Goal: Task Accomplishment & Management: Complete application form

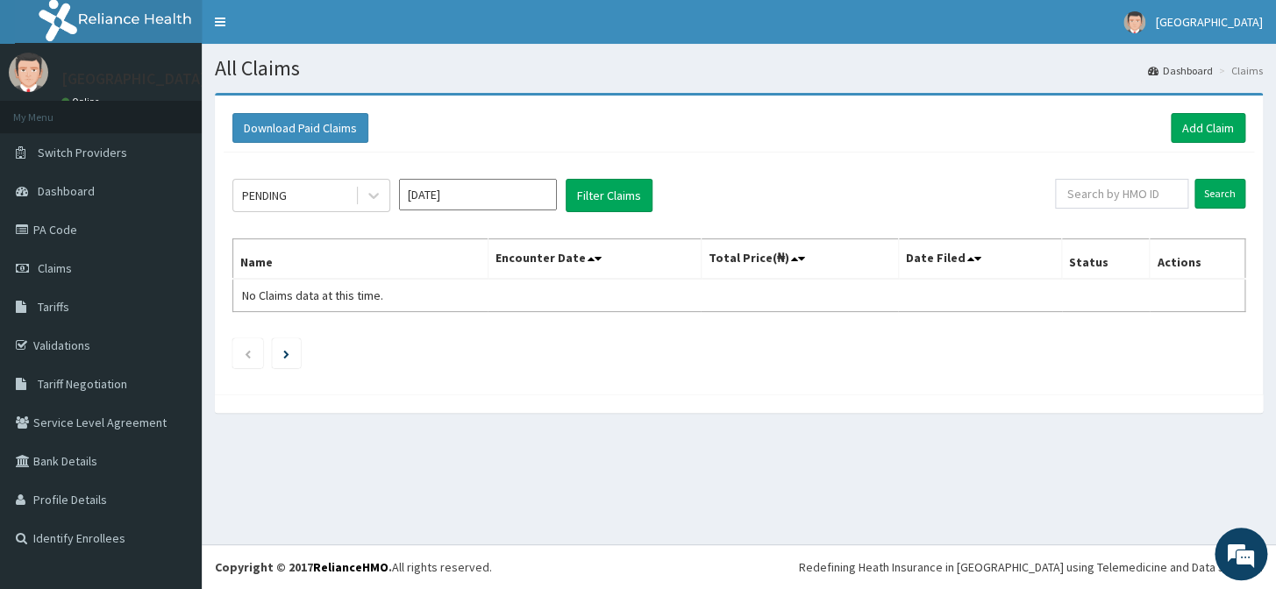
click at [139, 29] on img at bounding box center [124, 22] width 218 height 44
click at [96, 456] on link "Bank Details" at bounding box center [101, 461] width 202 height 39
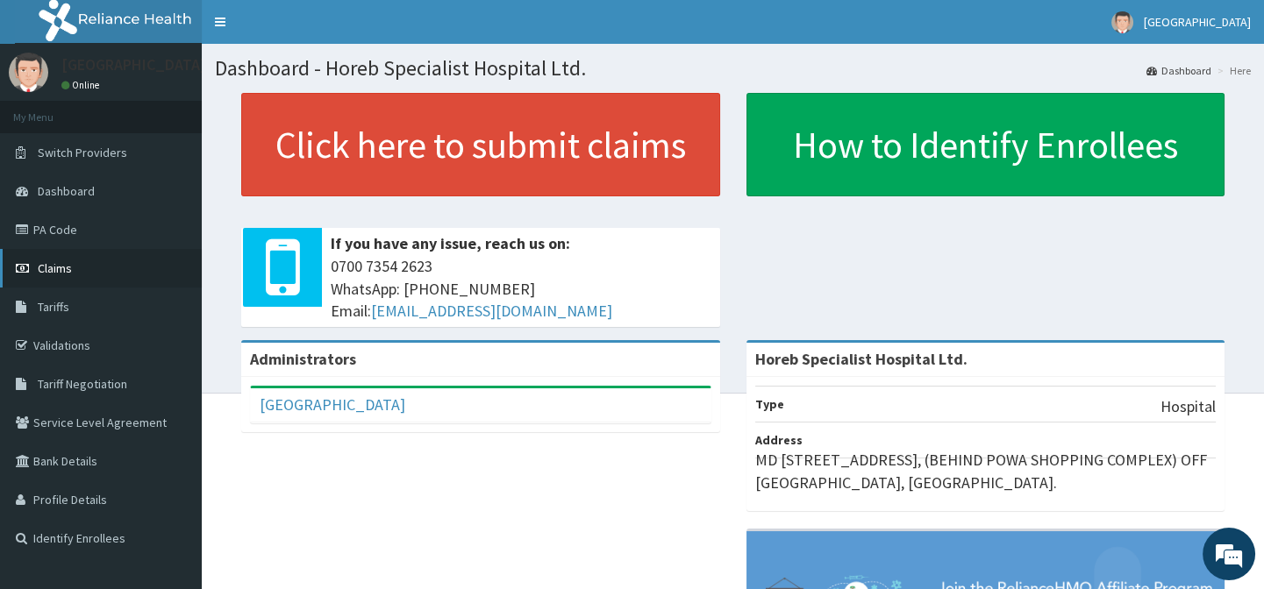
click at [88, 269] on link "Claims" at bounding box center [101, 268] width 202 height 39
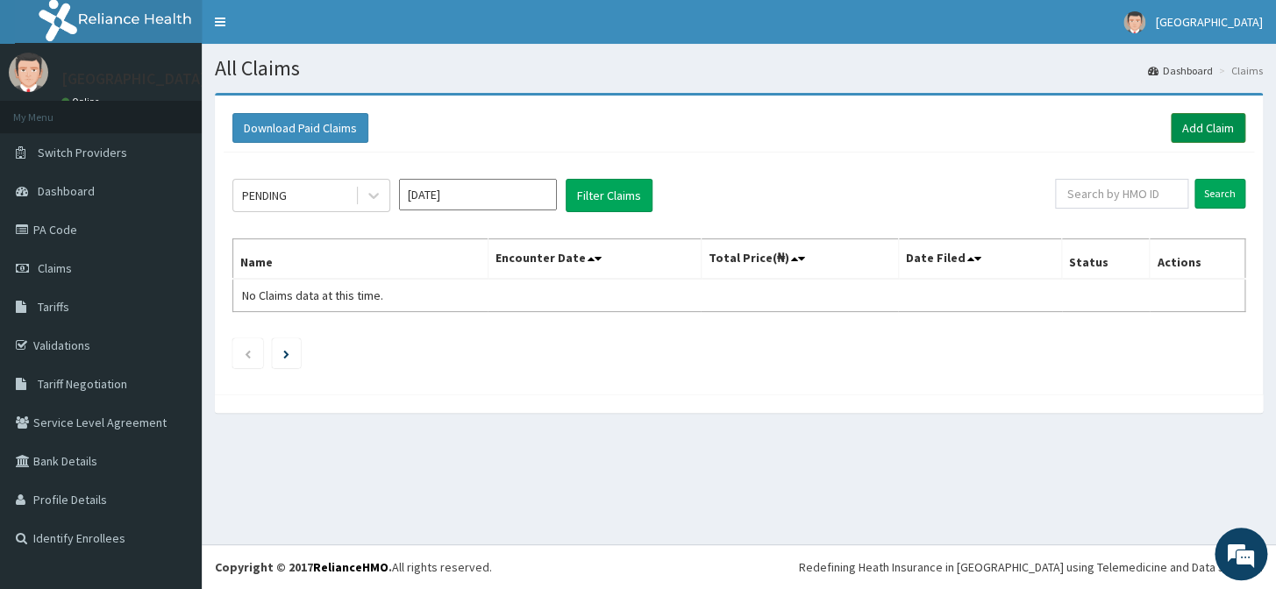
click at [1218, 129] on link "Add Claim" at bounding box center [1208, 128] width 75 height 30
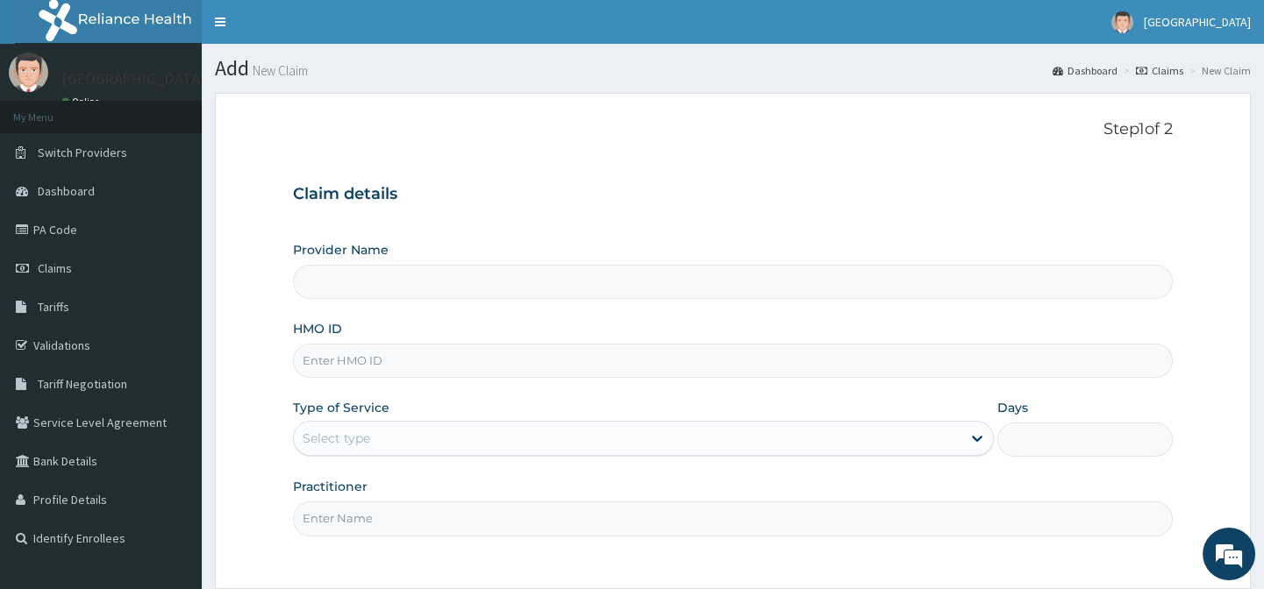
type input "Horeb Specialist Hospital Ltd."
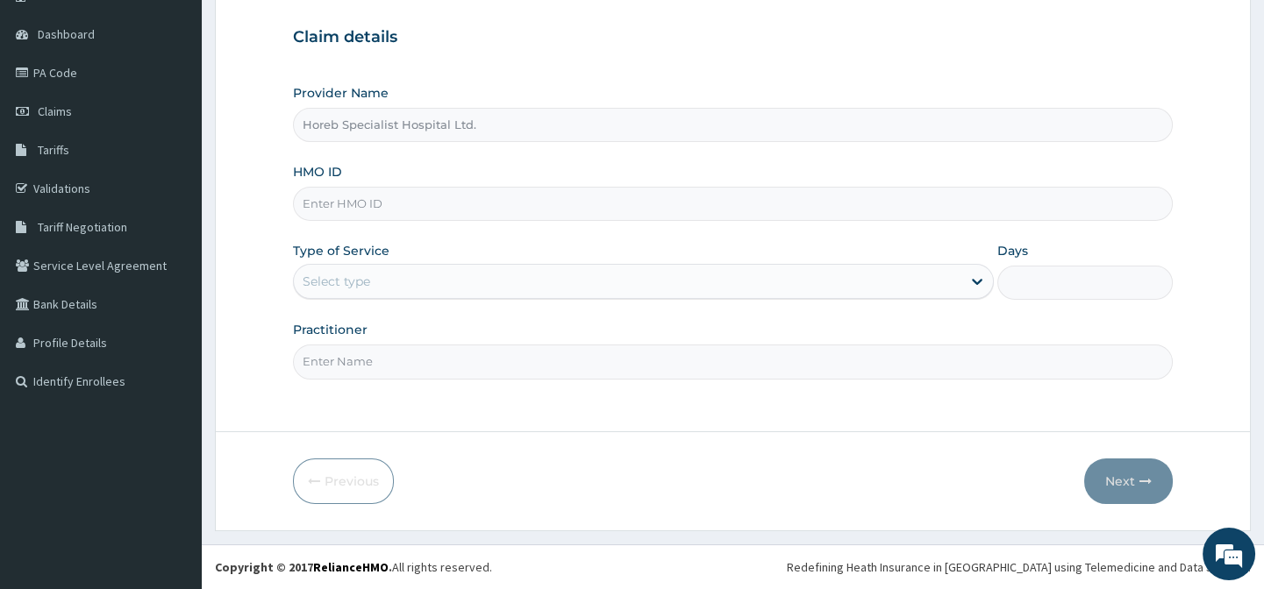
click at [355, 208] on input "HMO ID" at bounding box center [732, 204] width 879 height 34
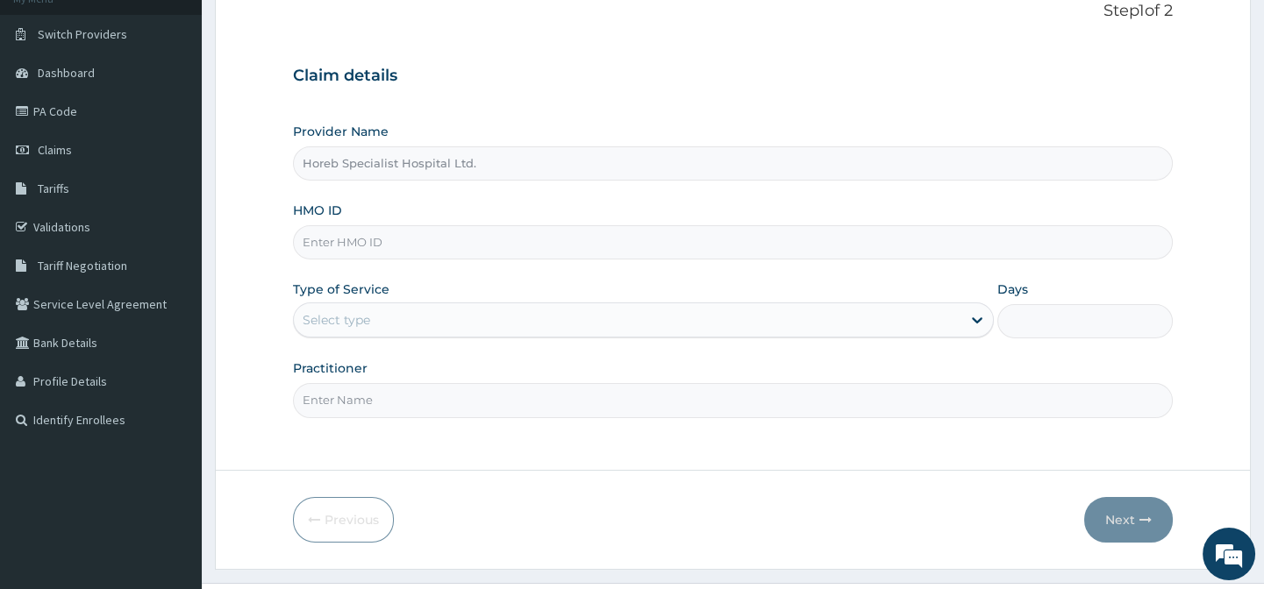
scroll to position [157, 0]
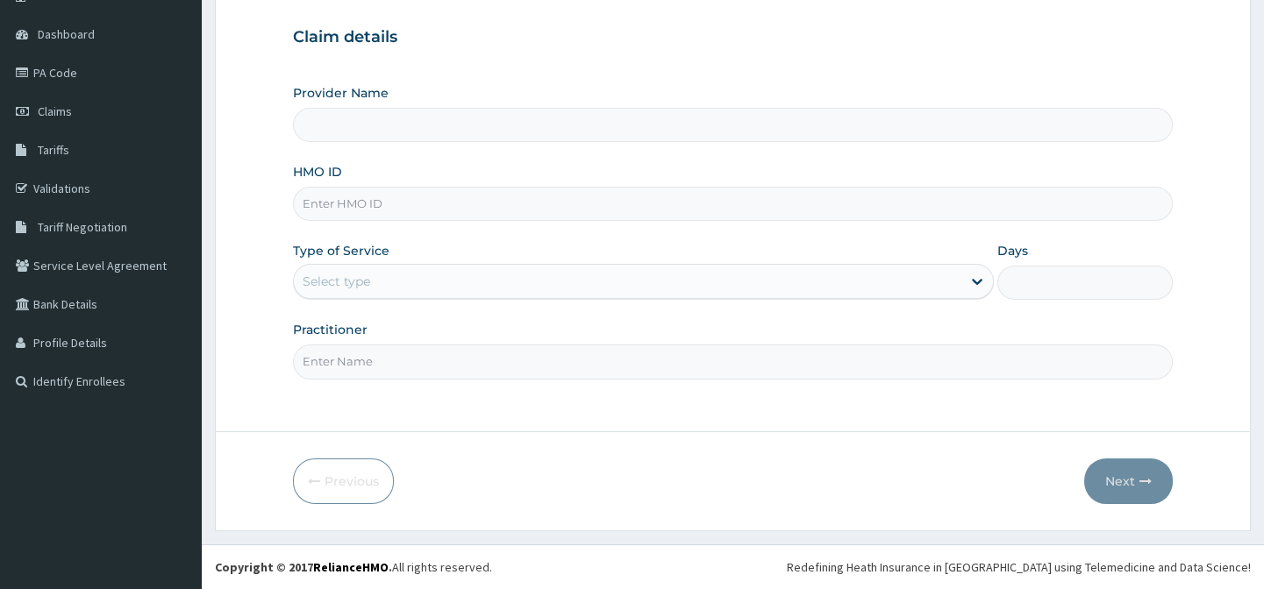
type input "Horeb Specialist Hospital Ltd."
click at [438, 206] on input "HMO ID" at bounding box center [732, 204] width 879 height 34
type input "e"
type input "ENP/10312/A"
click at [469, 281] on div "Select type" at bounding box center [627, 281] width 667 height 28
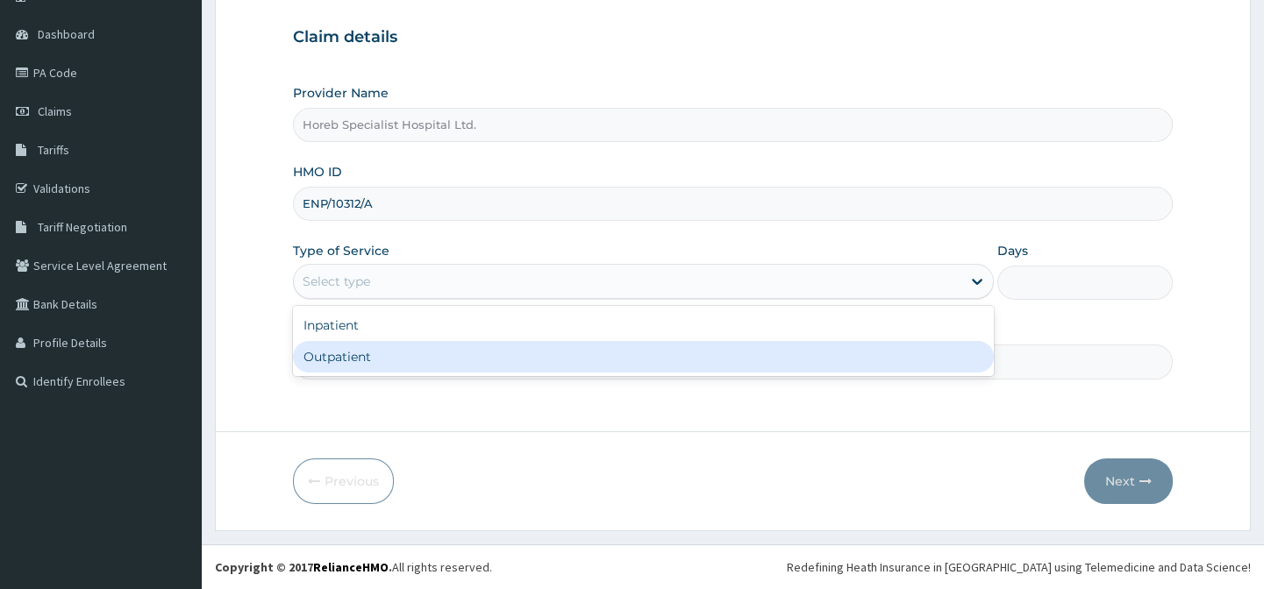
click at [365, 356] on div "Outpatient" at bounding box center [643, 357] width 701 height 32
type input "1"
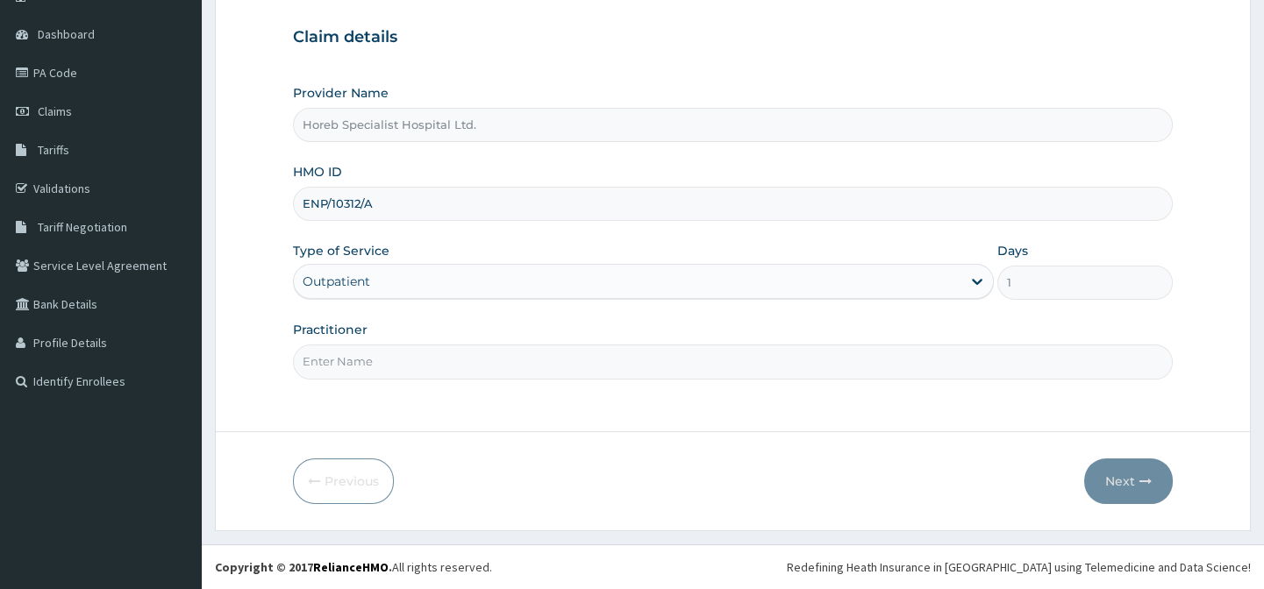
click at [365, 356] on input "Practitioner" at bounding box center [732, 362] width 879 height 34
type input "DR ANDEYANTSO"
click at [1128, 488] on button "Next" at bounding box center [1128, 482] width 89 height 46
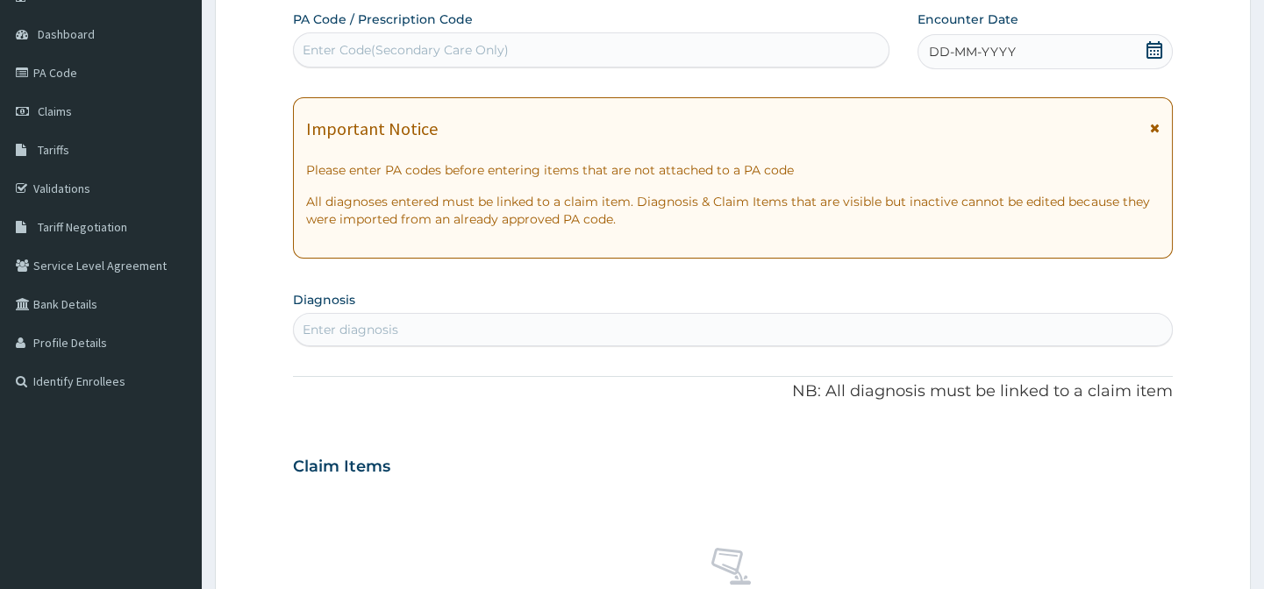
click at [947, 52] on span "DD-MM-YYYY" at bounding box center [972, 52] width 87 height 18
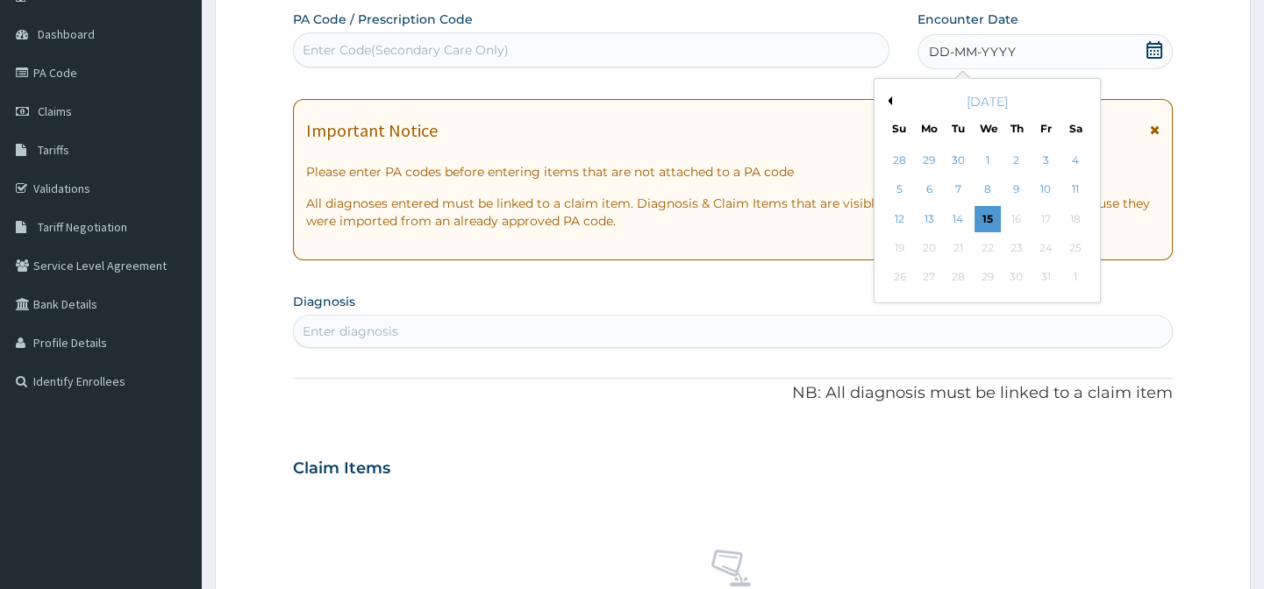
click at [882, 96] on div "Previous Month October 2025 Su Mo Tu We Th Fr Sa 28 29 30 1 2 3 4 5 6 7 8 9 10 …" at bounding box center [986, 190] width 227 height 225
click at [887, 100] on button "Previous Month" at bounding box center [887, 100] width 9 height 9
click at [1070, 244] on div "27" at bounding box center [1074, 248] width 26 height 26
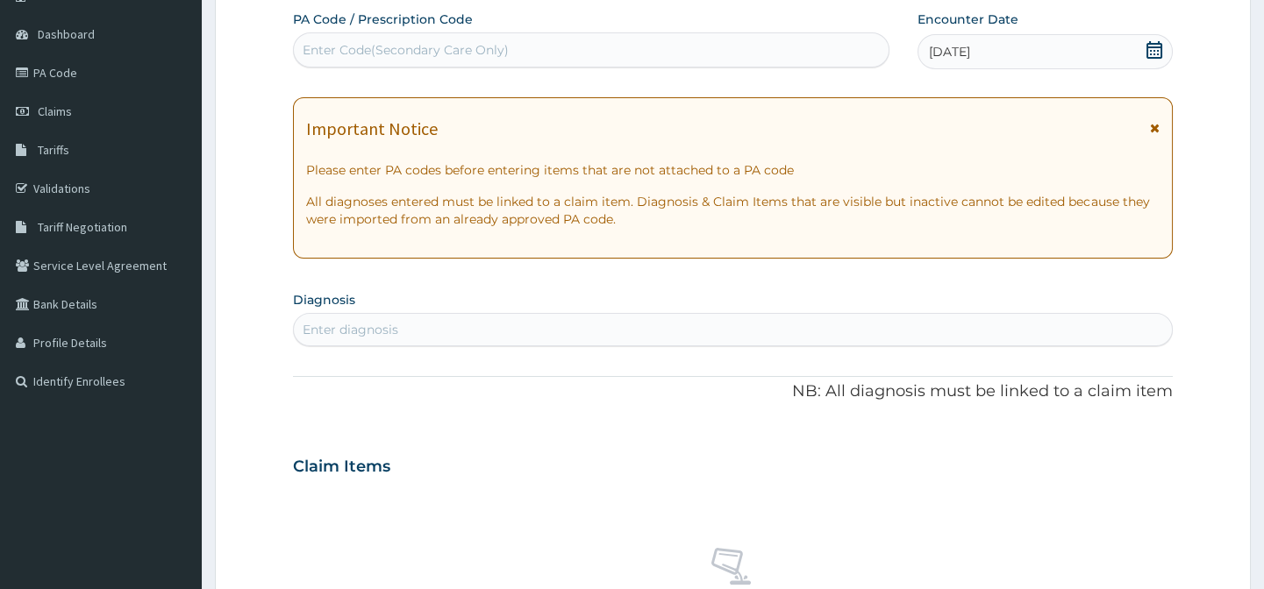
click at [344, 321] on div "Enter diagnosis" at bounding box center [351, 330] width 96 height 18
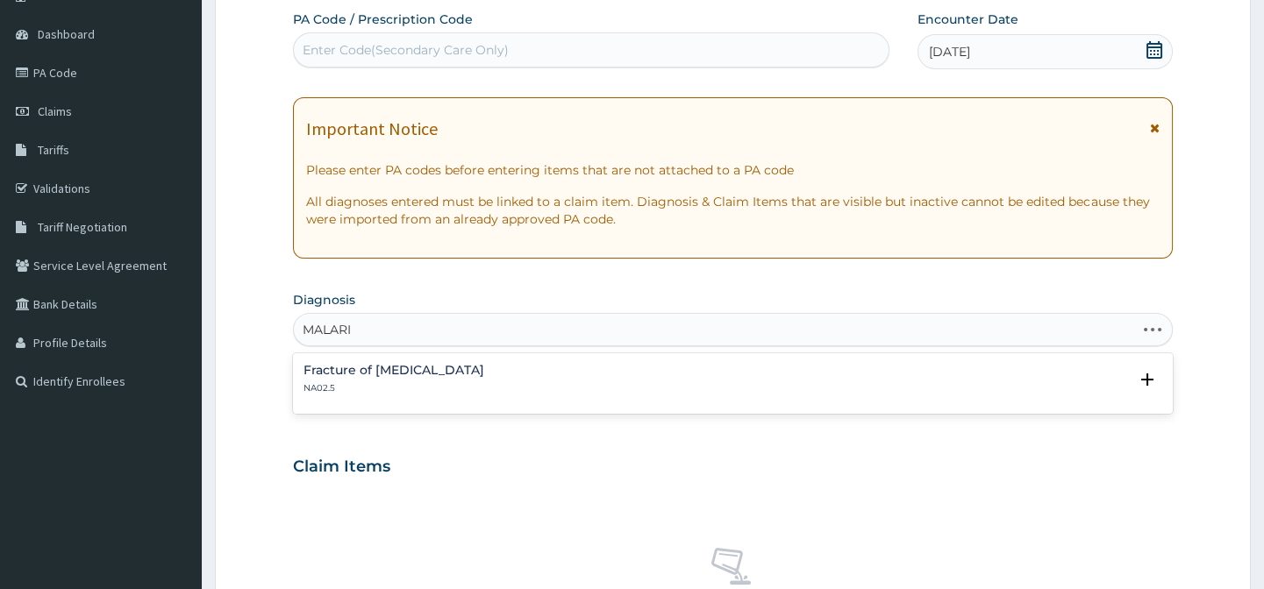
type input "[MEDICAL_DATA]"
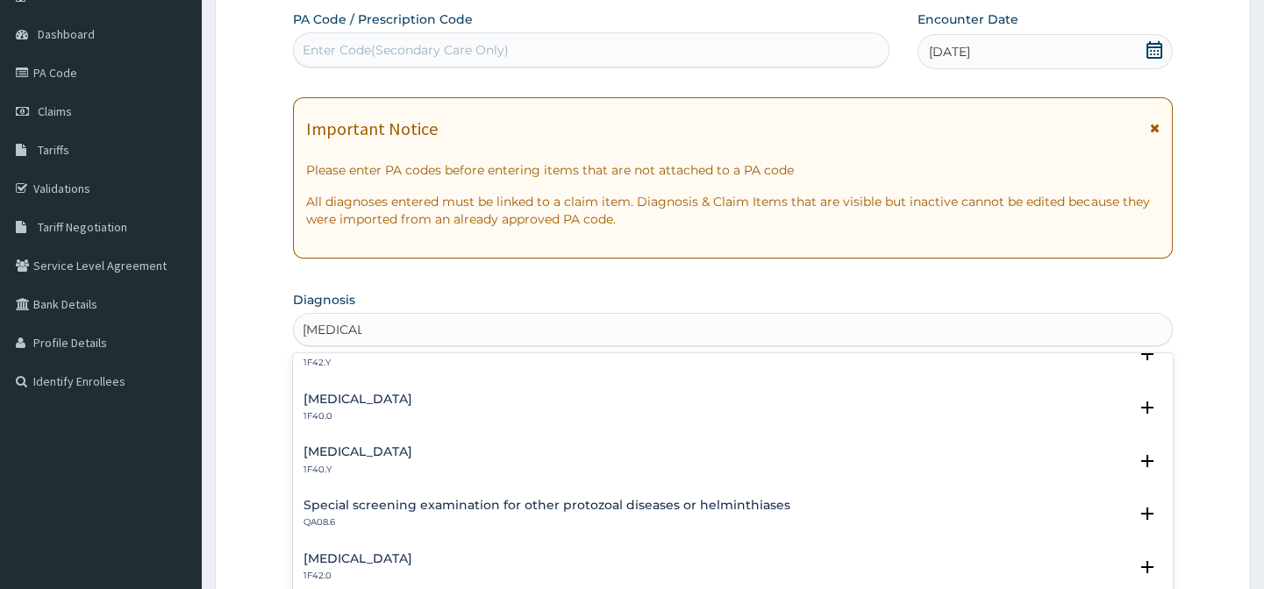
scroll to position [558, 0]
click at [412, 448] on h4 "[MEDICAL_DATA]" at bounding box center [357, 451] width 109 height 13
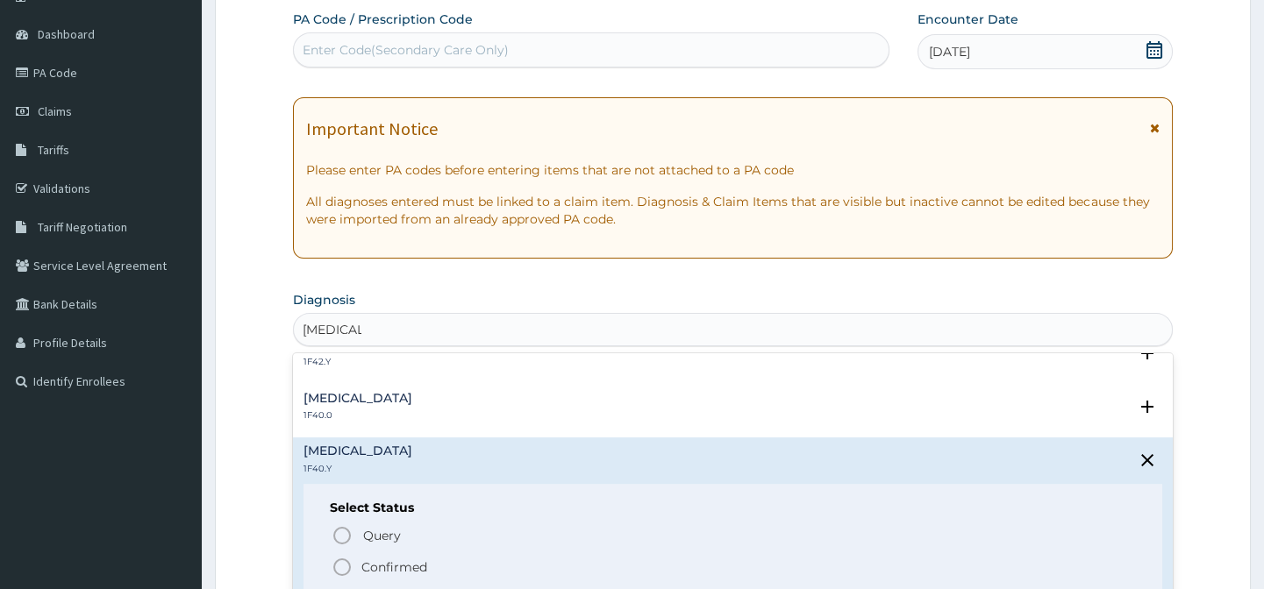
click at [351, 568] on icon "status option filled" at bounding box center [341, 567] width 21 height 21
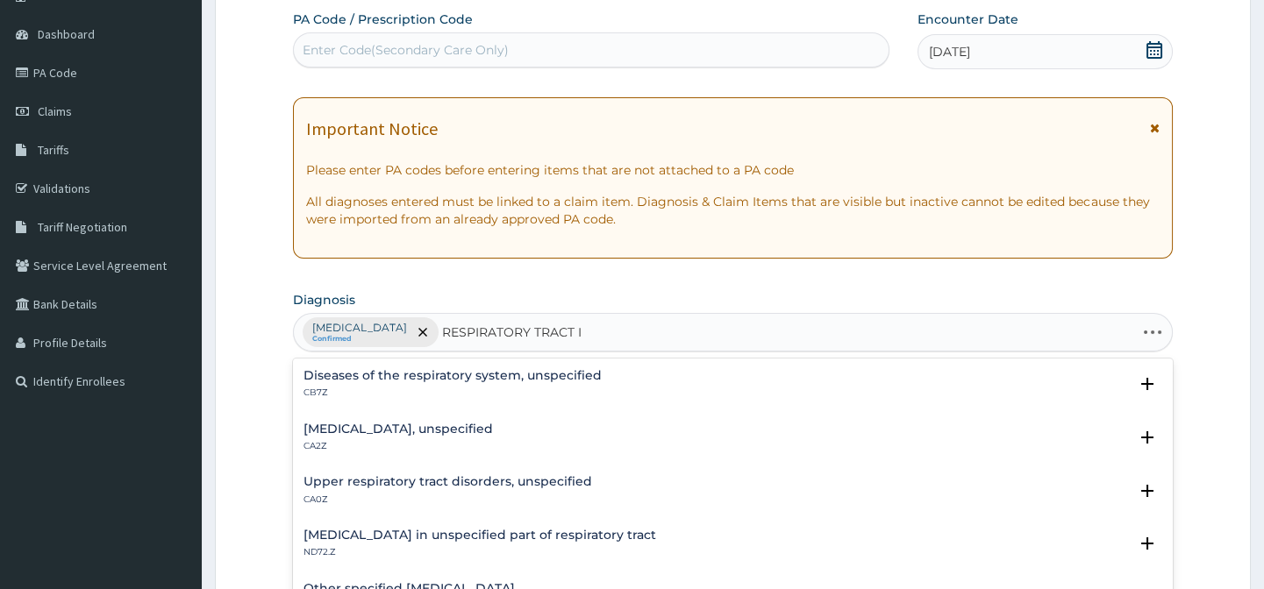
type input "RESPIRATORY TRACT IN"
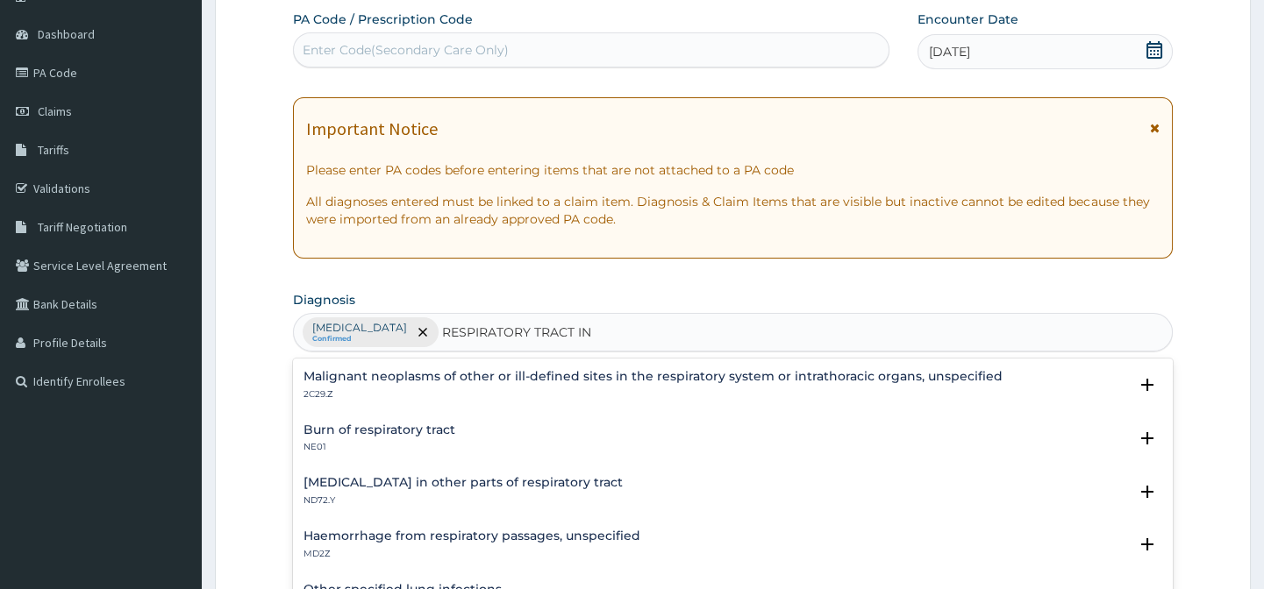
scroll to position [318, 0]
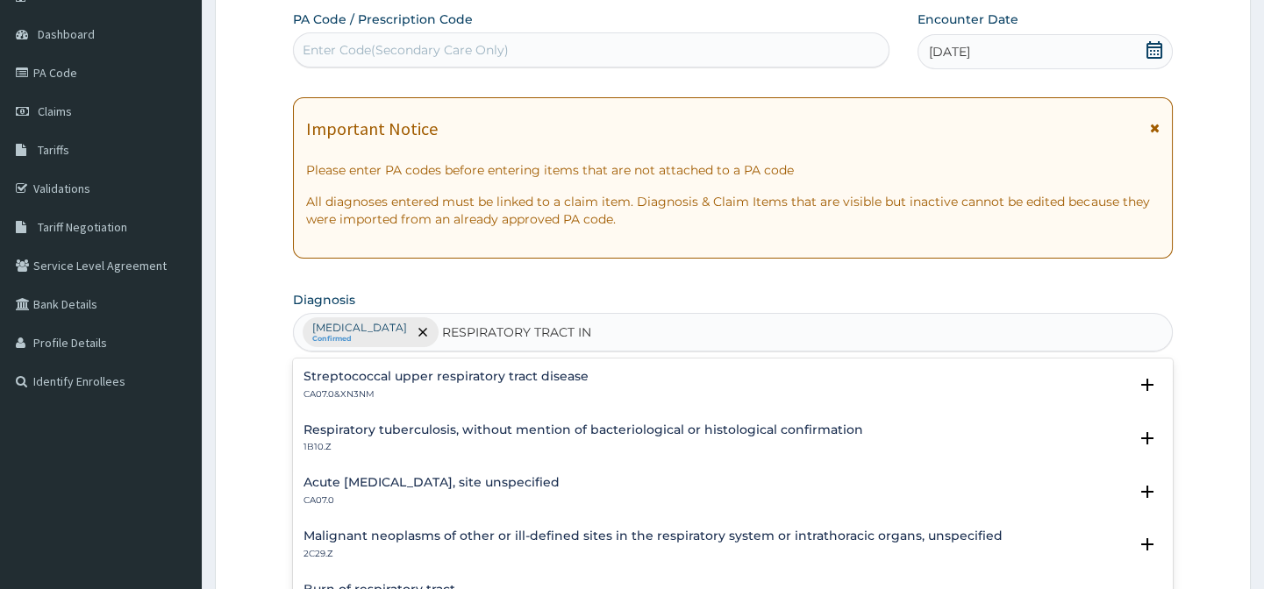
click at [547, 481] on h4 "Acute upper respiratory infection, site unspecified" at bounding box center [431, 482] width 256 height 13
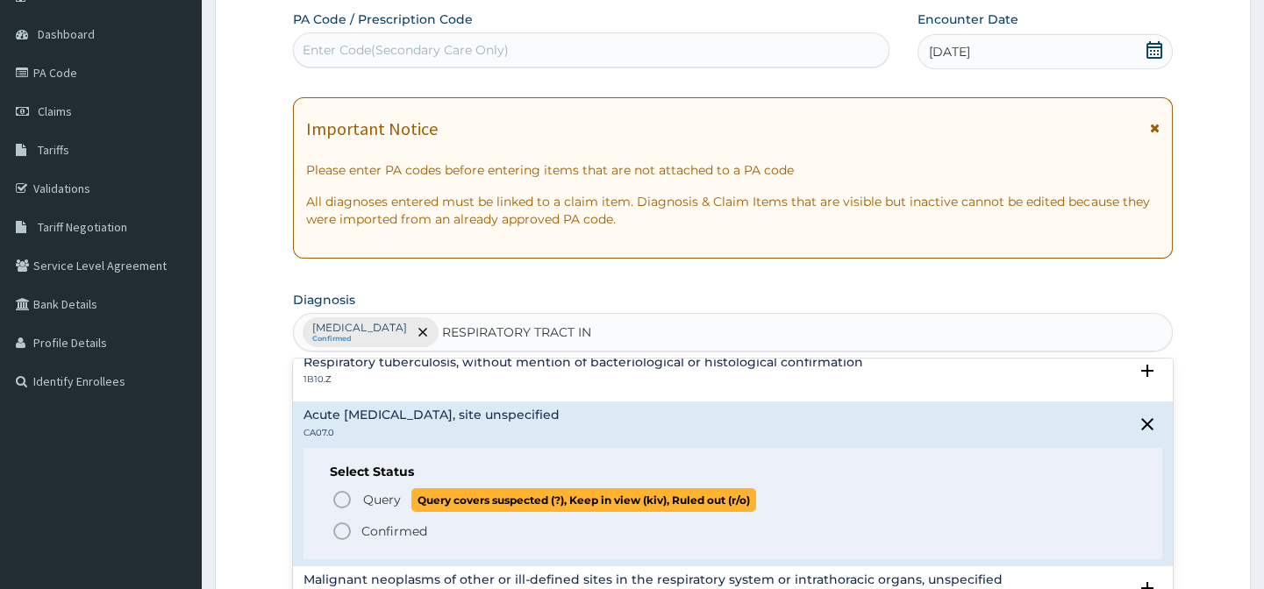
scroll to position [398, 0]
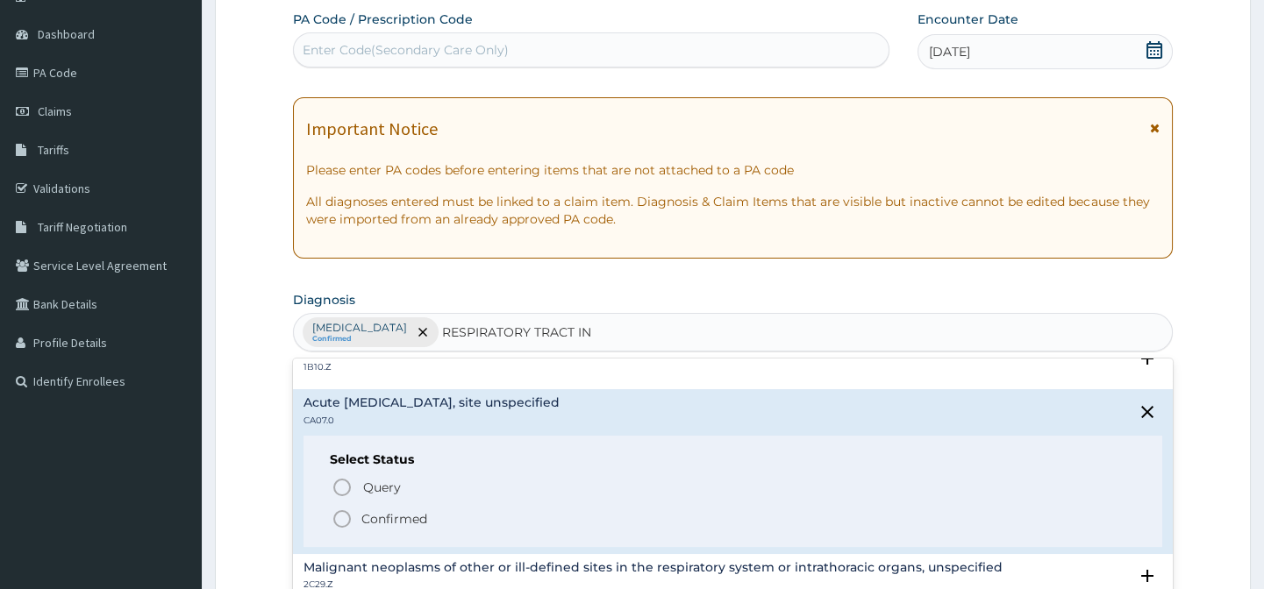
click at [340, 515] on icon "status option filled" at bounding box center [341, 519] width 21 height 21
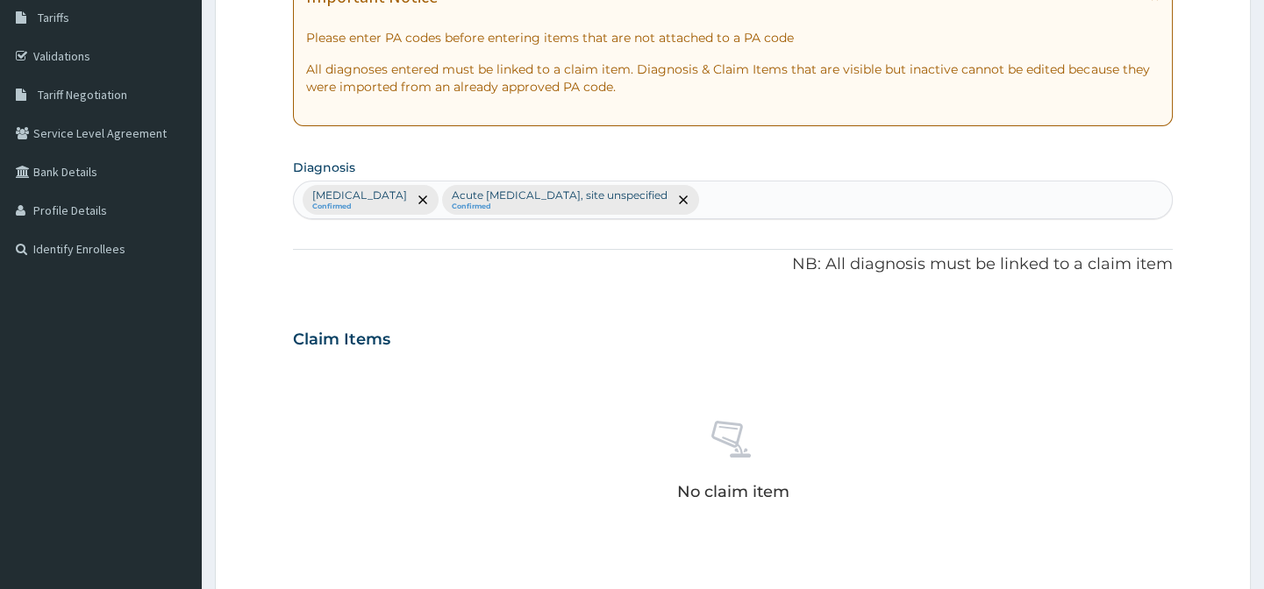
scroll to position [316, 0]
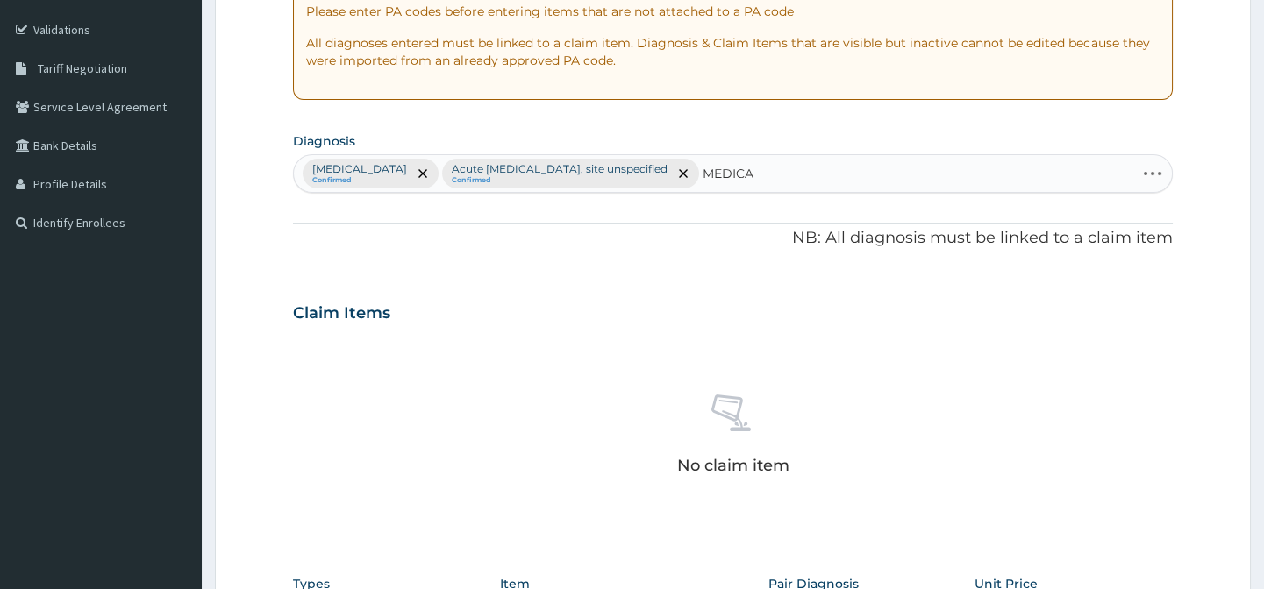
type input "MEDICAL"
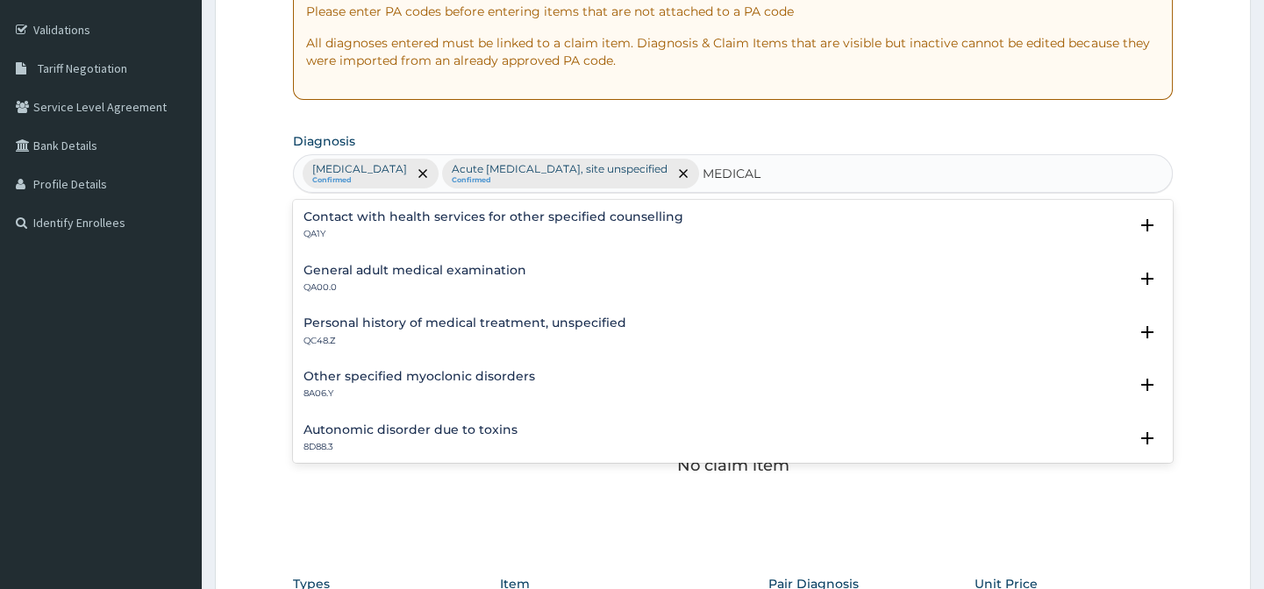
click at [456, 268] on h4 "General adult medical examination" at bounding box center [414, 270] width 223 height 13
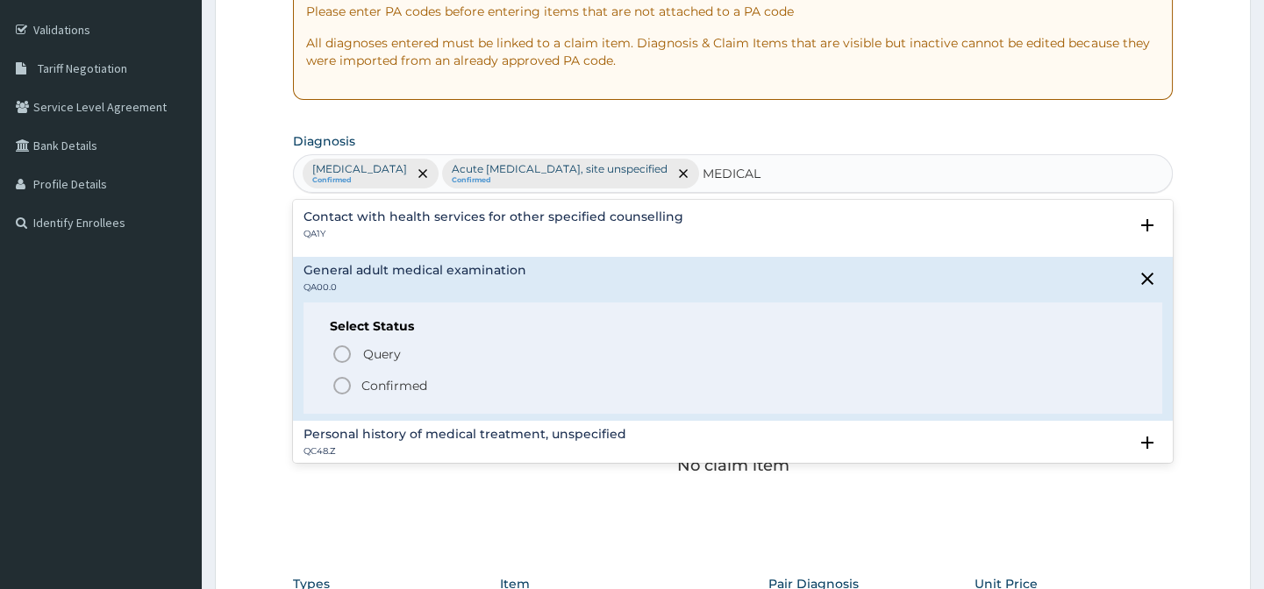
click at [338, 385] on icon "status option filled" at bounding box center [341, 385] width 21 height 21
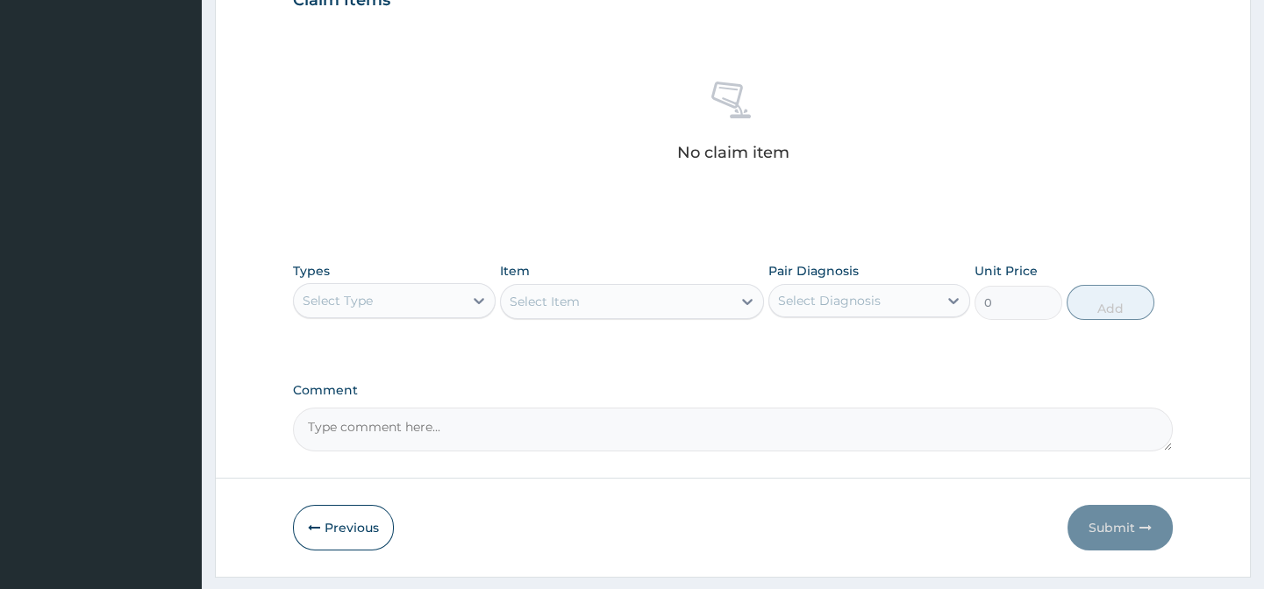
scroll to position [638, 0]
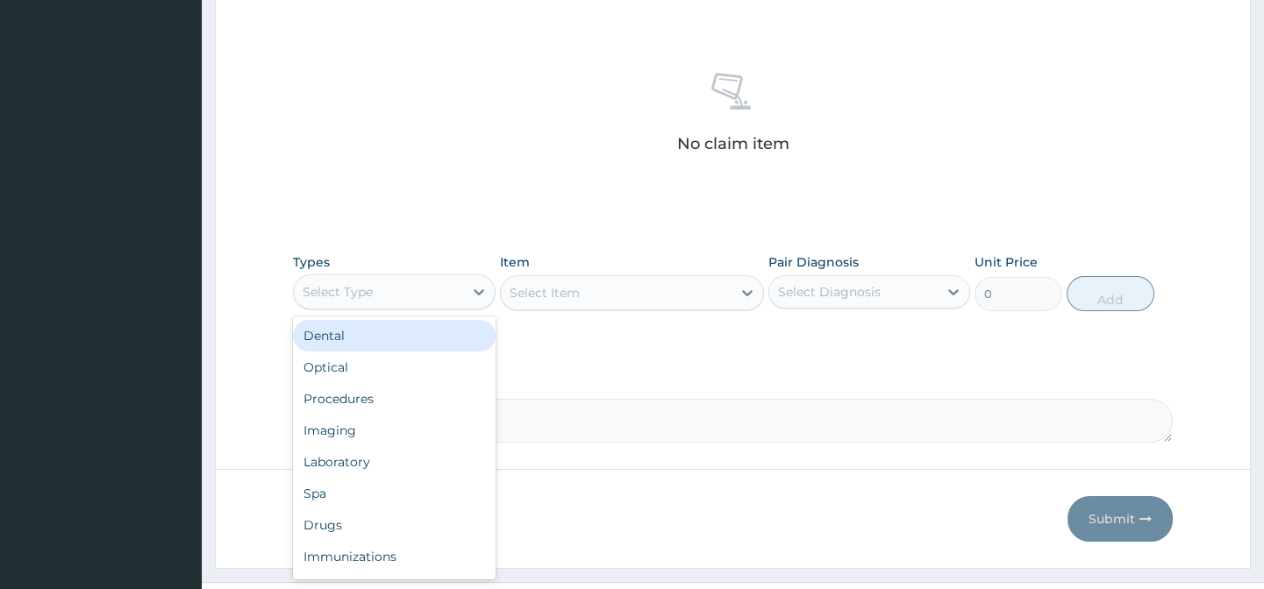
click at [414, 306] on div "Select Type" at bounding box center [378, 292] width 168 height 28
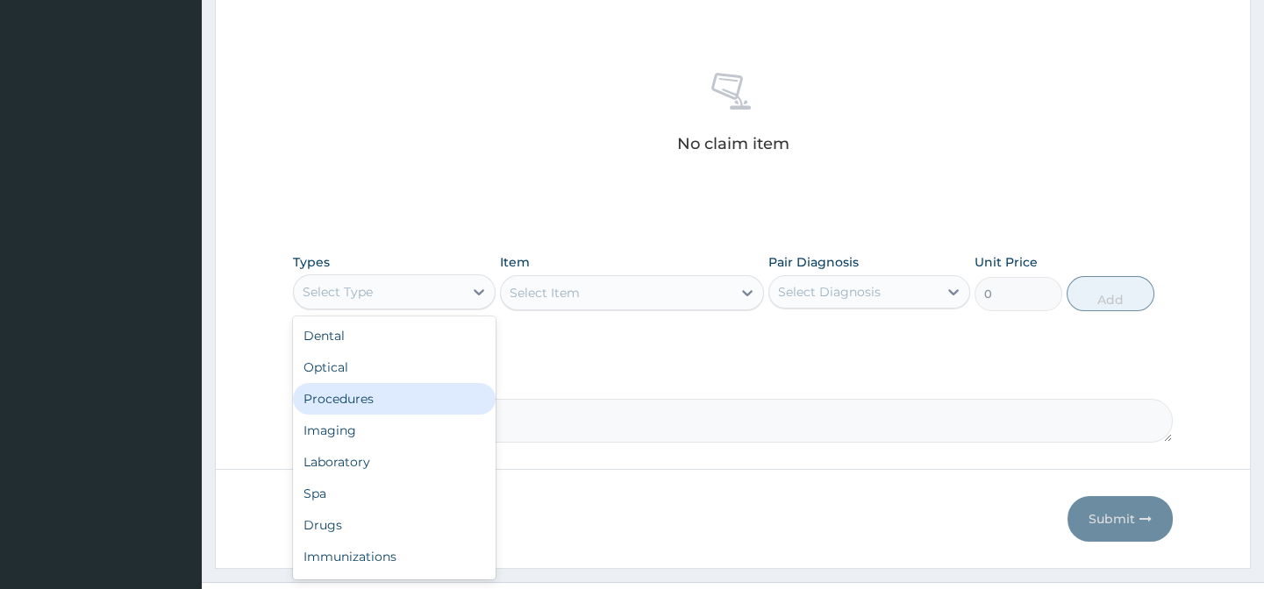
click at [410, 415] on div "Procedures" at bounding box center [394, 399] width 202 height 32
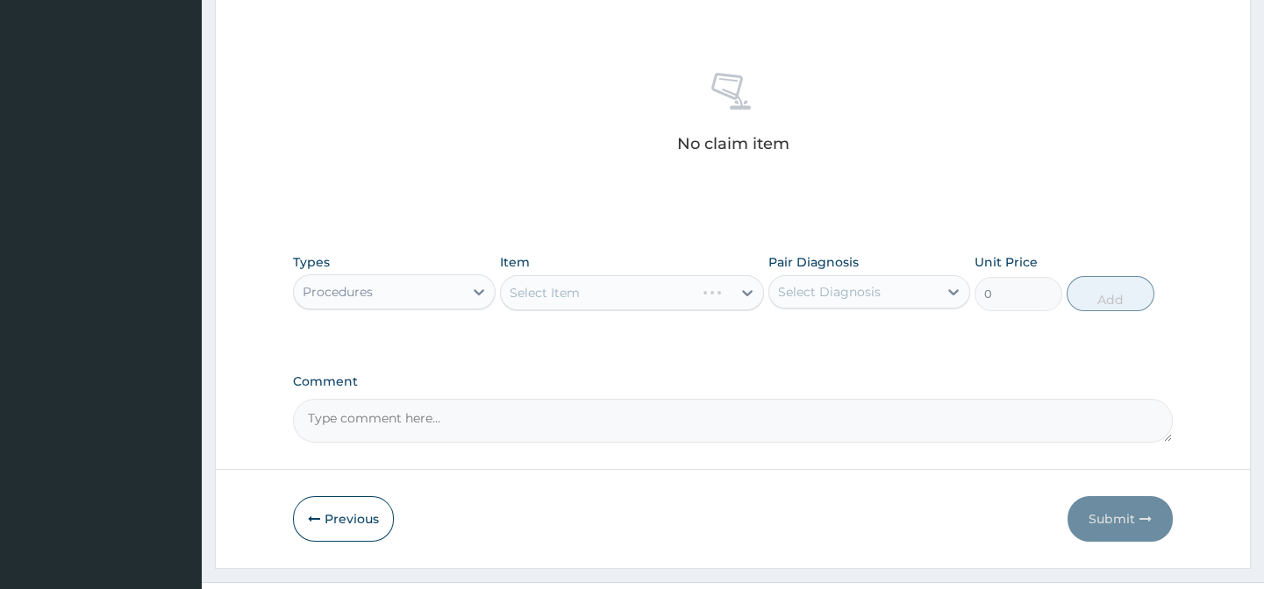
click at [442, 443] on textarea "Comment" at bounding box center [732, 421] width 879 height 44
click at [373, 443] on textarea "DIAGNO" at bounding box center [732, 421] width 879 height 44
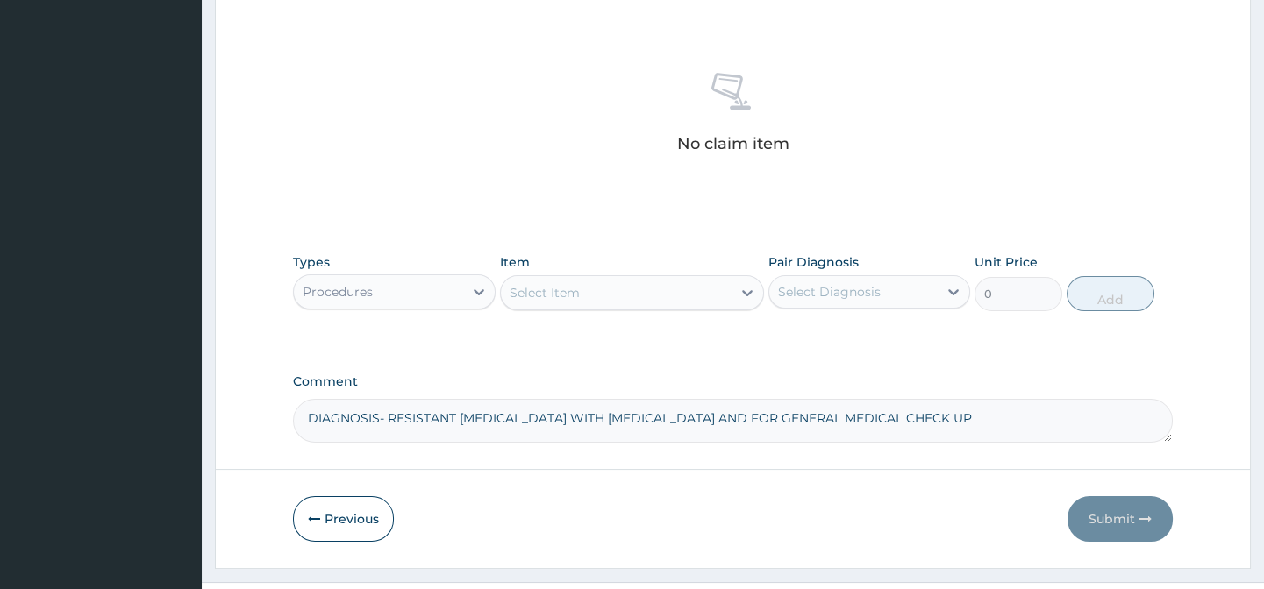
type textarea "DIAGNOSIS- RESISTANT MALARIA WITH RESPIRATORY TRACT INFECTION AND FOR GENERAL M…"
click at [558, 302] on div "Select Item" at bounding box center [544, 293] width 70 height 18
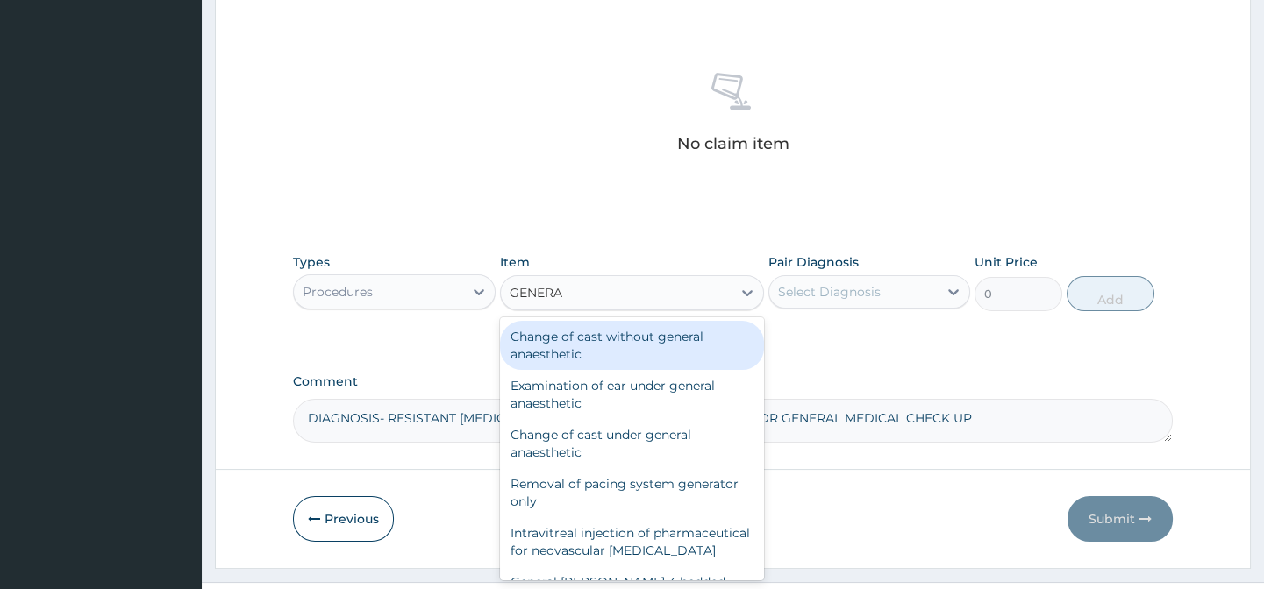
type input "GENERAL"
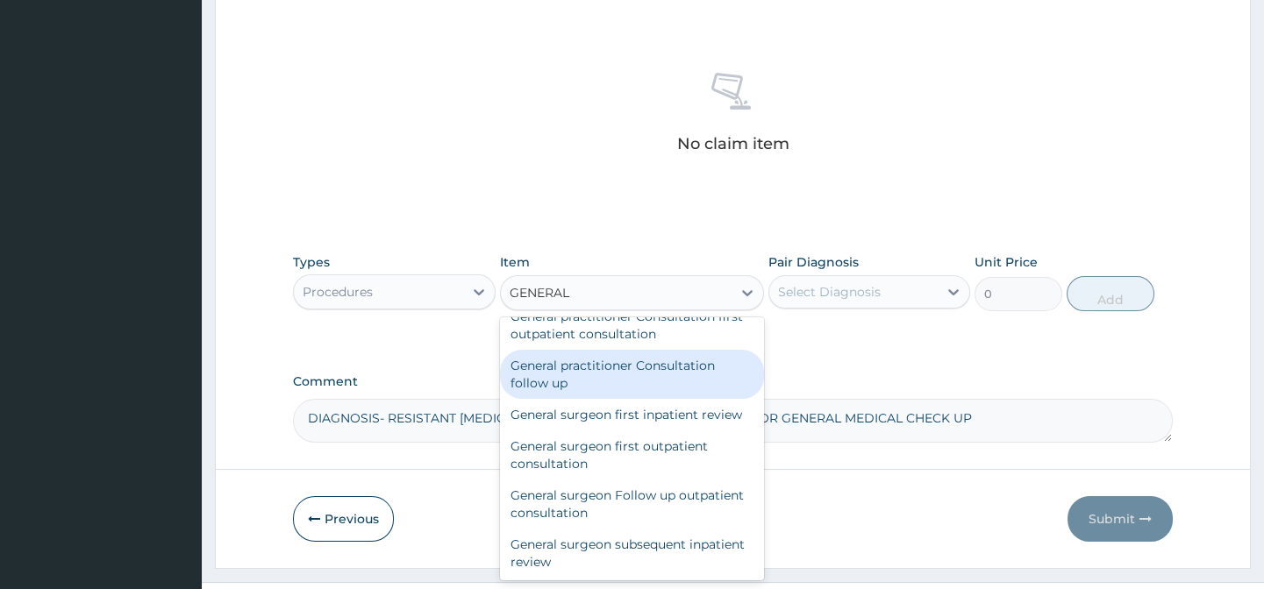
scroll to position [168, 0]
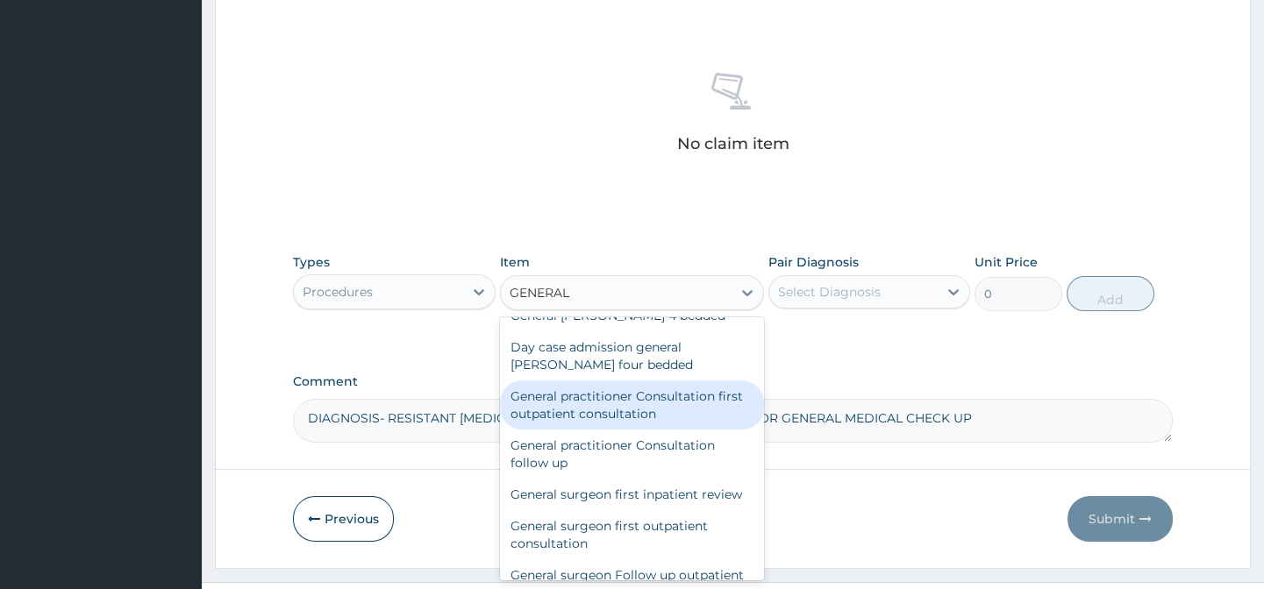
click at [629, 430] on div "General practitioner Consultation first outpatient consultation" at bounding box center [632, 405] width 264 height 49
type input "3000"
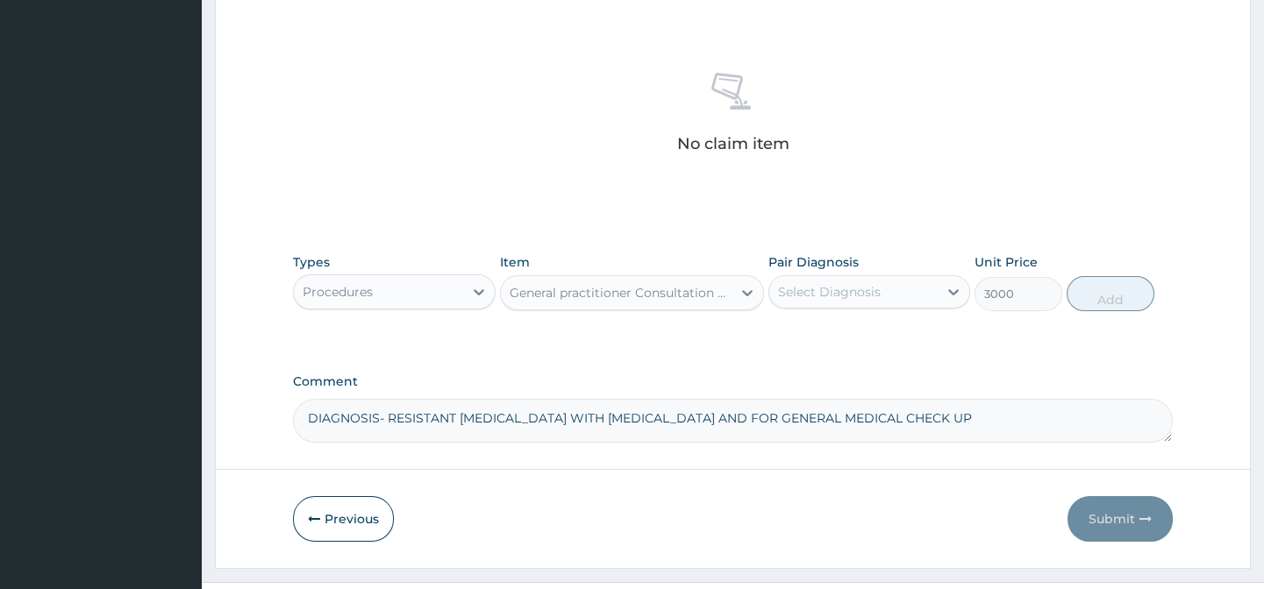
click at [592, 440] on textarea "DIAGNOSIS- RESISTANT MALARIA WITH RESPIRATORY TRACT INFECTION AND FOR GENERAL M…" at bounding box center [732, 421] width 879 height 44
click at [832, 301] on div "Select Diagnosis" at bounding box center [829, 292] width 103 height 18
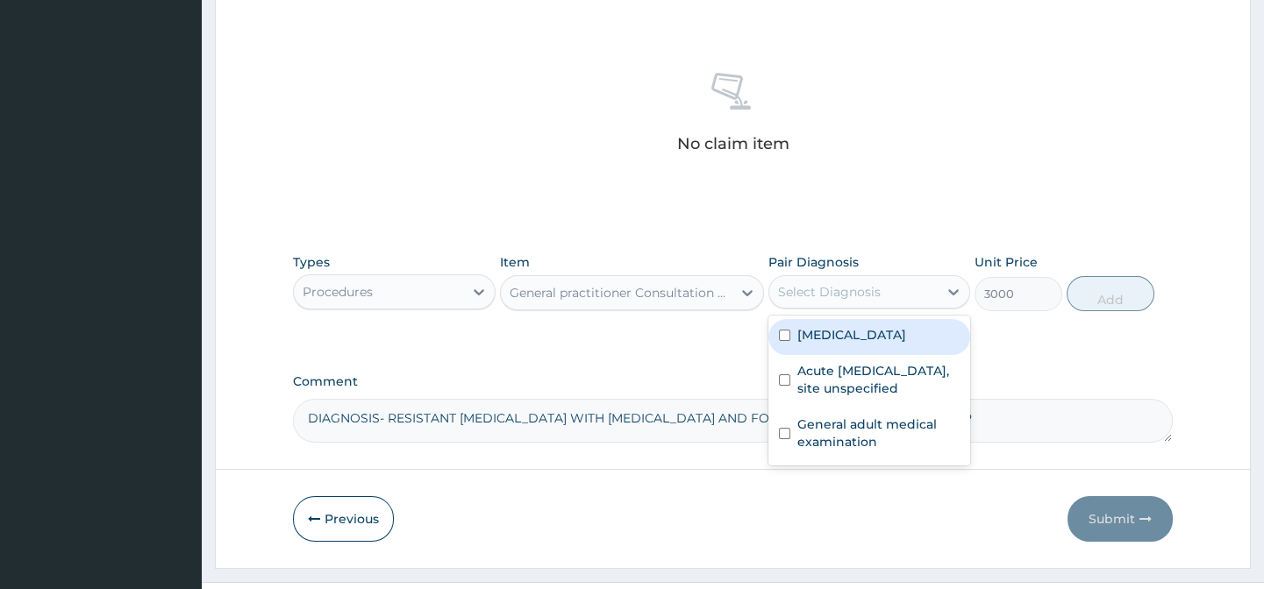
click at [841, 344] on label "[MEDICAL_DATA]" at bounding box center [851, 335] width 109 height 18
click at [838, 397] on label "Acute upper respiratory infection, site unspecified" at bounding box center [878, 379] width 162 height 35
click at [822, 451] on label "General adult medical examination" at bounding box center [878, 433] width 162 height 35
checkbox input "true"
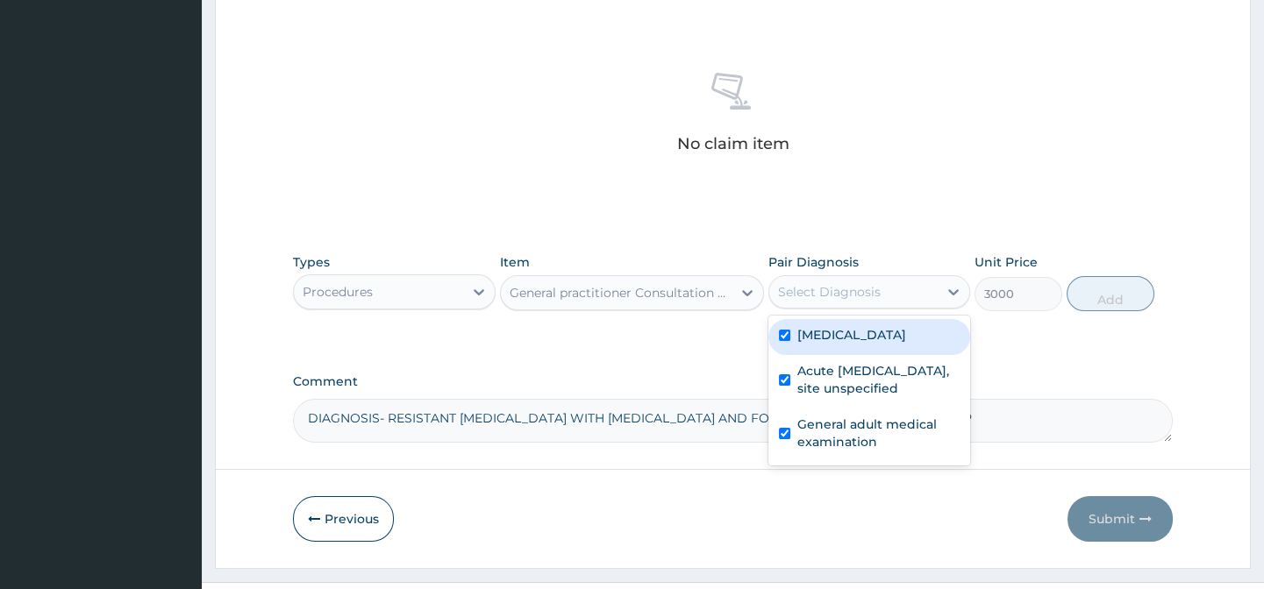
checkbox input "true"
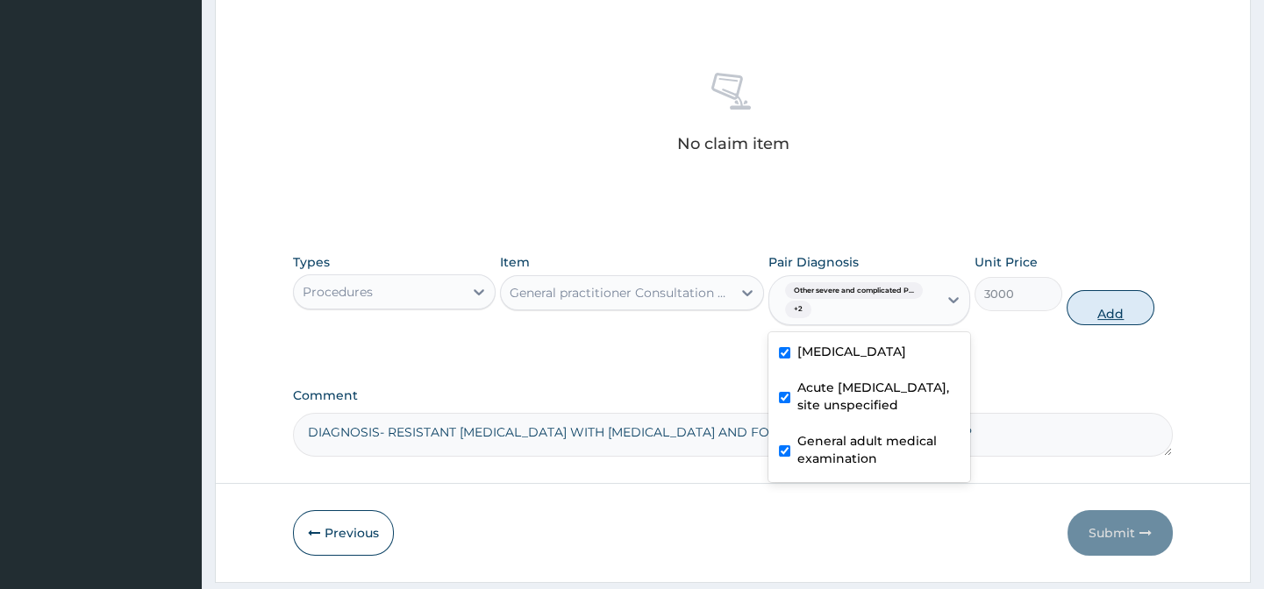
click at [1103, 325] on button "Add" at bounding box center [1110, 307] width 88 height 35
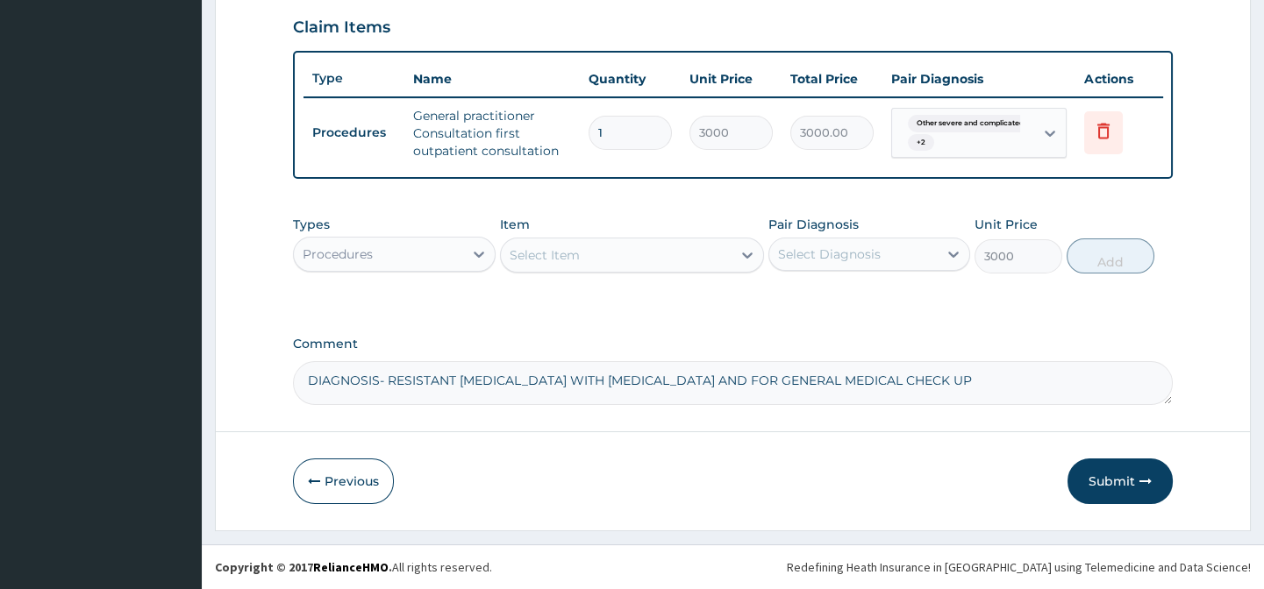
type input "0"
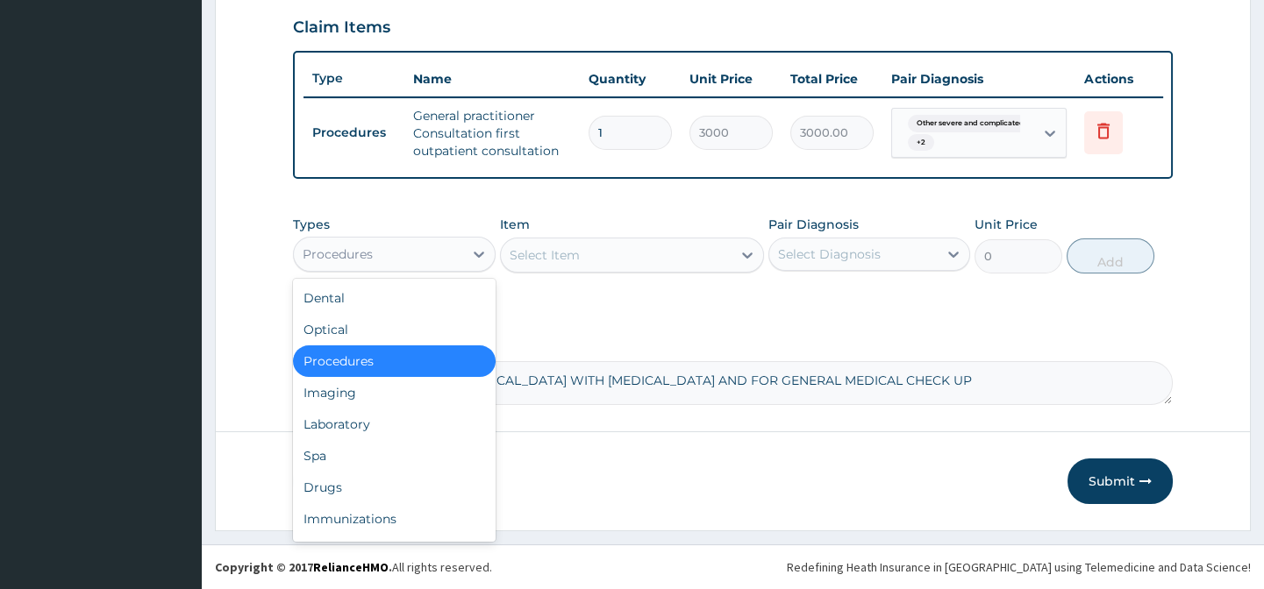
click at [421, 261] on div "Procedures" at bounding box center [378, 254] width 168 height 28
drag, startPoint x: 368, startPoint y: 490, endPoint x: 408, endPoint y: 424, distance: 76.7
click at [368, 488] on div "Drugs" at bounding box center [394, 488] width 202 height 32
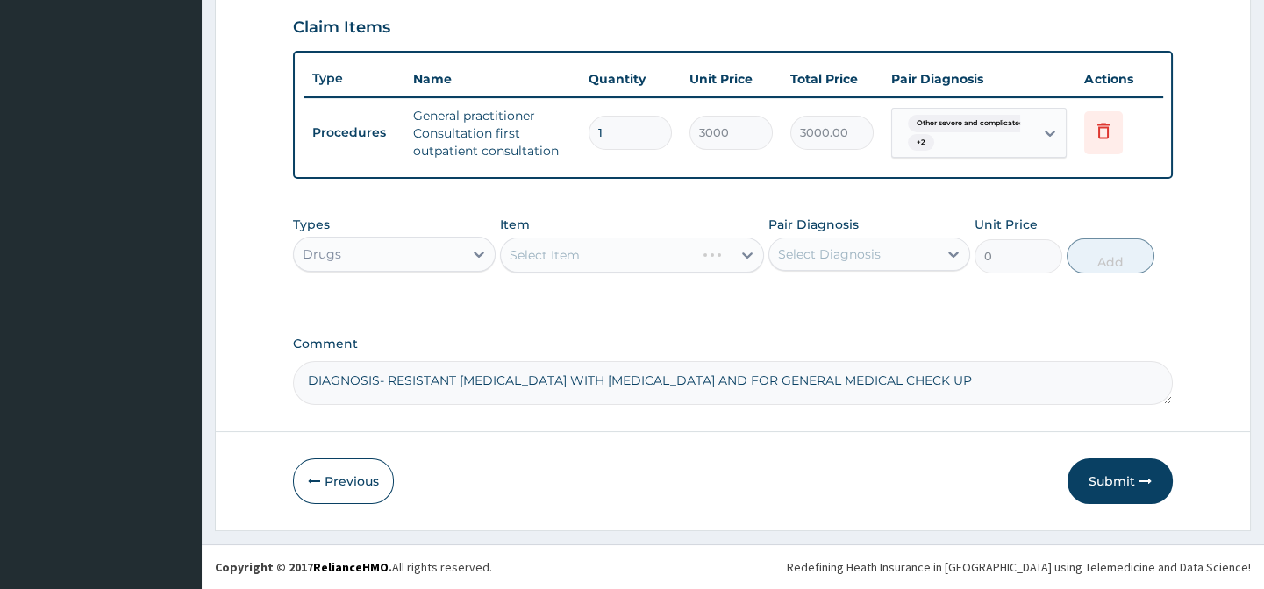
click at [562, 256] on div "Select Item" at bounding box center [632, 255] width 264 height 35
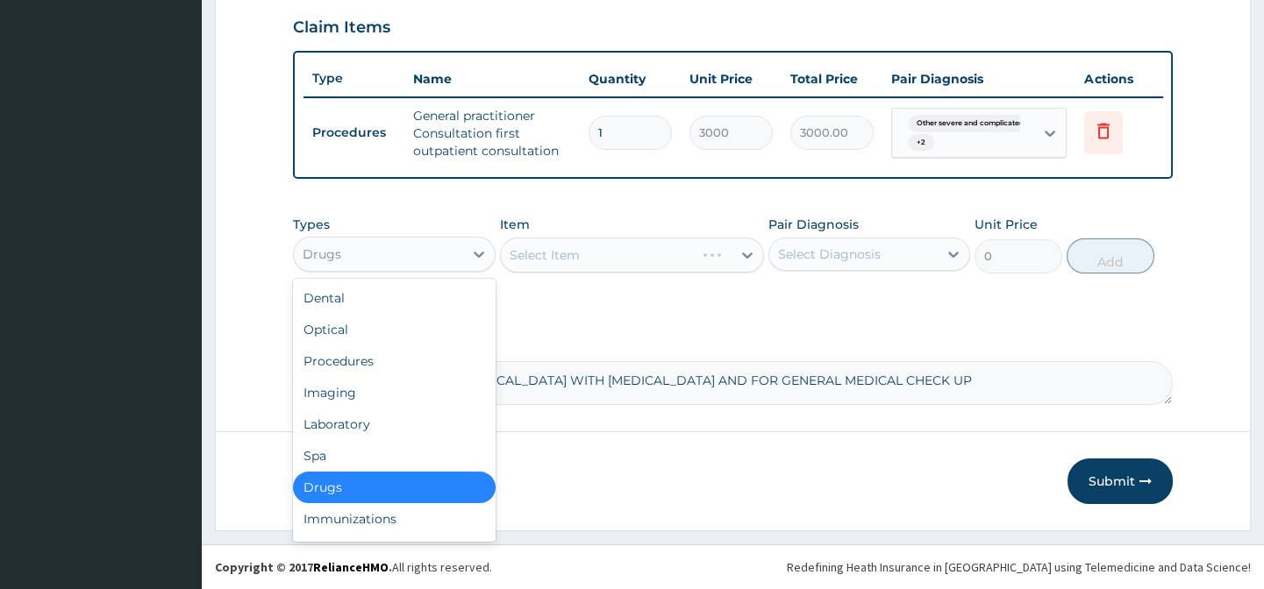
click at [341, 263] on div "Drugs" at bounding box center [378, 254] width 168 height 28
click at [371, 438] on div "Laboratory" at bounding box center [394, 425] width 202 height 32
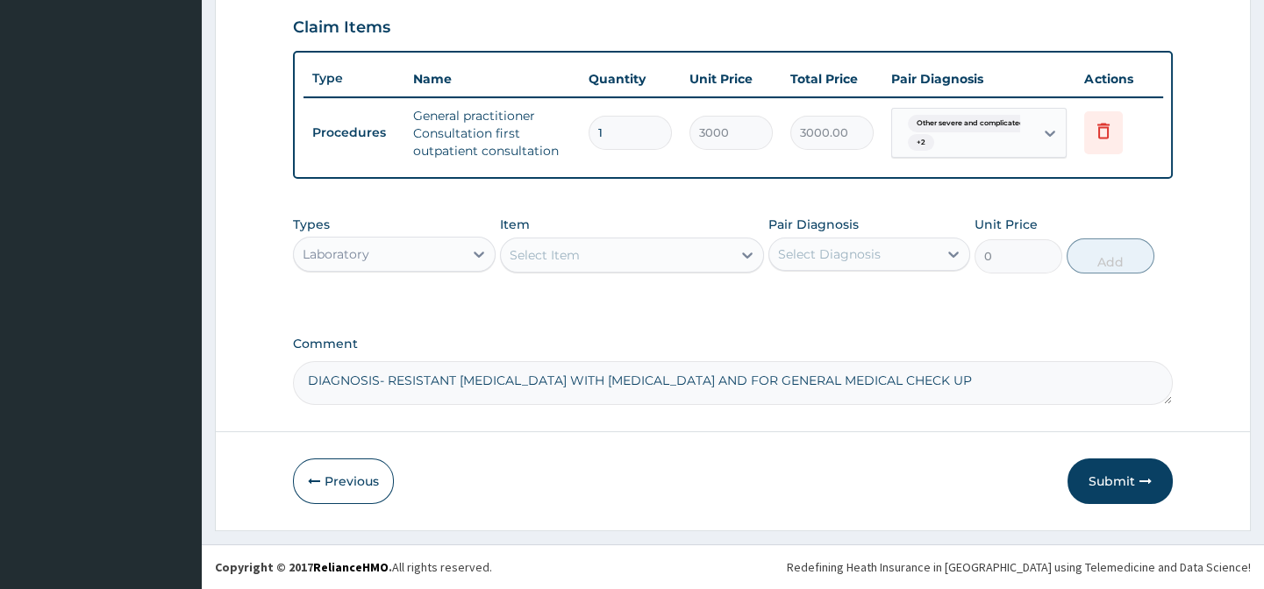
click at [582, 258] on div "Select Item" at bounding box center [616, 255] width 231 height 28
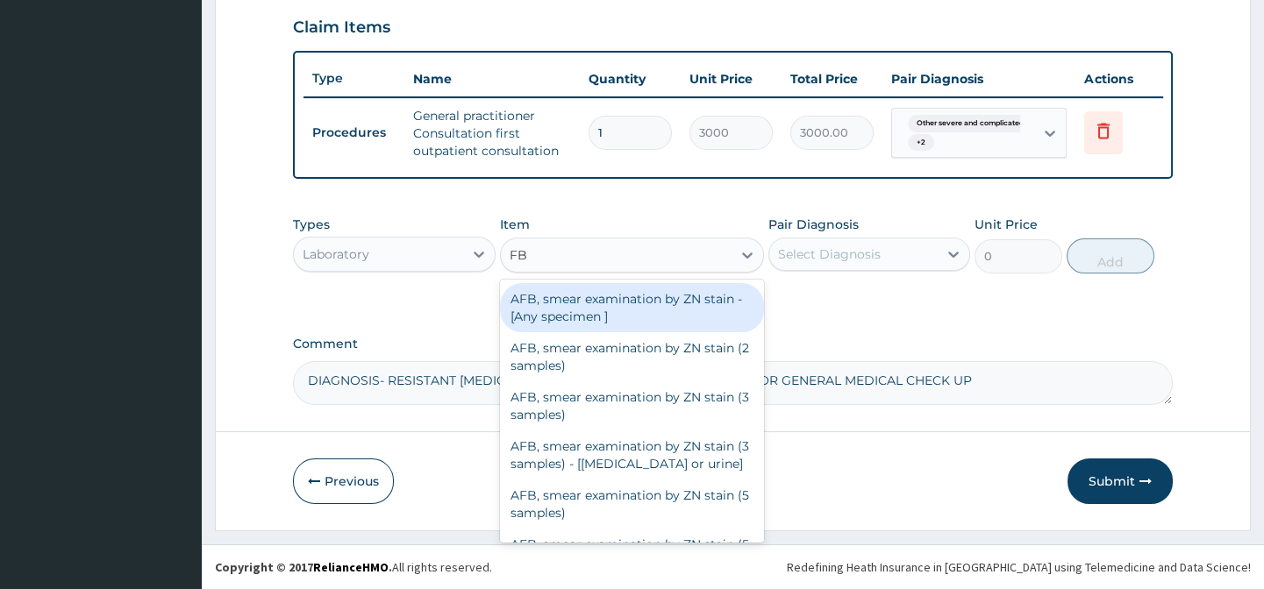
type input "FBC"
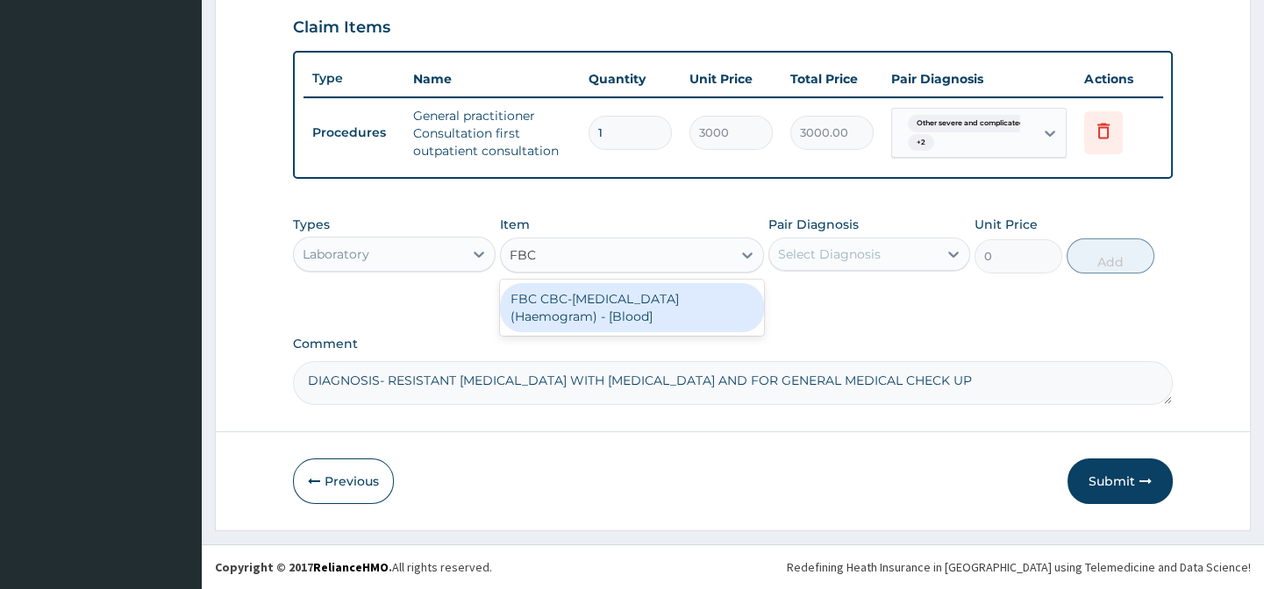
click at [610, 311] on div "FBC CBC-Complete Blood Count (Haemogram) - [Blood]" at bounding box center [632, 307] width 264 height 49
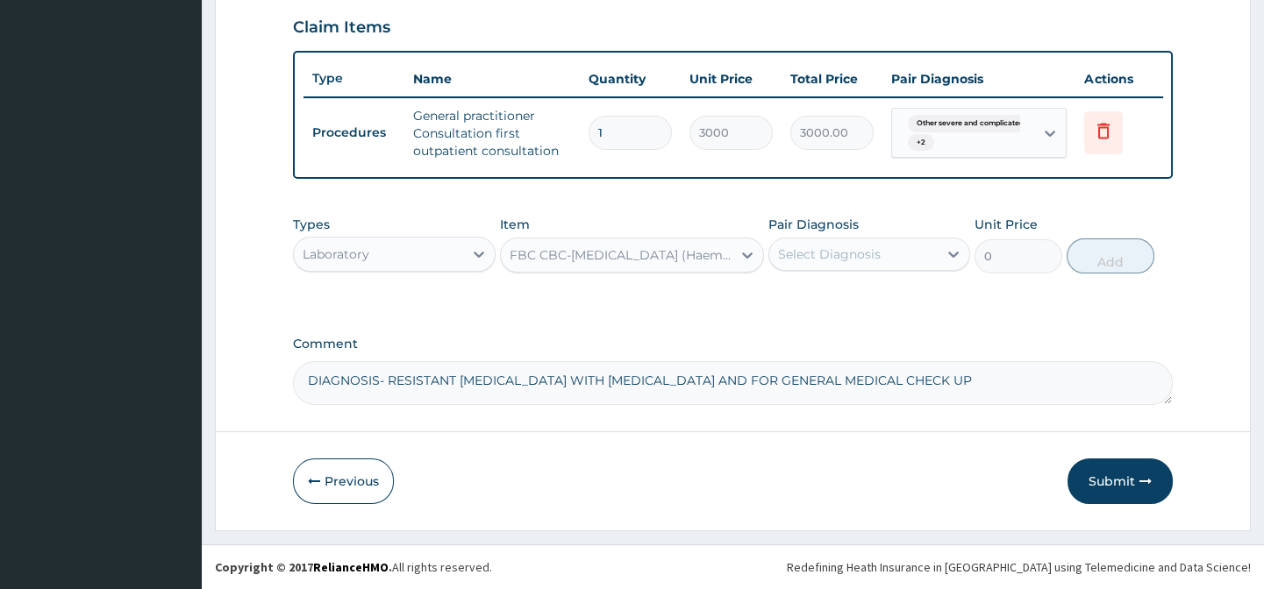
type input "3000"
click at [803, 259] on div "Select Diagnosis" at bounding box center [829, 255] width 103 height 18
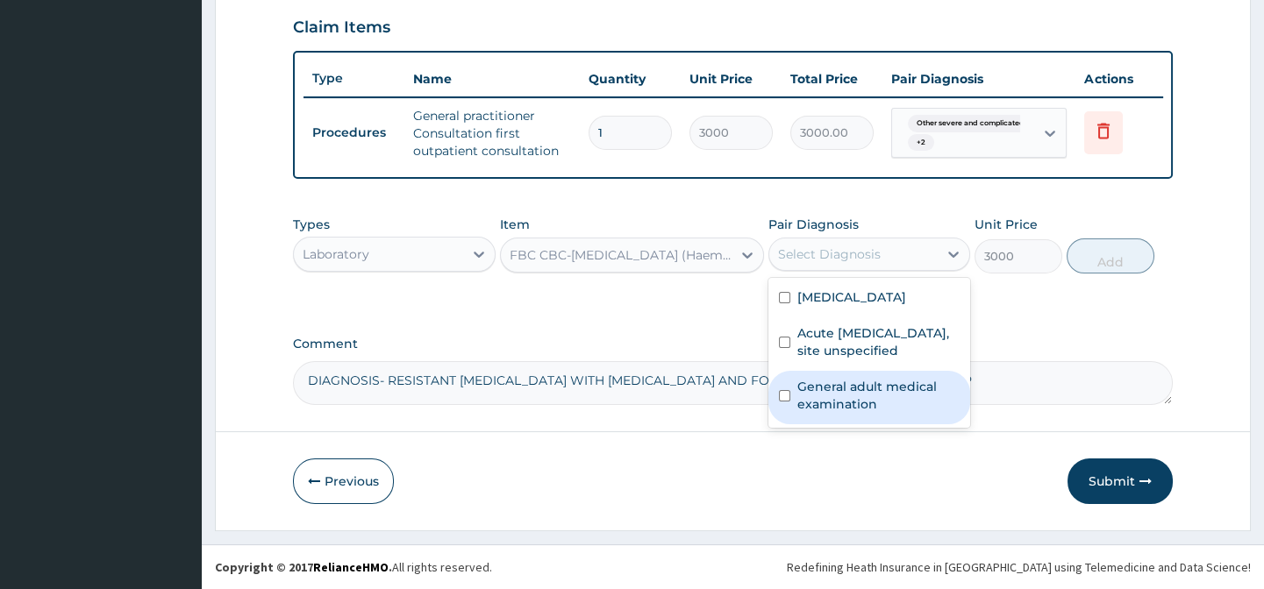
drag, startPoint x: 777, startPoint y: 438, endPoint x: 780, endPoint y: 406, distance: 31.7
click at [777, 424] on div "General adult medical examination" at bounding box center [869, 397] width 202 height 53
checkbox input "true"
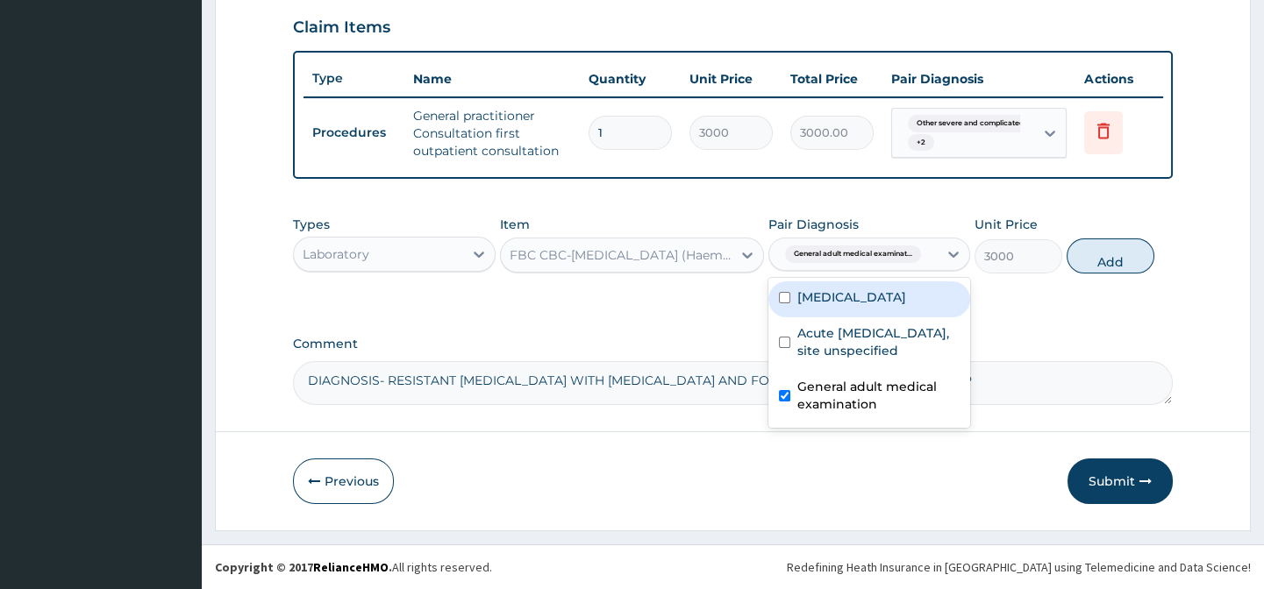
click at [806, 306] on label "[MEDICAL_DATA]" at bounding box center [851, 297] width 109 height 18
checkbox input "true"
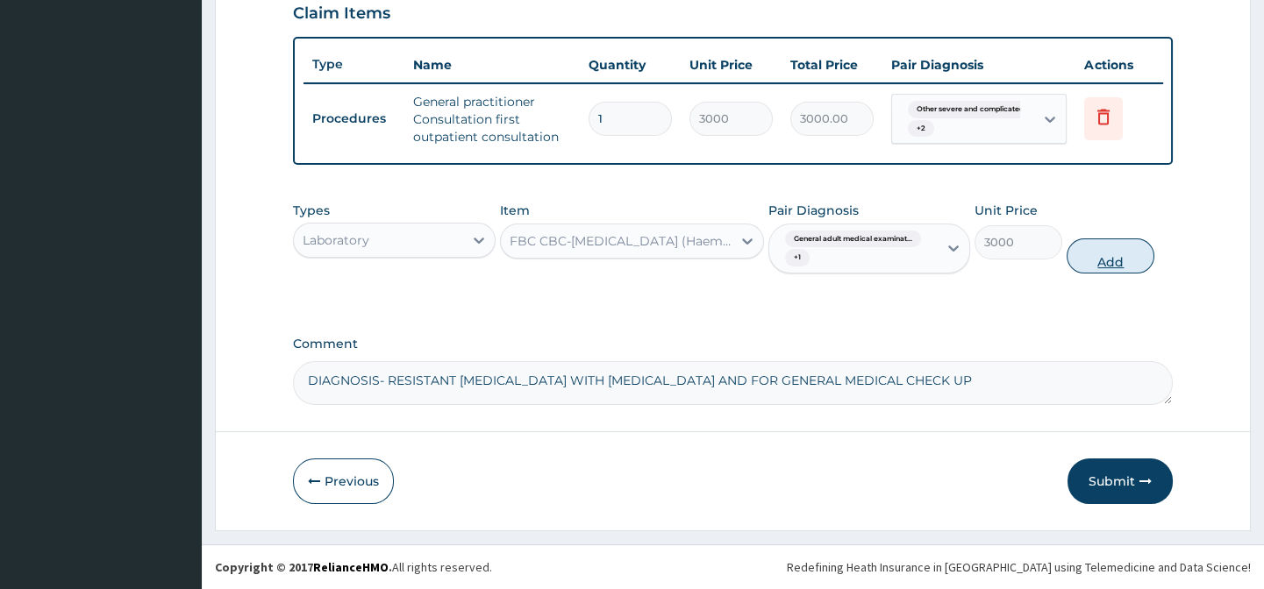
click at [1122, 273] on button "Add" at bounding box center [1110, 256] width 88 height 35
type input "0"
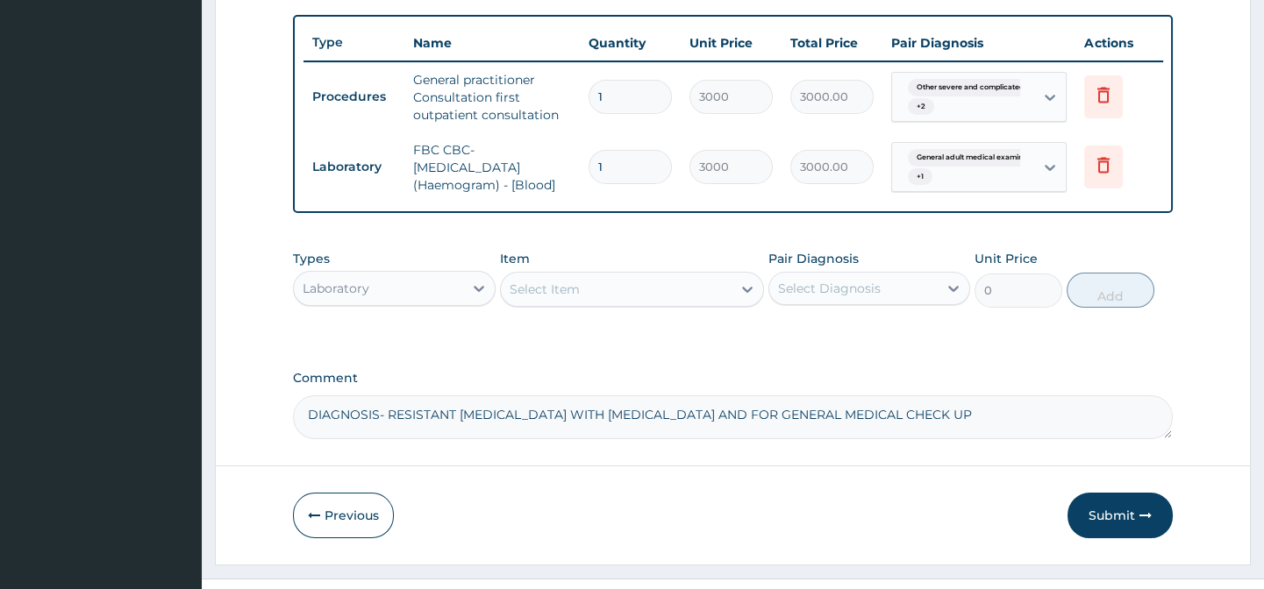
click at [533, 298] on div "Select Item" at bounding box center [544, 290] width 70 height 18
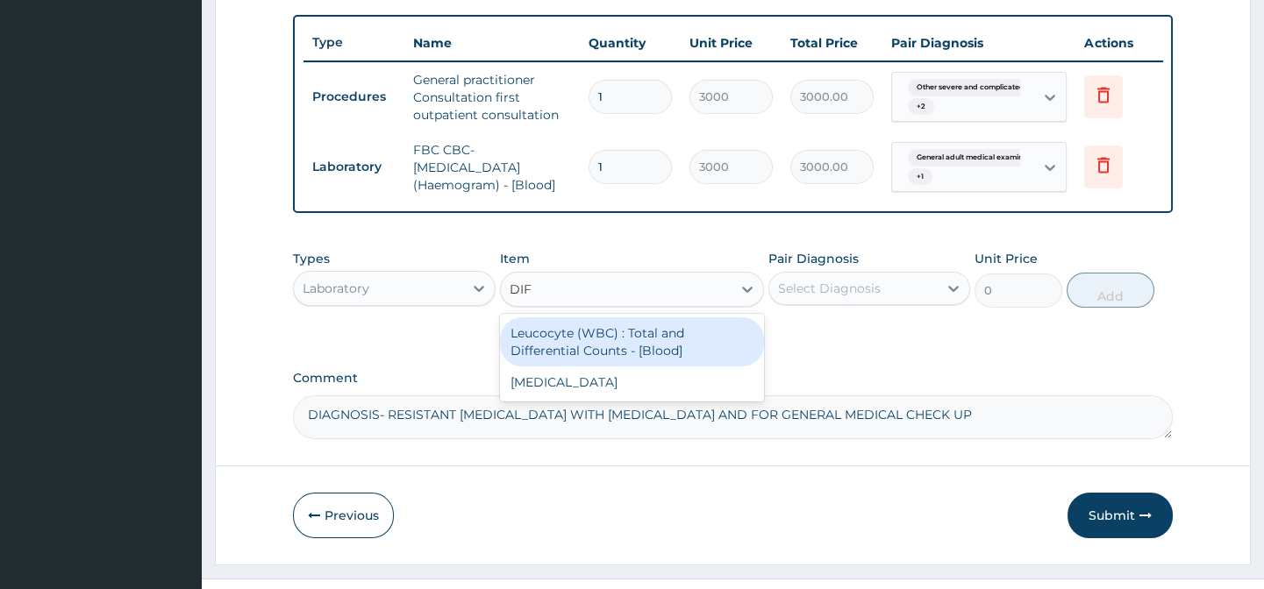
type input "DIFF"
click at [581, 367] on div "Leucocyte (WBC) : Total and Differential Counts - [Blood]" at bounding box center [632, 341] width 264 height 49
type input "2000"
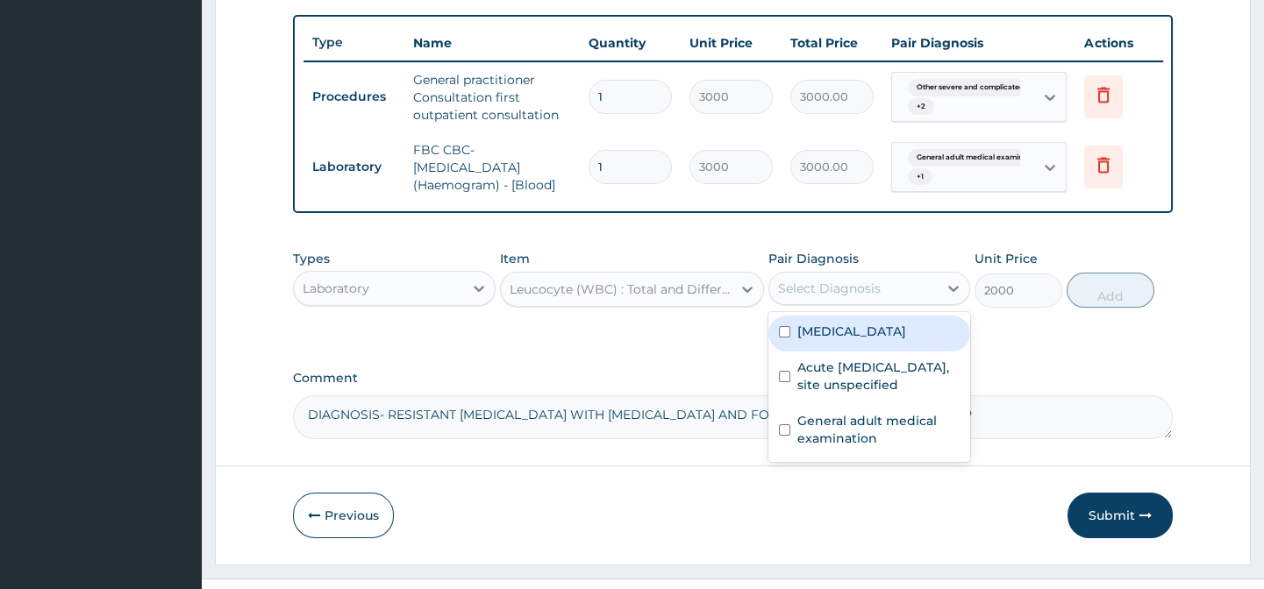
click at [855, 297] on div "Select Diagnosis" at bounding box center [829, 289] width 103 height 18
click at [807, 340] on label "[MEDICAL_DATA]" at bounding box center [851, 332] width 109 height 18
checkbox input "true"
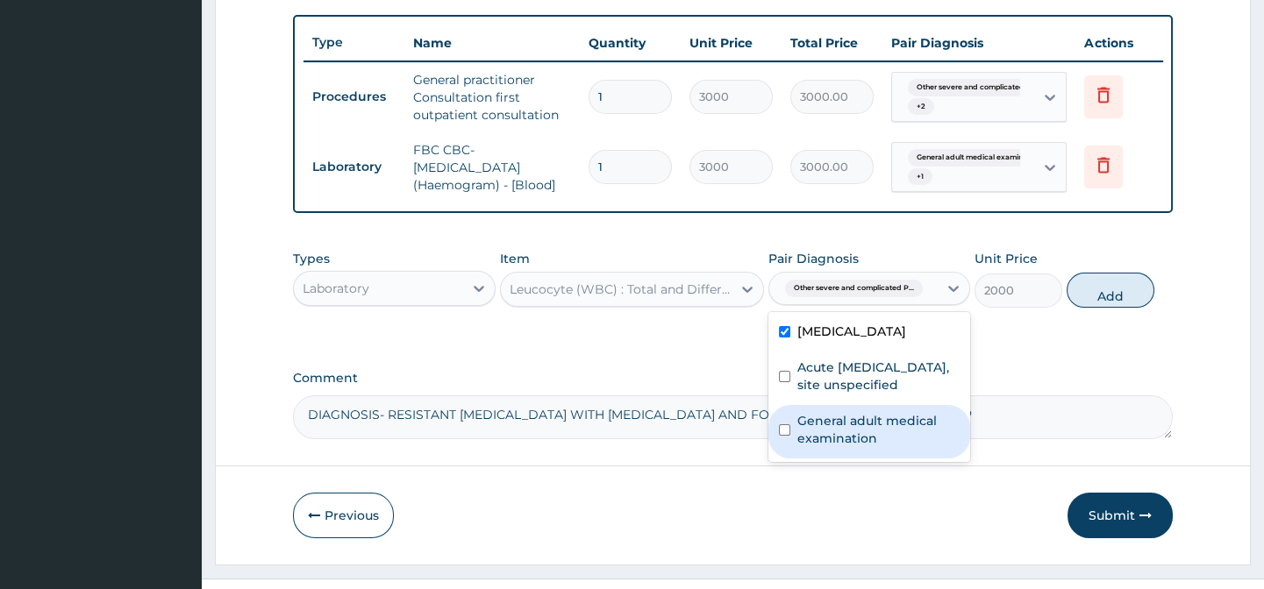
click at [784, 459] on div "General adult medical examination" at bounding box center [869, 431] width 202 height 53
checkbox input "true"
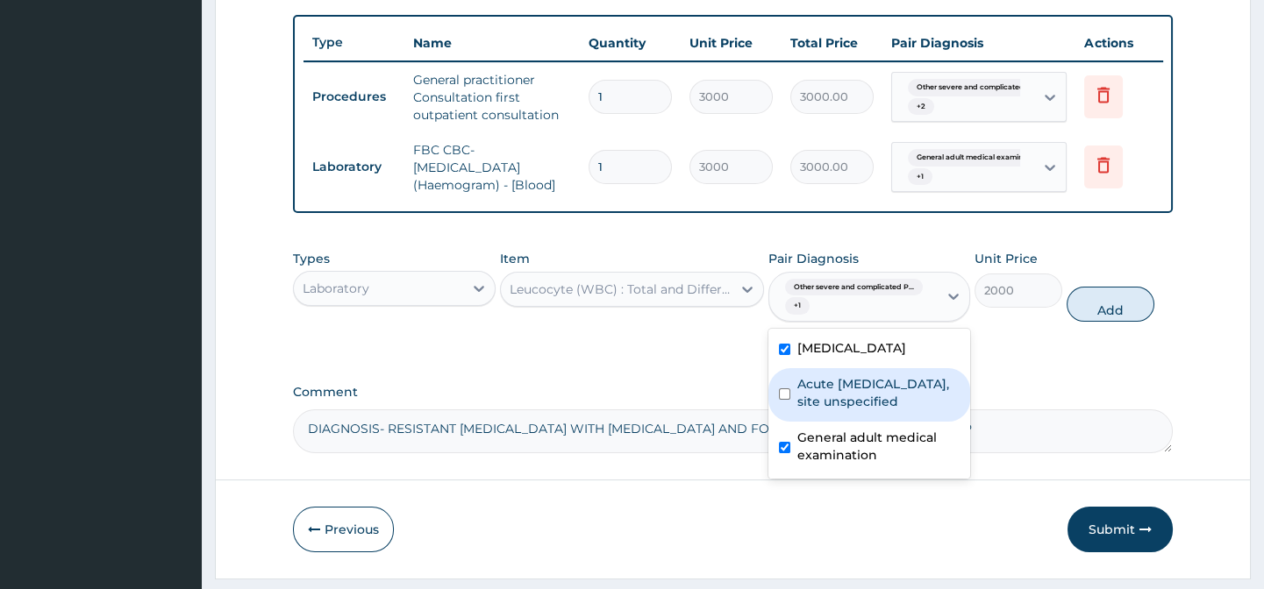
click at [1116, 322] on button "Add" at bounding box center [1110, 304] width 88 height 35
type input "0"
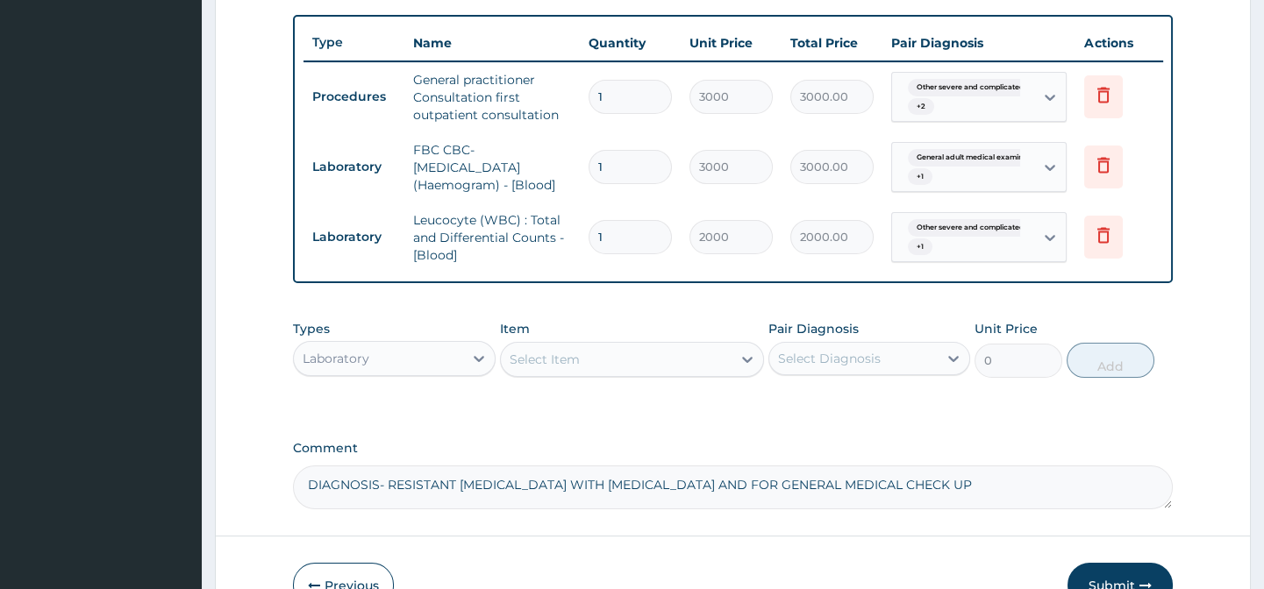
click at [605, 374] on div "Select Item" at bounding box center [616, 359] width 231 height 28
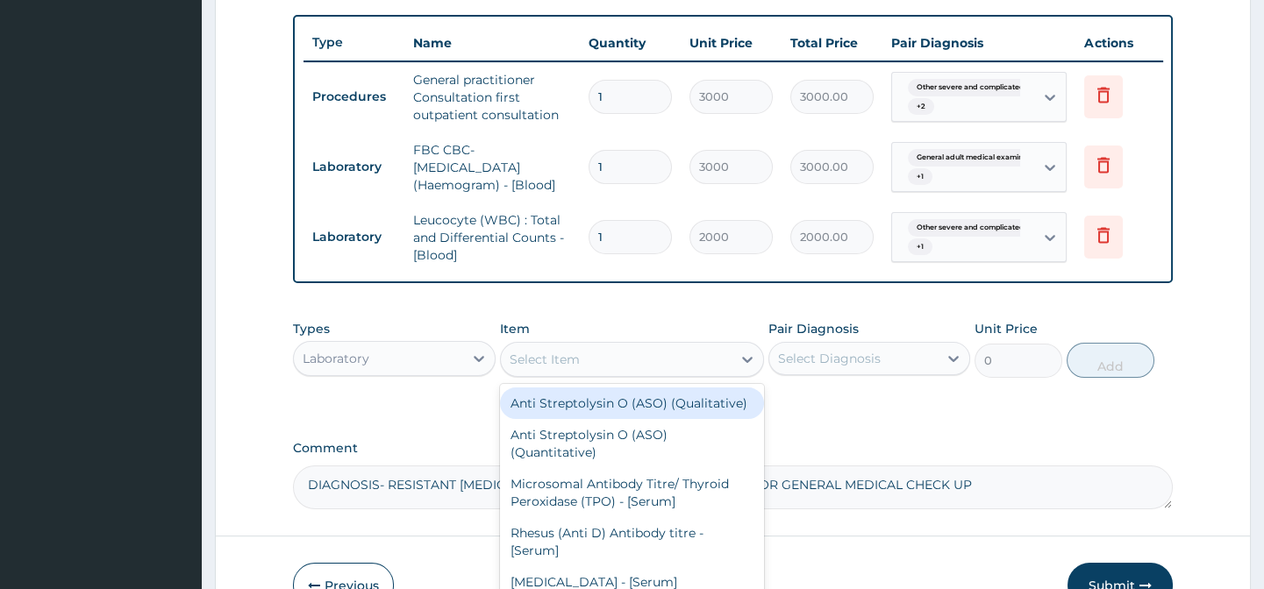
click at [605, 374] on div "Select Item" at bounding box center [616, 359] width 231 height 28
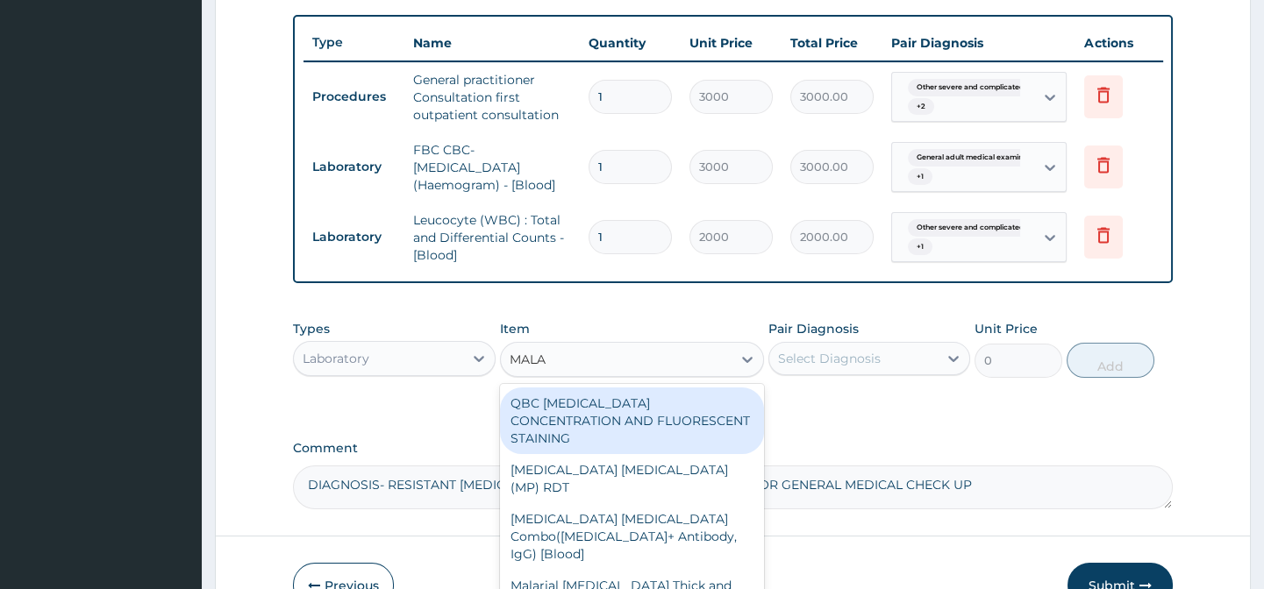
type input "MALAR"
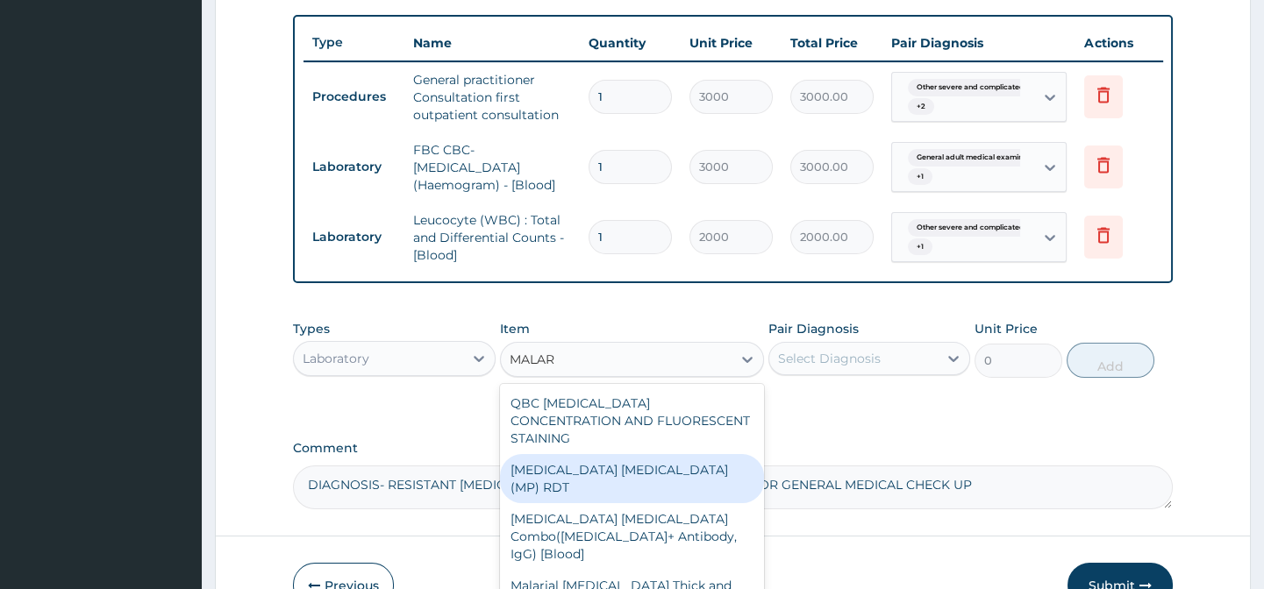
click at [659, 493] on div "MALARIA PARASITE (MP) RDT" at bounding box center [632, 478] width 264 height 49
type input "1500"
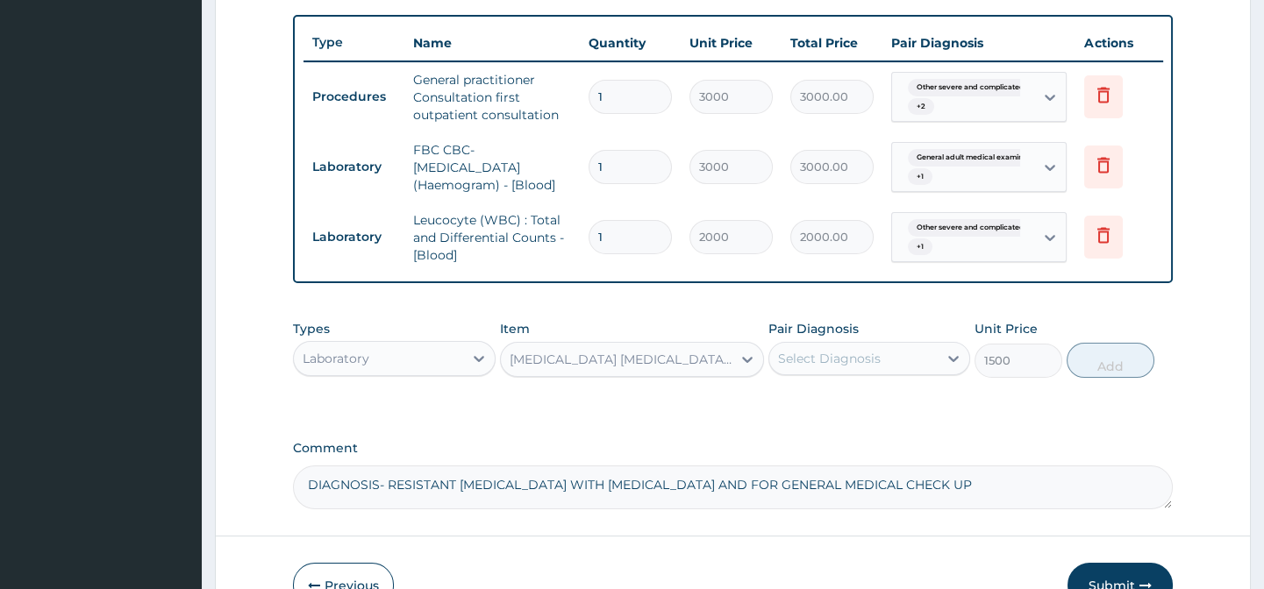
click at [854, 367] on div "Select Diagnosis" at bounding box center [829, 359] width 103 height 18
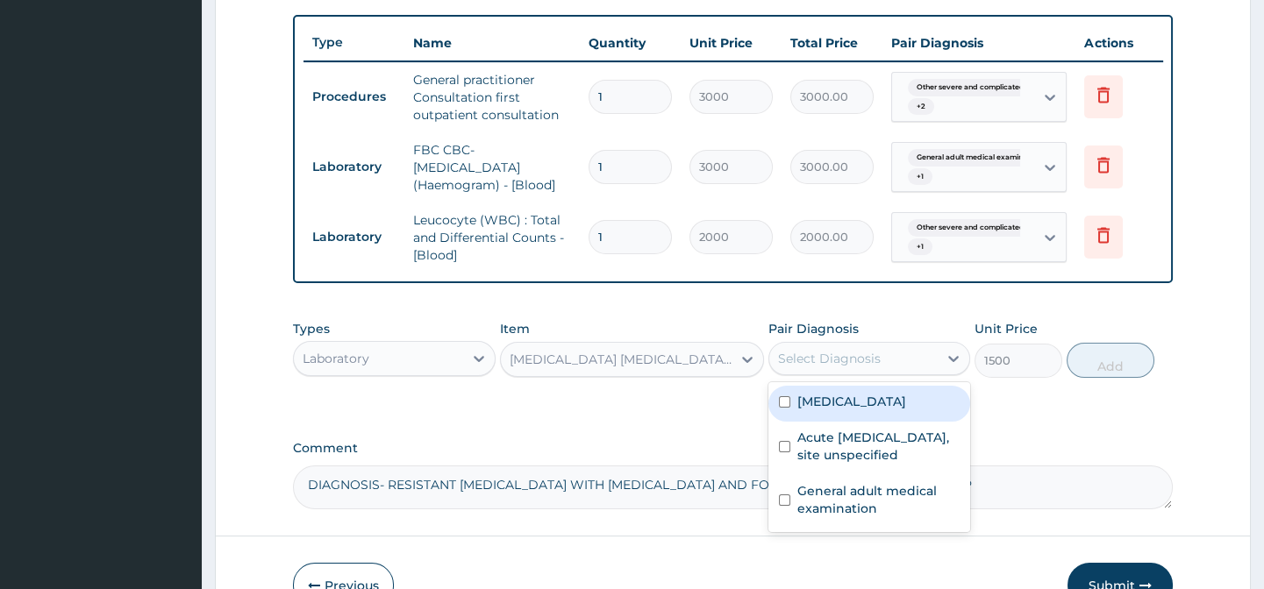
click at [867, 410] on label "Other severe and complicated Plasmodium falciparum malaria" at bounding box center [851, 402] width 109 height 18
checkbox input "true"
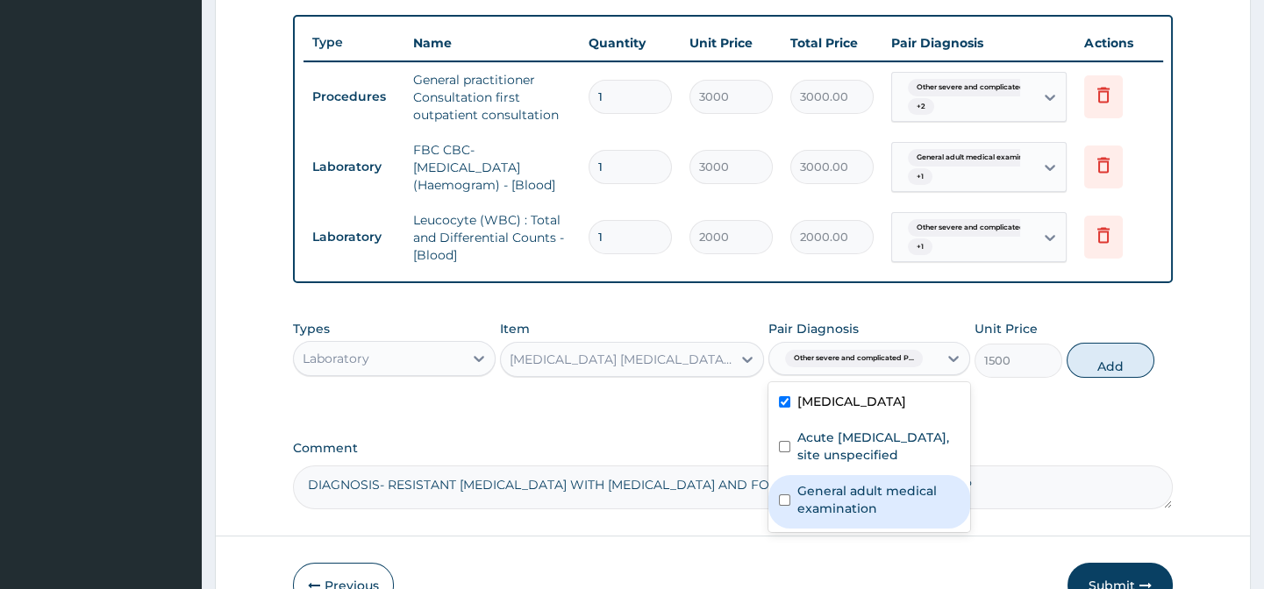
click at [815, 517] on label "General adult medical examination" at bounding box center [878, 499] width 162 height 35
checkbox input "true"
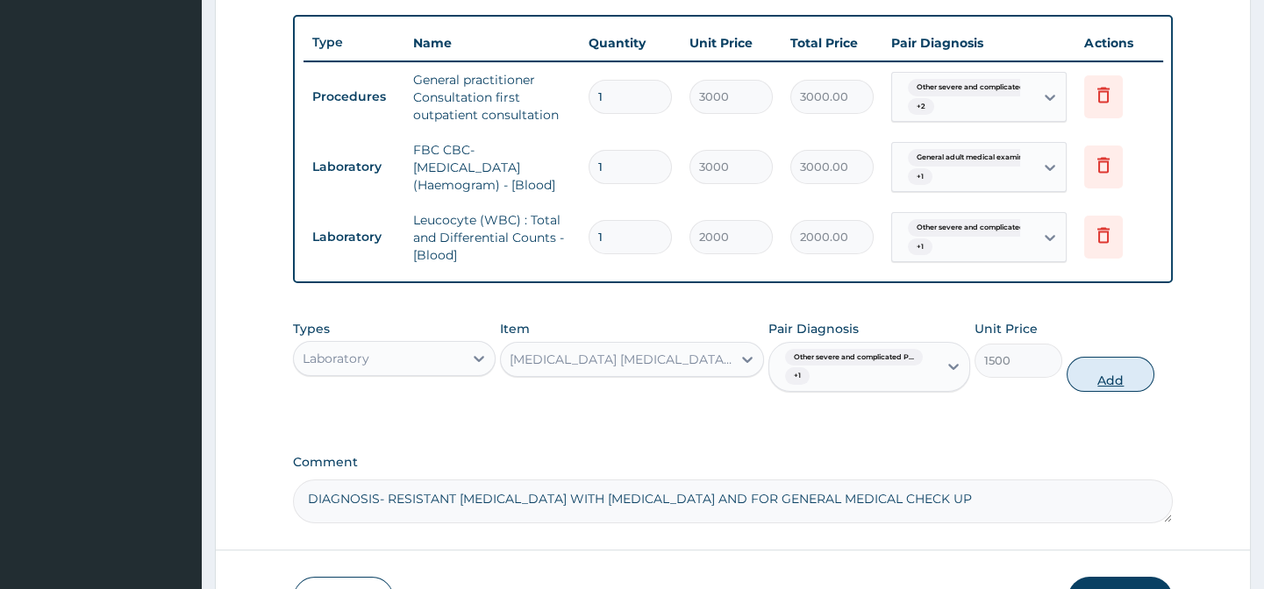
click at [1109, 392] on button "Add" at bounding box center [1110, 374] width 88 height 35
type input "0"
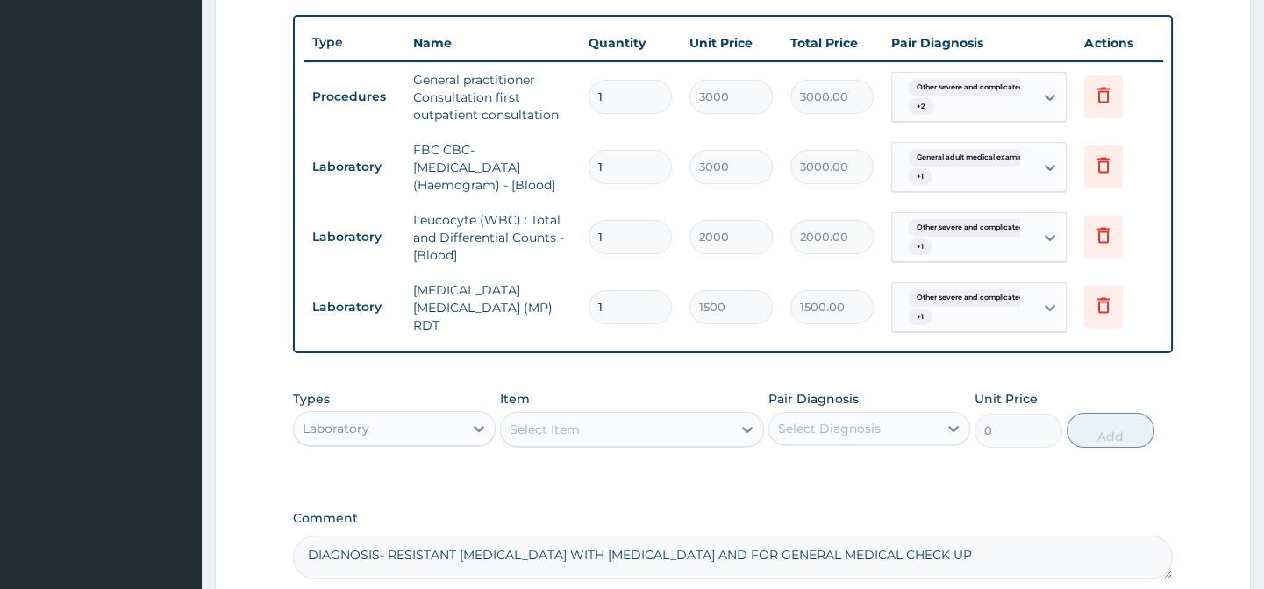
drag, startPoint x: 645, startPoint y: 476, endPoint x: 787, endPoint y: 465, distance: 142.5
click at [645, 444] on div "Select Item" at bounding box center [616, 430] width 231 height 28
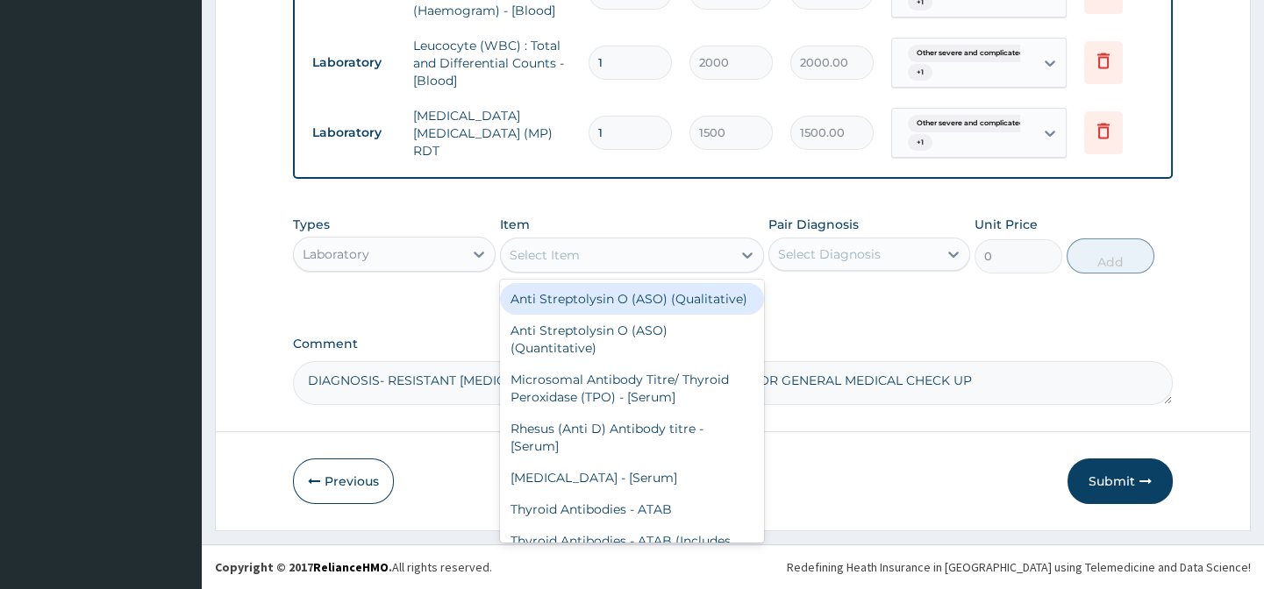
scroll to position [852, 0]
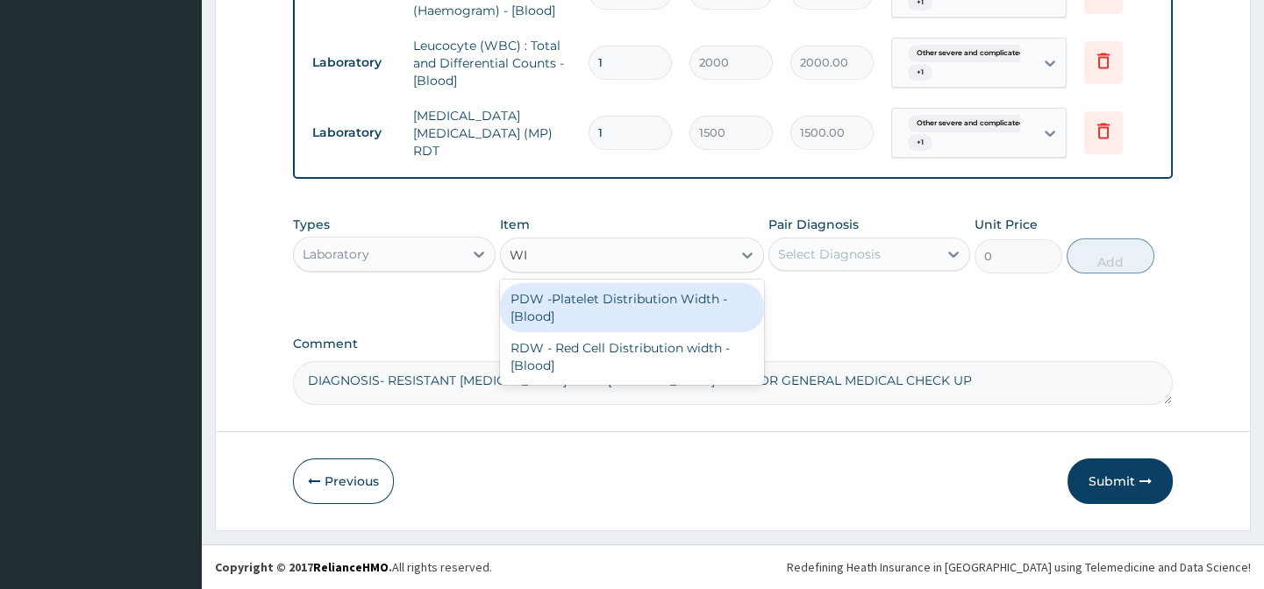
type input "W"
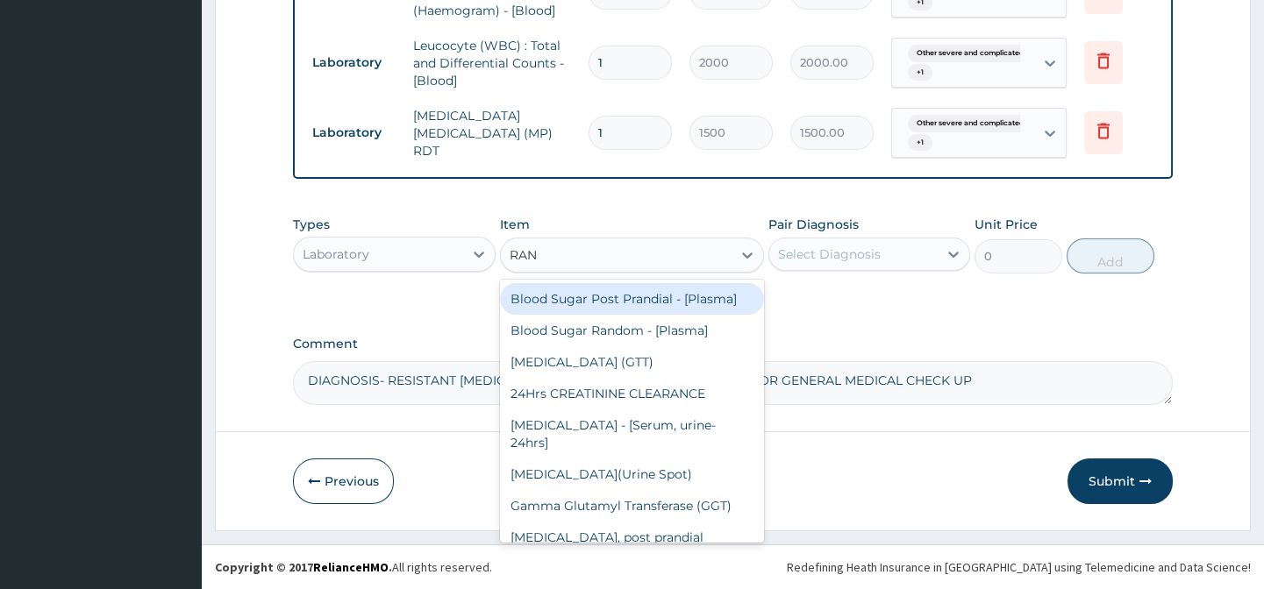
type input "RAND"
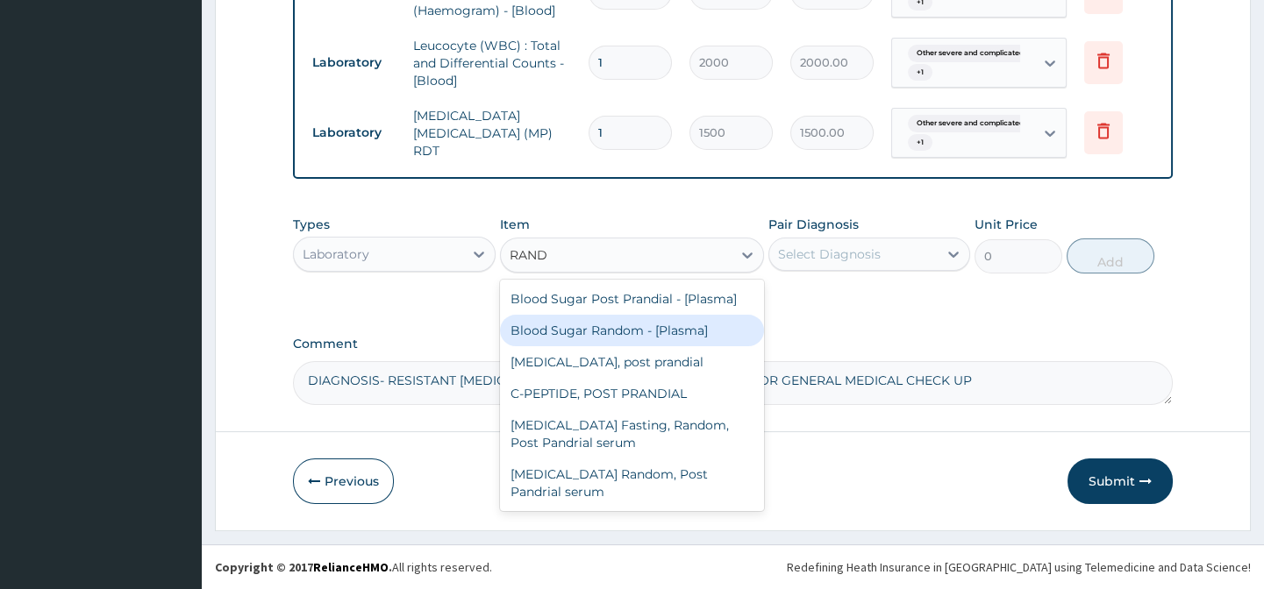
click at [646, 331] on div "Blood Sugar Random - [Plasma]" at bounding box center [632, 331] width 264 height 32
type input "1500"
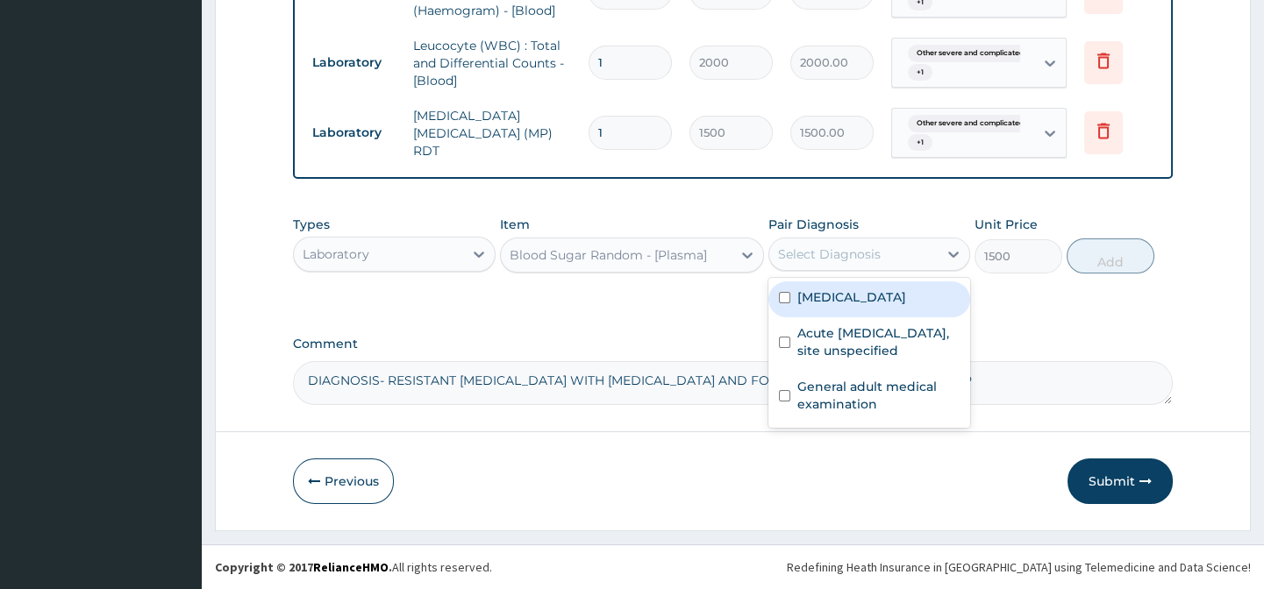
click at [880, 254] on div "Select Diagnosis" at bounding box center [853, 254] width 168 height 28
click at [823, 306] on label "Other severe and complicated Plasmodium falciparum malaria" at bounding box center [851, 297] width 109 height 18
checkbox input "true"
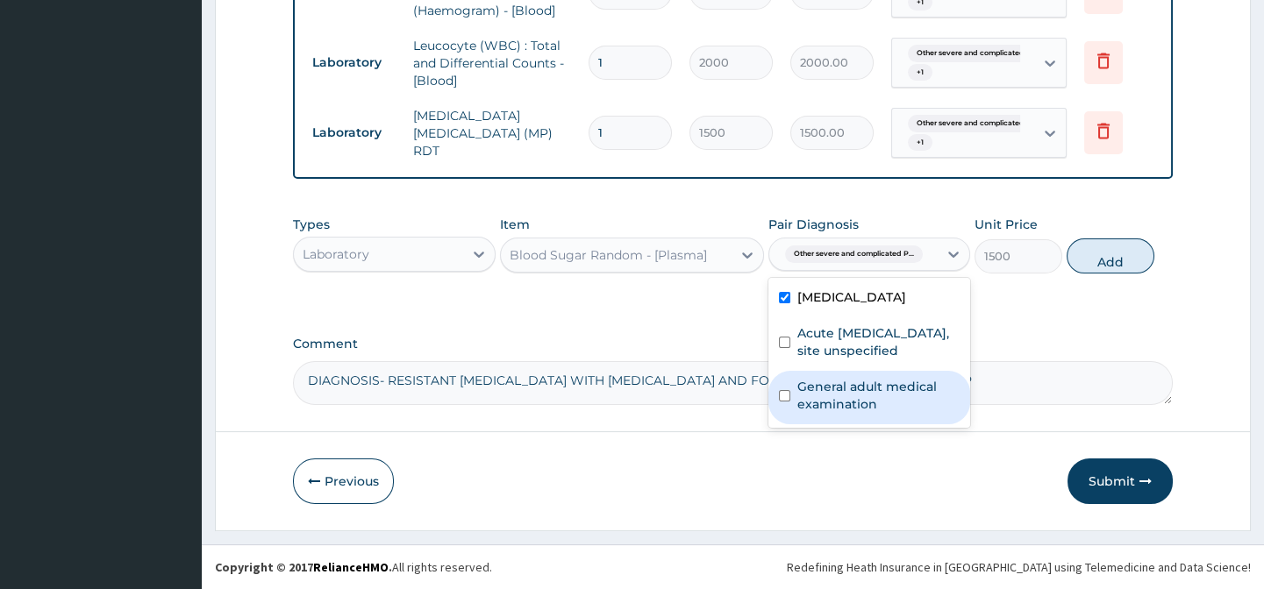
click at [798, 413] on label "General adult medical examination" at bounding box center [878, 395] width 162 height 35
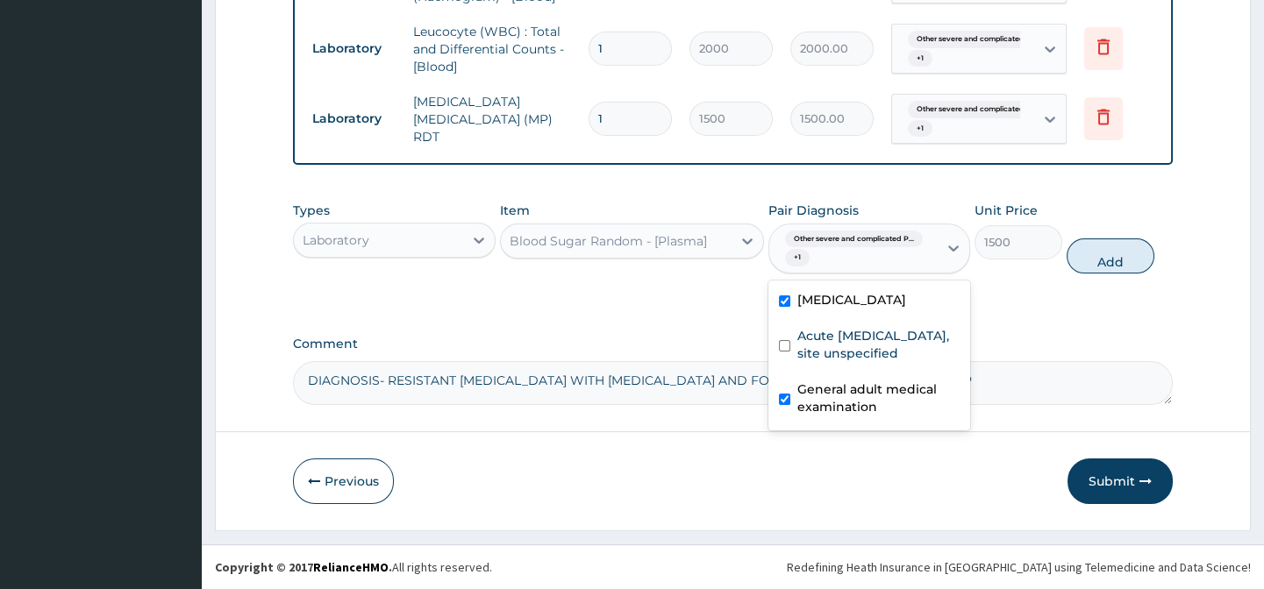
checkbox input "true"
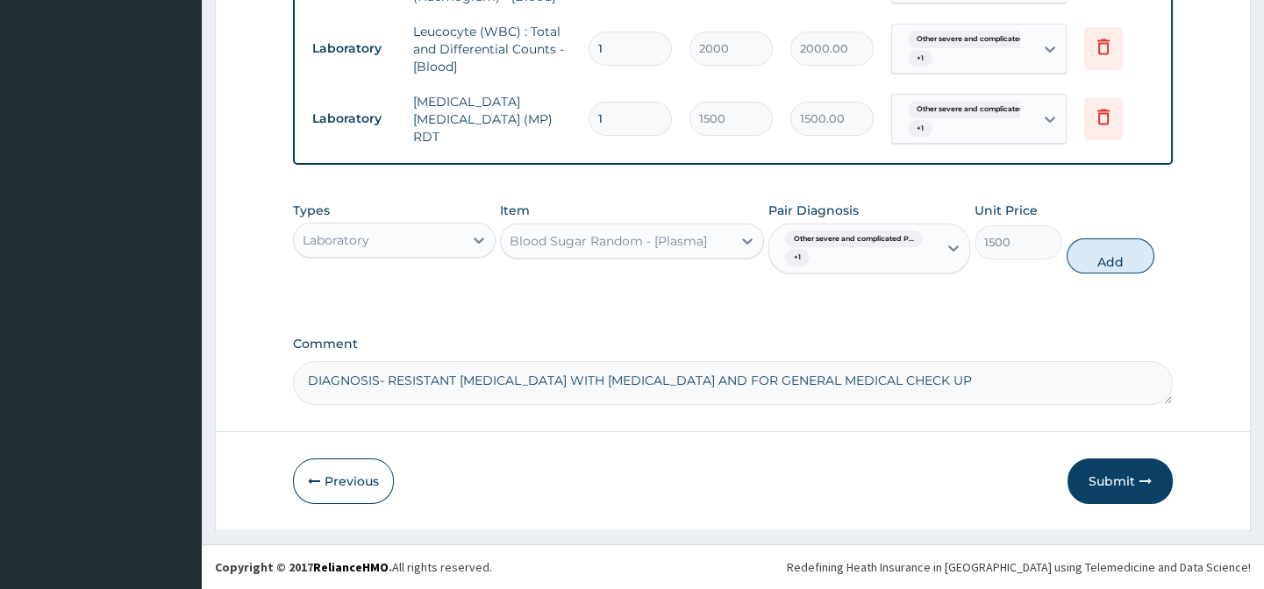
click at [1104, 274] on button "Add" at bounding box center [1110, 256] width 88 height 35
type input "0"
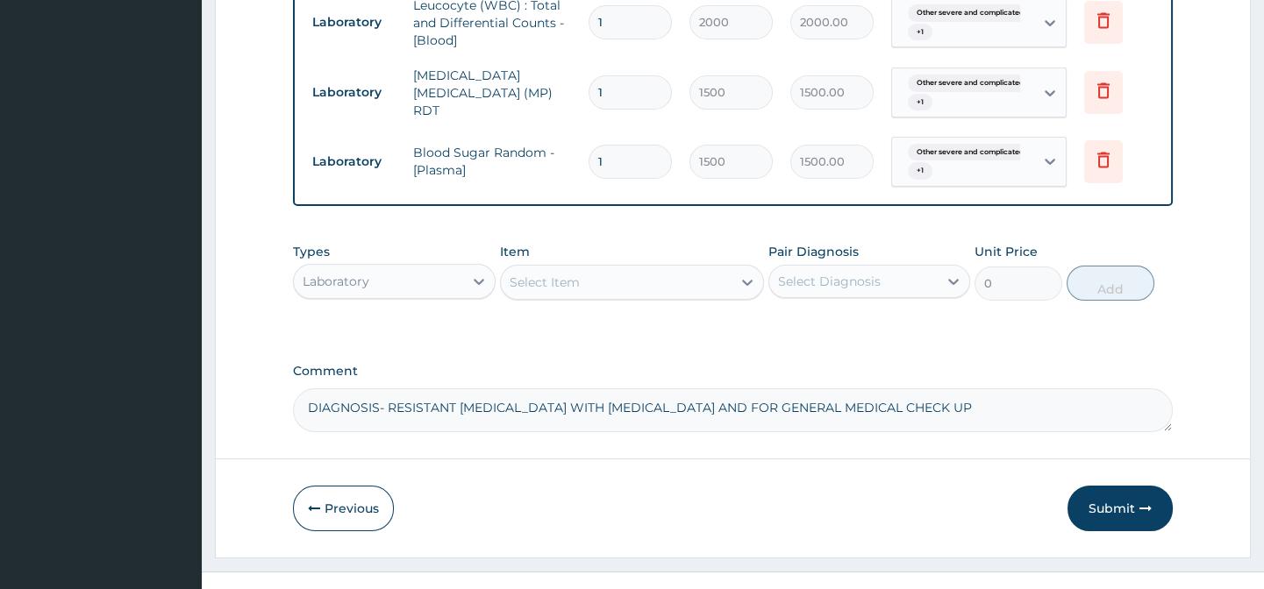
click at [552, 291] on div "Select Item" at bounding box center [544, 283] width 70 height 18
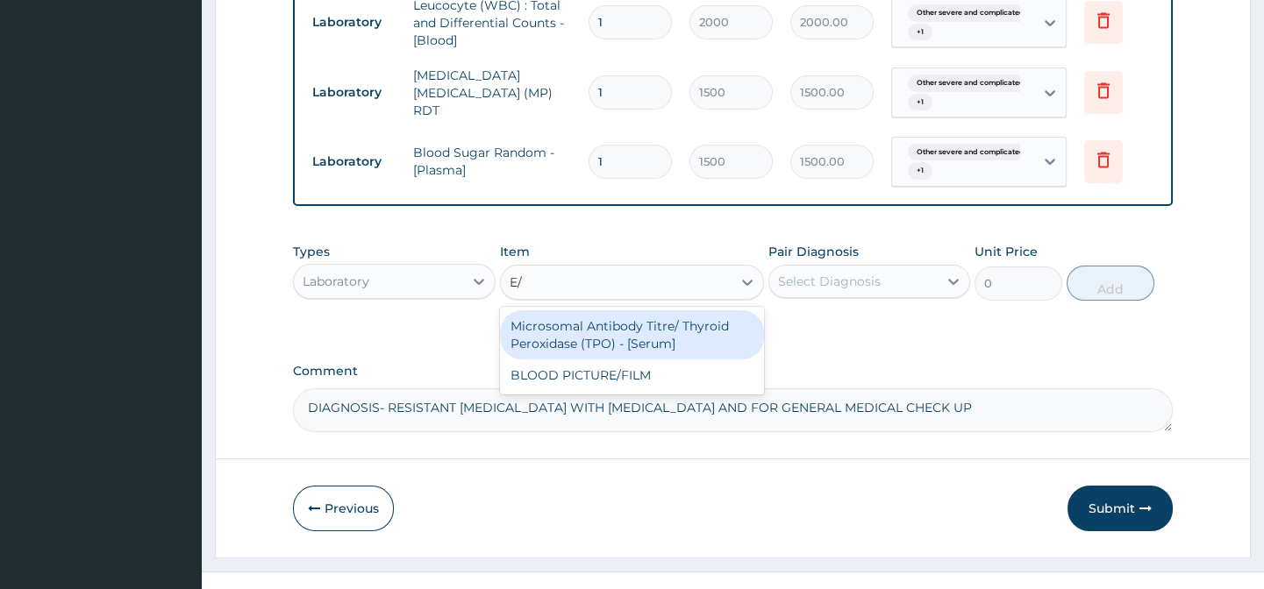
type input "E"
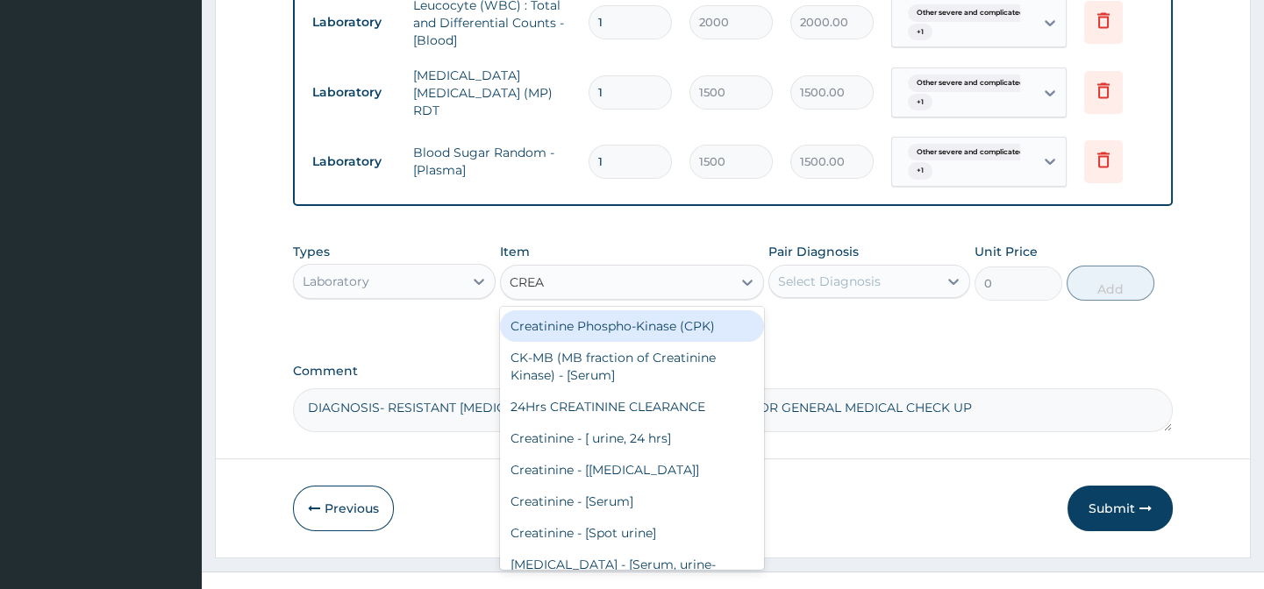
type input "CREAT"
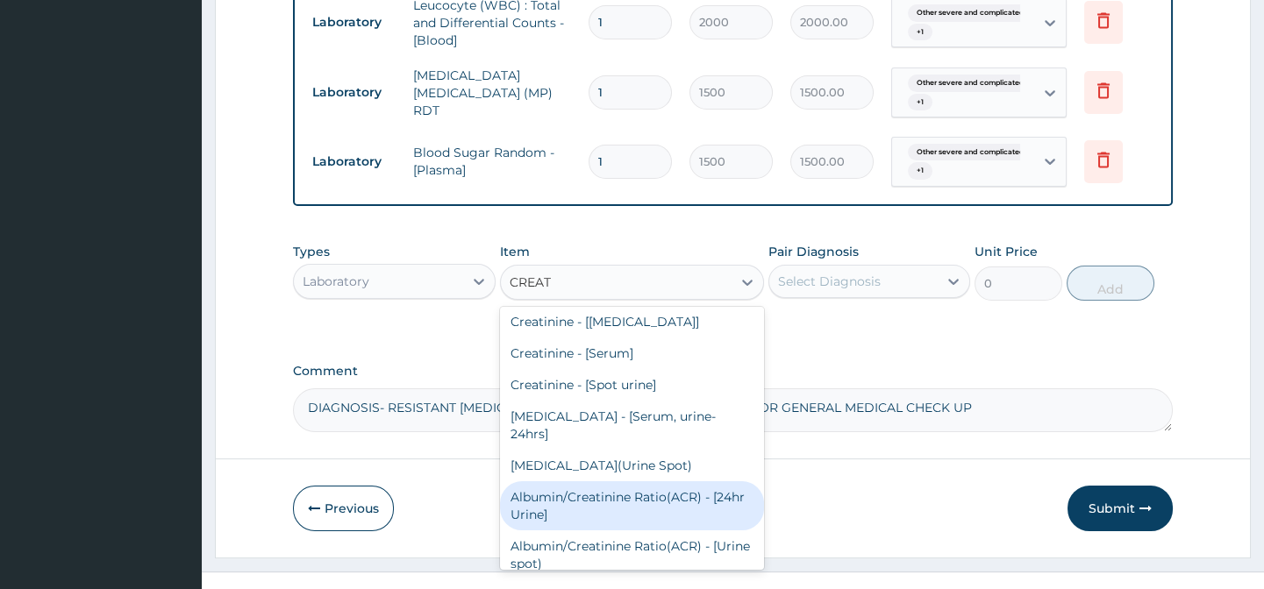
scroll to position [228, 0]
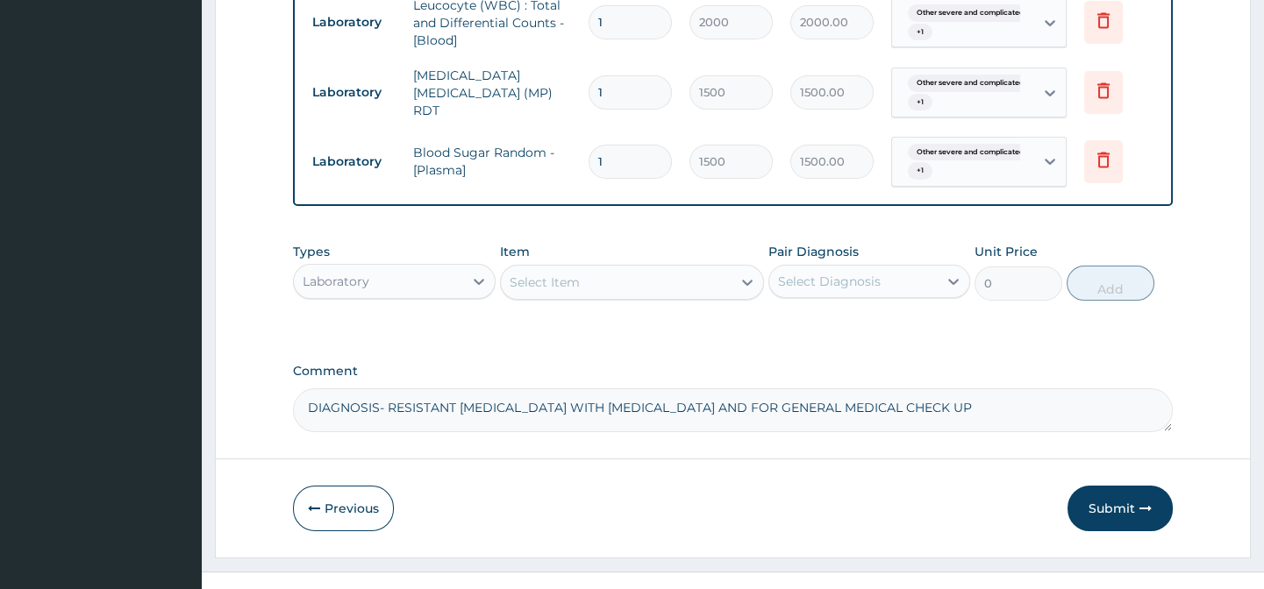
click at [592, 296] on div "Select Item" at bounding box center [616, 282] width 231 height 28
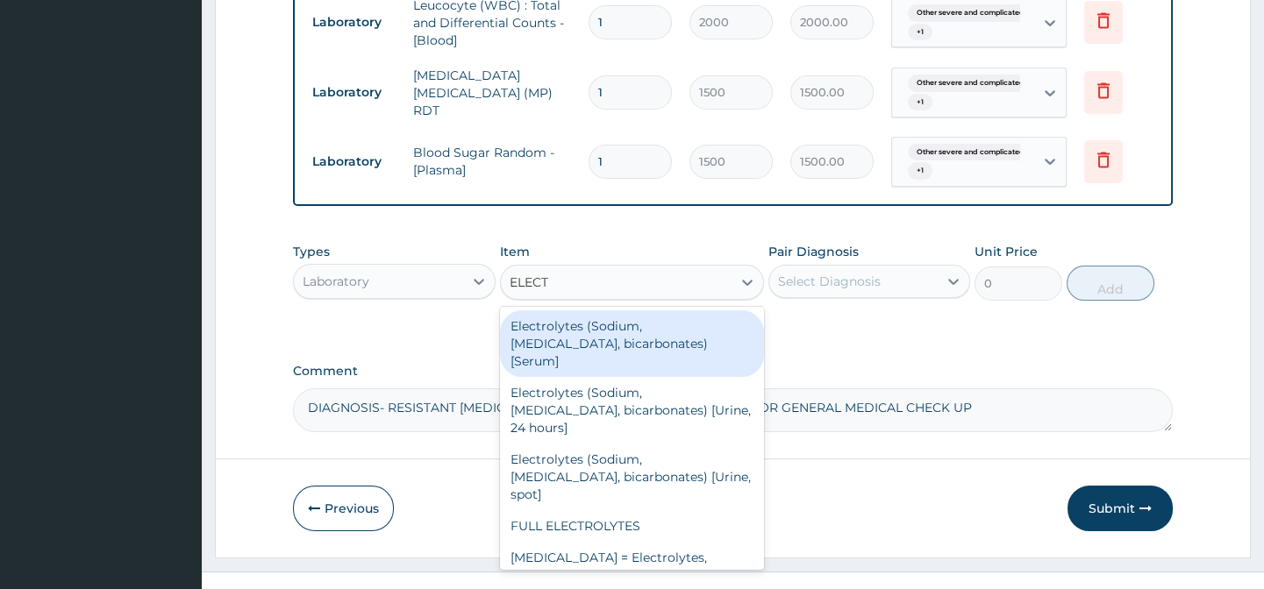
type input "ELECTR"
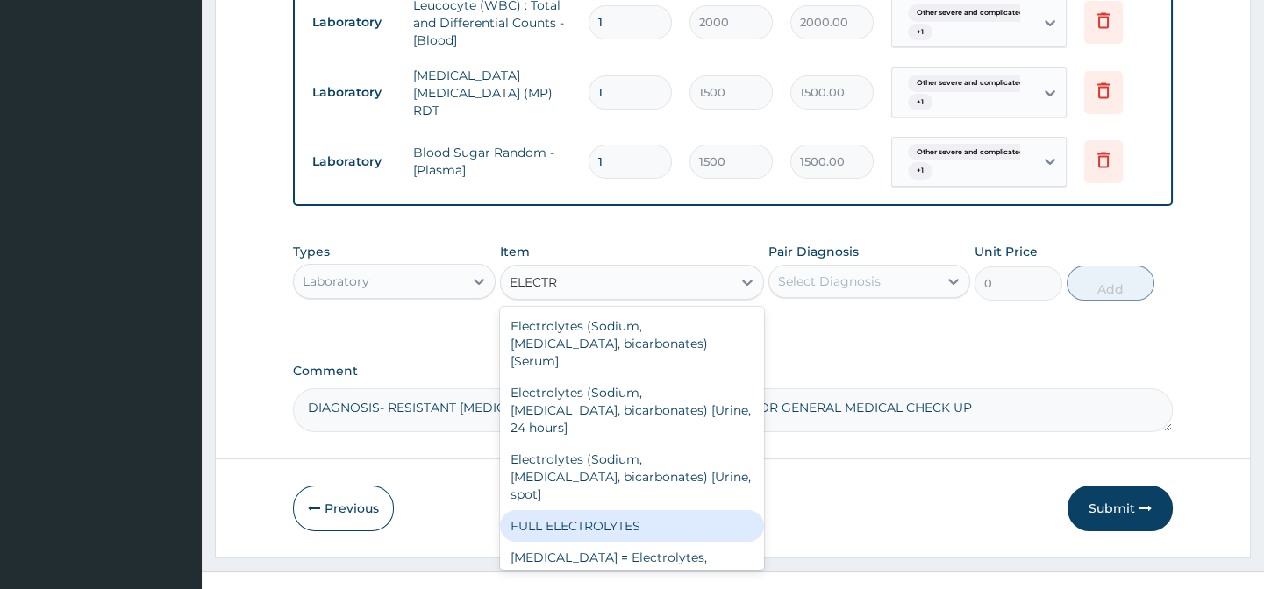
click at [676, 537] on div "FULL ELECTROLYTES" at bounding box center [632, 526] width 264 height 32
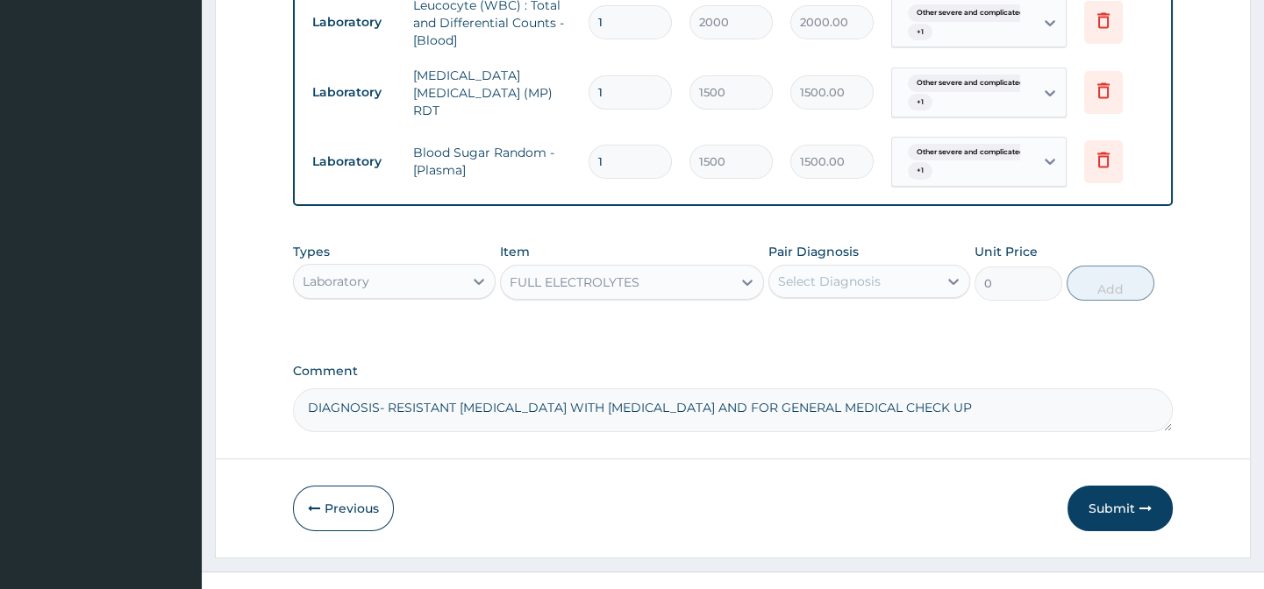
type input "4000"
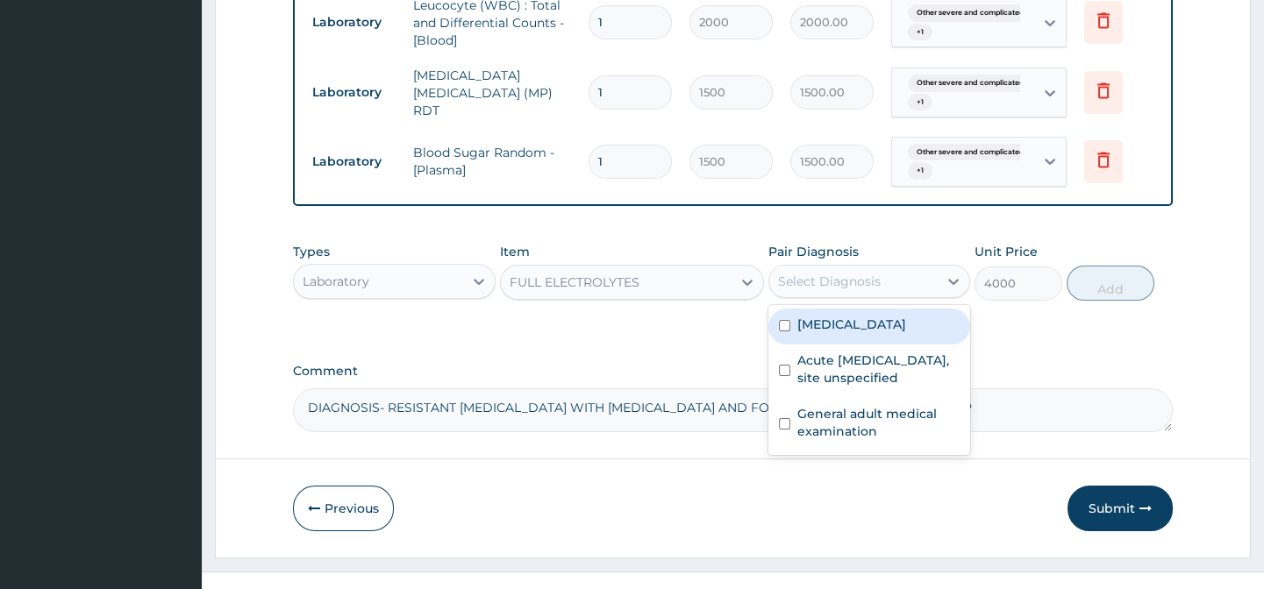
click at [841, 290] on div "Select Diagnosis" at bounding box center [829, 282] width 103 height 18
click at [865, 333] on label "Other severe and complicated Plasmodium falciparum malaria" at bounding box center [851, 325] width 109 height 18
checkbox input "true"
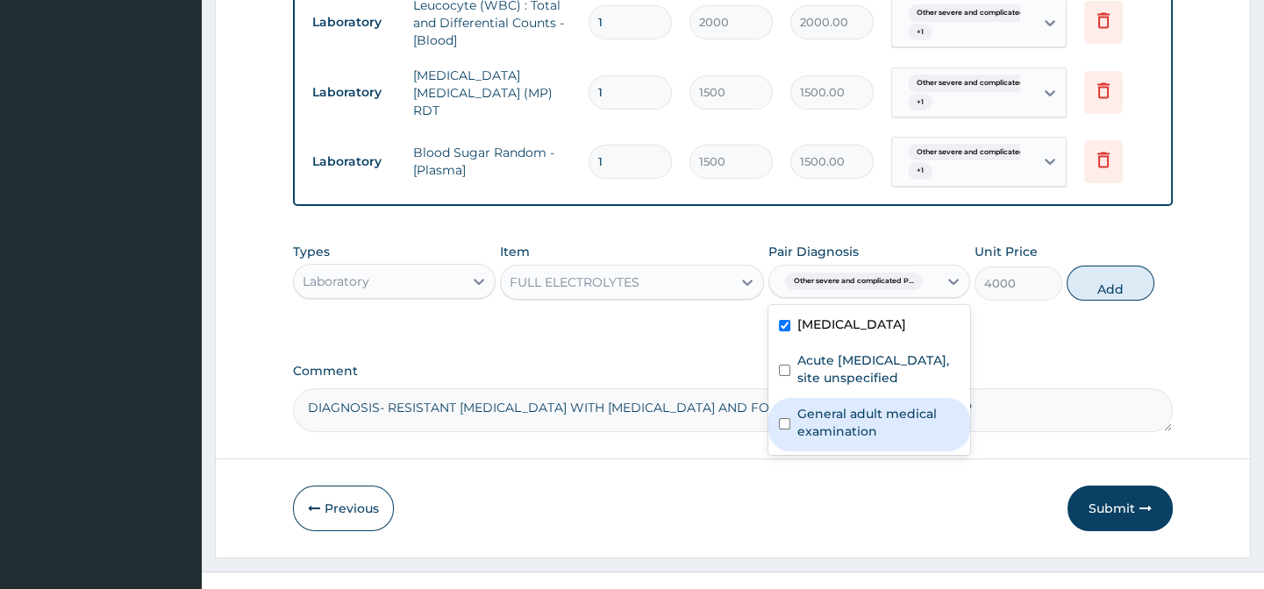
drag, startPoint x: 806, startPoint y: 508, endPoint x: 982, endPoint y: 402, distance: 205.3
click at [814, 440] on label "General adult medical examination" at bounding box center [878, 422] width 162 height 35
checkbox input "true"
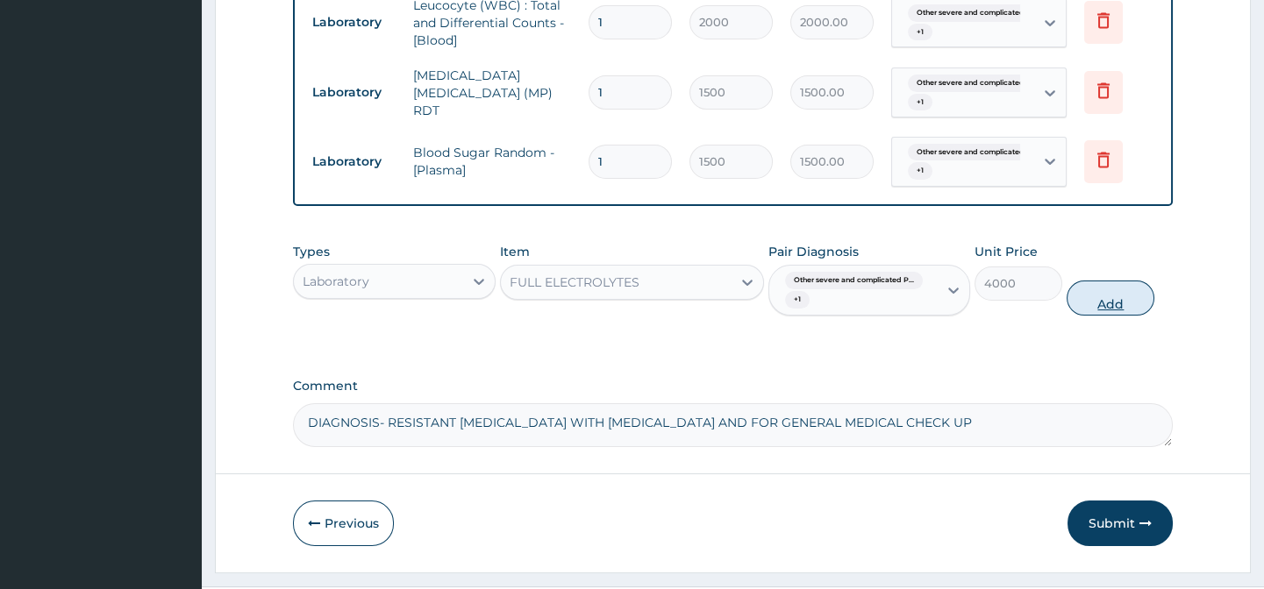
click at [1099, 316] on button "Add" at bounding box center [1110, 298] width 88 height 35
type input "0"
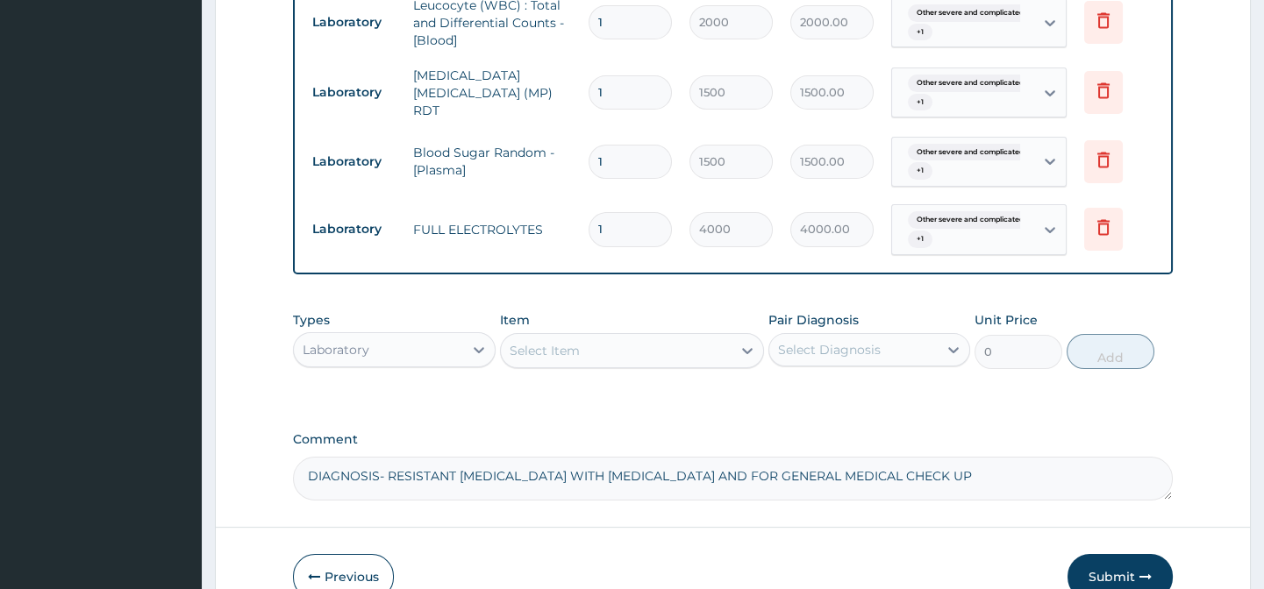
click at [569, 360] on div "Select Item" at bounding box center [544, 351] width 70 height 18
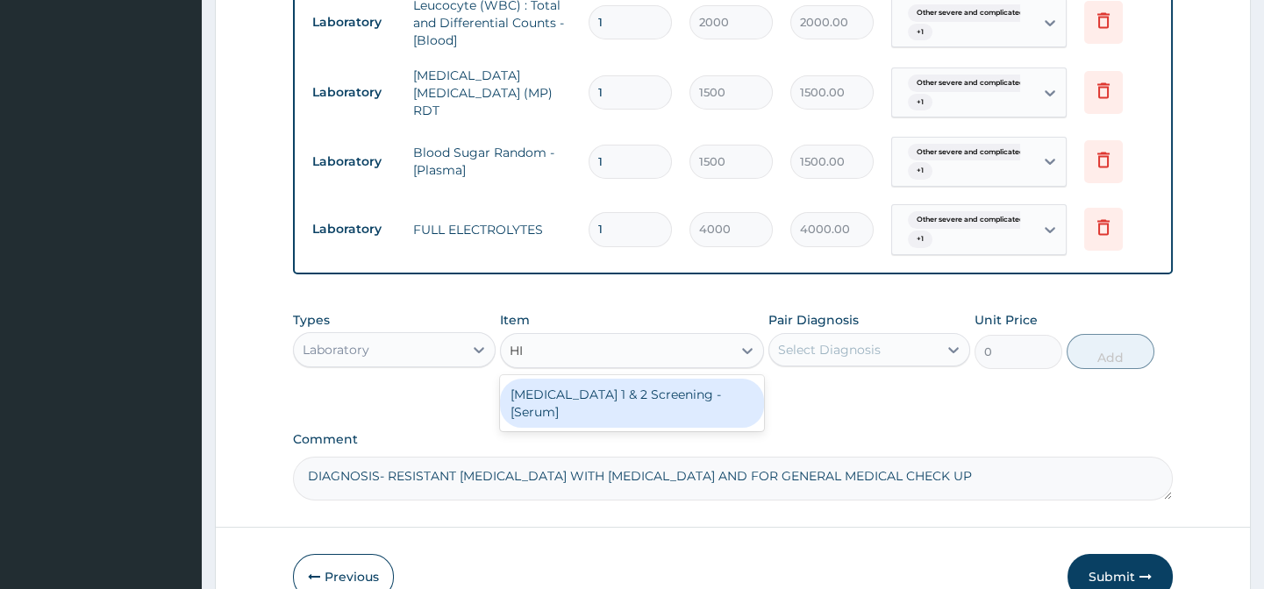
type input "HIV"
click at [594, 428] on div "HIV 1 & 2 Screening - [Serum]" at bounding box center [632, 403] width 264 height 49
type input "2000"
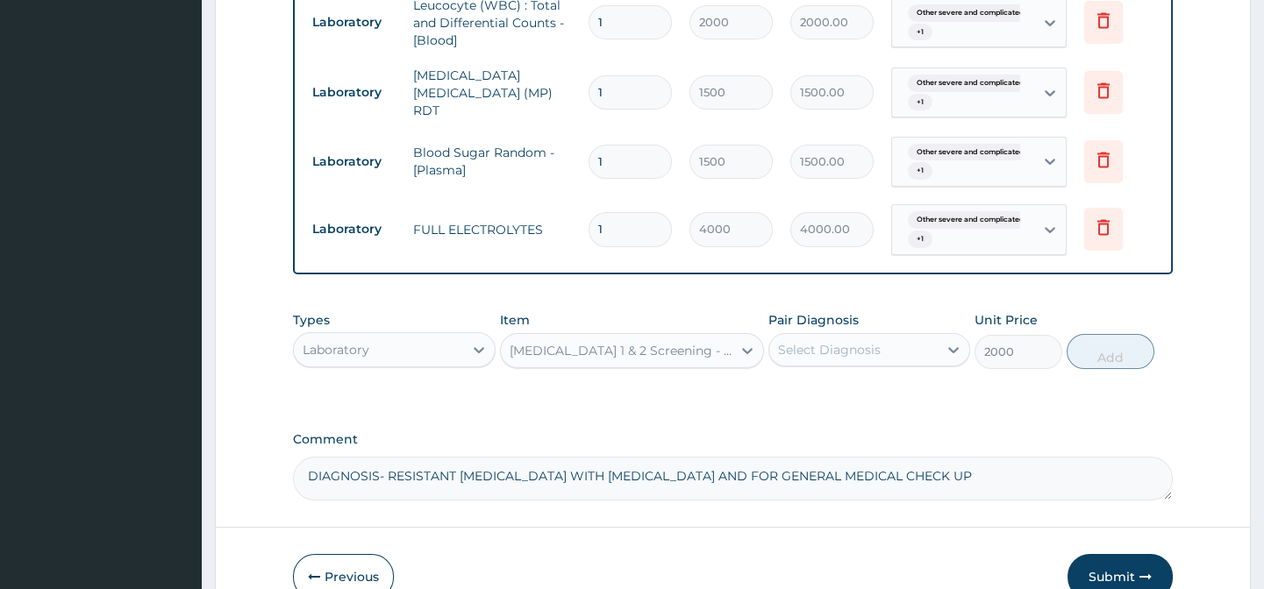
click at [839, 359] on div "Select Diagnosis" at bounding box center [829, 350] width 103 height 18
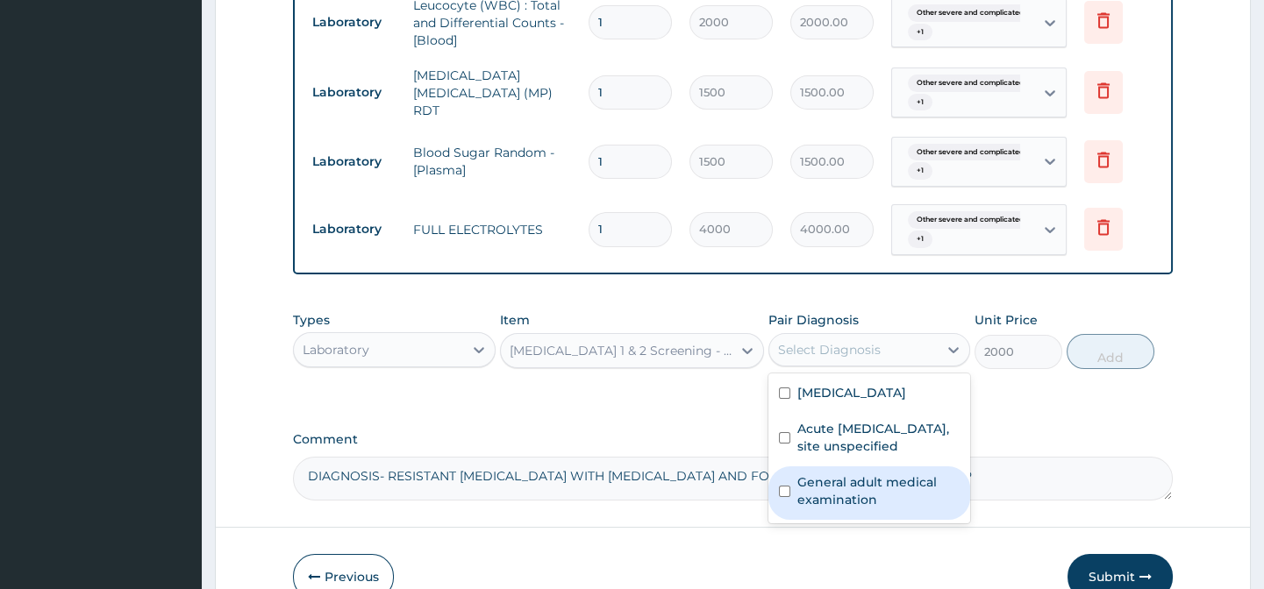
drag, startPoint x: 872, startPoint y: 566, endPoint x: 1058, endPoint y: 422, distance: 235.0
click at [870, 509] on label "General adult medical examination" at bounding box center [878, 491] width 162 height 35
checkbox input "true"
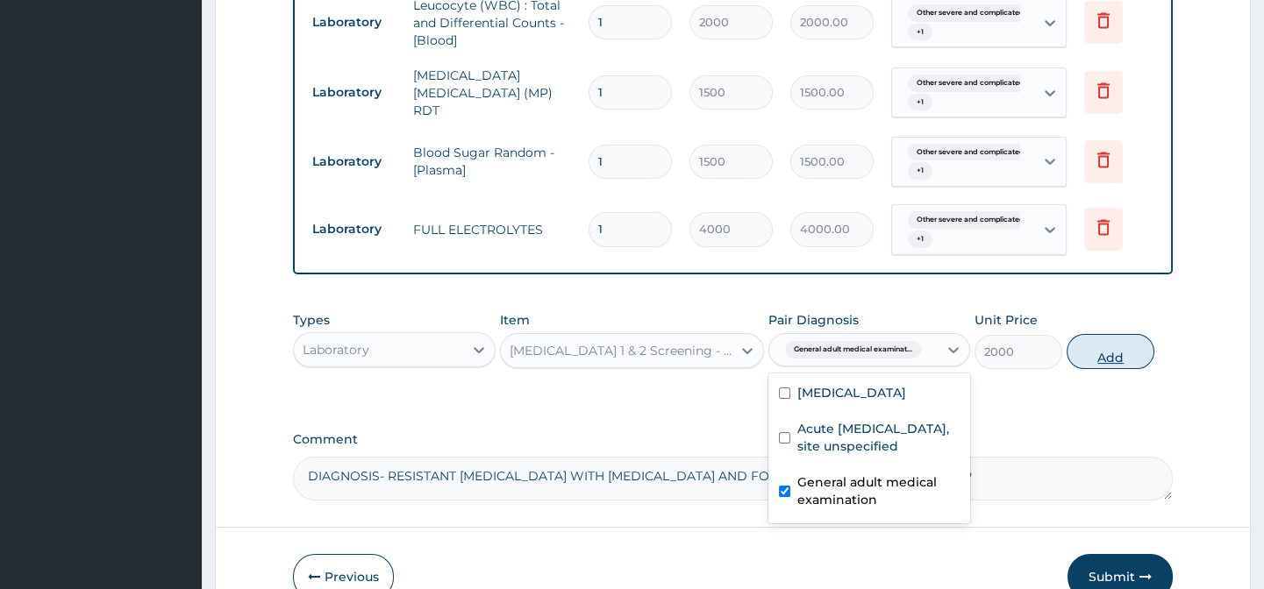
click at [1102, 369] on button "Add" at bounding box center [1110, 351] width 88 height 35
type input "0"
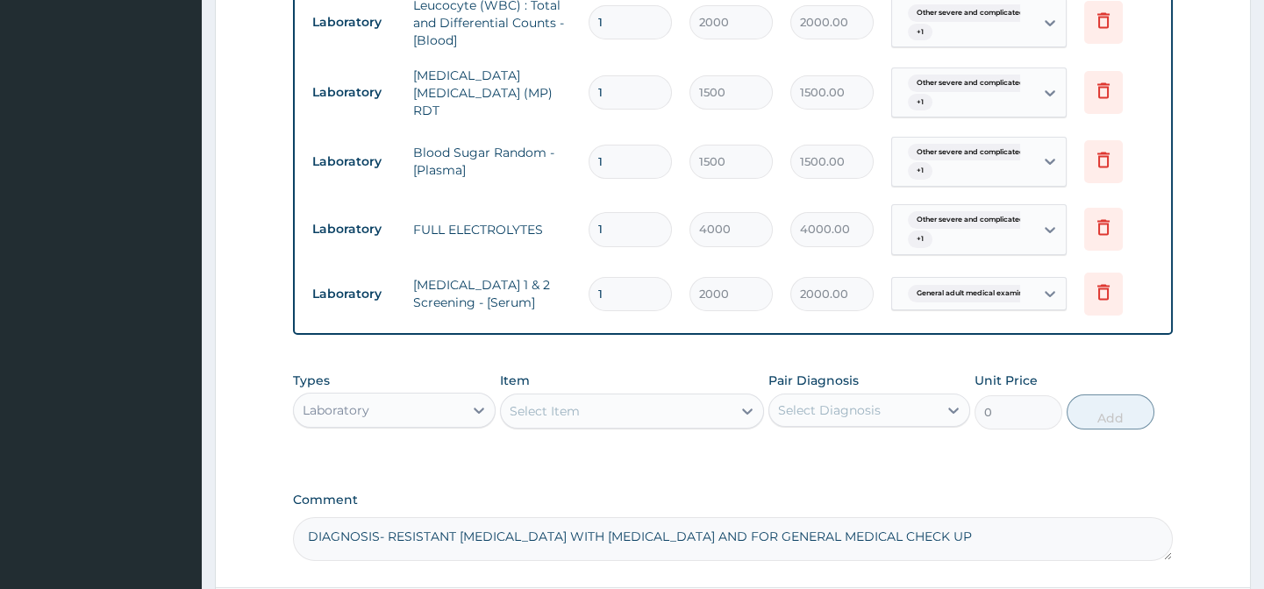
click at [557, 420] on div "Select Item" at bounding box center [544, 411] width 70 height 18
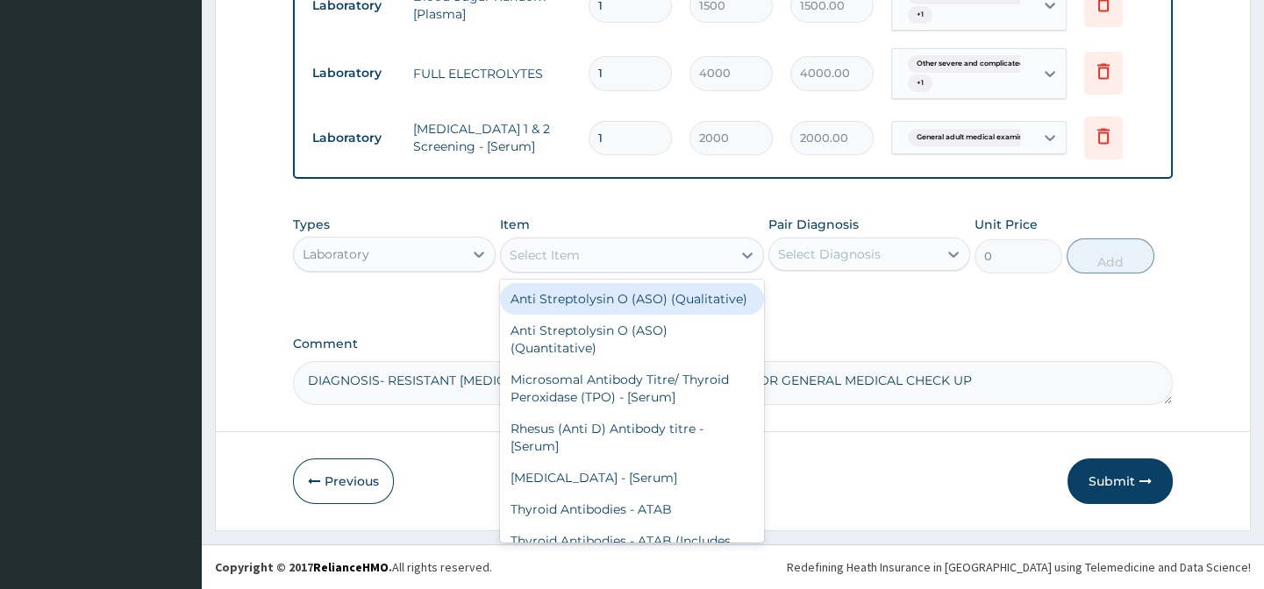
scroll to position [1050, 0]
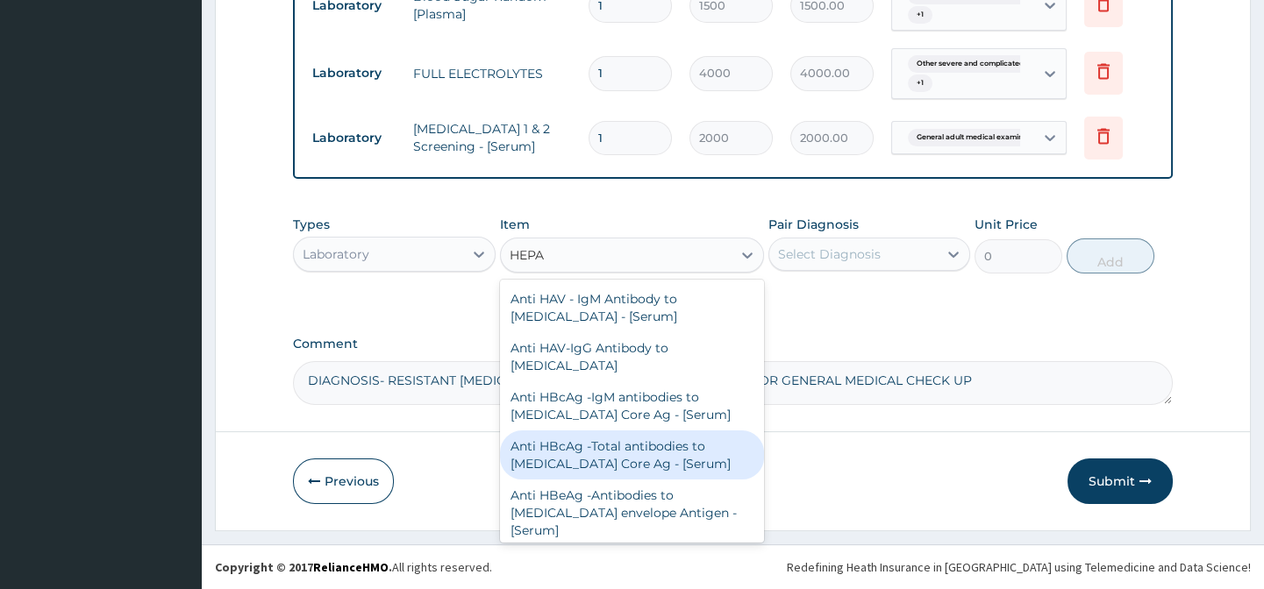
type input "HEPAT"
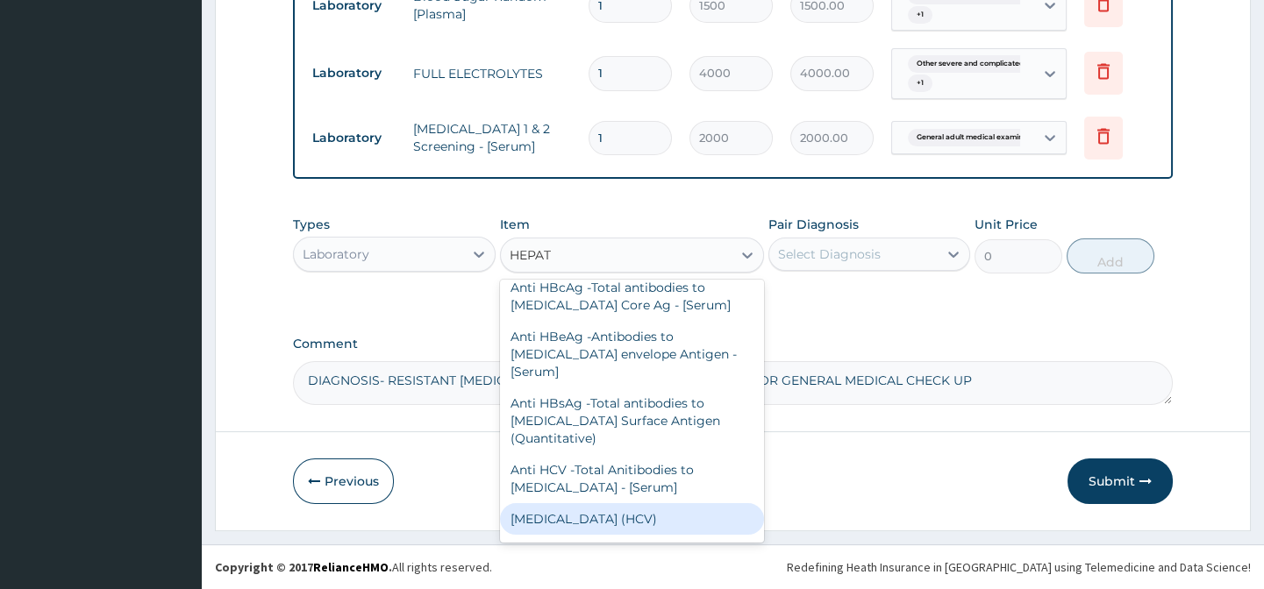
scroll to position [239, 0]
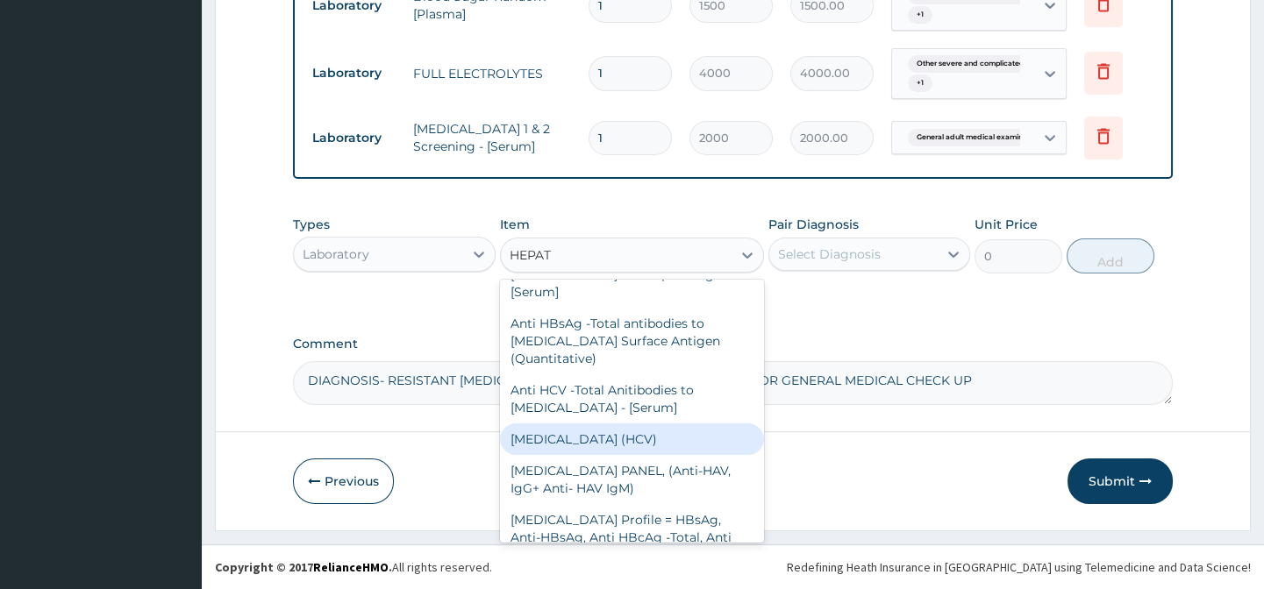
drag, startPoint x: 619, startPoint y: 422, endPoint x: 728, endPoint y: 376, distance: 117.9
click at [619, 424] on div "Hepatitis C (HCV)" at bounding box center [632, 440] width 264 height 32
type input "3000"
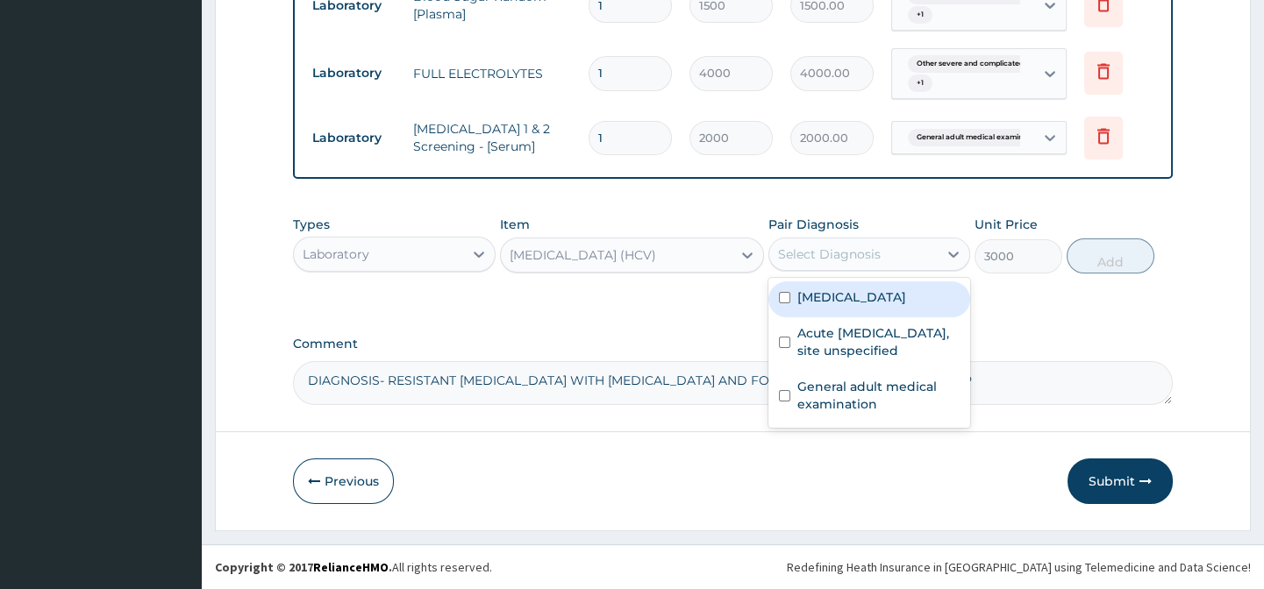
drag, startPoint x: 868, startPoint y: 254, endPoint x: 860, endPoint y: 267, distance: 14.6
click at [868, 253] on div "Select Diagnosis" at bounding box center [829, 255] width 103 height 18
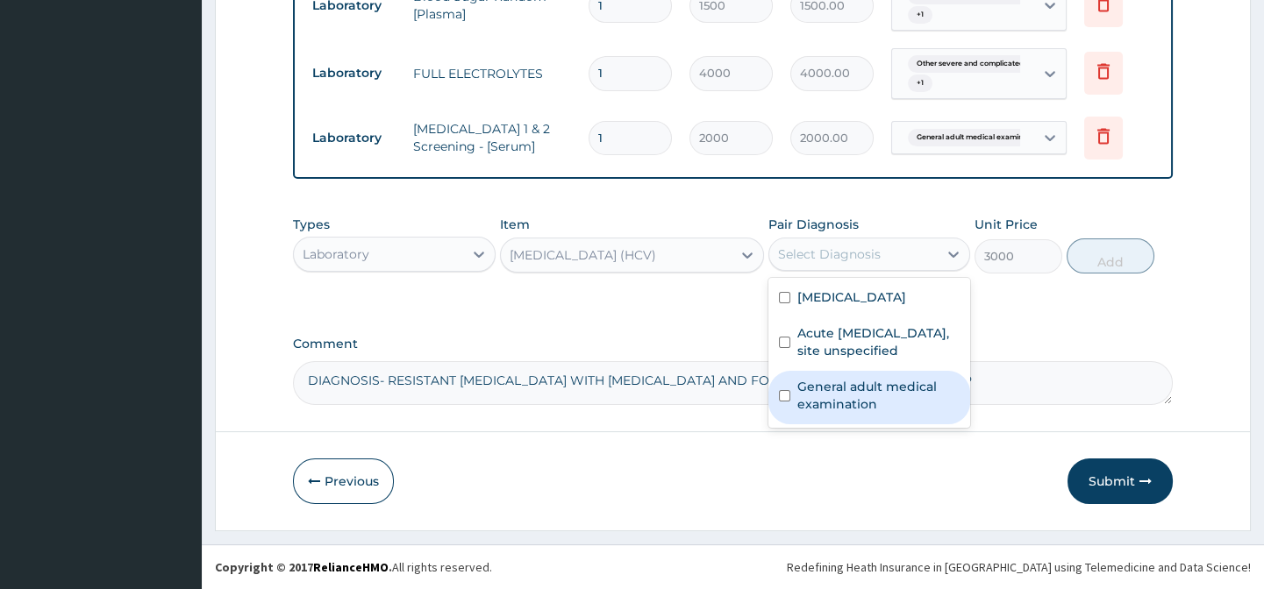
drag, startPoint x: 857, startPoint y: 429, endPoint x: 1076, endPoint y: 338, distance: 237.4
click at [903, 413] on label "General adult medical examination" at bounding box center [878, 395] width 162 height 35
checkbox input "true"
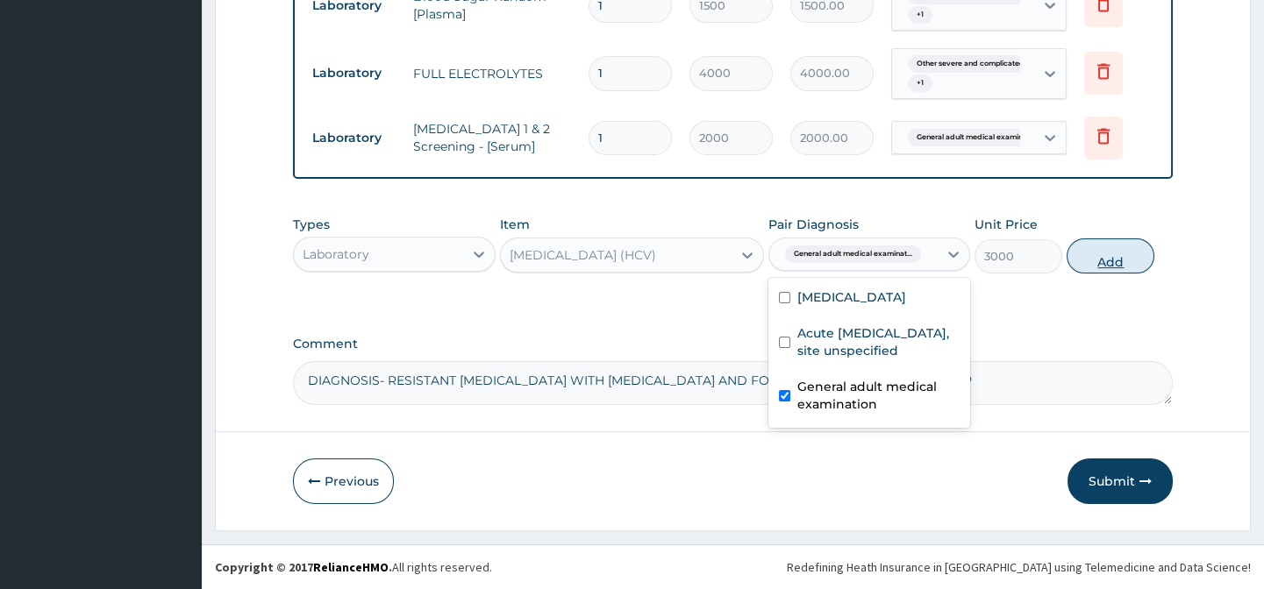
click at [1114, 257] on button "Add" at bounding box center [1110, 256] width 88 height 35
type input "0"
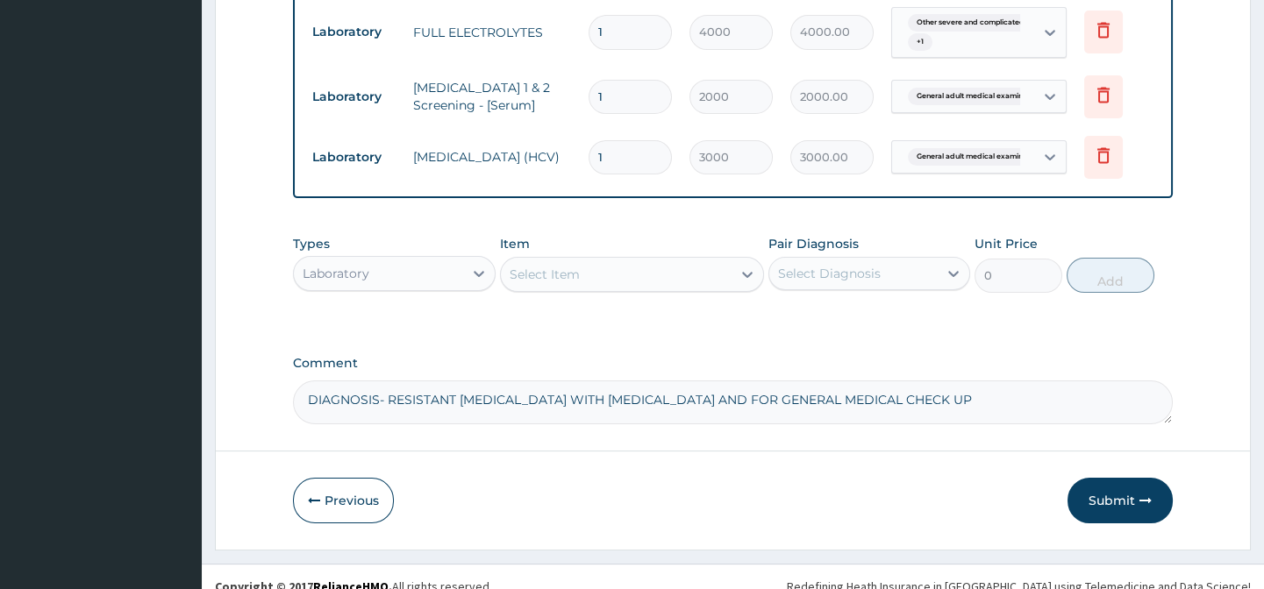
click at [541, 283] on div "Select Item" at bounding box center [544, 275] width 70 height 18
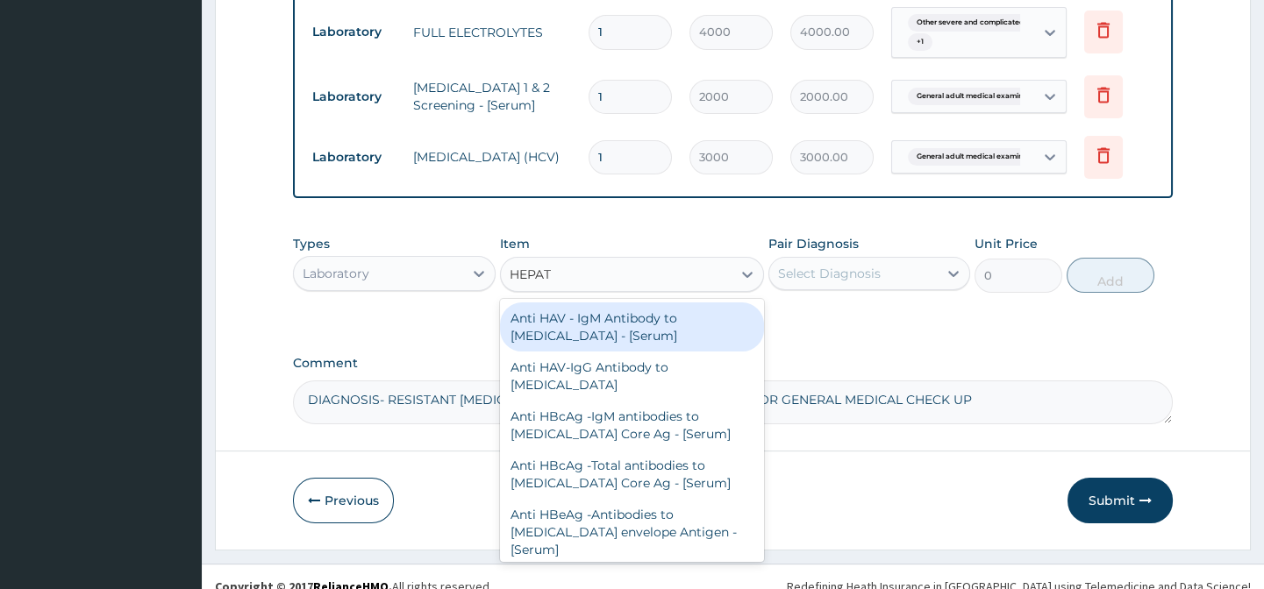
type input "HEPATI"
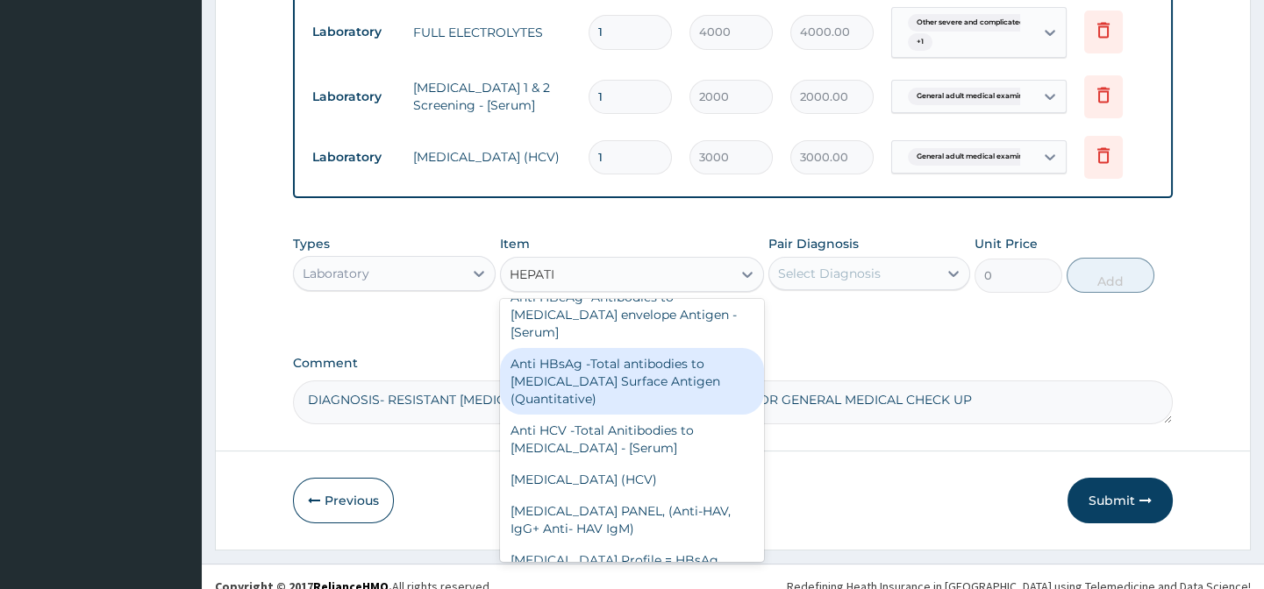
scroll to position [253, 0]
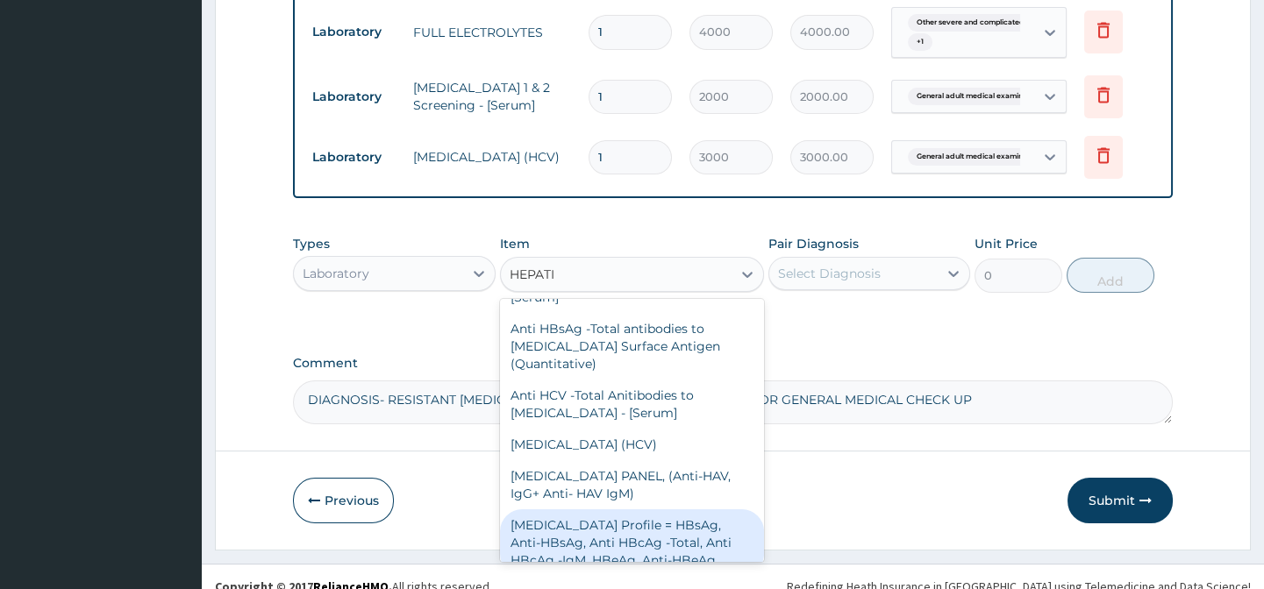
click at [720, 561] on div "Hepatitis B Profile = HBsAg, Anti-HBsAg, Anti HBcAg -Total, Anti HBcAg -IgM, HB…" at bounding box center [632, 542] width 264 height 67
type input "25000"
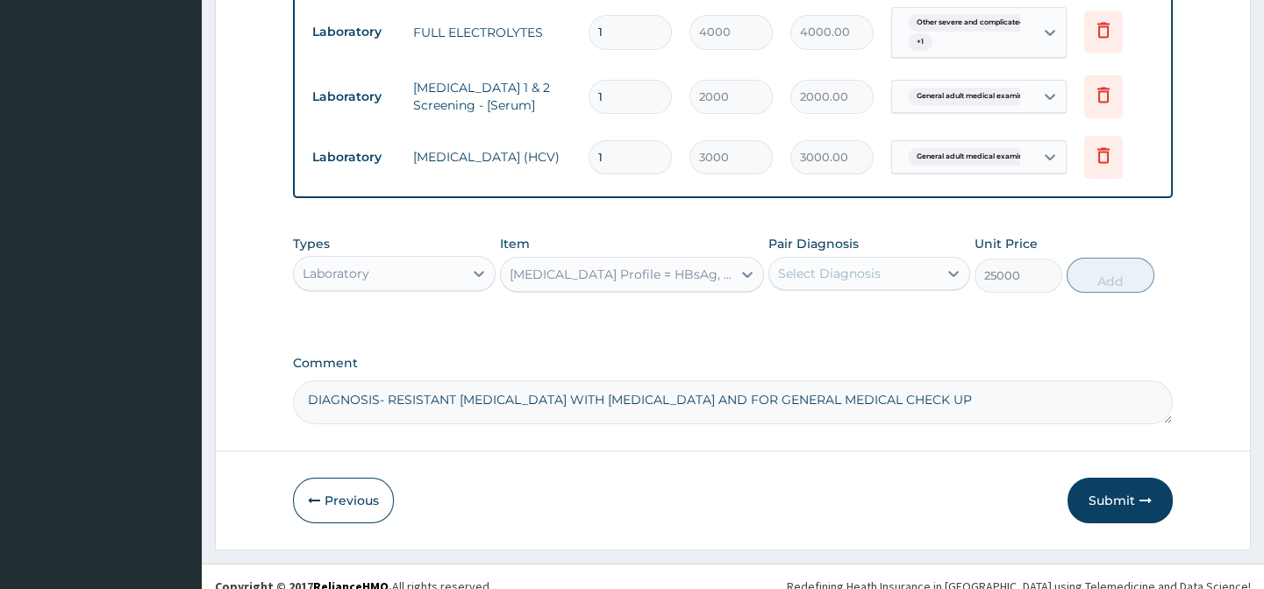
click at [636, 288] on div "Hepatitis B Profile = HBsAg, Anti-HBsAg, Anti HBcAg -Total, Anti HBcAg -IgM, HB…" at bounding box center [616, 274] width 231 height 28
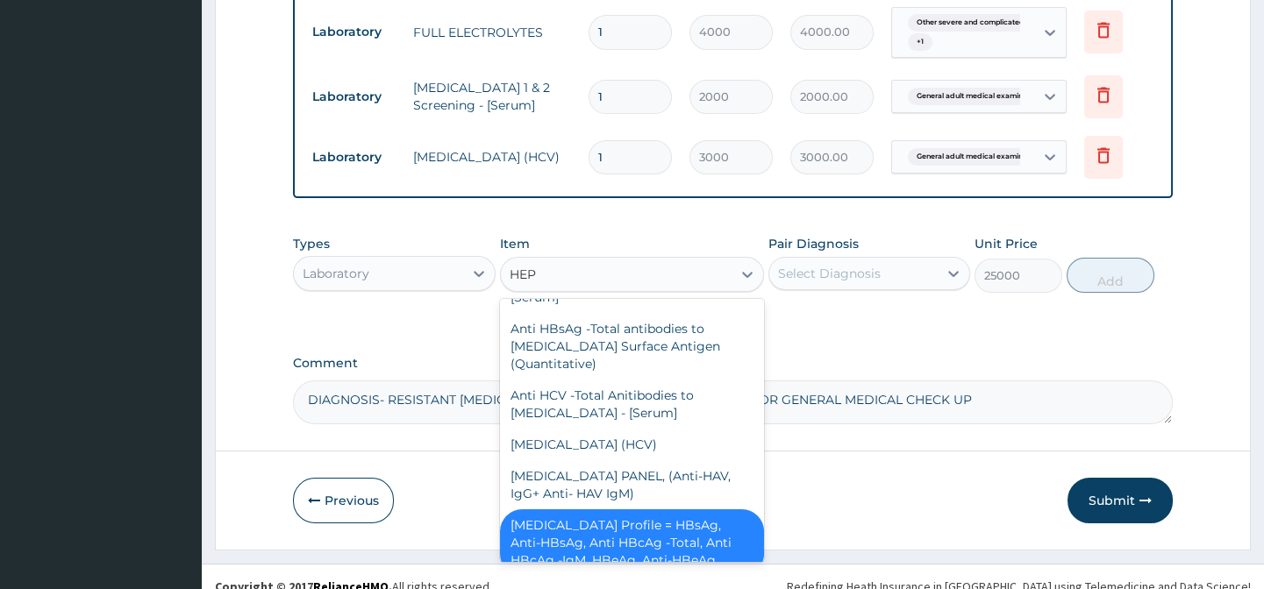
type input "HEPA"
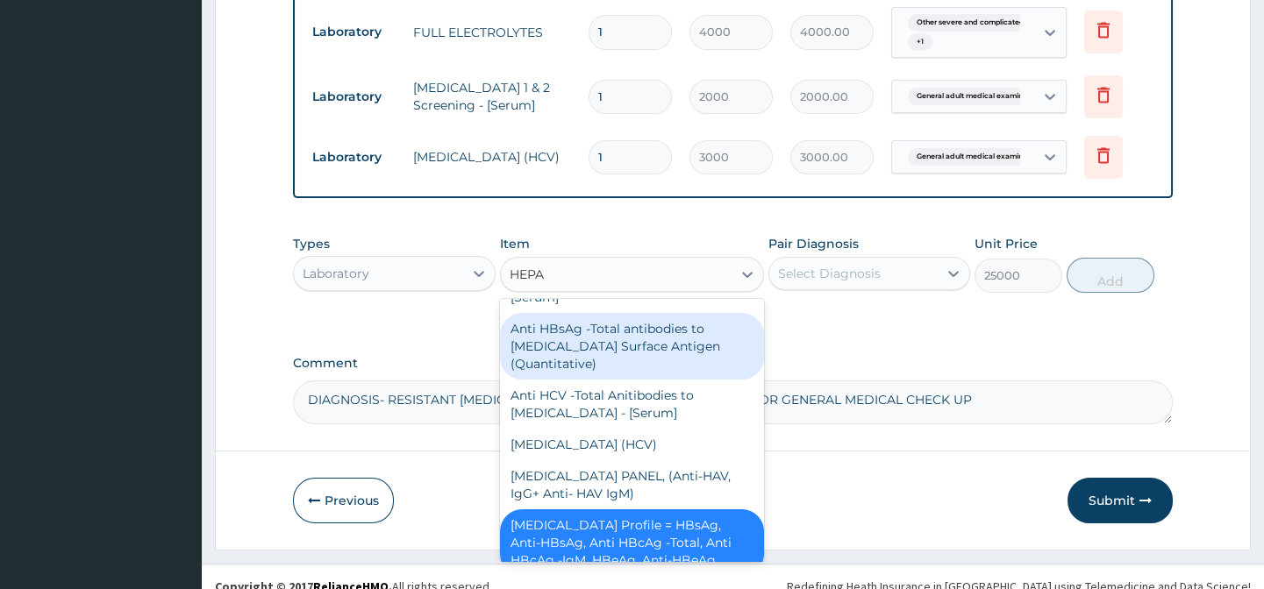
click at [591, 372] on div "Anti HBsAg -Total antibodies to Hepatitis B Surface Antigen (Quantitative)" at bounding box center [632, 346] width 264 height 67
type input "4200"
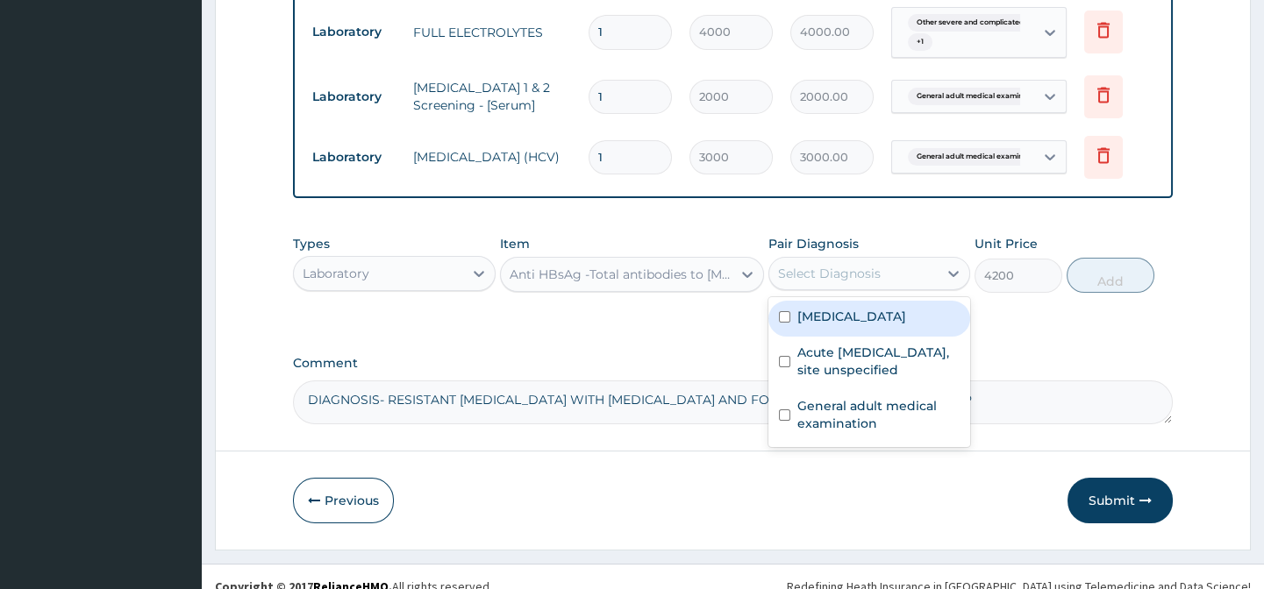
click at [915, 288] on div "Select Diagnosis" at bounding box center [853, 274] width 168 height 28
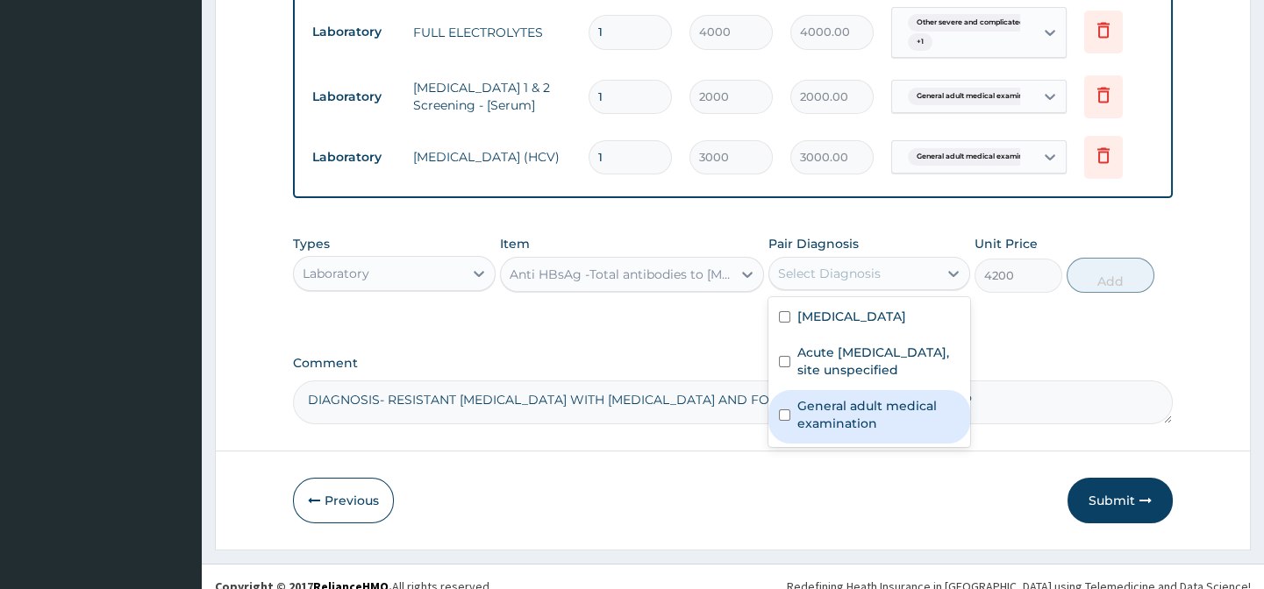
drag, startPoint x: 906, startPoint y: 488, endPoint x: 929, endPoint y: 456, distance: 38.9
click at [909, 432] on label "General adult medical examination" at bounding box center [878, 414] width 162 height 35
checkbox input "true"
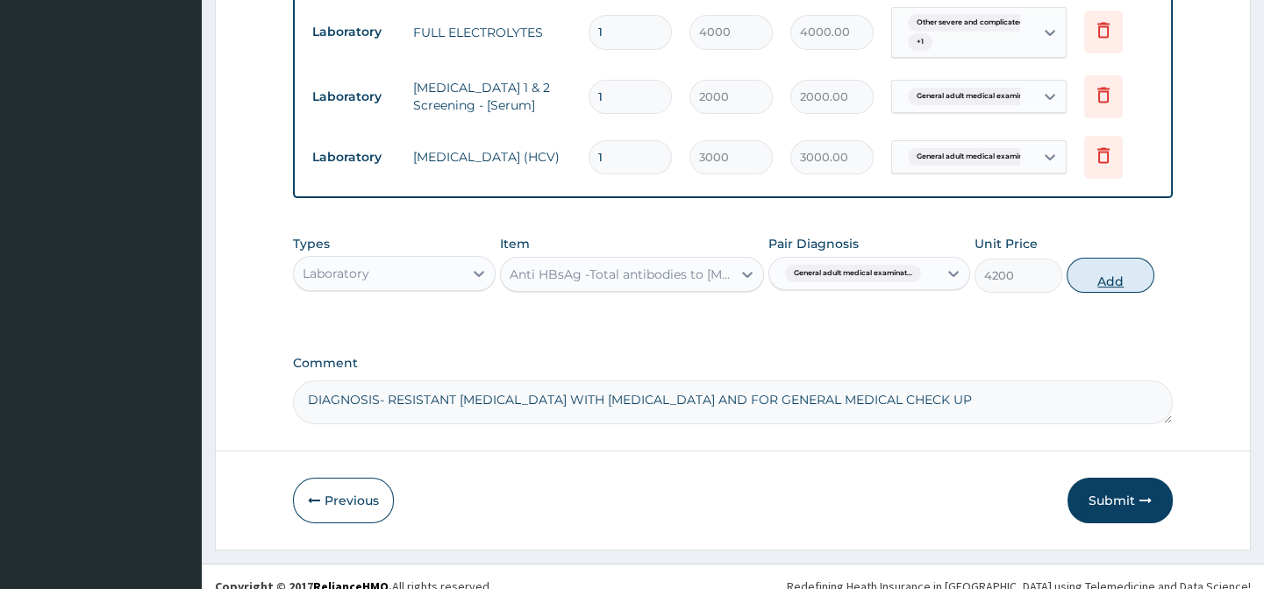
click at [1095, 293] on button "Add" at bounding box center [1110, 275] width 88 height 35
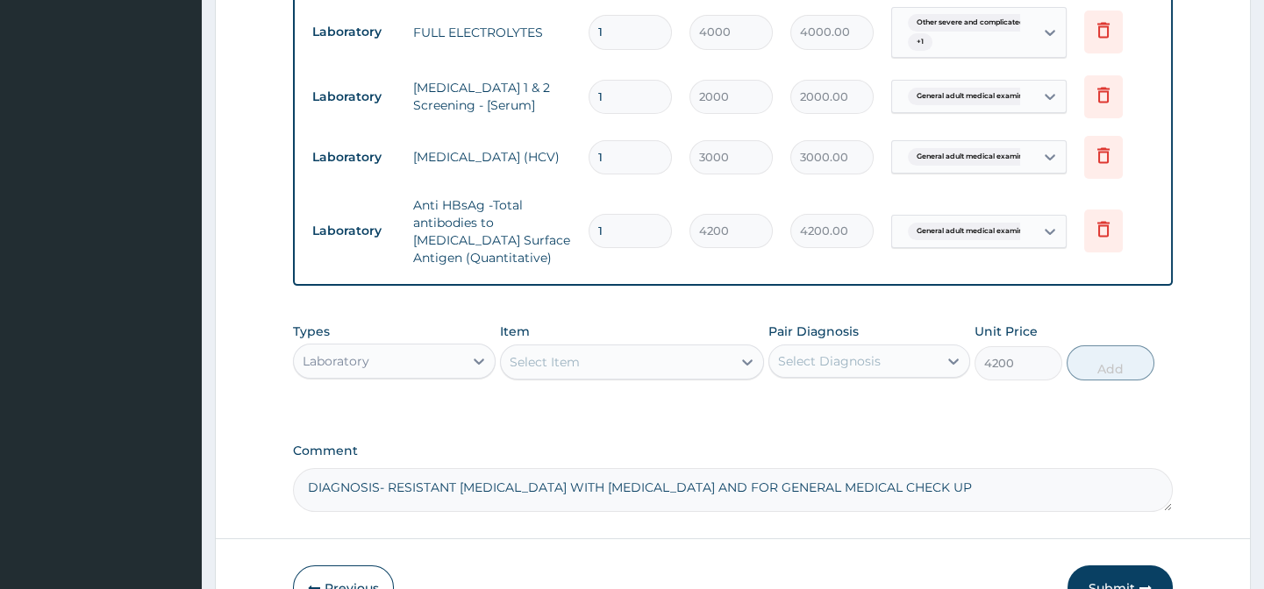
type input "0"
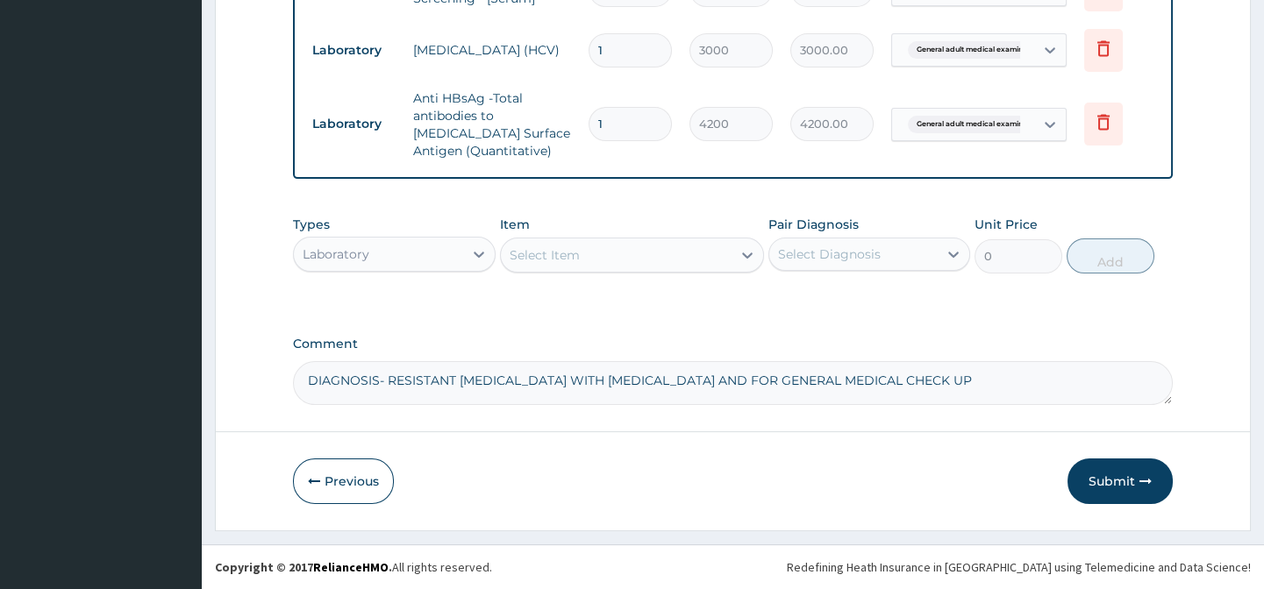
click at [1104, 477] on button "Submit" at bounding box center [1119, 482] width 105 height 46
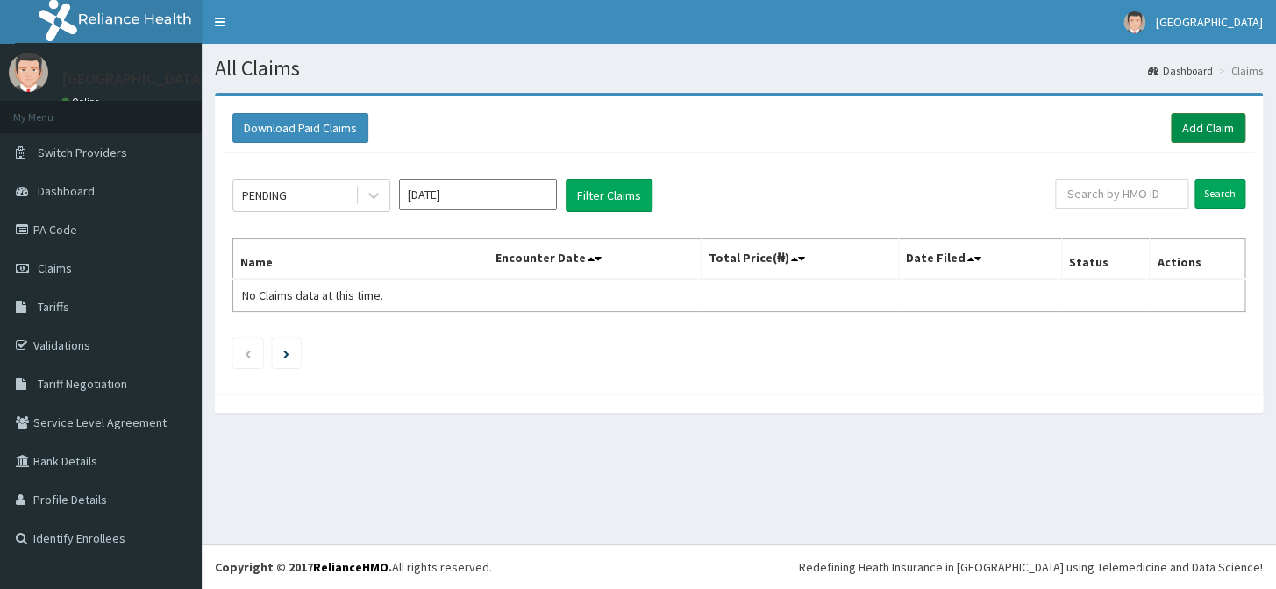
click at [1224, 123] on link "Add Claim" at bounding box center [1208, 128] width 75 height 30
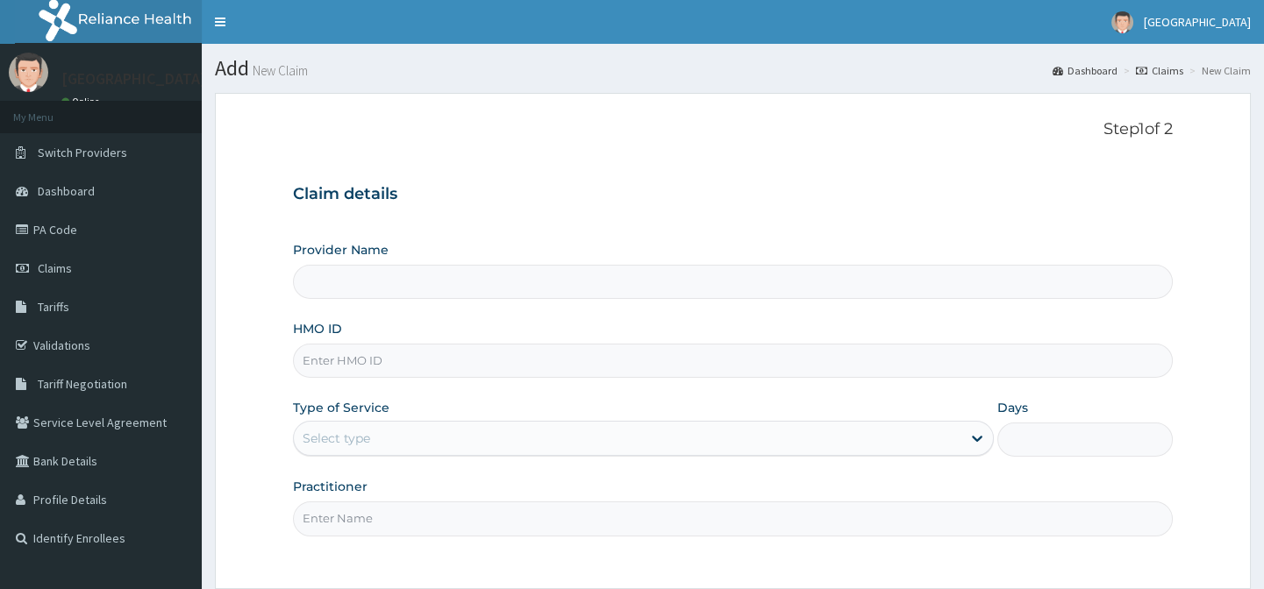
type input "Horeb Specialist Hospital Ltd."
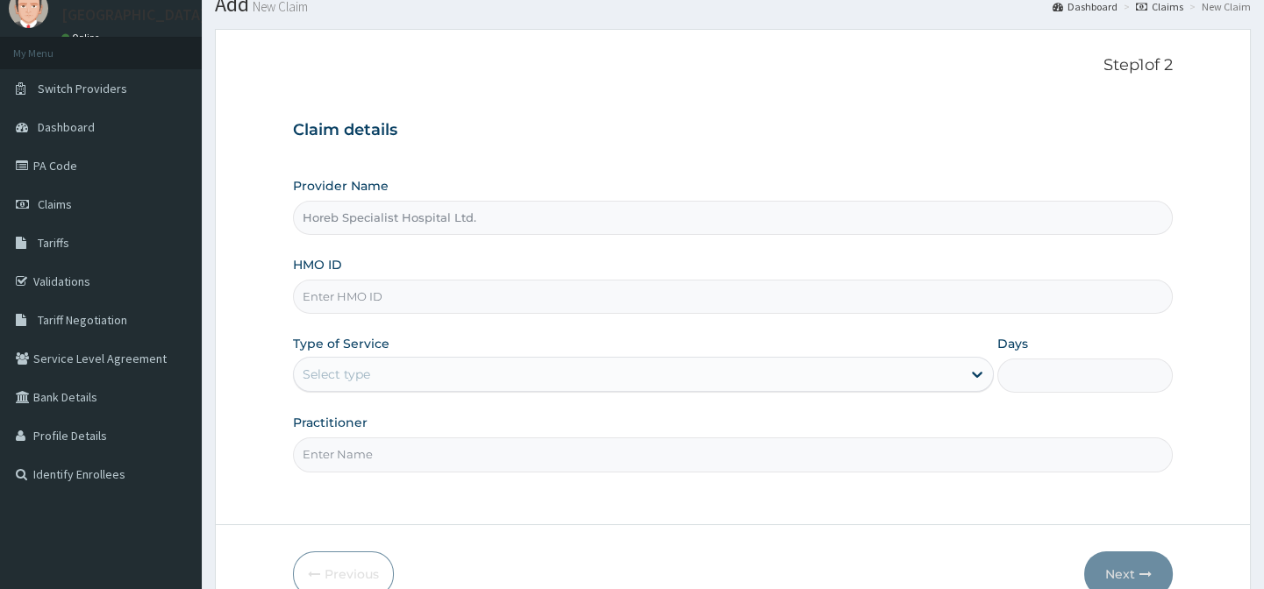
scroll to position [157, 0]
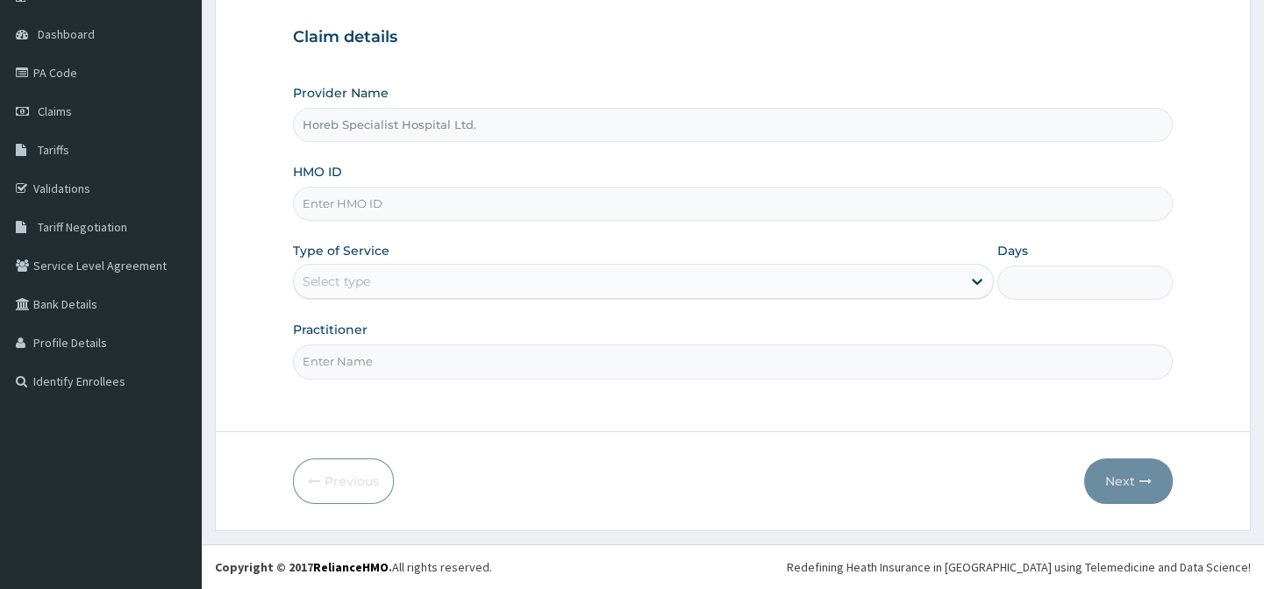
click at [389, 207] on input "HMO ID" at bounding box center [732, 204] width 879 height 34
type input "SSV/10046/D"
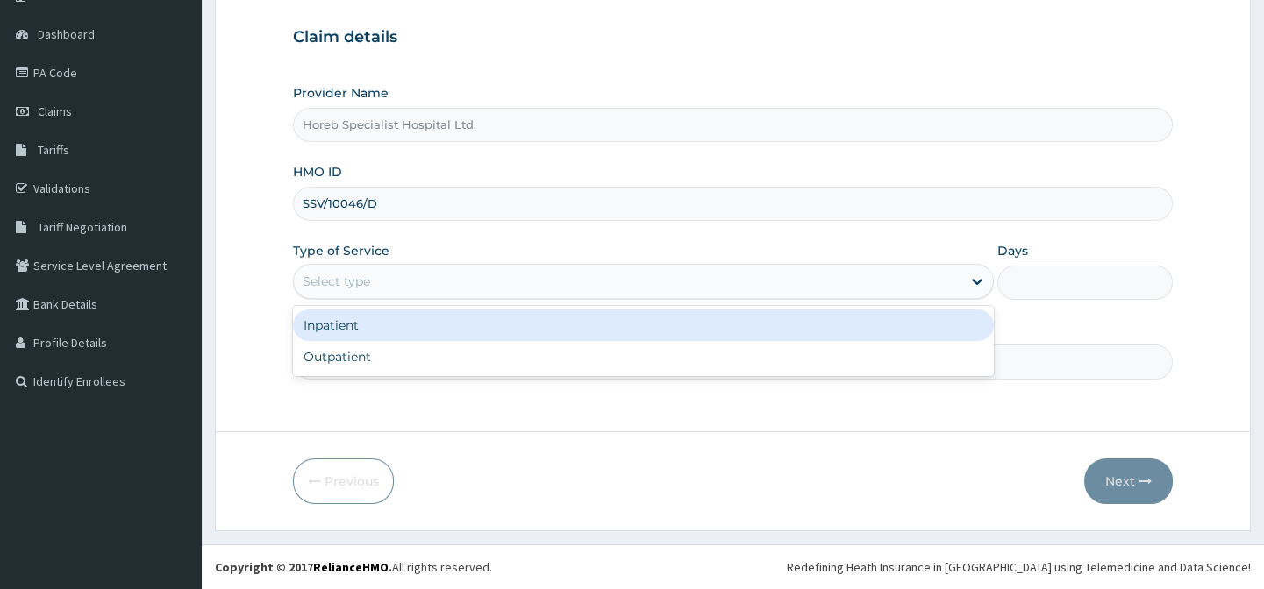
click at [379, 279] on div "Select type" at bounding box center [627, 281] width 667 height 28
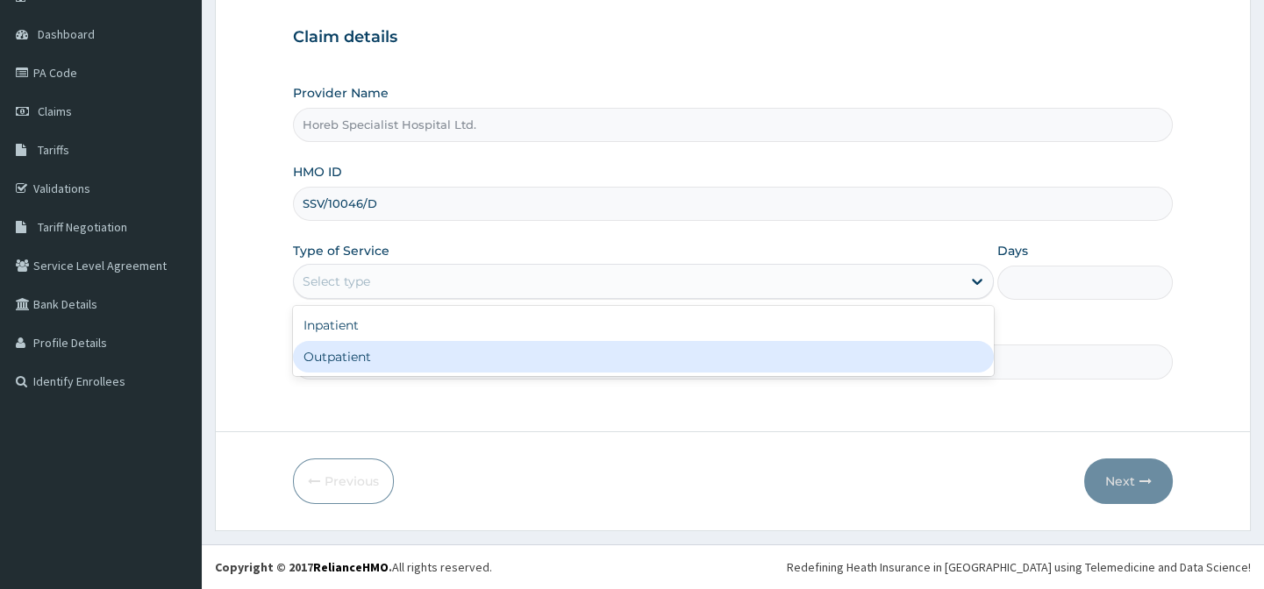
click at [370, 361] on div "Outpatient" at bounding box center [643, 357] width 701 height 32
type input "1"
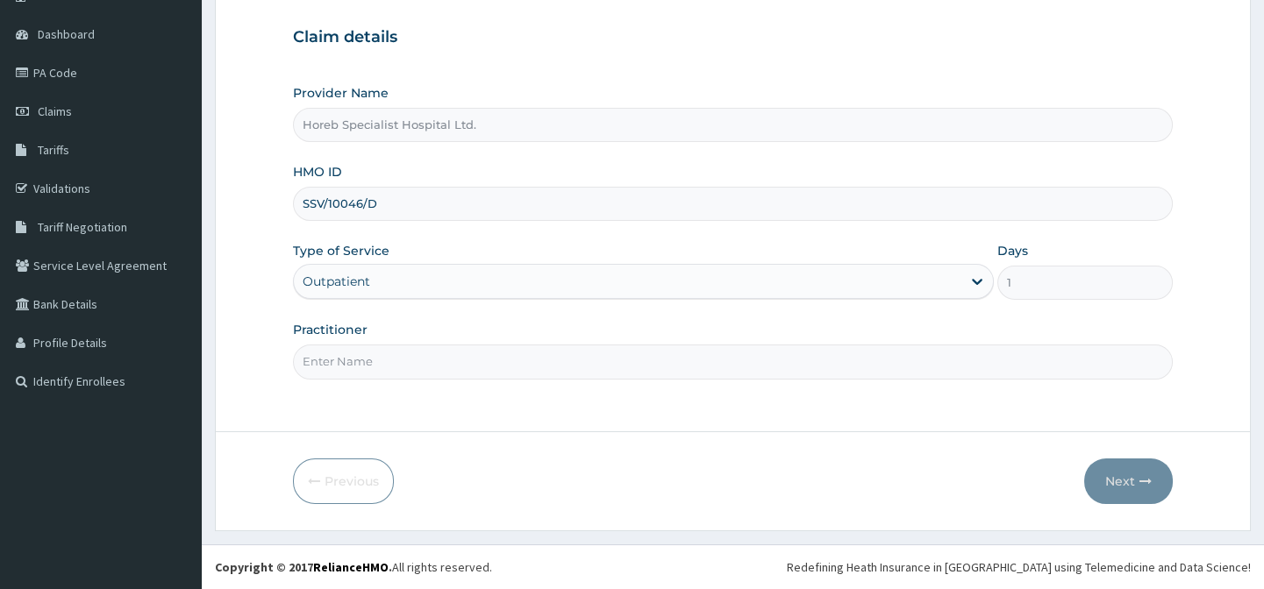
click at [373, 366] on input "Practitioner" at bounding box center [732, 362] width 879 height 34
type input "DR [PERSON_NAME]"
click at [1123, 484] on button "Next" at bounding box center [1128, 482] width 89 height 46
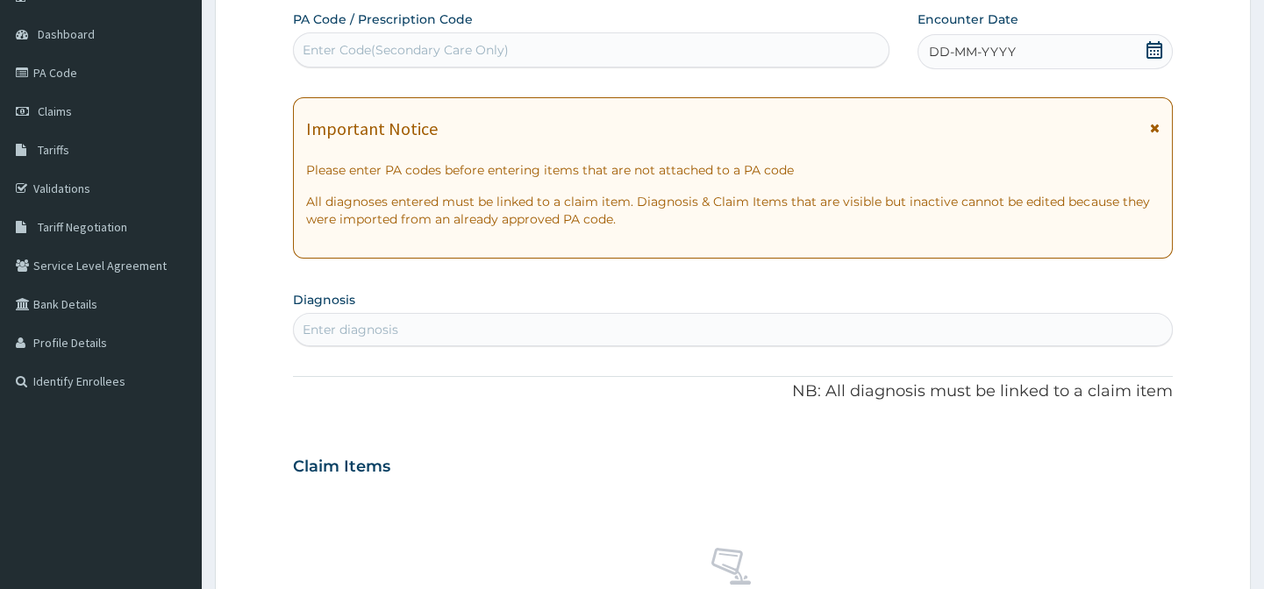
click at [965, 52] on span "DD-MM-YYYY" at bounding box center [972, 52] width 87 height 18
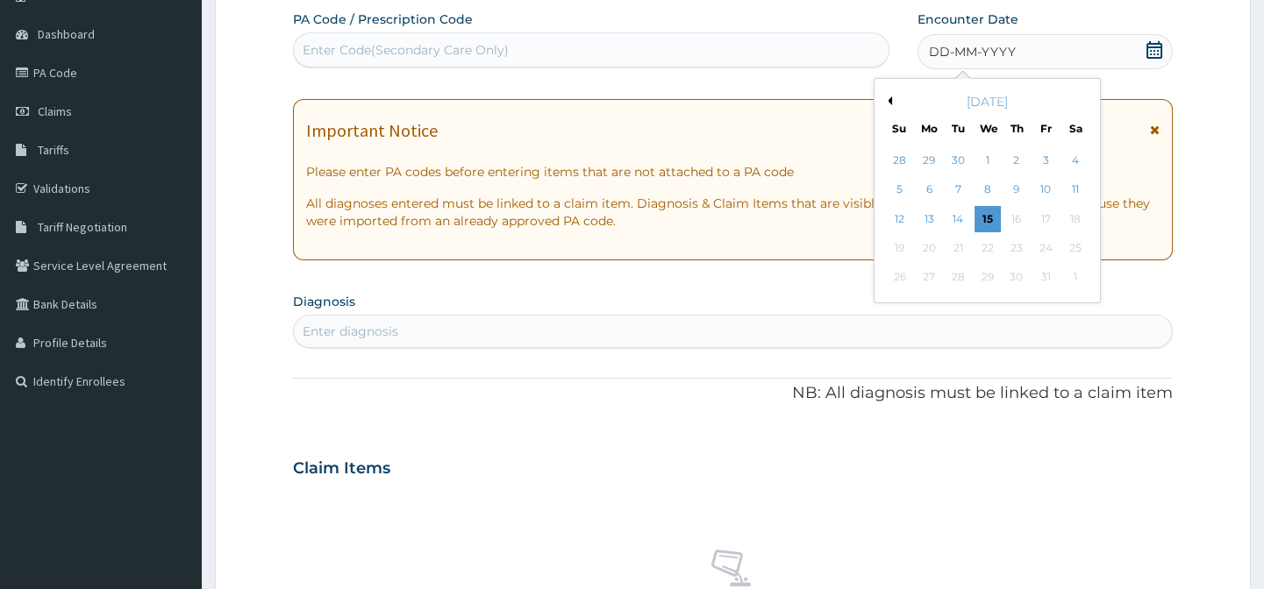
click at [890, 99] on button "Previous Month" at bounding box center [887, 100] width 9 height 9
click at [904, 278] on div "28" at bounding box center [899, 278] width 26 height 26
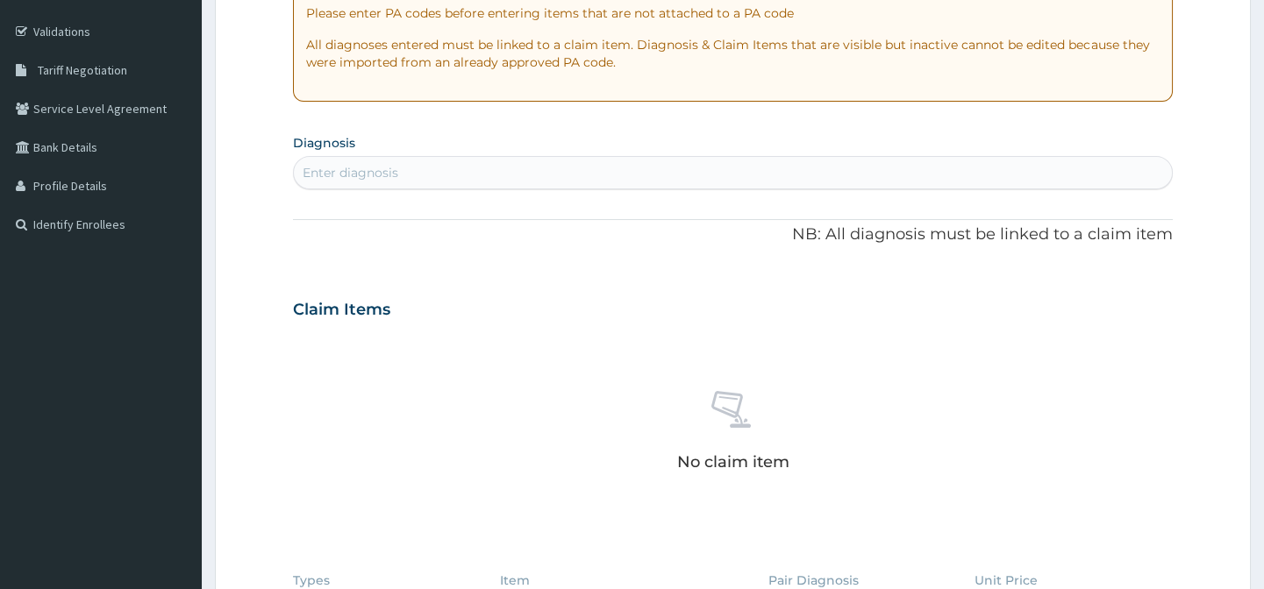
scroll to position [316, 0]
click at [645, 157] on div "Enter diagnosis" at bounding box center [732, 171] width 877 height 28
type input "[MEDICAL_DATA]"
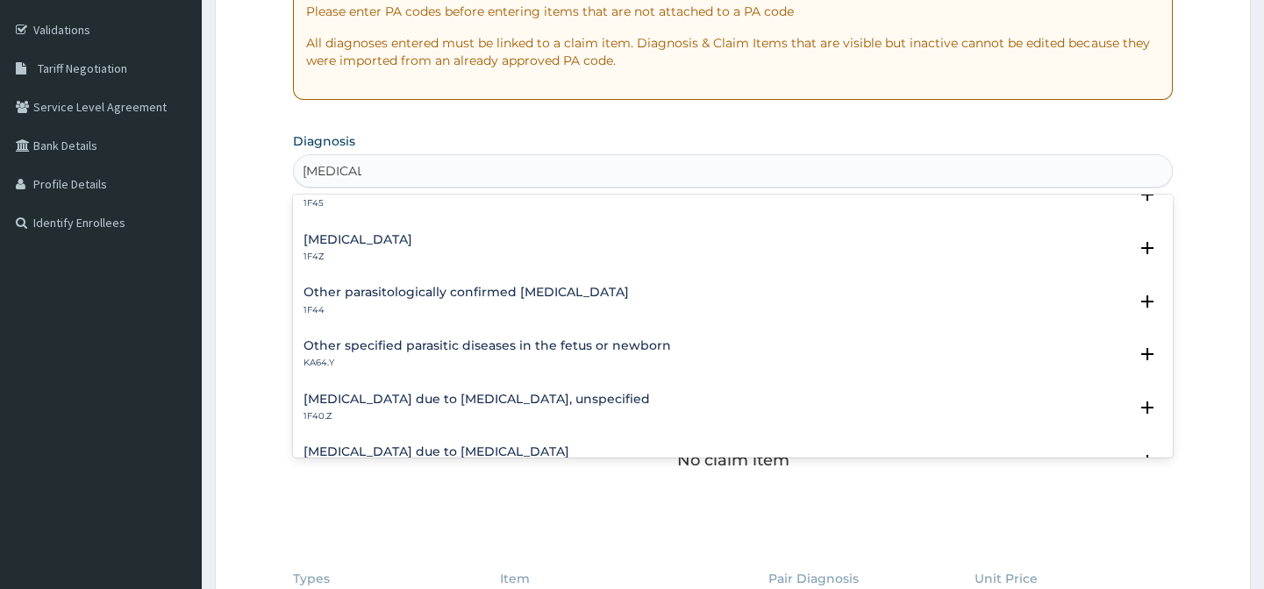
scroll to position [159, 0]
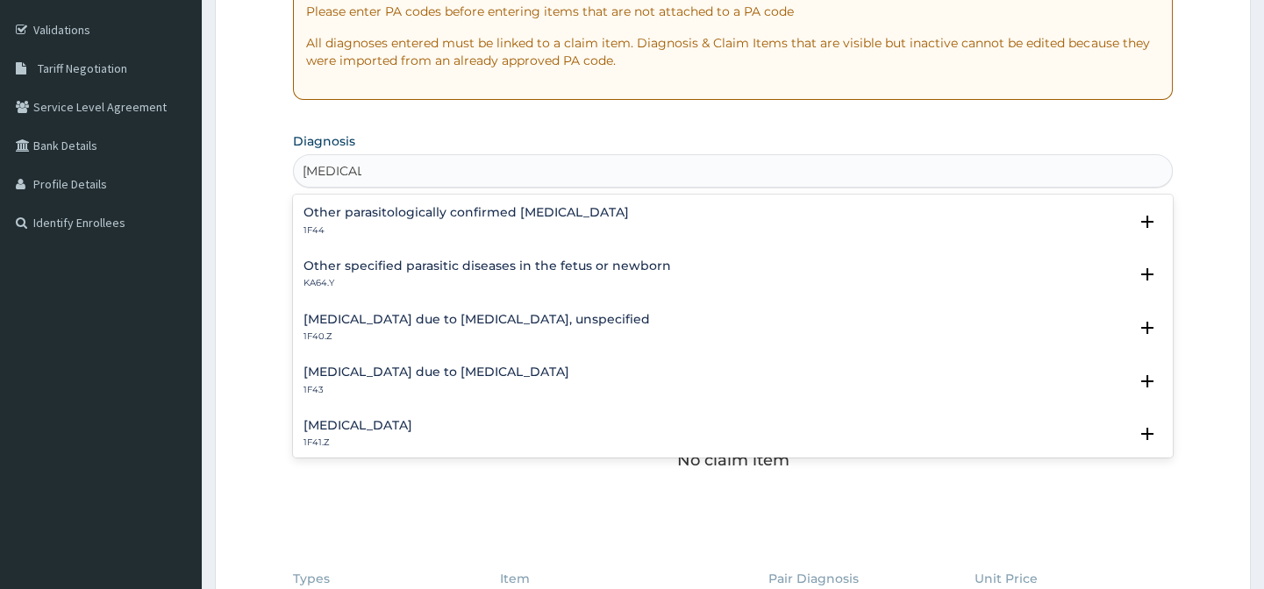
click at [531, 316] on h4 "[MEDICAL_DATA] due to [MEDICAL_DATA], unspecified" at bounding box center [476, 319] width 346 height 13
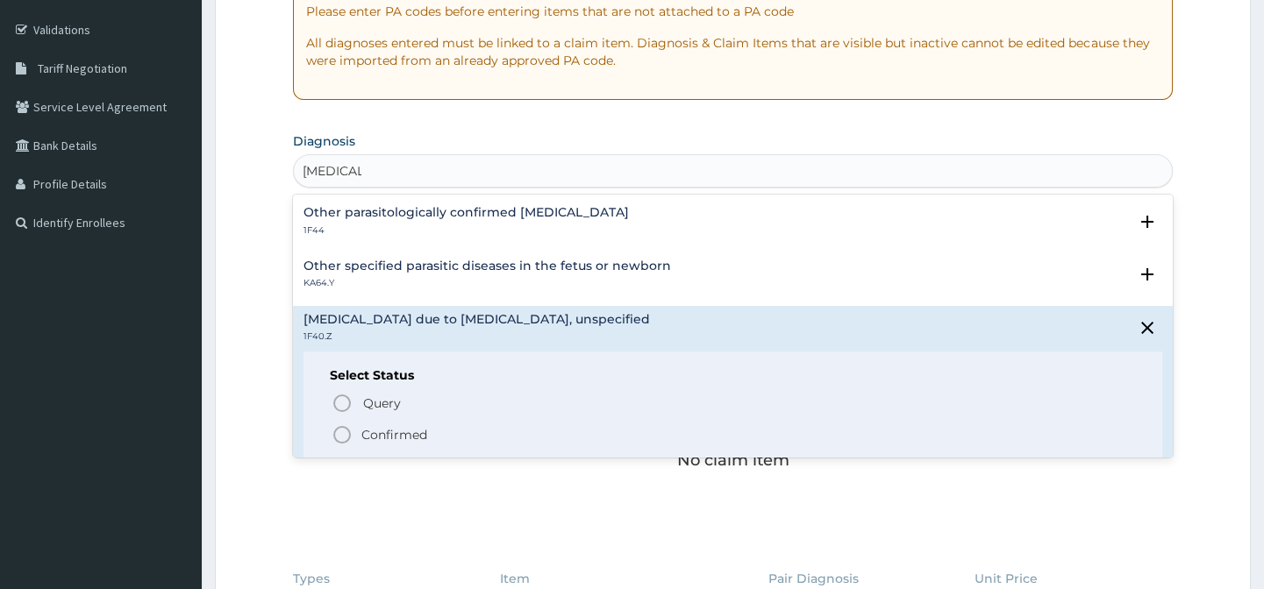
click at [343, 430] on icon "status option filled" at bounding box center [341, 434] width 21 height 21
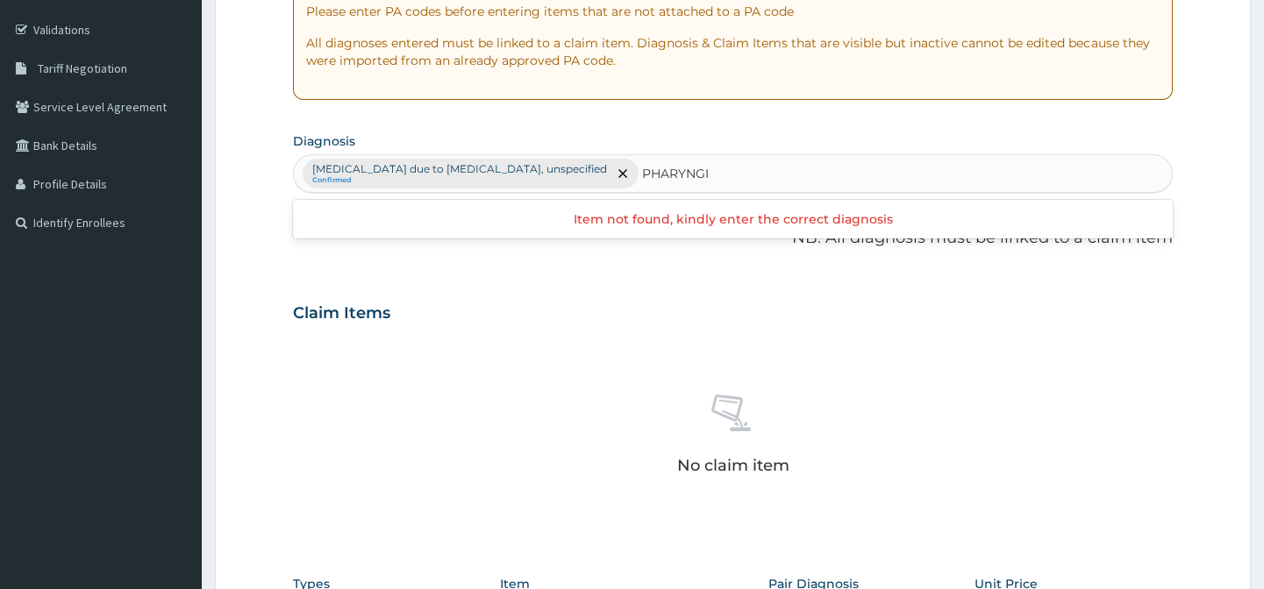
type input "PHARYNG"
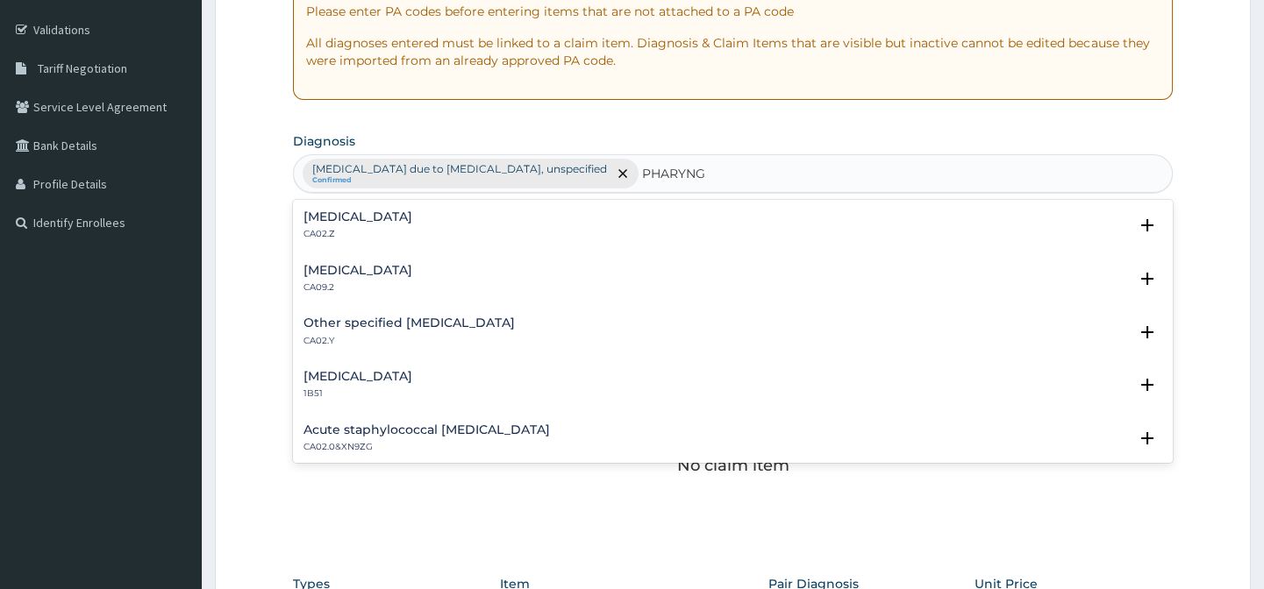
click at [381, 213] on h4 "Acute pharyngitis, unspecified" at bounding box center [357, 216] width 109 height 13
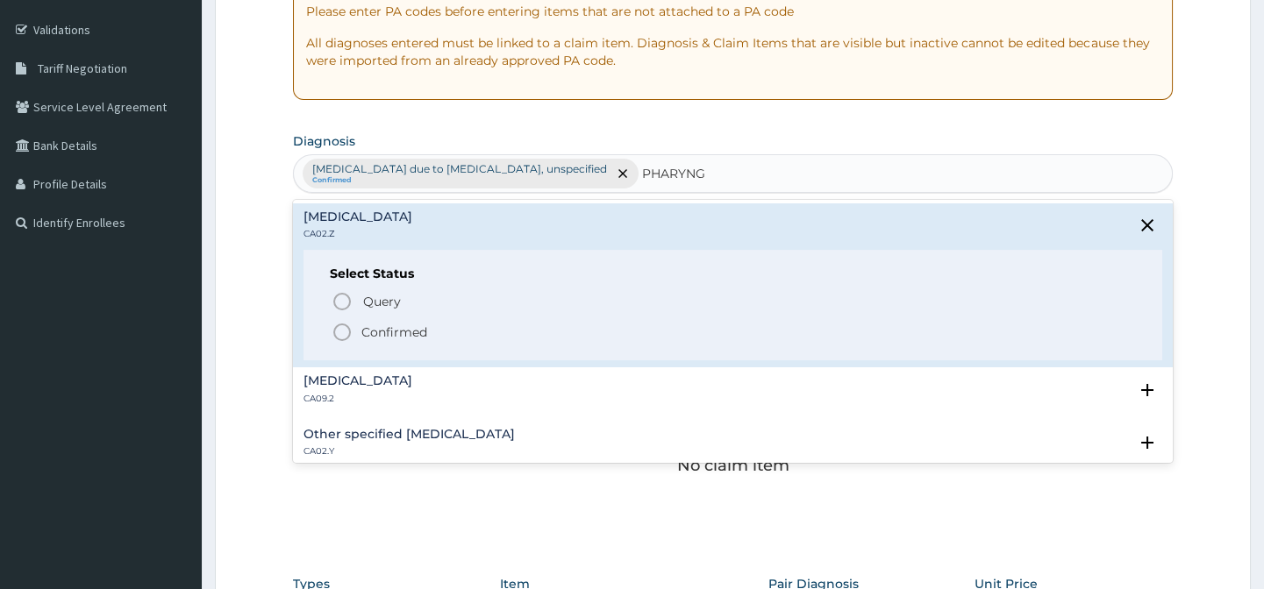
click at [353, 331] on span "Confirmed" at bounding box center [732, 332] width 803 height 21
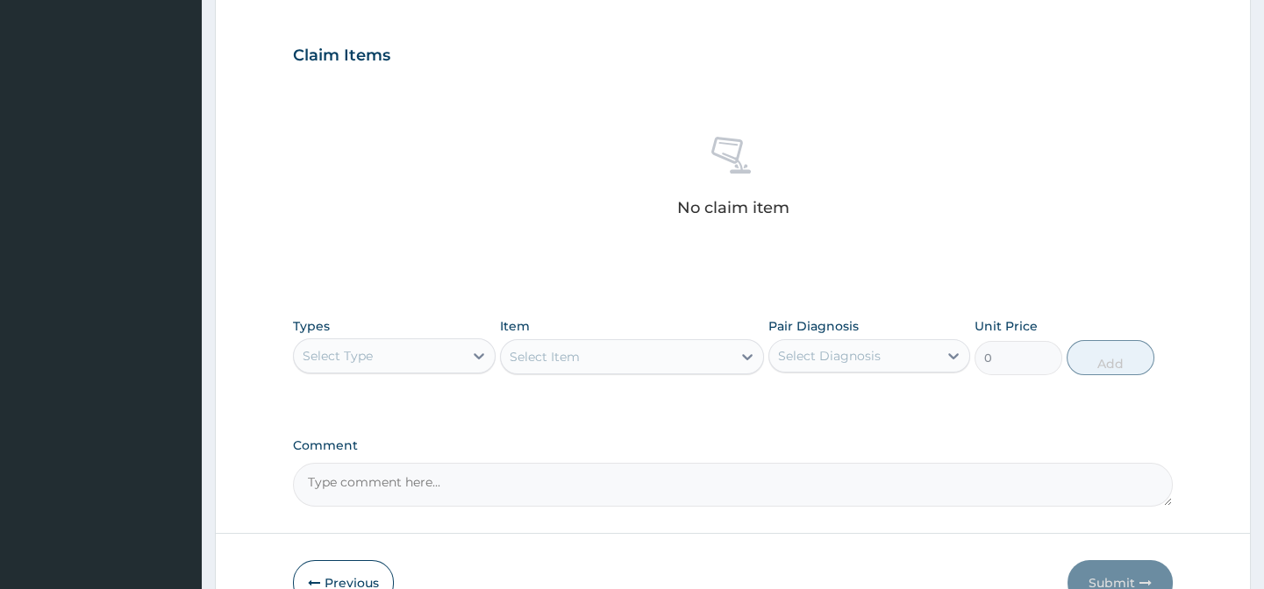
scroll to position [674, 0]
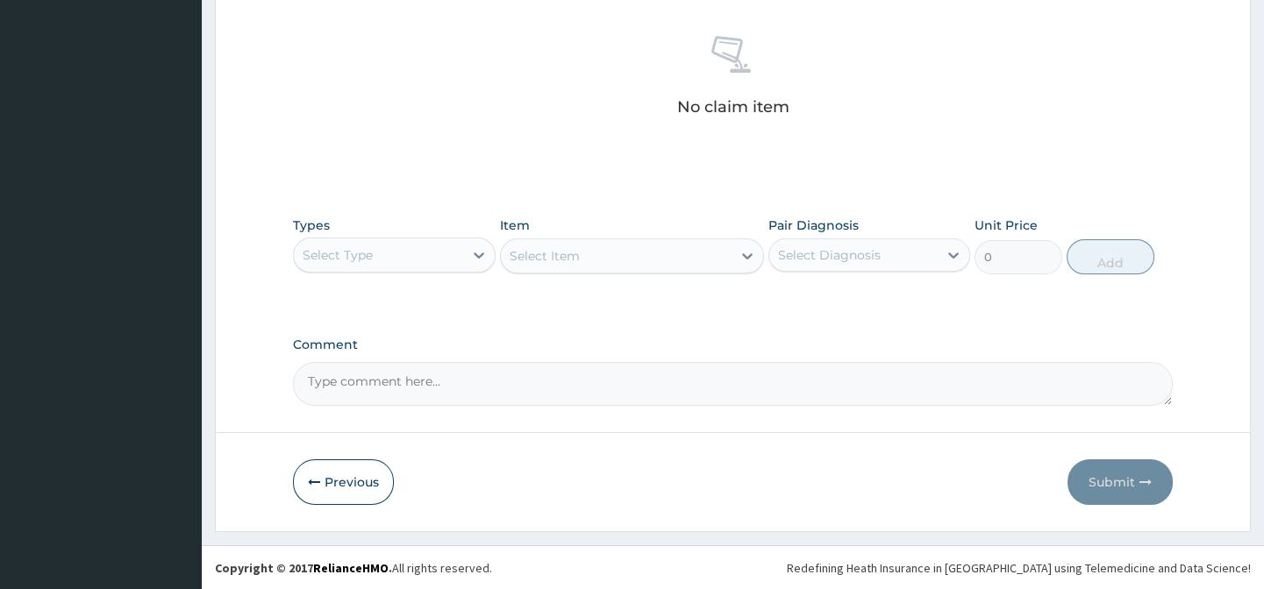
click at [352, 385] on textarea "Comment" at bounding box center [732, 384] width 879 height 44
type textarea "DIAGNOSIS- MALARIA WITH ACUTE PHARYNGOTONSILITIS"
click at [385, 255] on div "Select Type" at bounding box center [378, 255] width 168 height 28
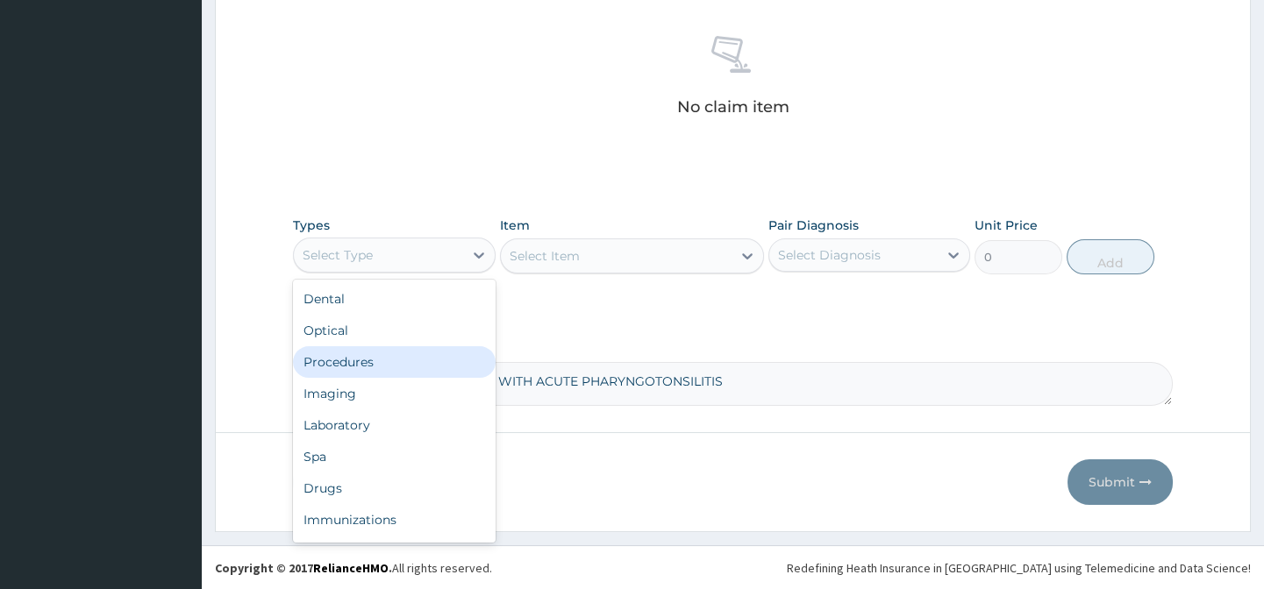
click at [395, 360] on div "Procedures" at bounding box center [394, 362] width 202 height 32
click at [395, 362] on textarea "DIAGNOSIS- MALARIA WITH ACUTE PHARYNGOTONSILITIS" at bounding box center [732, 384] width 879 height 44
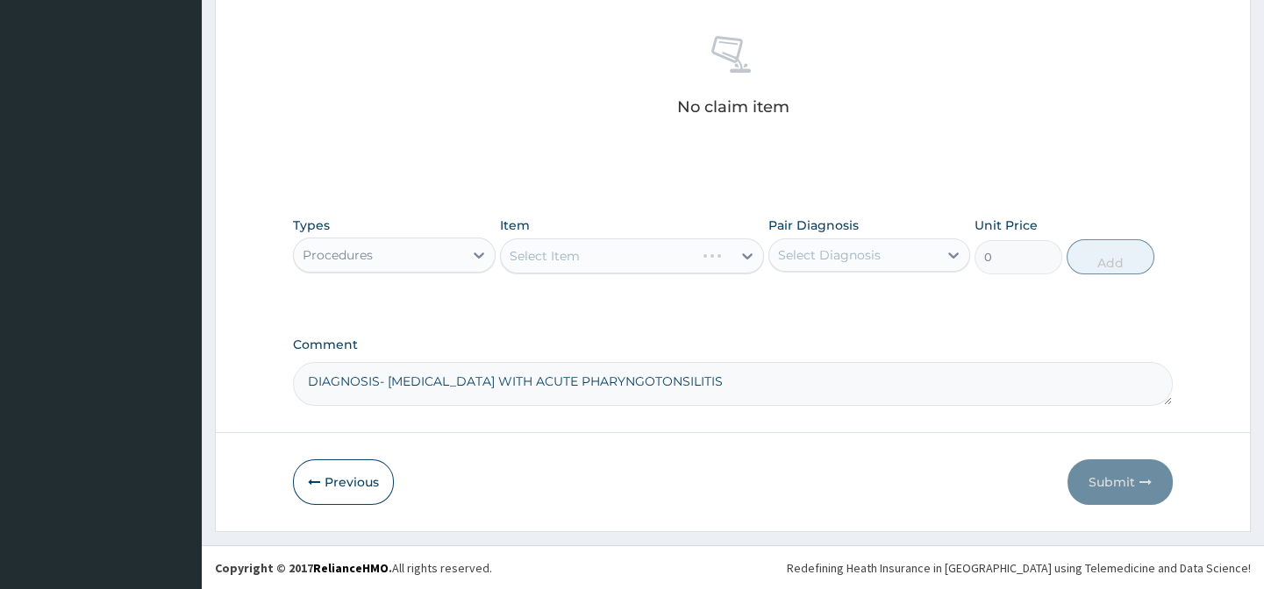
click at [552, 246] on div "Select Item" at bounding box center [632, 256] width 264 height 35
click at [545, 251] on div "Select Item" at bounding box center [632, 256] width 264 height 35
click at [567, 256] on div "Select Item" at bounding box center [544, 256] width 70 height 18
type input "ERYTH"
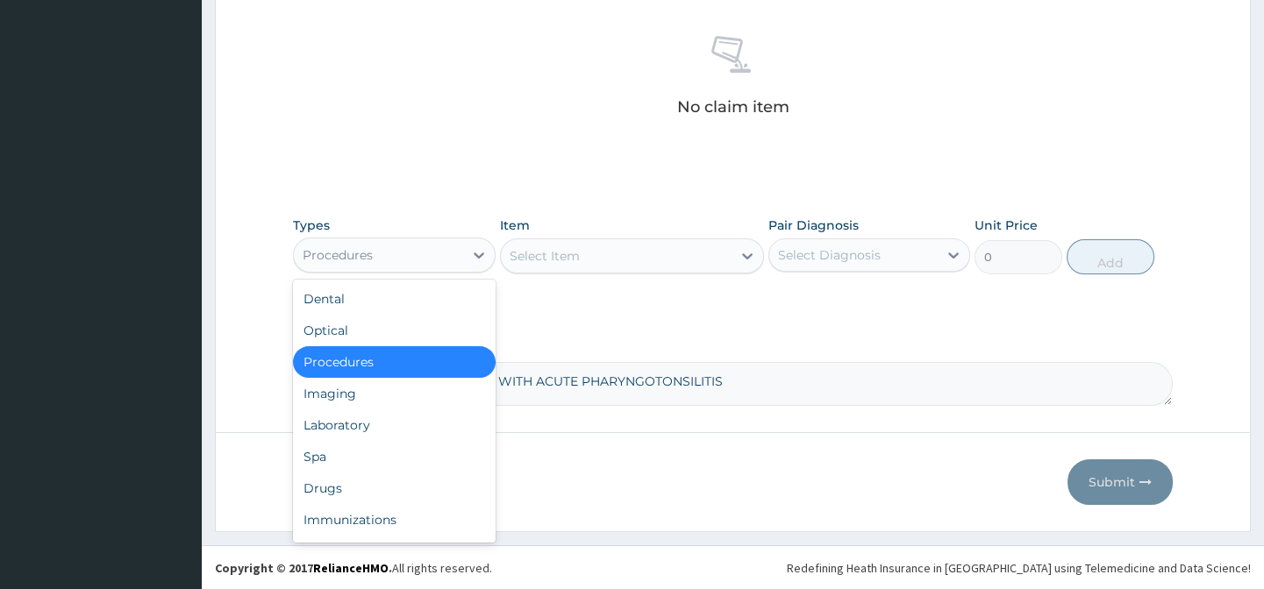
click at [411, 255] on div "Procedures" at bounding box center [378, 255] width 168 height 28
drag, startPoint x: 421, startPoint y: 481, endPoint x: 491, endPoint y: 361, distance: 138.4
click at [423, 474] on div "Drugs" at bounding box center [394, 489] width 202 height 32
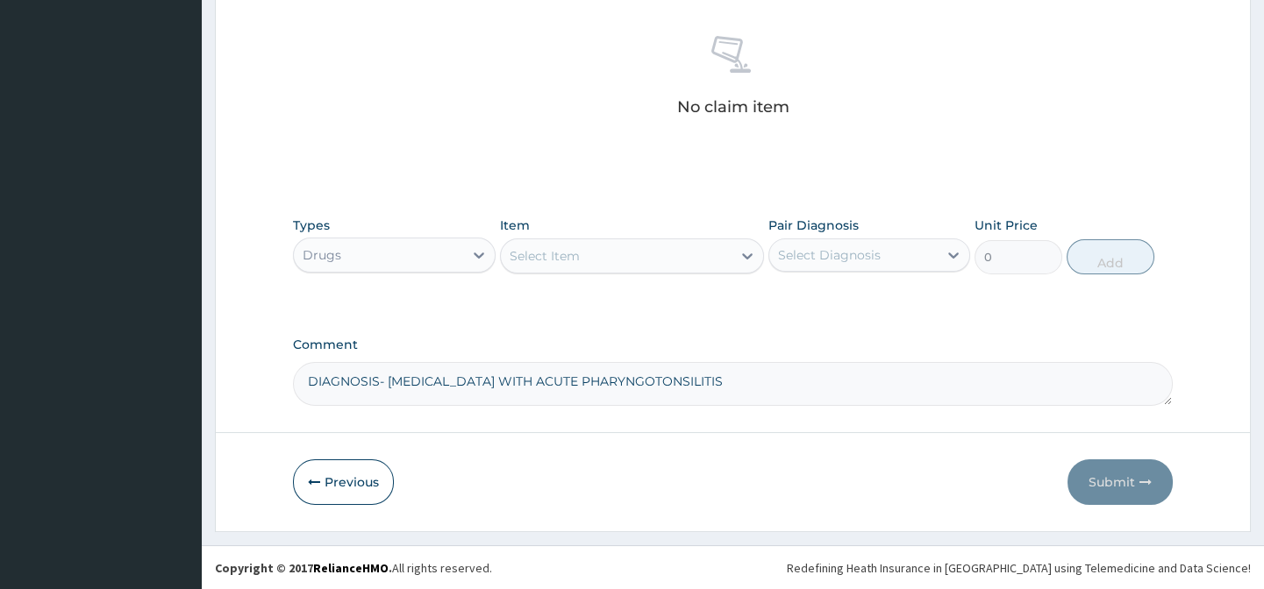
drag, startPoint x: 215, startPoint y: 284, endPoint x: 412, endPoint y: 255, distance: 199.4
click at [436, 246] on div "Drugs" at bounding box center [378, 255] width 168 height 28
click at [414, 253] on div "Drugs" at bounding box center [378, 255] width 168 height 28
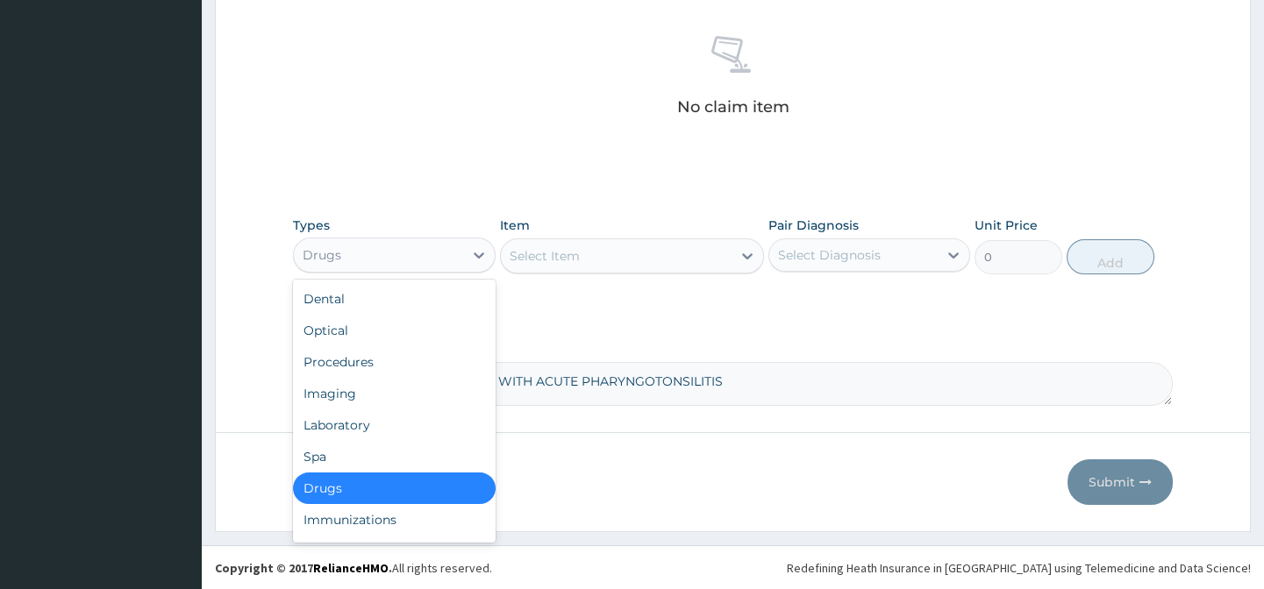
drag, startPoint x: 412, startPoint y: 255, endPoint x: 365, endPoint y: 247, distance: 48.0
click at [392, 253] on div "Drugs" at bounding box center [378, 255] width 168 height 28
click at [365, 246] on div "Drugs" at bounding box center [378, 255] width 168 height 28
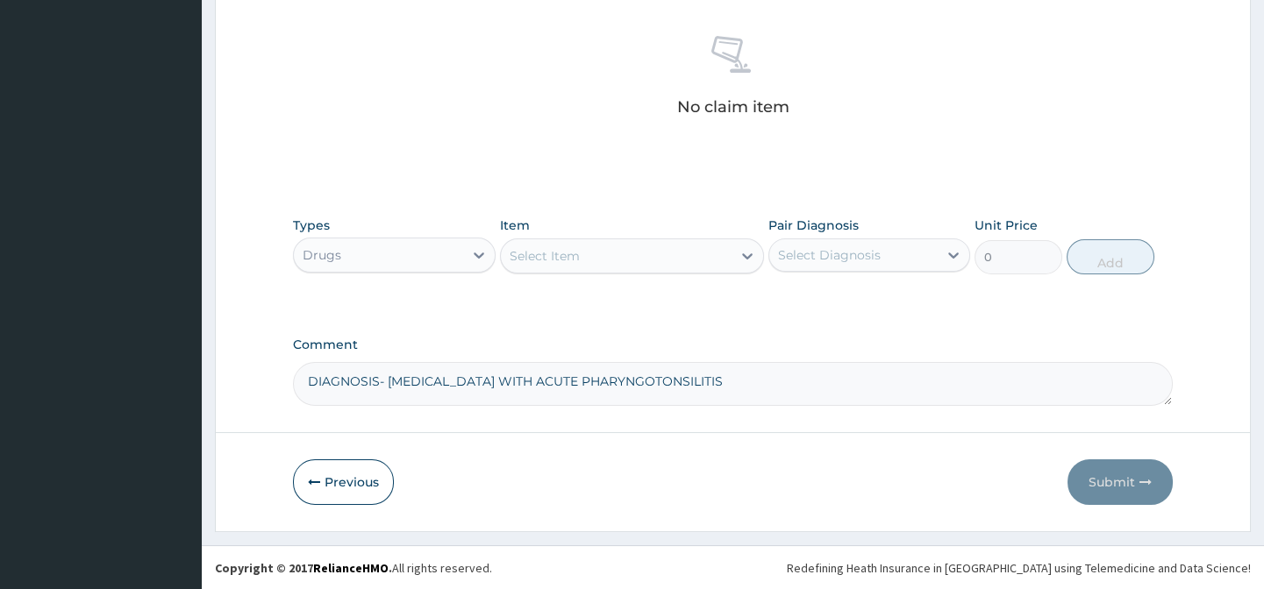
click at [468, 132] on div "No claim item" at bounding box center [732, 79] width 879 height 202
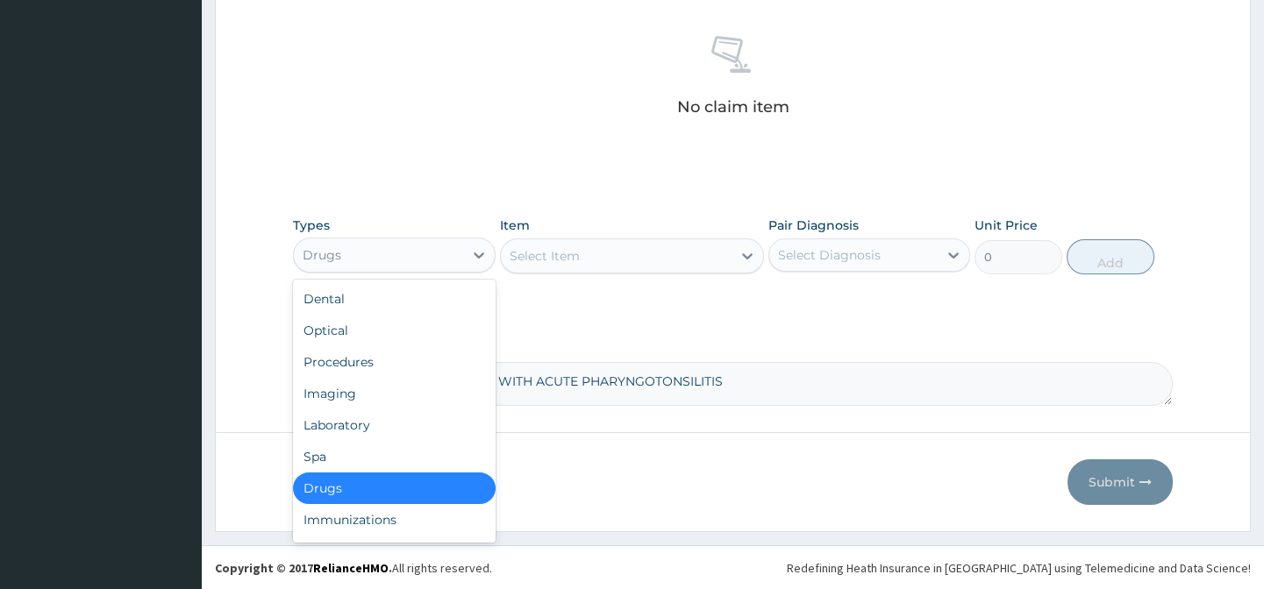
click at [342, 251] on div "Drugs" at bounding box center [378, 255] width 168 height 28
drag, startPoint x: 360, startPoint y: 359, endPoint x: 601, endPoint y: 263, distance: 259.4
click at [360, 355] on div "Procedures" at bounding box center [394, 362] width 202 height 32
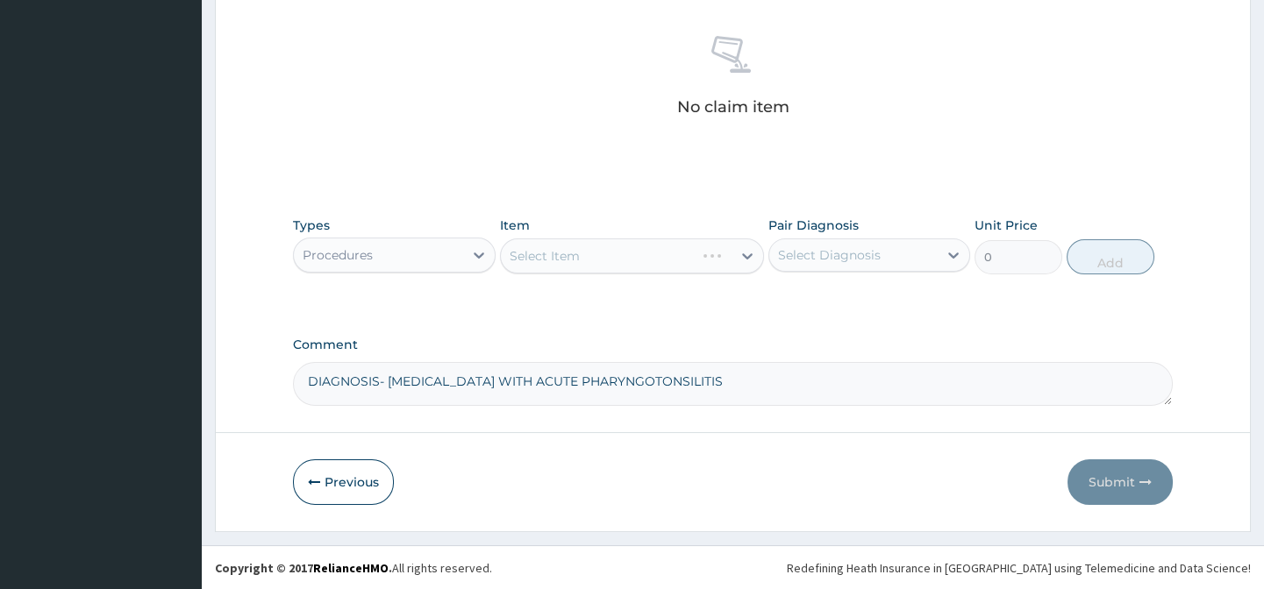
click at [606, 258] on div "Select Item" at bounding box center [632, 256] width 264 height 35
drag, startPoint x: 588, startPoint y: 248, endPoint x: 595, endPoint y: 260, distance: 13.9
click at [592, 254] on div "Select Item" at bounding box center [616, 256] width 231 height 28
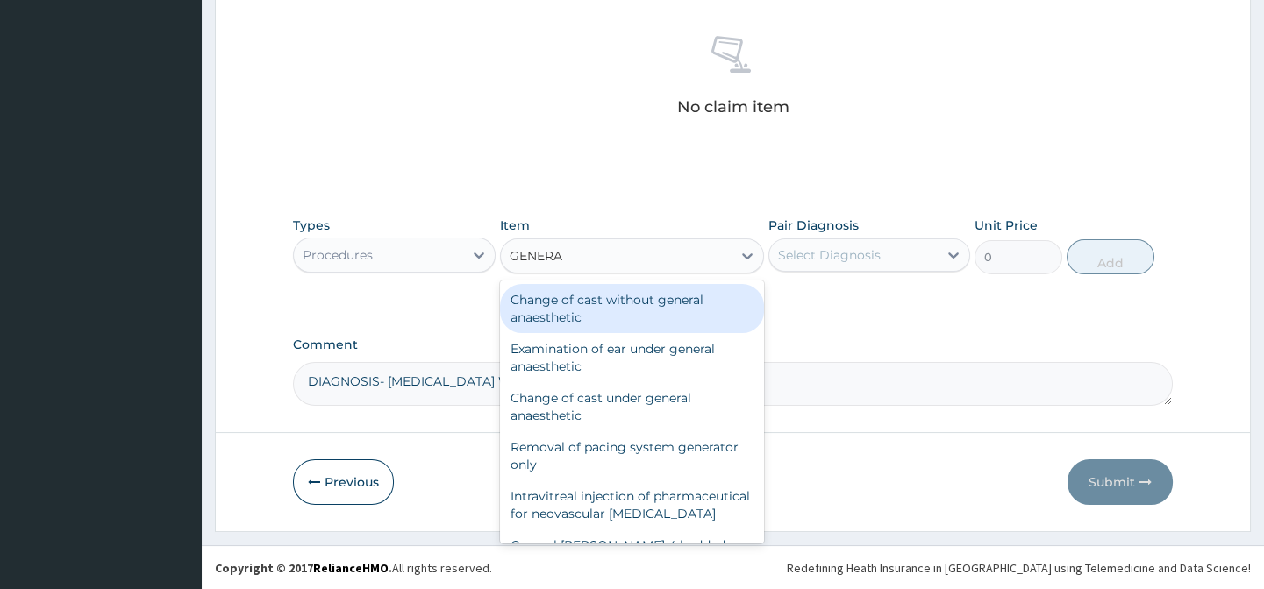
type input "GENERAL"
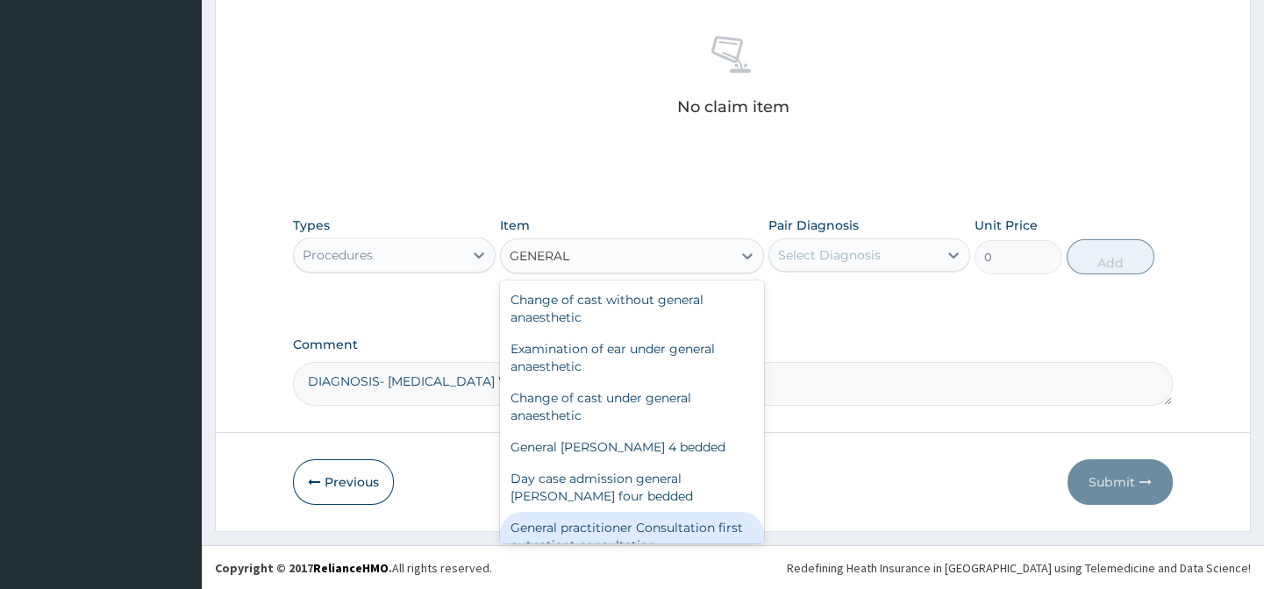
click at [719, 527] on div "General practitioner Consultation first outpatient consultation" at bounding box center [632, 536] width 264 height 49
type input "3000"
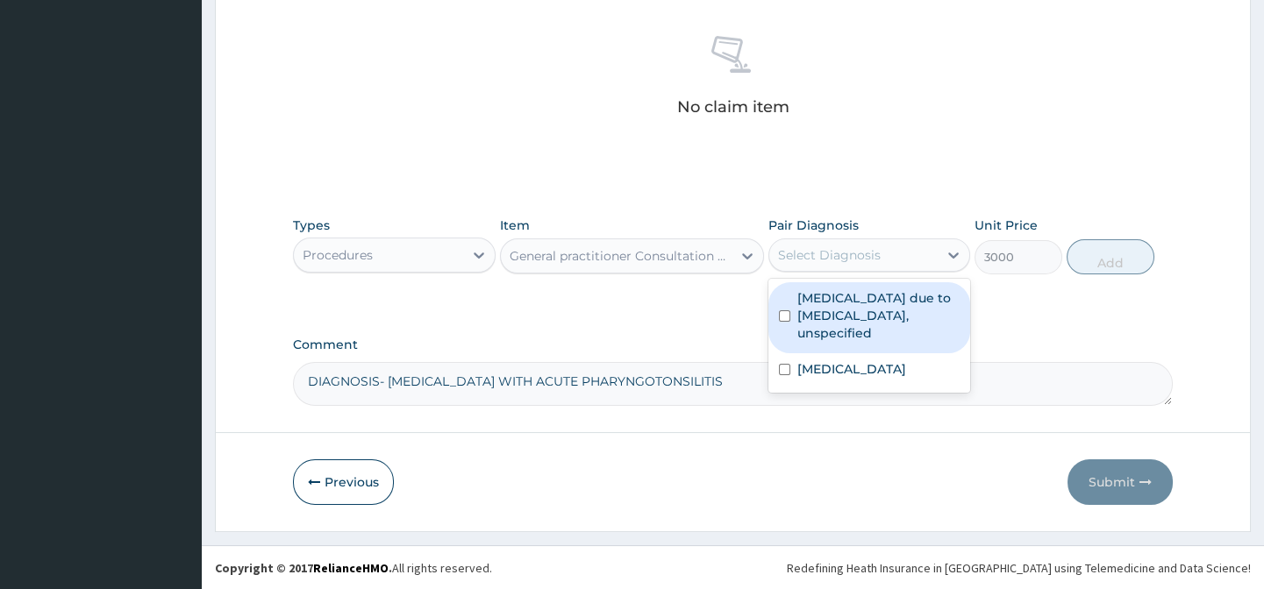
click at [878, 253] on div "Select Diagnosis" at bounding box center [853, 255] width 168 height 28
click at [831, 316] on label "Malaria due to Plasmodium falciparum, unspecified" at bounding box center [878, 315] width 162 height 53
checkbox input "true"
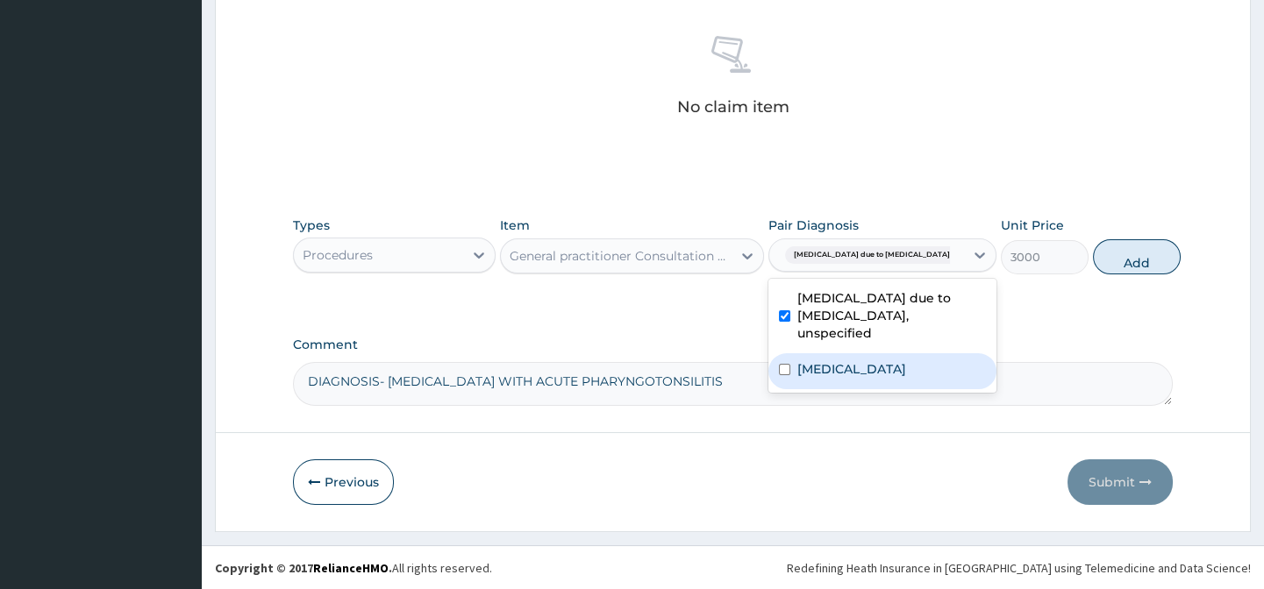
drag, startPoint x: 818, startPoint y: 372, endPoint x: 835, endPoint y: 326, distance: 48.5
click at [817, 371] on label "Acute pharyngitis, unspecified" at bounding box center [851, 369] width 109 height 18
checkbox input "true"
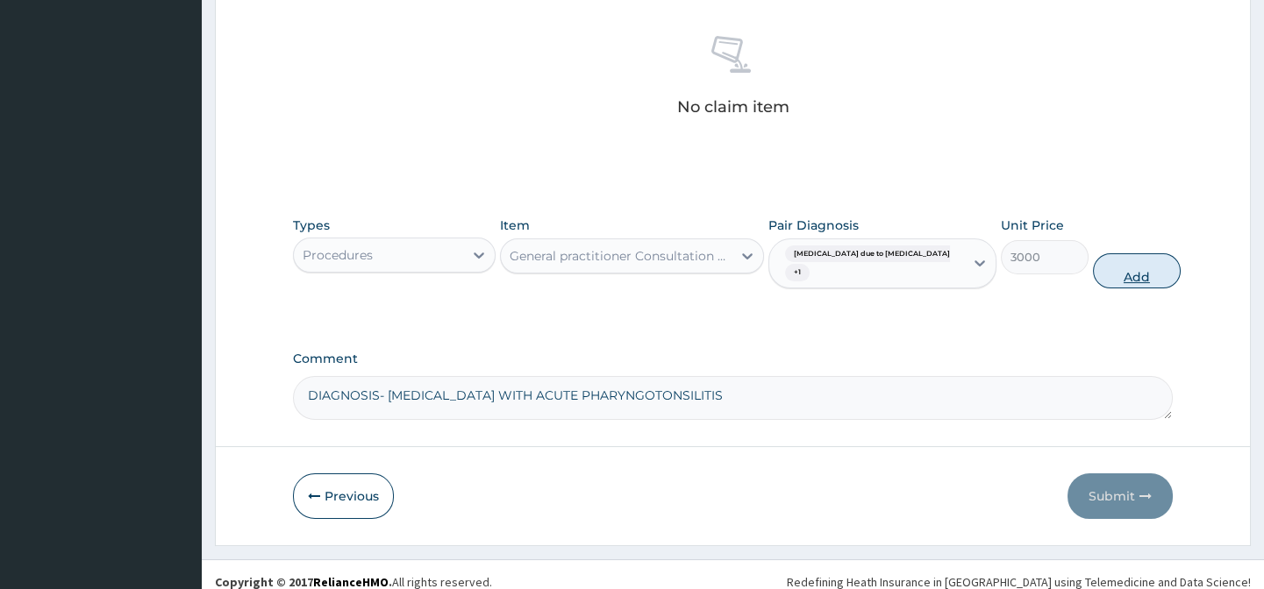
click at [1114, 270] on button "Add" at bounding box center [1137, 270] width 88 height 35
type input "0"
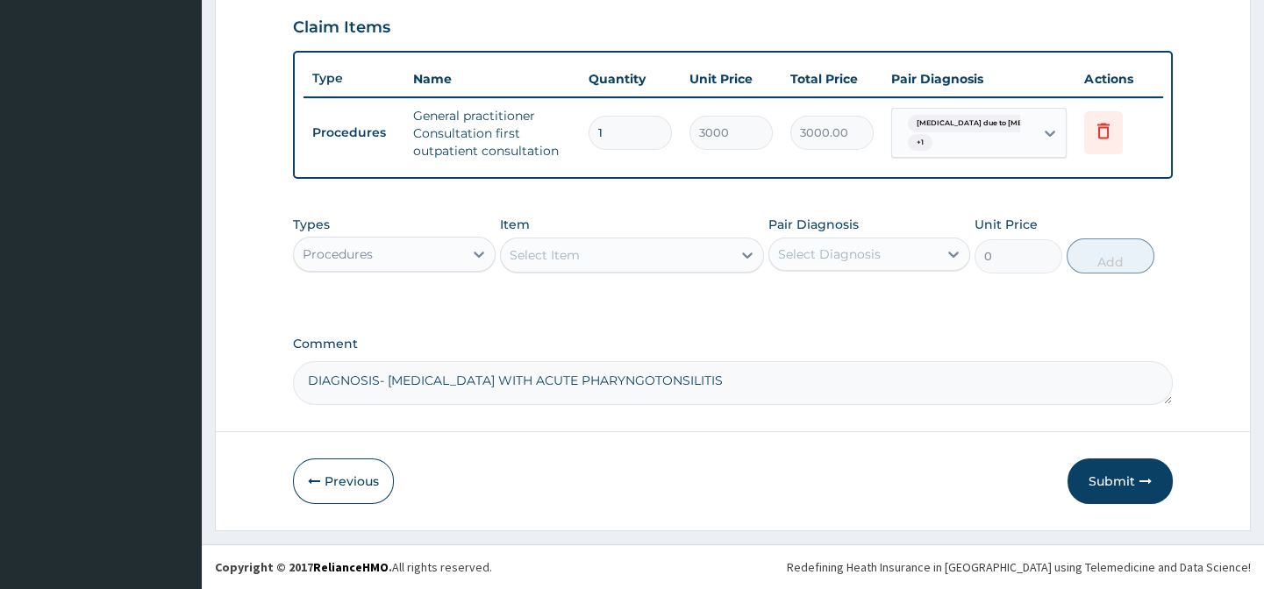
scroll to position [612, 0]
drag, startPoint x: 574, startPoint y: 253, endPoint x: 432, endPoint y: 265, distance: 142.5
click at [575, 254] on div "Select Item" at bounding box center [544, 255] width 70 height 18
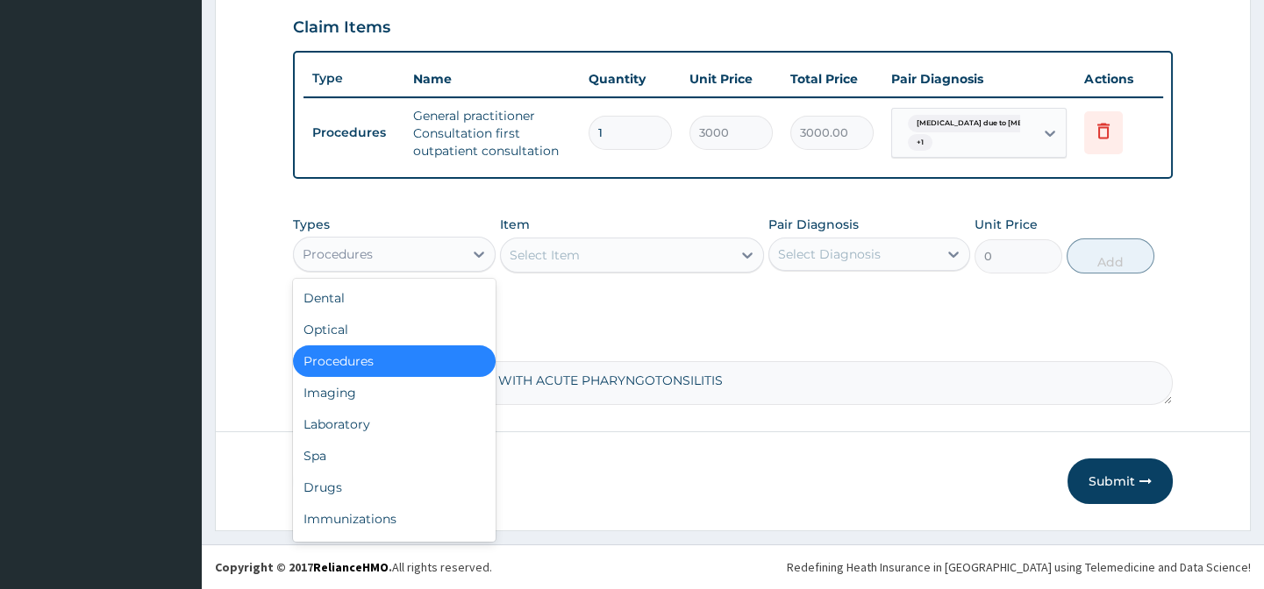
click at [431, 260] on div "Procedures" at bounding box center [378, 254] width 168 height 28
drag, startPoint x: 420, startPoint y: 488, endPoint x: 421, endPoint y: 467, distance: 21.1
click at [421, 484] on div "Drugs" at bounding box center [394, 488] width 202 height 32
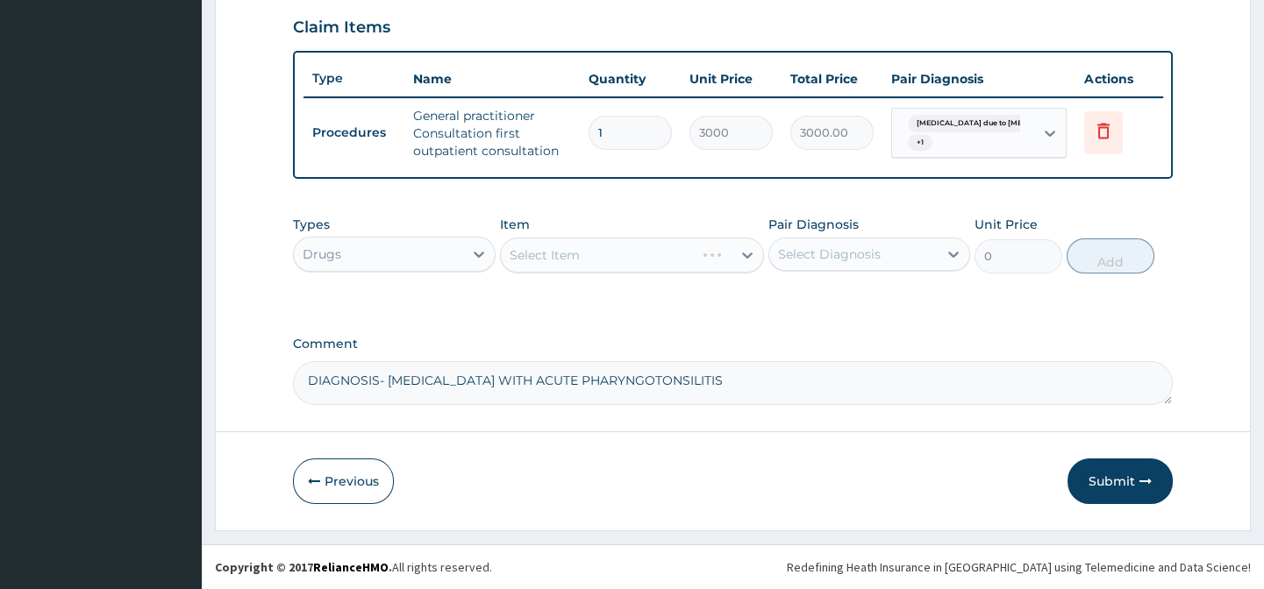
click at [538, 262] on div "Select Item" at bounding box center [632, 255] width 264 height 35
click at [539, 258] on div "Select Item" at bounding box center [544, 255] width 70 height 18
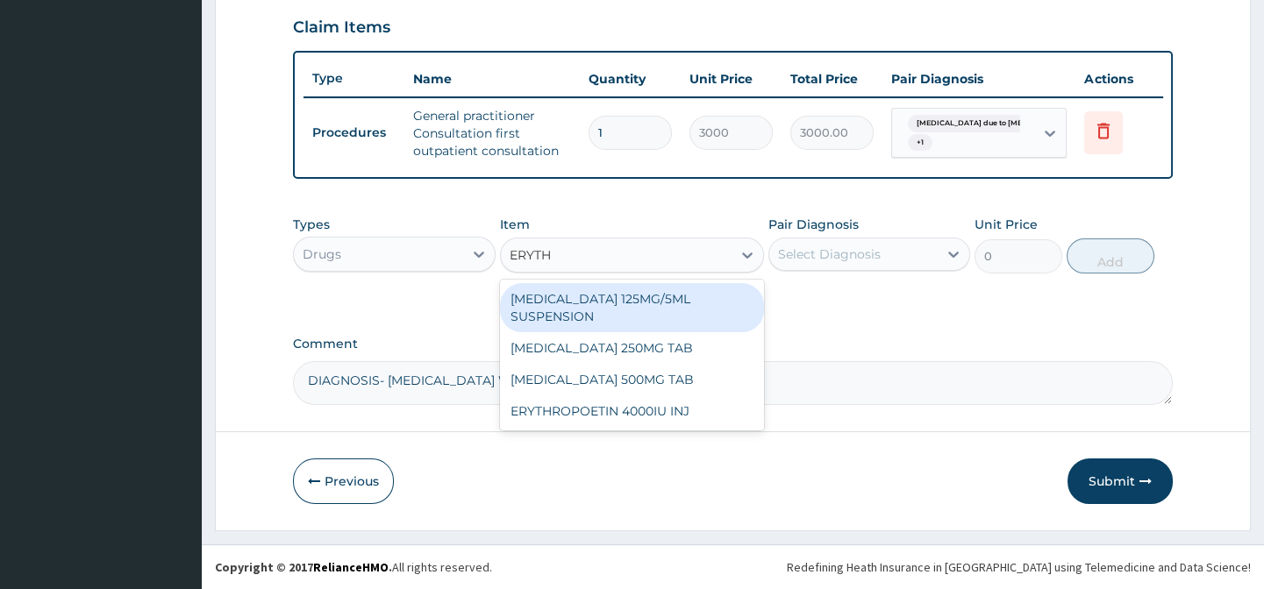
type input "ERYTHR"
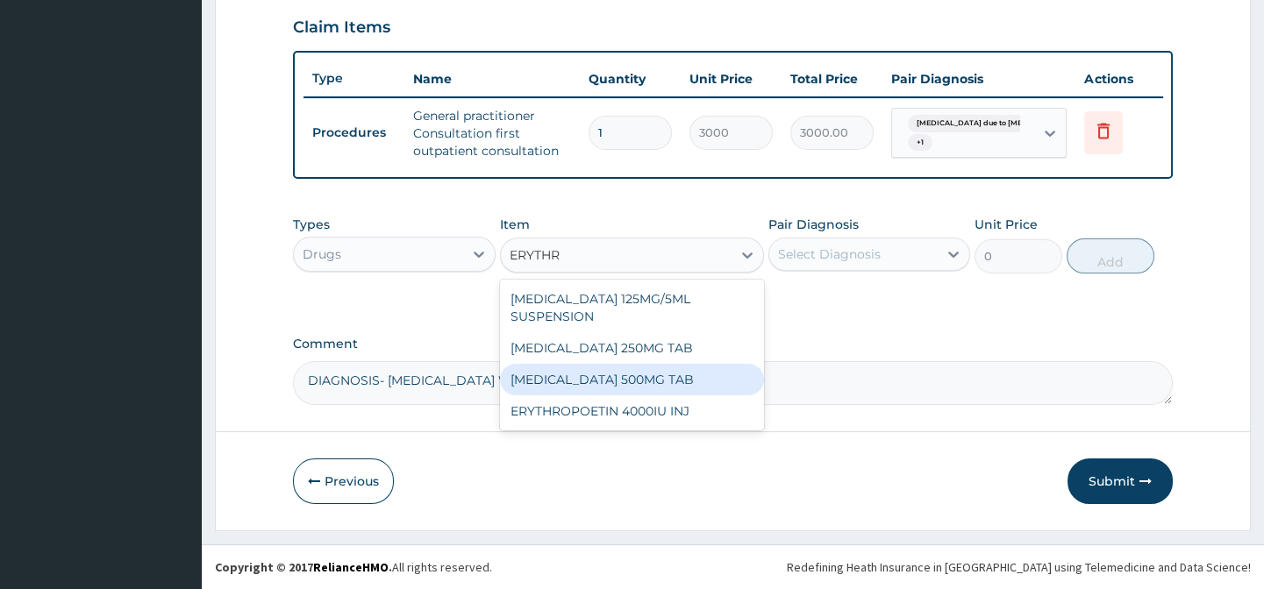
click at [660, 376] on div "ERYTHROMYCIN 500MG TAB" at bounding box center [632, 380] width 264 height 32
type input "99.225"
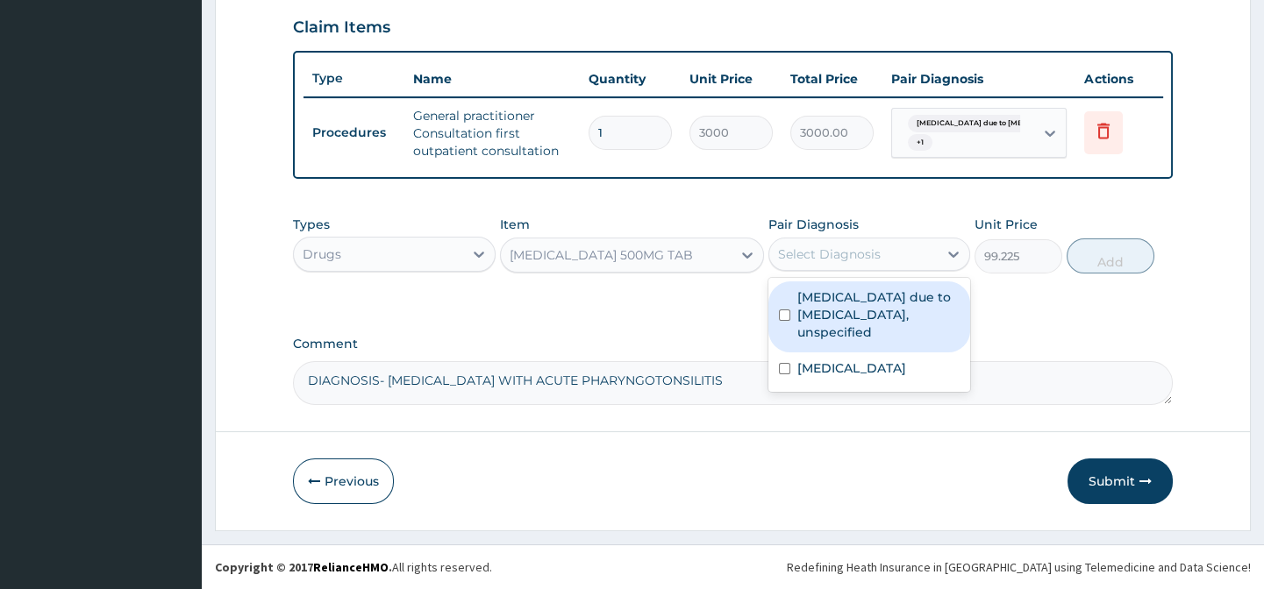
click at [829, 253] on div "Select Diagnosis" at bounding box center [829, 255] width 103 height 18
click at [818, 306] on label "Malaria due to Plasmodium falciparum, unspecified" at bounding box center [878, 314] width 162 height 53
checkbox input "true"
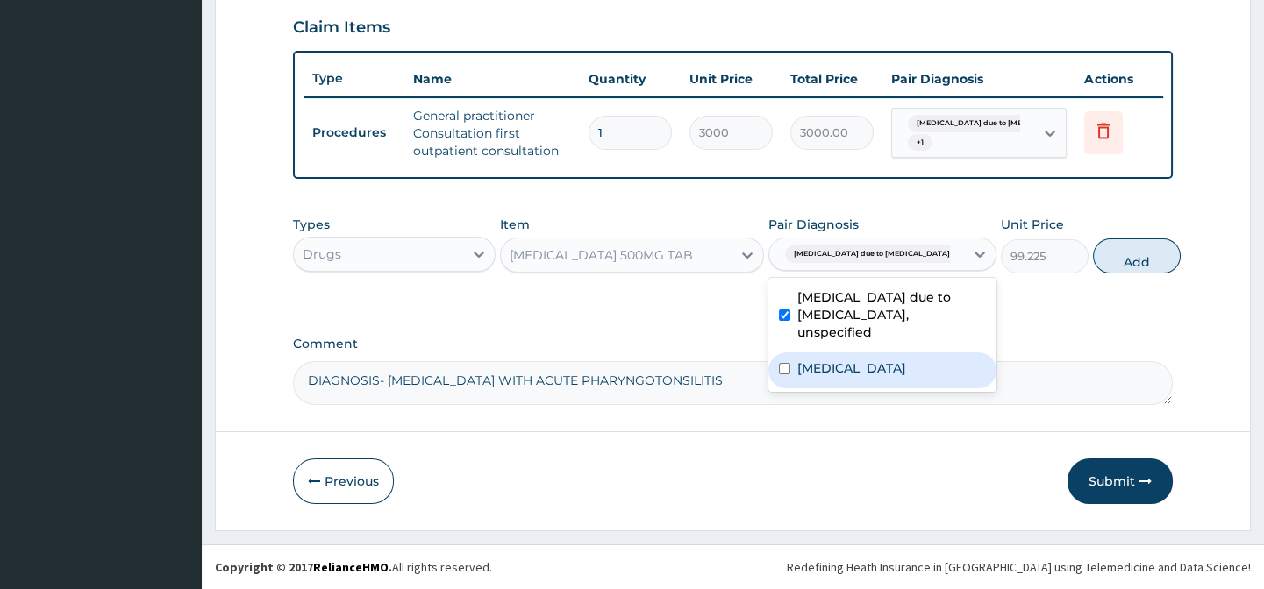
click at [788, 374] on input "checkbox" at bounding box center [784, 368] width 11 height 11
checkbox input "true"
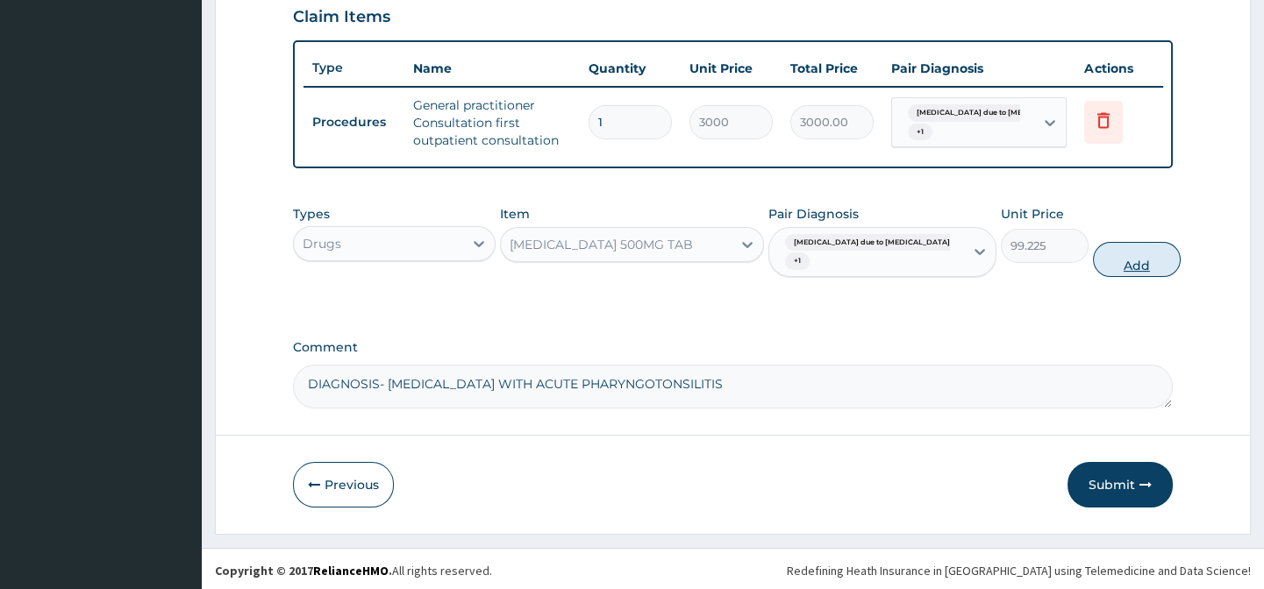
click at [1102, 272] on button "Add" at bounding box center [1137, 259] width 88 height 35
type input "0"
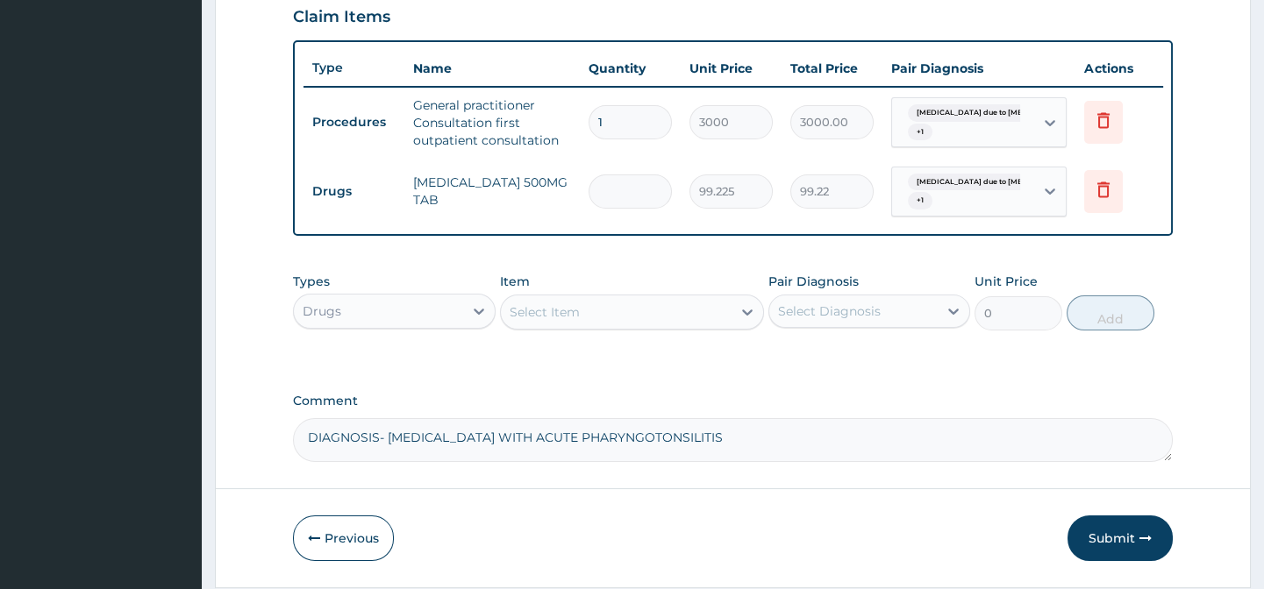
type input "0.00"
type input "2"
type input "198.45"
type input "21"
type input "2083.72"
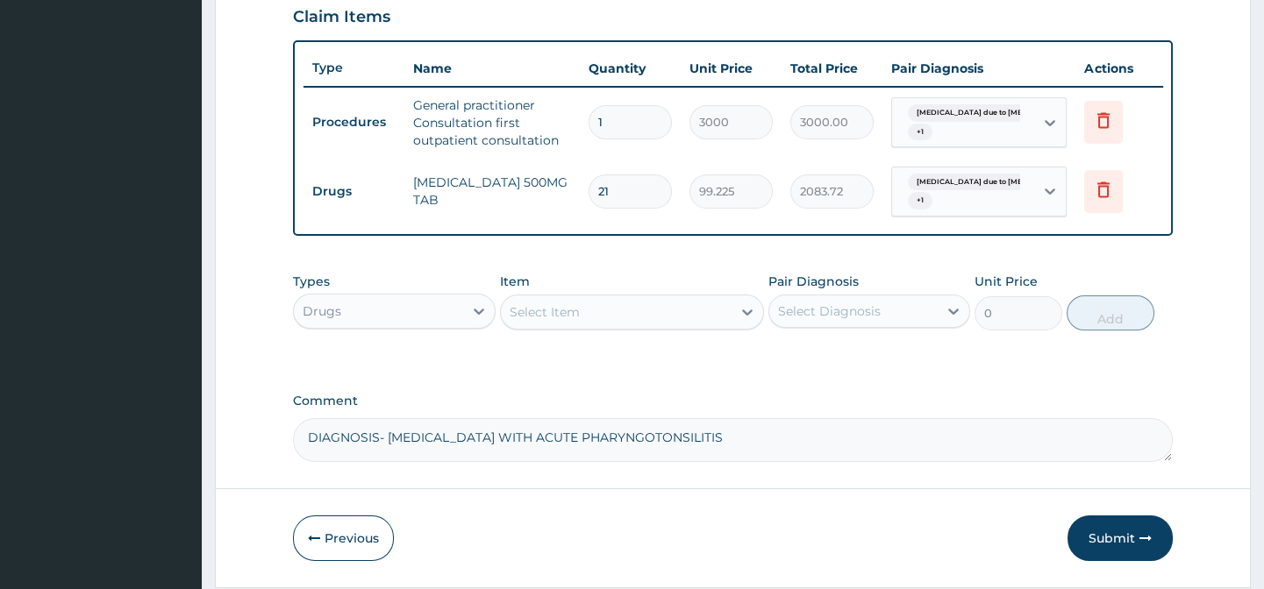
type input "21"
click at [548, 321] on div "Select Item" at bounding box center [544, 312] width 70 height 18
type input "B"
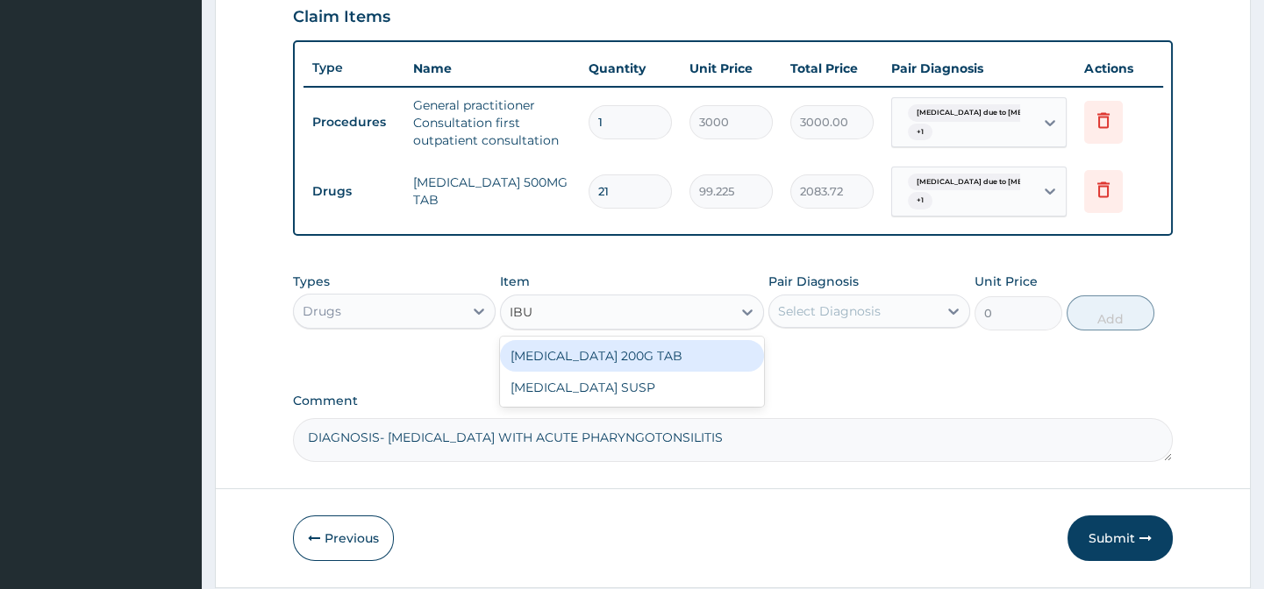
type input "IBUP"
drag, startPoint x: 637, startPoint y: 360, endPoint x: 658, endPoint y: 358, distance: 21.1
click at [638, 360] on div "[MEDICAL_DATA] 200G TAB" at bounding box center [632, 356] width 264 height 32
type input "52.5"
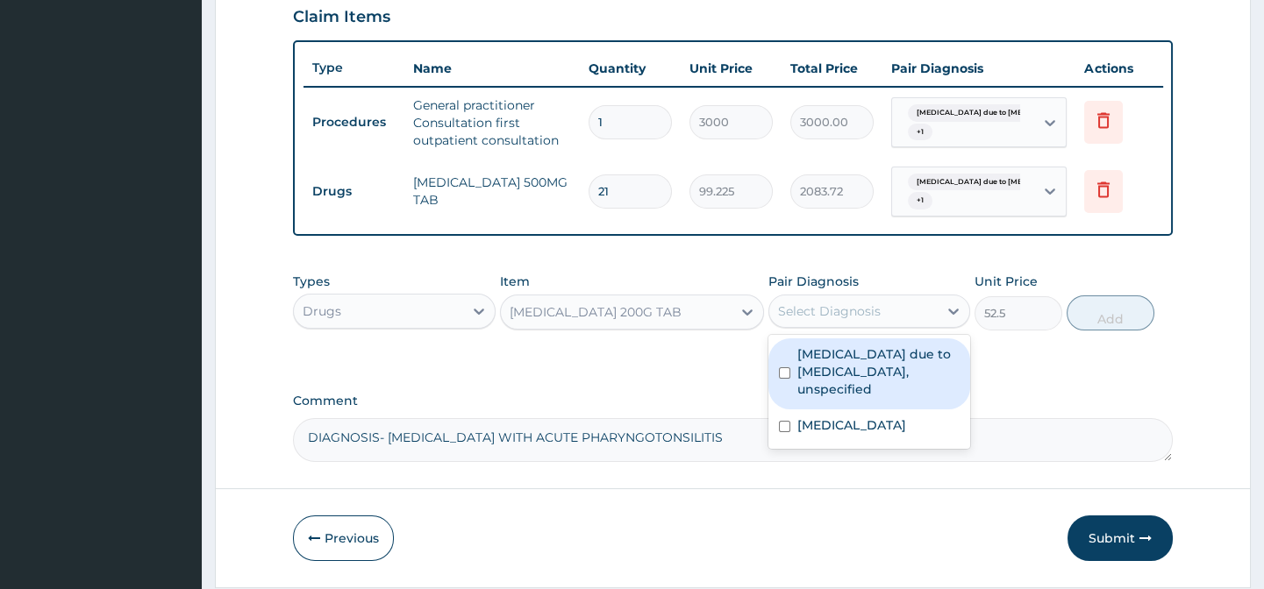
click at [823, 320] on div "Select Diagnosis" at bounding box center [829, 312] width 103 height 18
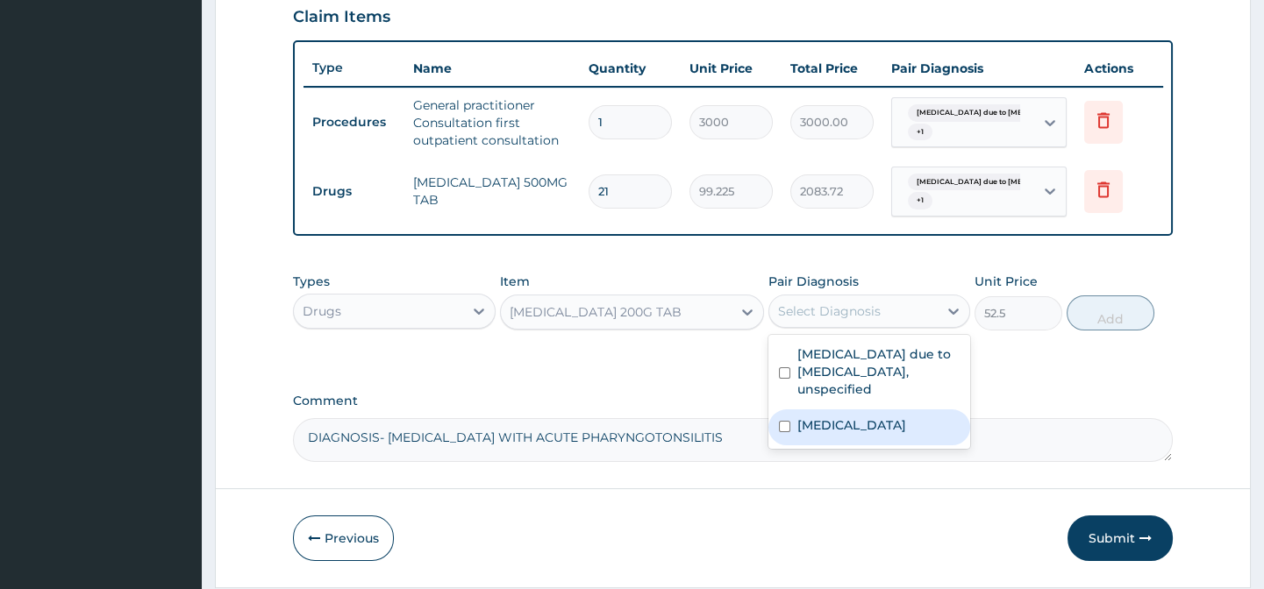
drag, startPoint x: 869, startPoint y: 438, endPoint x: 1001, endPoint y: 394, distance: 138.6
click at [891, 434] on label "Acute pharyngitis, unspecified" at bounding box center [851, 426] width 109 height 18
checkbox input "true"
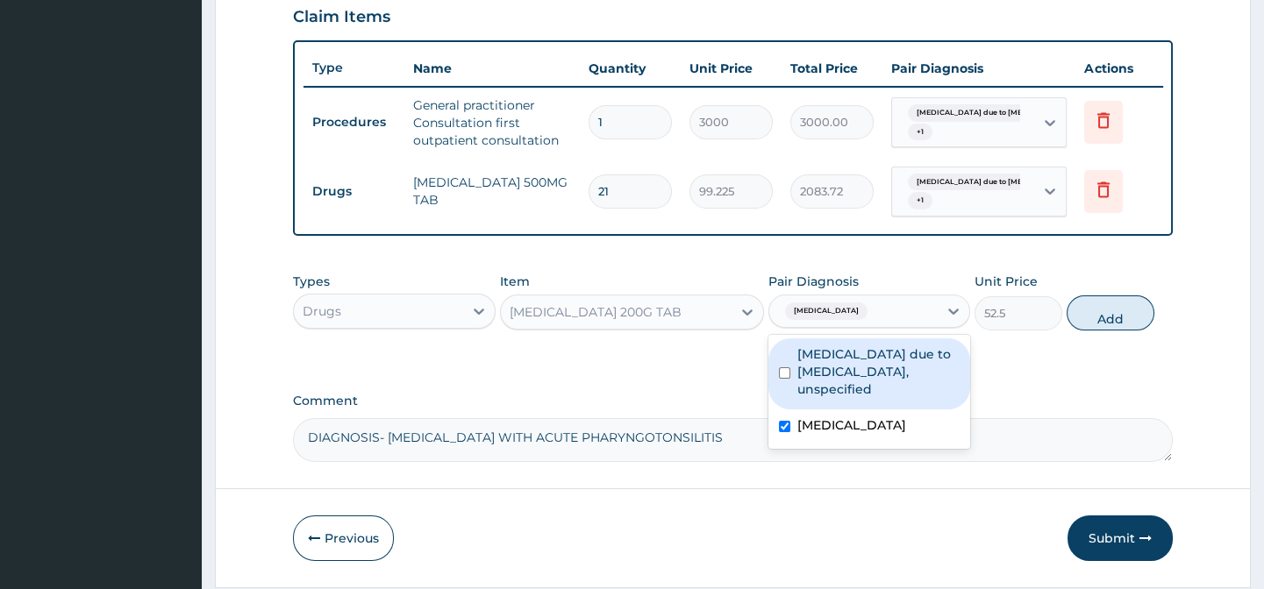
drag, startPoint x: 890, startPoint y: 376, endPoint x: 1058, endPoint y: 344, distance: 170.6
click at [903, 375] on label "Malaria due to Plasmodium falciparum, unspecified" at bounding box center [878, 371] width 162 height 53
checkbox input "true"
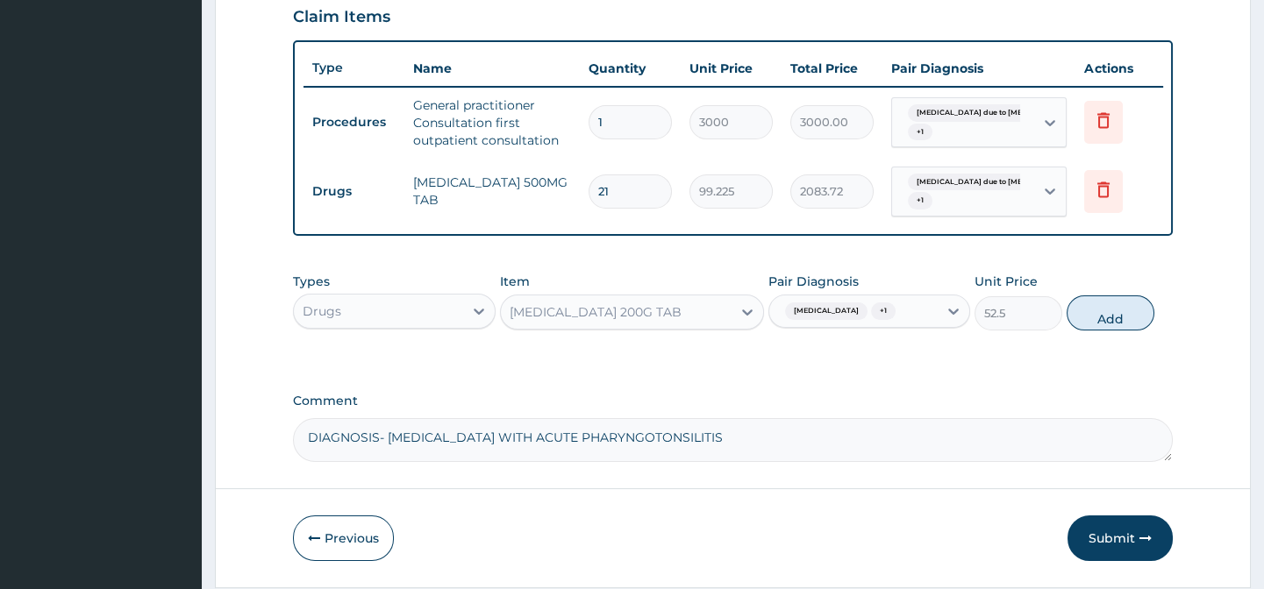
click at [1115, 311] on div "Types Drugs Item IBUPROFEN 200G TAB Pair Diagnosis Acute pharyngitis, unspecifi…" at bounding box center [732, 301] width 879 height 75
click at [1117, 331] on button "Add" at bounding box center [1110, 313] width 88 height 35
type input "0"
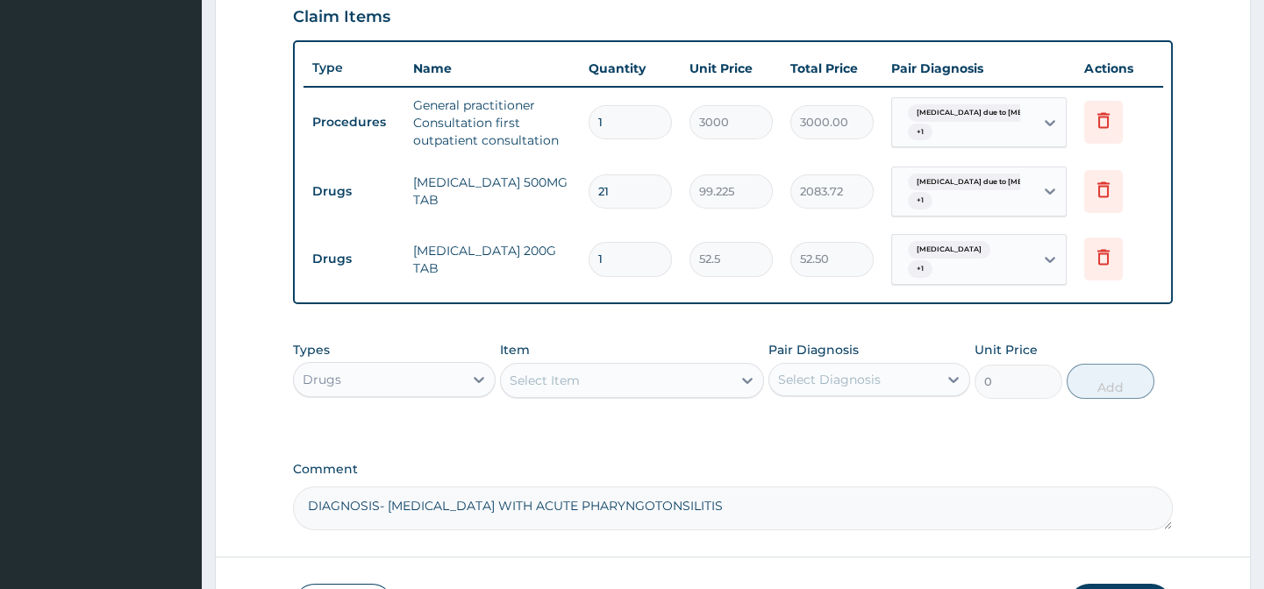
type input "10"
type input "525.00"
type input "10"
click at [570, 389] on div "Select Item" at bounding box center [544, 381] width 70 height 18
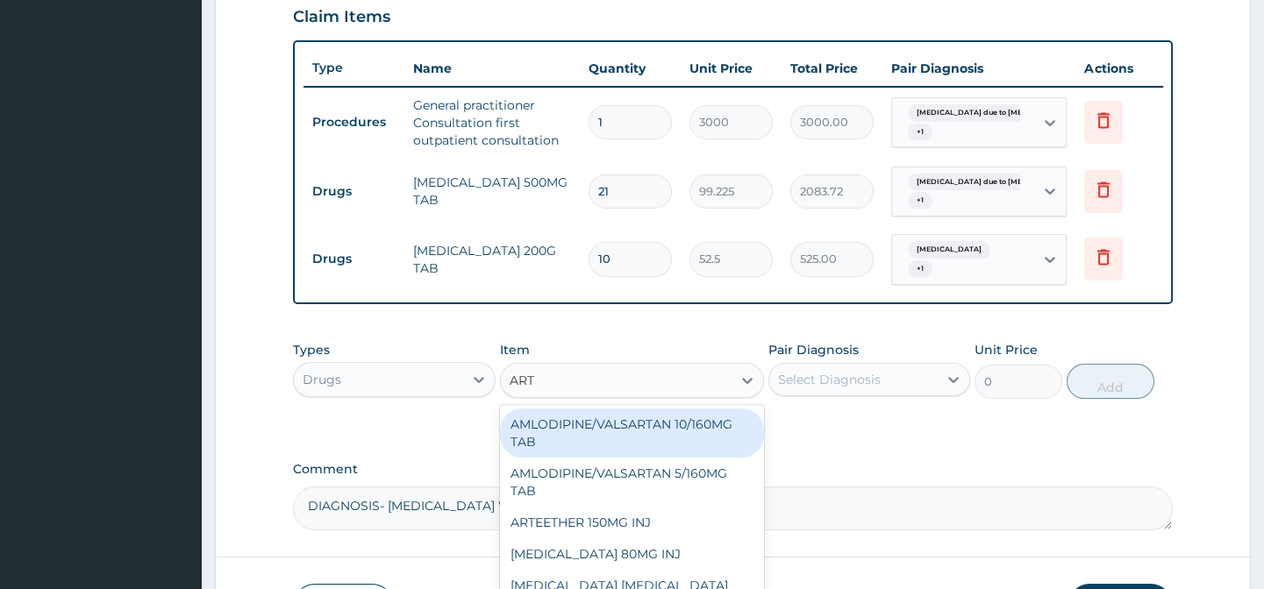
type input "ARTE"
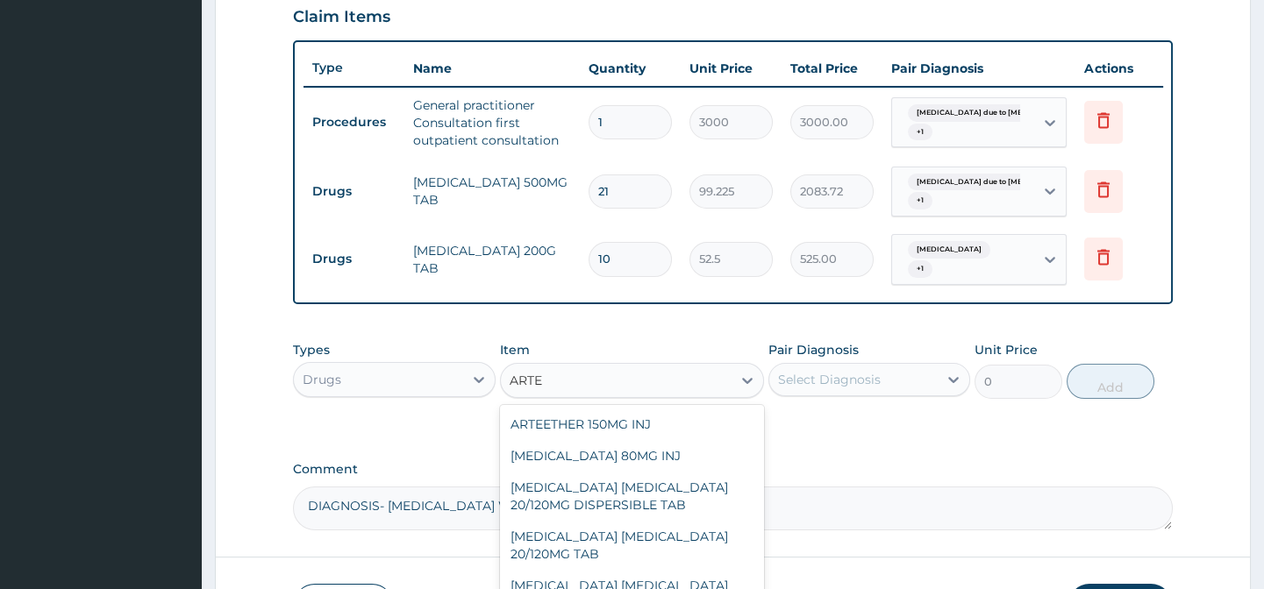
scroll to position [141, 0]
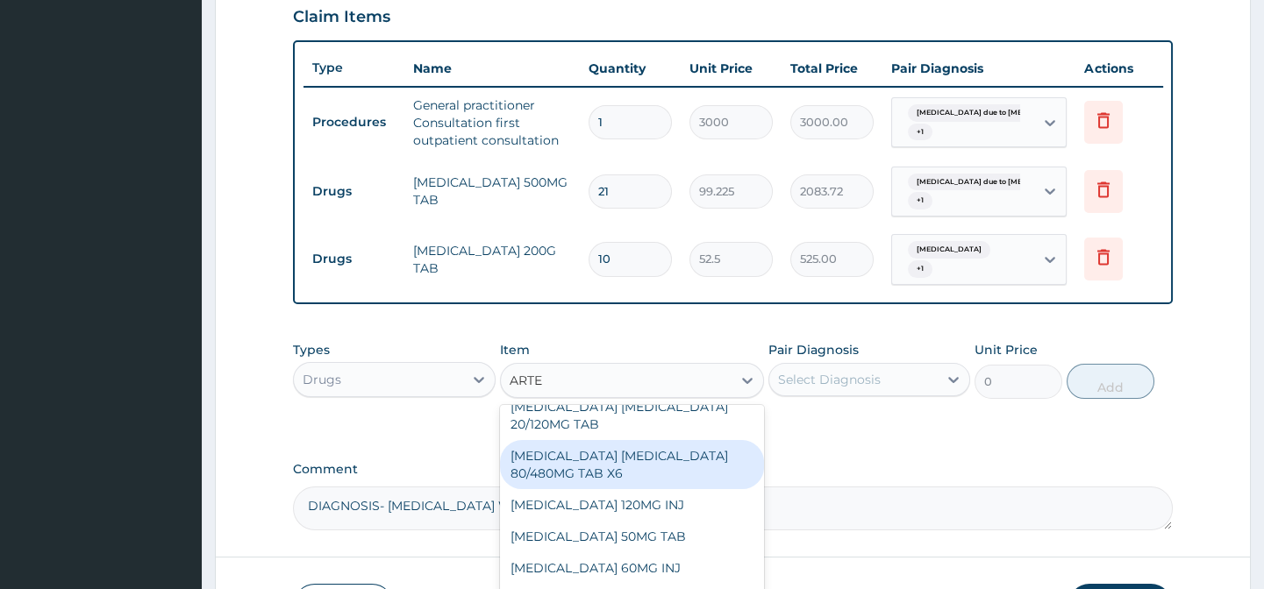
click at [631, 467] on div "[MEDICAL_DATA] [MEDICAL_DATA] 80/480MG TAB X6" at bounding box center [632, 464] width 264 height 49
type input "262.5"
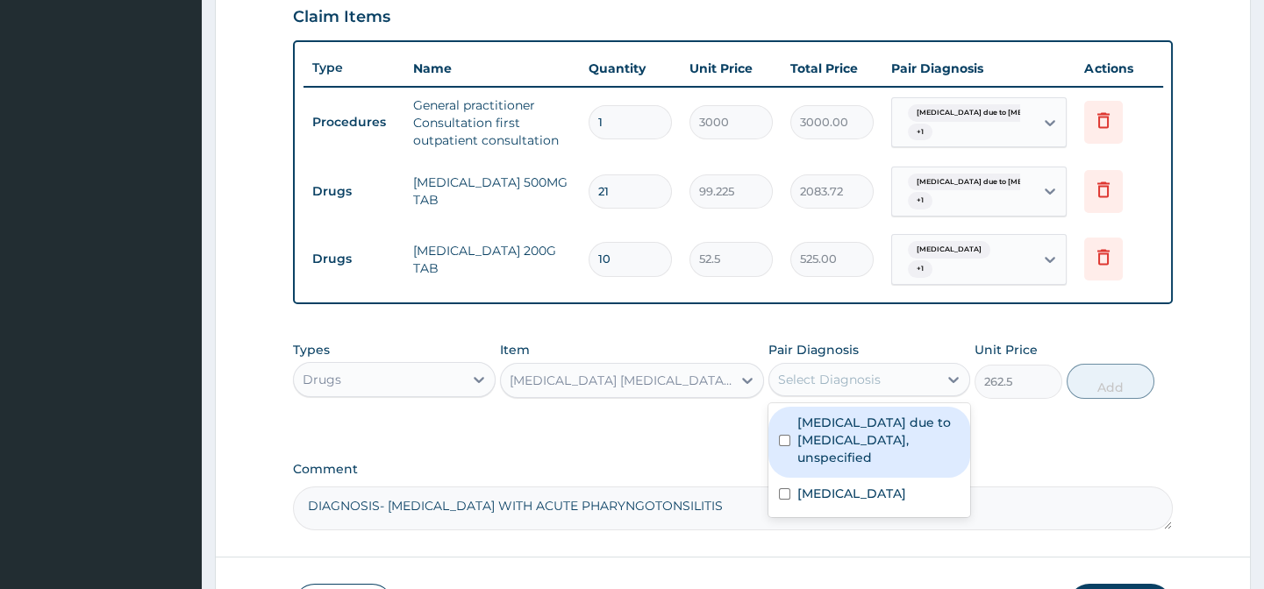
click at [832, 388] on div "Select Diagnosis" at bounding box center [829, 380] width 103 height 18
drag, startPoint x: 830, startPoint y: 441, endPoint x: 823, endPoint y: 517, distance: 76.5
click at [830, 448] on label "Malaria due to Plasmodium falciparum, unspecified" at bounding box center [878, 440] width 162 height 53
checkbox input "true"
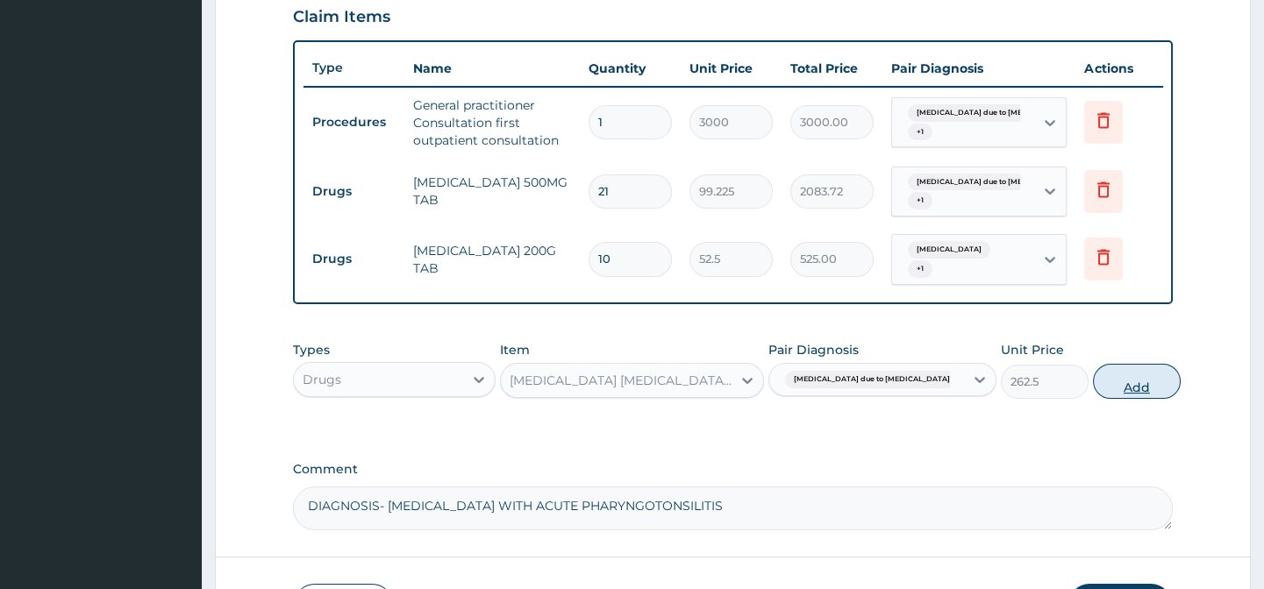
click at [1105, 388] on button "Add" at bounding box center [1137, 381] width 88 height 35
type input "0"
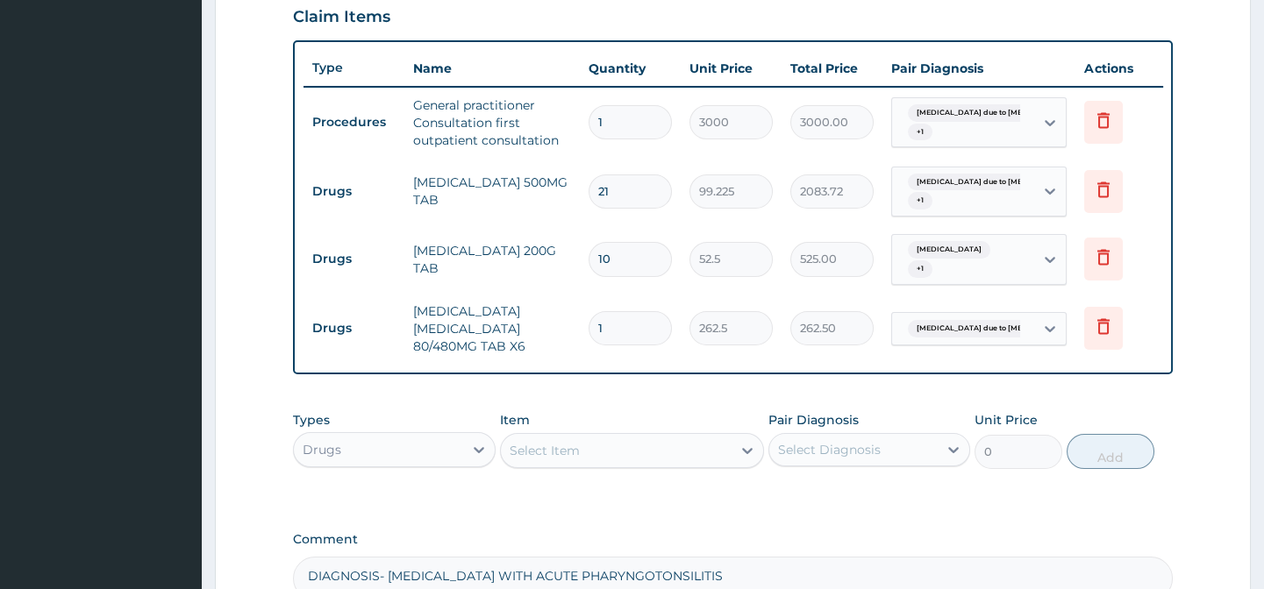
type input "0.00"
type input "6"
type input "1575.00"
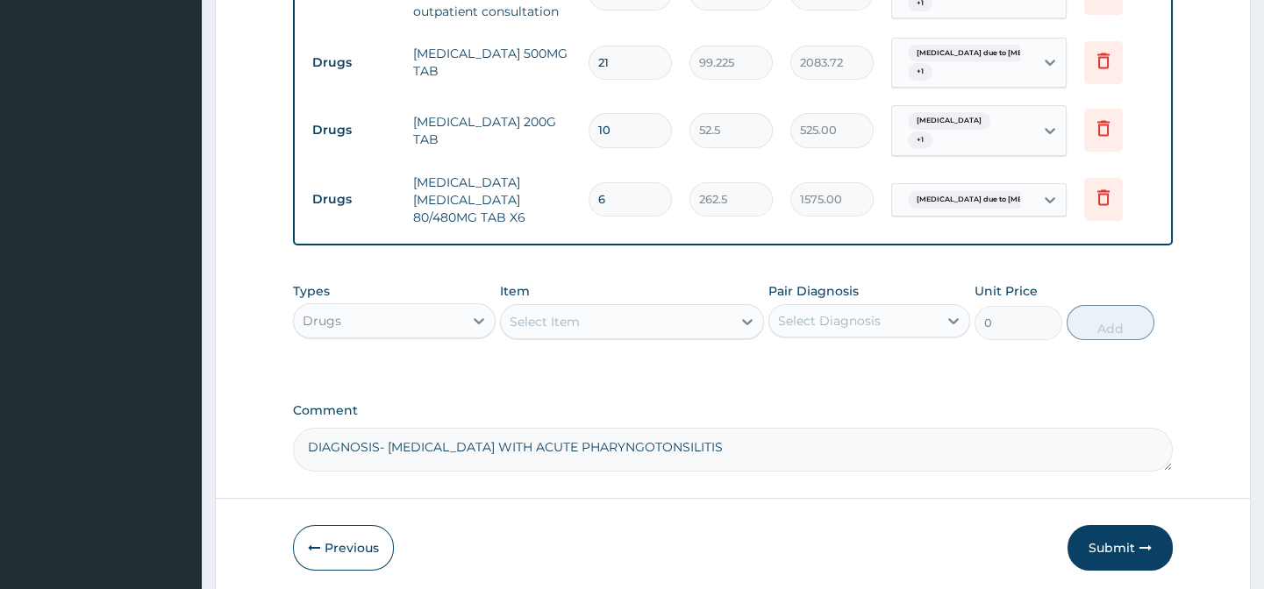
scroll to position [772, 0]
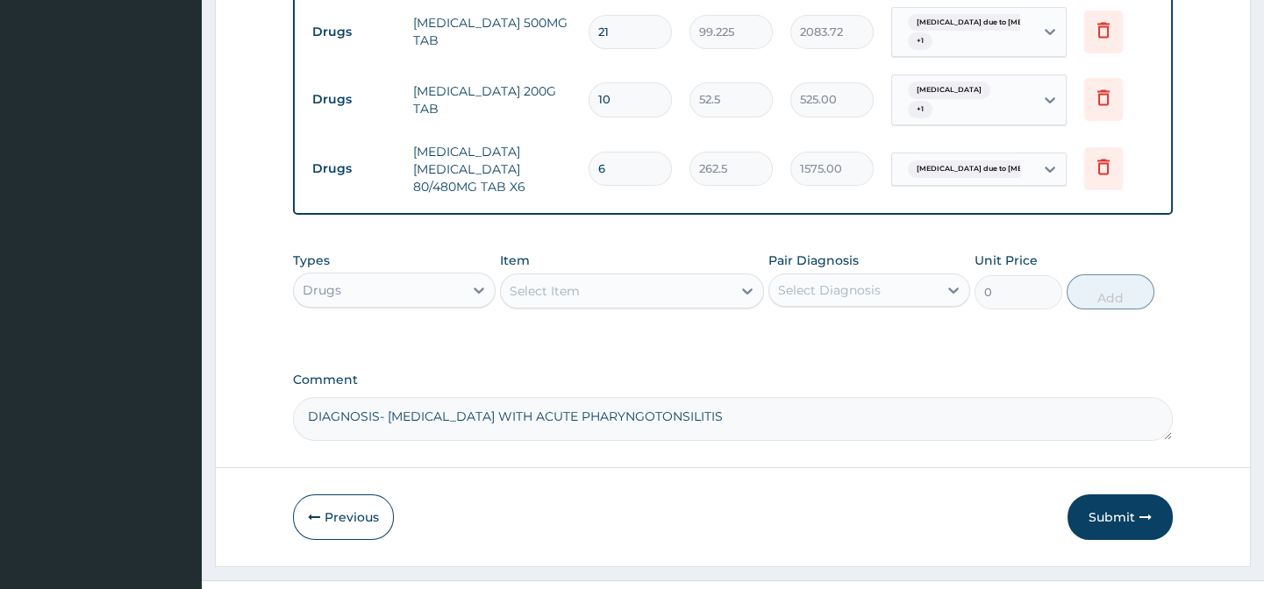
type input "6"
click at [535, 292] on div "Select Item" at bounding box center [544, 291] width 70 height 18
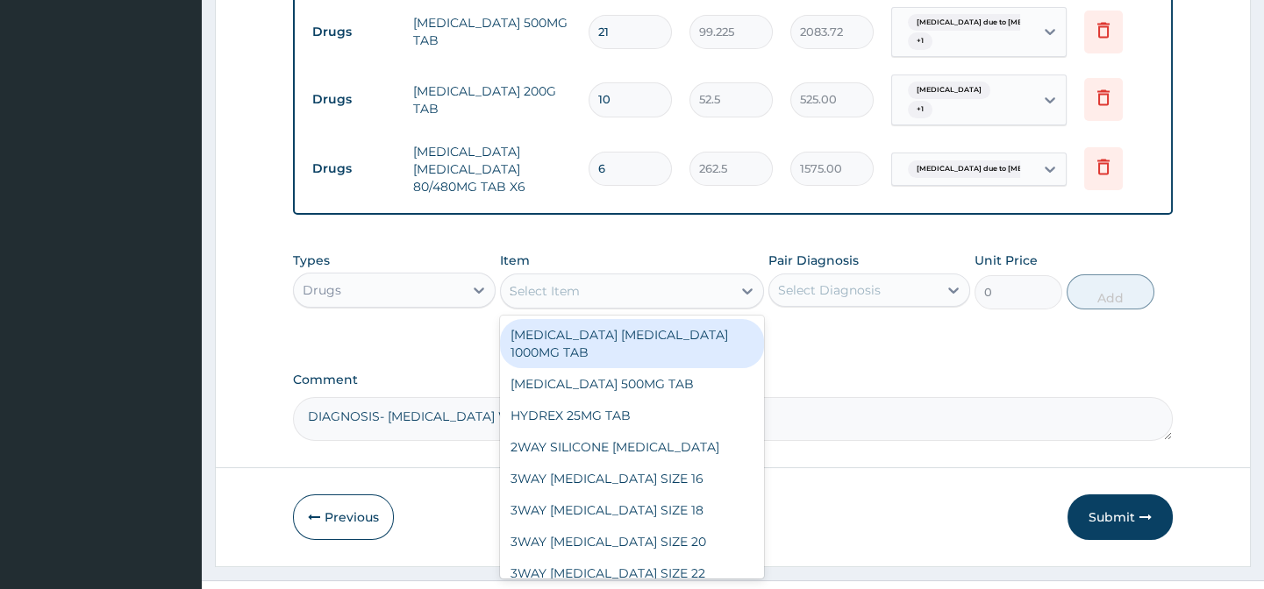
type input "STR"
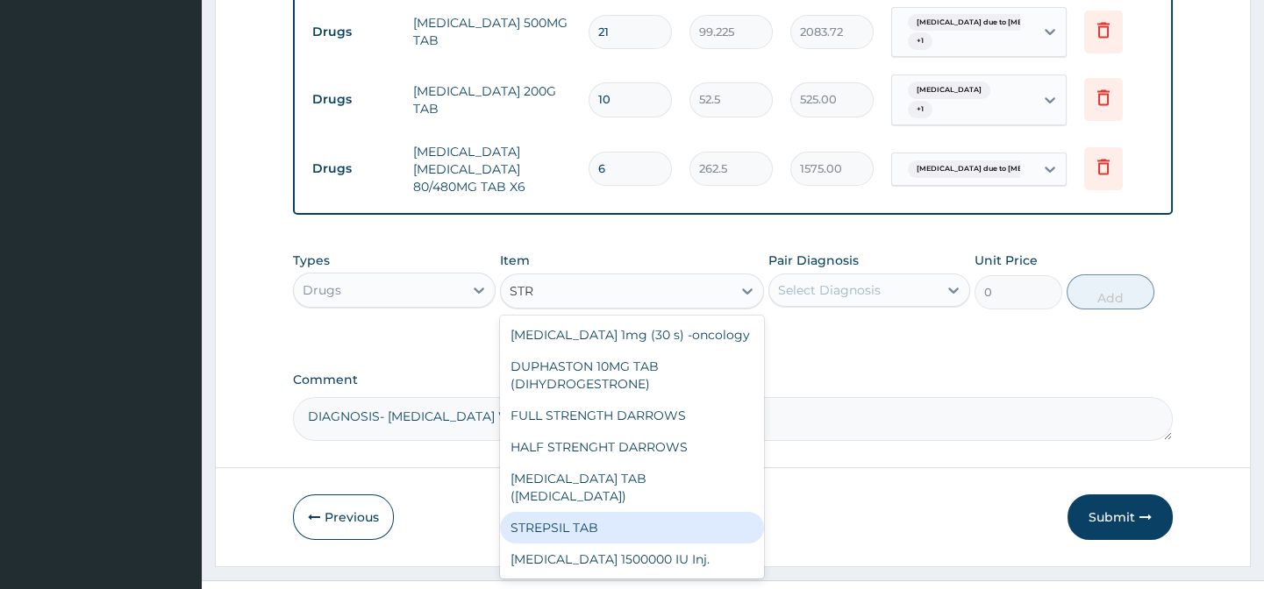
click at [579, 536] on div "STREPSIL TAB" at bounding box center [632, 528] width 264 height 32
type input "157.5"
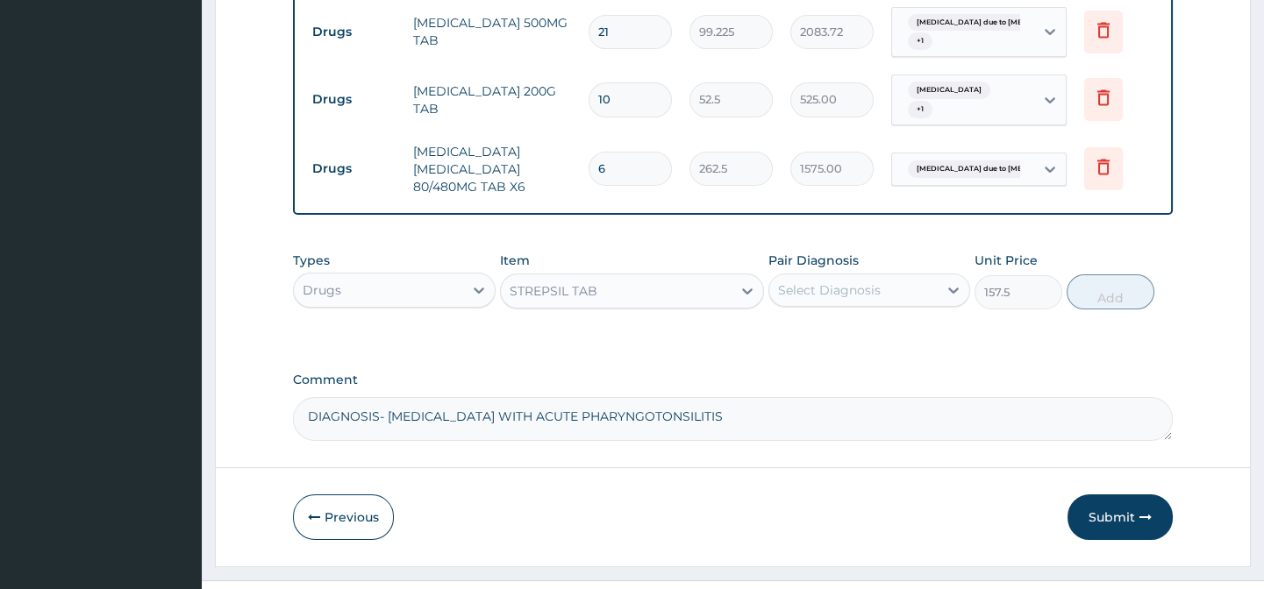
click at [818, 296] on div "Select Diagnosis" at bounding box center [829, 290] width 103 height 18
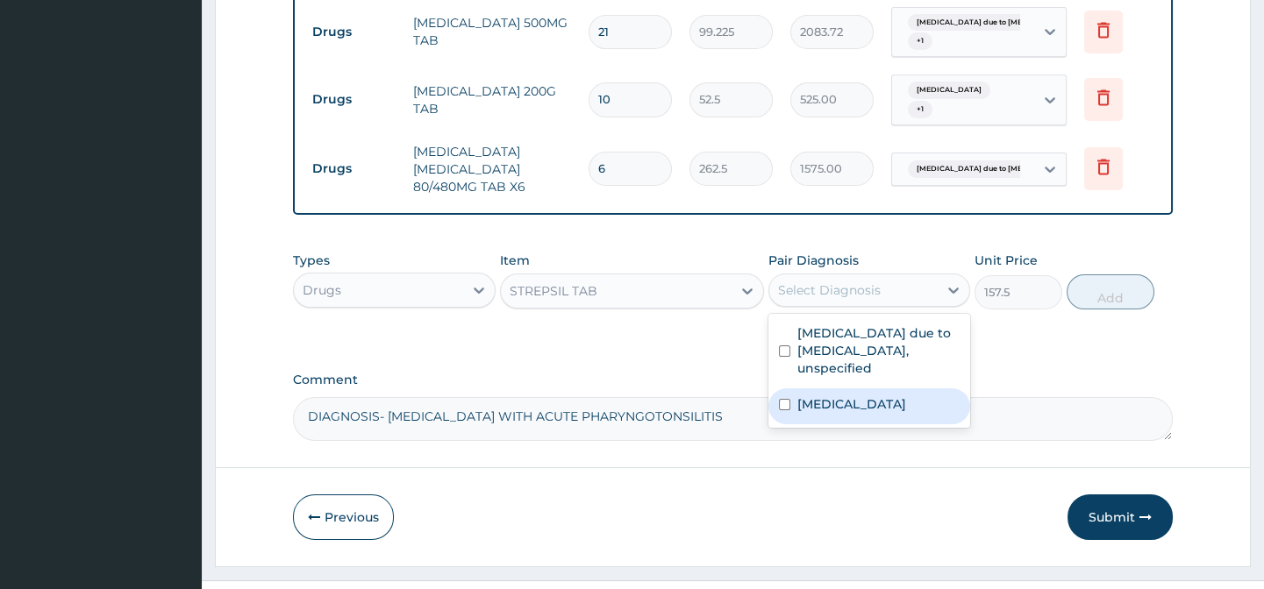
click at [846, 411] on label "Acute pharyngitis, unspecified" at bounding box center [851, 404] width 109 height 18
checkbox input "true"
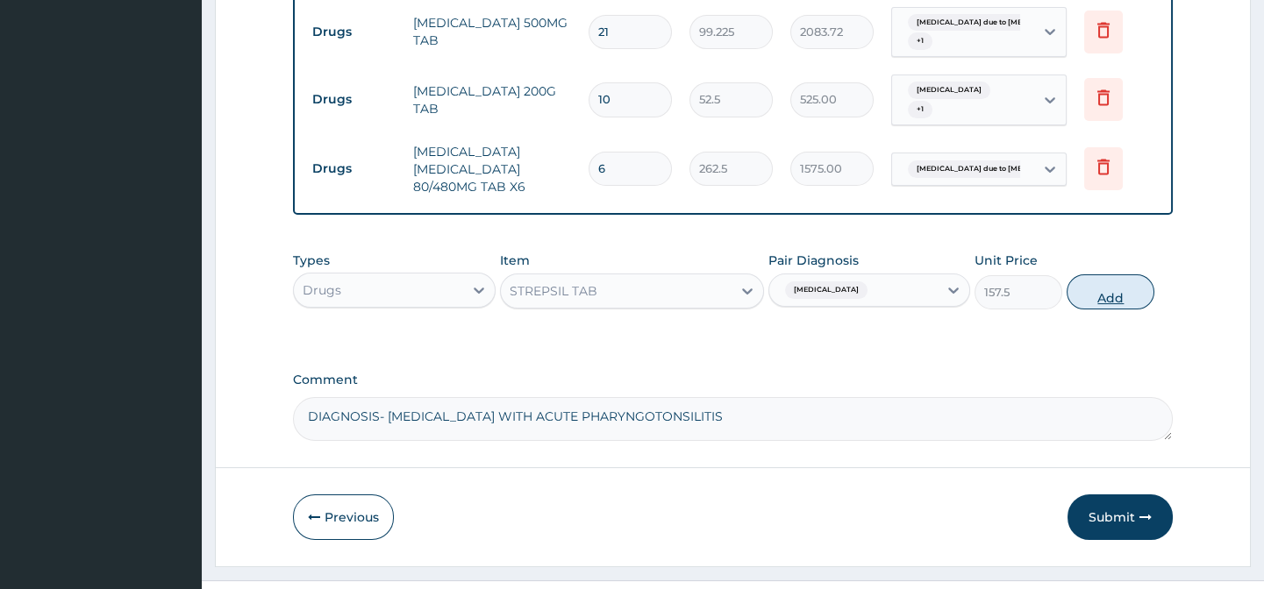
click at [1096, 306] on button "Add" at bounding box center [1110, 291] width 88 height 35
type input "0"
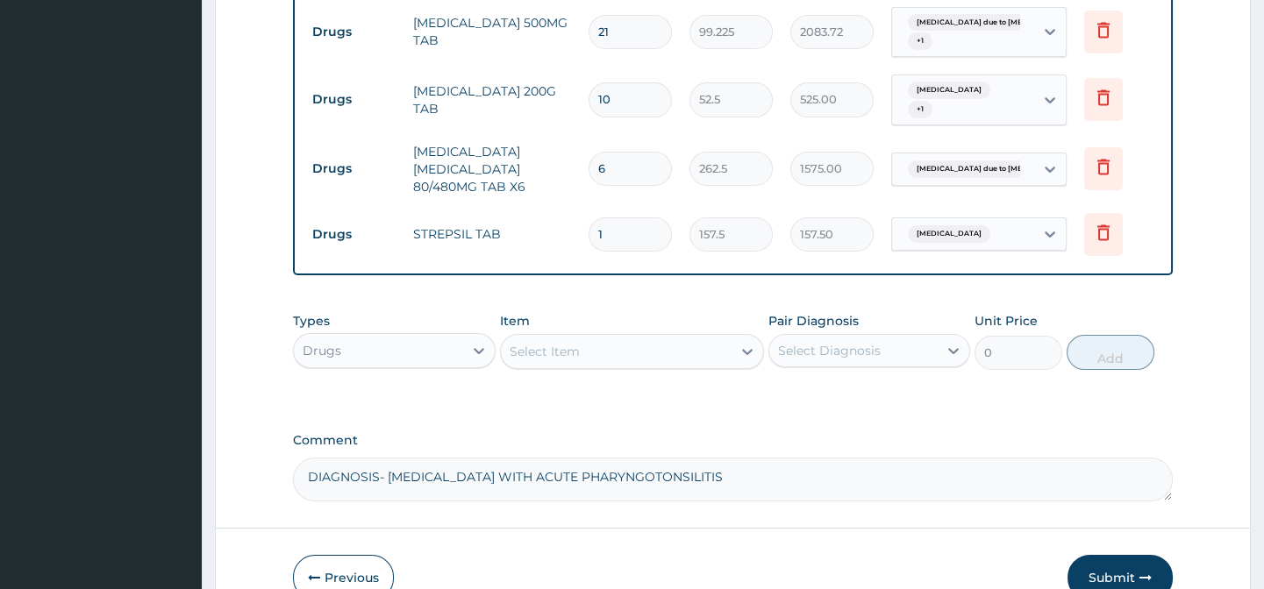
type input "15"
type input "2362.50"
type input "15"
click at [600, 366] on div "Select Item" at bounding box center [616, 352] width 231 height 28
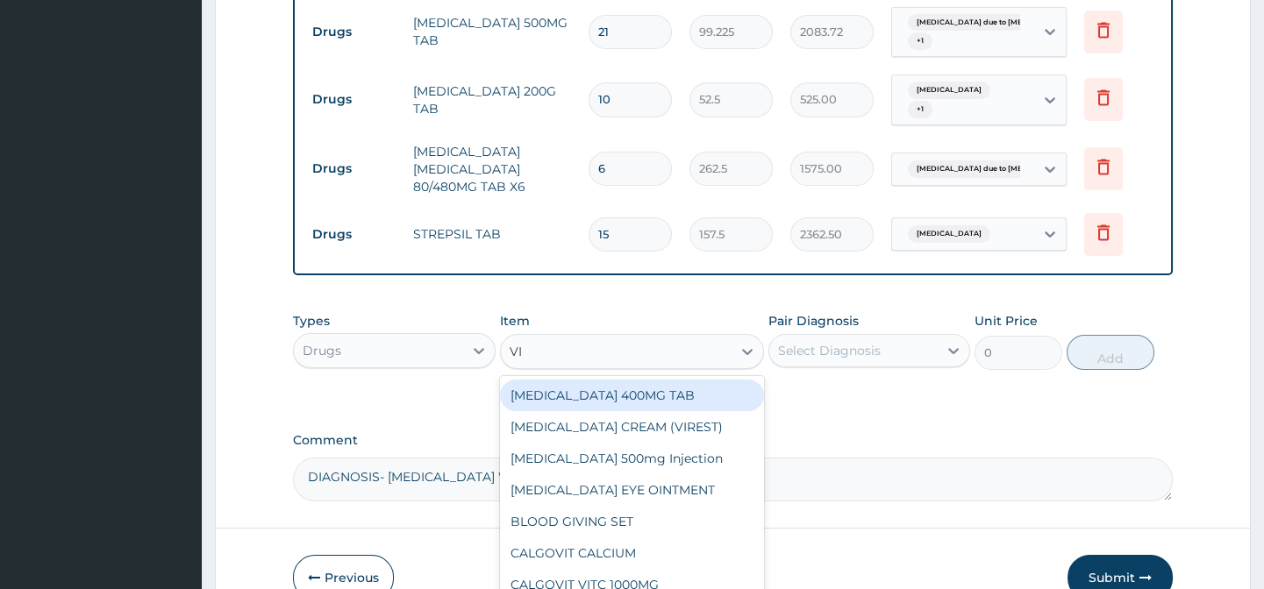
type input "V"
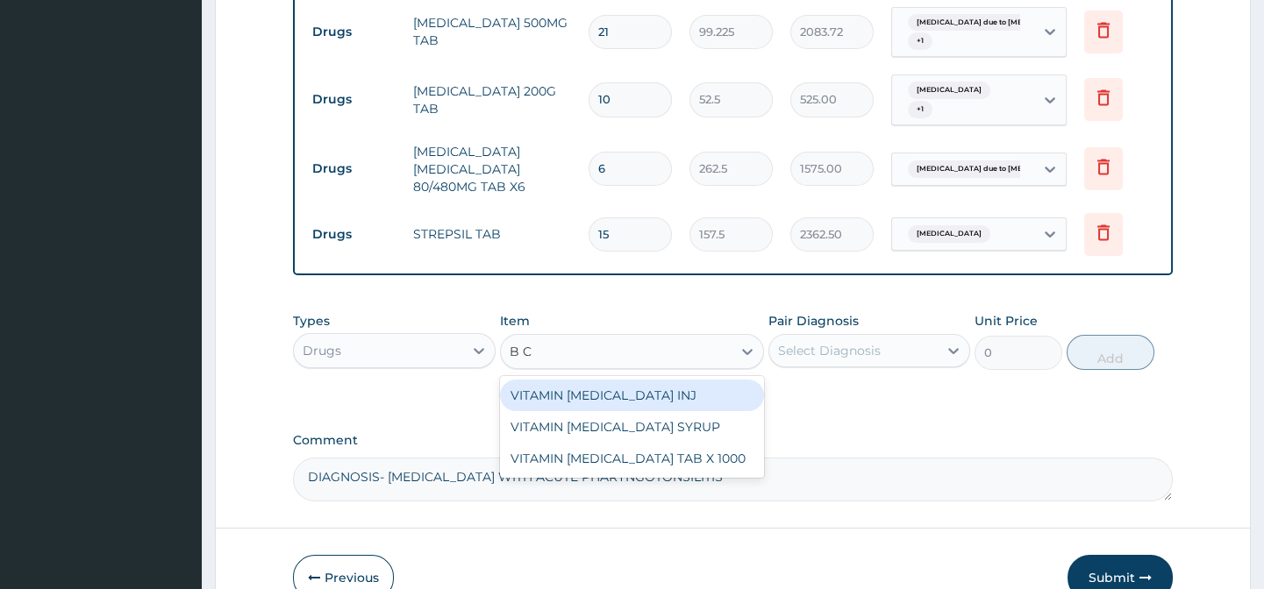
type input "B CO"
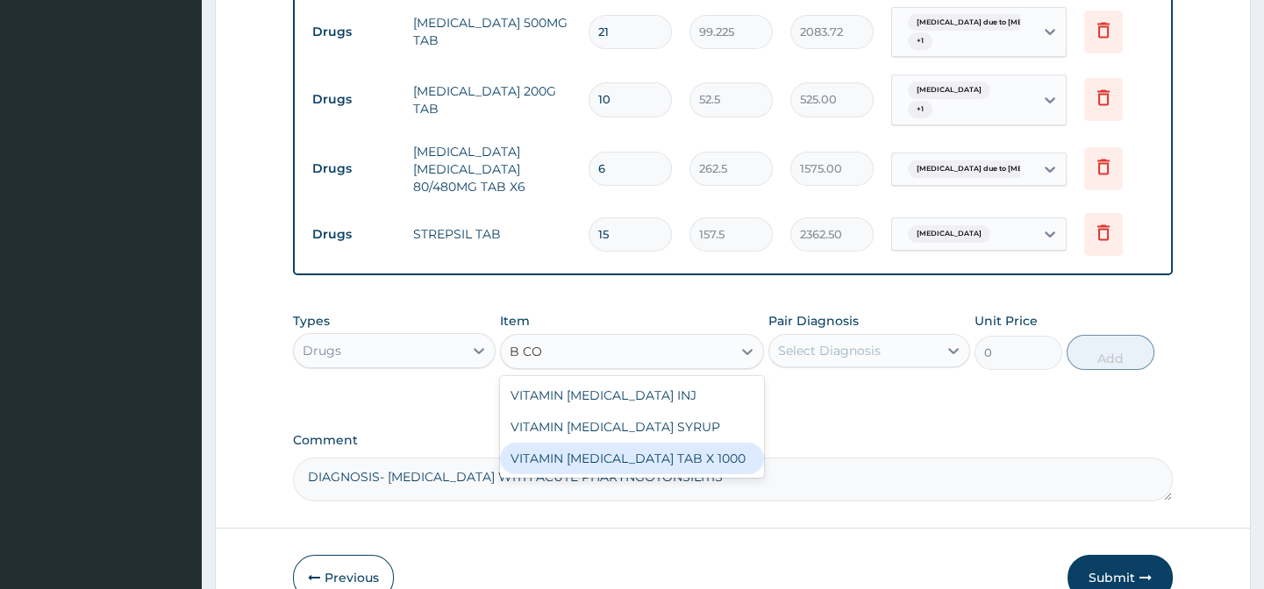
click at [581, 470] on div "VITAMIN [MEDICAL_DATA] TAB X 1000" at bounding box center [632, 459] width 264 height 32
type input "52.5"
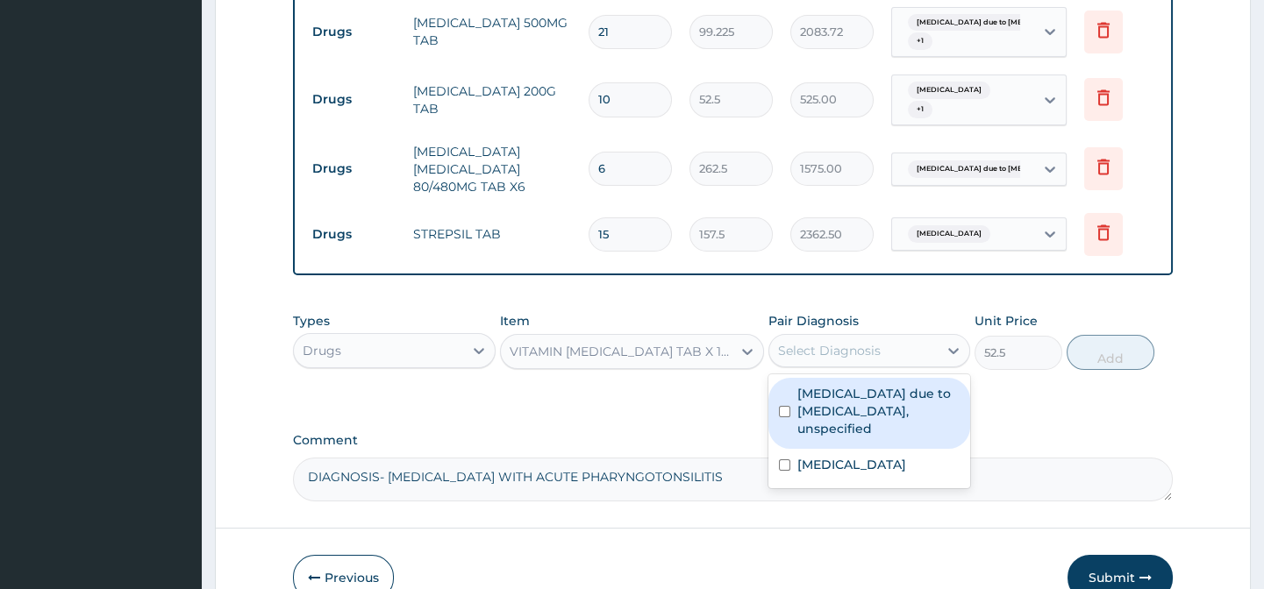
click at [834, 356] on div "Select Diagnosis" at bounding box center [829, 351] width 103 height 18
drag, startPoint x: 887, startPoint y: 434, endPoint x: 889, endPoint y: 462, distance: 28.1
click at [887, 436] on label "Malaria due to Plasmodium falciparum, unspecified" at bounding box center [878, 411] width 162 height 53
checkbox input "true"
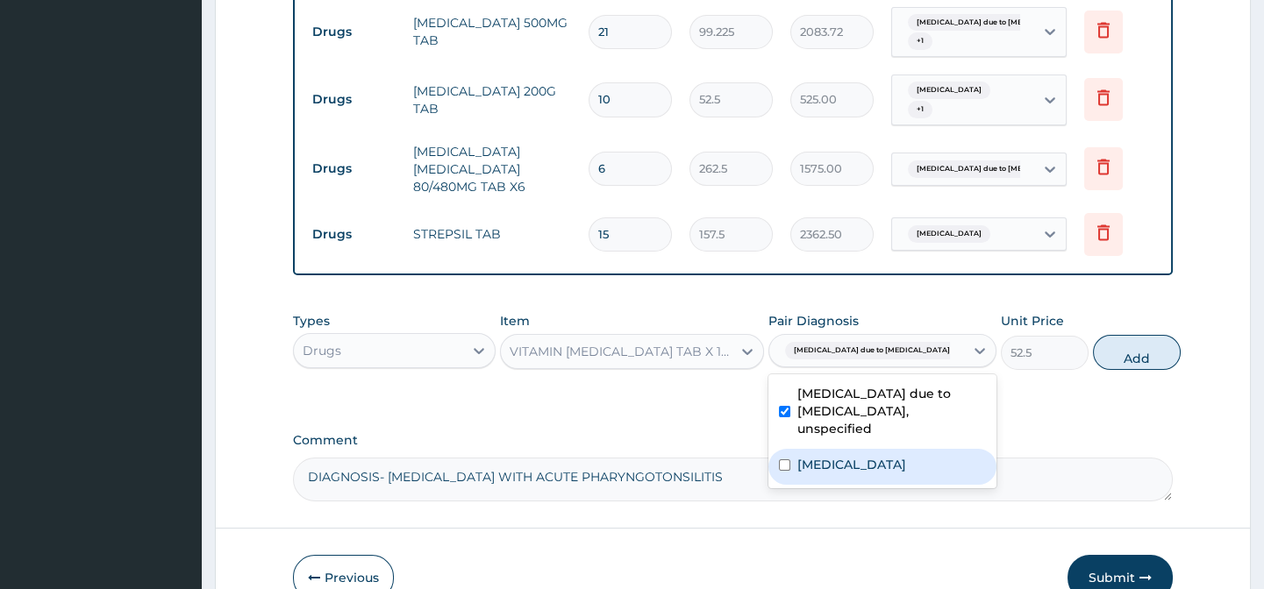
click at [900, 474] on label "Acute pharyngitis, unspecified" at bounding box center [851, 465] width 109 height 18
checkbox input "true"
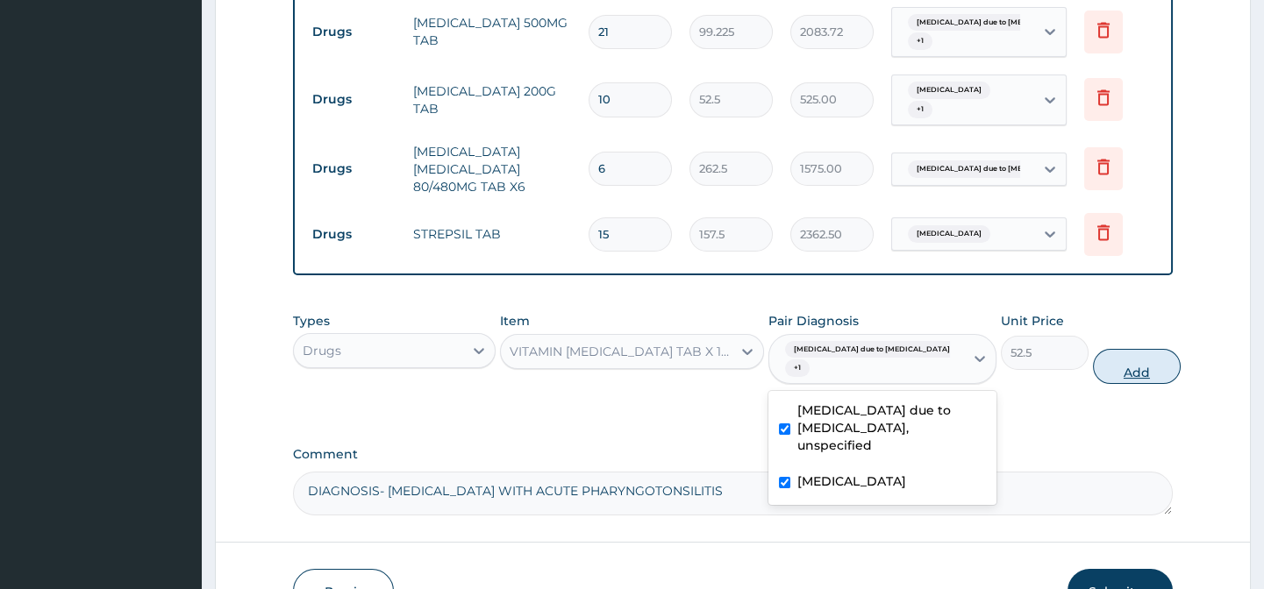
click at [1097, 371] on button "Add" at bounding box center [1137, 366] width 88 height 35
type input "0"
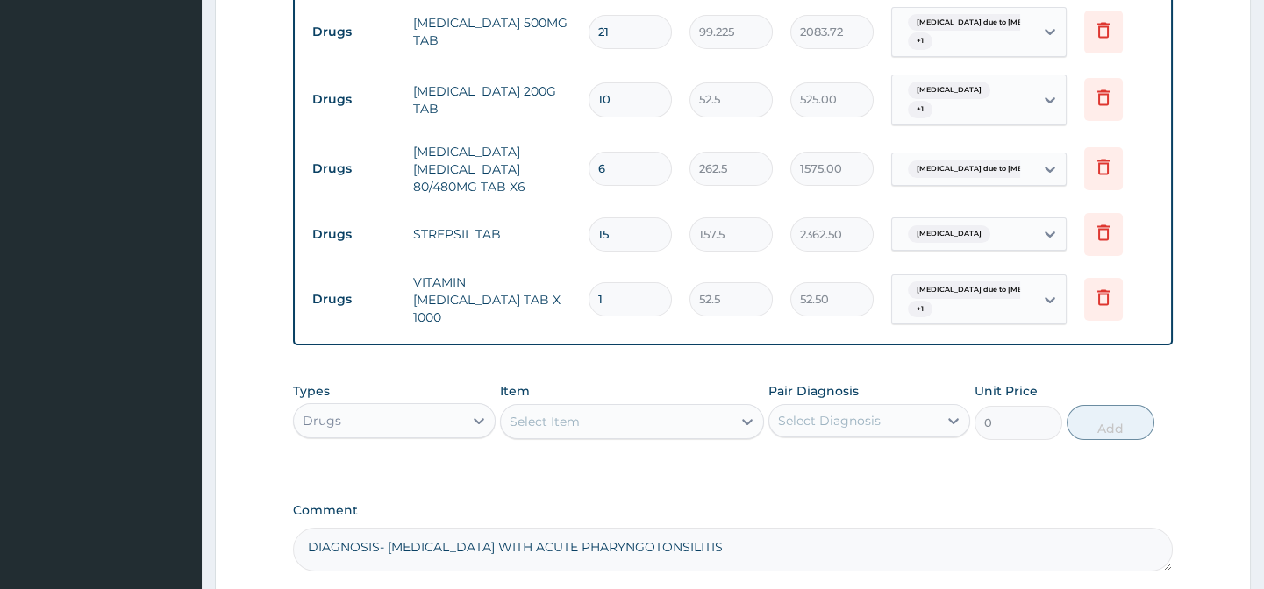
type input "15"
type input "787.50"
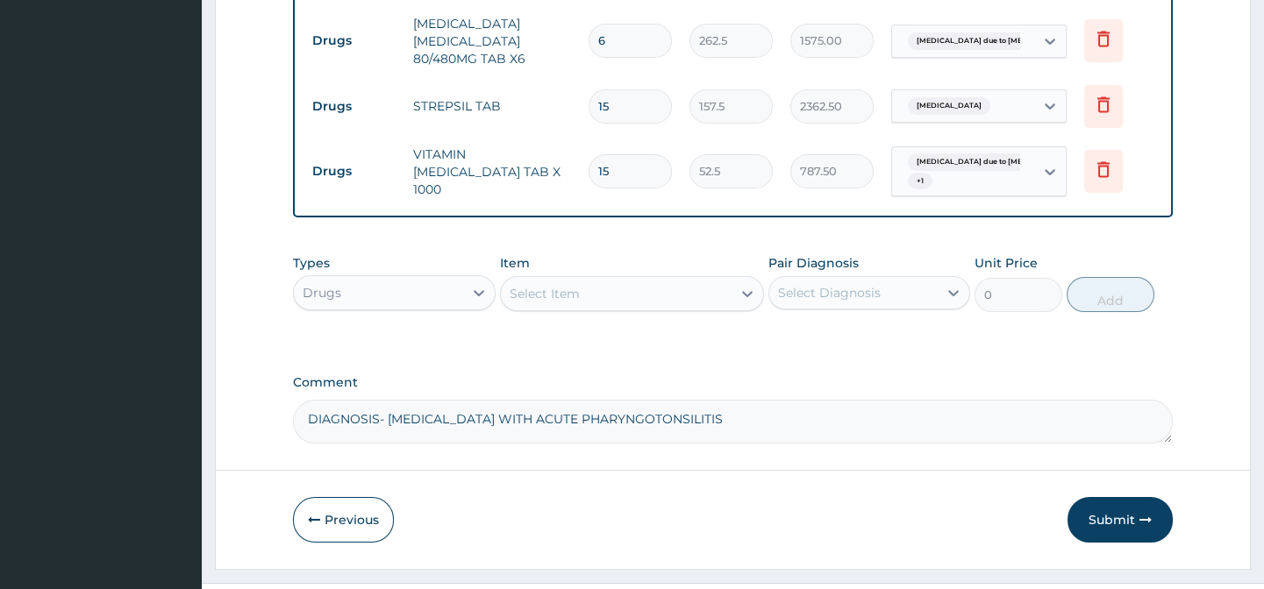
scroll to position [930, 0]
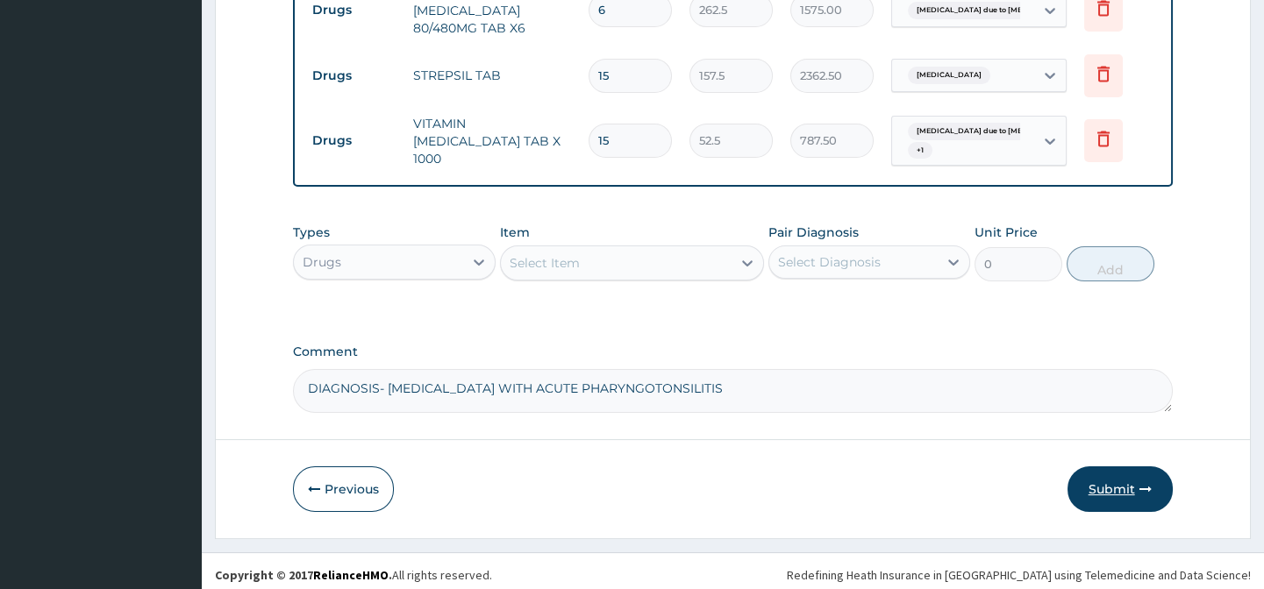
type input "15"
click at [1112, 491] on button "Submit" at bounding box center [1119, 490] width 105 height 46
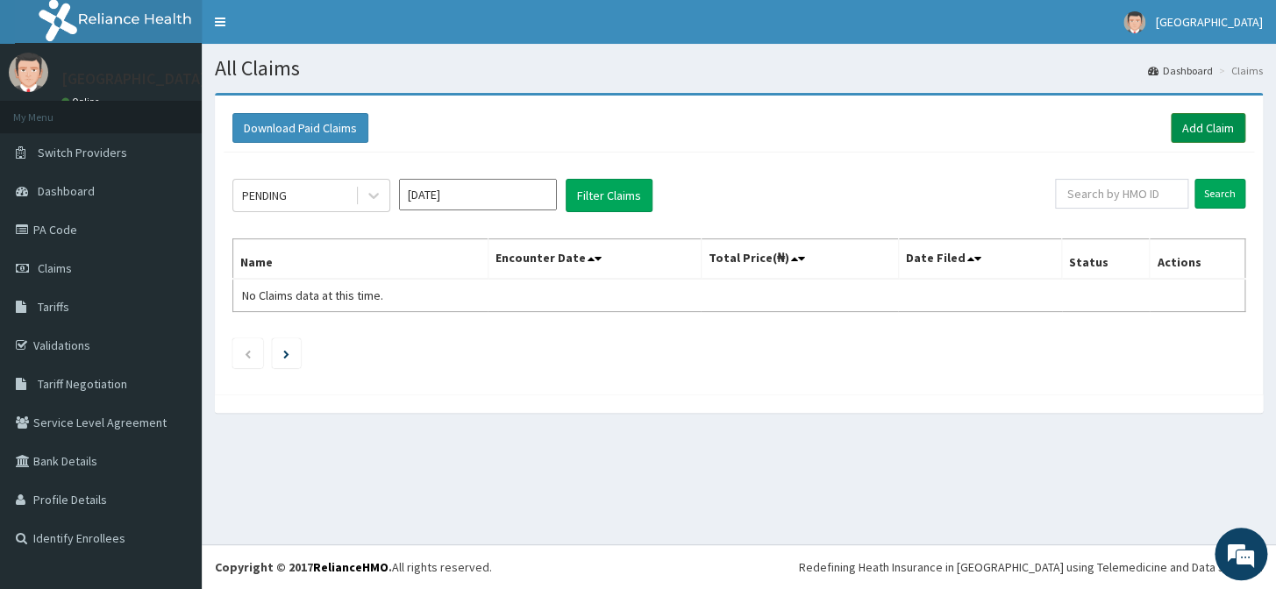
click at [1183, 129] on link "Add Claim" at bounding box center [1208, 128] width 75 height 30
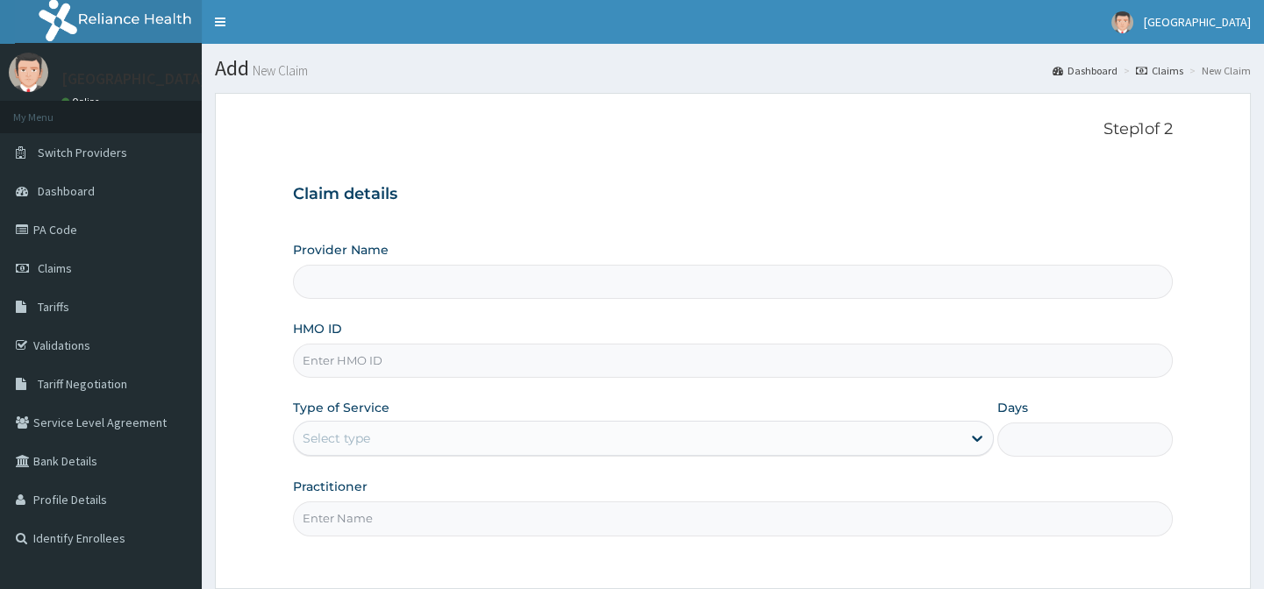
drag, startPoint x: 0, startPoint y: 0, endPoint x: 405, endPoint y: 361, distance: 542.8
click at [405, 361] on input "HMO ID" at bounding box center [732, 361] width 879 height 34
type input "Horeb Specialist Hospital Ltd."
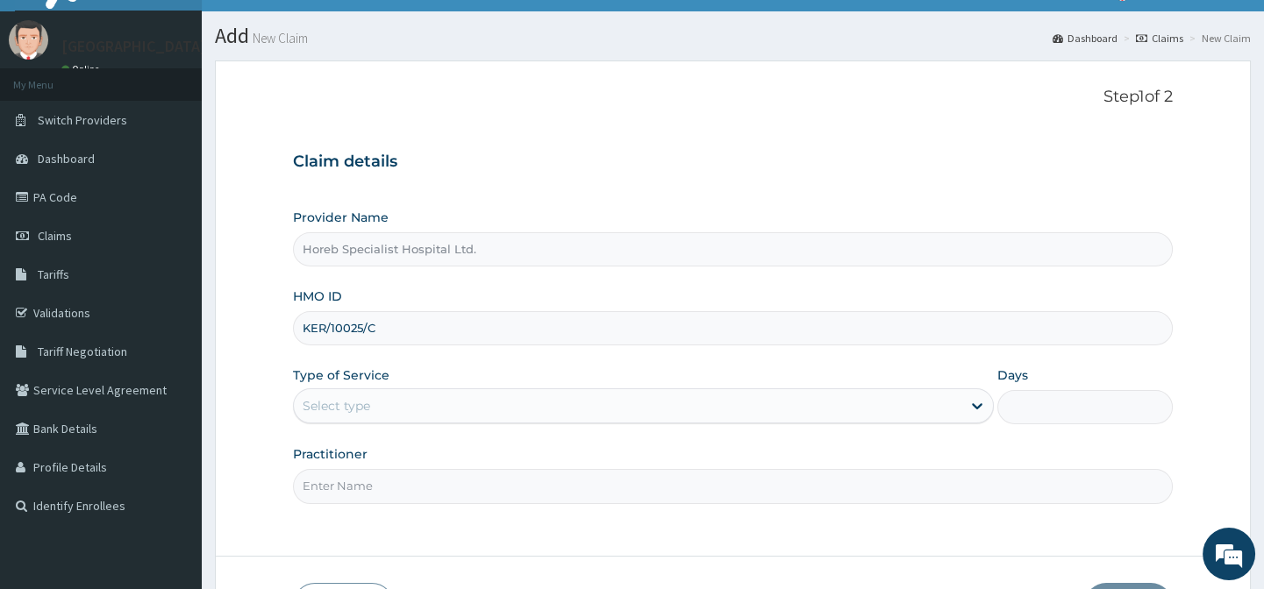
scroll to position [79, 0]
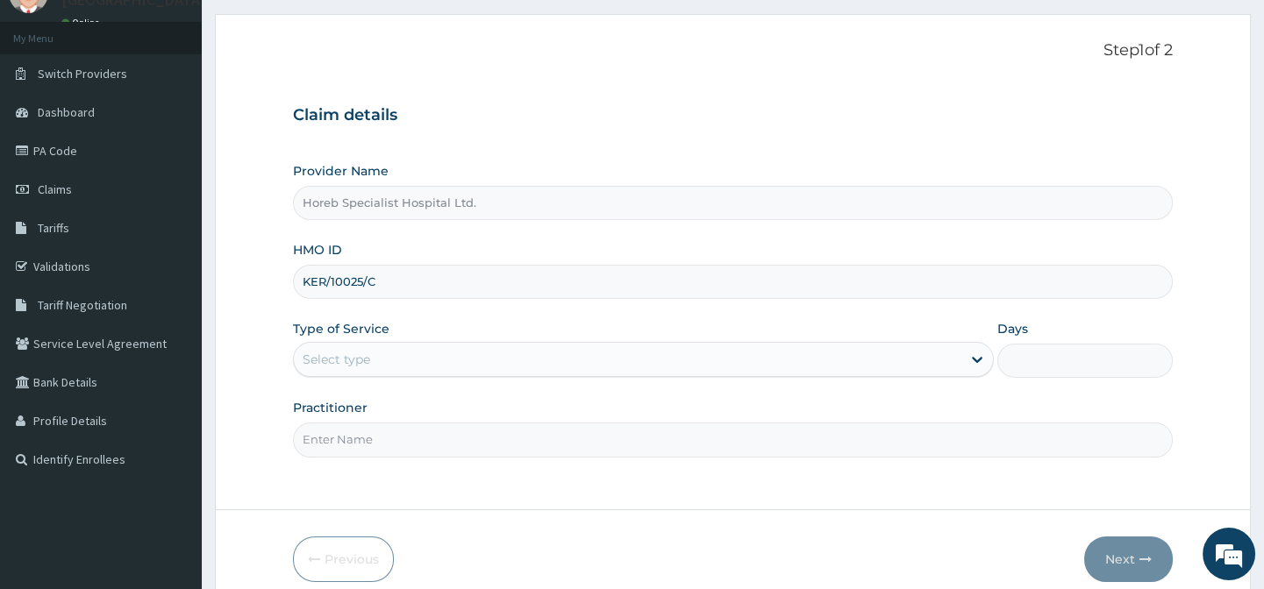
type input "KER/10025/C"
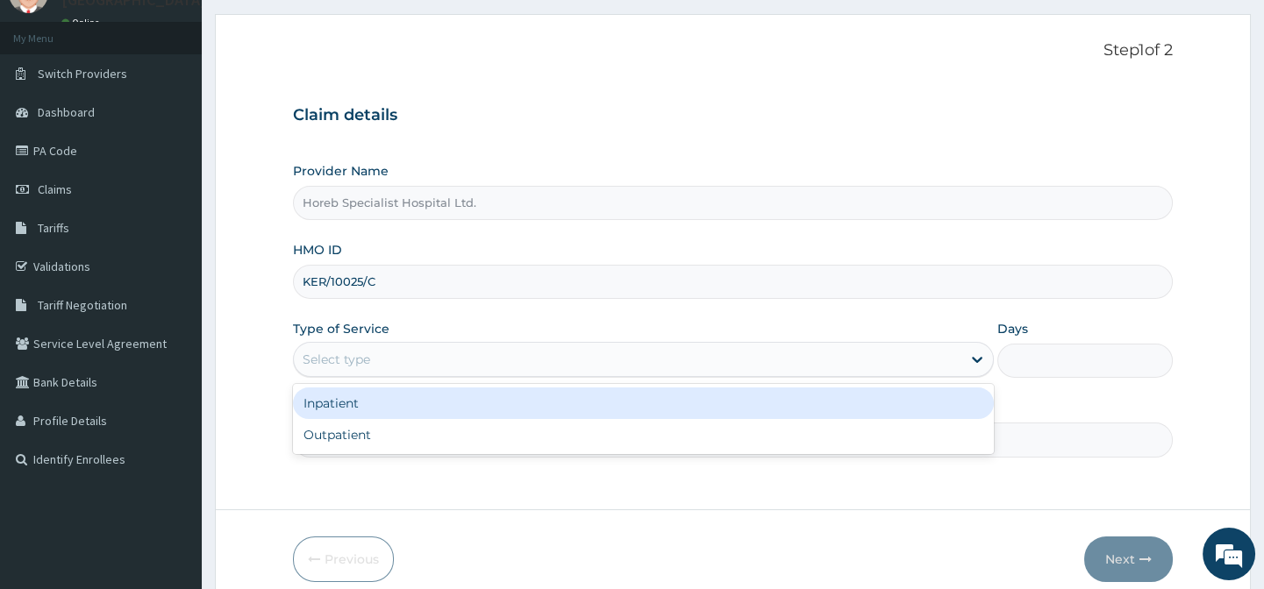
click at [316, 362] on div "Select type" at bounding box center [337, 360] width 68 height 18
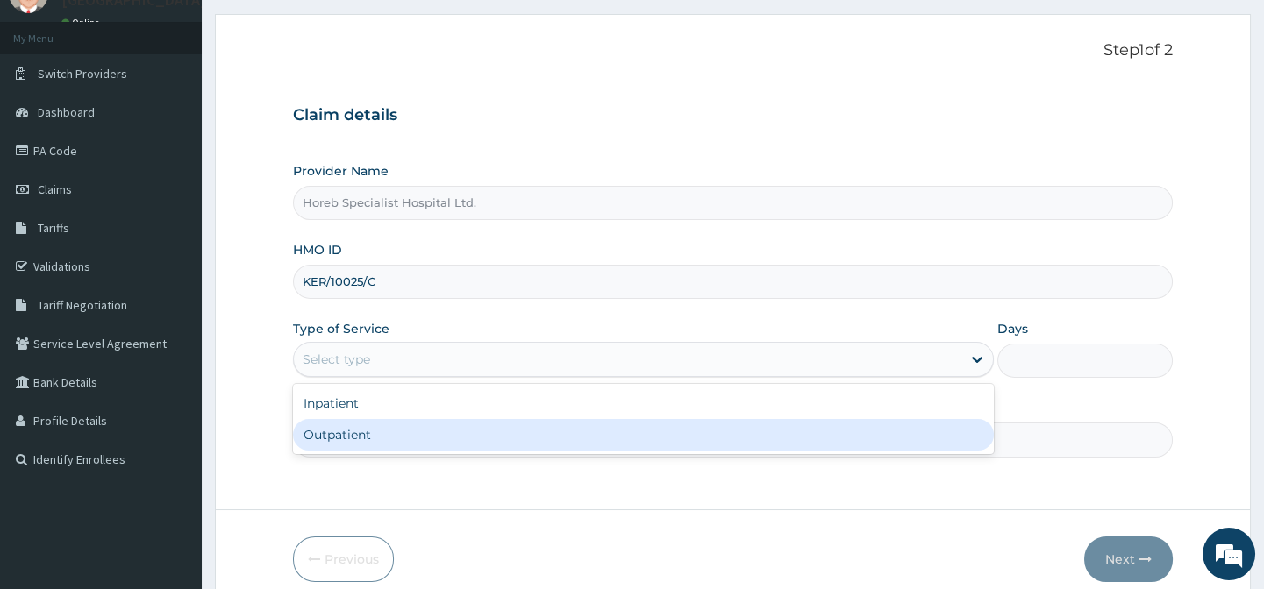
drag, startPoint x: 414, startPoint y: 440, endPoint x: 462, endPoint y: 426, distance: 50.2
click at [423, 440] on div "Outpatient" at bounding box center [643, 435] width 701 height 32
type input "1"
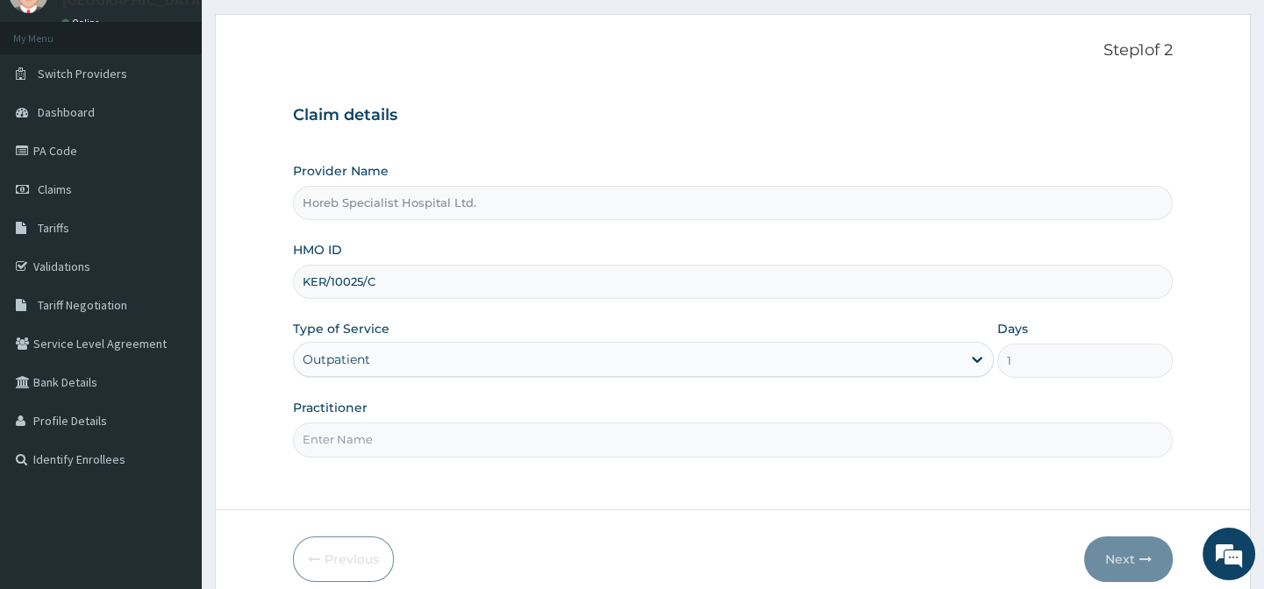
click at [467, 435] on input "Practitioner" at bounding box center [732, 440] width 879 height 34
type input "DR ANDEYANTSO"
click at [1125, 559] on button "Next" at bounding box center [1128, 560] width 89 height 46
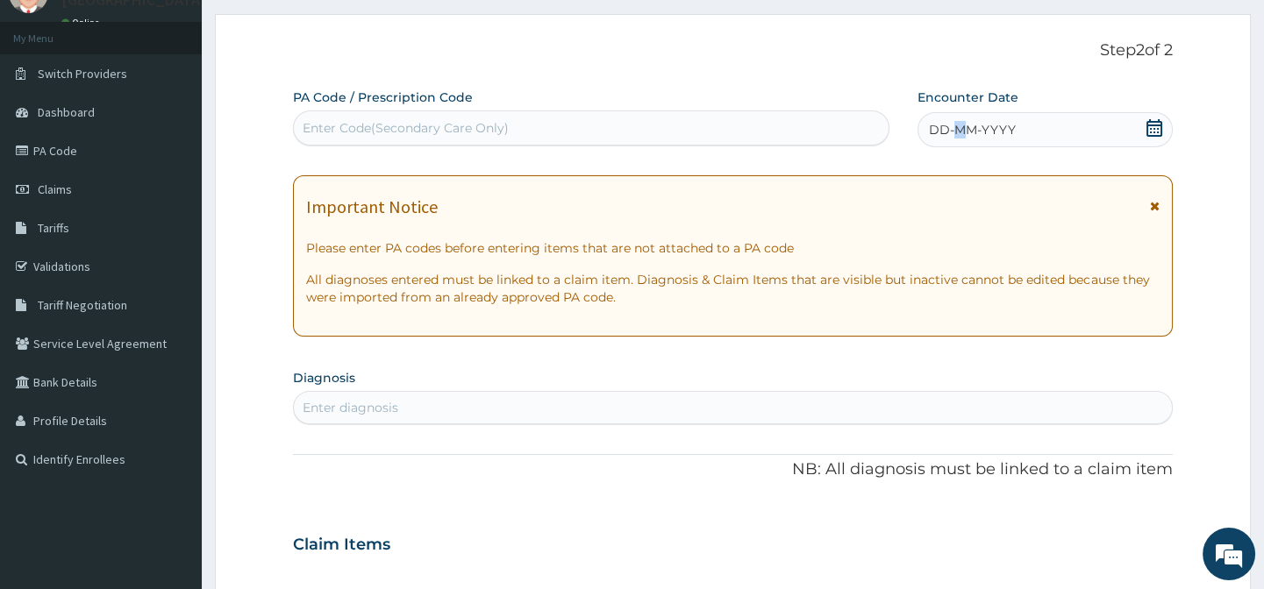
click at [958, 130] on span "DD-MM-YYYY" at bounding box center [972, 130] width 87 height 18
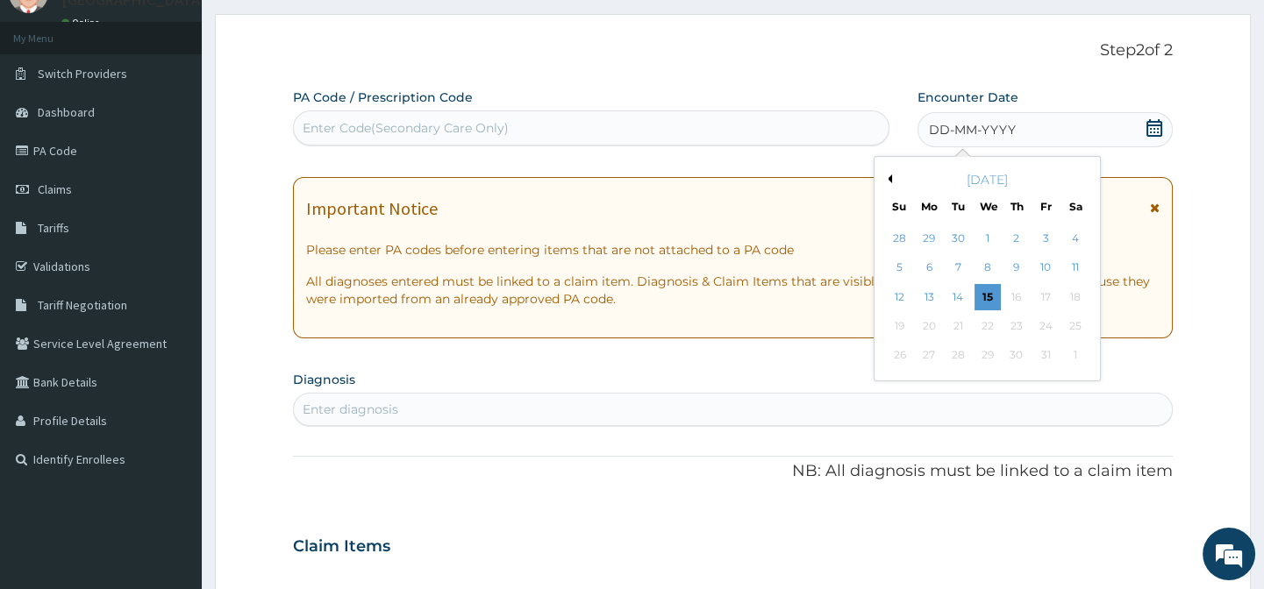
click at [1022, 129] on div "DD-MM-YYYY" at bounding box center [1044, 129] width 255 height 35
click at [930, 238] on div "29" at bounding box center [928, 238] width 26 height 26
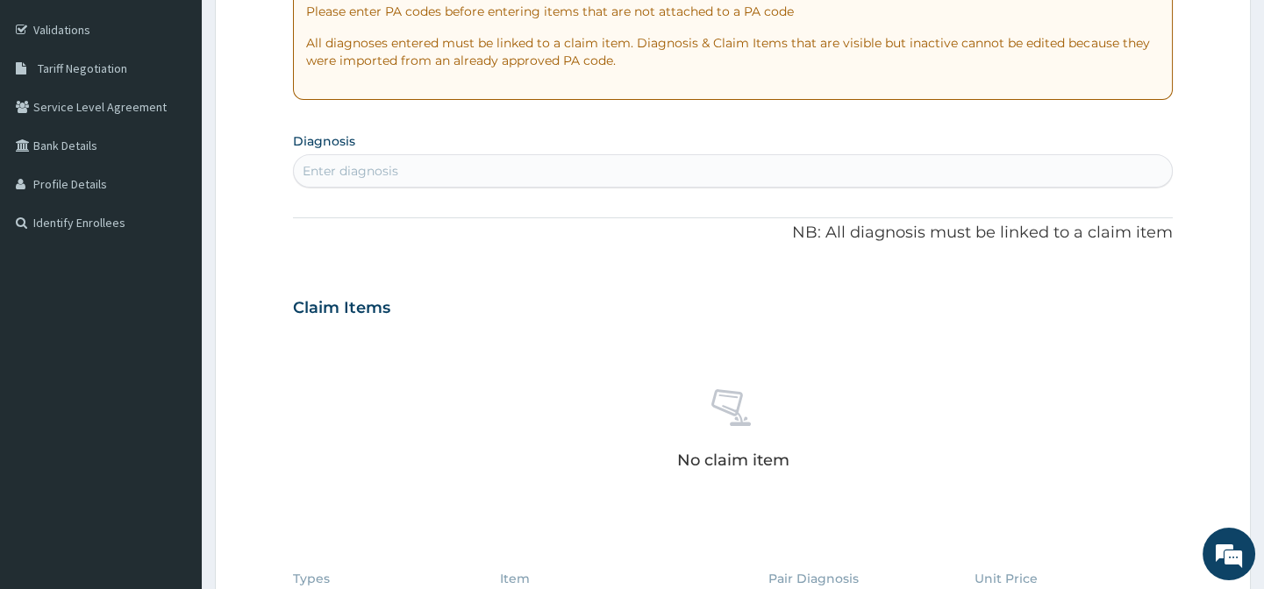
scroll to position [318, 0]
click at [409, 172] on div "Enter diagnosis" at bounding box center [732, 168] width 877 height 28
type input "[MEDICAL_DATA]"
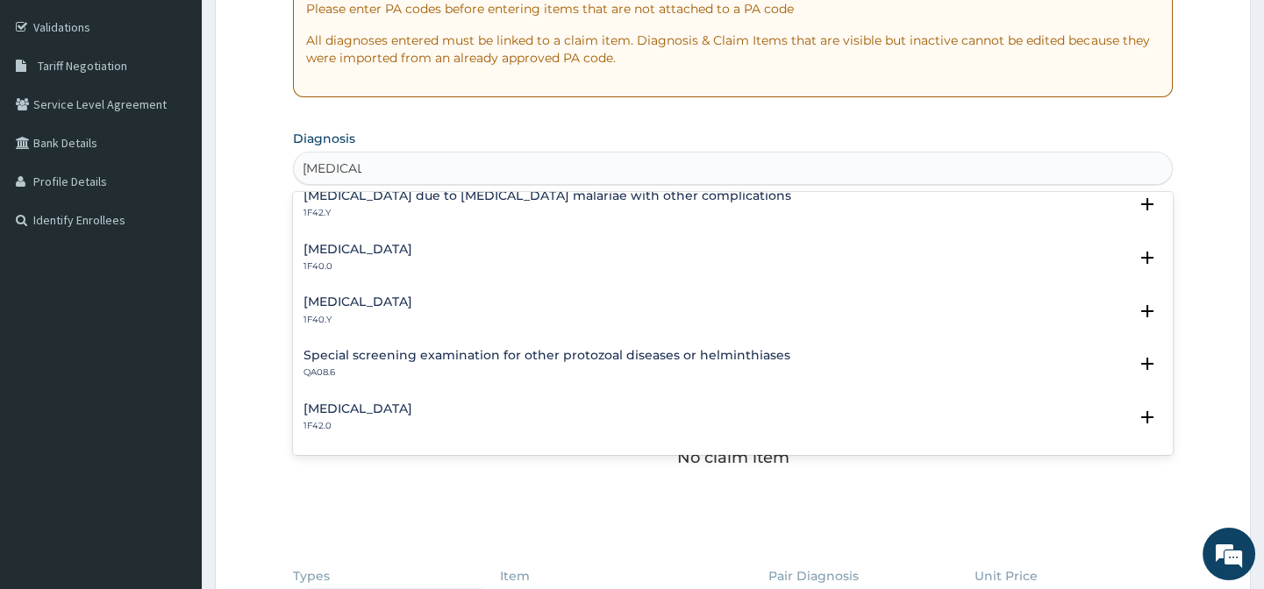
scroll to position [558, 0]
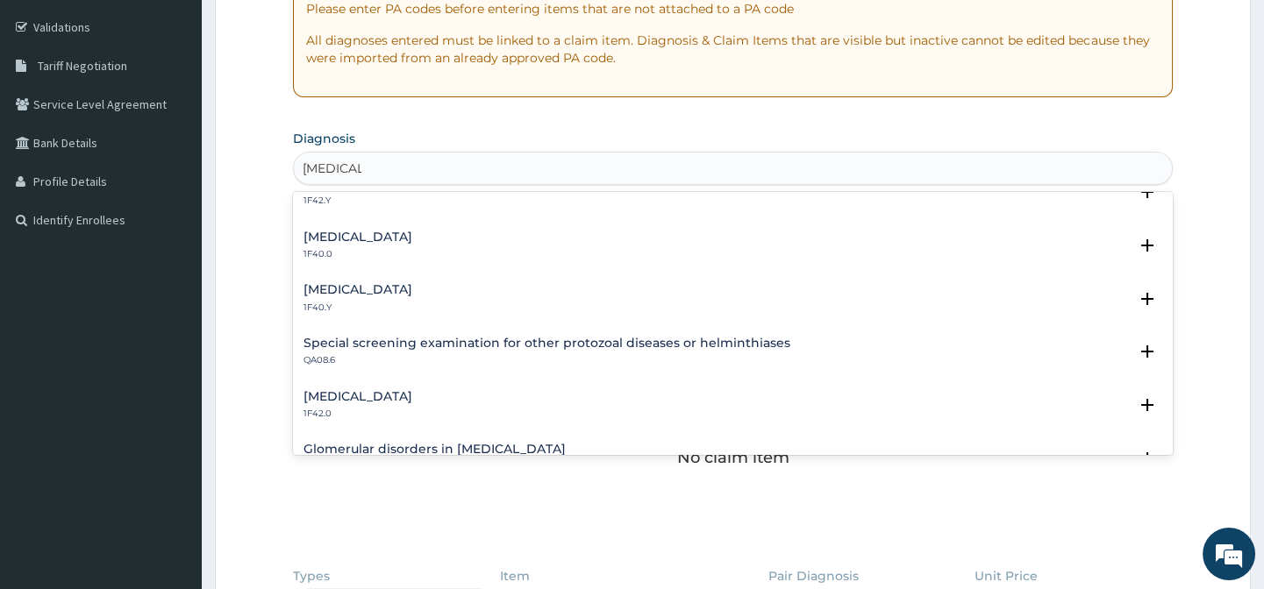
click at [412, 290] on h4 "[MEDICAL_DATA]" at bounding box center [357, 289] width 109 height 13
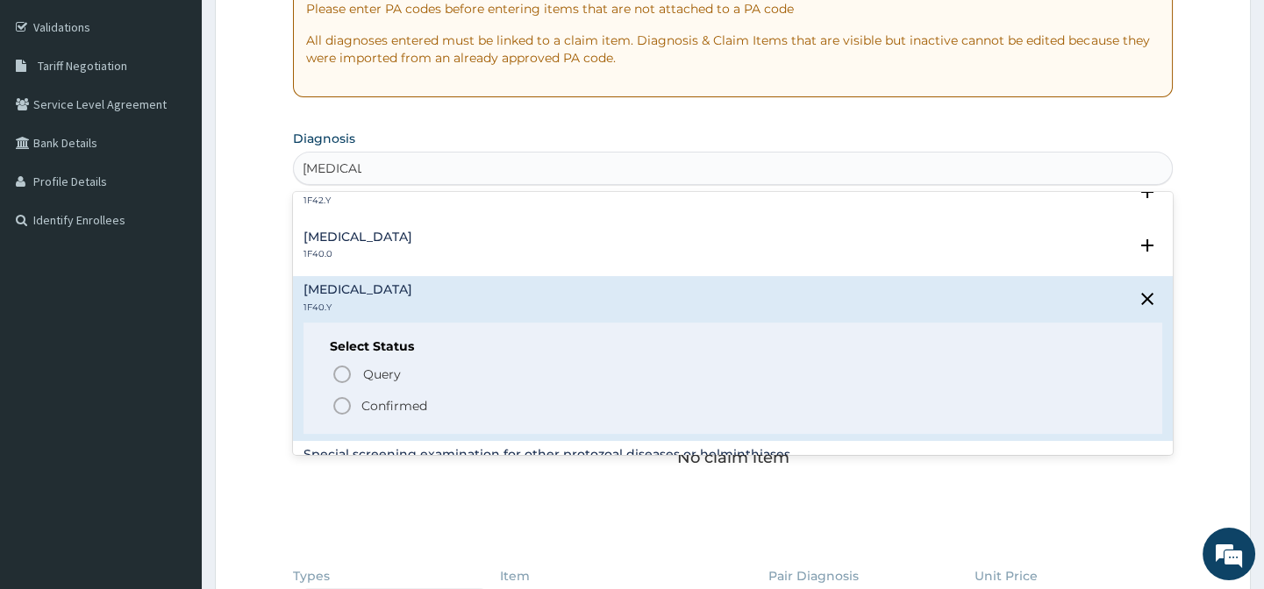
click at [342, 402] on icon "status option filled" at bounding box center [341, 405] width 21 height 21
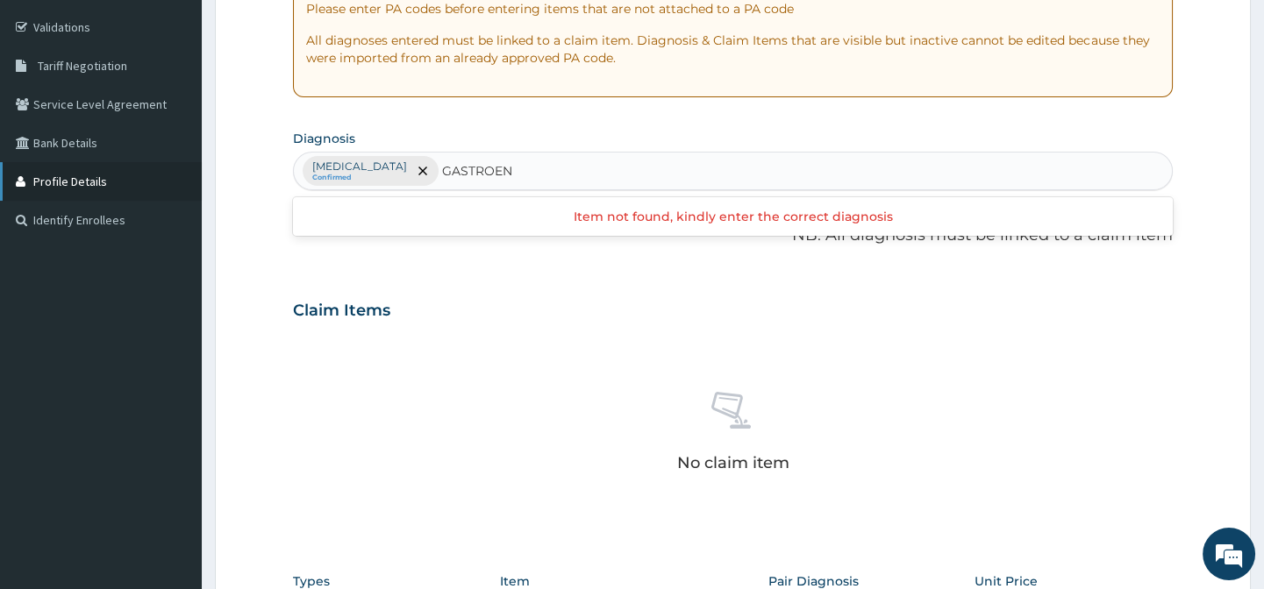
type input "GASTROE"
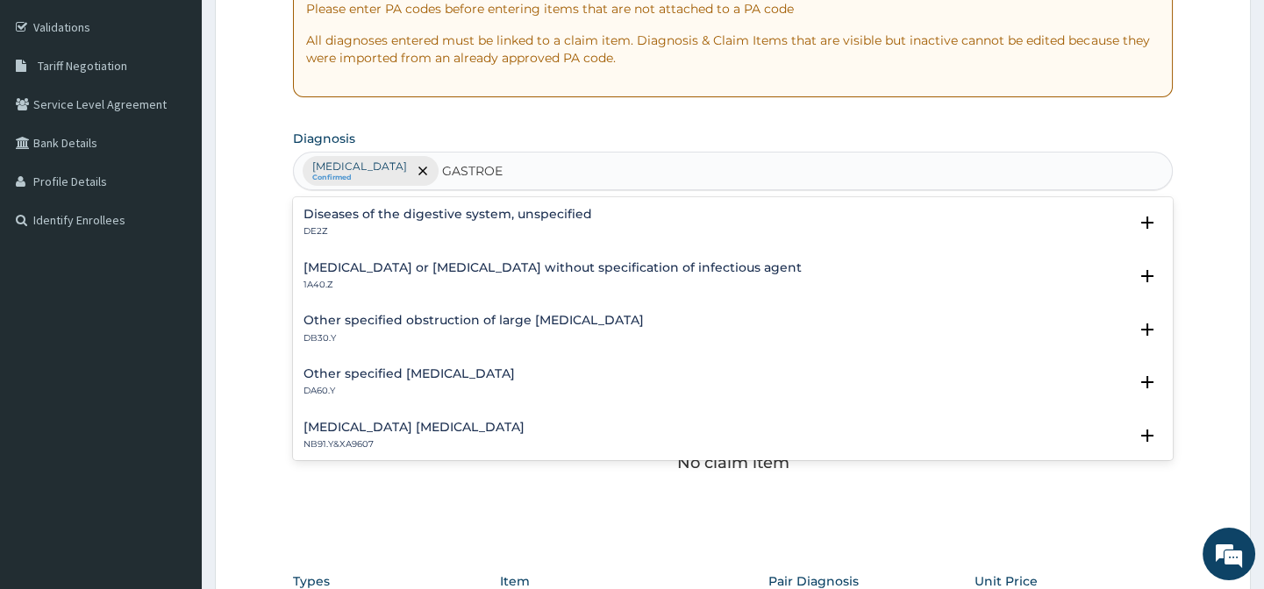
click at [716, 270] on h4 "Infectious gastroenteritis or colitis without specification of infectious agent" at bounding box center [552, 267] width 498 height 13
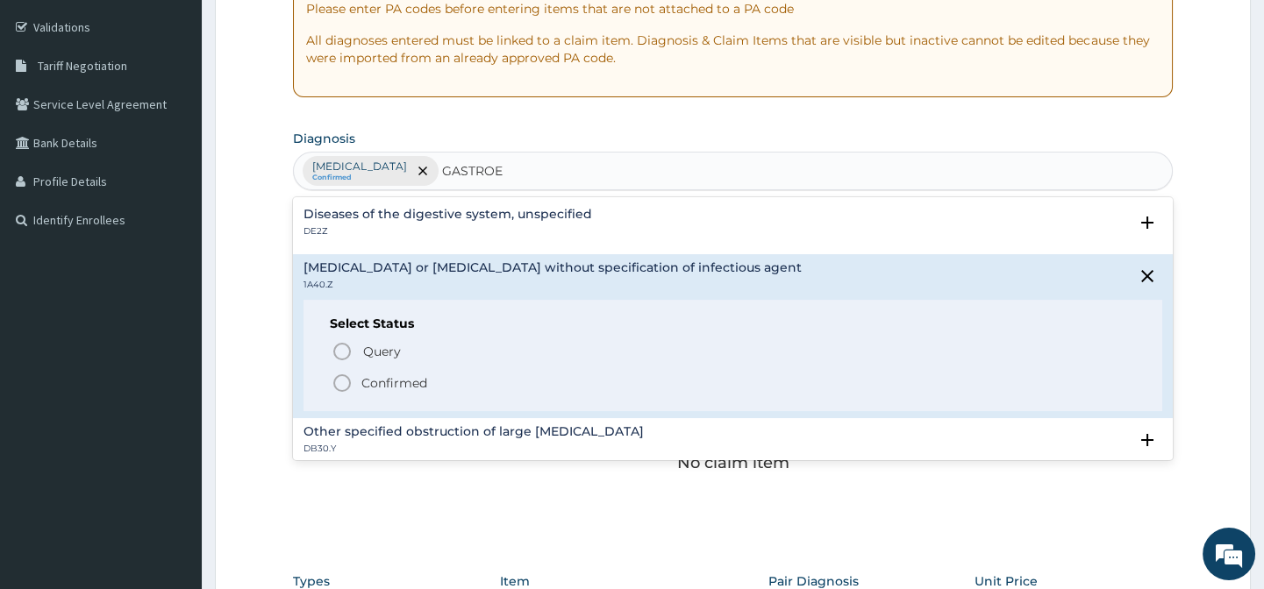
click at [341, 376] on icon "status option filled" at bounding box center [341, 383] width 21 height 21
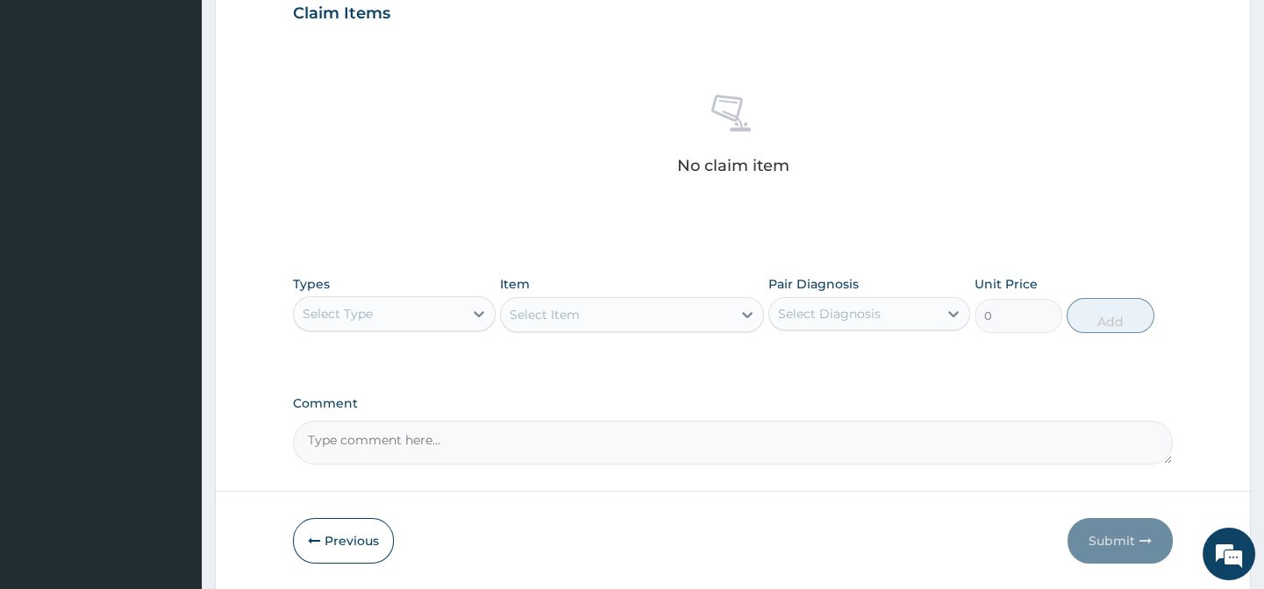
scroll to position [638, 0]
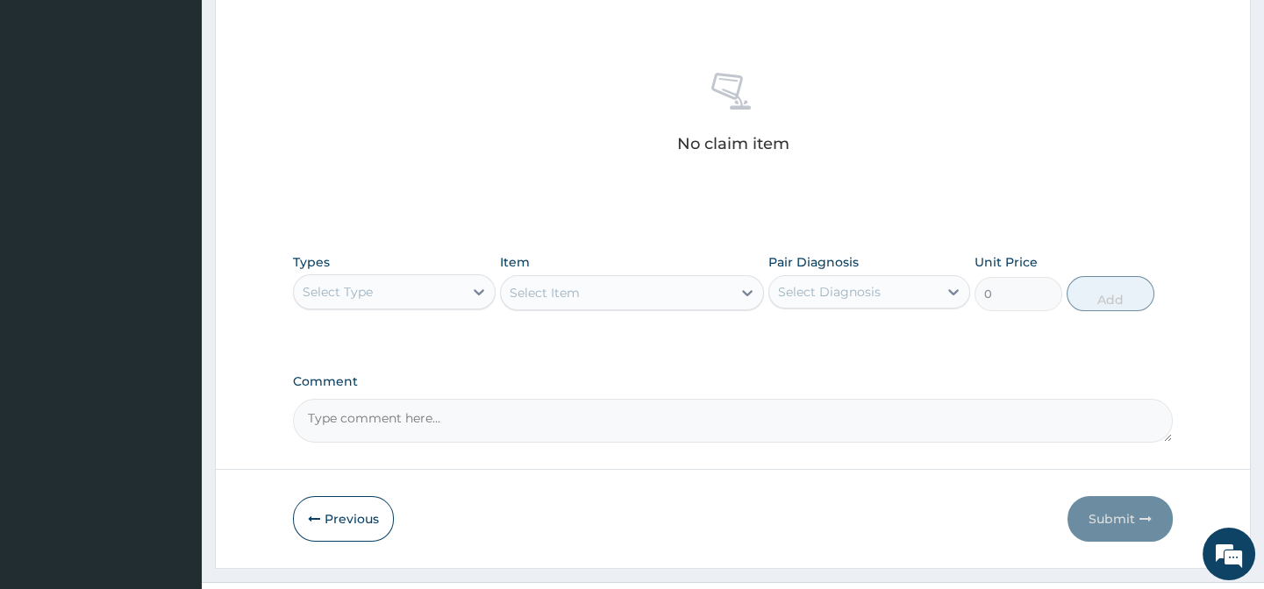
click at [371, 291] on div "Select Type" at bounding box center [378, 292] width 168 height 28
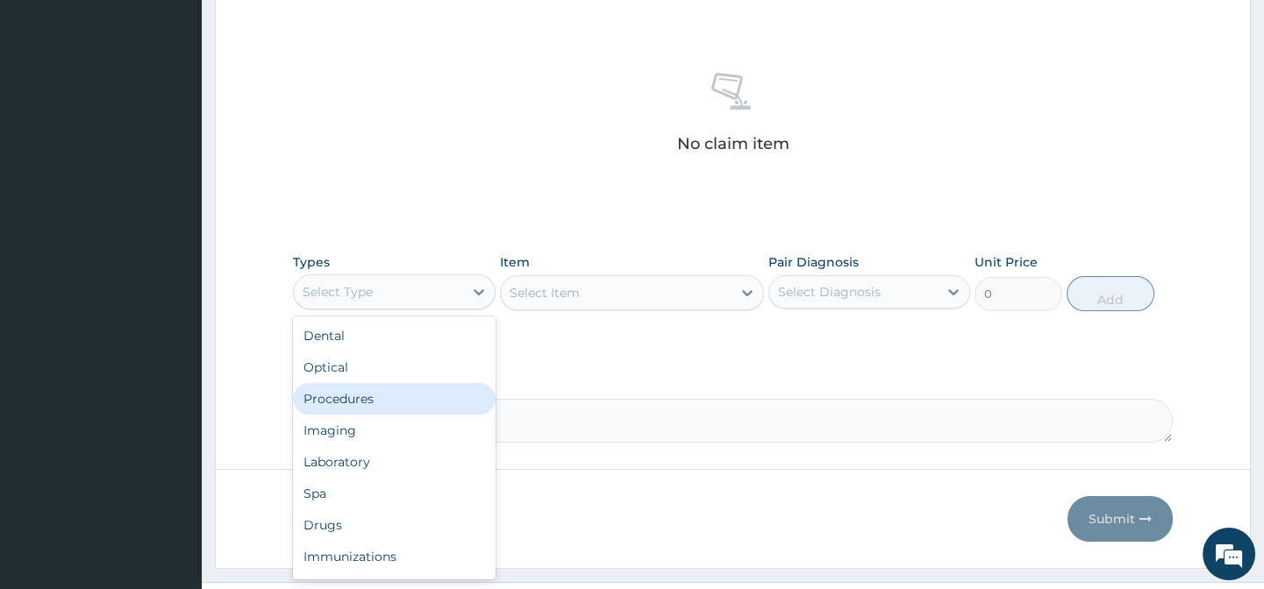
click at [392, 397] on div "Procedures" at bounding box center [394, 399] width 202 height 32
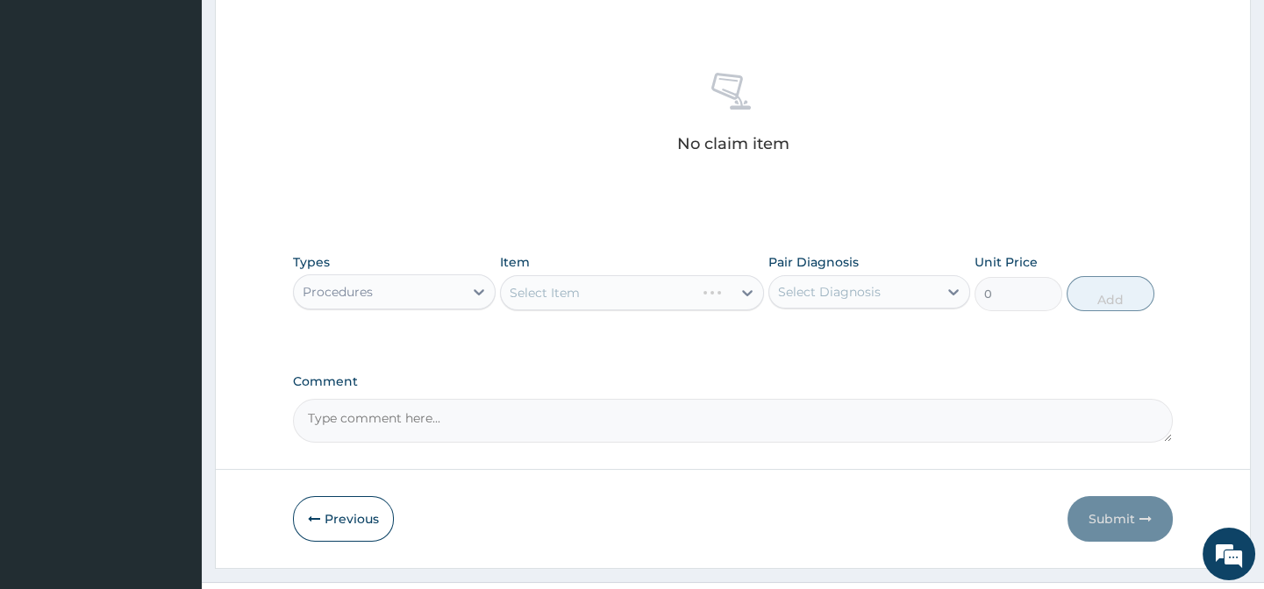
click at [438, 418] on textarea "Comment" at bounding box center [732, 421] width 879 height 44
type textarea "DIAGNOSIS- MALARIA WITH ACUTE GASTROENTERITIS"
click at [587, 288] on div "Select Item" at bounding box center [616, 293] width 231 height 28
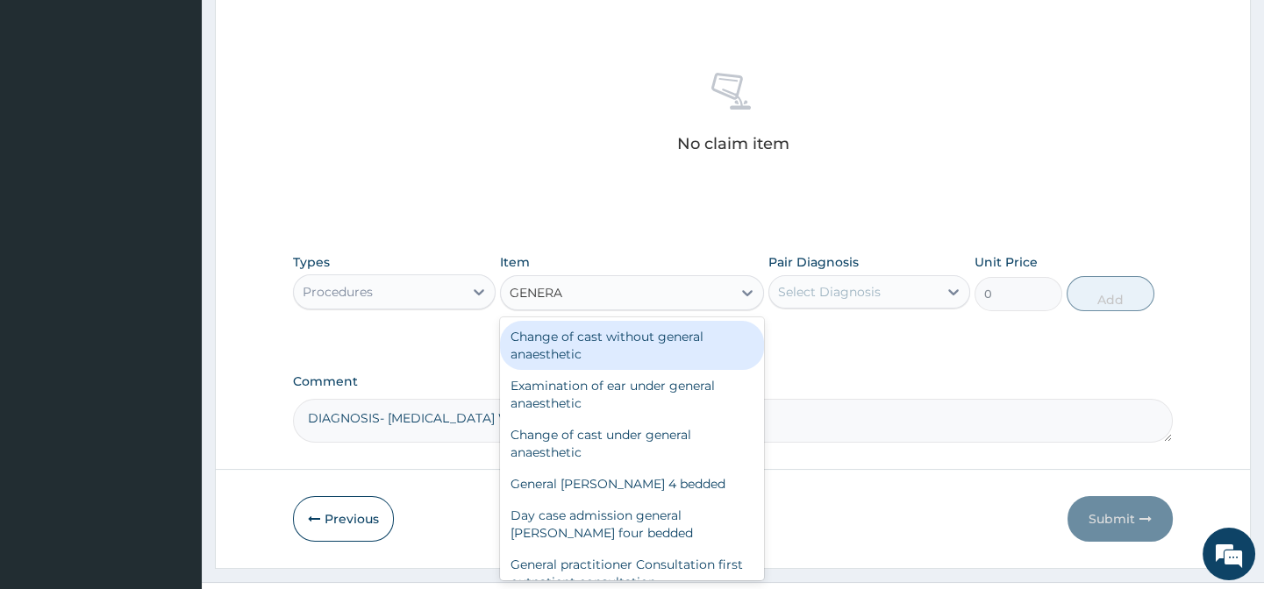
type input "GENERAL"
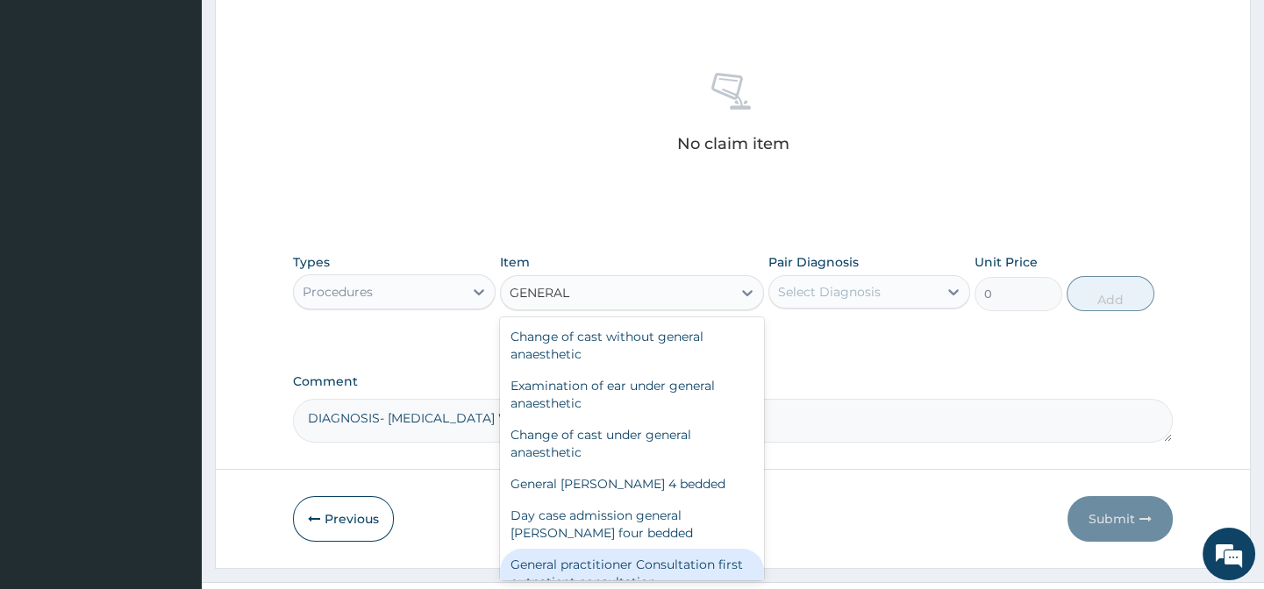
click at [650, 566] on div "General practitioner Consultation first outpatient consultation" at bounding box center [632, 573] width 264 height 49
type input "3000"
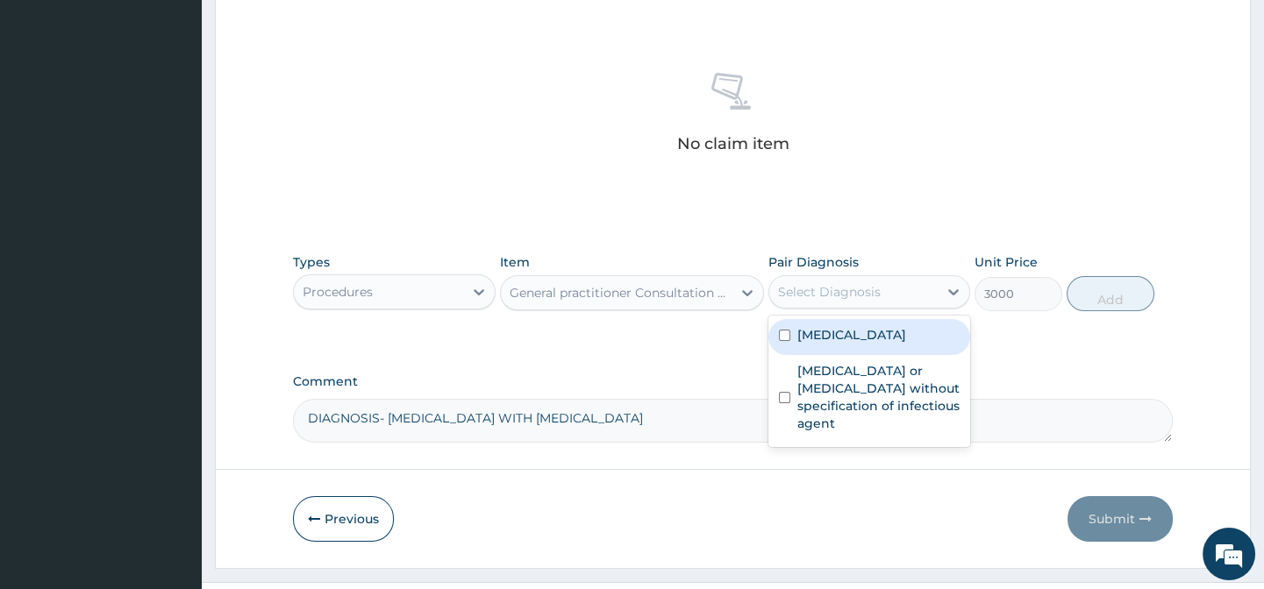
click at [801, 297] on div "Select Diagnosis" at bounding box center [829, 292] width 103 height 18
click at [812, 344] on label "[MEDICAL_DATA]" at bounding box center [851, 335] width 109 height 18
checkbox input "true"
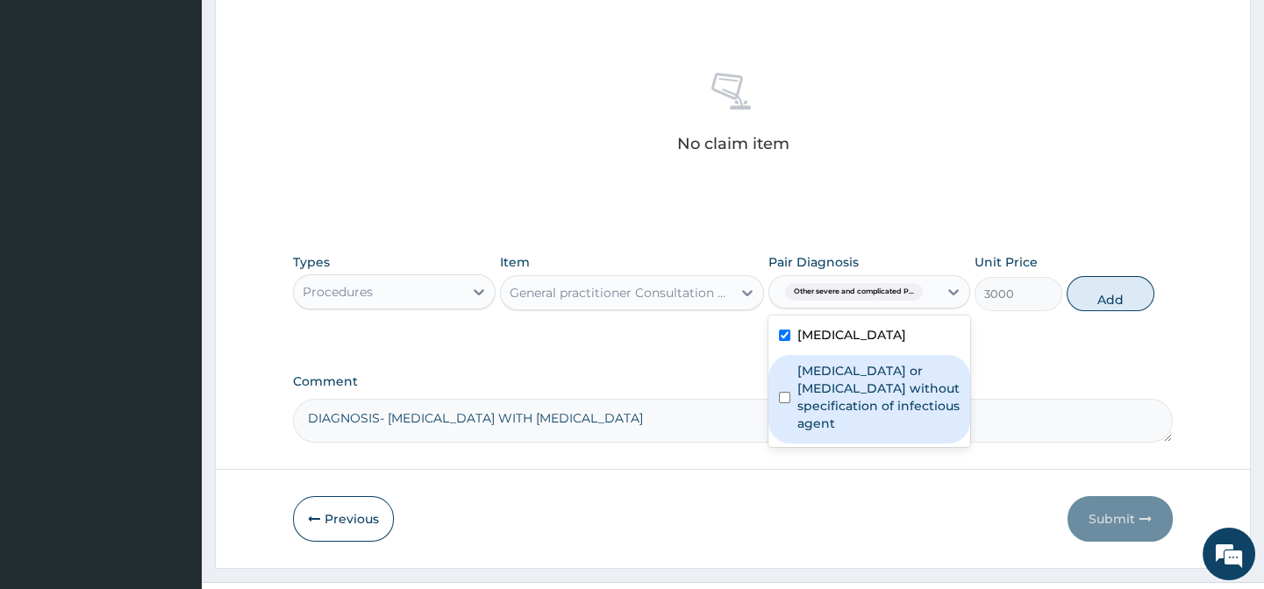
click at [811, 431] on label "Infectious gastroenteritis or colitis without specification of infectious agent" at bounding box center [878, 397] width 162 height 70
checkbox input "true"
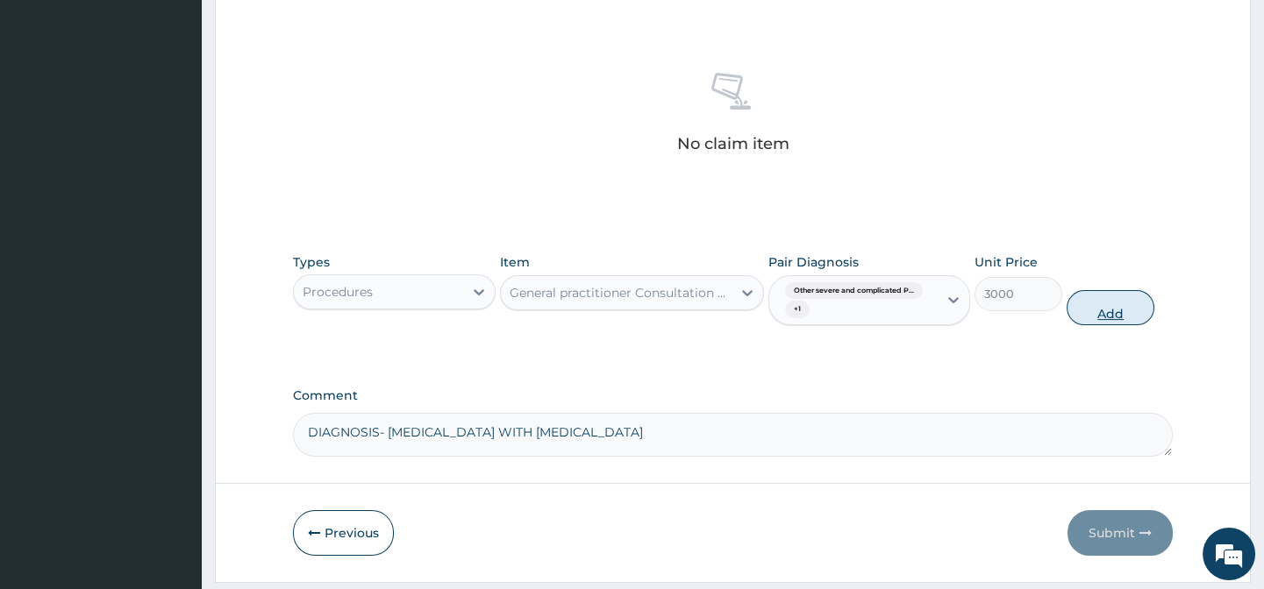
click at [1112, 311] on button "Add" at bounding box center [1110, 307] width 88 height 35
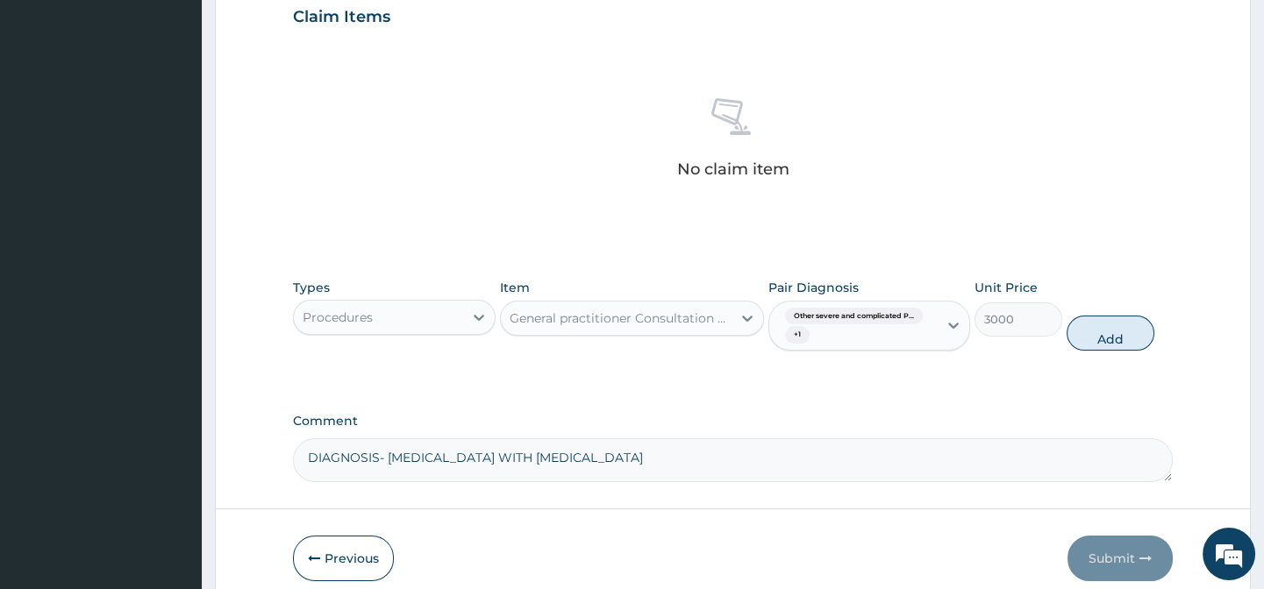
type input "0"
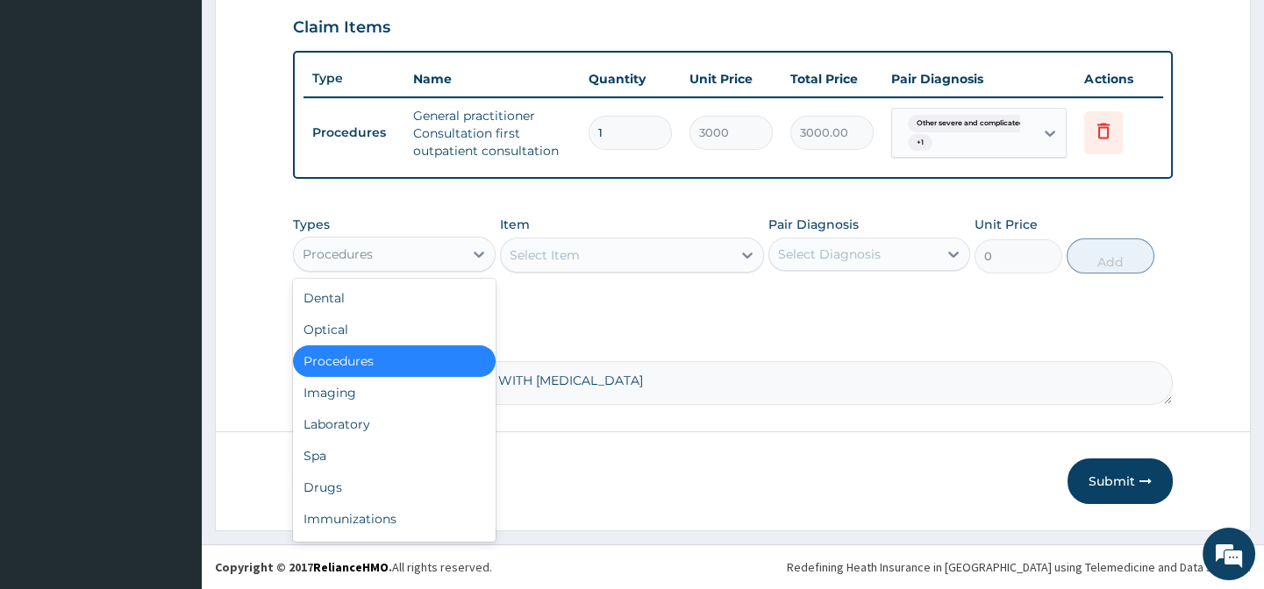
click at [446, 260] on div "Procedures" at bounding box center [378, 254] width 168 height 28
click at [332, 485] on div "Drugs" at bounding box center [394, 488] width 202 height 32
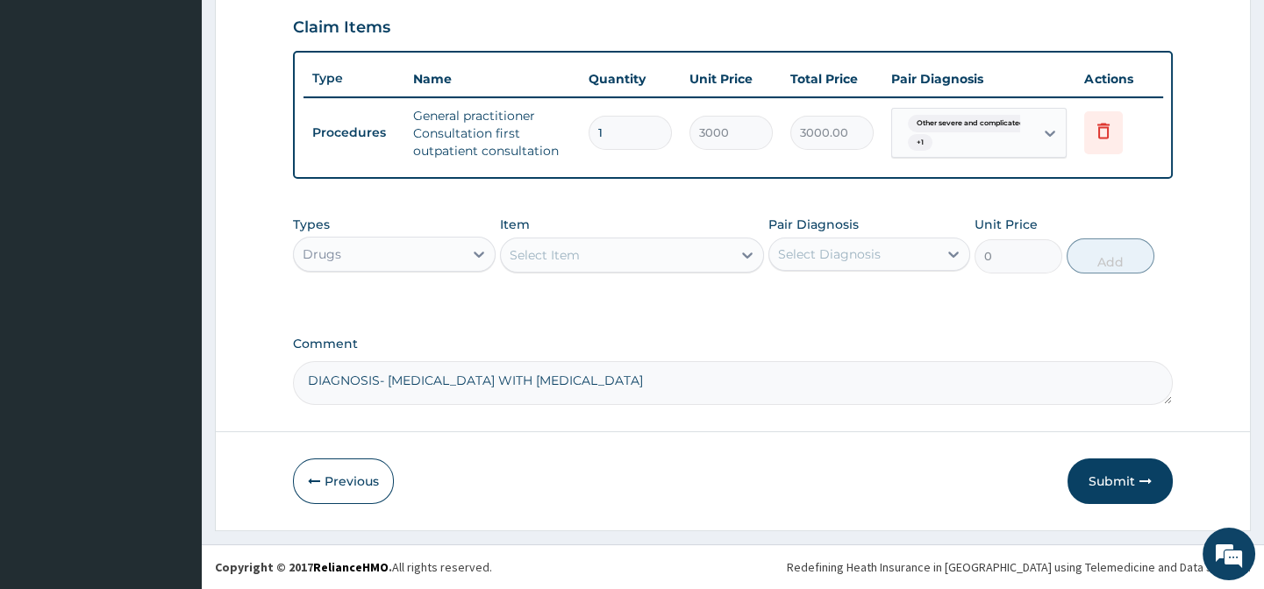
click at [596, 262] on div "Select Item" at bounding box center [616, 255] width 231 height 28
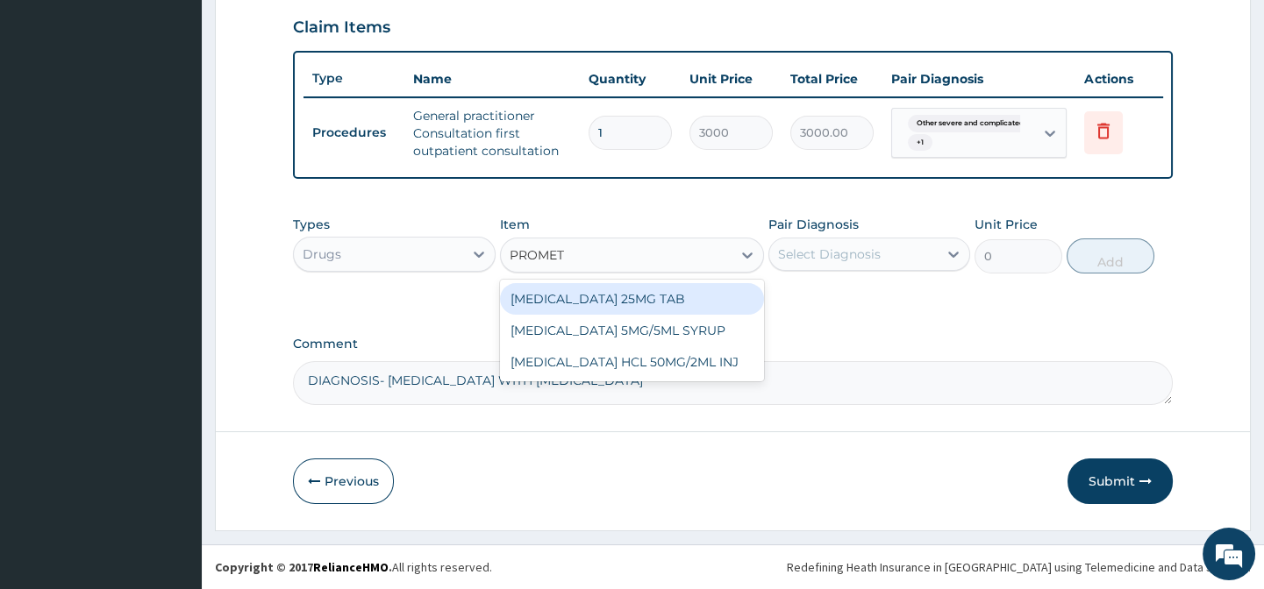
type input "PROMETH"
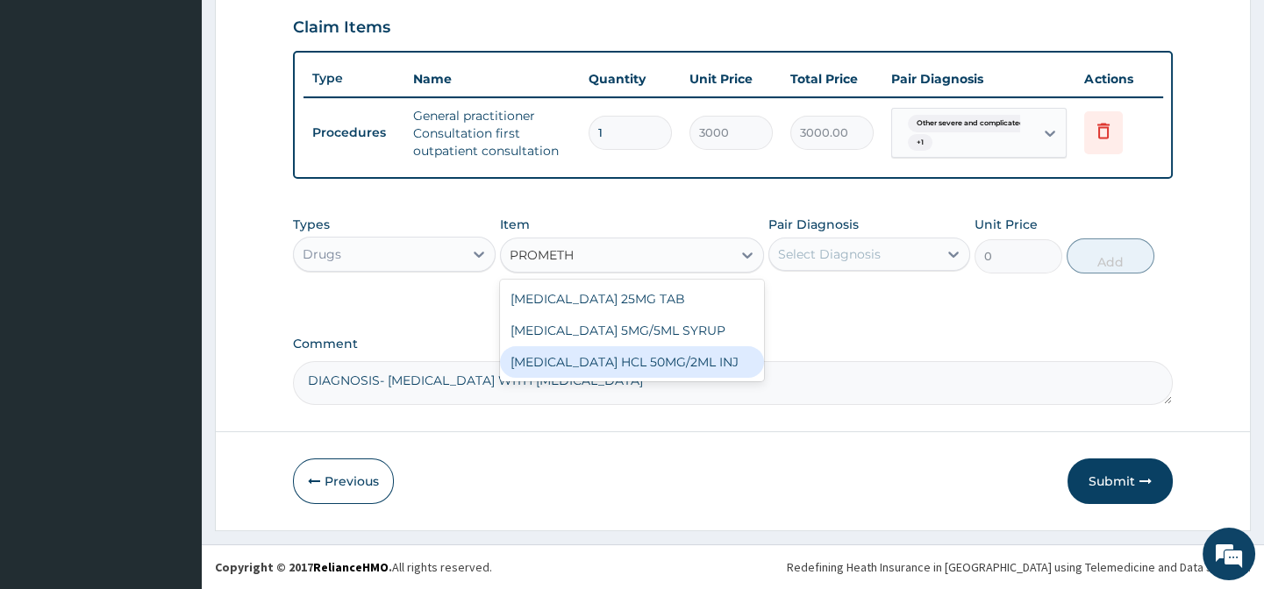
click at [684, 366] on div "[MEDICAL_DATA] HCL 50MG/2ML INJ" at bounding box center [632, 362] width 264 height 32
type input "700"
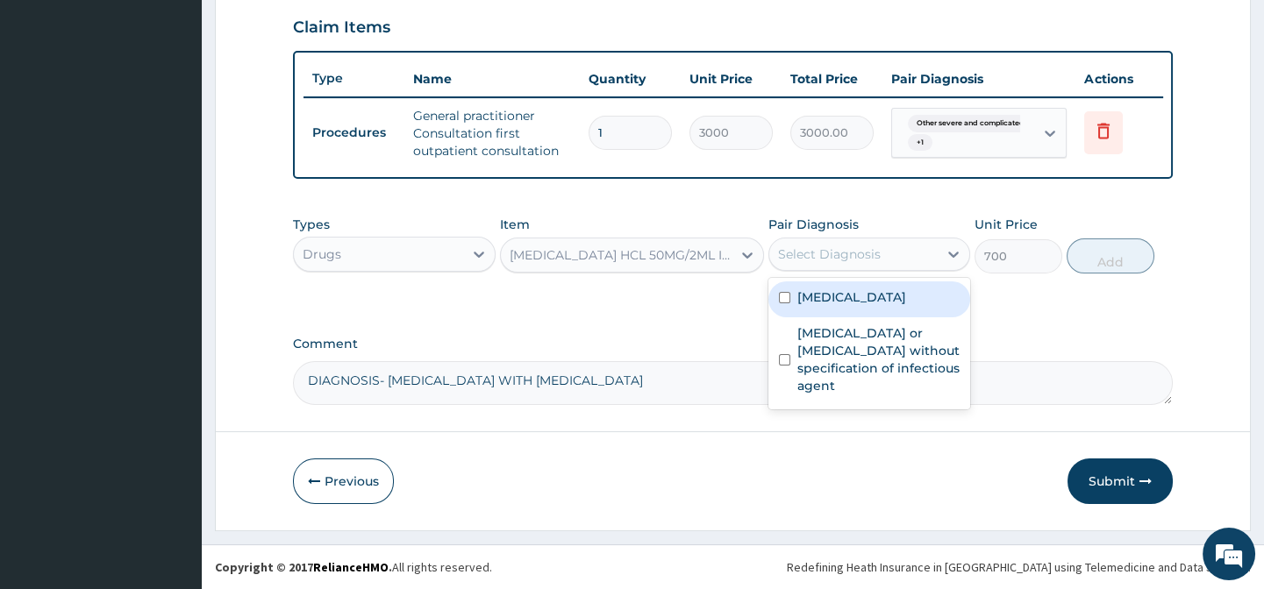
click at [804, 257] on div "Select Diagnosis" at bounding box center [829, 255] width 103 height 18
drag, startPoint x: 797, startPoint y: 319, endPoint x: 835, endPoint y: 411, distance: 99.5
click at [799, 306] on label "[MEDICAL_DATA]" at bounding box center [851, 297] width 109 height 18
checkbox input "true"
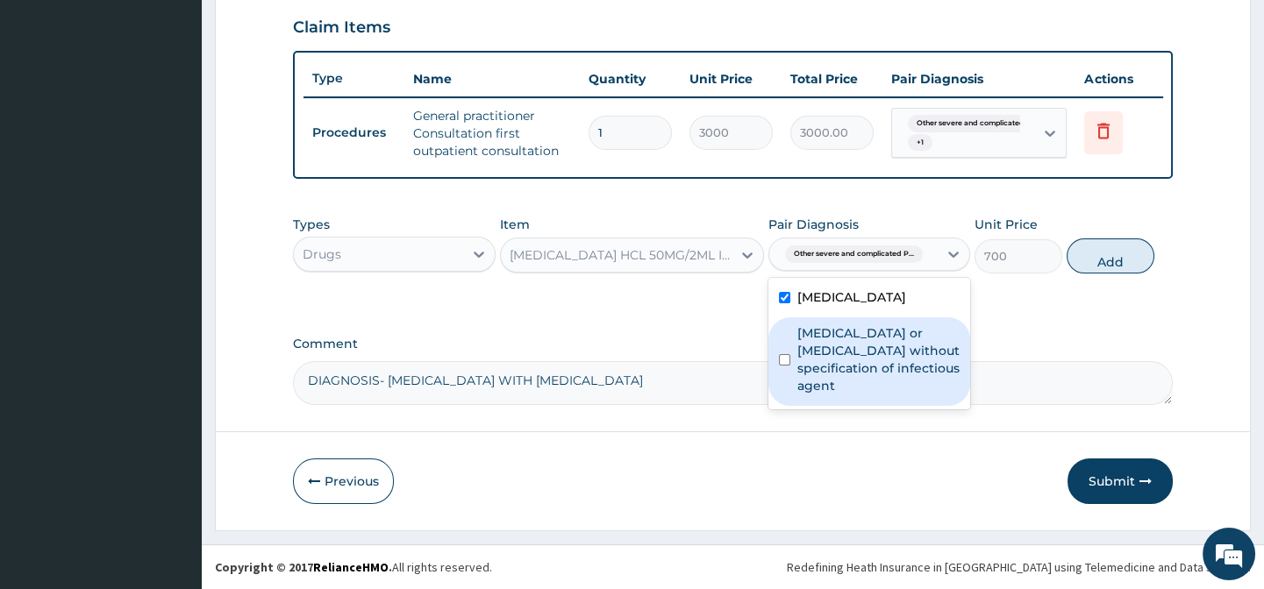
drag, startPoint x: 830, startPoint y: 395, endPoint x: 873, endPoint y: 330, distance: 78.6
click at [832, 394] on label "Infectious gastroenteritis or colitis without specification of infectious agent" at bounding box center [878, 359] width 162 height 70
checkbox input "true"
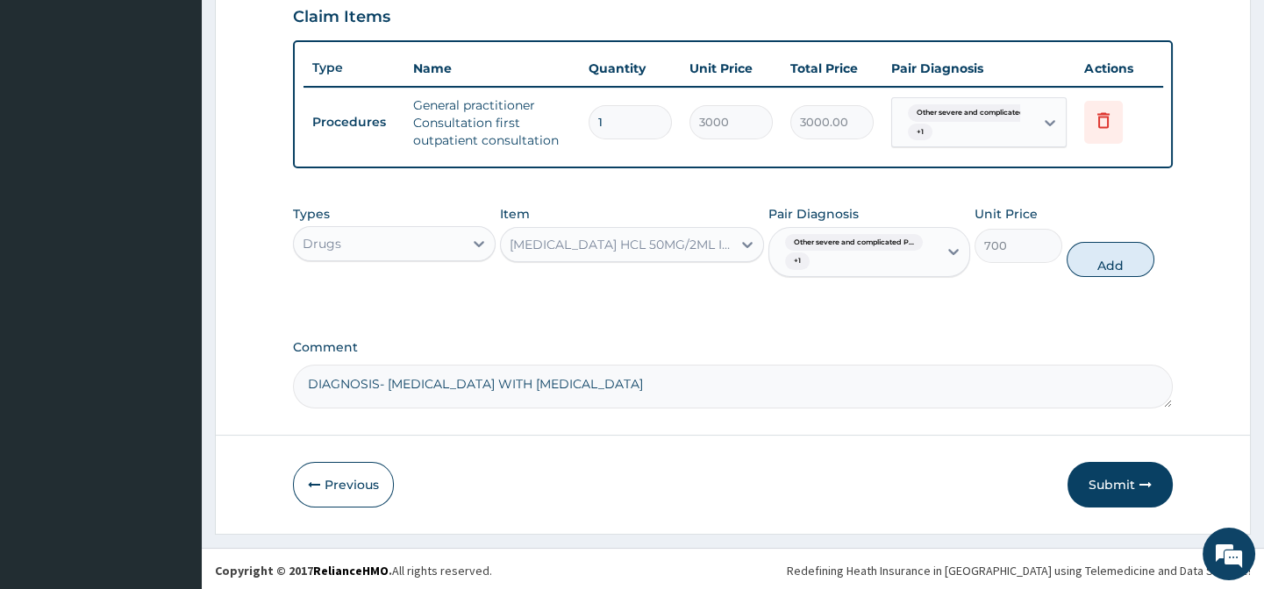
drag, startPoint x: 1072, startPoint y: 272, endPoint x: 1062, endPoint y: 280, distance: 13.2
click at [1075, 272] on button "Add" at bounding box center [1110, 259] width 88 height 35
type input "0"
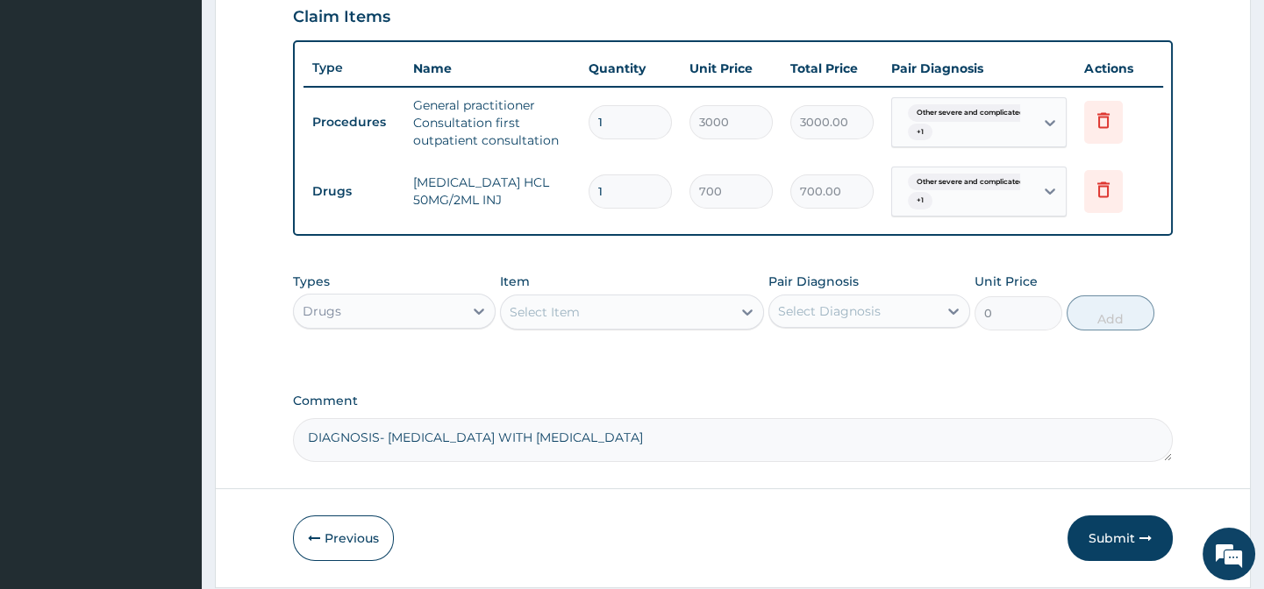
click at [546, 321] on div "Select Item" at bounding box center [544, 312] width 70 height 18
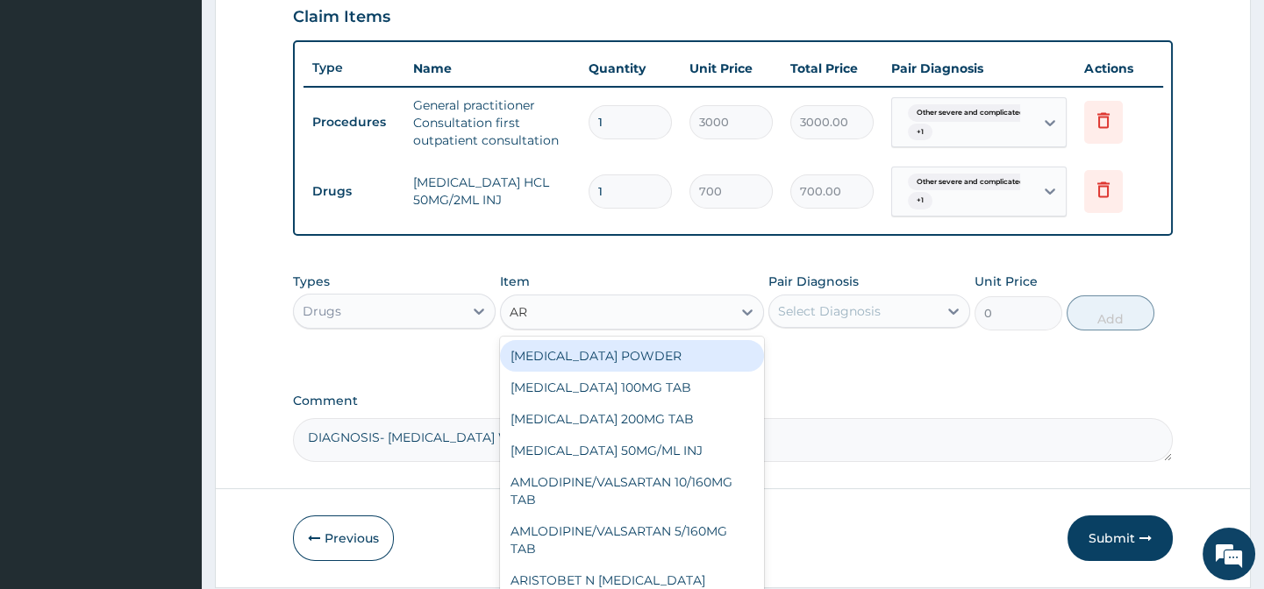
type input "ART"
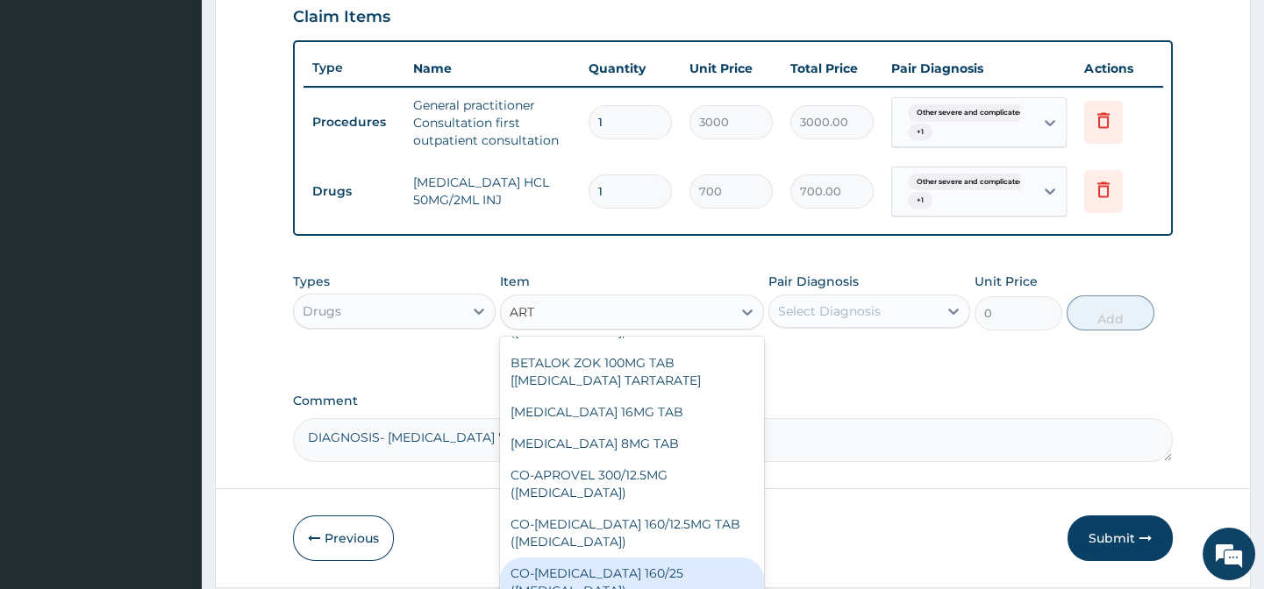
scroll to position [440, 0]
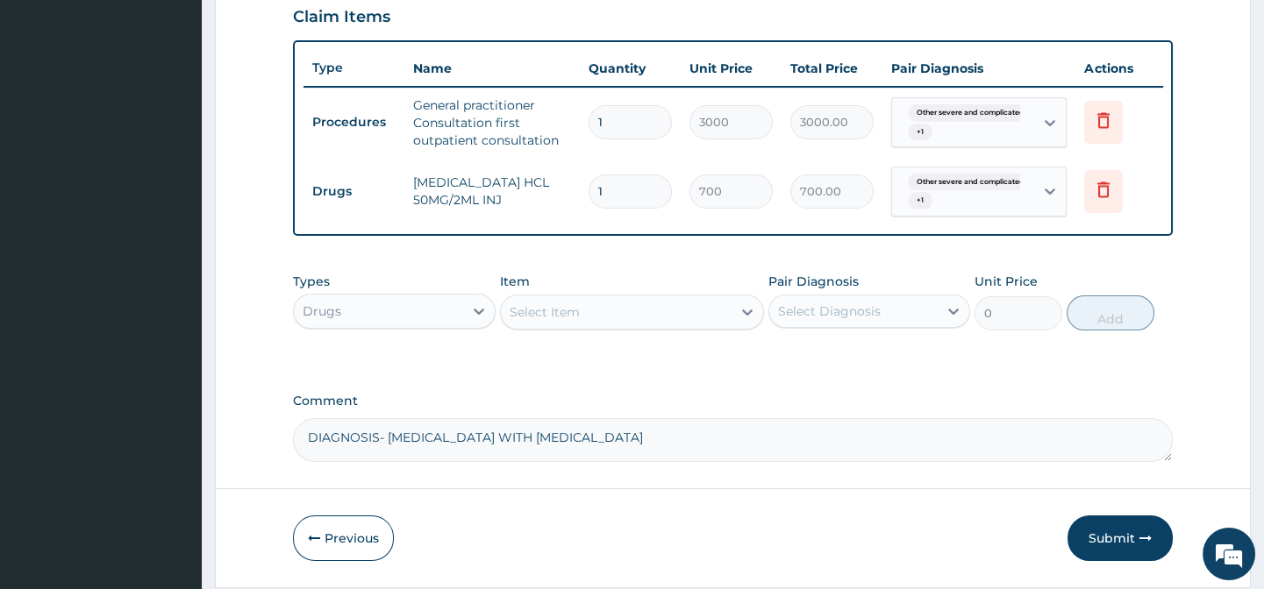
click at [563, 319] on div "Select Item" at bounding box center [616, 312] width 231 height 28
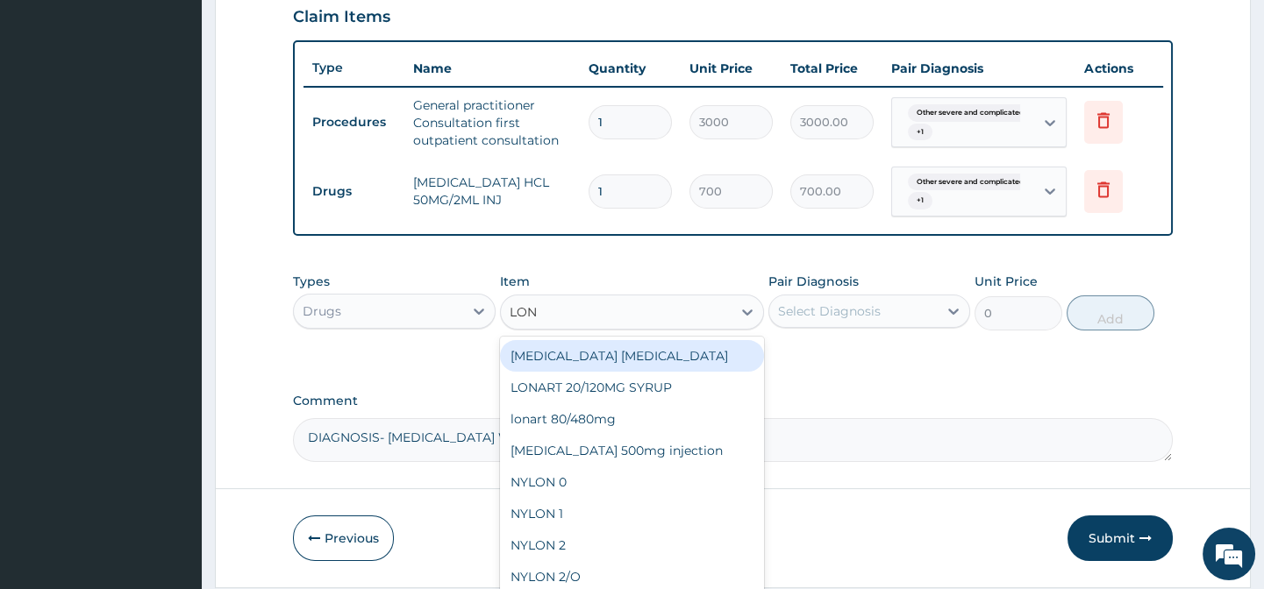
type input "LONA"
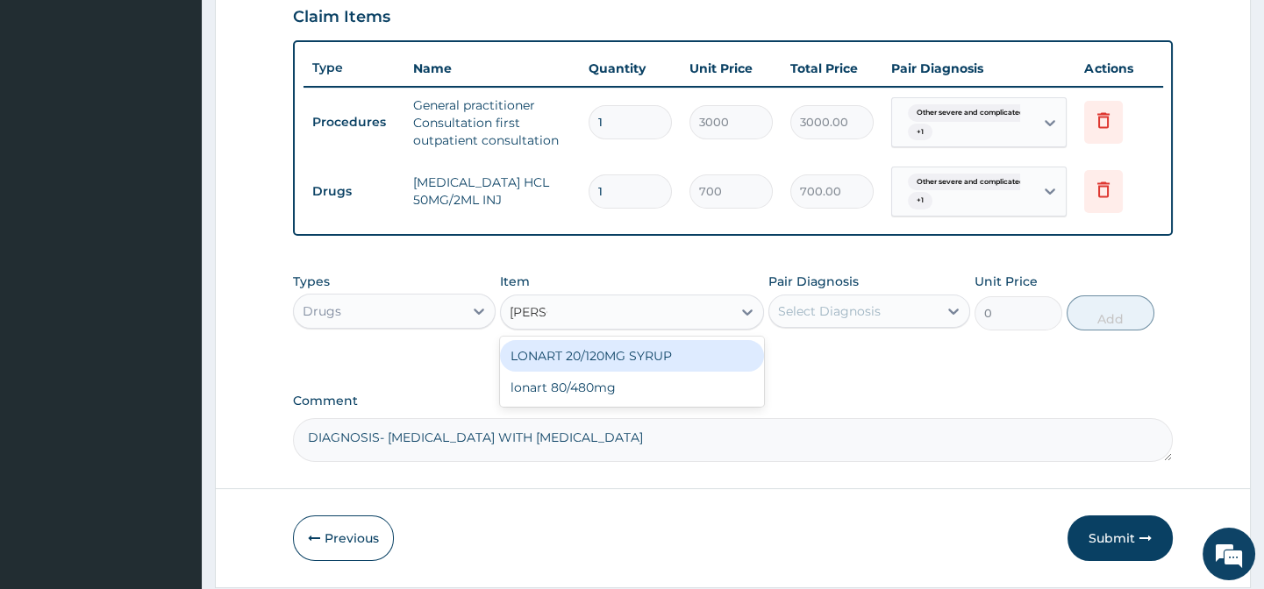
click at [614, 360] on div "LONART 20/120MG SYRUP" at bounding box center [632, 356] width 264 height 32
type input "2992.5"
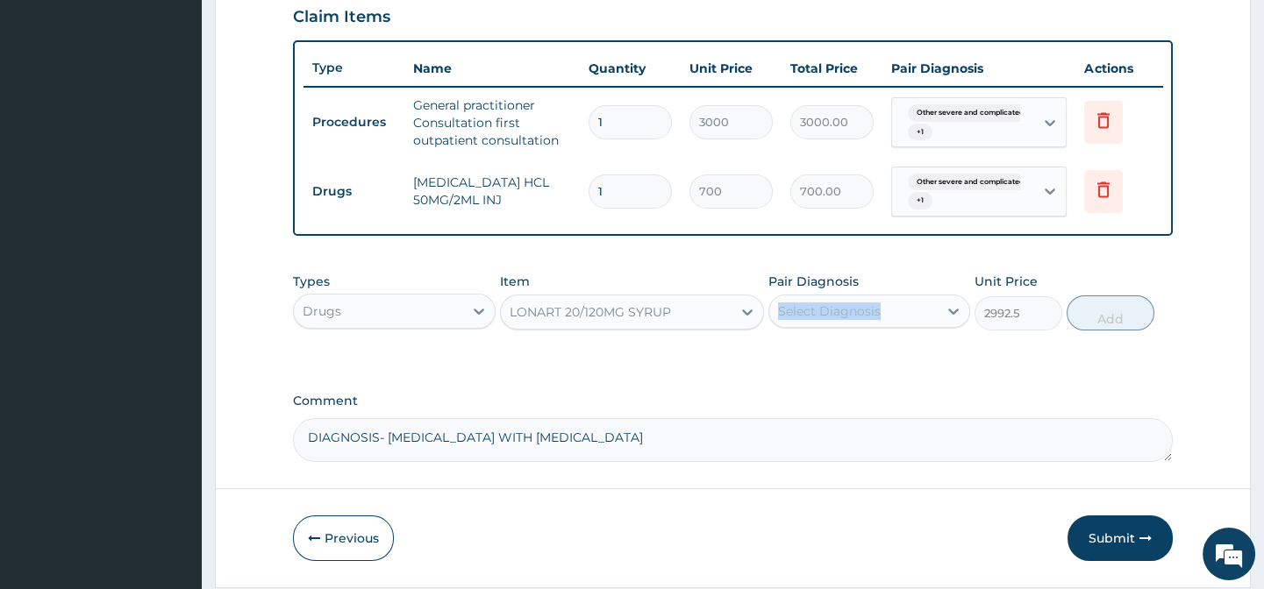
drag, startPoint x: 829, startPoint y: 303, endPoint x: 829, endPoint y: 313, distance: 10.5
click at [829, 310] on div "Pair Diagnosis Select Diagnosis" at bounding box center [869, 302] width 202 height 58
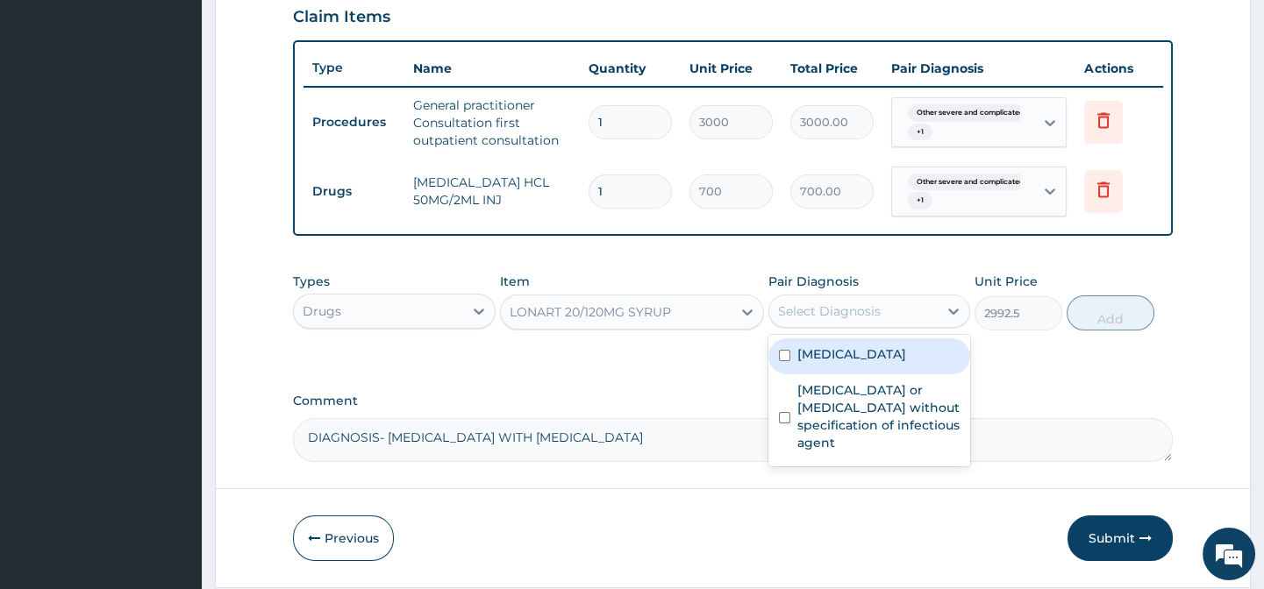
click at [836, 320] on div "Select Diagnosis" at bounding box center [829, 312] width 103 height 18
drag, startPoint x: 847, startPoint y: 386, endPoint x: 1078, endPoint y: 334, distance: 236.4
click at [885, 363] on label "[MEDICAL_DATA]" at bounding box center [851, 354] width 109 height 18
checkbox input "true"
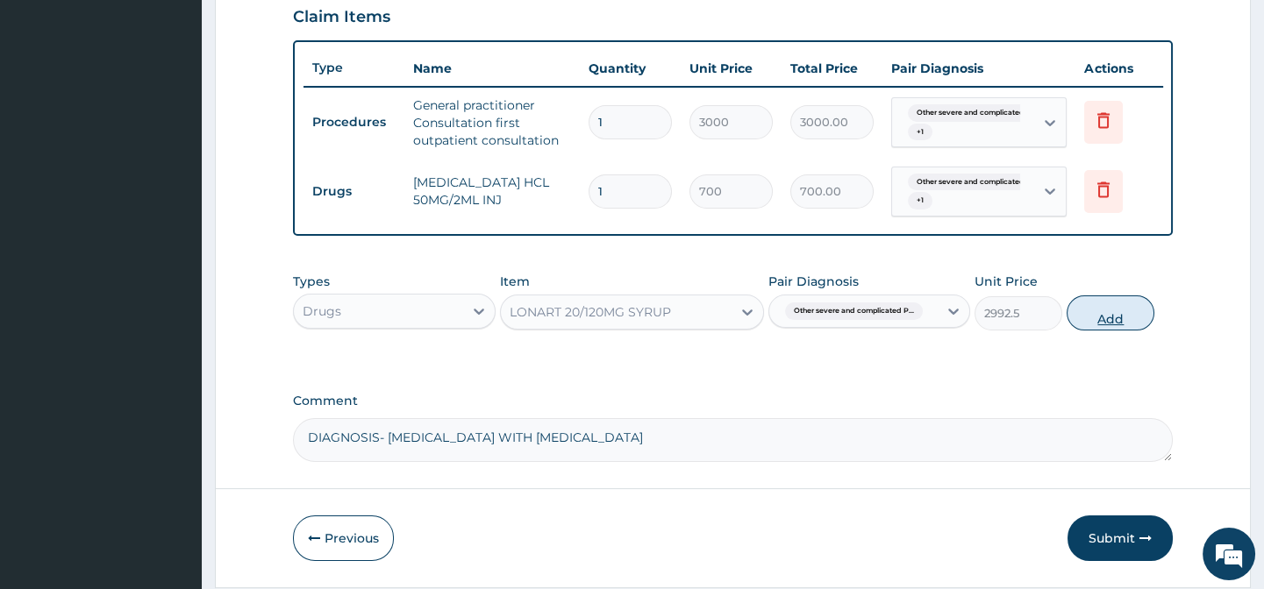
click at [1100, 330] on button "Add" at bounding box center [1110, 313] width 88 height 35
type input "0"
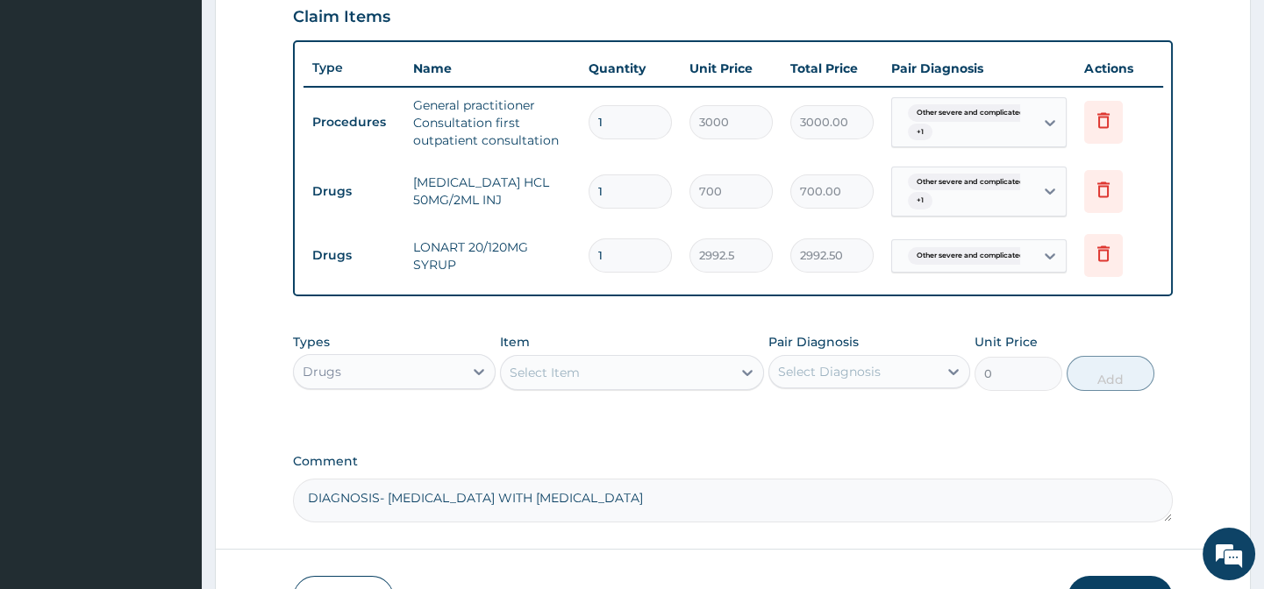
click at [526, 381] on div "Select Item" at bounding box center [544, 373] width 70 height 18
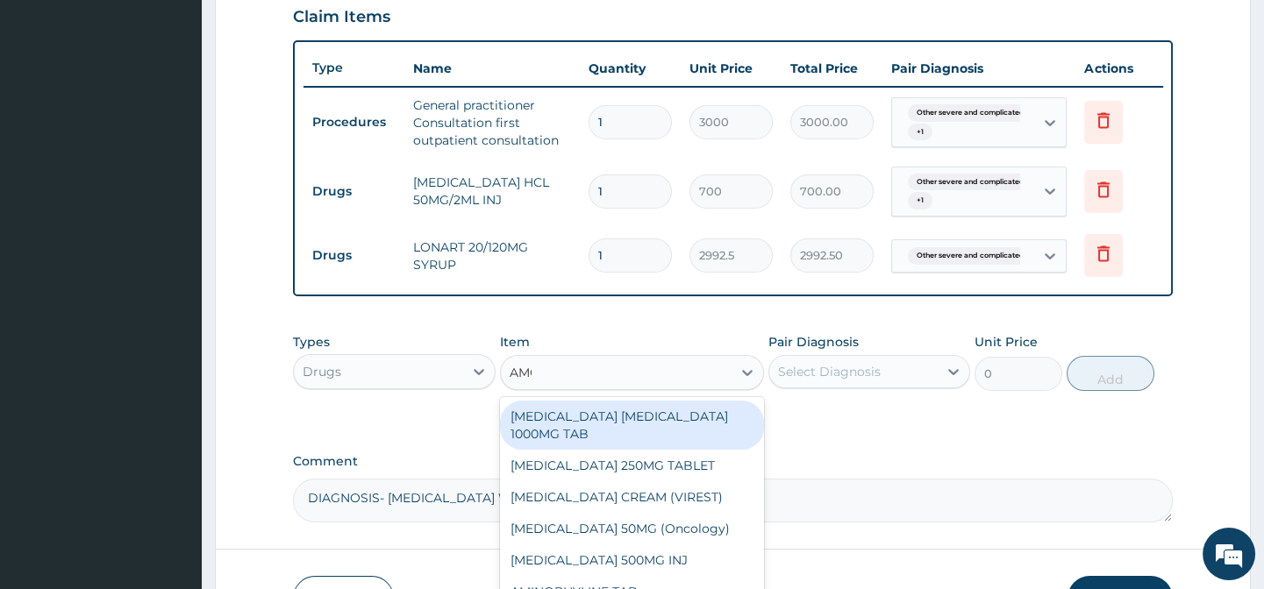
type input "AMOX"
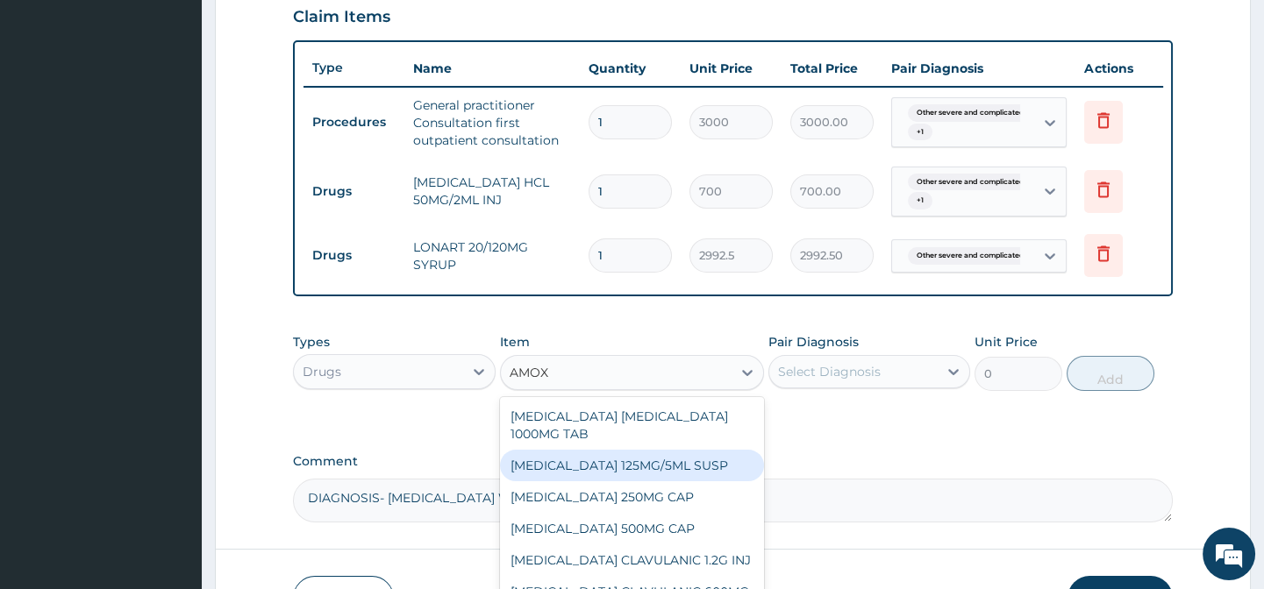
click at [649, 480] on div "[MEDICAL_DATA] 125MG/5ML SUSP" at bounding box center [632, 466] width 264 height 32
type input "840"
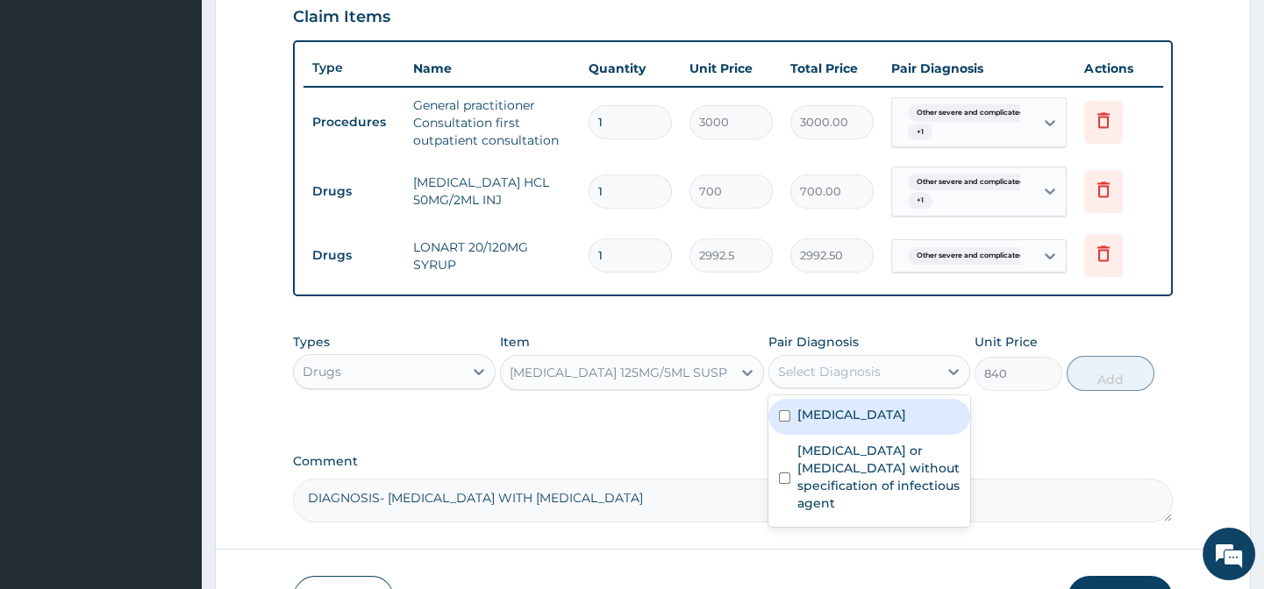
drag, startPoint x: 831, startPoint y: 374, endPoint x: 839, endPoint y: 399, distance: 25.8
click at [832, 376] on div "Select Diagnosis" at bounding box center [829, 372] width 103 height 18
drag, startPoint x: 866, startPoint y: 441, endPoint x: 881, endPoint y: 526, distance: 86.4
click at [872, 481] on div "Other severe and complicated Plasmodium falciparum malaria Infectious gastroent…" at bounding box center [869, 461] width 202 height 132
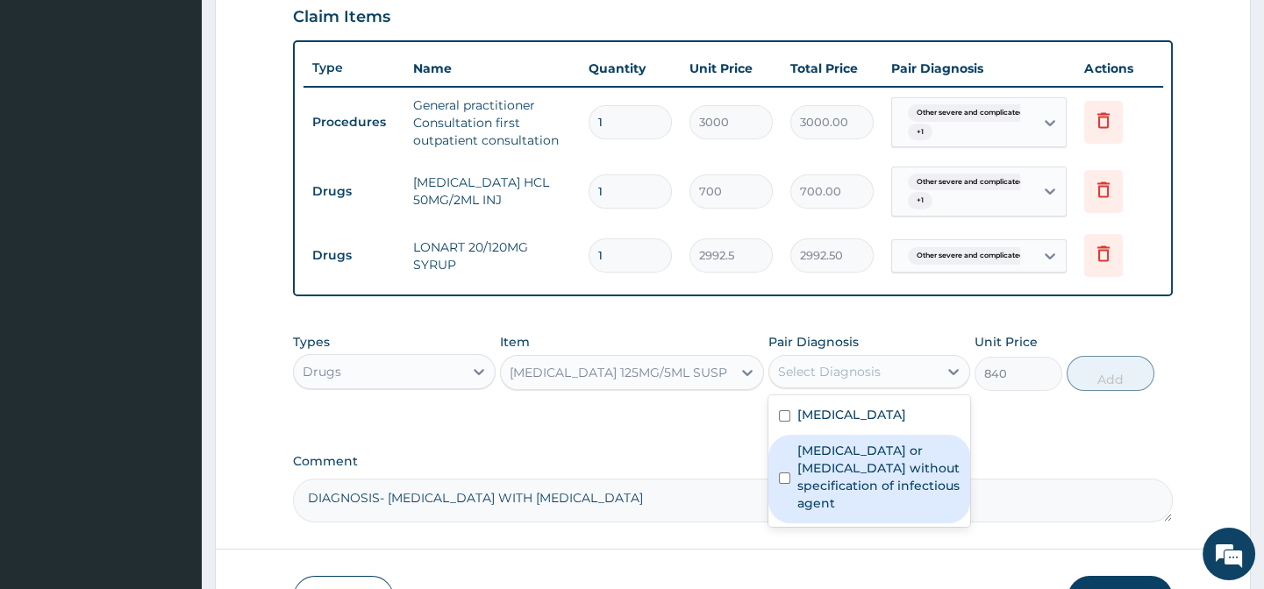
click at [882, 512] on label "Infectious gastroenteritis or colitis without specification of infectious agent" at bounding box center [878, 477] width 162 height 70
checkbox input "true"
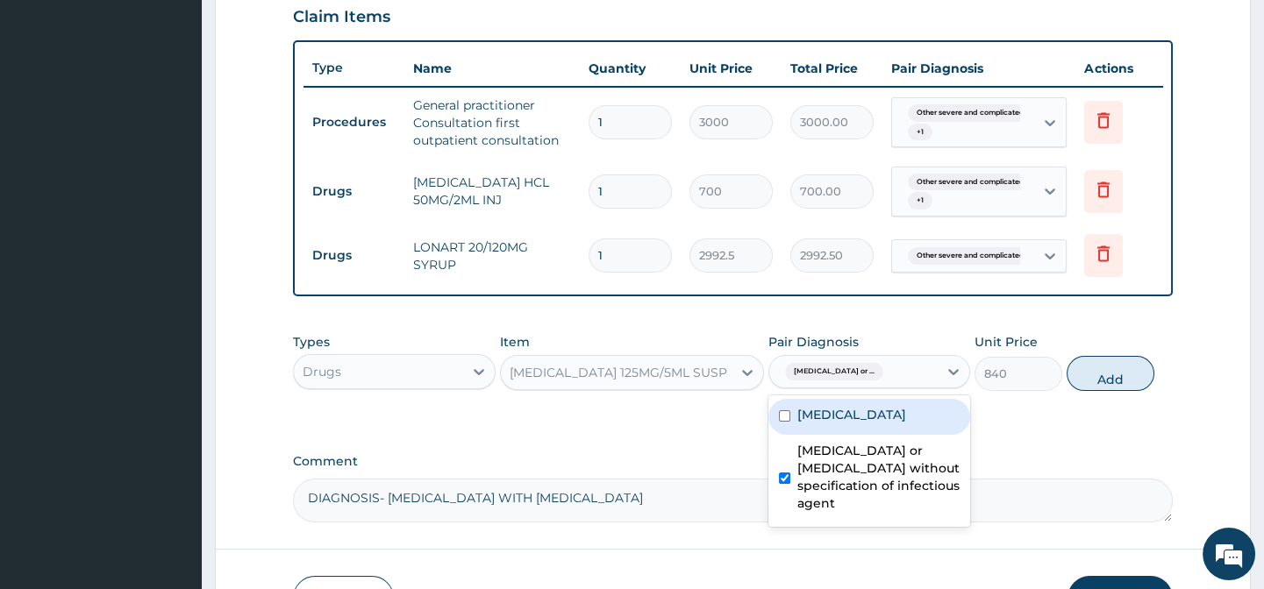
click at [858, 424] on label "[MEDICAL_DATA]" at bounding box center [851, 415] width 109 height 18
checkbox input "true"
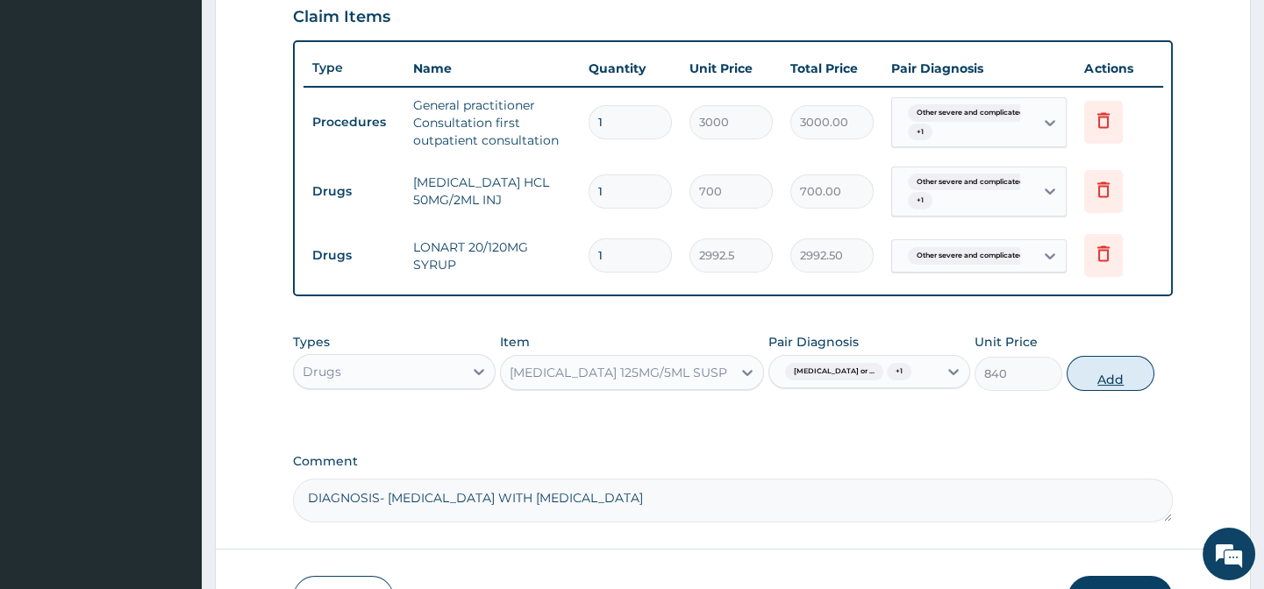
click at [1111, 391] on button "Add" at bounding box center [1110, 373] width 88 height 35
type input "0"
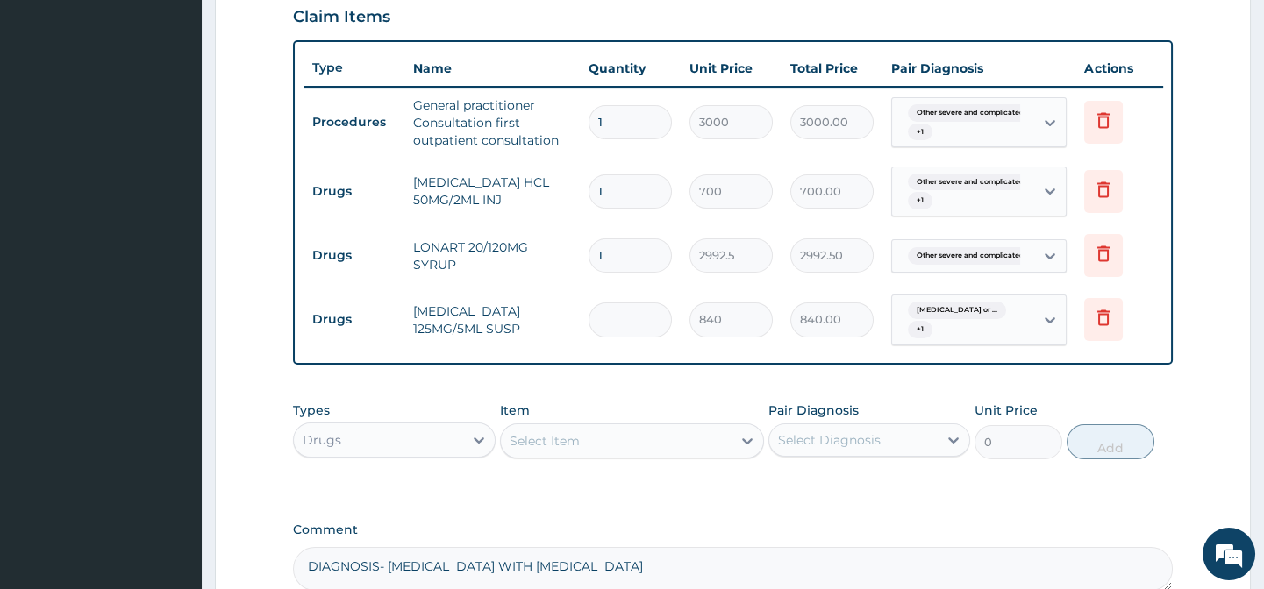
type input "0.00"
type input "2"
type input "1680.00"
type input "2"
click at [539, 450] on div "Select Item" at bounding box center [544, 441] width 70 height 18
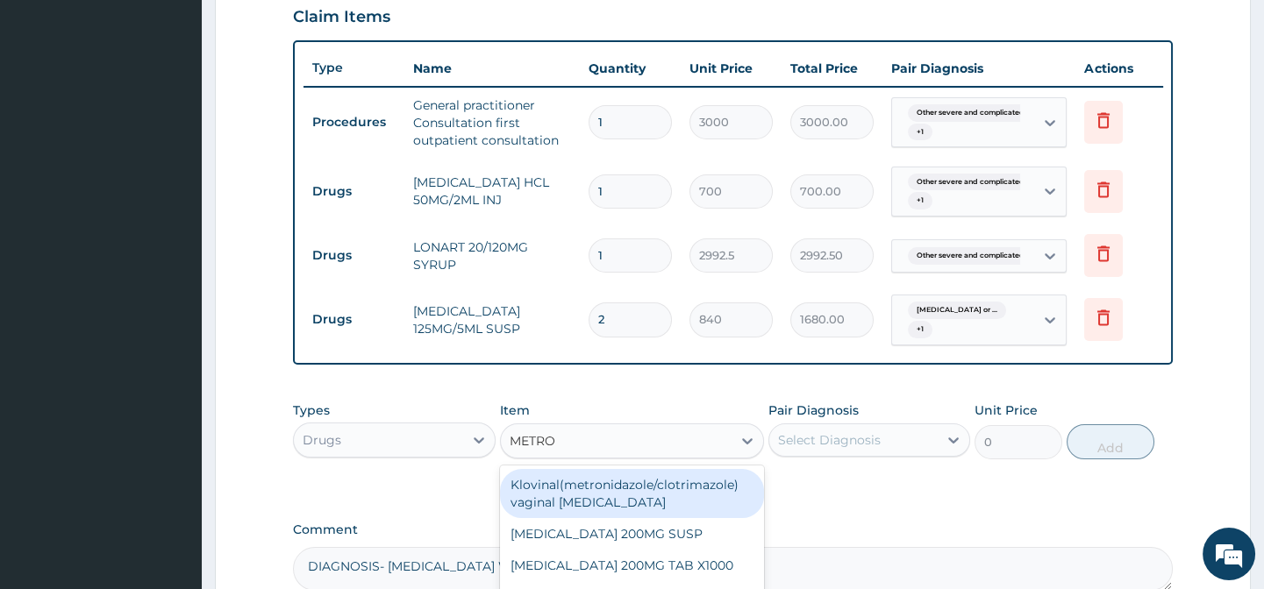
type input "METRON"
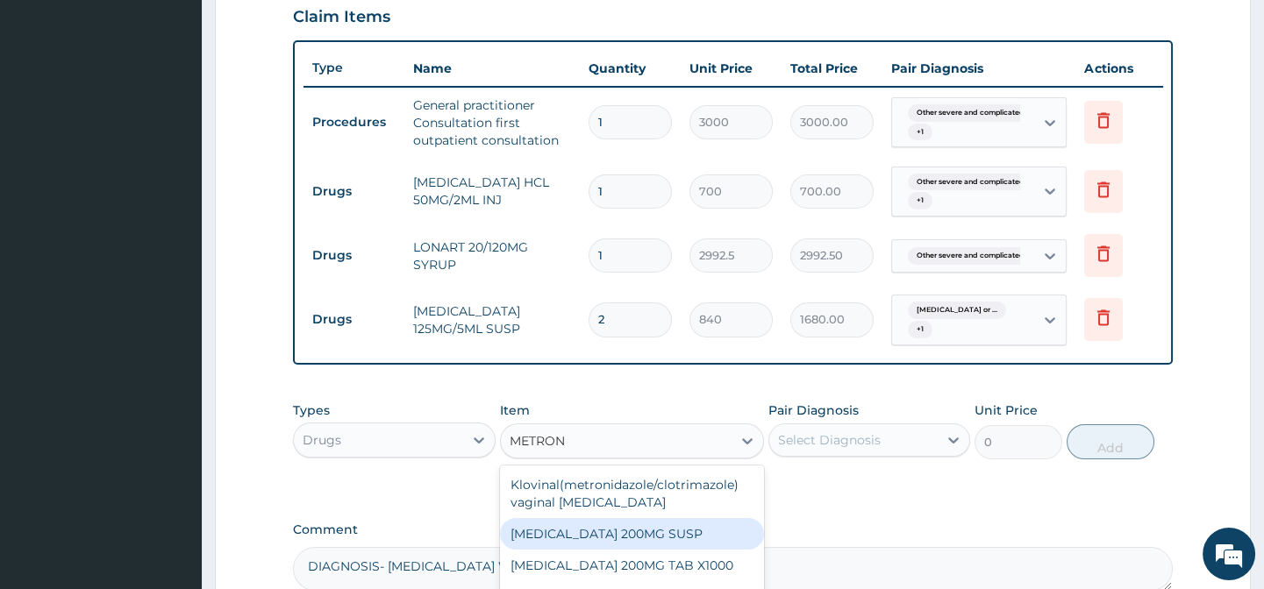
drag, startPoint x: 690, startPoint y: 541, endPoint x: 787, endPoint y: 458, distance: 128.1
click at [691, 540] on div "[MEDICAL_DATA] 200MG SUSP" at bounding box center [632, 534] width 264 height 32
type input "525"
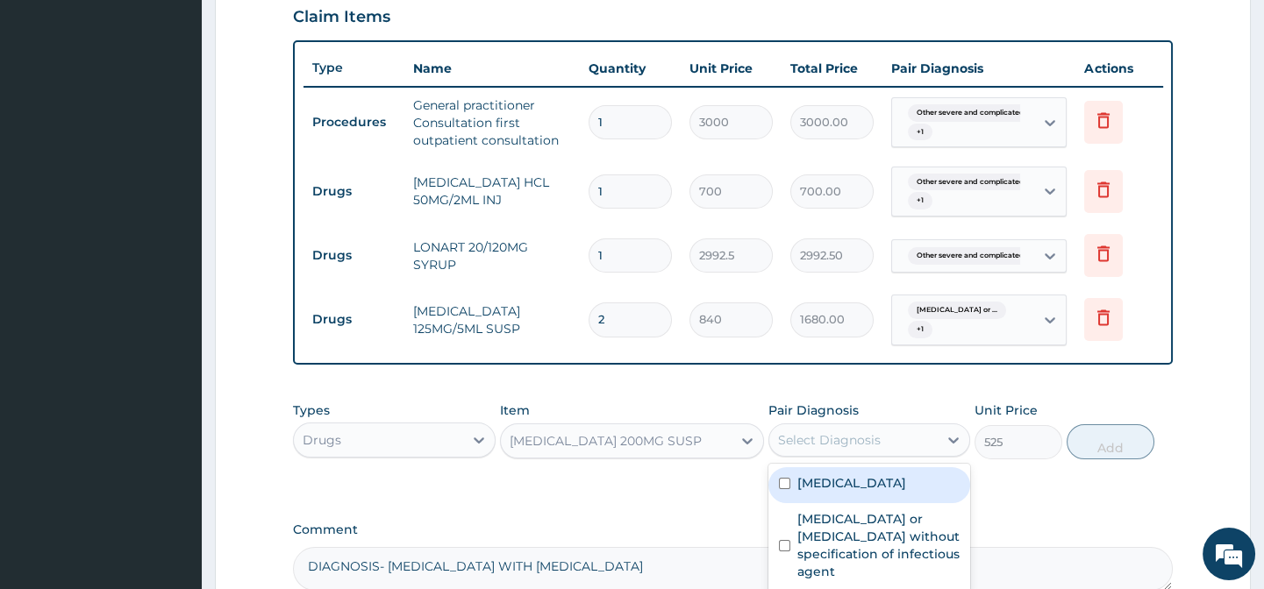
click at [796, 449] on div "Select Diagnosis" at bounding box center [829, 440] width 103 height 18
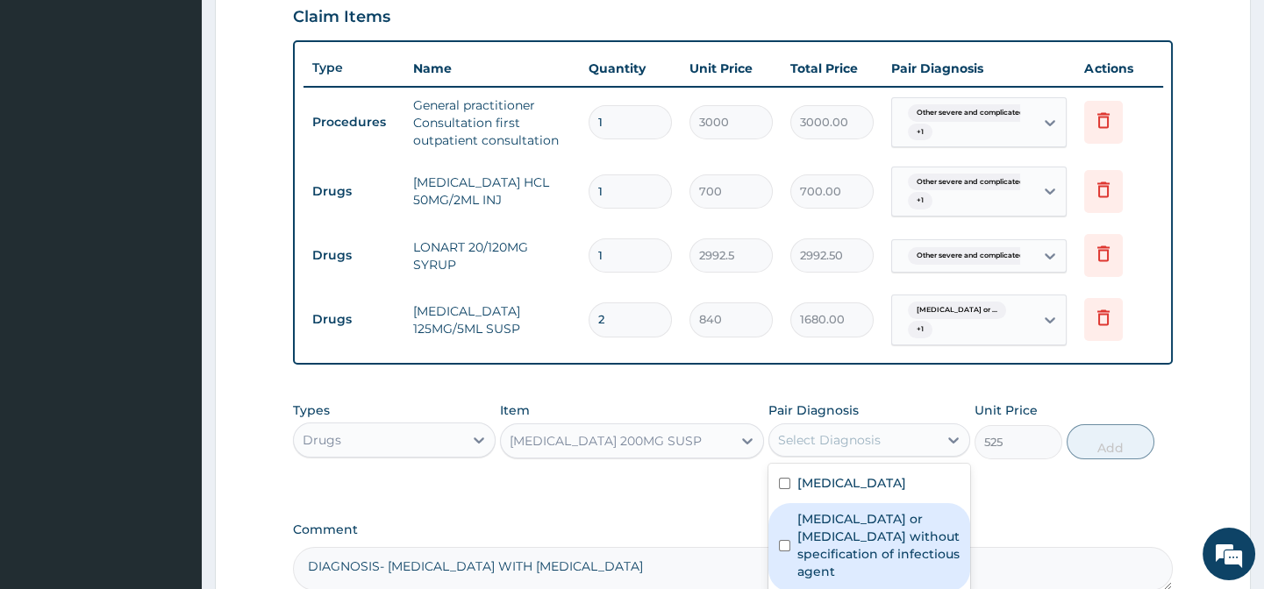
click at [865, 565] on label "Infectious gastroenteritis or colitis without specification of infectious agent" at bounding box center [878, 545] width 162 height 70
checkbox input "true"
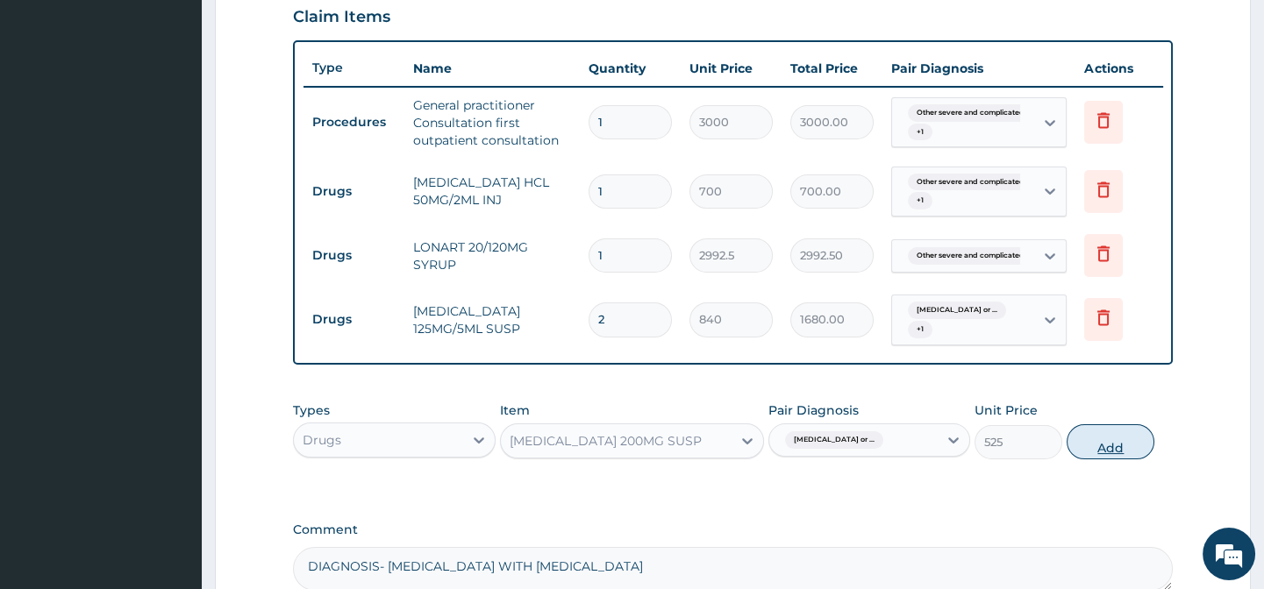
click at [1125, 453] on button "Add" at bounding box center [1110, 441] width 88 height 35
type input "0"
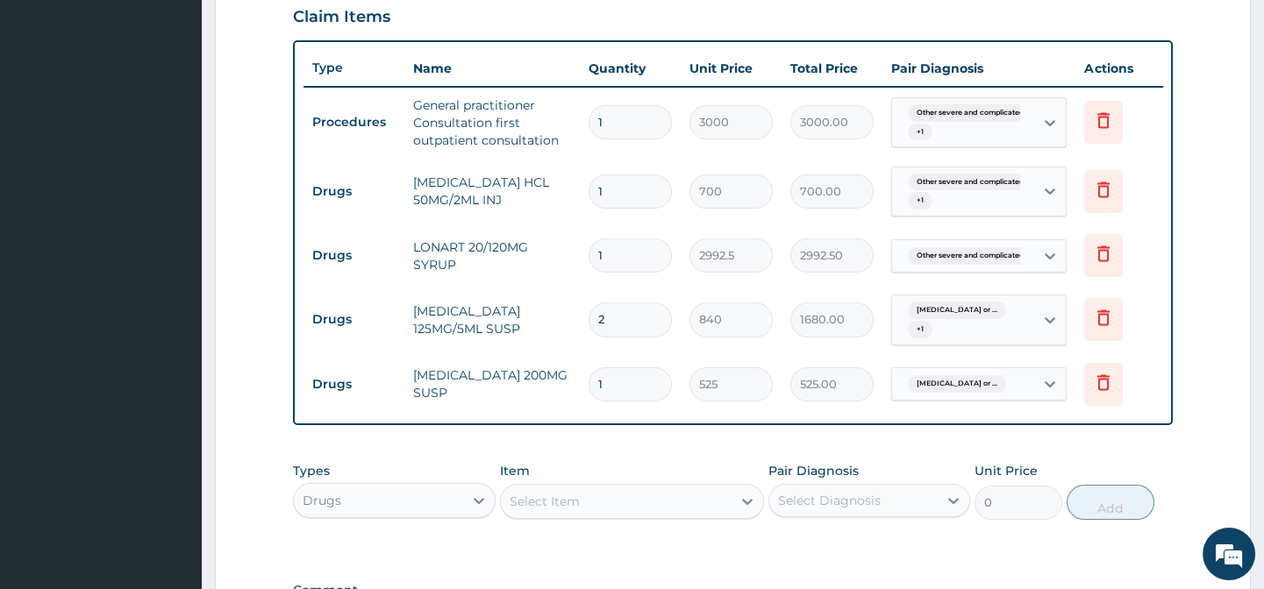
drag, startPoint x: 552, startPoint y: 512, endPoint x: 562, endPoint y: 509, distance: 11.1
click at [553, 510] on div "Select Item" at bounding box center [544, 502] width 70 height 18
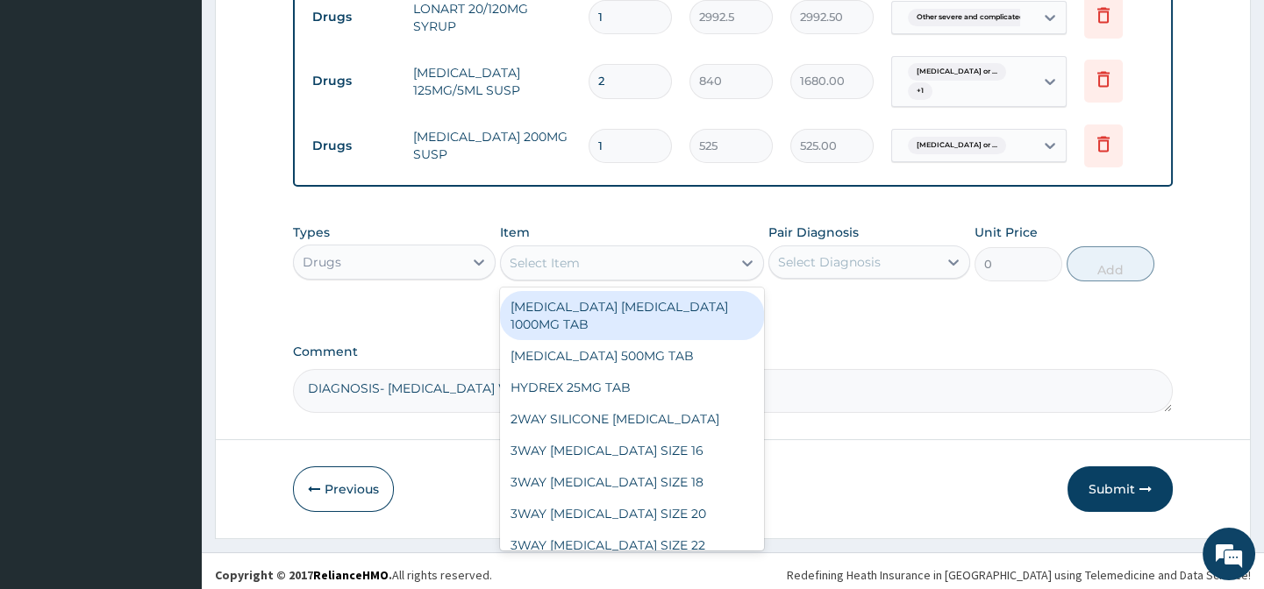
scroll to position [869, 0]
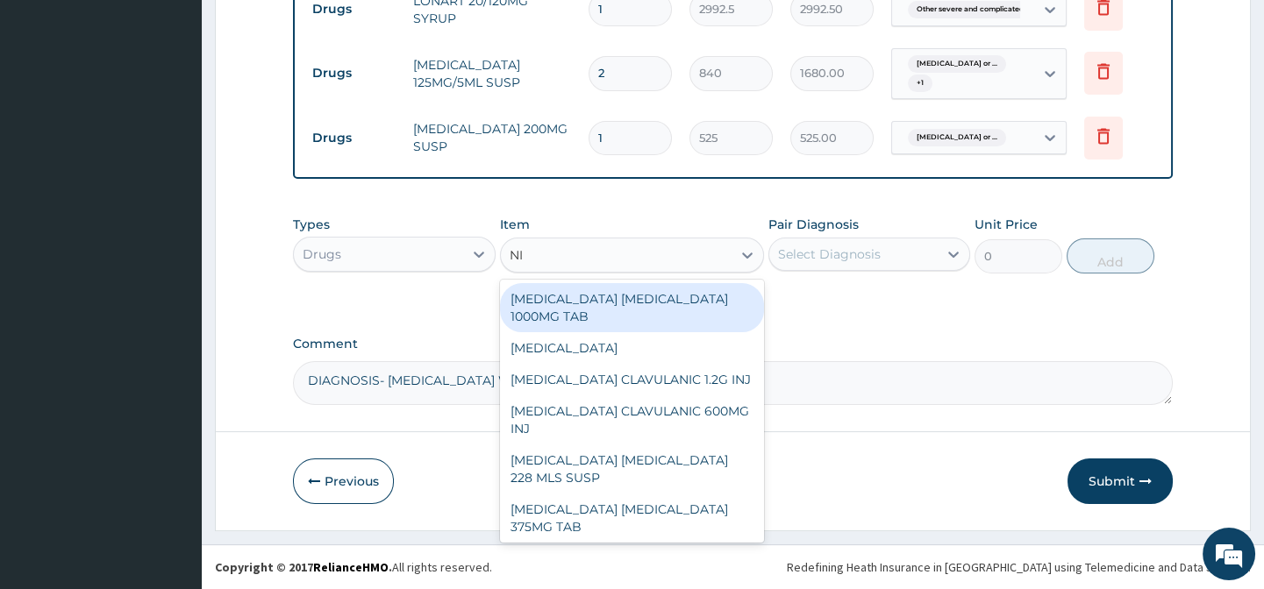
type input "N"
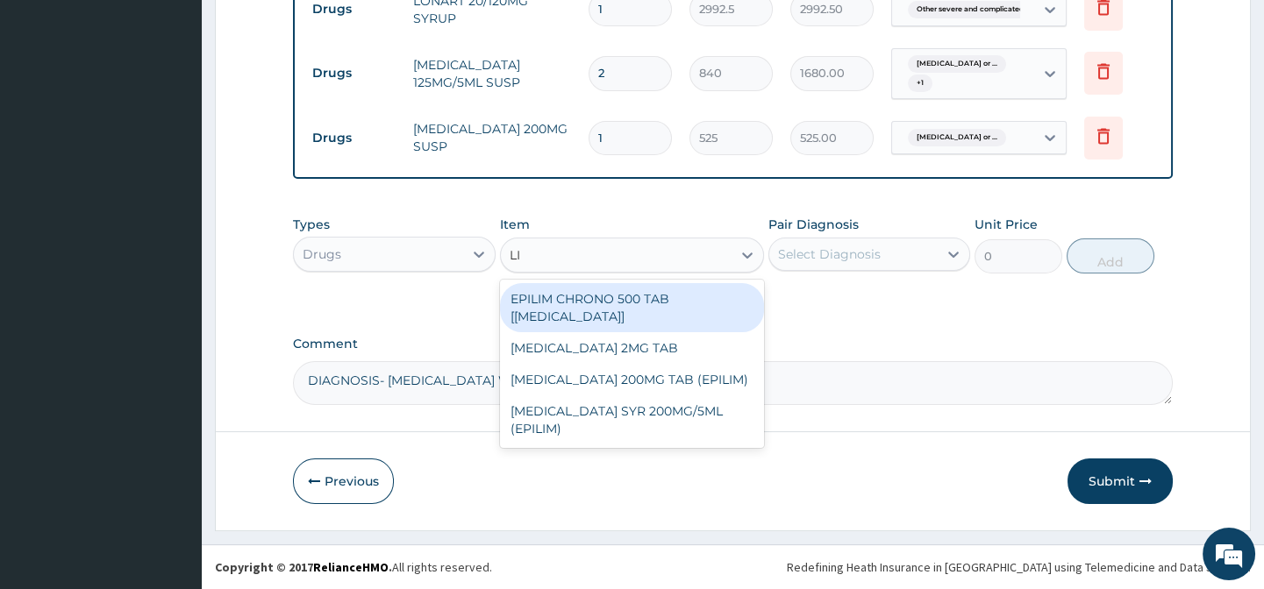
type input "L"
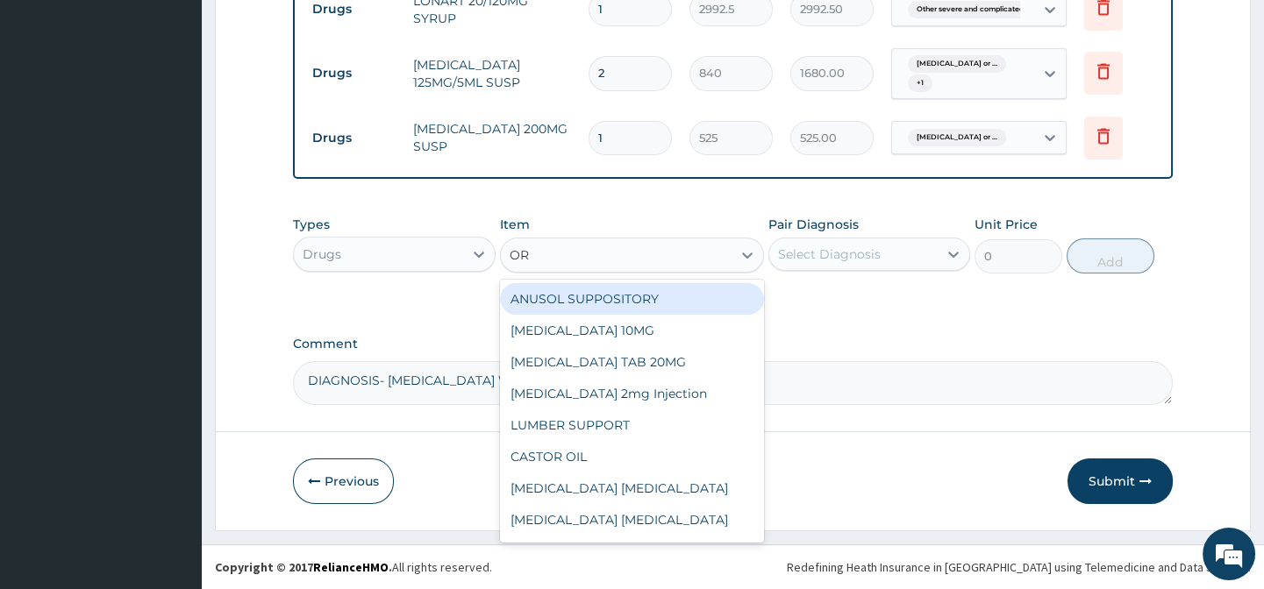
type input "ORS"
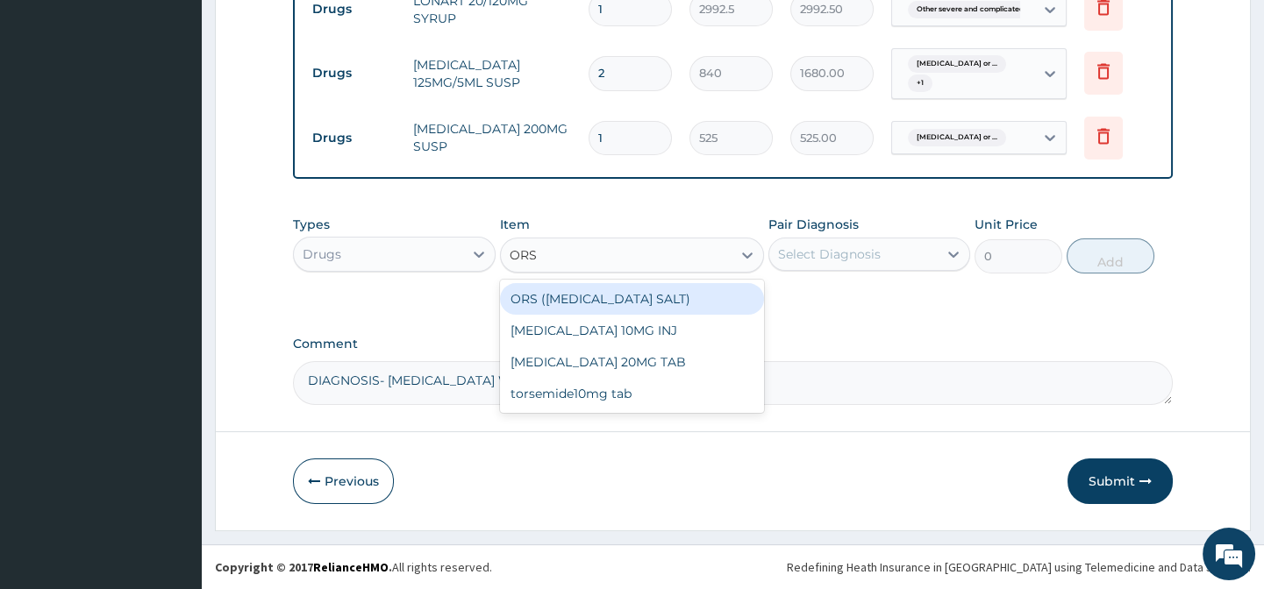
click at [555, 303] on div "ORS ([MEDICAL_DATA] SALT)" at bounding box center [632, 299] width 264 height 32
type input "210"
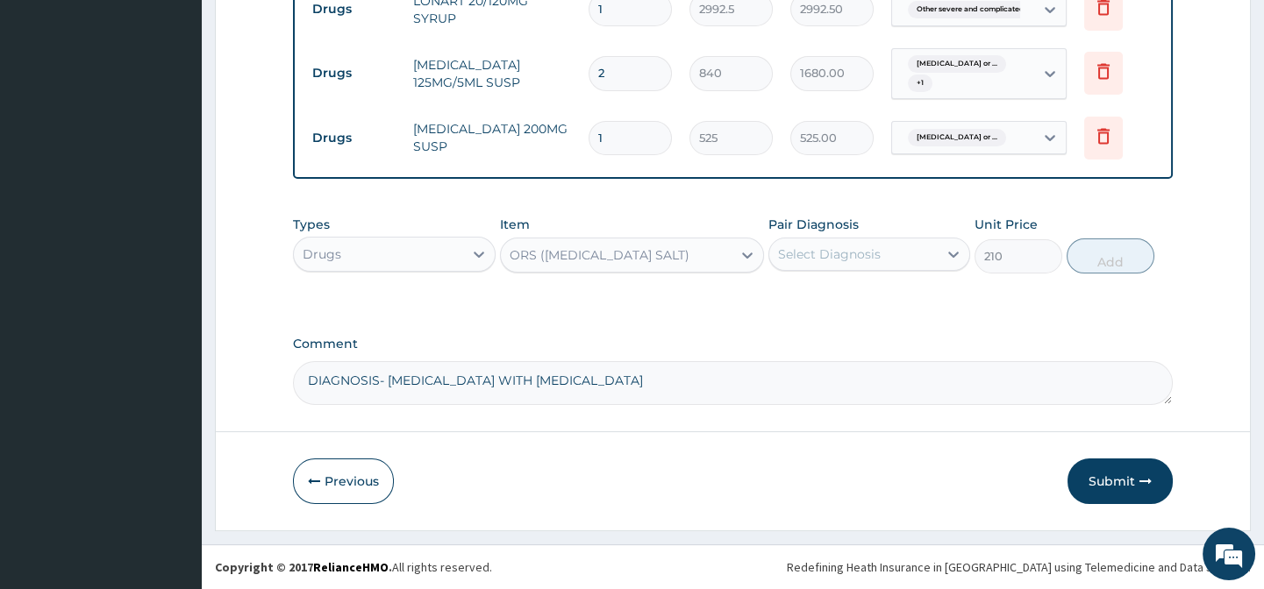
click at [815, 260] on div "Select Diagnosis" at bounding box center [829, 255] width 103 height 18
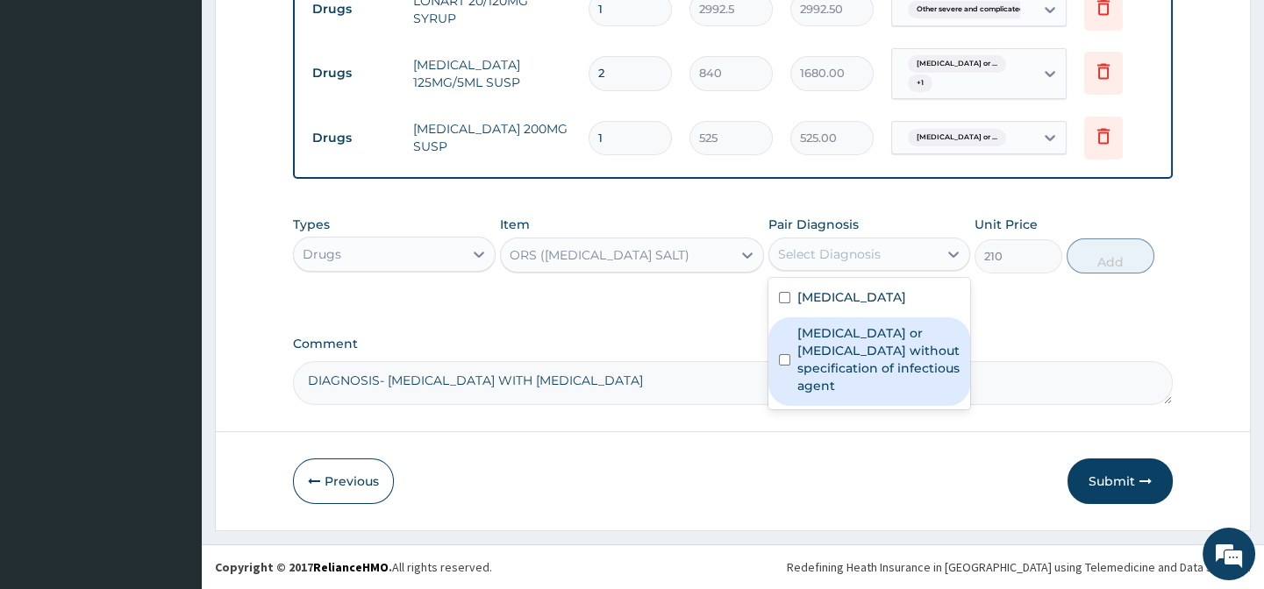
drag, startPoint x: 816, startPoint y: 381, endPoint x: 1046, endPoint y: 238, distance: 270.6
click at [820, 376] on label "Infectious gastroenteritis or colitis without specification of infectious agent" at bounding box center [878, 359] width 162 height 70
checkbox input "true"
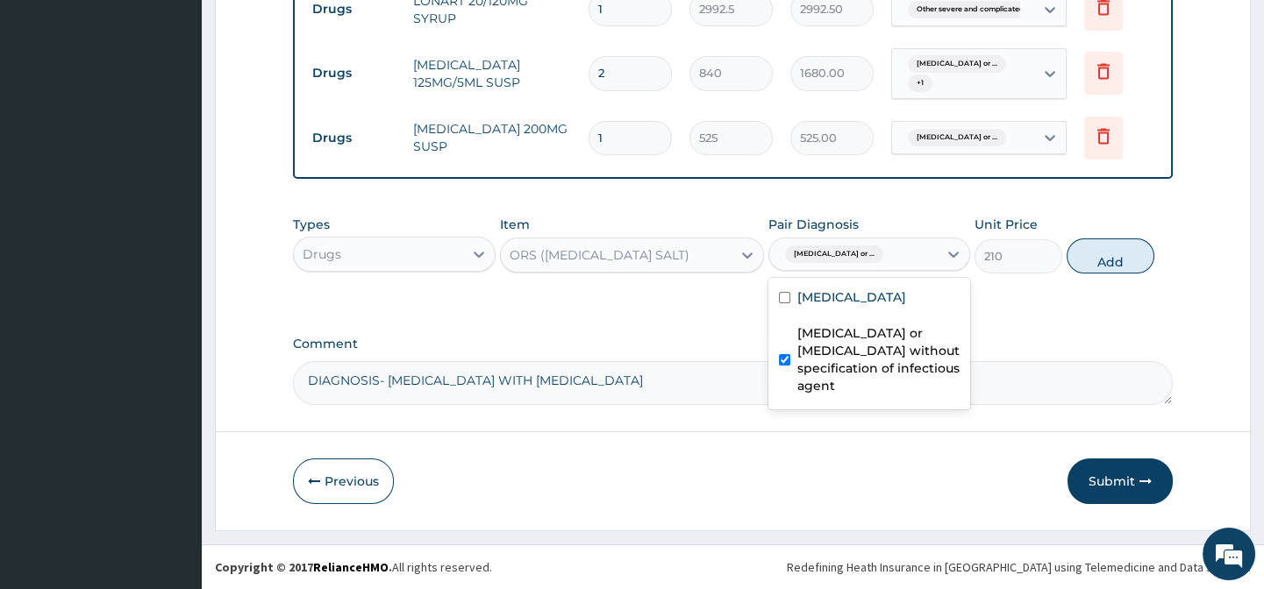
click at [1100, 262] on button "Add" at bounding box center [1110, 256] width 88 height 35
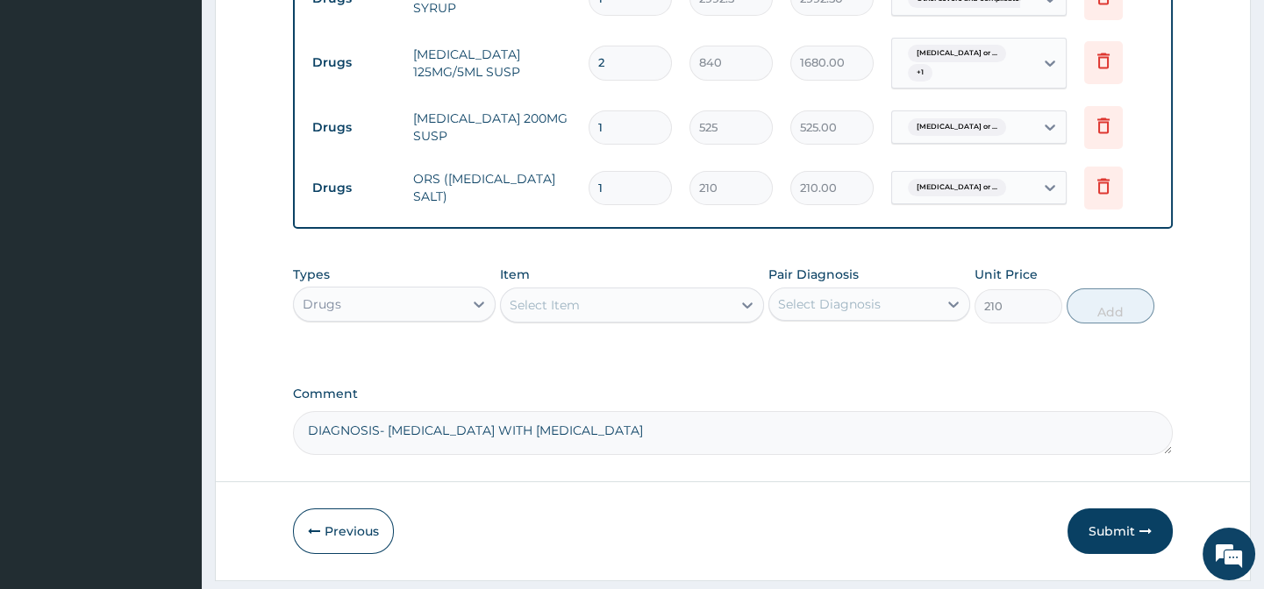
type input "0"
type input "0.00"
type input "6"
type input "1260.00"
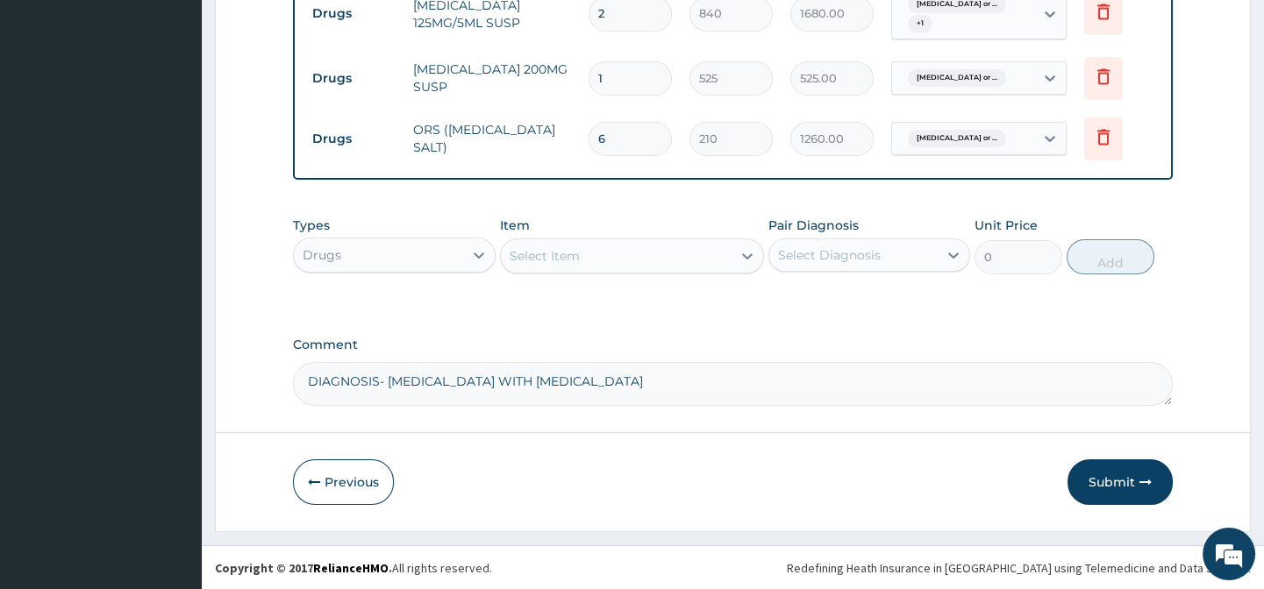
scroll to position [930, 0]
type input "6"
drag, startPoint x: 1116, startPoint y: 481, endPoint x: 1108, endPoint y: 483, distance: 9.2
click at [1115, 480] on button "Submit" at bounding box center [1119, 482] width 105 height 46
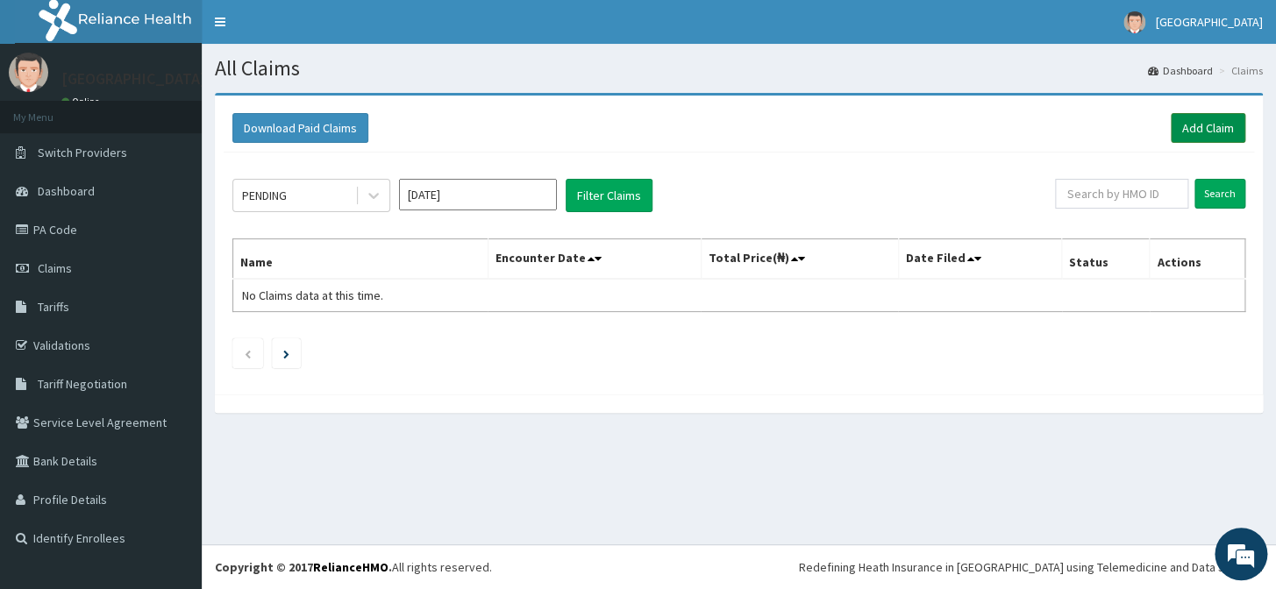
click at [1222, 124] on link "Add Claim" at bounding box center [1208, 128] width 75 height 30
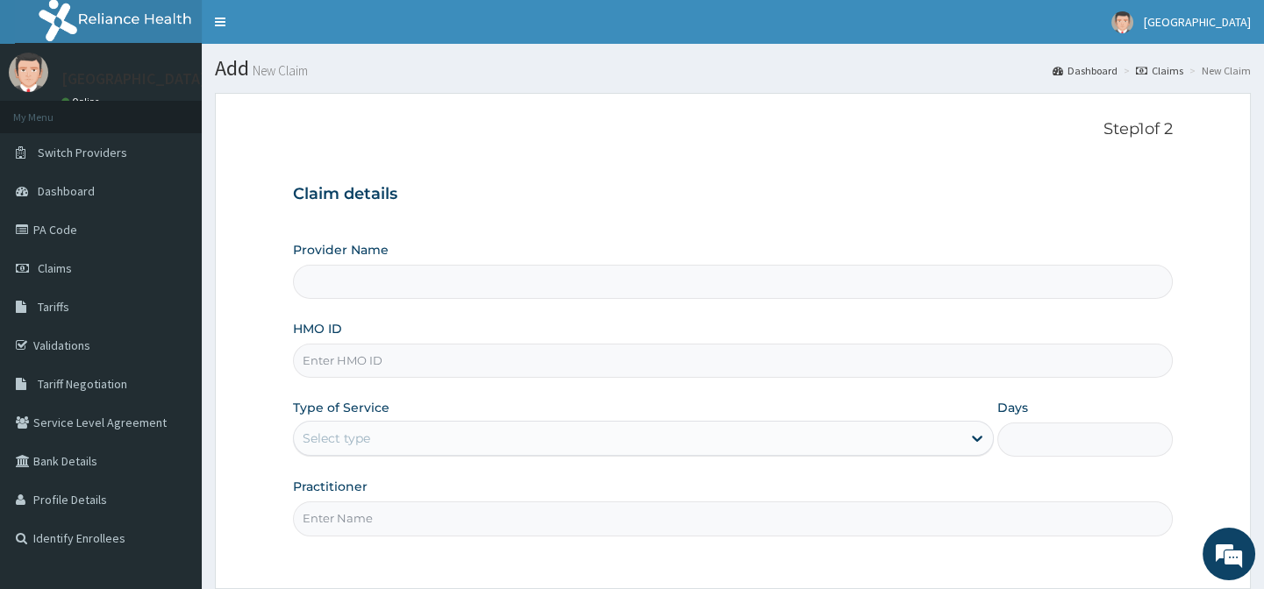
type input "Horeb Specialist Hospital Ltd."
click at [371, 366] on input "HMO ID" at bounding box center [732, 361] width 879 height 34
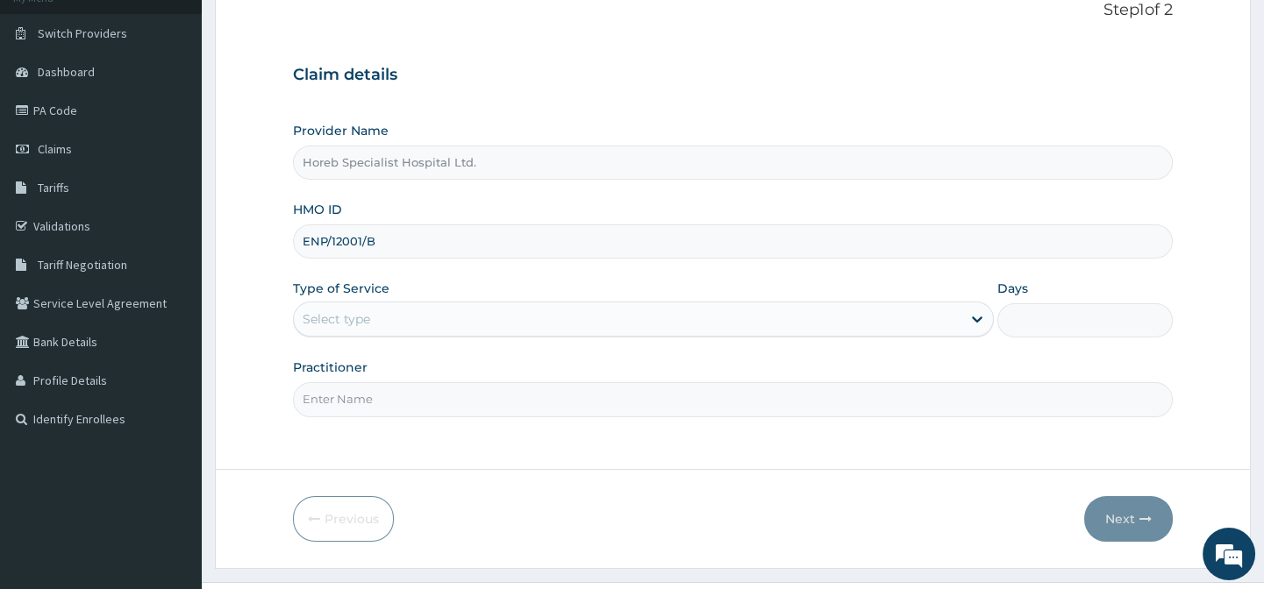
scroll to position [157, 0]
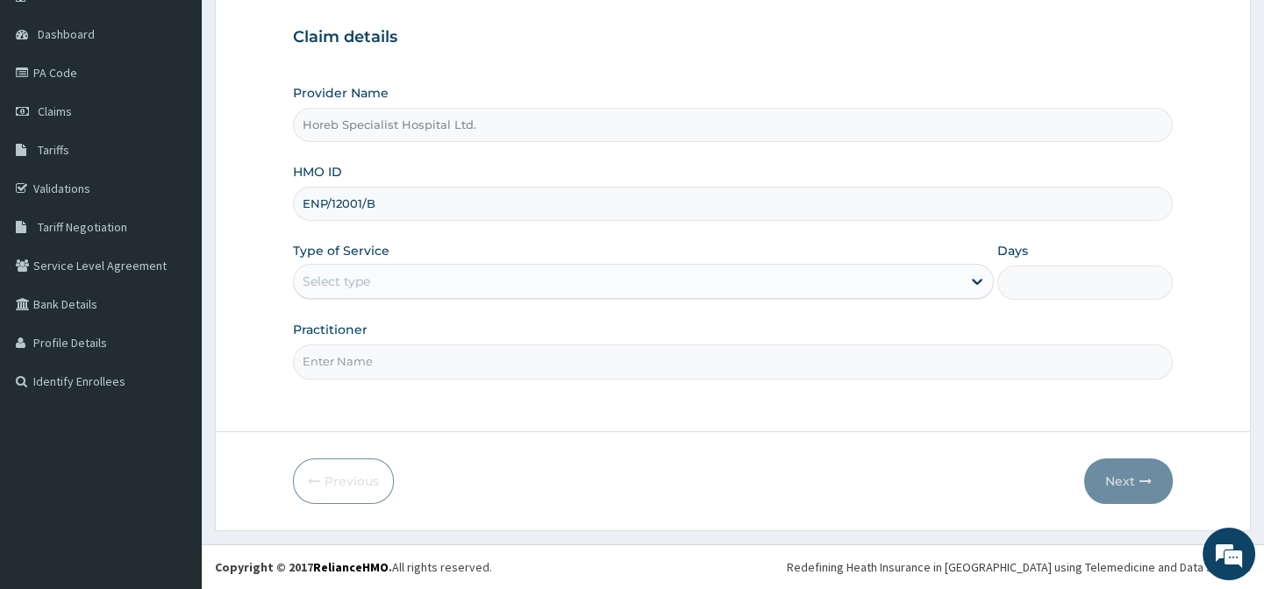
type input "ENP/12001/B"
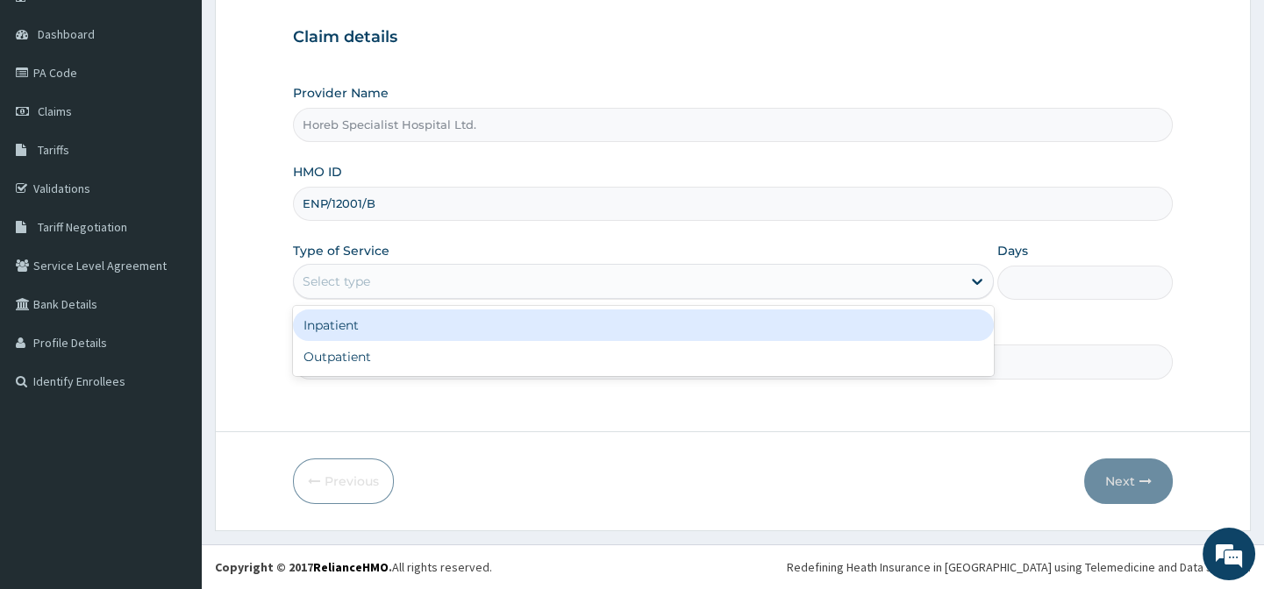
click at [331, 284] on div "Select type" at bounding box center [337, 282] width 68 height 18
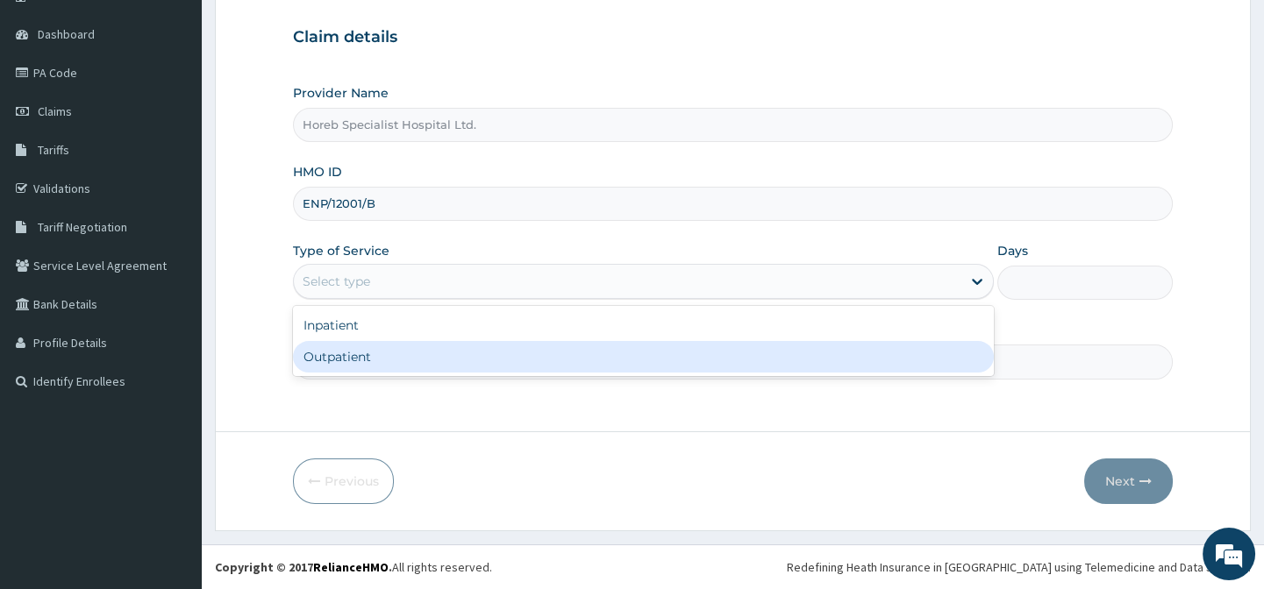
click at [384, 363] on div "Outpatient" at bounding box center [643, 357] width 701 height 32
type input "1"
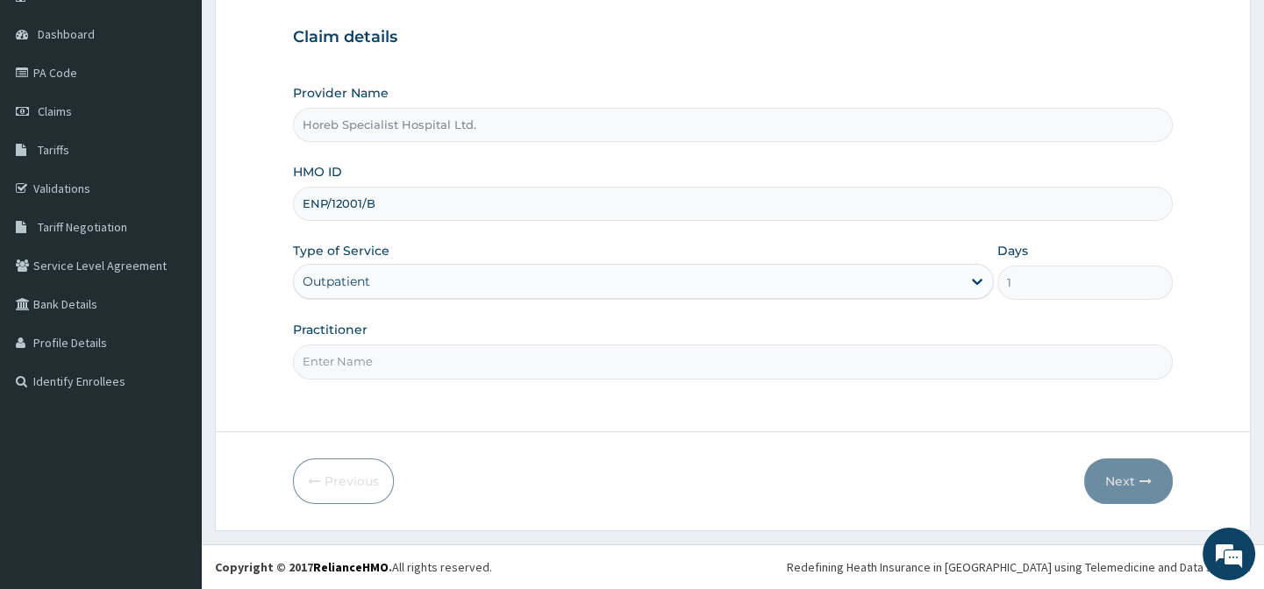
click at [404, 356] on input "Practitioner" at bounding box center [732, 362] width 879 height 34
type input "DR [PERSON_NAME]"
click at [1128, 481] on button "Next" at bounding box center [1128, 482] width 89 height 46
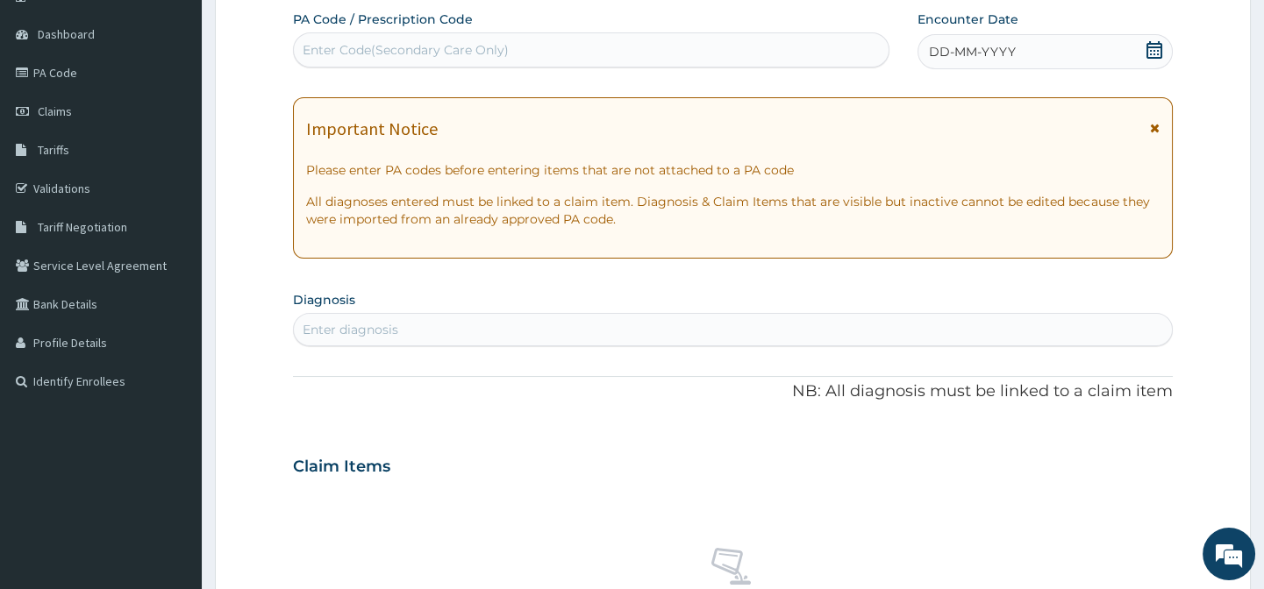
click at [952, 52] on span "DD-MM-YYYY" at bounding box center [972, 52] width 87 height 18
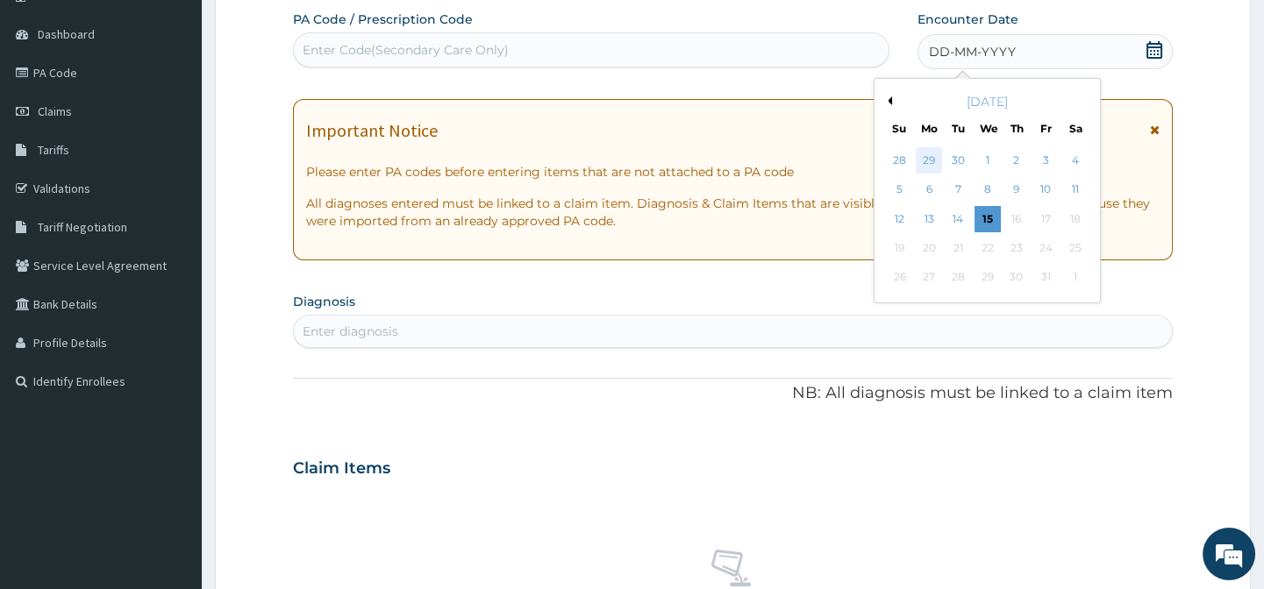
click at [930, 159] on div "29" at bounding box center [928, 160] width 26 height 26
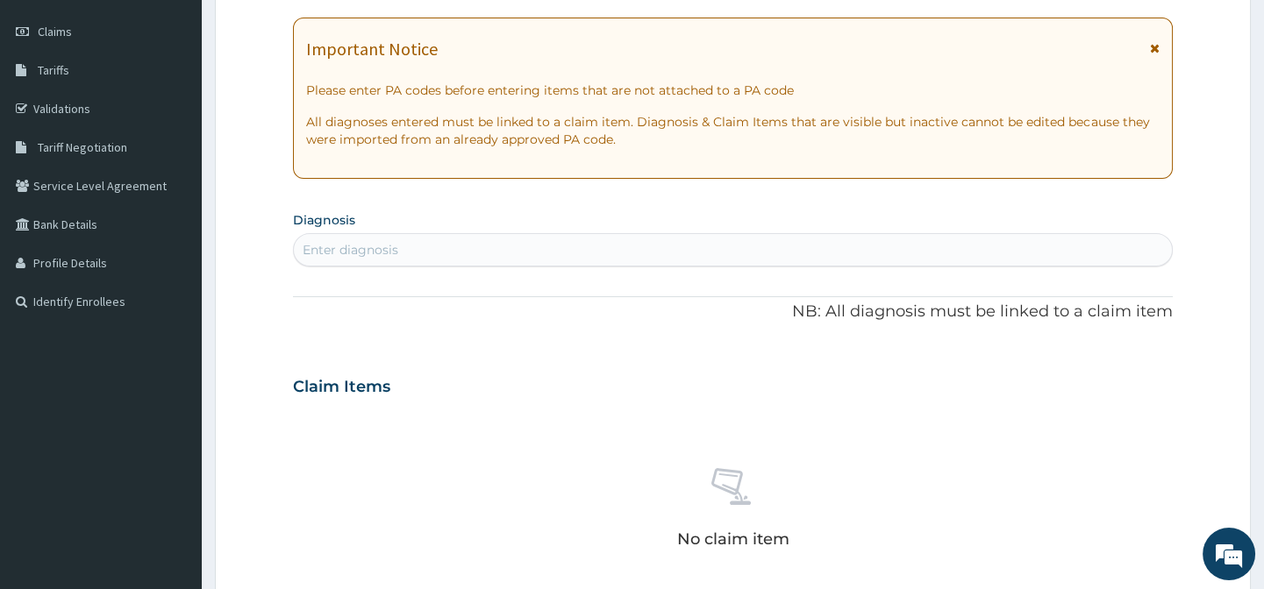
scroll to position [316, 0]
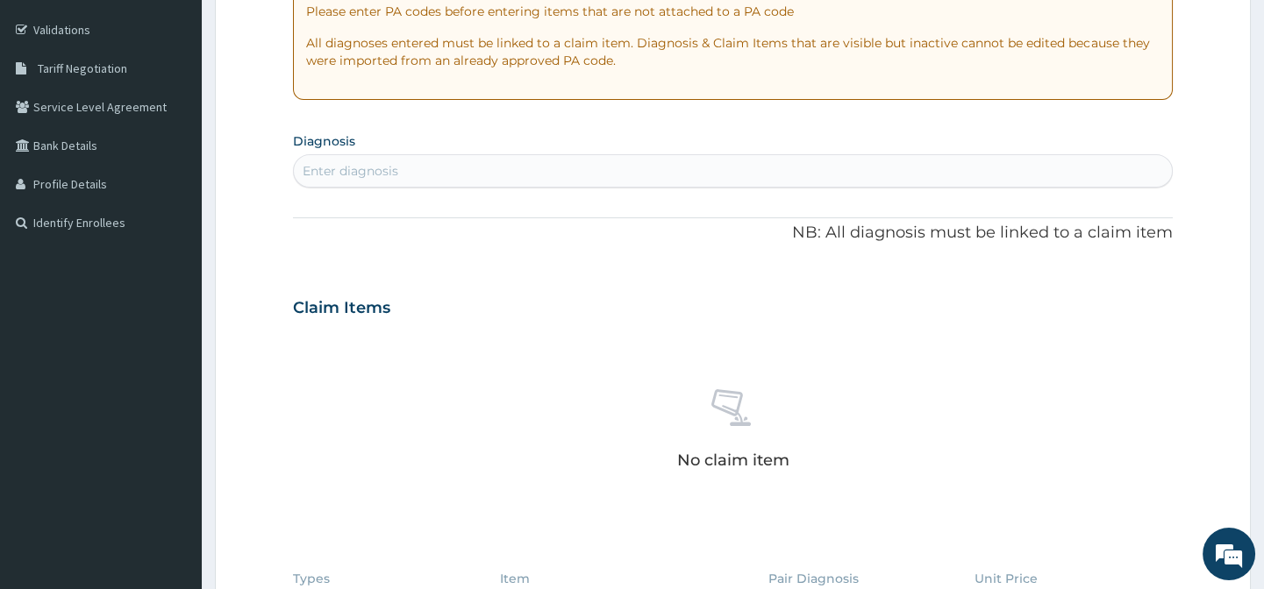
click at [398, 165] on div "Enter diagnosis" at bounding box center [732, 171] width 877 height 28
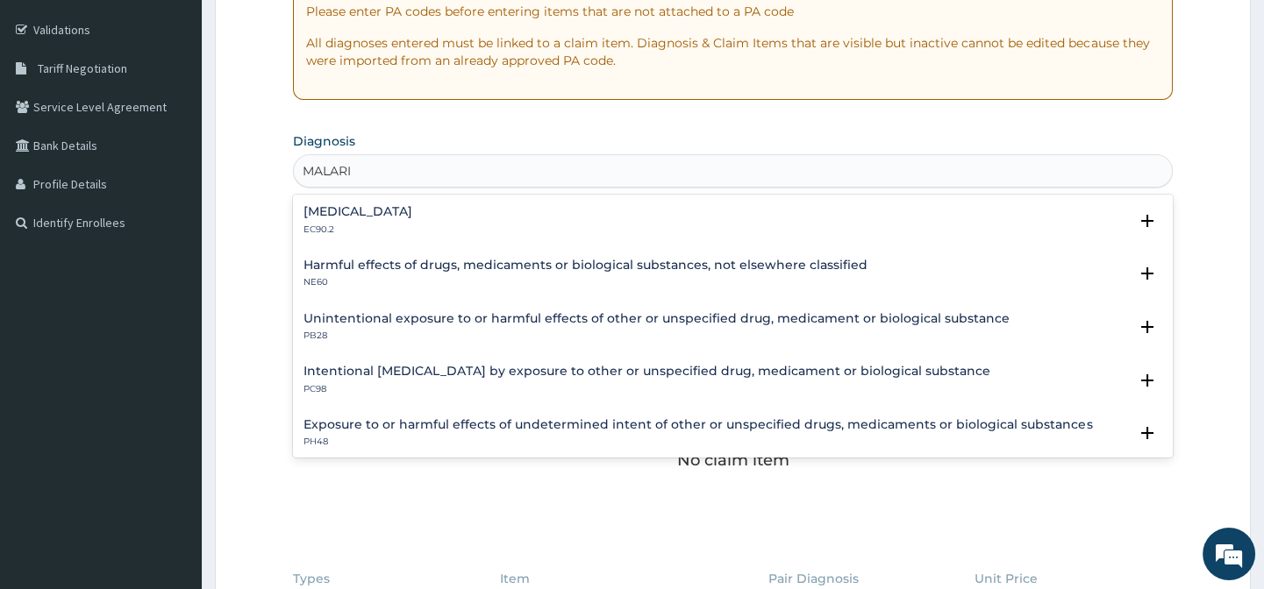
type input "[MEDICAL_DATA]"
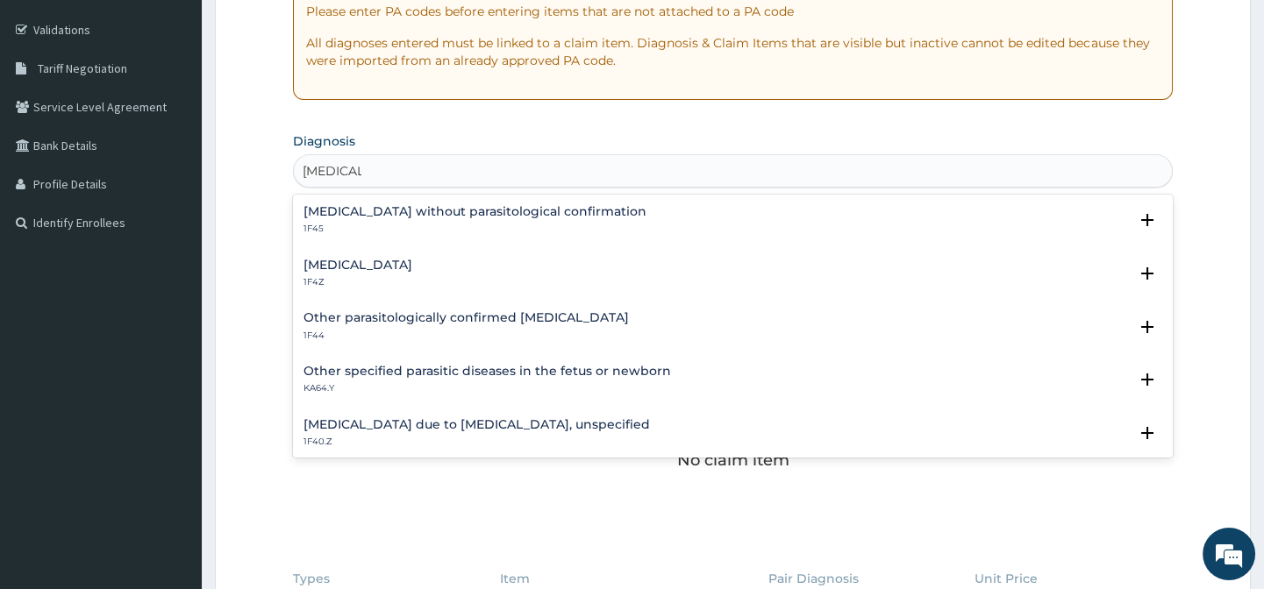
scroll to position [79, 0]
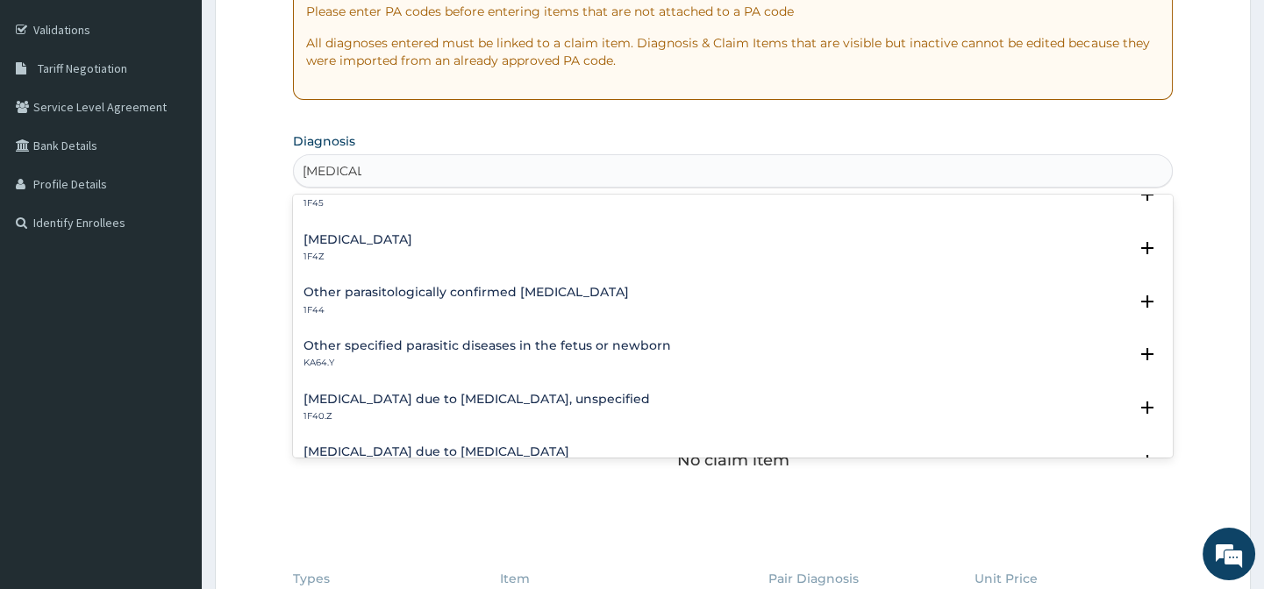
click at [478, 399] on h4 "[MEDICAL_DATA] due to [MEDICAL_DATA], unspecified" at bounding box center [476, 399] width 346 height 13
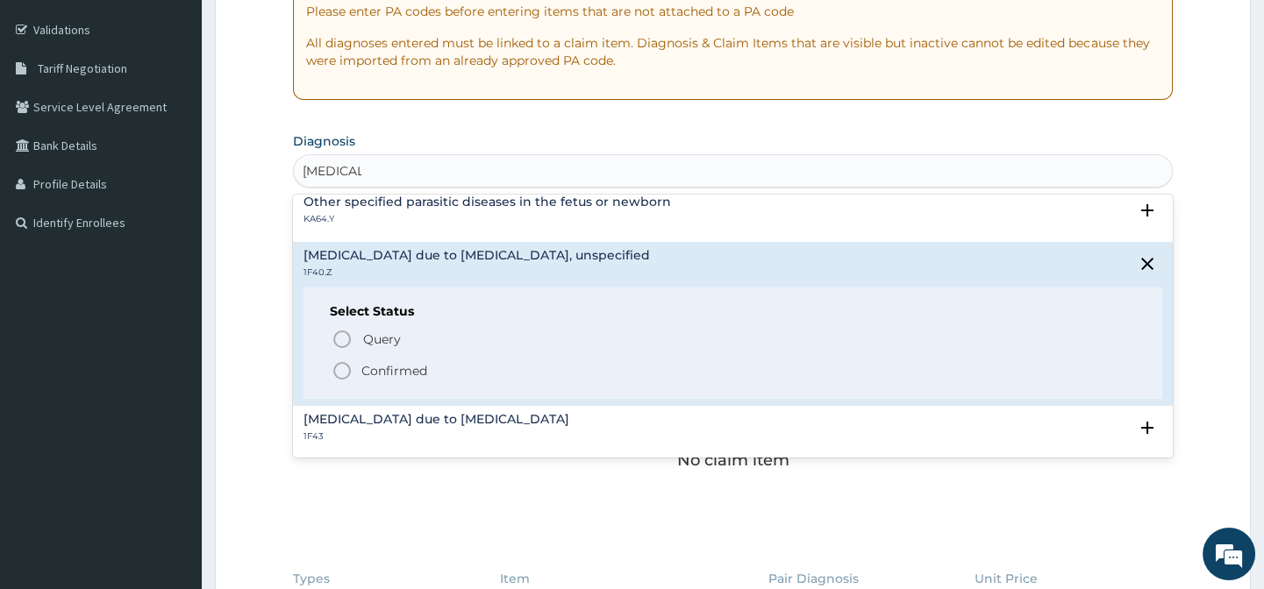
scroll to position [239, 0]
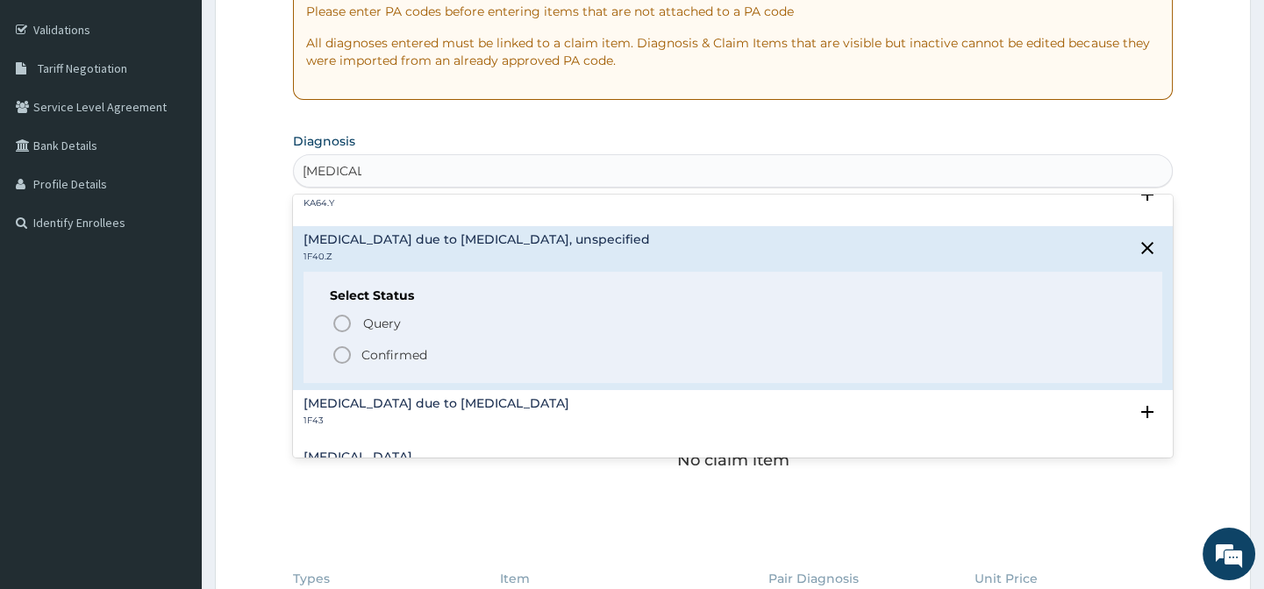
click at [344, 353] on icon "status option filled" at bounding box center [341, 355] width 21 height 21
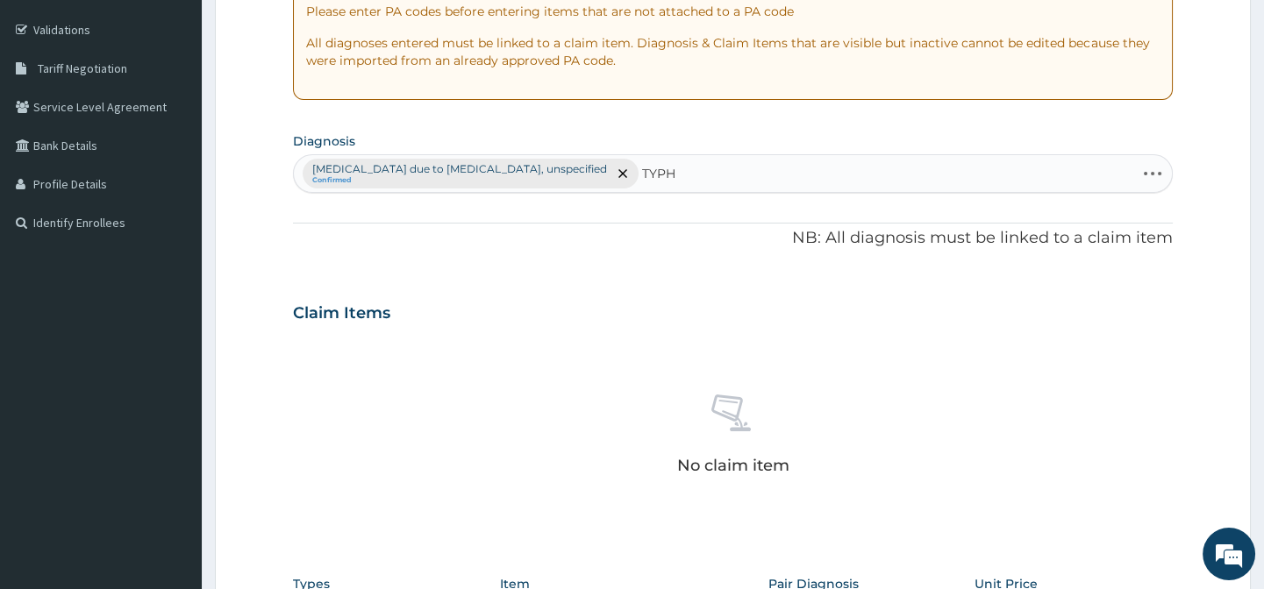
type input "TYPHO"
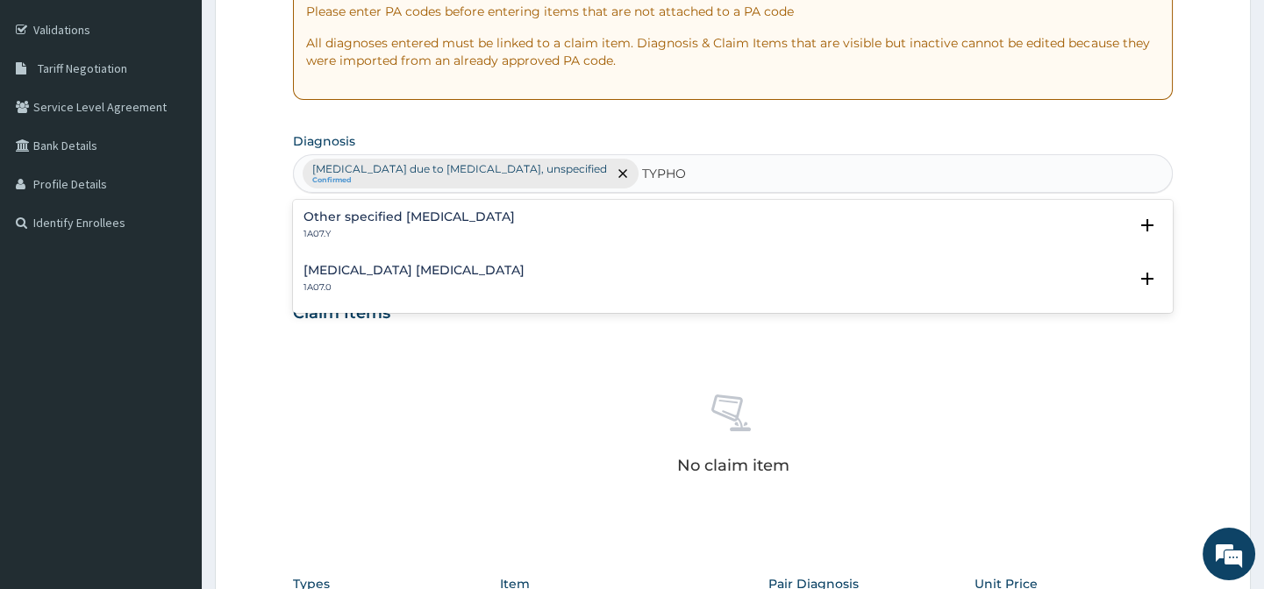
click at [402, 210] on h4 "Other specified [MEDICAL_DATA]" at bounding box center [408, 216] width 211 height 13
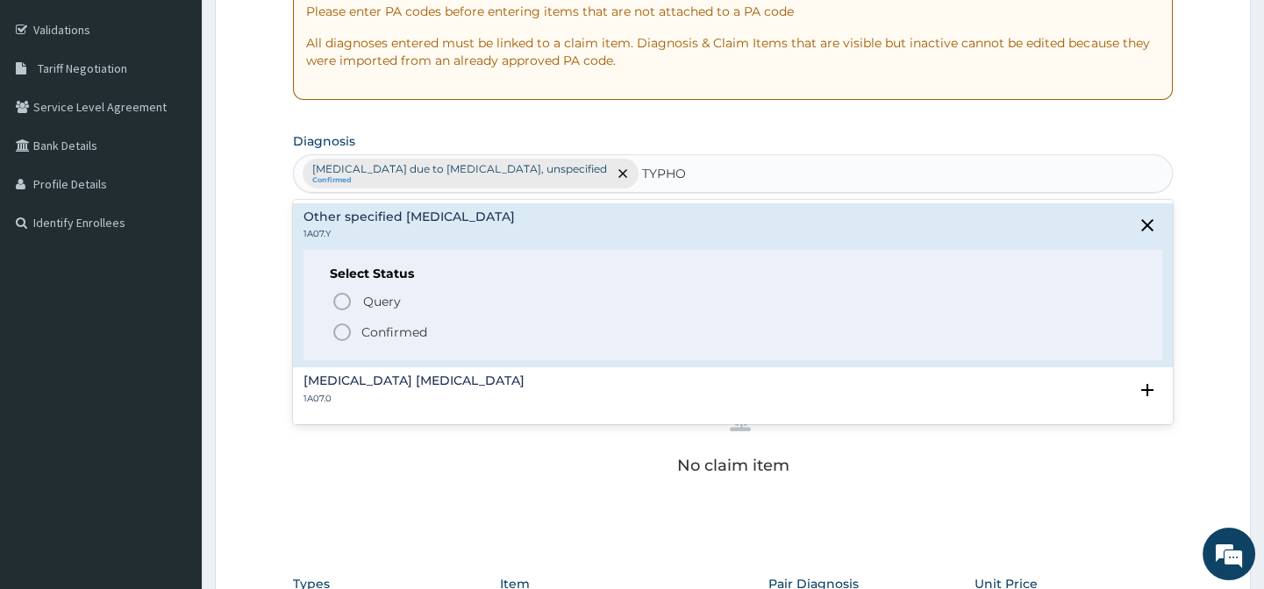
click at [341, 331] on icon "status option filled" at bounding box center [341, 332] width 21 height 21
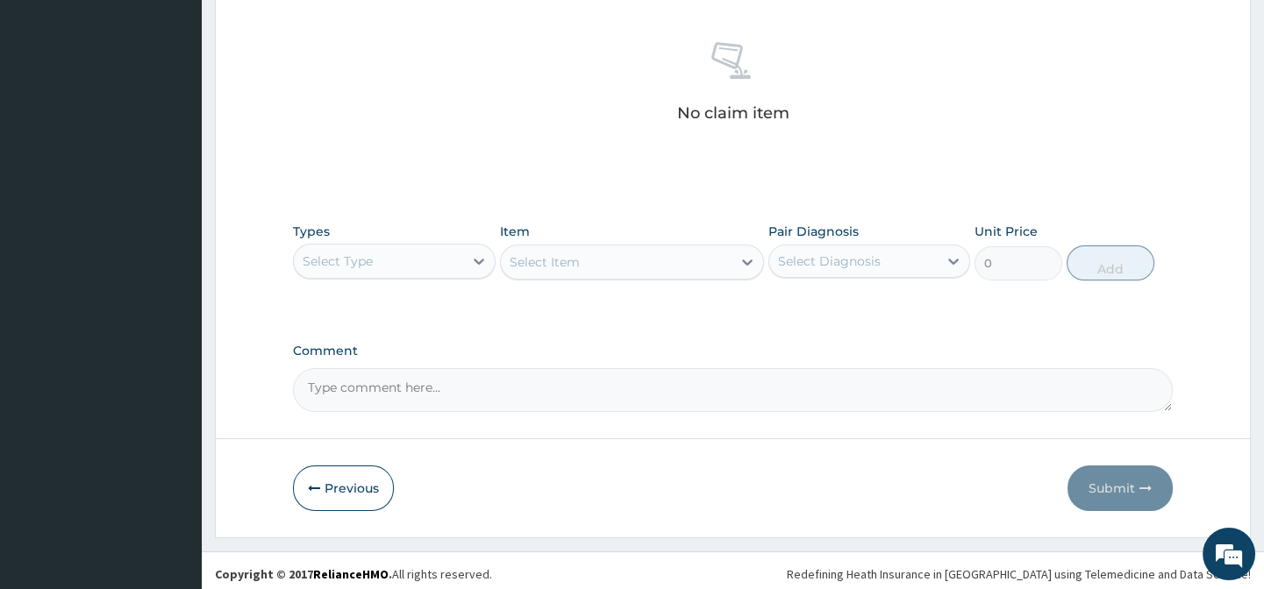
scroll to position [674, 0]
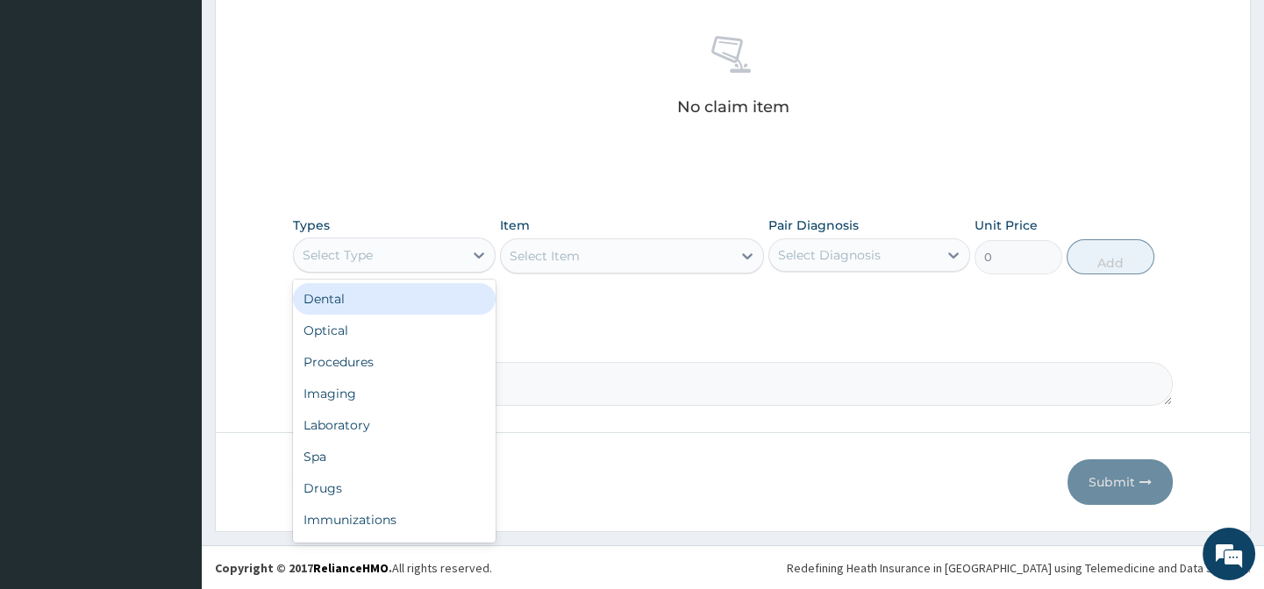
click at [386, 248] on div "Select Type" at bounding box center [378, 255] width 168 height 28
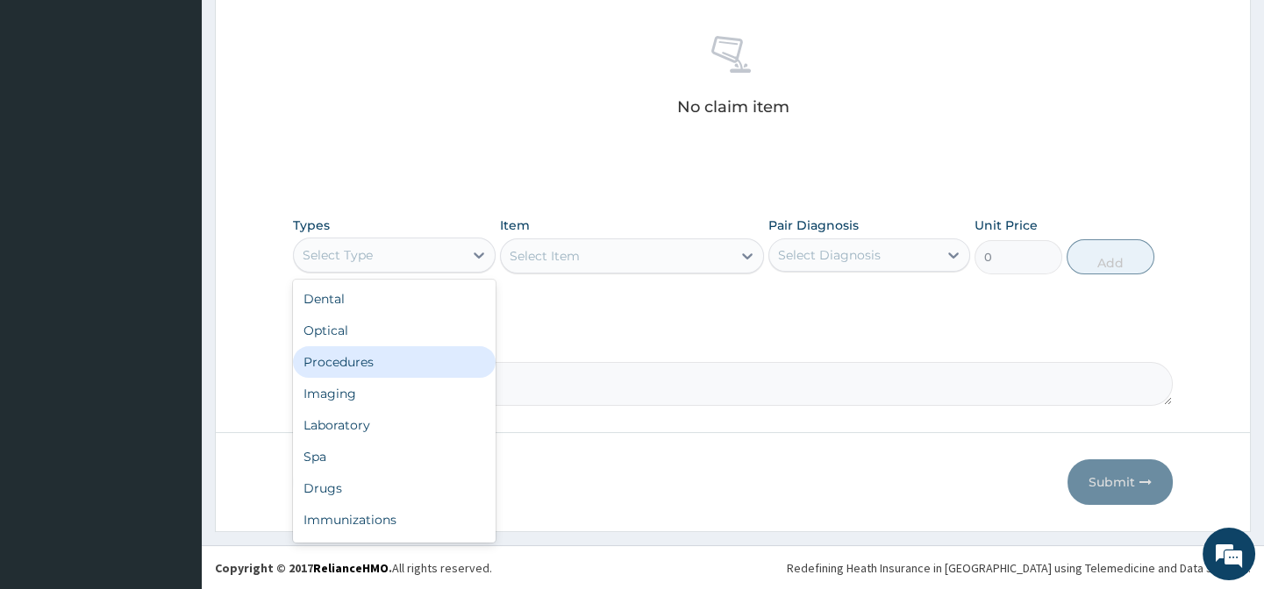
drag, startPoint x: 382, startPoint y: 360, endPoint x: 443, endPoint y: 333, distance: 66.3
click at [403, 351] on div "Procedures" at bounding box center [394, 362] width 202 height 32
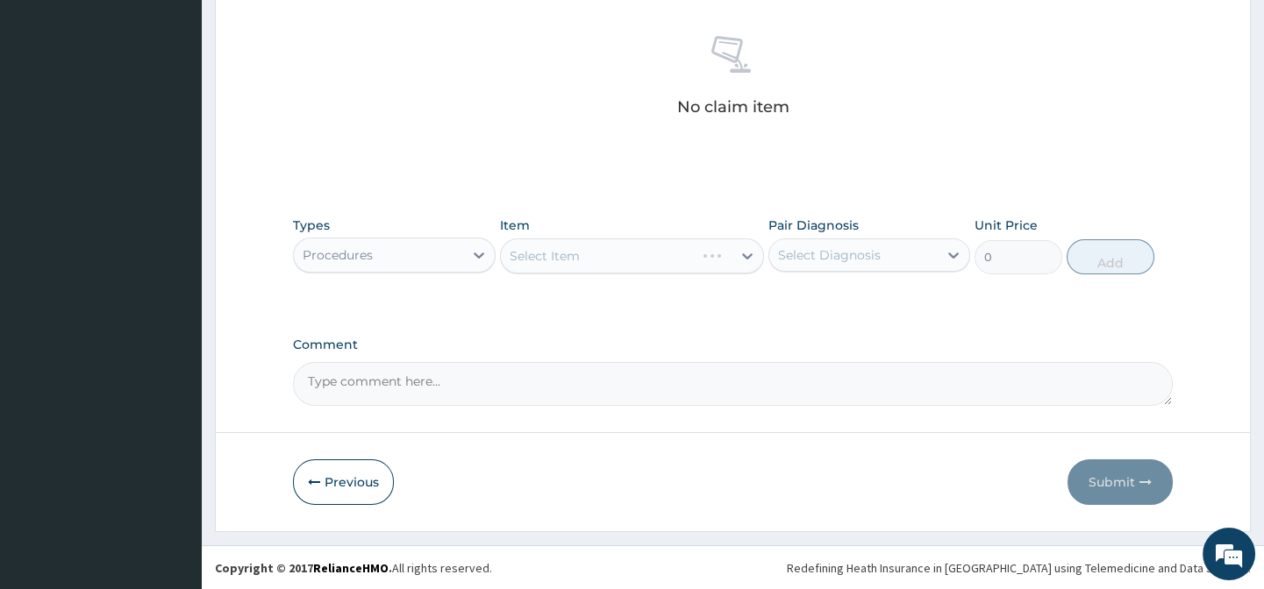
click at [459, 383] on textarea "Comment" at bounding box center [732, 384] width 879 height 44
type textarea "DIAGNOSIS- [MEDICAL_DATA] WITH [MEDICAL_DATA]"
click at [559, 253] on div "Select Item" at bounding box center [544, 256] width 70 height 18
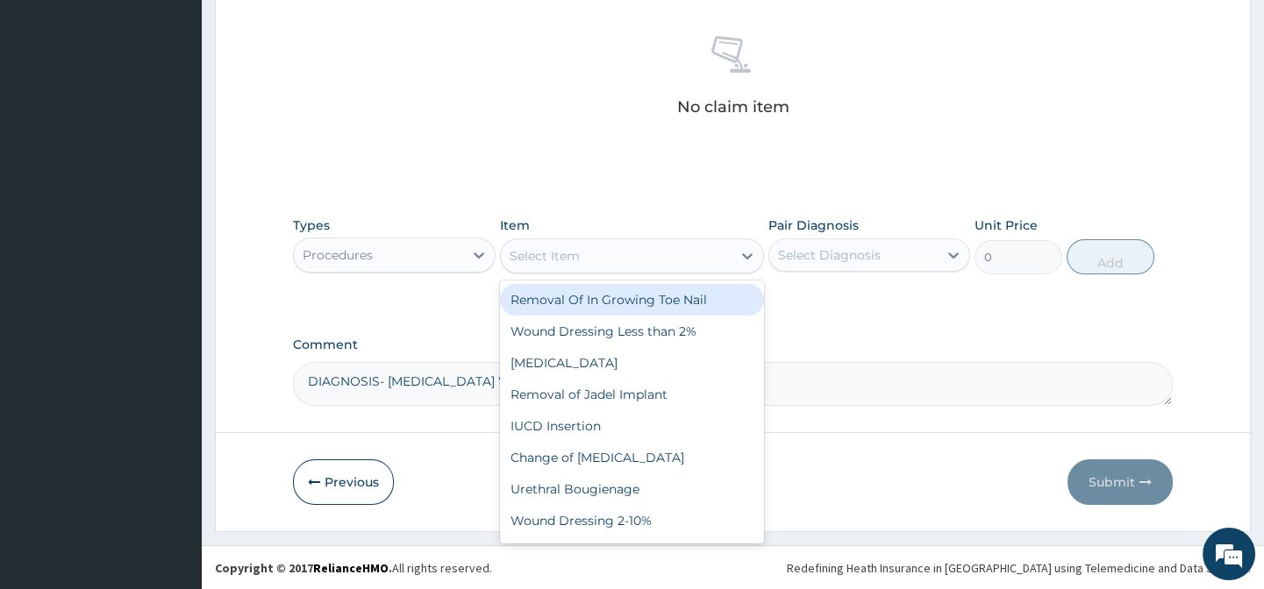
click at [559, 253] on div "Select Item" at bounding box center [544, 256] width 70 height 18
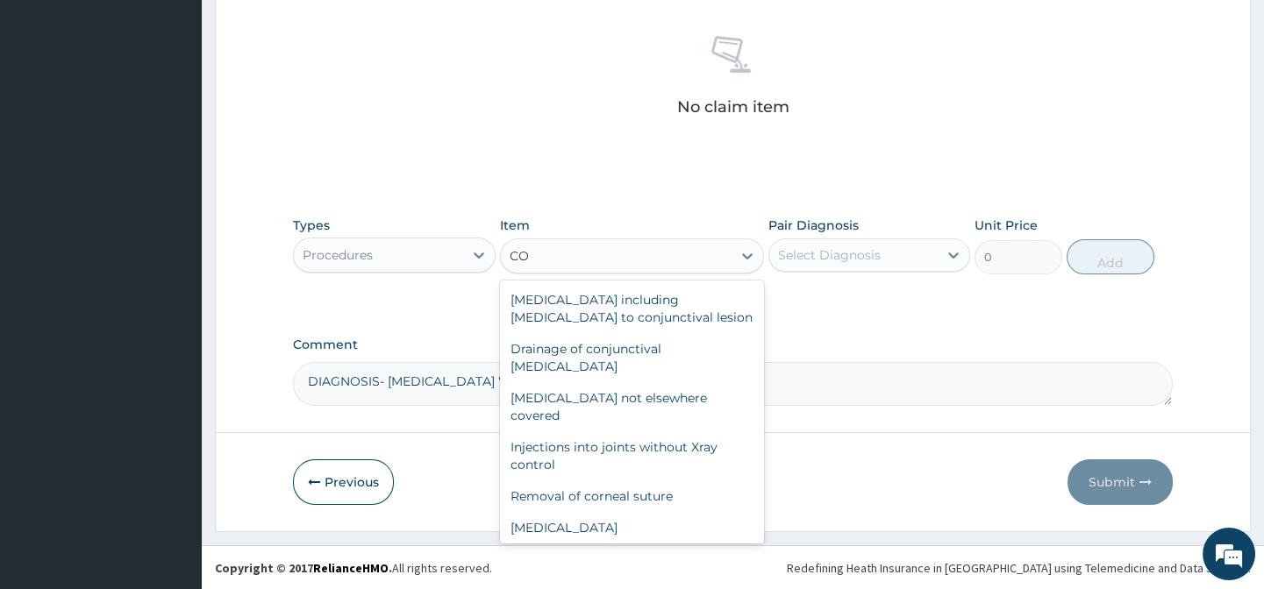
type input "C"
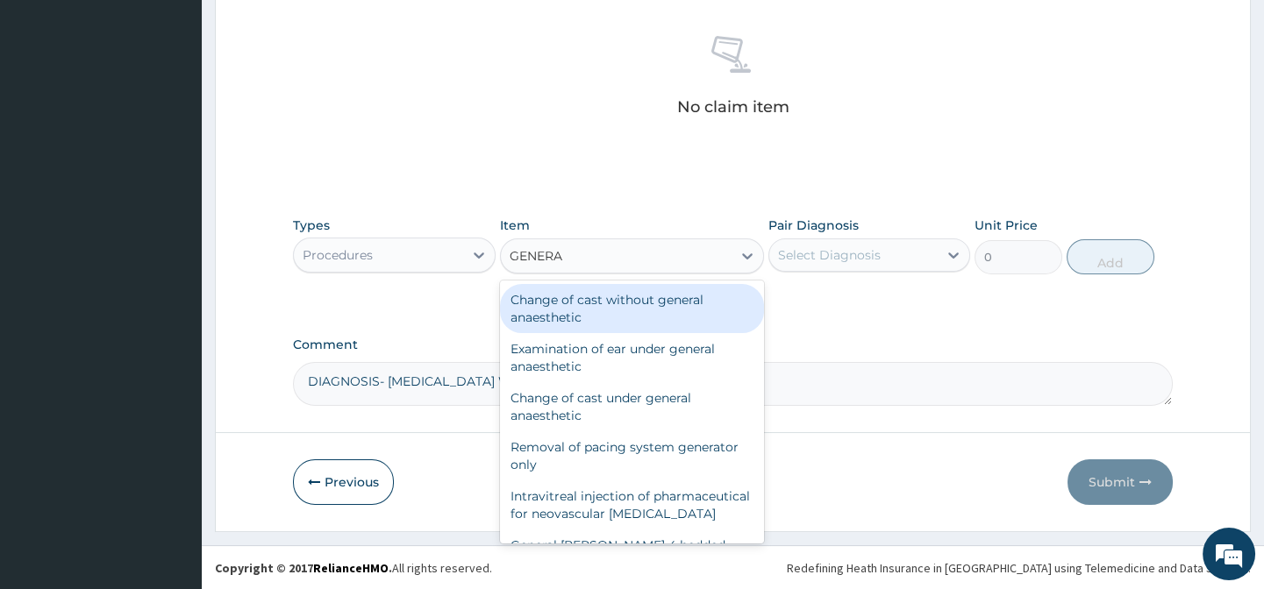
type input "GENERAL"
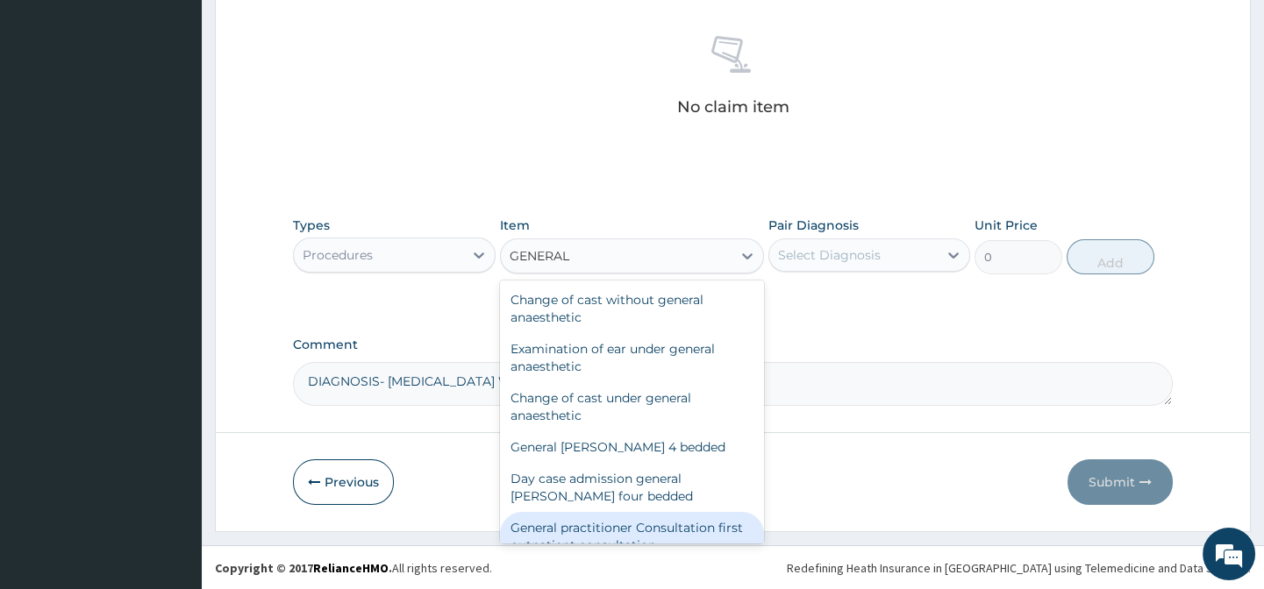
click at [561, 528] on div "General practitioner Consultation first outpatient consultation" at bounding box center [632, 536] width 264 height 49
type input "3000"
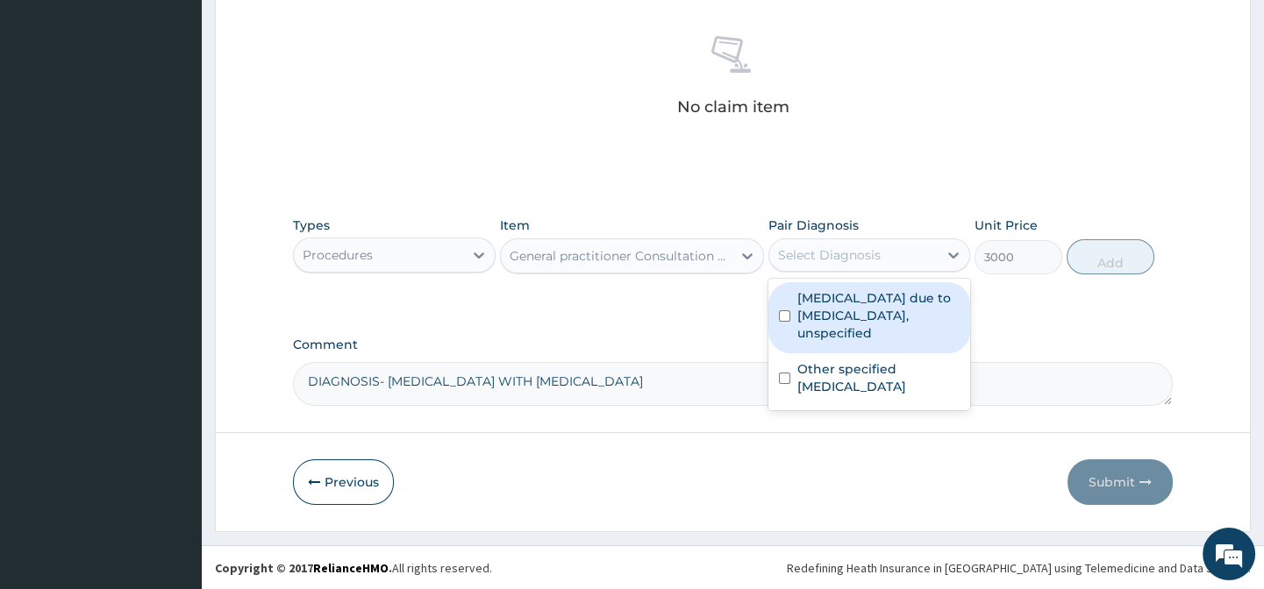
drag, startPoint x: 840, startPoint y: 241, endPoint x: 843, endPoint y: 250, distance: 9.2
click at [843, 250] on div "Select Diagnosis" at bounding box center [853, 255] width 168 height 28
drag, startPoint x: 854, startPoint y: 312, endPoint x: 854, endPoint y: 378, distance: 65.8
click at [854, 317] on label "[MEDICAL_DATA] due to [MEDICAL_DATA], unspecified" at bounding box center [878, 315] width 162 height 53
checkbox input "true"
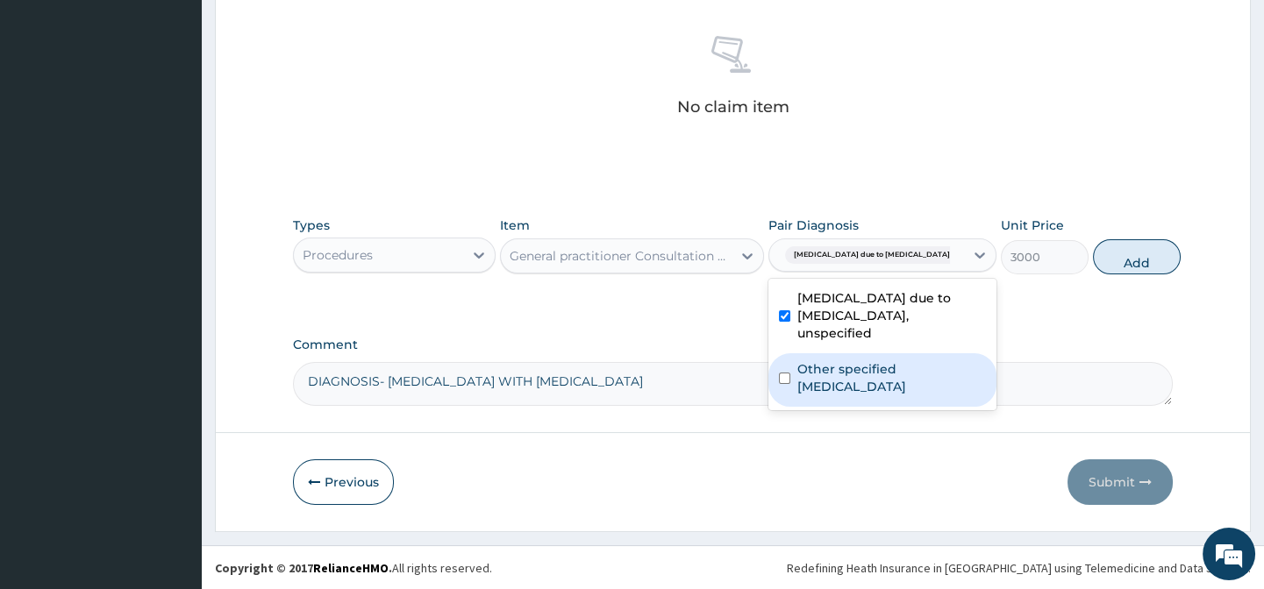
click at [854, 378] on label "Other specified [MEDICAL_DATA]" at bounding box center [891, 377] width 189 height 35
checkbox input "true"
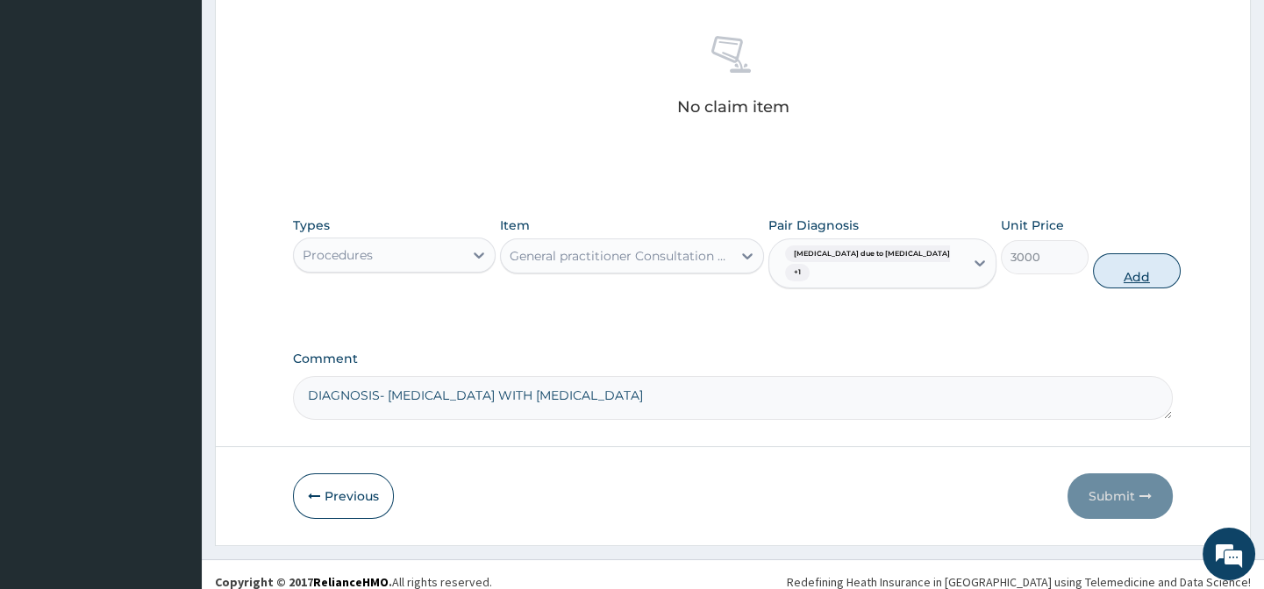
click at [1093, 273] on button "Add" at bounding box center [1137, 270] width 88 height 35
type input "0"
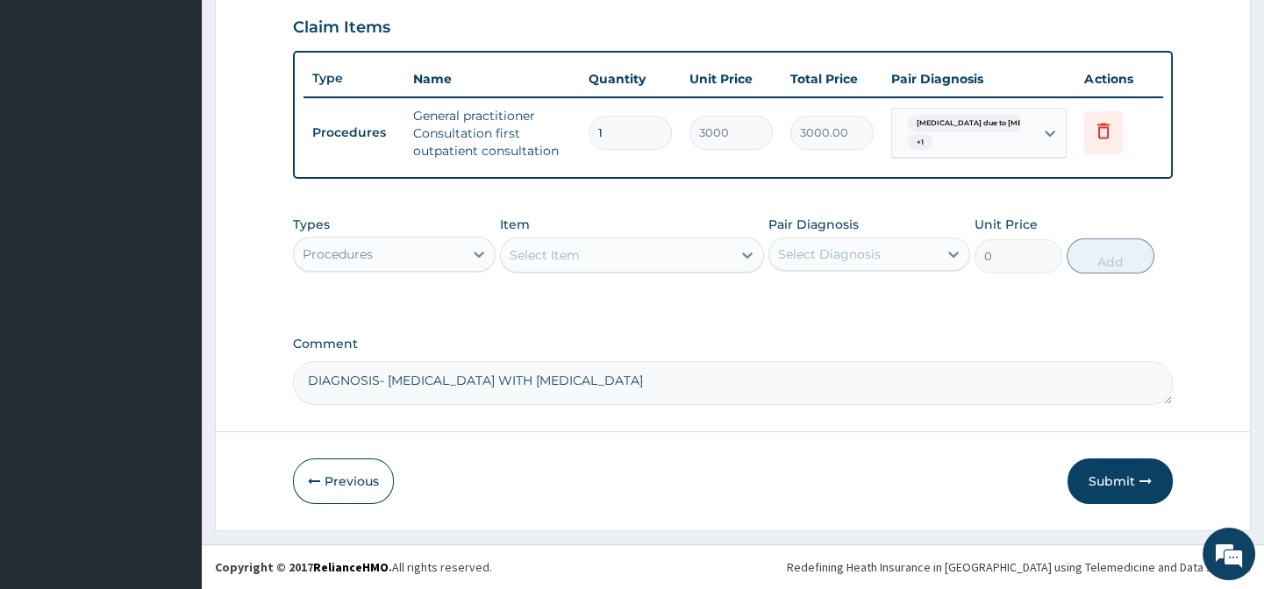
scroll to position [612, 0]
drag, startPoint x: 445, startPoint y: 246, endPoint x: 438, endPoint y: 261, distance: 17.3
click at [445, 246] on div "Procedures" at bounding box center [378, 254] width 168 height 28
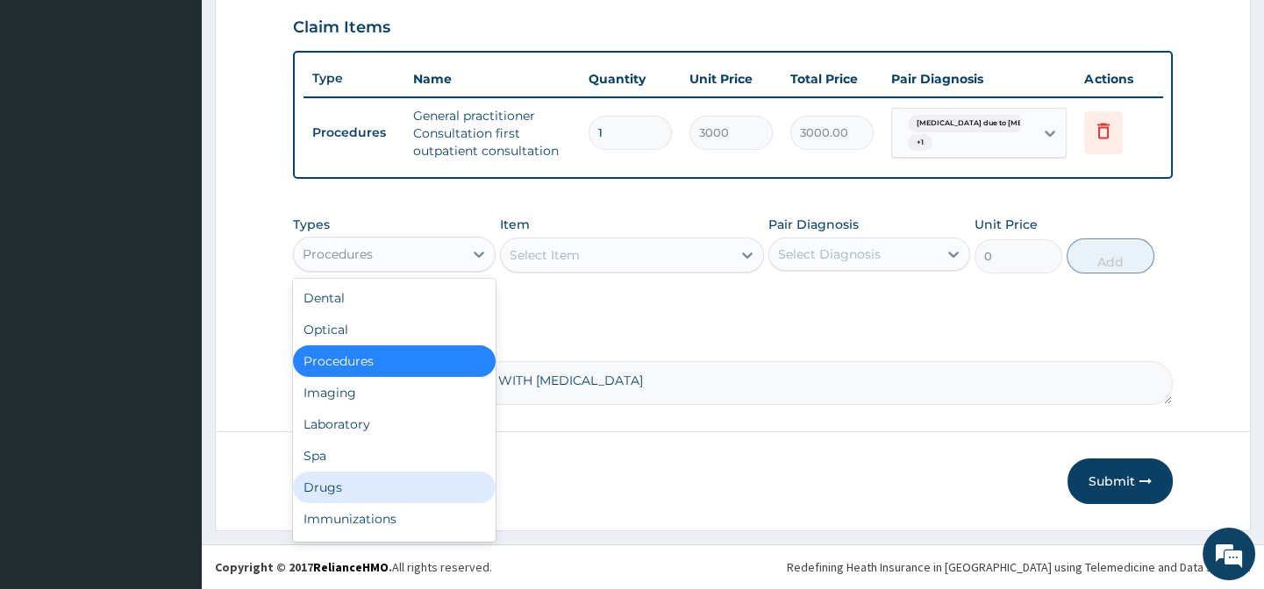
drag, startPoint x: 368, startPoint y: 492, endPoint x: 548, endPoint y: 334, distance: 239.2
click at [373, 489] on div "Drugs" at bounding box center [394, 488] width 202 height 32
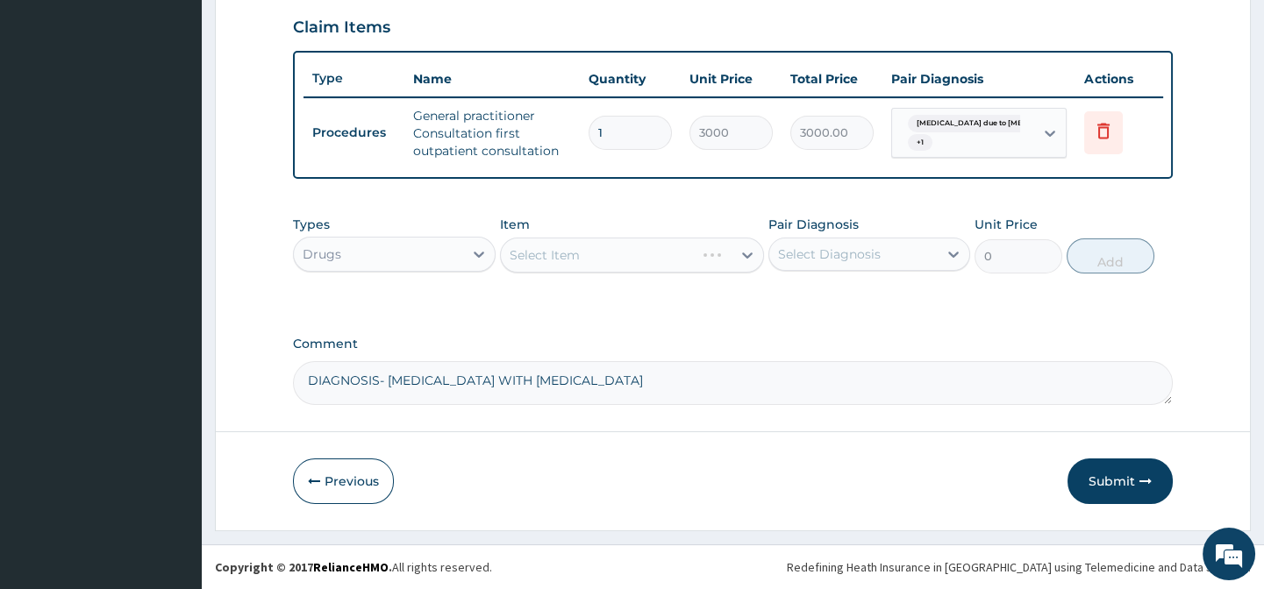
click at [570, 260] on div "Select Item" at bounding box center [632, 255] width 264 height 35
click at [566, 259] on div "Select Item" at bounding box center [544, 255] width 70 height 18
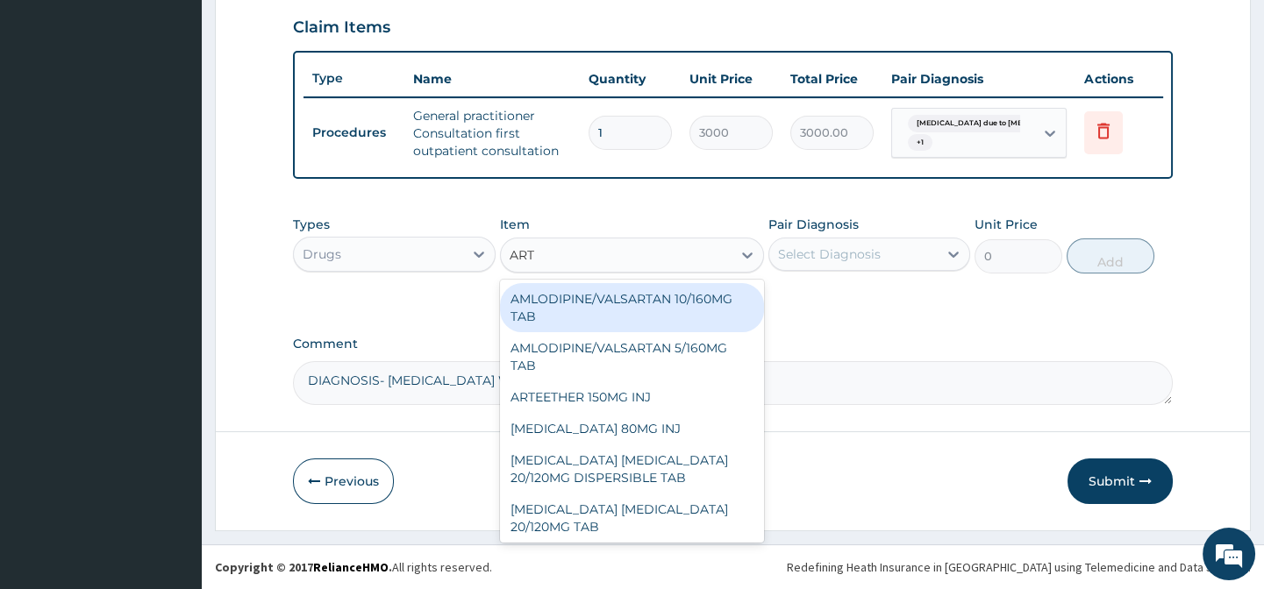
type input "ARTE"
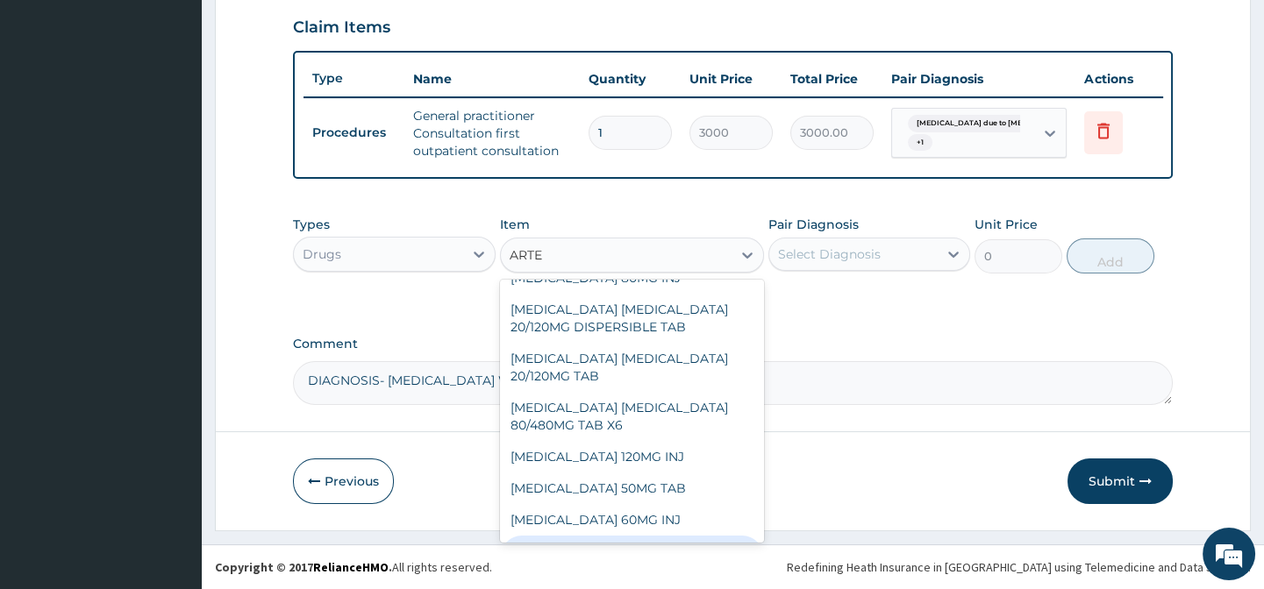
scroll to position [141, 0]
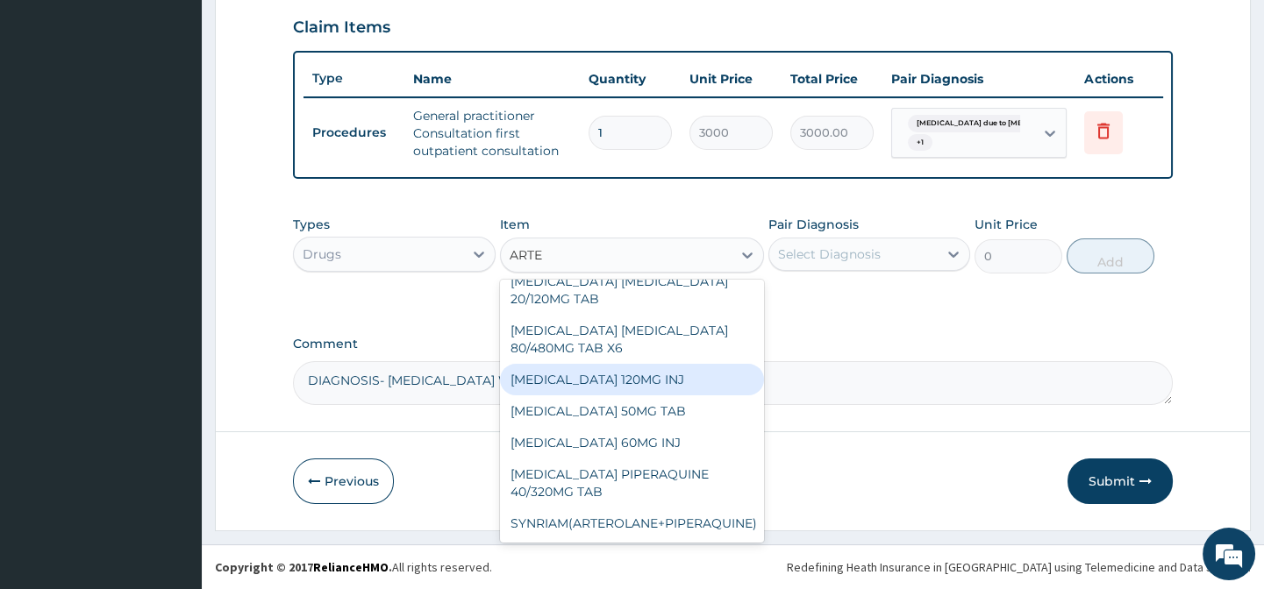
click at [631, 367] on div "[MEDICAL_DATA] 120MG INJ" at bounding box center [632, 380] width 264 height 32
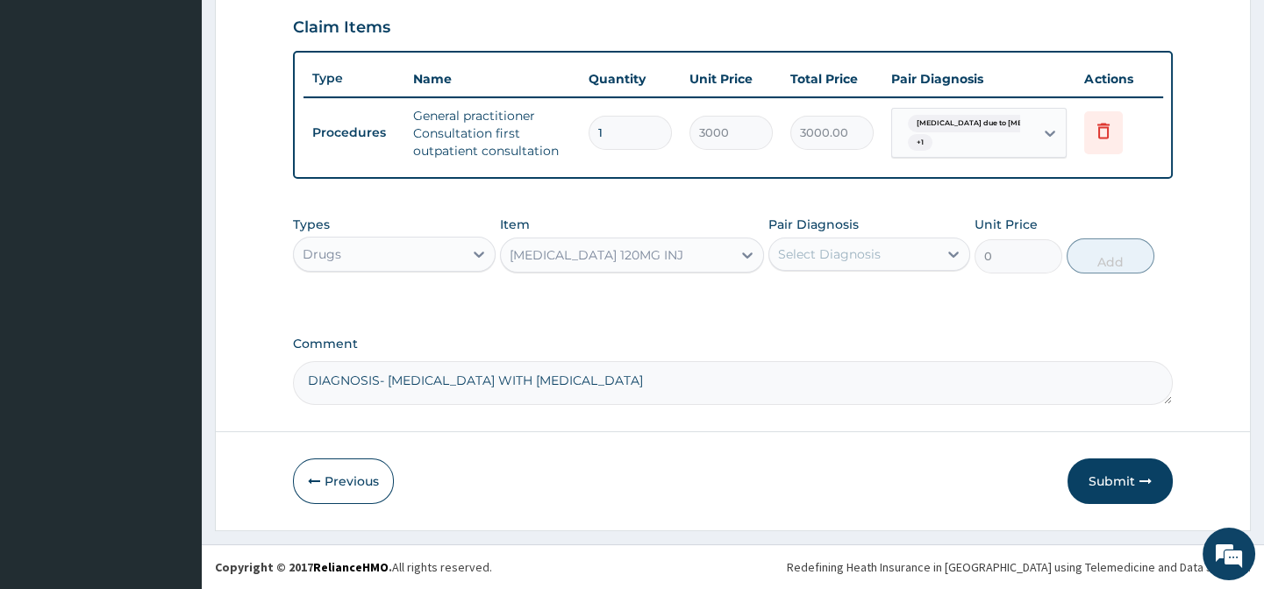
type input "1750"
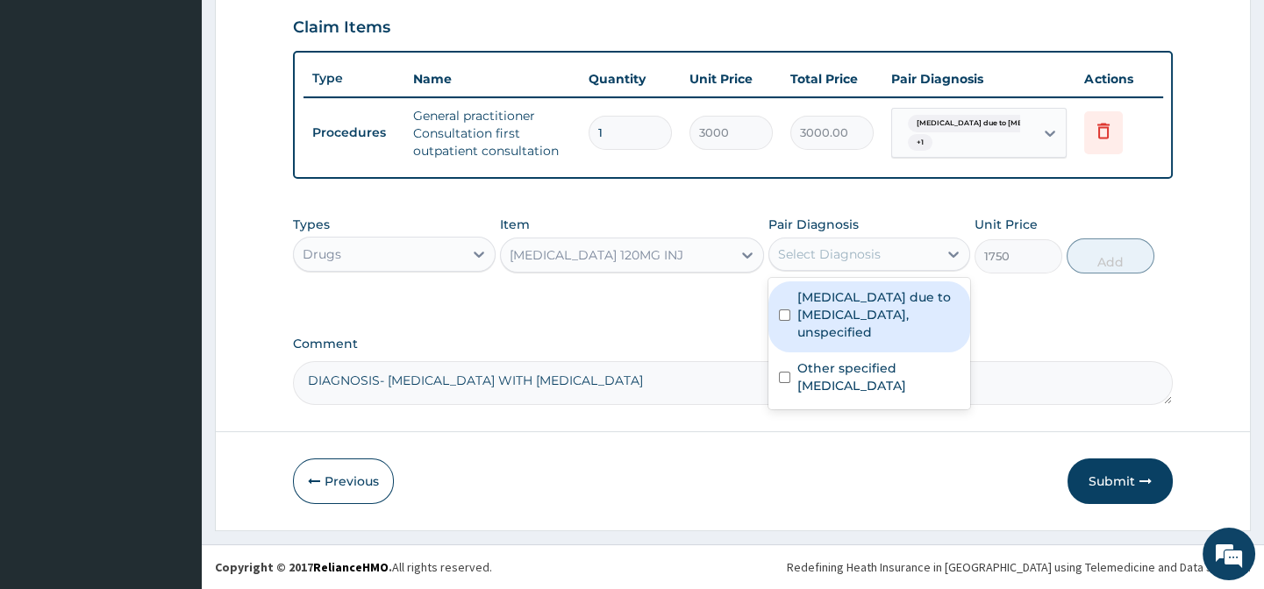
click at [824, 248] on div "Select Diagnosis" at bounding box center [829, 255] width 103 height 18
click at [815, 318] on label "[MEDICAL_DATA] due to [MEDICAL_DATA], unspecified" at bounding box center [878, 314] width 162 height 53
checkbox input "true"
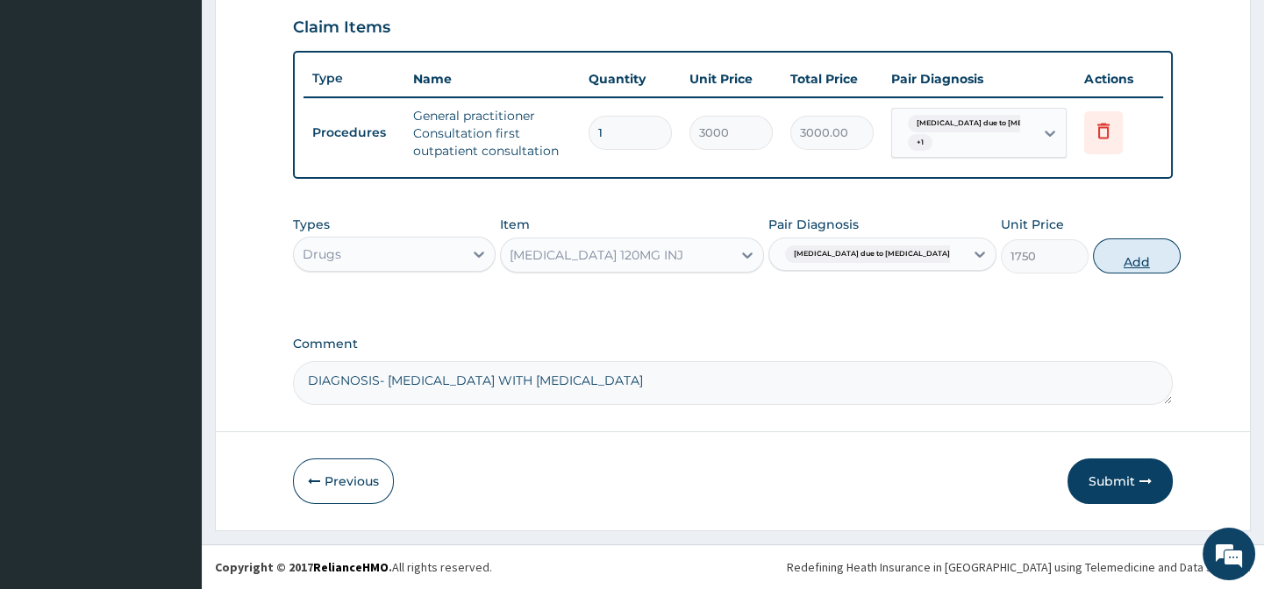
click at [1122, 260] on button "Add" at bounding box center [1137, 256] width 88 height 35
type input "0"
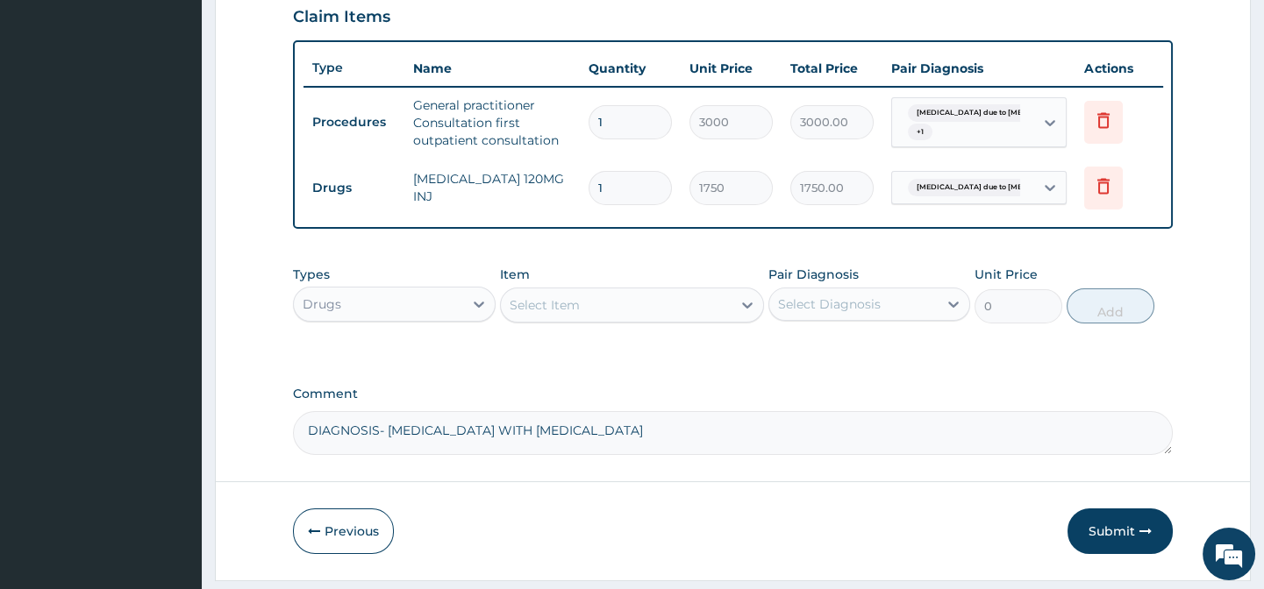
type input "0.00"
type input "2"
type input "3500.00"
type input "2"
click at [565, 314] on div "Select Item" at bounding box center [544, 305] width 70 height 18
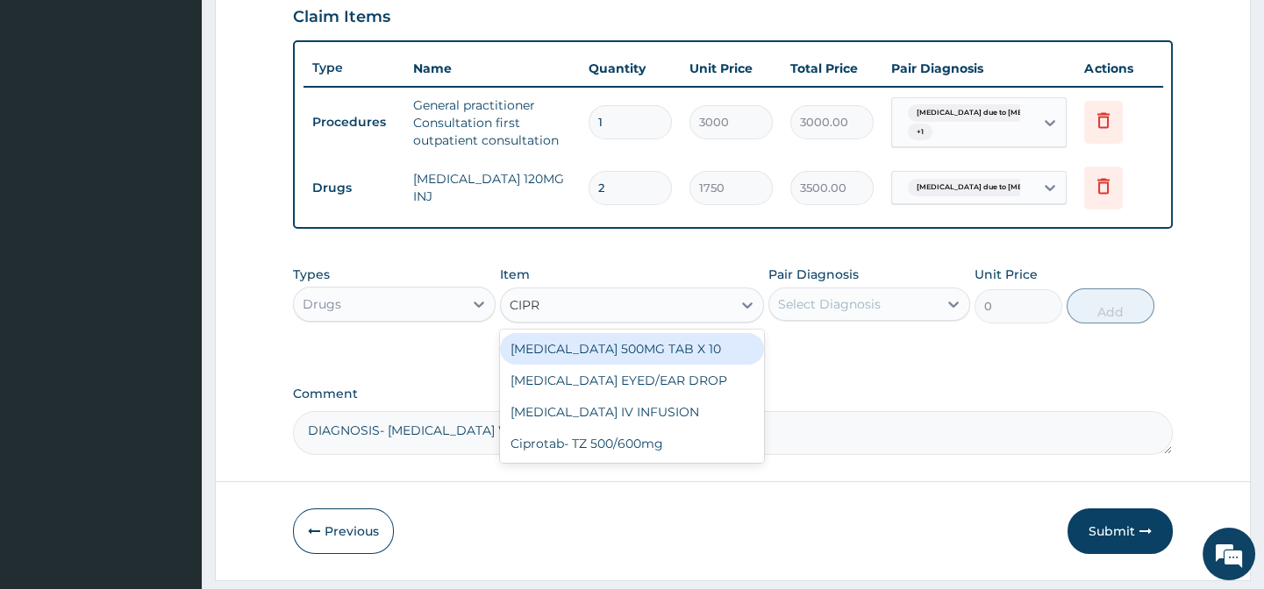
type input "[MEDICAL_DATA]"
click at [573, 360] on div "[MEDICAL_DATA] 500MG TAB X 10" at bounding box center [632, 349] width 264 height 32
type input "63"
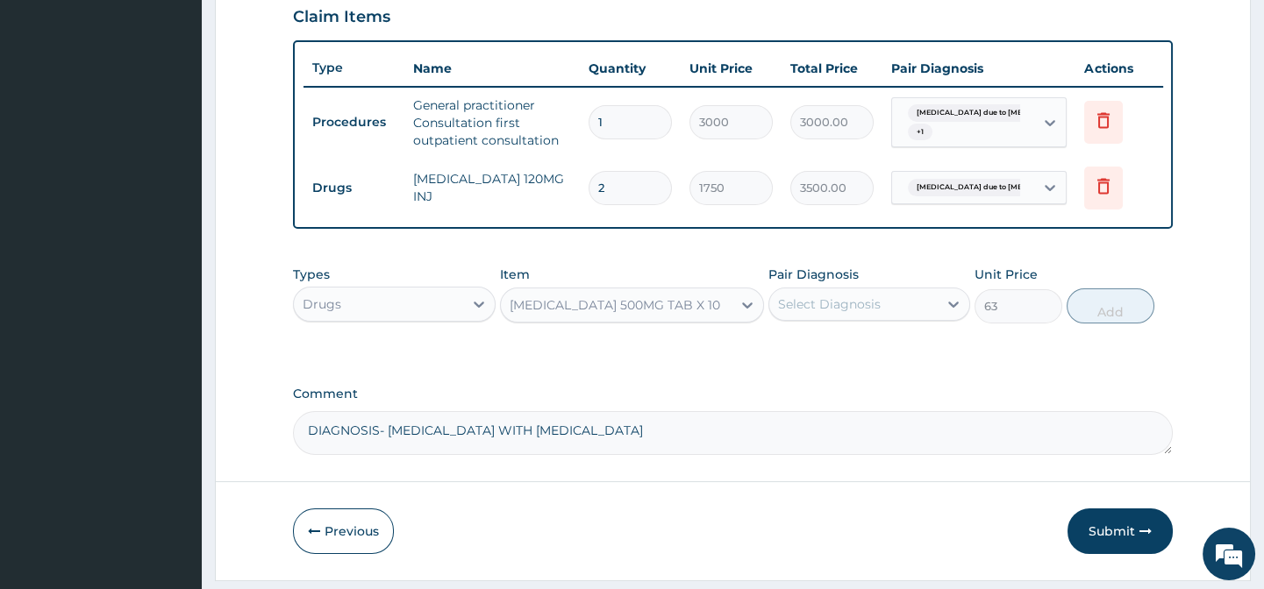
click at [832, 312] on div "Select Diagnosis" at bounding box center [829, 305] width 103 height 18
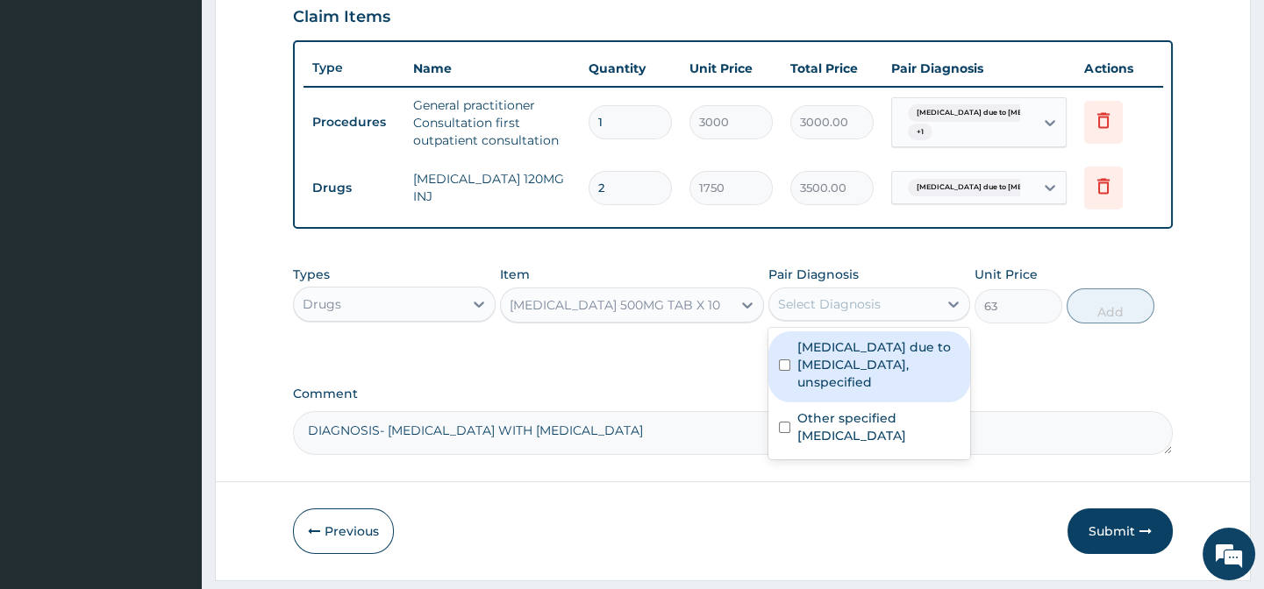
drag, startPoint x: 816, startPoint y: 376, endPoint x: 831, endPoint y: 429, distance: 54.7
click at [816, 380] on label "[MEDICAL_DATA] due to [MEDICAL_DATA], unspecified" at bounding box center [878, 364] width 162 height 53
checkbox input "true"
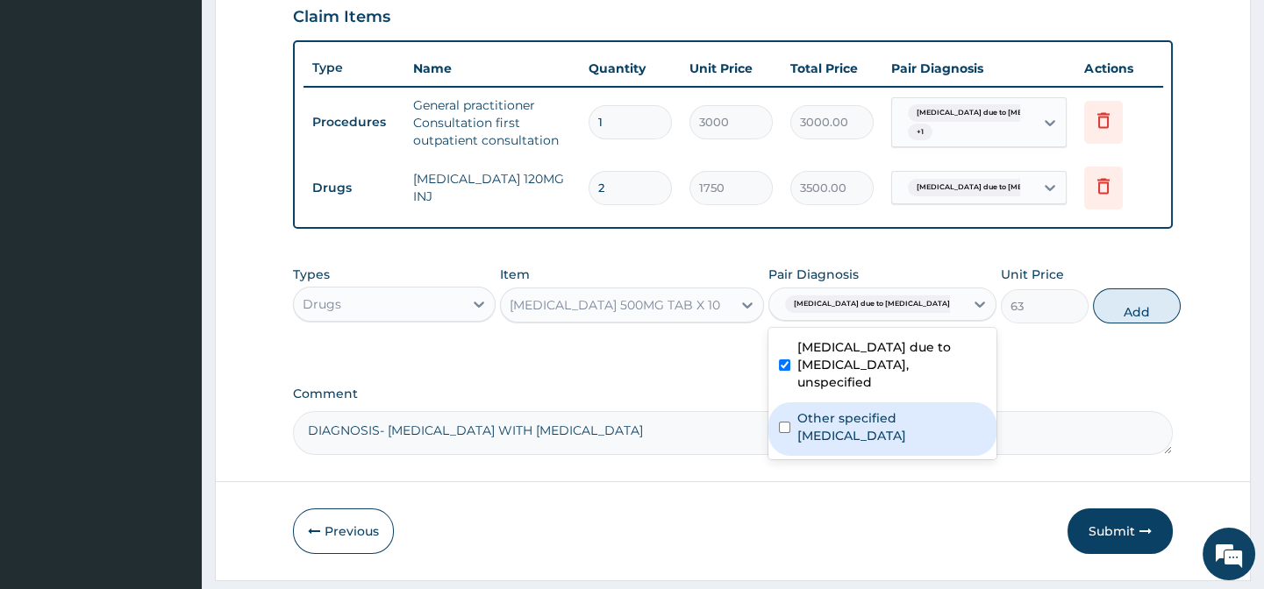
drag, startPoint x: 831, startPoint y: 429, endPoint x: 968, endPoint y: 424, distance: 136.9
click at [834, 430] on label "Other specified typhoid fever" at bounding box center [891, 427] width 189 height 35
checkbox input "true"
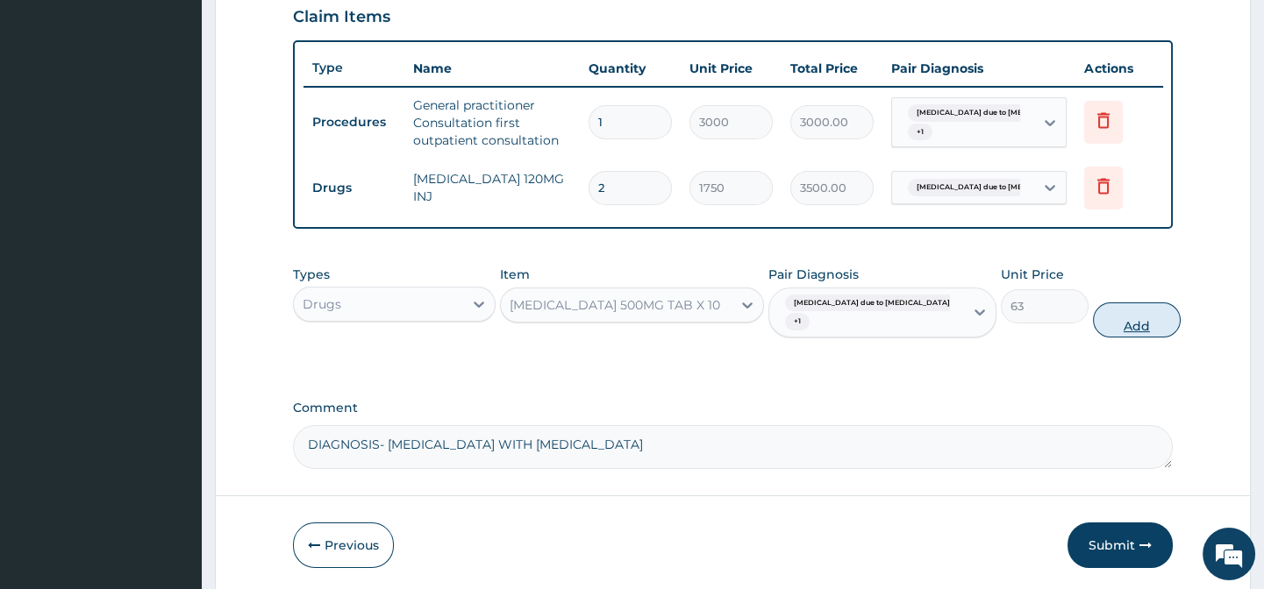
click at [1105, 322] on button "Add" at bounding box center [1137, 320] width 88 height 35
type input "0"
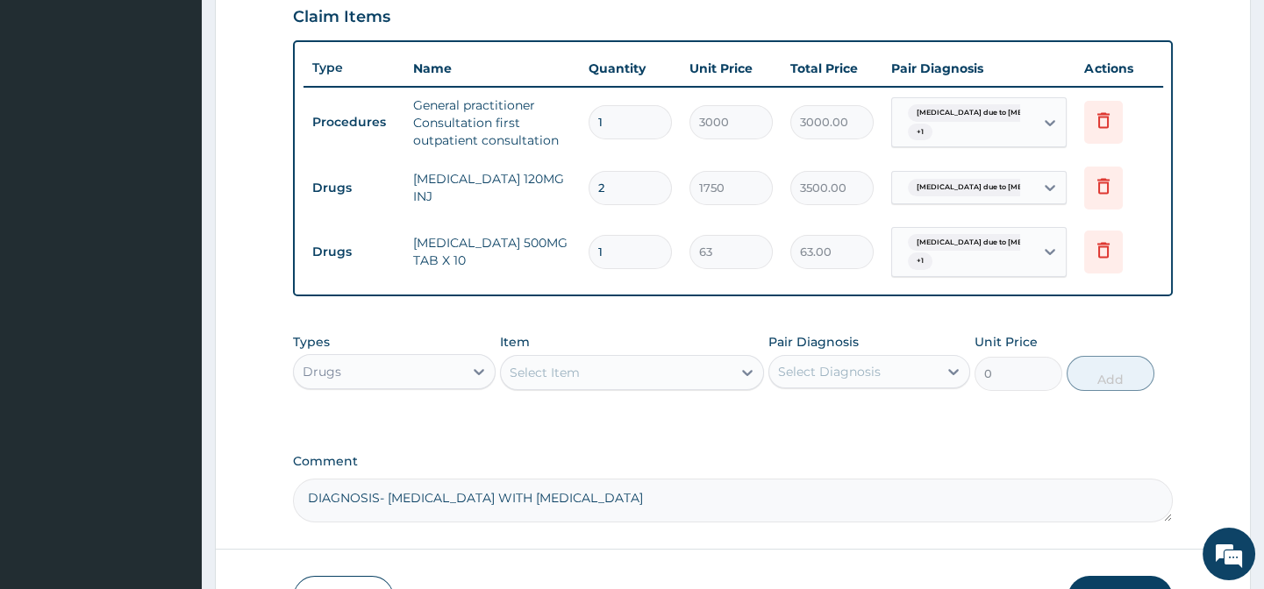
type input "14"
type input "882.00"
type input "14"
drag, startPoint x: 544, startPoint y: 381, endPoint x: 529, endPoint y: 399, distance: 23.0
click at [544, 381] on div "Select Item" at bounding box center [544, 373] width 70 height 18
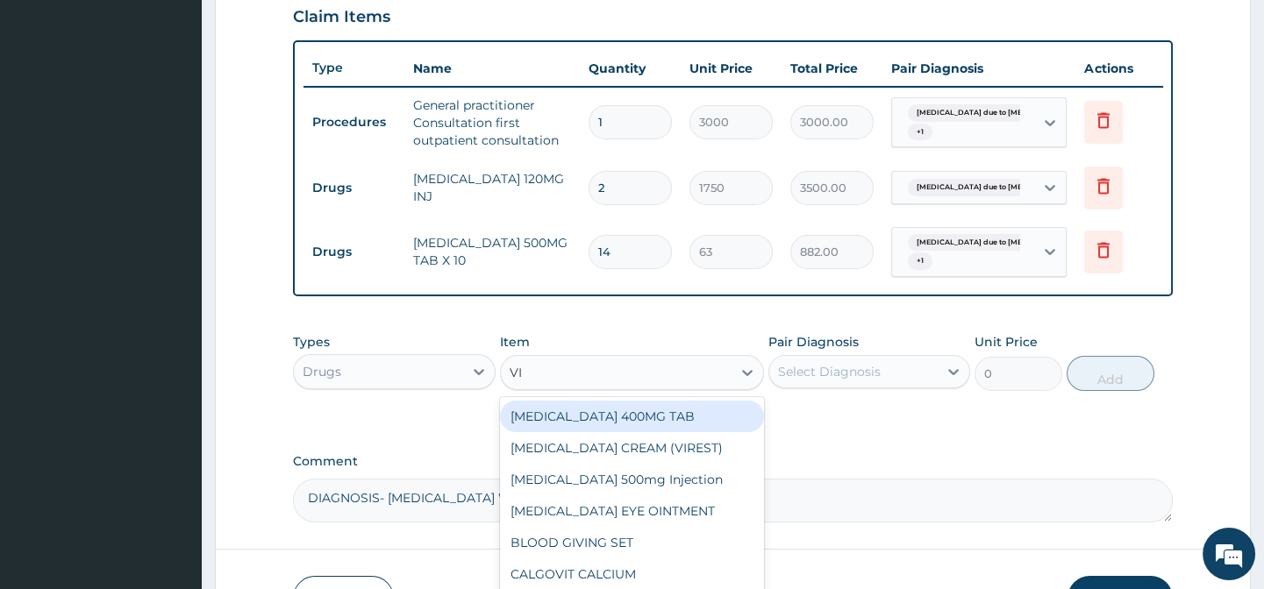
type input "V"
type input "B CO"
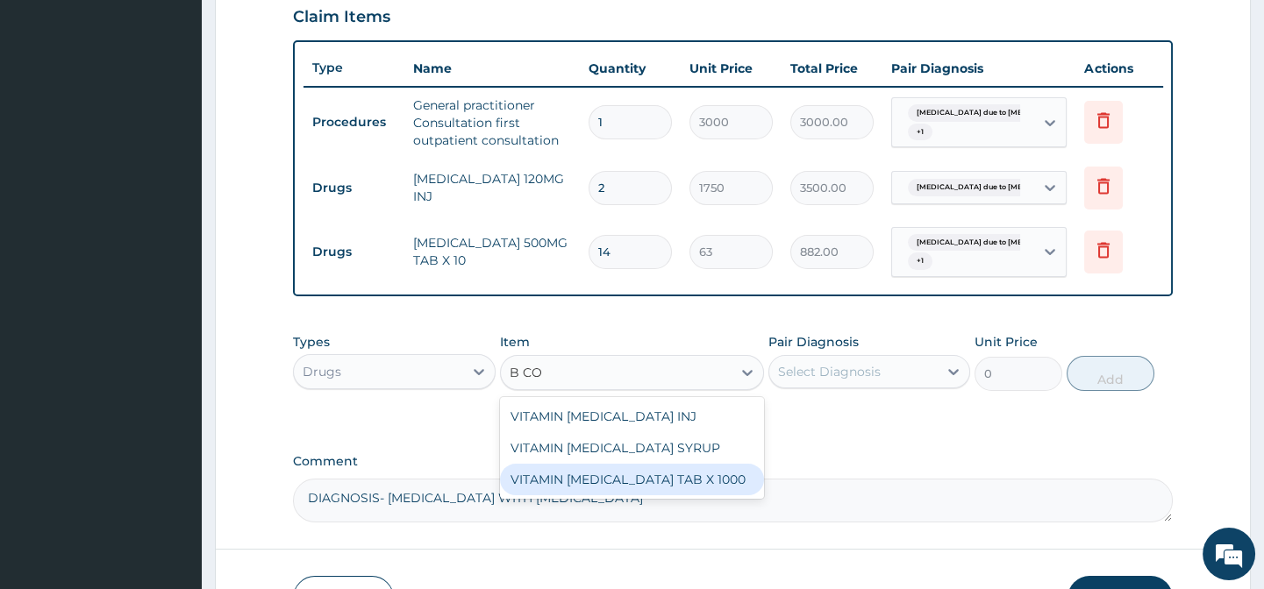
click at [609, 495] on div "VITAMIN B COMPLEX TAB X 1000" at bounding box center [632, 480] width 264 height 32
type input "52.5"
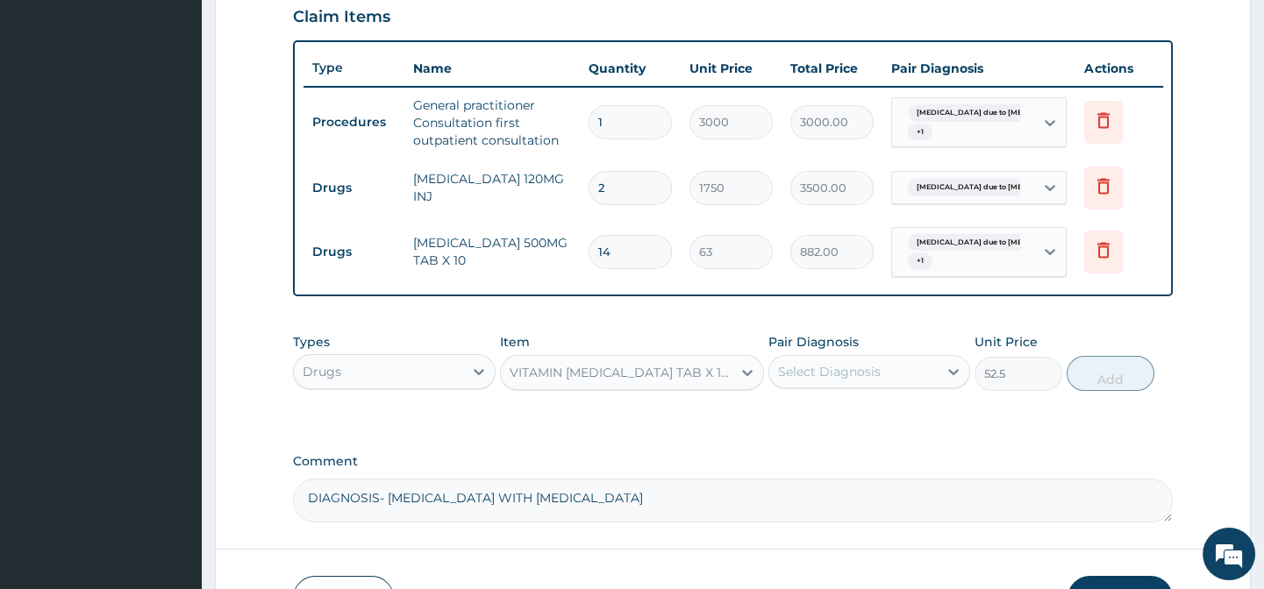
click at [870, 380] on div "Select Diagnosis" at bounding box center [829, 372] width 103 height 18
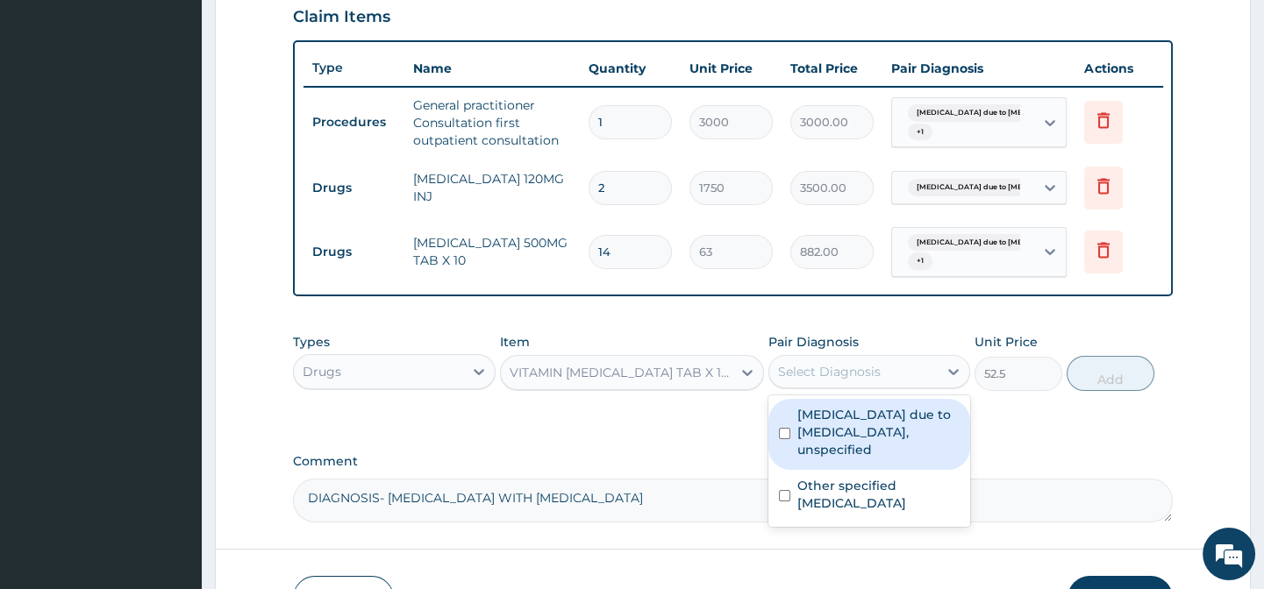
drag, startPoint x: 838, startPoint y: 428, endPoint x: 823, endPoint y: 446, distance: 23.7
click at [837, 429] on label "Malaria due to Plasmodium falciparum, unspecified" at bounding box center [878, 432] width 162 height 53
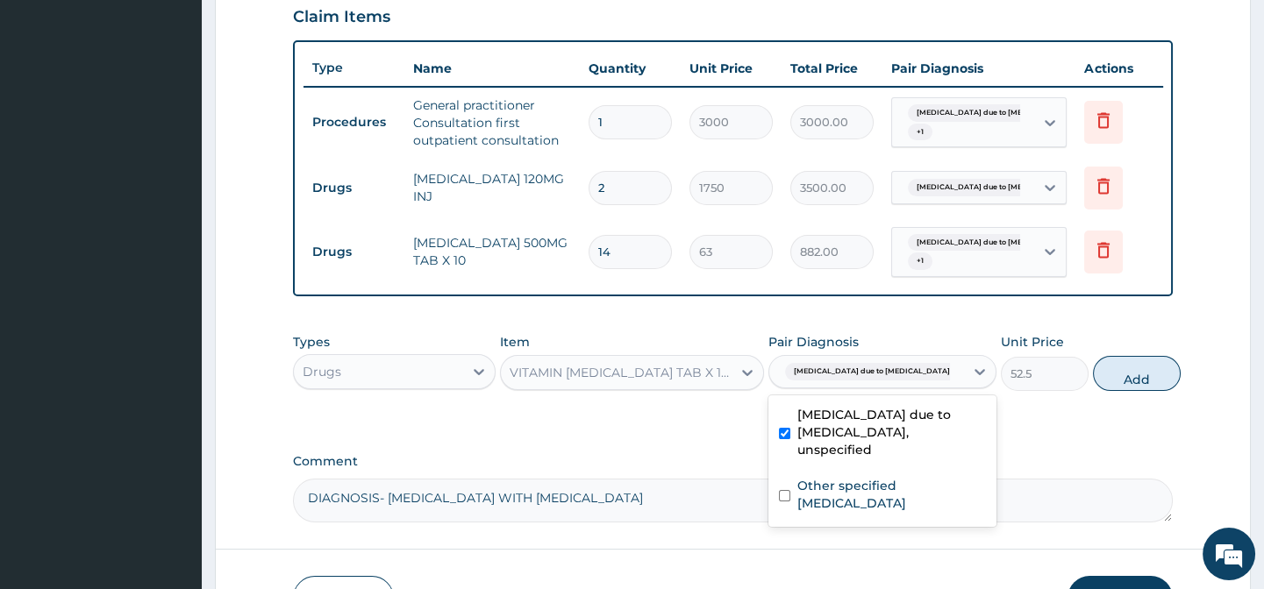
checkbox input "true"
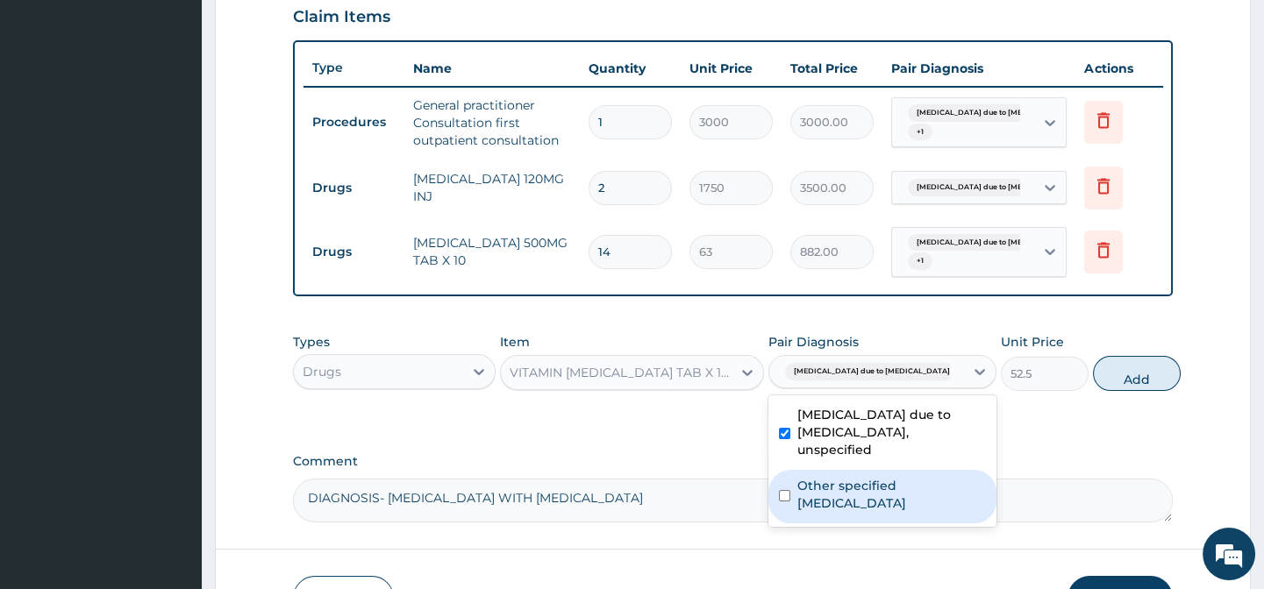
click at [824, 509] on label "Other specified typhoid fever" at bounding box center [891, 494] width 189 height 35
checkbox input "true"
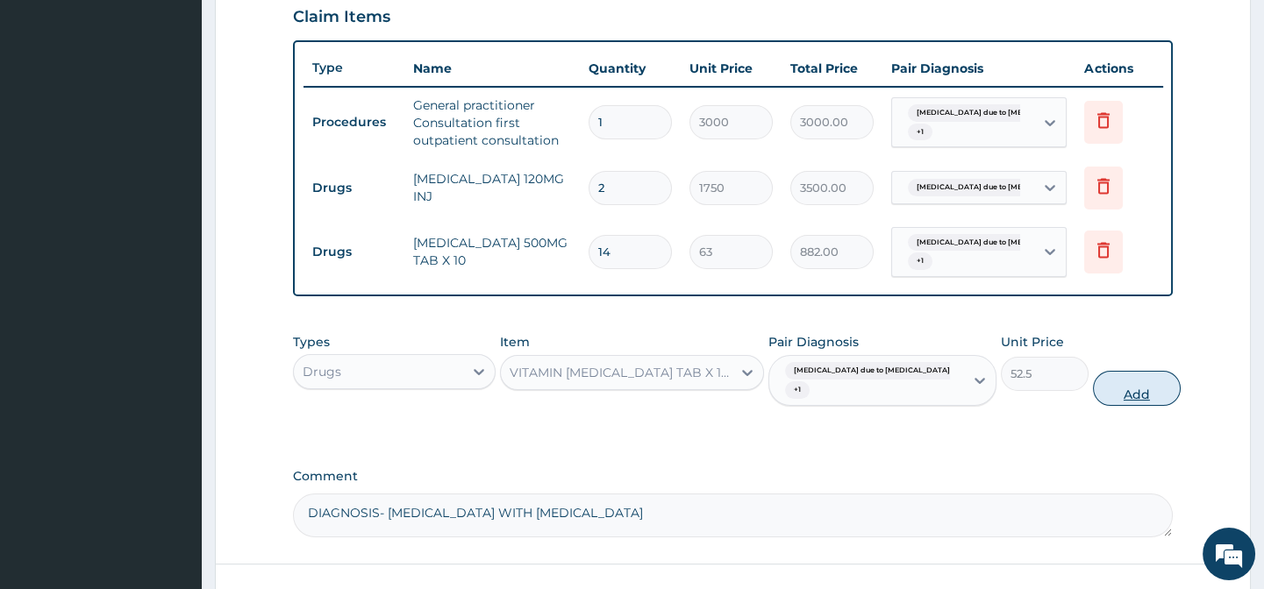
click at [1114, 401] on button "Add" at bounding box center [1137, 388] width 88 height 35
type input "0"
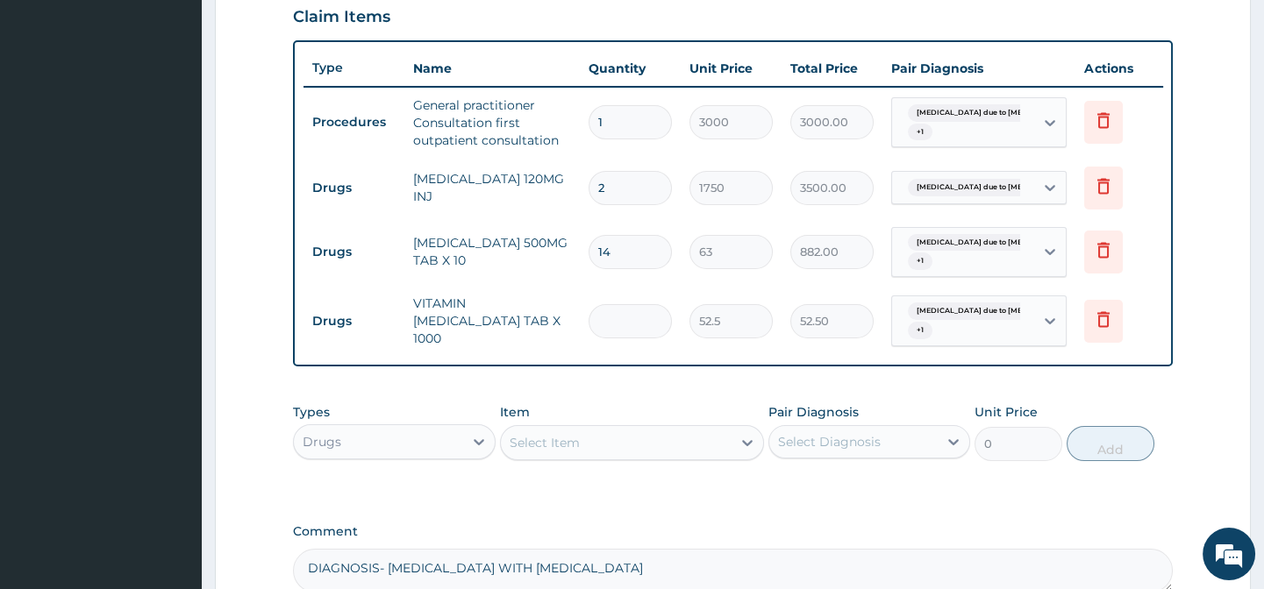
type input "0.00"
type input "2"
type input "105.00"
type input "21"
type input "1102.50"
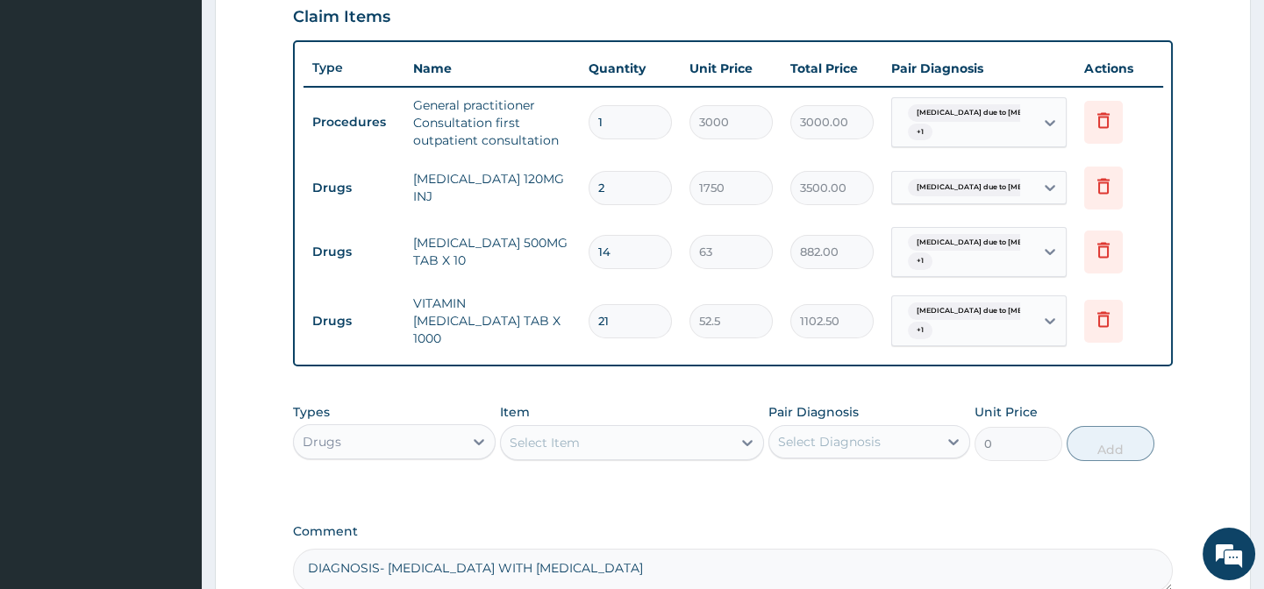
type input "21"
click at [552, 444] on div "Select Item" at bounding box center [544, 443] width 70 height 18
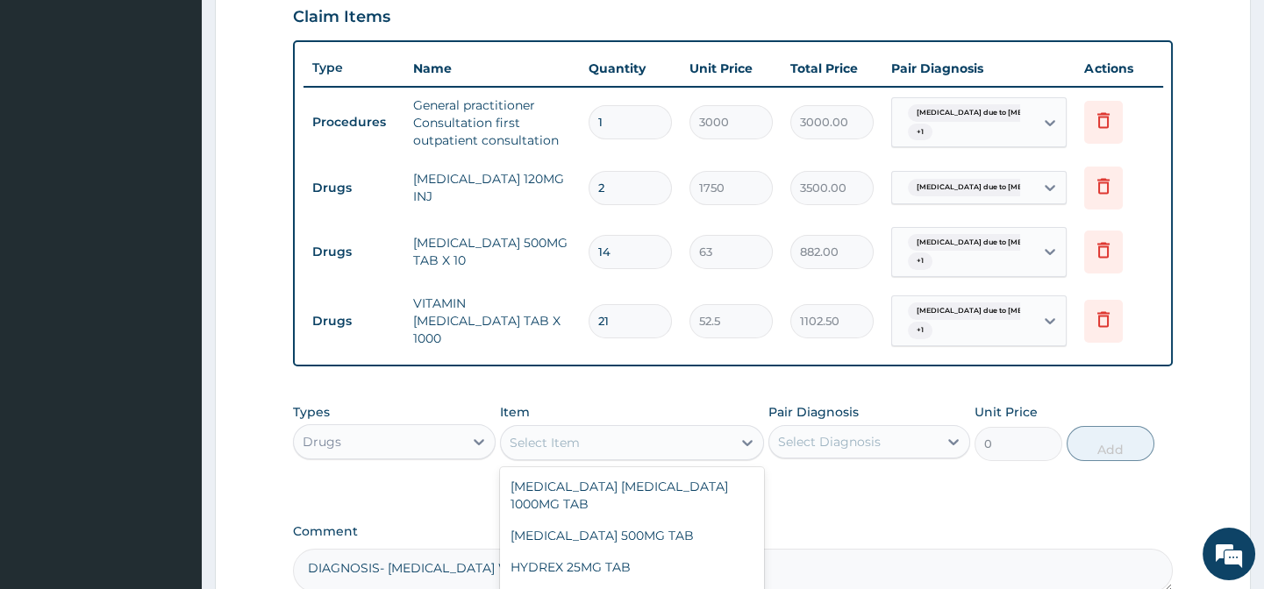
scroll to position [808, 0]
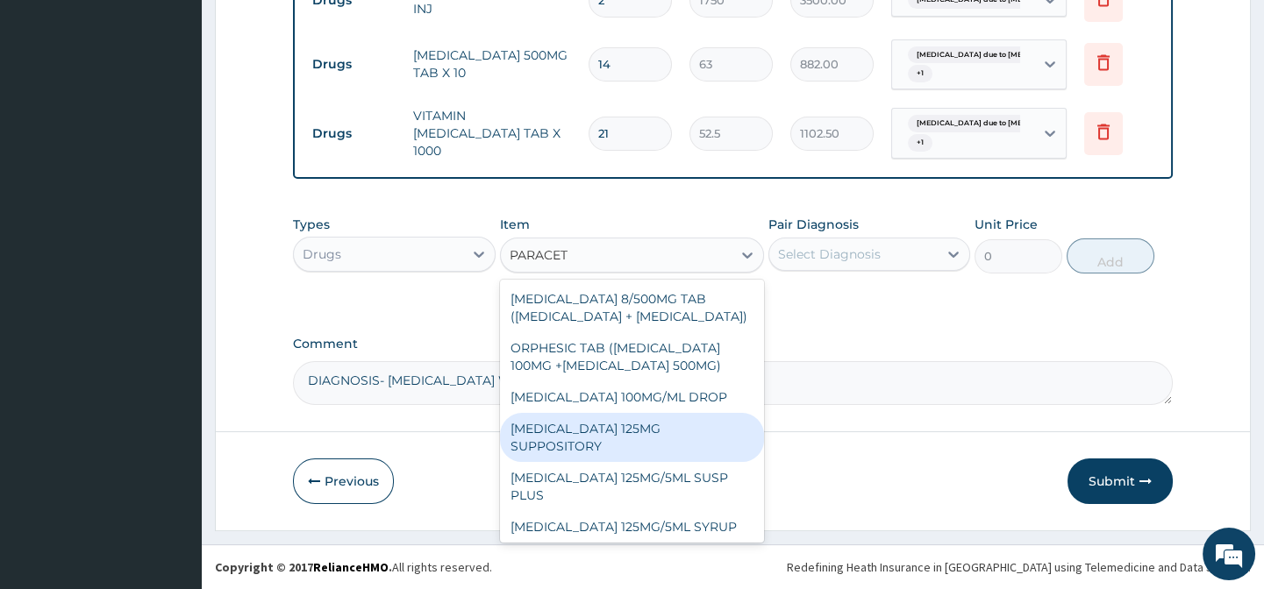
type input "PARACETA"
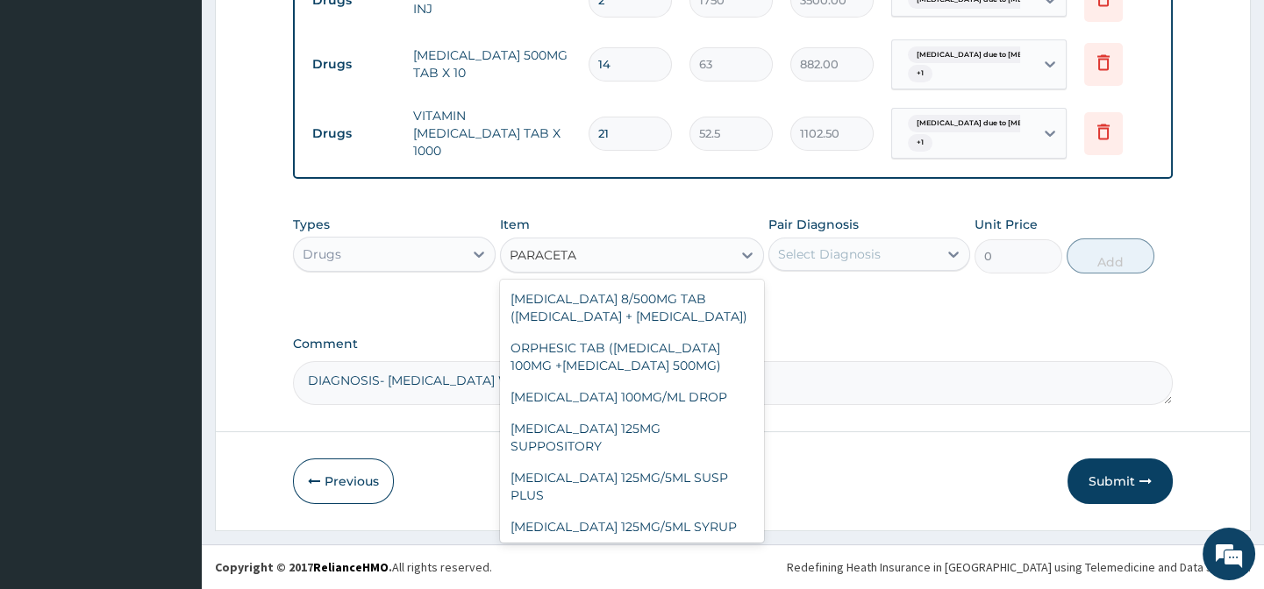
scroll to position [147, 0]
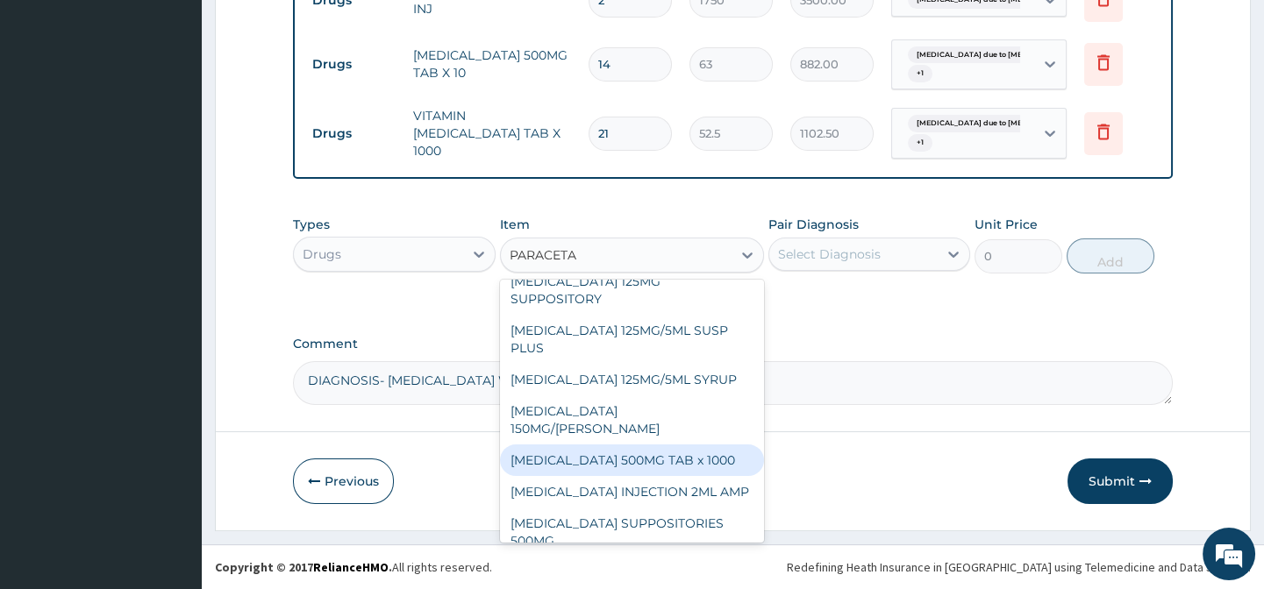
drag, startPoint x: 582, startPoint y: 438, endPoint x: 570, endPoint y: 439, distance: 12.4
click at [577, 445] on div "PARACETAMOL 500MG TAB x 1000" at bounding box center [632, 461] width 264 height 32
type input "11.025"
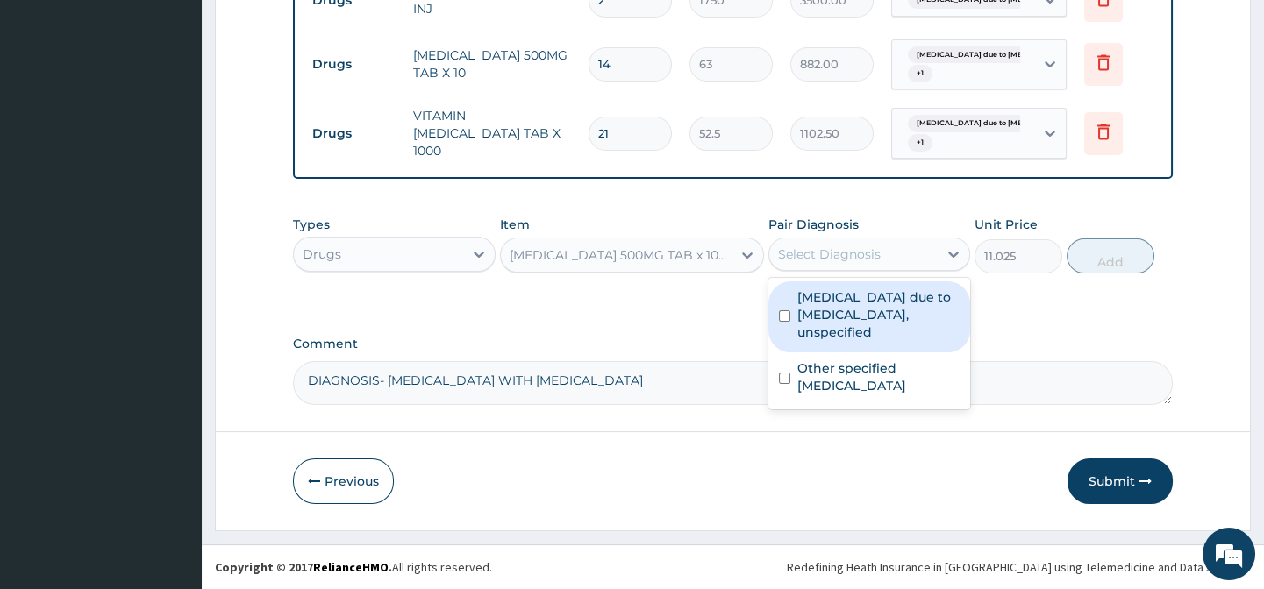
drag, startPoint x: 900, startPoint y: 252, endPoint x: 884, endPoint y: 318, distance: 68.5
click at [887, 258] on div "Select Diagnosis" at bounding box center [853, 254] width 168 height 28
drag, startPoint x: 885, startPoint y: 324, endPoint x: 867, endPoint y: 371, distance: 49.7
click at [883, 324] on label "Malaria due to Plasmodium falciparum, unspecified" at bounding box center [878, 314] width 162 height 53
checkbox input "true"
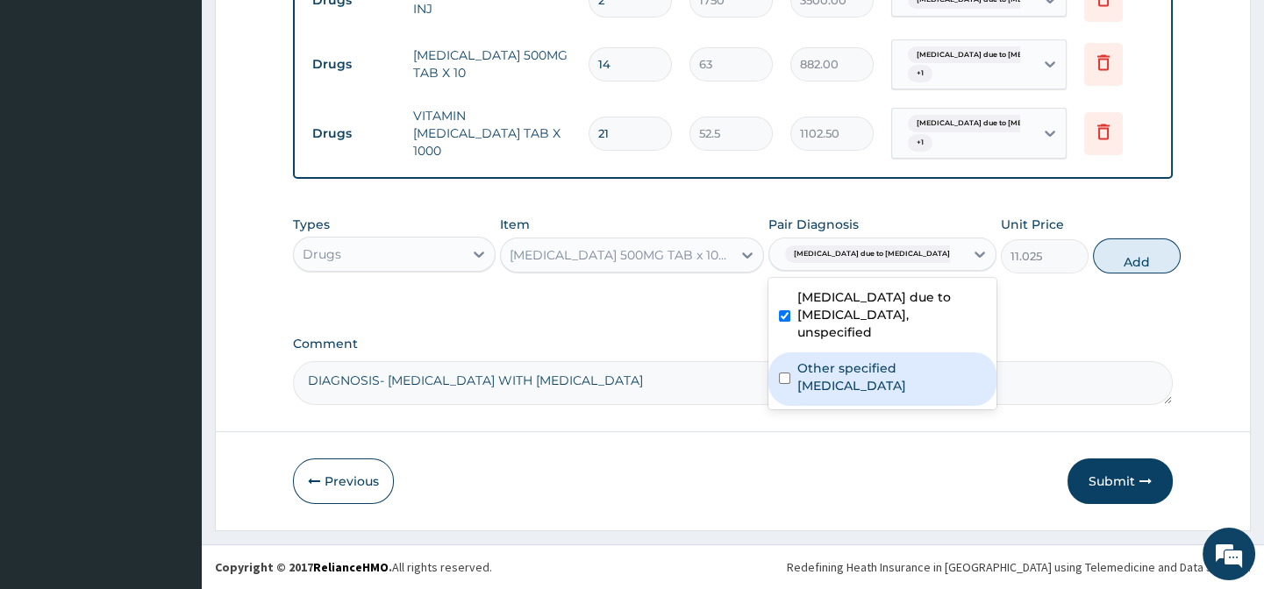
click at [867, 371] on label "Other specified typhoid fever" at bounding box center [891, 377] width 189 height 35
checkbox input "true"
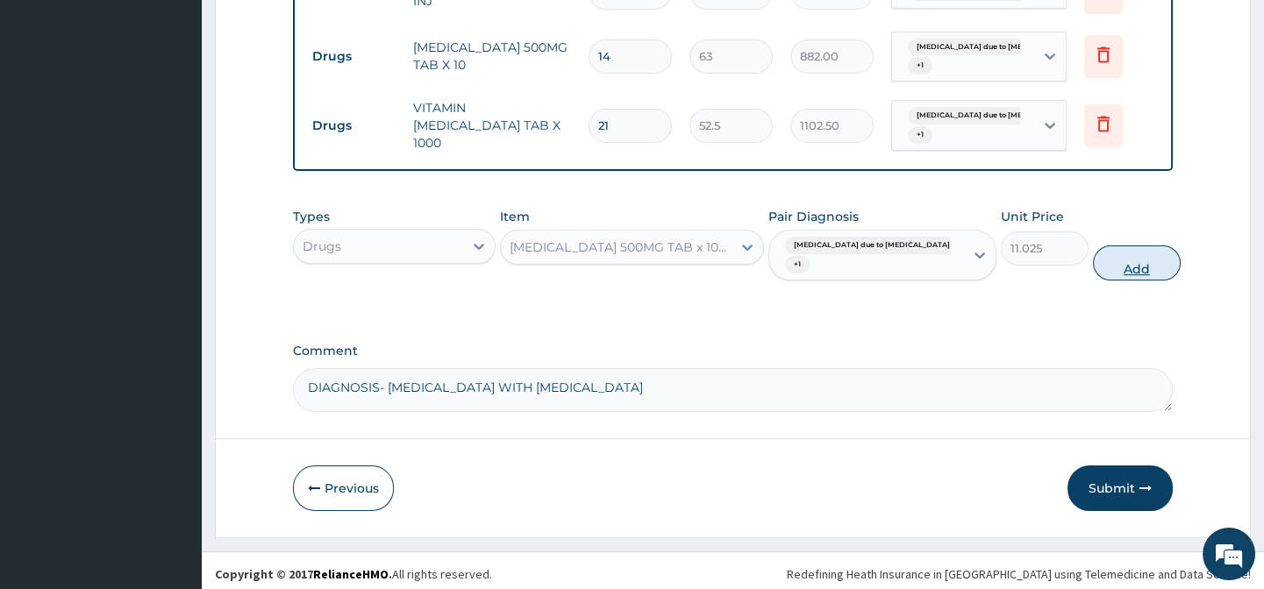
click at [1093, 269] on button "Add" at bounding box center [1137, 263] width 88 height 35
type input "0"
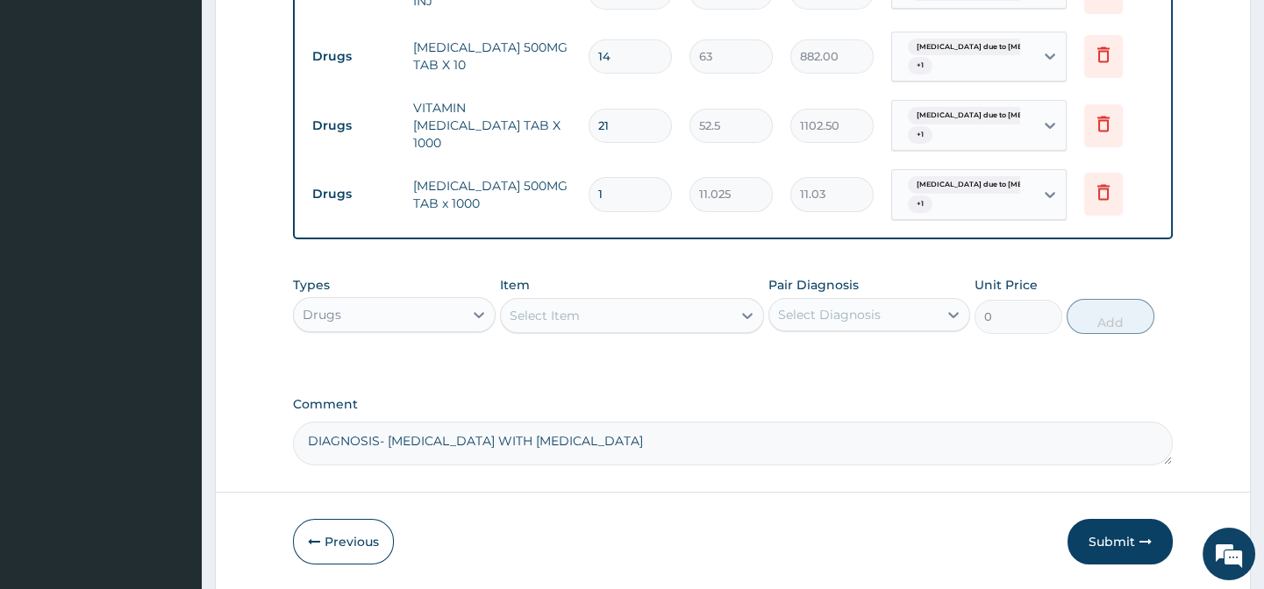
type input "18"
type input "198.45"
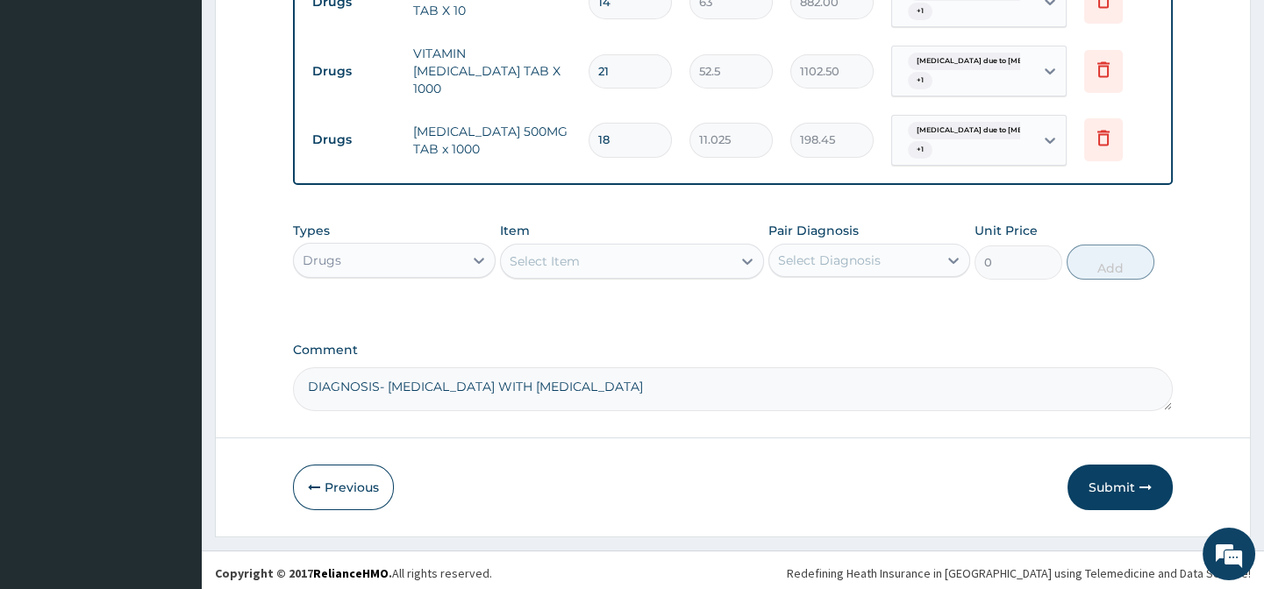
scroll to position [876, 0]
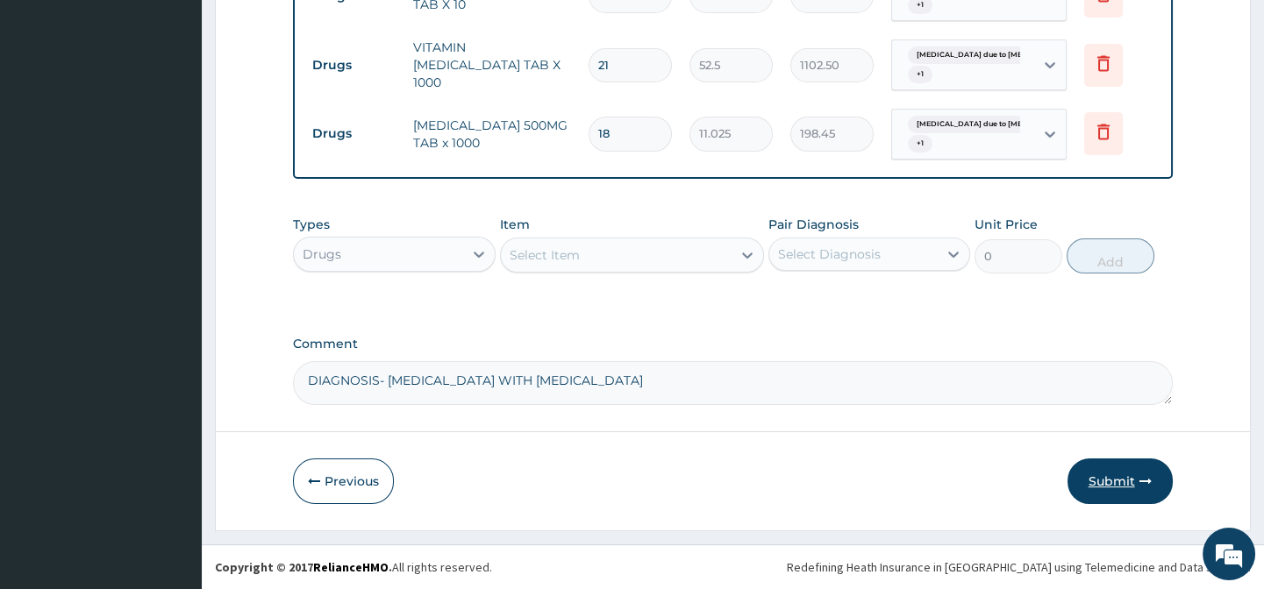
type input "18"
click at [1120, 474] on button "Submit" at bounding box center [1119, 482] width 105 height 46
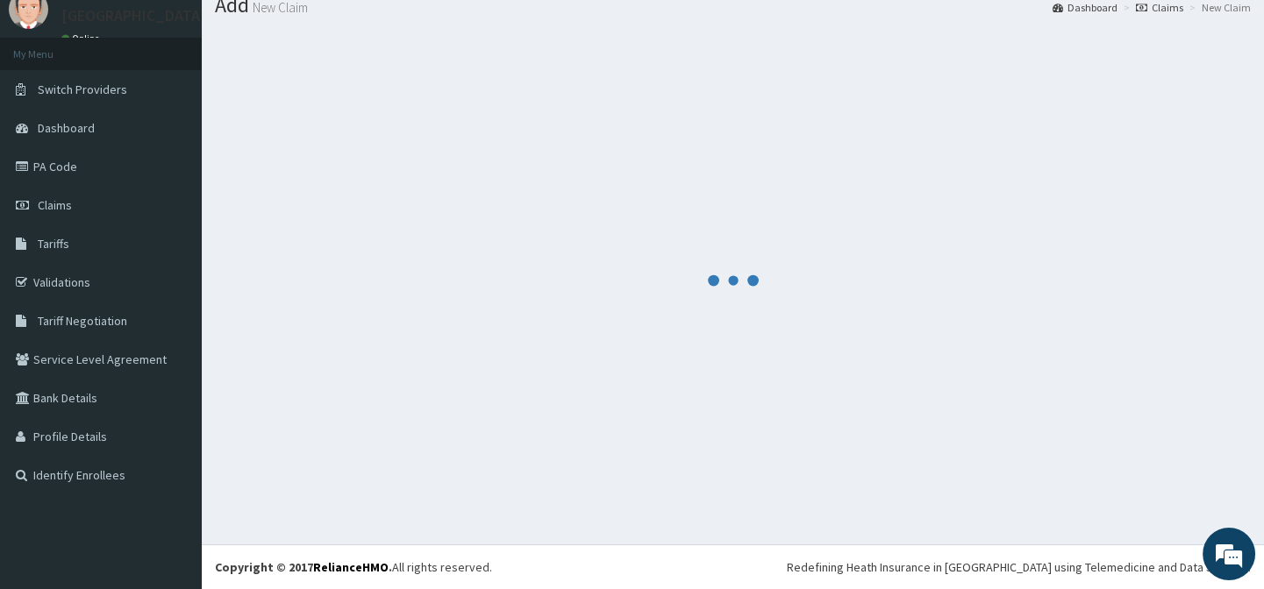
scroll to position [62, 0]
click at [1110, 470] on div at bounding box center [733, 281] width 1036 height 501
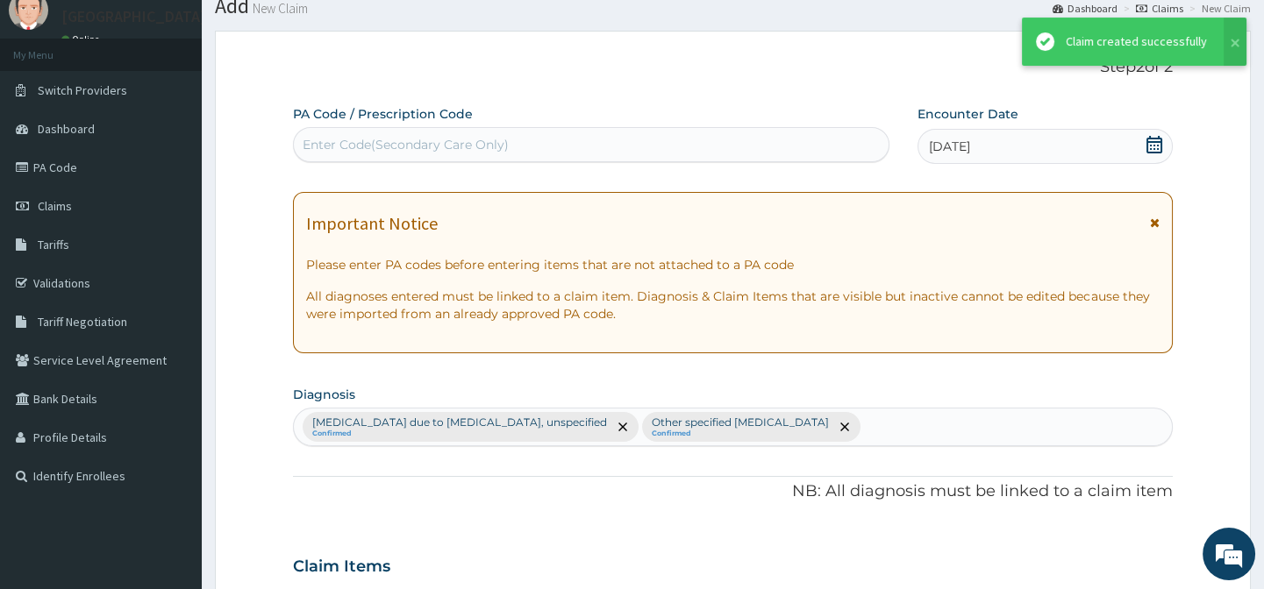
scroll to position [876, 0]
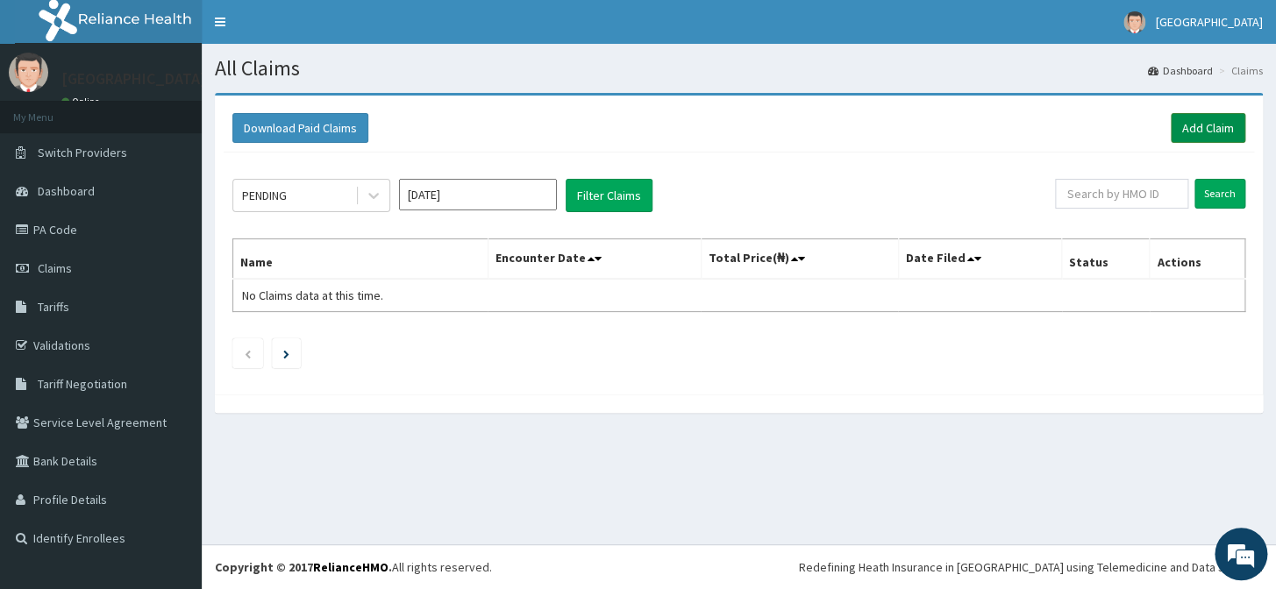
click at [1207, 131] on link "Add Claim" at bounding box center [1208, 128] width 75 height 30
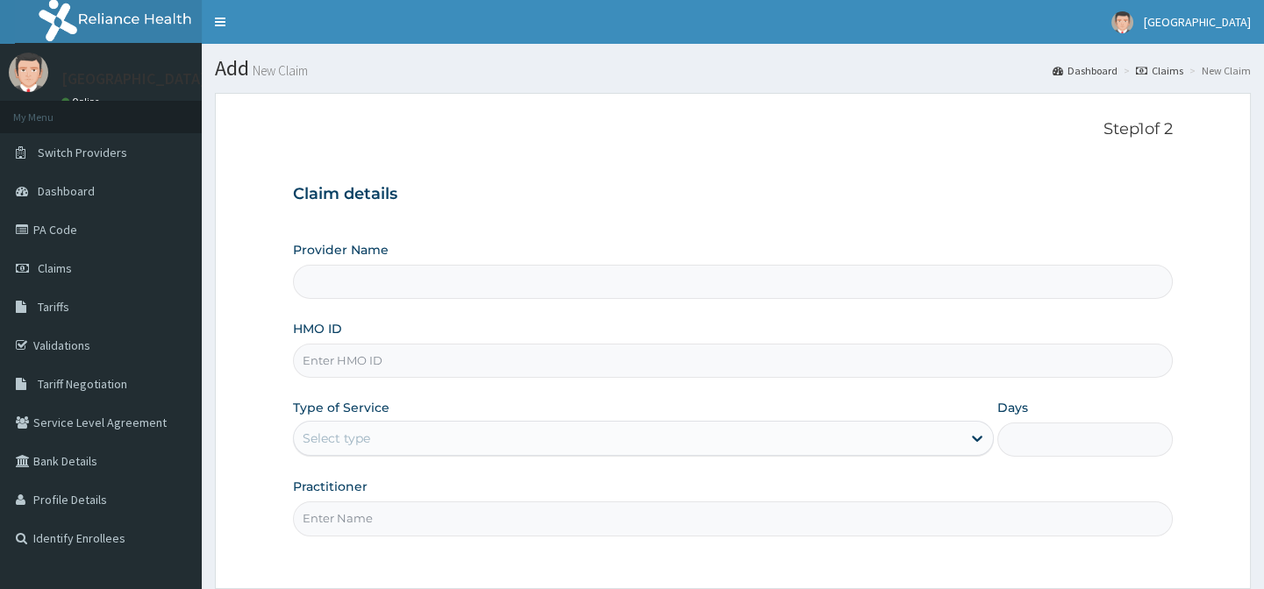
type input "Horeb Specialist Hospital Ltd."
click at [359, 365] on input "HMO ID" at bounding box center [732, 361] width 879 height 34
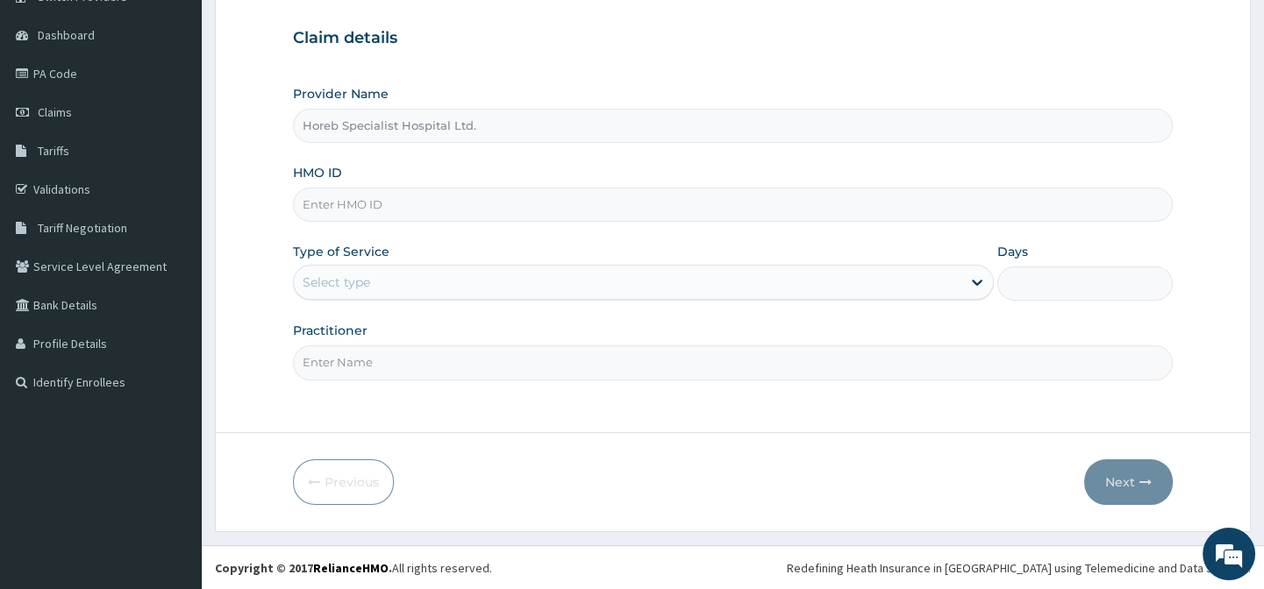
scroll to position [157, 0]
click at [363, 208] on input "HMO ID" at bounding box center [732, 204] width 879 height 34
type input "EHE/1003/E"
click at [568, 287] on div "Select type" at bounding box center [627, 281] width 667 height 28
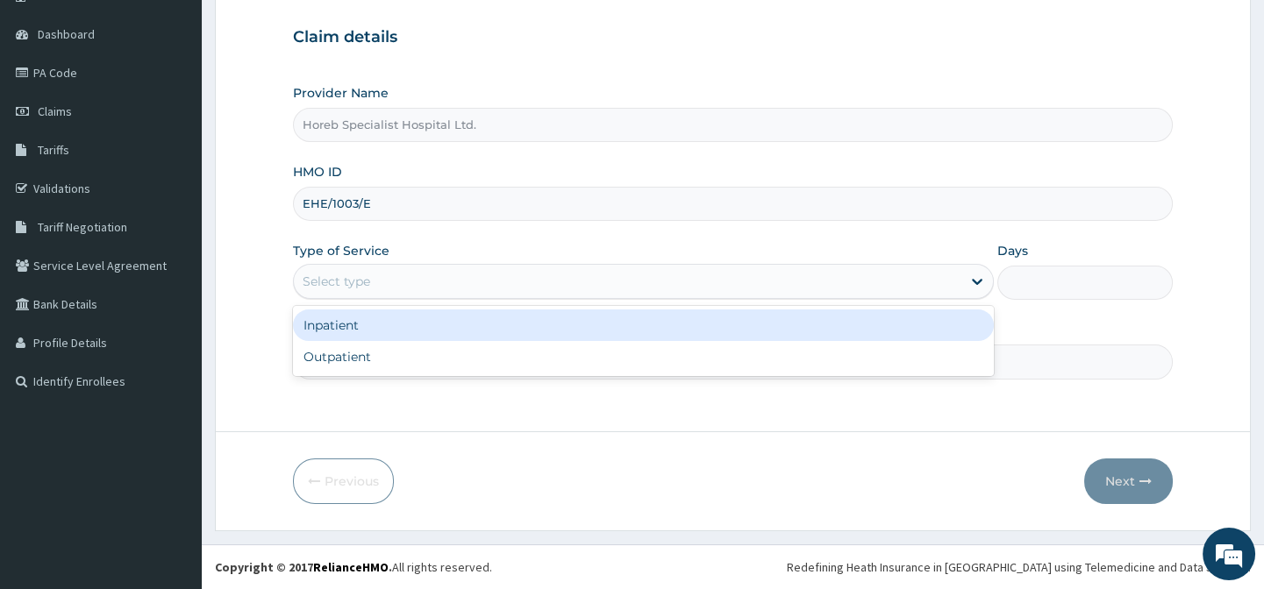
click at [547, 324] on div "Inpatient" at bounding box center [643, 326] width 701 height 32
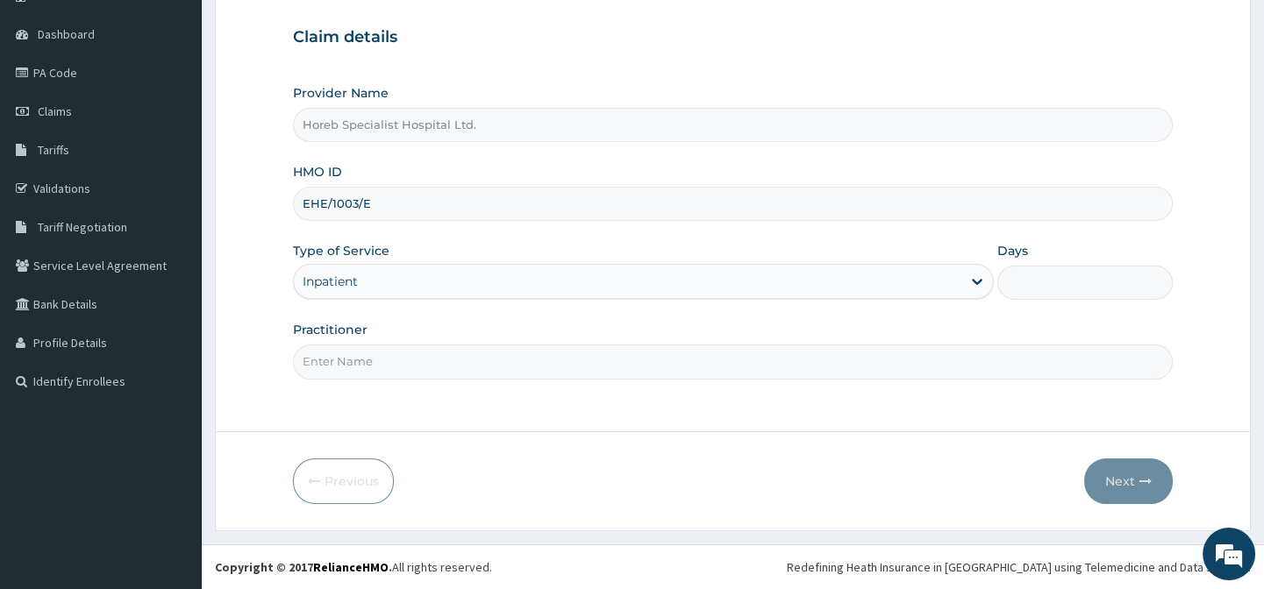
drag, startPoint x: 1044, startPoint y: 293, endPoint x: 1027, endPoint y: 305, distance: 21.4
click at [1044, 293] on input "Days" at bounding box center [1084, 283] width 175 height 34
type input "3"
click at [504, 367] on input "Practitioner" at bounding box center [732, 362] width 879 height 34
type input "DR [PERSON_NAME]"
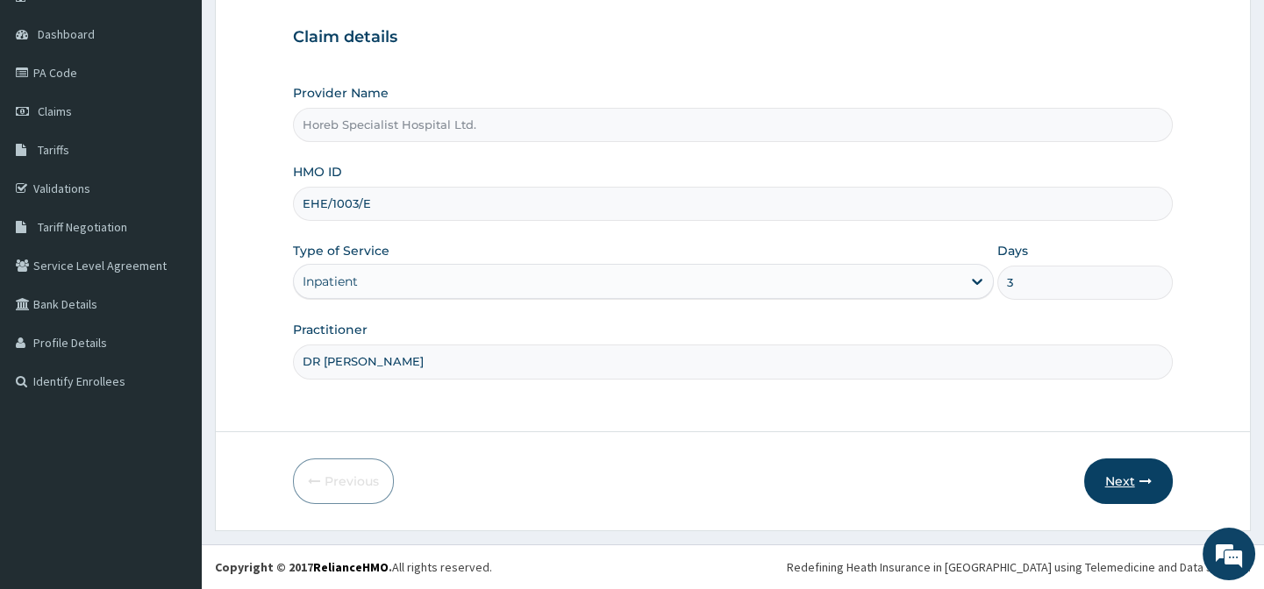
click at [1113, 478] on button "Next" at bounding box center [1128, 482] width 89 height 46
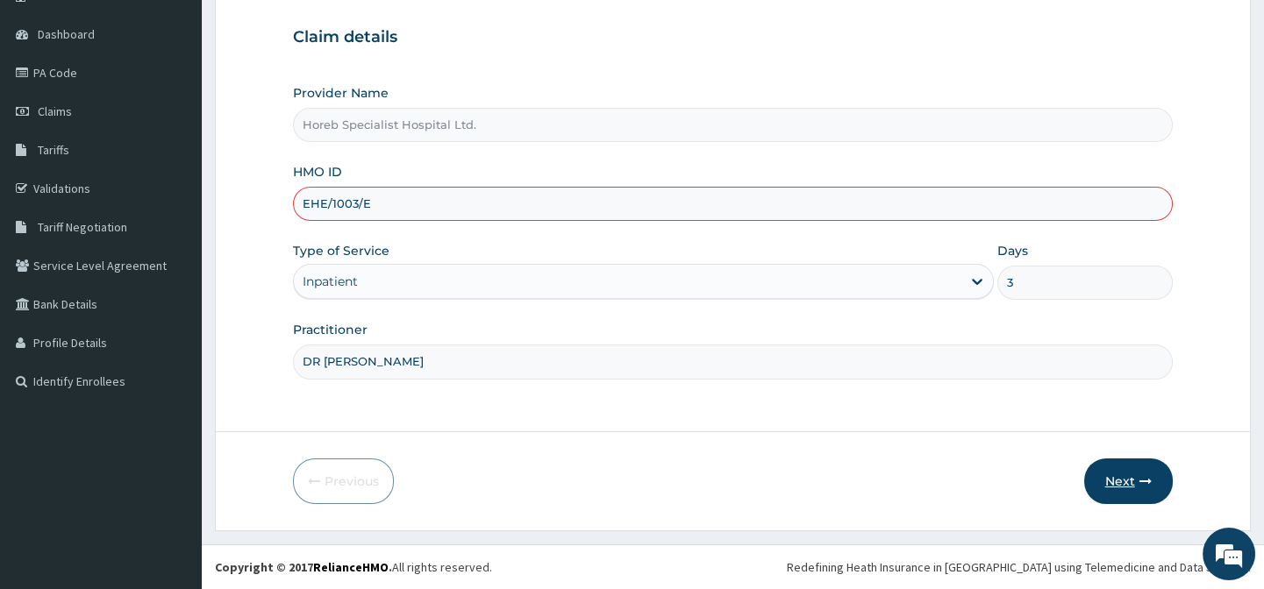
click at [1110, 478] on button "Next" at bounding box center [1128, 482] width 89 height 46
type input "EHE/10003/E"
click at [858, 460] on div "Previous Next" at bounding box center [732, 482] width 879 height 46
click at [1122, 474] on button "Next" at bounding box center [1128, 482] width 89 height 46
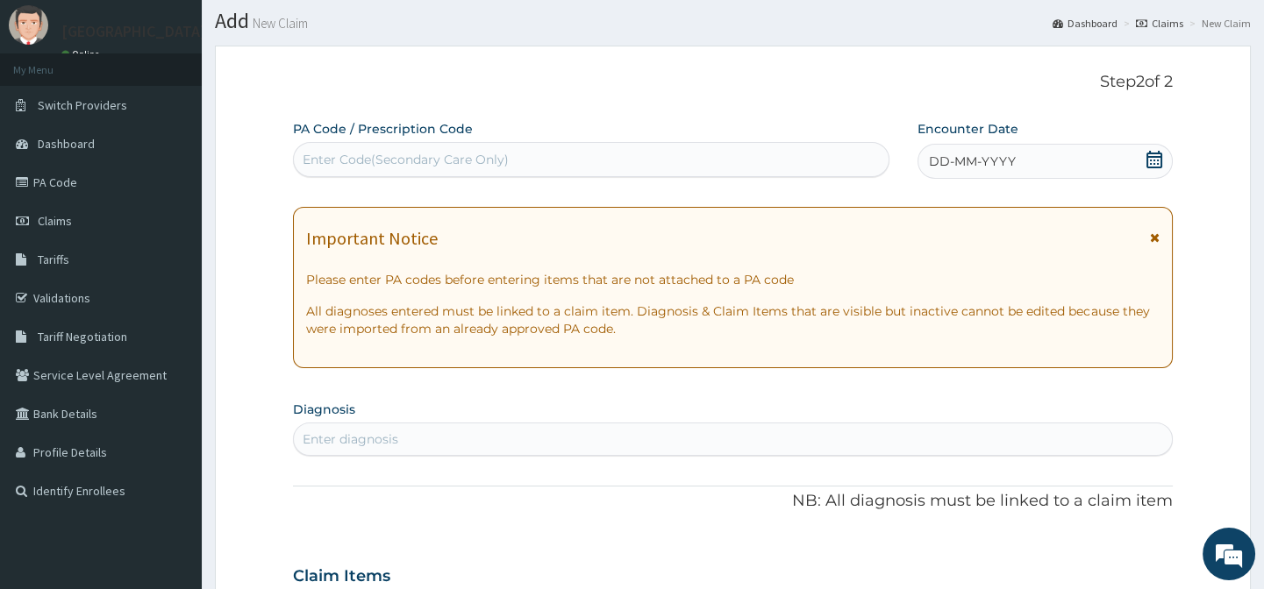
scroll to position [0, 0]
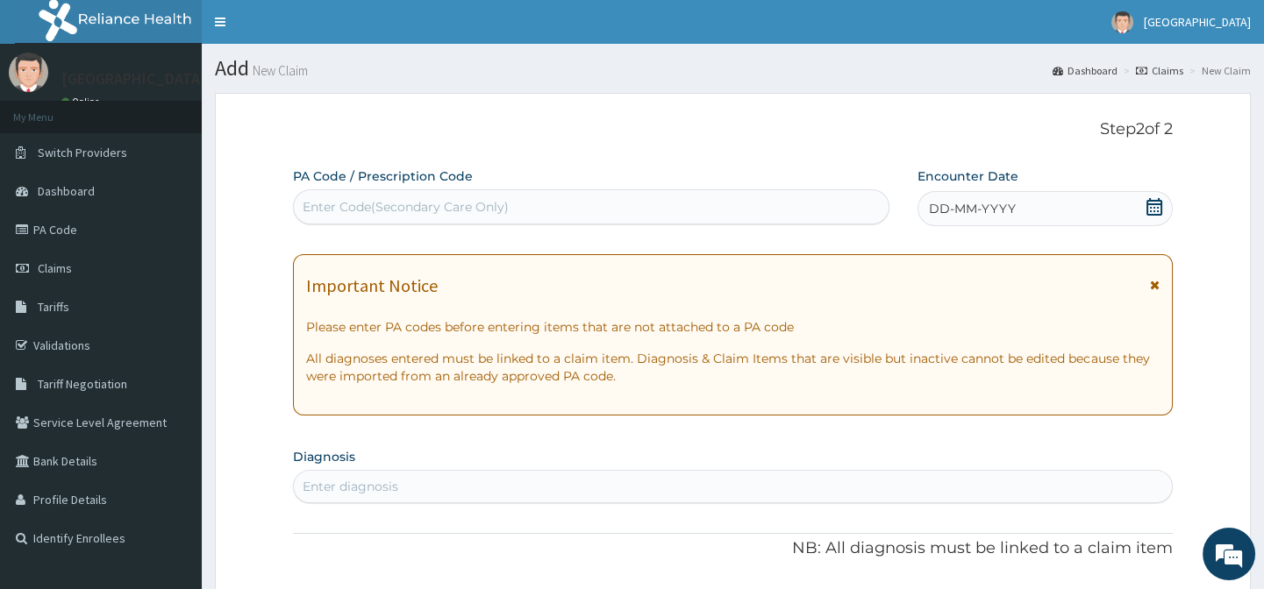
click at [769, 201] on div "Enter Code(Secondary Care Only)" at bounding box center [591, 207] width 594 height 28
type input "PA/8705DE"
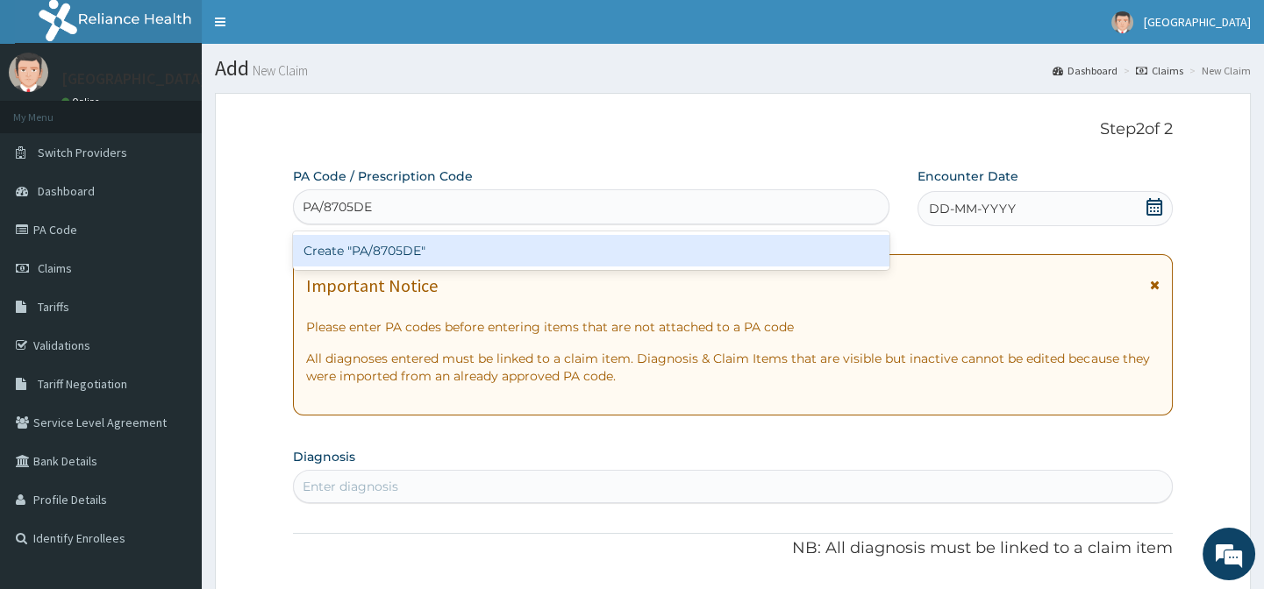
click at [736, 249] on div "Create "PA/8705DE"" at bounding box center [590, 251] width 595 height 32
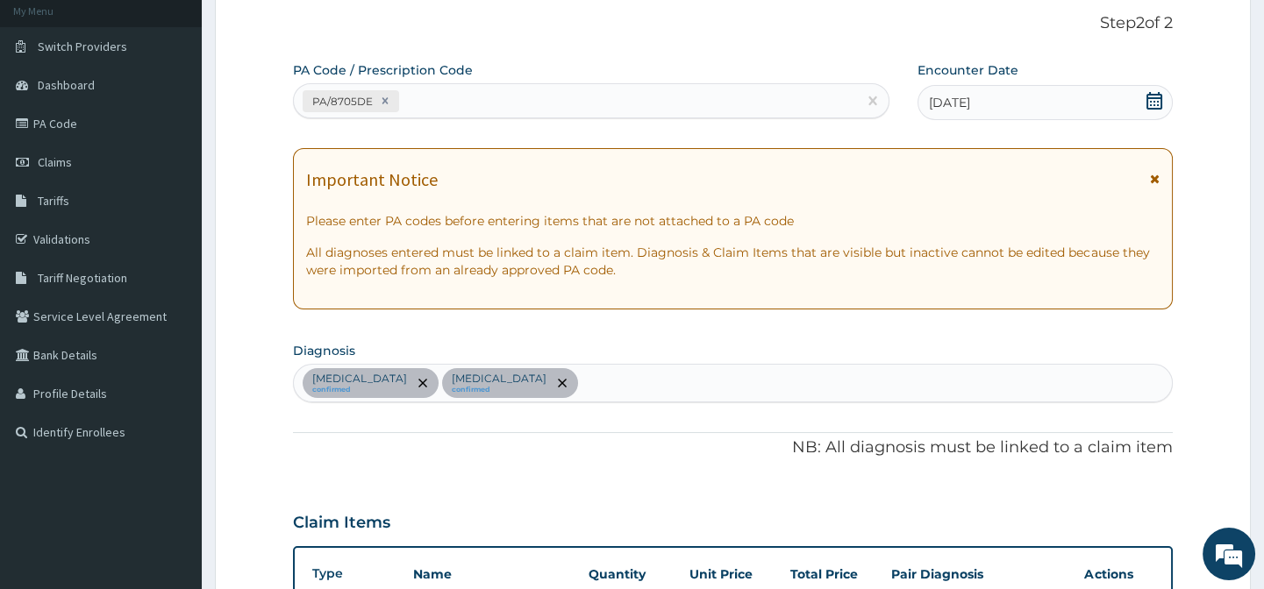
scroll to position [26, 0]
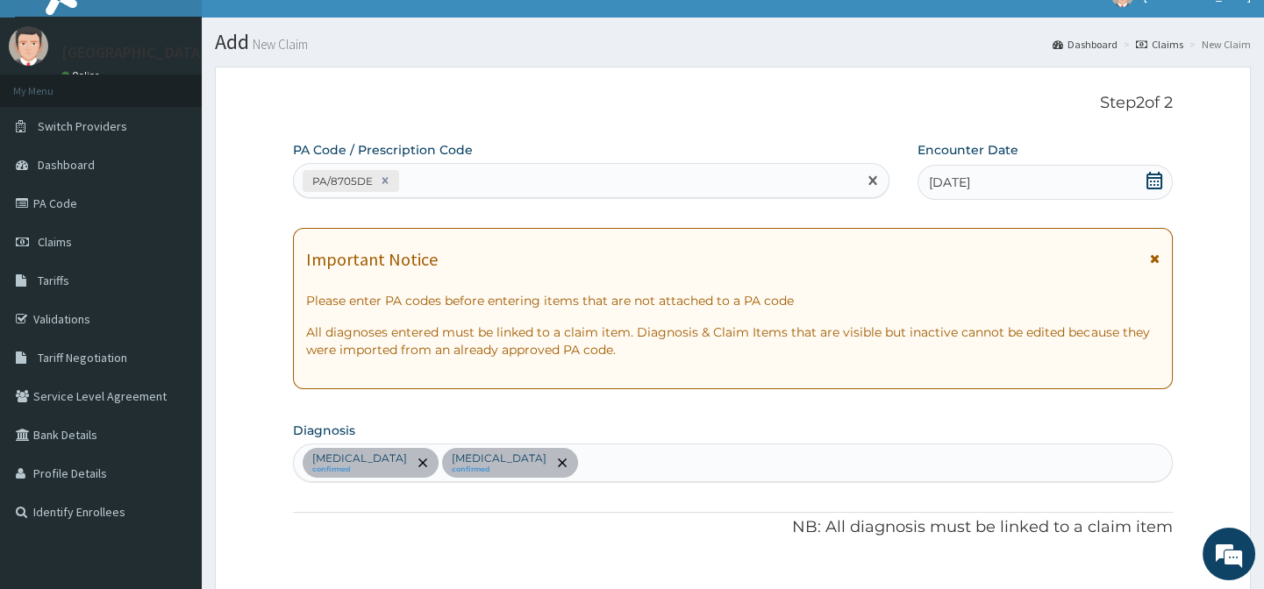
click at [500, 182] on div "PA/8705DE" at bounding box center [575, 181] width 562 height 29
type input "PA/8BB530"
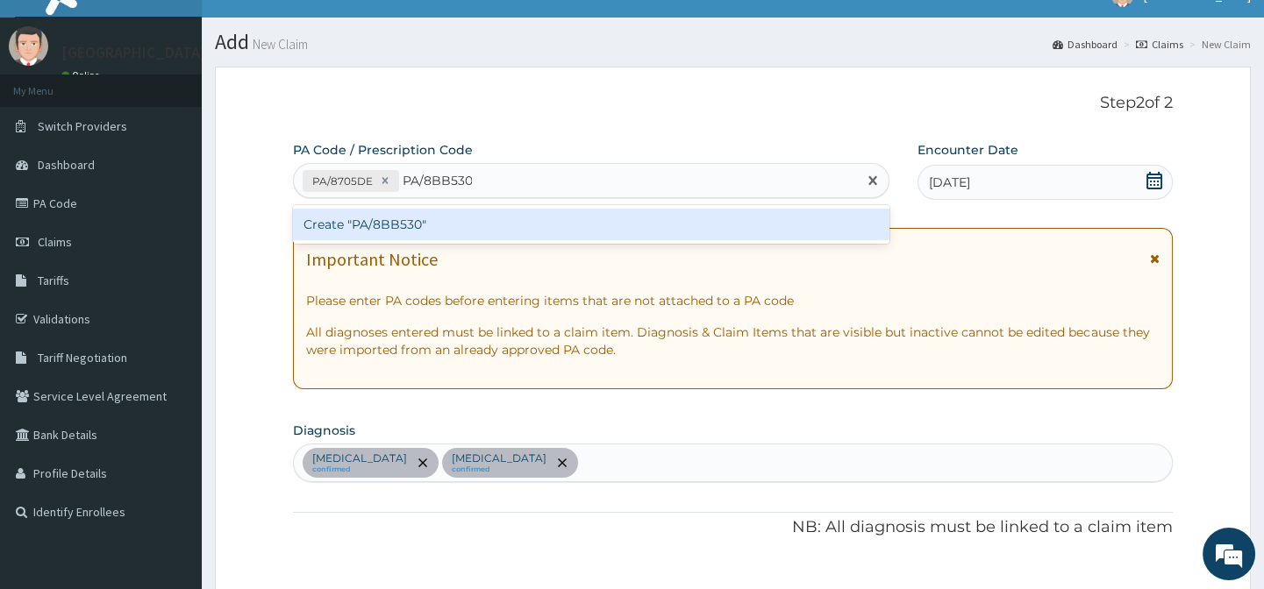
click at [438, 220] on div "Create "PA/8BB530"" at bounding box center [590, 225] width 595 height 32
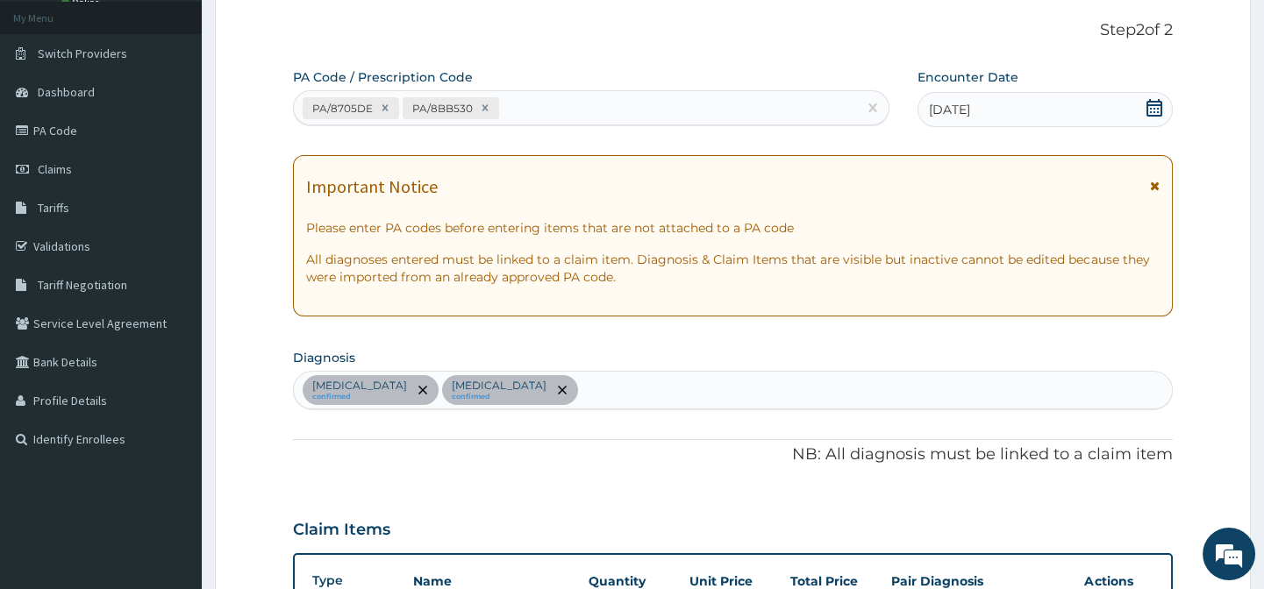
scroll to position [95, 0]
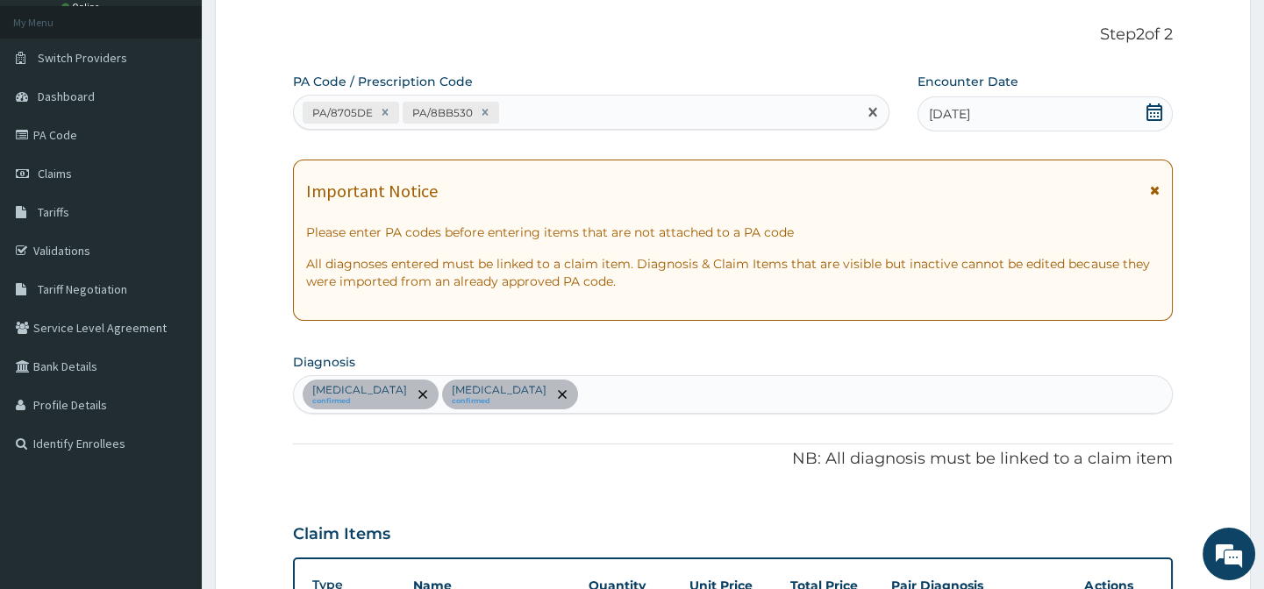
click at [499, 105] on div "PA/8705DE PA/8BB530" at bounding box center [575, 112] width 562 height 29
type input "PA/1FC455"
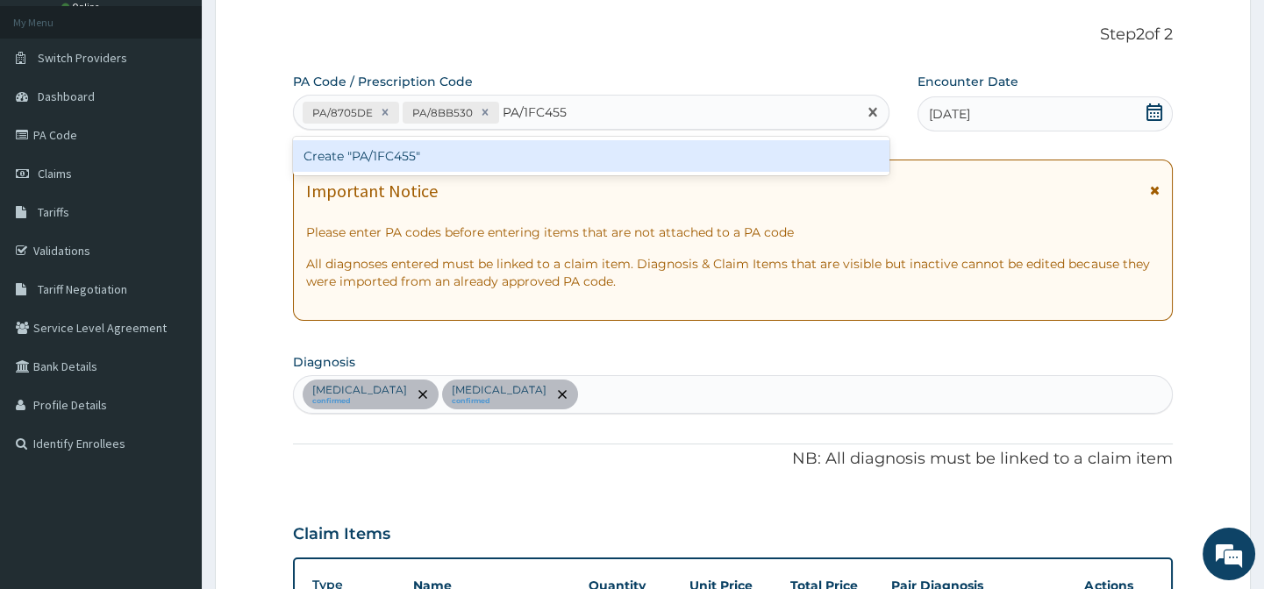
click at [745, 159] on div "Create "PA/1FC455"" at bounding box center [590, 156] width 595 height 32
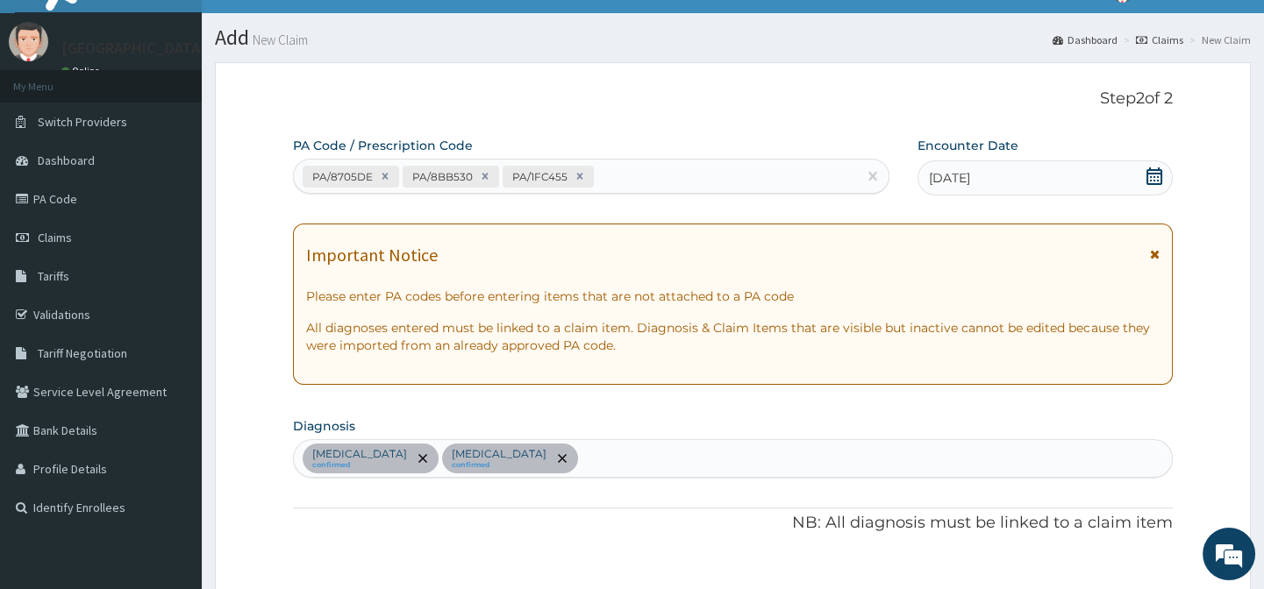
scroll to position [27, 0]
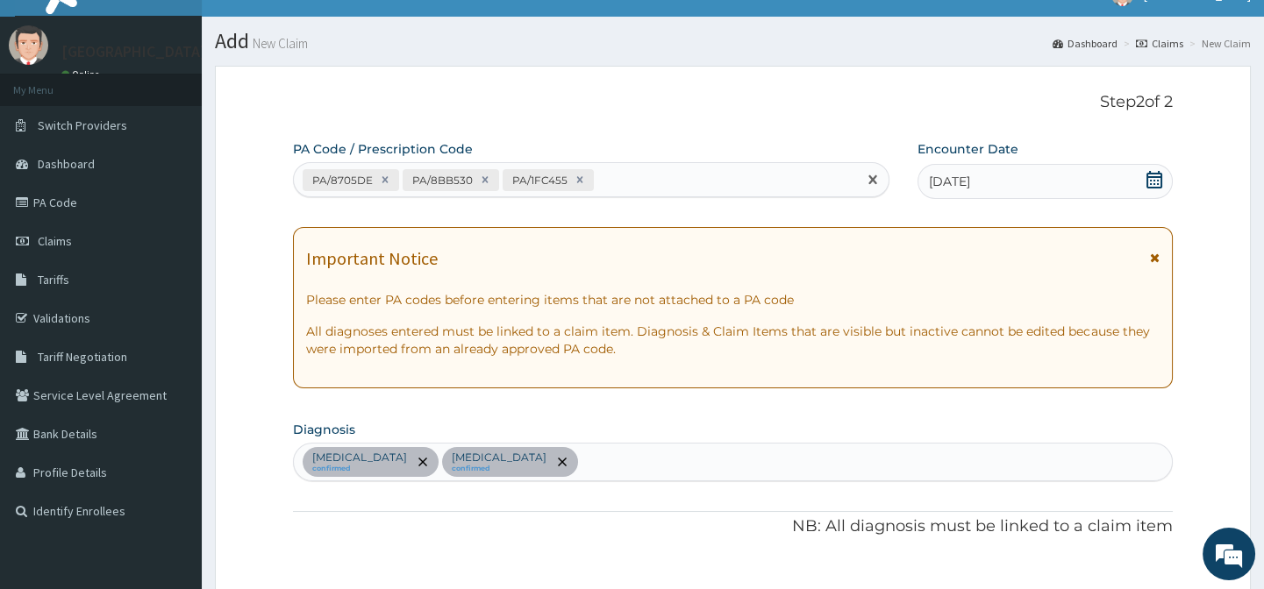
click at [623, 175] on div "PA/8705DE PA/8BB530 PA/1FC455" at bounding box center [575, 180] width 562 height 29
type input "PA/18D358"
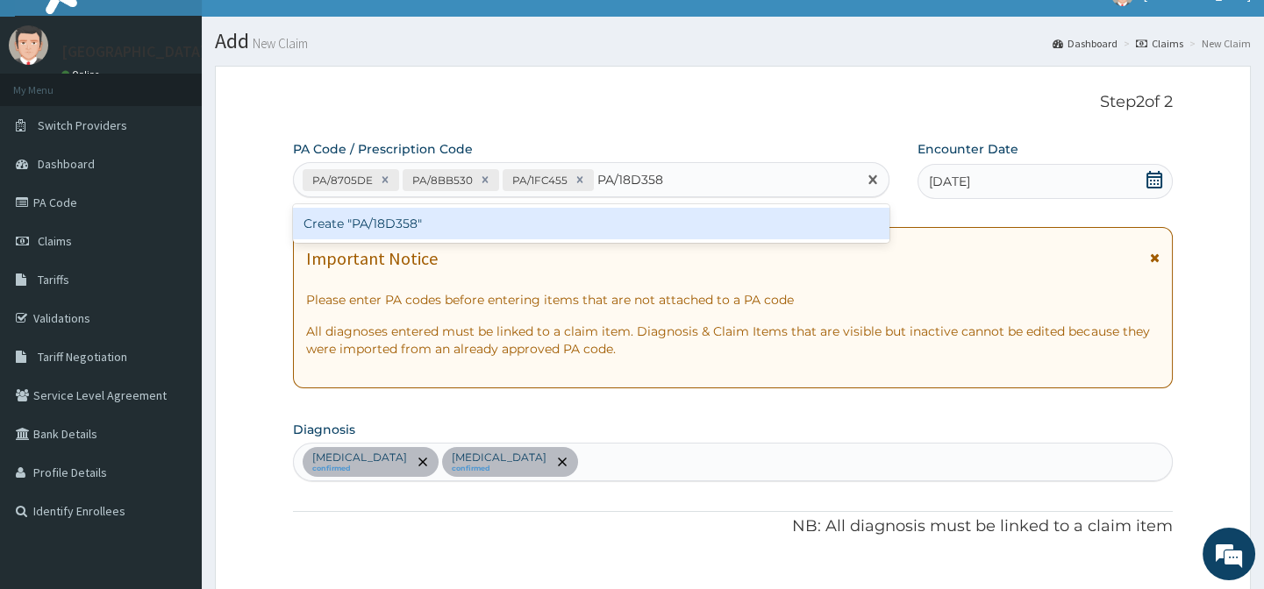
click at [652, 223] on div "Create "PA/18D358"" at bounding box center [590, 224] width 595 height 32
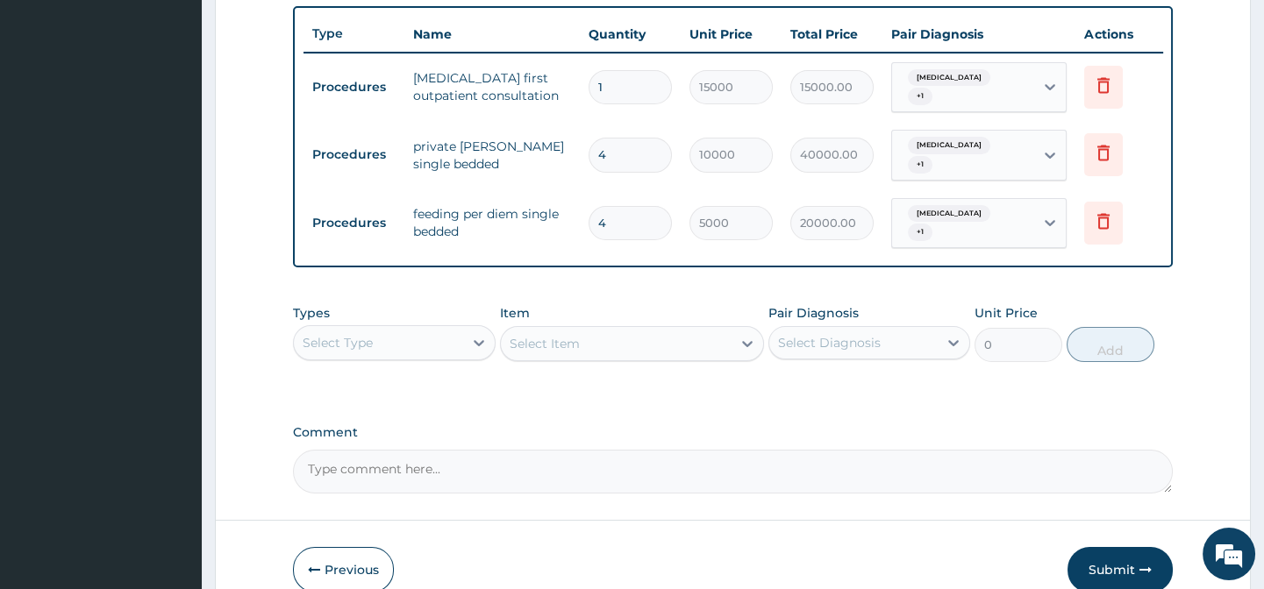
scroll to position [586, 0]
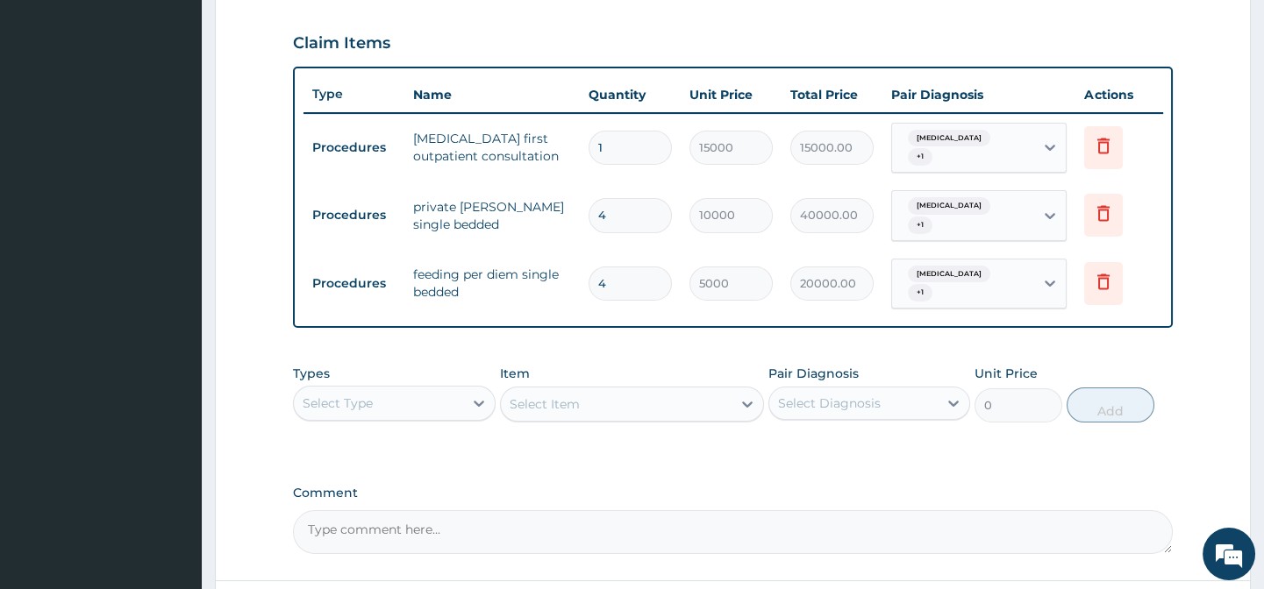
type input "3"
type input "15000.00"
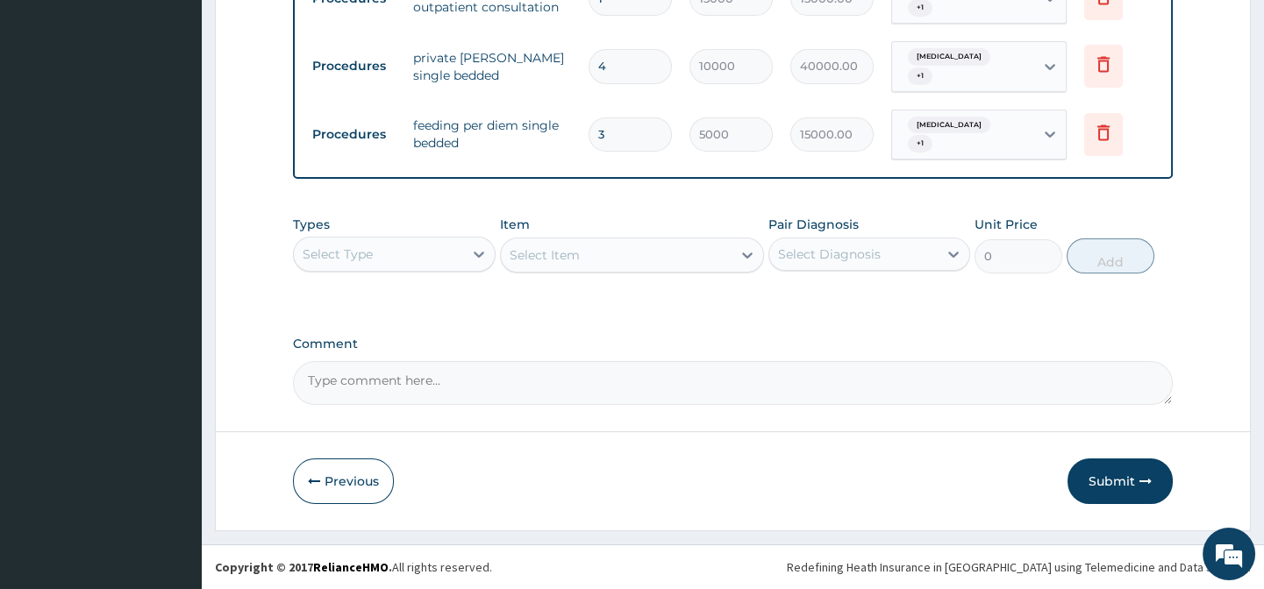
type input "3"
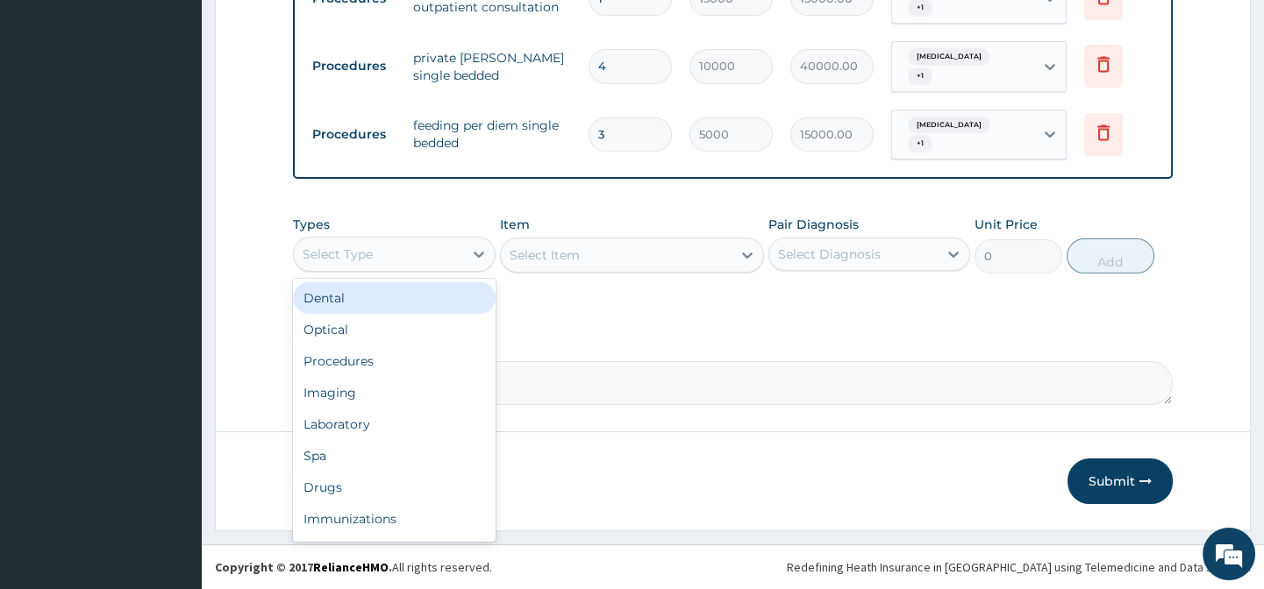
click at [405, 259] on div "Select Type" at bounding box center [378, 254] width 168 height 28
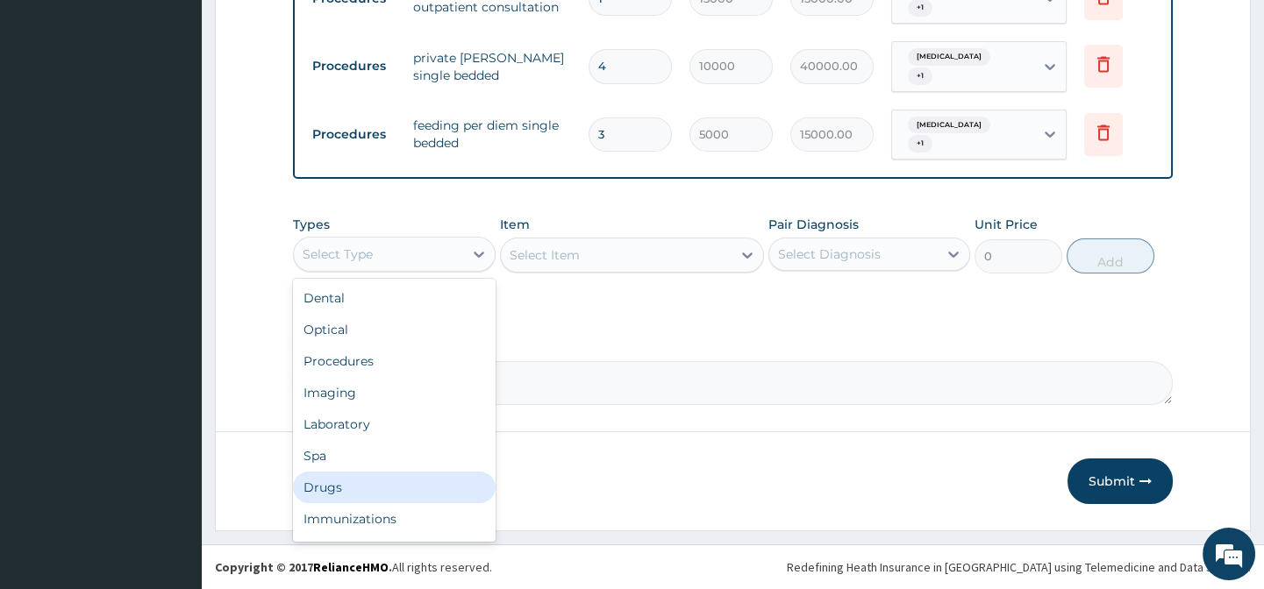
drag, startPoint x: 348, startPoint y: 486, endPoint x: 495, endPoint y: 320, distance: 221.7
click at [348, 484] on div "Drugs" at bounding box center [394, 488] width 202 height 32
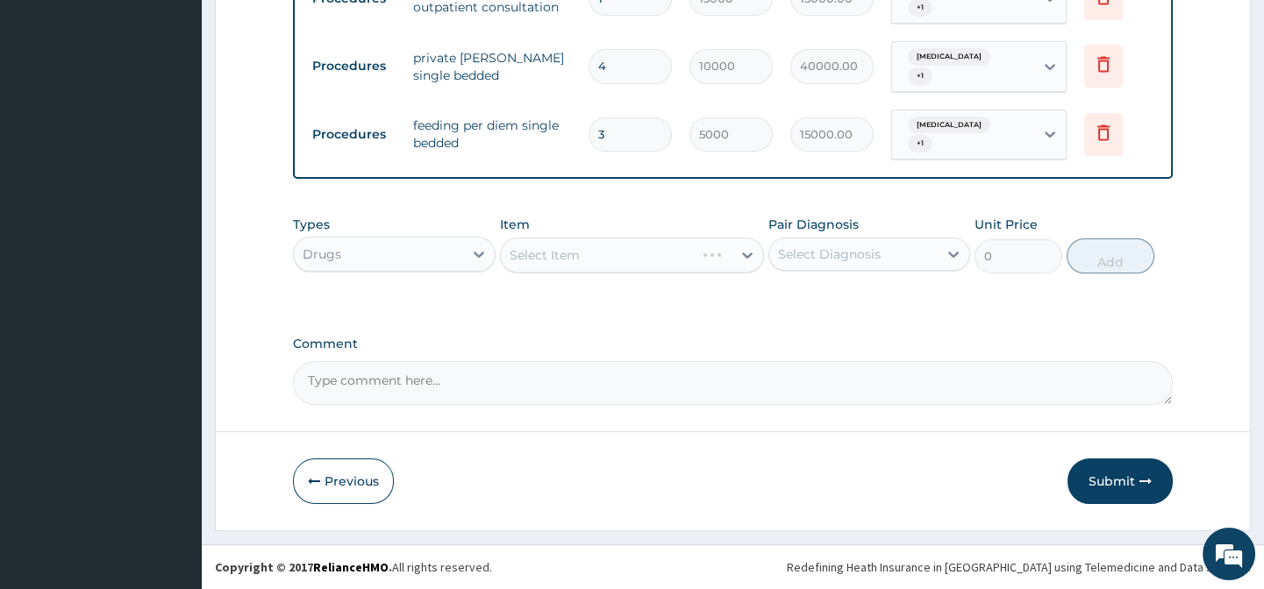
click at [507, 388] on textarea "Comment" at bounding box center [732, 383] width 879 height 44
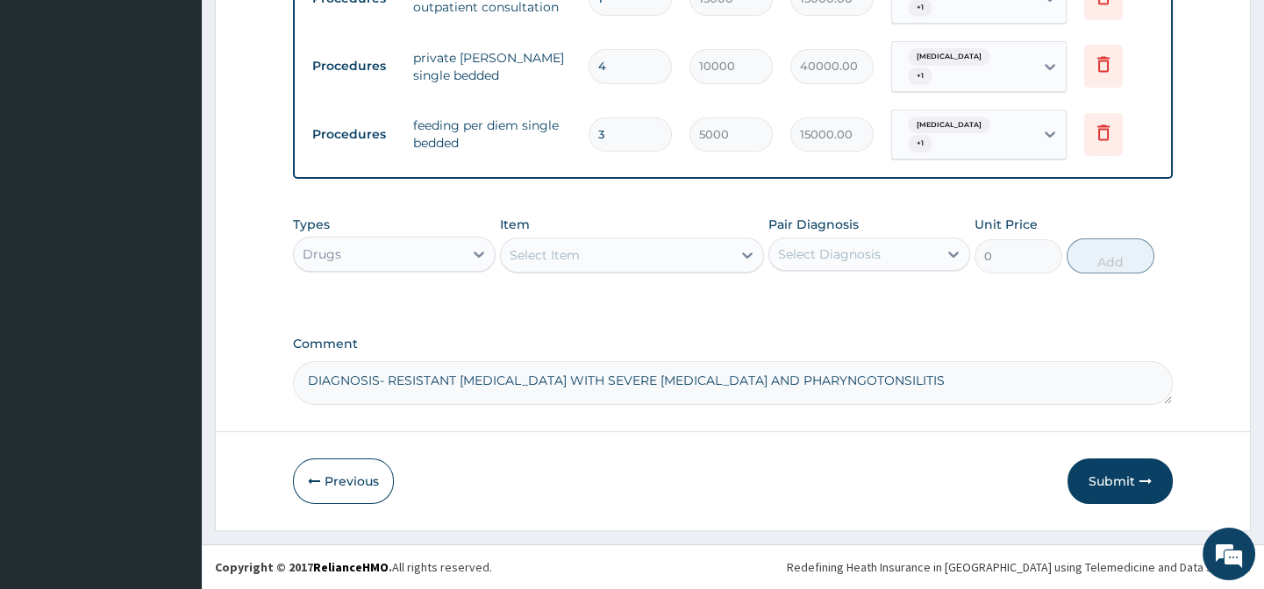
type textarea "DIAGNOSIS- RESISTANT MALARIA WITH SEVERE ACUTE GASTROENTERITIS AND PHARYNGOTONS…"
click at [593, 258] on div "Select Item" at bounding box center [616, 255] width 231 height 28
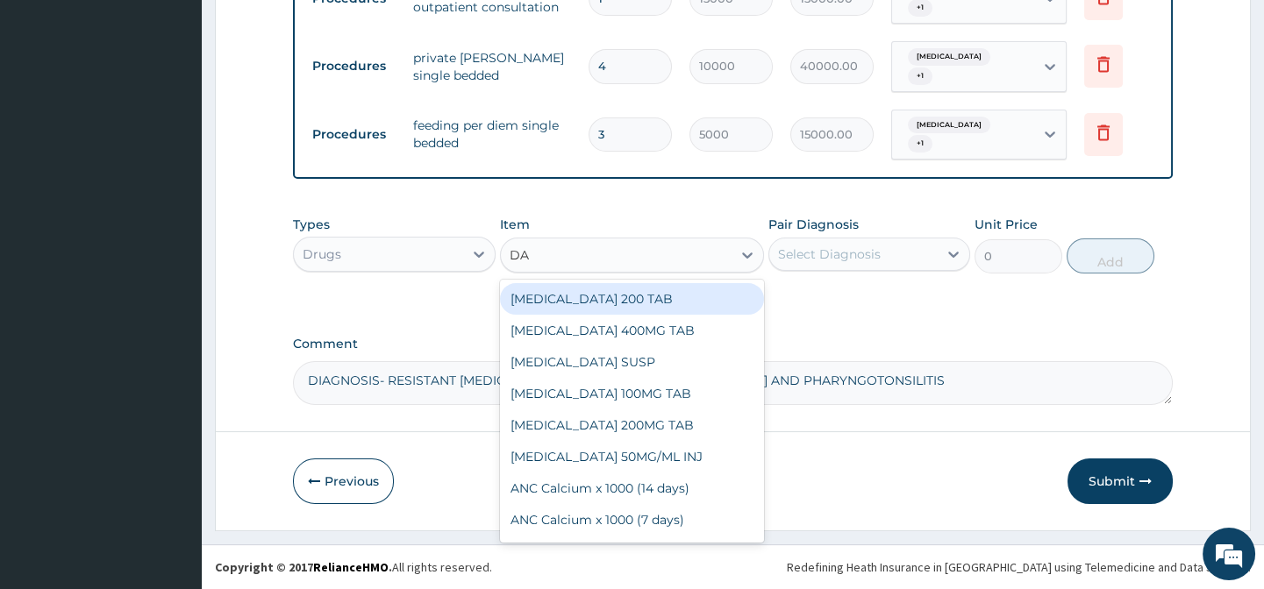
type input "DARR"
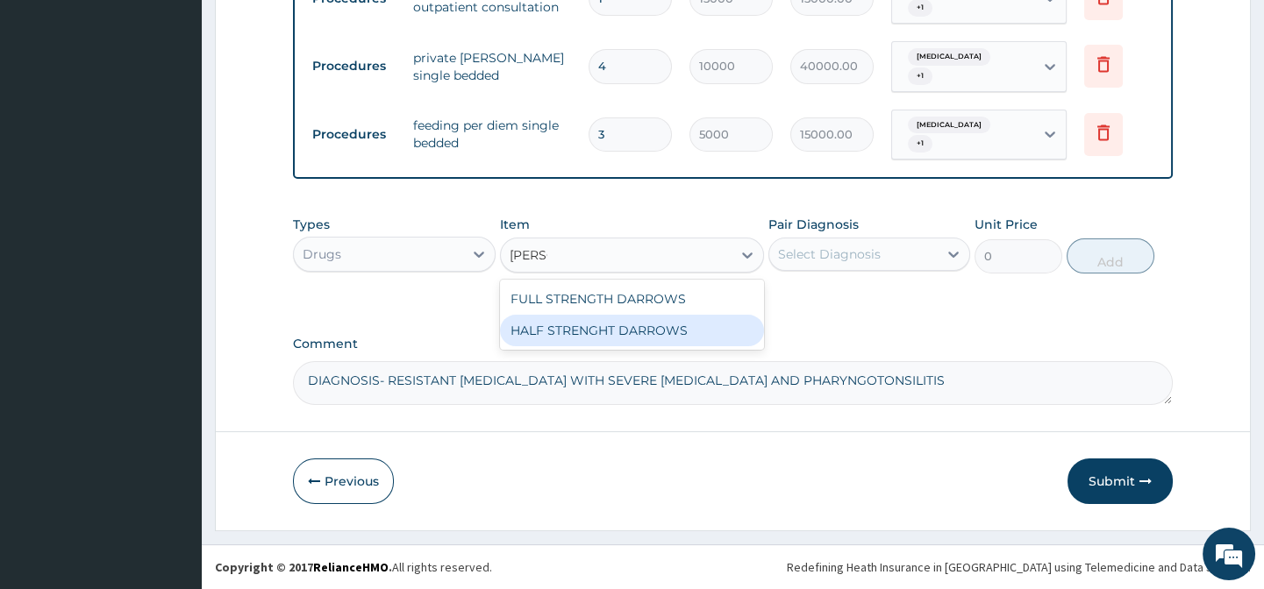
click at [629, 330] on div "HALF STRENGHT DARROWS" at bounding box center [632, 331] width 264 height 32
type input "1050"
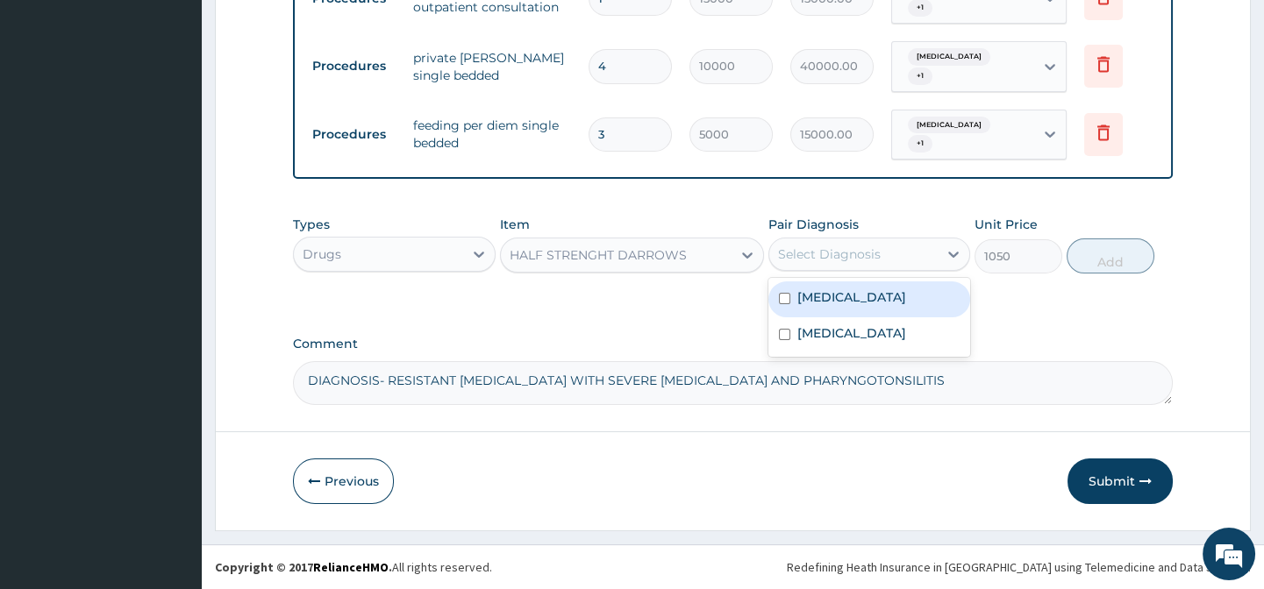
drag, startPoint x: 835, startPoint y: 253, endPoint x: 828, endPoint y: 267, distance: 14.9
click at [834, 253] on div "Select Diagnosis" at bounding box center [829, 255] width 103 height 18
click at [838, 298] on label "Acute gastroenteritis" at bounding box center [851, 297] width 109 height 18
checkbox input "true"
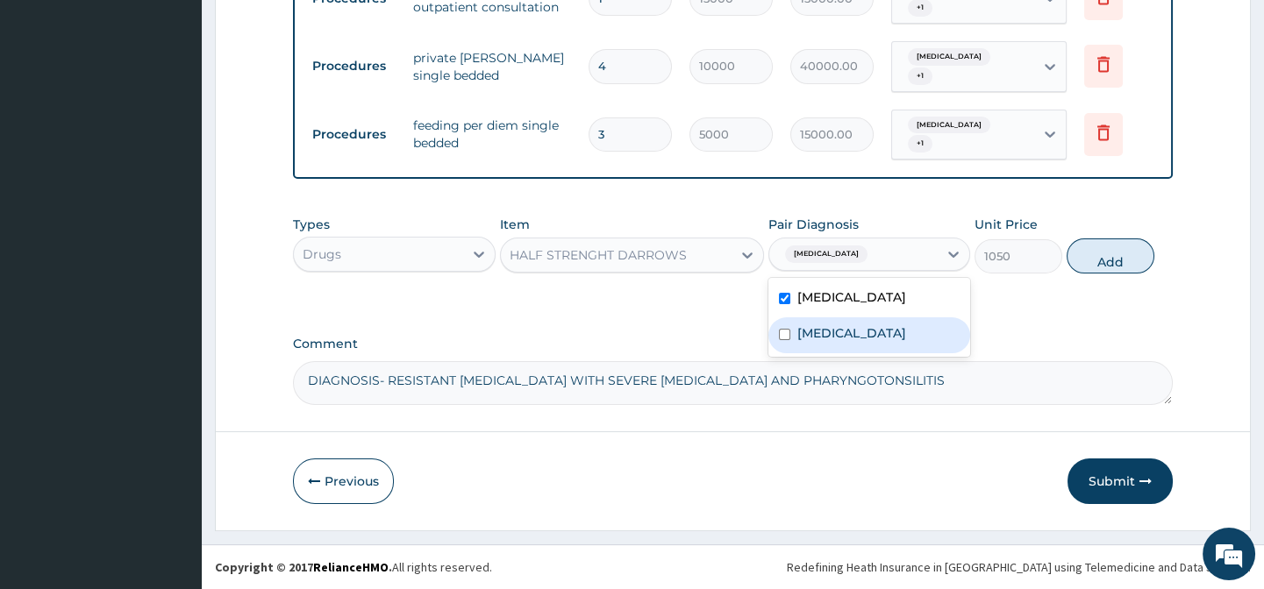
click at [839, 334] on label "Pharyngotonsillitis" at bounding box center [851, 333] width 109 height 18
checkbox input "true"
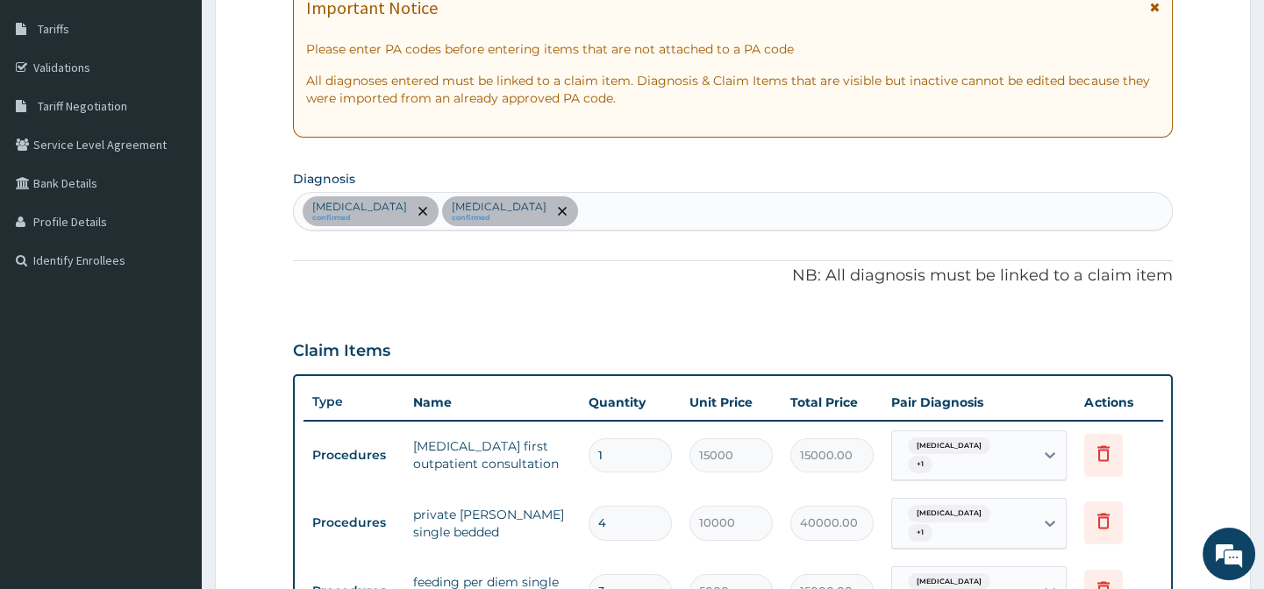
scroll to position [267, 0]
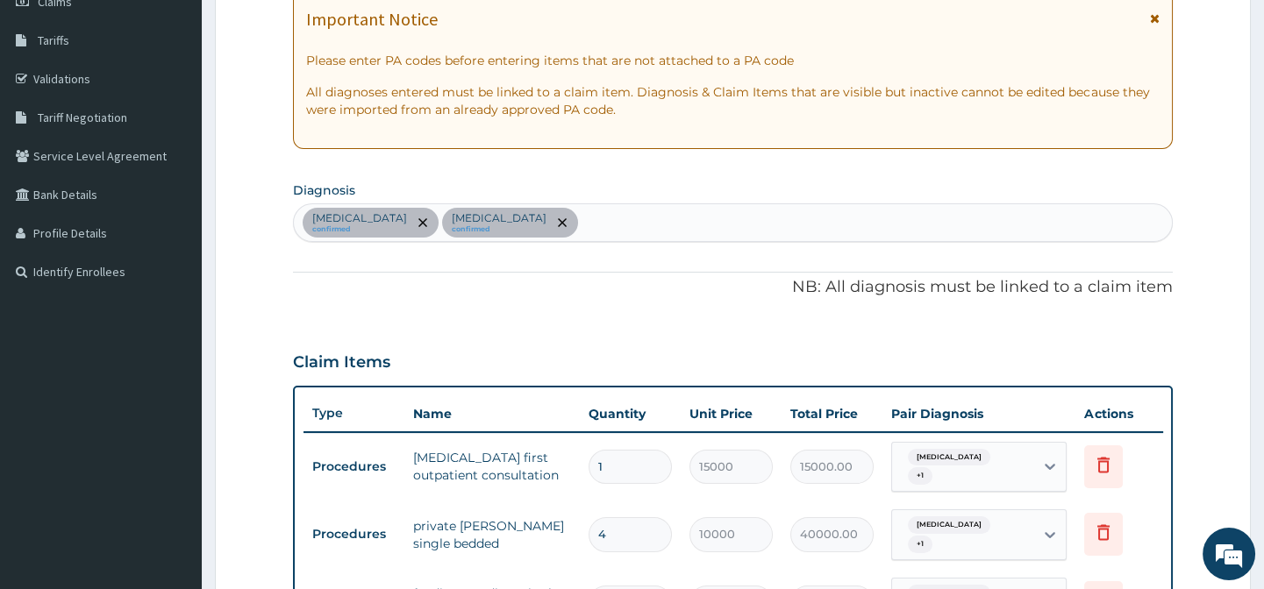
click at [626, 217] on div "Acute gastroenteritis confirmed Pharyngotonsillitis confirmed" at bounding box center [732, 222] width 877 height 37
type input "[MEDICAL_DATA]"
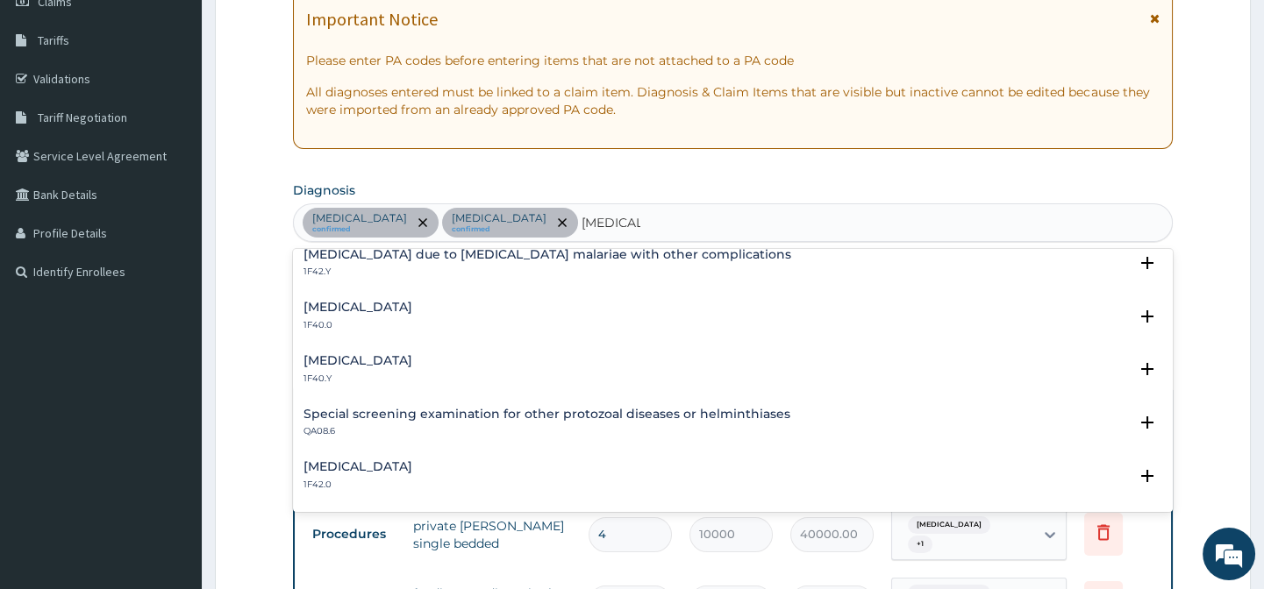
scroll to position [558, 0]
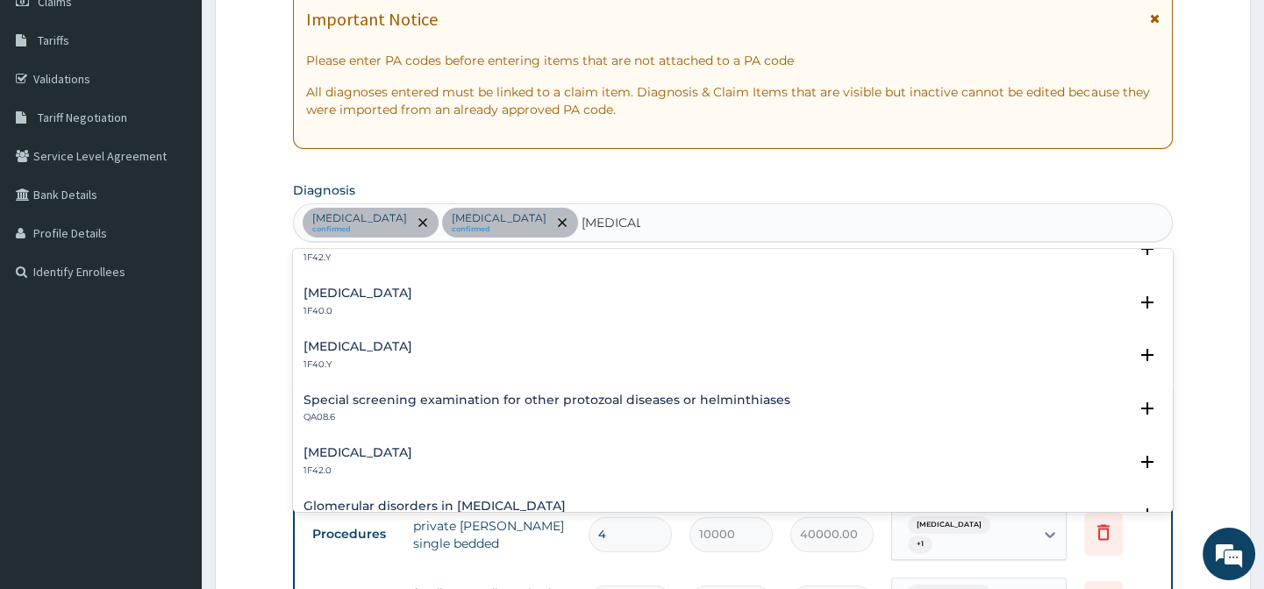
click at [412, 343] on h4 "Other severe and complicated Plasmodium falciparum malaria" at bounding box center [357, 346] width 109 height 13
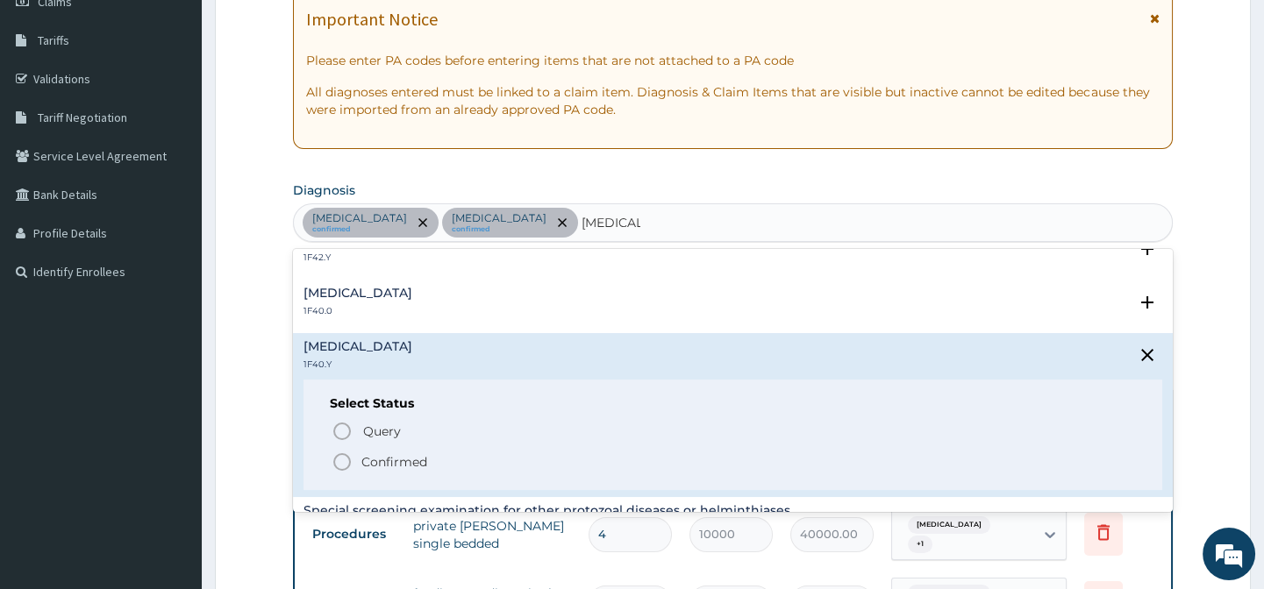
click at [336, 459] on icon "status option filled" at bounding box center [341, 462] width 21 height 21
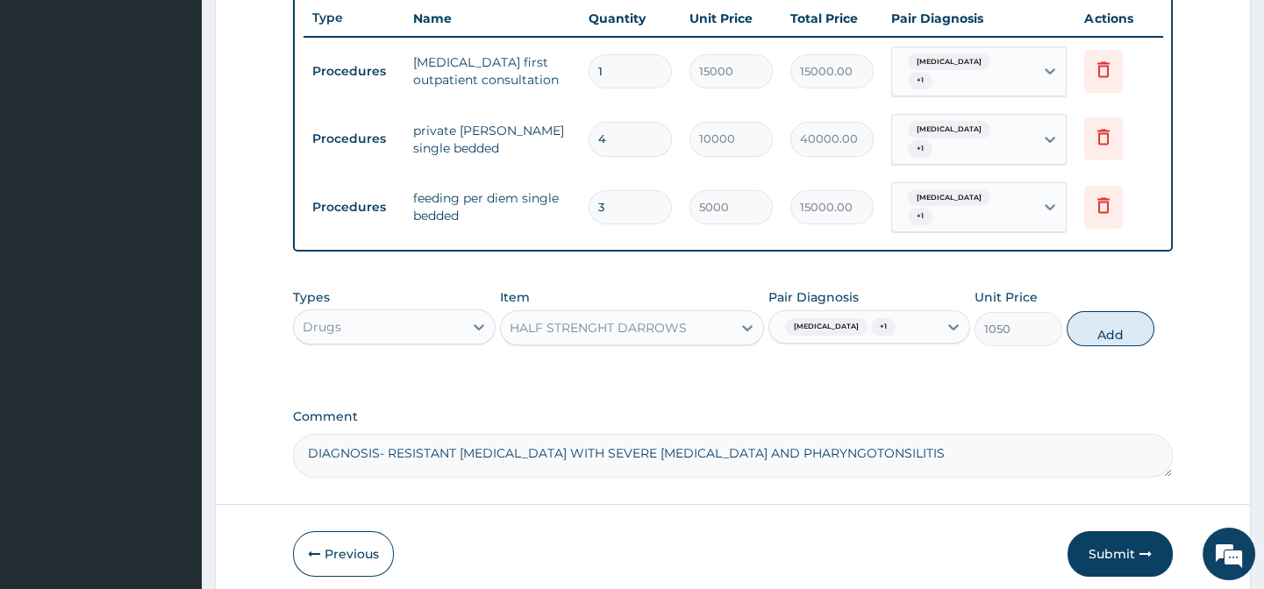
scroll to position [666, 0]
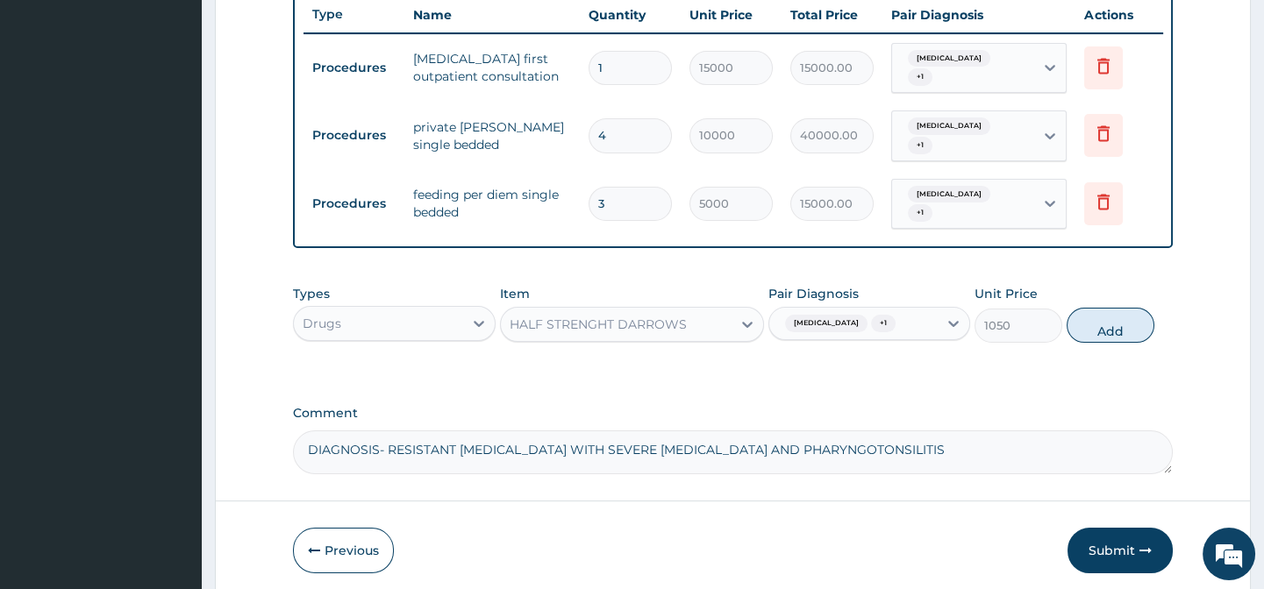
click at [867, 332] on span "Acute gastroenteritis" at bounding box center [826, 324] width 82 height 18
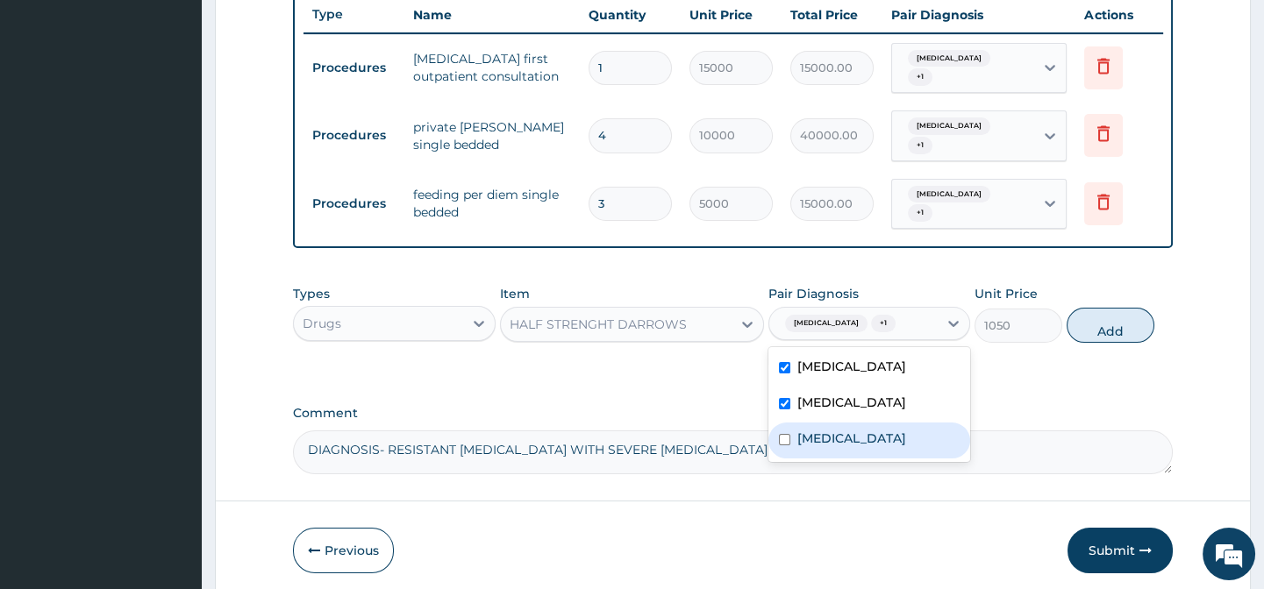
click at [786, 445] on input "checkbox" at bounding box center [784, 439] width 11 height 11
checkbox input "true"
click at [1123, 335] on button "Add" at bounding box center [1110, 325] width 88 height 35
type input "0"
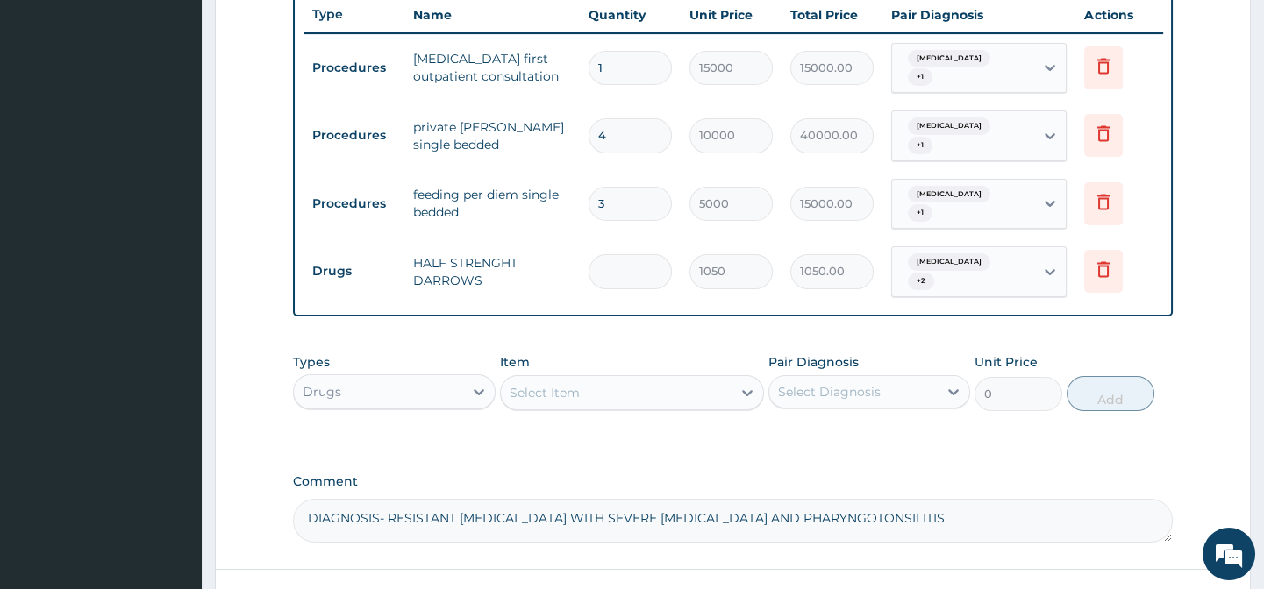
type input "0.00"
type input "4"
type input "4200.00"
type input "4"
click at [591, 397] on div "Select Item" at bounding box center [616, 393] width 231 height 28
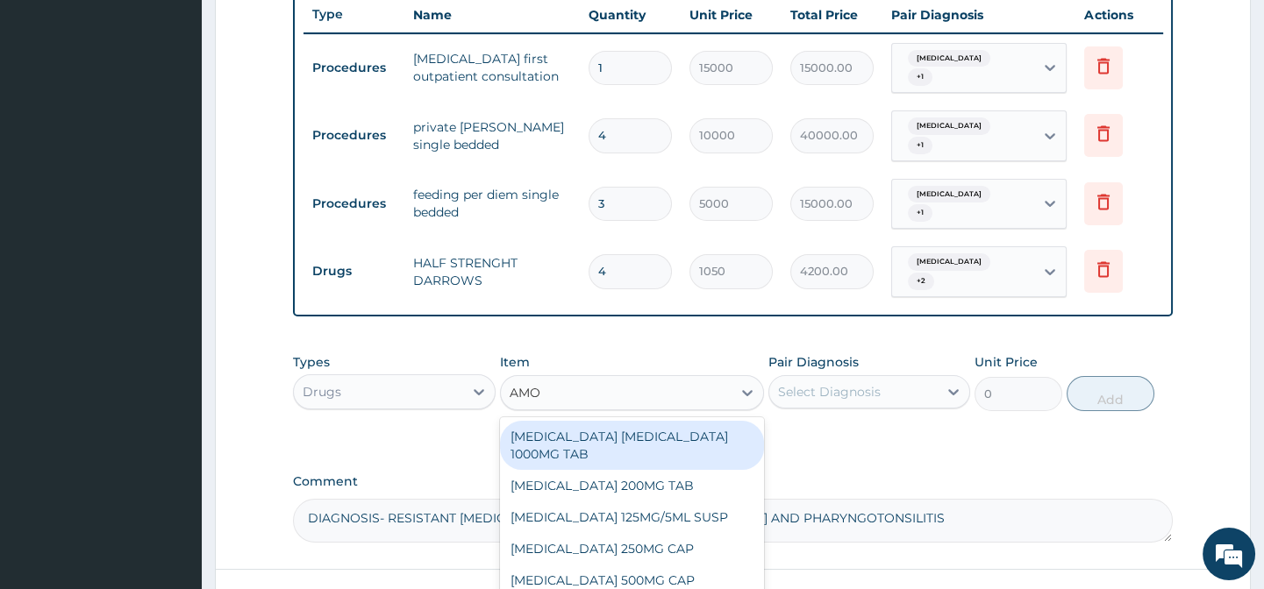
type input "AMOX"
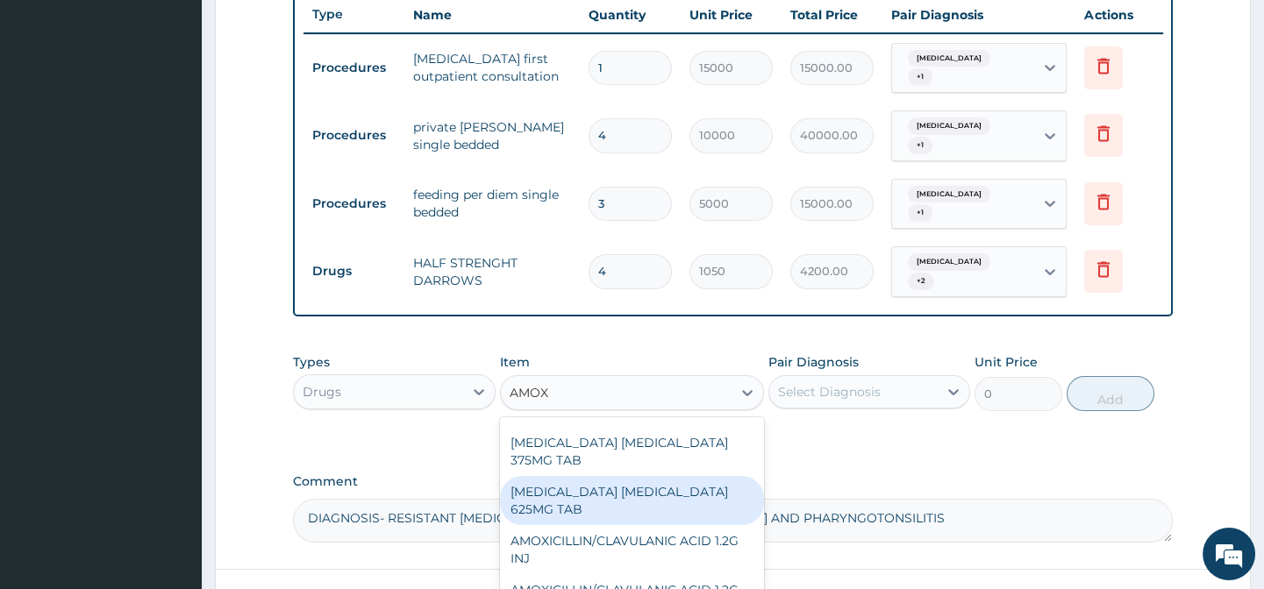
scroll to position [167, 0]
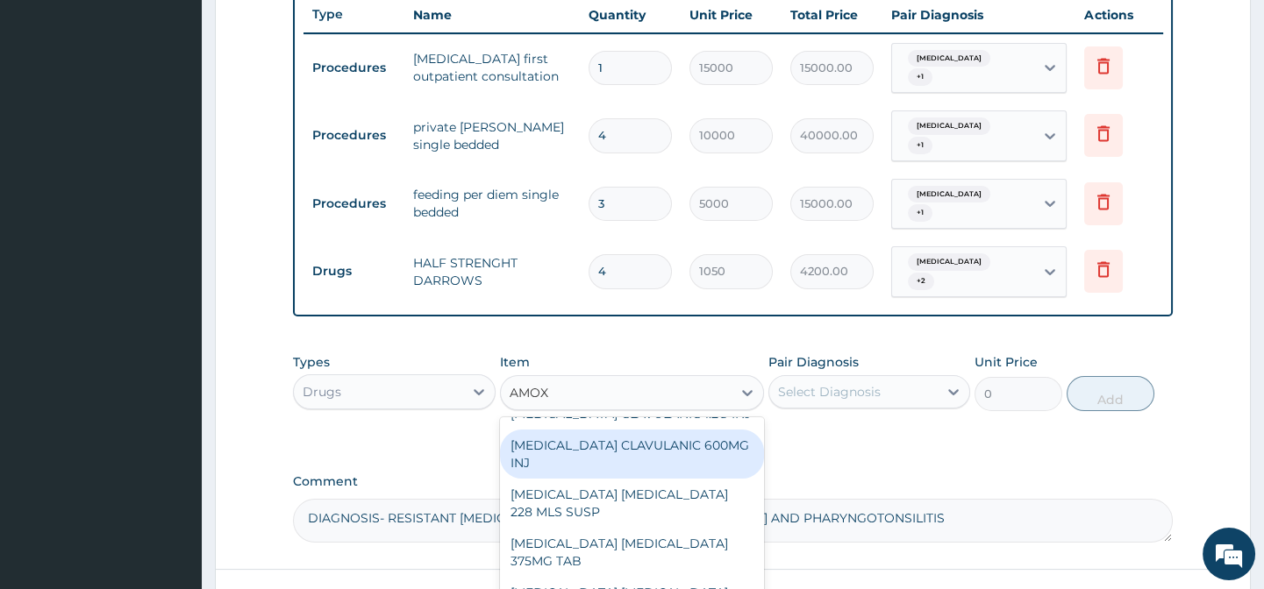
click at [702, 460] on div "AMOXICILLIN CLAVULANIC 600MG INJ" at bounding box center [632, 454] width 264 height 49
type input "1400"
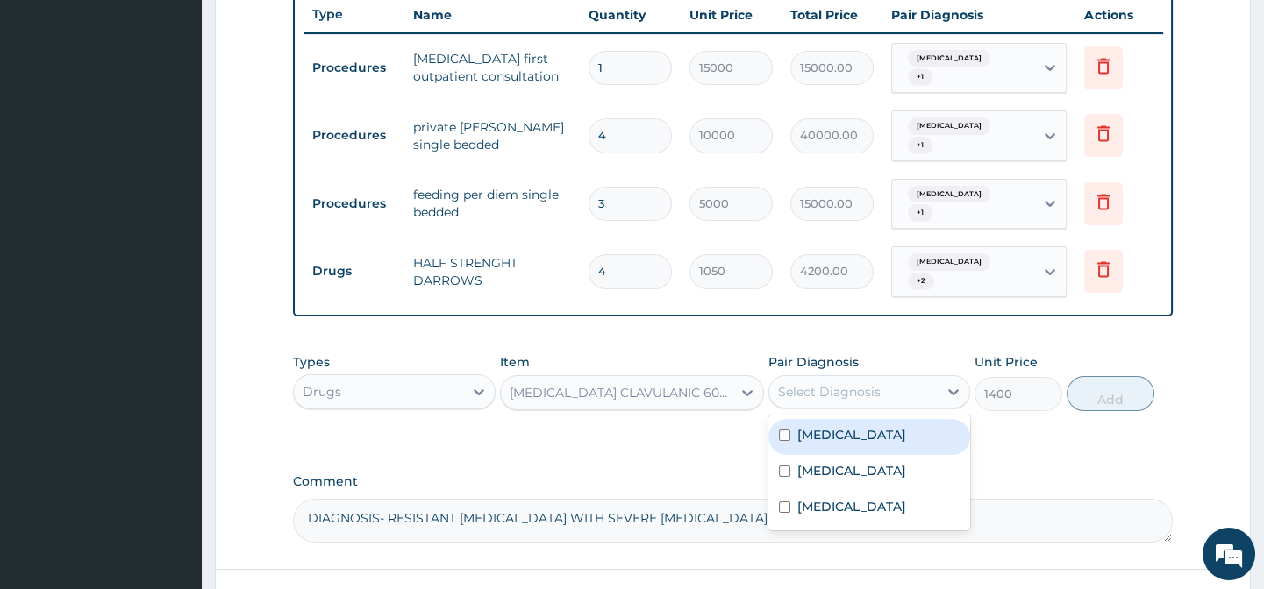
click at [817, 401] on div "Select Diagnosis" at bounding box center [829, 392] width 103 height 18
click at [787, 450] on div "[MEDICAL_DATA]" at bounding box center [869, 437] width 202 height 36
checkbox input "true"
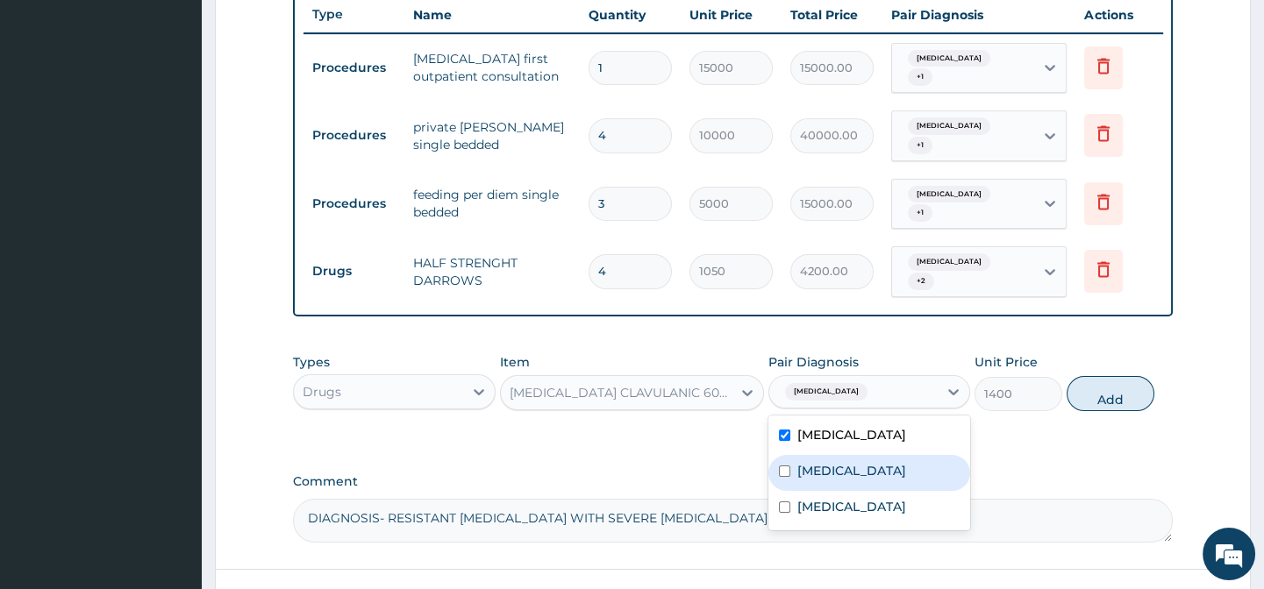
click at [788, 474] on div "Pharyngotonsillitis" at bounding box center [869, 473] width 202 height 36
checkbox input "true"
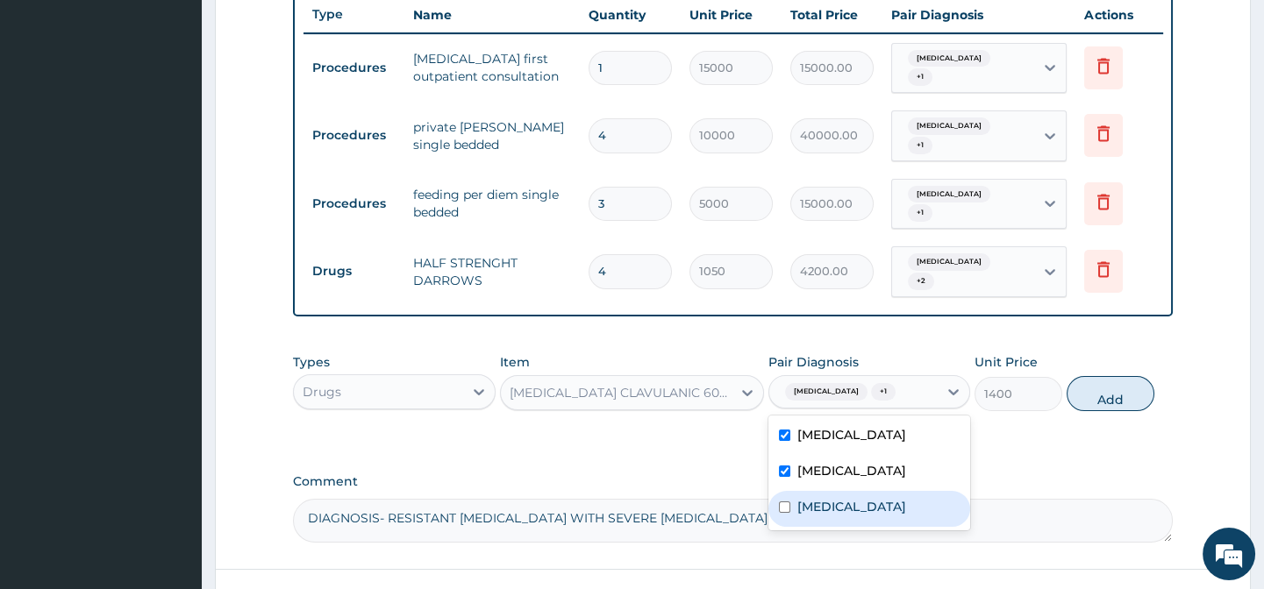
click at [789, 527] on div "Other severe and complicated Plasmodium falciparum malaria" at bounding box center [869, 509] width 202 height 36
checkbox input "true"
click at [1105, 402] on button "Add" at bounding box center [1110, 393] width 88 height 35
type input "0"
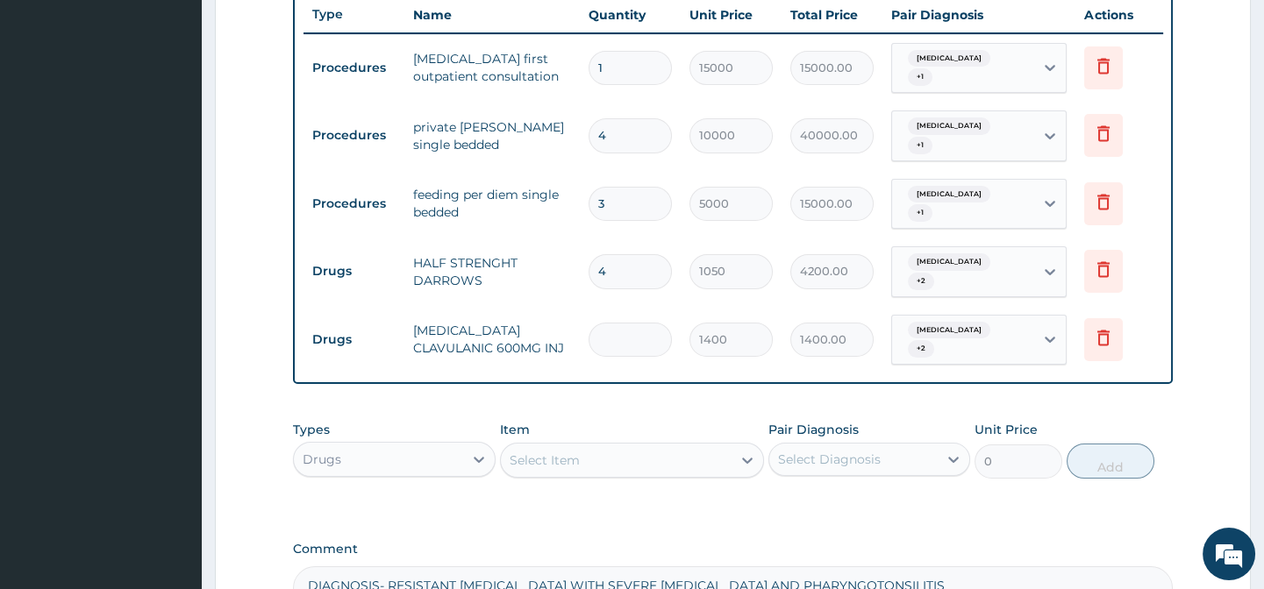
type input "0.00"
type input "4"
type input "5600.00"
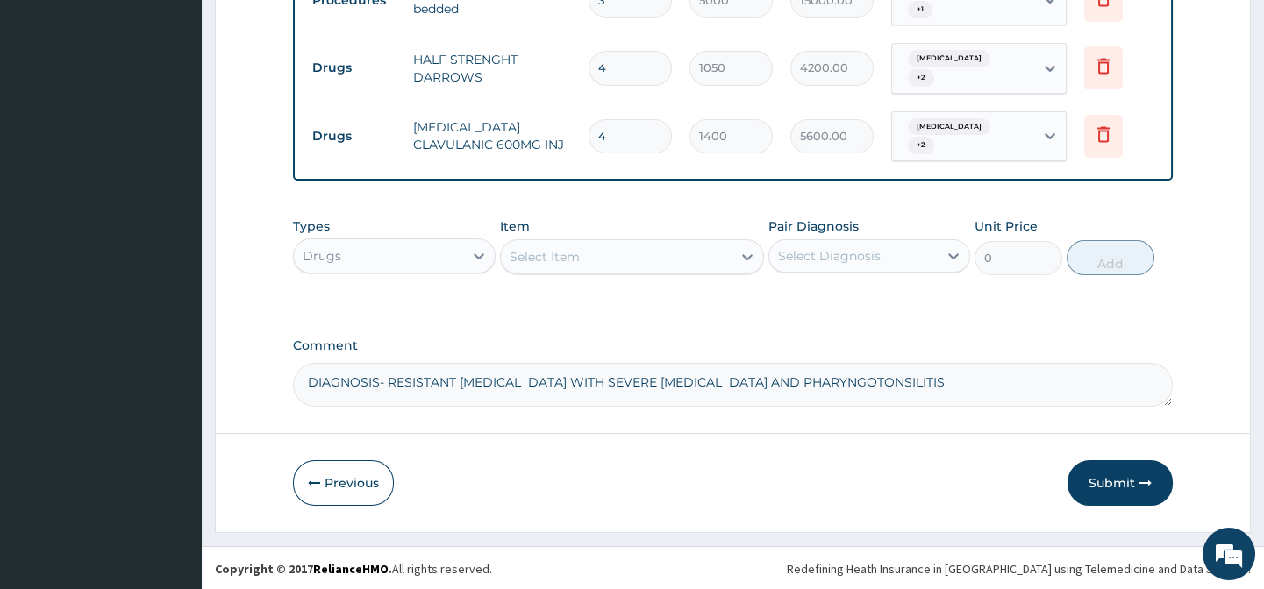
scroll to position [880, 0]
type input "4"
drag, startPoint x: 626, startPoint y: 250, endPoint x: 615, endPoint y: 252, distance: 11.5
click at [617, 252] on div "Select Item" at bounding box center [616, 255] width 231 height 28
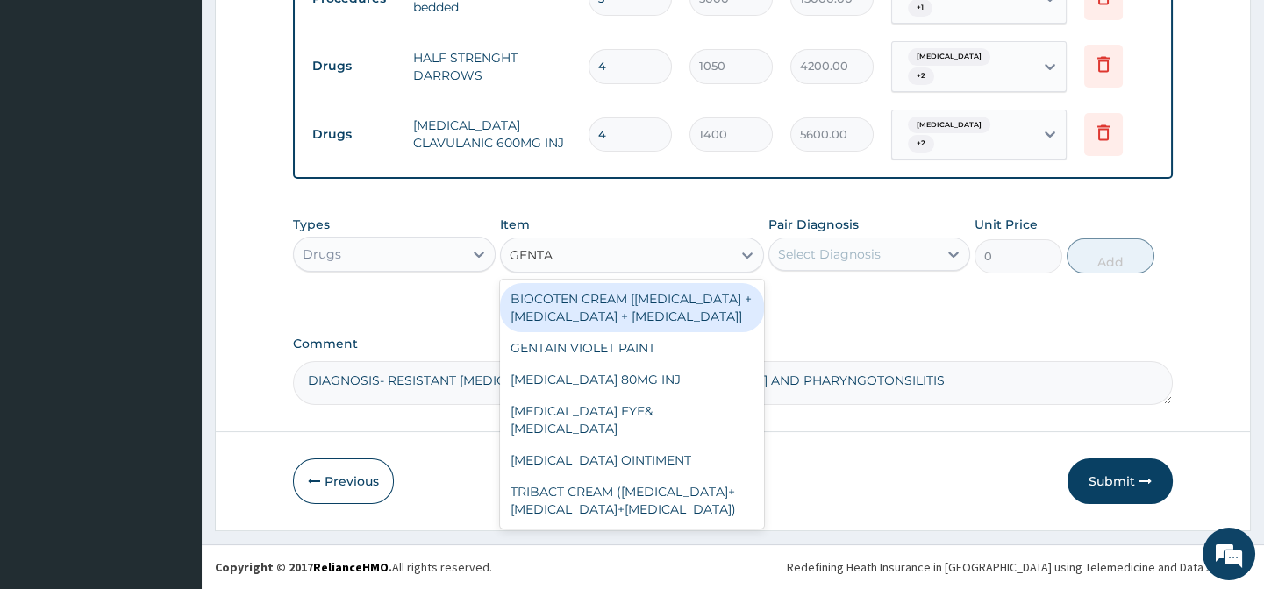
type input "GENTAM"
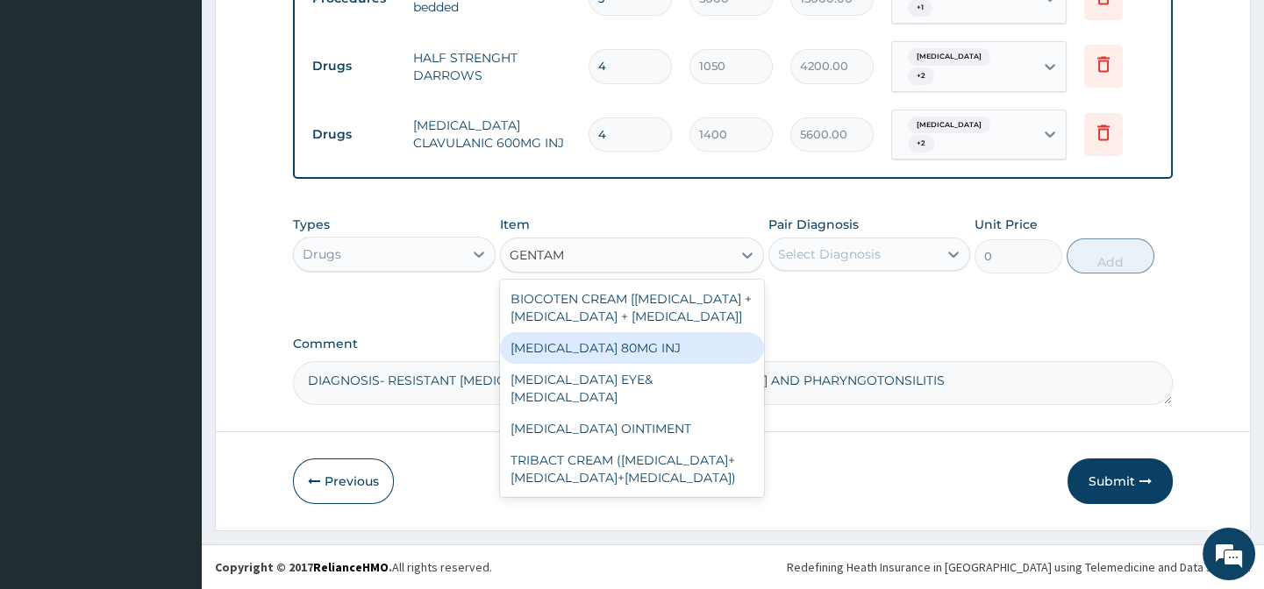
drag, startPoint x: 680, startPoint y: 345, endPoint x: 686, endPoint y: 337, distance: 9.5
click at [681, 345] on div "GENTAMICIN 80MG INJ" at bounding box center [632, 348] width 264 height 32
type input "700"
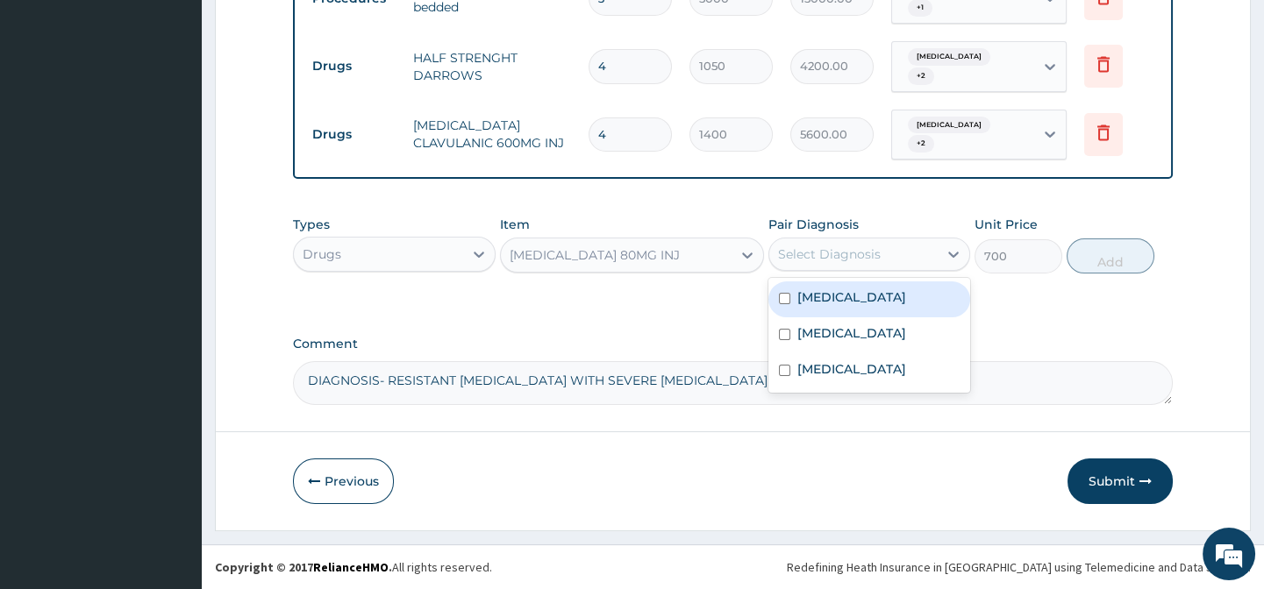
click at [811, 254] on div "Select Diagnosis" at bounding box center [829, 255] width 103 height 18
click at [826, 302] on label "Acute gastroenteritis" at bounding box center [851, 297] width 109 height 18
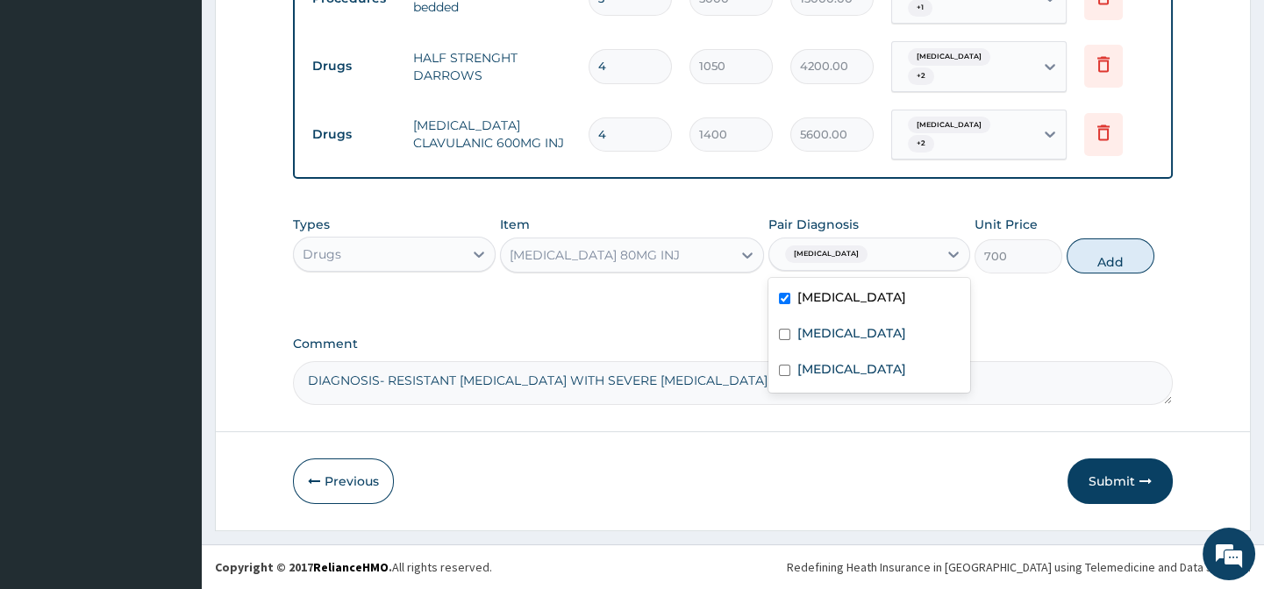
checkbox input "true"
click at [831, 321] on div "Pharyngotonsillitis" at bounding box center [869, 335] width 202 height 36
checkbox input "true"
drag, startPoint x: 841, startPoint y: 376, endPoint x: 880, endPoint y: 360, distance: 42.8
click at [847, 371] on label "Other severe and complicated Plasmodium falciparum malaria" at bounding box center [851, 369] width 109 height 18
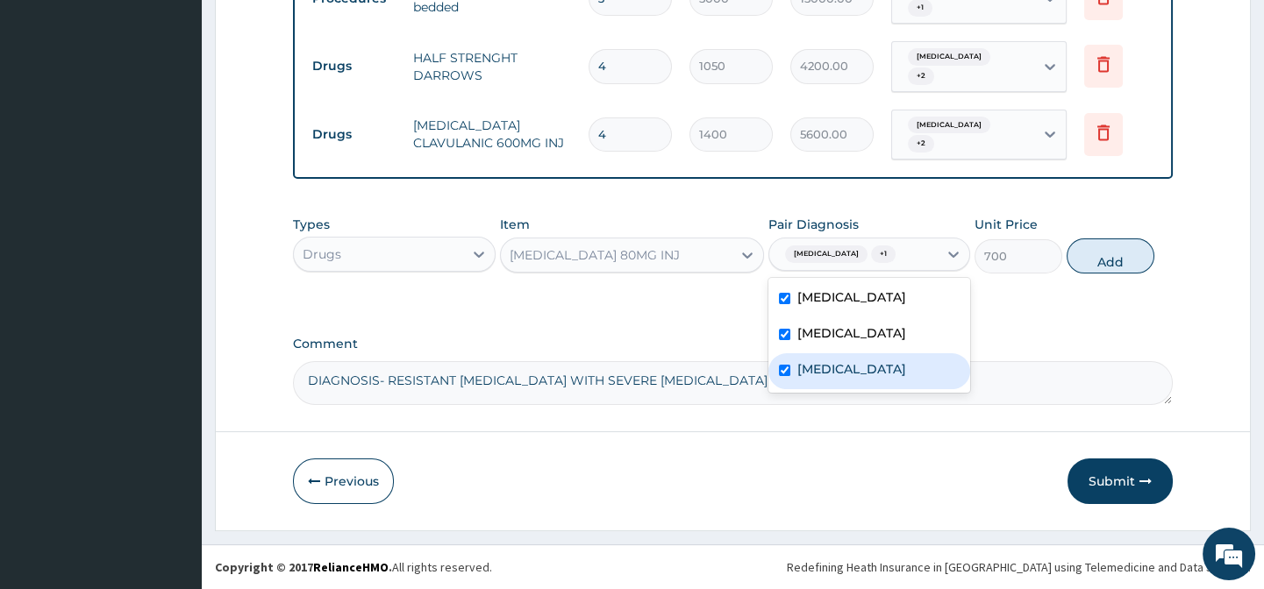
checkbox input "true"
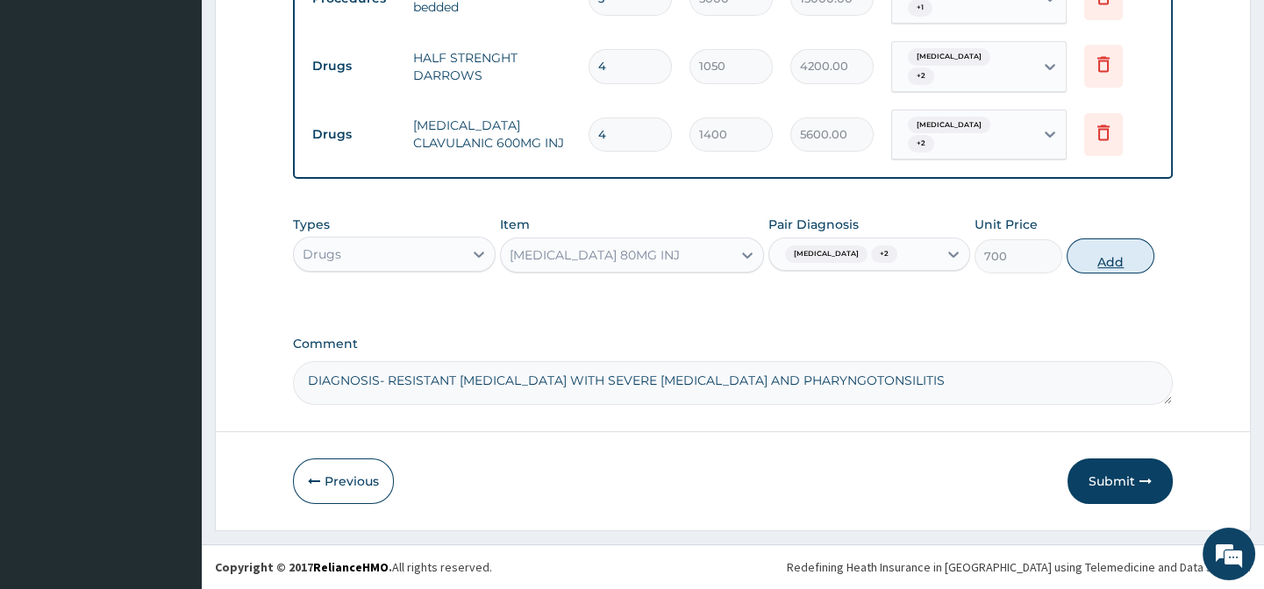
click at [1126, 259] on button "Add" at bounding box center [1110, 256] width 88 height 35
type input "0"
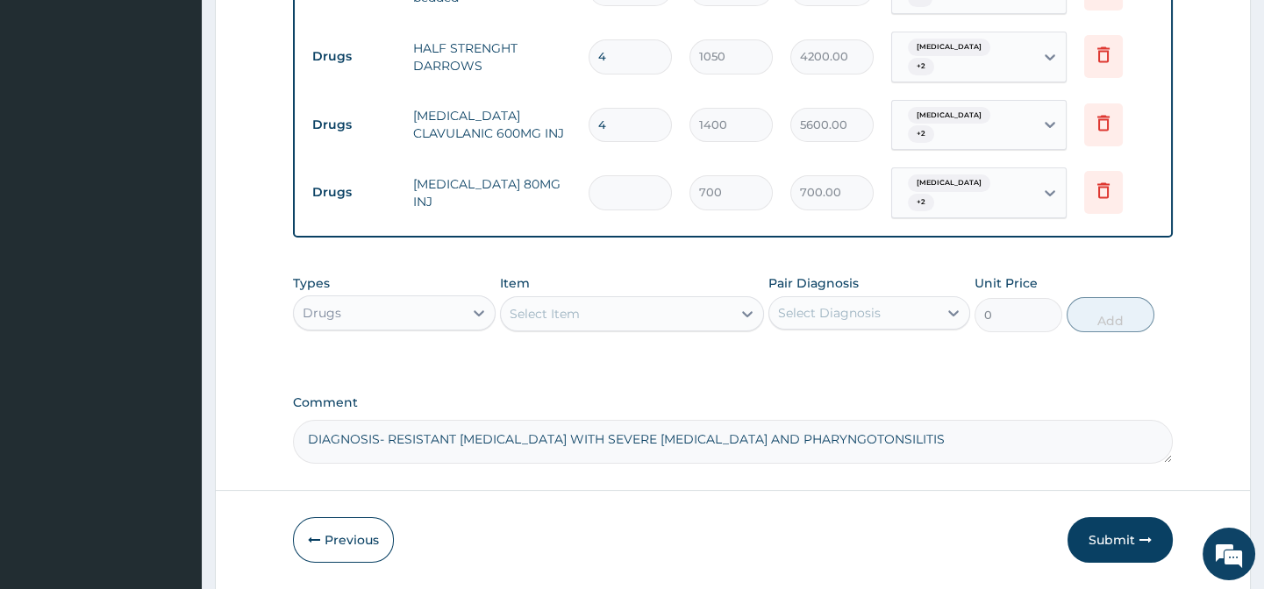
type input "0.00"
type input "2"
type input "1400.00"
type input "2"
click at [544, 320] on div "Select Item" at bounding box center [544, 314] width 70 height 18
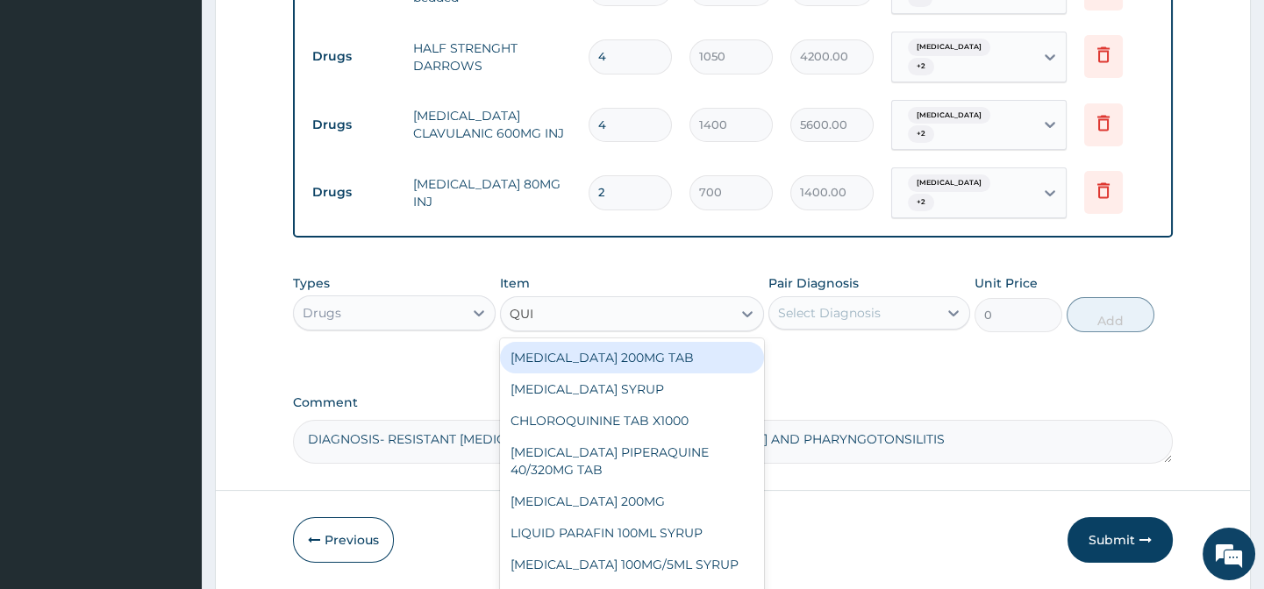
type input "QUIN"
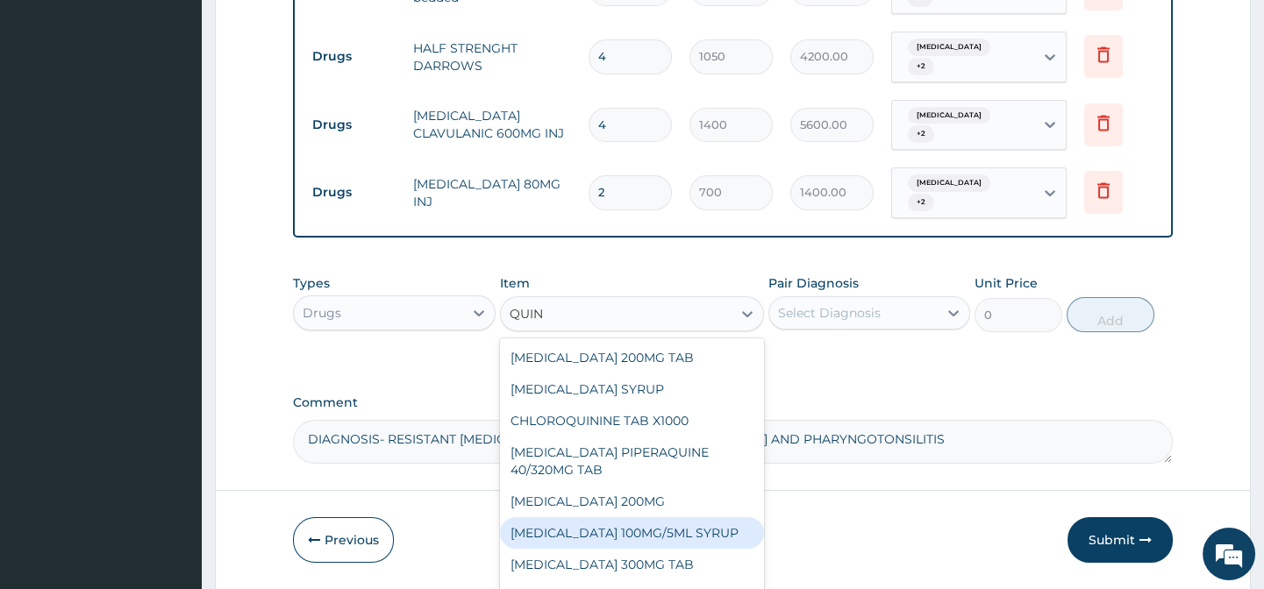
scroll to position [57, 0]
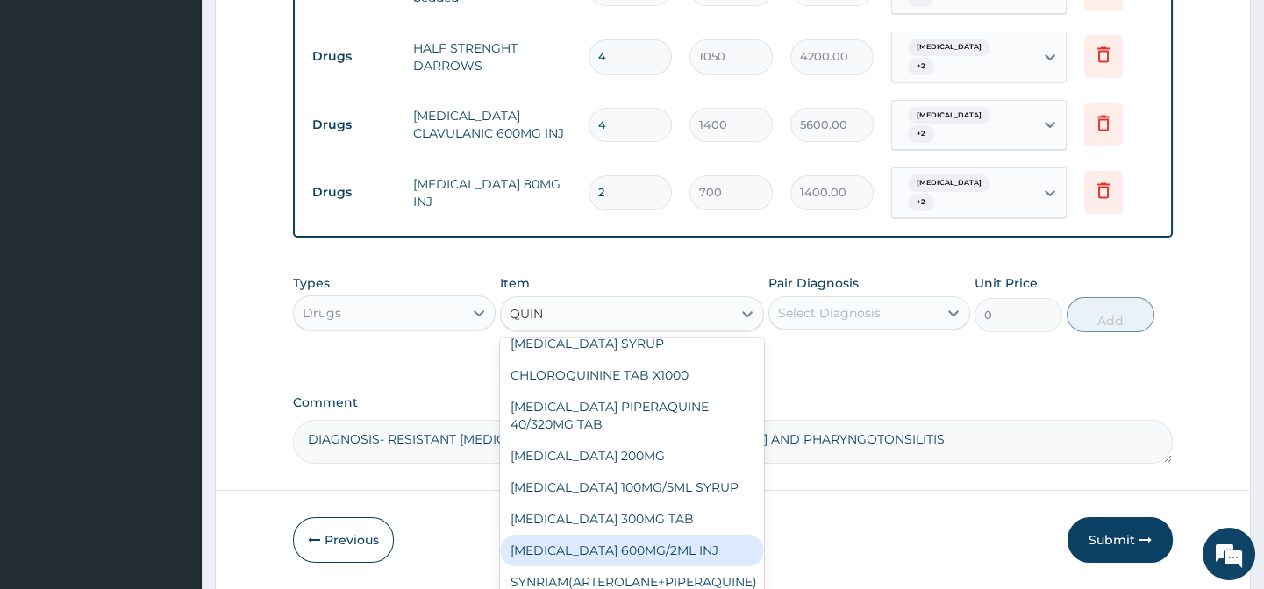
click at [666, 551] on div "[MEDICAL_DATA] 600MG/2ML INJ" at bounding box center [632, 551] width 264 height 32
type input "2100"
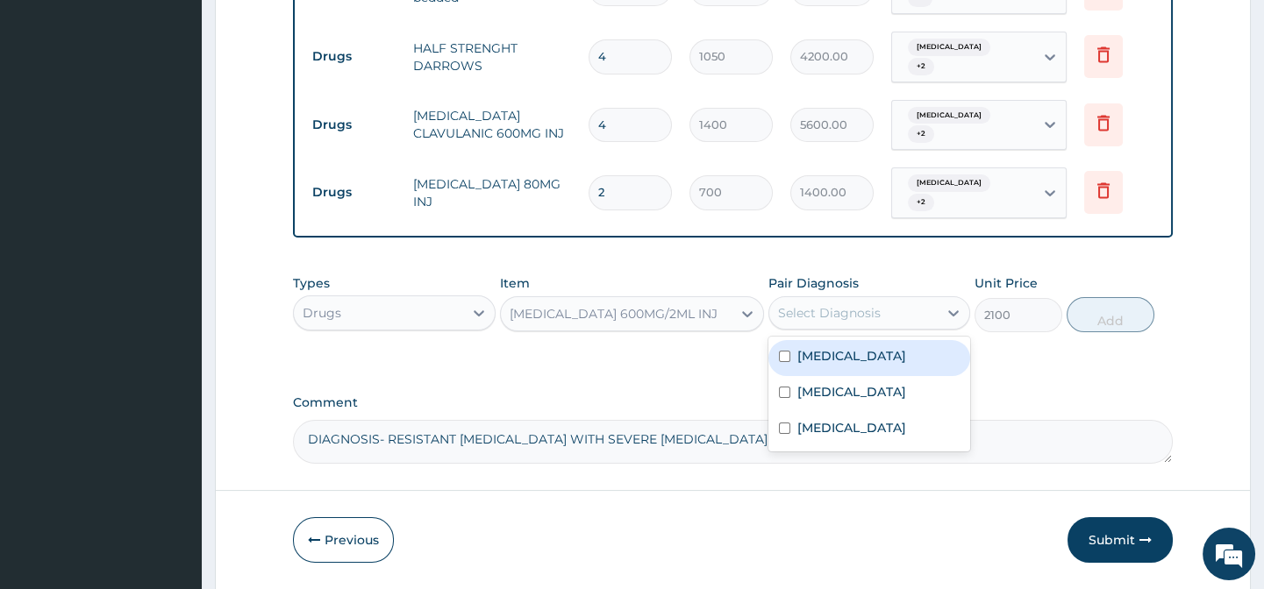
click at [828, 317] on div "Select Diagnosis" at bounding box center [829, 313] width 103 height 18
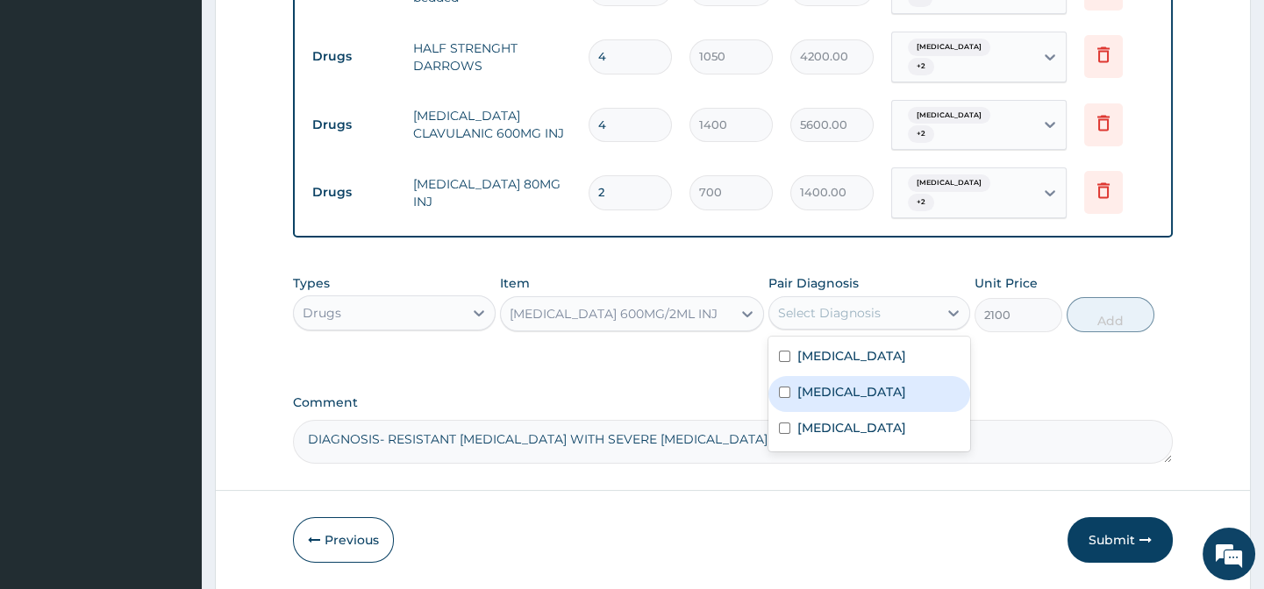
drag, startPoint x: 821, startPoint y: 399, endPoint x: 833, endPoint y: 380, distance: 22.9
click at [822, 398] on label "Pharyngotonsillitis" at bounding box center [851, 392] width 109 height 18
checkbox input "true"
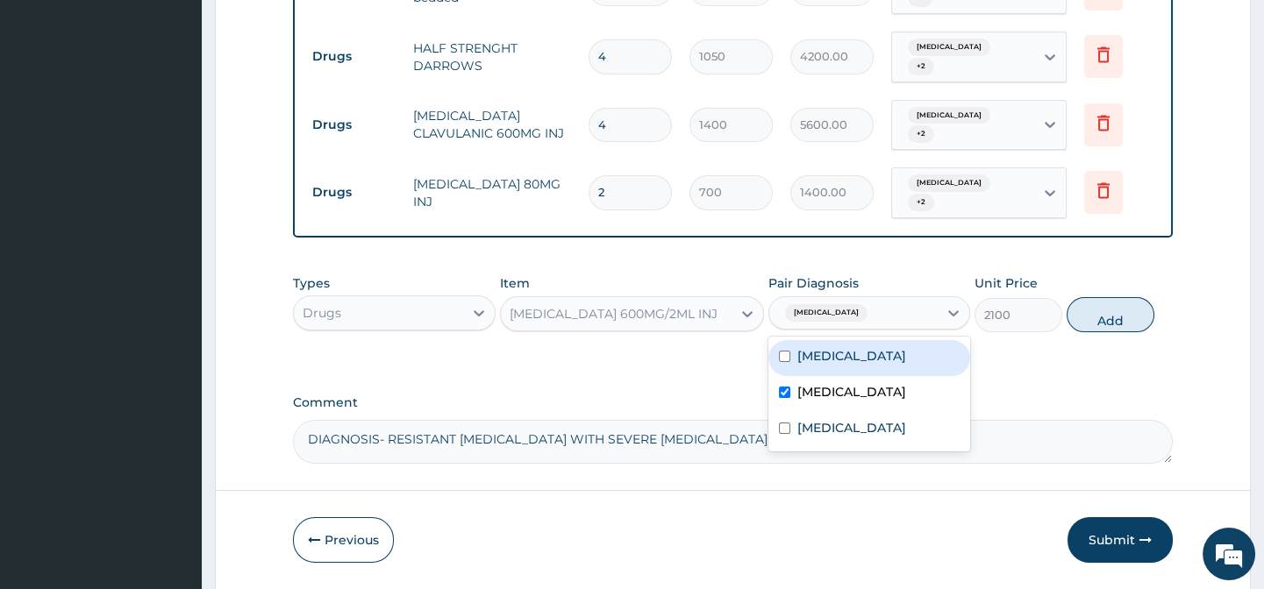
click at [843, 365] on label "Acute gastroenteritis" at bounding box center [851, 356] width 109 height 18
checkbox input "true"
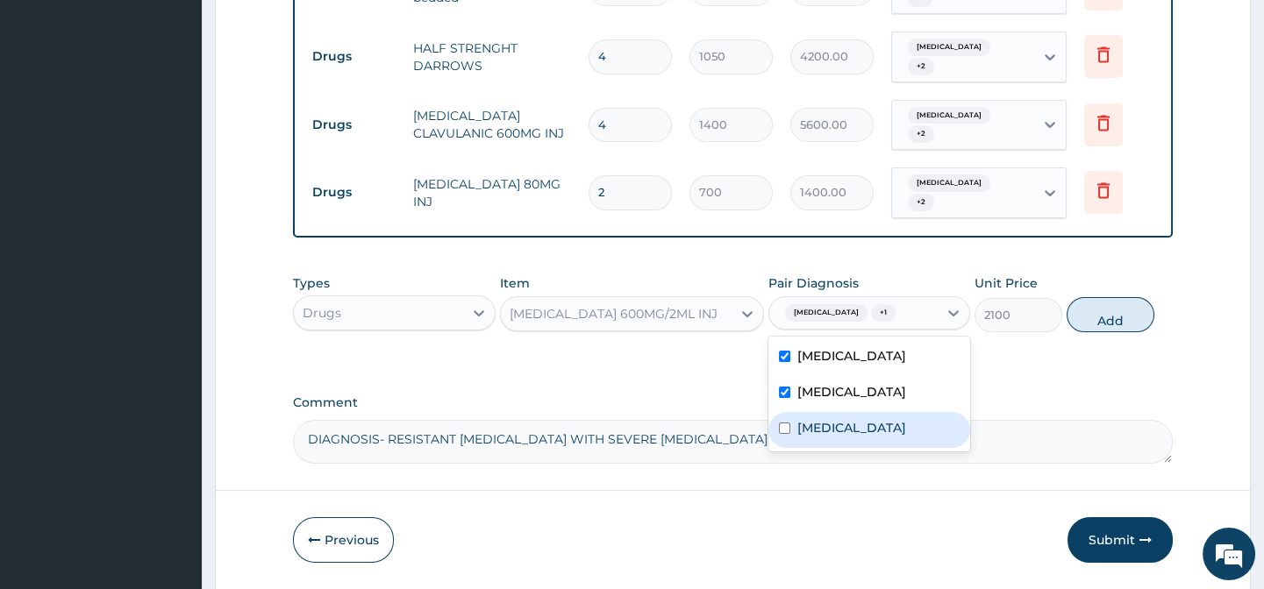
click at [833, 437] on label "[MEDICAL_DATA]" at bounding box center [851, 428] width 109 height 18
checkbox input "true"
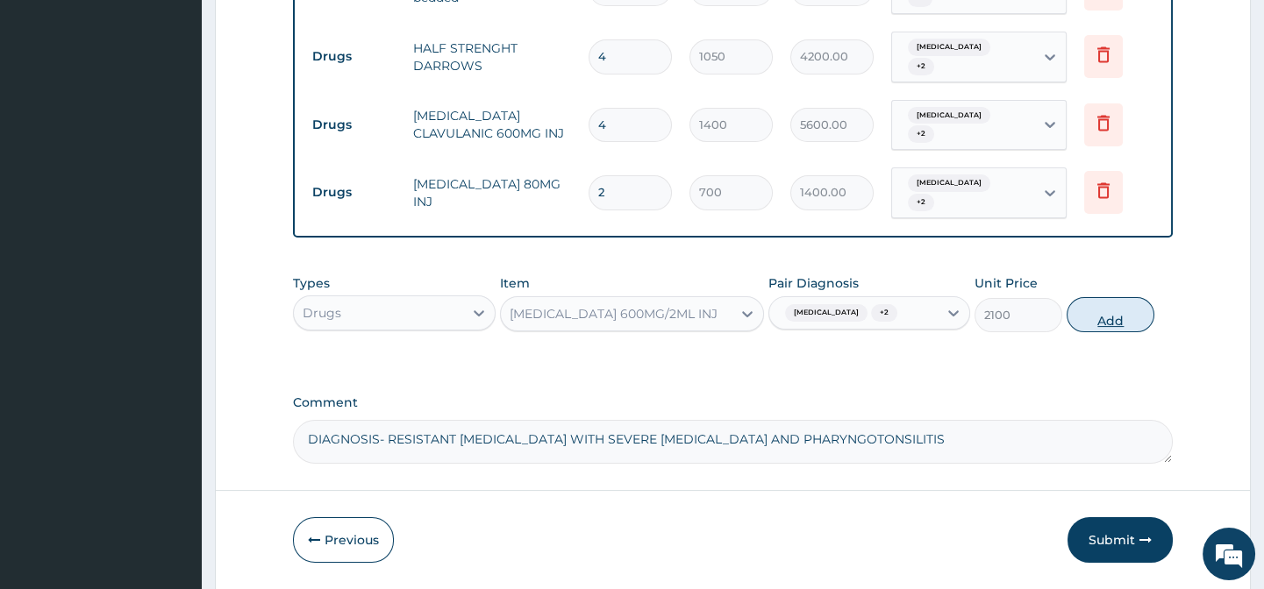
click at [1103, 319] on button "Add" at bounding box center [1110, 314] width 88 height 35
type input "0"
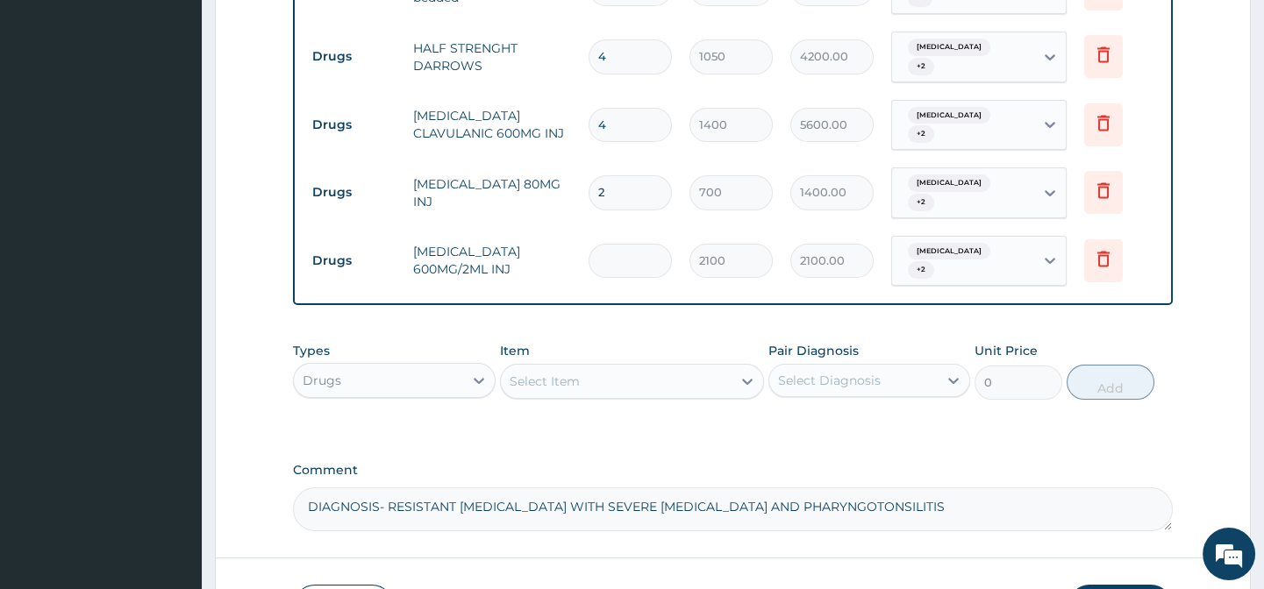
type input "0.00"
type input "2"
type input "4200.00"
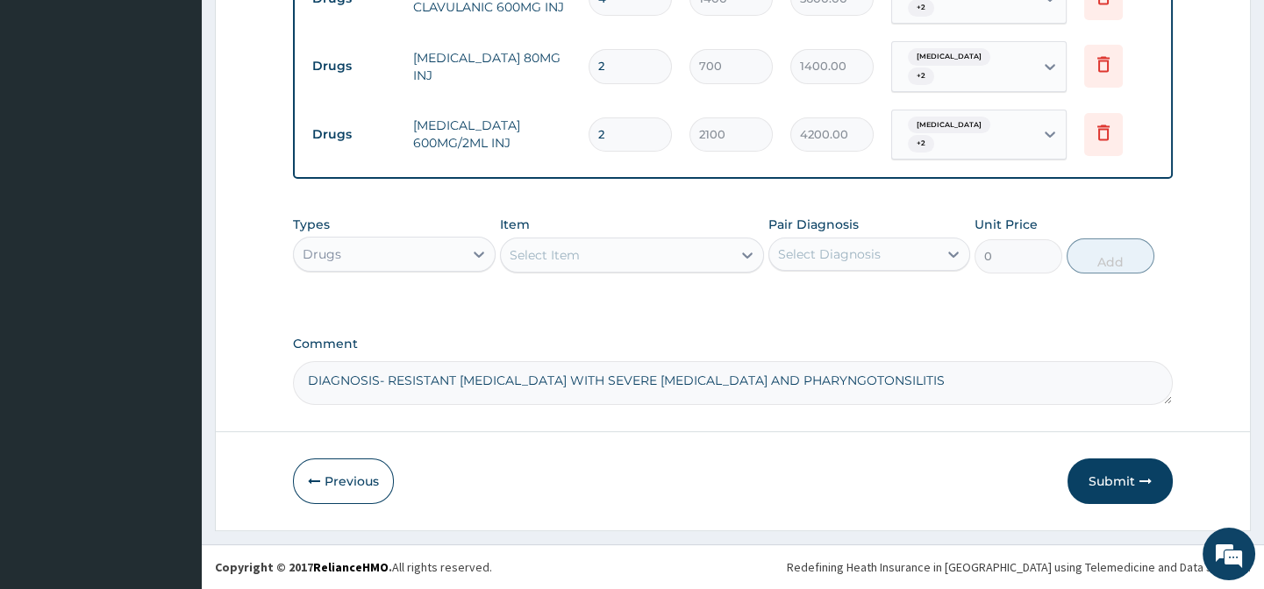
scroll to position [1016, 0]
type input "2"
click at [595, 256] on div "Select Item" at bounding box center [616, 255] width 231 height 28
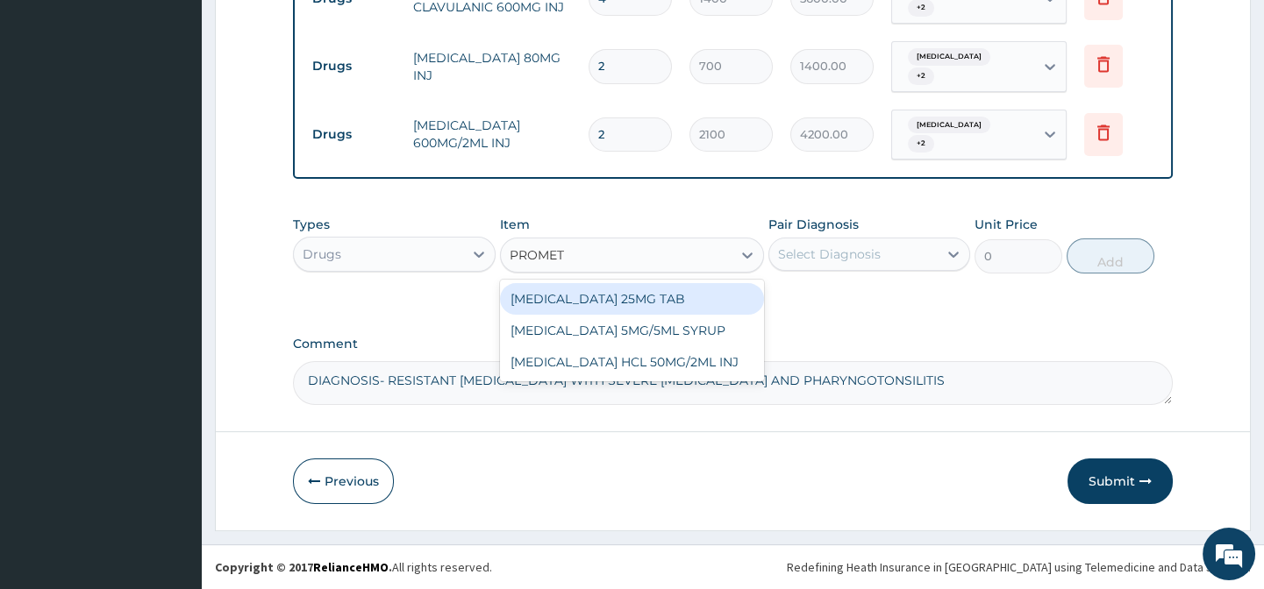
type input "PROMETH"
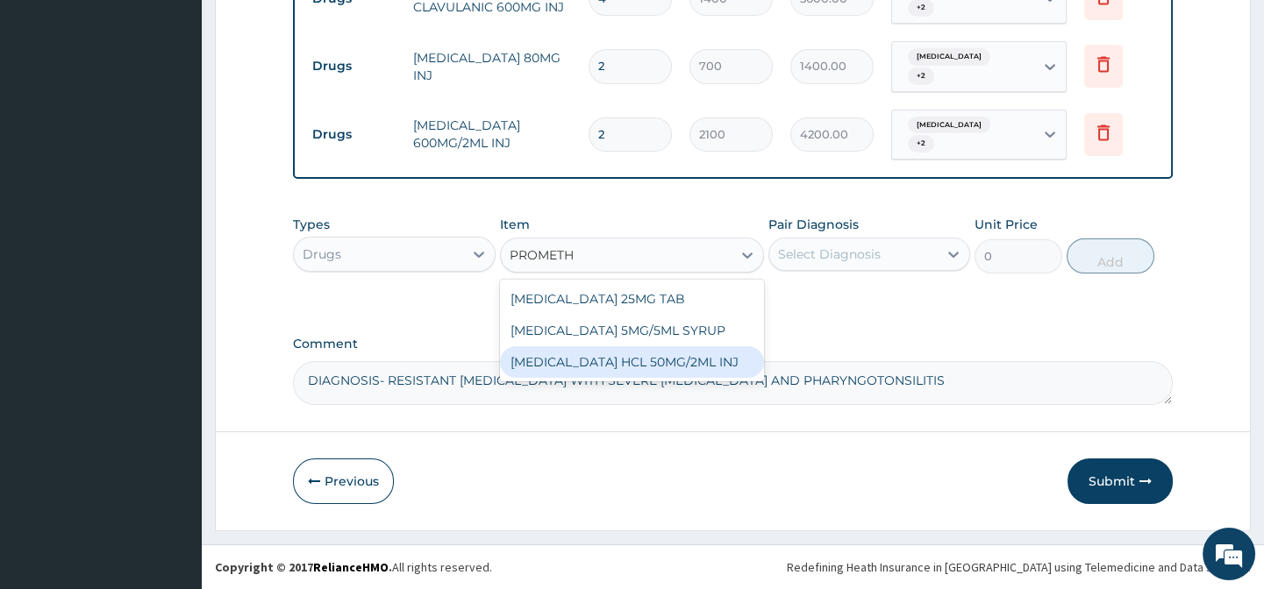
drag, startPoint x: 633, startPoint y: 363, endPoint x: 865, endPoint y: 342, distance: 232.5
click at [638, 363] on div "[MEDICAL_DATA] HCL 50MG/2ML INJ" at bounding box center [632, 362] width 264 height 32
type input "700"
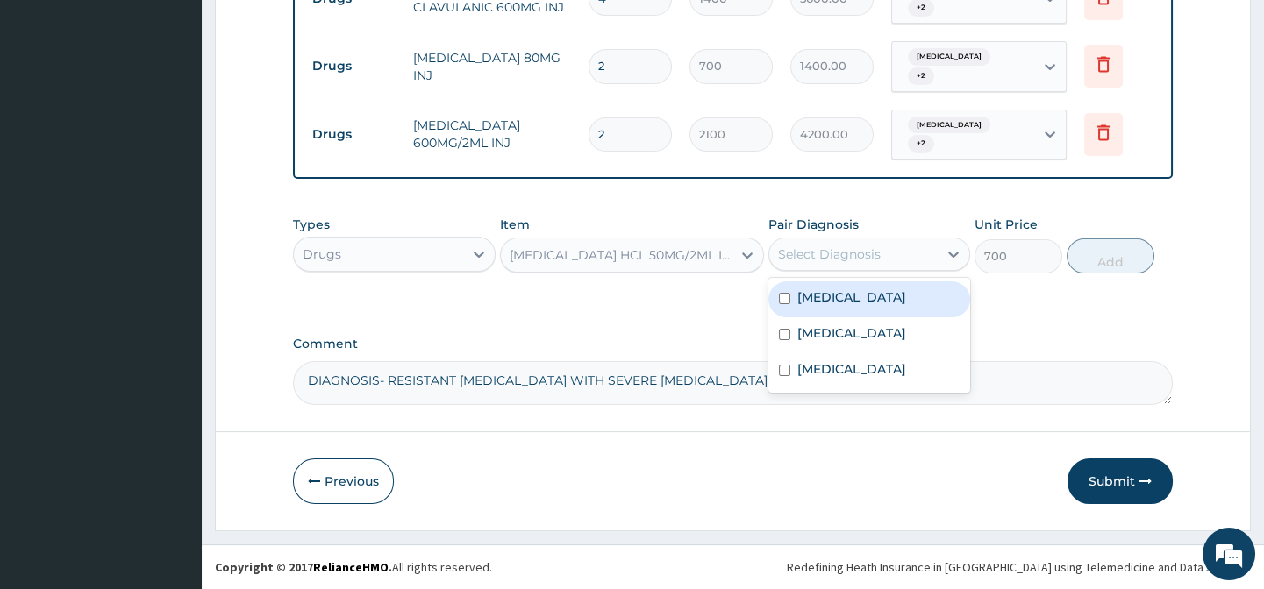
click at [908, 255] on div "Select Diagnosis" at bounding box center [853, 254] width 168 height 28
click at [885, 290] on label "Acute gastroenteritis" at bounding box center [851, 297] width 109 height 18
checkbox input "true"
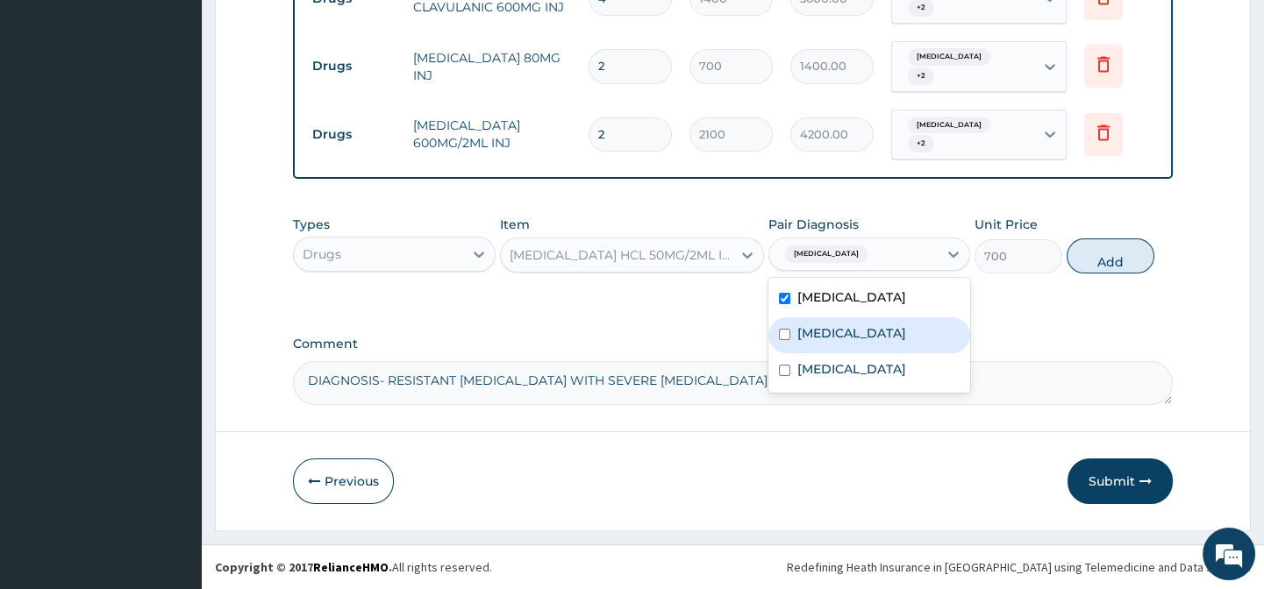
click at [866, 339] on label "Pharyngotonsillitis" at bounding box center [851, 333] width 109 height 18
checkbox input "true"
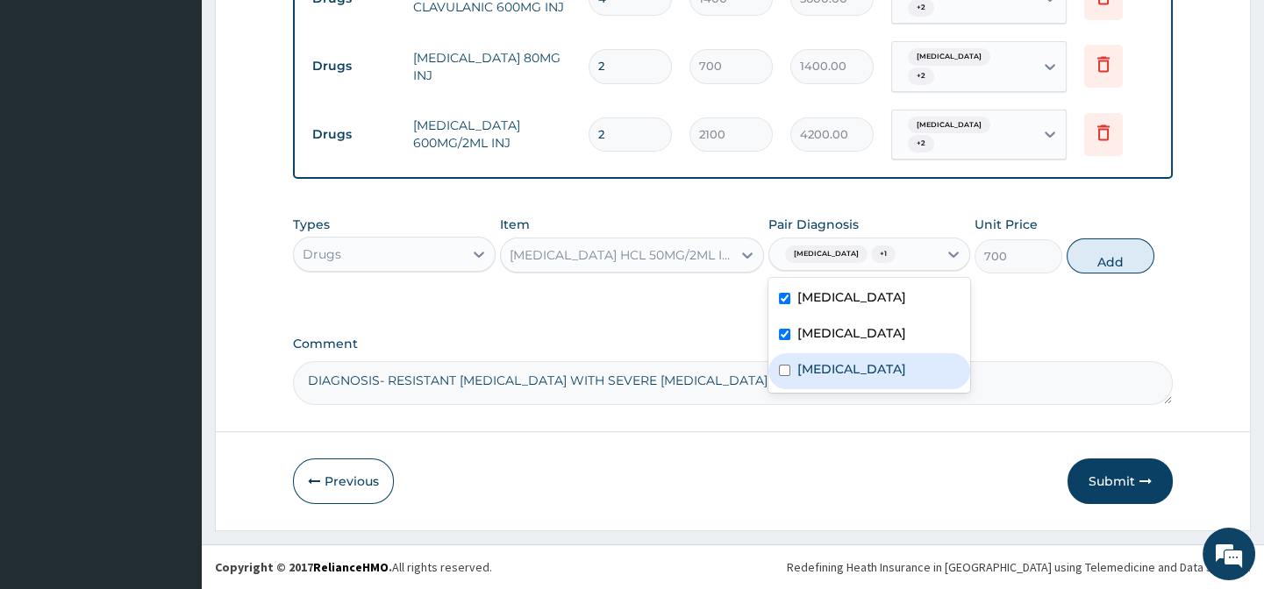
drag, startPoint x: 883, startPoint y: 398, endPoint x: 970, endPoint y: 345, distance: 101.5
click at [883, 378] on label "[MEDICAL_DATA]" at bounding box center [851, 369] width 109 height 18
checkbox input "true"
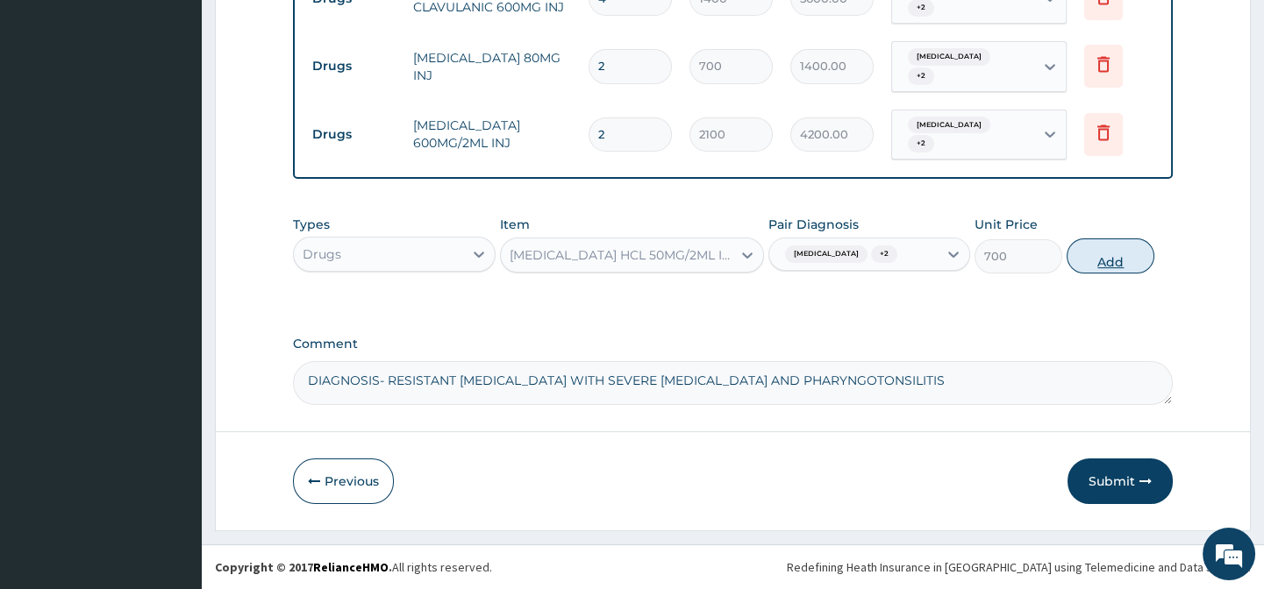
click at [1105, 256] on button "Add" at bounding box center [1110, 256] width 88 height 35
type input "0"
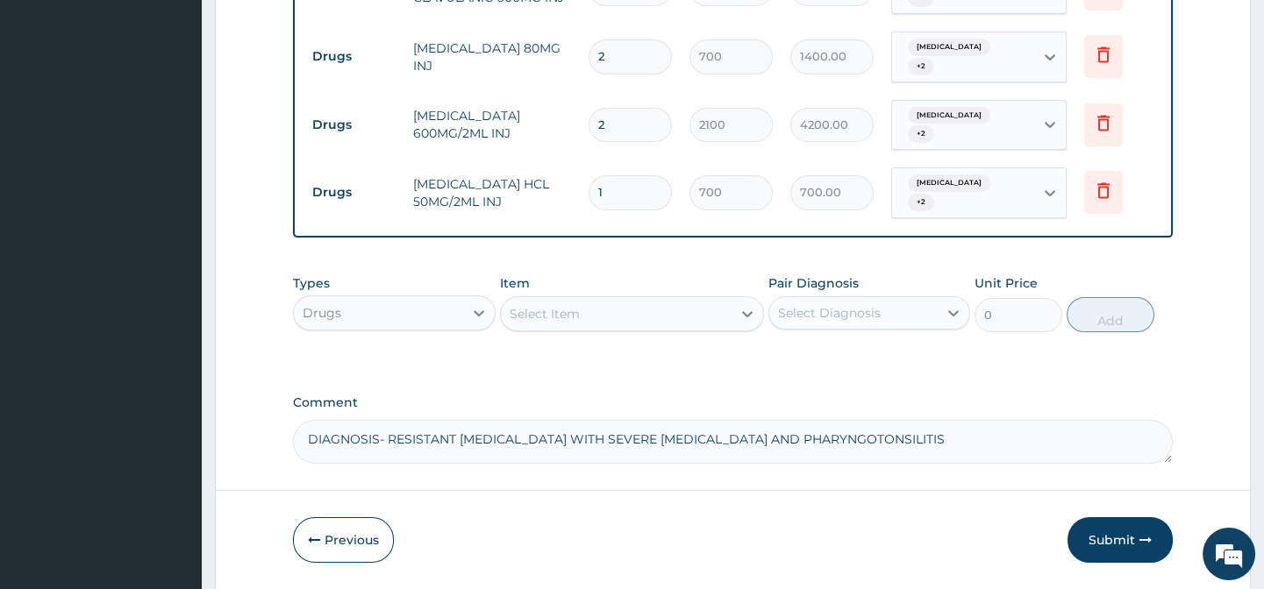
click at [576, 319] on div "Select Item" at bounding box center [544, 314] width 70 height 18
click at [574, 319] on div "Select Item" at bounding box center [544, 314] width 70 height 18
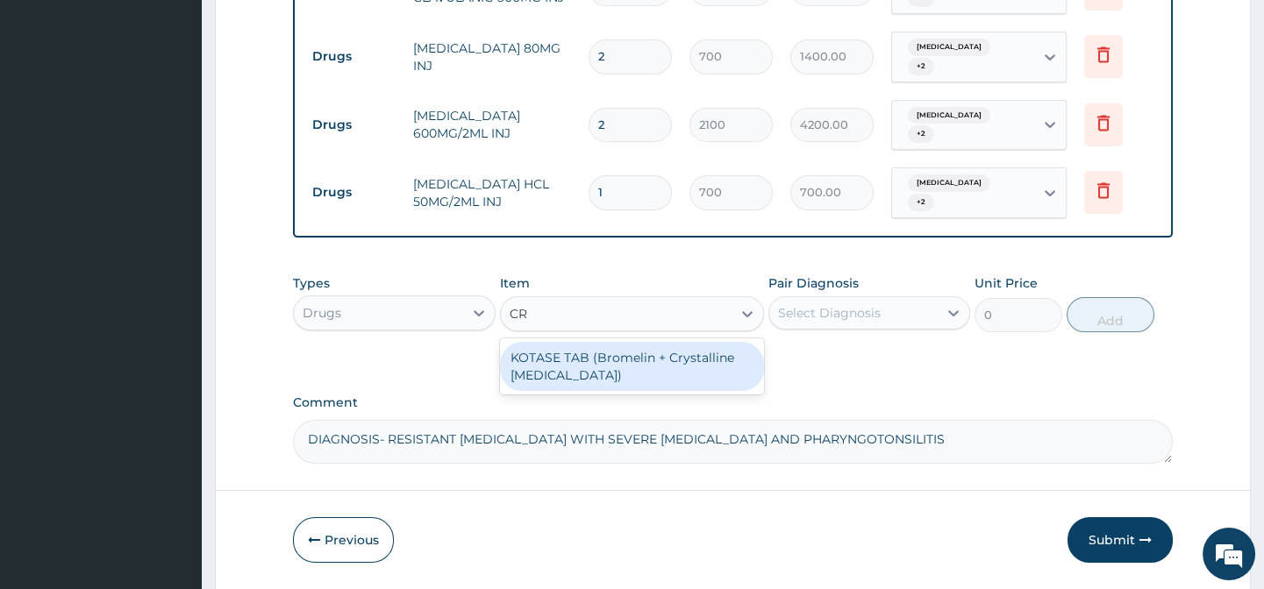
type input "C"
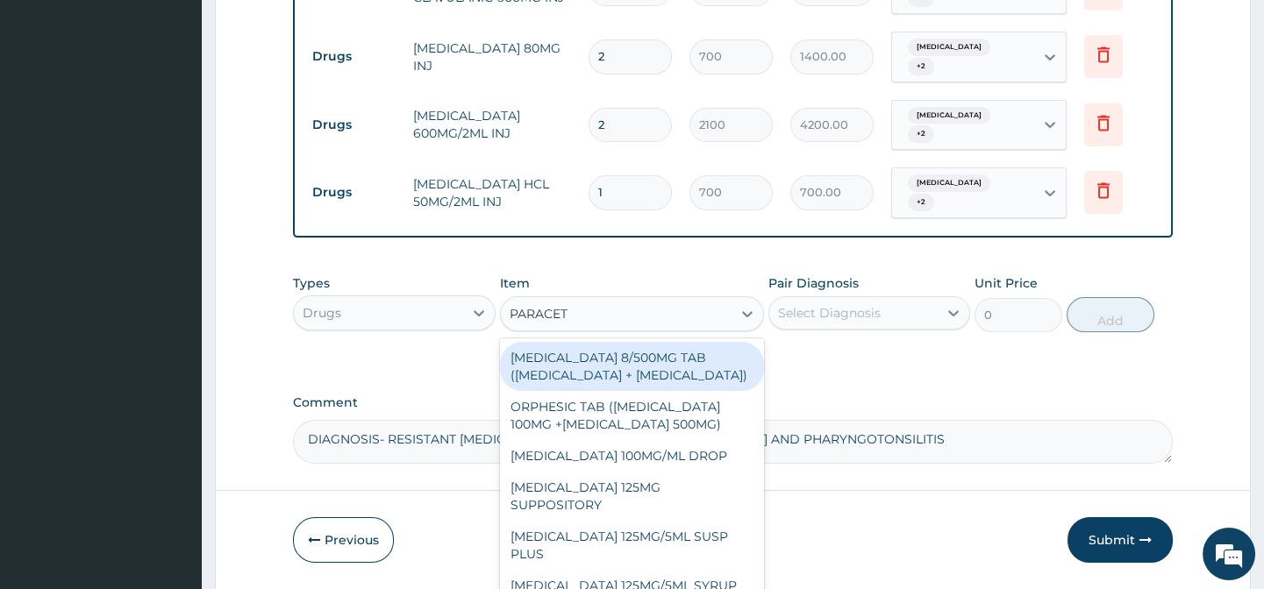
type input "PARACETA"
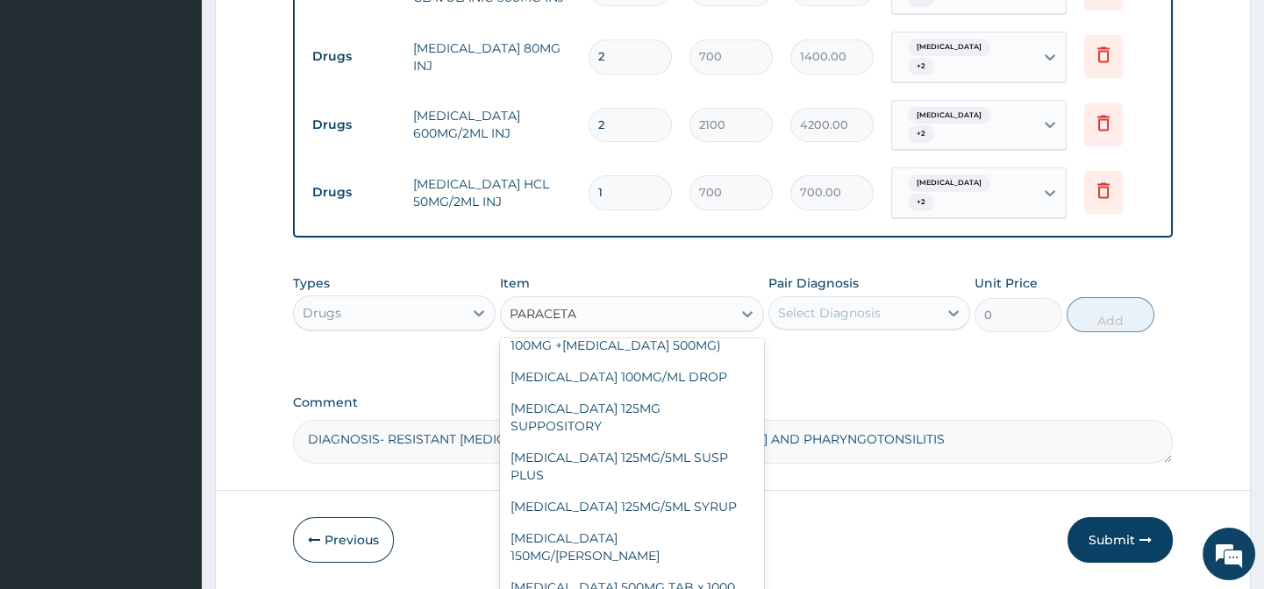
scroll to position [147, 0]
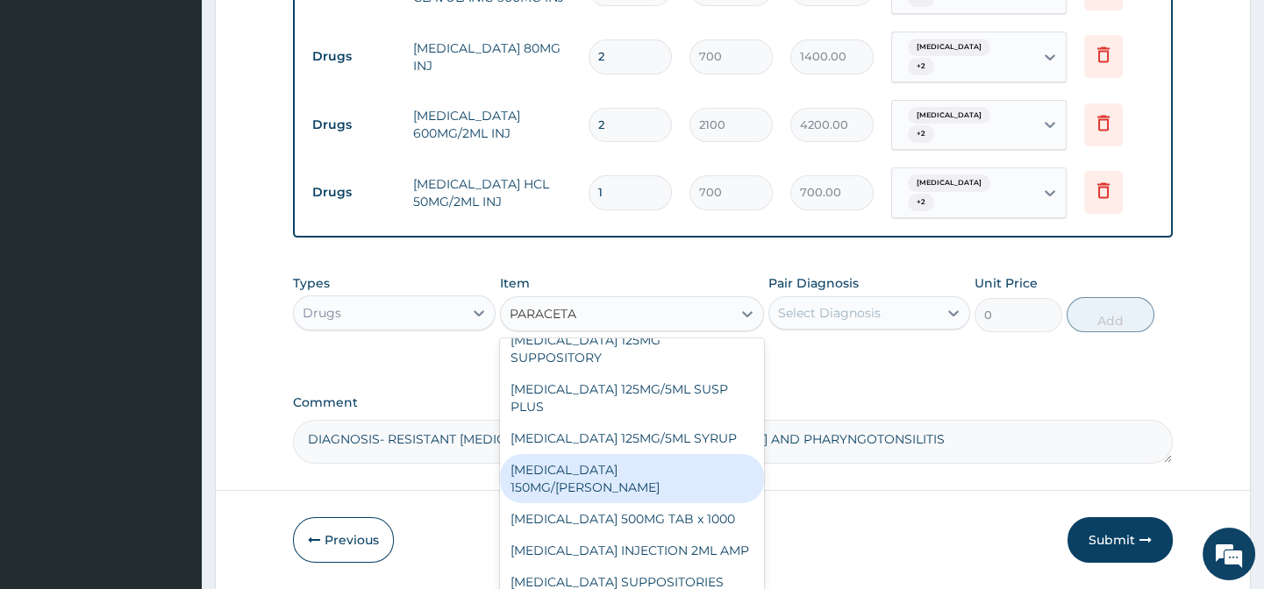
click at [612, 478] on div "[MEDICAL_DATA] 150MG/[PERSON_NAME]" at bounding box center [632, 478] width 264 height 49
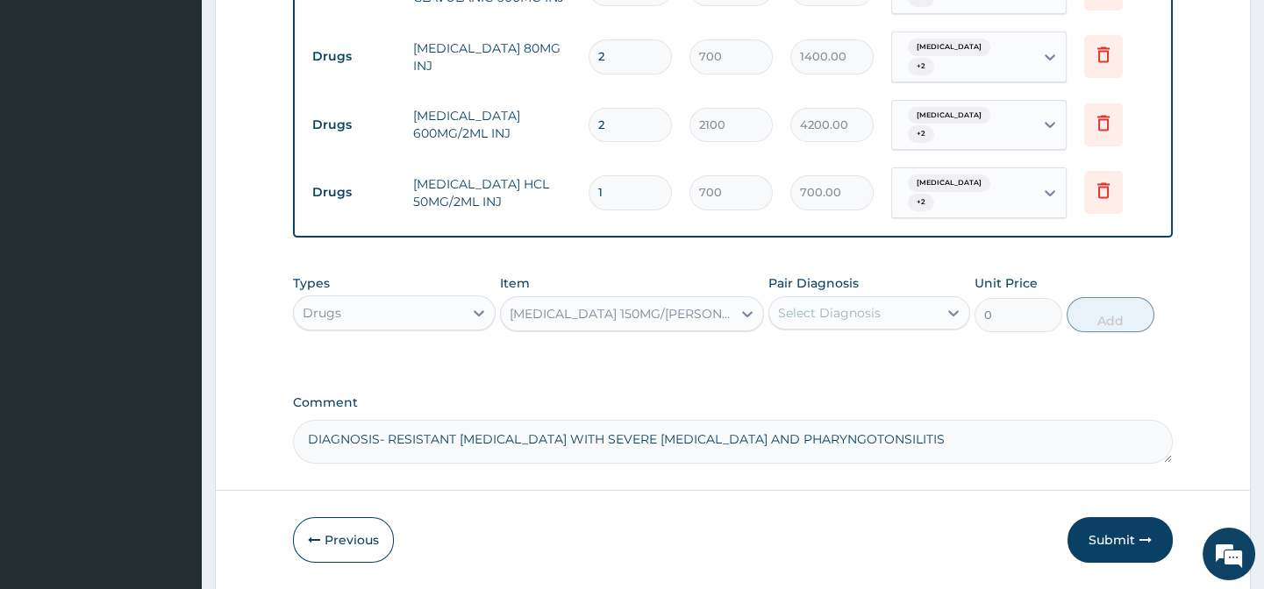
type input "724.5"
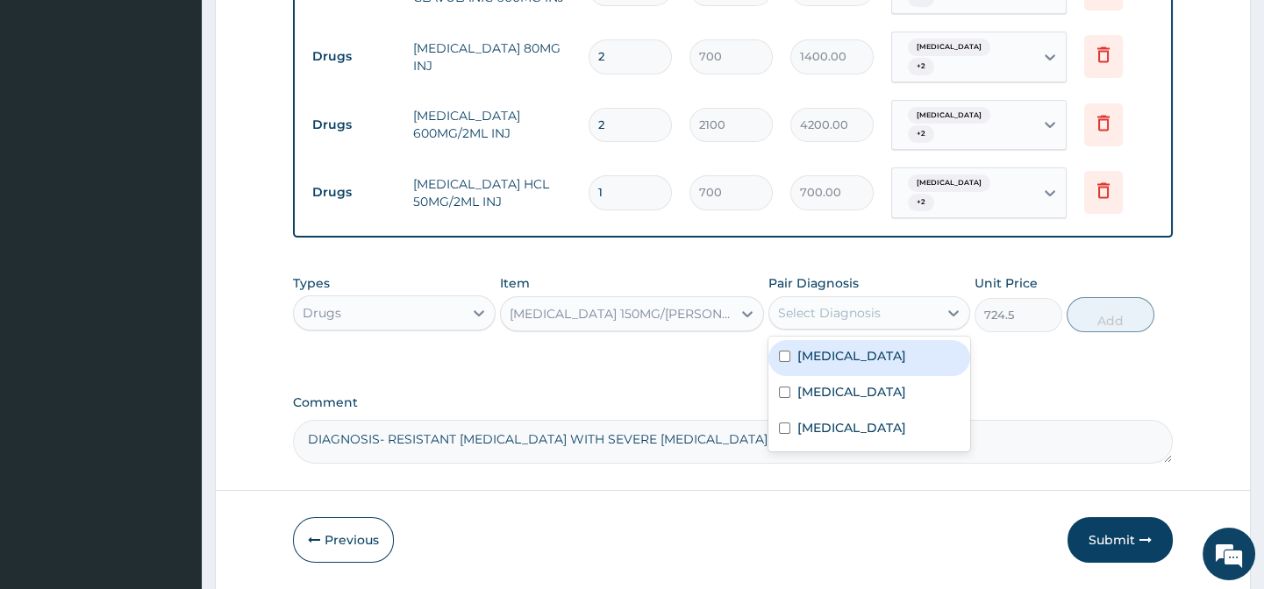
click at [842, 317] on div "Select Diagnosis" at bounding box center [829, 313] width 103 height 18
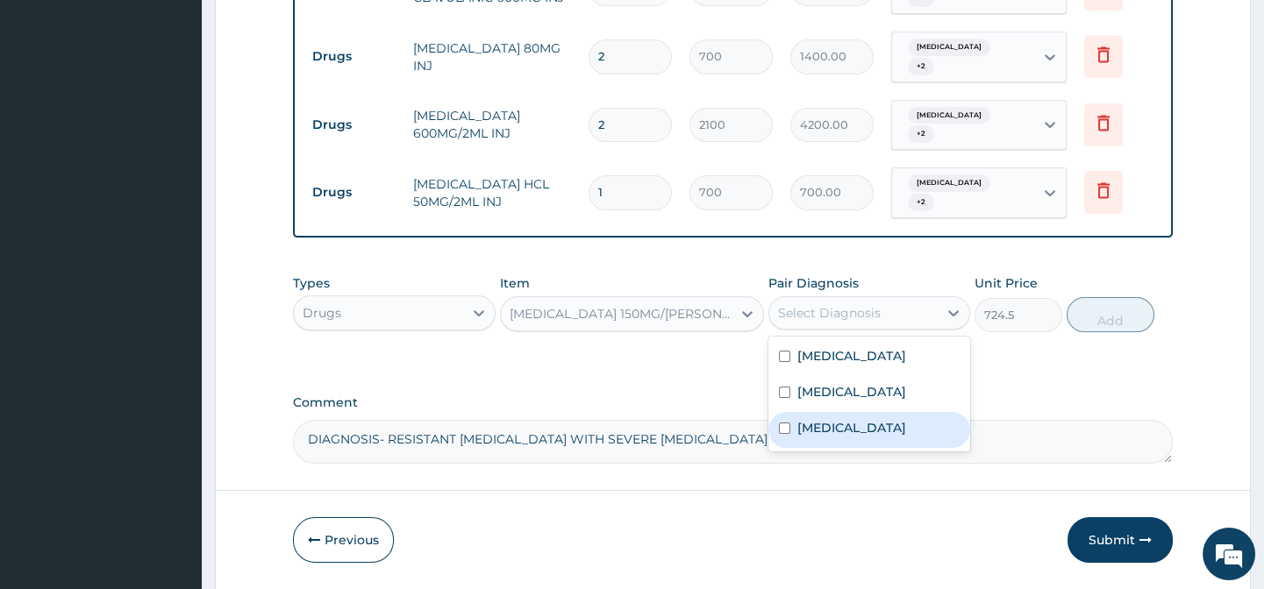
drag, startPoint x: 828, startPoint y: 461, endPoint x: 823, endPoint y: 438, distance: 23.2
click at [827, 437] on label "Other severe and complicated Plasmodium falciparum malaria" at bounding box center [851, 428] width 109 height 18
checkbox input "true"
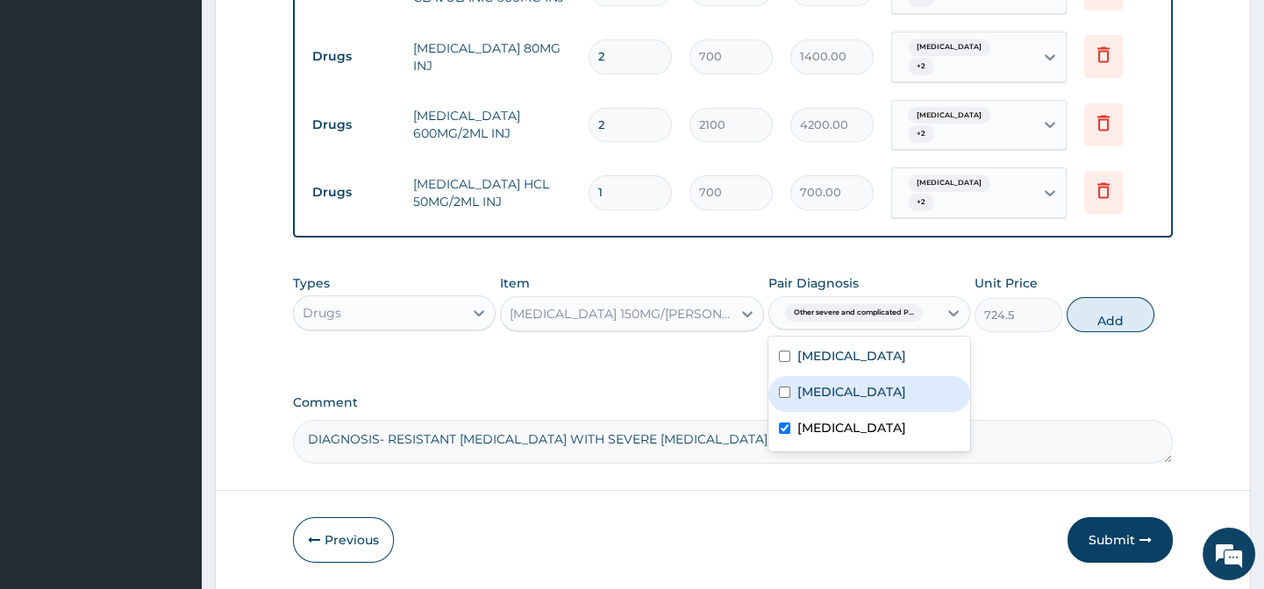
click at [848, 398] on label "Pharyngotonsillitis" at bounding box center [851, 392] width 109 height 18
checkbox input "true"
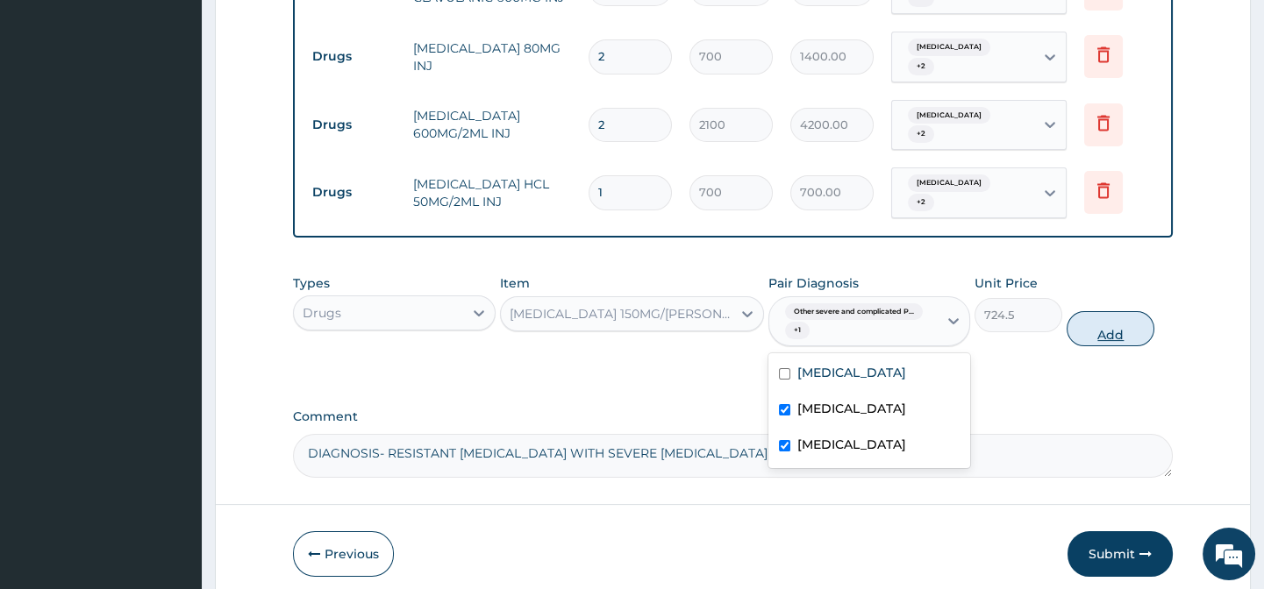
click at [1094, 338] on button "Add" at bounding box center [1110, 328] width 88 height 35
type input "0"
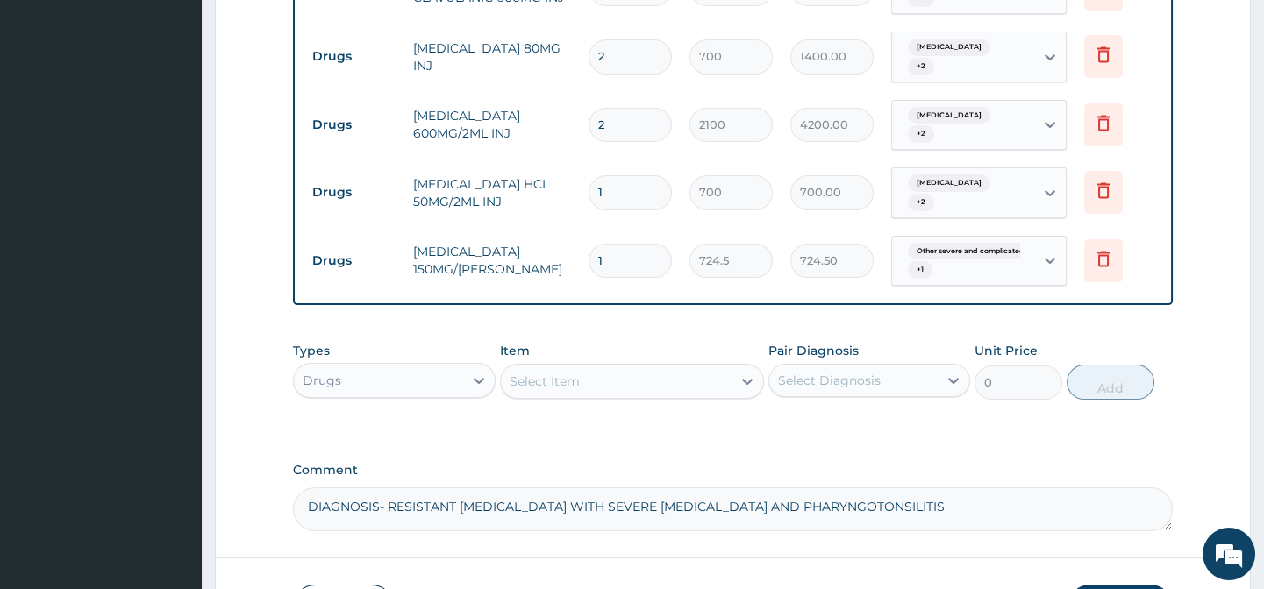
click at [573, 390] on div "Select Item" at bounding box center [544, 382] width 70 height 18
type input "ORAL RE"
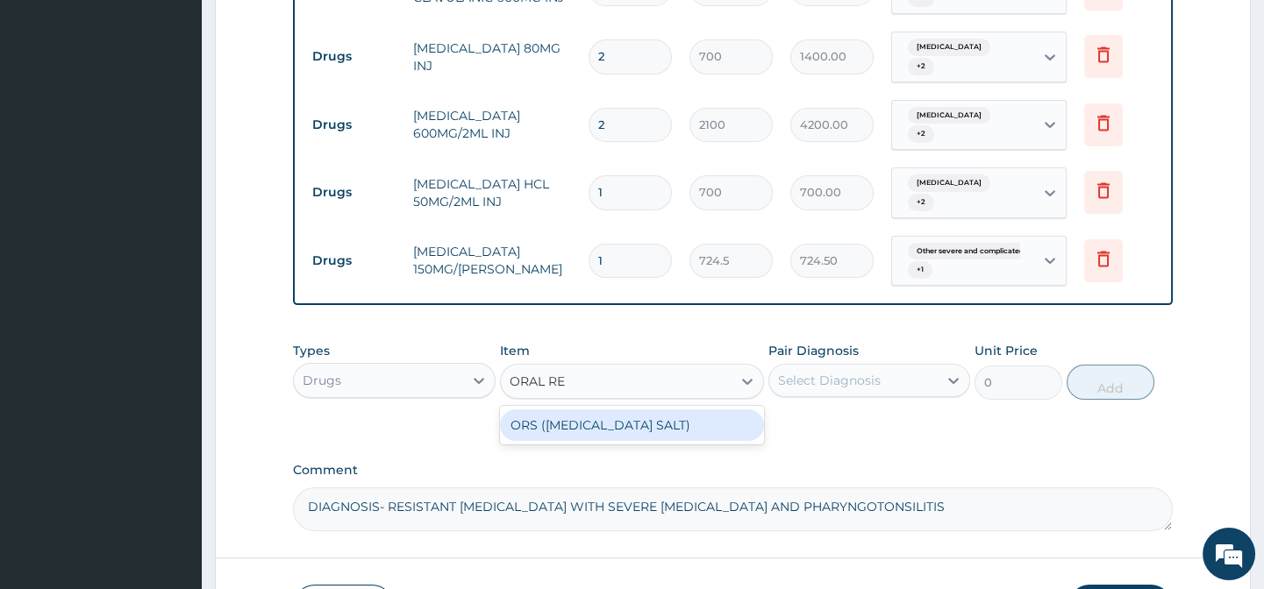
click at [529, 435] on div "ORS (ORAL REHYDRATION SALT)" at bounding box center [632, 426] width 264 height 32
type input "210"
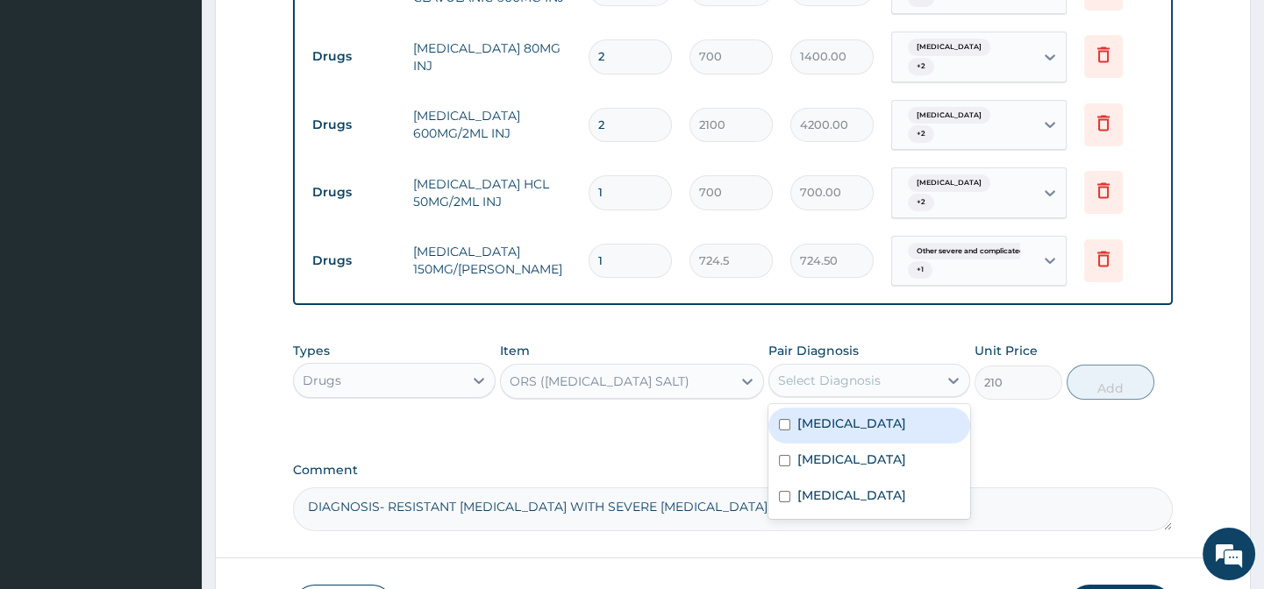
click at [860, 389] on div "Select Diagnosis" at bounding box center [829, 381] width 103 height 18
click at [829, 431] on label "Acute gastroenteritis" at bounding box center [851, 424] width 109 height 18
checkbox input "true"
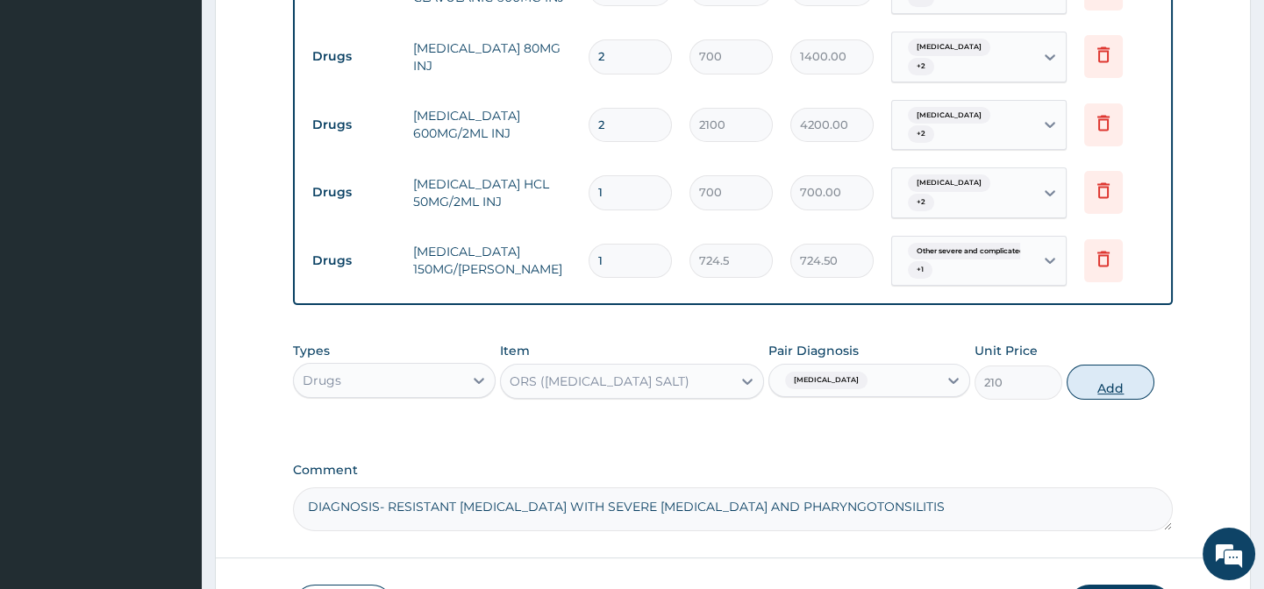
click at [1099, 390] on button "Add" at bounding box center [1110, 382] width 88 height 35
type input "0"
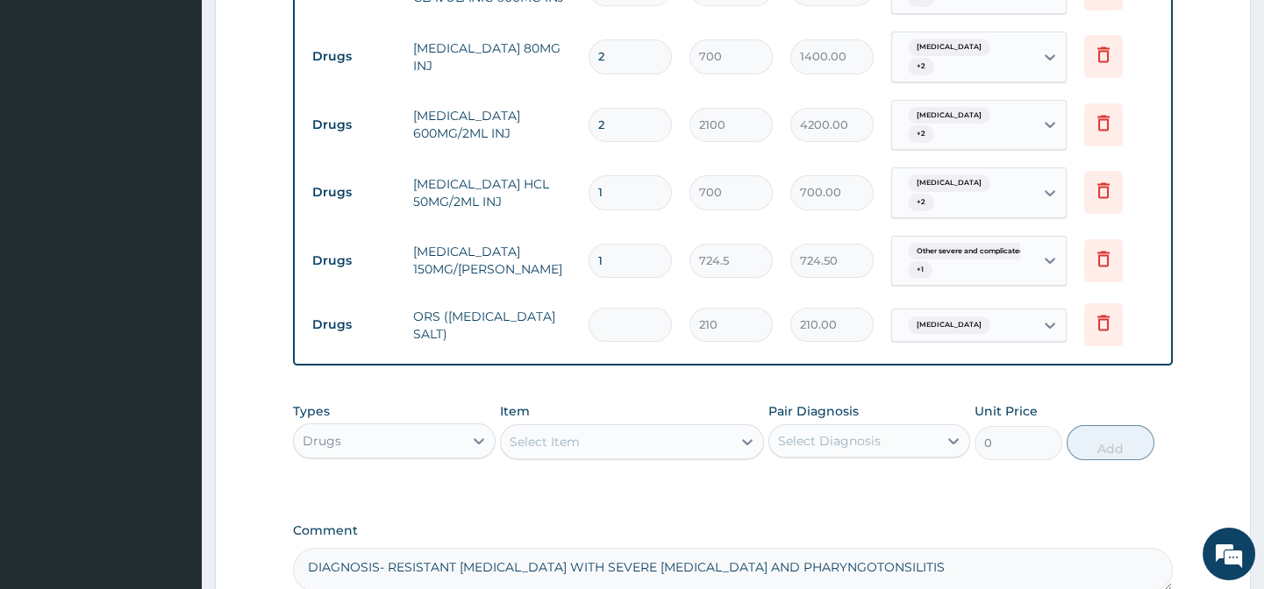
type input "0.00"
type input "6"
type input "1260.00"
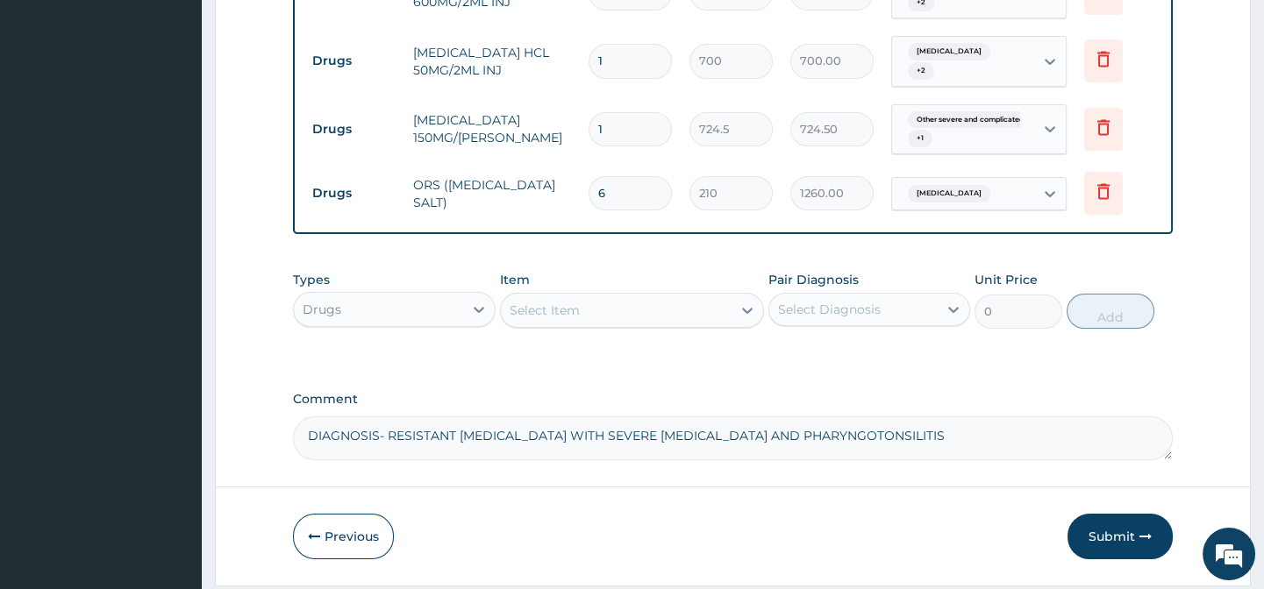
scroll to position [1175, 0]
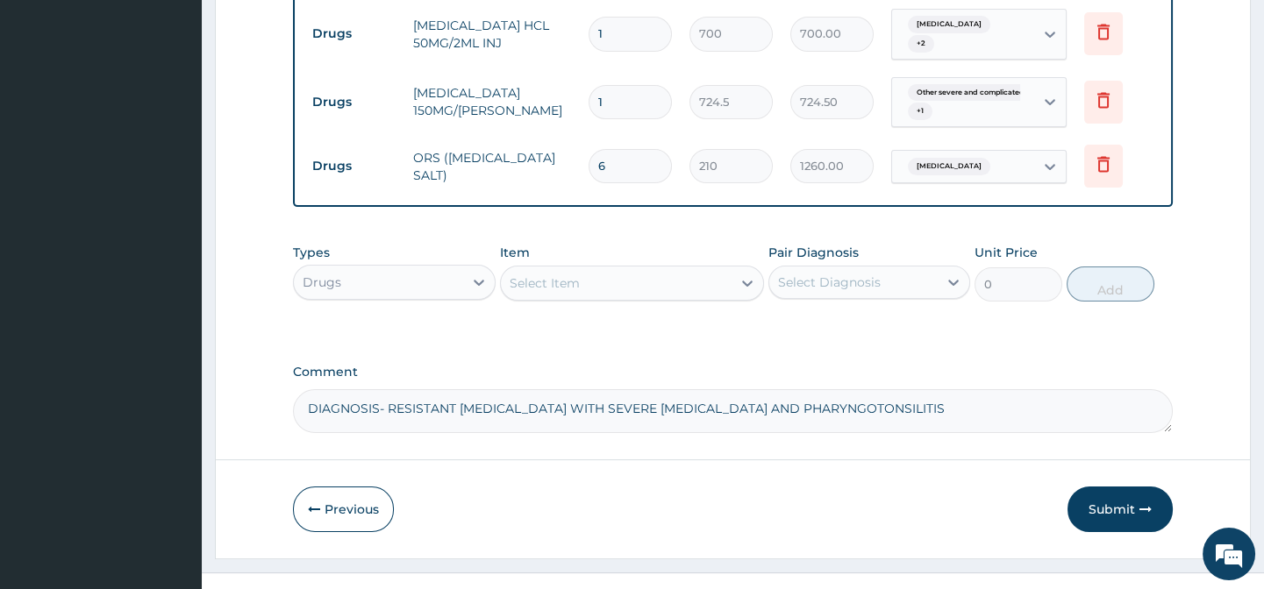
type input "6"
click at [557, 292] on div "Select Item" at bounding box center [544, 283] width 70 height 18
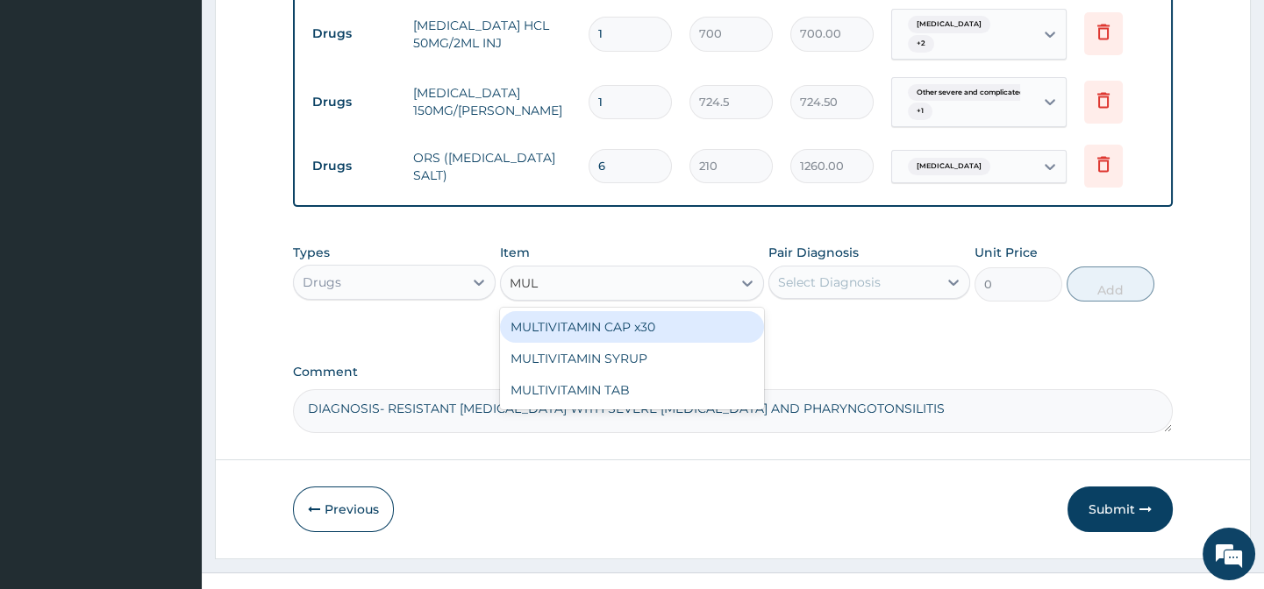
type input "MULT"
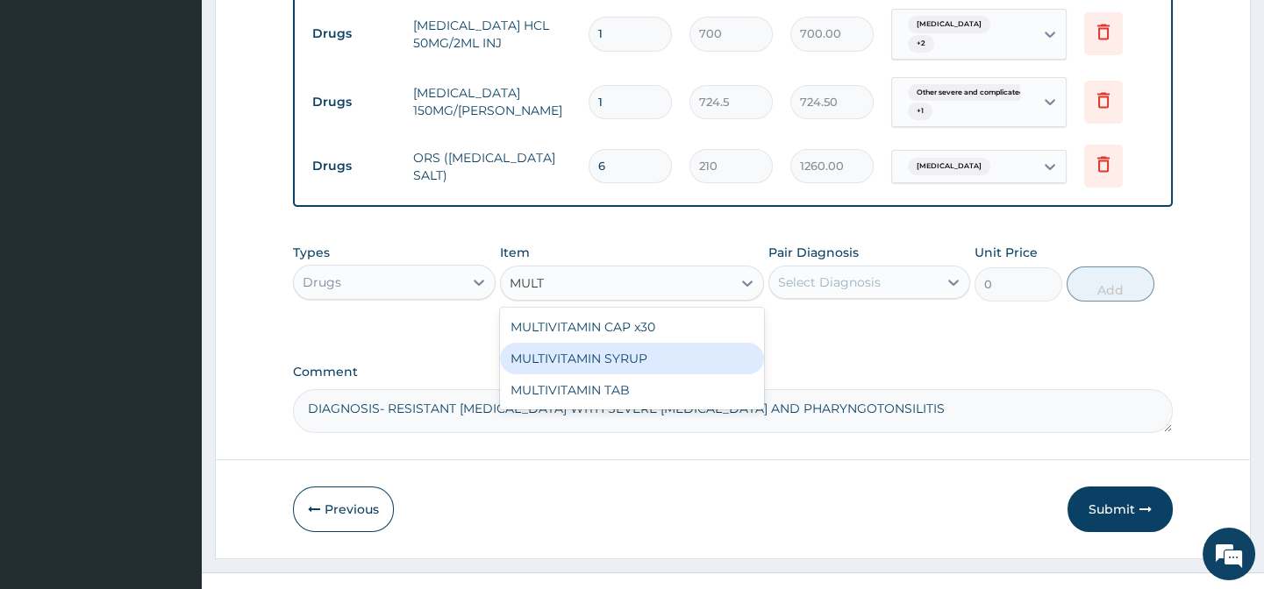
click at [591, 368] on div "MULTIVITAMIN SYRUP" at bounding box center [632, 359] width 264 height 32
type input "525"
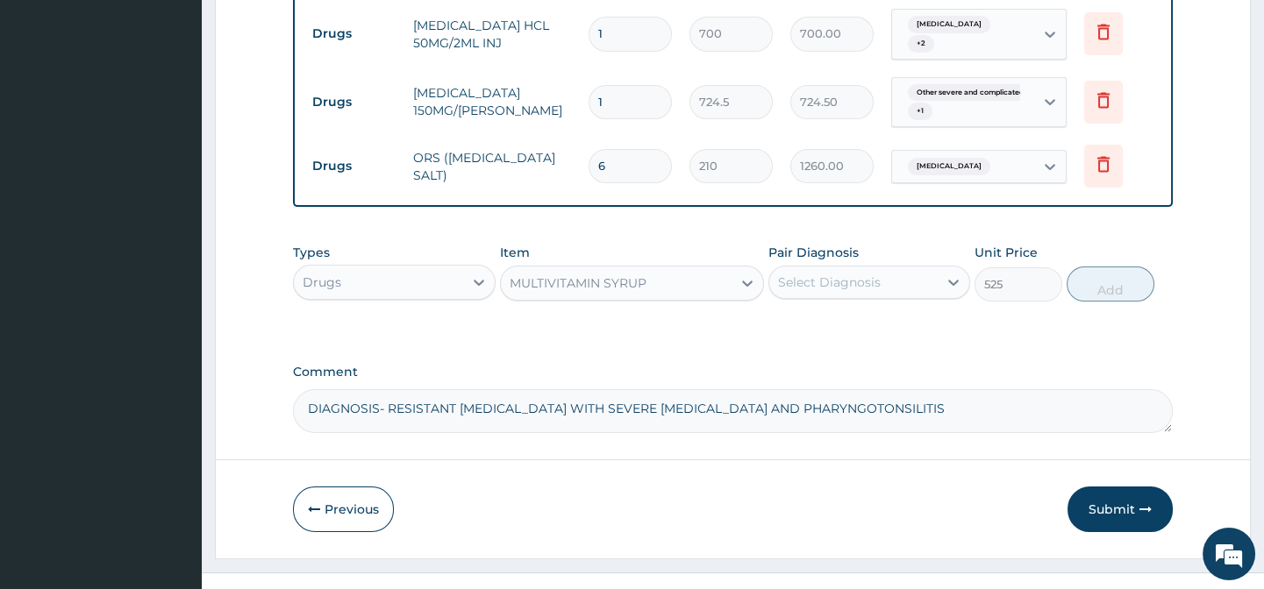
click at [832, 289] on div "Select Diagnosis" at bounding box center [829, 283] width 103 height 18
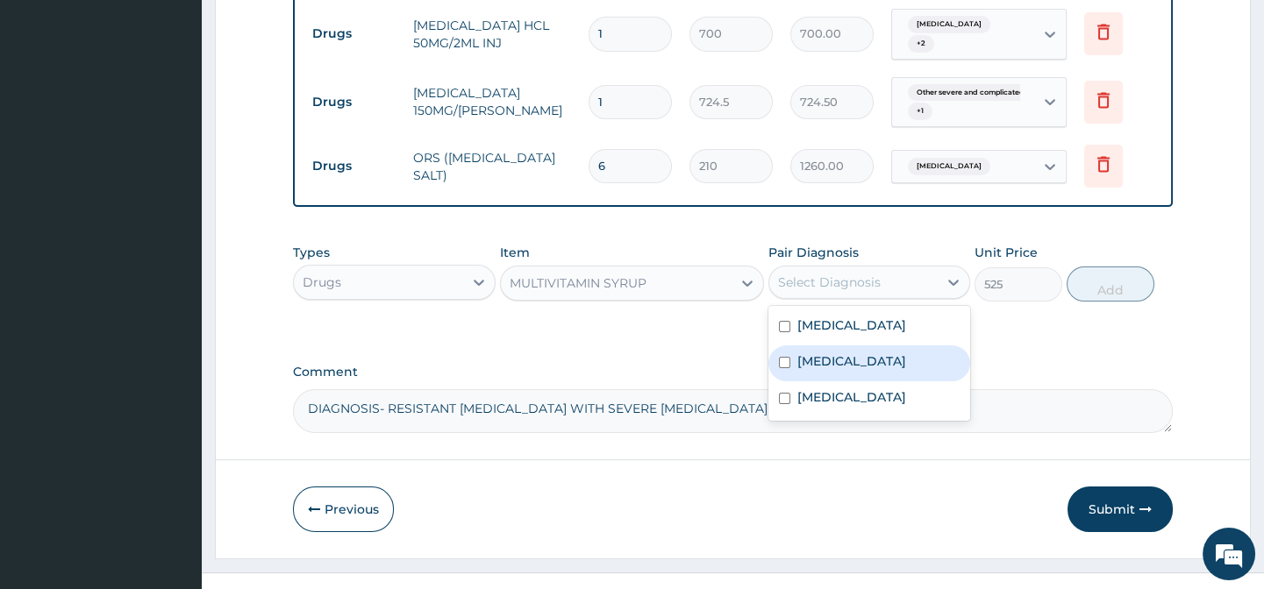
drag, startPoint x: 822, startPoint y: 372, endPoint x: 836, endPoint y: 426, distance: 56.1
click at [823, 390] on div "Acute gastroenteritis Pharyngotonsillitis Other severe and complicated Plasmodi…" at bounding box center [869, 363] width 202 height 115
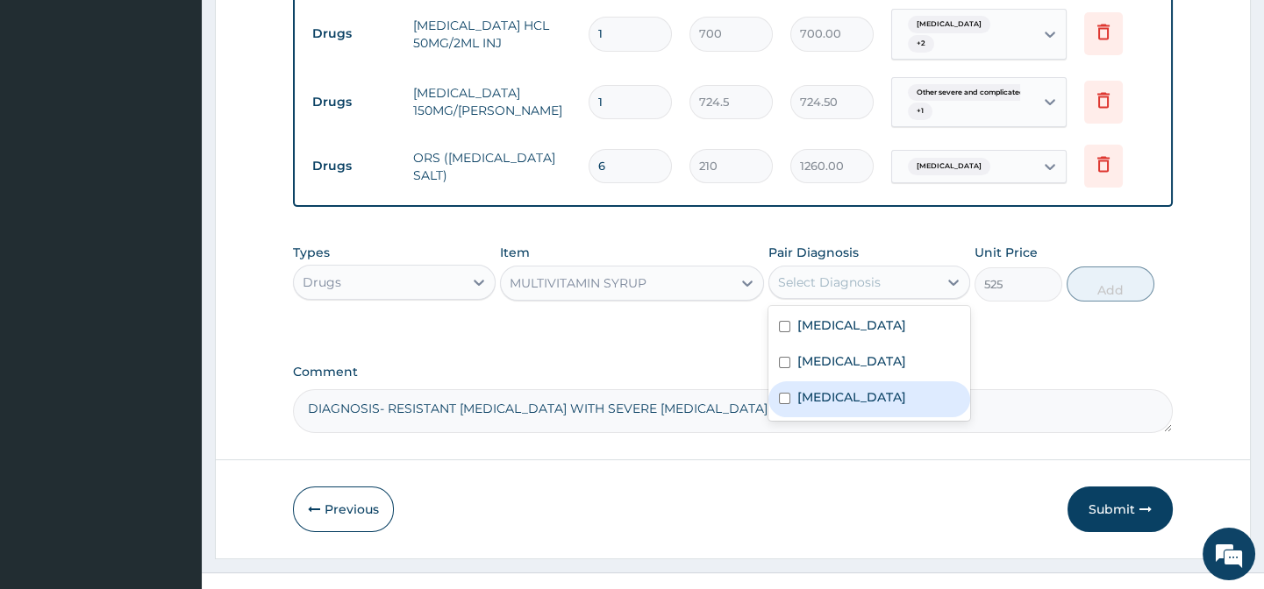
drag, startPoint x: 838, startPoint y: 432, endPoint x: 885, endPoint y: 395, distance: 59.3
click at [841, 406] on label "Other severe and complicated Plasmodium falciparum malaria" at bounding box center [851, 397] width 109 height 18
checkbox input "true"
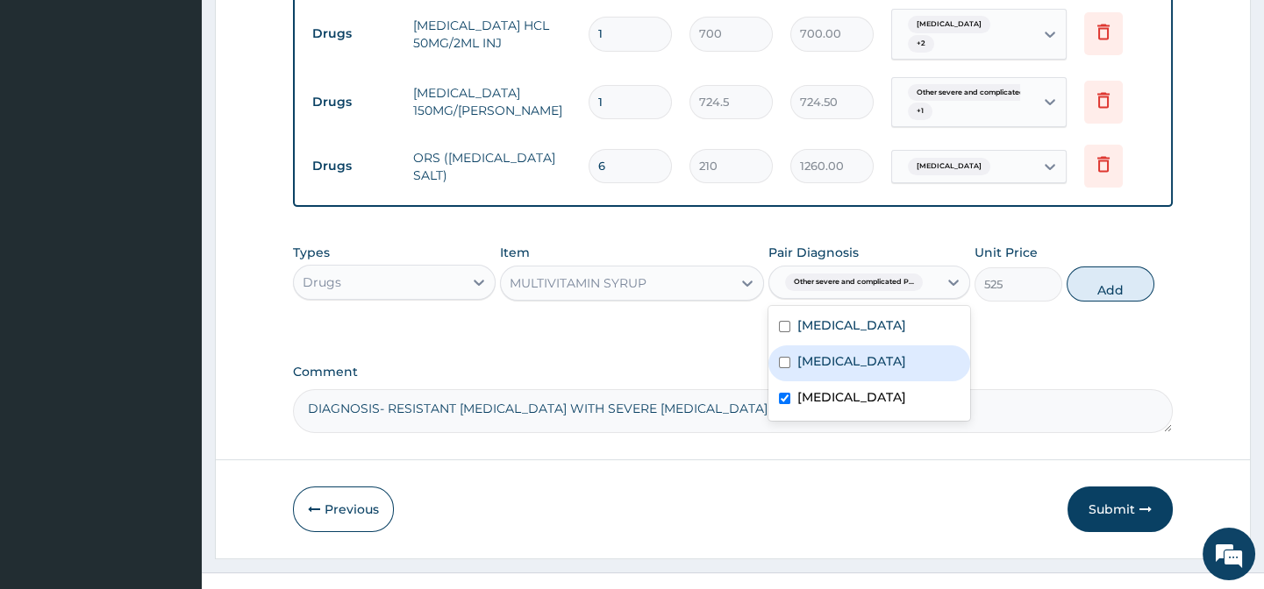
click at [873, 370] on label "Pharyngotonsillitis" at bounding box center [851, 362] width 109 height 18
checkbox input "true"
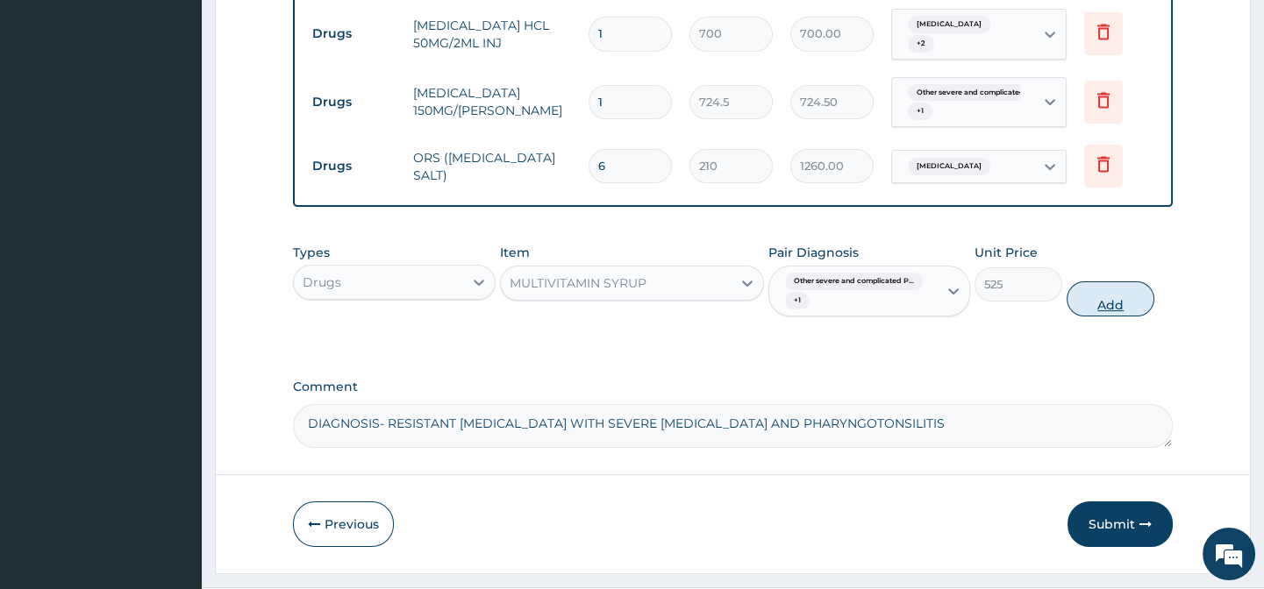
click at [1122, 315] on button "Add" at bounding box center [1110, 298] width 88 height 35
type input "0"
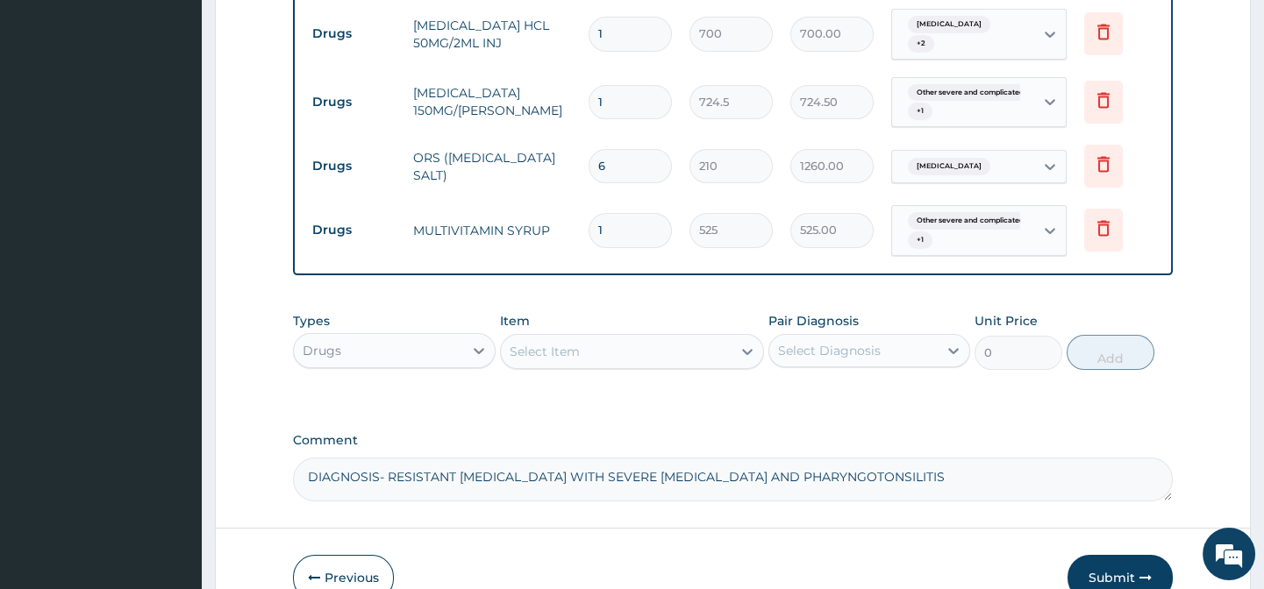
click at [588, 361] on div "Select Item" at bounding box center [616, 352] width 231 height 28
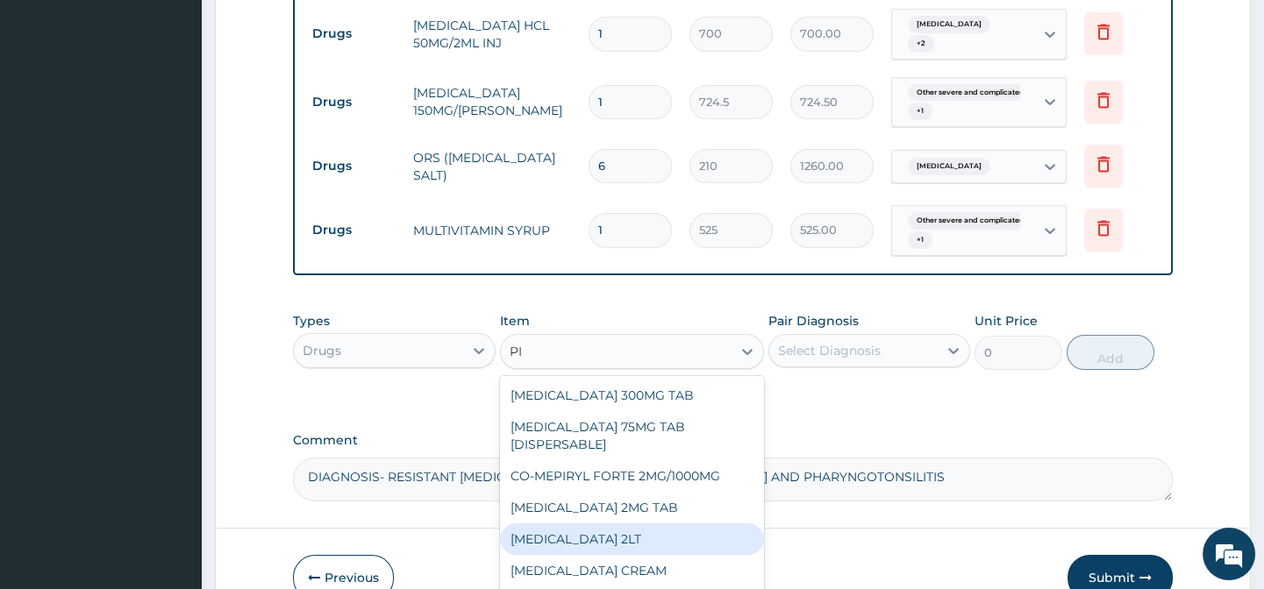
type input "P"
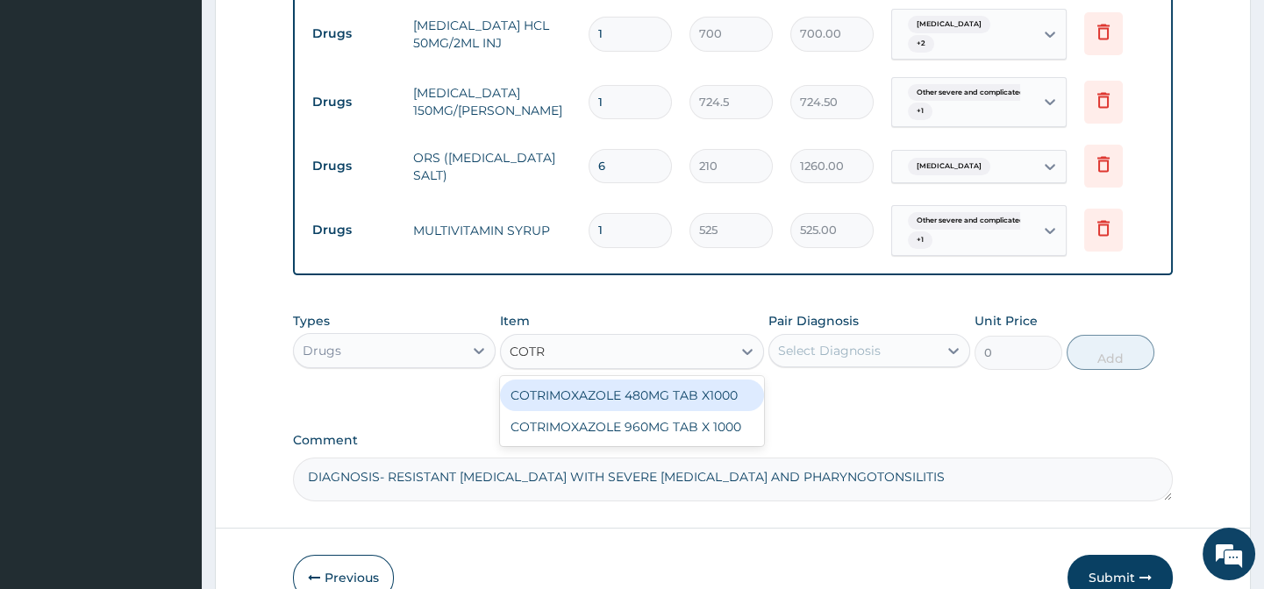
type input "COTRI"
drag, startPoint x: 628, startPoint y: 406, endPoint x: 749, endPoint y: 382, distance: 123.3
click at [628, 405] on div "COTRIMOXAZOLE 480MG TAB X1000" at bounding box center [632, 396] width 264 height 32
type input "31.5"
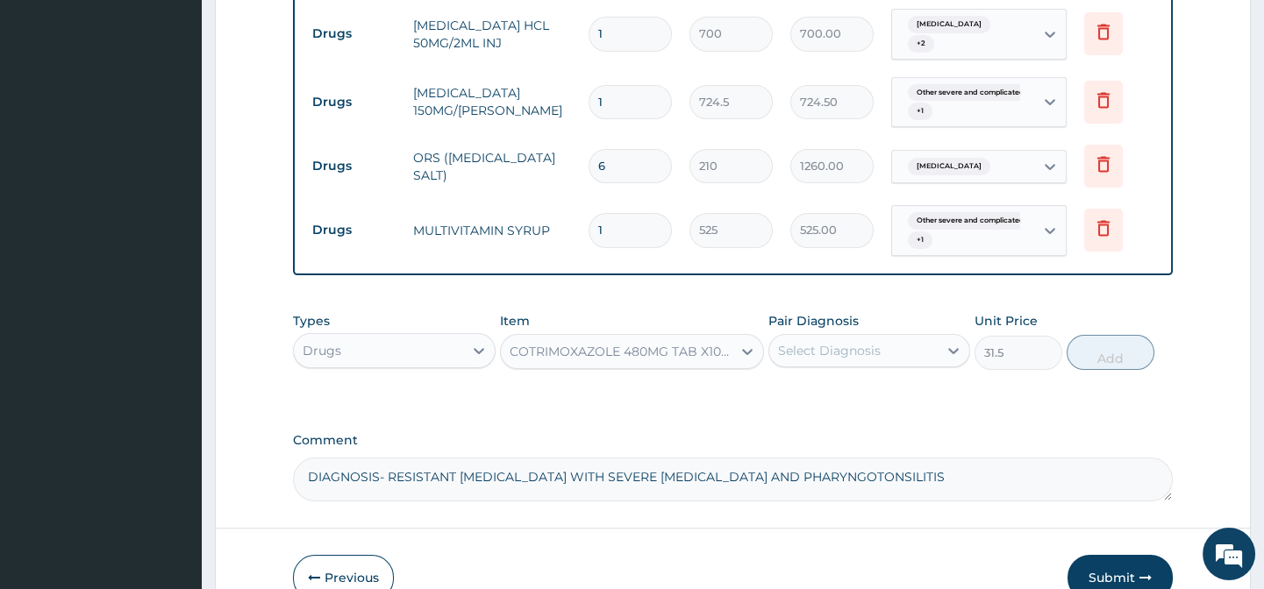
click at [831, 360] on div "Select Diagnosis" at bounding box center [829, 351] width 103 height 18
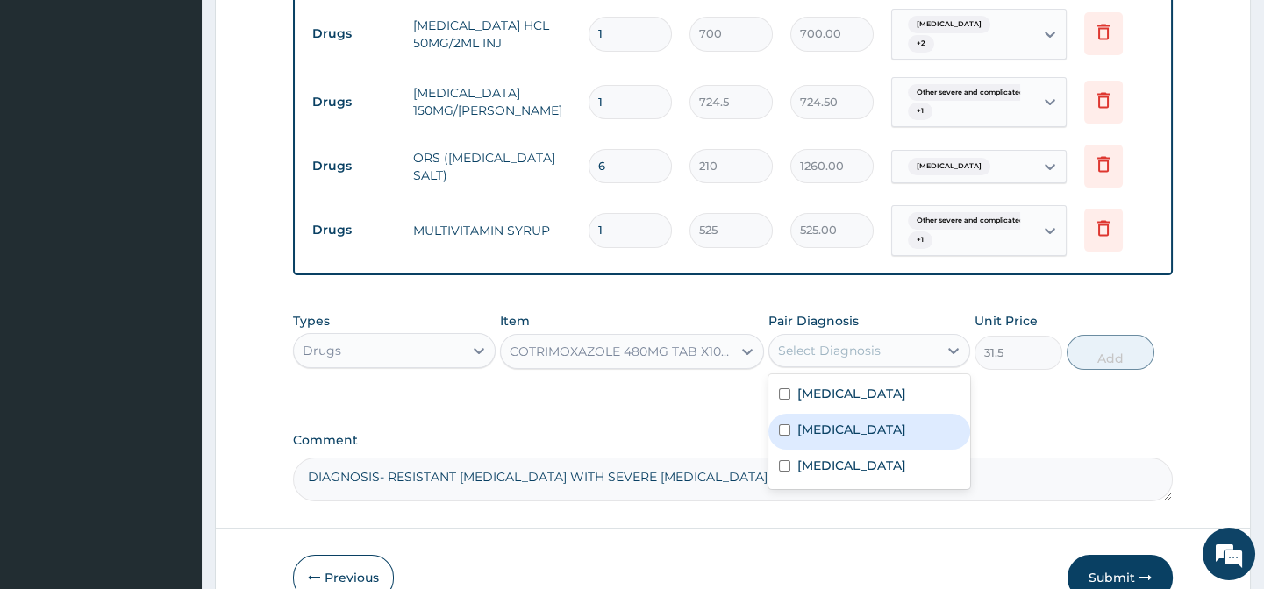
click at [823, 437] on label "Pharyngotonsillitis" at bounding box center [851, 430] width 109 height 18
checkbox input "true"
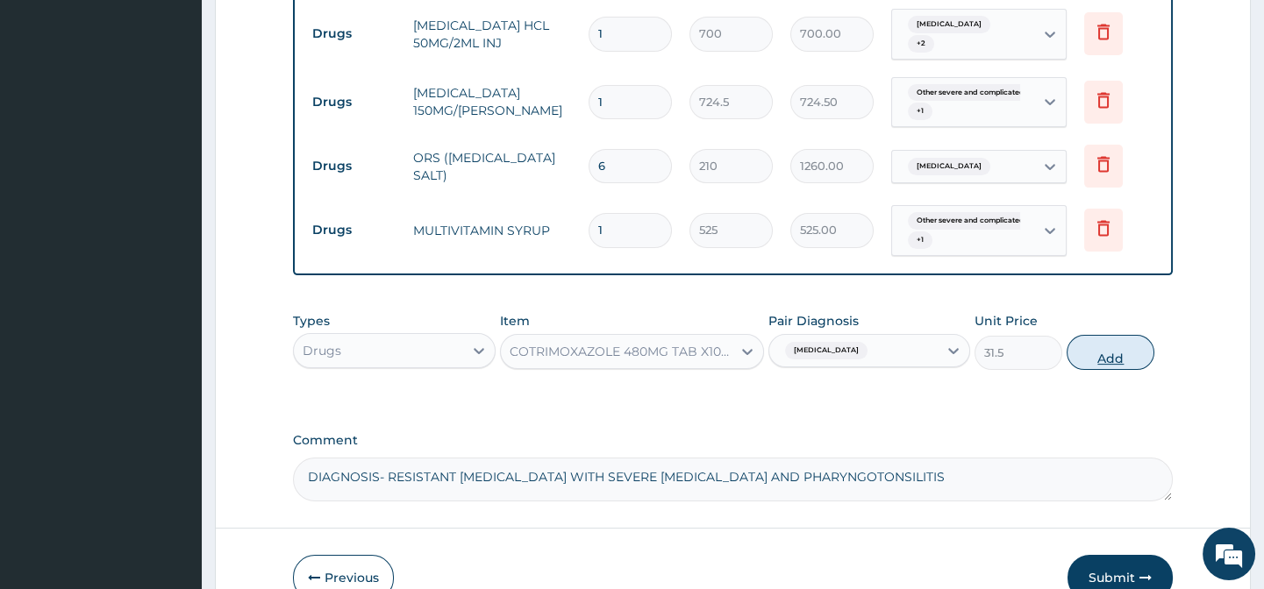
click at [1129, 355] on button "Add" at bounding box center [1110, 352] width 88 height 35
type input "0"
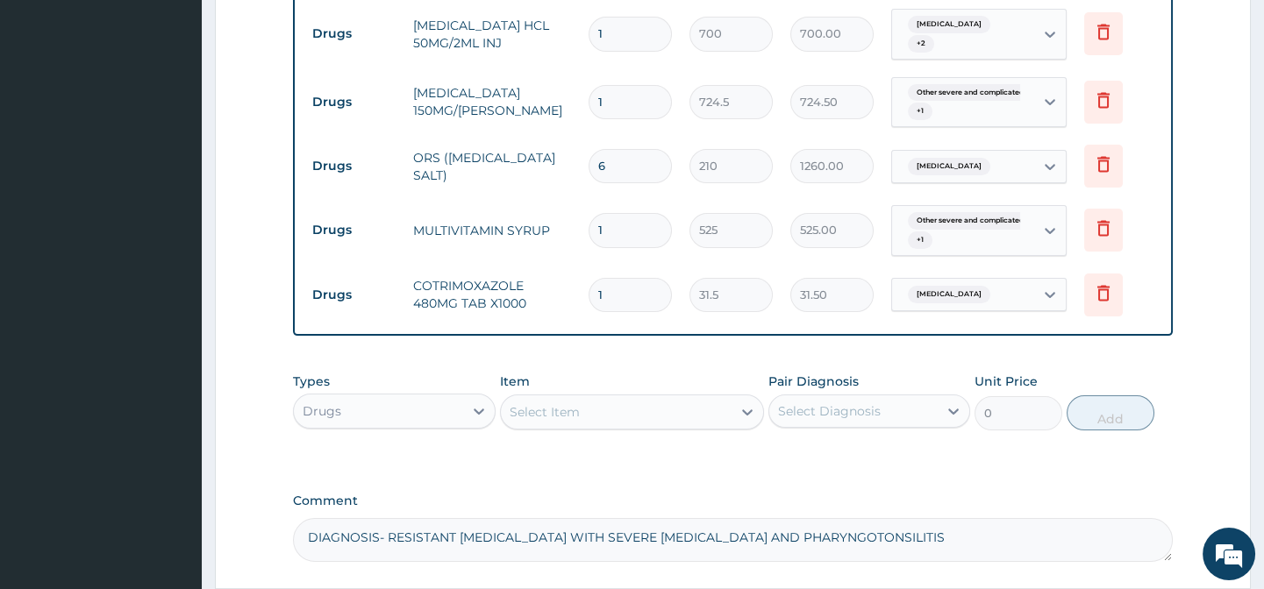
type input "10"
type input "315.00"
type input "10"
click at [537, 419] on div "Select Item" at bounding box center [544, 412] width 70 height 18
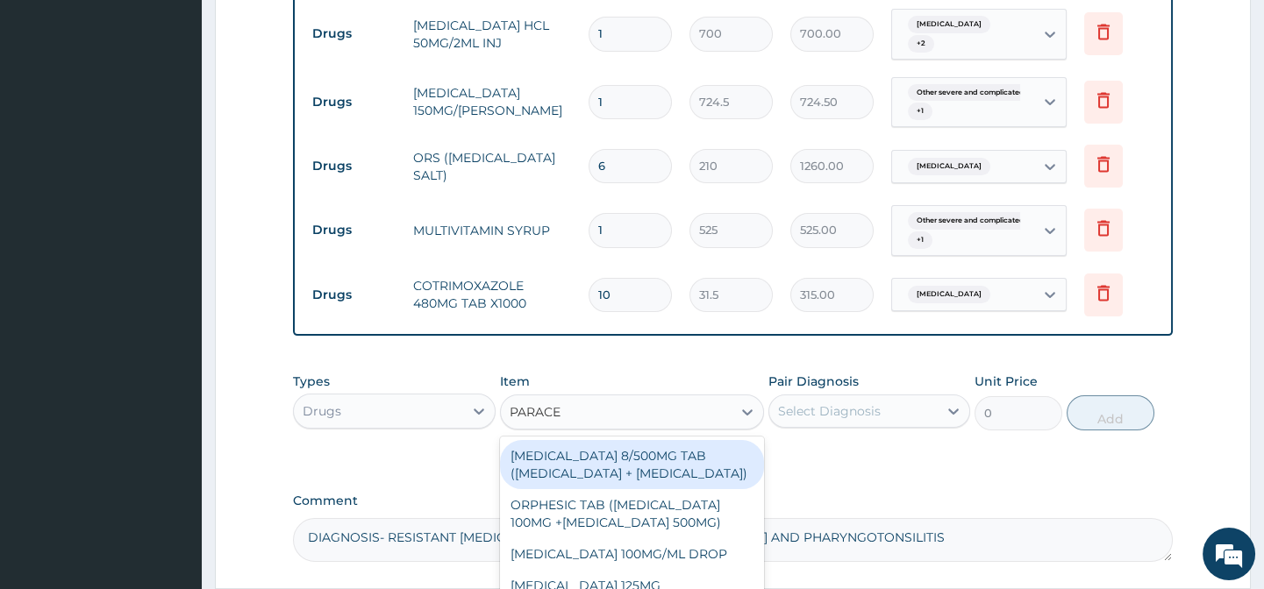
type input "PARACET"
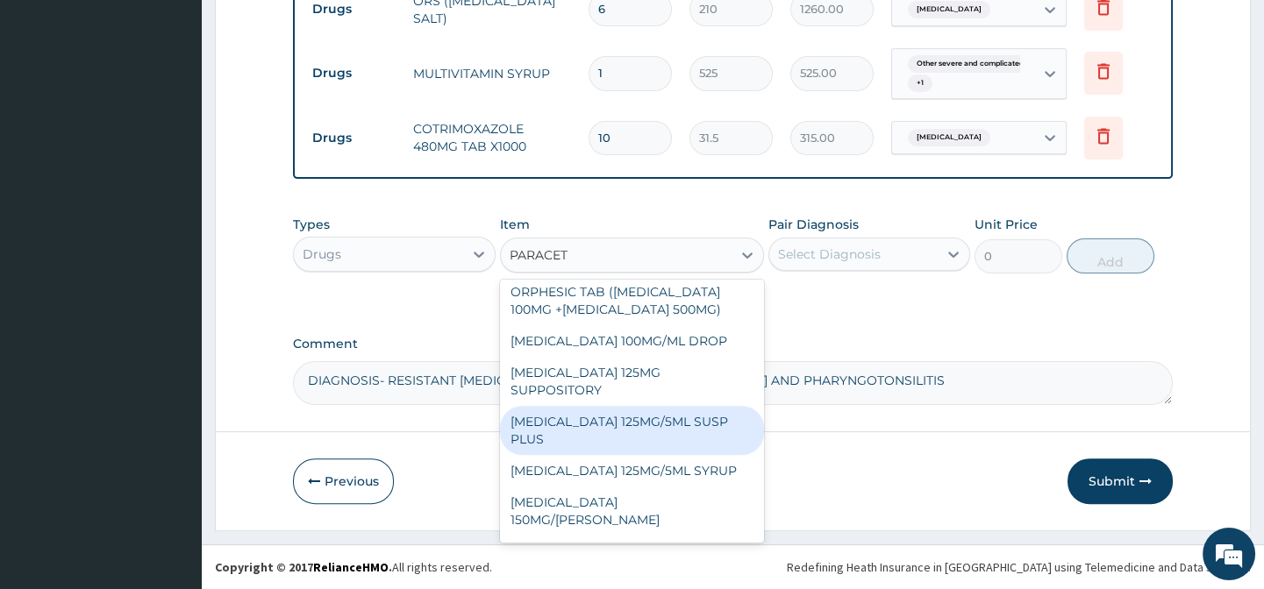
scroll to position [79, 0]
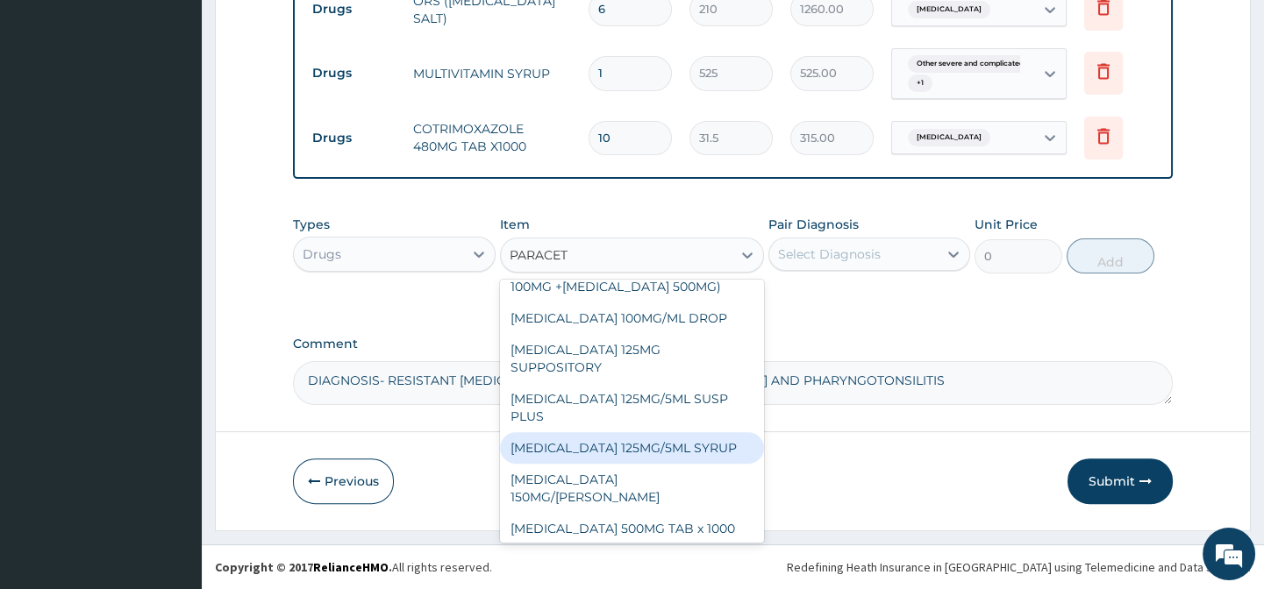
click at [664, 456] on div "PARACETAMOL 125MG/5ML SYRUP" at bounding box center [632, 448] width 264 height 32
type input "525"
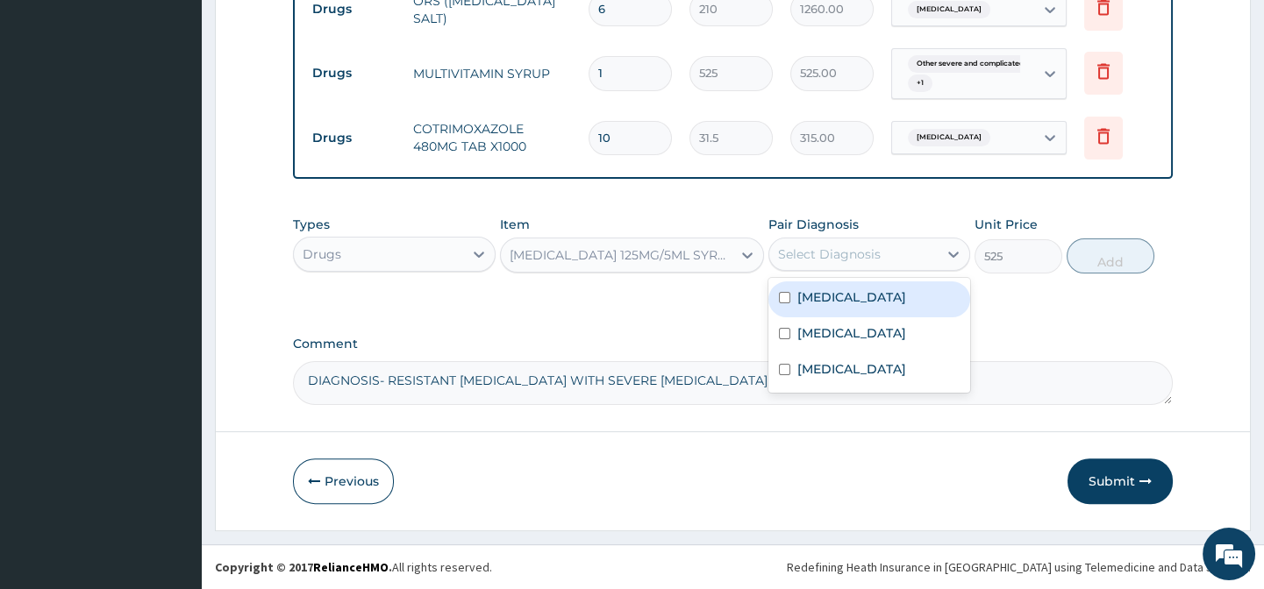
click at [819, 259] on div "Select Diagnosis" at bounding box center [829, 255] width 103 height 18
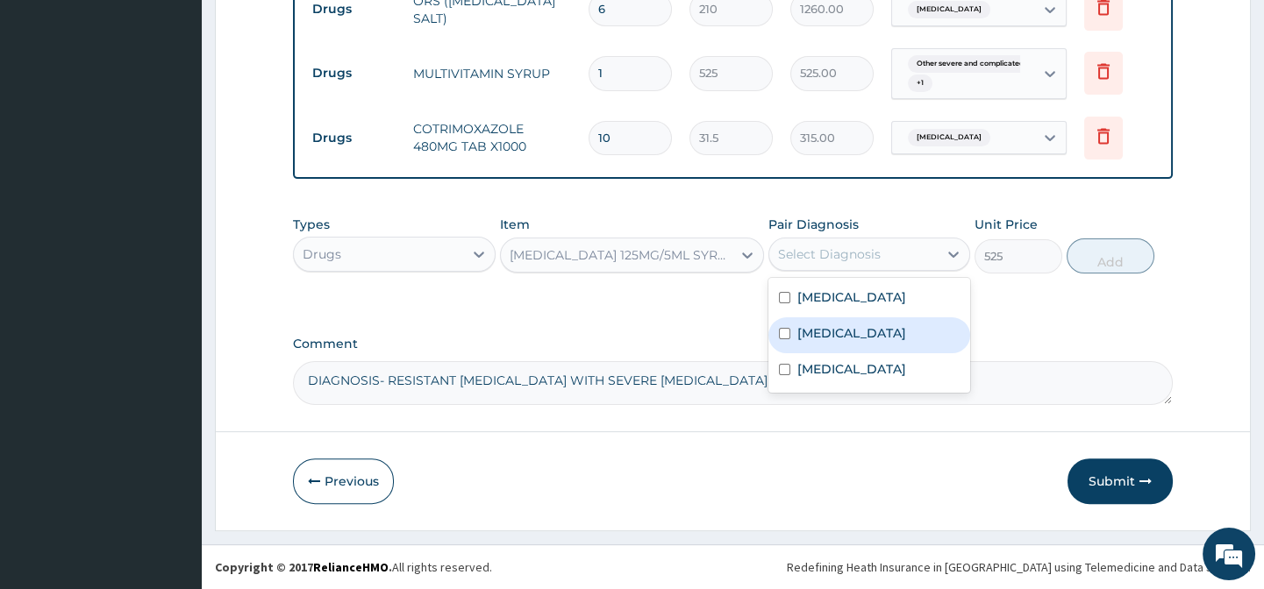
click at [822, 338] on label "Pharyngotonsillitis" at bounding box center [851, 333] width 109 height 18
checkbox input "true"
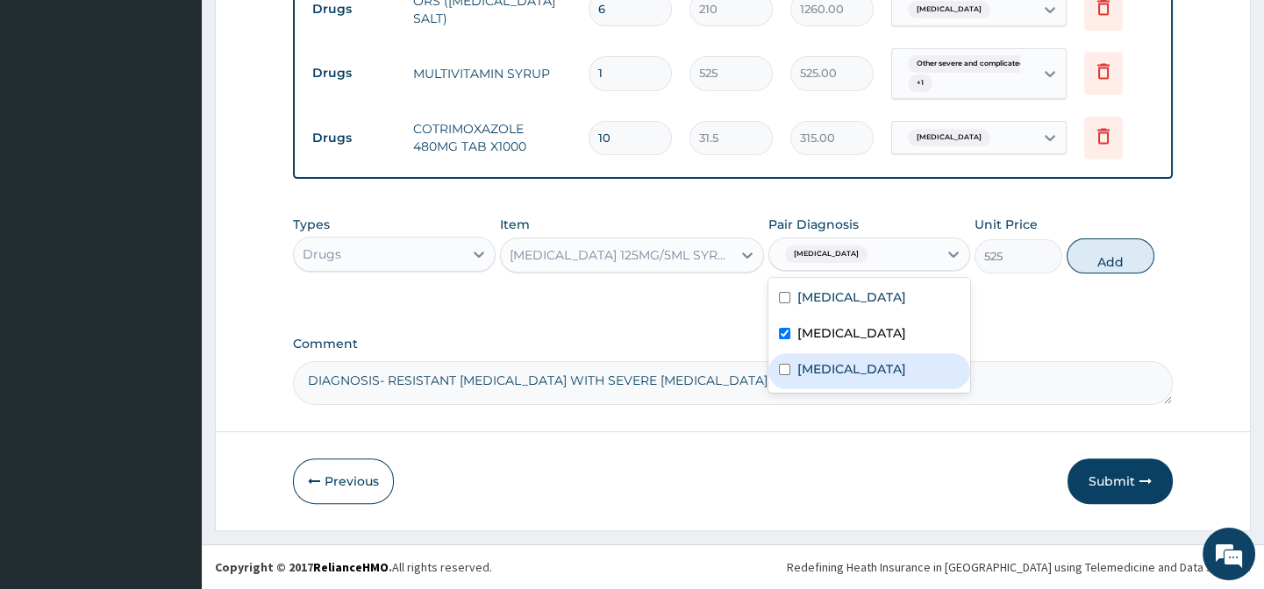
click at [810, 378] on label "Other severe and complicated Plasmodium falciparum malaria" at bounding box center [851, 369] width 109 height 18
checkbox input "true"
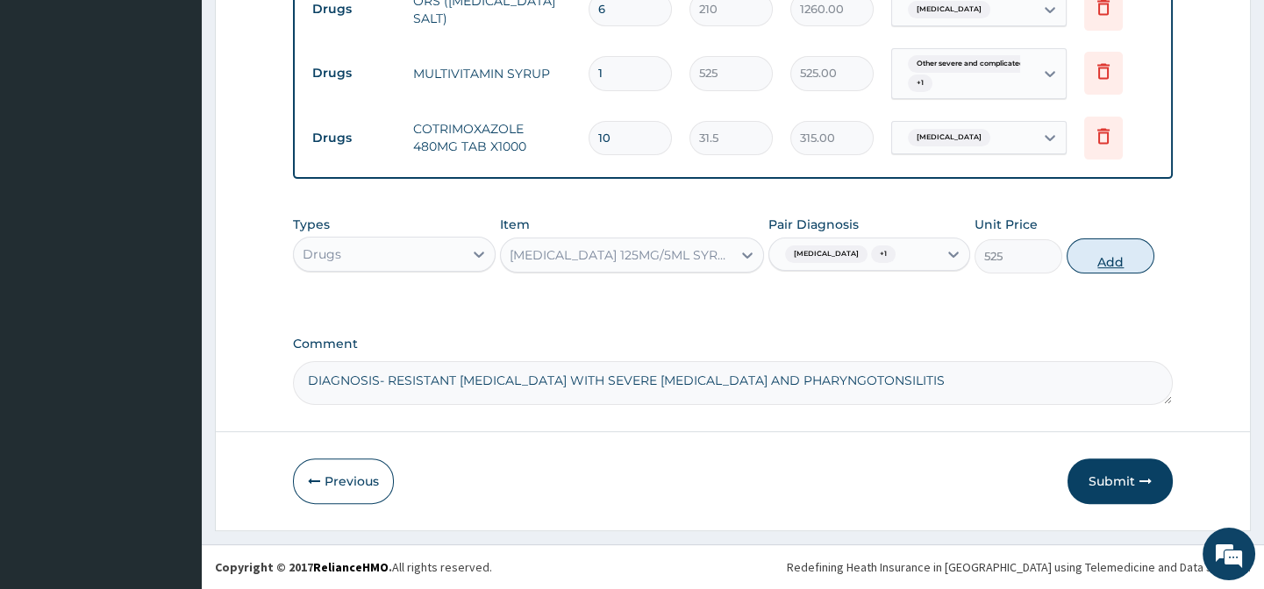
click at [1108, 262] on button "Add" at bounding box center [1110, 256] width 88 height 35
type input "0"
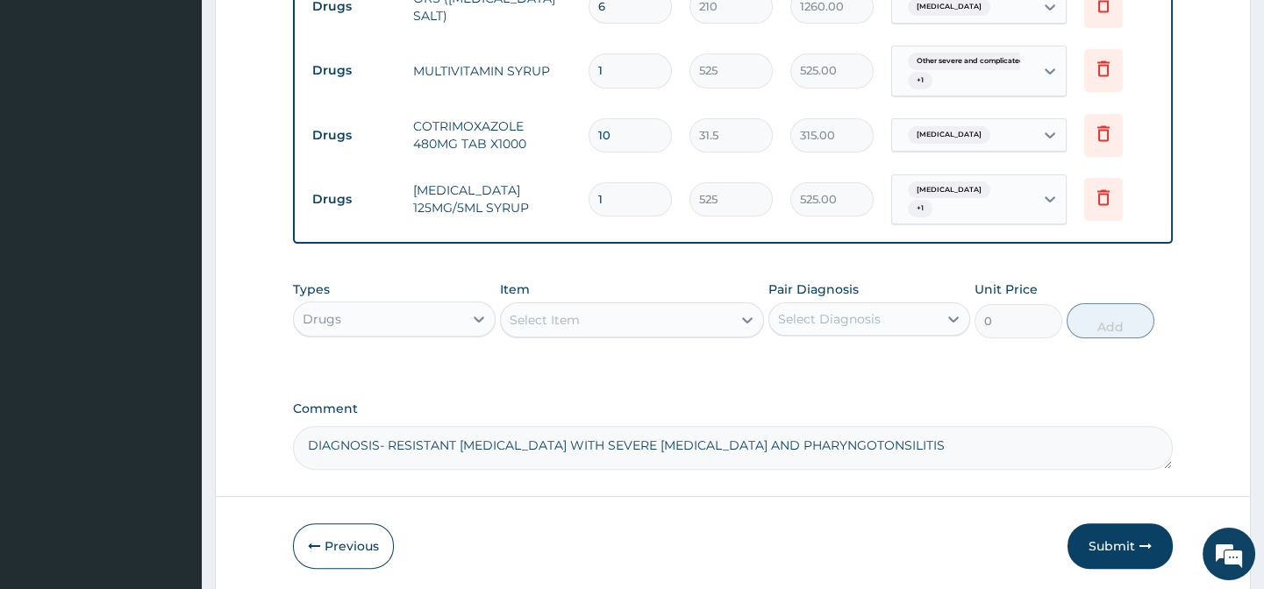
click at [595, 333] on div "Select Item" at bounding box center [616, 320] width 231 height 28
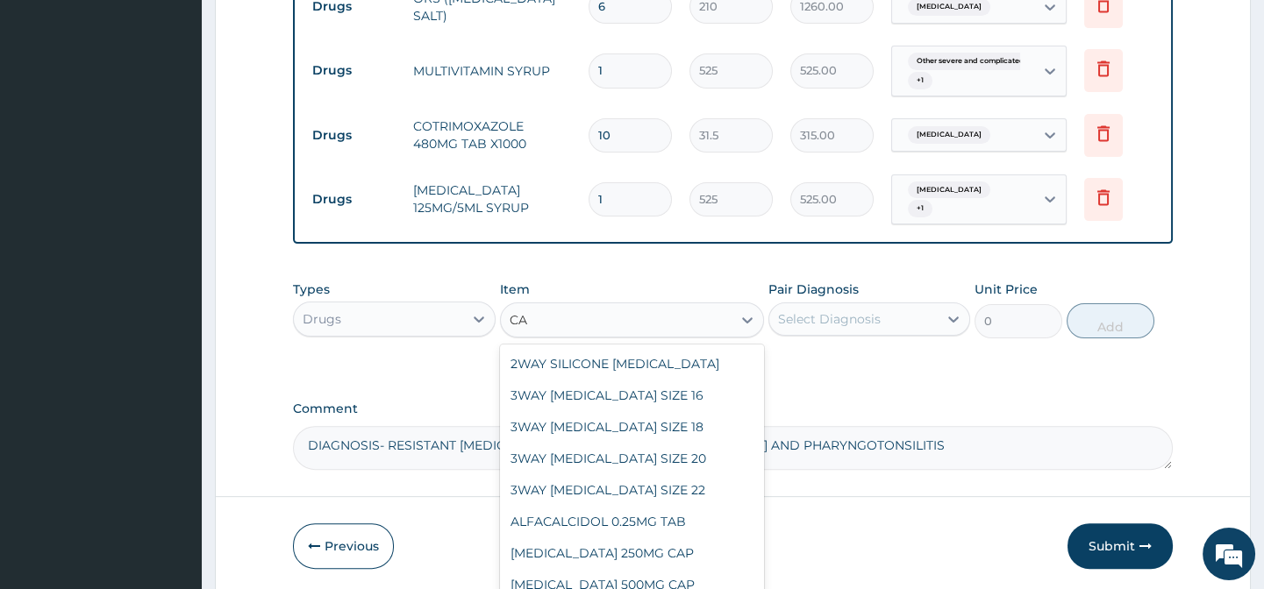
type input "CAN"
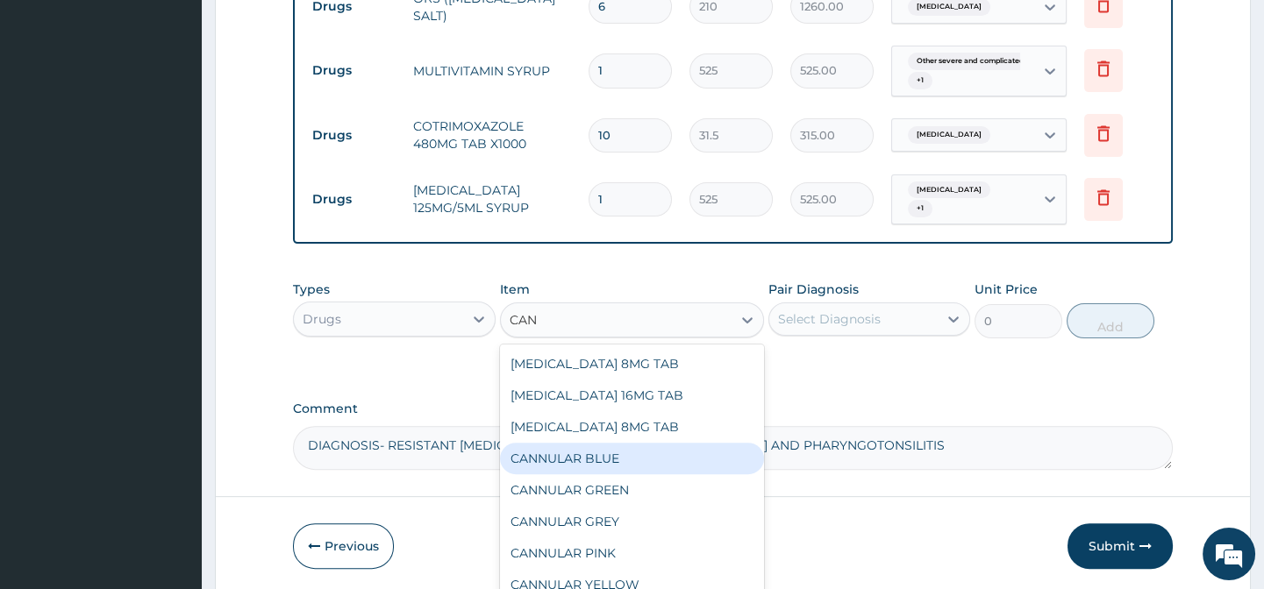
drag, startPoint x: 604, startPoint y: 469, endPoint x: 784, endPoint y: 394, distance: 194.9
click at [604, 462] on div "CANNULAR BLUE" at bounding box center [632, 459] width 264 height 32
type input "525"
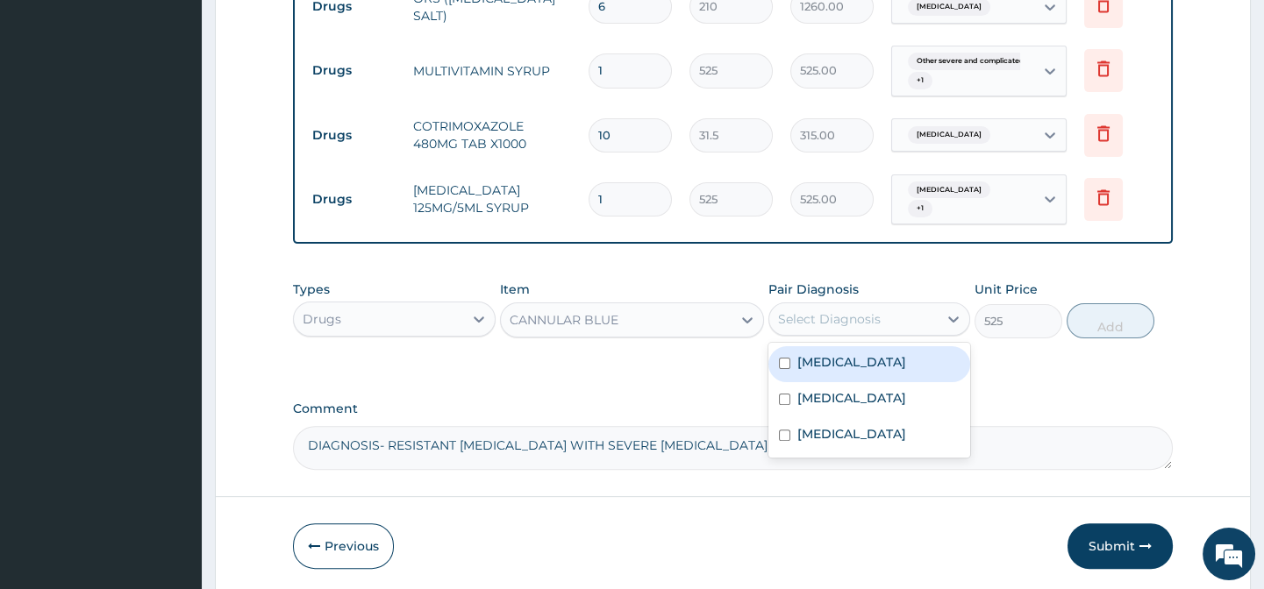
click at [832, 328] on div "Select Diagnosis" at bounding box center [829, 319] width 103 height 18
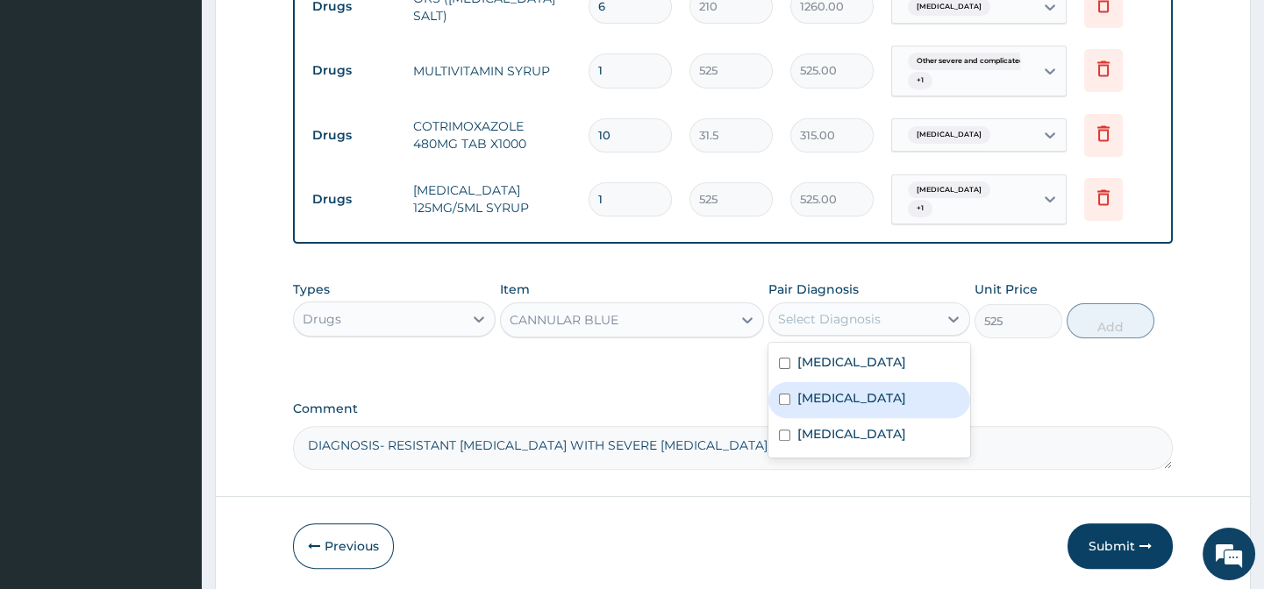
click at [816, 395] on div "Pharyngotonsillitis" at bounding box center [869, 400] width 202 height 36
checkbox input "true"
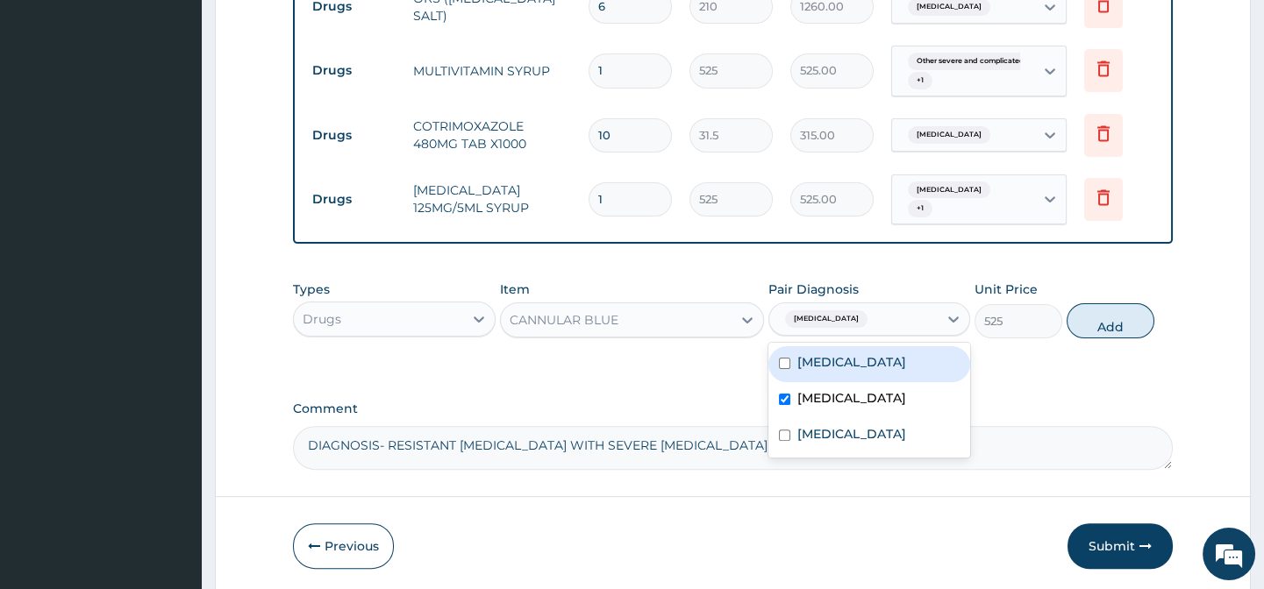
click at [837, 368] on label "Acute gastroenteritis" at bounding box center [851, 362] width 109 height 18
checkbox input "true"
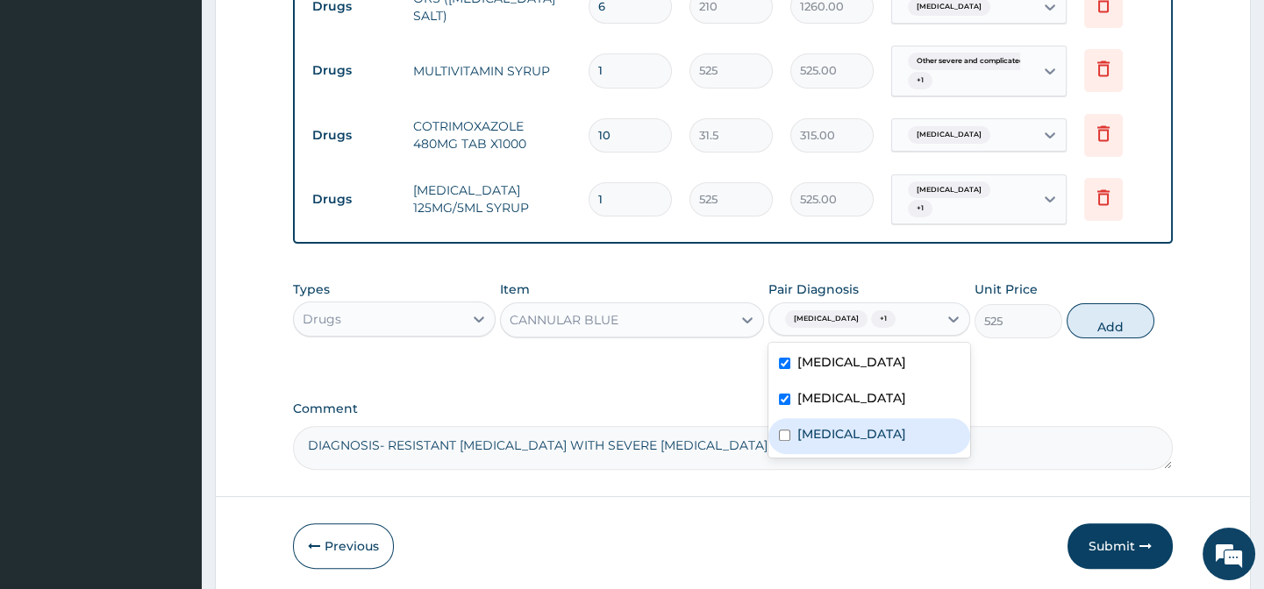
drag, startPoint x: 831, startPoint y: 470, endPoint x: 947, endPoint y: 404, distance: 133.1
click at [833, 443] on label "Other severe and complicated Plasmodium falciparum malaria" at bounding box center [851, 434] width 109 height 18
checkbox input "true"
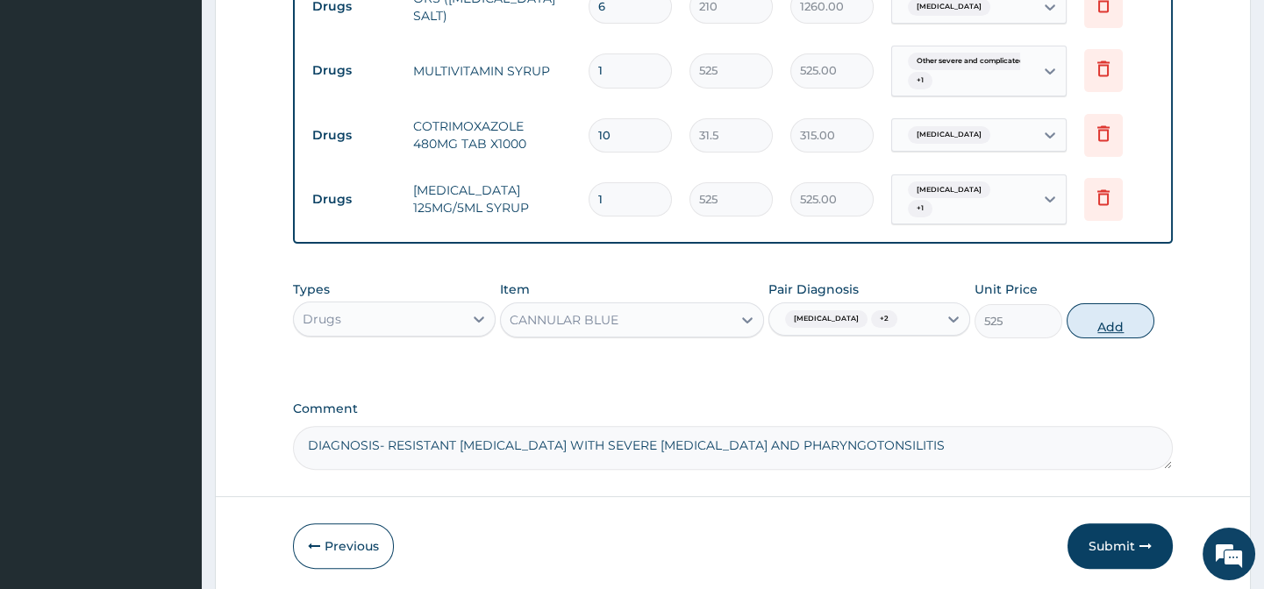
click at [1109, 326] on button "Add" at bounding box center [1110, 320] width 88 height 35
type input "0"
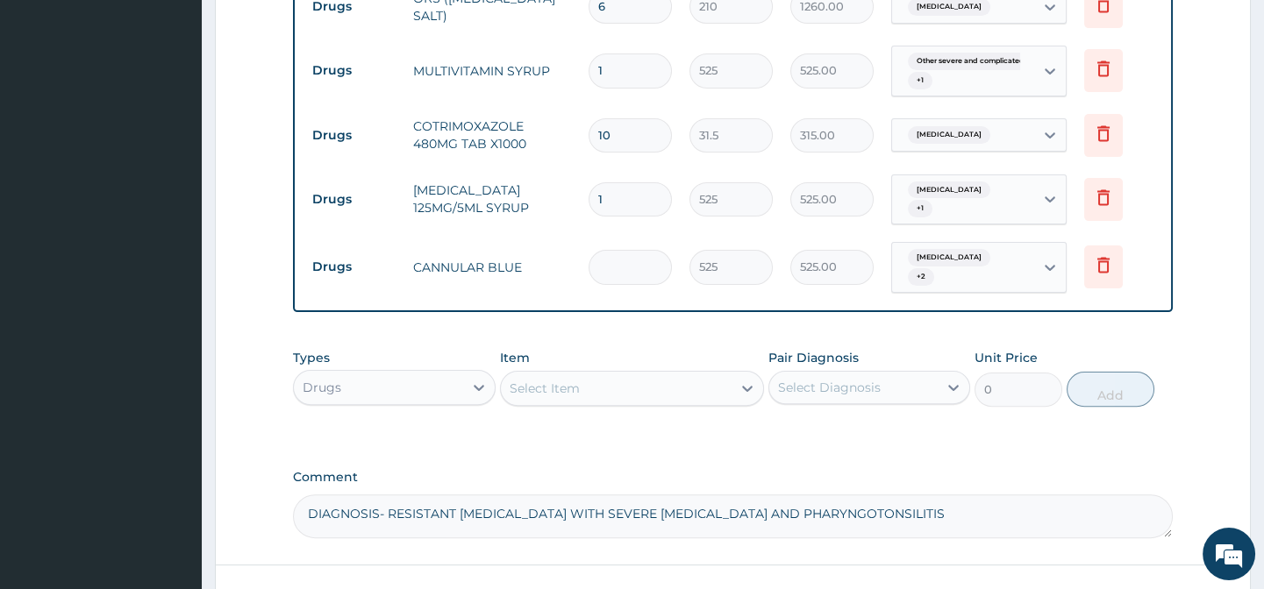
type input "0.00"
type input "1"
type input "525.00"
click at [557, 397] on div "Select Item" at bounding box center [544, 389] width 70 height 18
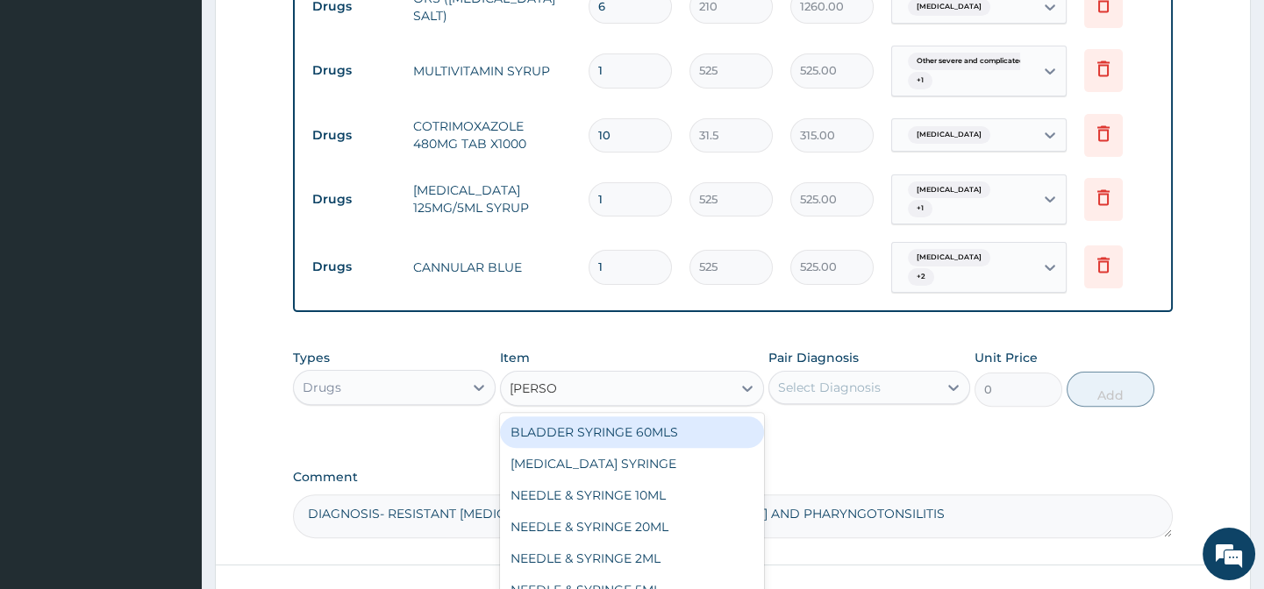
type input "SYRINGE"
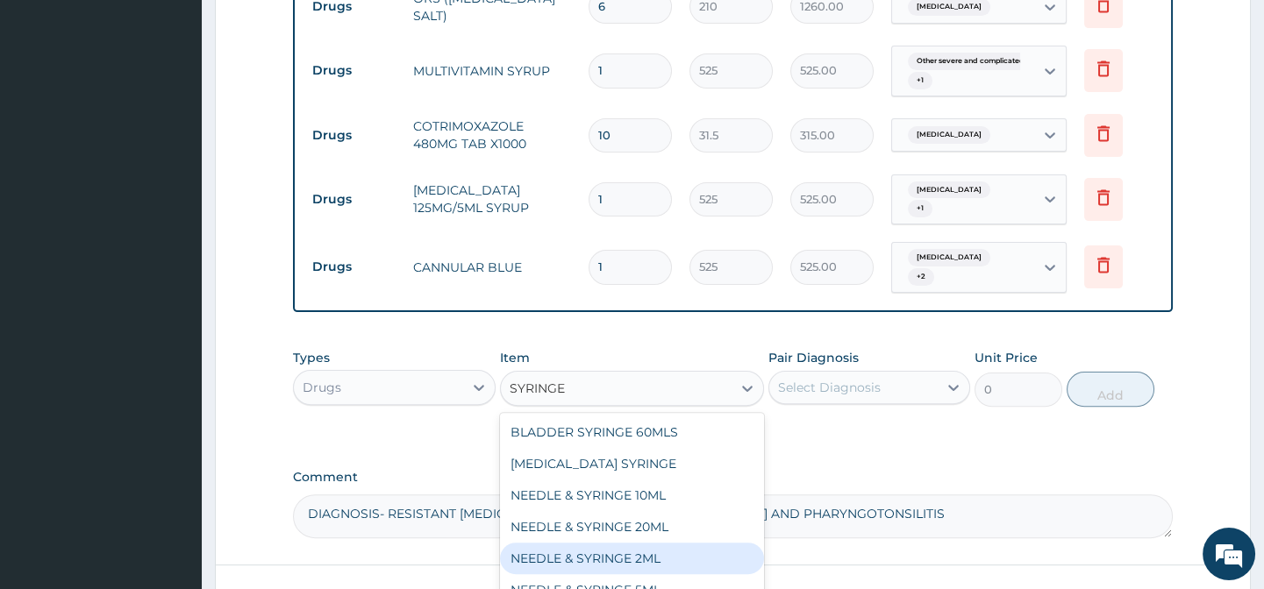
click at [673, 566] on div "NEEDLE & SYRINGE 2ML" at bounding box center [632, 559] width 264 height 32
type input "100"
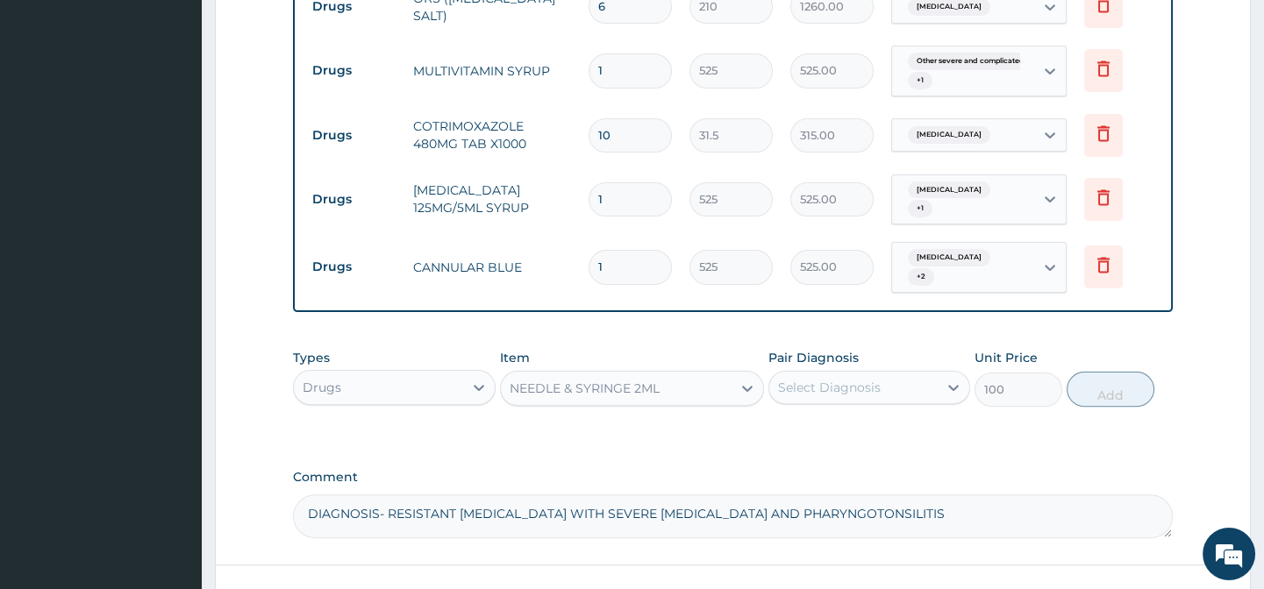
click at [804, 394] on div "Select Diagnosis" at bounding box center [829, 388] width 103 height 18
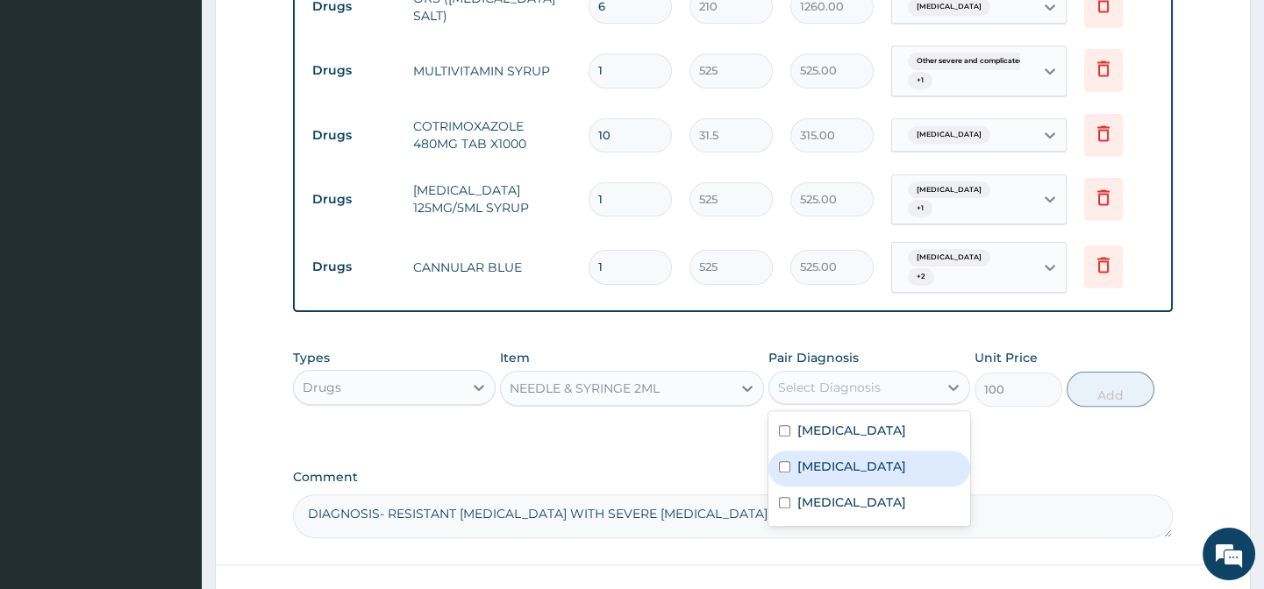
drag, startPoint x: 809, startPoint y: 479, endPoint x: 823, endPoint y: 429, distance: 51.7
click at [811, 465] on div "Pharyngotonsillitis" at bounding box center [869, 469] width 202 height 36
checkbox input "true"
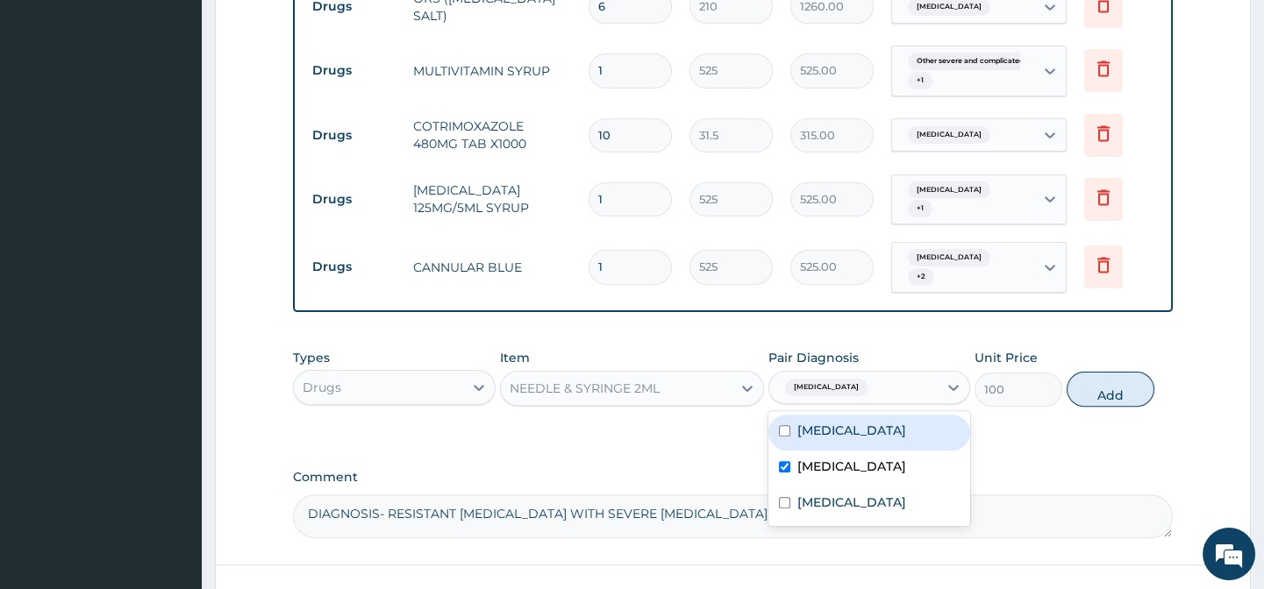
click at [823, 429] on div "Acute gastroenteritis" at bounding box center [869, 433] width 202 height 36
checkbox input "true"
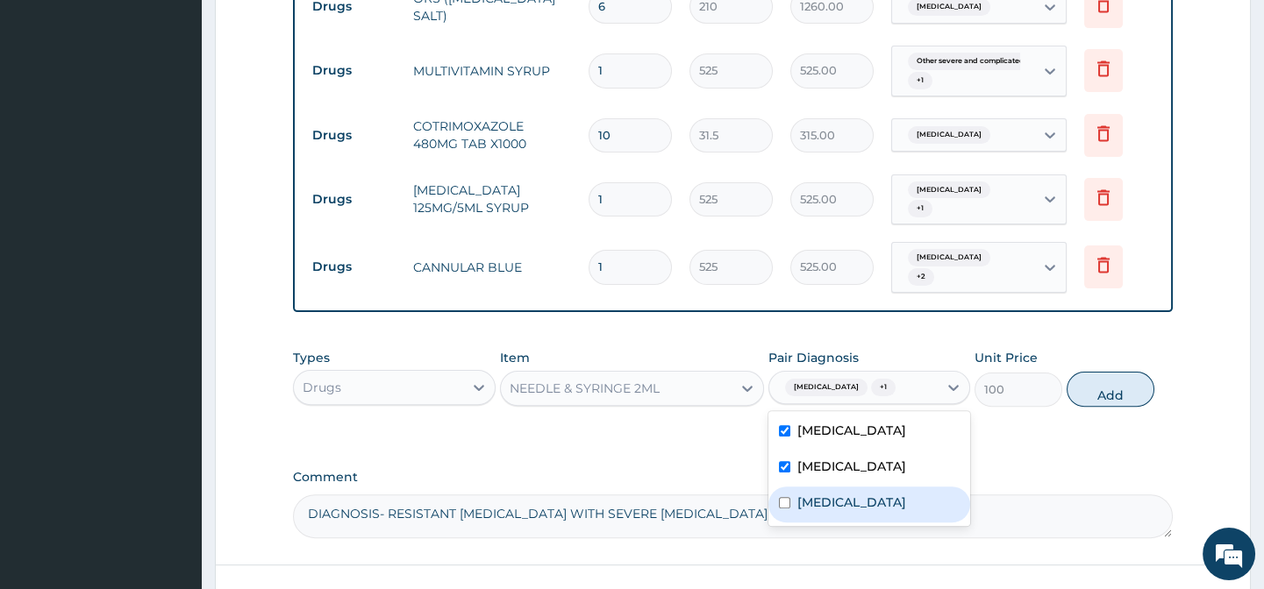
drag, startPoint x: 823, startPoint y: 539, endPoint x: 829, endPoint y: 531, distance: 10.2
click at [825, 511] on label "Other severe and complicated Plasmodium falciparum malaria" at bounding box center [851, 503] width 109 height 18
checkbox input "true"
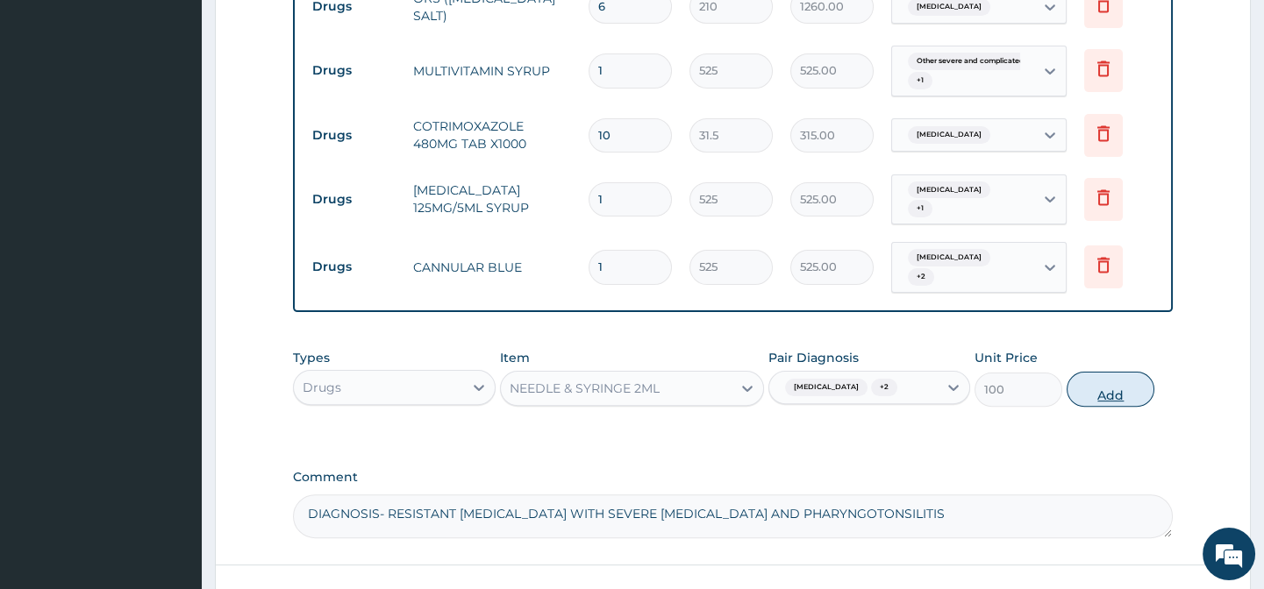
click at [1103, 396] on button "Add" at bounding box center [1110, 389] width 88 height 35
type input "0"
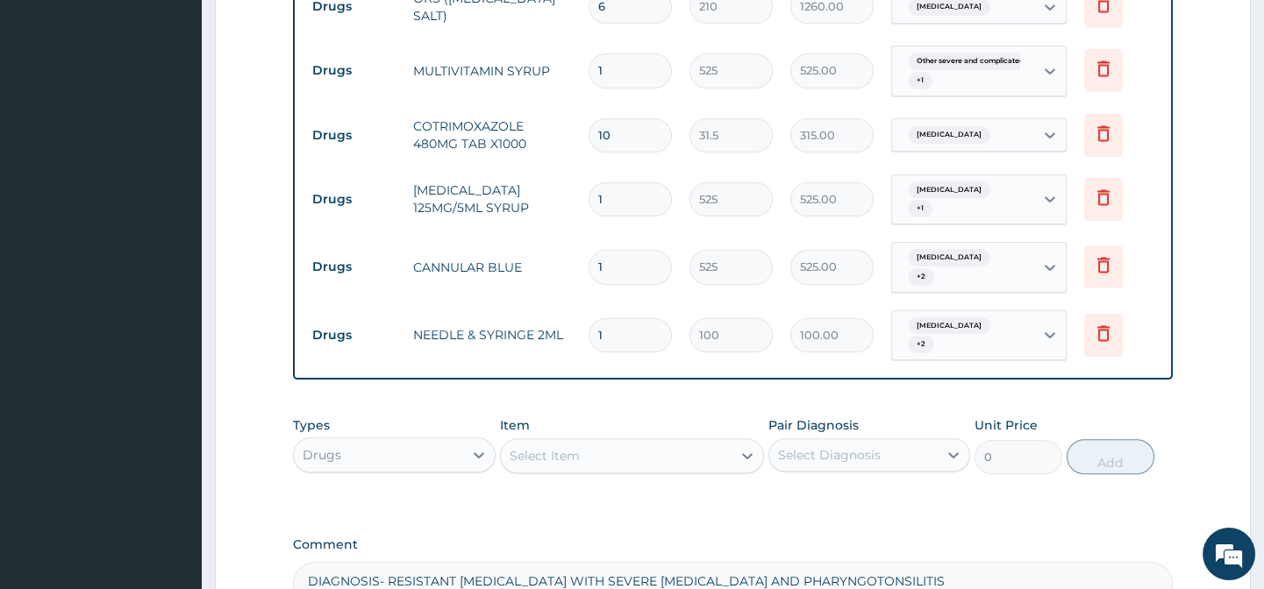
type input "14"
type input "1400.00"
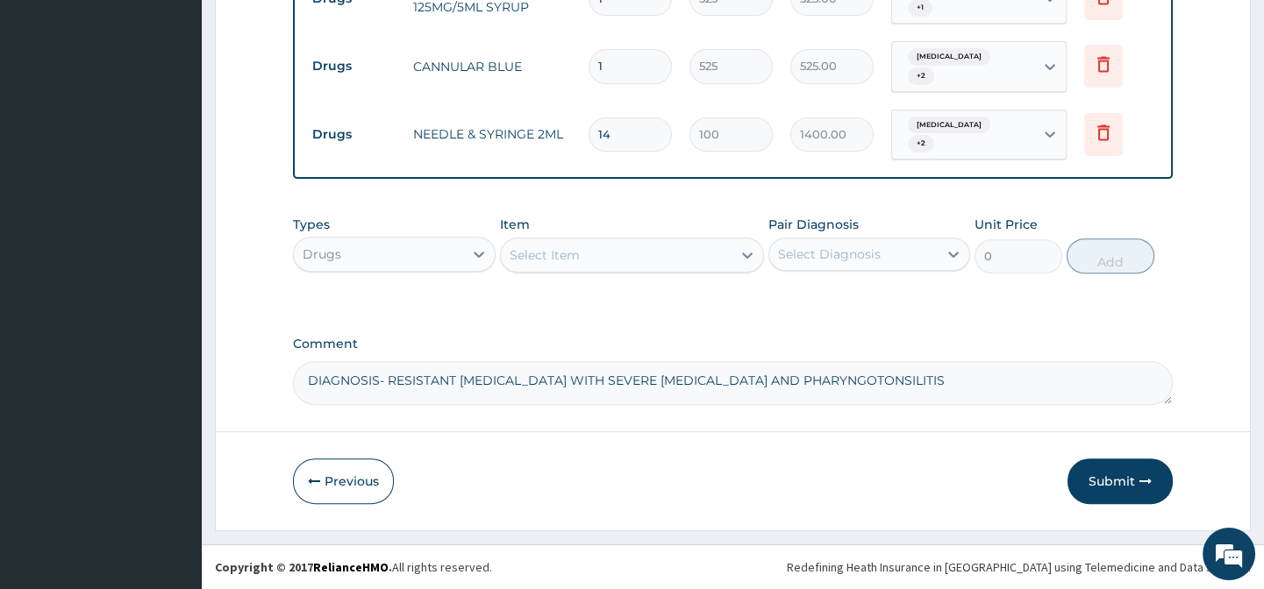
scroll to position [1543, 0]
type input "14"
click at [585, 254] on div "Select Item" at bounding box center [616, 255] width 231 height 28
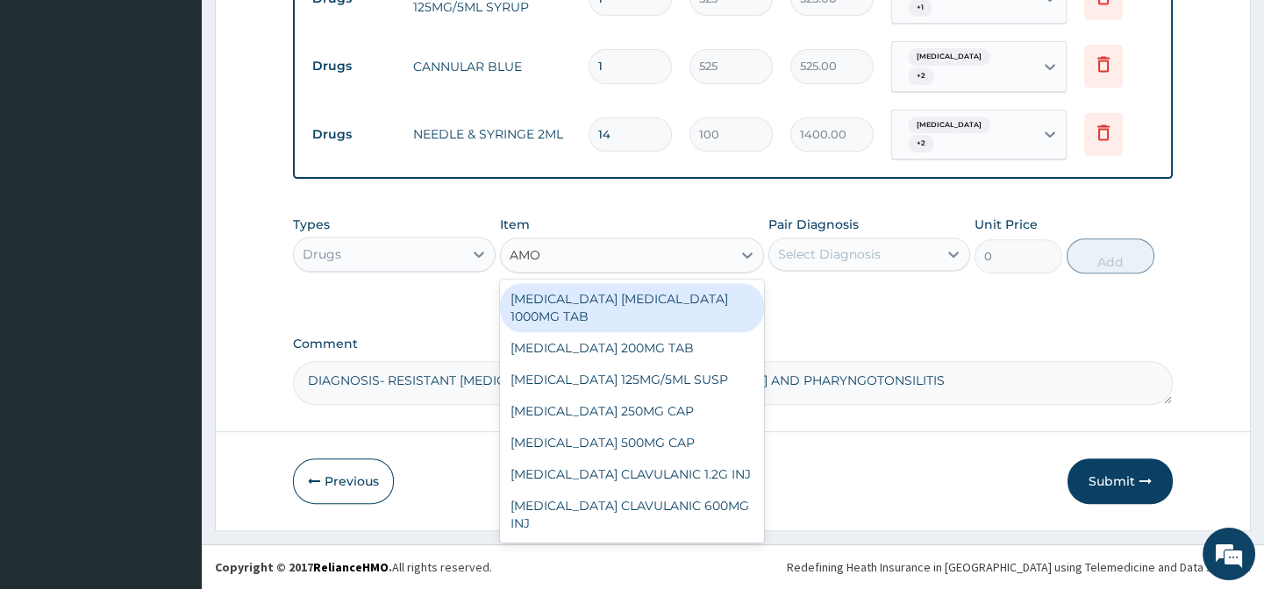
type input "AMOX"
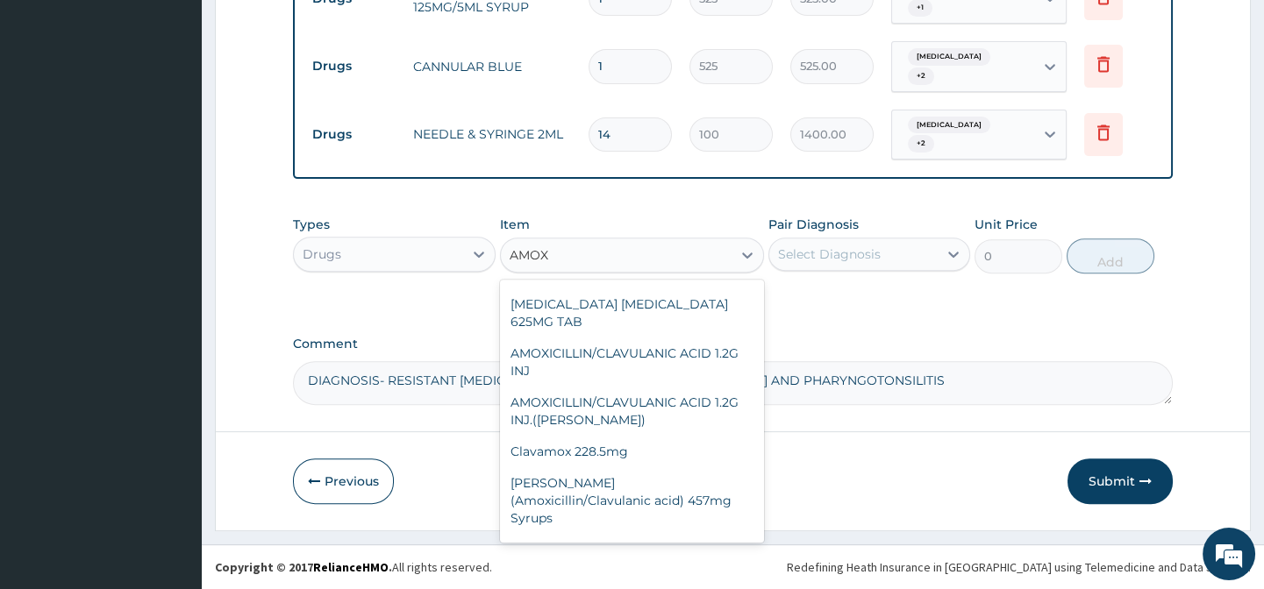
scroll to position [0, 0]
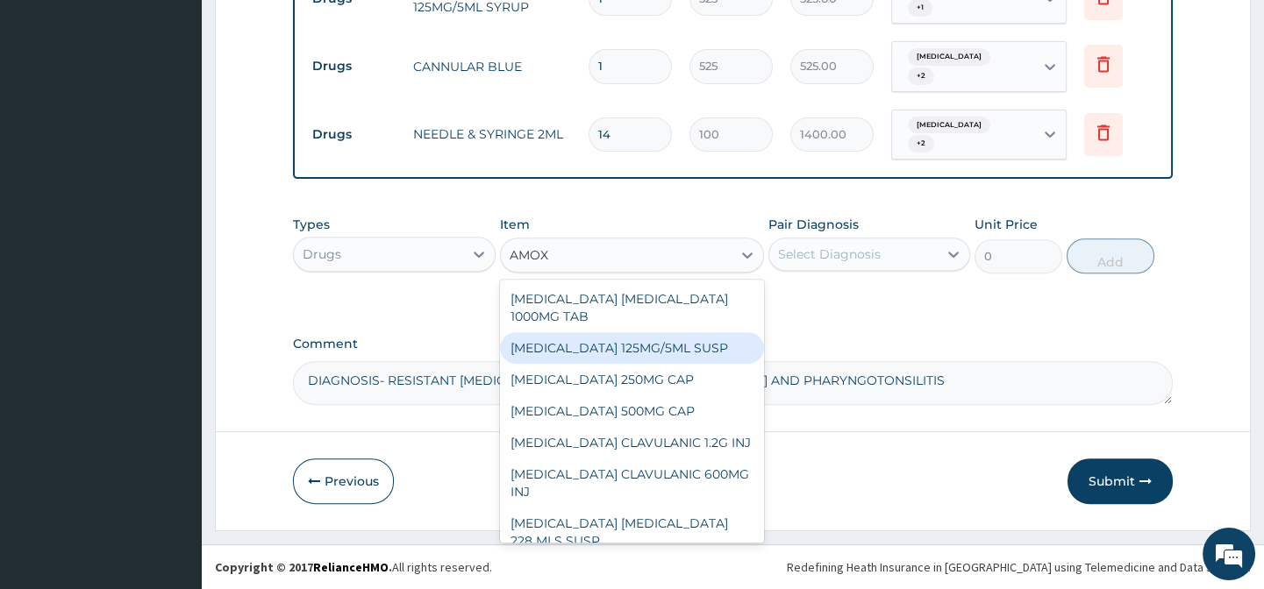
click at [653, 347] on div "AMOXICILLIN 125MG/5ML SUSP" at bounding box center [632, 348] width 264 height 32
type input "840"
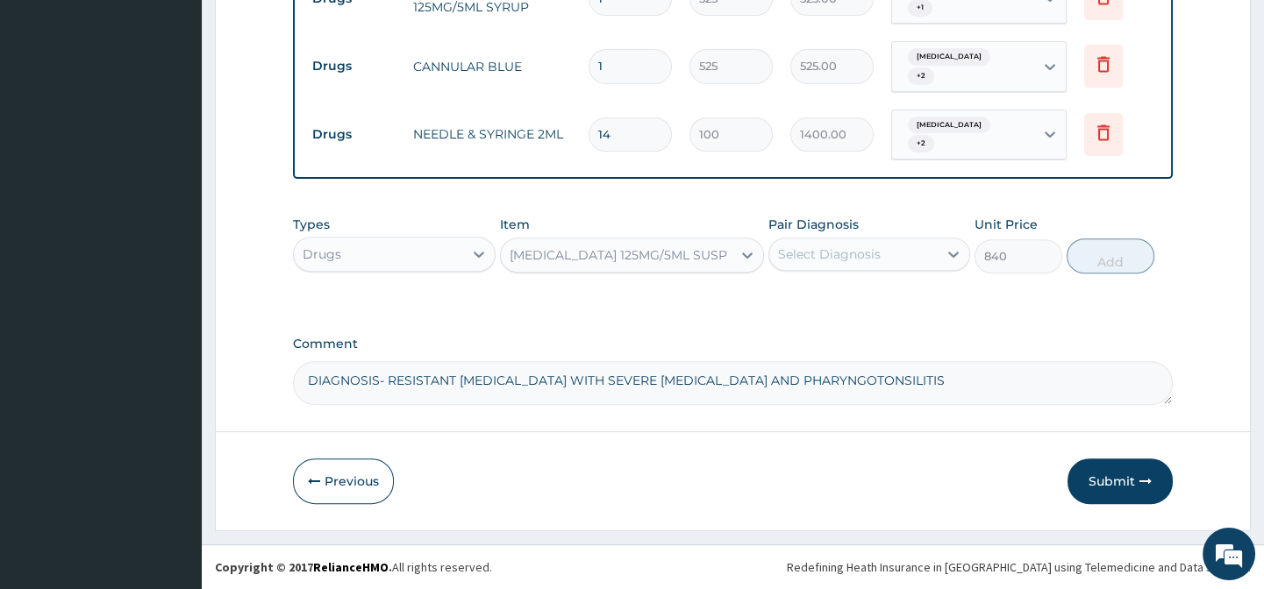
click at [822, 255] on div "Select Diagnosis" at bounding box center [829, 255] width 103 height 18
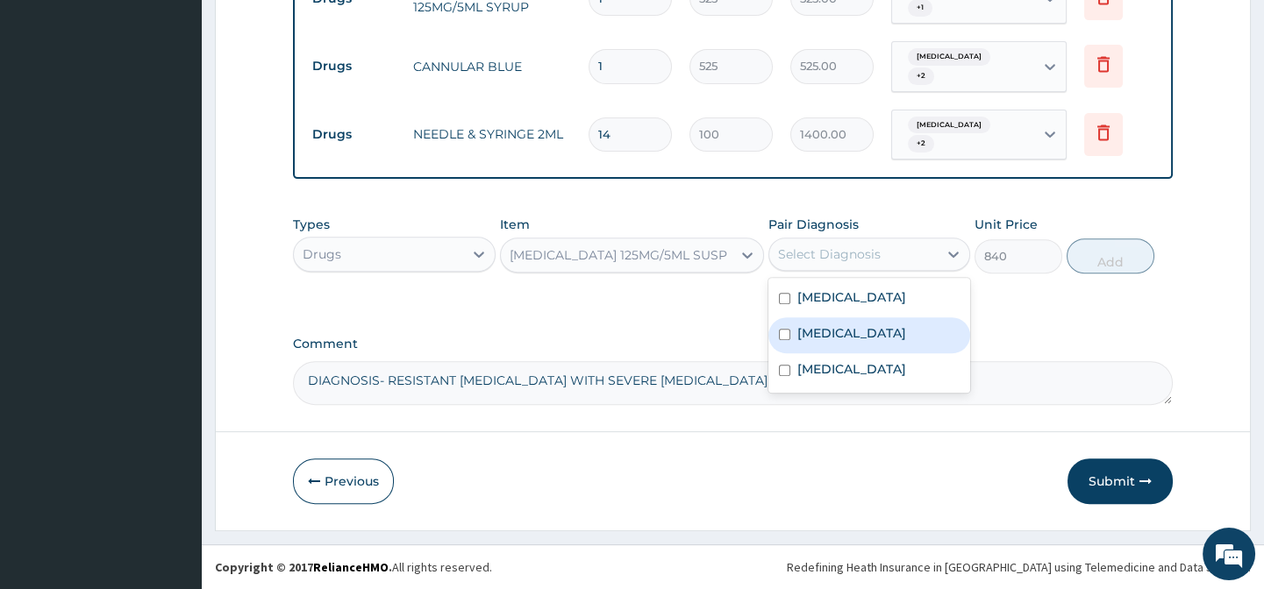
click at [800, 335] on label "Pharyngotonsillitis" at bounding box center [851, 333] width 109 height 18
checkbox input "true"
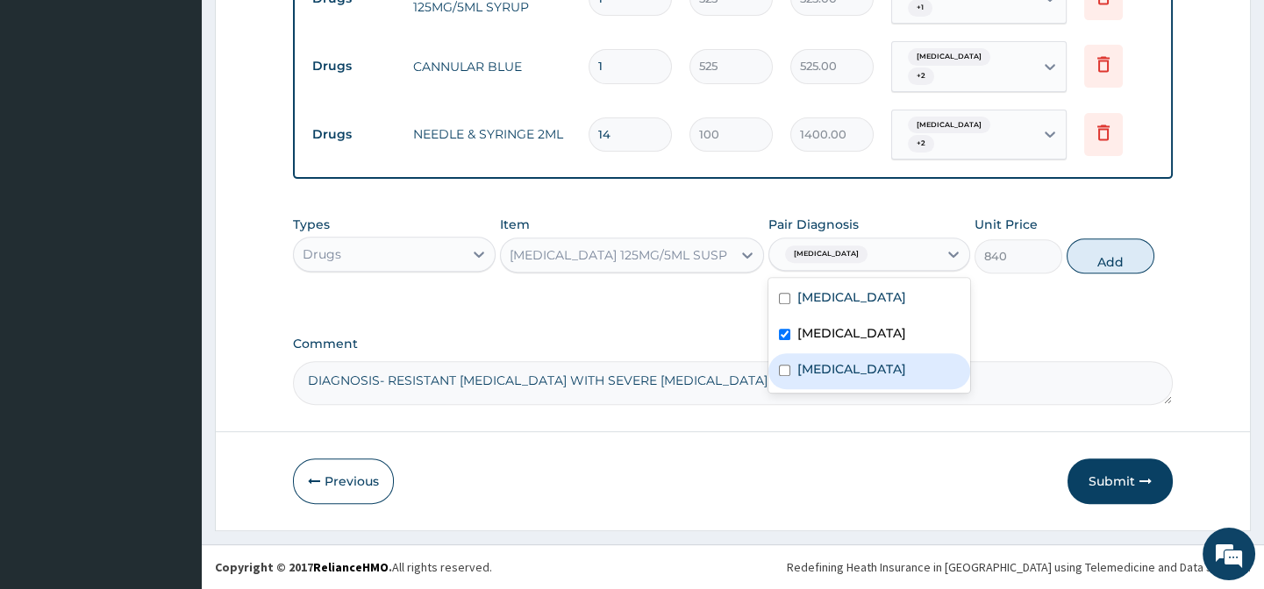
click at [787, 377] on div "Other severe and complicated Plasmodium falciparum malaria" at bounding box center [869, 371] width 202 height 36
checkbox input "true"
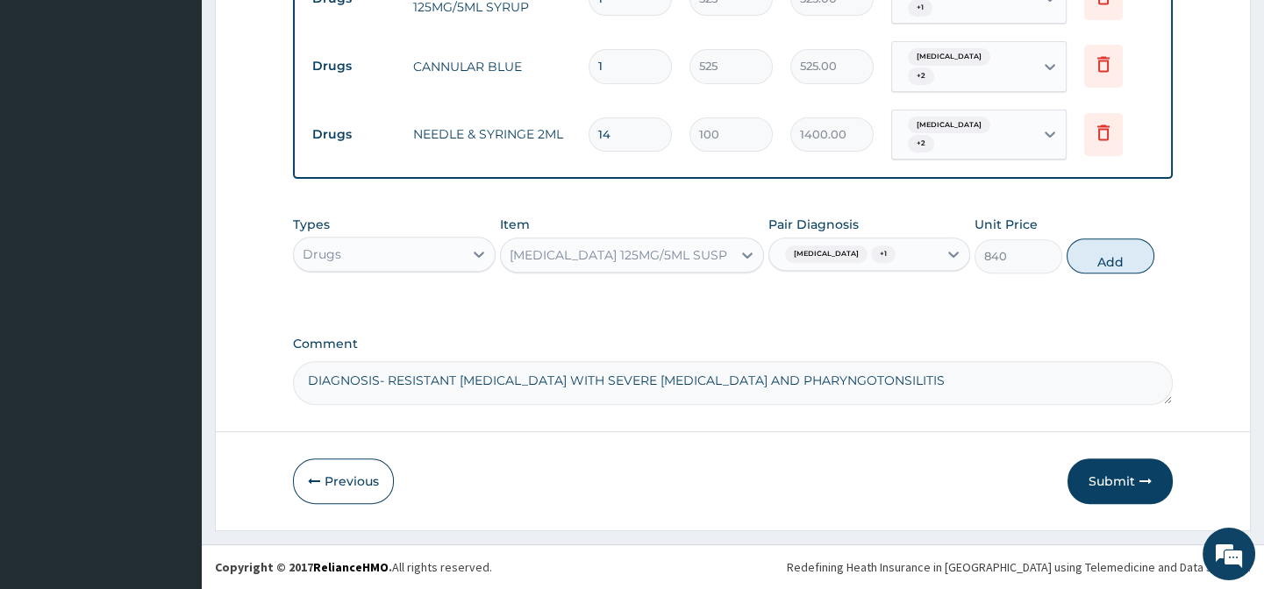
drag, startPoint x: 1084, startPoint y: 261, endPoint x: 609, endPoint y: 401, distance: 494.5
click at [1085, 261] on button "Add" at bounding box center [1110, 256] width 88 height 35
type input "0"
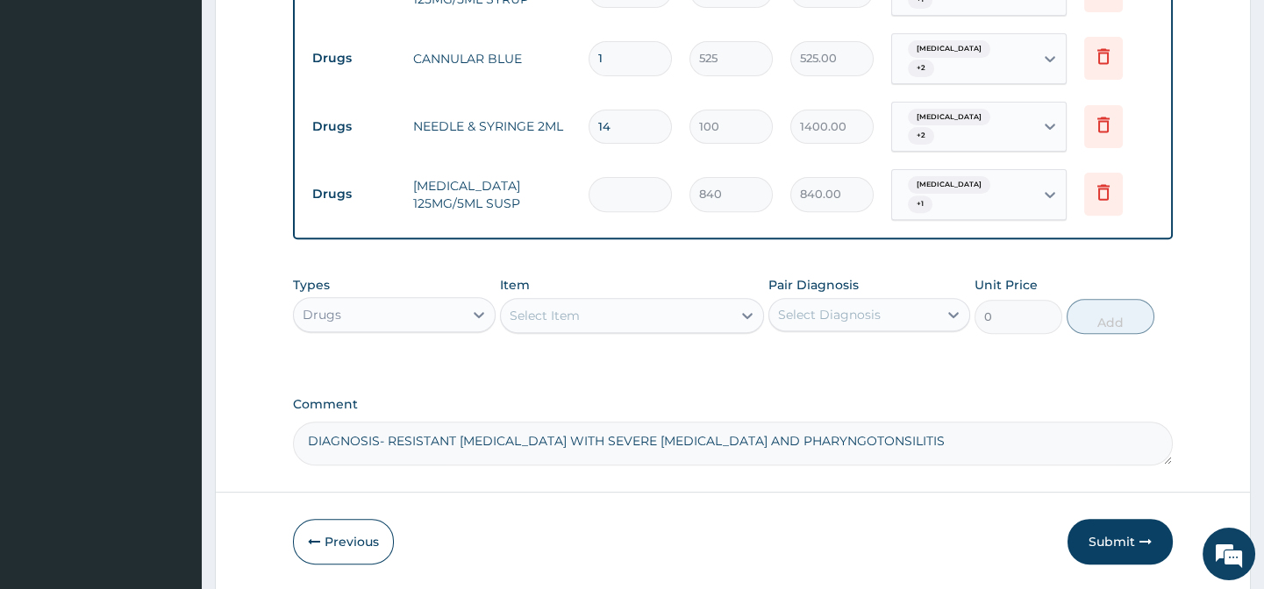
type input "0.00"
type input "2"
type input "1680.00"
type input "2"
click at [548, 324] on div "Select Item" at bounding box center [544, 316] width 70 height 18
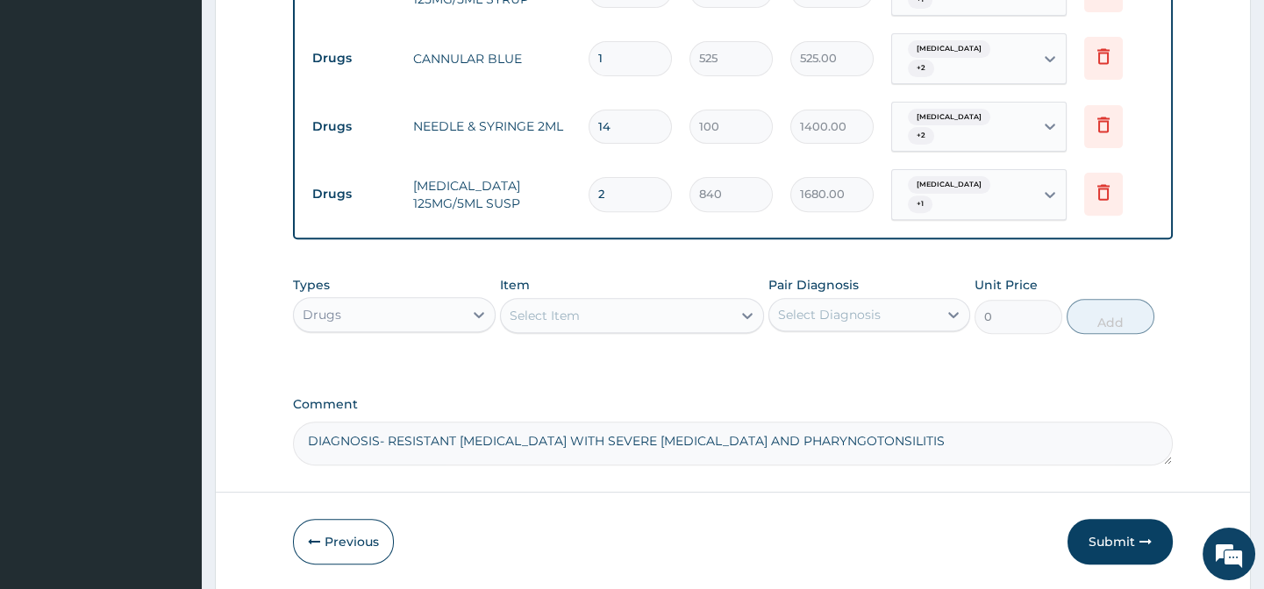
click at [548, 321] on div "Select Item" at bounding box center [544, 316] width 70 height 18
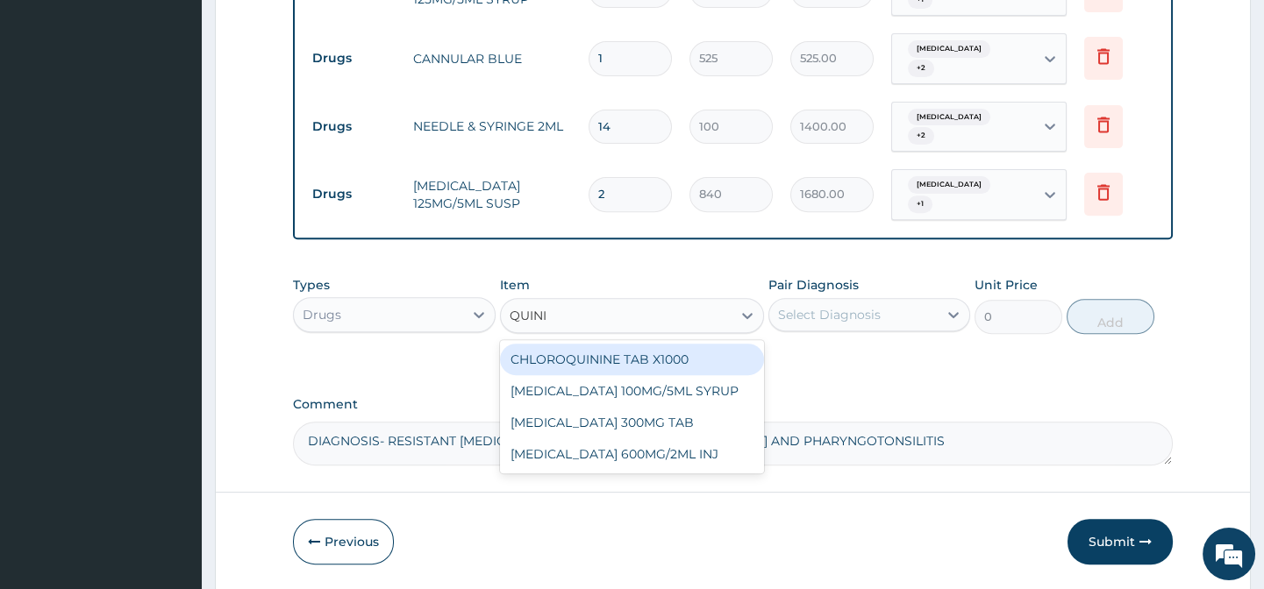
type input "QUININ"
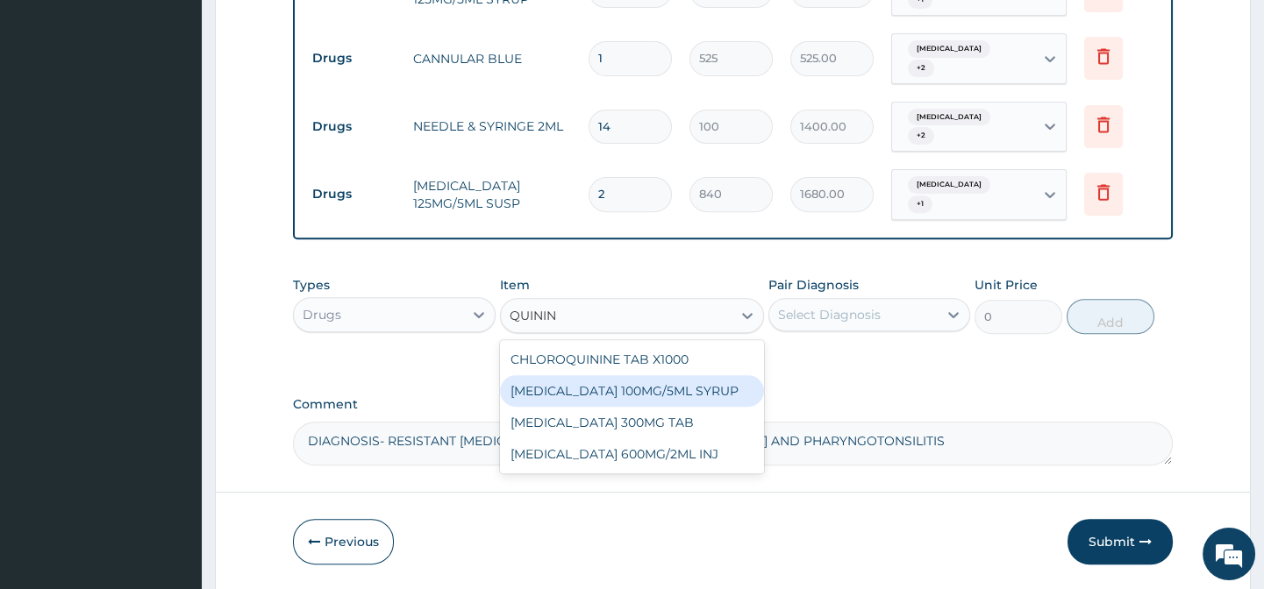
click at [615, 403] on div "QUININE 100MG/5ML SYRUP" at bounding box center [632, 391] width 264 height 32
type input "1575"
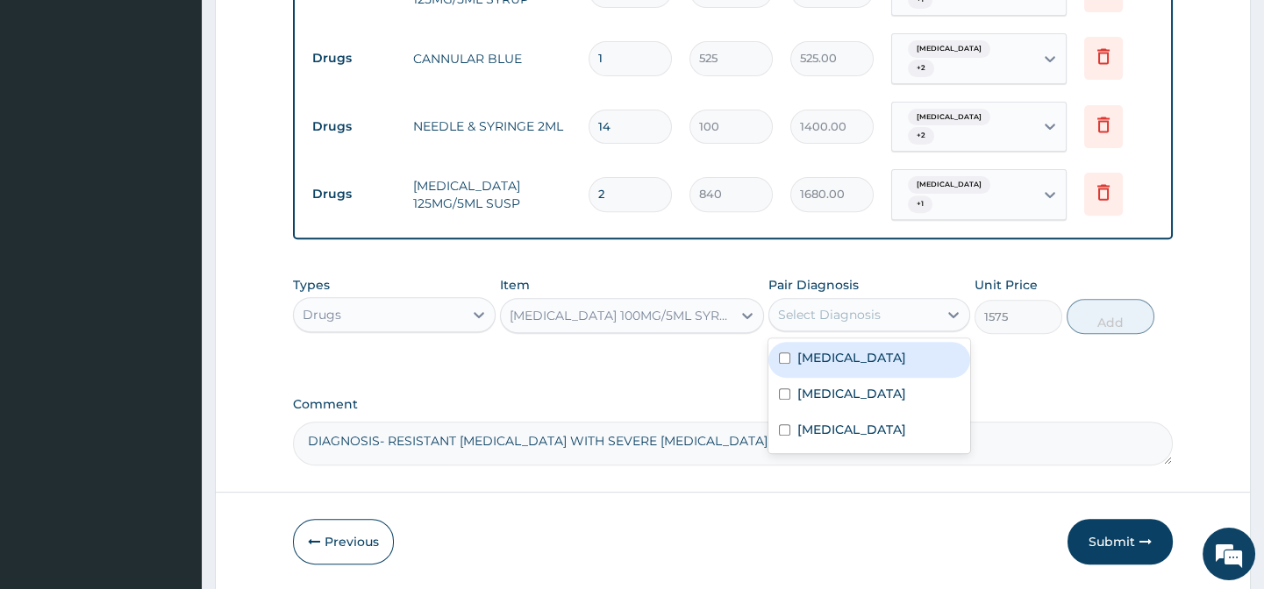
click at [884, 326] on div "Select Diagnosis" at bounding box center [853, 315] width 168 height 28
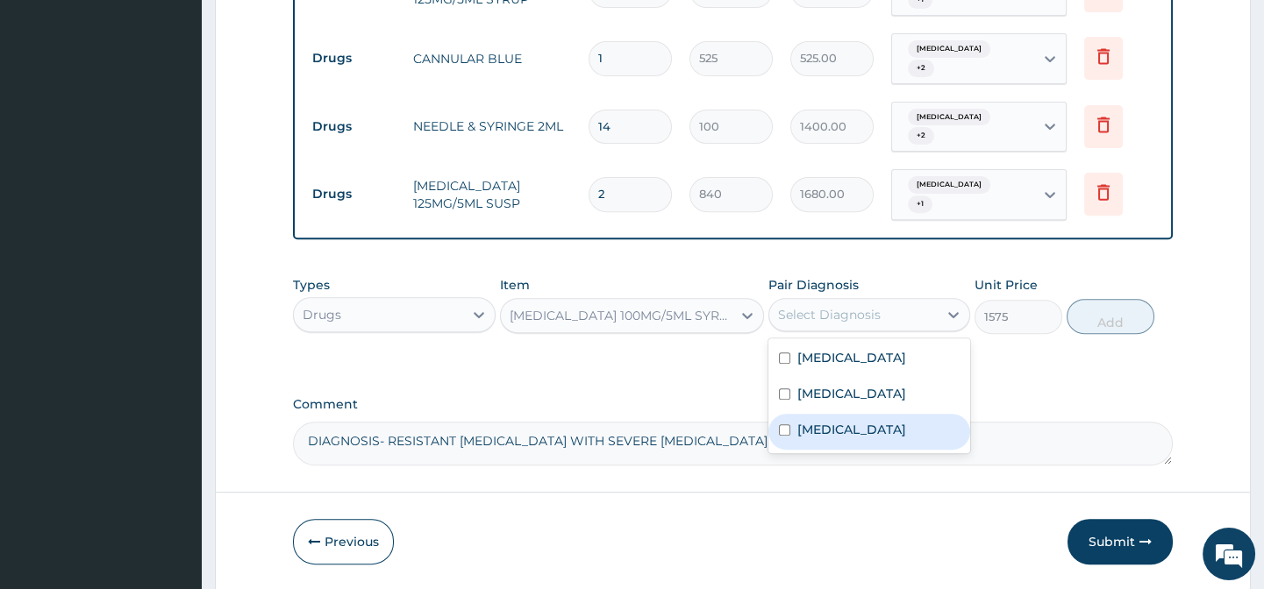
drag, startPoint x: 885, startPoint y: 457, endPoint x: 966, endPoint y: 389, distance: 105.9
click at [889, 438] on label "Other severe and complicated Plasmodium falciparum malaria" at bounding box center [851, 430] width 109 height 18
checkbox input "true"
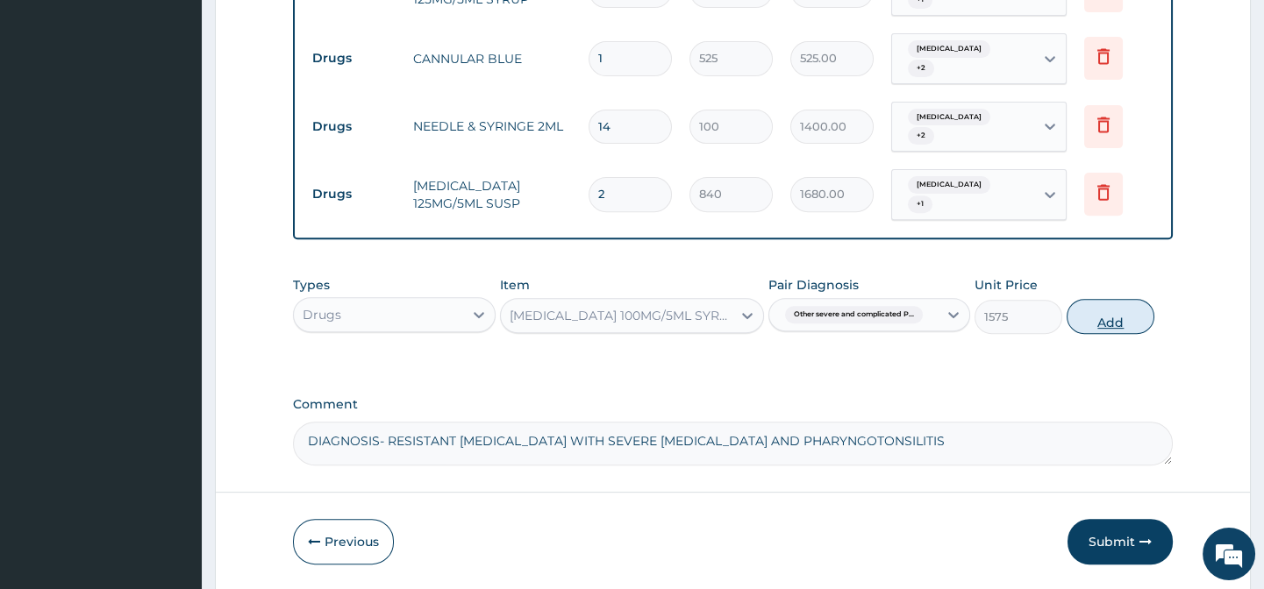
click at [1105, 316] on button "Add" at bounding box center [1110, 316] width 88 height 35
type input "0"
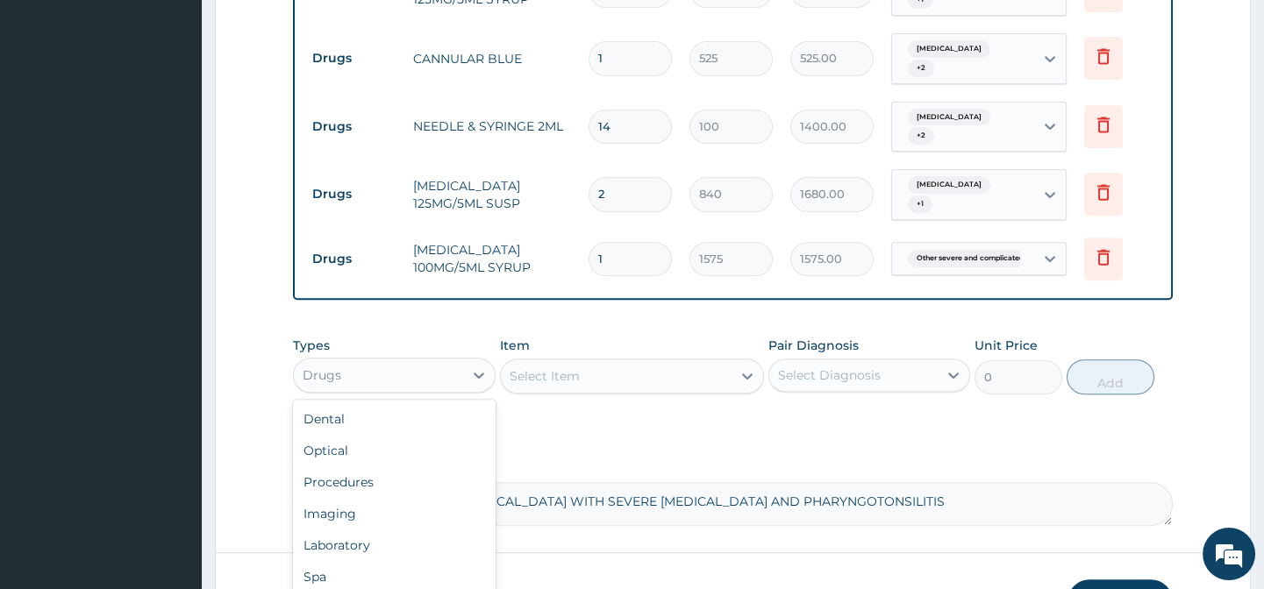
click at [351, 381] on div "Drugs" at bounding box center [378, 375] width 168 height 28
click at [372, 554] on div "Laboratory" at bounding box center [394, 546] width 202 height 32
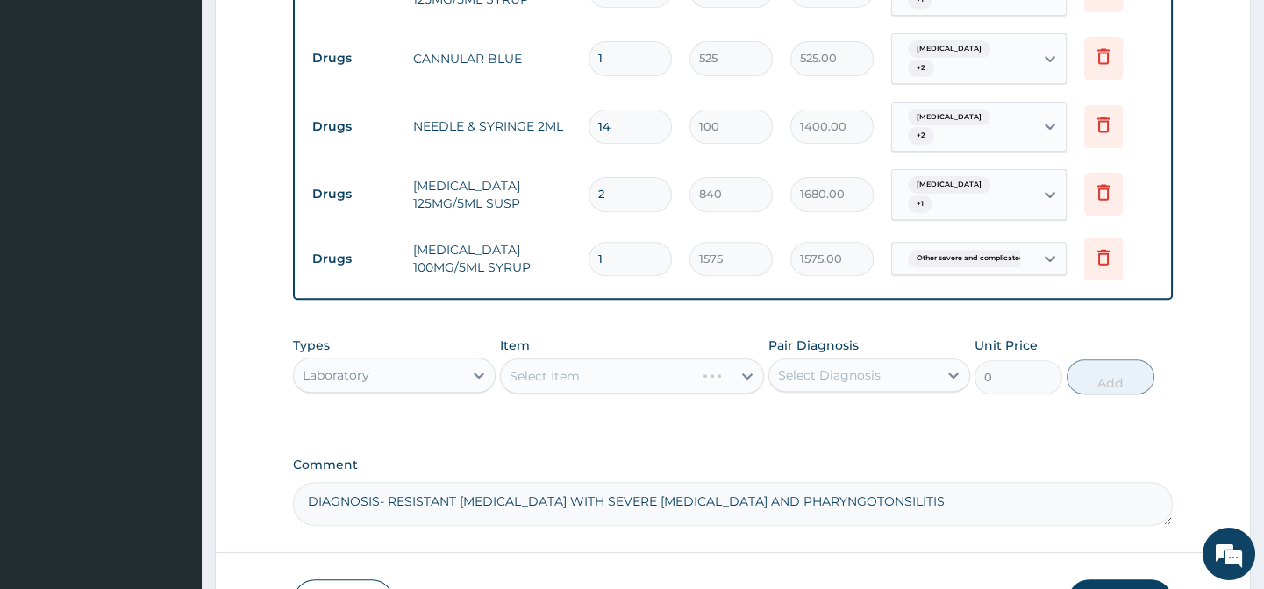
click at [586, 384] on div "Select Item" at bounding box center [632, 376] width 264 height 35
click at [587, 384] on div "Select Item" at bounding box center [632, 376] width 264 height 35
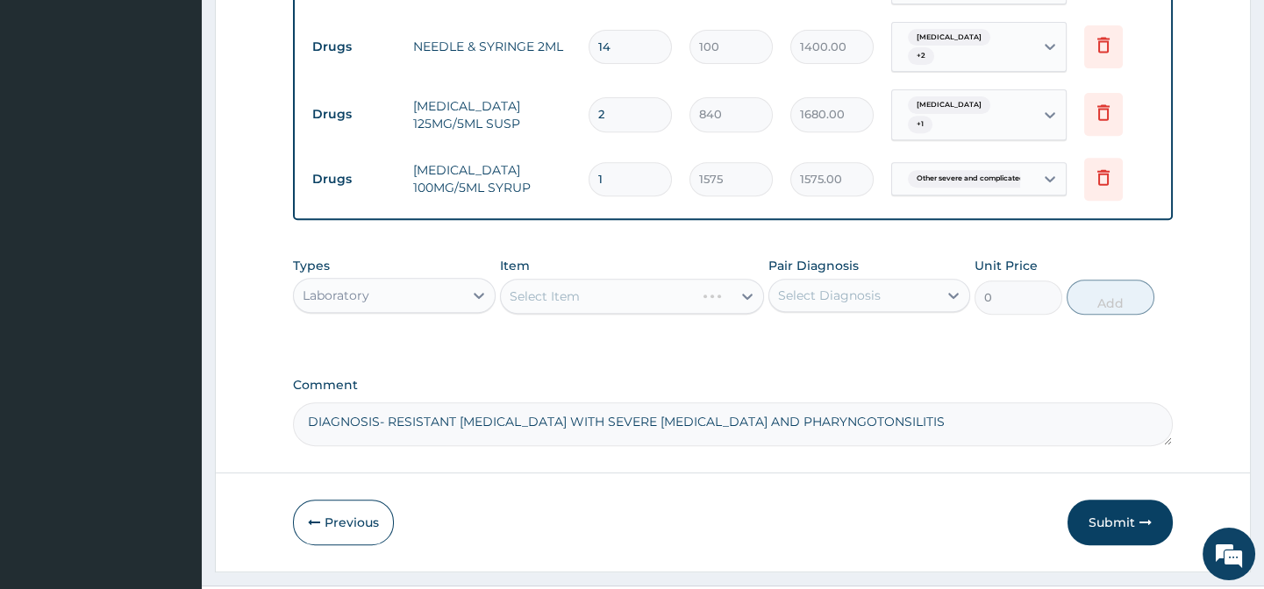
click at [590, 324] on div "Types Laboratory Item Select Item Pair Diagnosis Select Diagnosis Unit Price 0 …" at bounding box center [732, 285] width 879 height 75
click at [616, 299] on div "Select Item" at bounding box center [632, 296] width 264 height 35
click at [616, 301] on div "Select Item" at bounding box center [632, 296] width 264 height 35
click at [616, 310] on div "Select Item" at bounding box center [632, 296] width 264 height 35
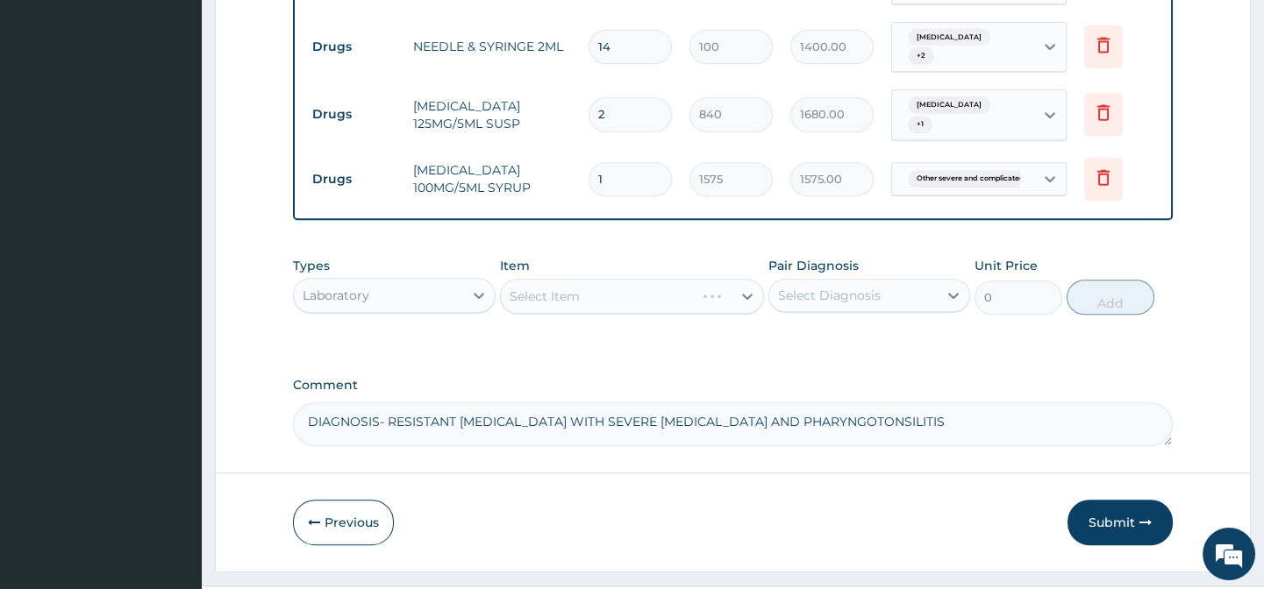
click at [616, 310] on div "Select Item" at bounding box center [632, 296] width 264 height 35
click at [615, 310] on div "Select Item" at bounding box center [632, 296] width 264 height 35
click at [616, 310] on div "Select Item" at bounding box center [632, 296] width 264 height 35
click at [591, 307] on div "Select Item" at bounding box center [616, 296] width 231 height 28
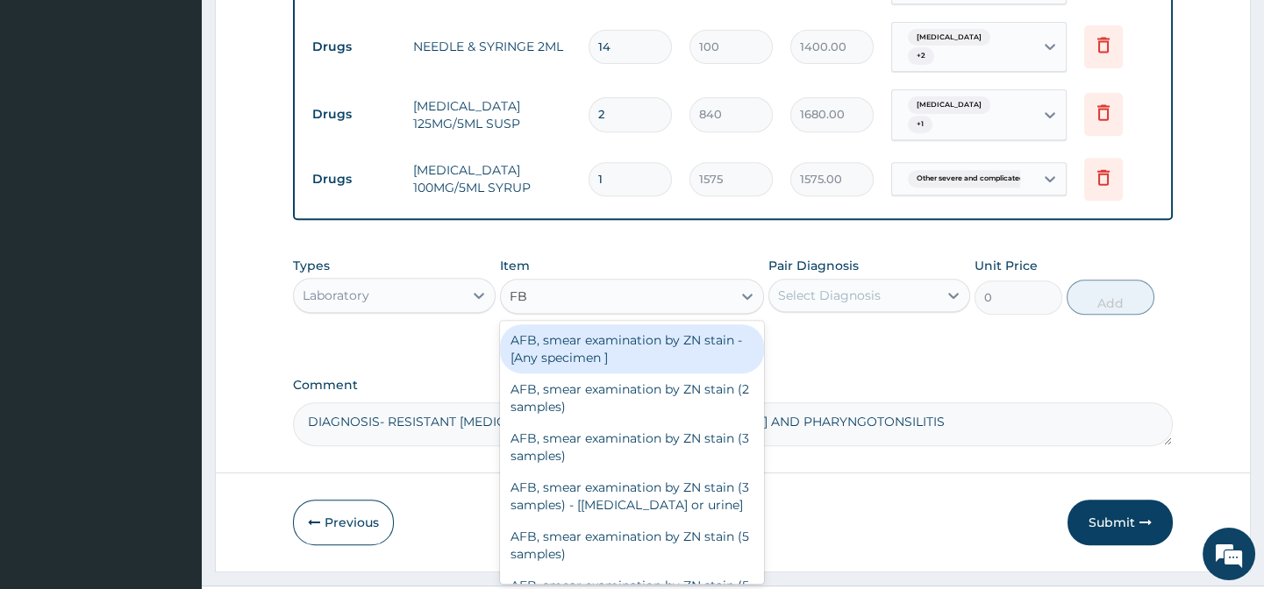
type input "FBC"
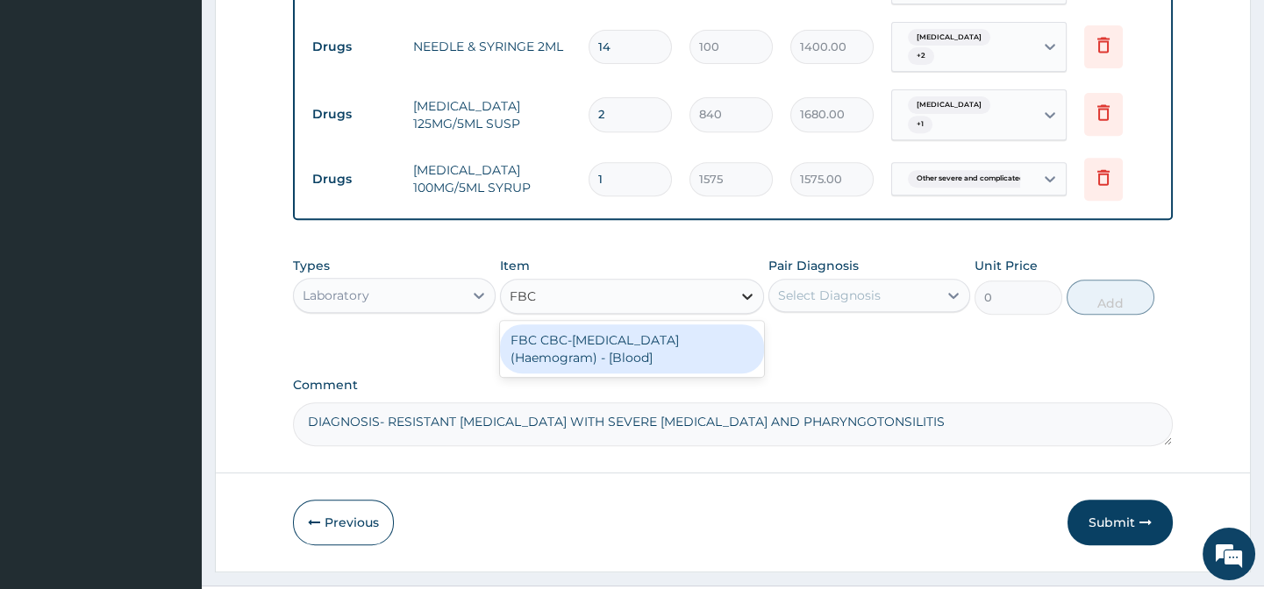
drag, startPoint x: 553, startPoint y: 359, endPoint x: 749, endPoint y: 316, distance: 200.2
click at [555, 359] on div "FBC CBC-Complete Blood Count (Haemogram) - [Blood]" at bounding box center [632, 348] width 264 height 49
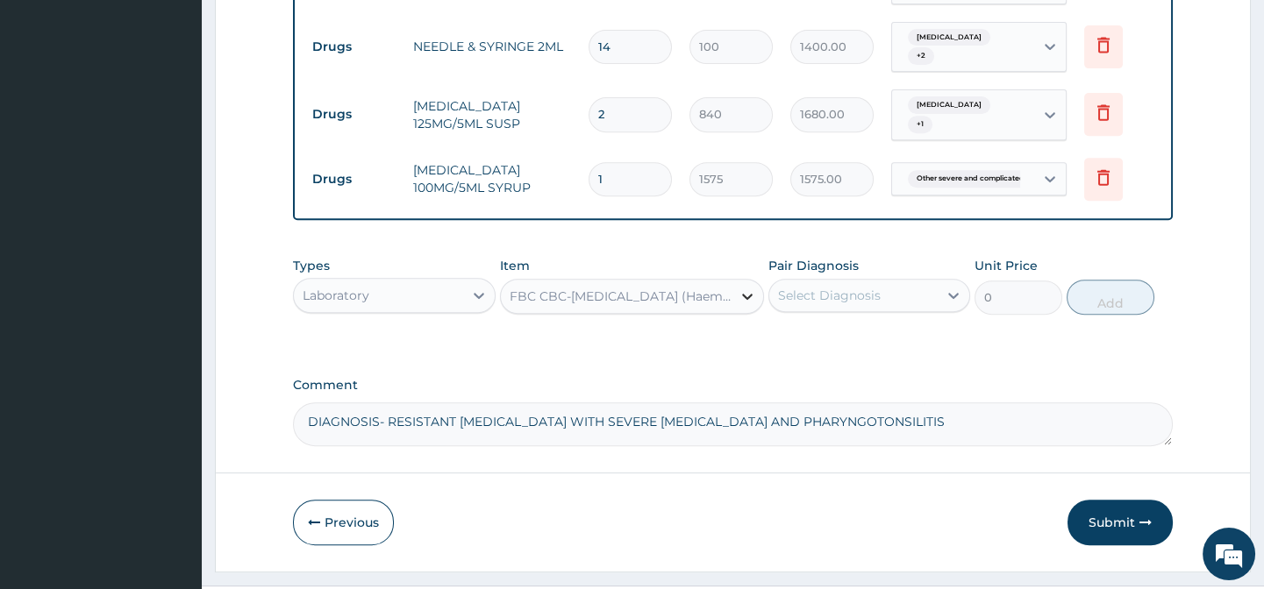
type input "3000"
click at [806, 300] on div "Select Diagnosis" at bounding box center [829, 296] width 103 height 18
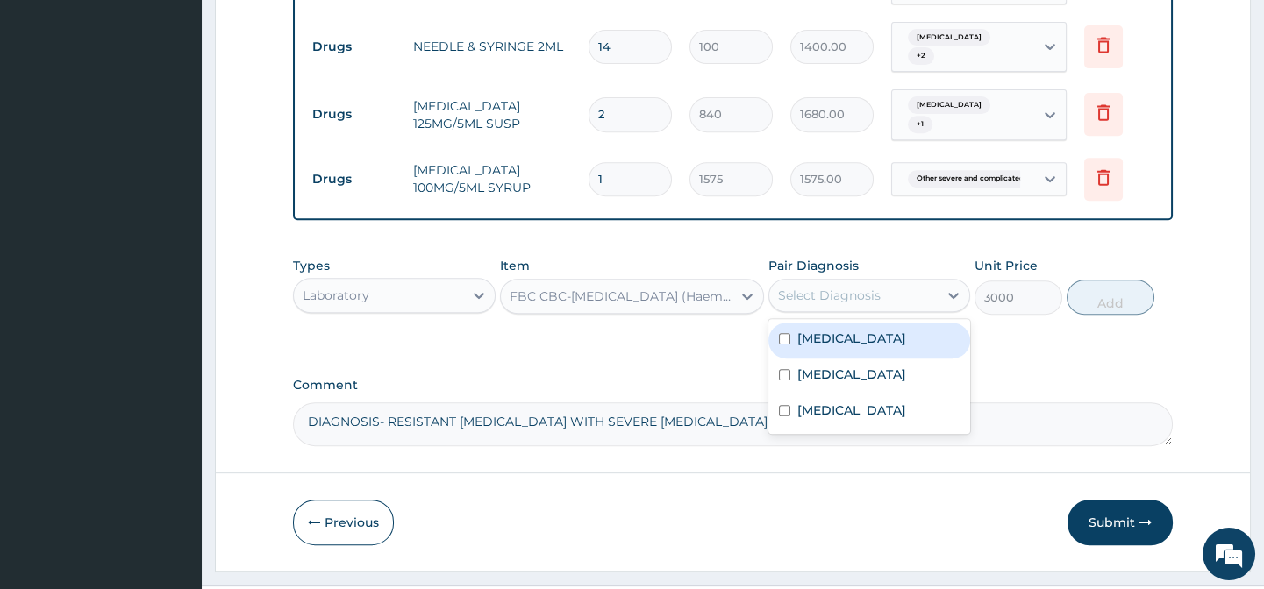
click at [808, 347] on label "Acute gastroenteritis" at bounding box center [851, 339] width 109 height 18
checkbox input "true"
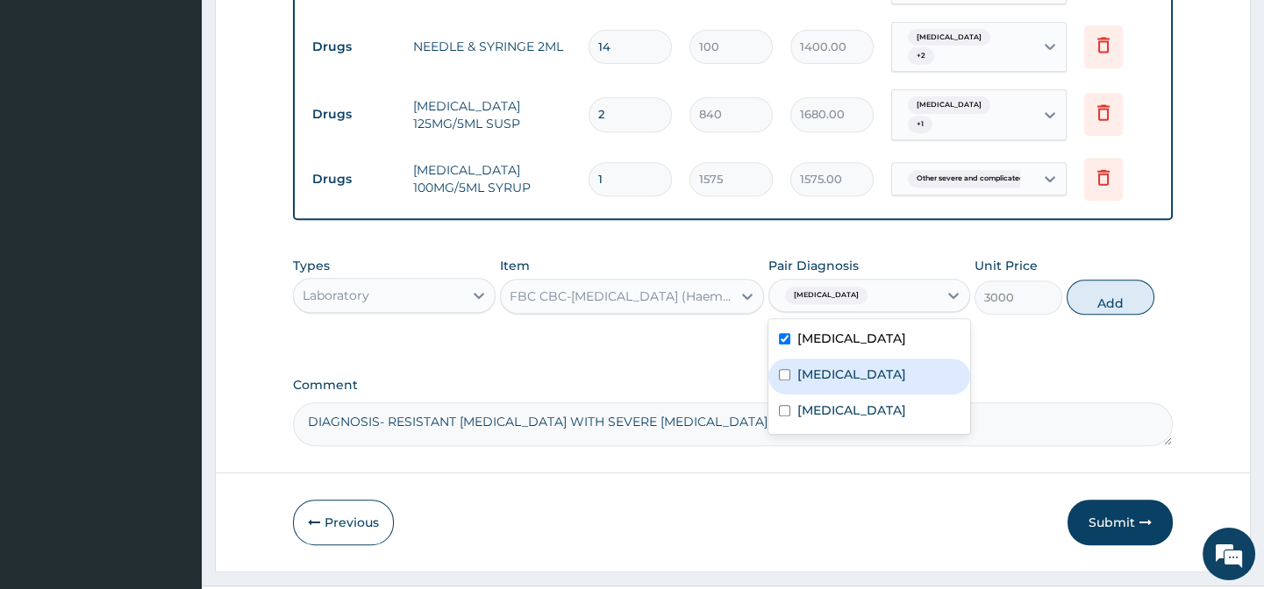
drag, startPoint x: 810, startPoint y: 376, endPoint x: 818, endPoint y: 402, distance: 27.5
click at [811, 378] on label "Pharyngotonsillitis" at bounding box center [851, 375] width 109 height 18
checkbox input "true"
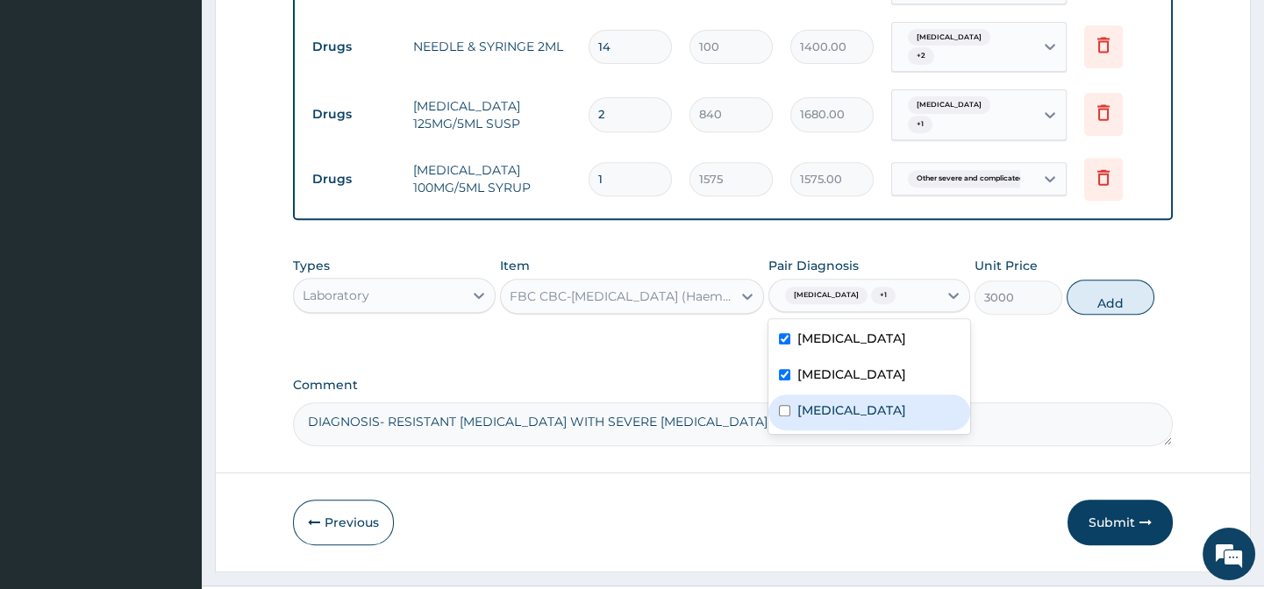
drag, startPoint x: 826, startPoint y: 438, endPoint x: 842, endPoint y: 378, distance: 62.5
click at [826, 419] on label "Other severe and complicated Plasmodium falciparum malaria" at bounding box center [851, 411] width 109 height 18
checkbox input "true"
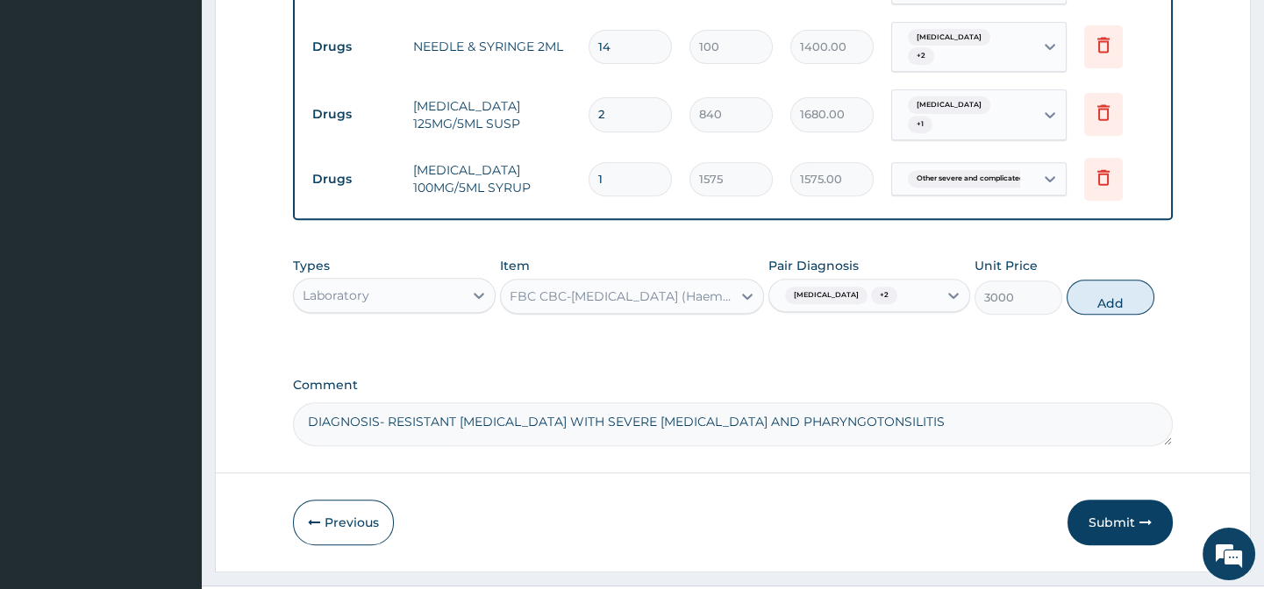
drag, startPoint x: 1099, startPoint y: 301, endPoint x: 633, endPoint y: 342, distance: 467.5
click at [1100, 303] on button "Add" at bounding box center [1110, 297] width 88 height 35
type input "0"
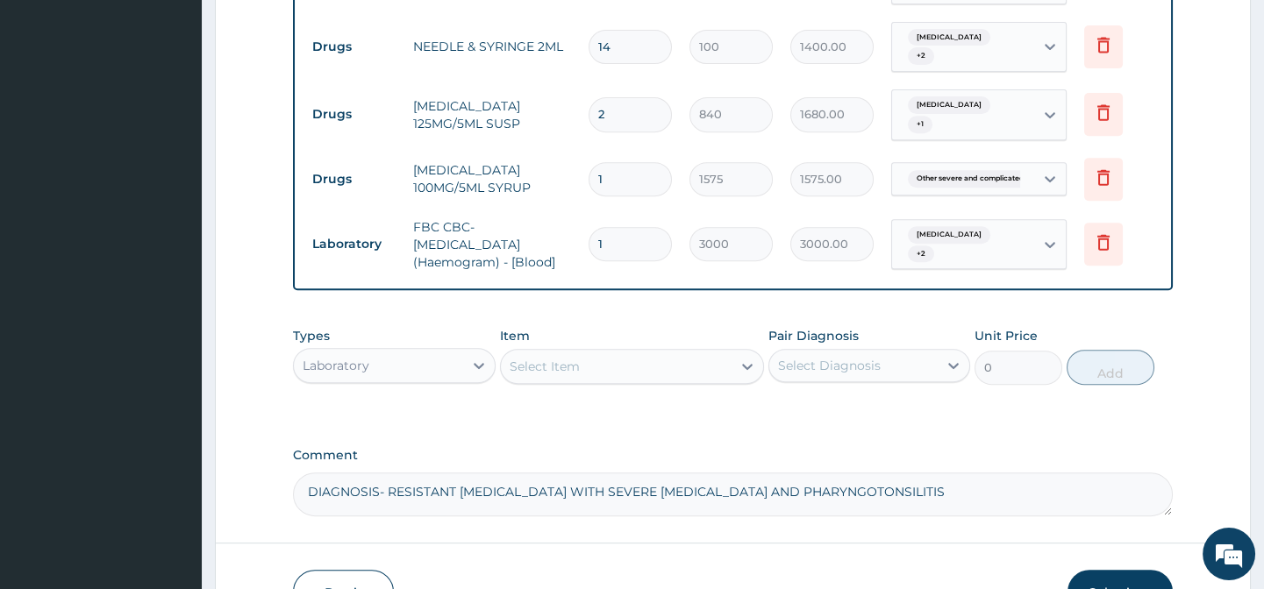
click at [607, 374] on div "Select Item" at bounding box center [616, 367] width 231 height 28
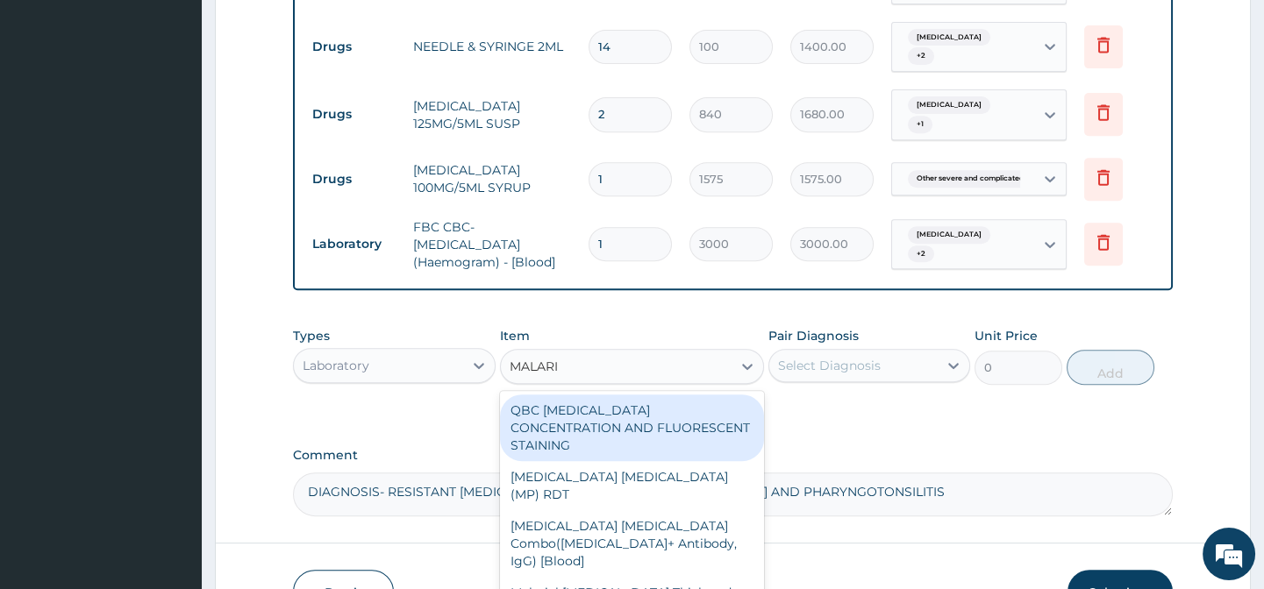
type input "MALARIA"
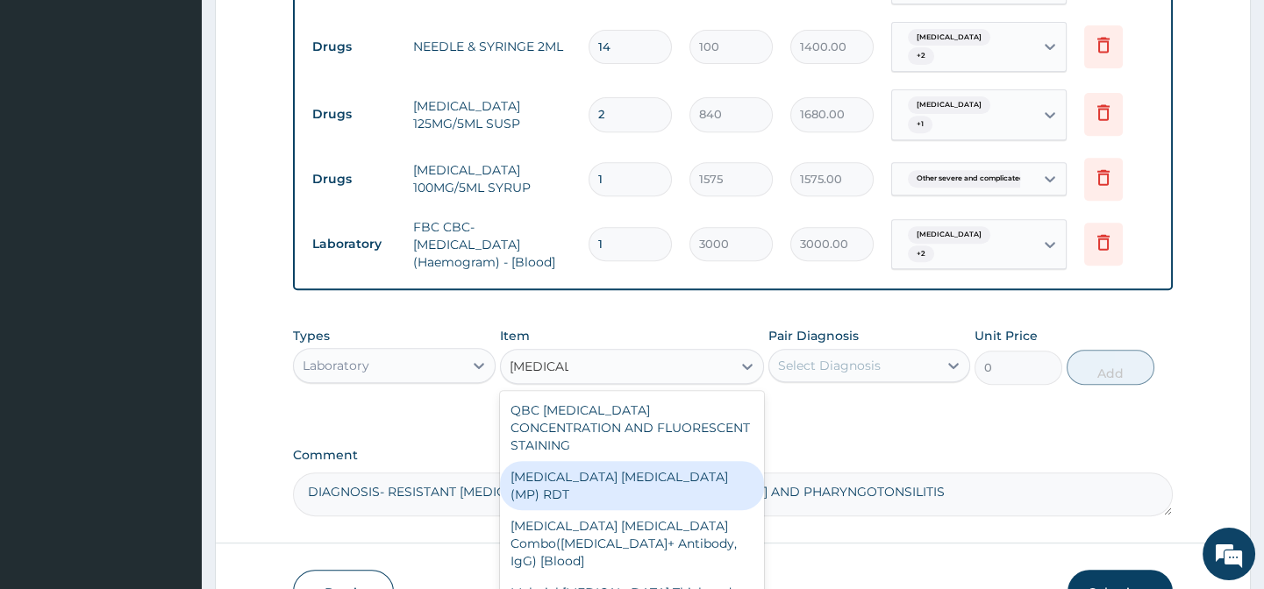
click at [627, 468] on div "MALARIA PARASITE (MP) RDT" at bounding box center [632, 485] width 264 height 49
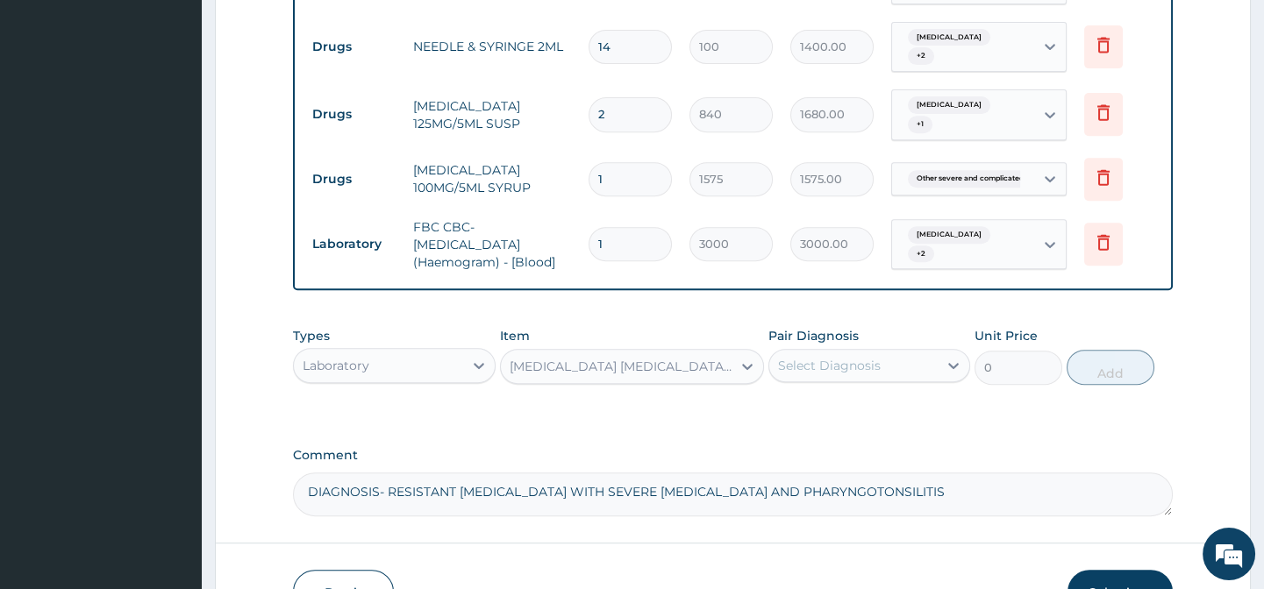
type input "1500"
click at [829, 374] on div "Select Diagnosis" at bounding box center [829, 366] width 103 height 18
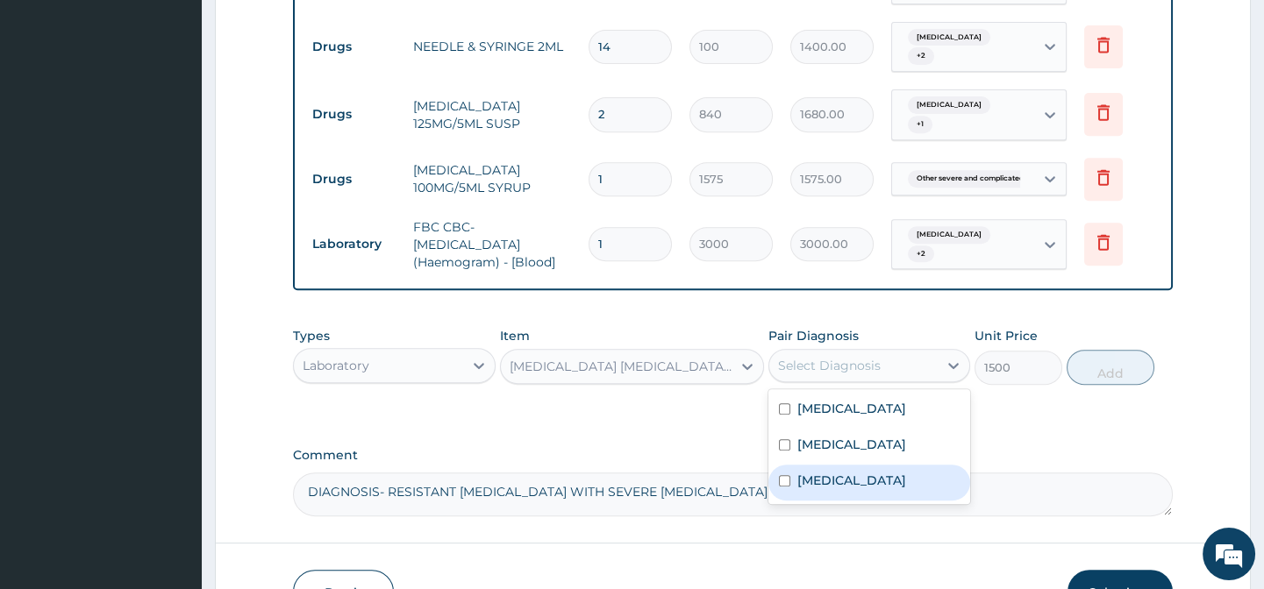
drag, startPoint x: 846, startPoint y: 500, endPoint x: 947, endPoint y: 405, distance: 138.3
click at [865, 485] on label "Other severe and complicated Plasmodium falciparum malaria" at bounding box center [851, 481] width 109 height 18
checkbox input "true"
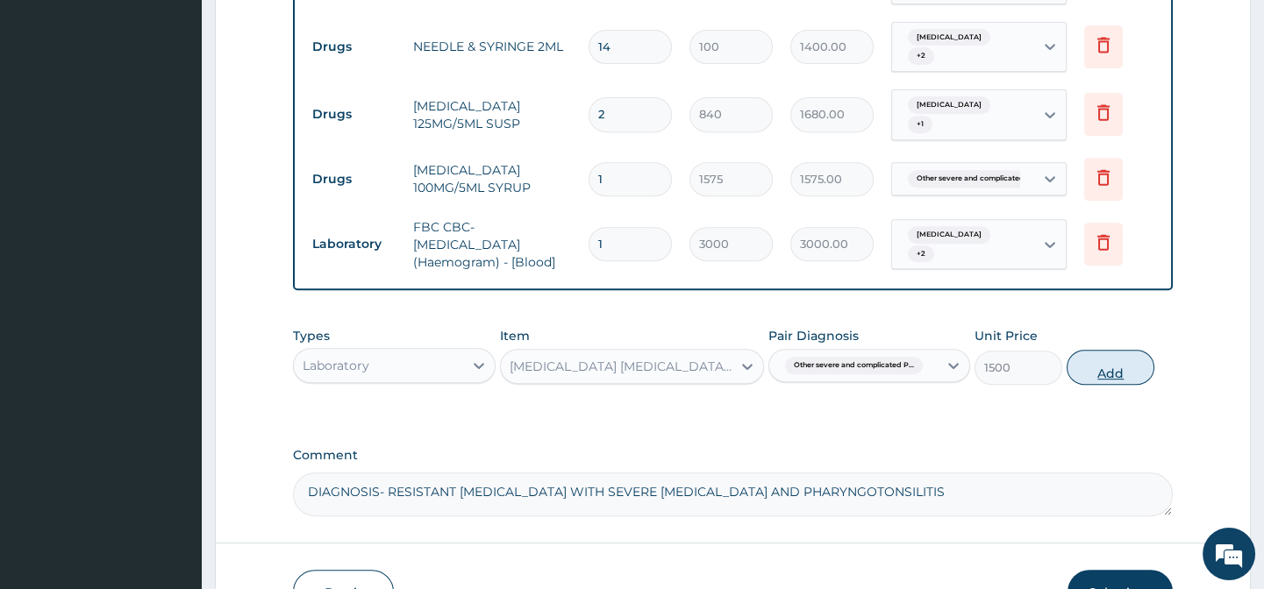
click at [1092, 375] on button "Add" at bounding box center [1110, 367] width 88 height 35
type input "0"
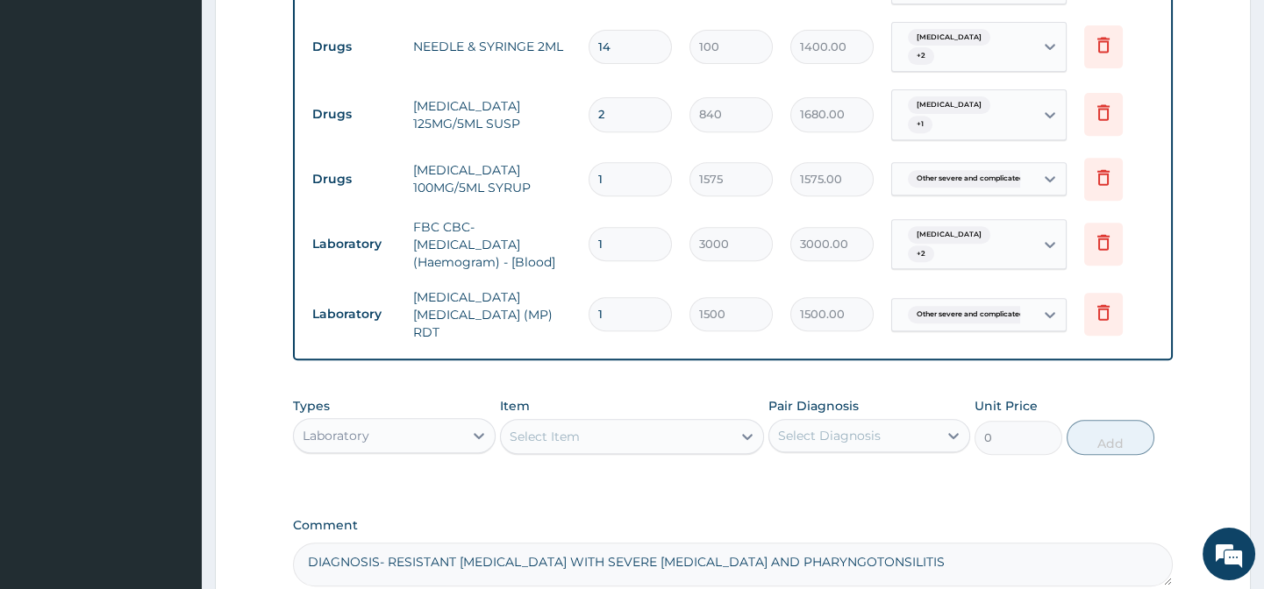
click at [550, 436] on div "Select Item" at bounding box center [544, 437] width 70 height 18
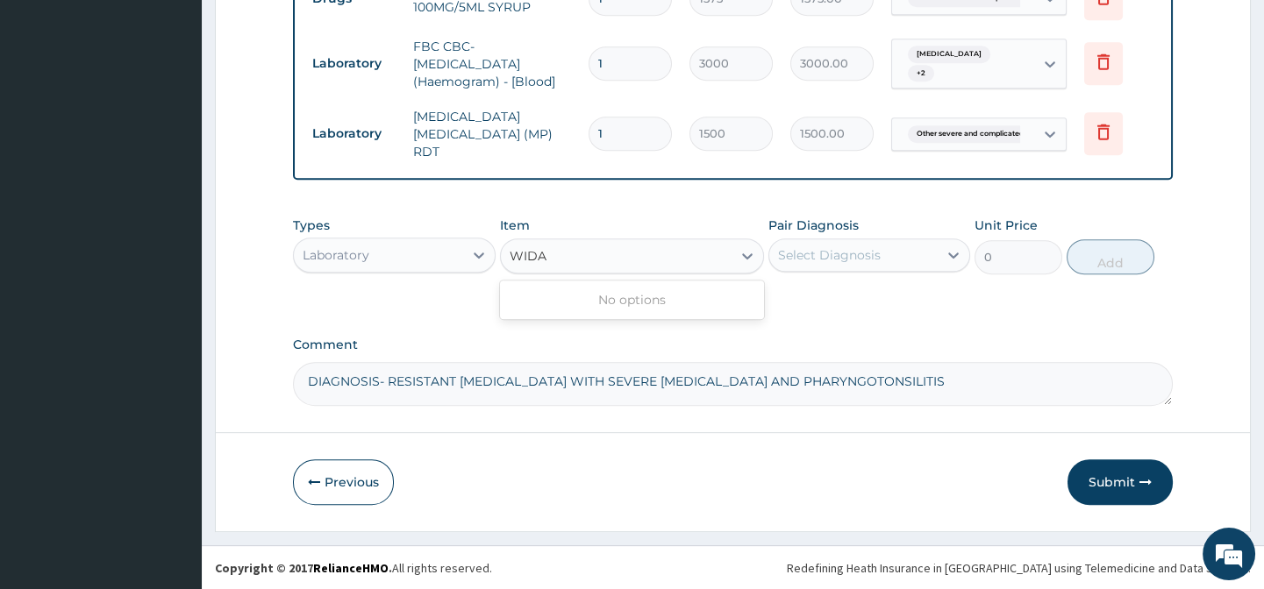
type input "WIDA"
click at [961, 385] on textarea "DIAGNOSIS- RESISTANT MALARIA WITH SEVERE ACUTE GASTROENTERITIS AND PHARYNGOTONS…" at bounding box center [732, 384] width 879 height 44
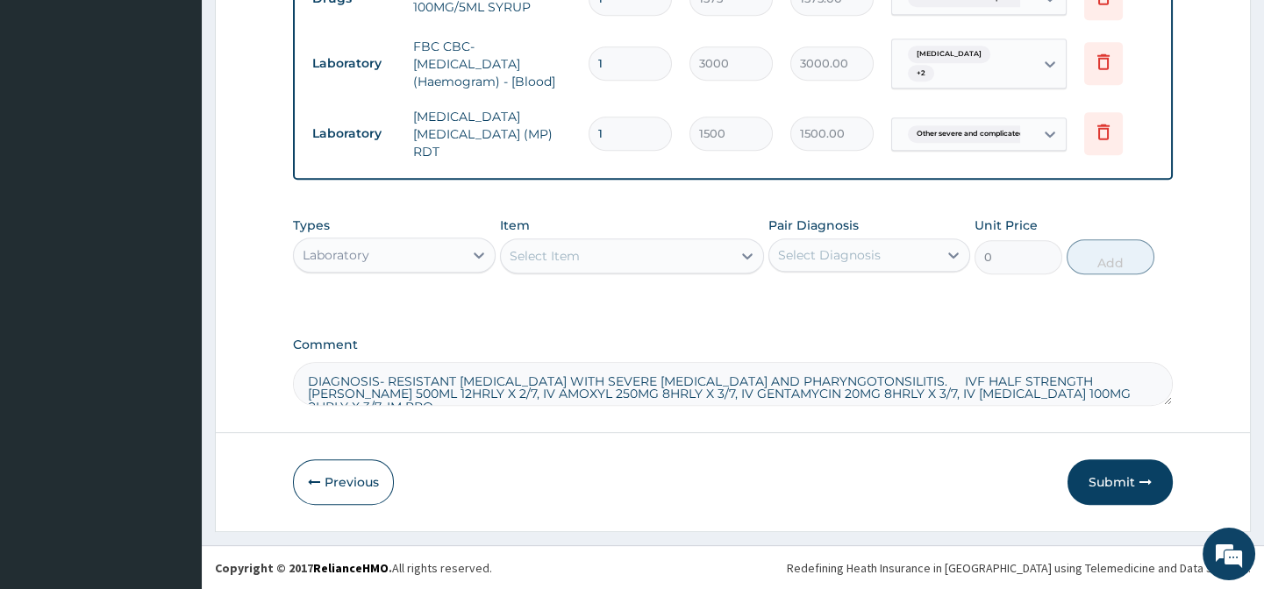
scroll to position [9, 0]
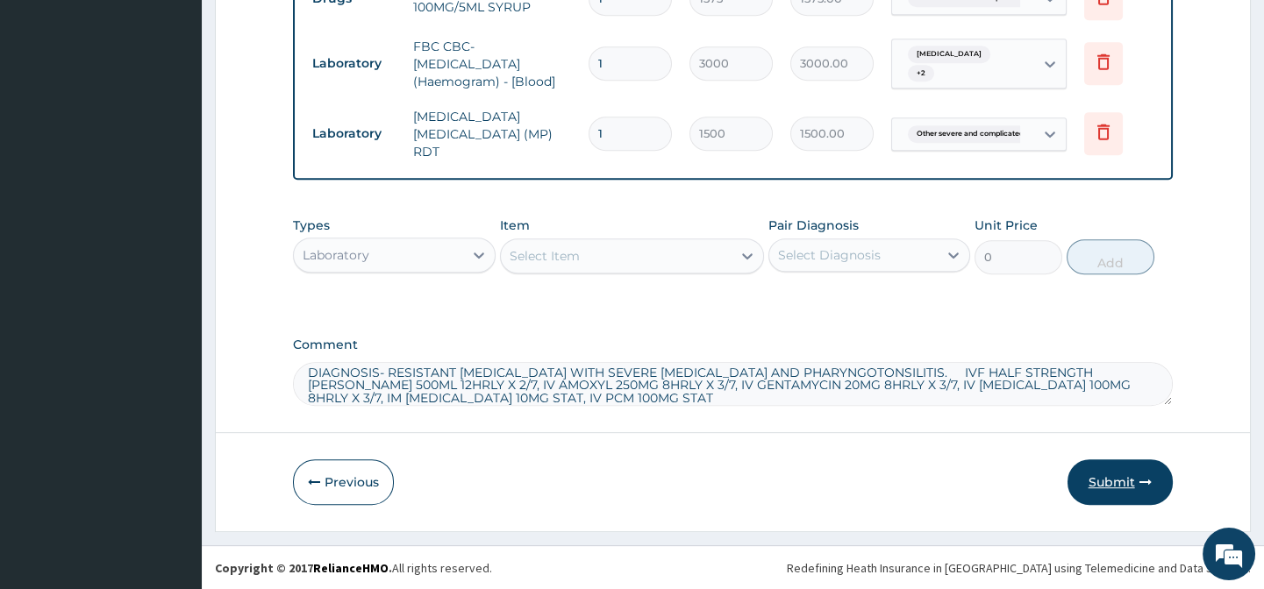
type textarea "DIAGNOSIS- RESISTANT MALARIA WITH SEVERE ACUTE GASTROENTERITIS AND PHARYNGOTONS…"
click at [1136, 474] on button "Submit" at bounding box center [1119, 482] width 105 height 46
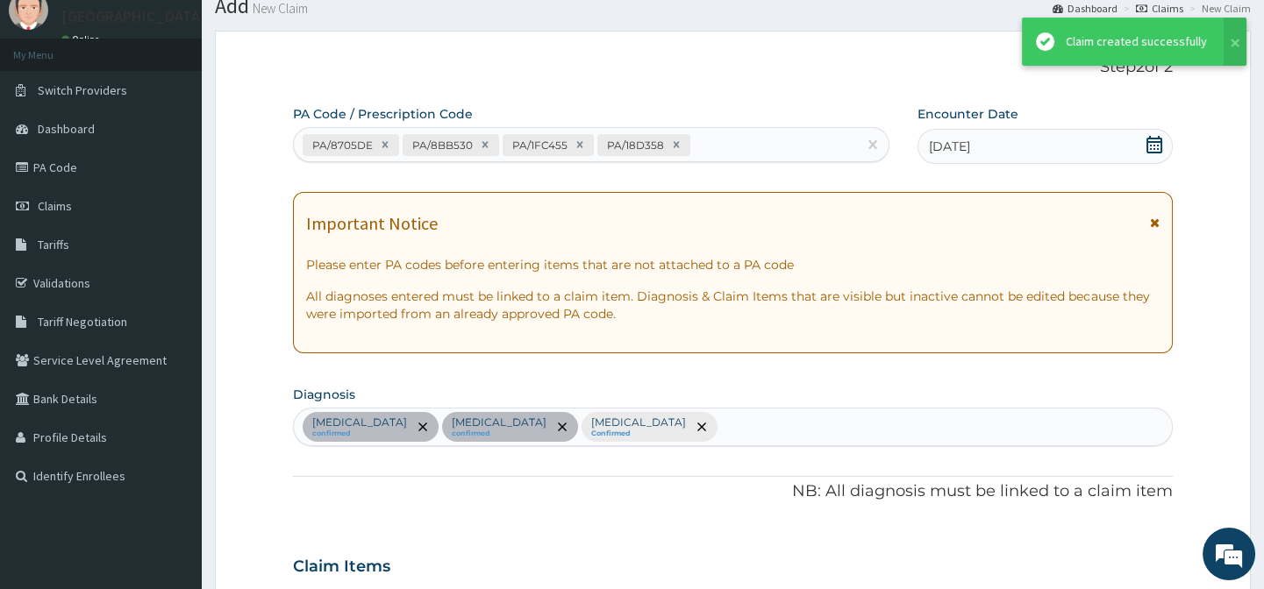
scroll to position [1804, 0]
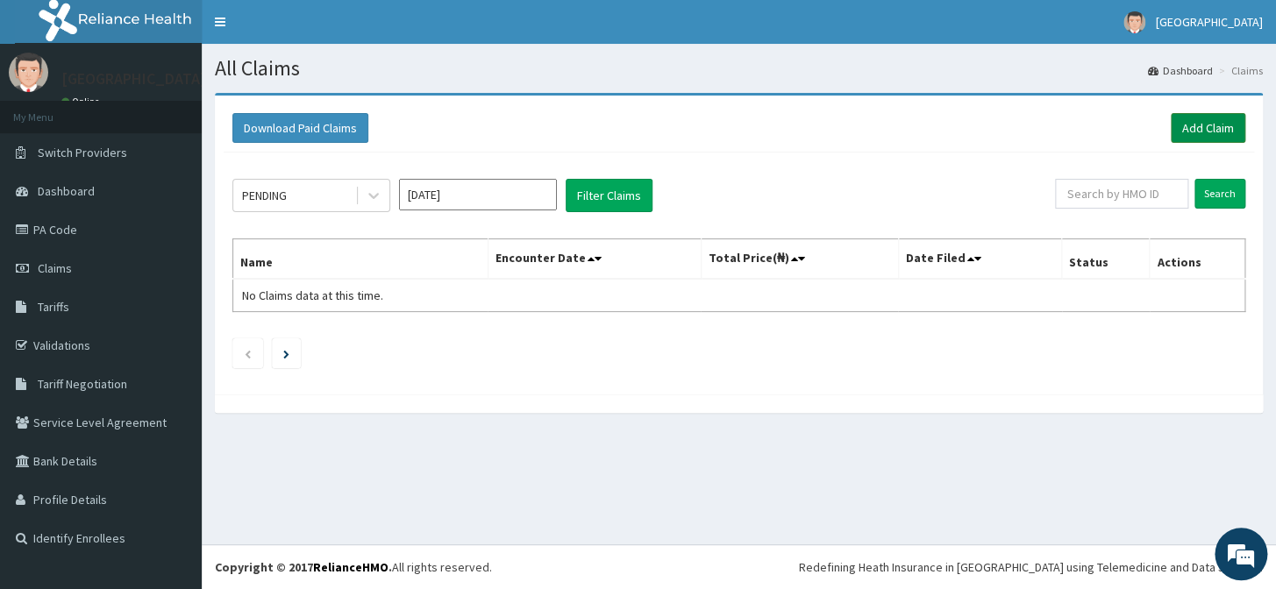
click at [1205, 123] on link "Add Claim" at bounding box center [1208, 128] width 75 height 30
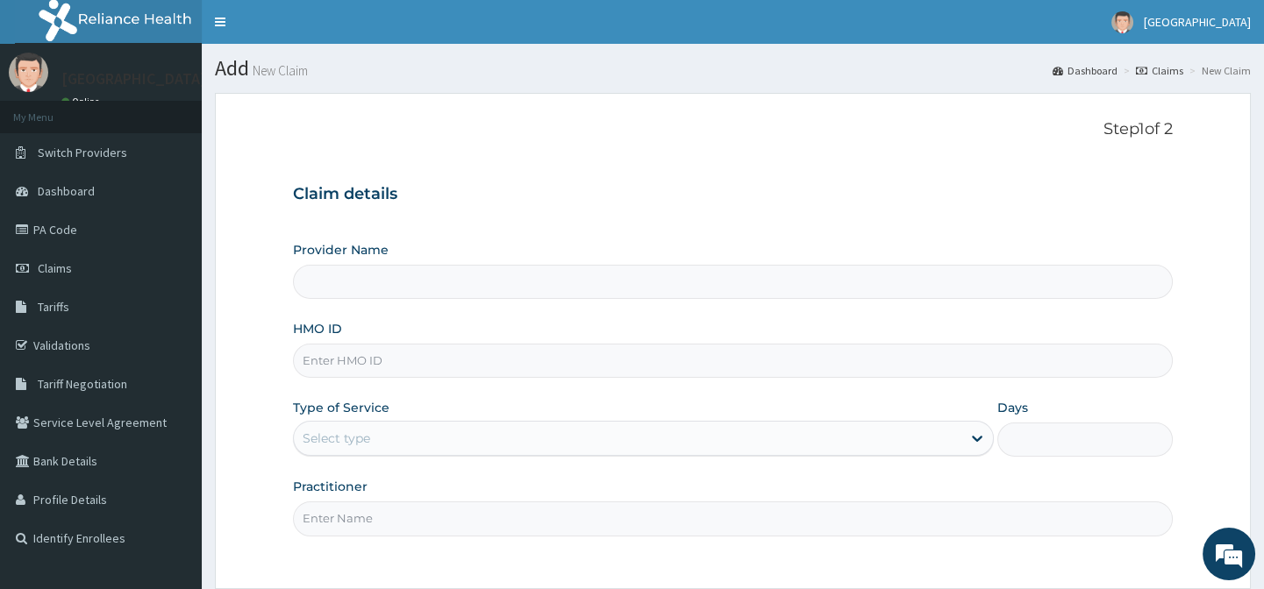
type input "Horeb Specialist Hospital Ltd."
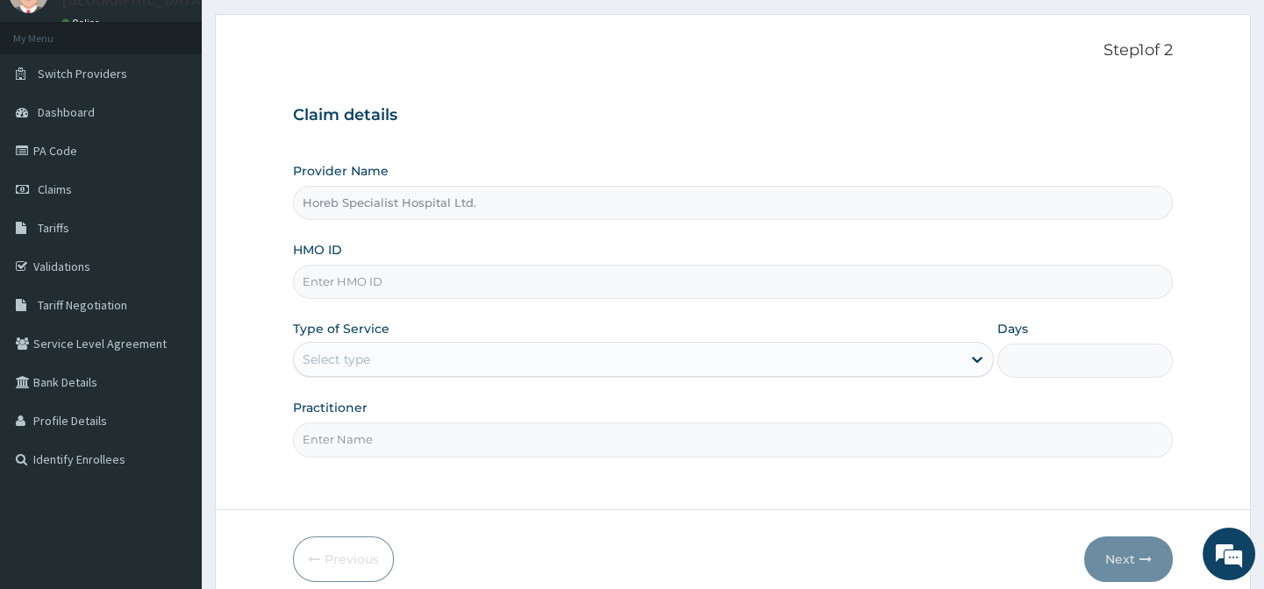
click at [333, 281] on input "HMO ID" at bounding box center [732, 282] width 879 height 34
type input "GB1/10082/B"
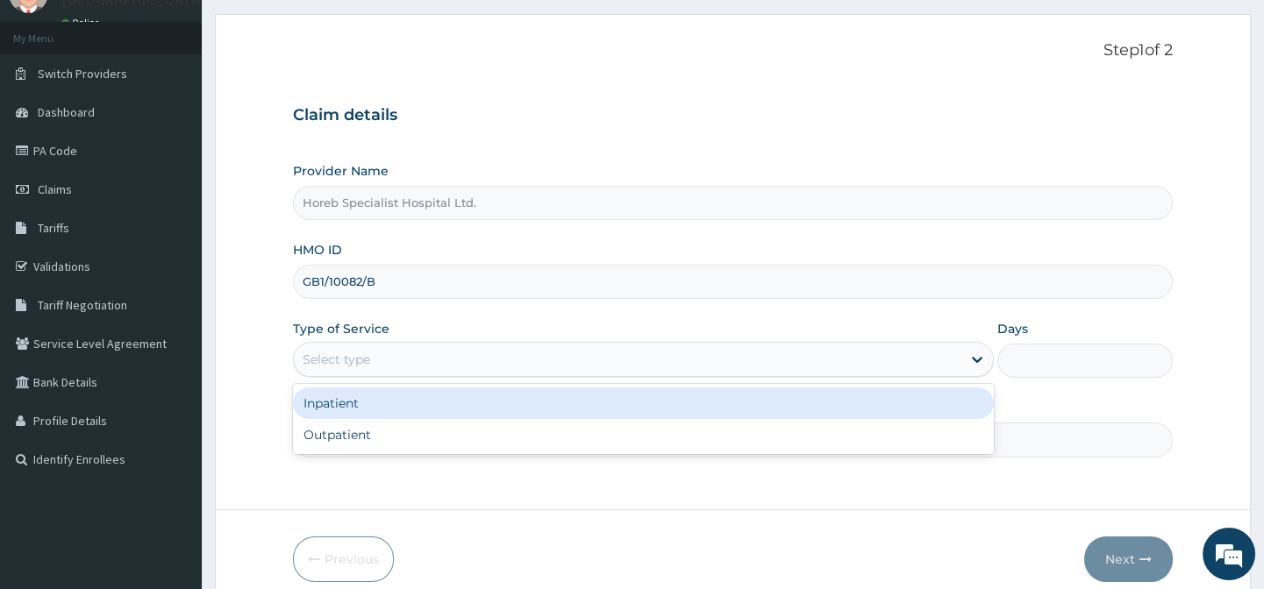
click at [523, 360] on div "Select type" at bounding box center [627, 359] width 667 height 28
drag, startPoint x: 473, startPoint y: 397, endPoint x: 1110, endPoint y: 435, distance: 638.6
click at [490, 397] on div "Inpatient" at bounding box center [643, 404] width 701 height 32
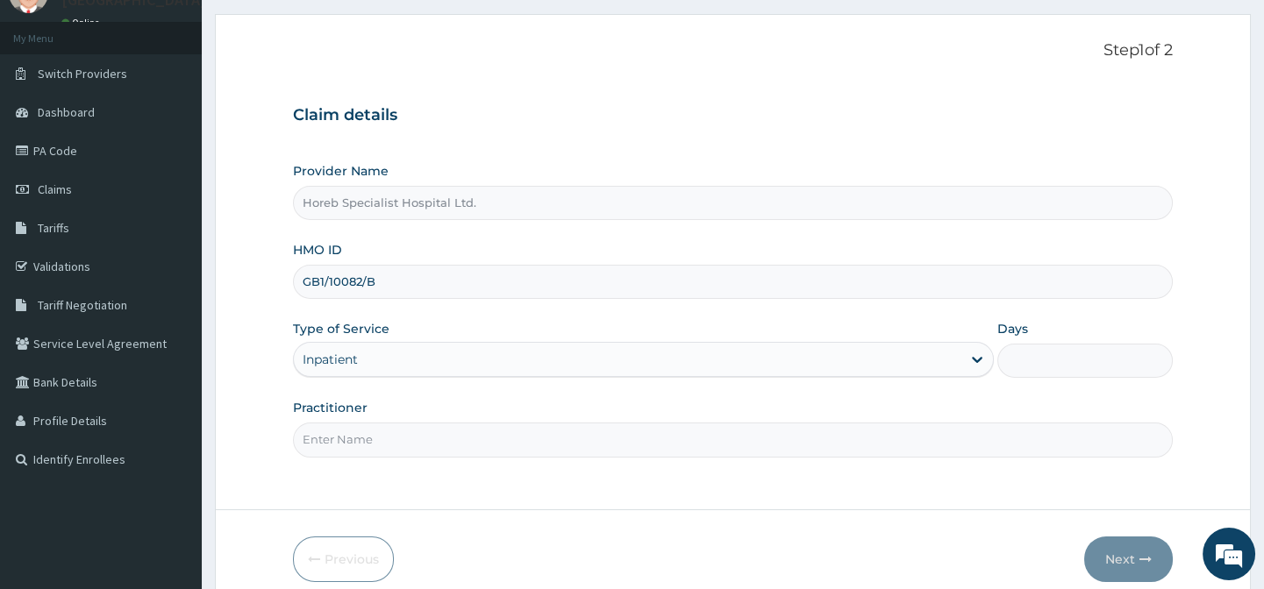
click at [1062, 368] on input "Days" at bounding box center [1084, 361] width 175 height 34
type input "5"
click at [924, 446] on input "Practitioner" at bounding box center [732, 440] width 879 height 34
type input "DR ANDEYANTSO"
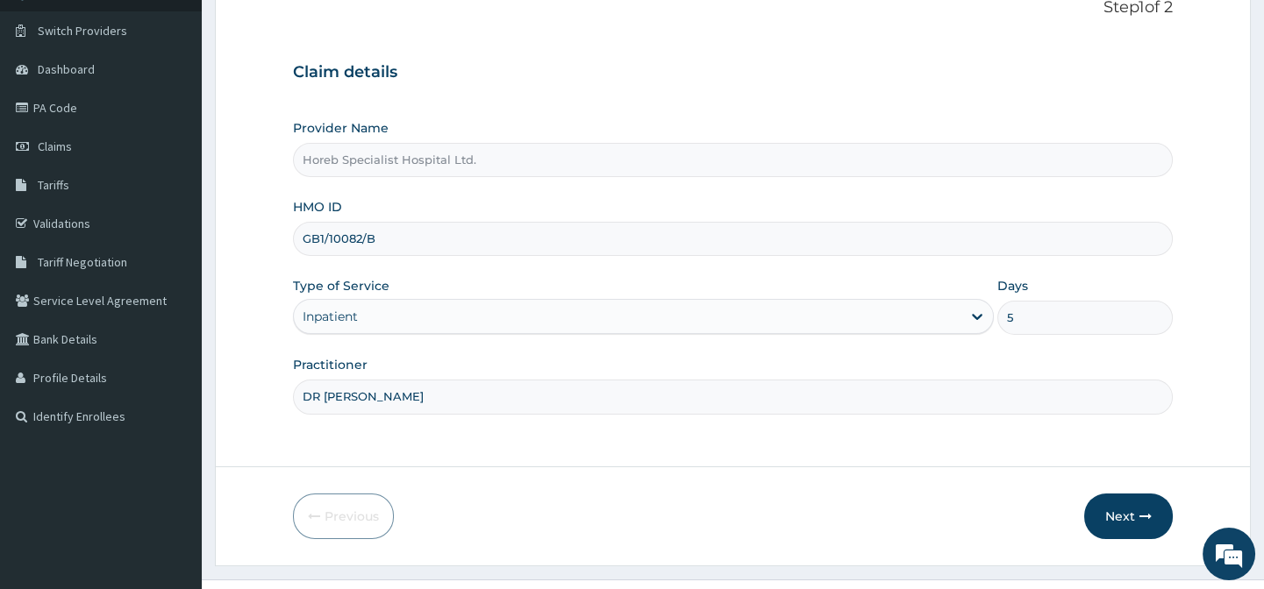
scroll to position [157, 0]
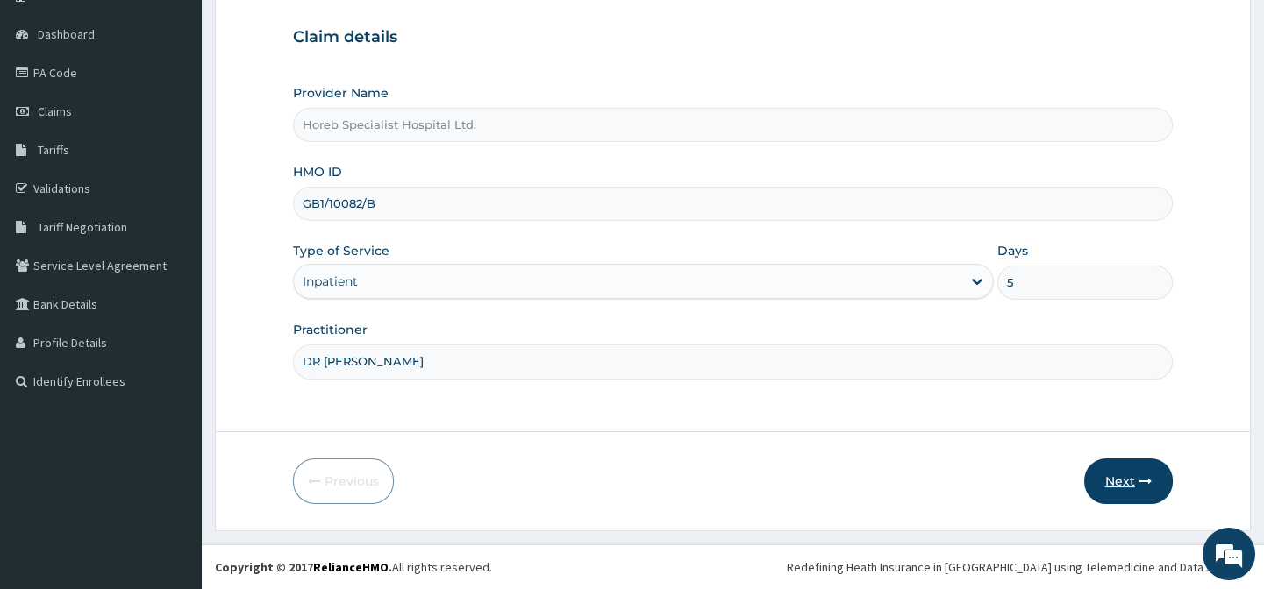
click at [1134, 475] on button "Next" at bounding box center [1128, 482] width 89 height 46
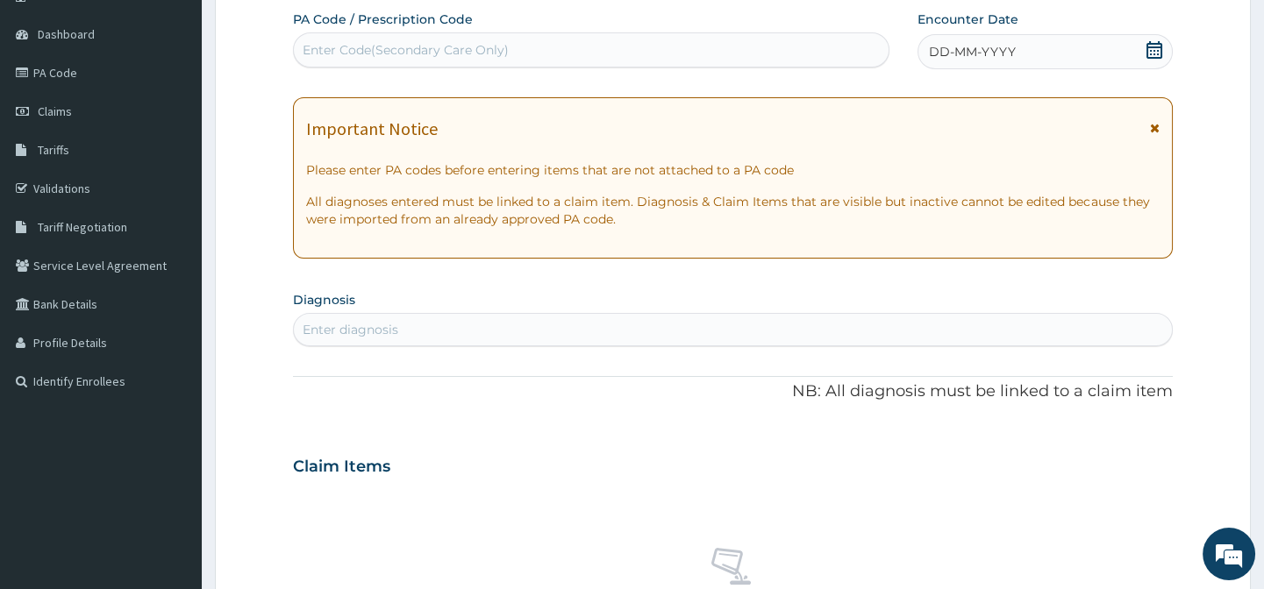
click at [518, 44] on div "Enter Code(Secondary Care Only)" at bounding box center [591, 50] width 594 height 28
type input "PA/8494A8"
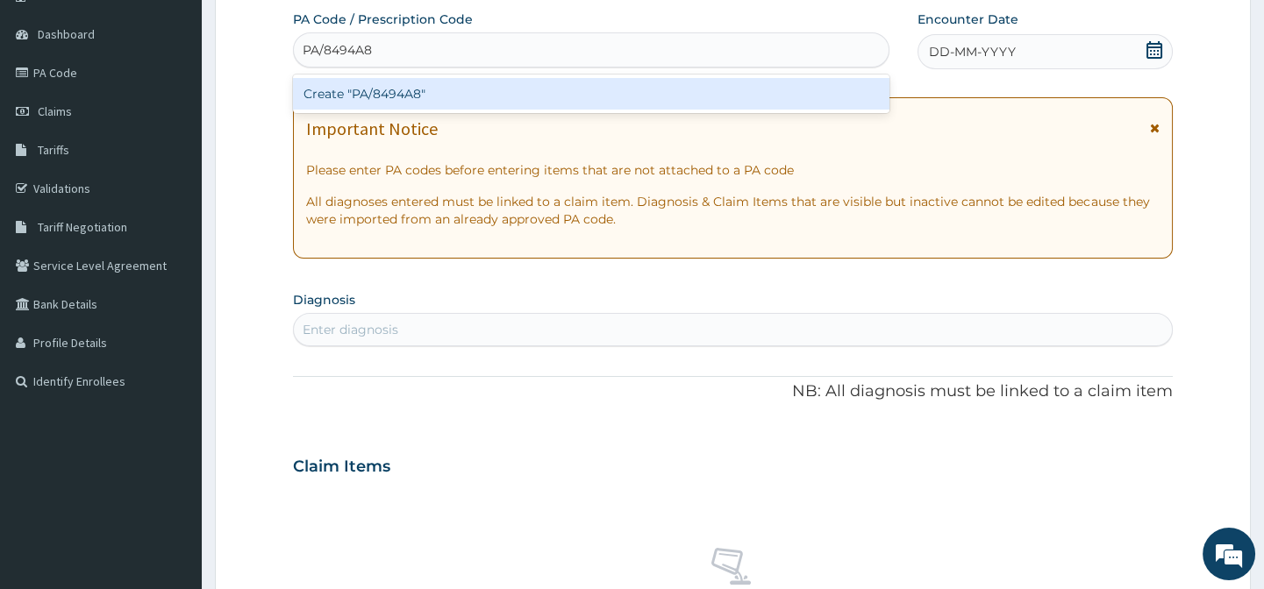
click at [511, 95] on div "Create "PA/8494A8"" at bounding box center [590, 94] width 595 height 32
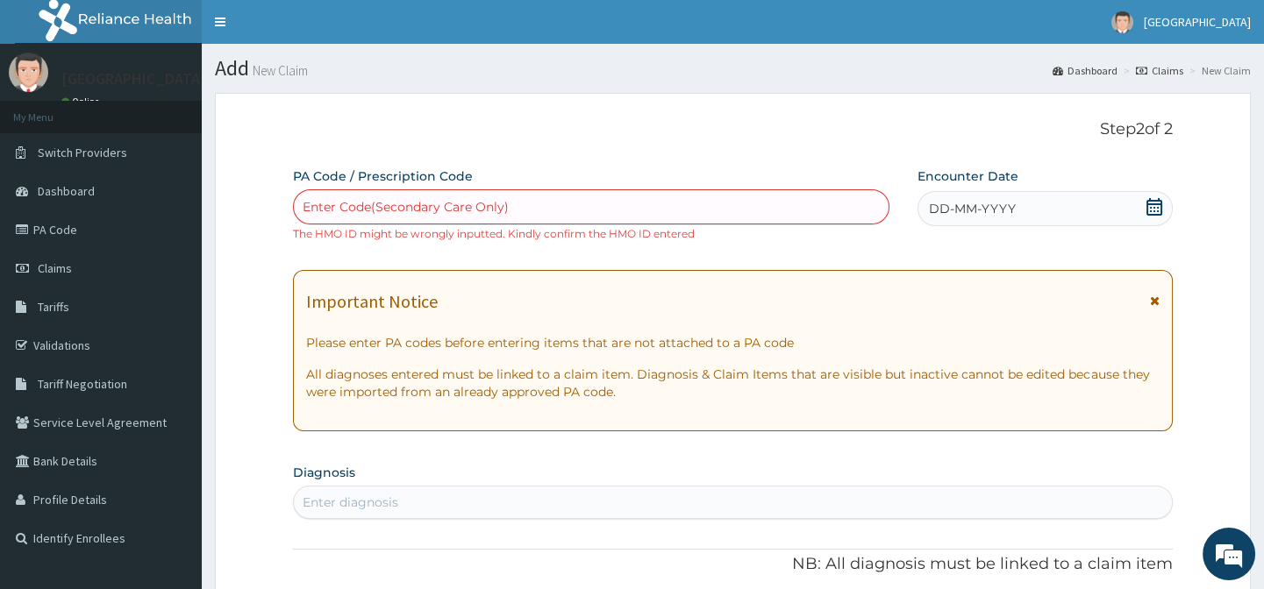
scroll to position [0, 0]
click at [535, 208] on div "Enter Code(Secondary Care Only)" at bounding box center [591, 207] width 594 height 28
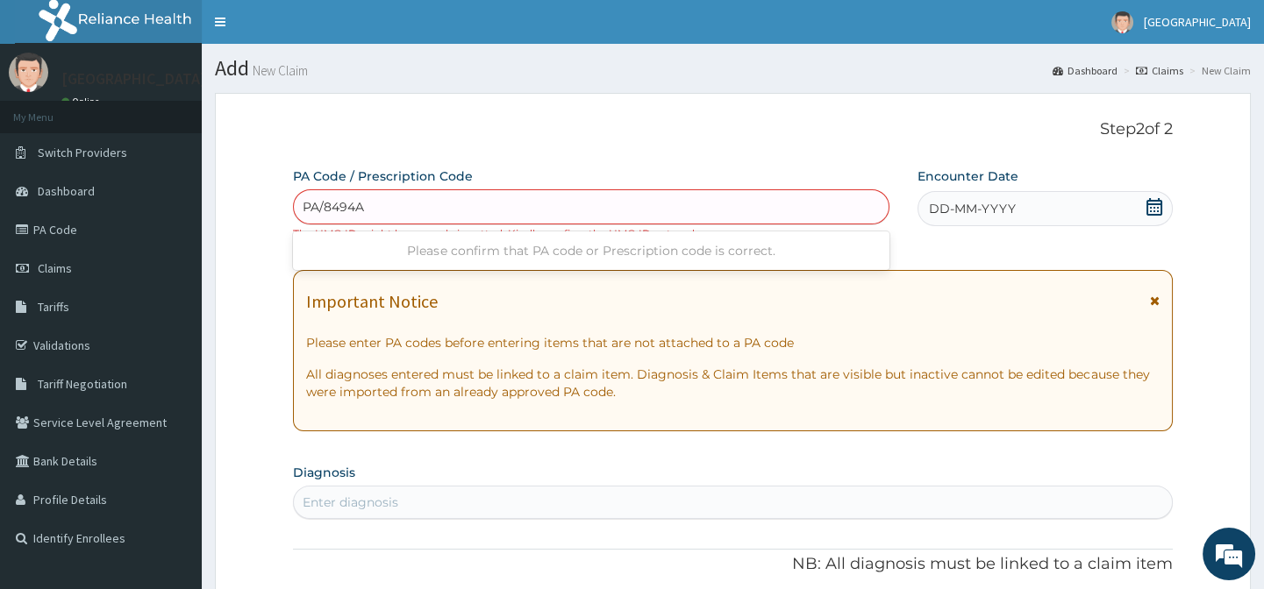
type input "PA/8494A8"
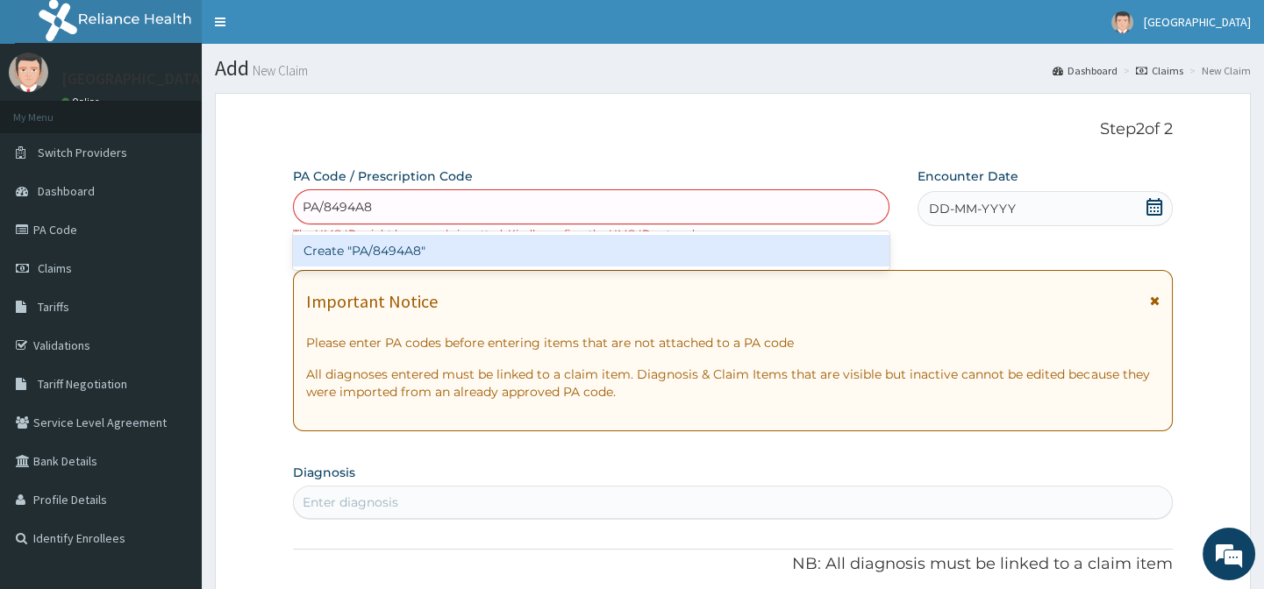
click at [580, 253] on div "Create "PA/8494A8"" at bounding box center [590, 251] width 595 height 32
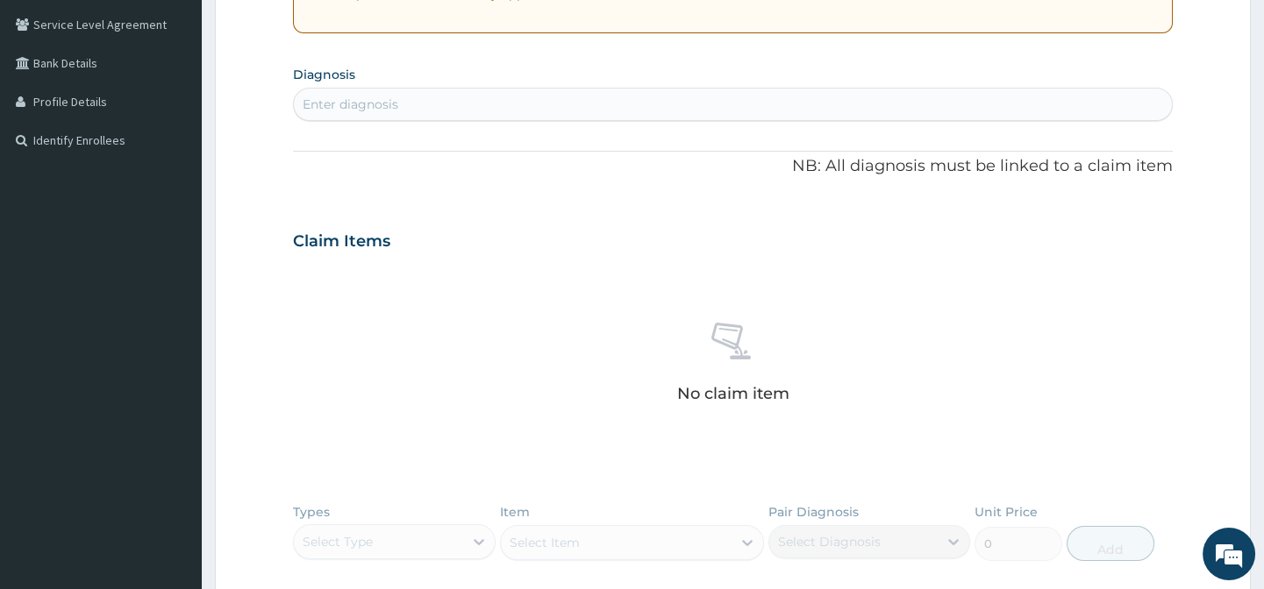
scroll to position [685, 0]
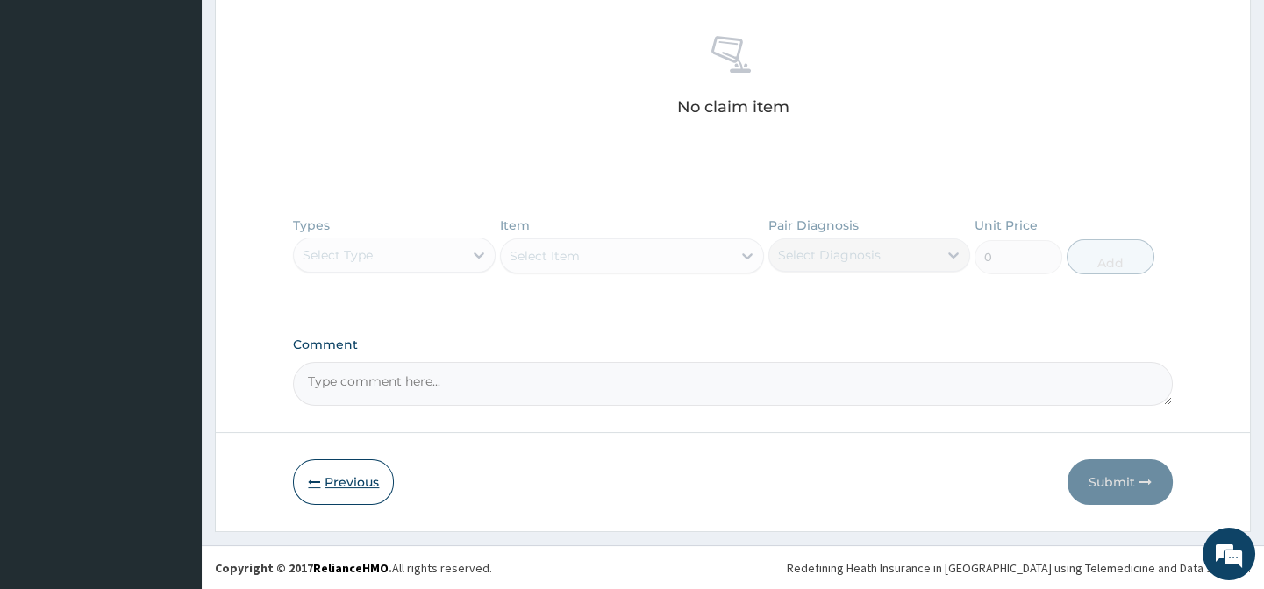
click at [351, 478] on button "Previous" at bounding box center [343, 482] width 101 height 46
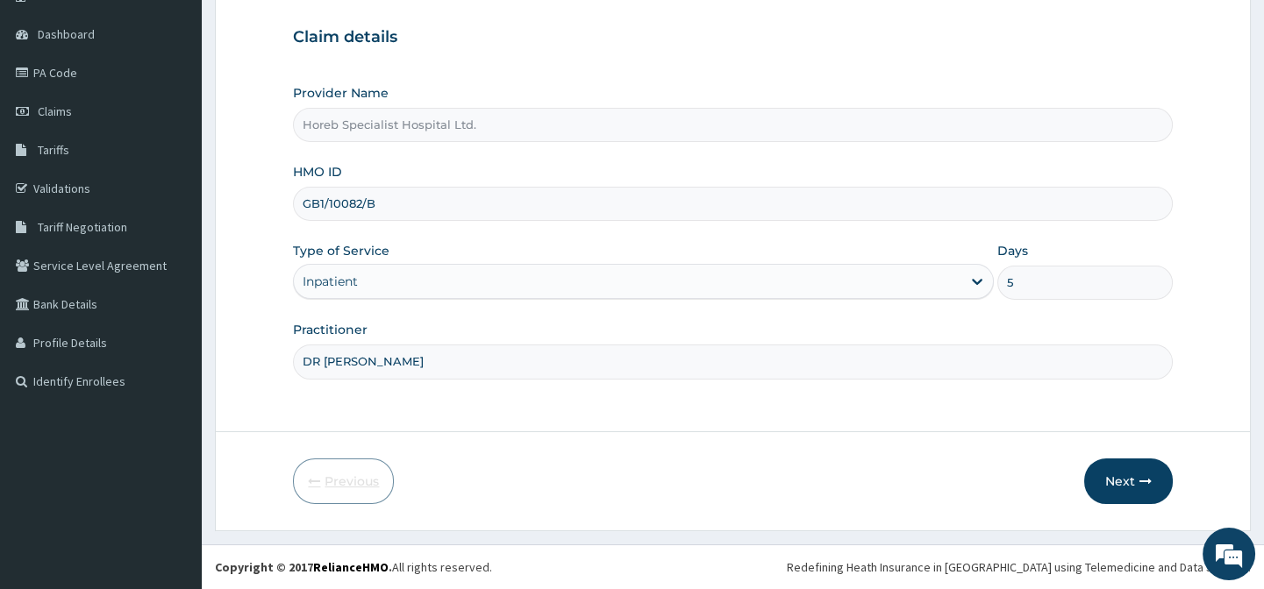
scroll to position [157, 0]
drag, startPoint x: 303, startPoint y: 201, endPoint x: 390, endPoint y: 203, distance: 86.8
click at [390, 203] on input "GB1/10082/B" at bounding box center [732, 204] width 879 height 34
click at [59, 192] on link "Validations" at bounding box center [101, 188] width 202 height 39
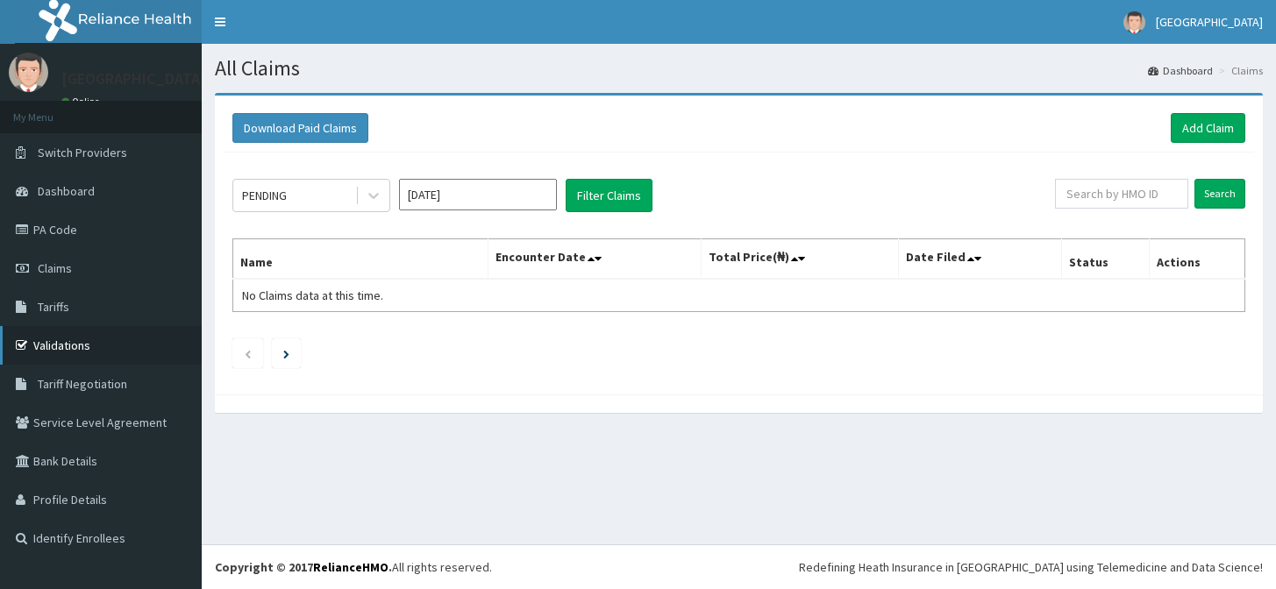
click at [80, 349] on link "Validations" at bounding box center [101, 345] width 202 height 39
click at [1221, 126] on link "Add Claim" at bounding box center [1208, 128] width 75 height 30
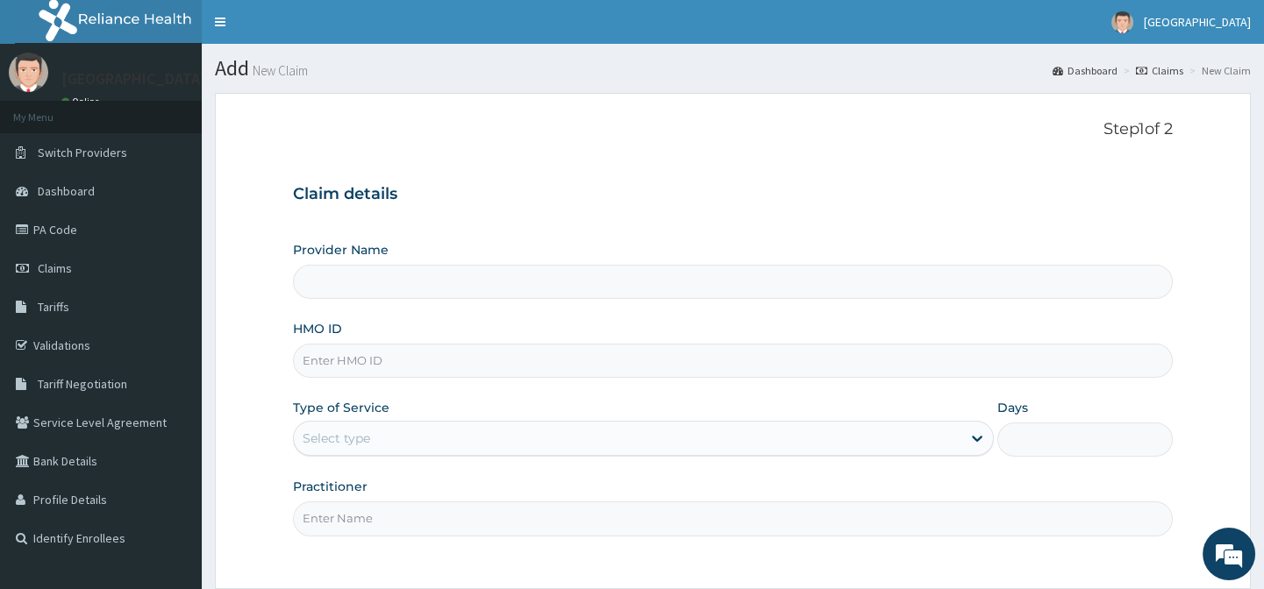
type input "Horeb Specialist Hospital Ltd."
click at [444, 362] on input "HMO ID" at bounding box center [732, 361] width 879 height 34
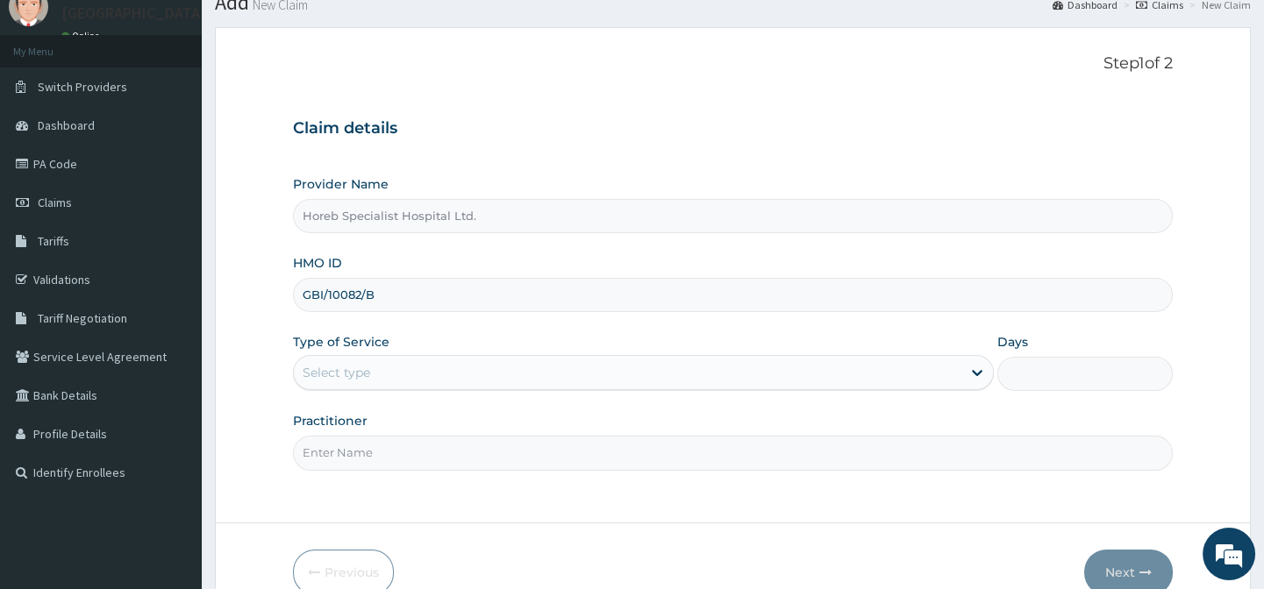
scroll to position [79, 0]
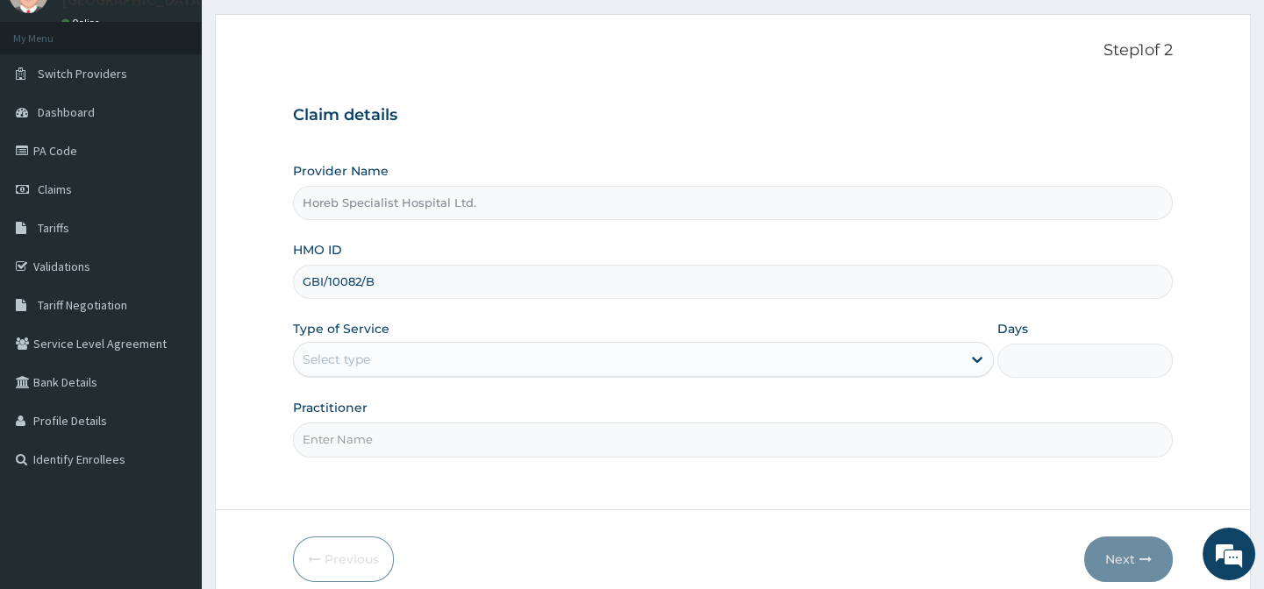
type input "GBI/10082/B"
click at [518, 359] on div "Select type" at bounding box center [627, 359] width 667 height 28
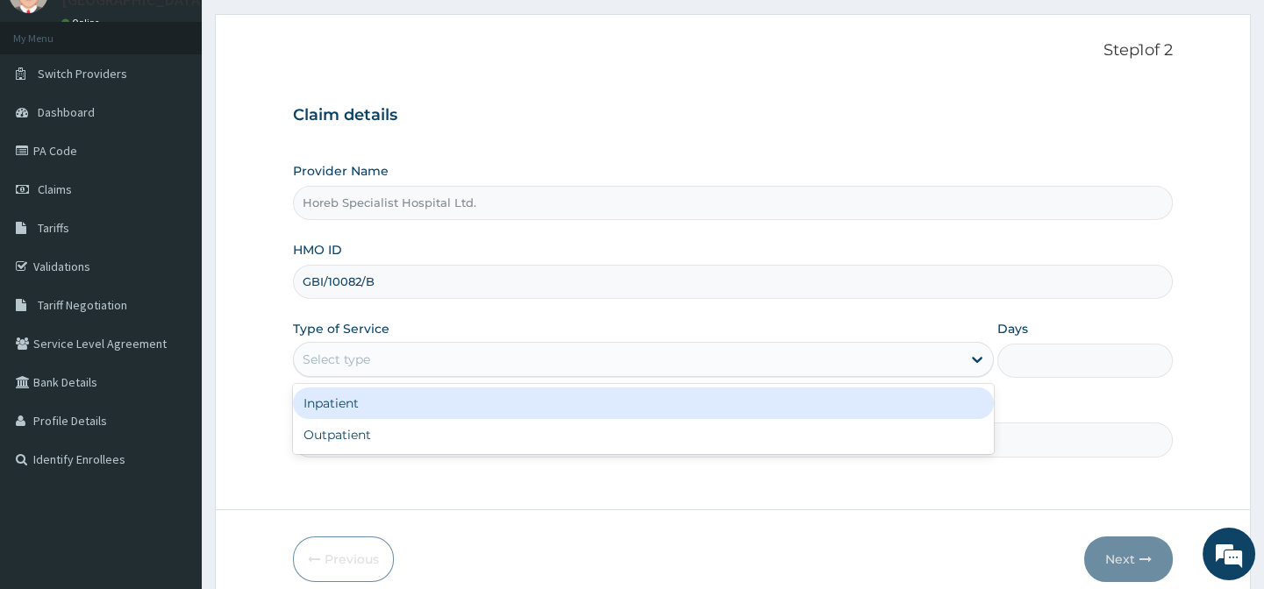
drag, startPoint x: 483, startPoint y: 402, endPoint x: 612, endPoint y: 402, distance: 128.9
click at [483, 402] on div "Inpatient" at bounding box center [643, 404] width 701 height 32
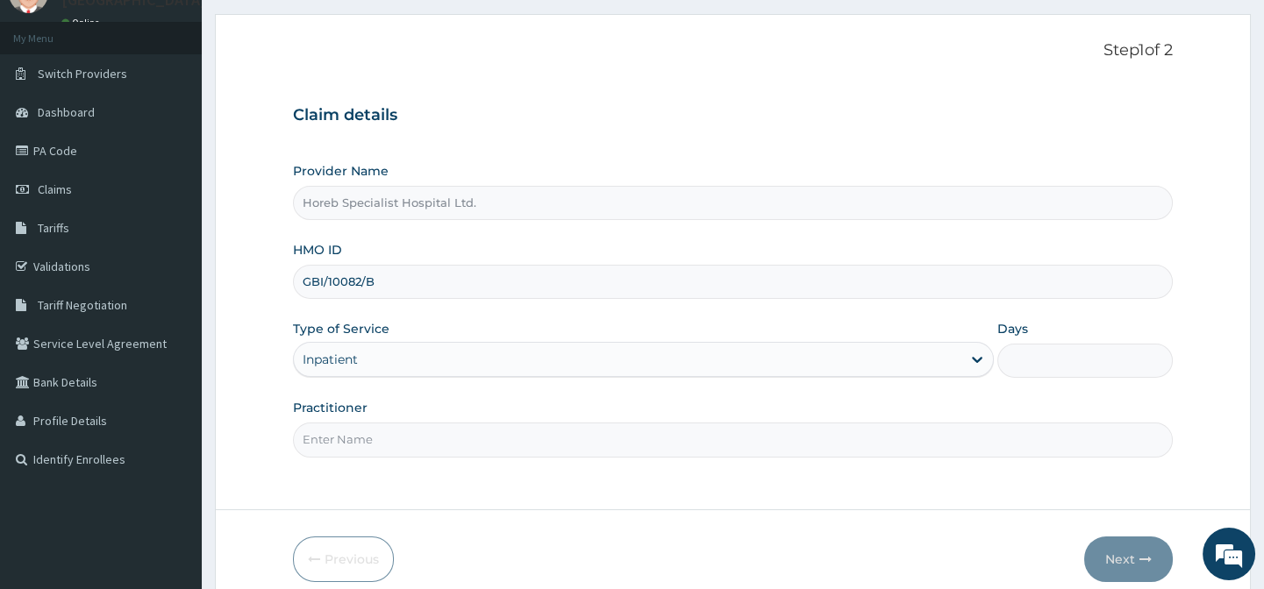
click at [1034, 358] on input "Days" at bounding box center [1084, 361] width 175 height 34
click at [493, 438] on input "Practitioner" at bounding box center [732, 440] width 879 height 34
type input "DR [PERSON_NAME]"
click at [1062, 354] on input "Days" at bounding box center [1084, 361] width 175 height 34
type input "5"
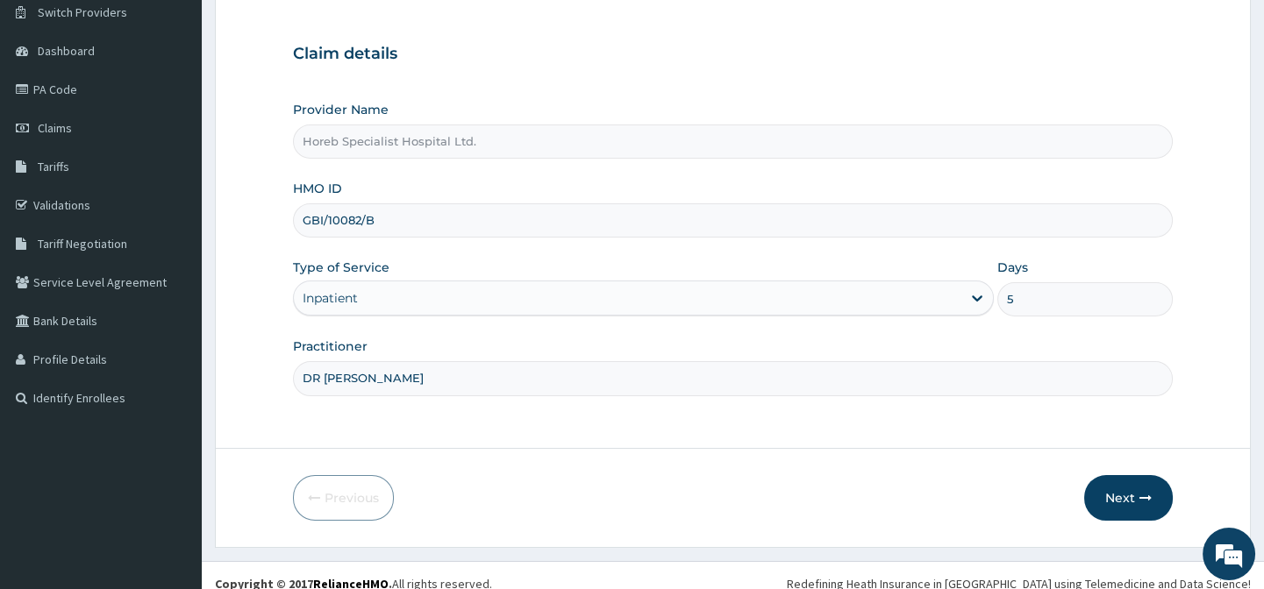
scroll to position [157, 0]
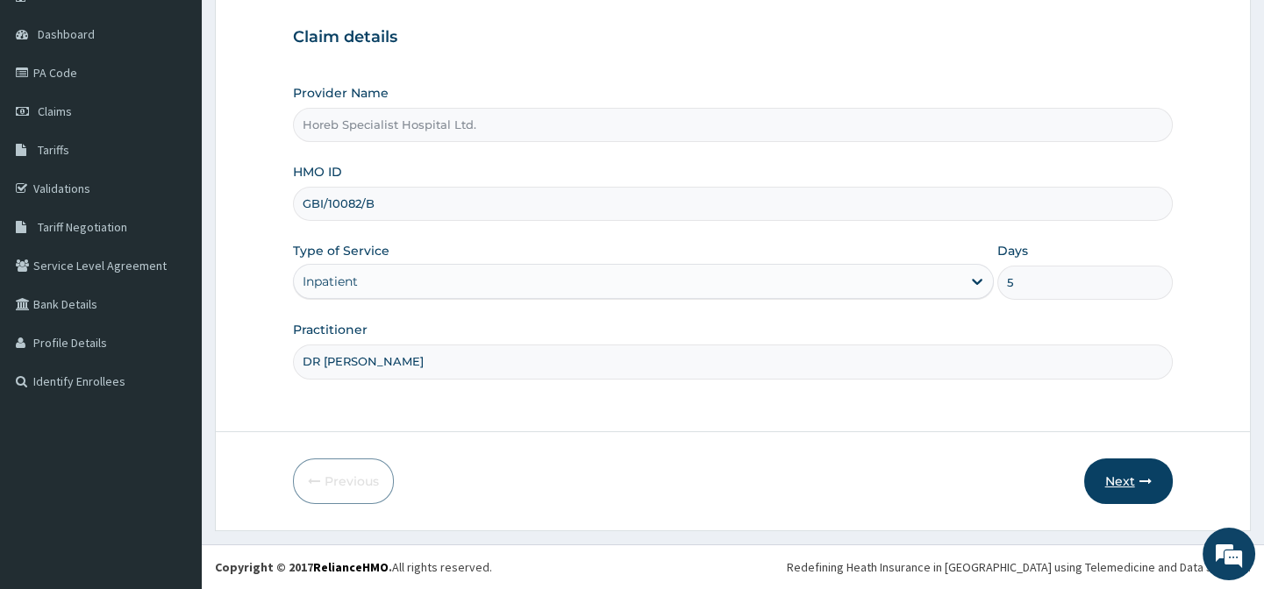
click at [1127, 482] on button "Next" at bounding box center [1128, 482] width 89 height 46
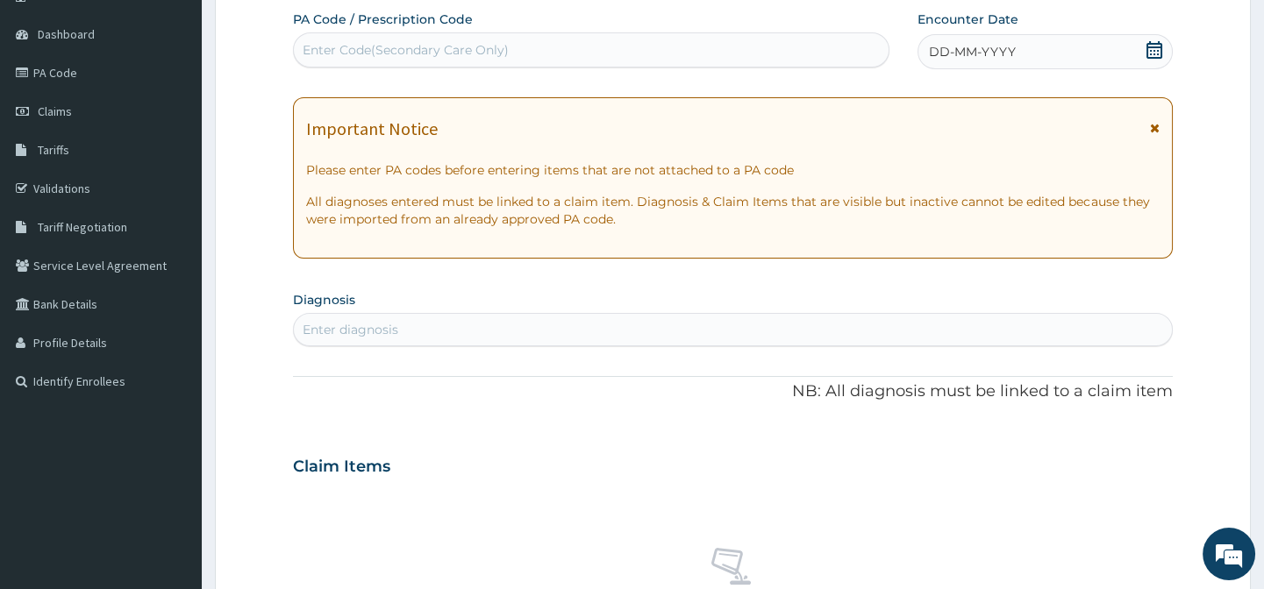
click at [445, 45] on div "Enter Code(Secondary Care Only)" at bounding box center [406, 50] width 206 height 18
type input "PA/8494A8"
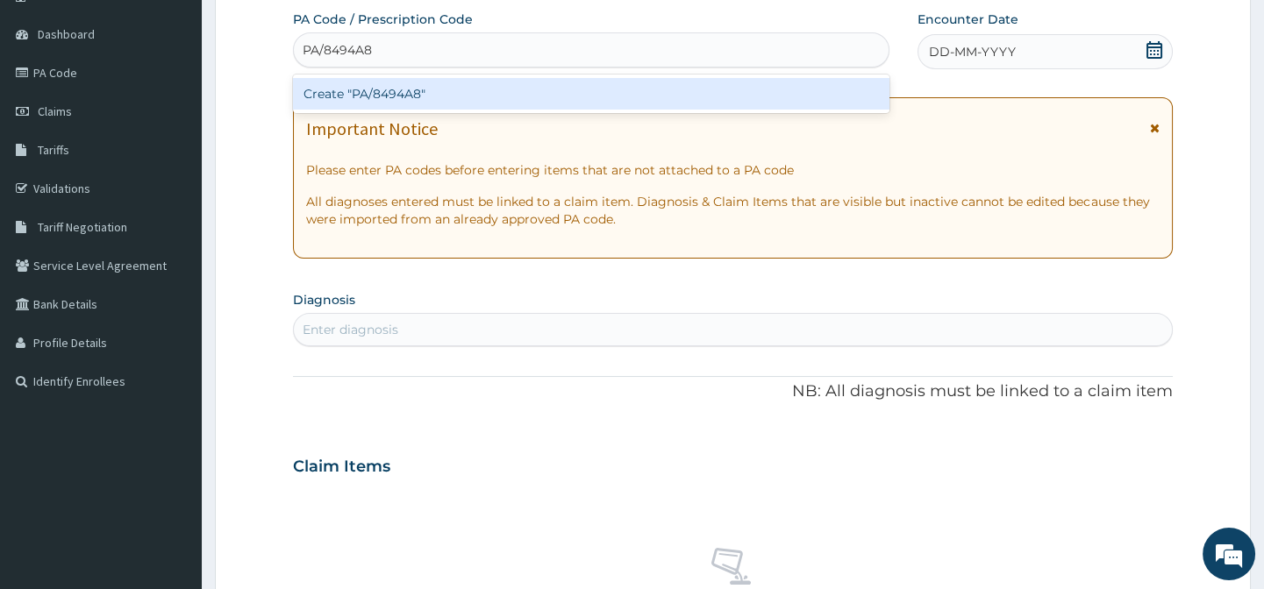
click at [434, 93] on div "Create "PA/8494A8"" at bounding box center [590, 94] width 595 height 32
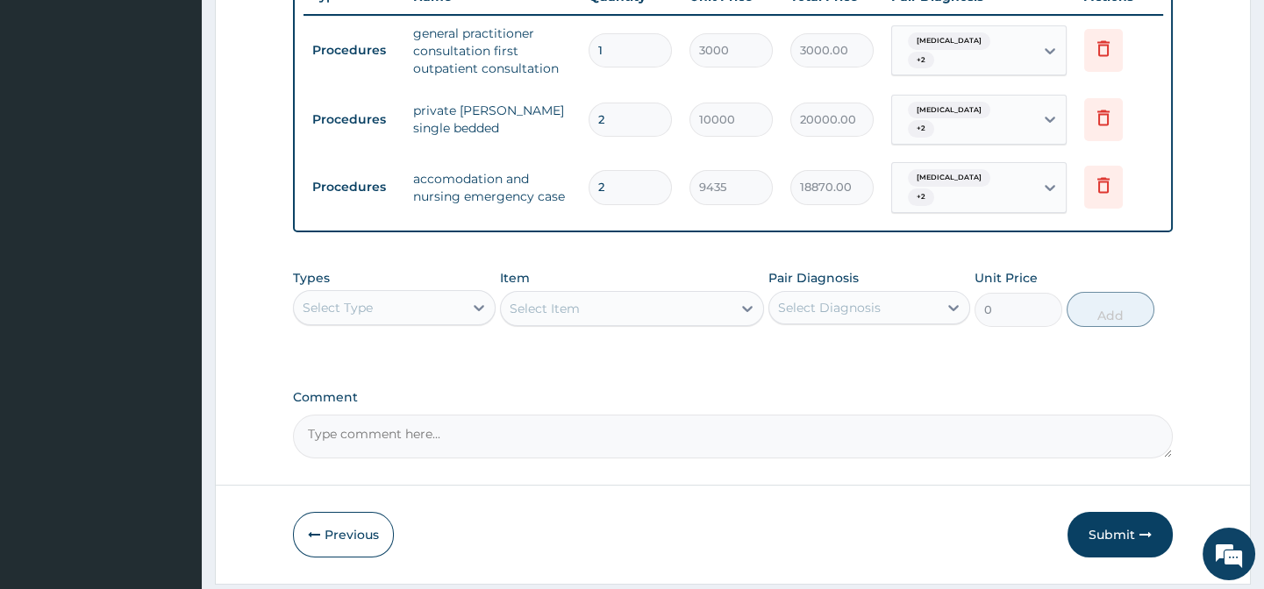
scroll to position [734, 0]
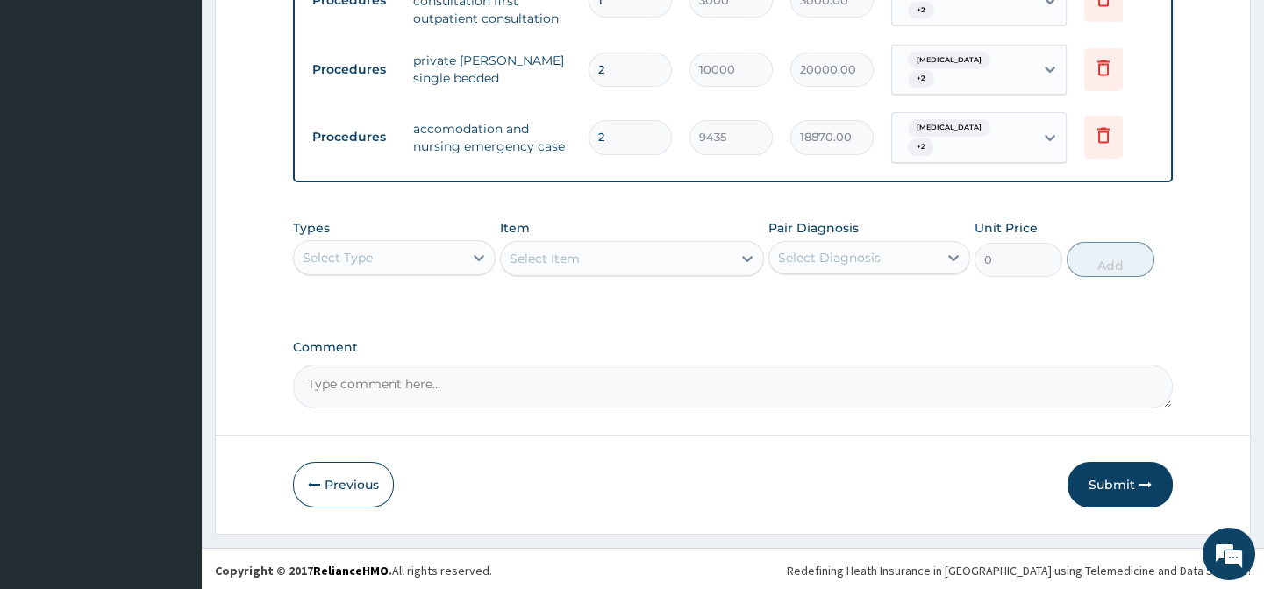
click at [587, 256] on div "Select Item" at bounding box center [632, 258] width 264 height 35
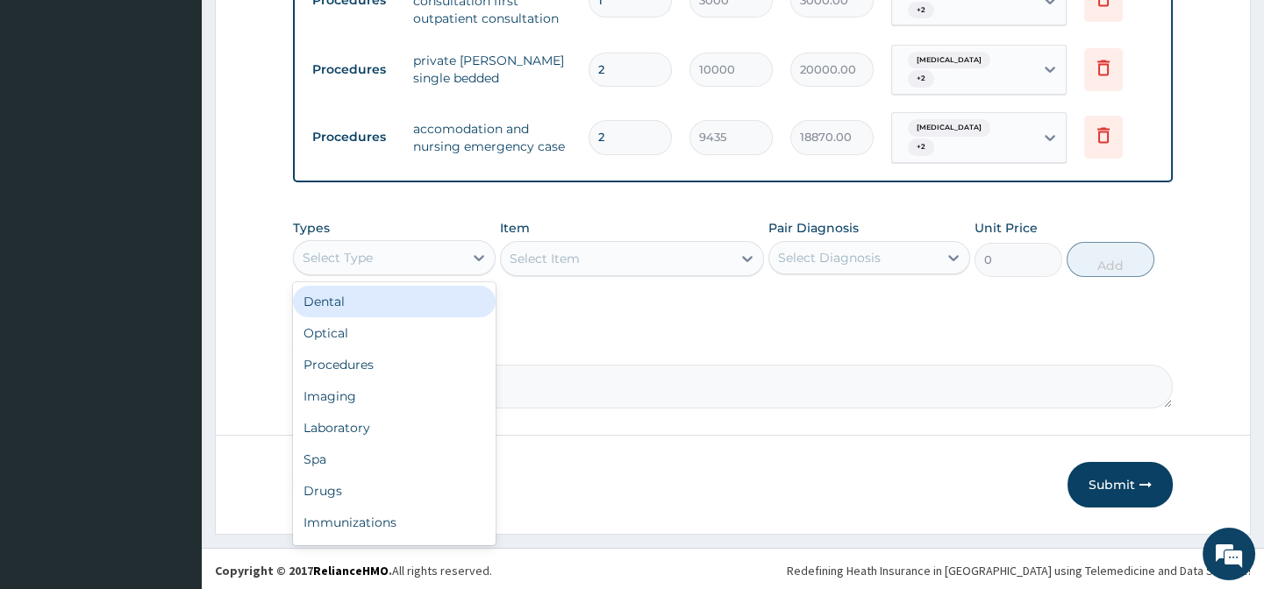
click at [371, 258] on div "Select Type" at bounding box center [378, 258] width 168 height 28
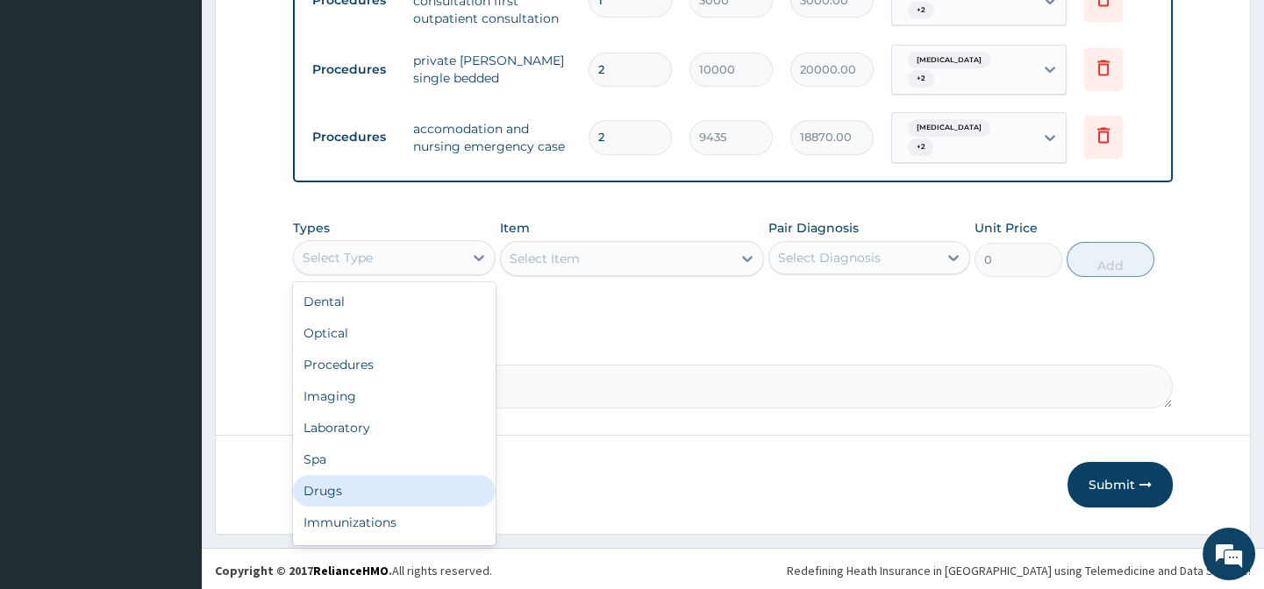
drag, startPoint x: 349, startPoint y: 488, endPoint x: 348, endPoint y: 479, distance: 9.7
click at [348, 489] on div "Drugs" at bounding box center [394, 491] width 202 height 32
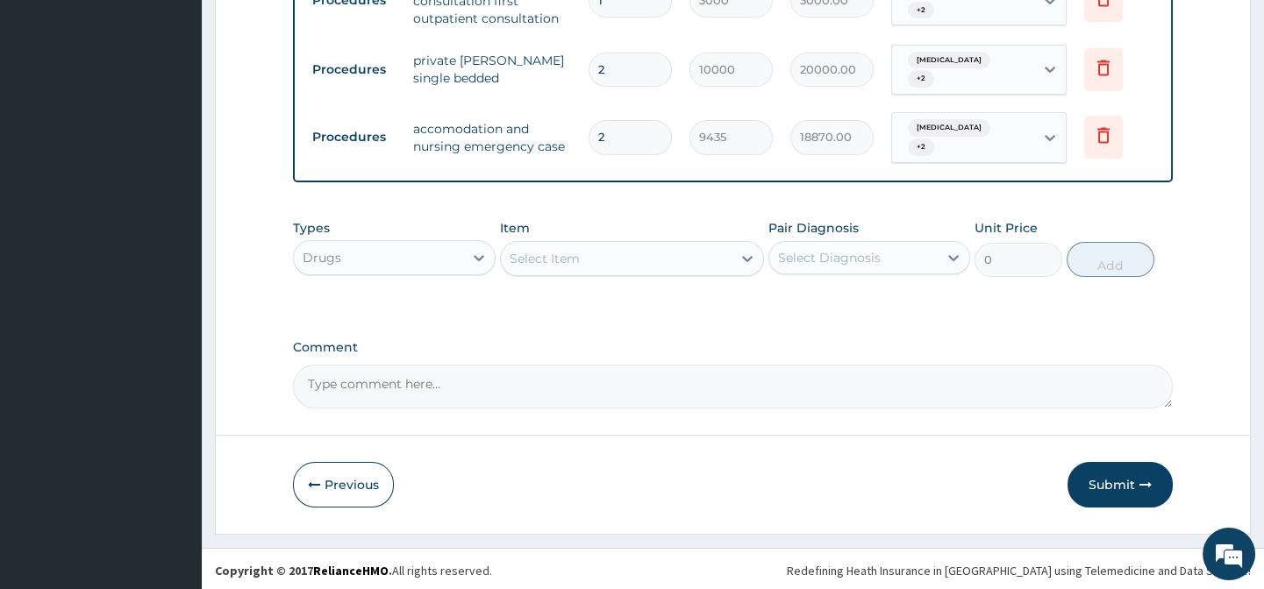
click at [388, 377] on textarea "Comment" at bounding box center [732, 387] width 879 height 44
type textarea "DIAGNOSIS- RESISTANT [MEDICAL_DATA] WITH [MEDICAL_DATA] AND [MEDICAL_DATA]"
click at [541, 250] on div "Select Item" at bounding box center [544, 259] width 70 height 18
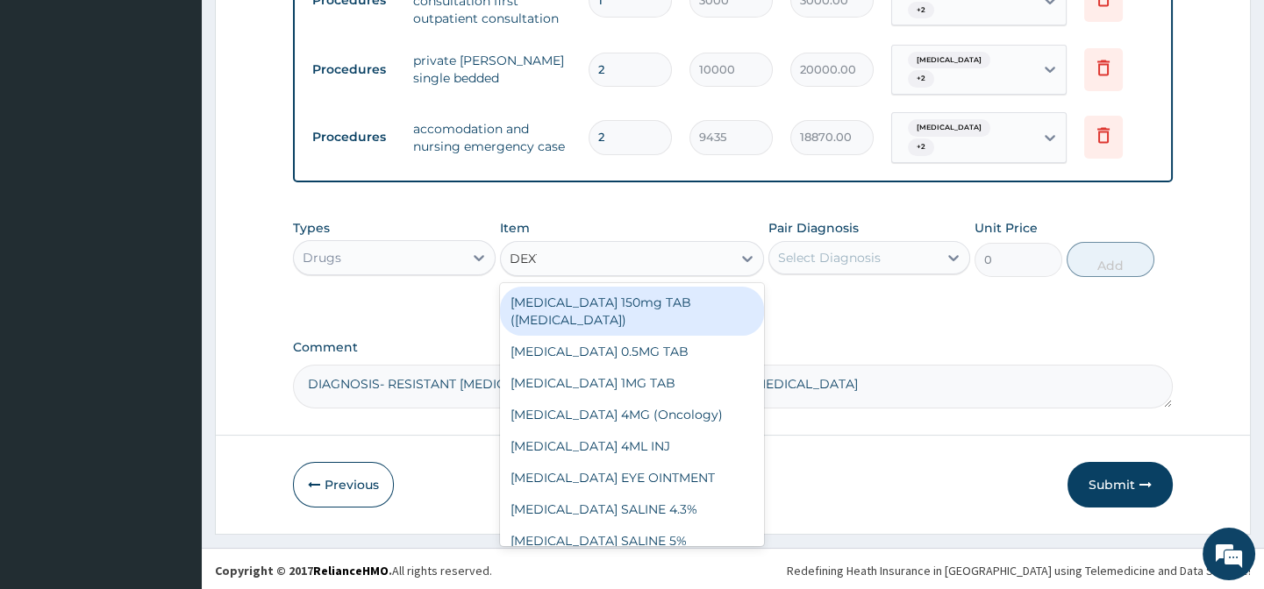
type input "DEXTR"
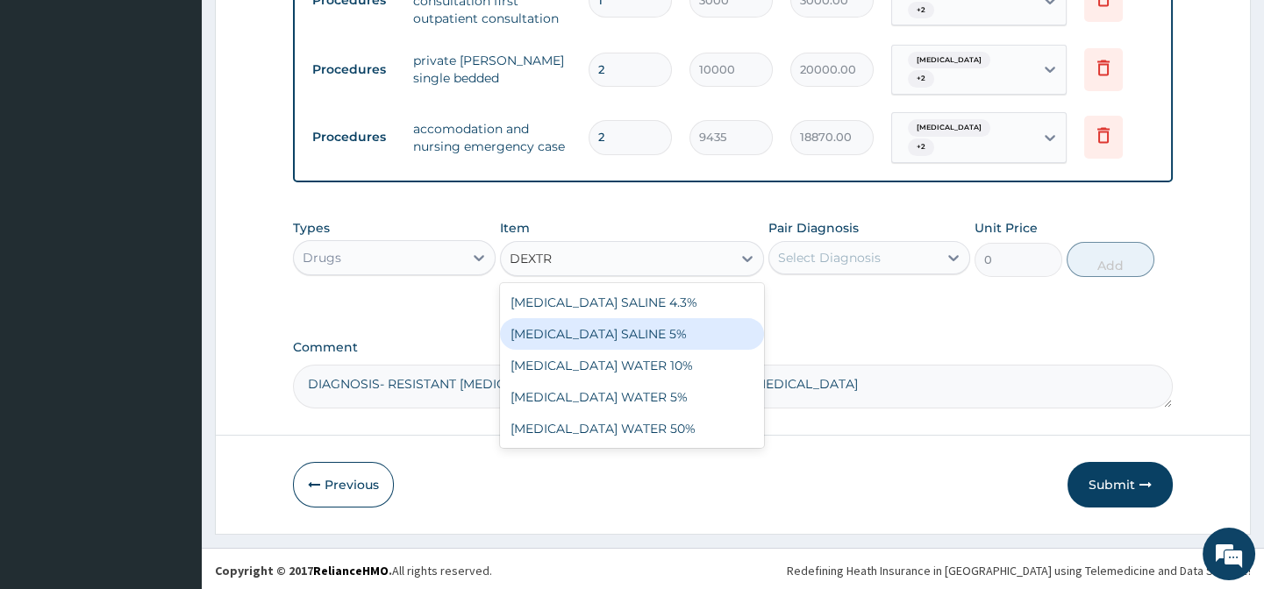
click at [623, 330] on div "[MEDICAL_DATA] SALINE 5%" at bounding box center [632, 334] width 264 height 32
type input "1312.5"
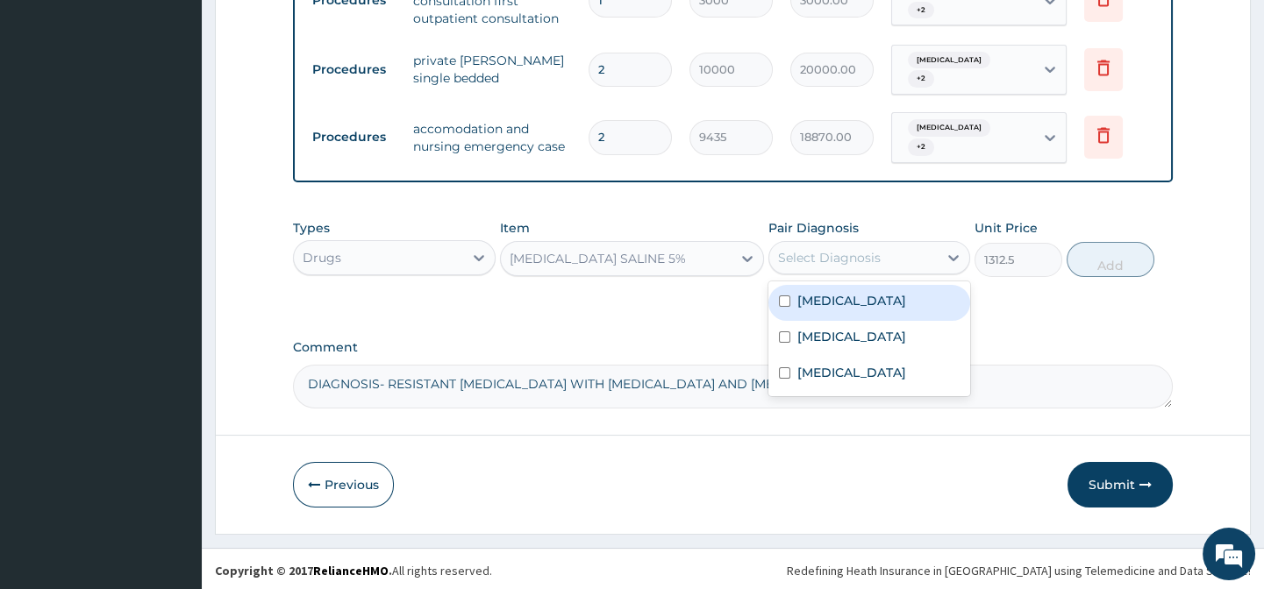
click at [802, 249] on div "Select Diagnosis" at bounding box center [829, 258] width 103 height 18
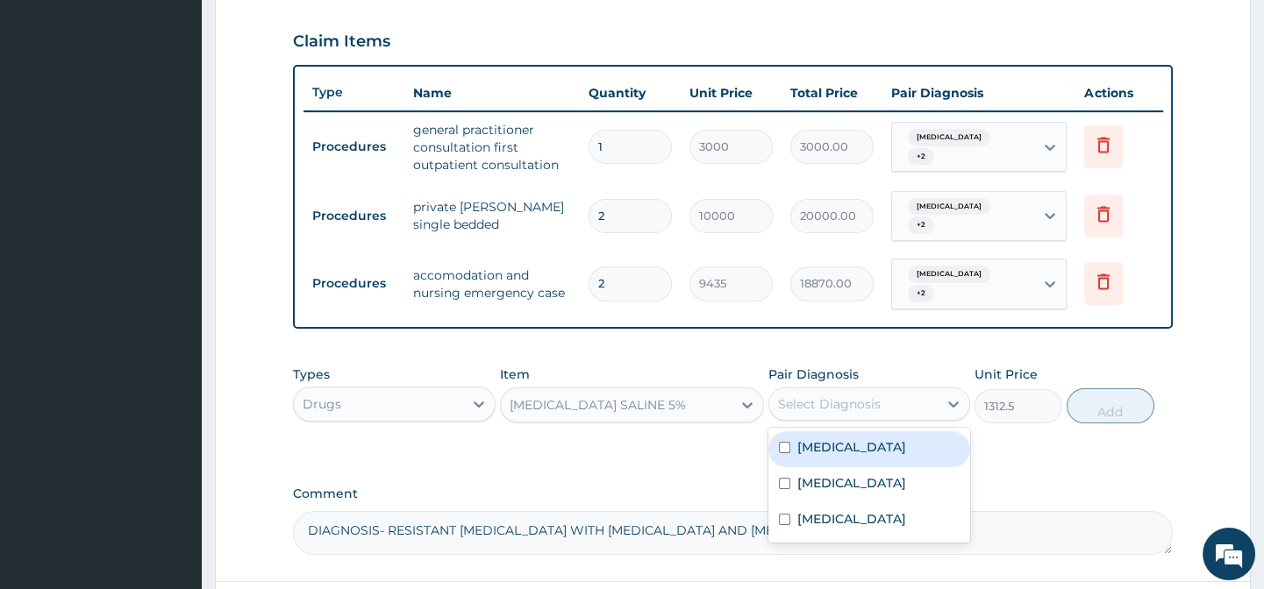
scroll to position [574, 0]
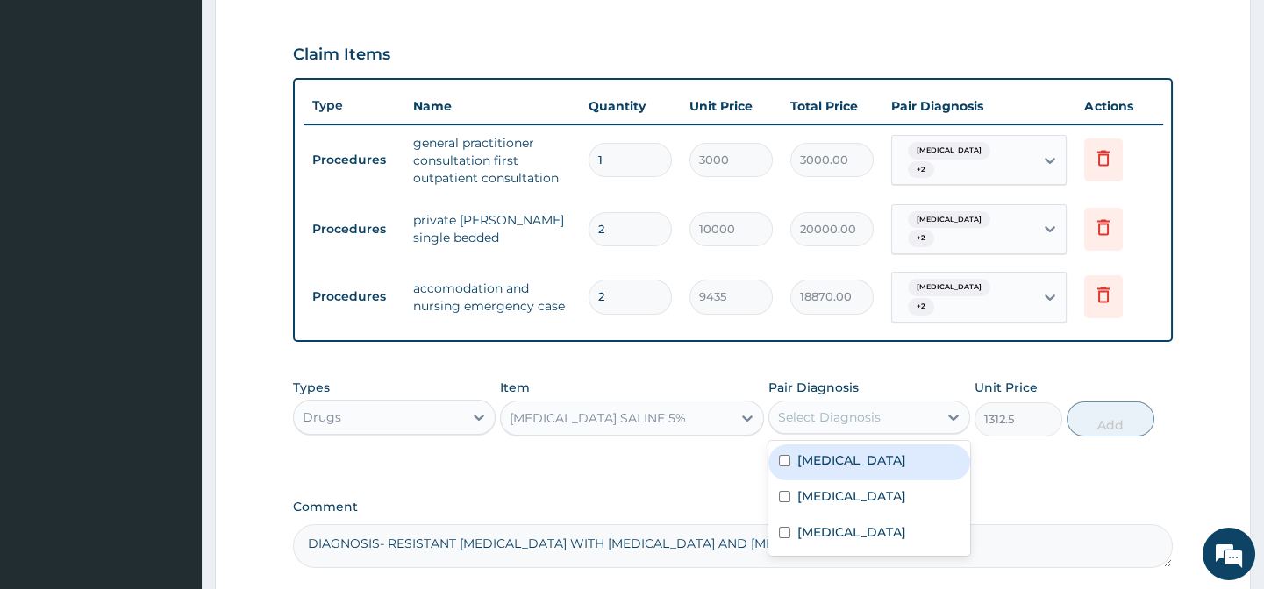
drag, startPoint x: 807, startPoint y: 452, endPoint x: 816, endPoint y: 486, distance: 35.5
click at [807, 456] on label "[MEDICAL_DATA]" at bounding box center [851, 461] width 109 height 18
checkbox input "true"
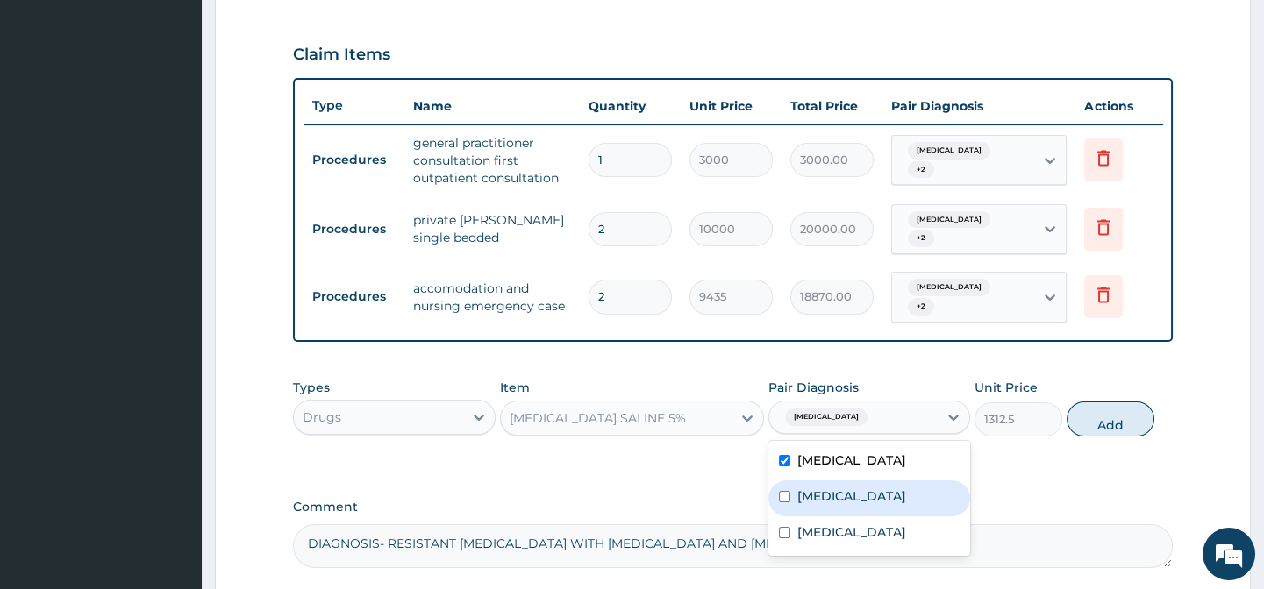
drag, startPoint x: 818, startPoint y: 489, endPoint x: 862, endPoint y: 461, distance: 52.1
click at [821, 489] on label "[MEDICAL_DATA]" at bounding box center [851, 497] width 109 height 18
checkbox input "true"
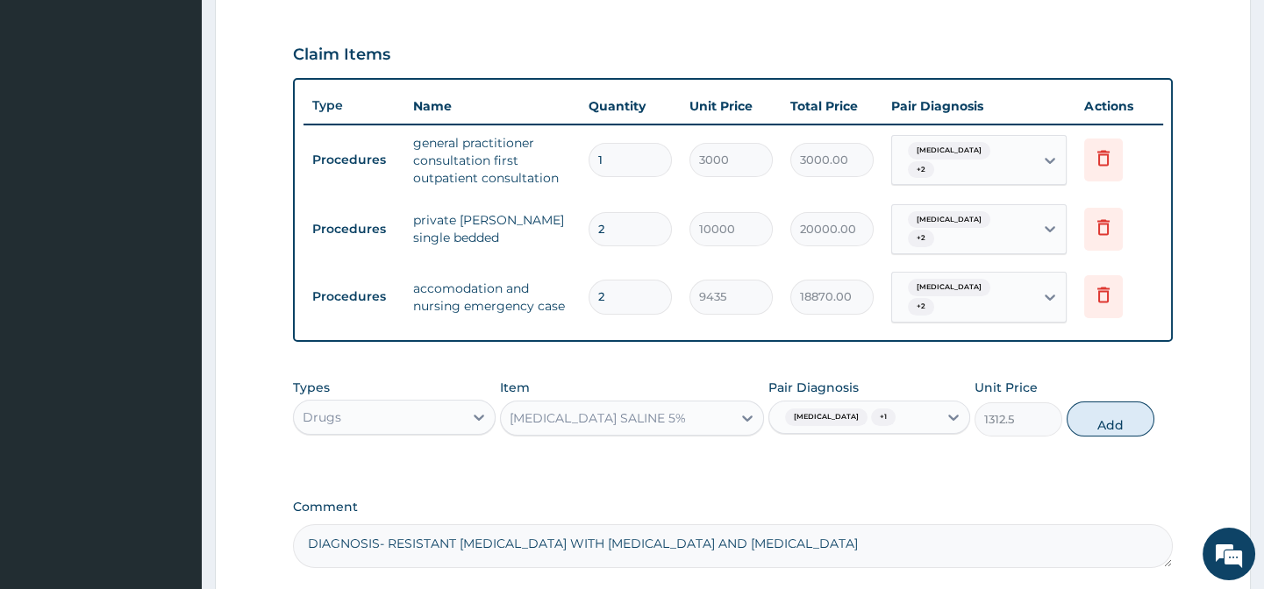
drag, startPoint x: 1114, startPoint y: 410, endPoint x: 1109, endPoint y: 417, distance: 9.0
click at [1114, 408] on button "Add" at bounding box center [1110, 419] width 88 height 35
type input "0"
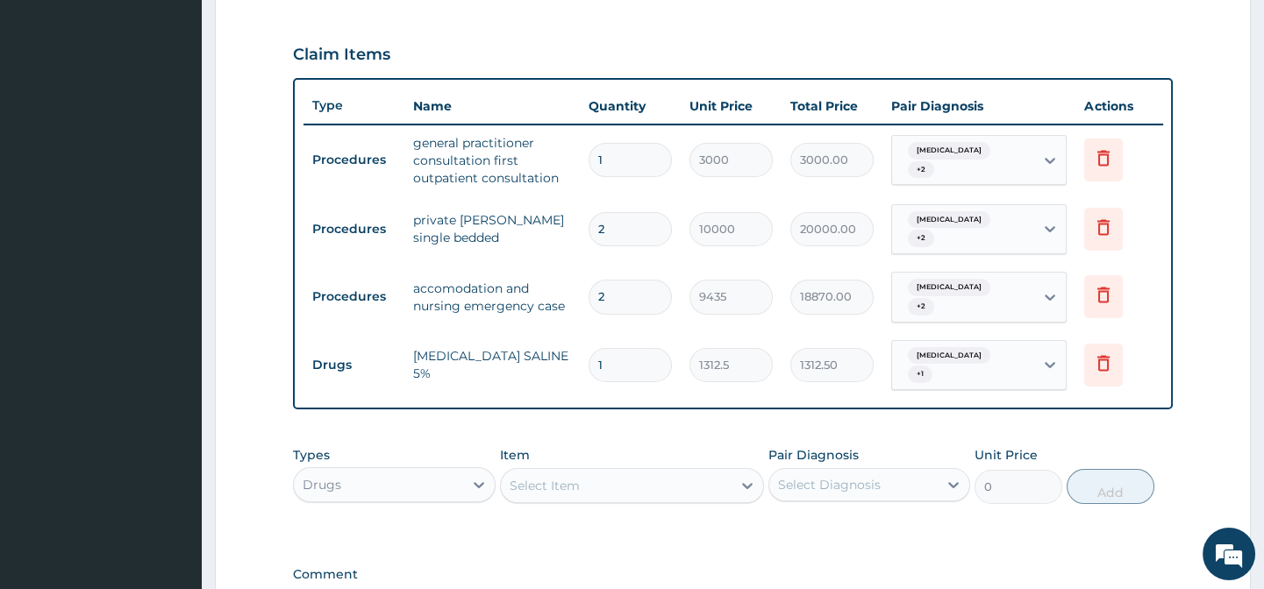
type input "0.00"
type input "6"
type input "7875.00"
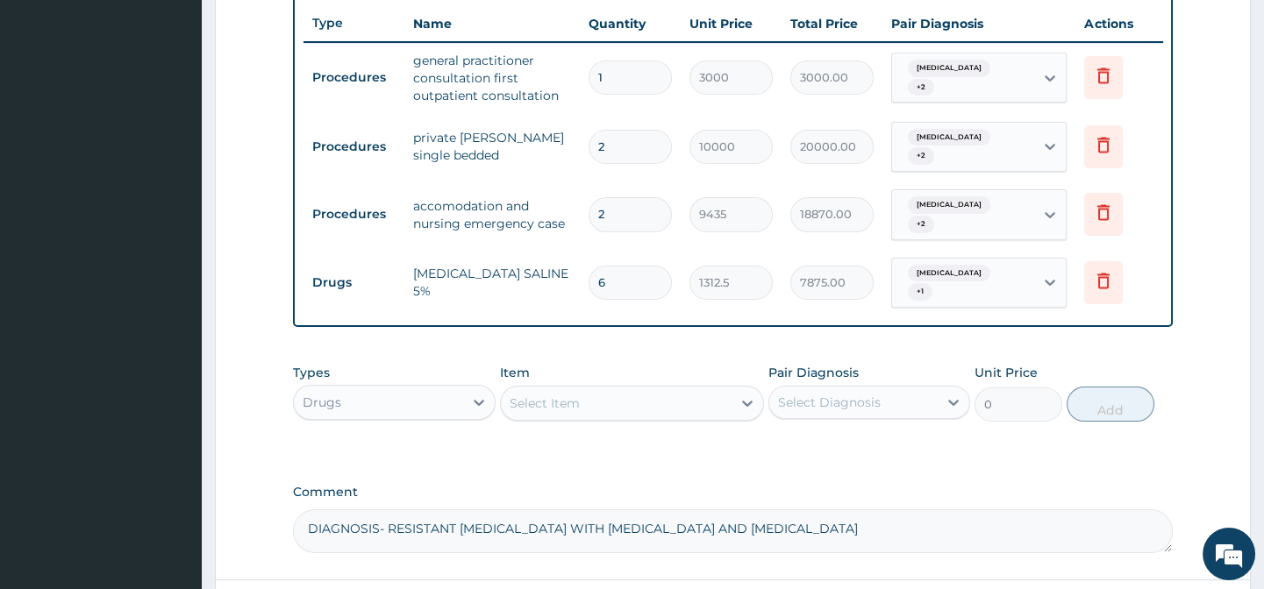
scroll to position [734, 0]
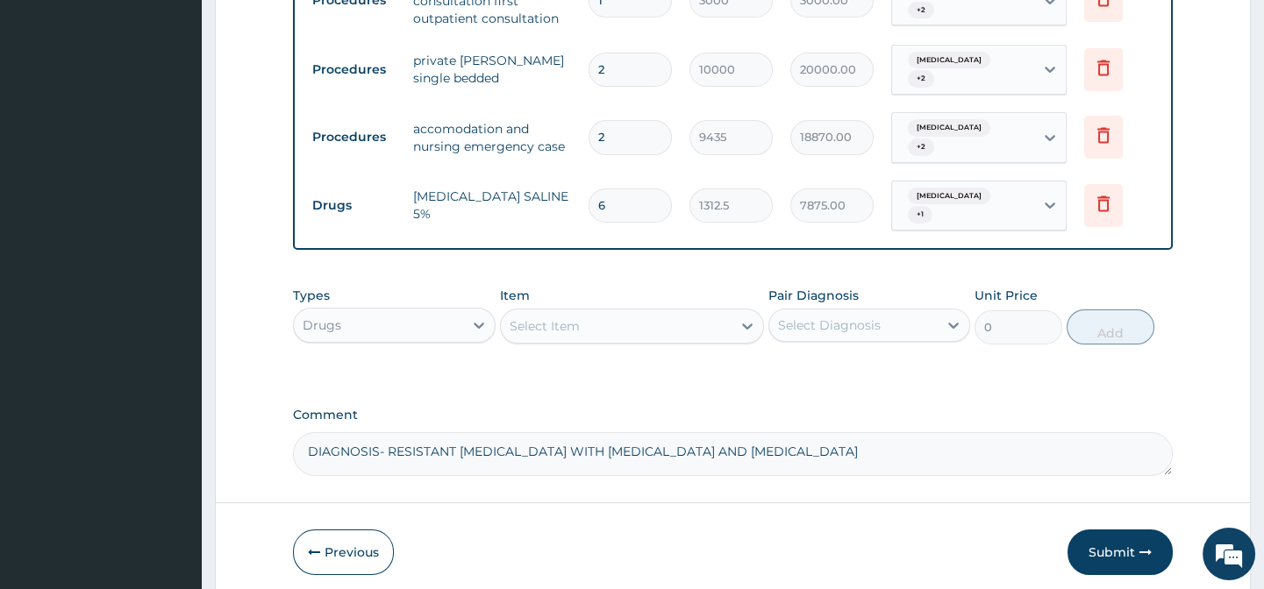
type input "6"
click at [552, 319] on div "Select Item" at bounding box center [544, 326] width 70 height 18
type input "AMOX"
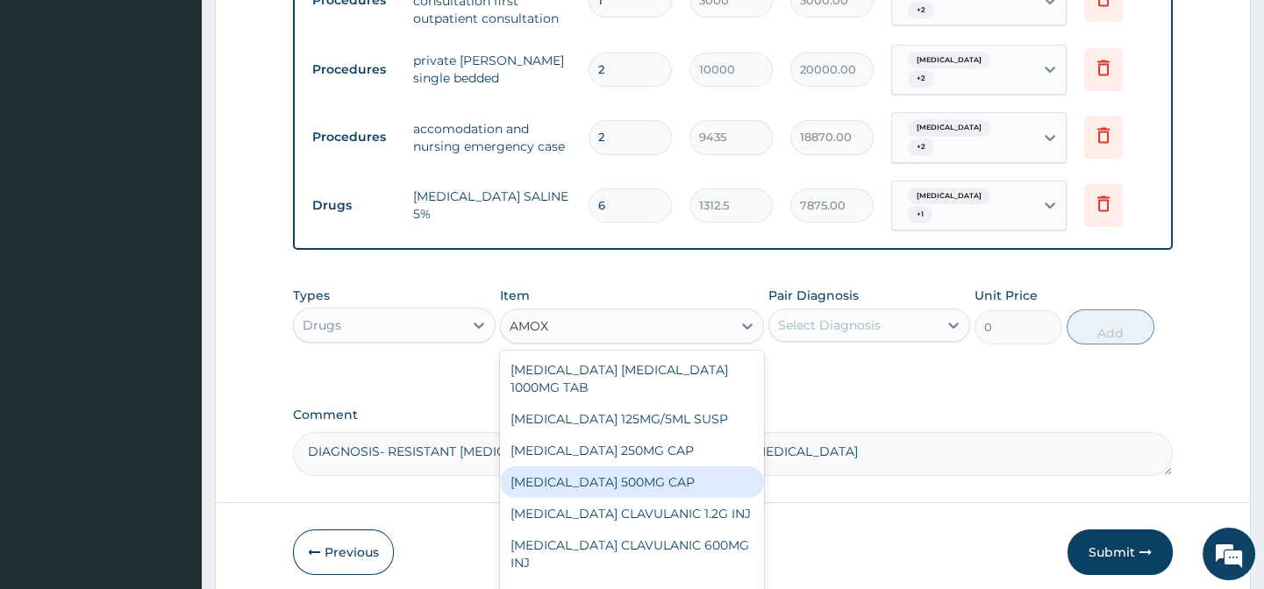
click at [647, 481] on div "[MEDICAL_DATA] 500MG CAP" at bounding box center [632, 483] width 264 height 32
type input "35"
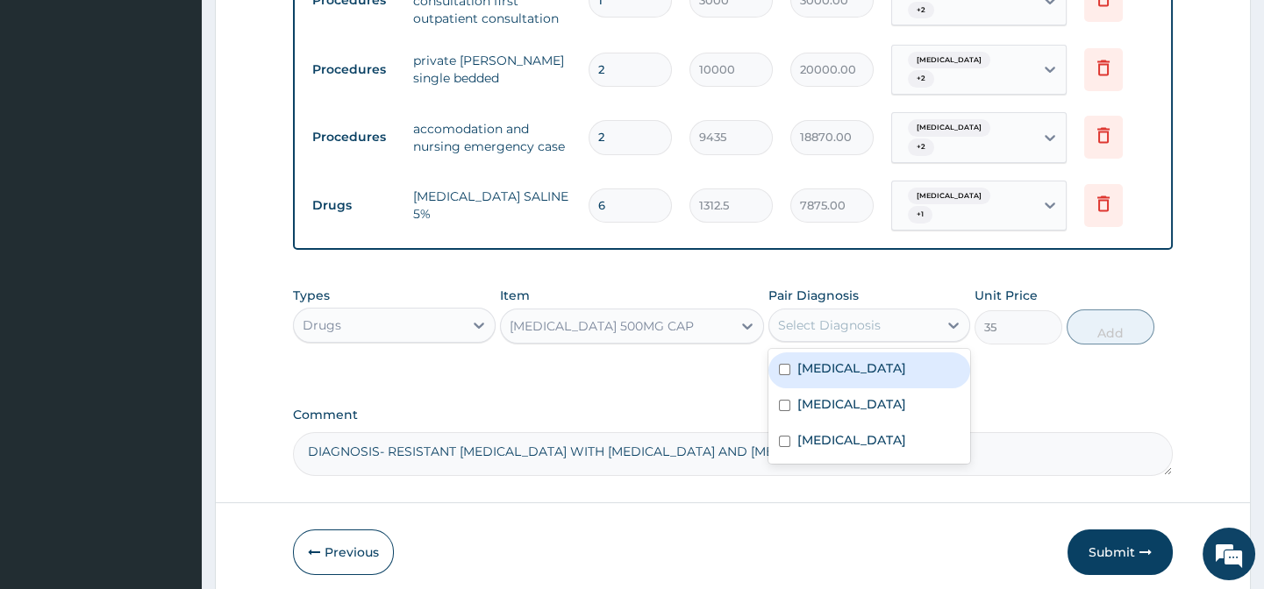
click at [832, 317] on div "Select Diagnosis" at bounding box center [829, 326] width 103 height 18
click at [830, 360] on label "[MEDICAL_DATA]" at bounding box center [851, 369] width 109 height 18
checkbox input "true"
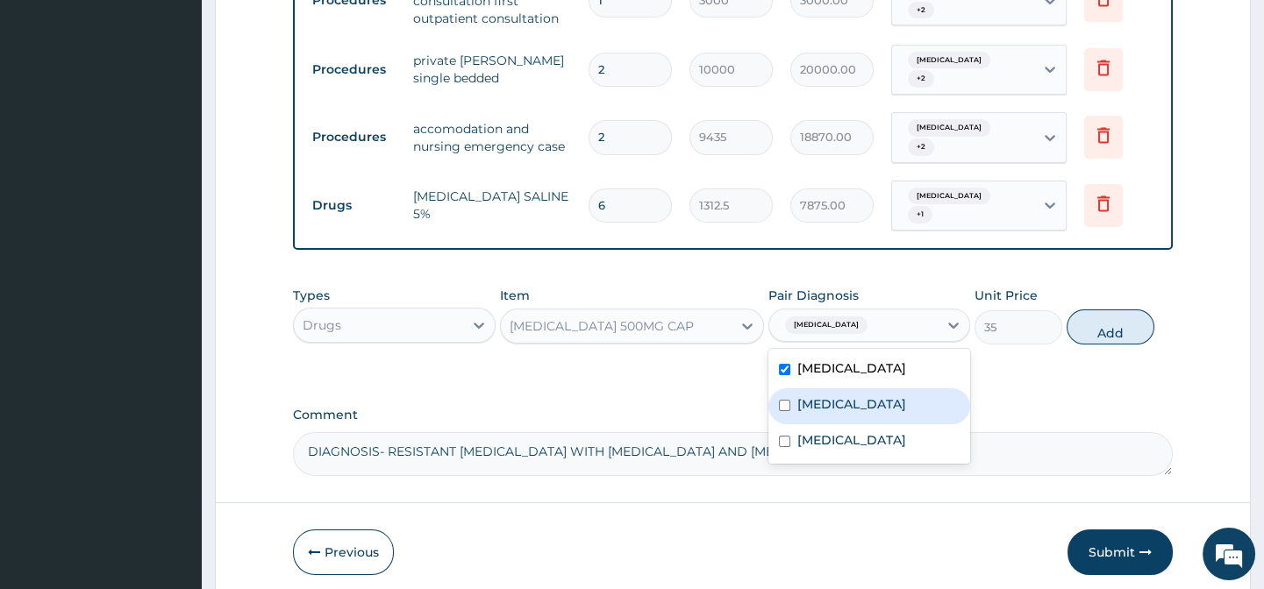
click at [832, 396] on label "[MEDICAL_DATA]" at bounding box center [851, 404] width 109 height 18
checkbox input "true"
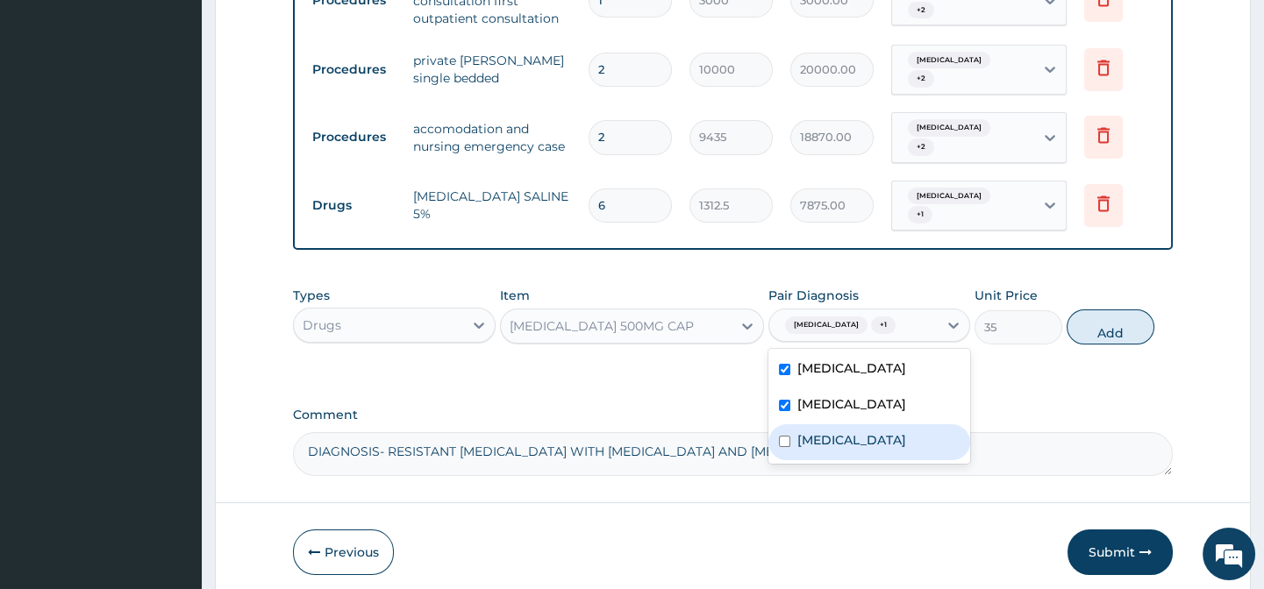
click at [831, 431] on label "[MEDICAL_DATA]" at bounding box center [851, 440] width 109 height 18
checkbox input "true"
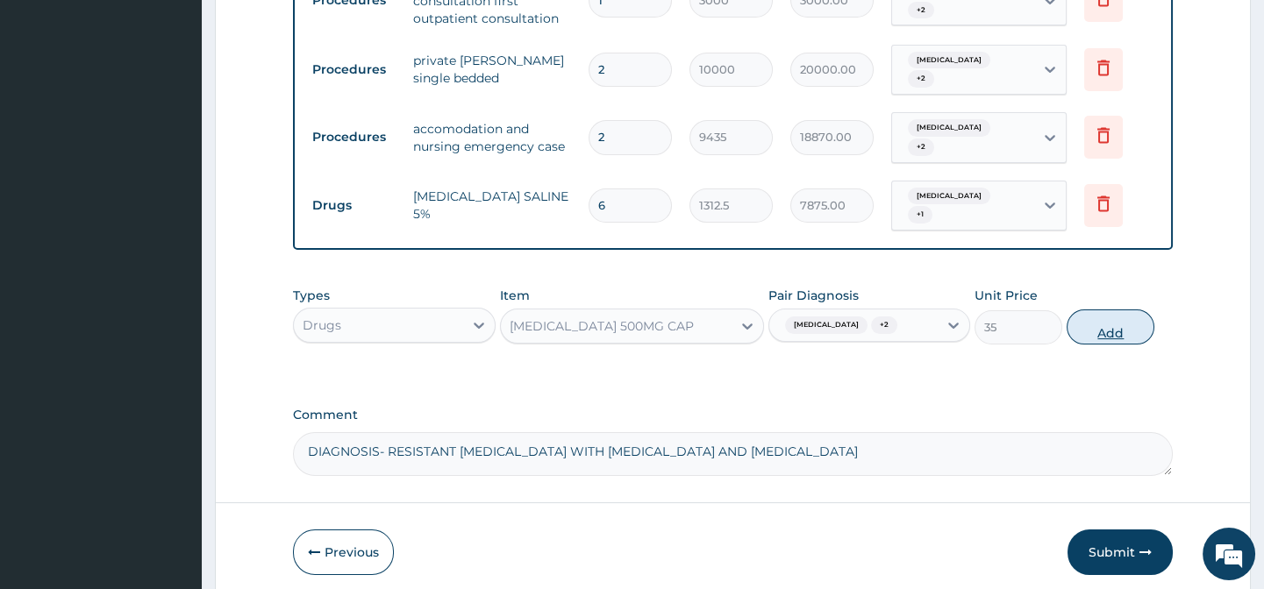
click at [1119, 314] on button "Add" at bounding box center [1110, 327] width 88 height 35
type input "0"
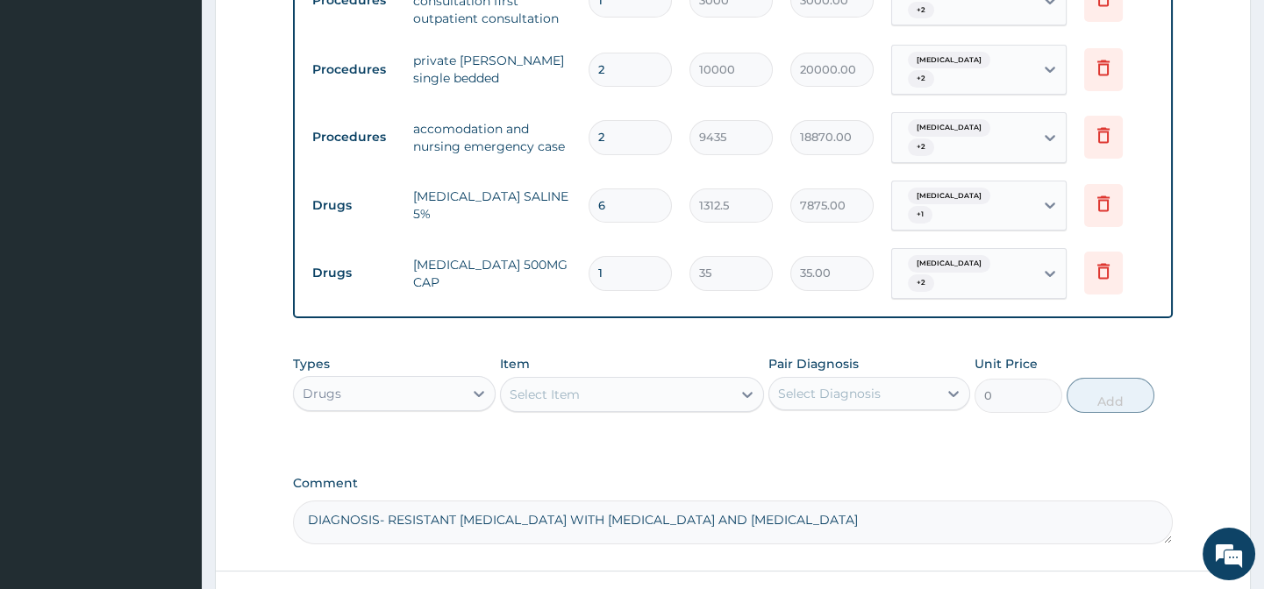
type input "15"
type input "525.00"
type input "15"
click at [559, 386] on div "Select Item" at bounding box center [544, 395] width 70 height 18
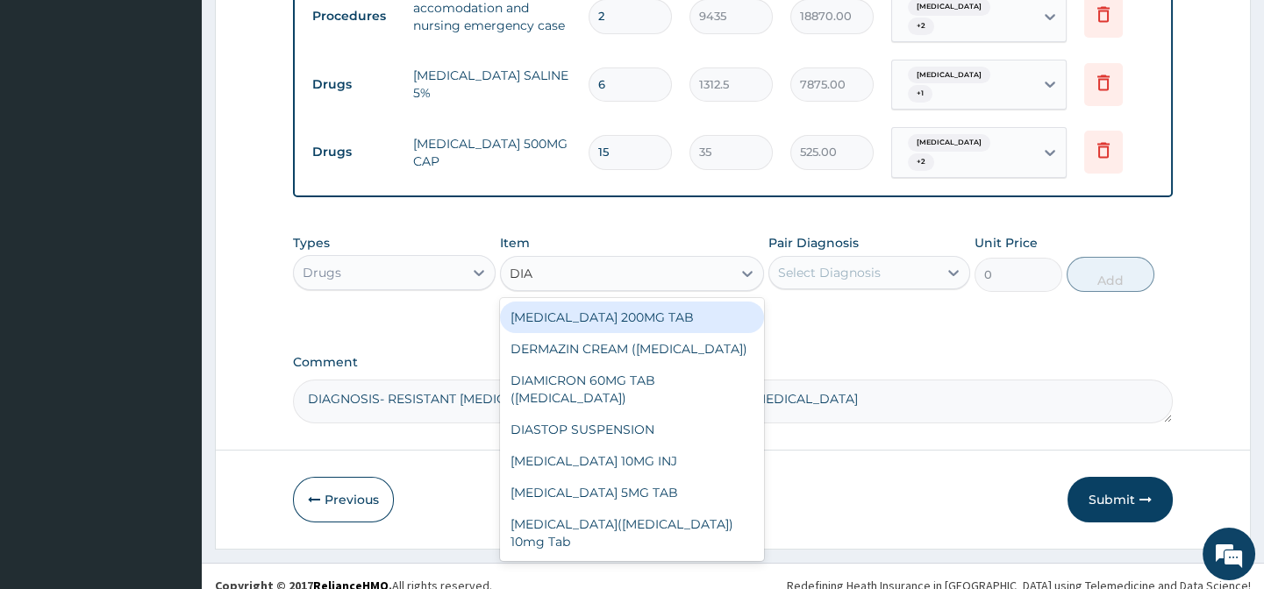
scroll to position [0, 0]
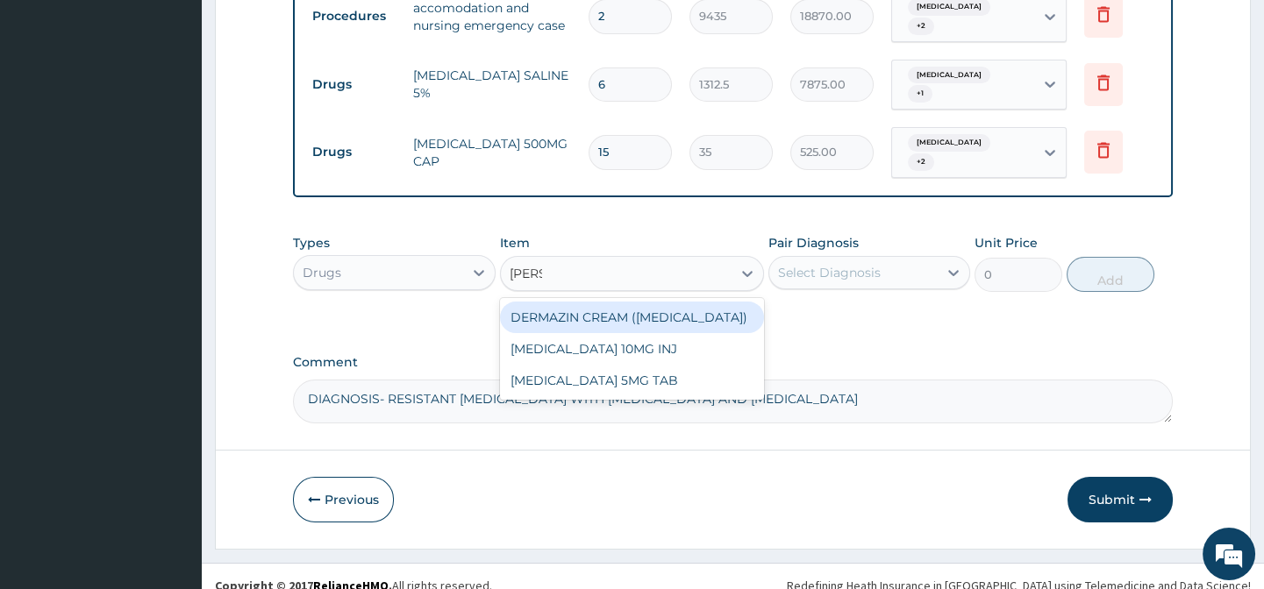
type input "DIAZE"
click at [683, 302] on div "[MEDICAL_DATA] 10MG INJ" at bounding box center [632, 318] width 264 height 32
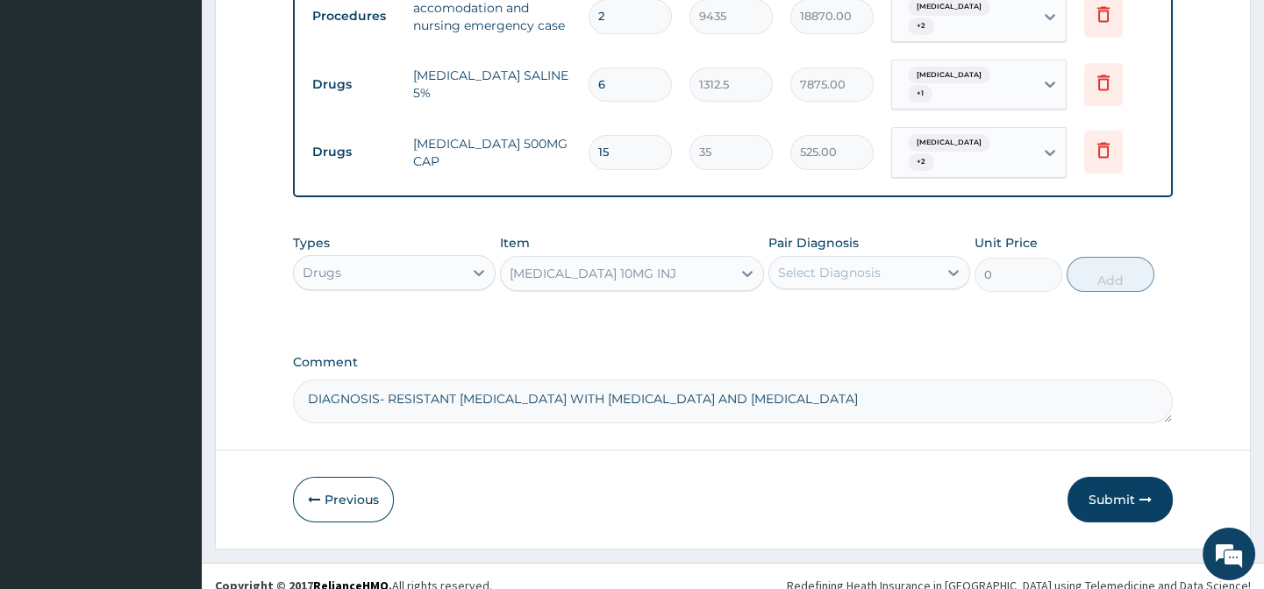
type input "1050"
click at [837, 264] on div "Select Diagnosis" at bounding box center [829, 273] width 103 height 18
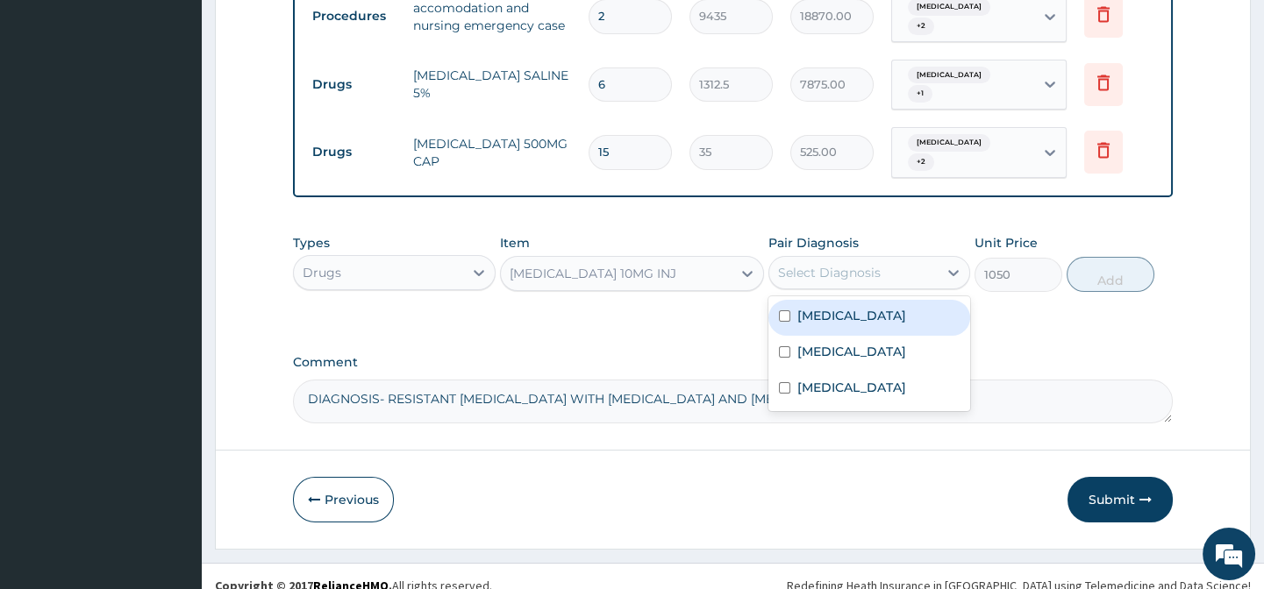
click at [835, 307] on label "[MEDICAL_DATA]" at bounding box center [851, 316] width 109 height 18
checkbox input "true"
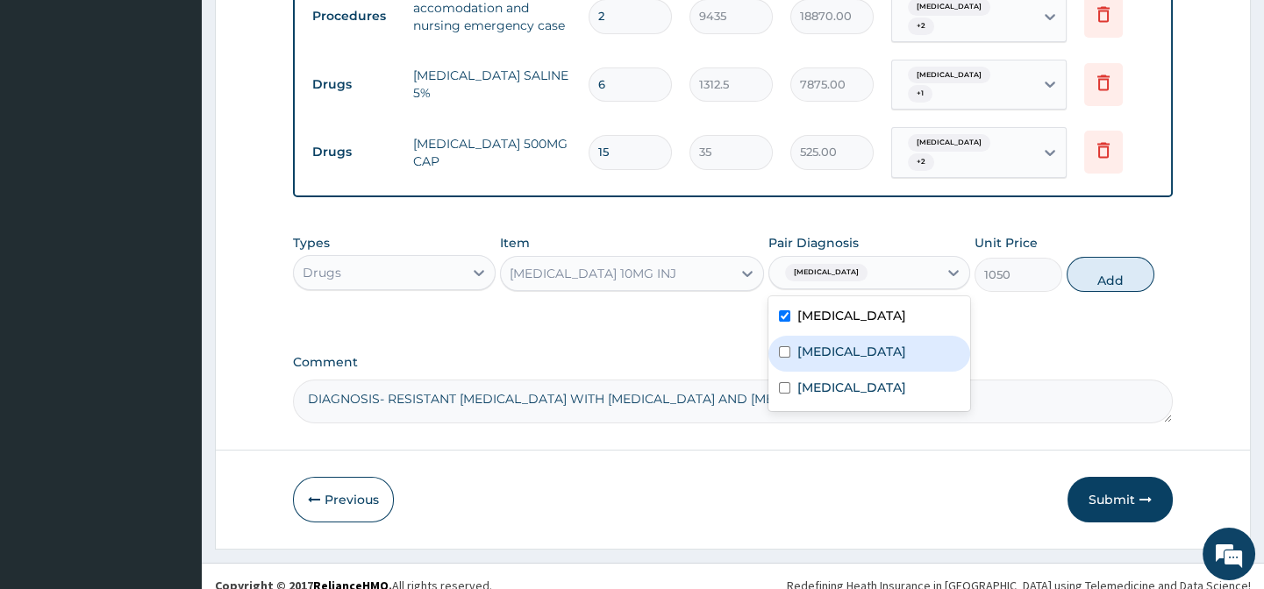
click at [833, 343] on label "[MEDICAL_DATA]" at bounding box center [851, 352] width 109 height 18
checkbox input "true"
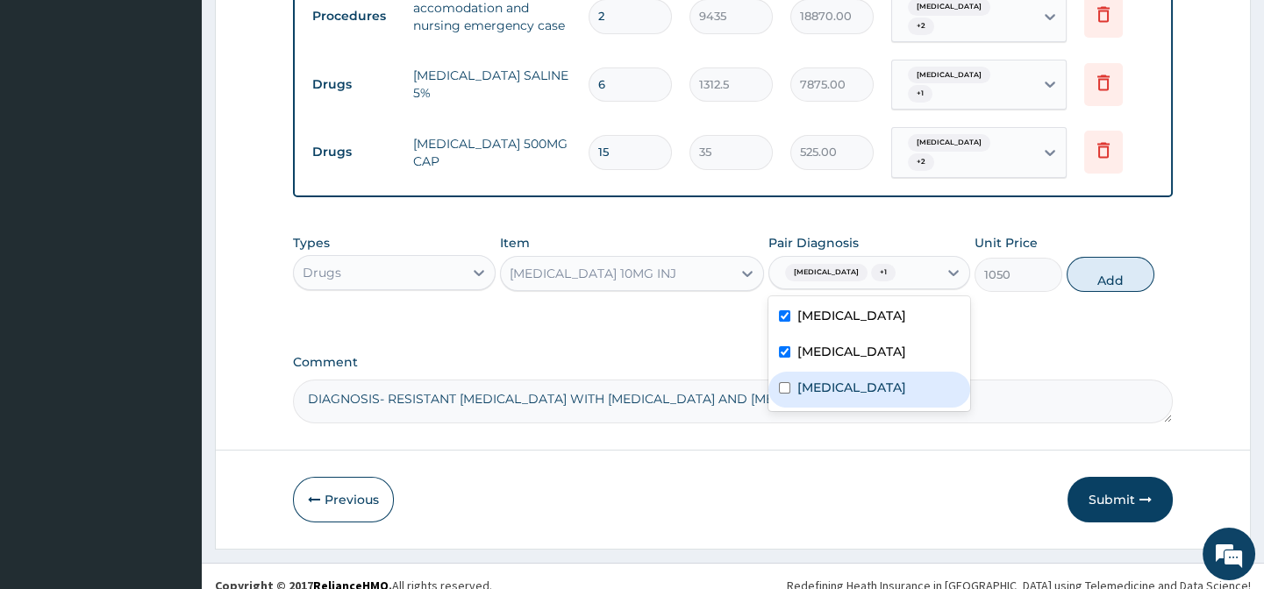
drag, startPoint x: 898, startPoint y: 379, endPoint x: 904, endPoint y: 368, distance: 12.2
click at [898, 379] on div "[MEDICAL_DATA]" at bounding box center [869, 390] width 202 height 36
checkbox input "true"
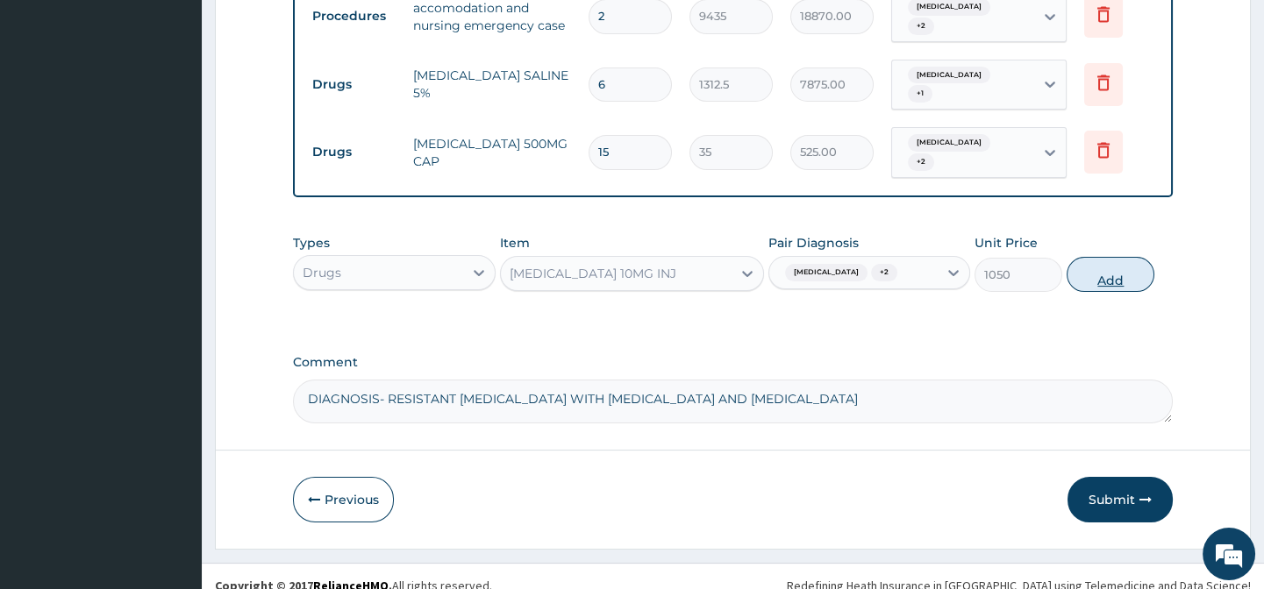
click at [1122, 257] on button "Add" at bounding box center [1110, 274] width 88 height 35
type input "0"
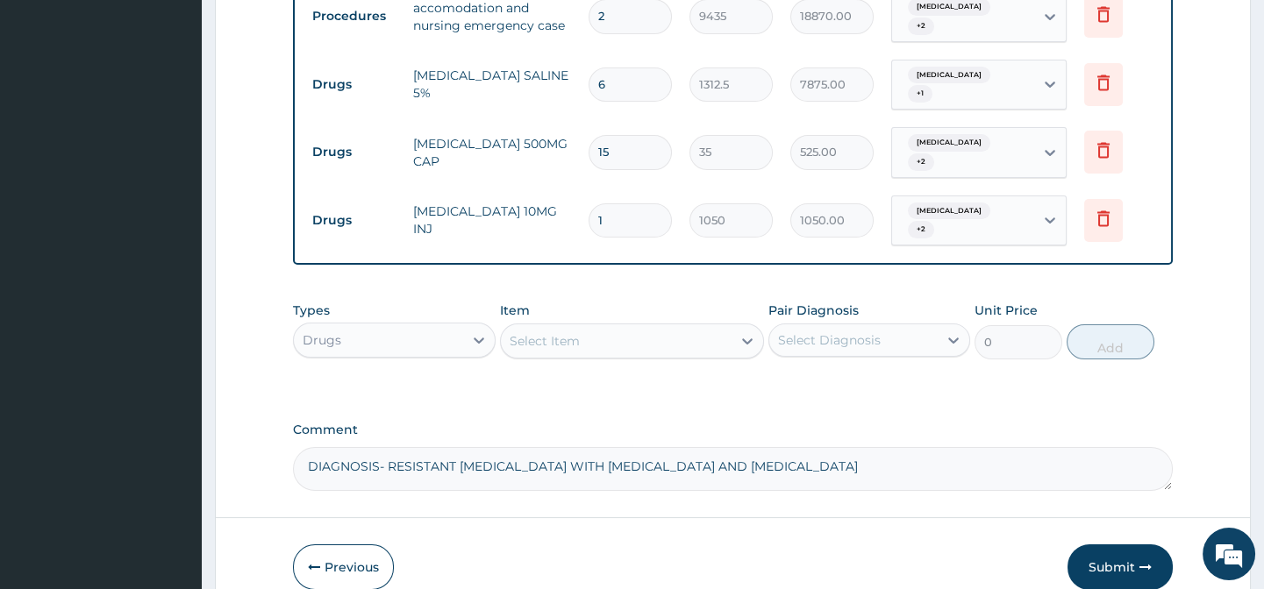
click at [551, 332] on div "Select Item" at bounding box center [544, 341] width 70 height 18
type input "GENTAM"
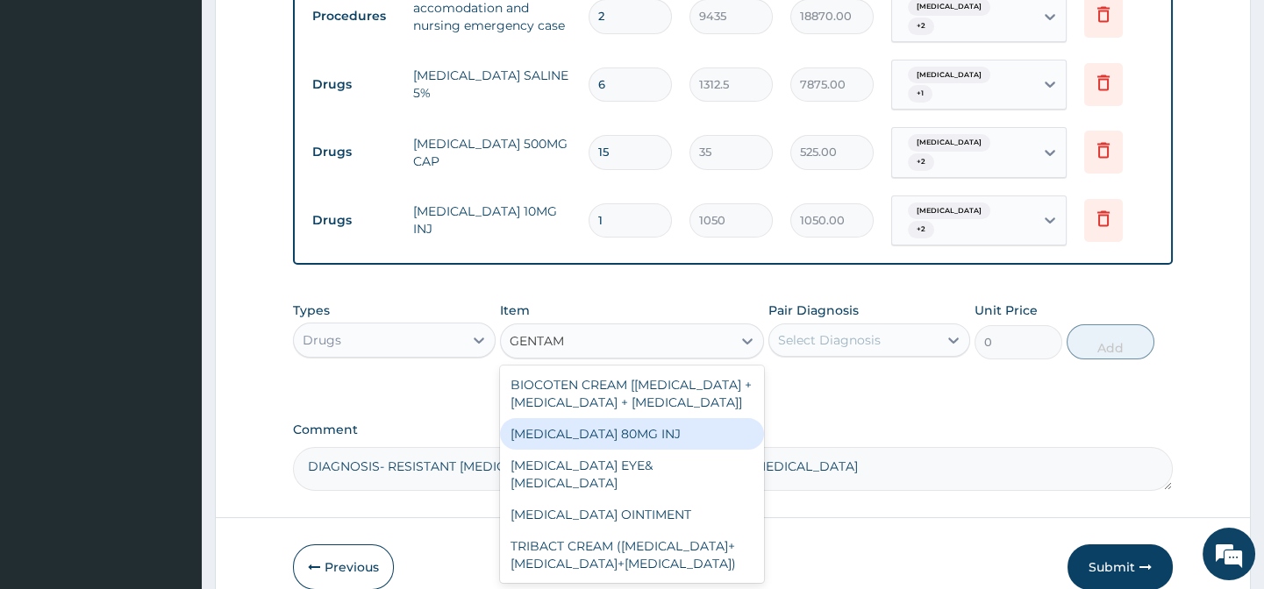
click at [631, 418] on div "[MEDICAL_DATA] 80MG INJ" at bounding box center [632, 434] width 264 height 32
type input "700"
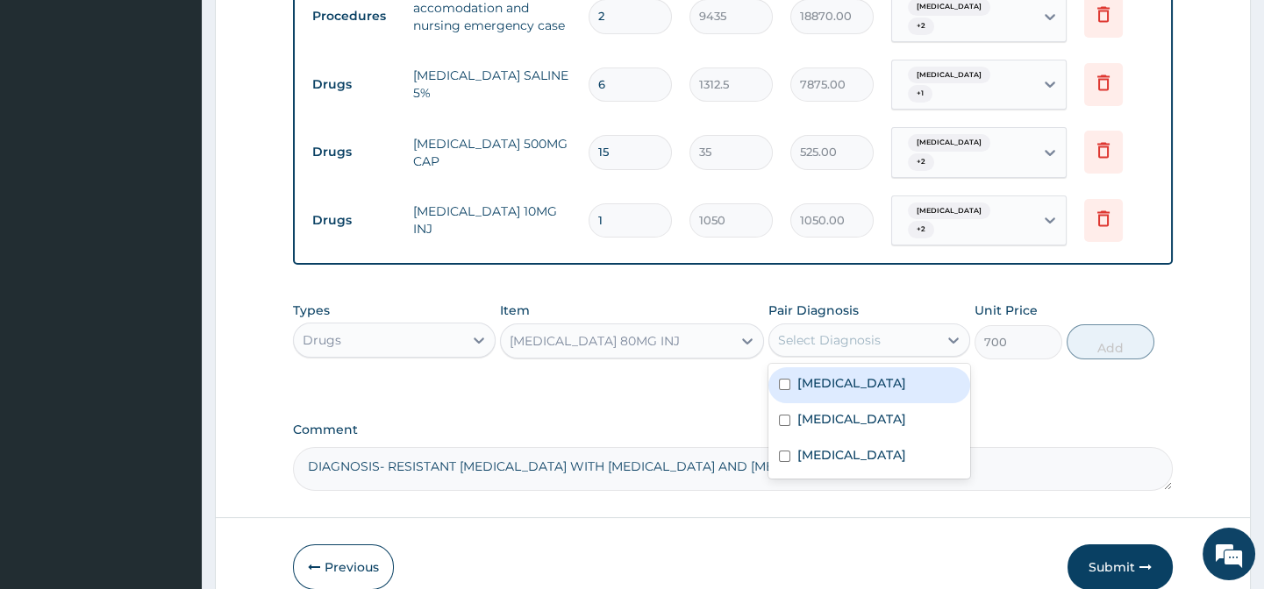
click at [851, 331] on div "Select Diagnosis" at bounding box center [829, 340] width 103 height 18
click at [865, 367] on div "[MEDICAL_DATA]" at bounding box center [869, 385] width 202 height 36
checkbox input "true"
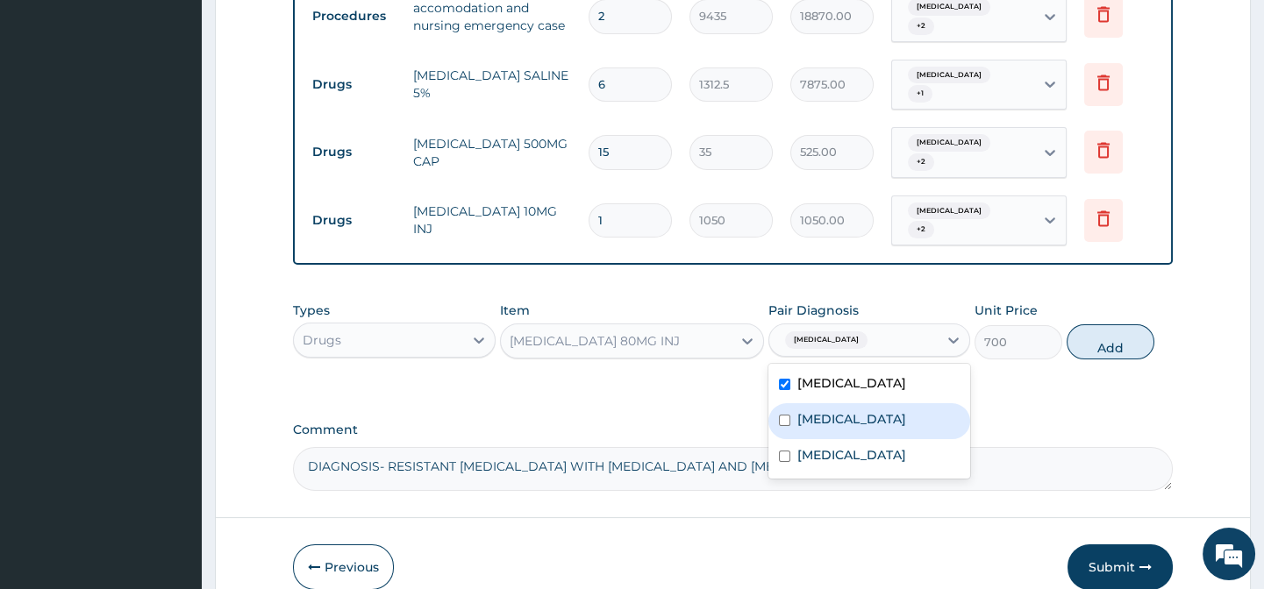
drag, startPoint x: 873, startPoint y: 395, endPoint x: 966, endPoint y: 349, distance: 103.9
click at [876, 410] on label "[MEDICAL_DATA]" at bounding box center [851, 419] width 109 height 18
checkbox input "true"
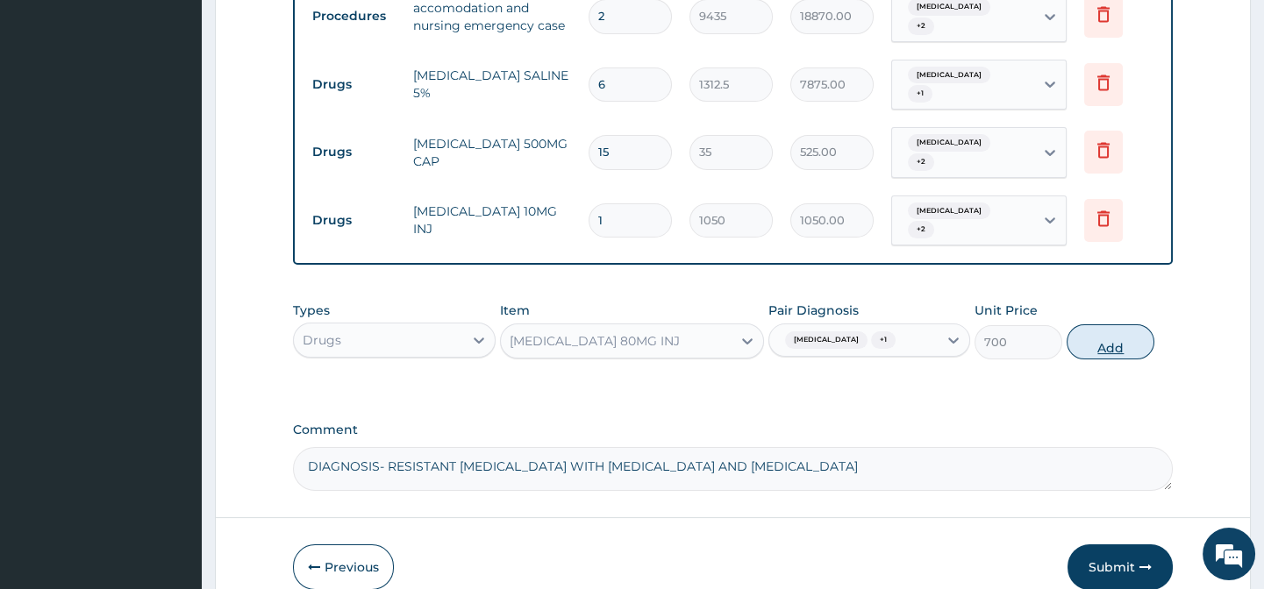
click at [1093, 324] on button "Add" at bounding box center [1110, 341] width 88 height 35
type input "0"
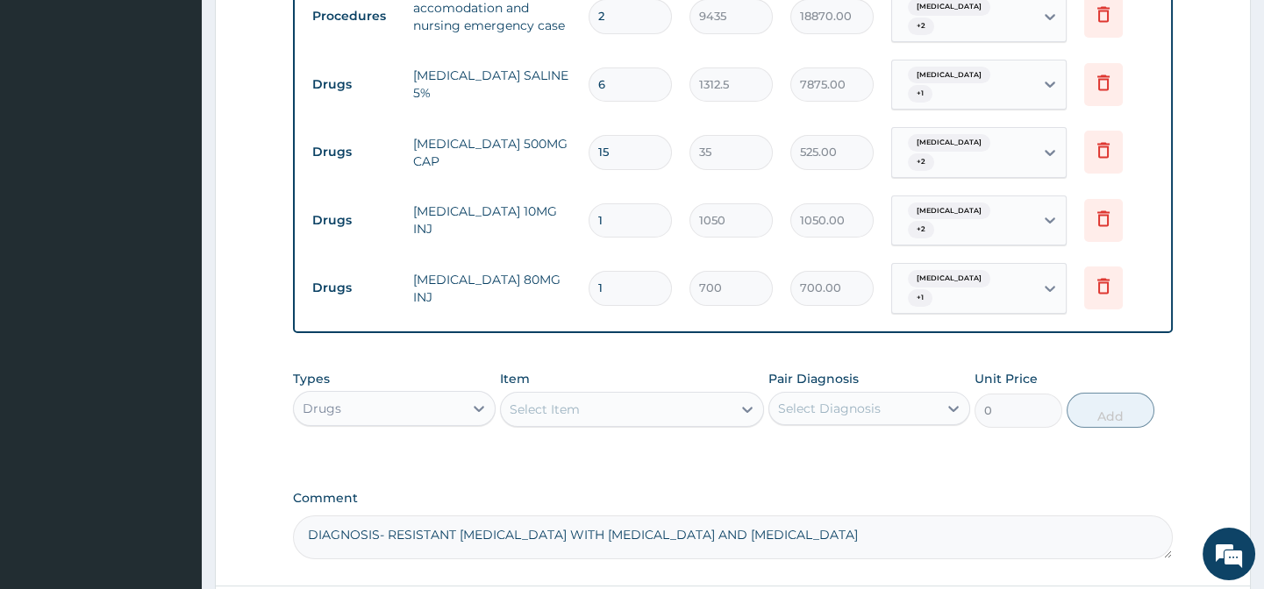
type input "15"
type input "10500.00"
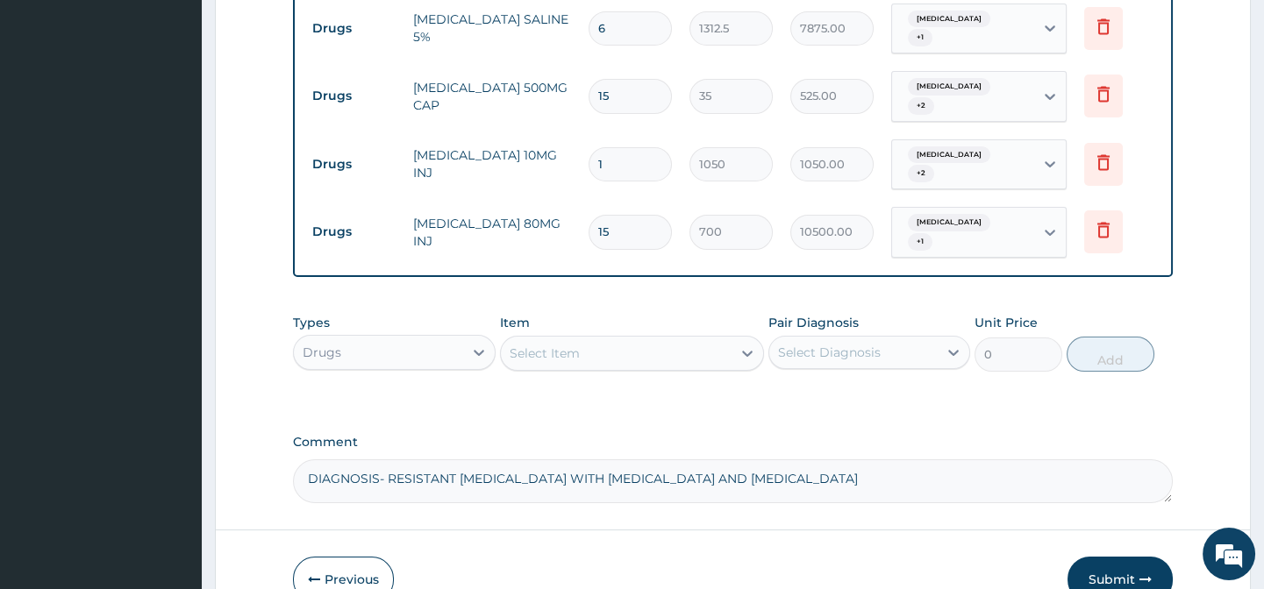
scroll to position [935, 0]
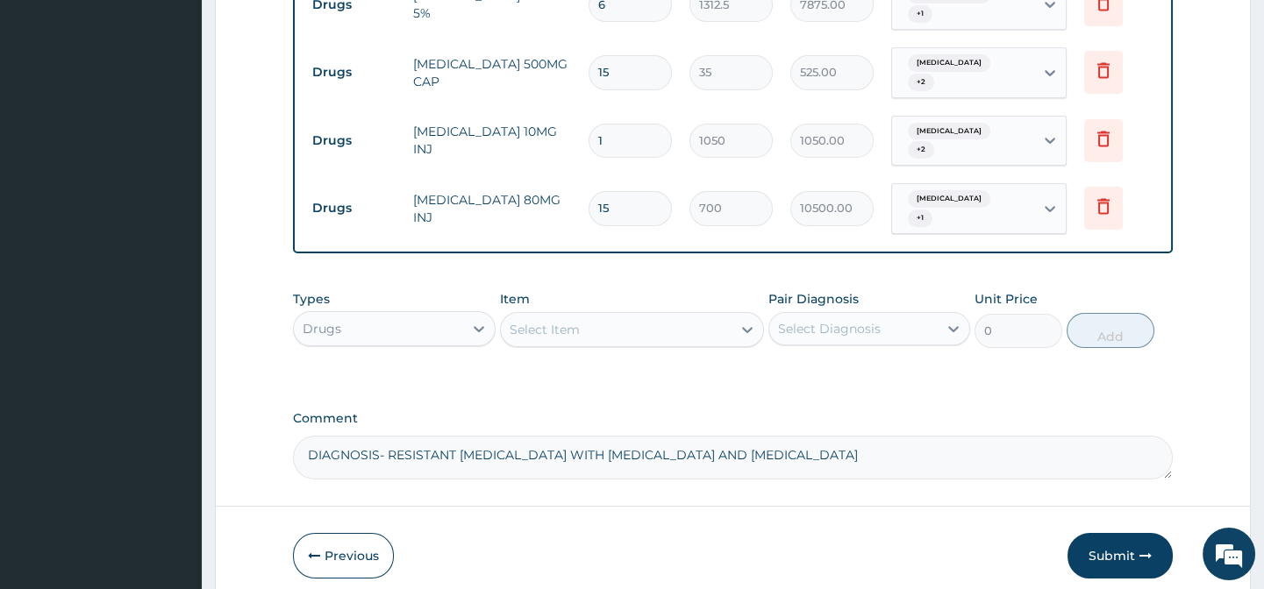
type input "15"
click at [592, 316] on div "Select Item" at bounding box center [616, 330] width 231 height 28
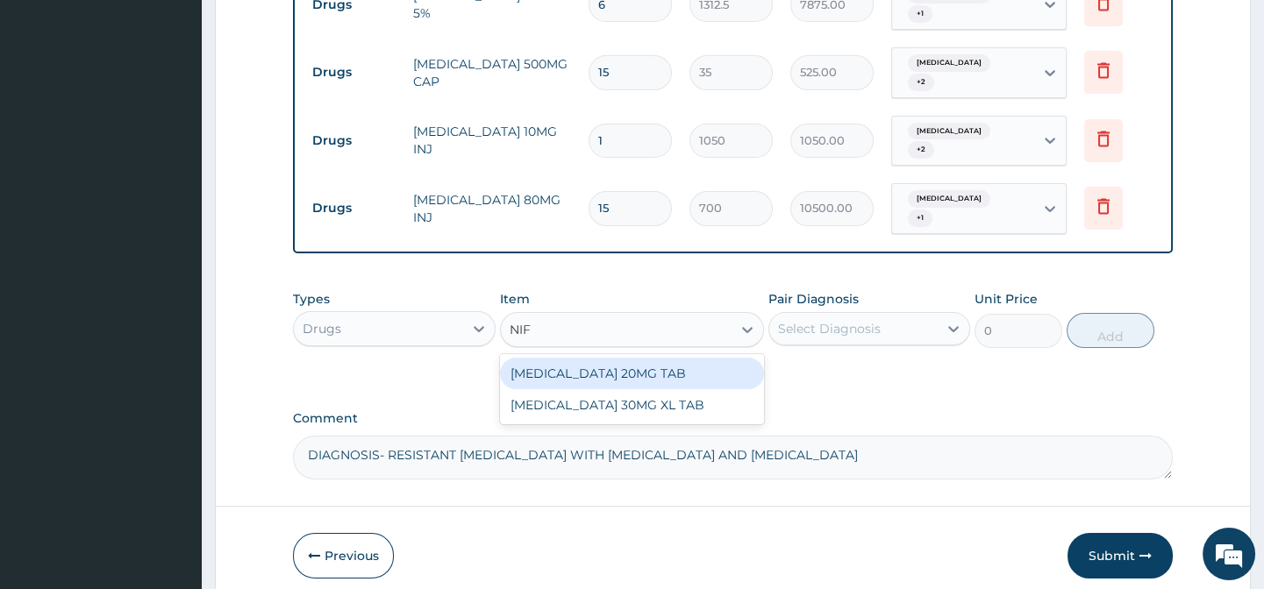
type input "NIFE"
drag, startPoint x: 688, startPoint y: 345, endPoint x: 868, endPoint y: 313, distance: 182.7
click at [687, 358] on div "[MEDICAL_DATA] 20MG TAB" at bounding box center [632, 374] width 264 height 32
type input "52.5"
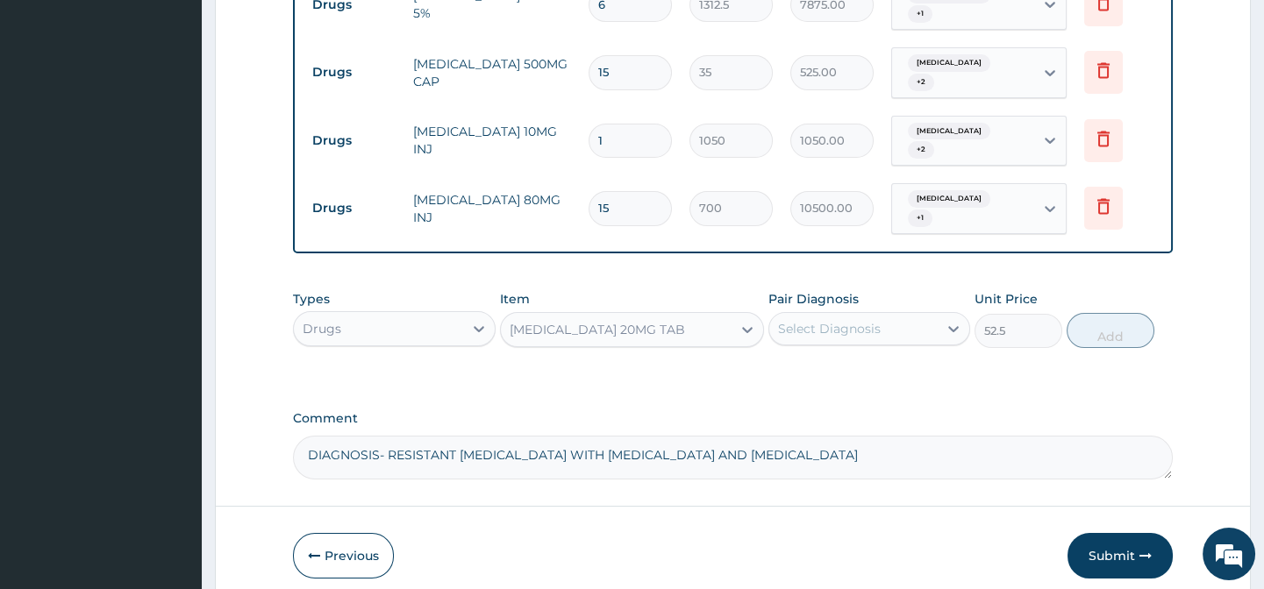
click at [873, 315] on div "Select Diagnosis" at bounding box center [853, 329] width 168 height 28
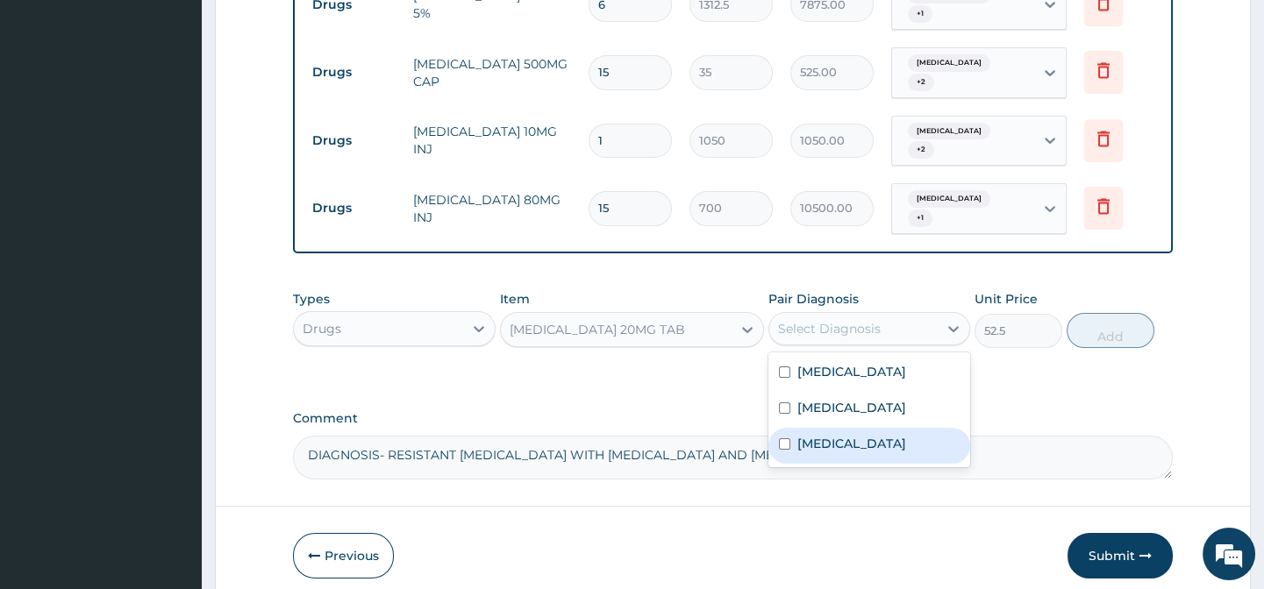
click at [867, 435] on label "[MEDICAL_DATA]" at bounding box center [851, 444] width 109 height 18
checkbox input "true"
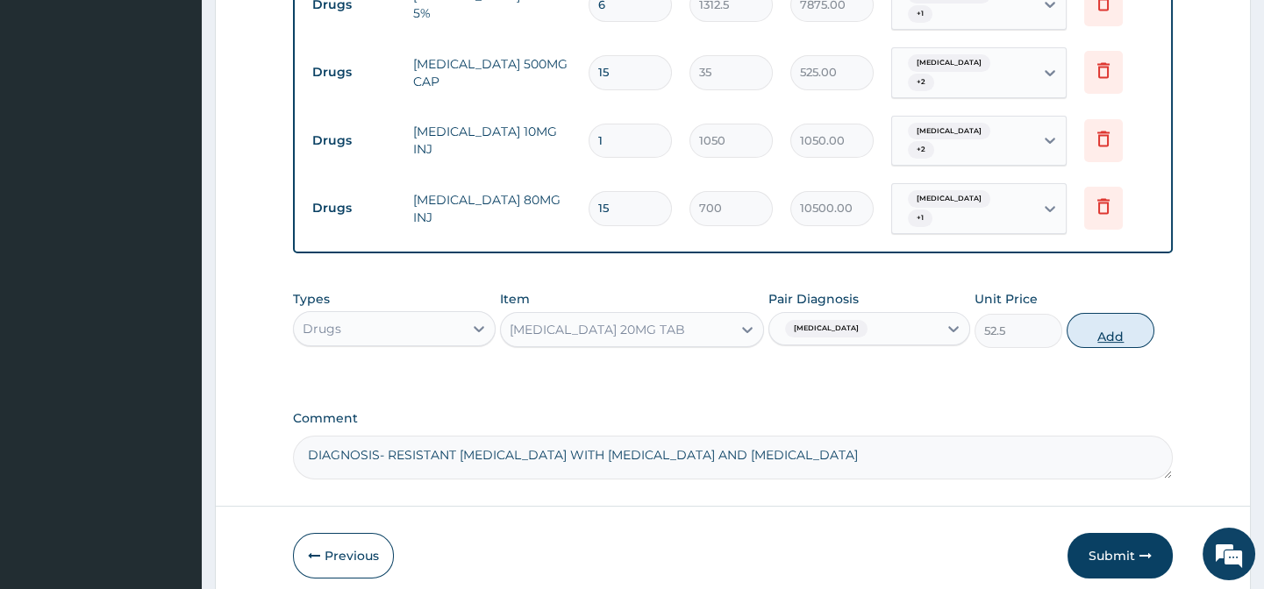
click at [1108, 313] on button "Add" at bounding box center [1110, 330] width 88 height 35
type input "0"
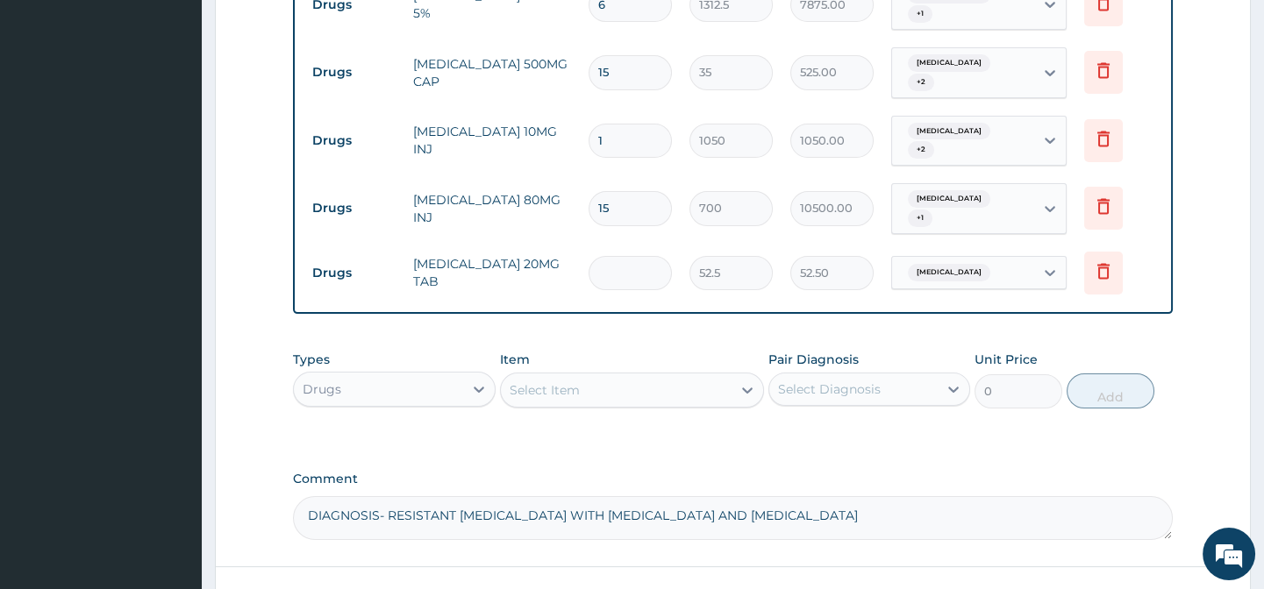
type input "0.00"
type input "3"
type input "157.50"
type input "30"
type input "1575.00"
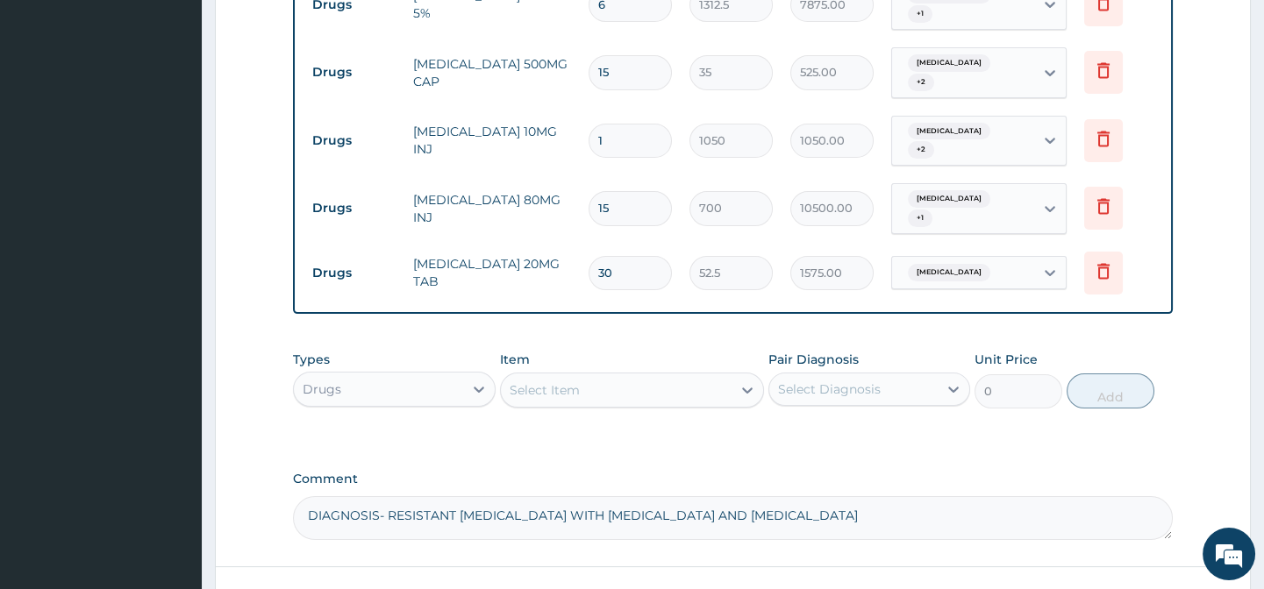
type input "30"
click at [618, 376] on div "Select Item" at bounding box center [616, 390] width 231 height 28
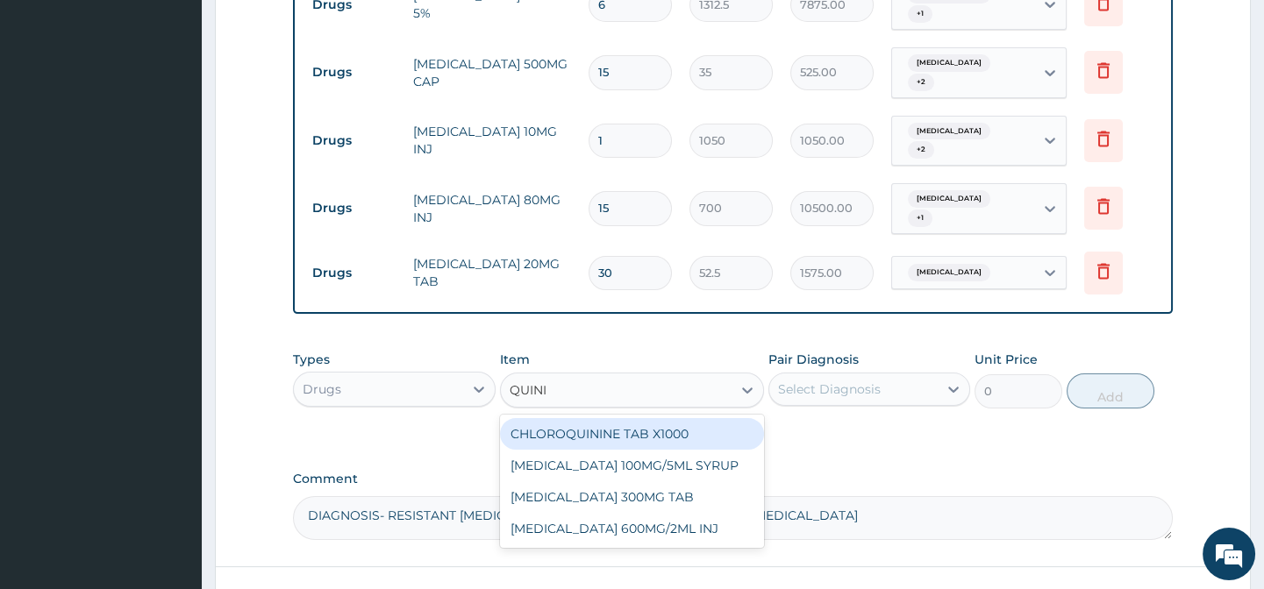
type input "QUININ"
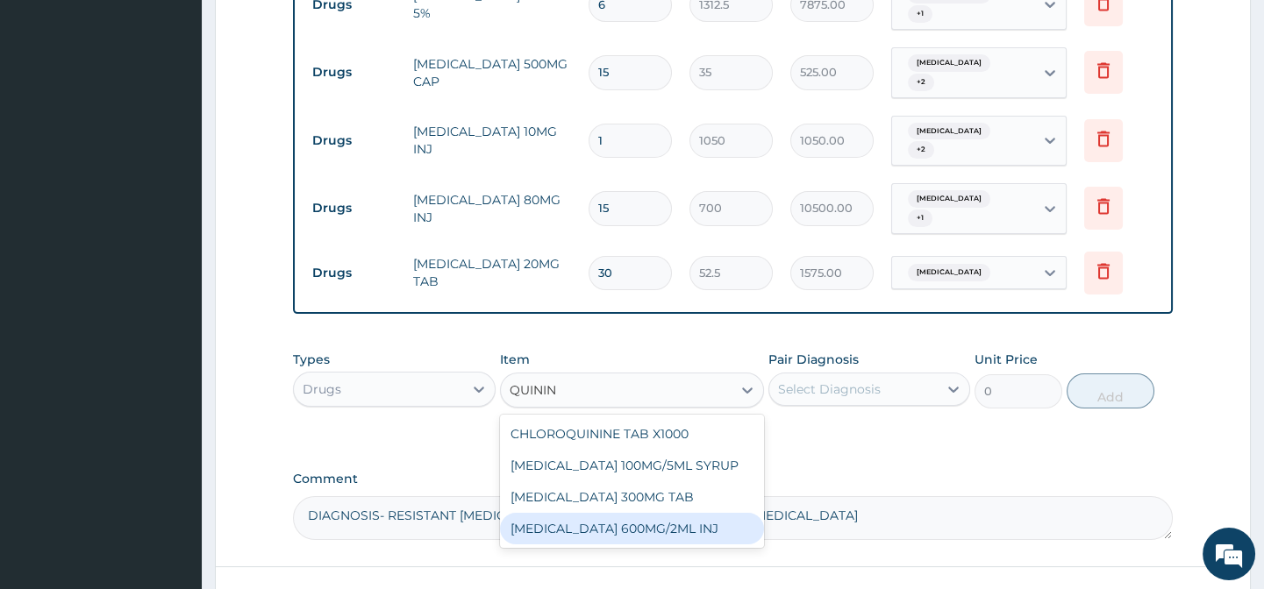
drag, startPoint x: 650, startPoint y: 500, endPoint x: 867, endPoint y: 360, distance: 258.8
click at [650, 513] on div "[MEDICAL_DATA] 600MG/2ML INJ" at bounding box center [632, 529] width 264 height 32
type input "2100"
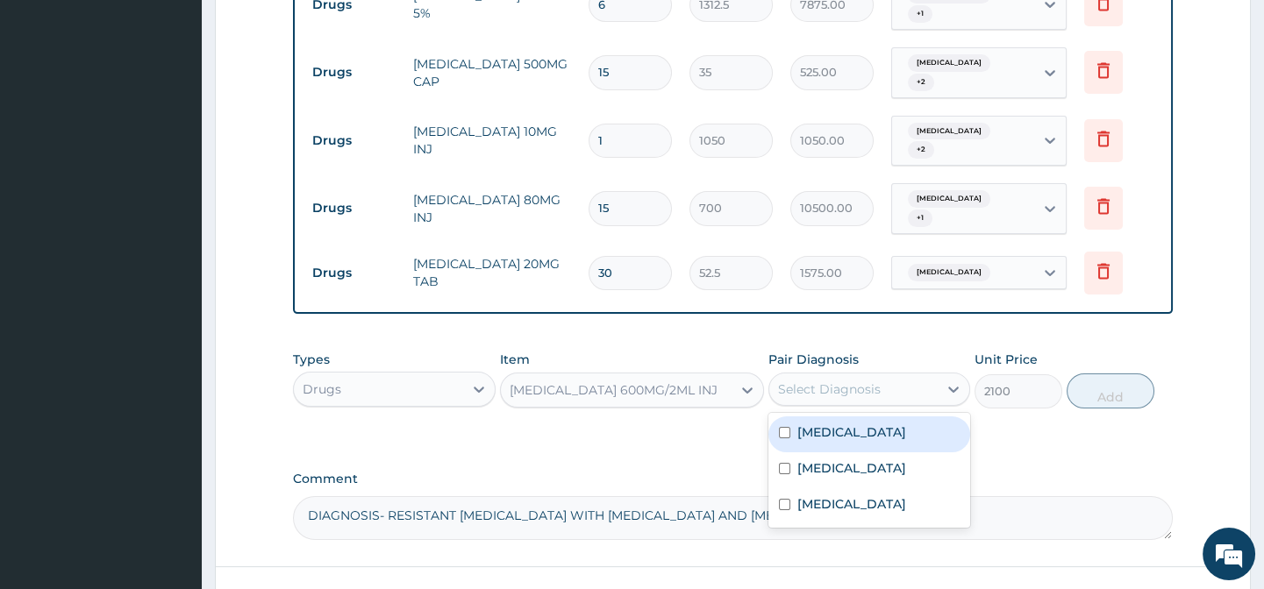
click at [875, 375] on div "Select Diagnosis" at bounding box center [853, 389] width 168 height 28
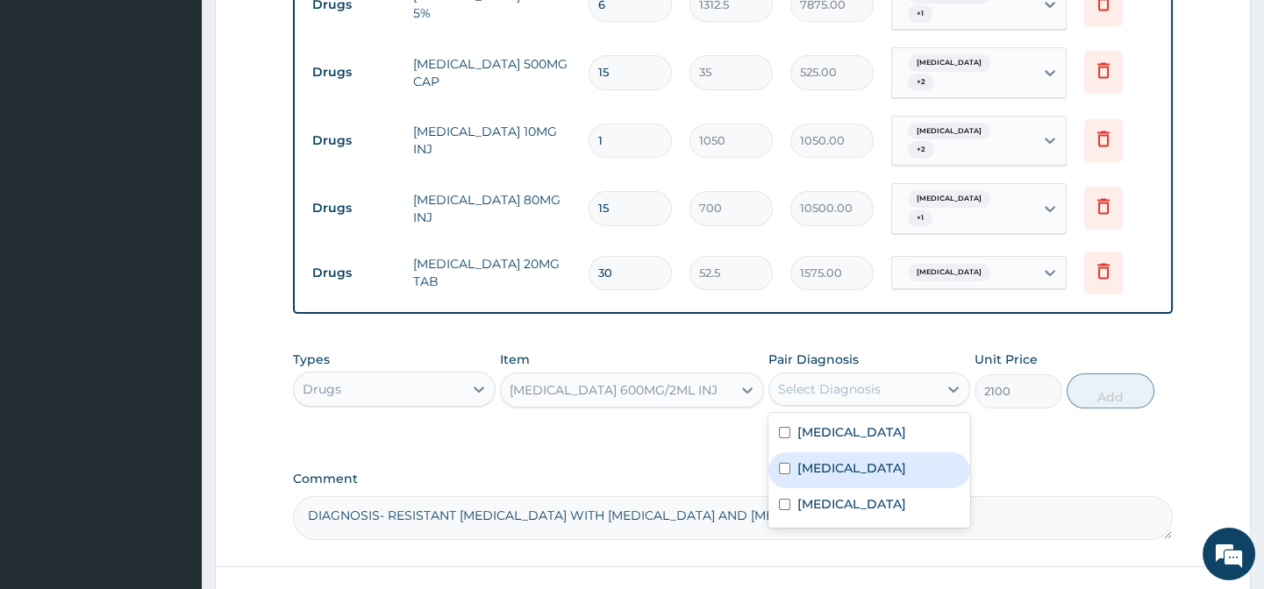
click at [887, 452] on div "[MEDICAL_DATA]" at bounding box center [869, 470] width 202 height 36
checkbox input "true"
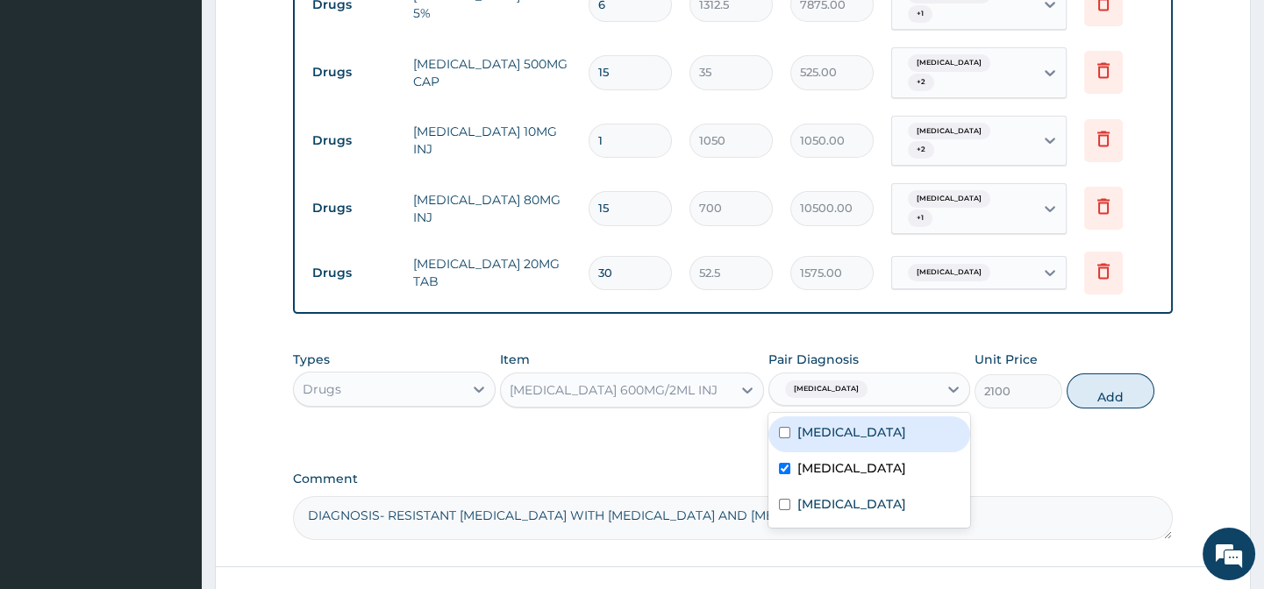
click at [874, 417] on div "[MEDICAL_DATA]" at bounding box center [869, 435] width 202 height 36
checkbox input "true"
click at [1129, 374] on button "Add" at bounding box center [1110, 391] width 88 height 35
type input "0"
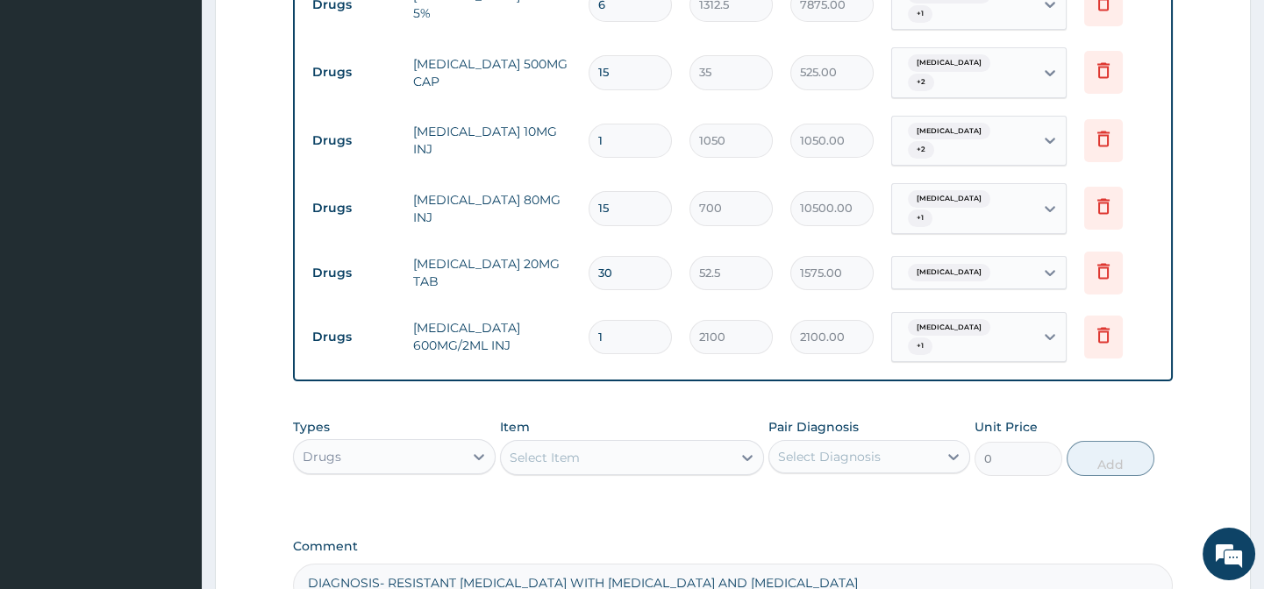
type input "11"
type input "23100.00"
type input "11"
click at [544, 449] on div "Select Item" at bounding box center [544, 458] width 70 height 18
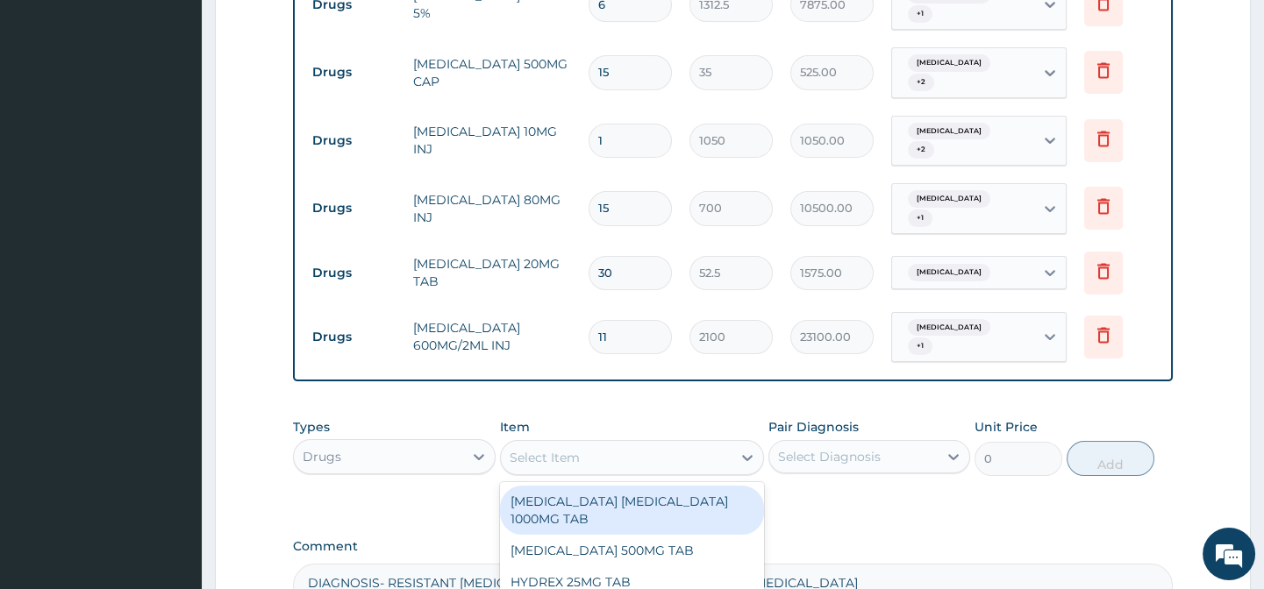
scroll to position [1099, 0]
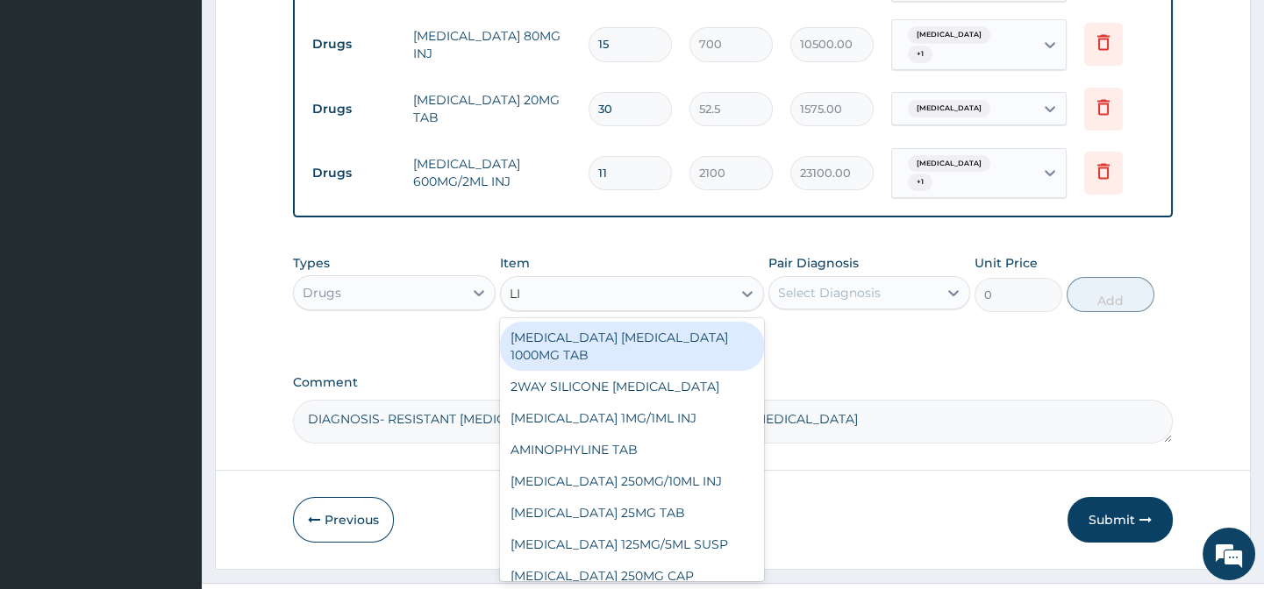
type input "LIS"
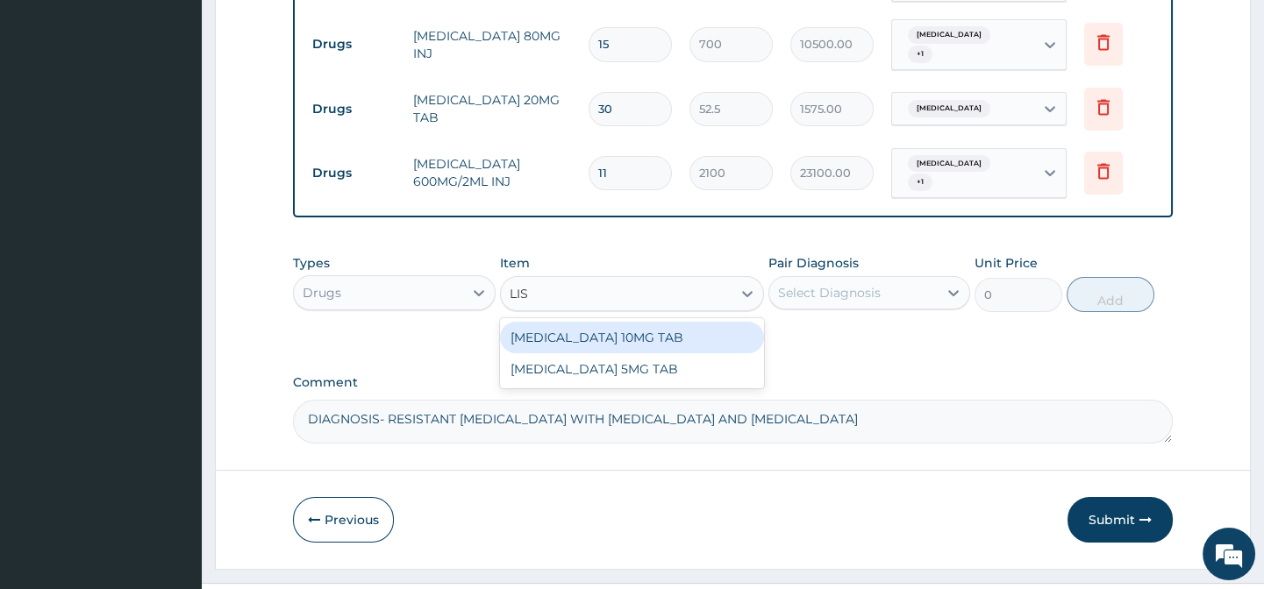
click at [618, 322] on div "LISINOPRIL 10MG TAB" at bounding box center [632, 338] width 264 height 32
type input "73.5"
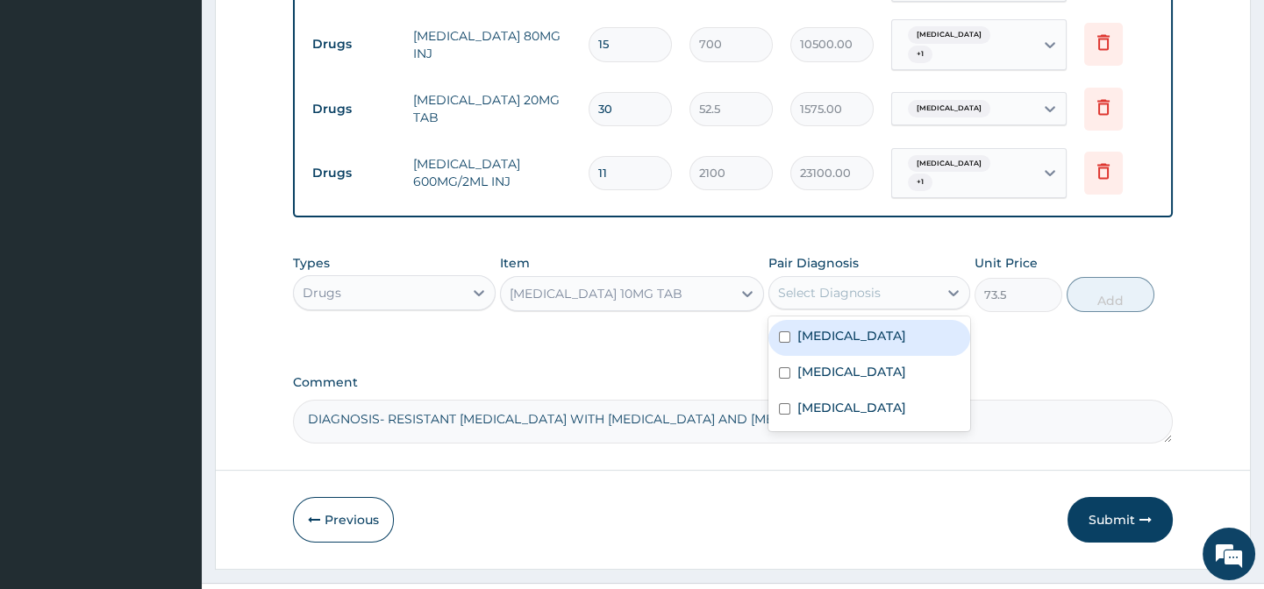
click at [805, 284] on div "Select Diagnosis" at bounding box center [829, 293] width 103 height 18
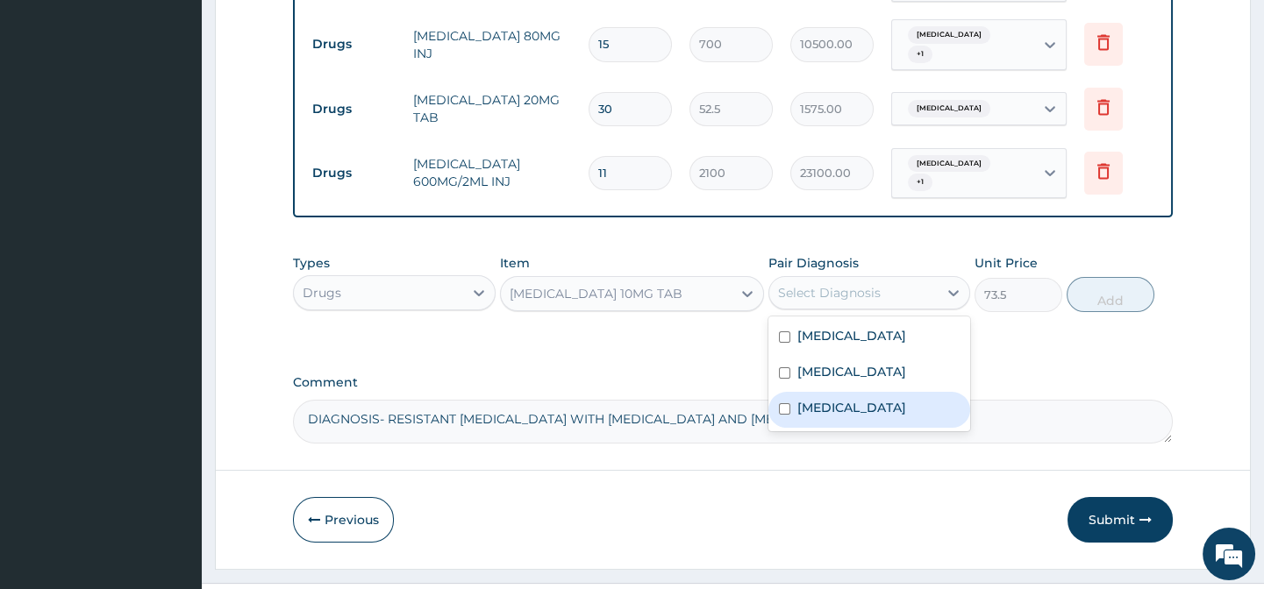
drag, startPoint x: 836, startPoint y: 373, endPoint x: 981, endPoint y: 308, distance: 159.4
click at [839, 399] on label "Bipolar I disorder" at bounding box center [851, 408] width 109 height 18
checkbox input "true"
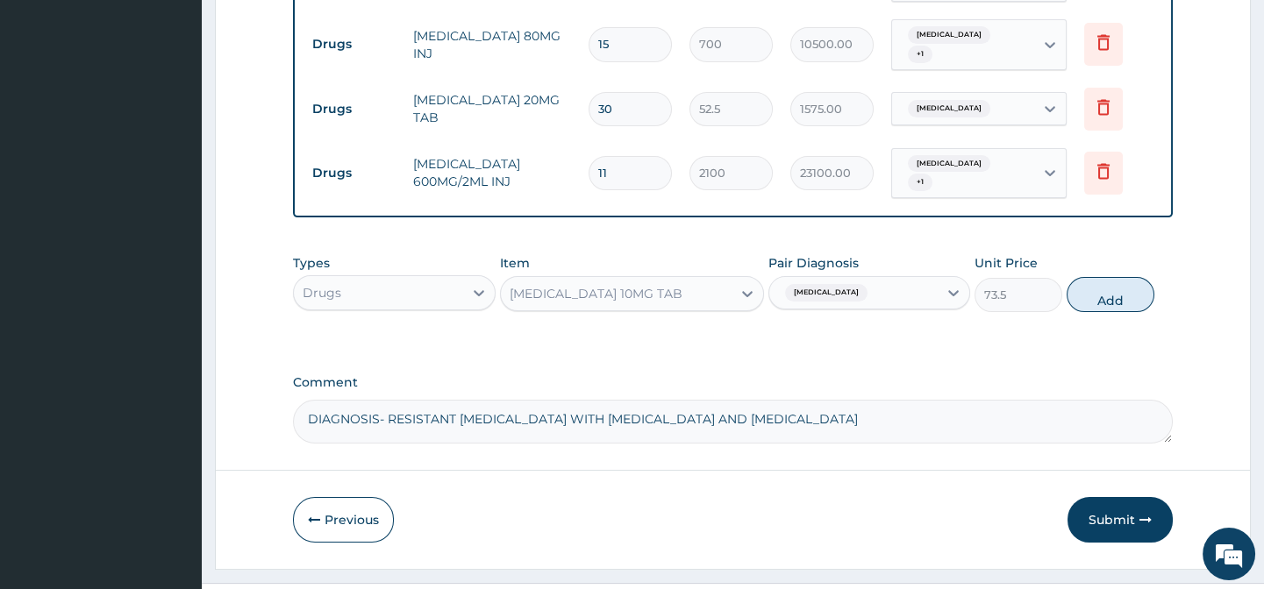
drag, startPoint x: 1108, startPoint y: 260, endPoint x: 940, endPoint y: 252, distance: 167.7
click at [1109, 277] on button "Add" at bounding box center [1110, 294] width 88 height 35
type input "0"
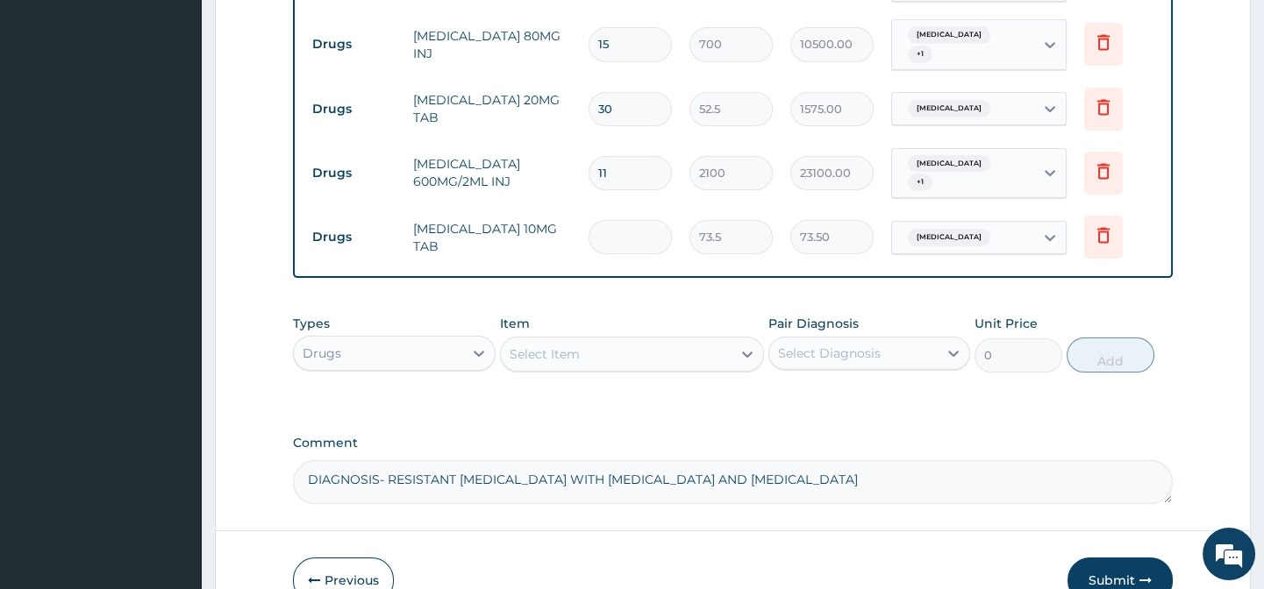
type input "0.00"
type input "2"
type input "147.00"
type input "28"
type input "2058.00"
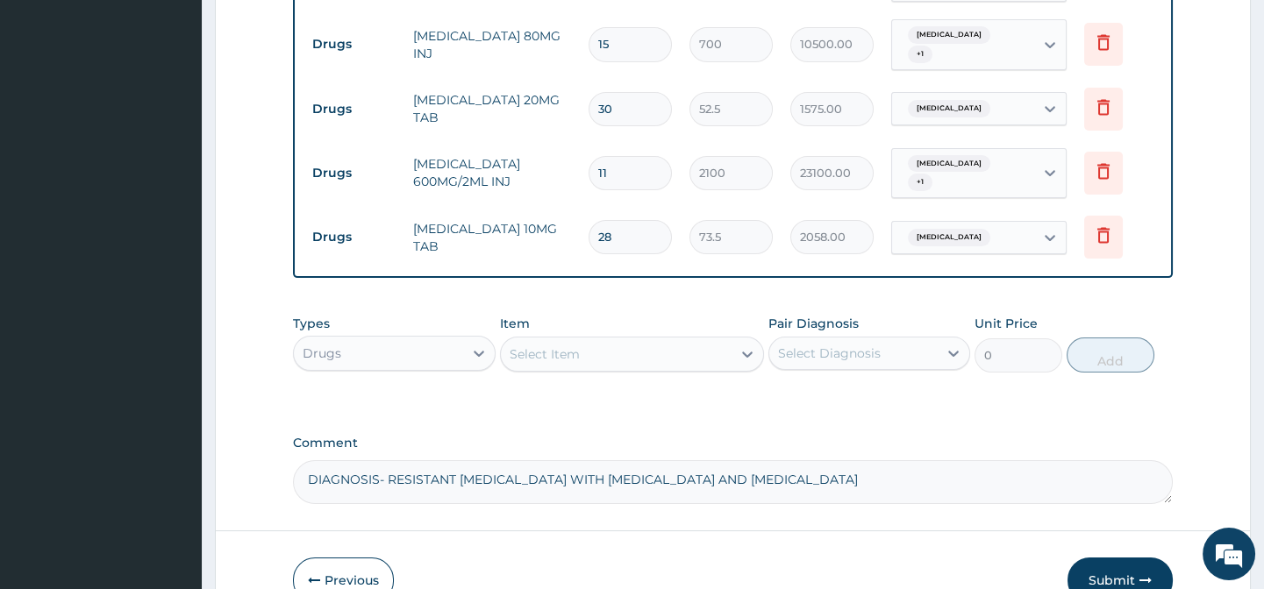
type input "28"
click at [659, 340] on div "Select Item" at bounding box center [616, 354] width 231 height 28
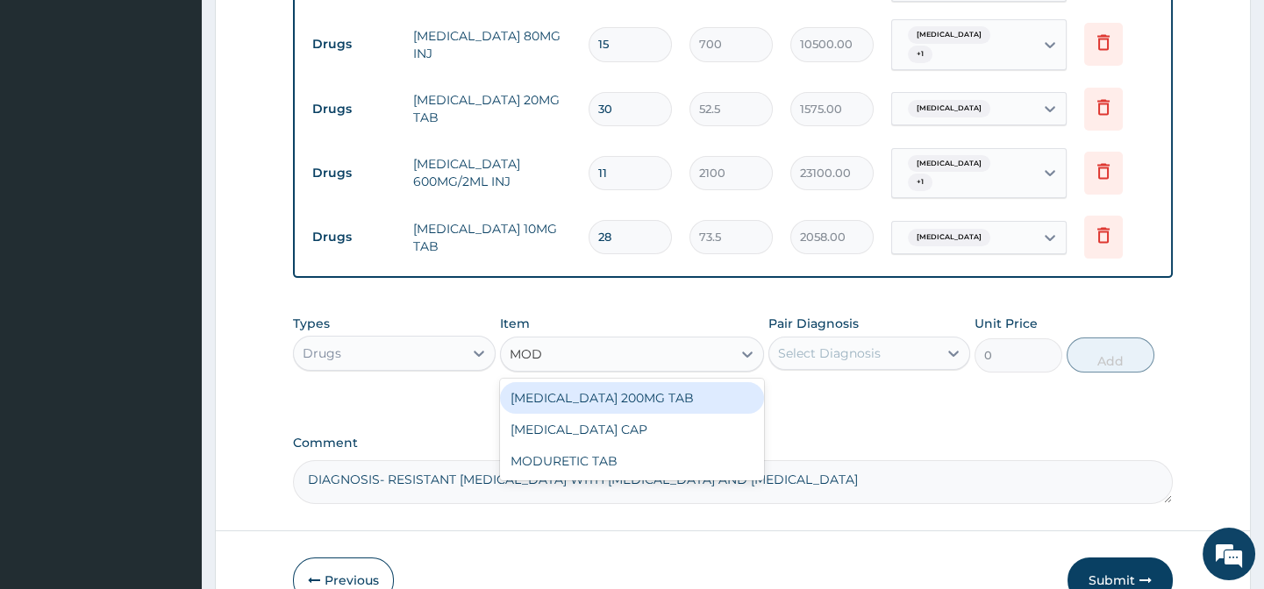
type input "MODU"
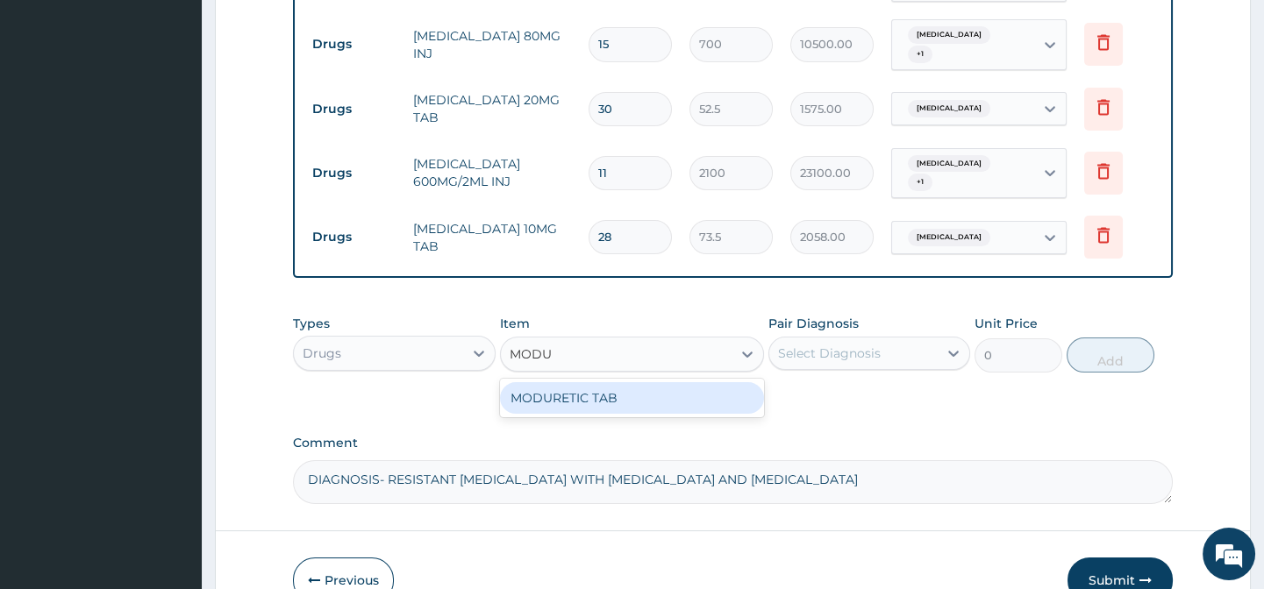
click at [638, 382] on div "MODURETIC TAB" at bounding box center [632, 398] width 264 height 32
type input "52.5"
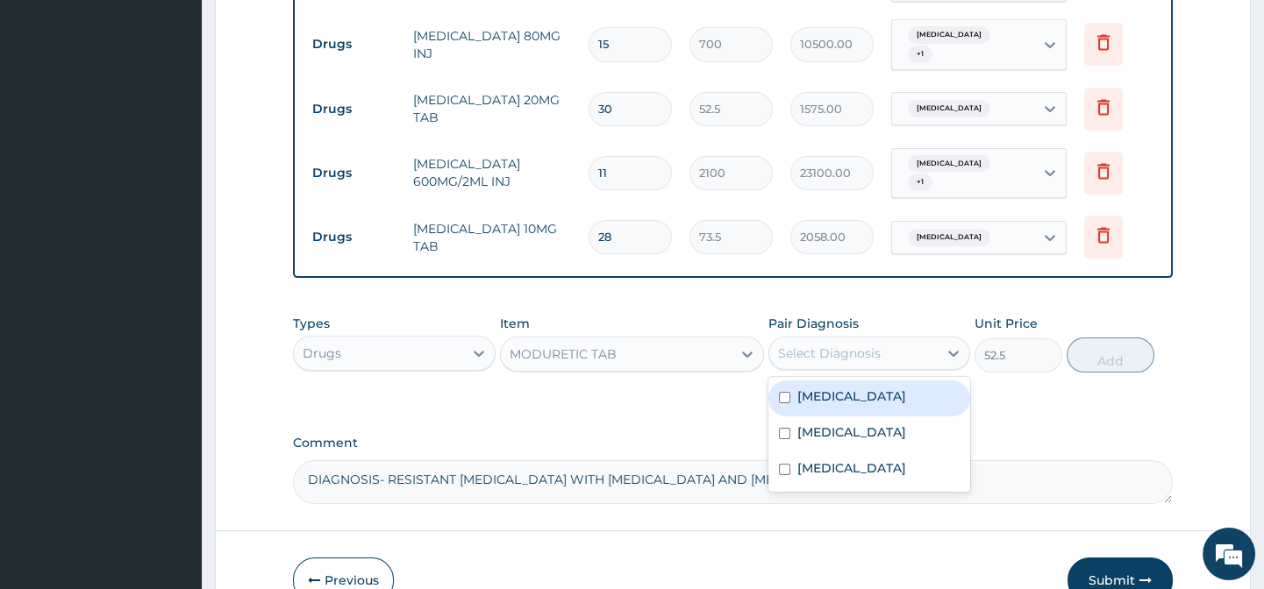
click at [807, 345] on div "Select Diagnosis" at bounding box center [829, 354] width 103 height 18
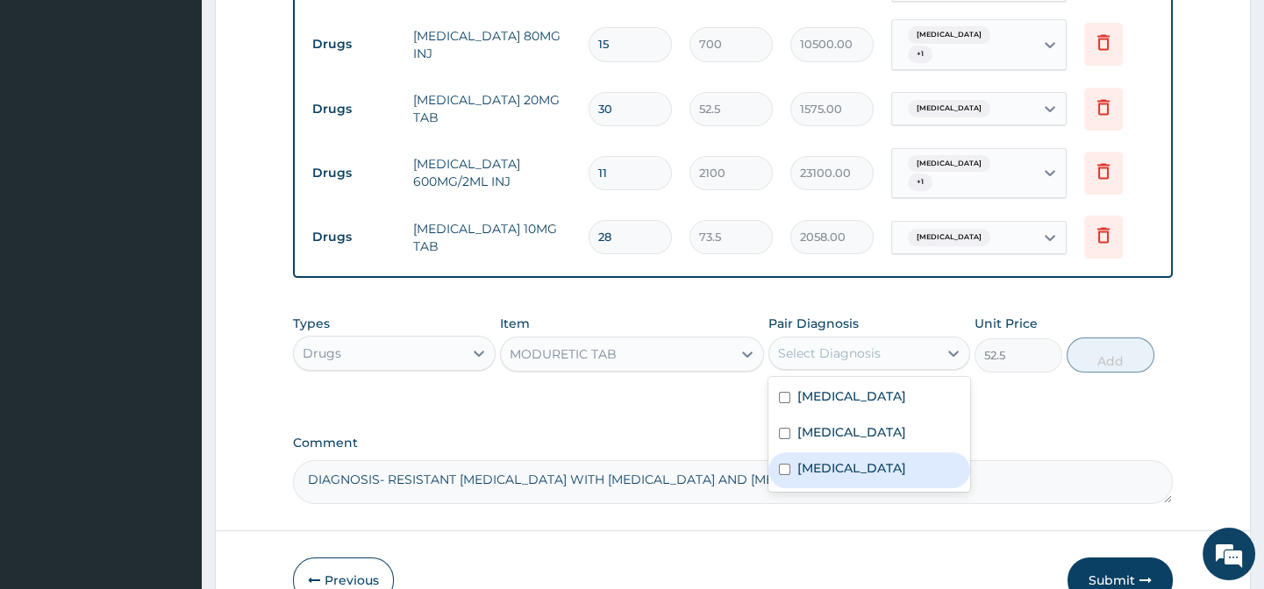
drag, startPoint x: 876, startPoint y: 432, endPoint x: 1004, endPoint y: 383, distance: 137.1
click at [881, 459] on label "Bipolar I disorder" at bounding box center [851, 468] width 109 height 18
checkbox input "true"
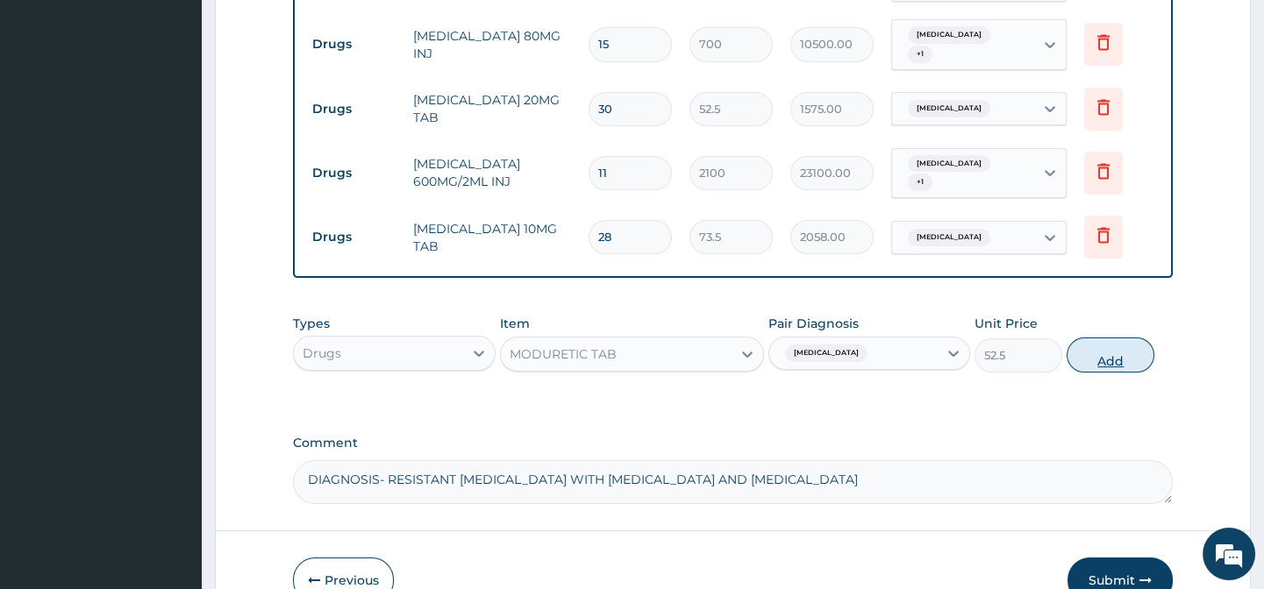
click at [1105, 338] on button "Add" at bounding box center [1110, 355] width 88 height 35
type input "0"
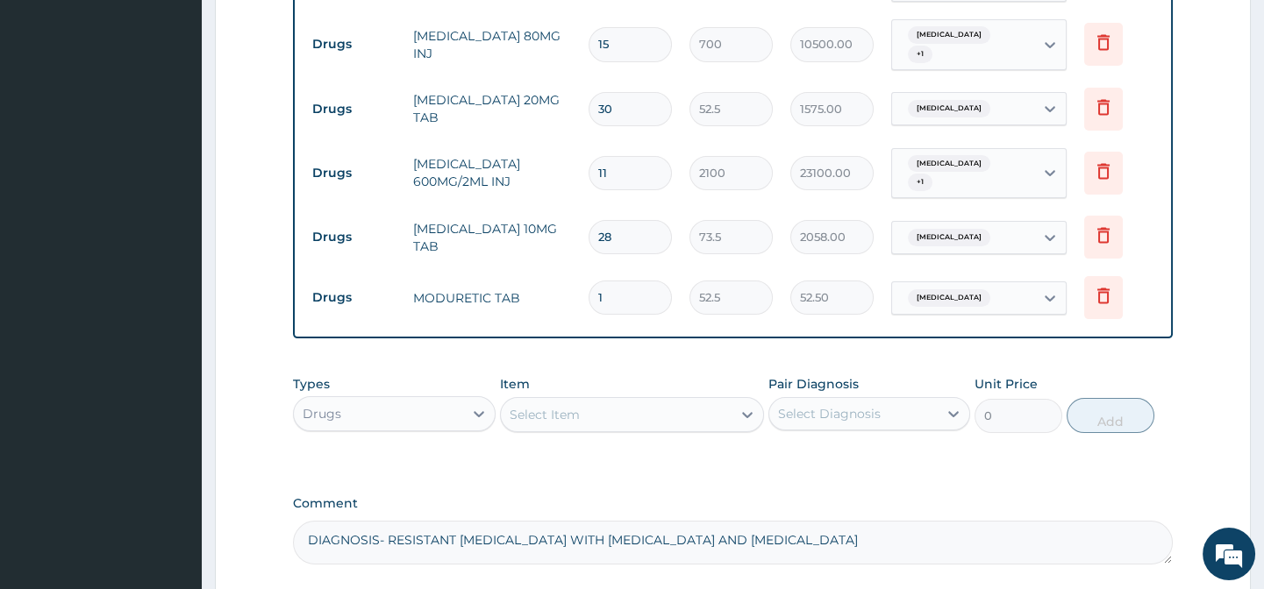
type input "14"
type input "735.00"
type input "14"
click at [627, 401] on div "Select Item" at bounding box center [616, 415] width 231 height 28
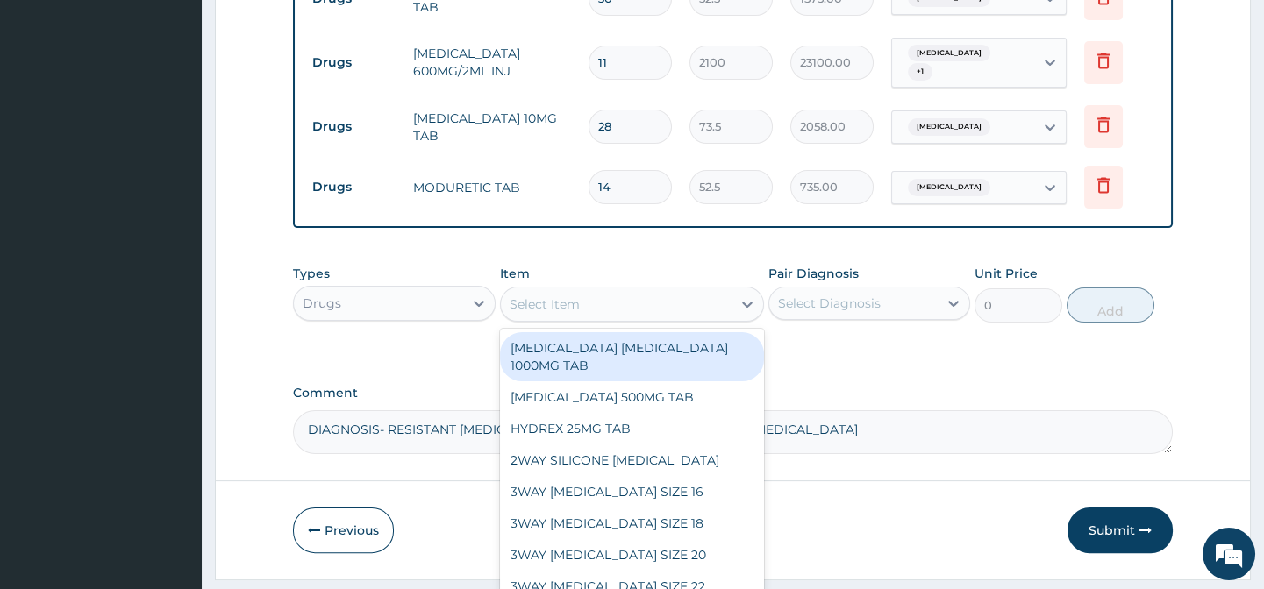
scroll to position [1221, 0]
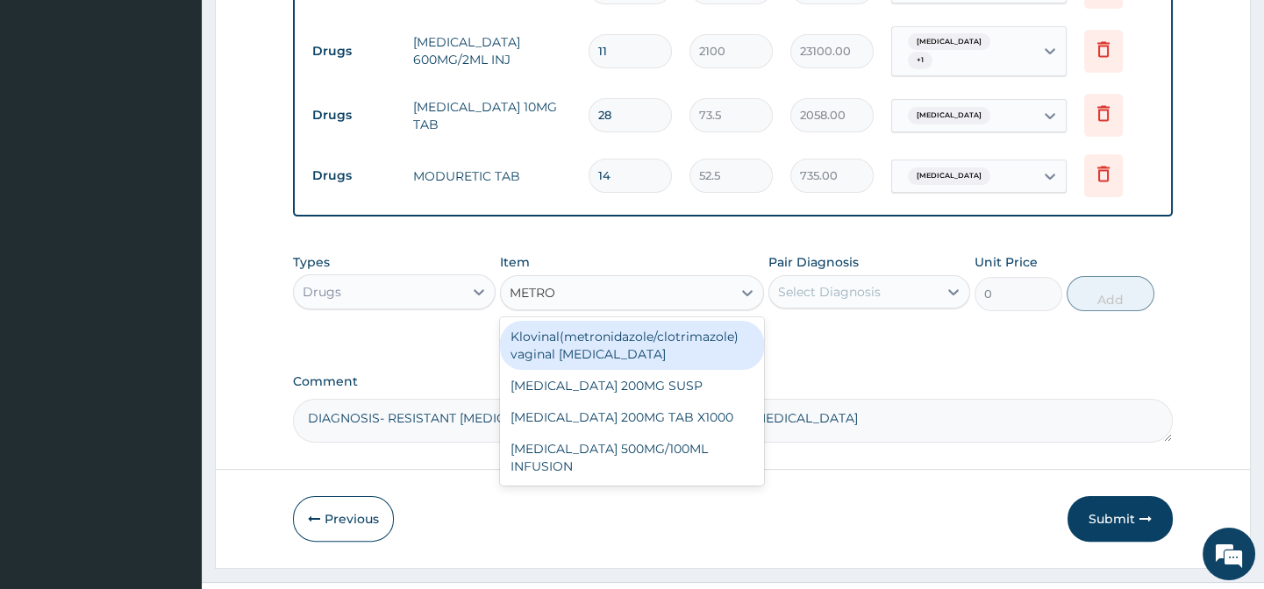
type input "METRON"
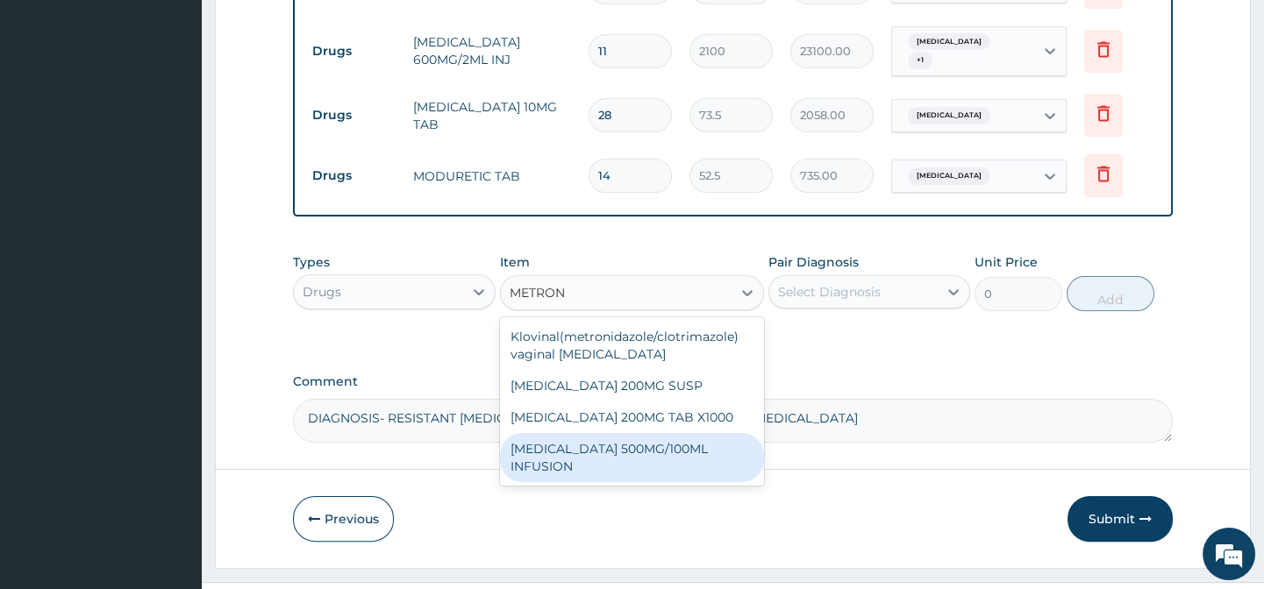
click at [639, 433] on div "METRONIDAZOLE 500MG/100ML INFUSION" at bounding box center [632, 457] width 264 height 49
type input "1050"
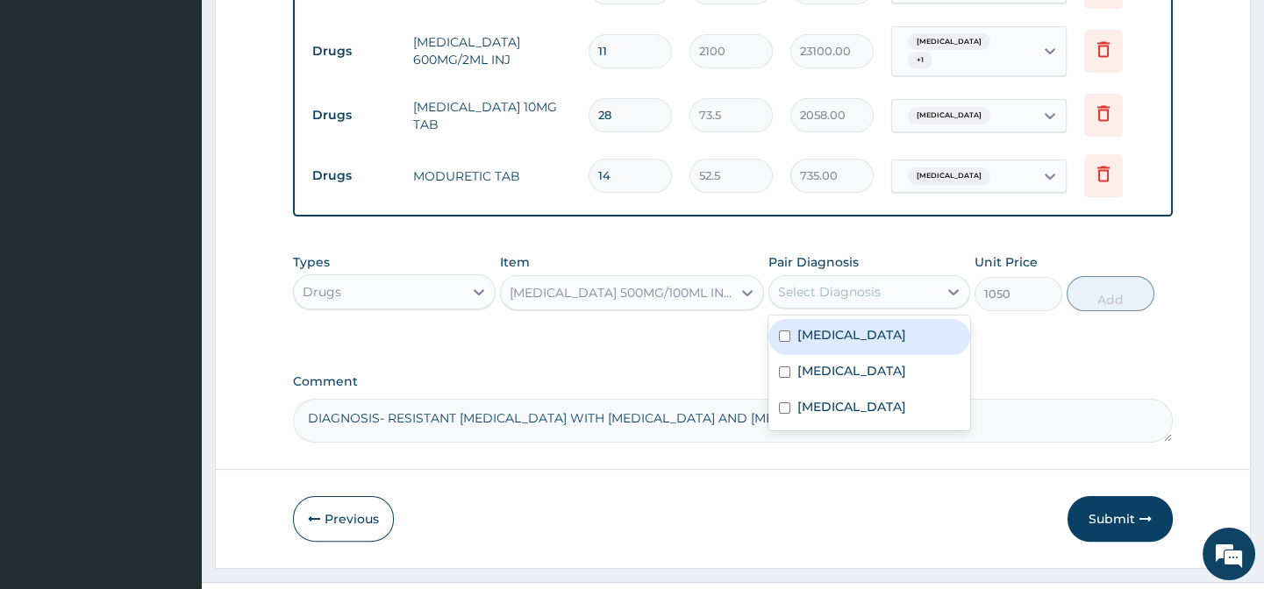
click at [847, 283] on div "Select Diagnosis" at bounding box center [829, 292] width 103 height 18
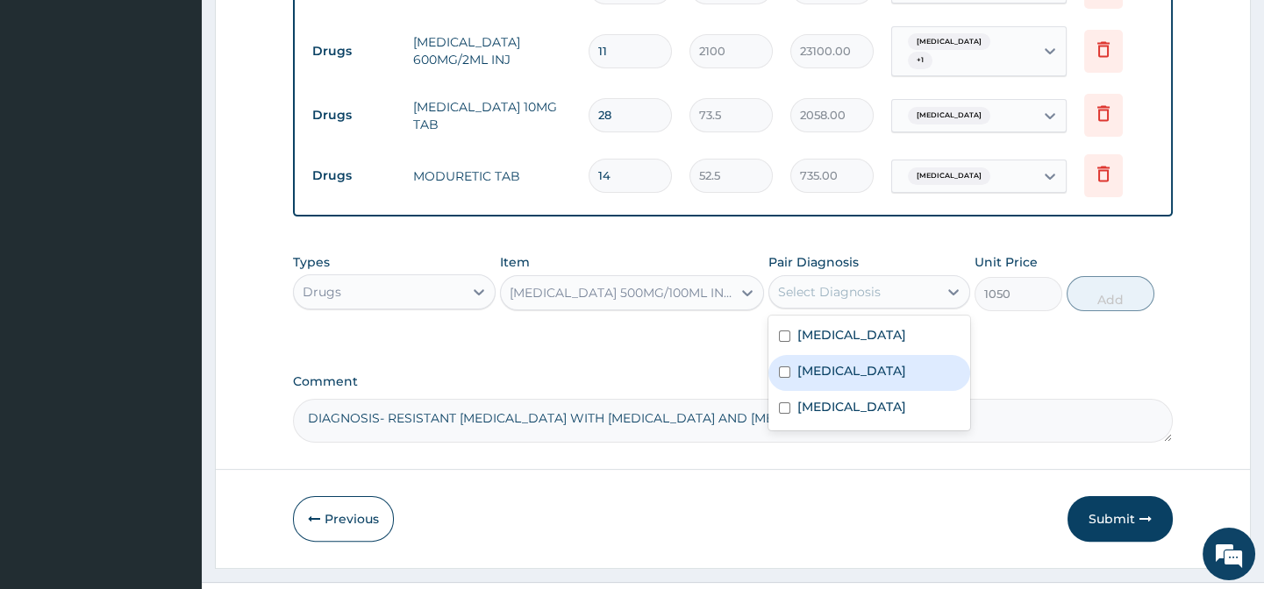
click at [839, 362] on label "Typhoid fever" at bounding box center [851, 371] width 109 height 18
checkbox input "true"
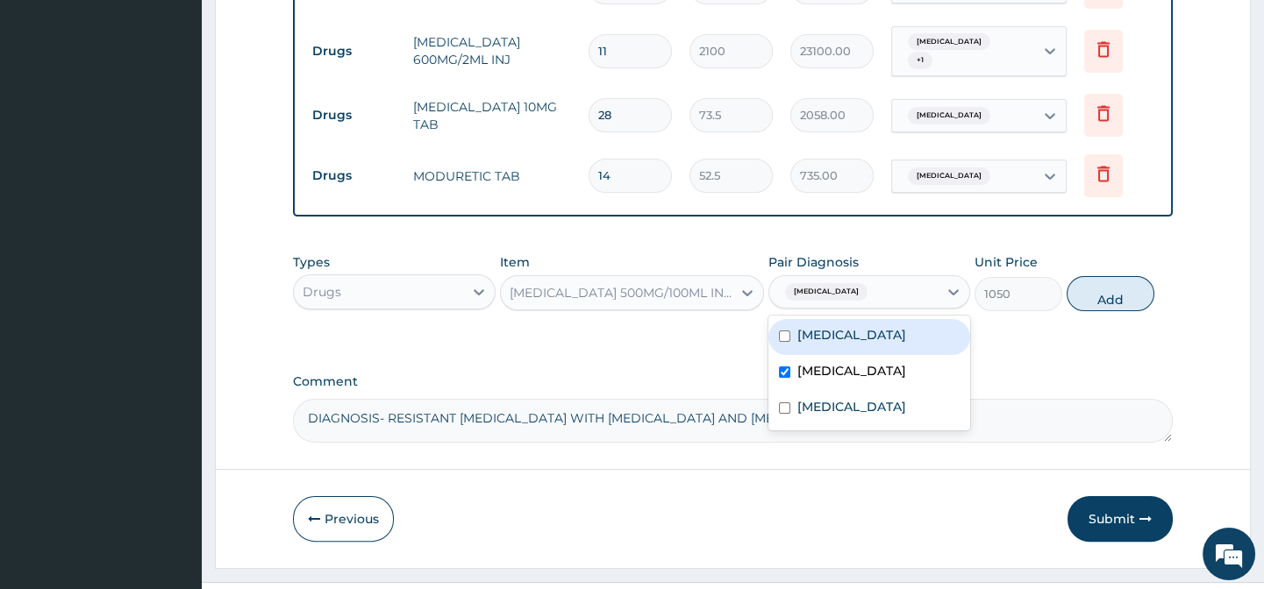
click at [847, 319] on div "[MEDICAL_DATA]" at bounding box center [869, 337] width 202 height 36
checkbox input "true"
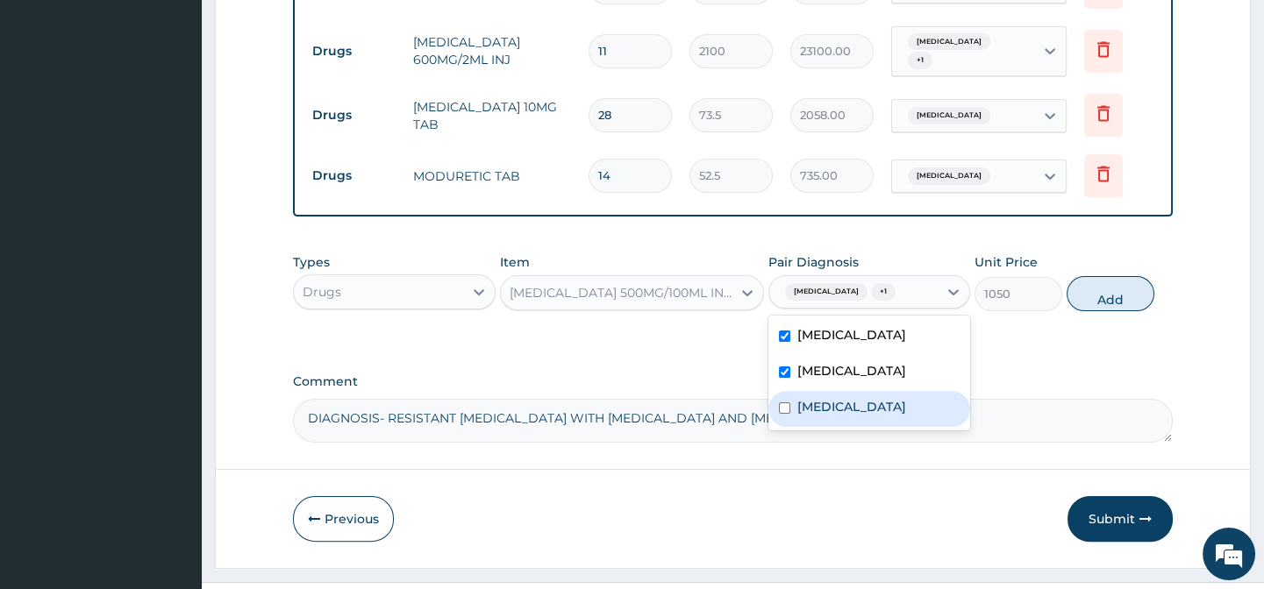
drag, startPoint x: 837, startPoint y: 368, endPoint x: 1044, endPoint y: 332, distance: 209.2
click at [841, 398] on label "Bipolar I disorder" at bounding box center [851, 407] width 109 height 18
checkbox input "true"
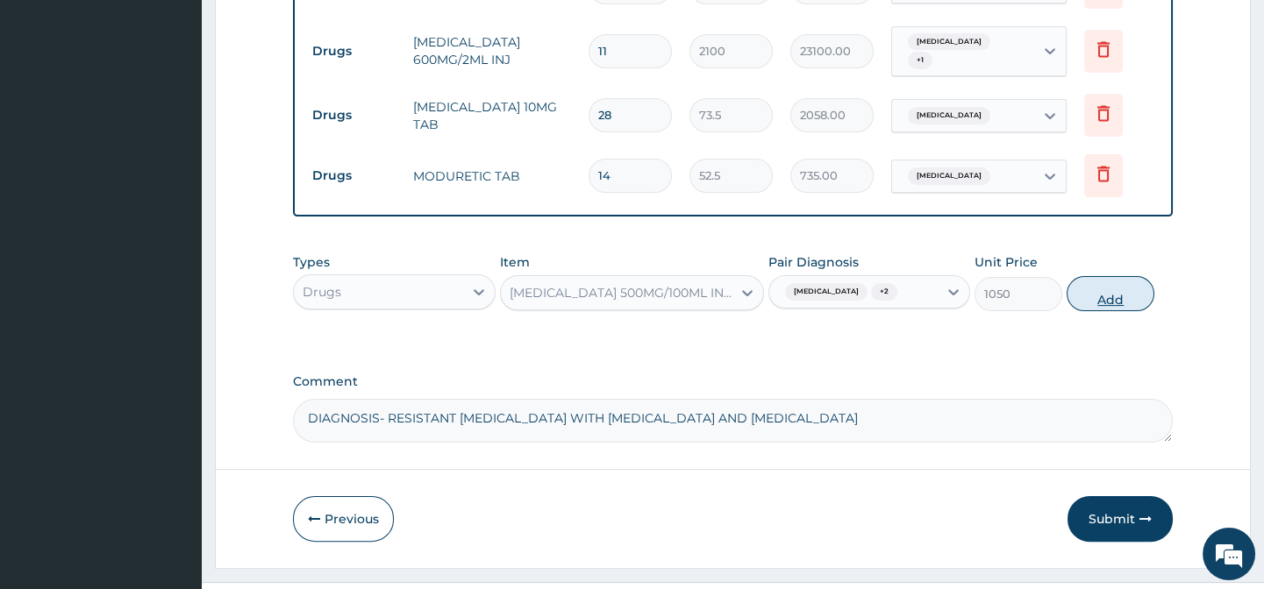
click at [1105, 276] on button "Add" at bounding box center [1110, 293] width 88 height 35
type input "0"
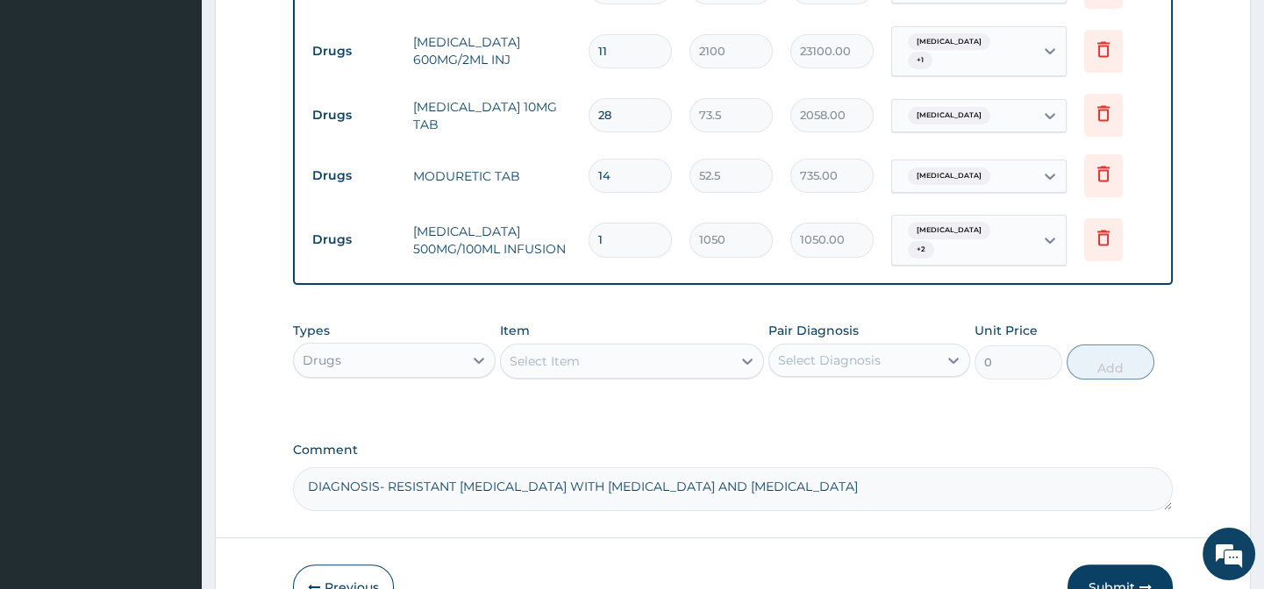
type input "15"
type input "15750.00"
type input "15"
click at [609, 347] on div "Select Item" at bounding box center [616, 361] width 231 height 28
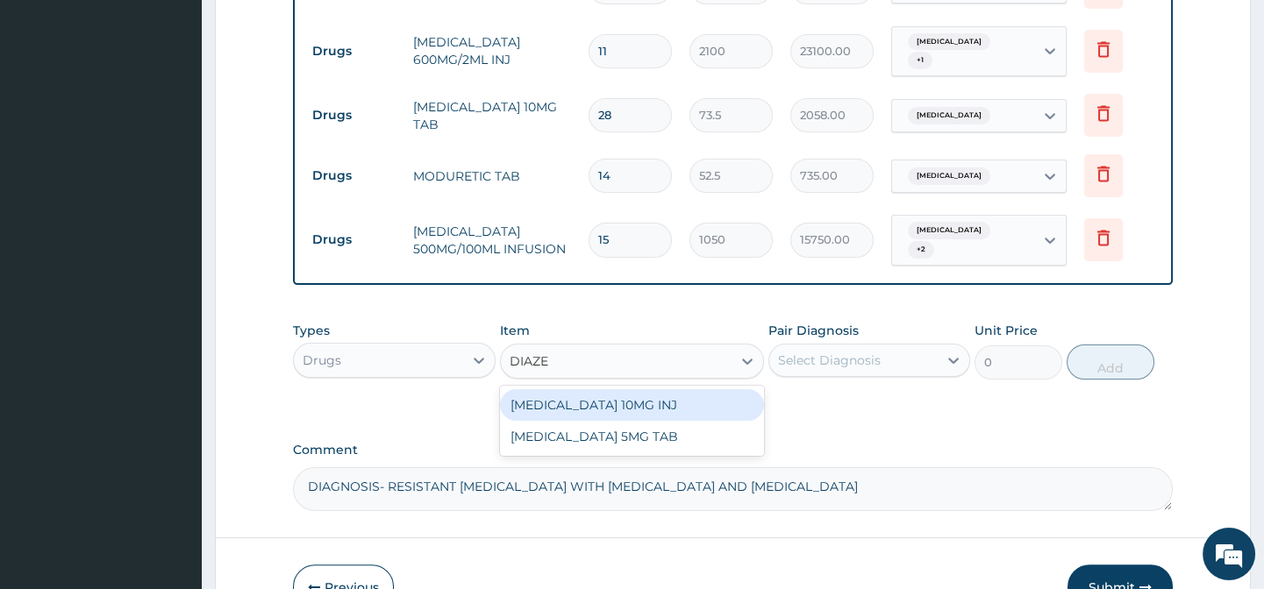
type input "DIAZEP"
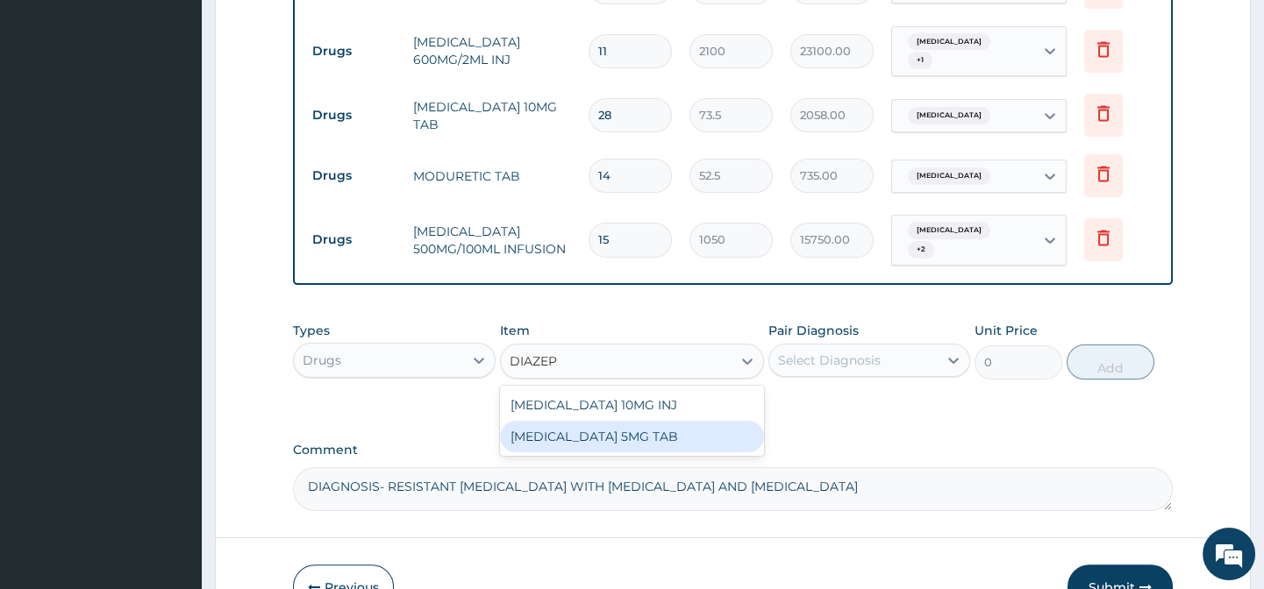
click at [648, 421] on div "DIAZEPAM 5MG TAB" at bounding box center [632, 437] width 264 height 32
type input "52.5"
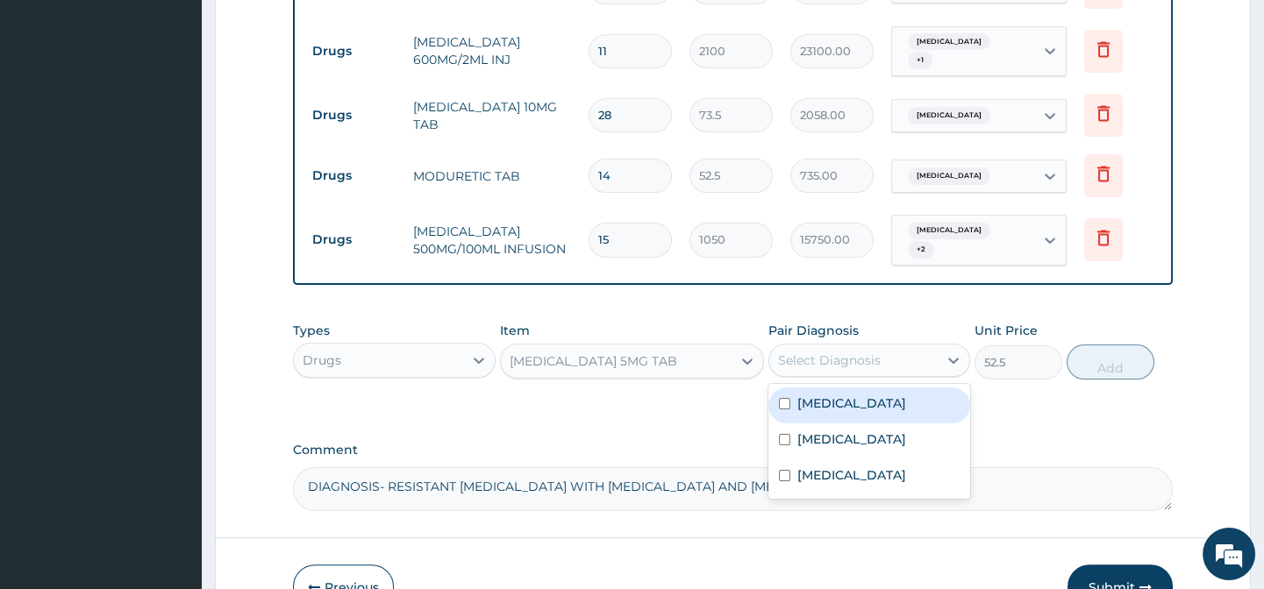
click at [854, 352] on div "Select Diagnosis" at bounding box center [829, 361] width 103 height 18
drag, startPoint x: 840, startPoint y: 353, endPoint x: 851, endPoint y: 393, distance: 40.8
click at [845, 388] on div "[MEDICAL_DATA]" at bounding box center [869, 406] width 202 height 36
checkbox input "true"
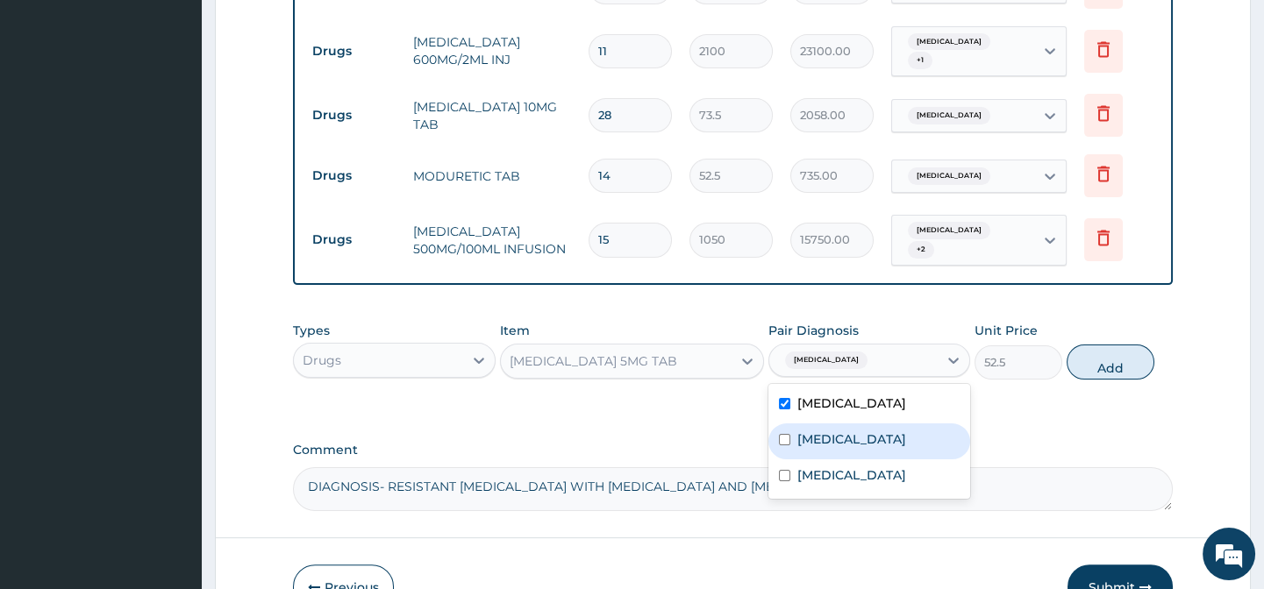
click at [855, 431] on label "Typhoid fever" at bounding box center [851, 440] width 109 height 18
checkbox input "true"
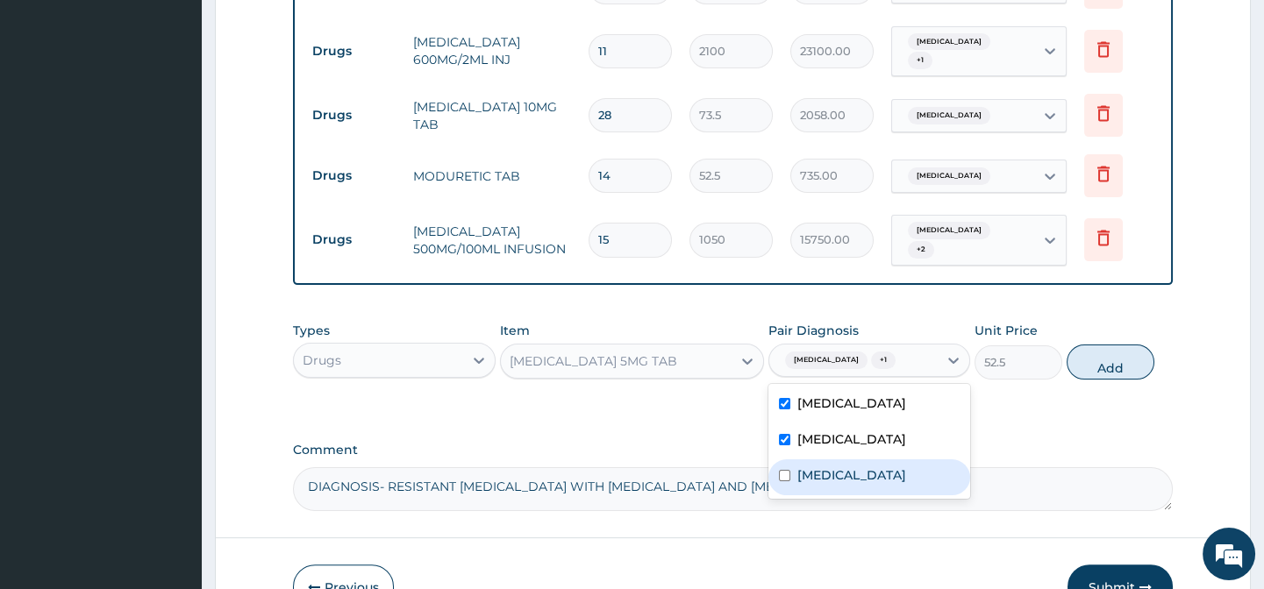
drag, startPoint x: 876, startPoint y: 428, endPoint x: 887, endPoint y: 412, distance: 19.0
click at [882, 467] on label "Bipolar I disorder" at bounding box center [851, 476] width 109 height 18
checkbox input "true"
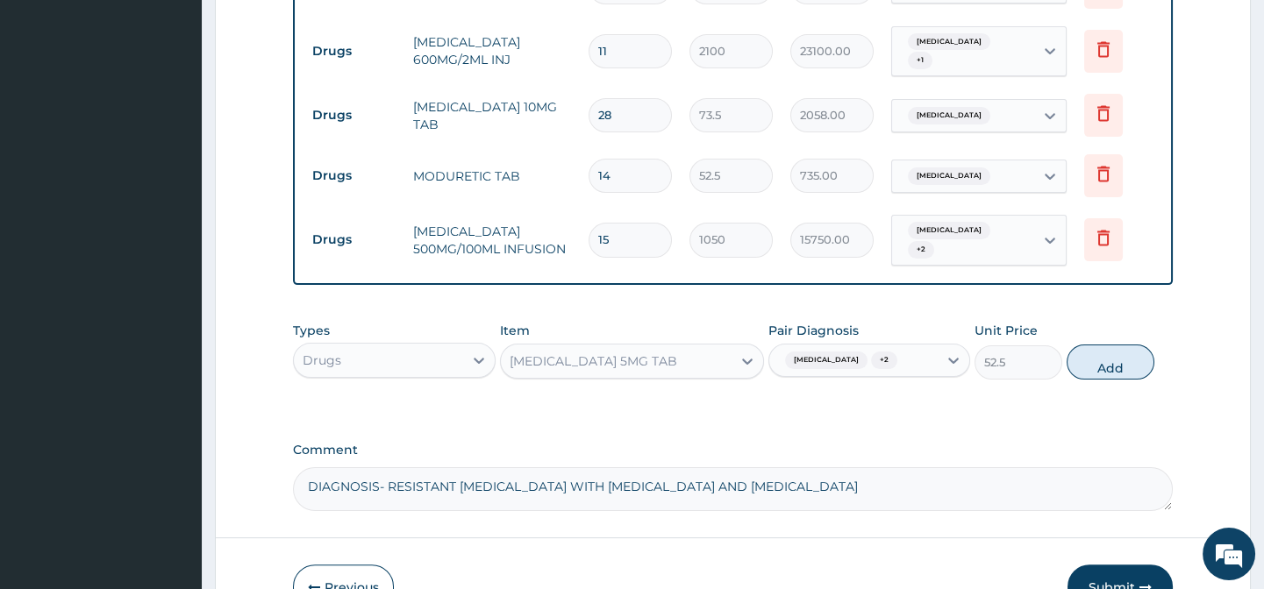
drag, startPoint x: 1115, startPoint y: 319, endPoint x: 1041, endPoint y: 326, distance: 74.0
click at [1115, 345] on button "Add" at bounding box center [1110, 362] width 88 height 35
type input "0"
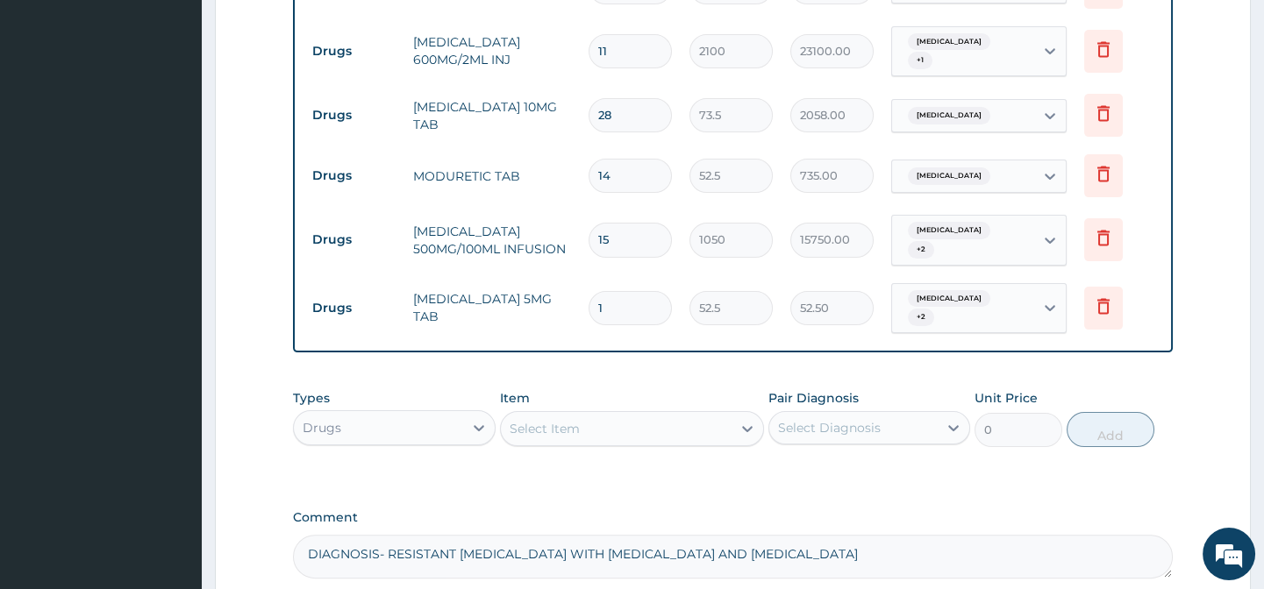
type input "12"
type input "630.00"
type input "12"
click at [617, 415] on div "Select Item" at bounding box center [616, 429] width 231 height 28
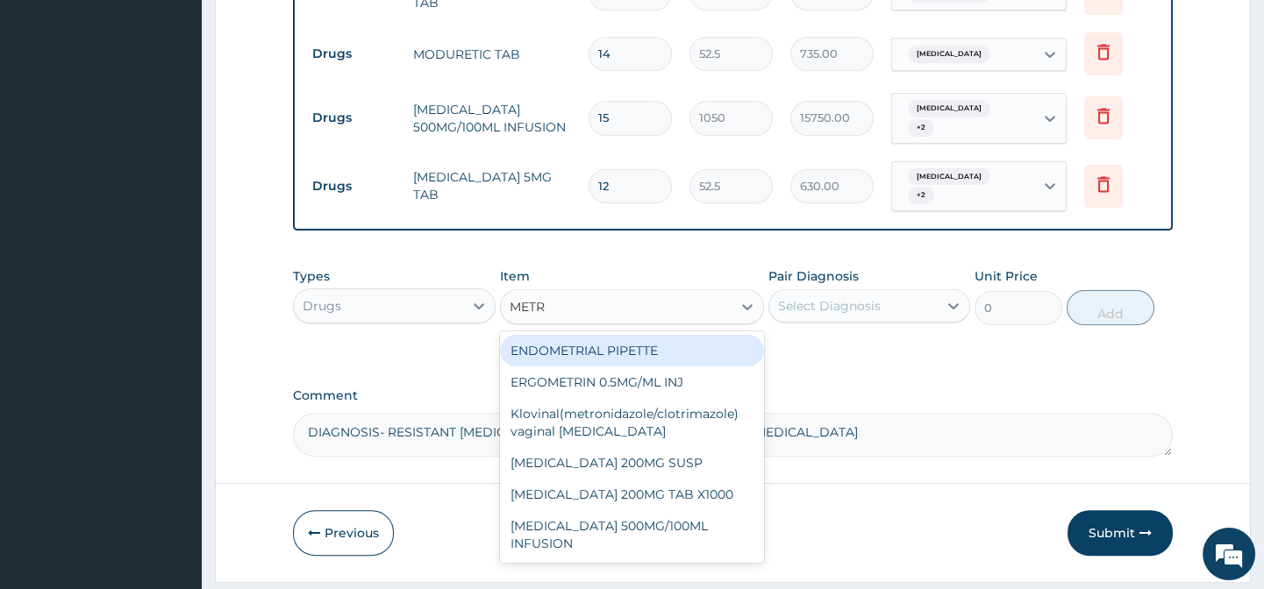
scroll to position [0, 0]
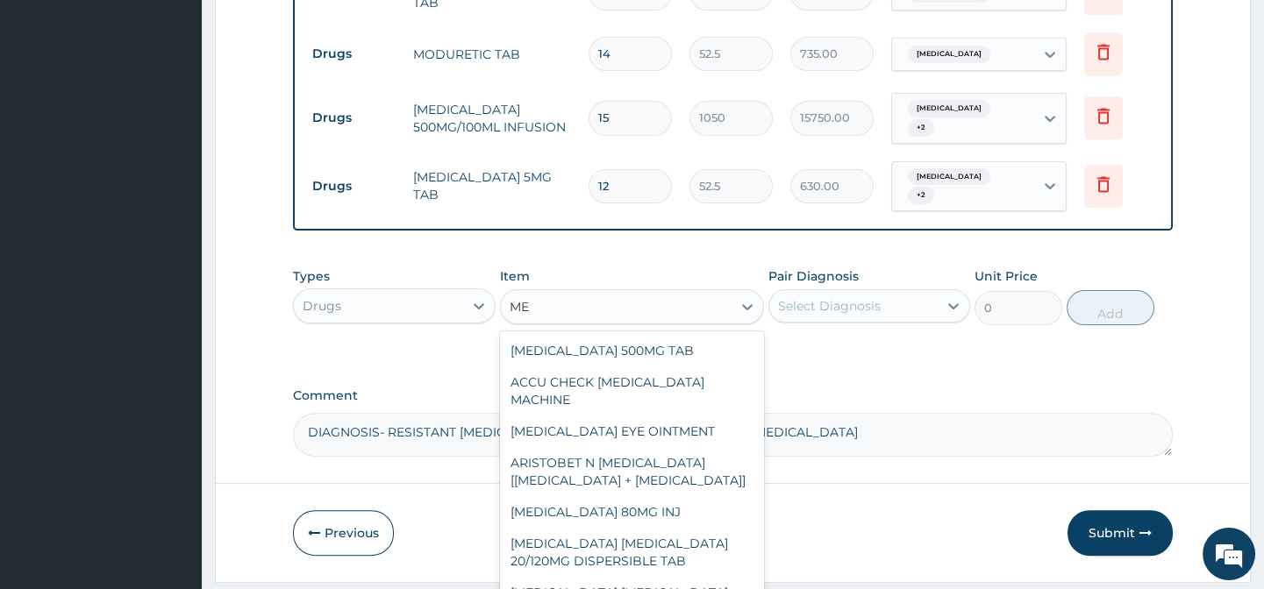
type input "M"
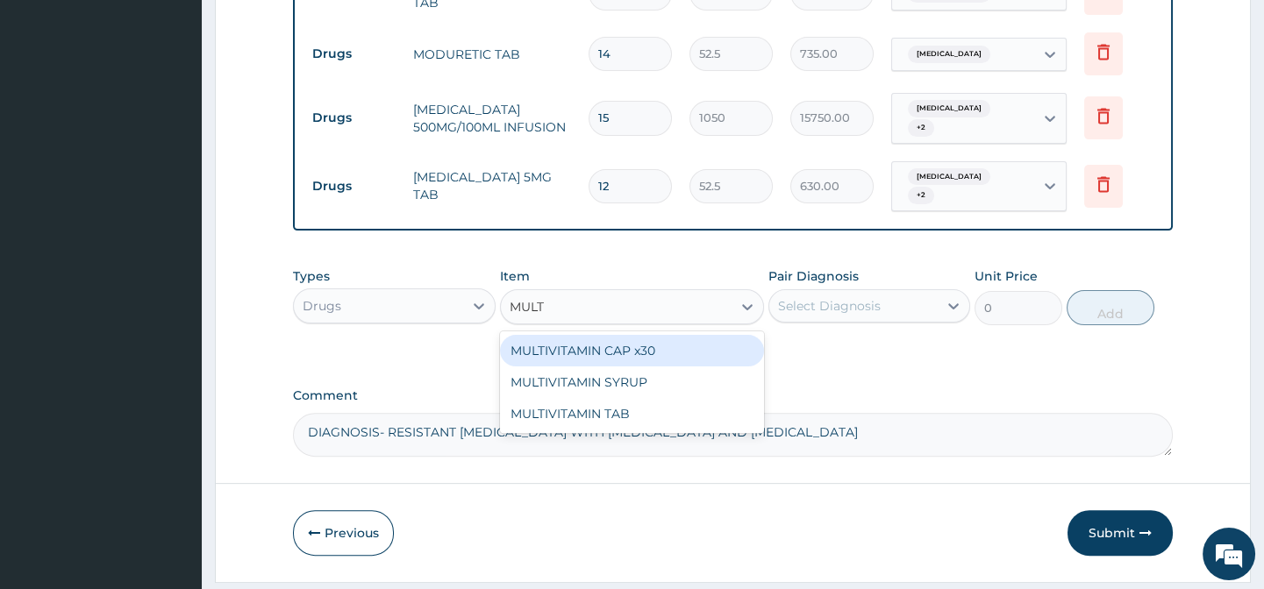
type input "MULTI"
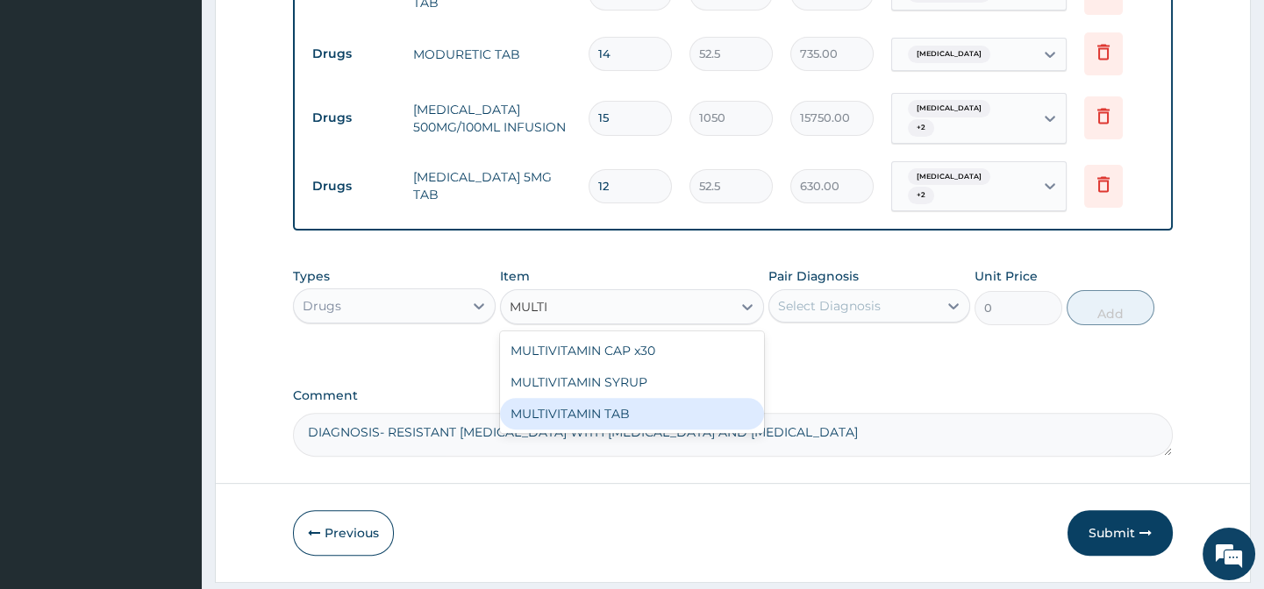
click at [531, 398] on div "MULTIVITAMIN TAB" at bounding box center [632, 414] width 264 height 32
type input "31.5"
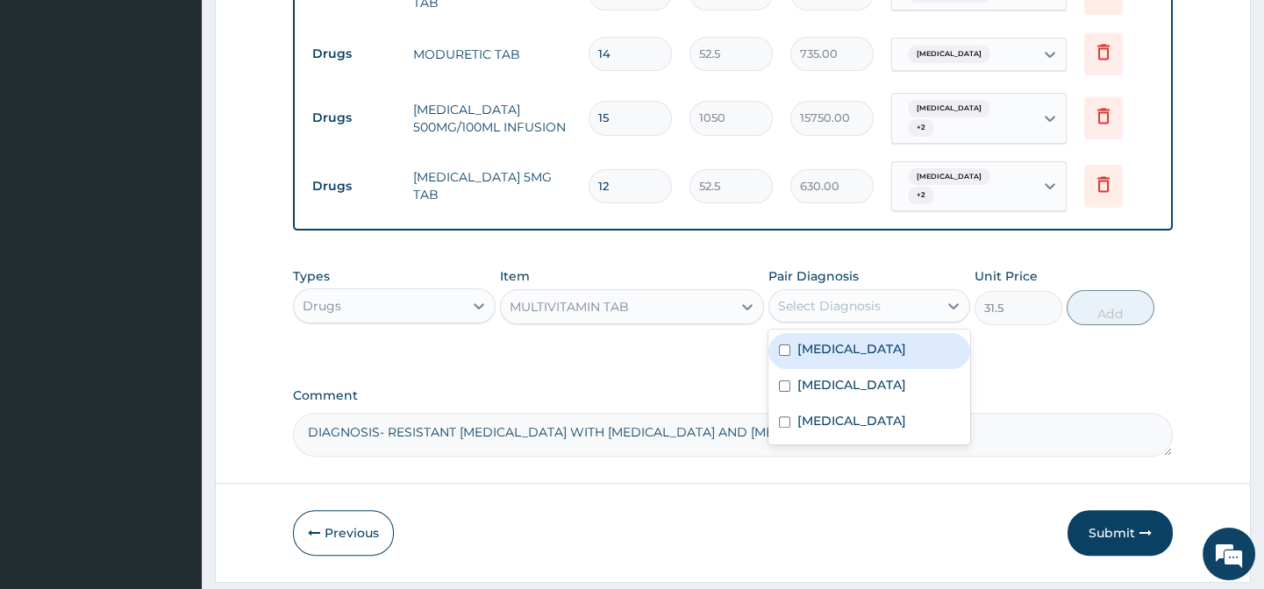
click at [905, 292] on div "Select Diagnosis" at bounding box center [853, 306] width 168 height 28
click at [898, 333] on div "[MEDICAL_DATA]" at bounding box center [869, 351] width 202 height 36
checkbox input "true"
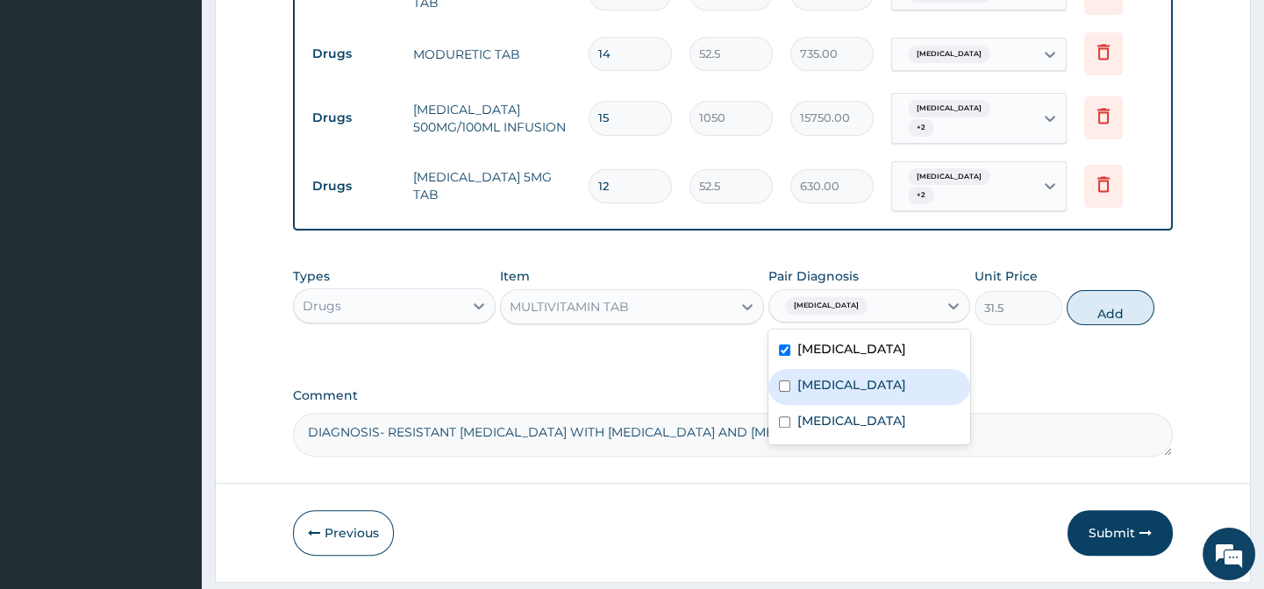
click at [901, 369] on div "Typhoid fever" at bounding box center [869, 387] width 202 height 36
checkbox input "true"
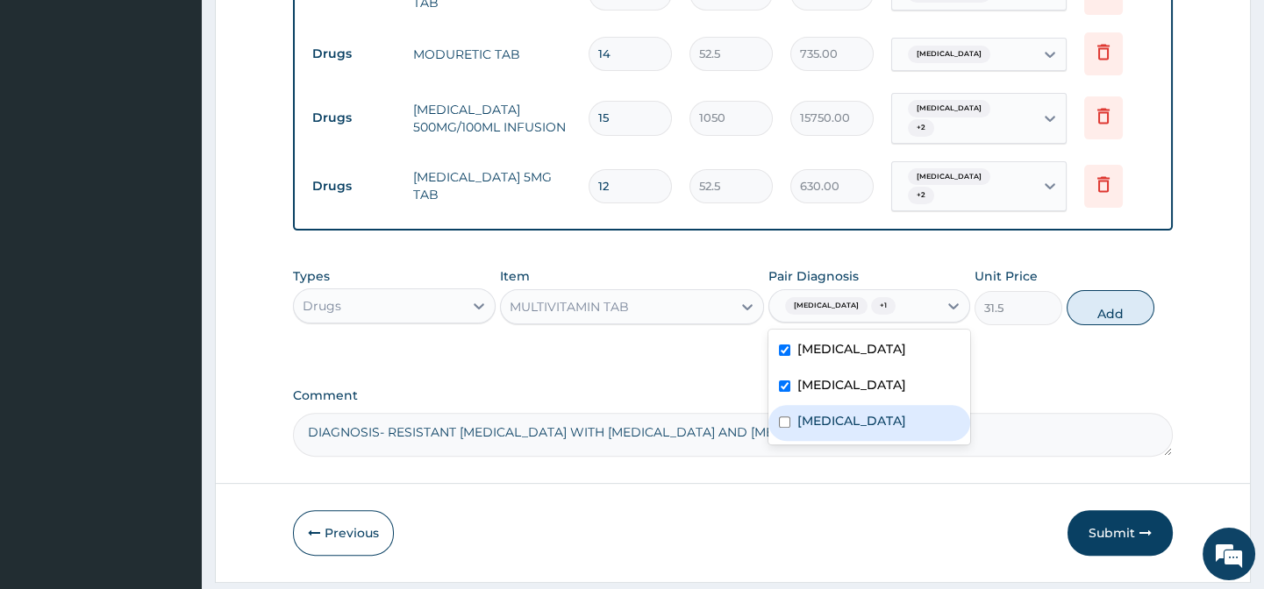
drag, startPoint x: 933, startPoint y: 360, endPoint x: 934, endPoint y: 343, distance: 16.7
click at [934, 405] on div "Bipolar I disorder" at bounding box center [869, 423] width 202 height 36
checkbox input "true"
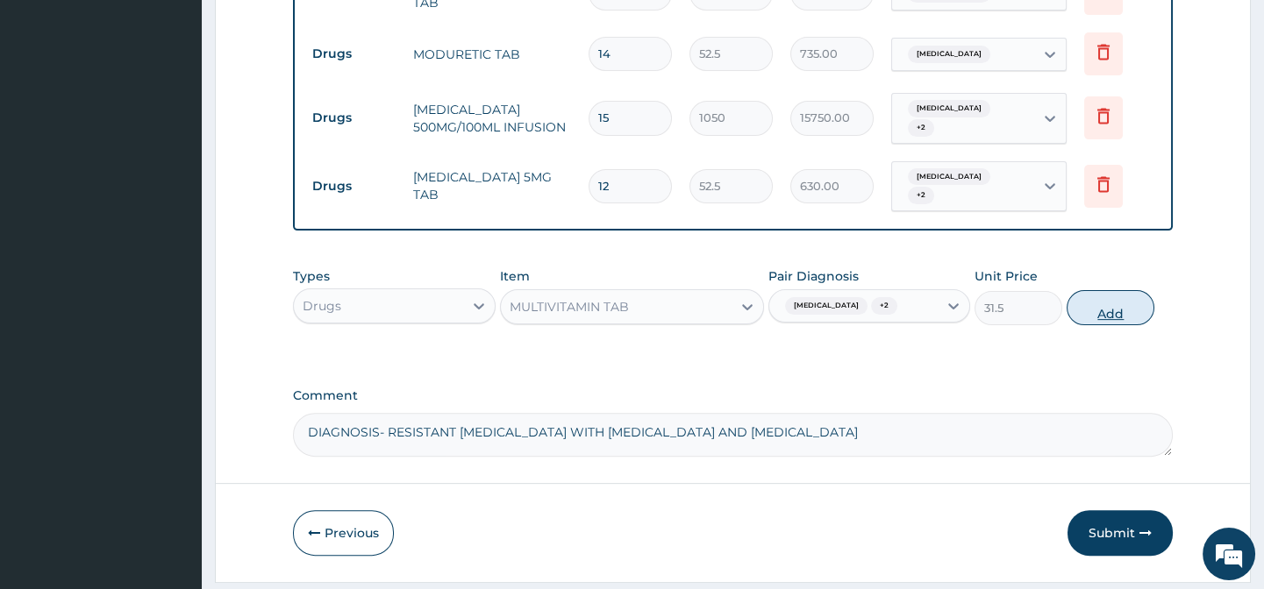
click at [1080, 290] on button "Add" at bounding box center [1110, 307] width 88 height 35
type input "0"
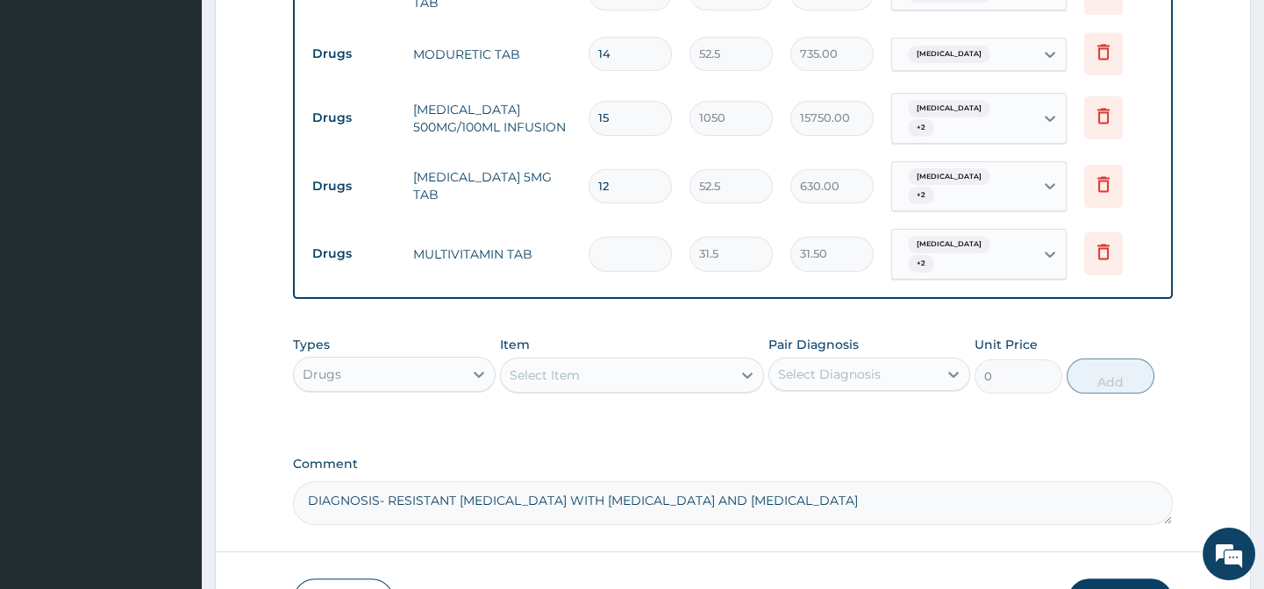
type input "0.00"
type input "2"
type input "63.00"
type input "21"
type input "661.50"
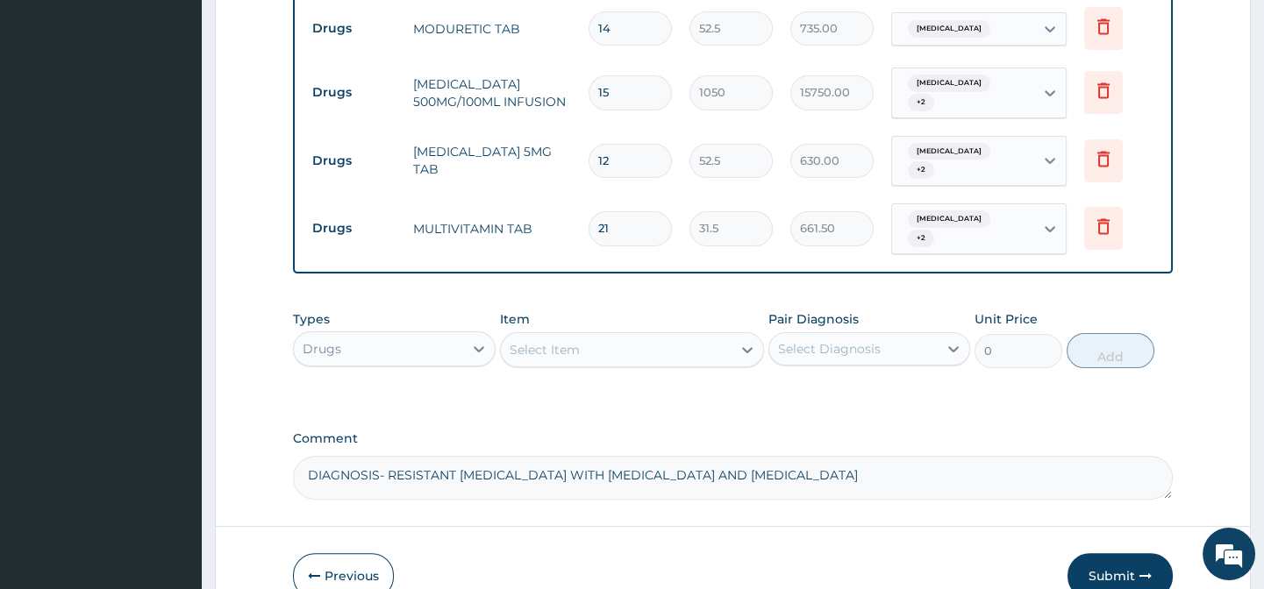
scroll to position [1403, 0]
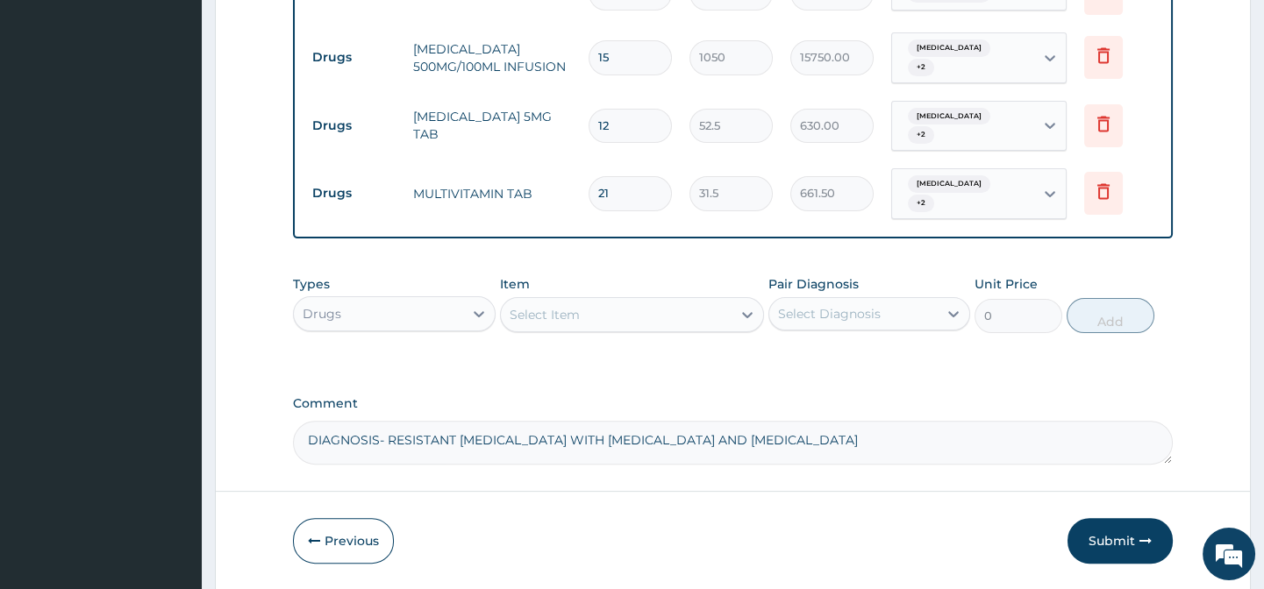
type input "21"
click at [559, 306] on div "Select Item" at bounding box center [544, 315] width 70 height 18
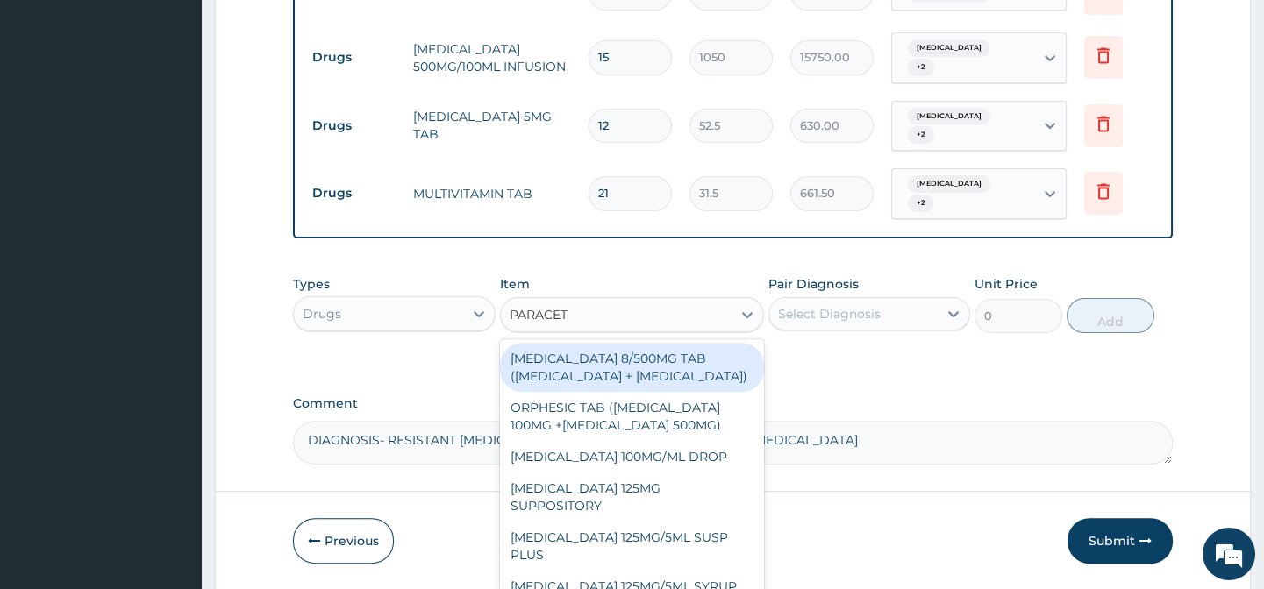
type input "PARACETA"
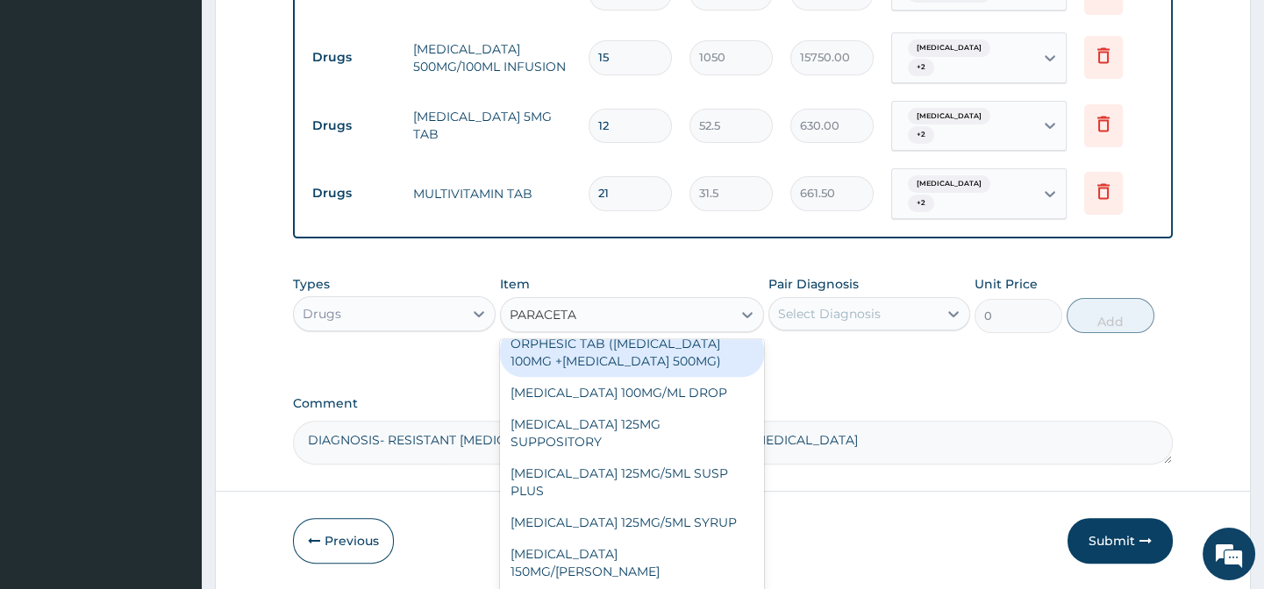
scroll to position [79, 0]
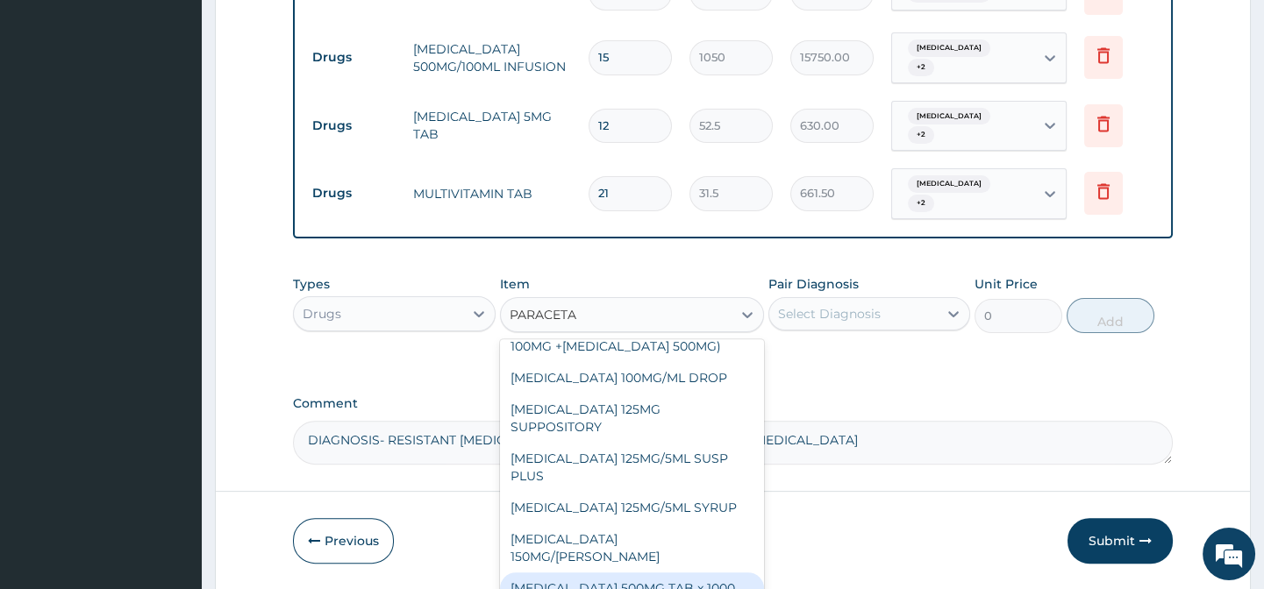
click at [716, 573] on div "PARACETAMOL 500MG TAB x 1000" at bounding box center [632, 589] width 264 height 32
type input "11.025"
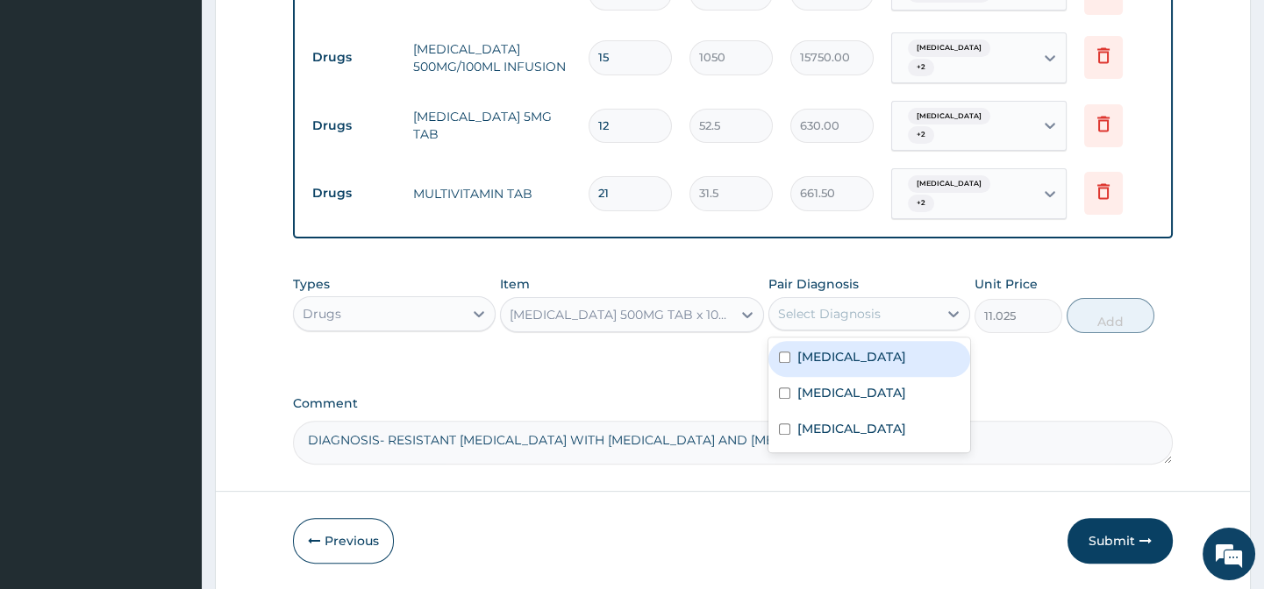
click at [884, 300] on div "Select Diagnosis" at bounding box center [853, 314] width 168 height 28
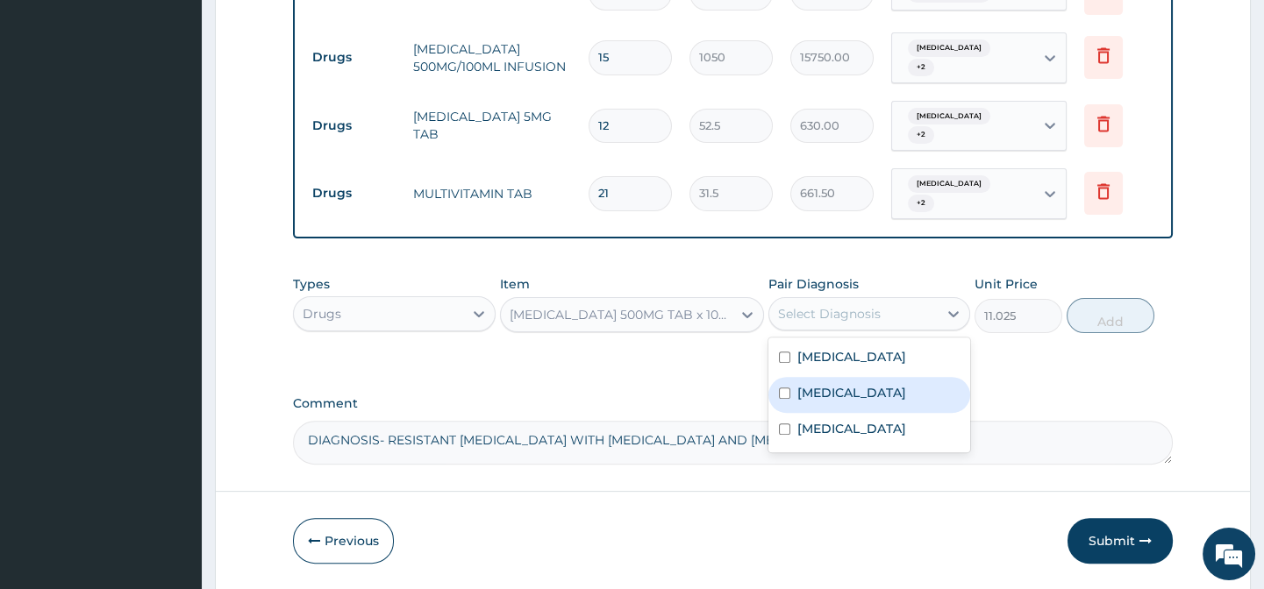
click at [887, 377] on div "Typhoid fever" at bounding box center [869, 395] width 202 height 36
checkbox input "true"
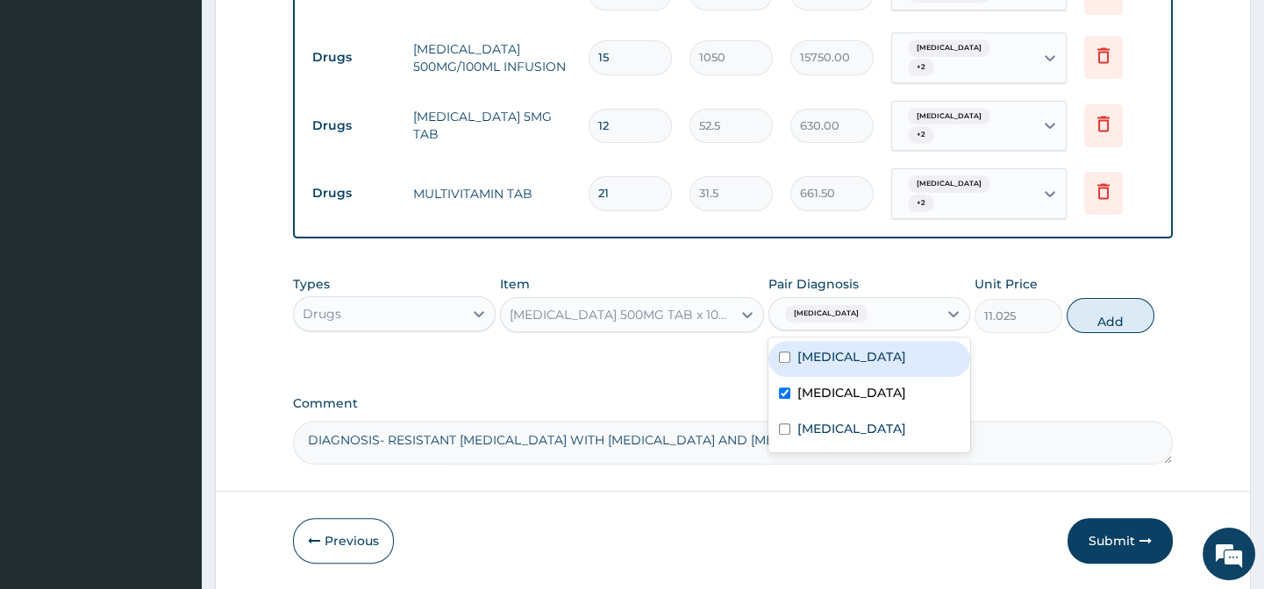
click at [887, 341] on div "Malaria" at bounding box center [869, 359] width 202 height 36
click at [892, 341] on div "Malaria" at bounding box center [869, 359] width 202 height 36
click at [866, 341] on div "Malaria" at bounding box center [869, 359] width 202 height 36
checkbox input "true"
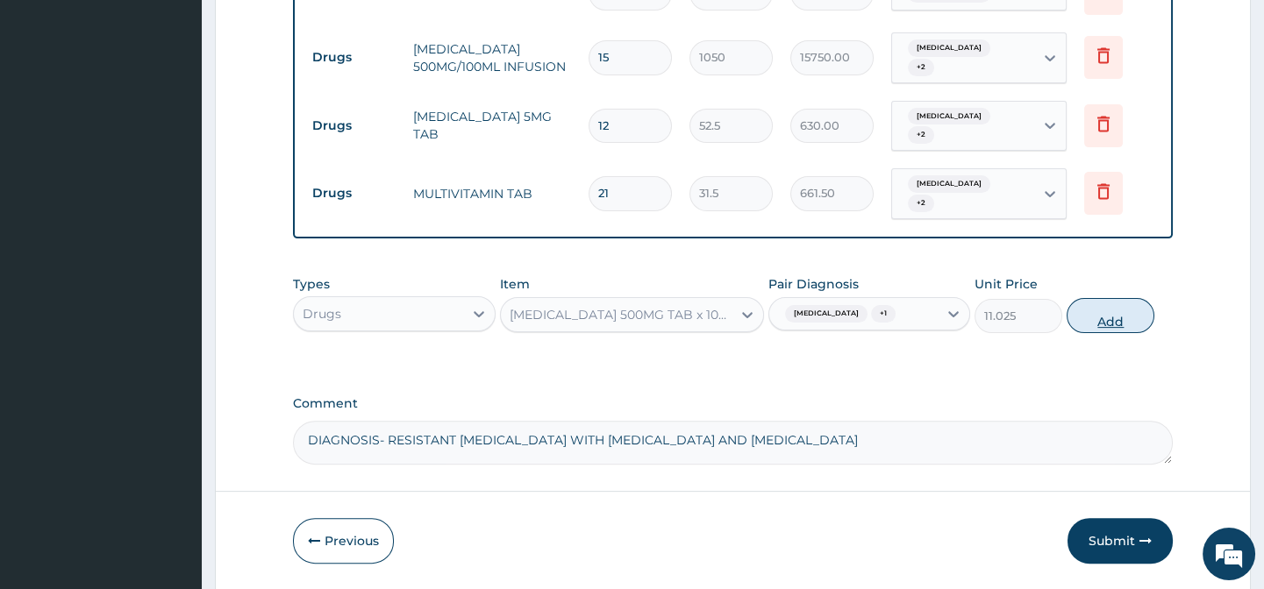
click at [1104, 298] on button "Add" at bounding box center [1110, 315] width 88 height 35
type input "0"
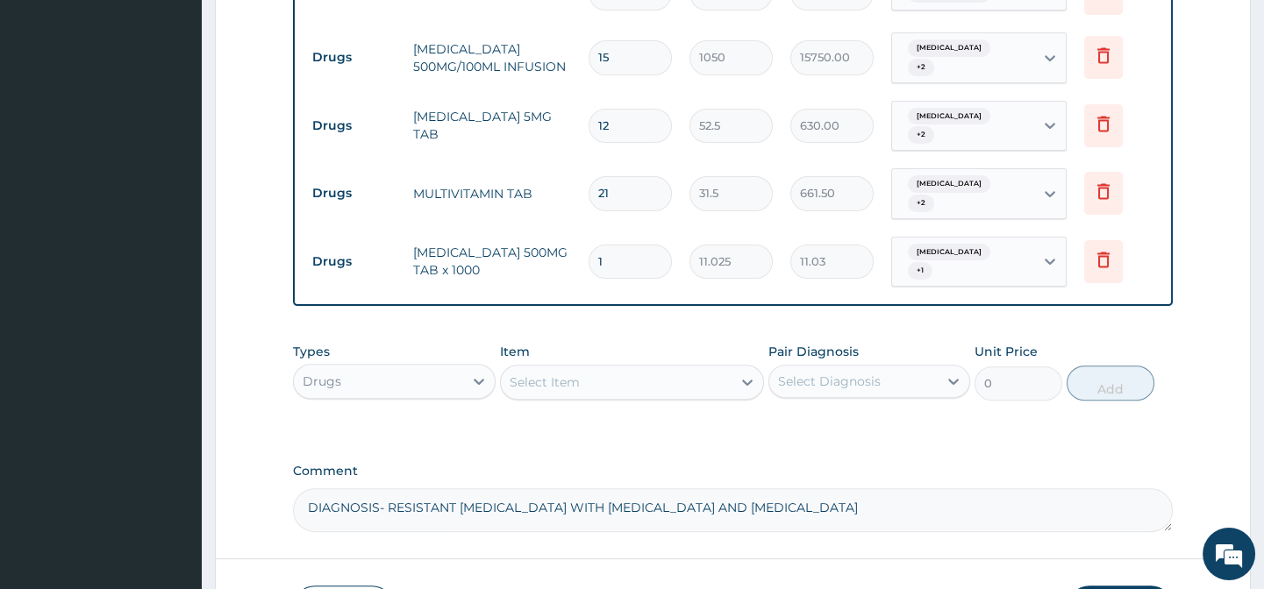
type input "18"
type input "198.45"
type input "18"
click at [595, 368] on div "Select Item" at bounding box center [616, 382] width 231 height 28
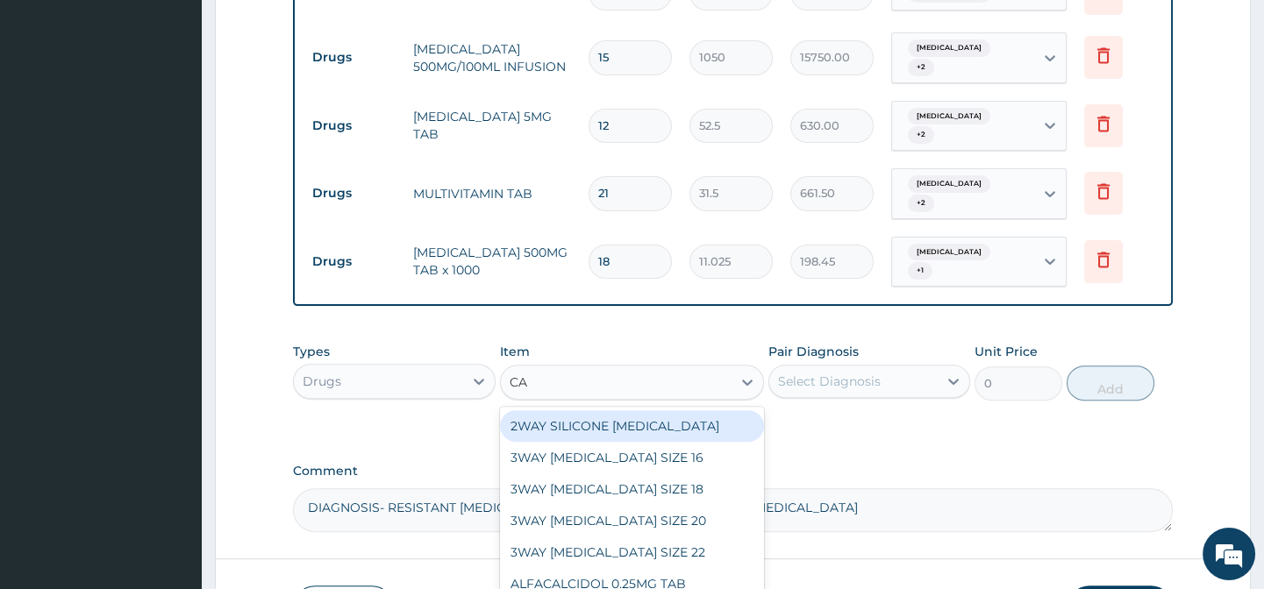
type input "CAN"
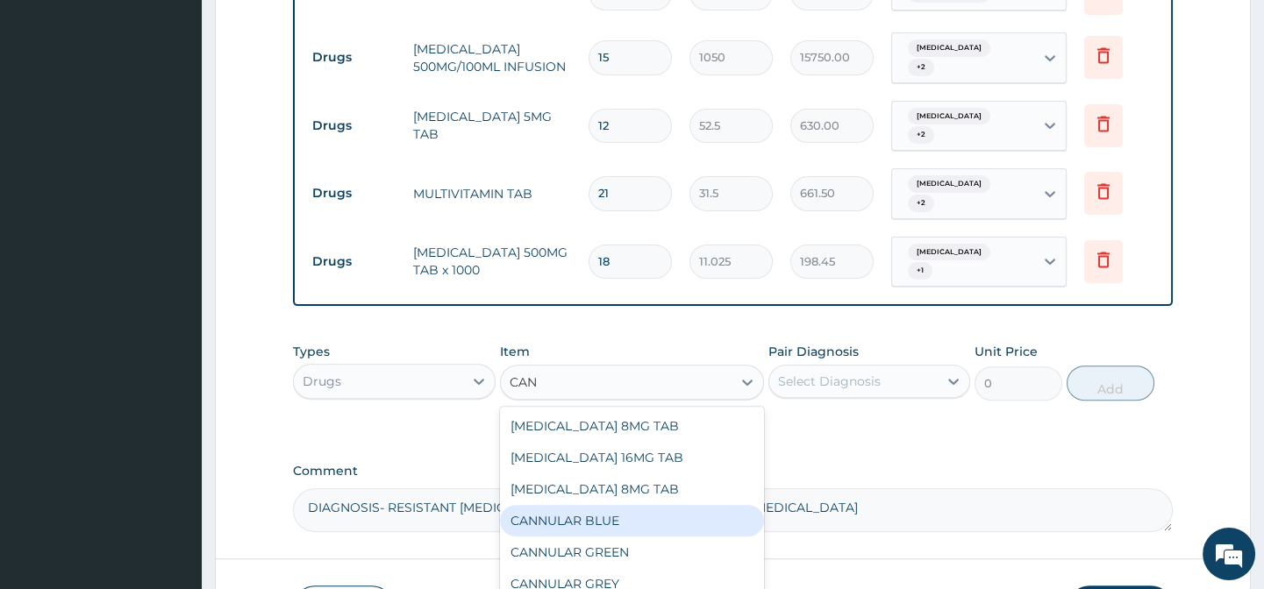
click at [623, 505] on div "CANNULAR BLUE" at bounding box center [632, 521] width 264 height 32
type input "525"
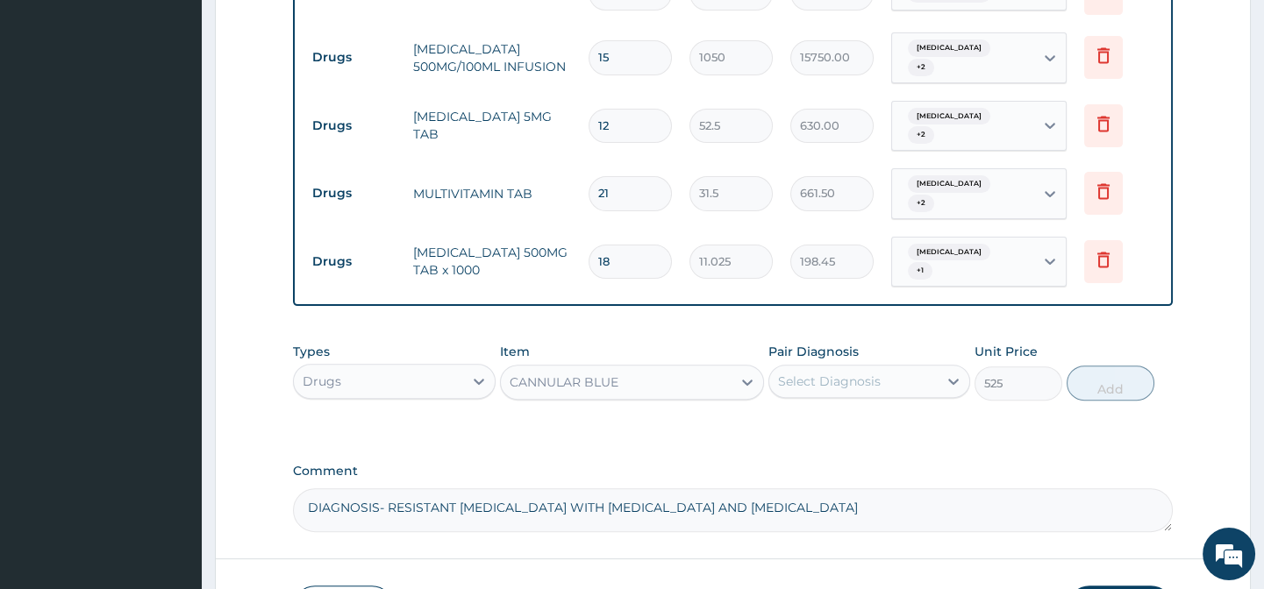
click at [812, 373] on div "Select Diagnosis" at bounding box center [829, 382] width 103 height 18
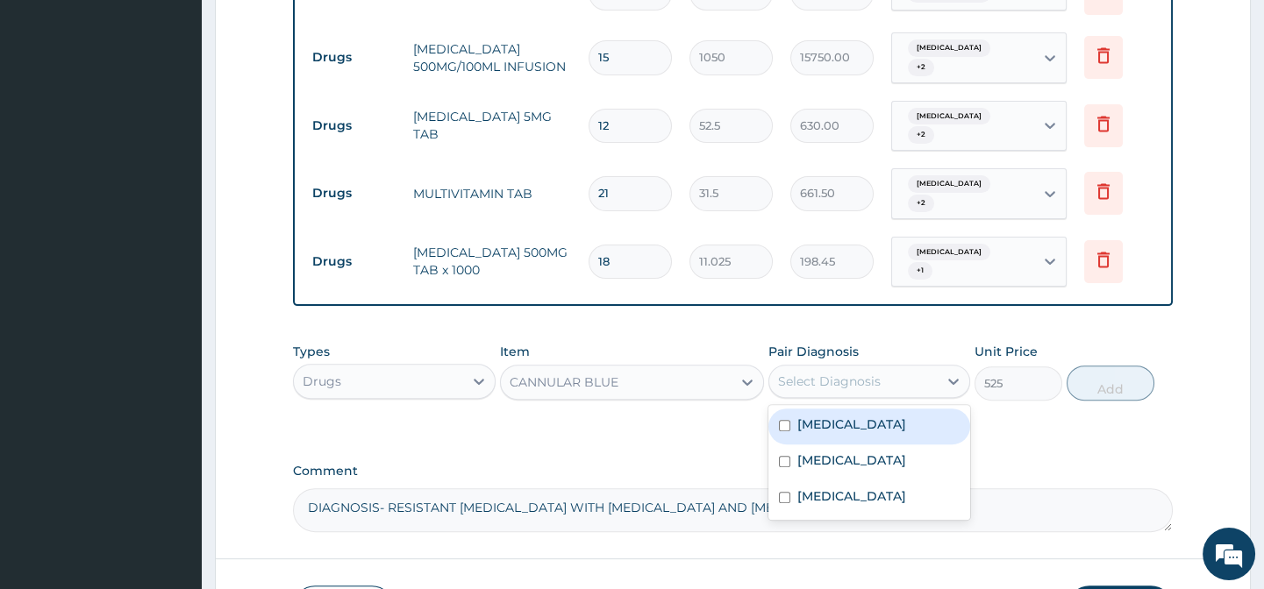
drag, startPoint x: 787, startPoint y: 359, endPoint x: 788, endPoint y: 408, distance: 49.1
click at [787, 409] on div "Malaria" at bounding box center [869, 427] width 202 height 36
checkbox input "true"
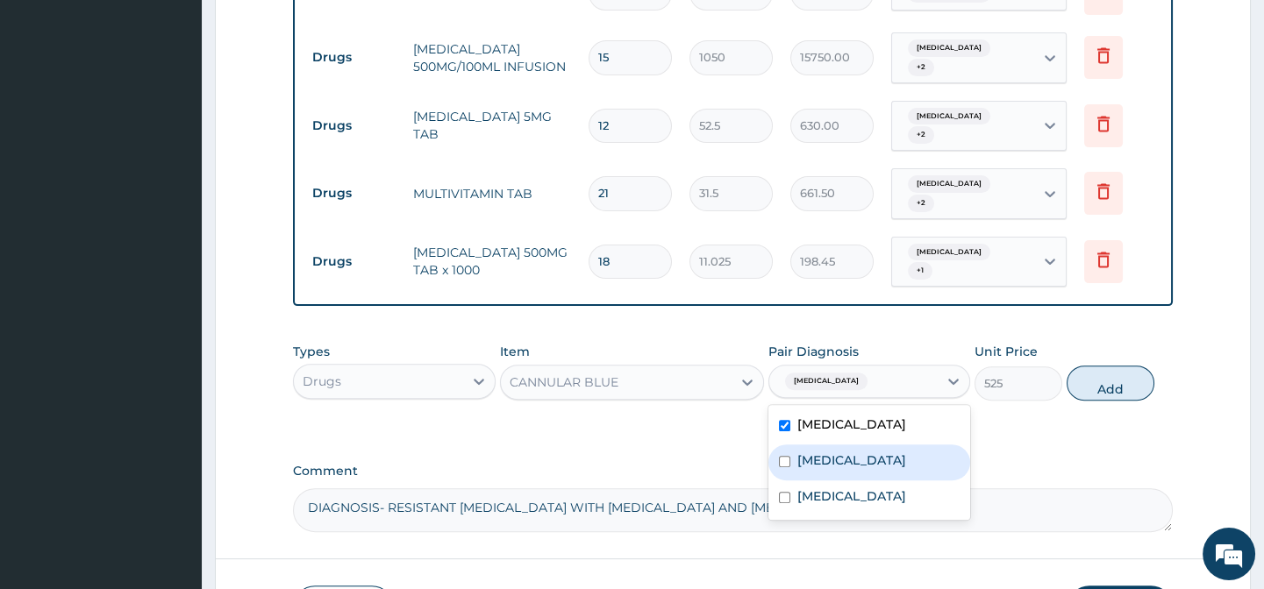
drag, startPoint x: 788, startPoint y: 392, endPoint x: 797, endPoint y: 429, distance: 37.9
click at [790, 445] on div "Typhoid fever" at bounding box center [869, 463] width 202 height 36
checkbox input "true"
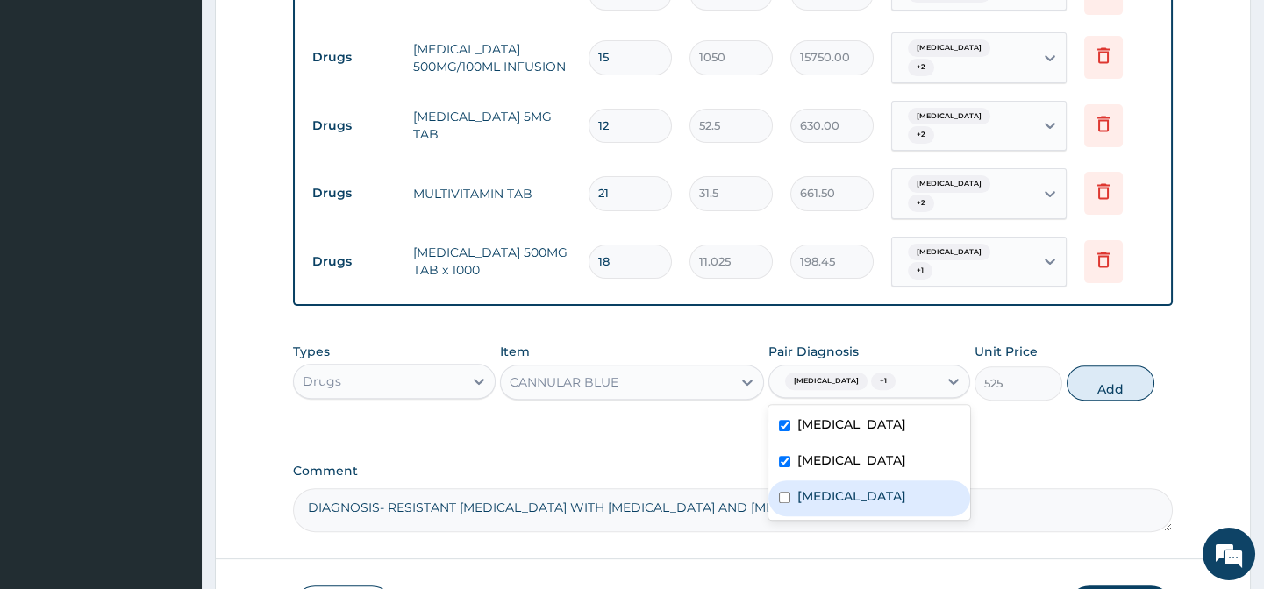
drag, startPoint x: 797, startPoint y: 431, endPoint x: 974, endPoint y: 342, distance: 198.0
click at [797, 488] on label "Bipolar I disorder" at bounding box center [851, 497] width 109 height 18
checkbox input "true"
drag, startPoint x: 1111, startPoint y: 321, endPoint x: 597, endPoint y: 395, distance: 519.2
click at [1108, 366] on button "Add" at bounding box center [1110, 383] width 88 height 35
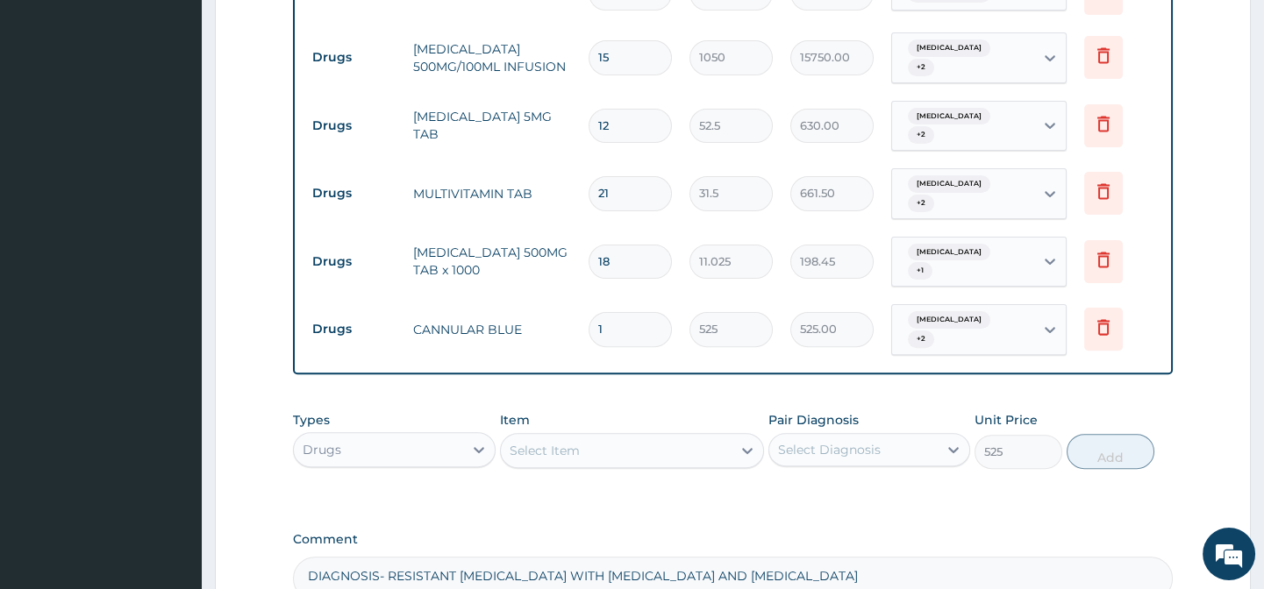
type input "0"
click at [570, 442] on div "Select Item" at bounding box center [544, 451] width 70 height 18
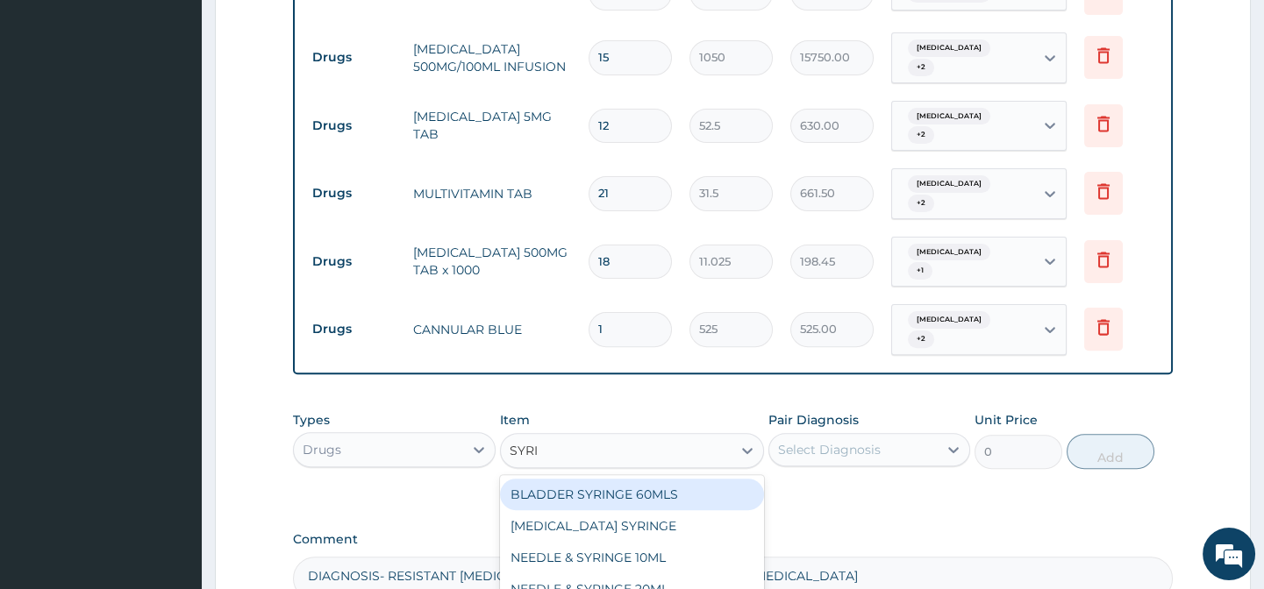
type input "SYRIN"
type input "100"
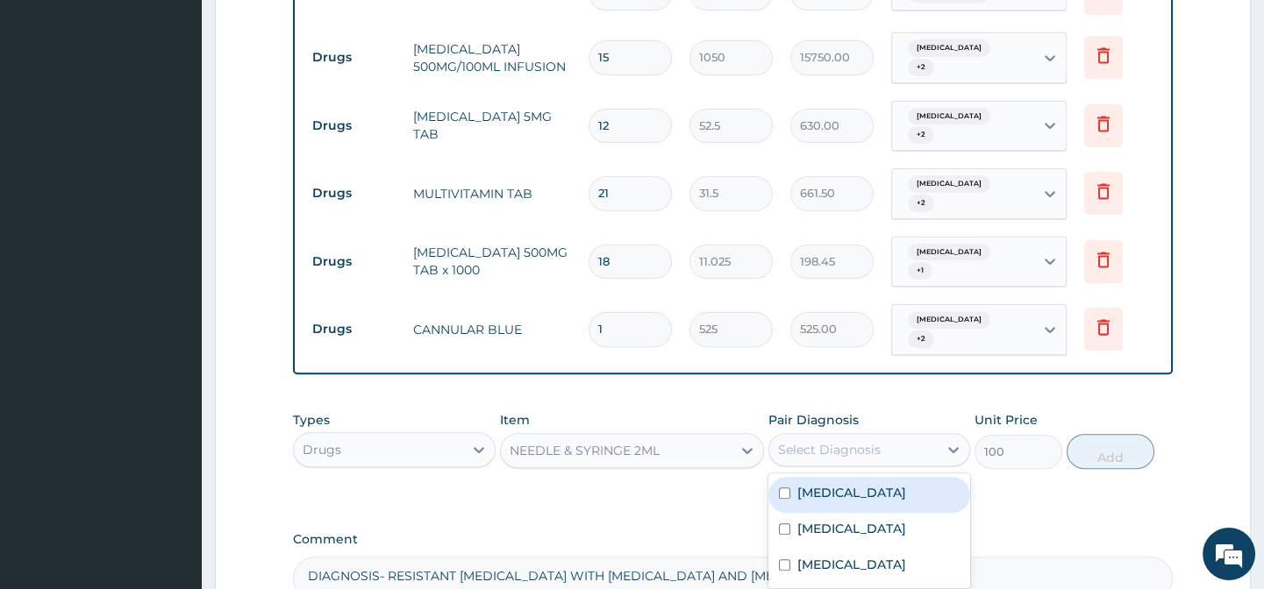
click at [875, 436] on div "Select Diagnosis" at bounding box center [853, 450] width 168 height 28
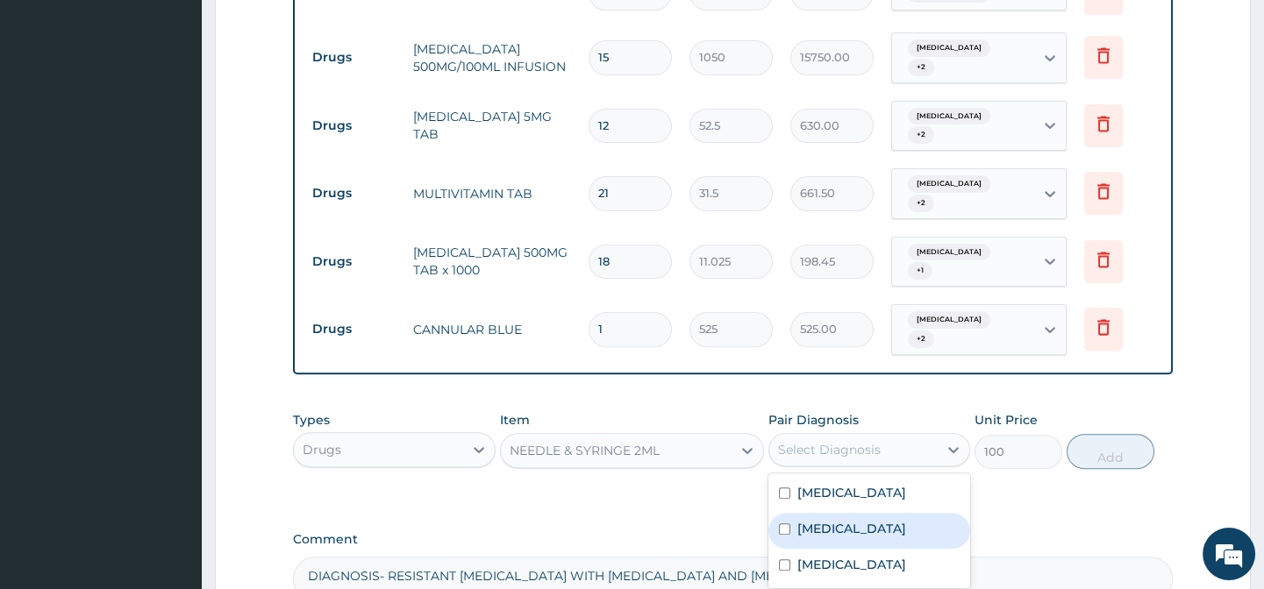
drag, startPoint x: 892, startPoint y: 454, endPoint x: 885, endPoint y: 438, distance: 18.1
click at [889, 513] on div "Typhoid fever" at bounding box center [869, 531] width 202 height 36
checkbox input "true"
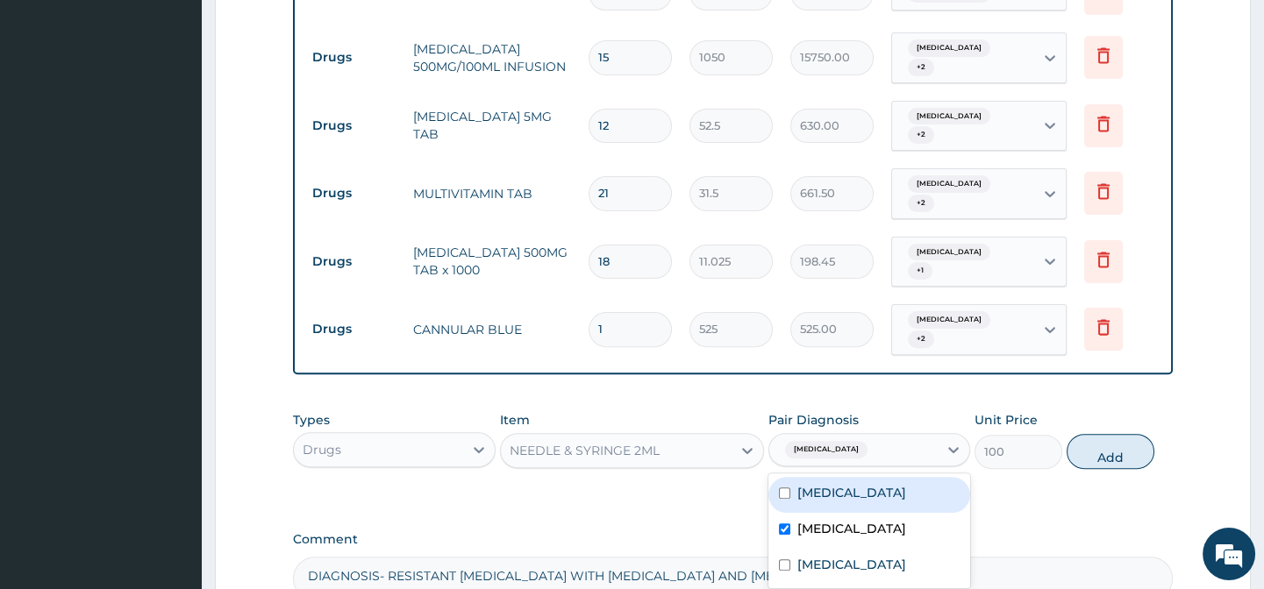
click at [879, 477] on div "Malaria" at bounding box center [869, 495] width 202 height 36
checkbox input "true"
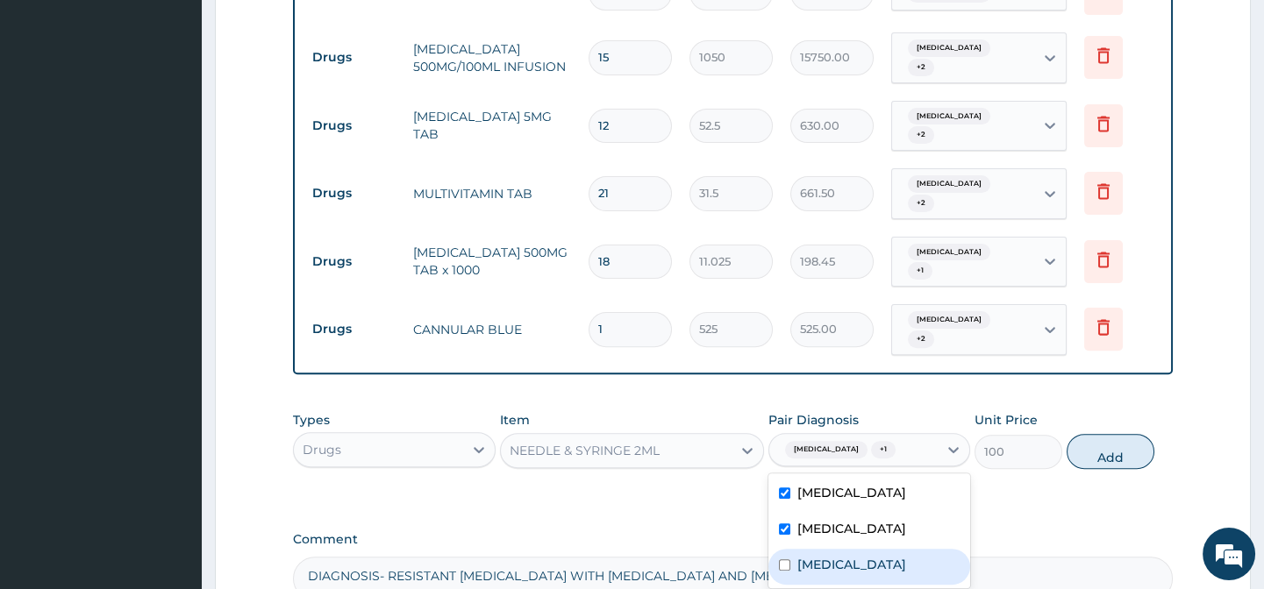
drag, startPoint x: 899, startPoint y: 476, endPoint x: 921, endPoint y: 448, distance: 35.6
click at [898, 549] on div "Bipolar I disorder" at bounding box center [869, 567] width 202 height 36
checkbox input "true"
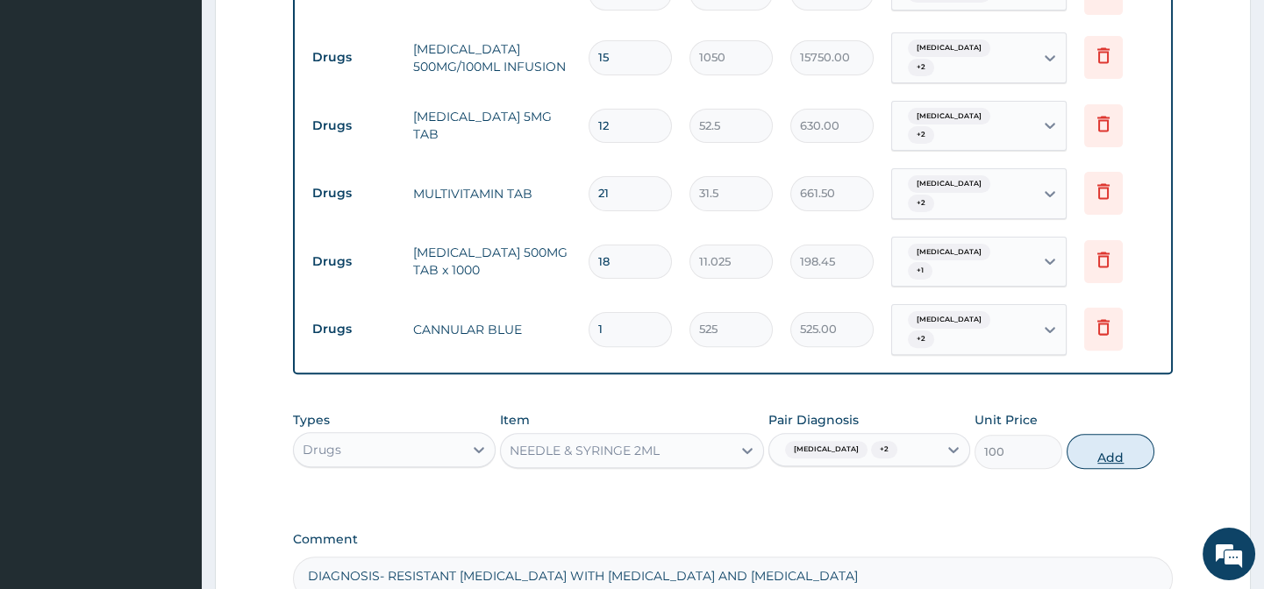
click at [1087, 434] on button "Add" at bounding box center [1110, 451] width 88 height 35
type input "0"
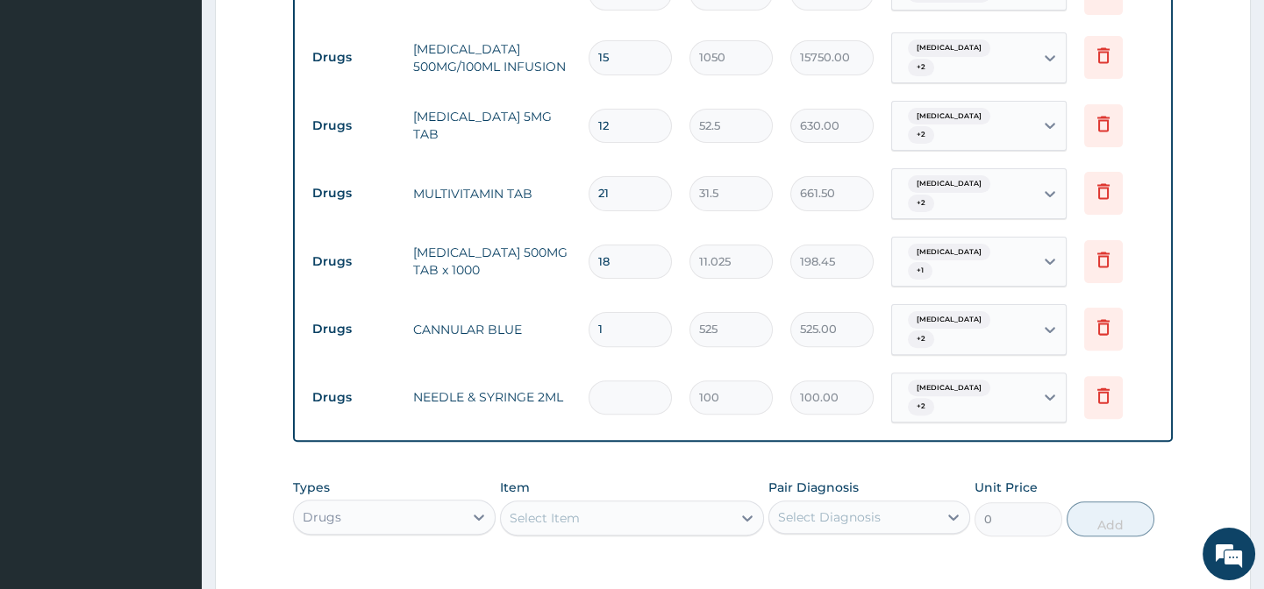
type input "0.00"
type input "9"
type input "900.00"
type input "9"
click at [526, 509] on div "Select Item" at bounding box center [544, 518] width 70 height 18
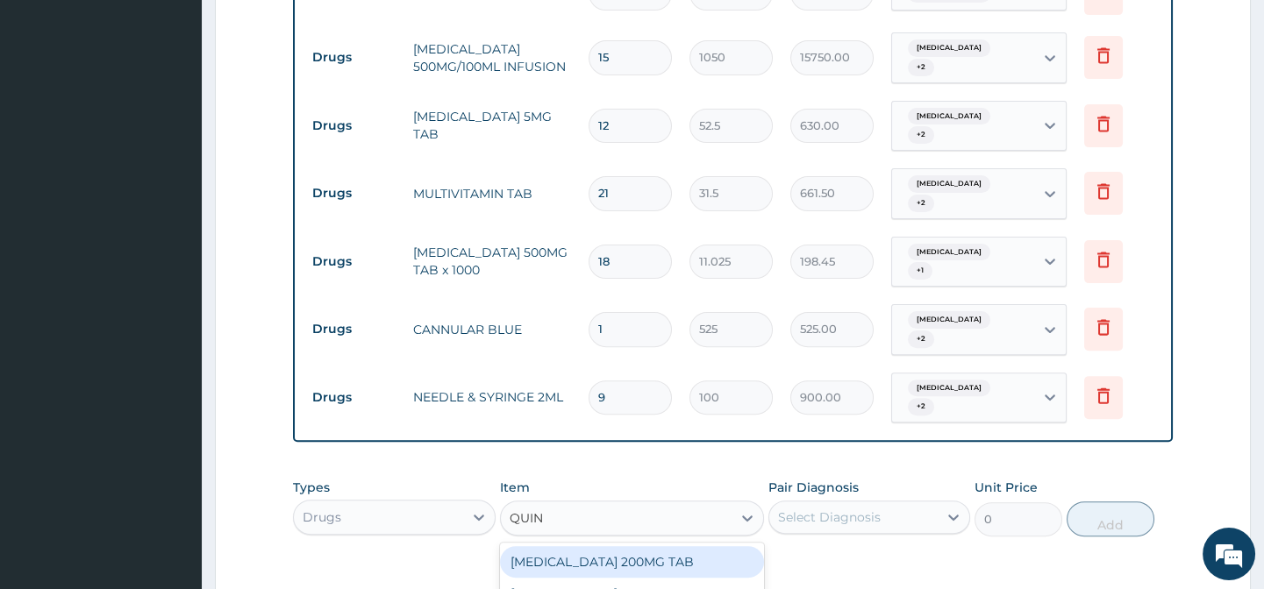
type input "QUINI"
type input "105"
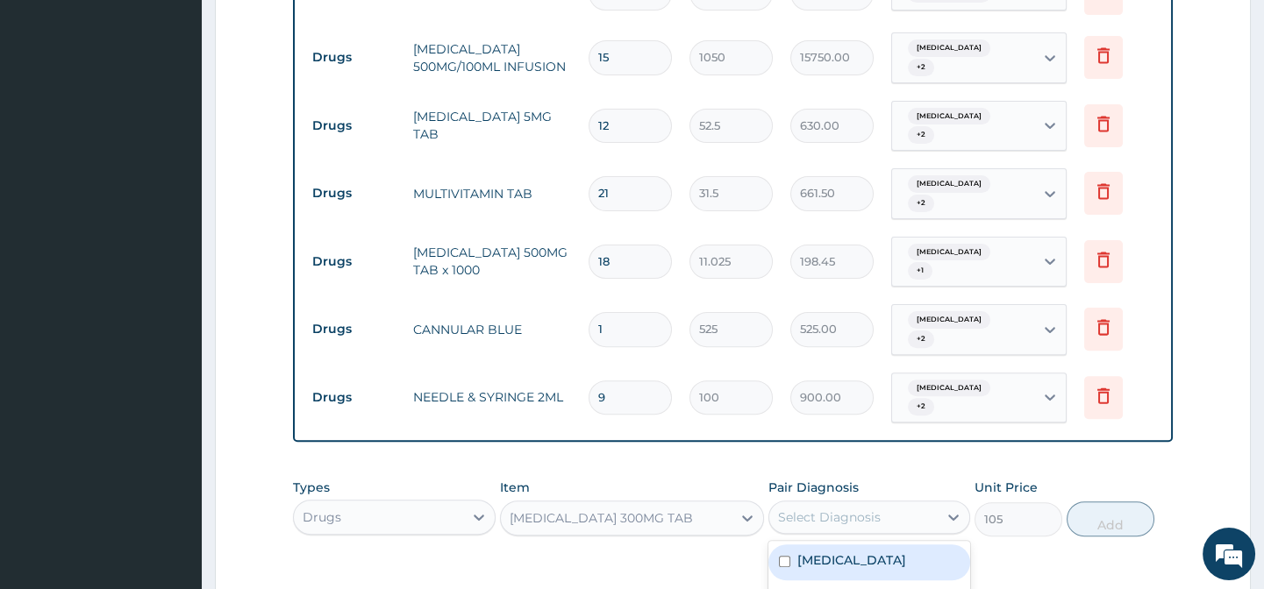
click at [828, 509] on div "Select Diagnosis" at bounding box center [829, 518] width 103 height 18
click at [854, 545] on div "Malaria" at bounding box center [869, 563] width 202 height 36
checkbox input "true"
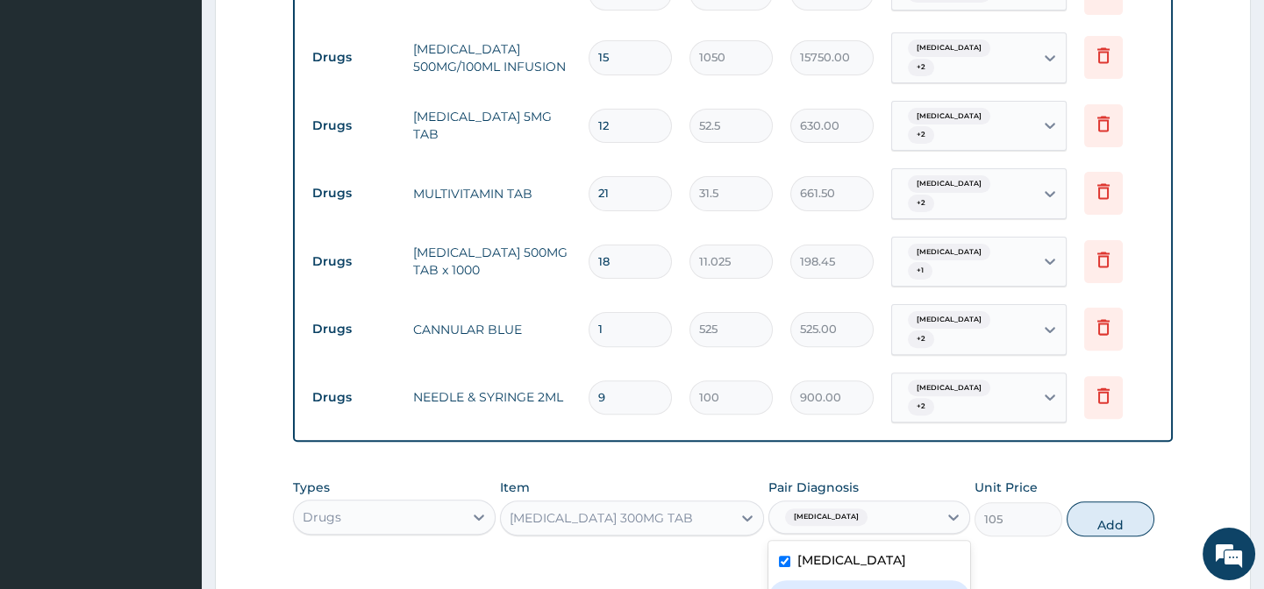
click at [858, 588] on label "Typhoid fever" at bounding box center [851, 597] width 109 height 18
checkbox input "true"
click at [1105, 502] on button "Add" at bounding box center [1110, 519] width 88 height 35
type input "0"
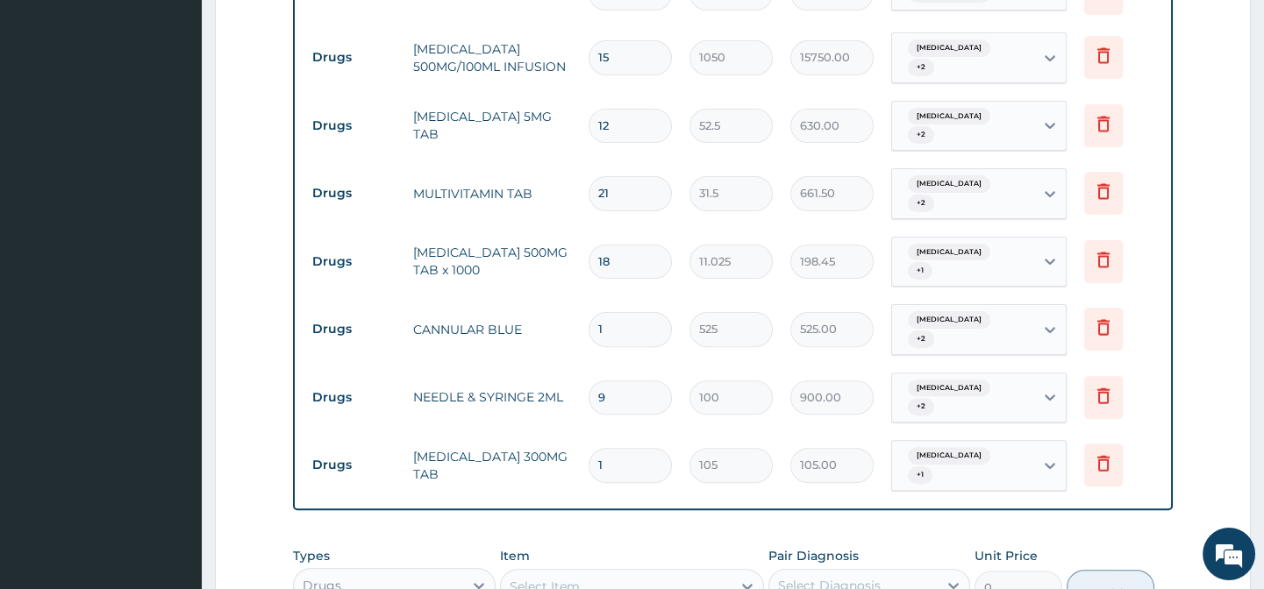
type input "15"
type input "1575.00"
type input "15"
click at [587, 573] on div "Select Item" at bounding box center [616, 587] width 231 height 28
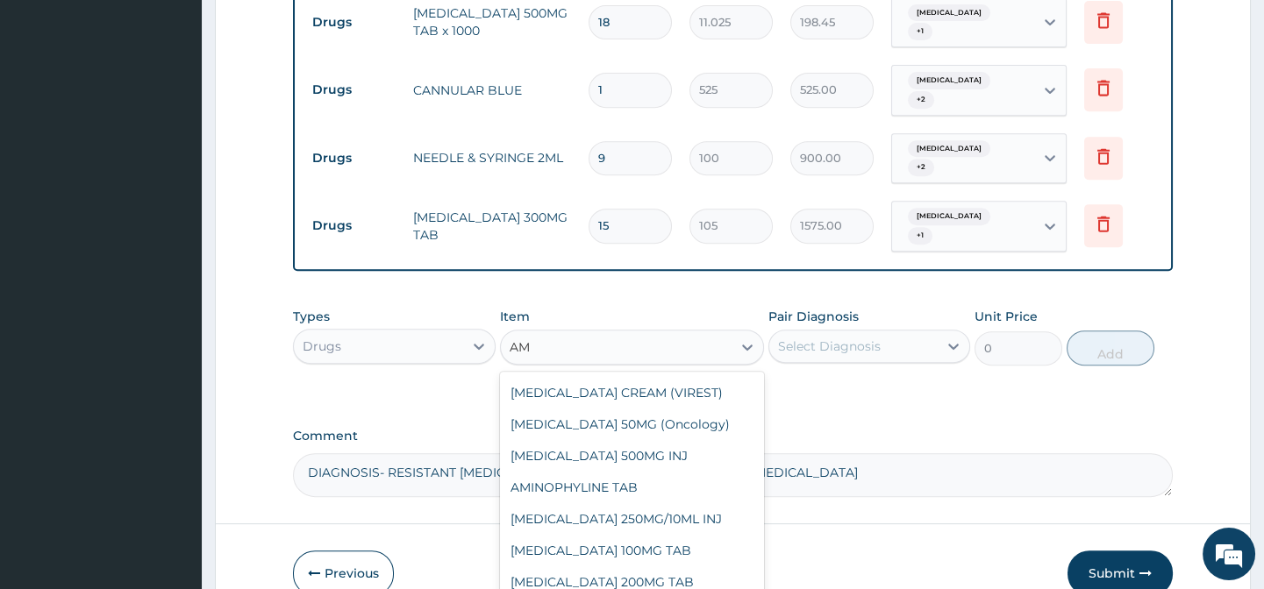
type input "AMO"
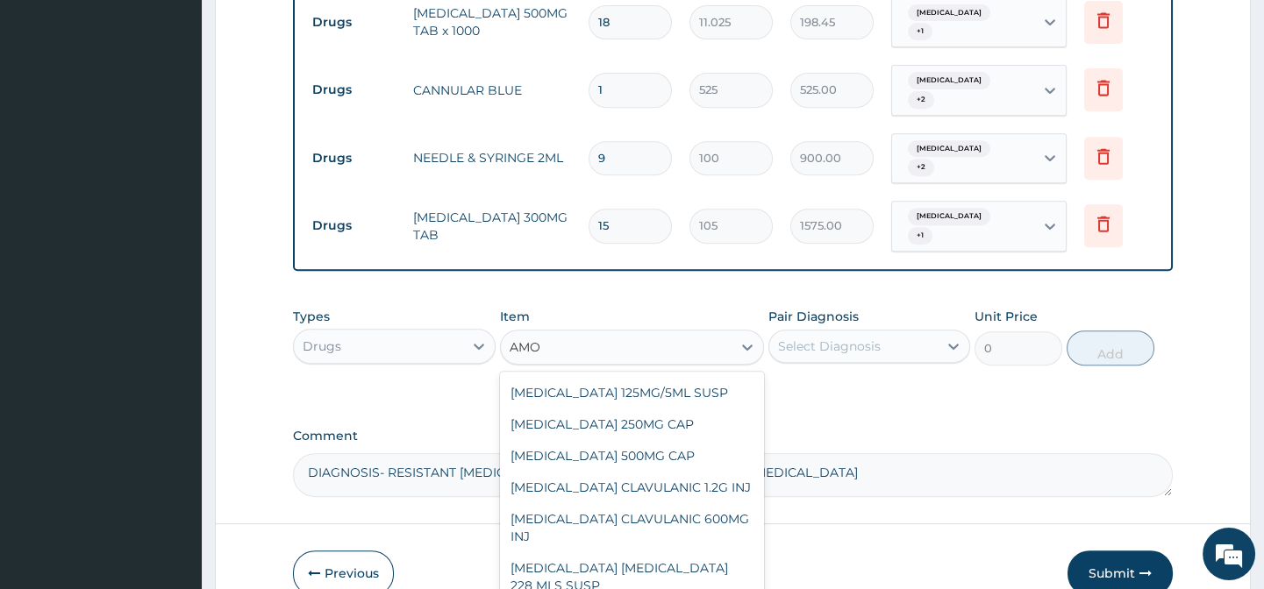
scroll to position [0, 0]
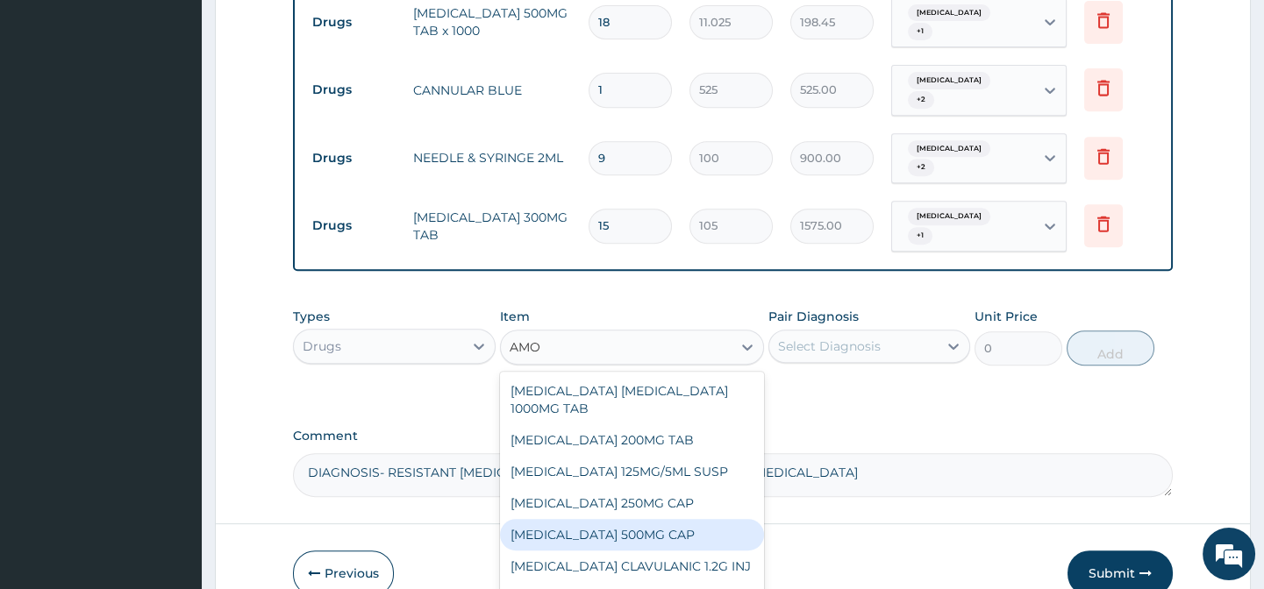
click at [689, 519] on div "[MEDICAL_DATA] 500MG CAP" at bounding box center [632, 535] width 264 height 32
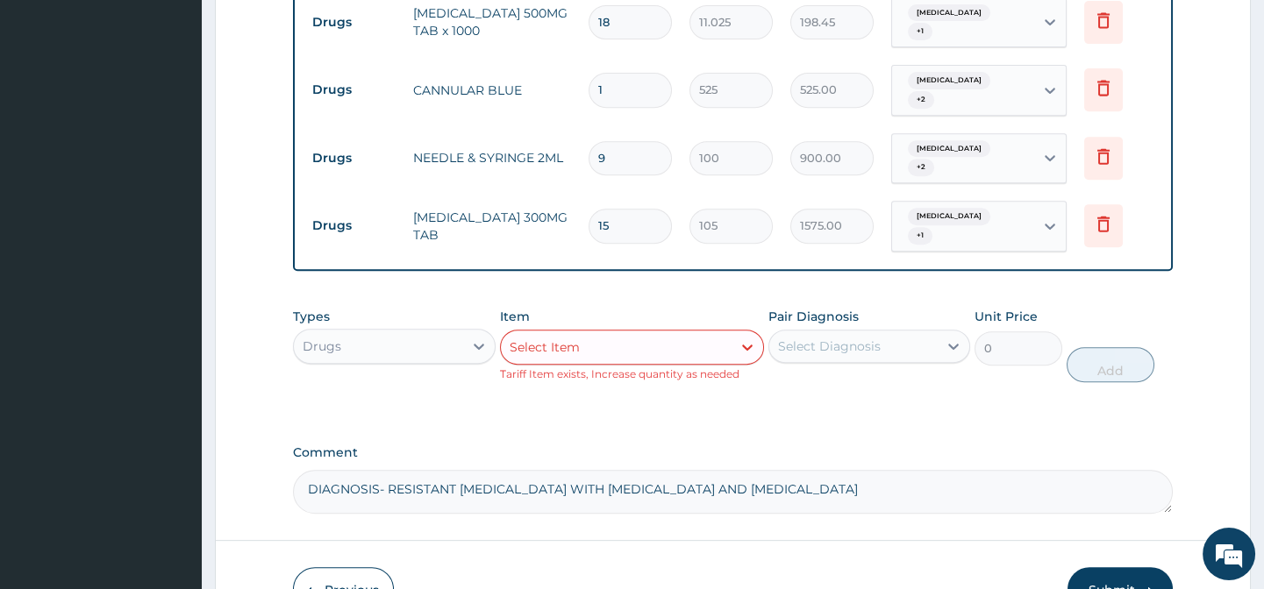
click at [666, 333] on div "Select Item" at bounding box center [616, 347] width 231 height 28
click at [659, 333] on div "Select Item" at bounding box center [616, 347] width 231 height 28
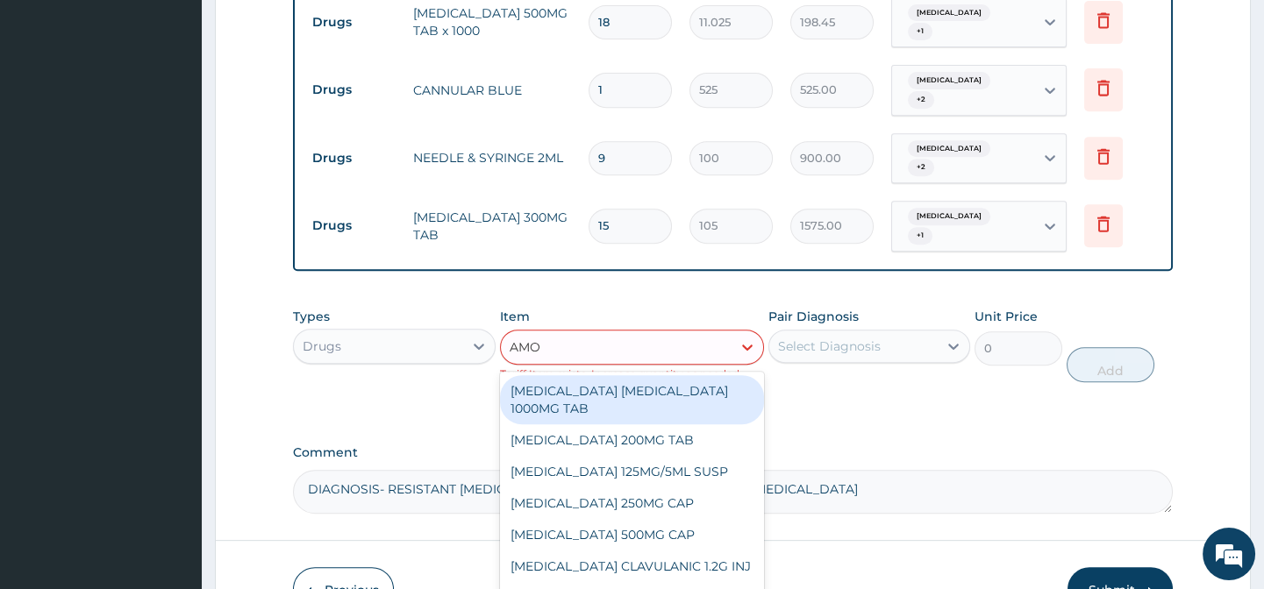
type input "AMOX"
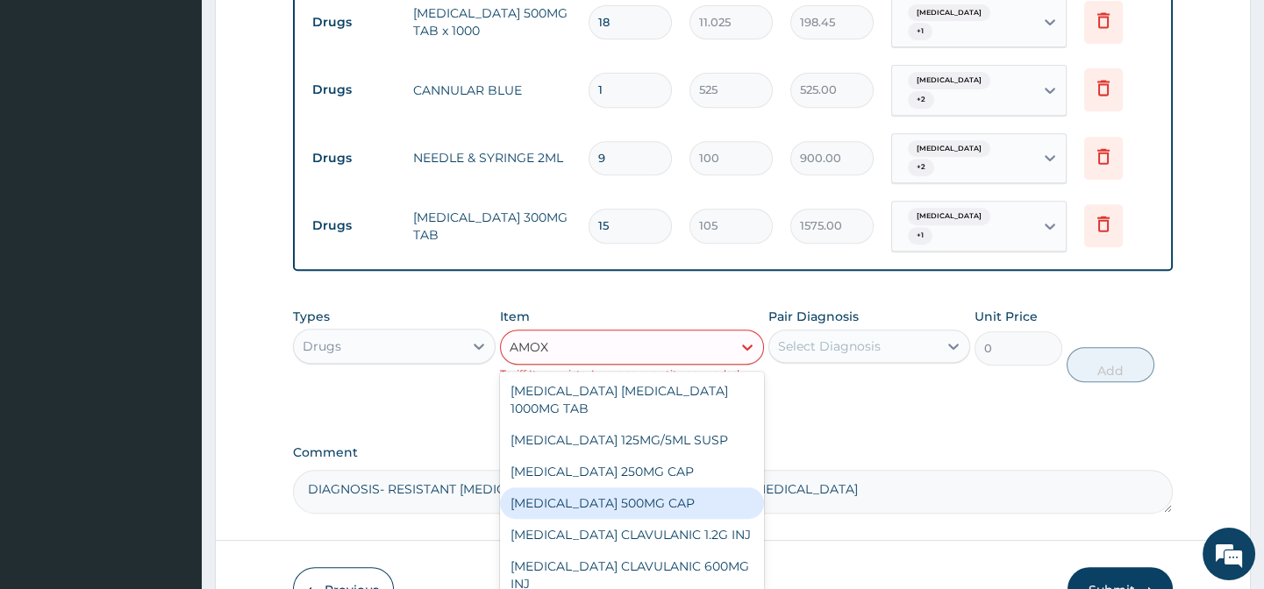
click at [653, 488] on div "[MEDICAL_DATA] 500MG CAP" at bounding box center [632, 504] width 264 height 32
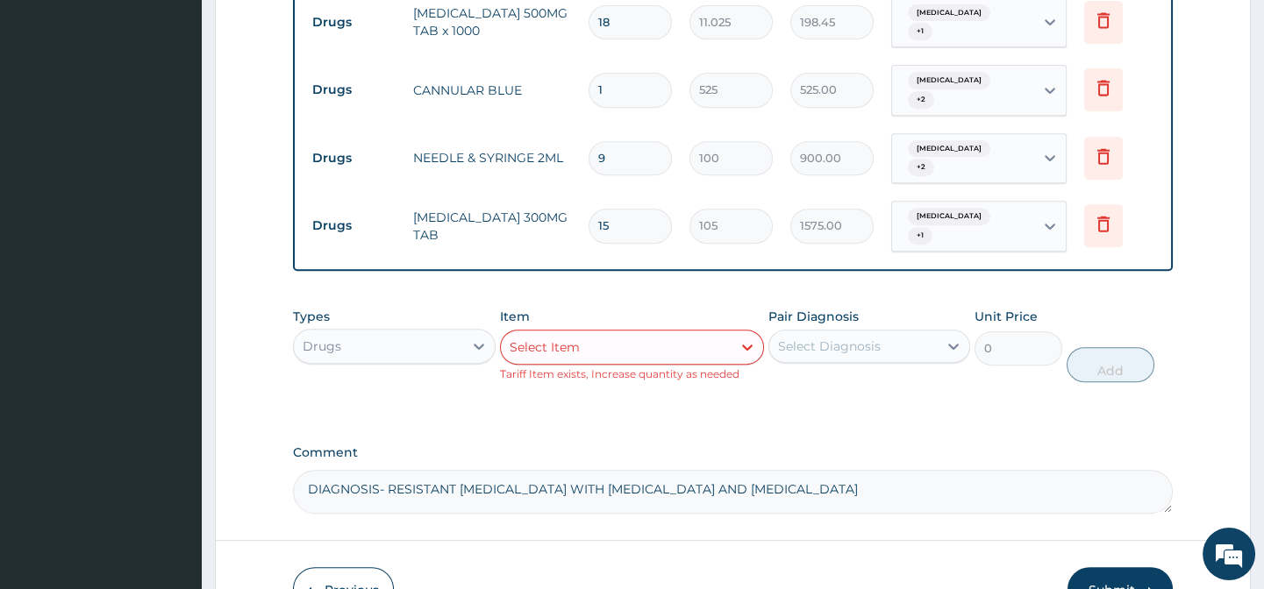
click at [675, 333] on div "Select Item" at bounding box center [616, 347] width 231 height 28
click at [674, 333] on div "Select Item" at bounding box center [616, 347] width 231 height 28
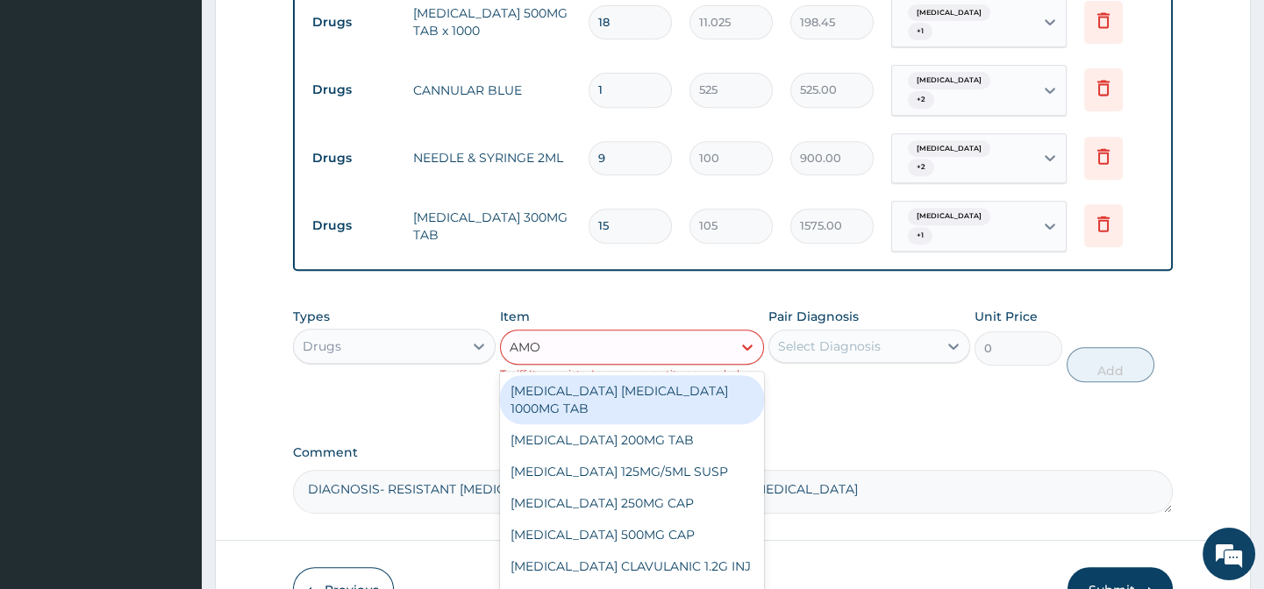
type input "AMOX"
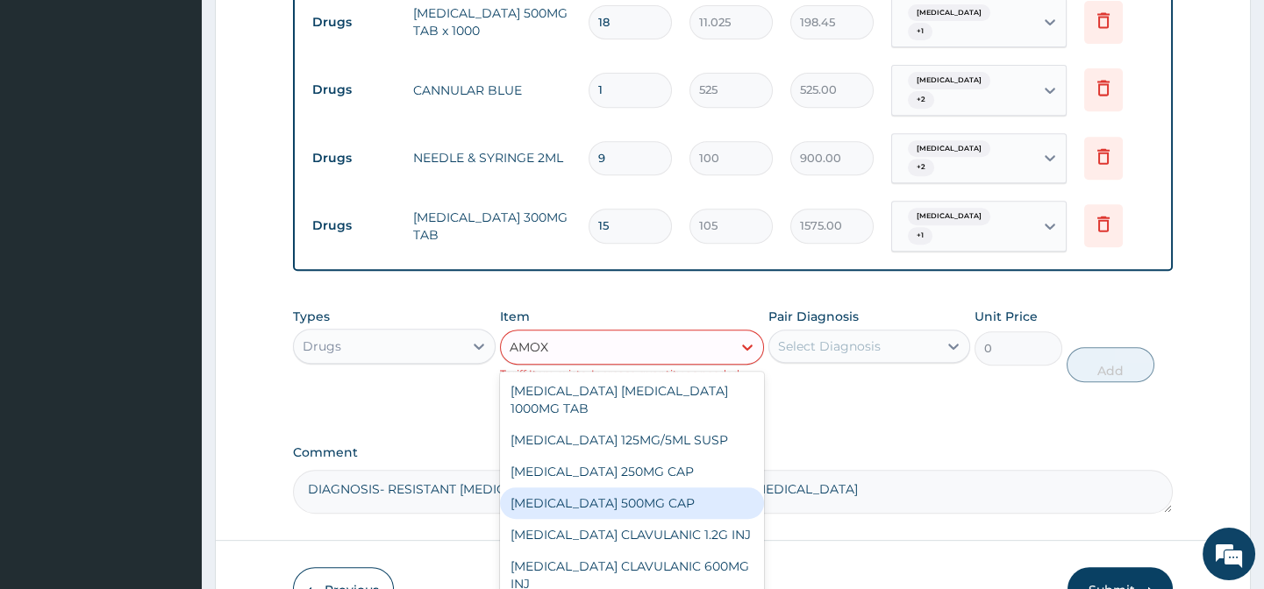
click at [598, 488] on div "[MEDICAL_DATA] 500MG CAP" at bounding box center [632, 504] width 264 height 32
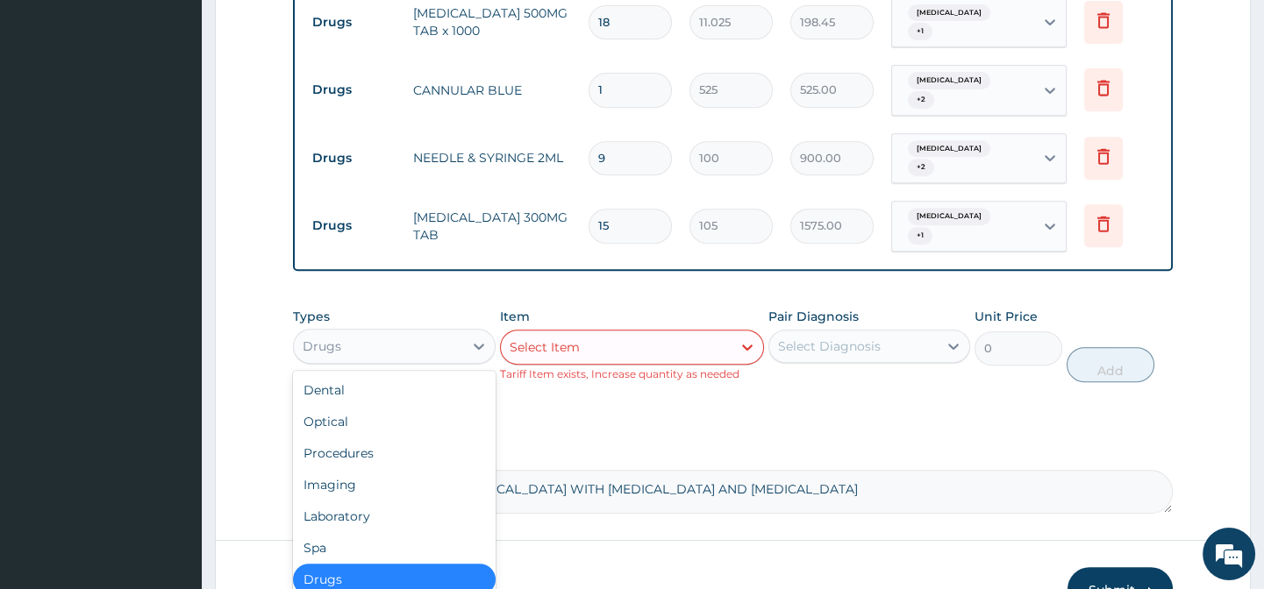
click at [412, 332] on div "Drugs" at bounding box center [378, 346] width 168 height 28
click at [396, 501] on div "Laboratory" at bounding box center [394, 517] width 202 height 32
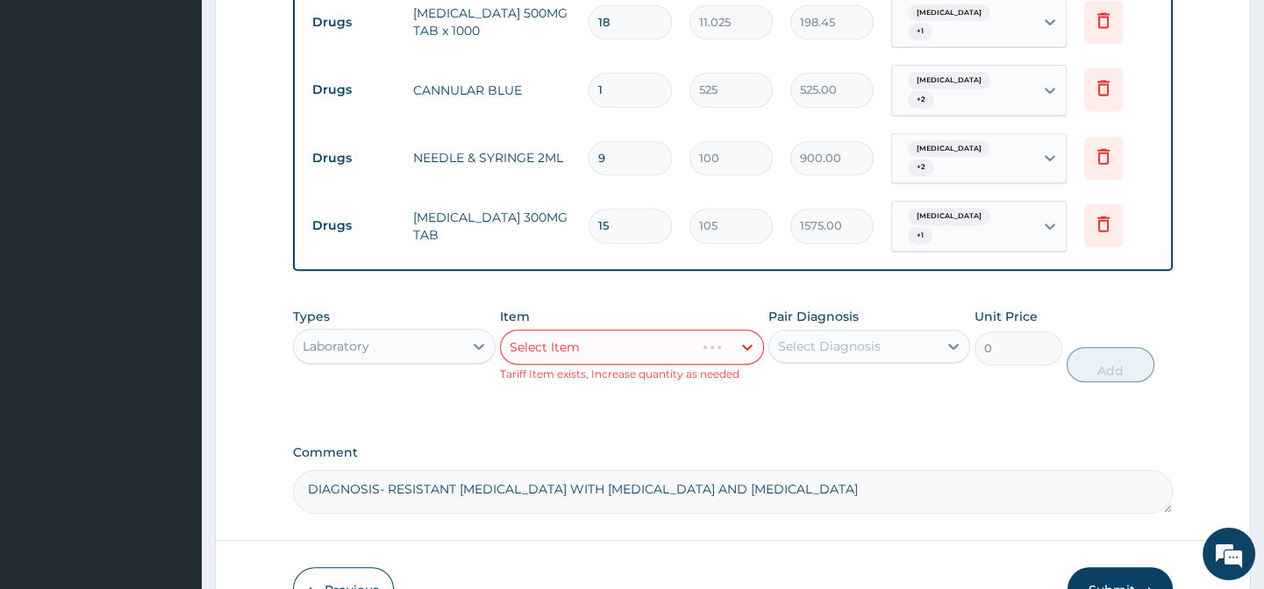
click at [597, 330] on div "Select Item" at bounding box center [632, 347] width 264 height 35
click at [600, 330] on div "Select Item" at bounding box center [632, 347] width 264 height 35
click at [599, 330] on div "Select Item" at bounding box center [632, 347] width 264 height 35
click at [599, 333] on div "Select Item" at bounding box center [616, 347] width 231 height 28
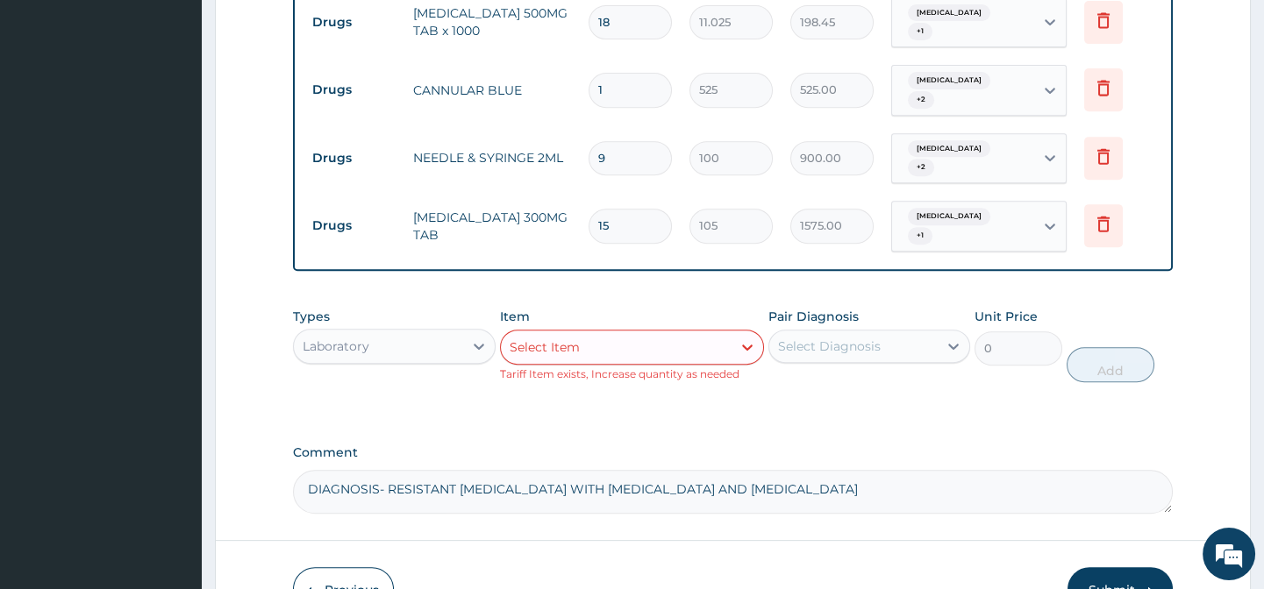
click at [599, 333] on div "Select Item" at bounding box center [616, 347] width 231 height 28
click at [596, 333] on div "Select Item" at bounding box center [616, 347] width 231 height 28
click at [605, 333] on div "Select Item" at bounding box center [616, 347] width 231 height 28
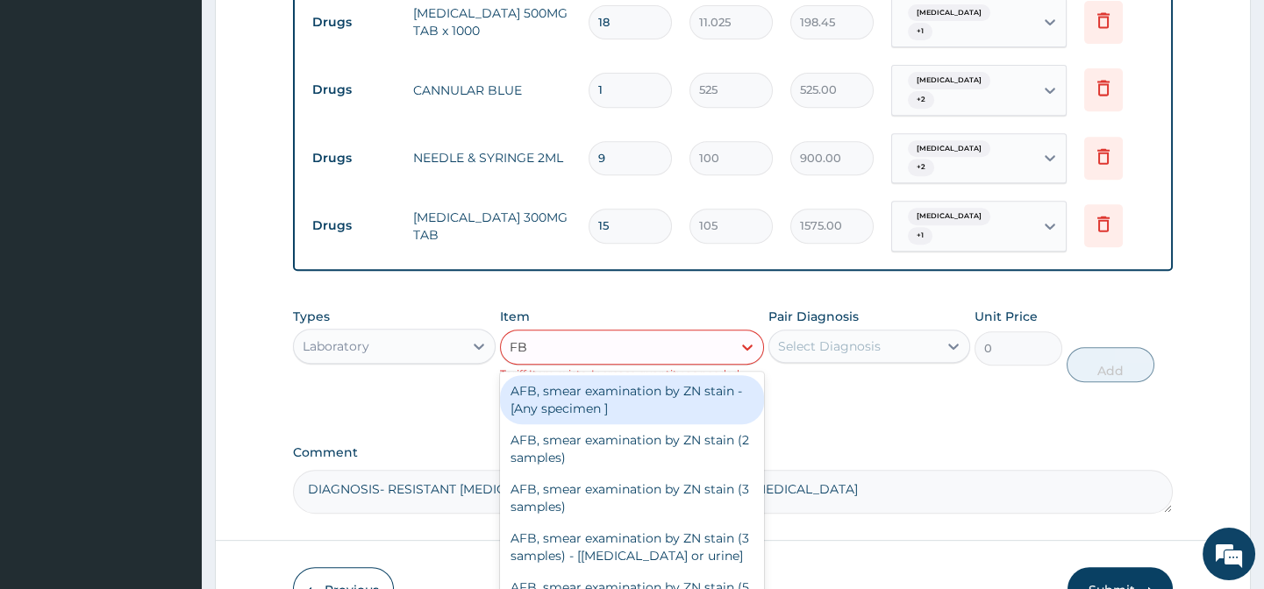
type input "FBC"
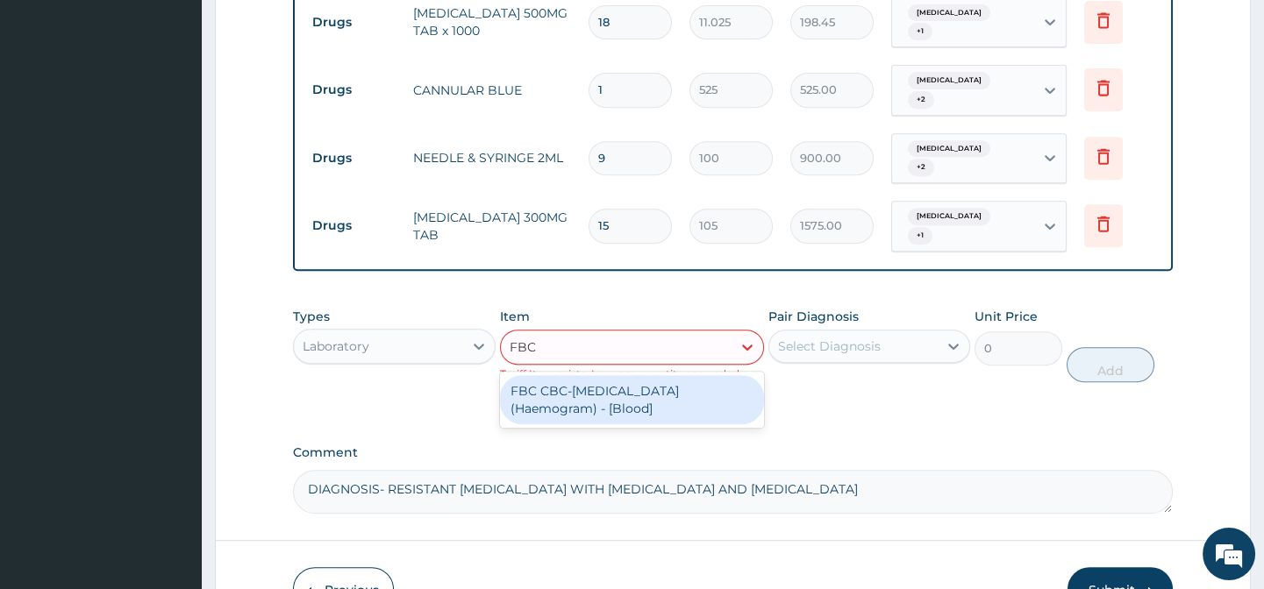
drag, startPoint x: 671, startPoint y: 317, endPoint x: 792, endPoint y: 297, distance: 122.7
click at [681, 375] on div "FBC CBC-[MEDICAL_DATA] (Haemogram) - [Blood]" at bounding box center [632, 399] width 264 height 49
type input "3000"
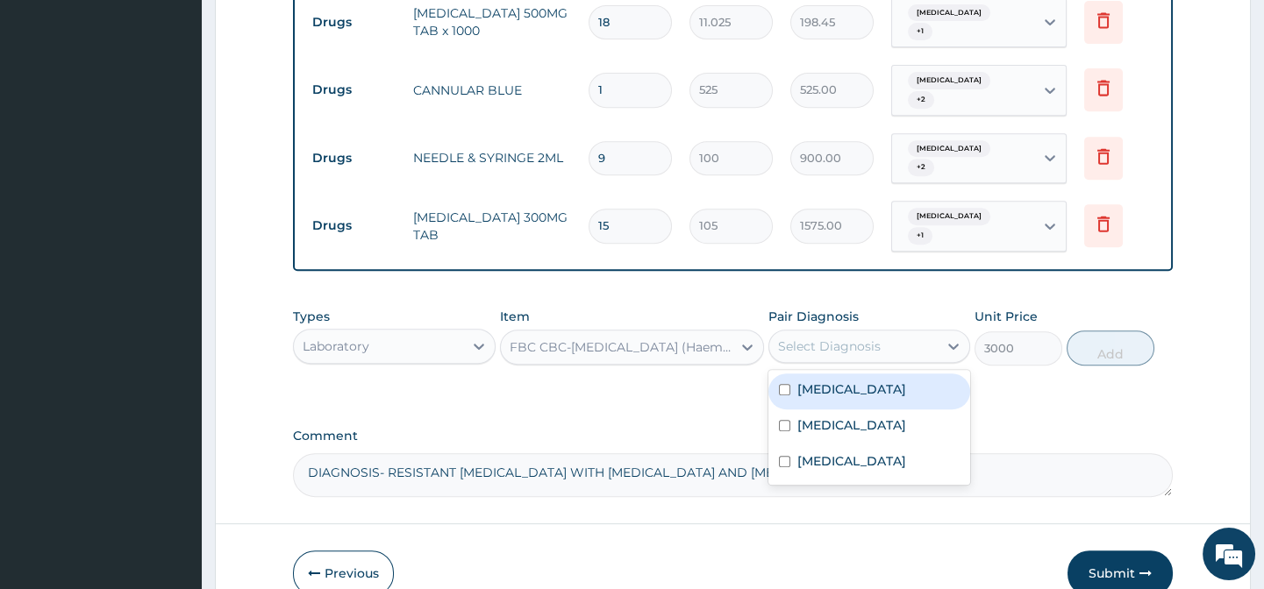
click at [917, 332] on div "Select Diagnosis" at bounding box center [853, 346] width 168 height 28
drag, startPoint x: 887, startPoint y: 294, endPoint x: 887, endPoint y: 312, distance: 18.4
click at [889, 374] on div "Malaria" at bounding box center [869, 392] width 202 height 36
checkbox input "true"
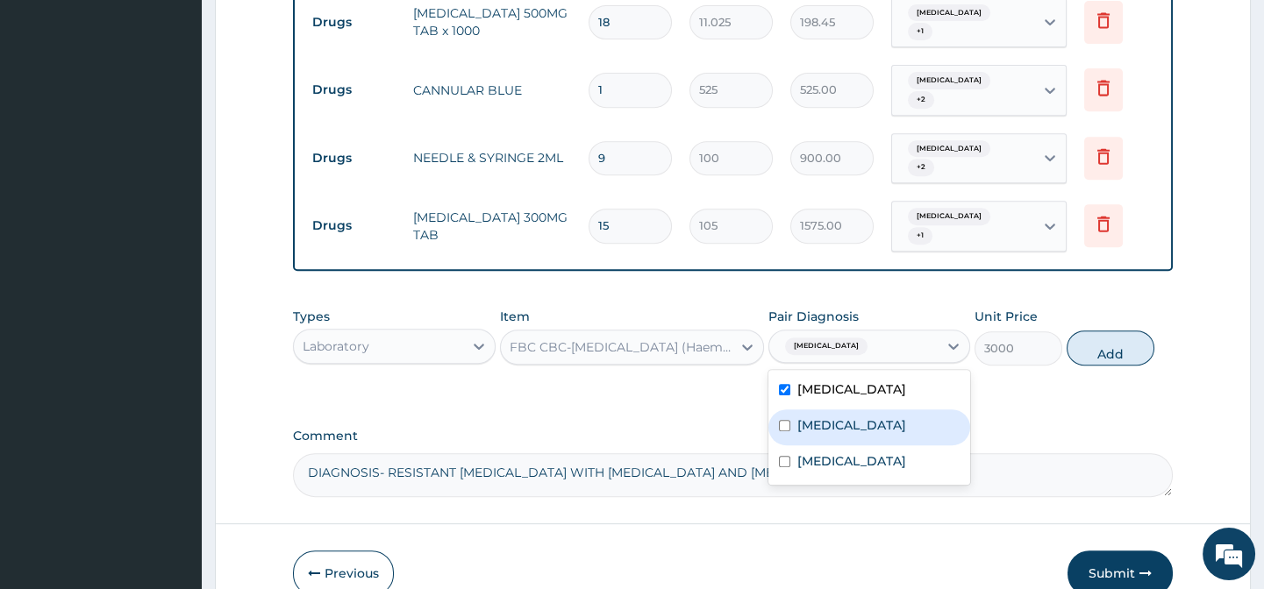
click at [887, 410] on div "Typhoid fever" at bounding box center [869, 428] width 202 height 36
checkbox input "true"
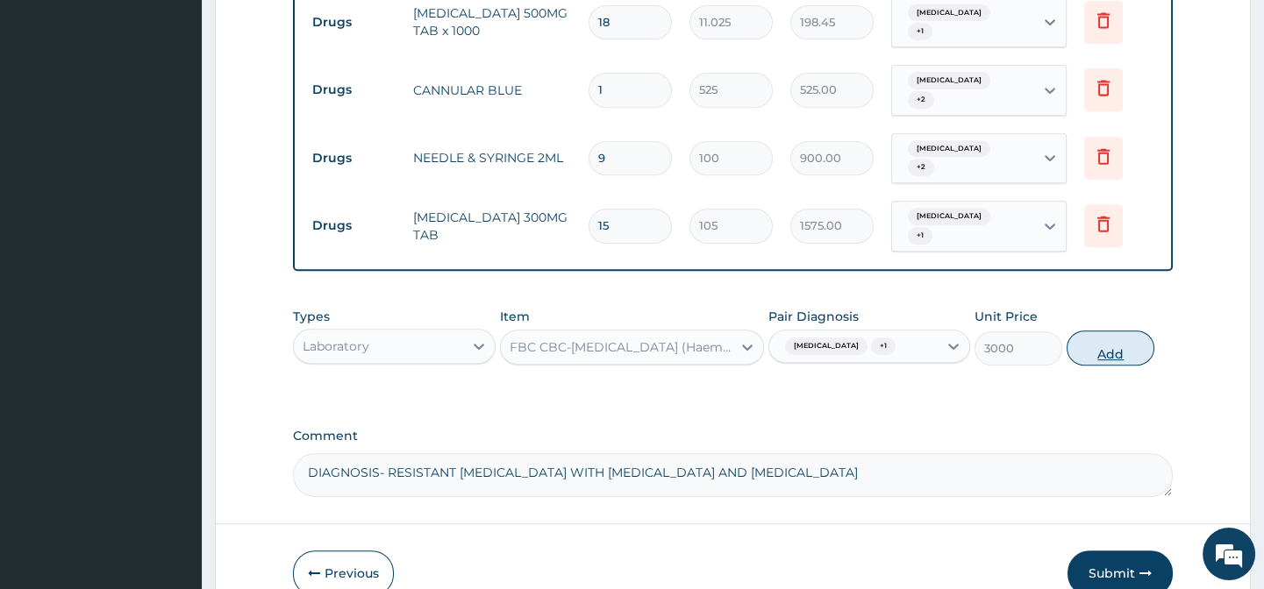
click at [1101, 331] on button "Add" at bounding box center [1110, 348] width 88 height 35
type input "0"
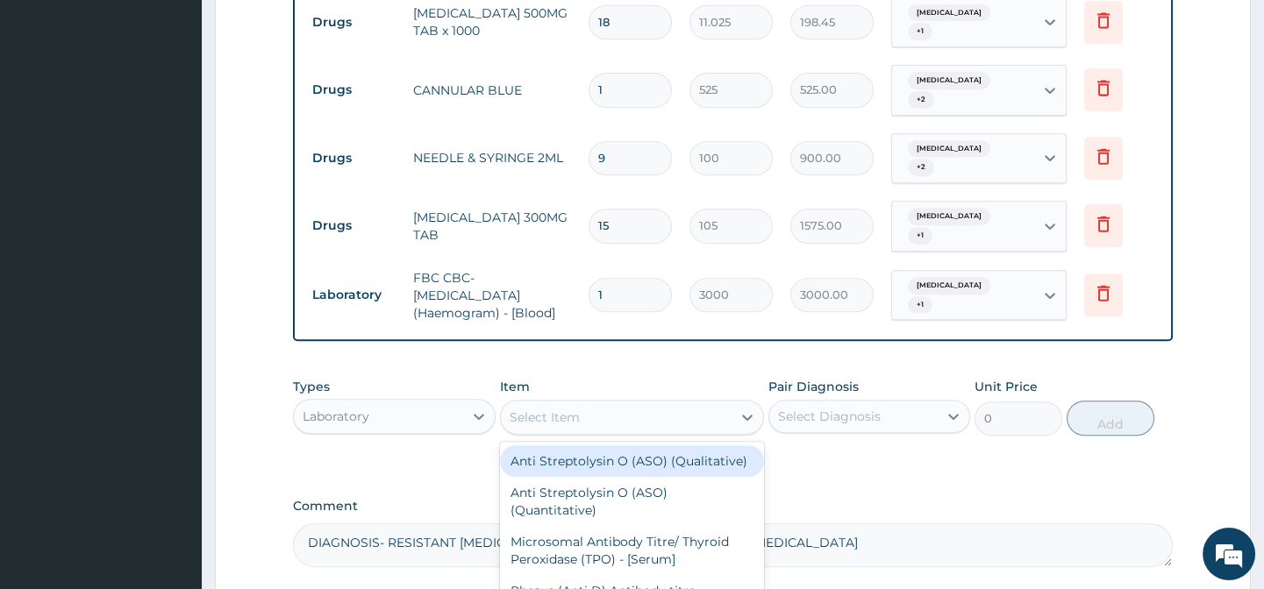
click at [582, 403] on div "Select Item" at bounding box center [616, 417] width 231 height 28
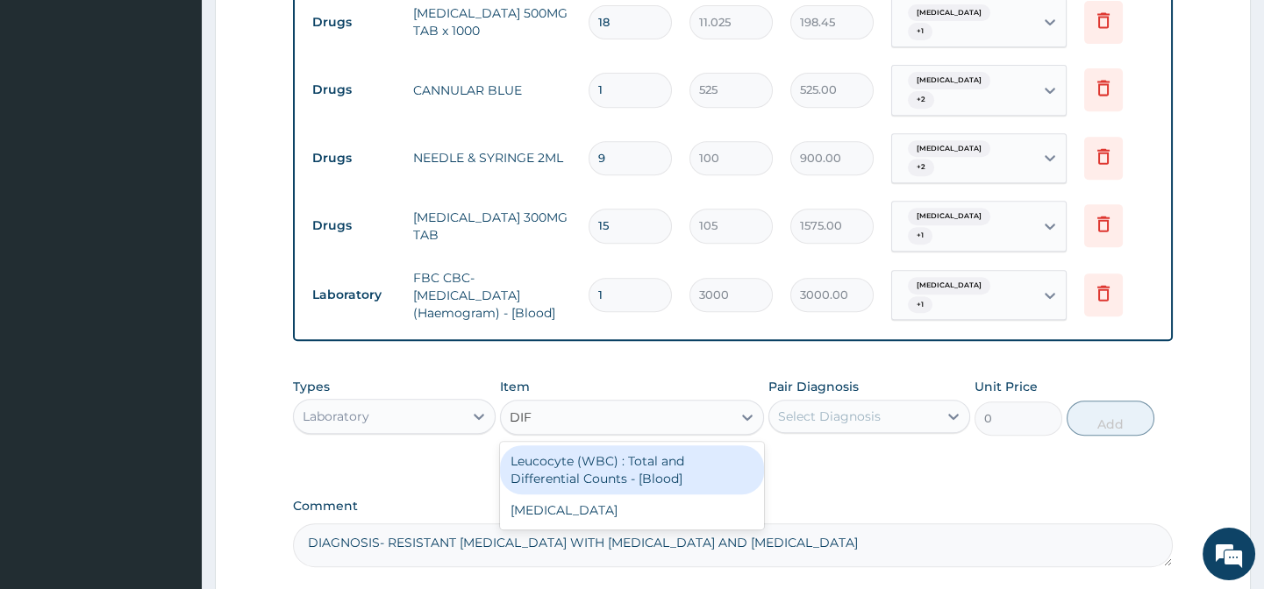
type input "DIFF"
click at [550, 445] on div "Leucocyte (WBC) : Total and Differential Counts - [Blood]" at bounding box center [632, 469] width 264 height 49
type input "2000"
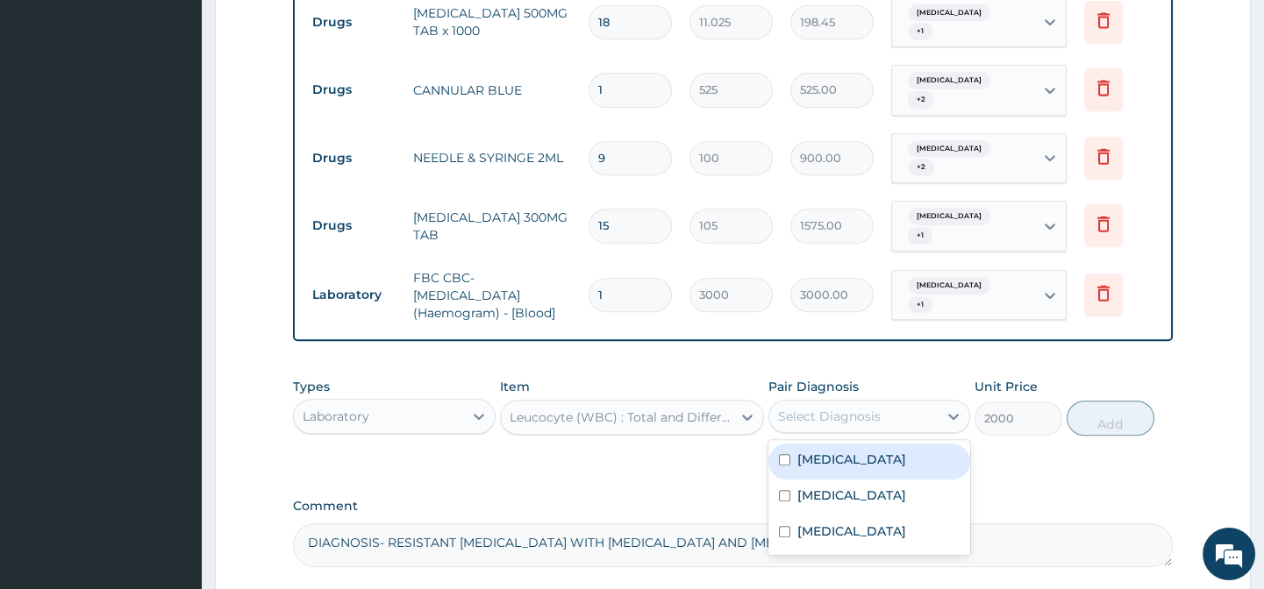
click at [836, 408] on div "Select Diagnosis" at bounding box center [829, 417] width 103 height 18
click at [822, 451] on label "Malaria" at bounding box center [851, 460] width 109 height 18
checkbox input "true"
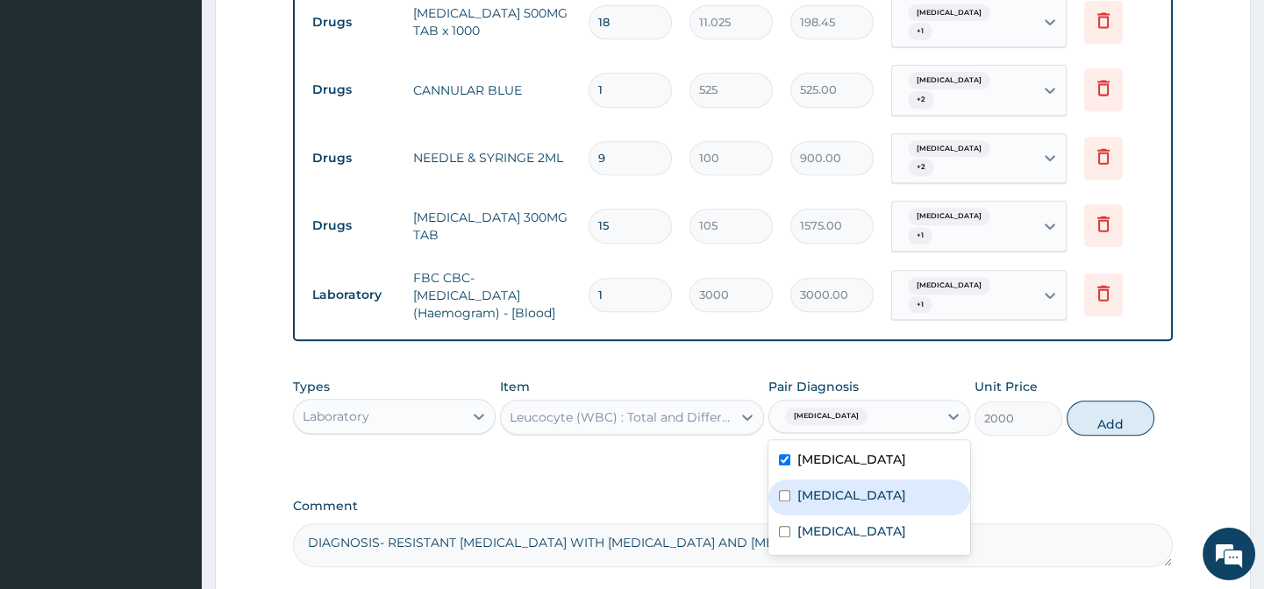
click at [814, 487] on label "Typhoid fever" at bounding box center [851, 496] width 109 height 18
checkbox input "true"
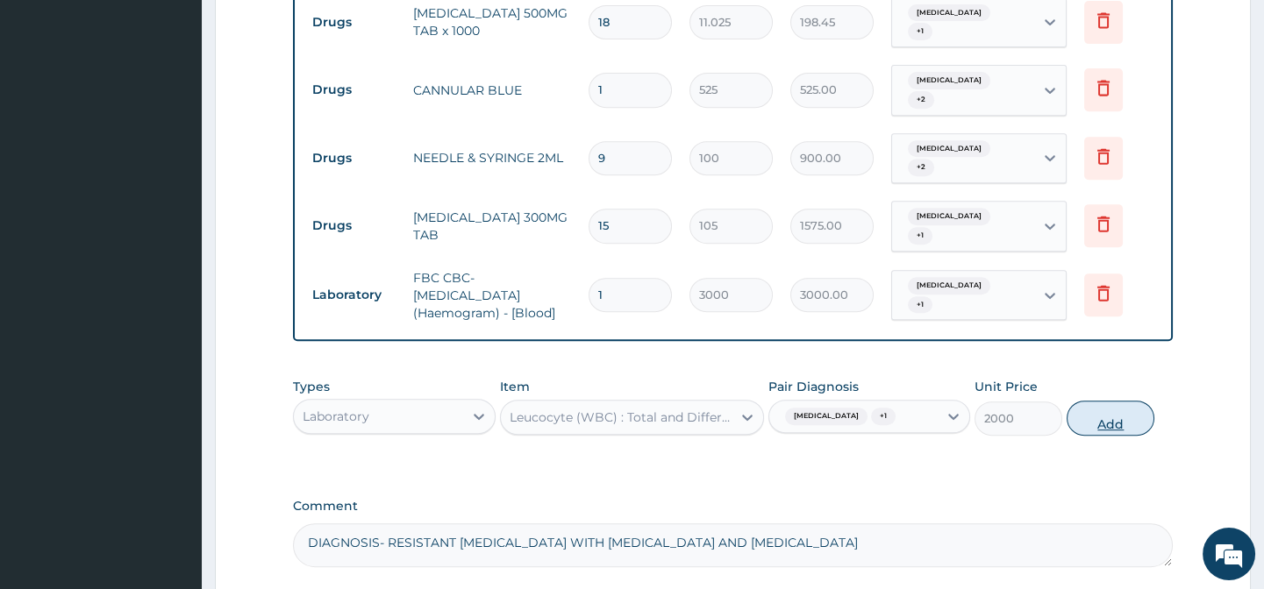
click at [1126, 401] on button "Add" at bounding box center [1110, 418] width 88 height 35
type input "0"
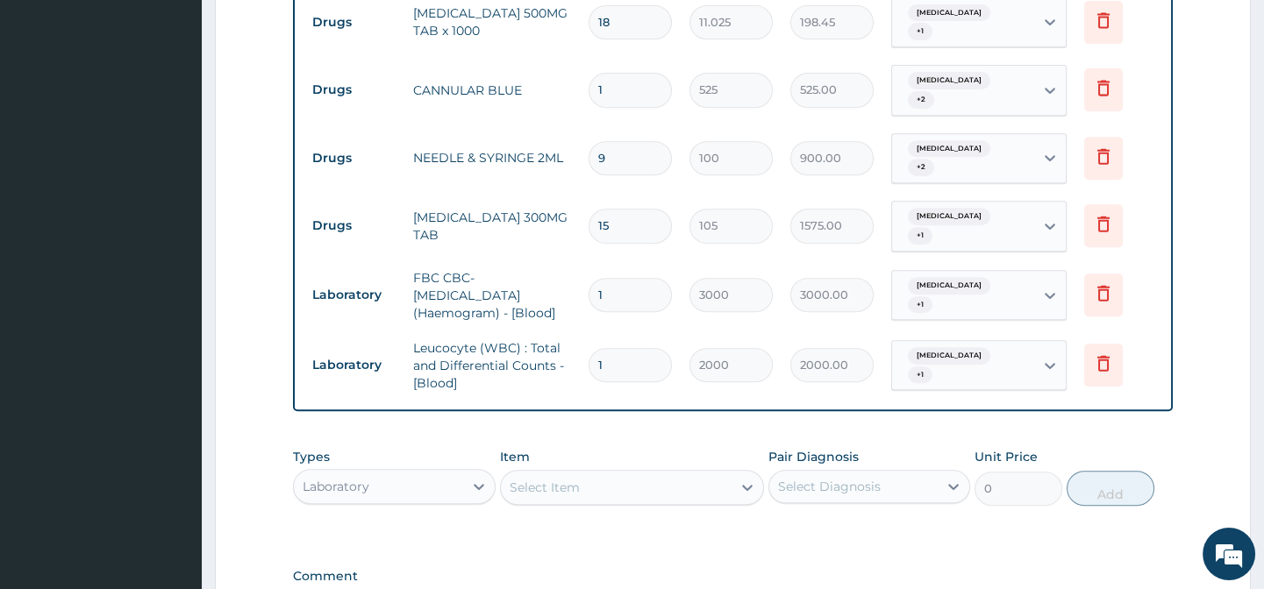
click at [631, 474] on div "Select Item" at bounding box center [616, 488] width 231 height 28
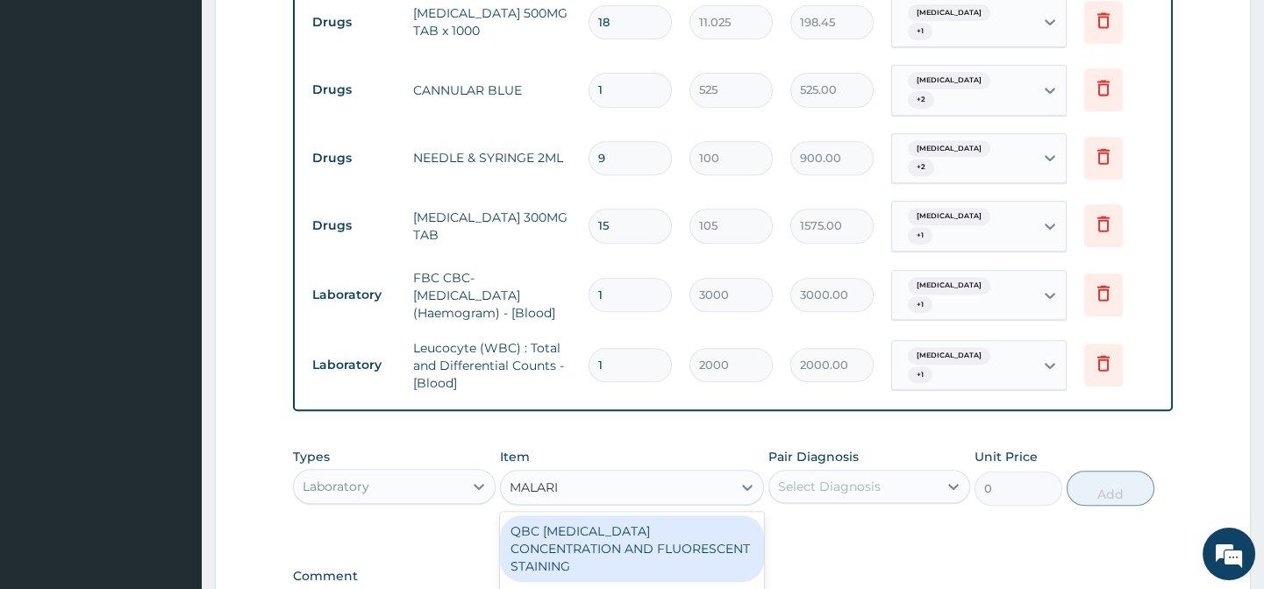
type input "[MEDICAL_DATA]"
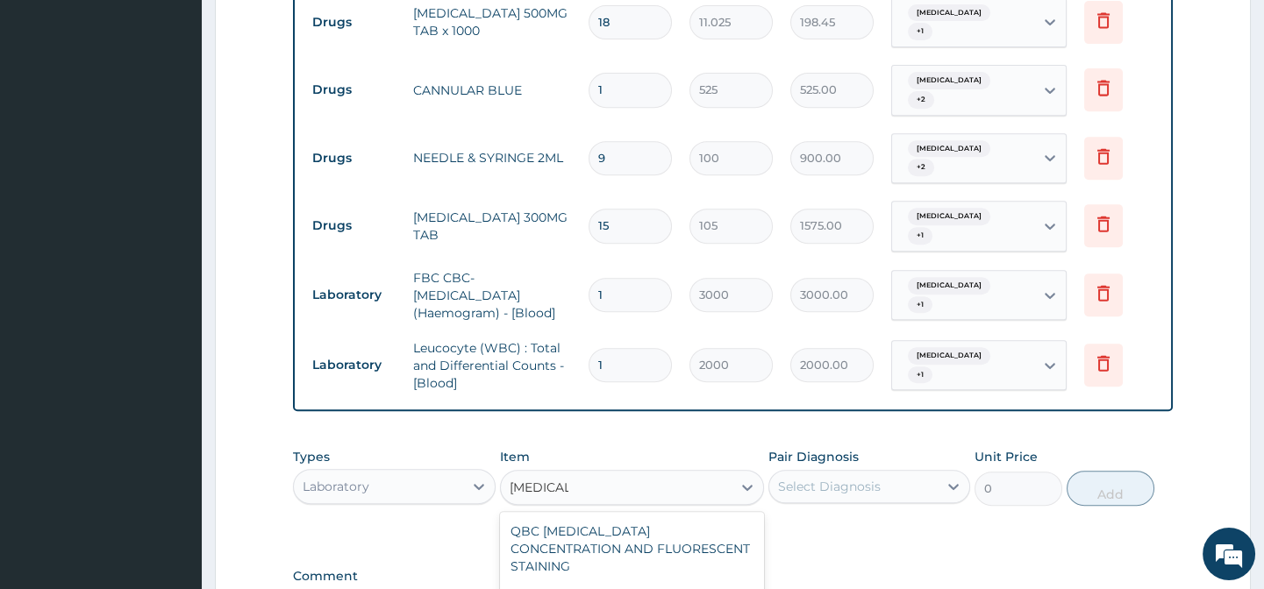
type input "1500"
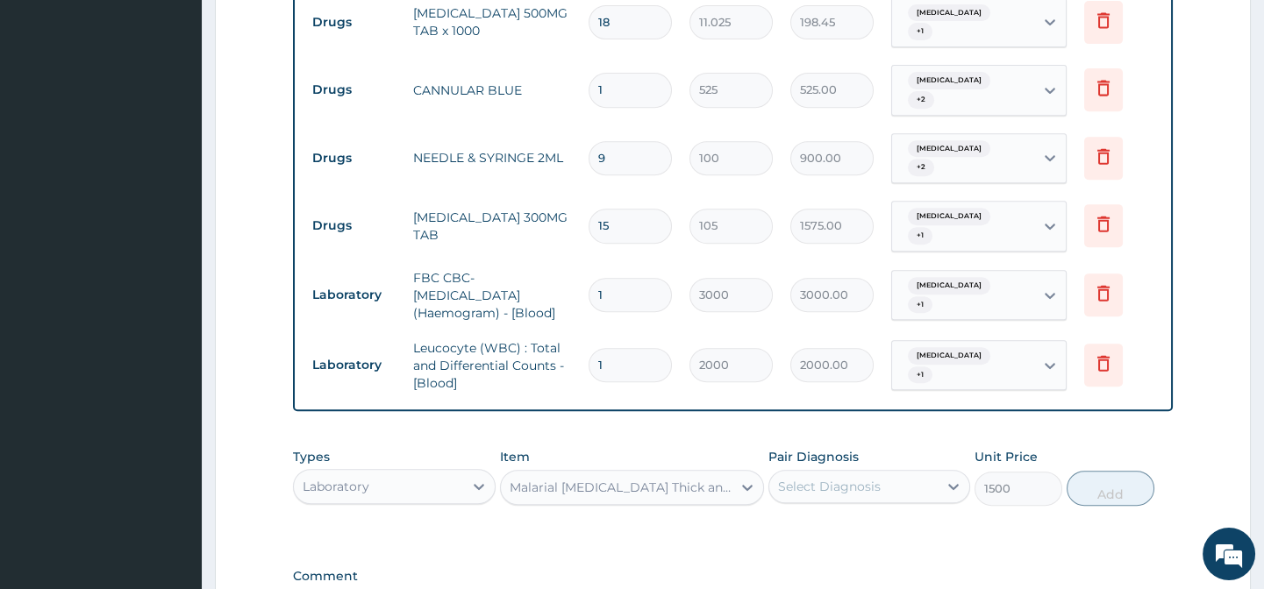
click at [873, 478] on div "Select Diagnosis" at bounding box center [829, 487] width 103 height 18
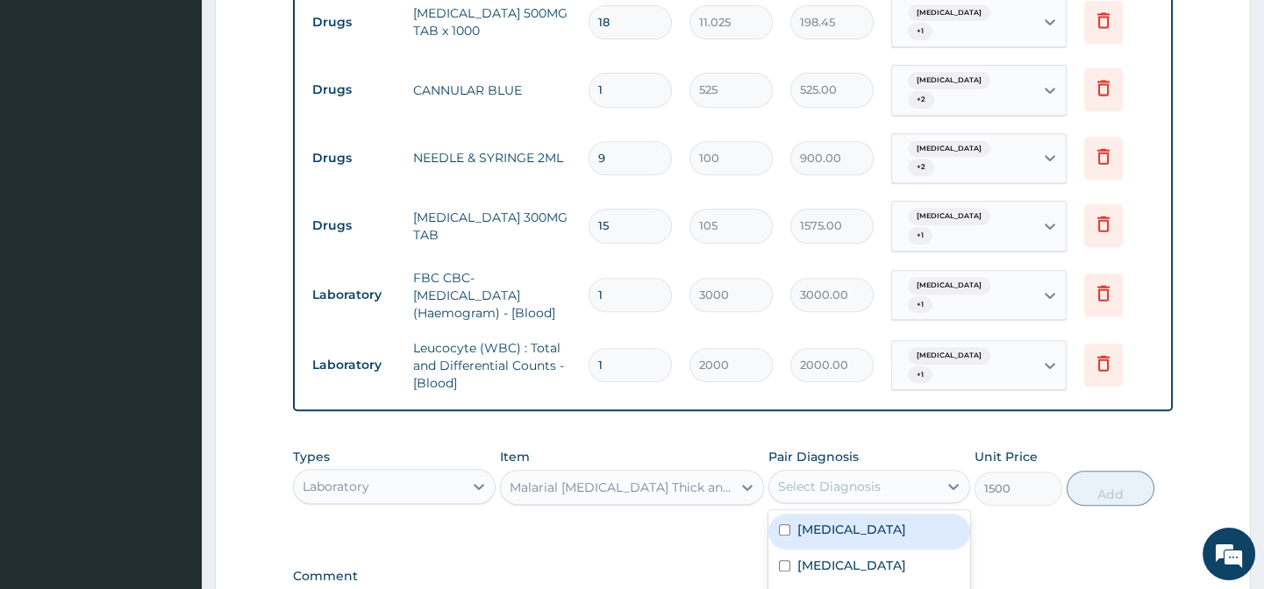
click at [859, 514] on div "Malaria" at bounding box center [869, 532] width 202 height 36
checkbox input "true"
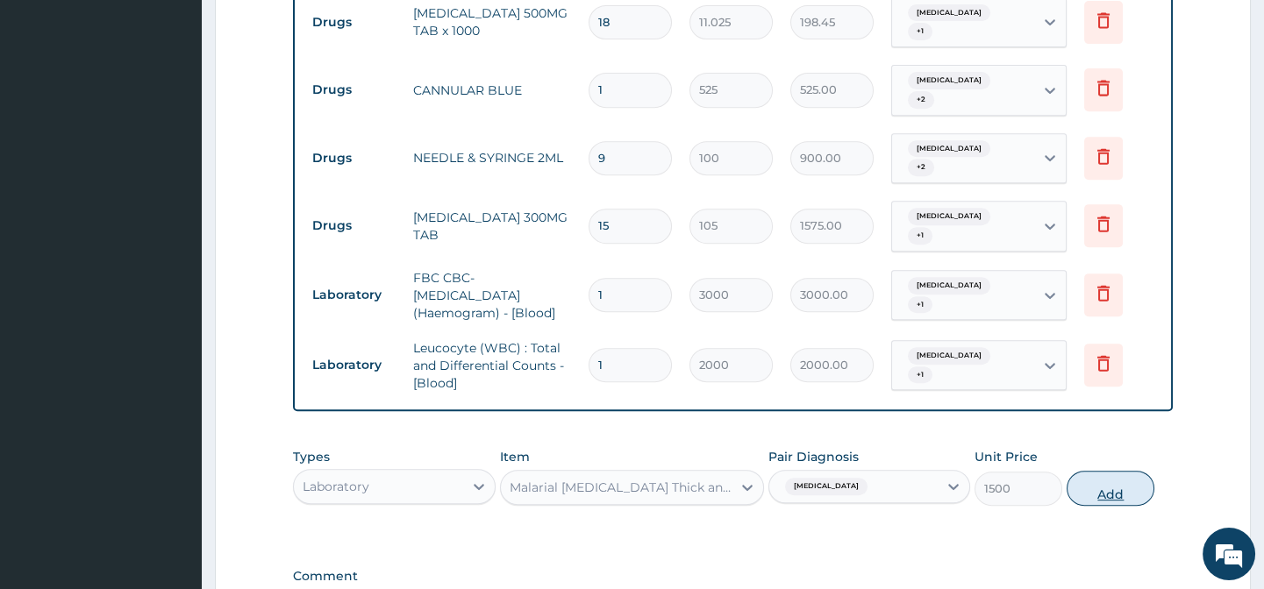
click at [1112, 471] on button "Add" at bounding box center [1110, 488] width 88 height 35
type input "0"
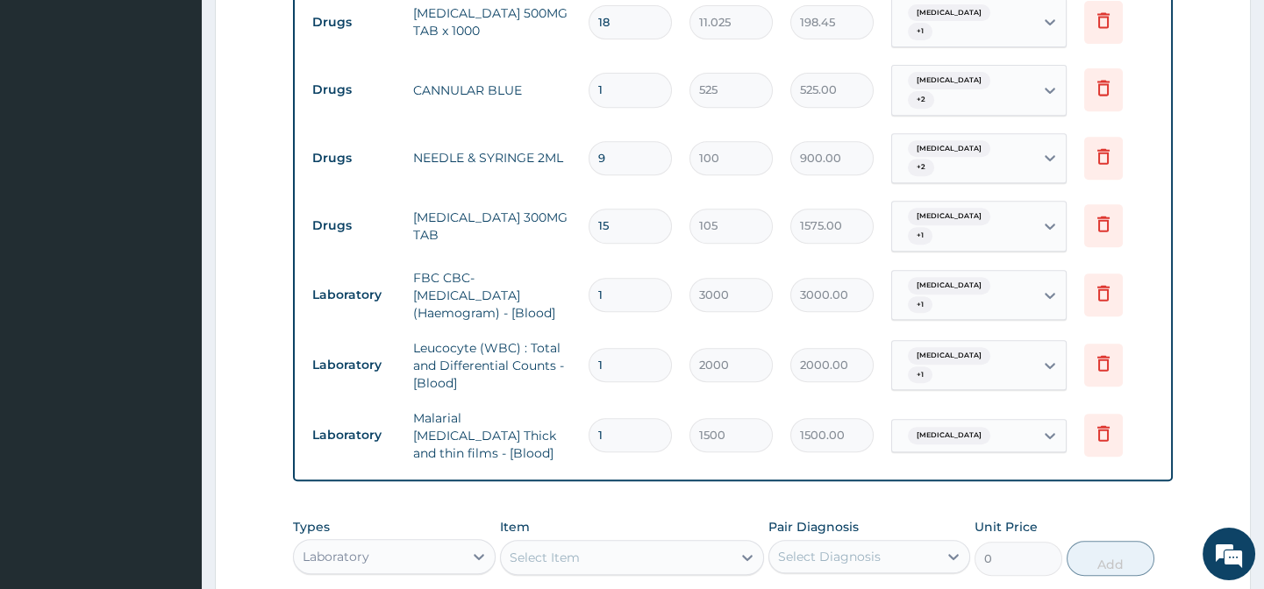
click at [576, 549] on div "Select Item" at bounding box center [544, 558] width 70 height 18
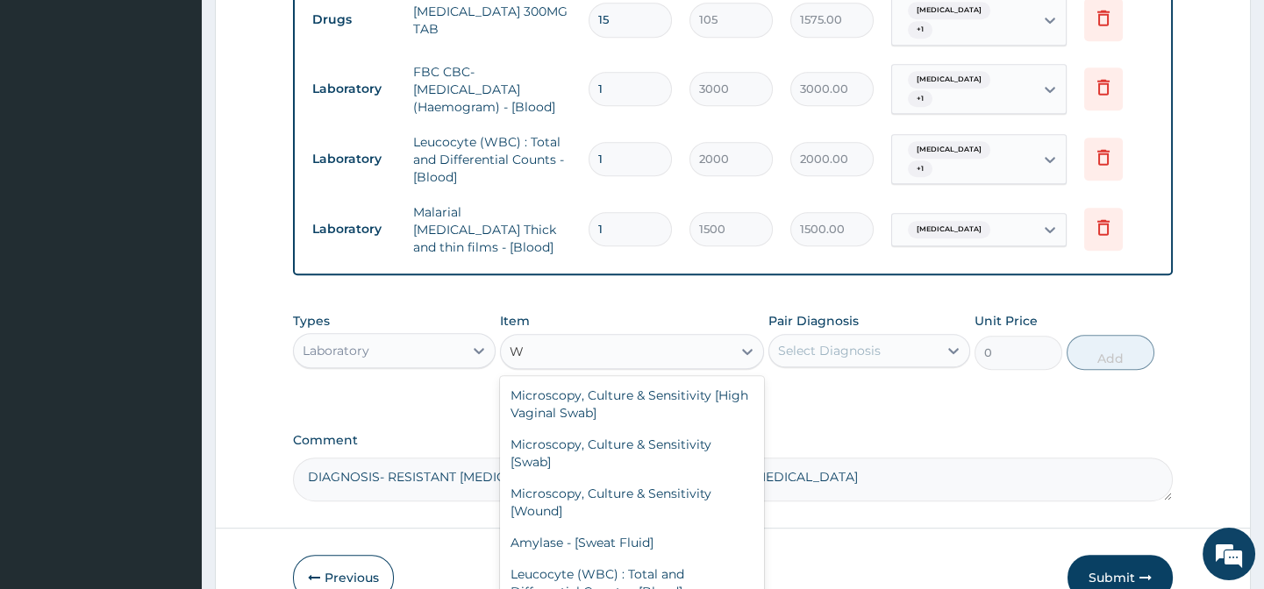
type input "W"
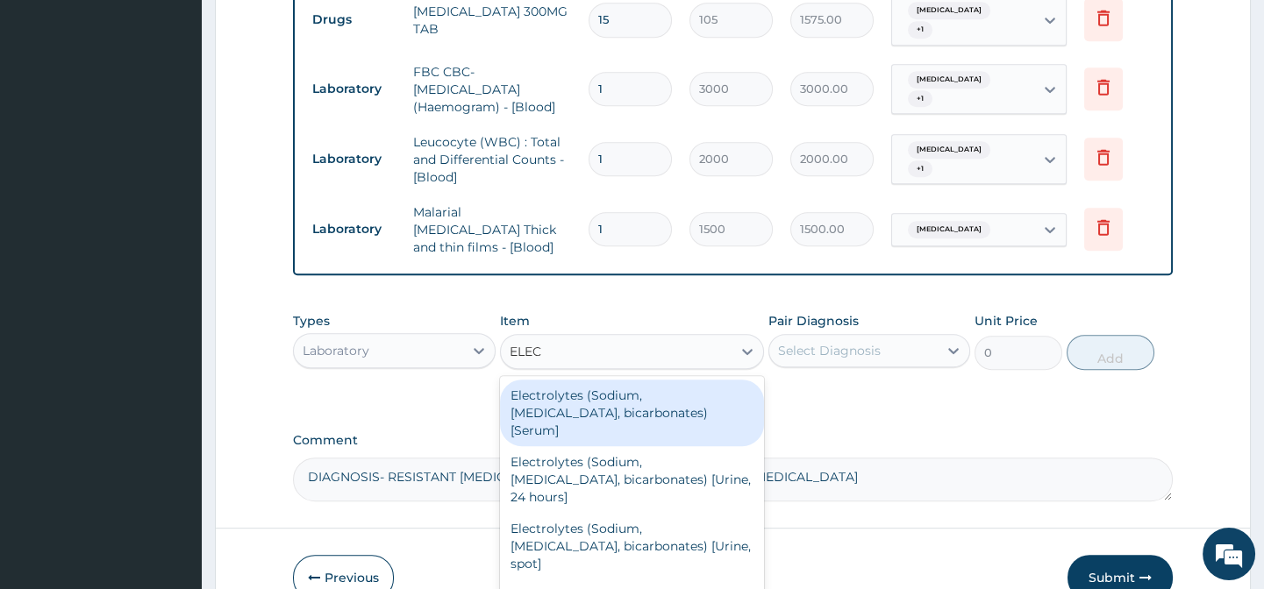
type input "ELECT"
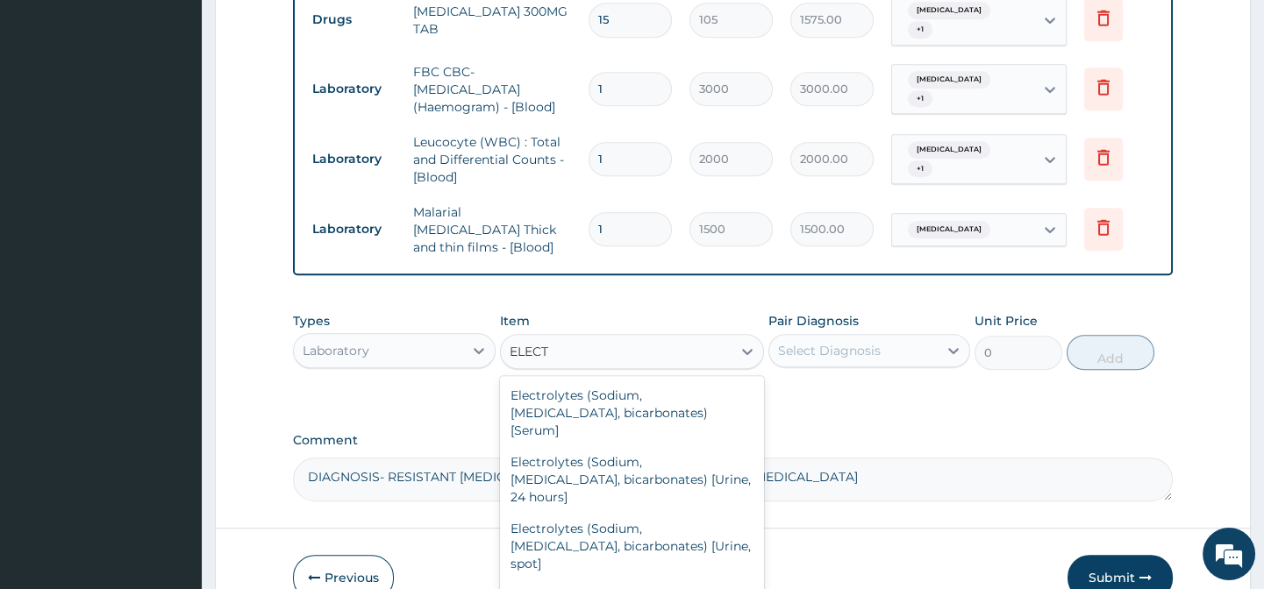
scroll to position [20, 0]
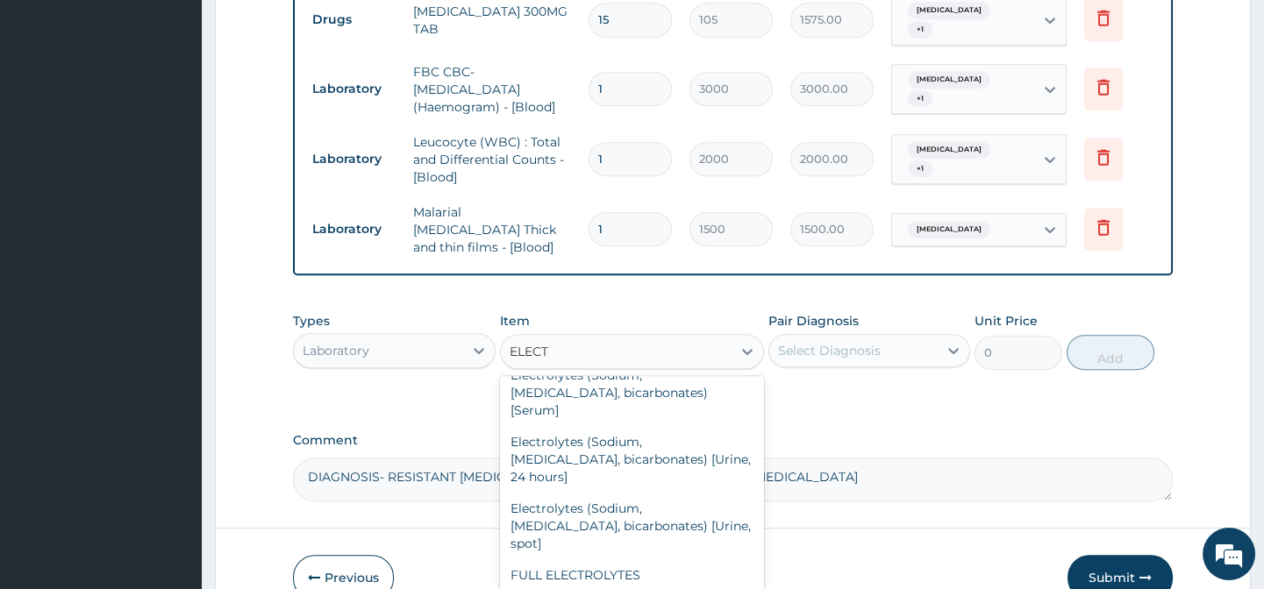
type input "4500"
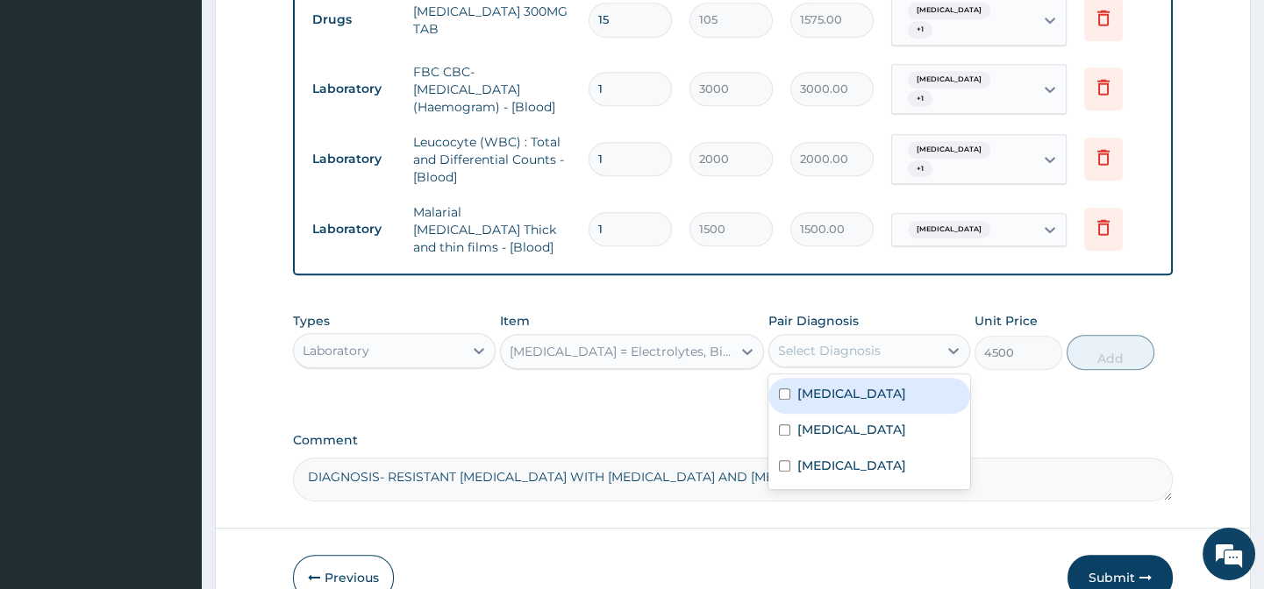
click at [830, 342] on div "Select Diagnosis" at bounding box center [829, 351] width 103 height 18
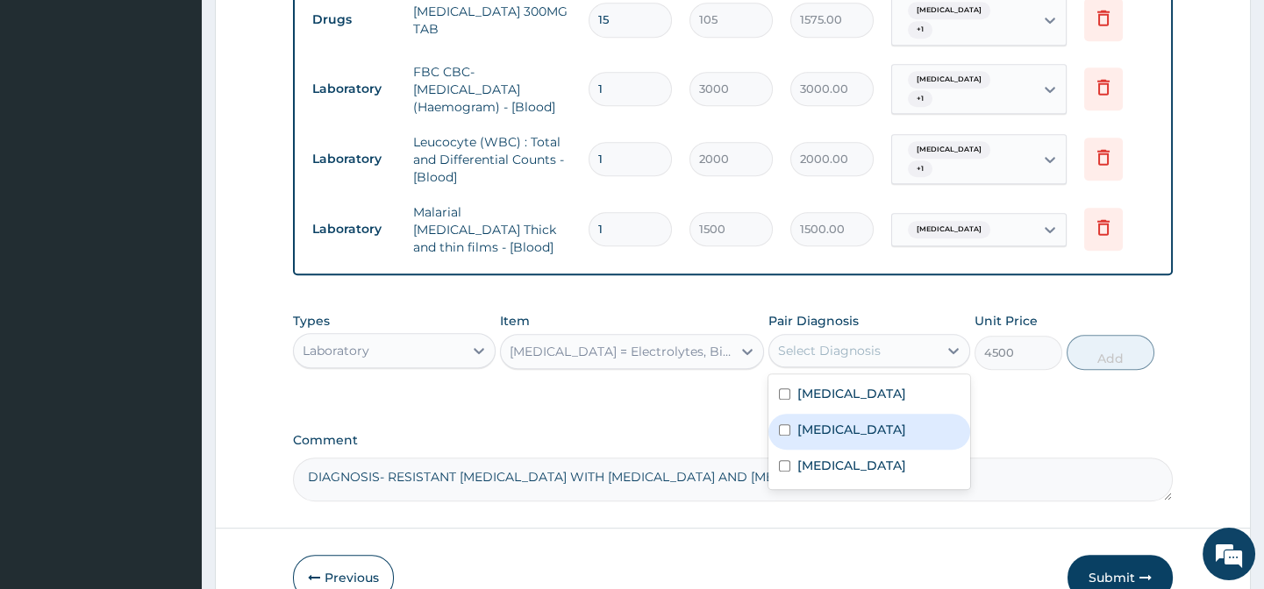
click at [837, 421] on label "Typhoid fever" at bounding box center [851, 430] width 109 height 18
checkbox input "true"
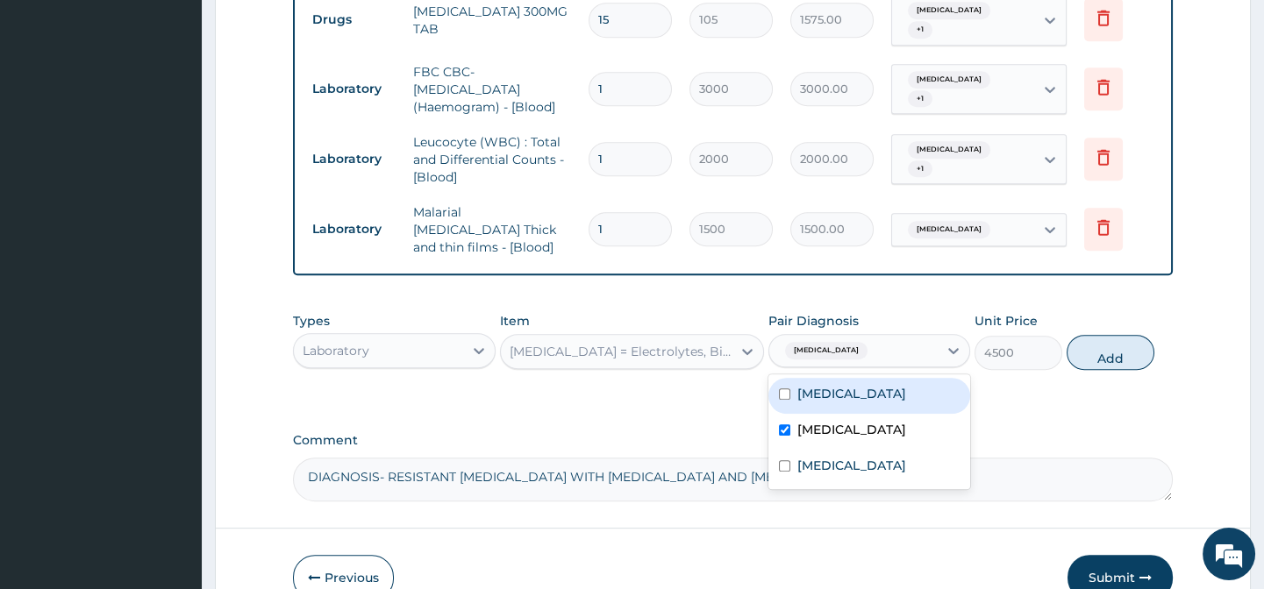
click at [838, 378] on div "Malaria" at bounding box center [869, 396] width 202 height 36
checkbox input "true"
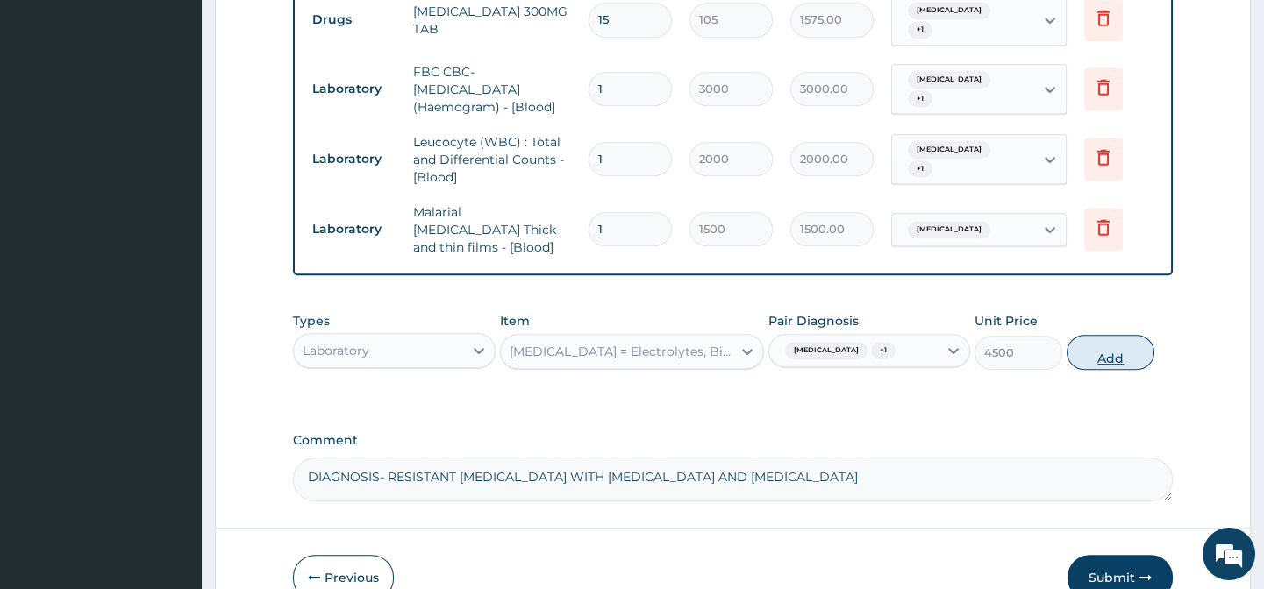
click at [1108, 335] on button "Add" at bounding box center [1110, 352] width 88 height 35
type input "0"
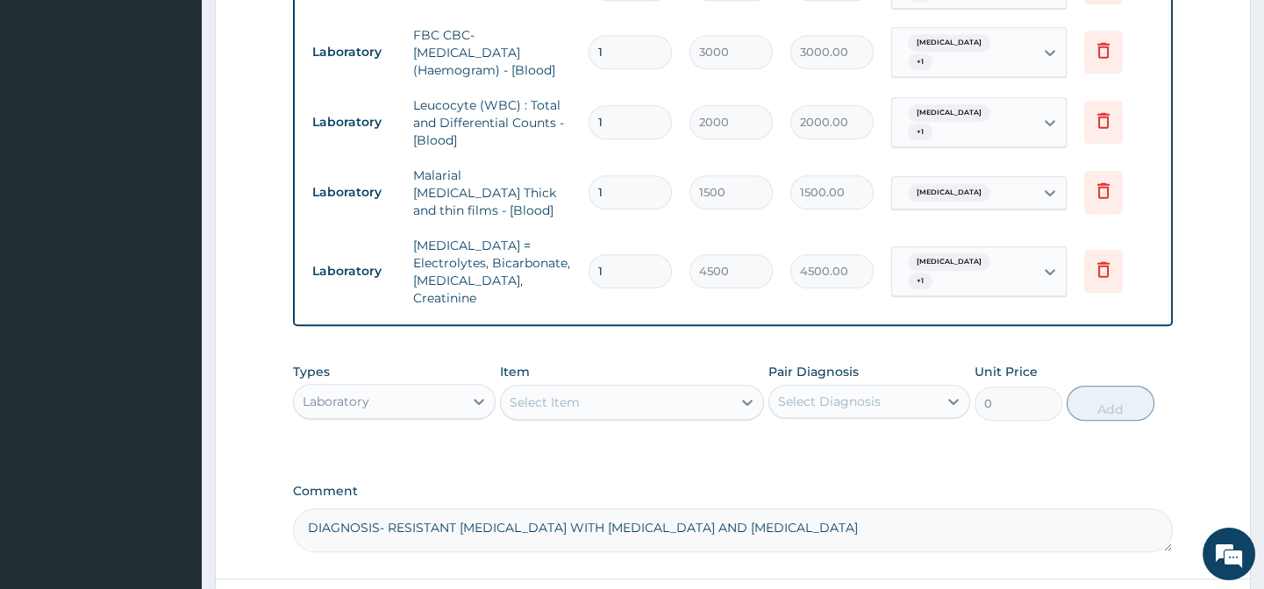
scroll to position [1919, 0]
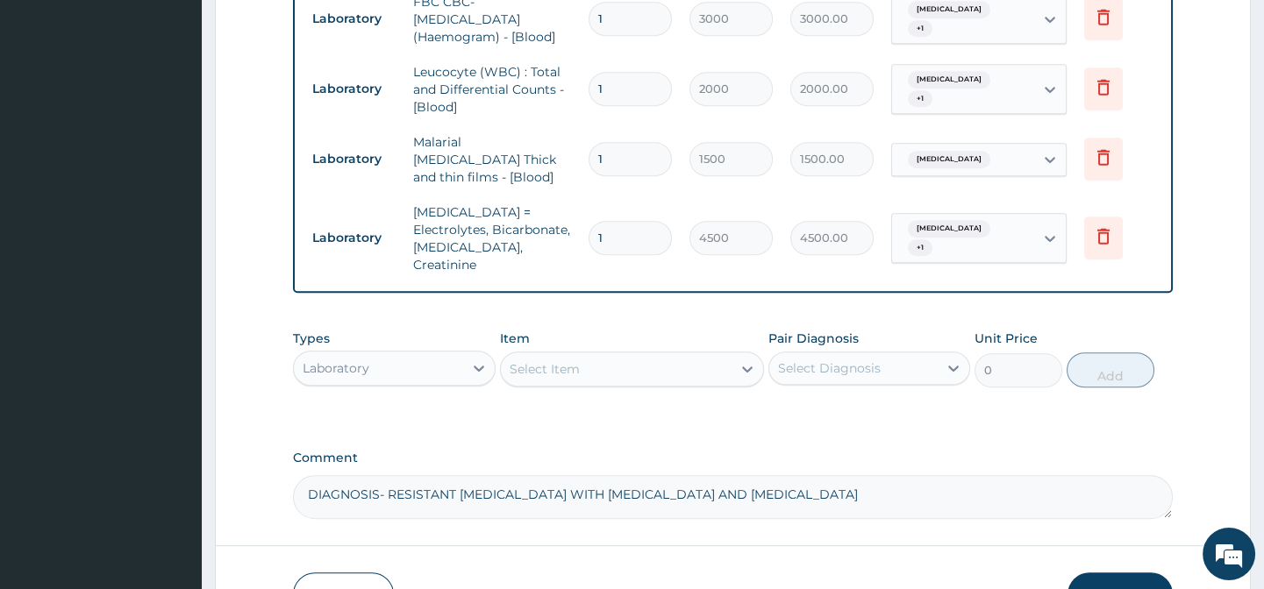
click at [539, 360] on div "Select Item" at bounding box center [544, 369] width 70 height 18
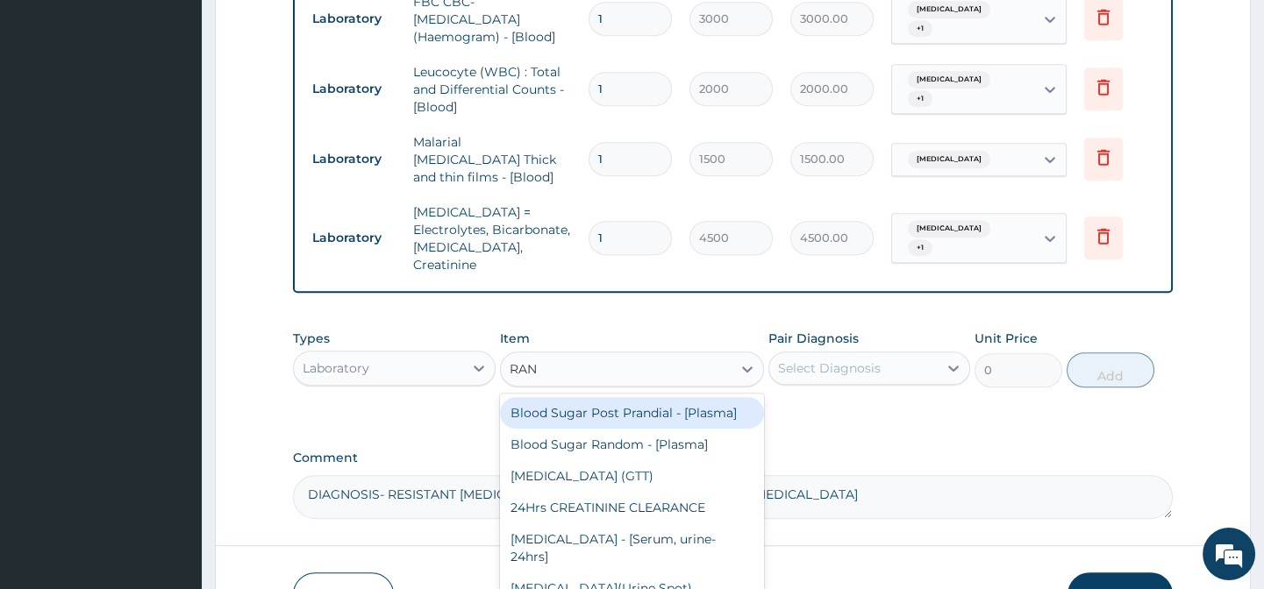
type input "RAND"
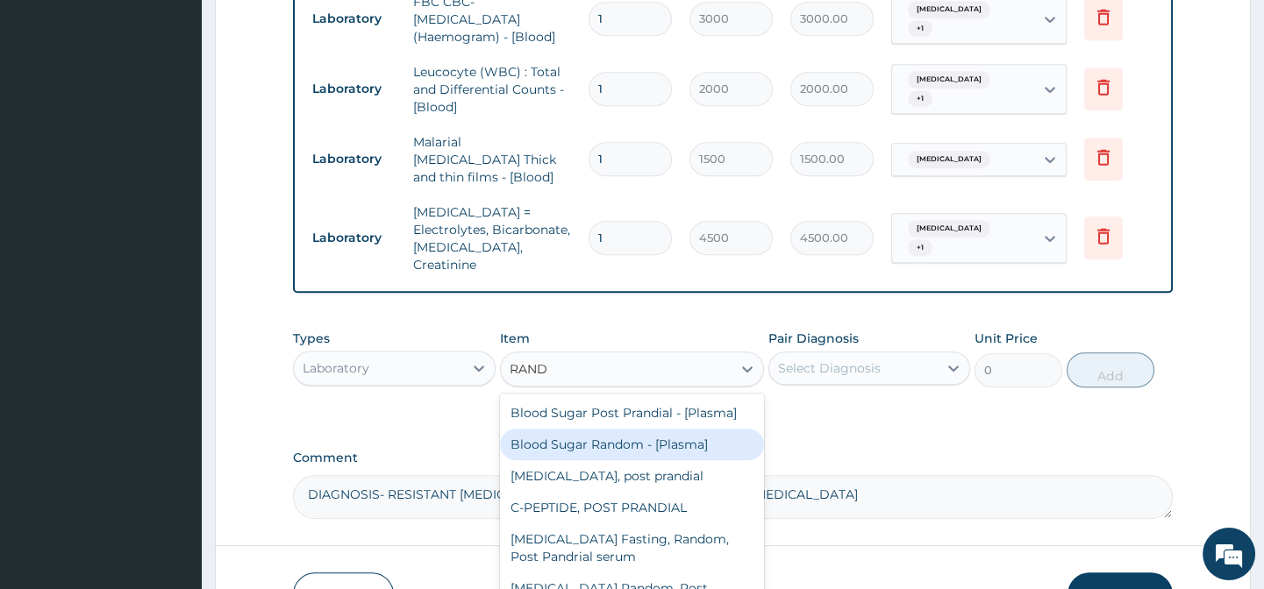
click at [678, 429] on div "Blood Sugar Random - [Plasma]" at bounding box center [632, 445] width 264 height 32
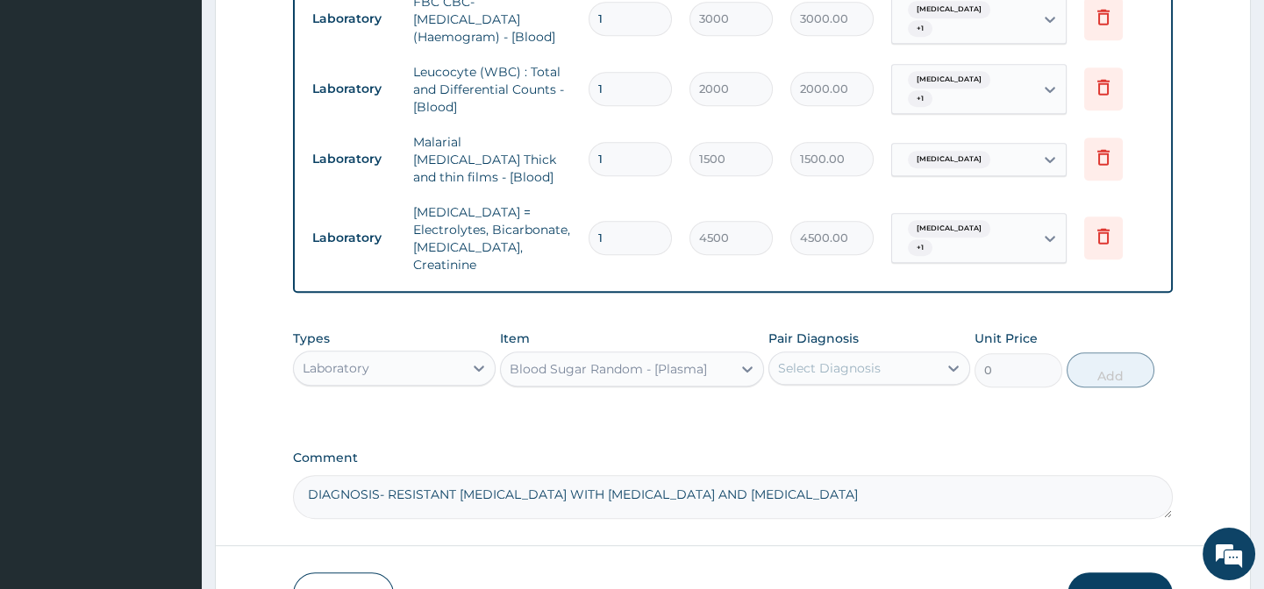
type input "1500"
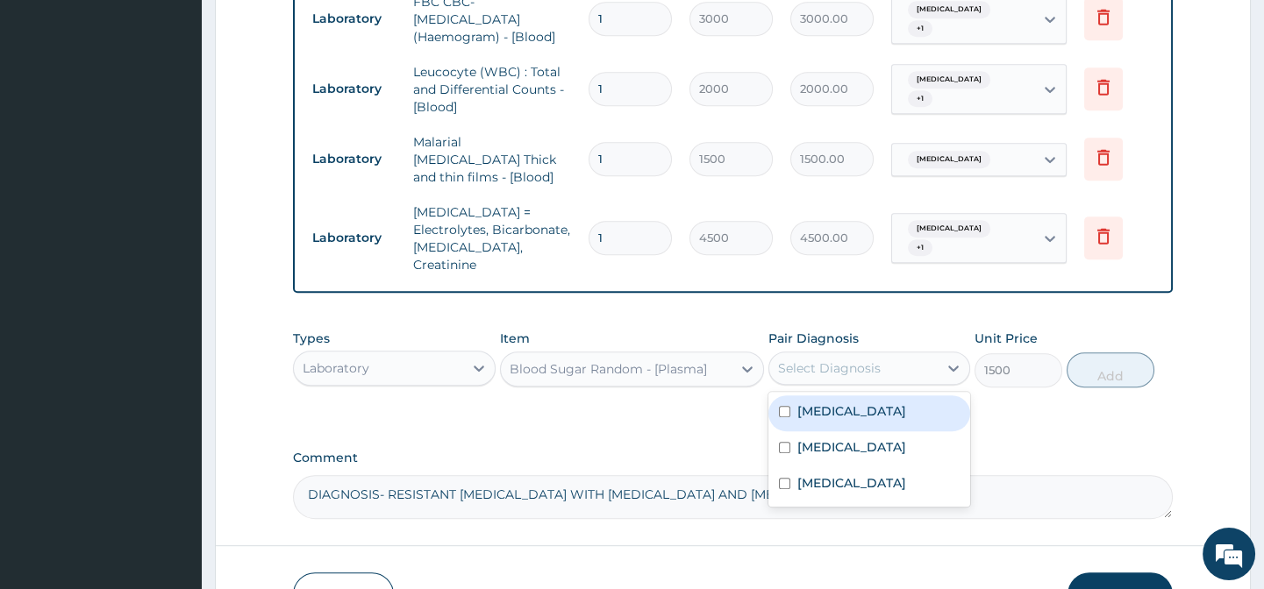
click at [848, 360] on div "Select Diagnosis" at bounding box center [829, 369] width 103 height 18
click at [820, 402] on label "Malaria" at bounding box center [851, 411] width 109 height 18
checkbox input "true"
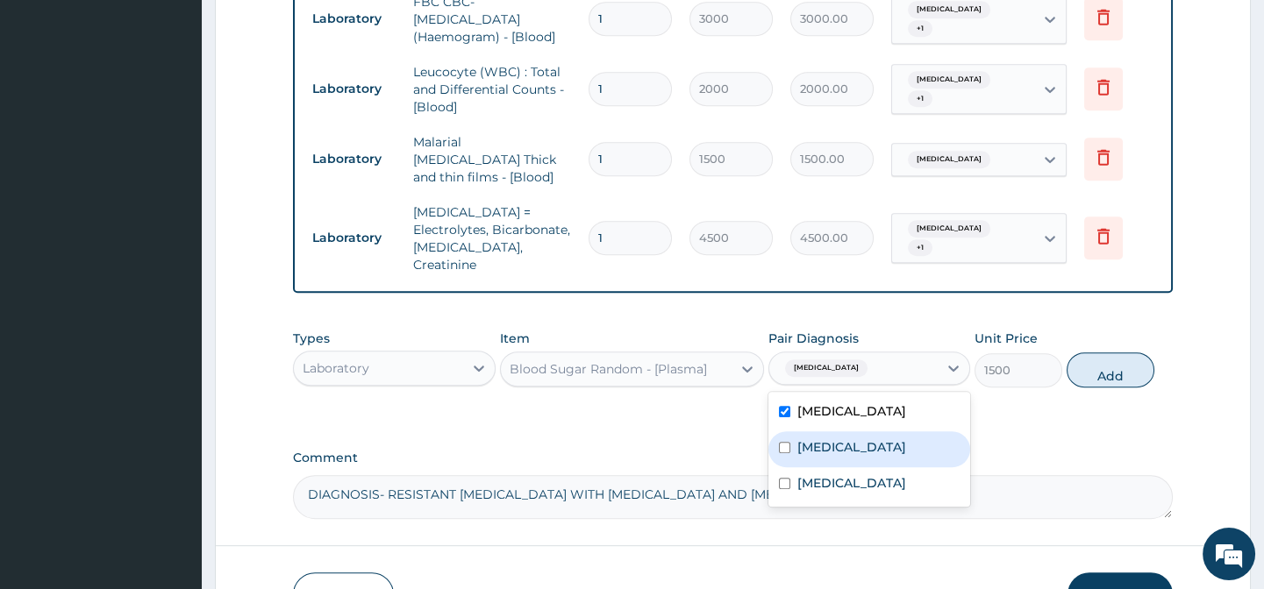
click at [836, 438] on label "Typhoid fever" at bounding box center [851, 447] width 109 height 18
click at [834, 431] on div "Typhoid fever" at bounding box center [869, 449] width 202 height 36
click at [837, 438] on label "Typhoid fever" at bounding box center [851, 447] width 109 height 18
checkbox input "true"
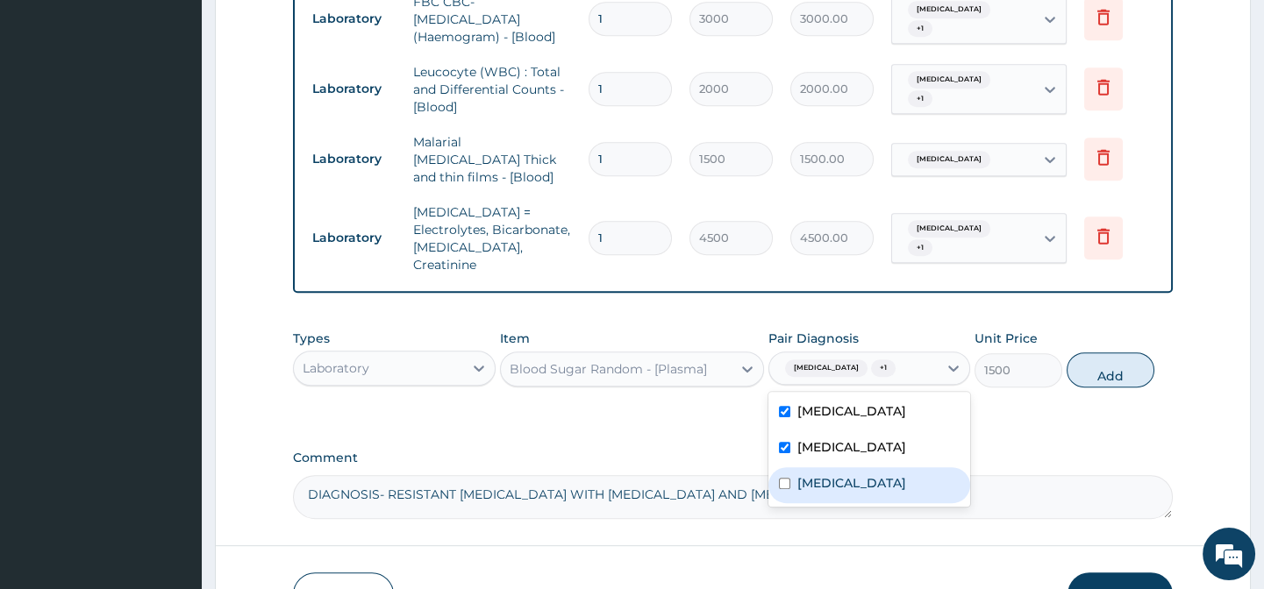
click at [851, 474] on label "Bipolar I disorder" at bounding box center [851, 483] width 109 height 18
checkbox input "true"
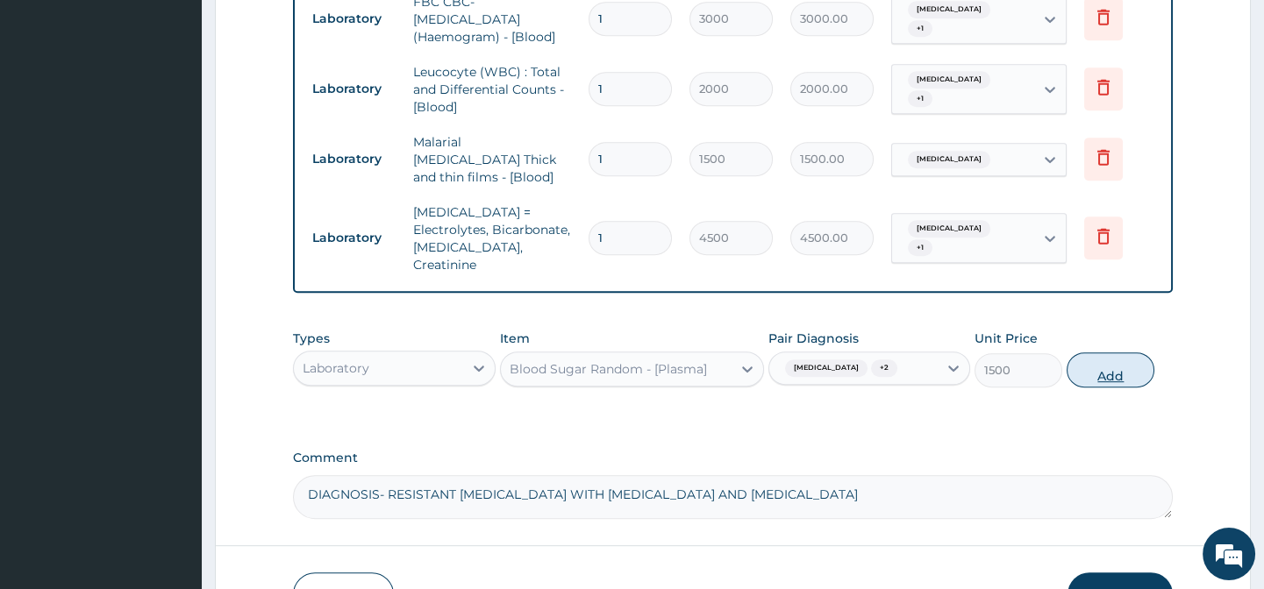
click at [1117, 353] on button "Add" at bounding box center [1110, 370] width 88 height 35
type input "0"
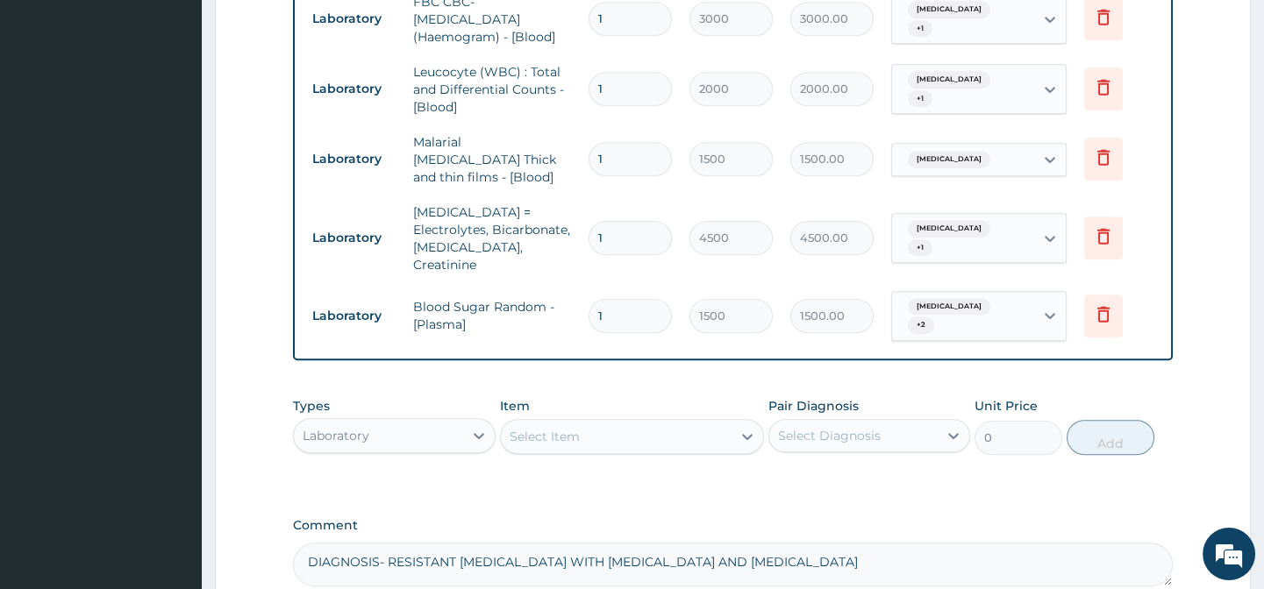
scroll to position [1979, 0]
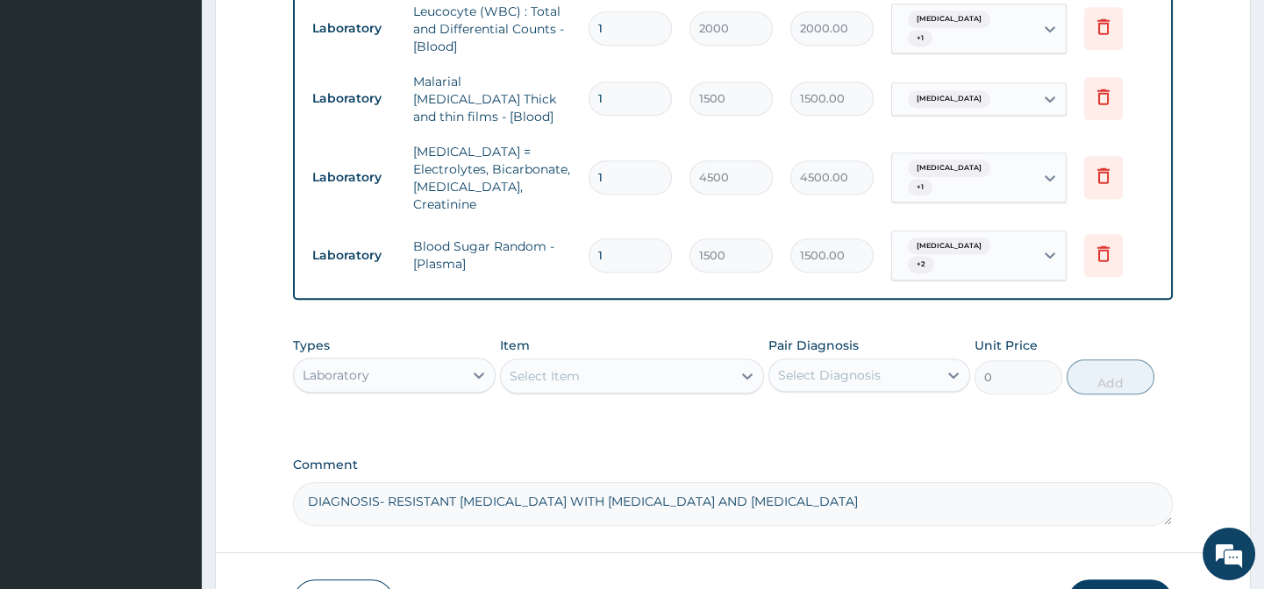
click at [867, 482] on textarea "DIAGNOSIS- RESISTANT MALARIA WITH ENTERIC FEVER AND BIPOLAR DISORDER" at bounding box center [732, 504] width 879 height 44
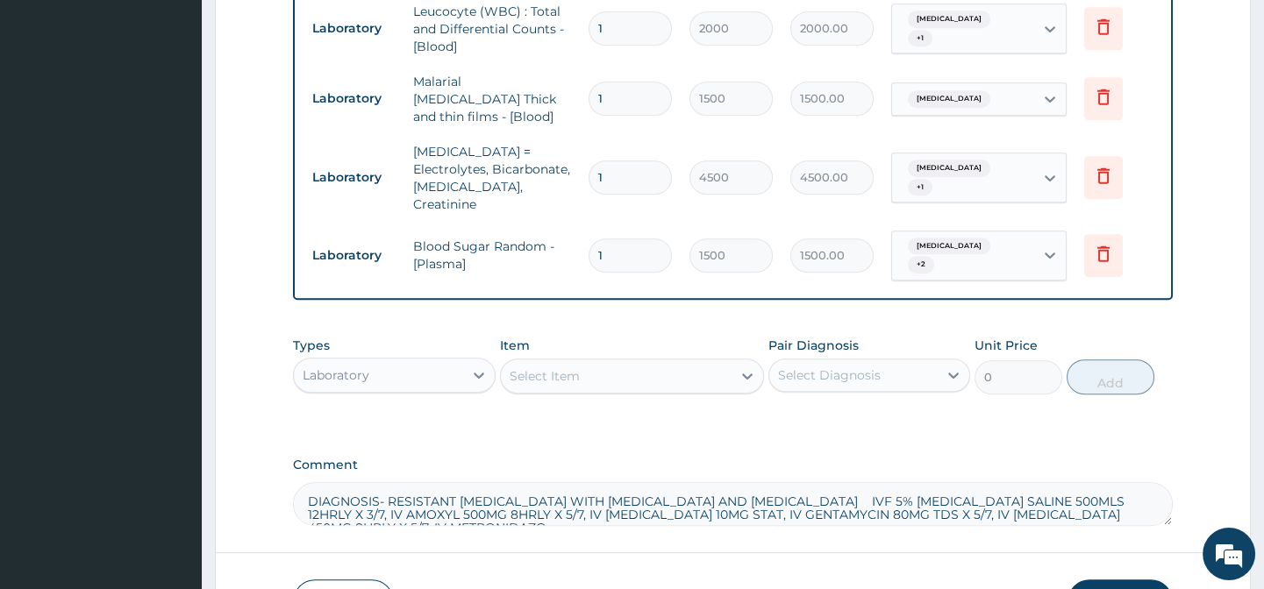
scroll to position [9, 0]
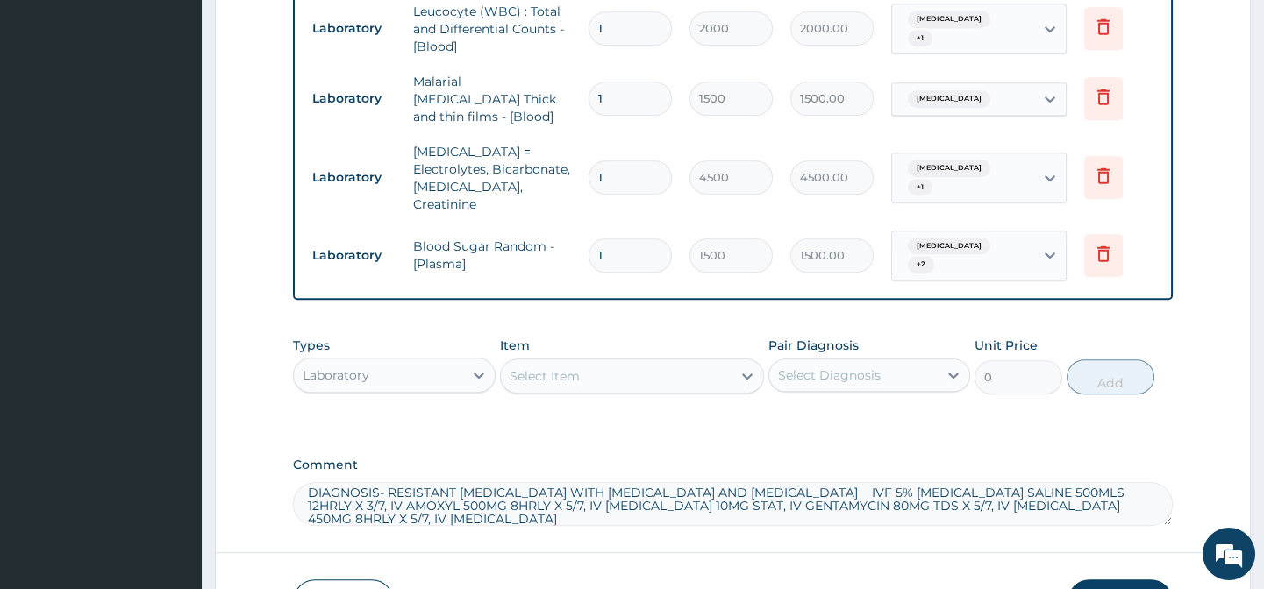
click at [1063, 482] on textarea "DIAGNOSIS- RESISTANT MALARIA WITH ENTERIC FEVER AND BIPOLAR DISORDER IVF 5% DEX…" at bounding box center [732, 504] width 879 height 44
click at [422, 482] on textarea "DIAGNOSIS- RESISTANT MALARIA WITH ENTERIC FEVER AND BIPOLAR DISORDER IVF 5% DEX…" at bounding box center [732, 504] width 879 height 44
type textarea "DIAGNOSIS- RESISTANT MALARIA WITH ENTERIC FEVER AND BIPOLAR DISORDER IVF 5% DEX…"
drag, startPoint x: 1119, startPoint y: 479, endPoint x: 1096, endPoint y: 447, distance: 38.9
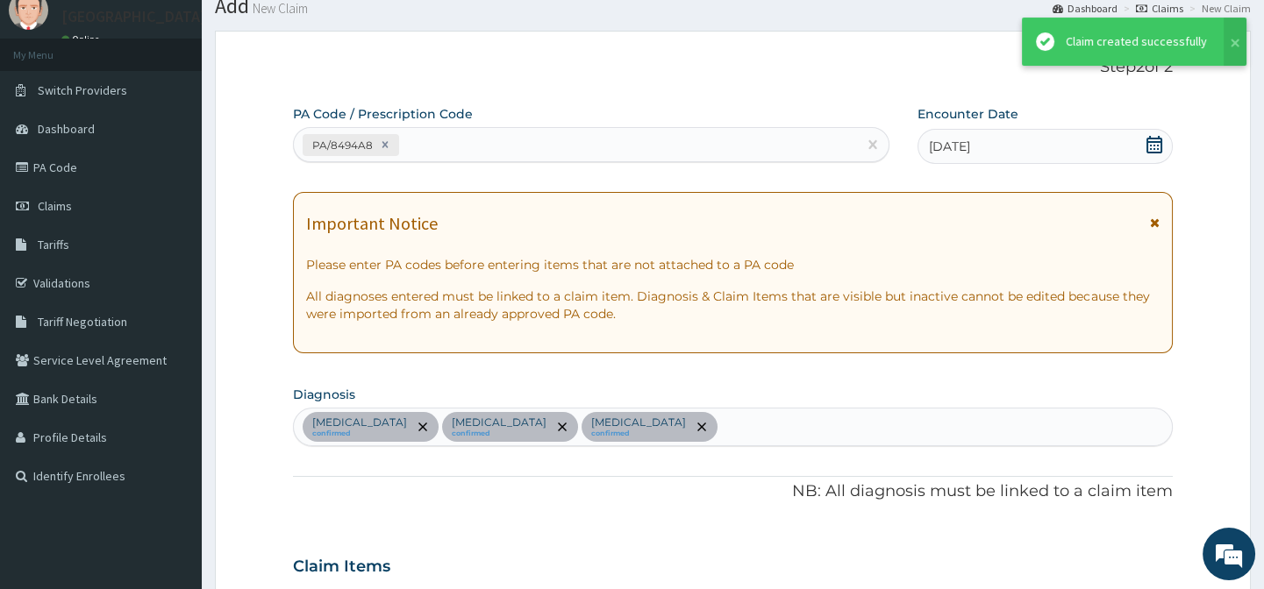
scroll to position [1979, 0]
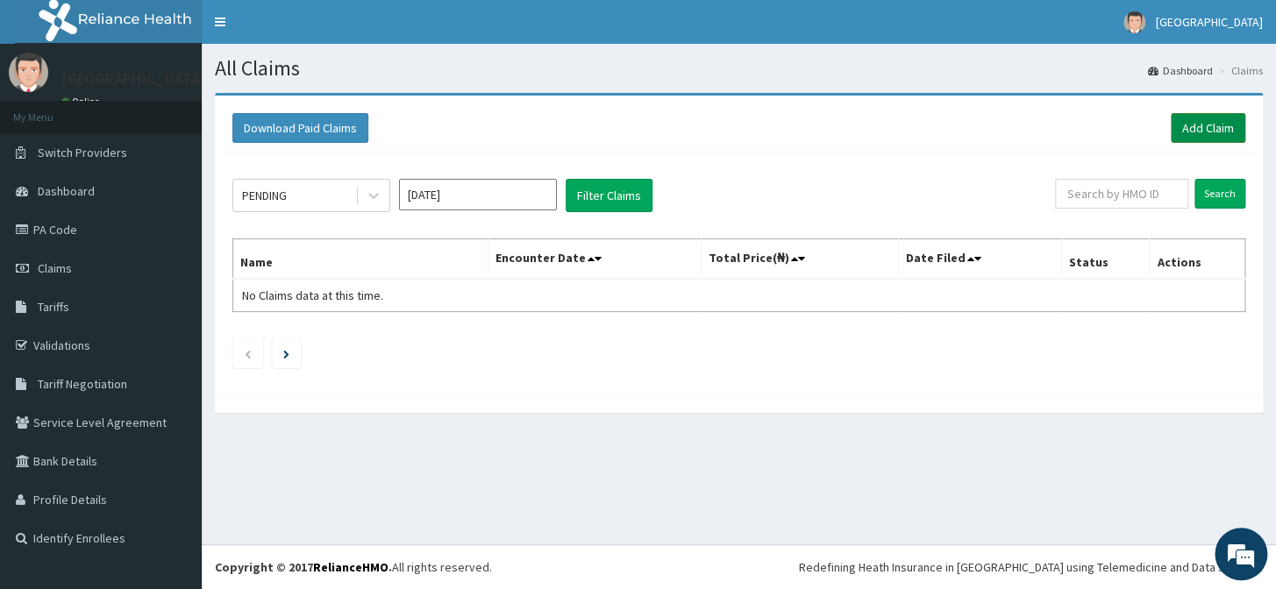
click at [1214, 119] on link "Add Claim" at bounding box center [1208, 128] width 75 height 30
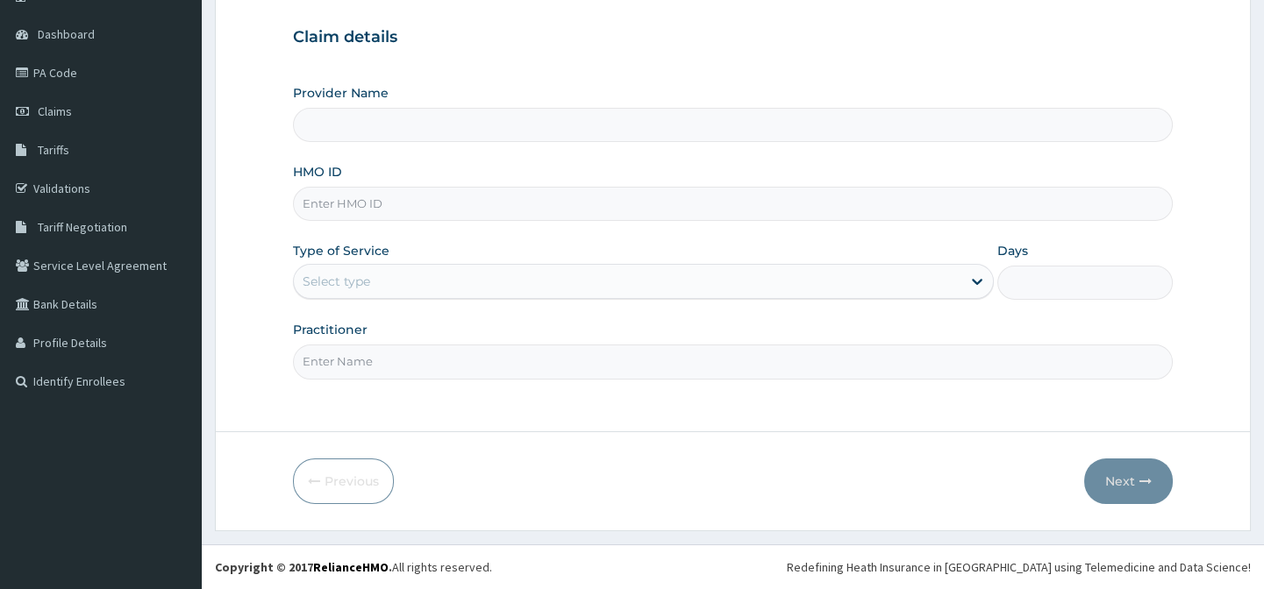
click at [407, 210] on input "HMO ID" at bounding box center [732, 204] width 879 height 34
type input "Horeb Specialist Hospital Ltd."
type input "EHE/10003/D"
drag, startPoint x: 366, startPoint y: 279, endPoint x: 364, endPoint y: 291, distance: 12.4
click at [367, 278] on div "Select type" at bounding box center [337, 282] width 68 height 18
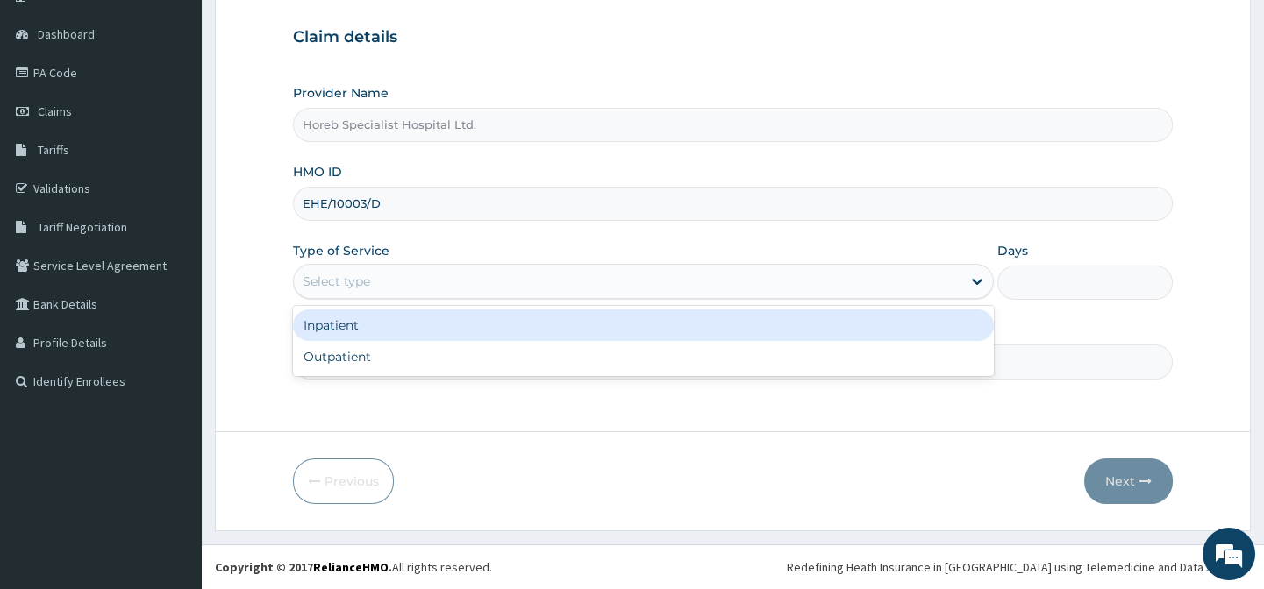
click at [367, 324] on div "Inpatient" at bounding box center [643, 326] width 701 height 32
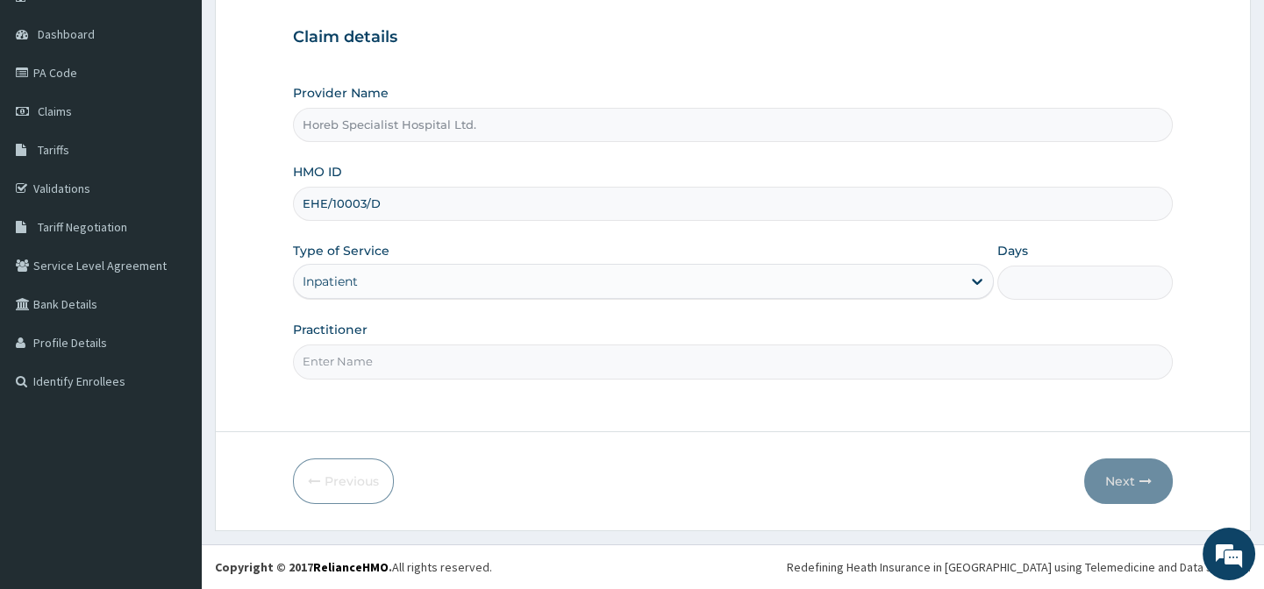
click at [360, 357] on input "Practitioner" at bounding box center [732, 362] width 879 height 34
type input "DR [PERSON_NAME]"
click at [1025, 279] on input "Days" at bounding box center [1084, 283] width 175 height 34
type input "4"
click at [1130, 482] on button "Next" at bounding box center [1128, 482] width 89 height 46
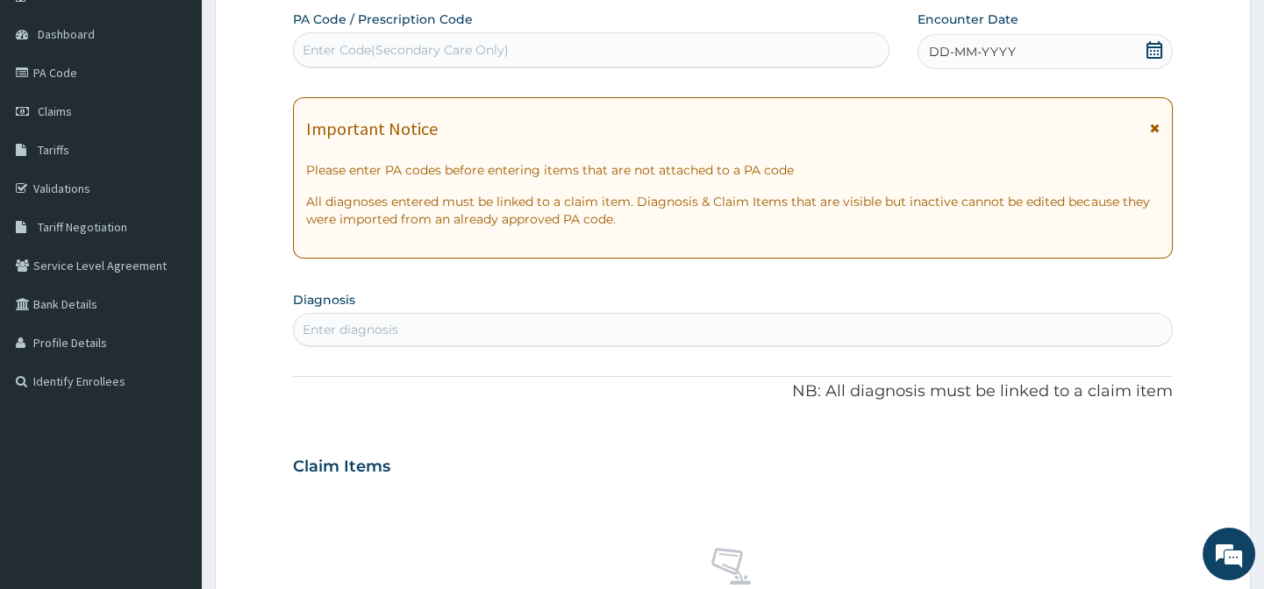
click at [1009, 47] on span "DD-MM-YYYY" at bounding box center [972, 52] width 87 height 18
click at [765, 35] on div "Enter Code(Secondary Care Only)" at bounding box center [590, 49] width 595 height 35
type input "PA/737E90"
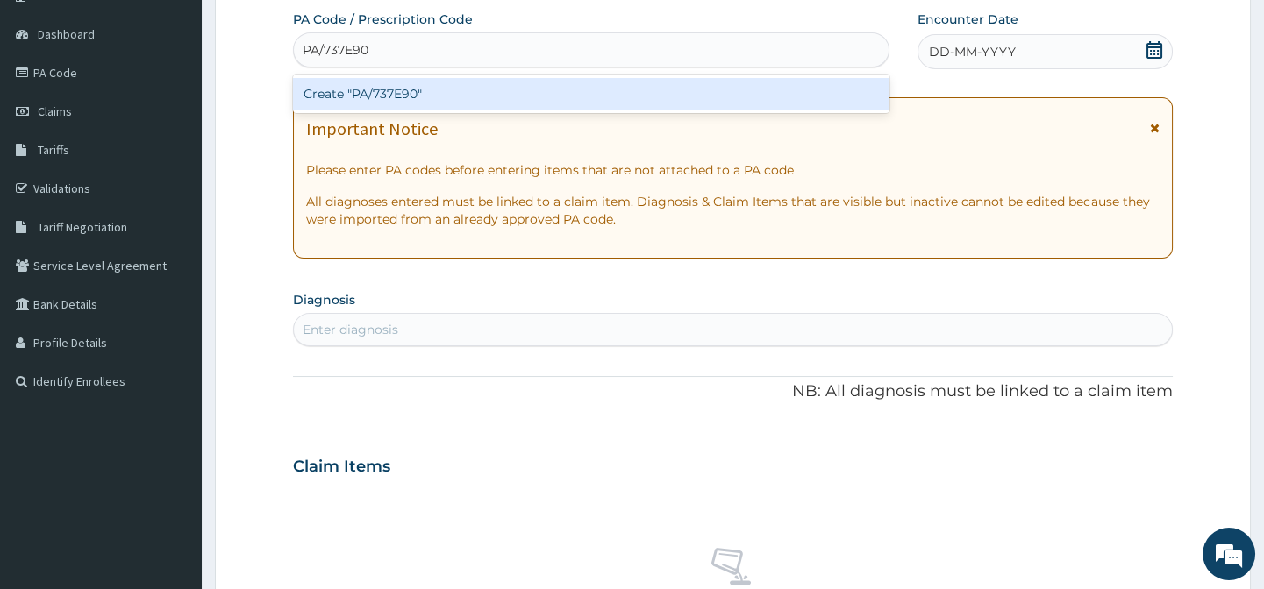
click at [786, 99] on div "Create "PA/737E90"" at bounding box center [590, 94] width 595 height 32
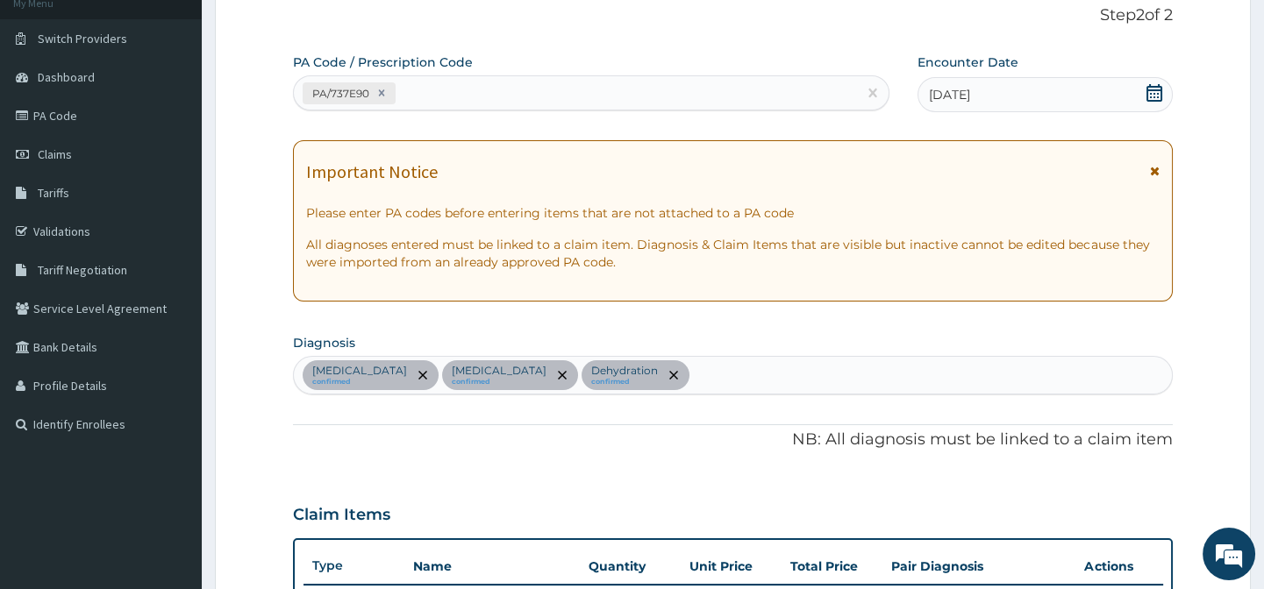
scroll to position [24, 0]
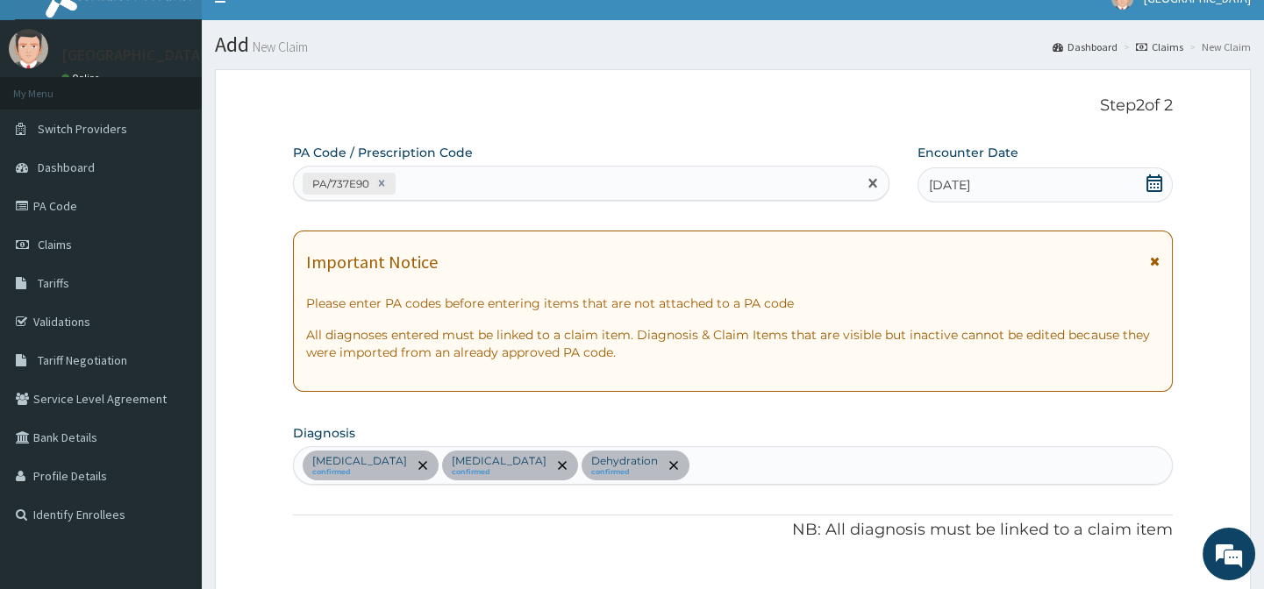
click at [615, 169] on div "PA/737E90" at bounding box center [575, 183] width 562 height 29
type input "PA/FEEBOC"
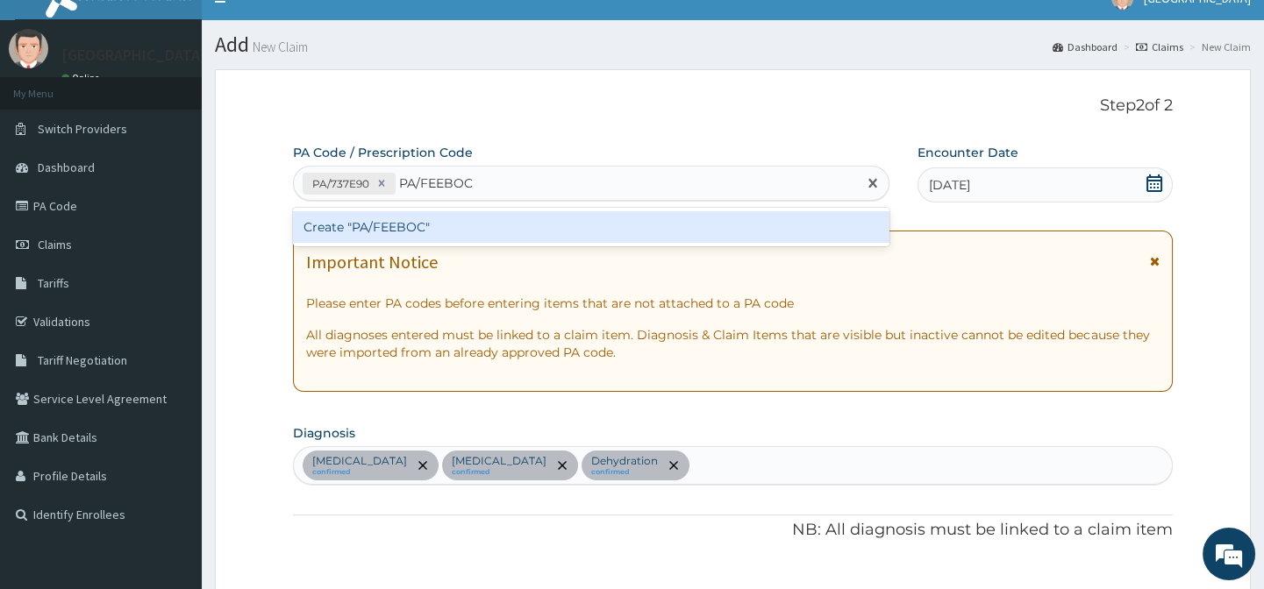
click at [590, 222] on div "Create "PA/FEEBOC"" at bounding box center [590, 227] width 595 height 32
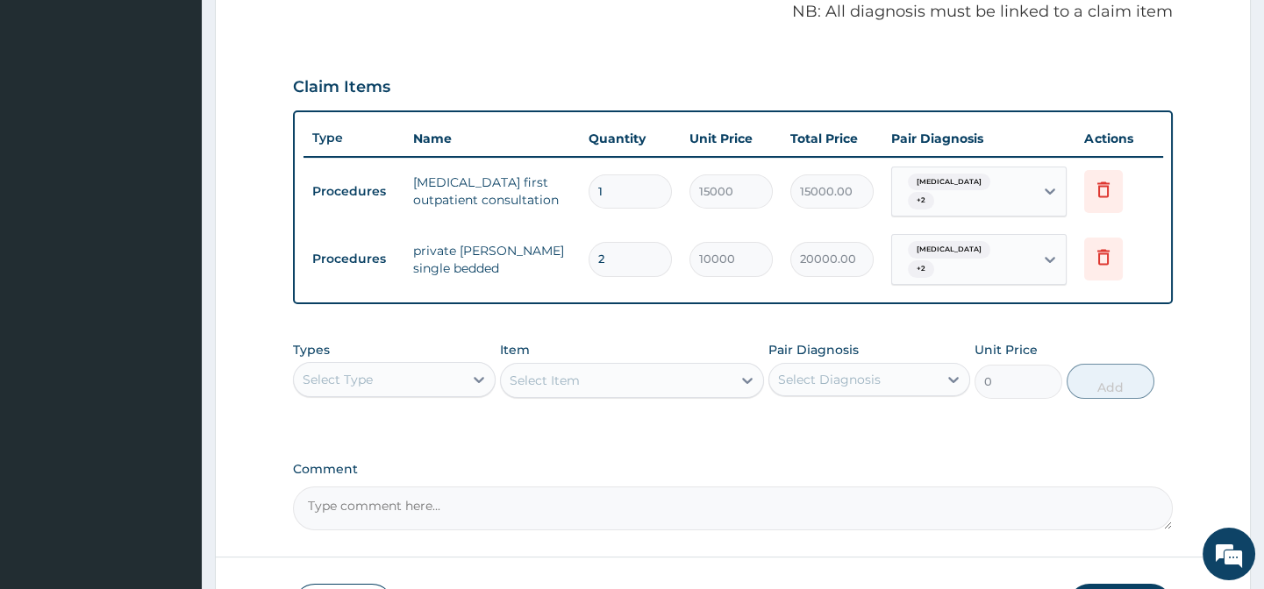
scroll to position [638, 0]
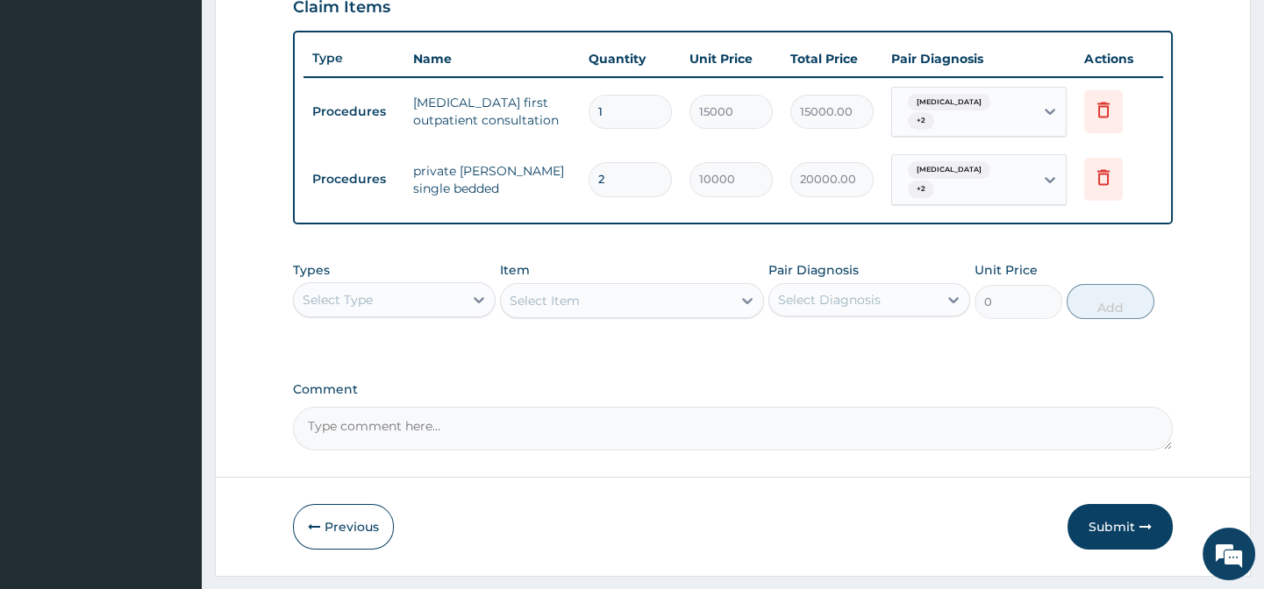
click at [418, 301] on div "Select Type" at bounding box center [378, 300] width 168 height 28
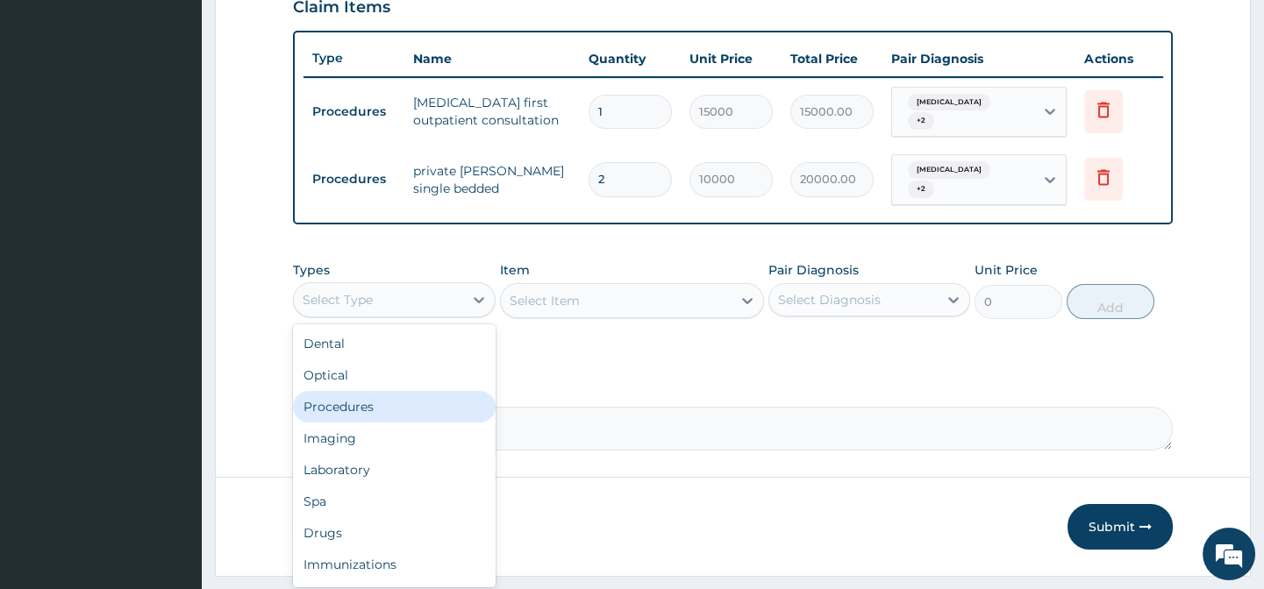
drag, startPoint x: 389, startPoint y: 410, endPoint x: 497, endPoint y: 377, distance: 112.6
click at [389, 408] on div "Procedures" at bounding box center [394, 407] width 202 height 32
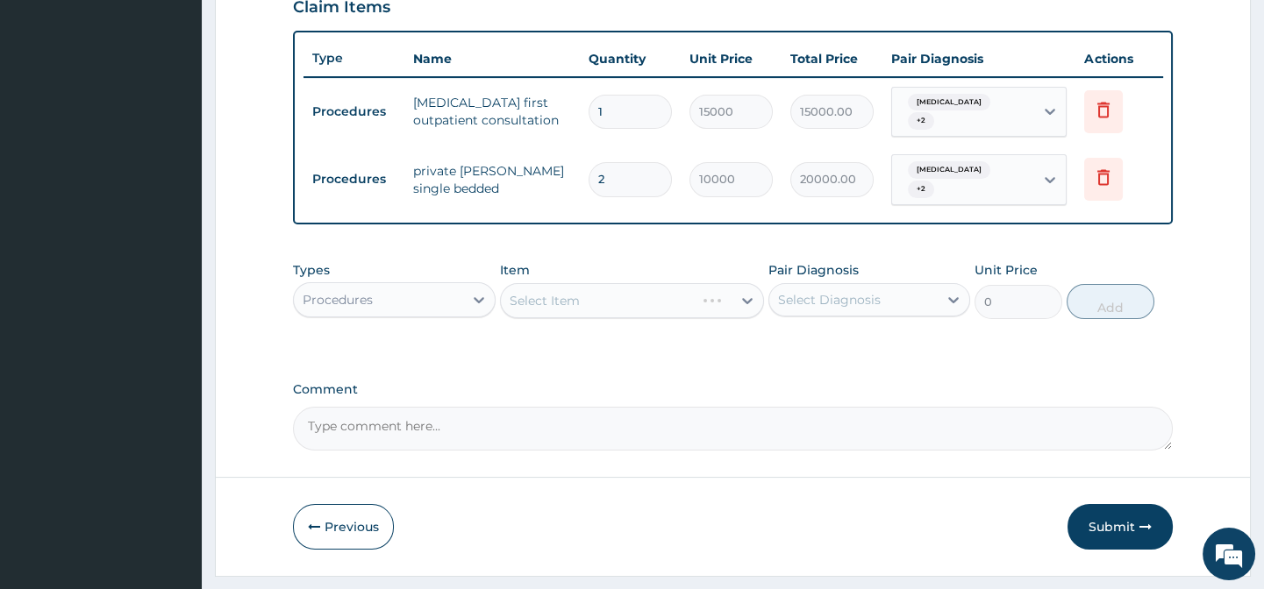
click at [581, 303] on div "Select Item" at bounding box center [632, 300] width 264 height 35
click at [510, 450] on textarea "Comment" at bounding box center [732, 429] width 879 height 44
type textarea "DIAGNOSIS- COMPLICATED MALARIA WITH SEVERE ACUTE GASTROENTERITIS AND DEHYDRATION"
click at [591, 307] on div "Select Item" at bounding box center [616, 301] width 231 height 28
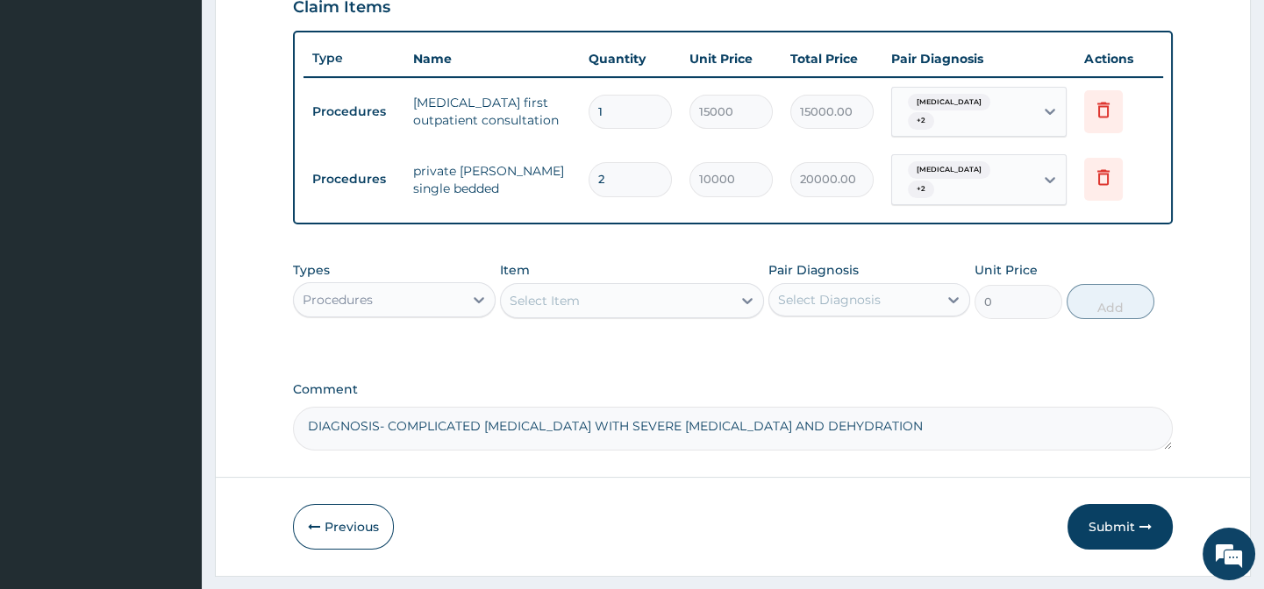
click at [562, 295] on div "Select Item" at bounding box center [544, 301] width 70 height 18
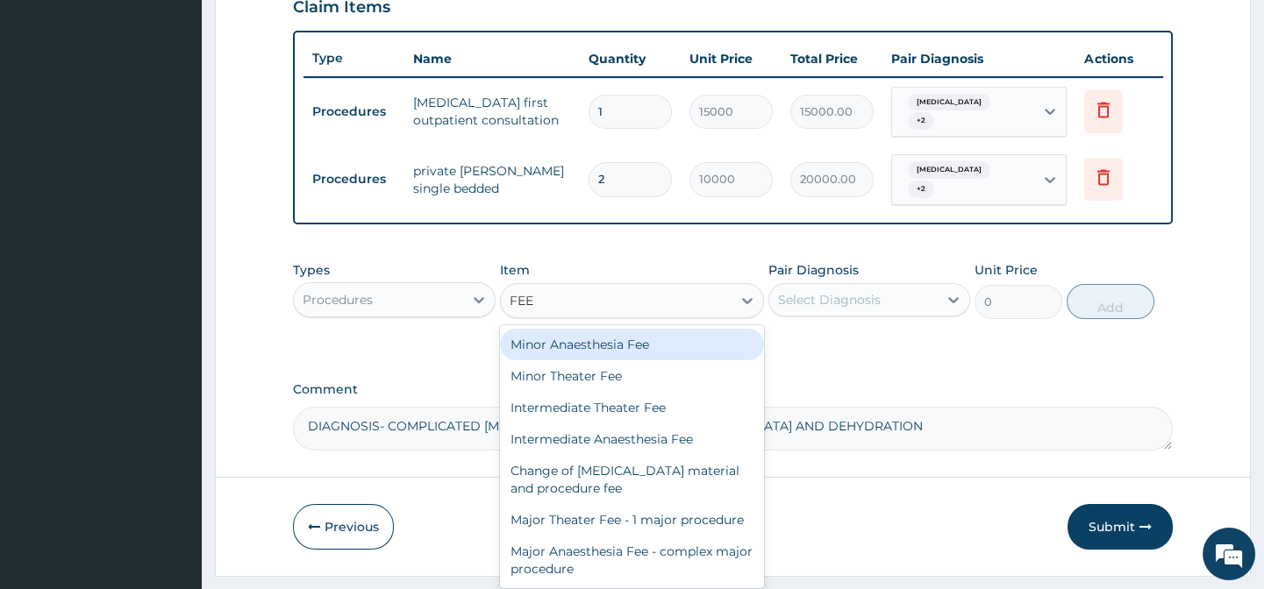
type input "FEED"
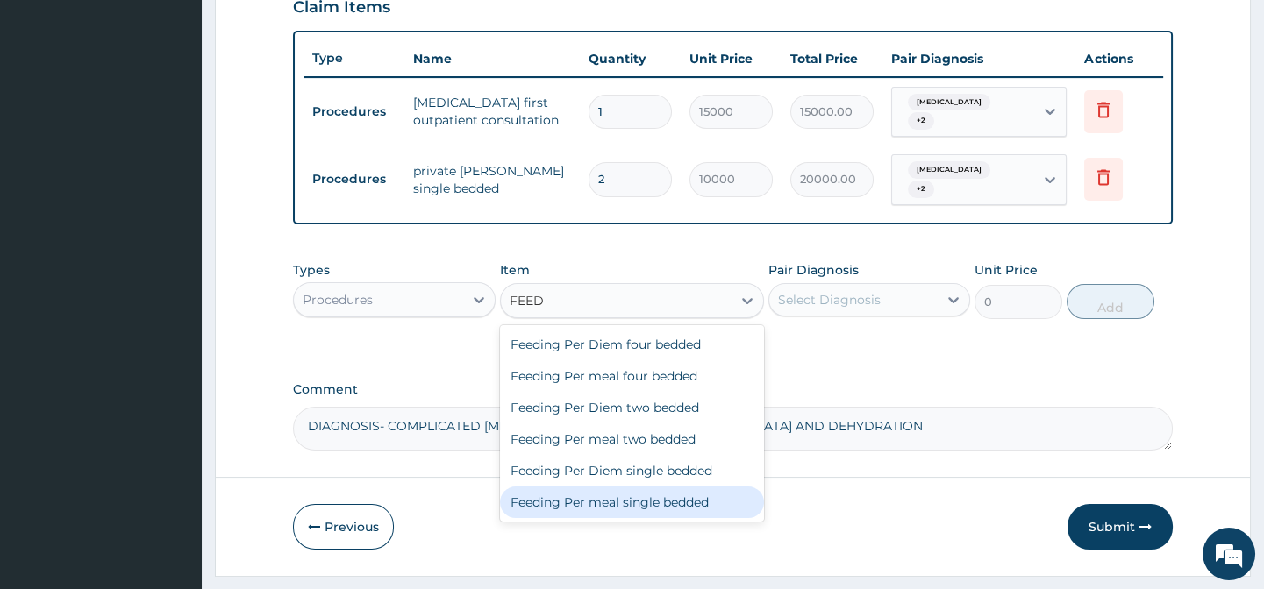
click at [673, 504] on div "Feeding Per meal single bedded" at bounding box center [632, 503] width 264 height 32
type input "2500"
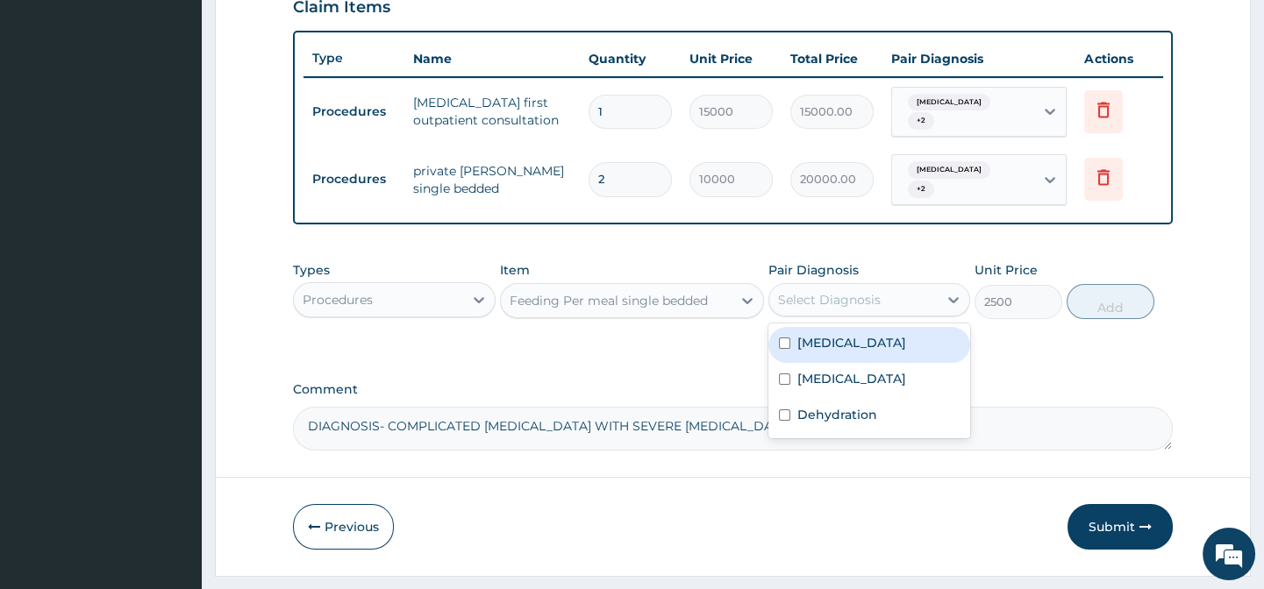
click at [887, 312] on div "Select Diagnosis" at bounding box center [853, 300] width 168 height 28
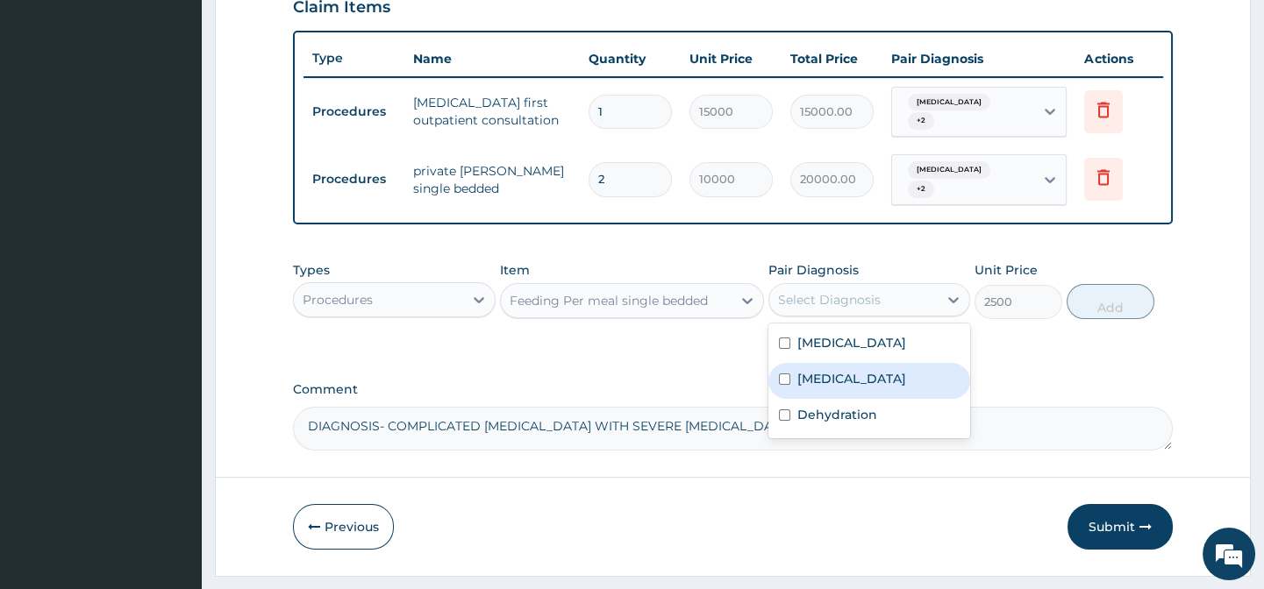
drag, startPoint x: 798, startPoint y: 381, endPoint x: 842, endPoint y: 345, distance: 56.1
click at [803, 374] on label "[MEDICAL_DATA]" at bounding box center [851, 379] width 109 height 18
checkbox input "true"
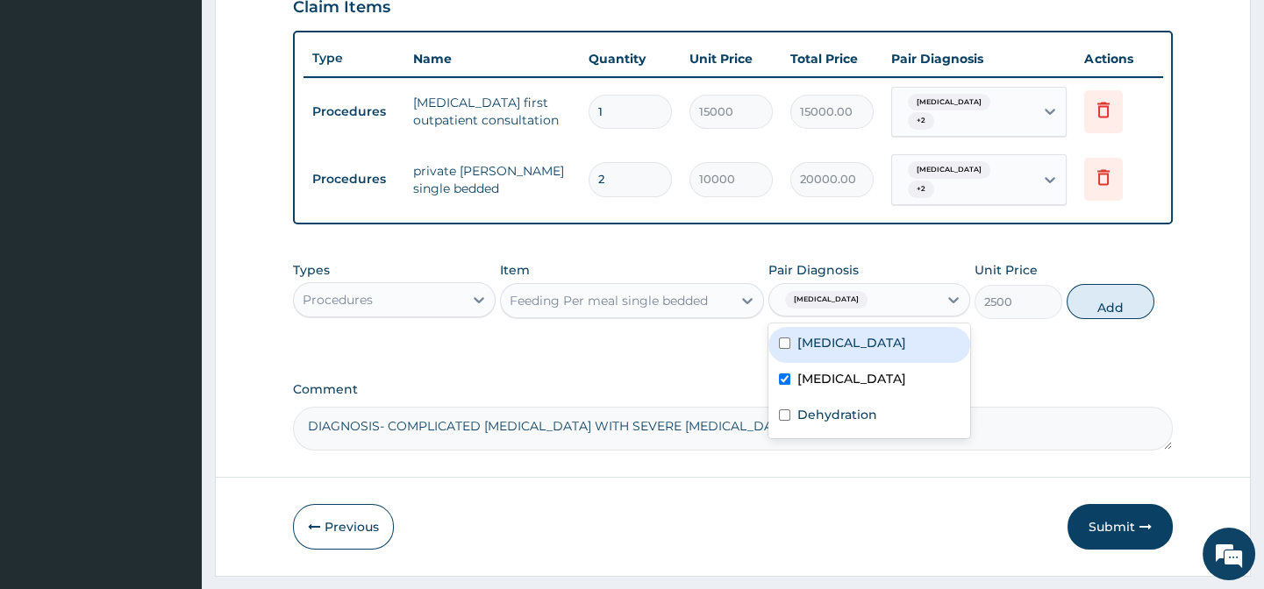
click at [842, 345] on label "Acute gastroenteritis" at bounding box center [851, 343] width 109 height 18
checkbox input "true"
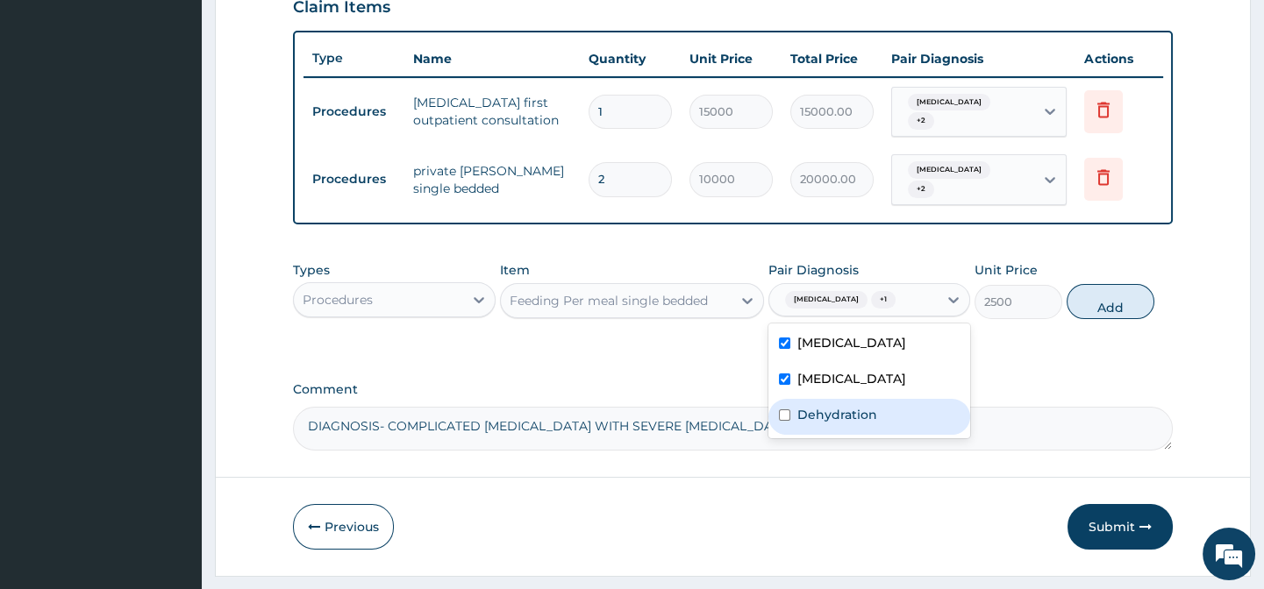
click at [820, 413] on label "Dehydration" at bounding box center [837, 415] width 80 height 18
checkbox input "true"
click at [1088, 302] on button "Add" at bounding box center [1110, 301] width 88 height 35
type input "0"
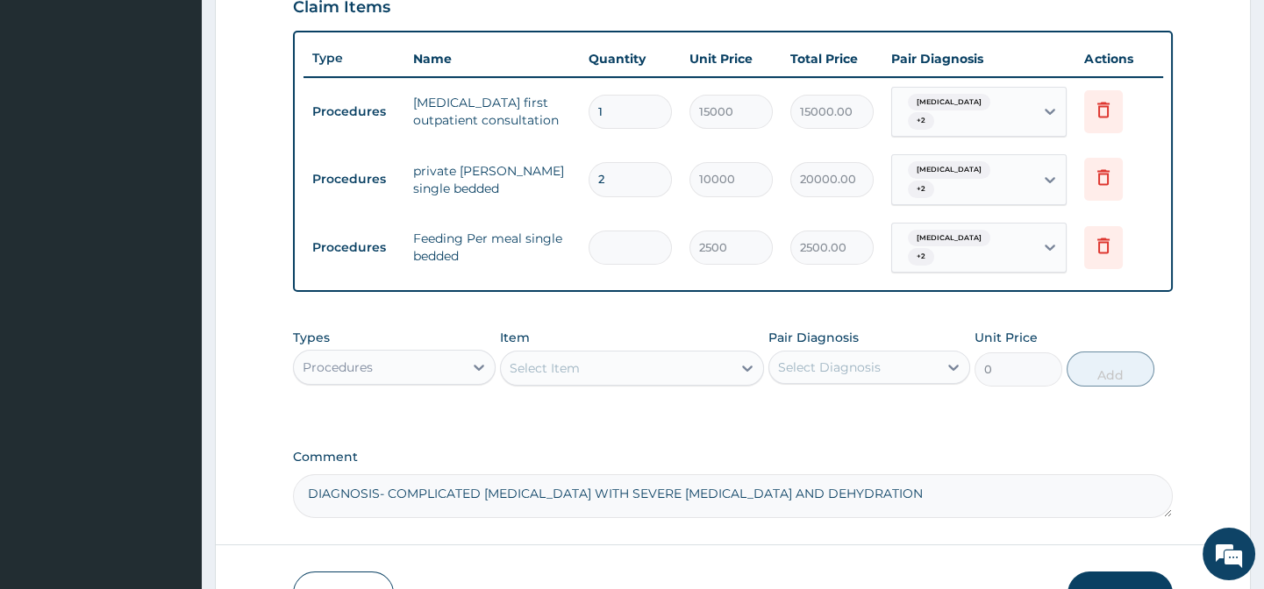
type input "0.00"
type input "2"
type input "5000.00"
type input "2"
click at [546, 367] on div "Select Item" at bounding box center [544, 369] width 70 height 18
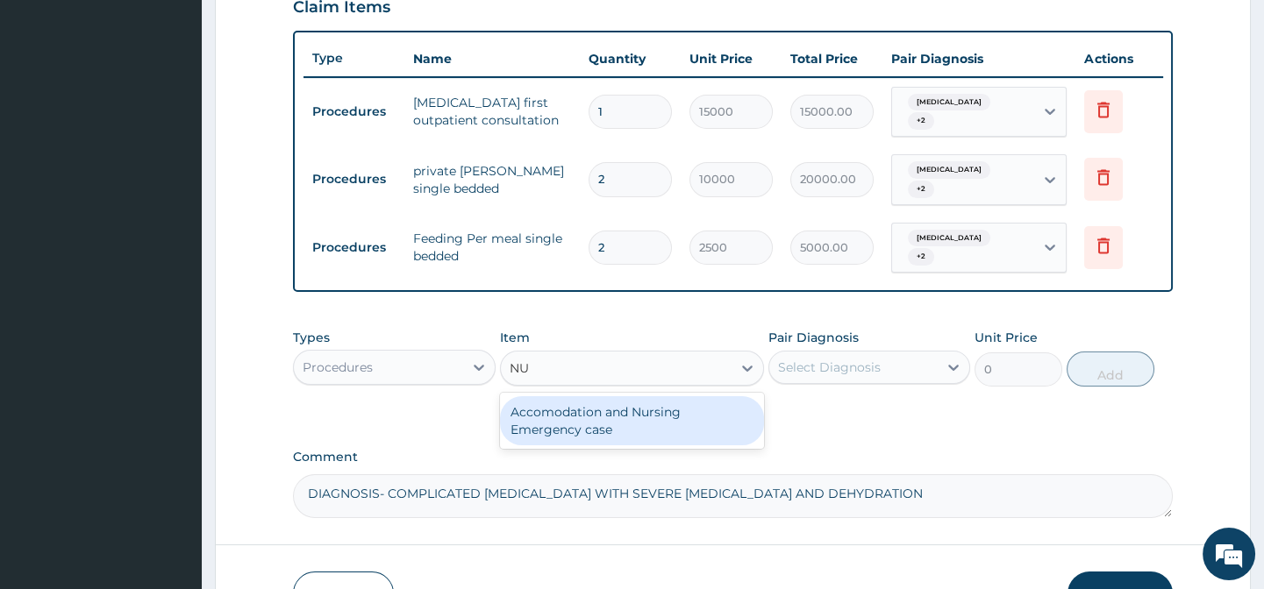
type input "N"
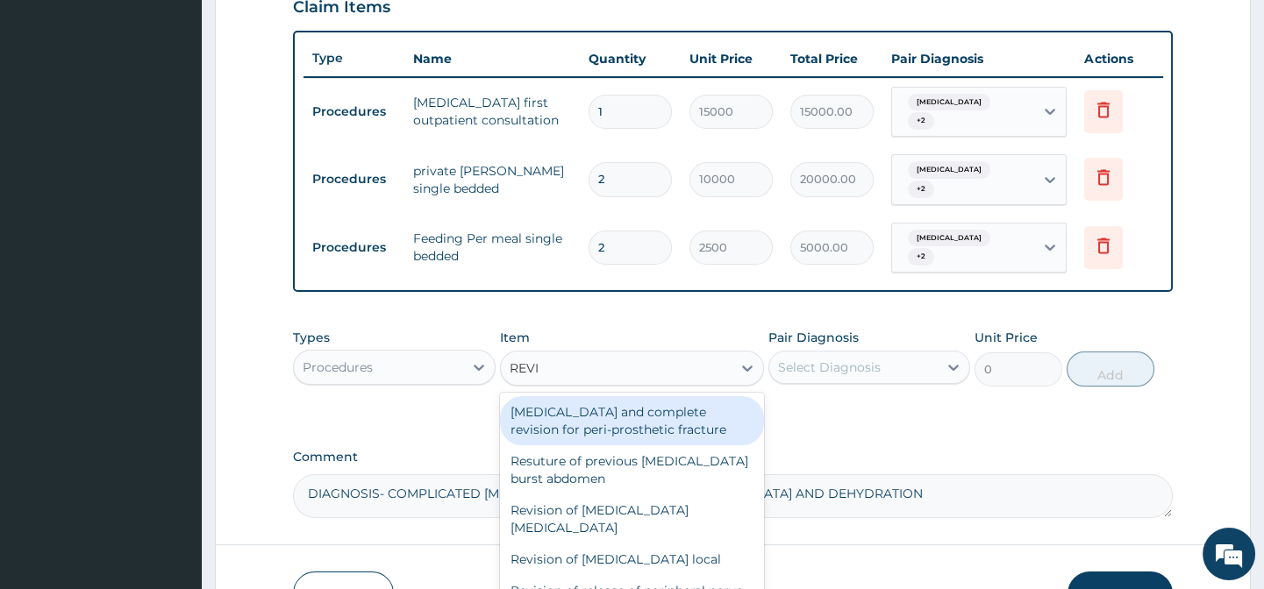
type input "REVIEW"
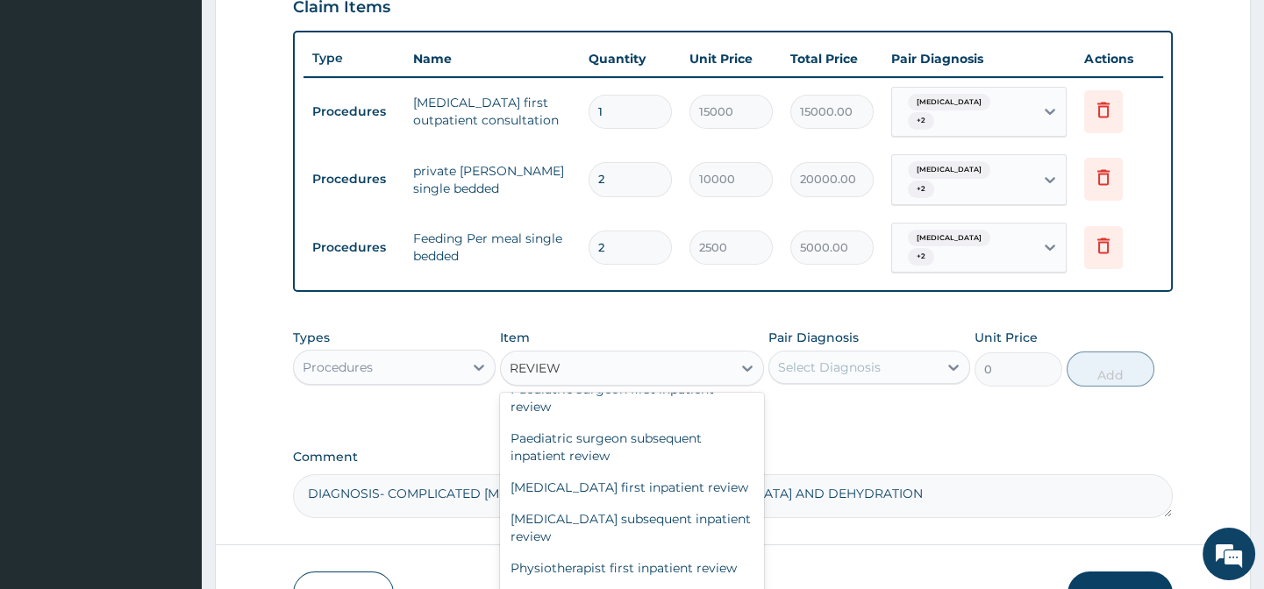
scroll to position [2152, 0]
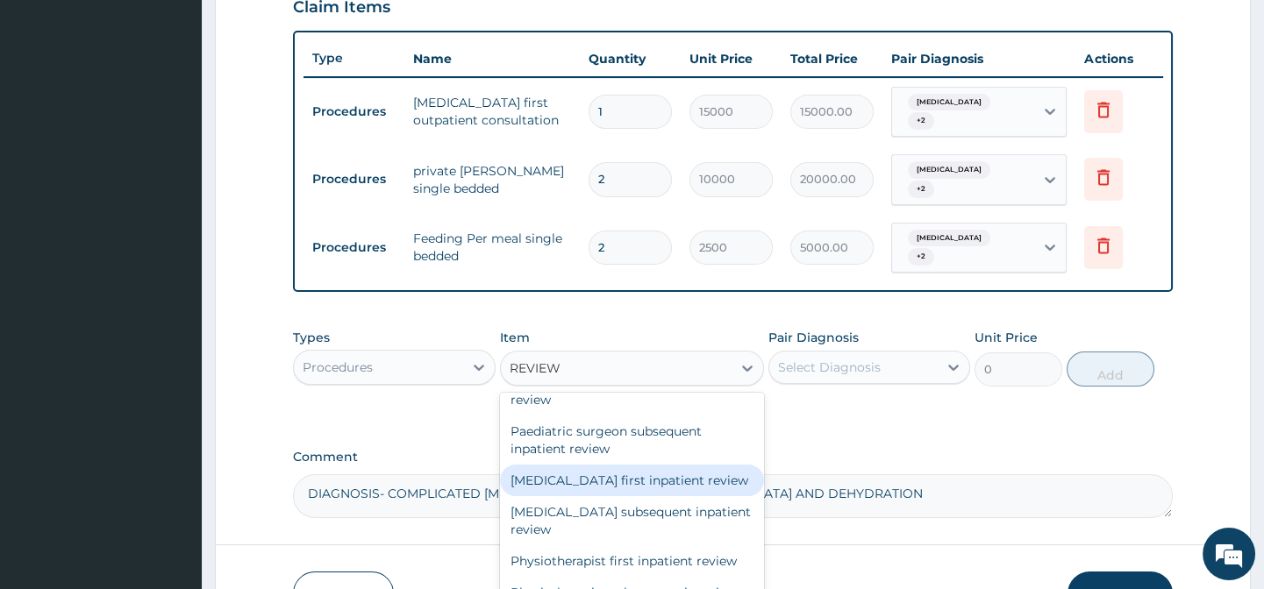
click at [645, 492] on div "Pediatrician first inpatient review" at bounding box center [632, 481] width 264 height 32
type input "15000"
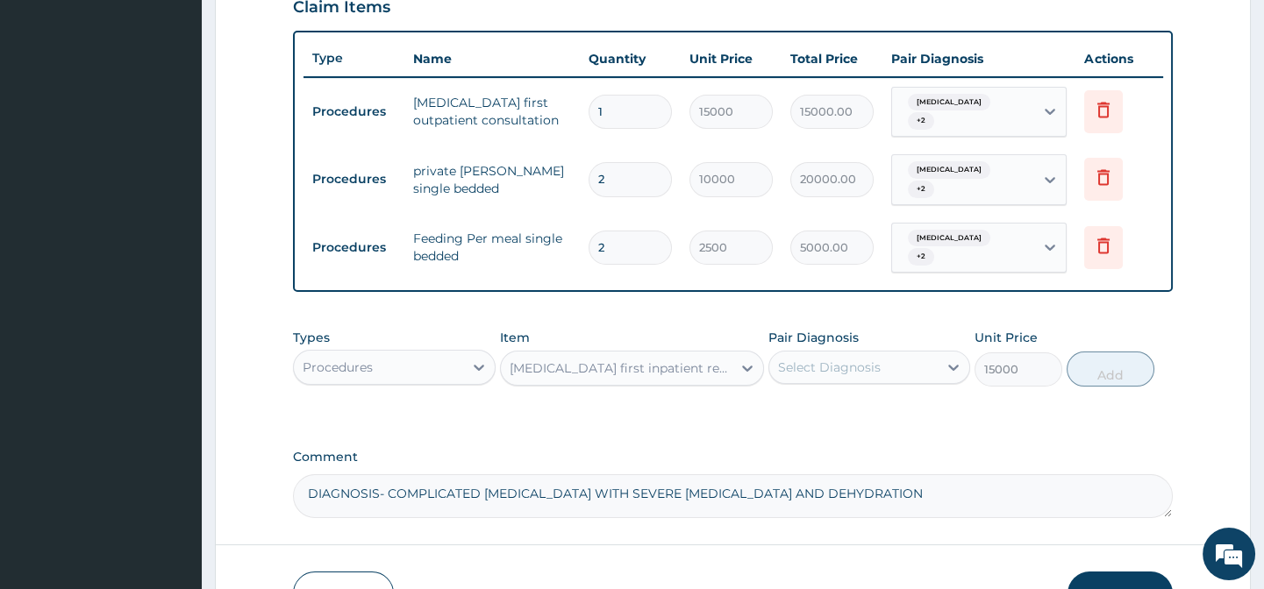
click at [822, 364] on div "Select Diagnosis" at bounding box center [829, 368] width 103 height 18
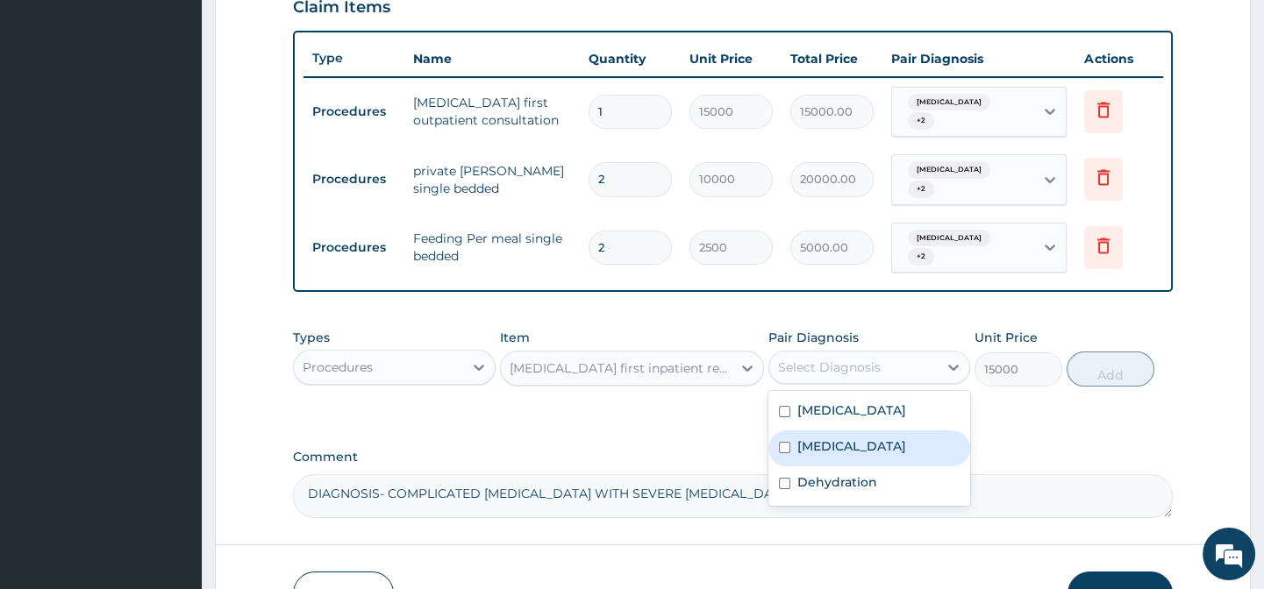
click at [811, 445] on label "[MEDICAL_DATA]" at bounding box center [851, 447] width 109 height 18
checkbox input "true"
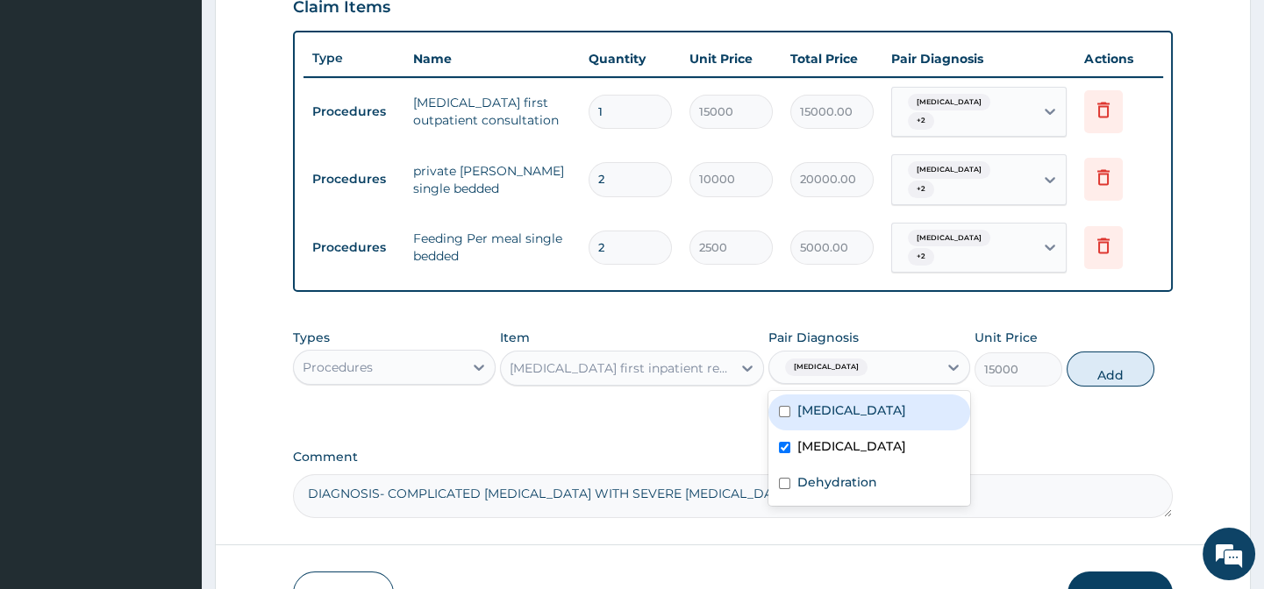
click at [832, 410] on label "Acute gastroenteritis" at bounding box center [851, 411] width 109 height 18
checkbox input "true"
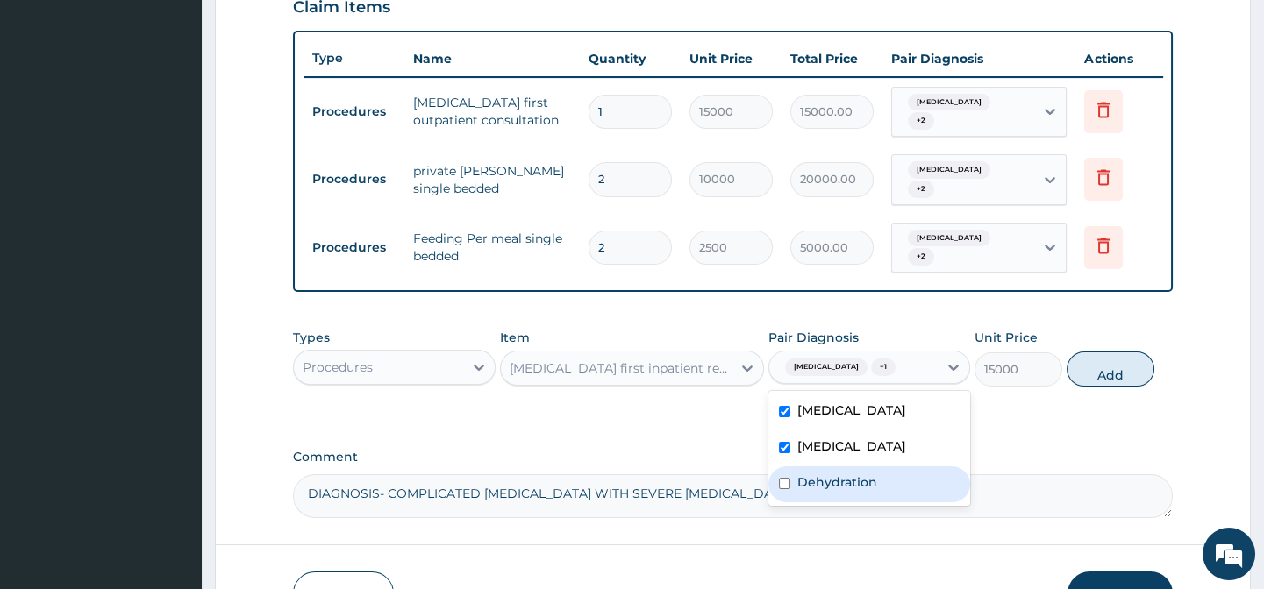
drag, startPoint x: 814, startPoint y: 482, endPoint x: 973, endPoint y: 471, distance: 160.0
click at [817, 482] on label "Dehydration" at bounding box center [837, 483] width 80 height 18
checkbox input "true"
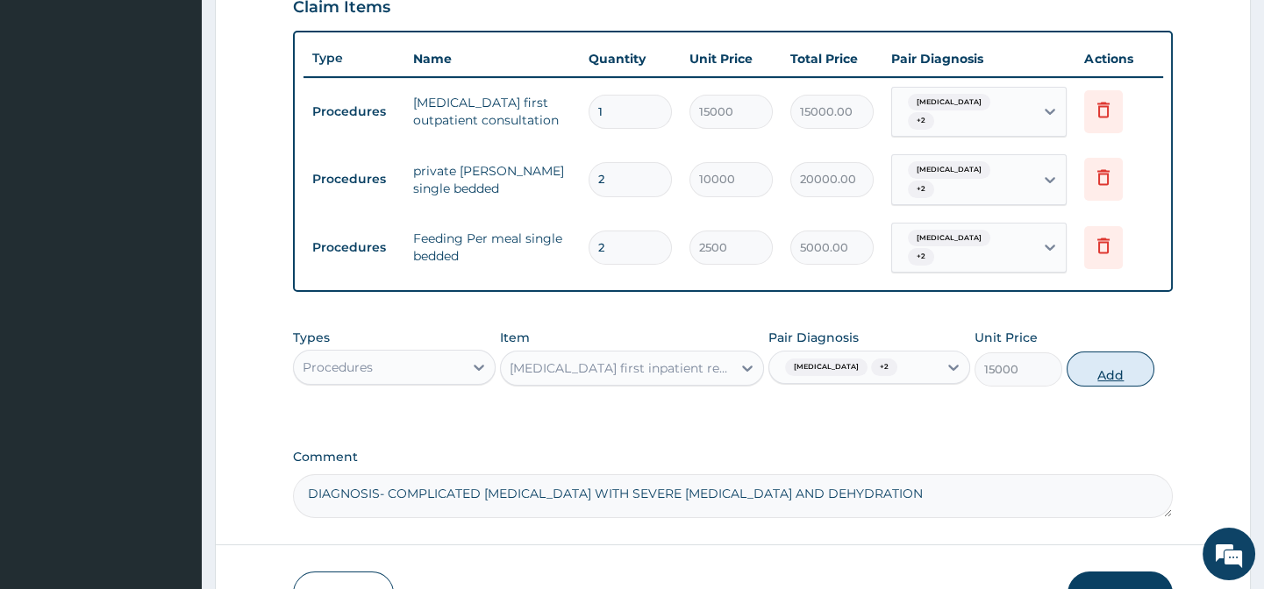
click at [1114, 365] on button "Add" at bounding box center [1110, 369] width 88 height 35
type input "0"
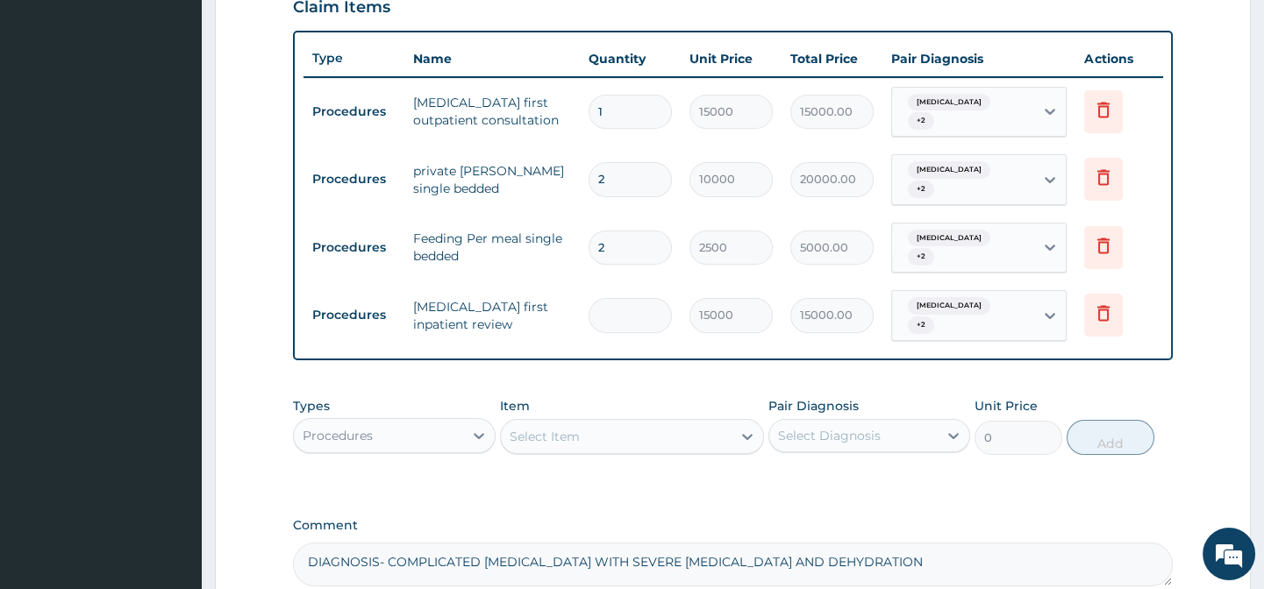
type input "0.00"
type input "3"
type input "45000.00"
type input "3"
click at [547, 428] on div "Select Item" at bounding box center [544, 437] width 70 height 18
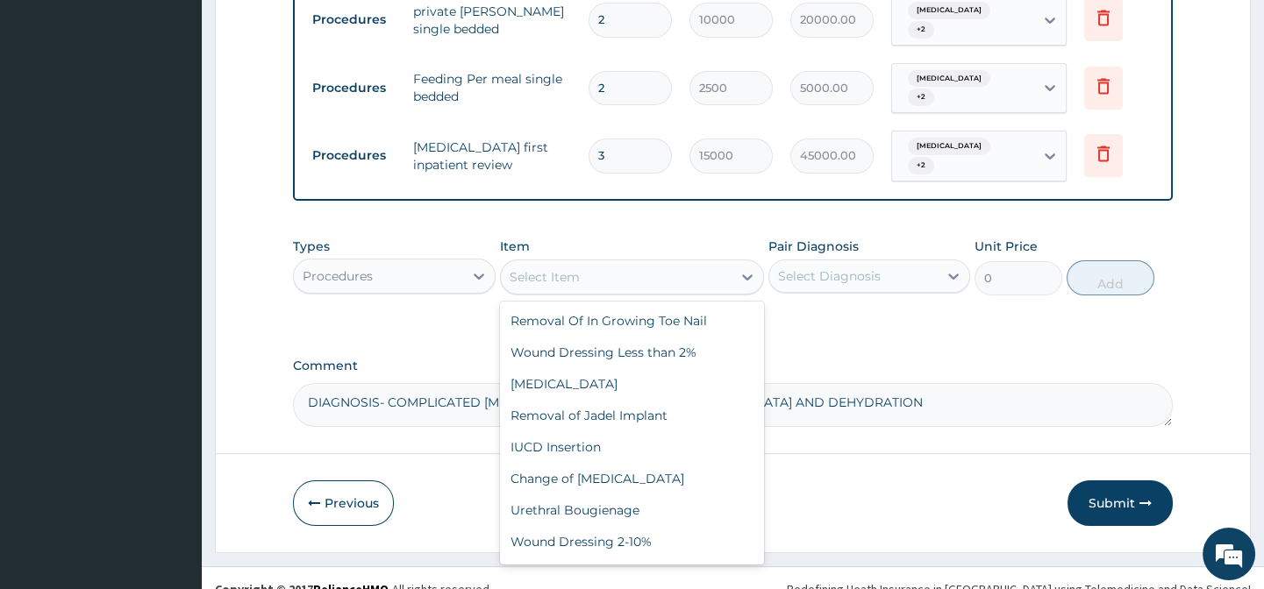
scroll to position [159, 0]
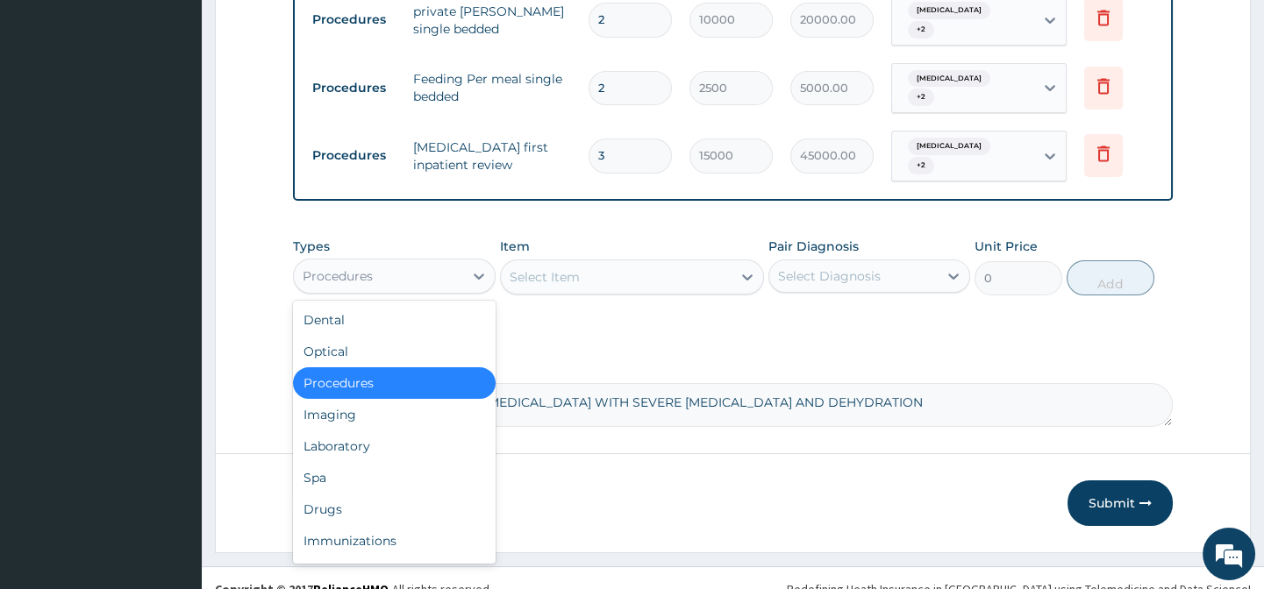
click at [419, 263] on div "Procedures" at bounding box center [378, 276] width 168 height 28
click at [375, 501] on div "Drugs" at bounding box center [394, 510] width 202 height 32
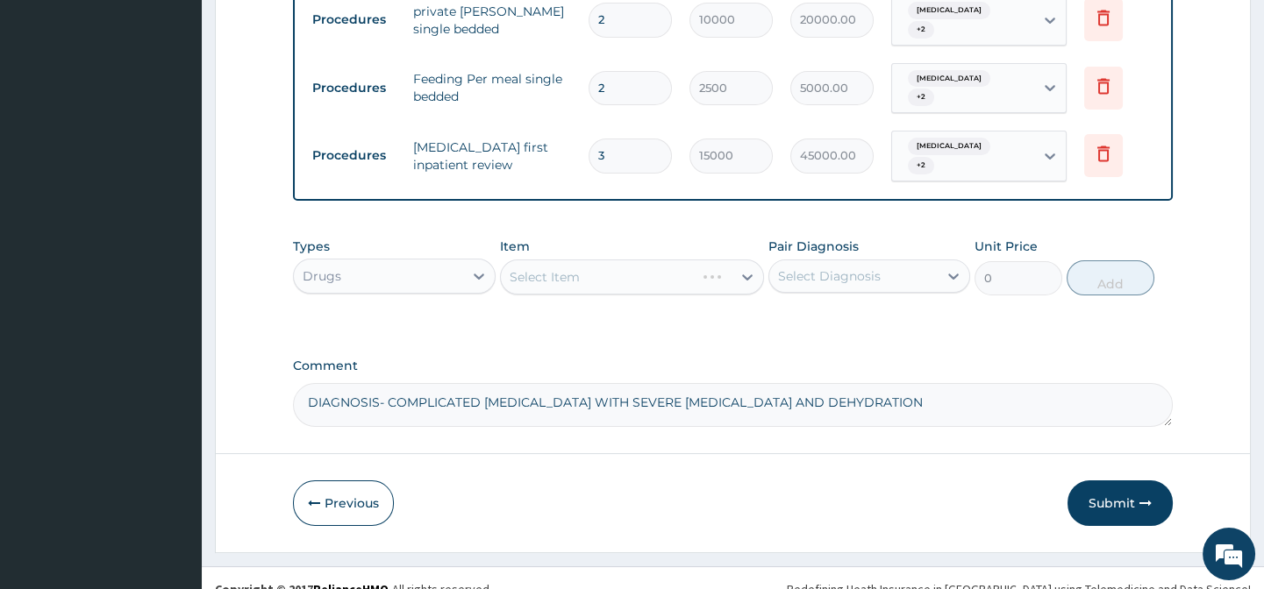
click at [582, 264] on div "Select Item" at bounding box center [632, 277] width 264 height 35
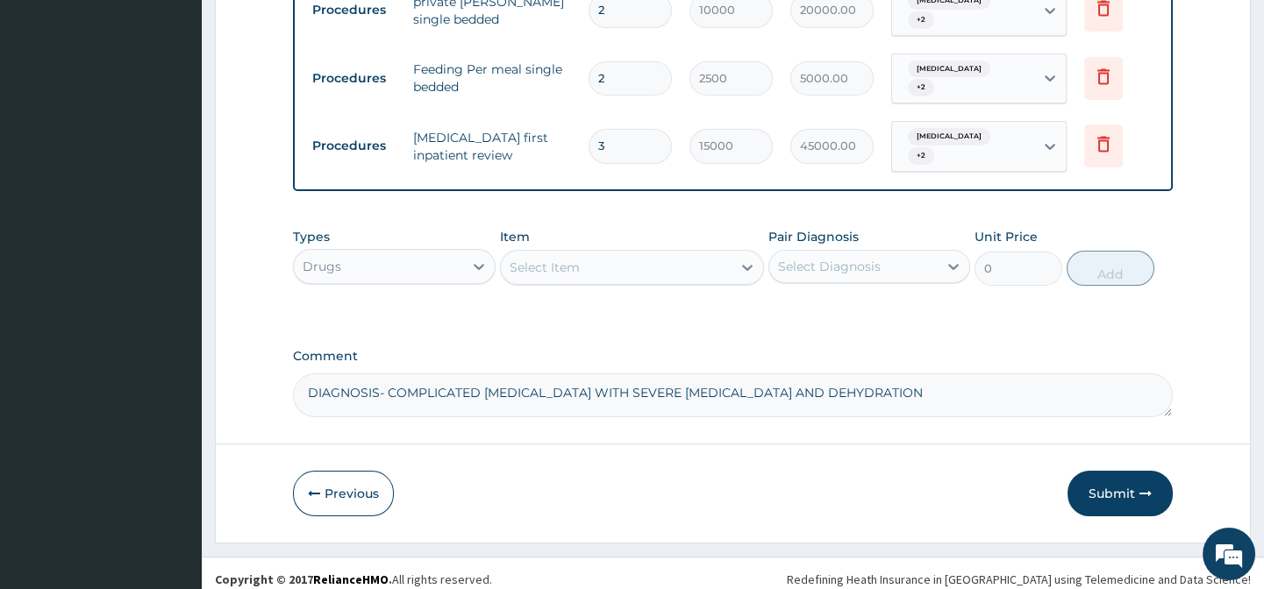
scroll to position [808, 0]
click at [560, 258] on div "Select Item" at bounding box center [544, 267] width 70 height 18
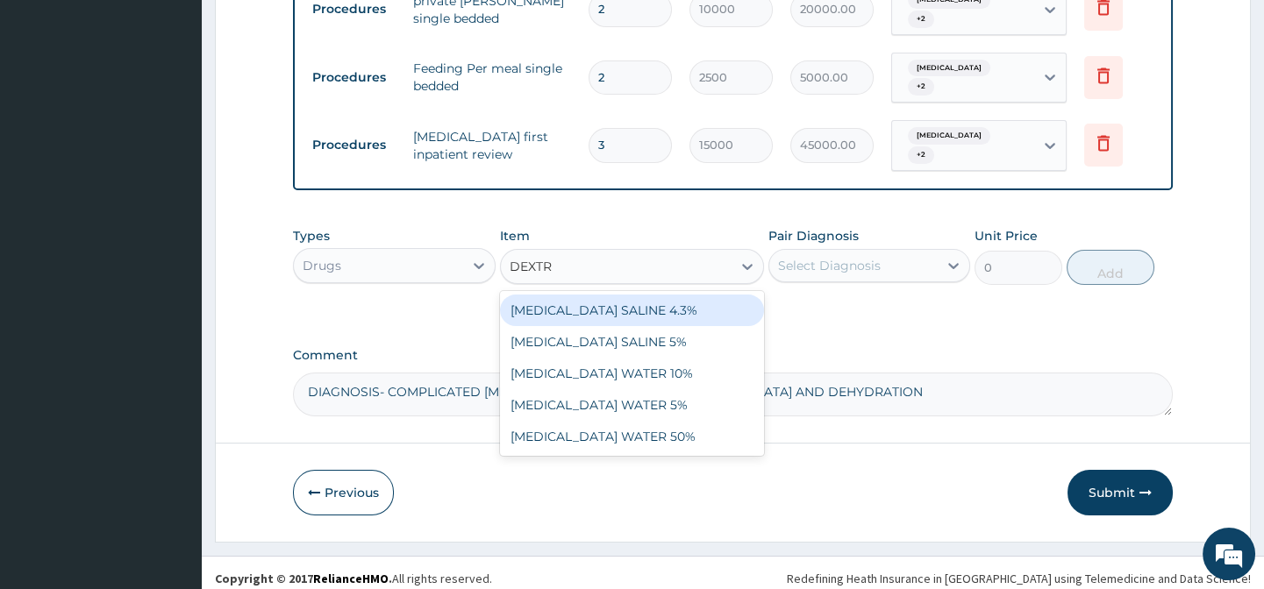
type input "DEXTRO"
click at [595, 295] on div "DEXTROSE SALINE 4.3%" at bounding box center [632, 311] width 264 height 32
type input "1312.5"
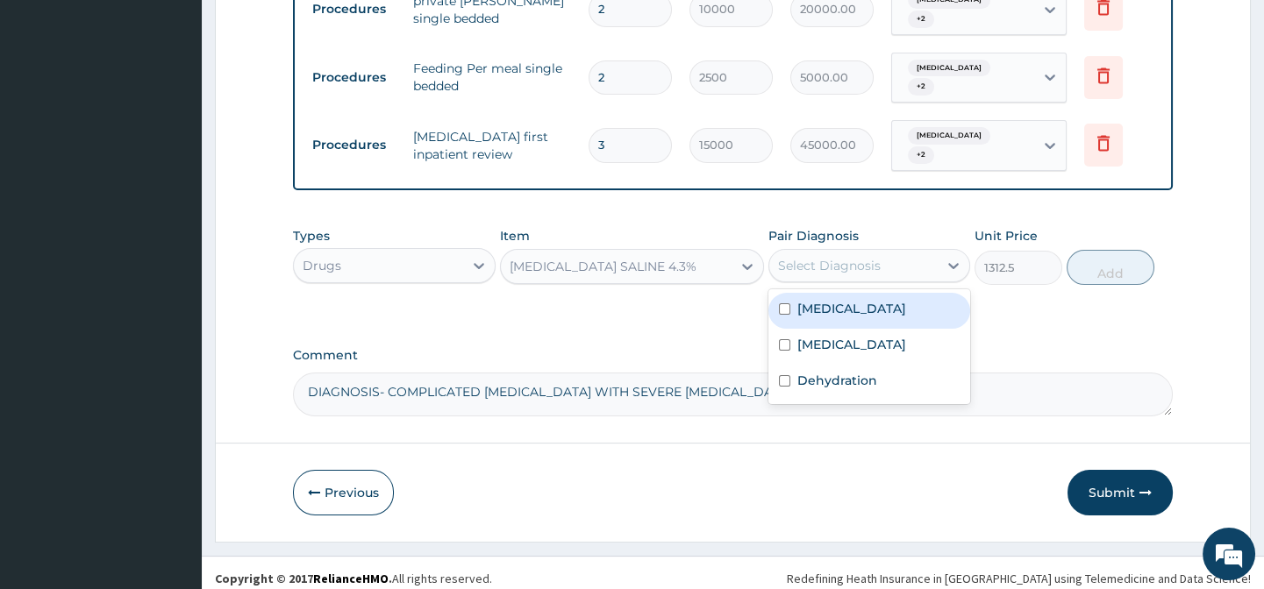
drag, startPoint x: 827, startPoint y: 250, endPoint x: 823, endPoint y: 273, distance: 23.2
click at [827, 257] on div "Select Diagnosis" at bounding box center [829, 266] width 103 height 18
drag, startPoint x: 835, startPoint y: 299, endPoint x: 834, endPoint y: 331, distance: 31.6
click at [836, 305] on label "Acute gastroenteritis" at bounding box center [851, 309] width 109 height 18
checkbox input "true"
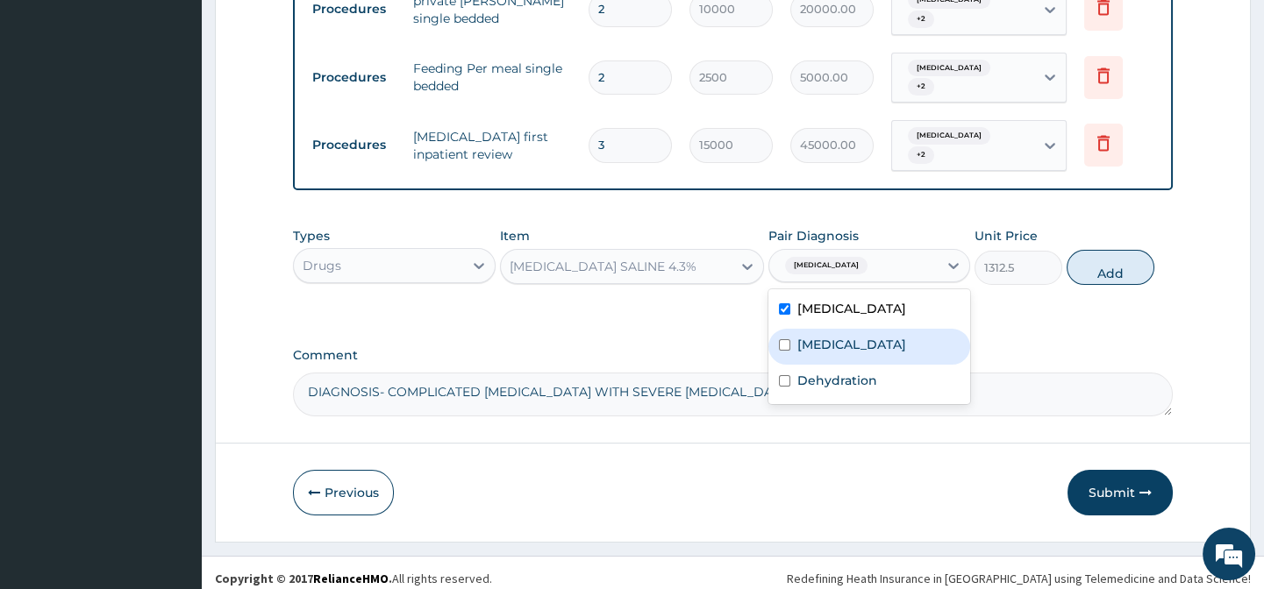
click at [832, 336] on label "[MEDICAL_DATA]" at bounding box center [851, 345] width 109 height 18
checkbox input "true"
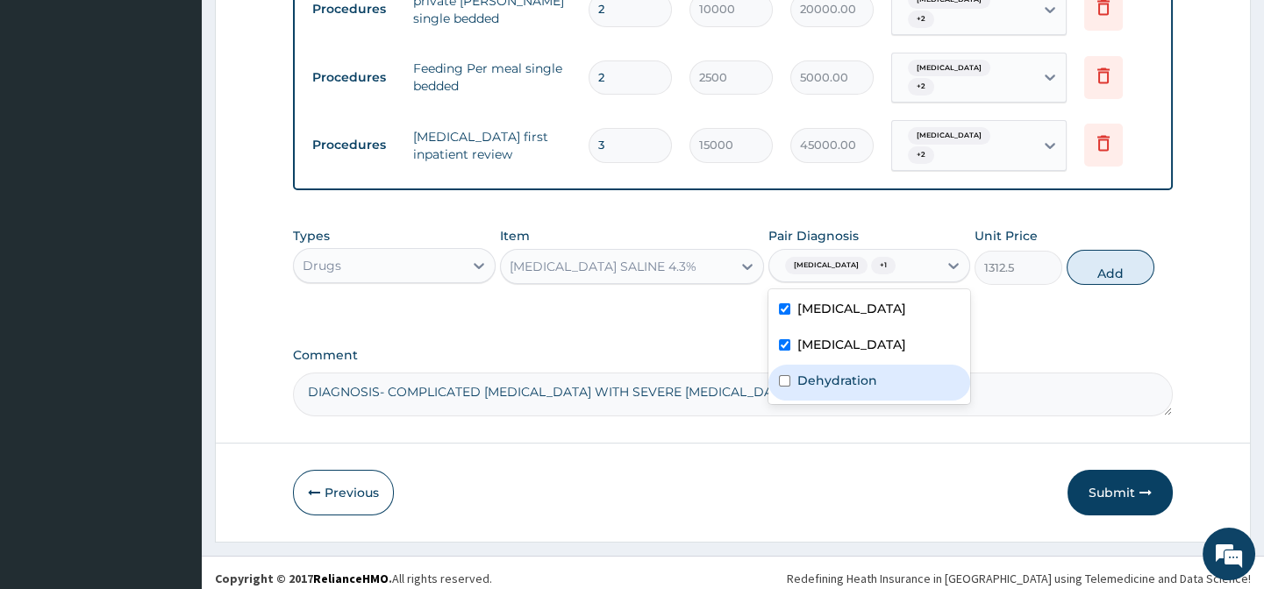
click at [841, 372] on label "Dehydration" at bounding box center [837, 381] width 80 height 18
checkbox input "true"
click at [1103, 253] on button "Add" at bounding box center [1110, 267] width 88 height 35
type input "0"
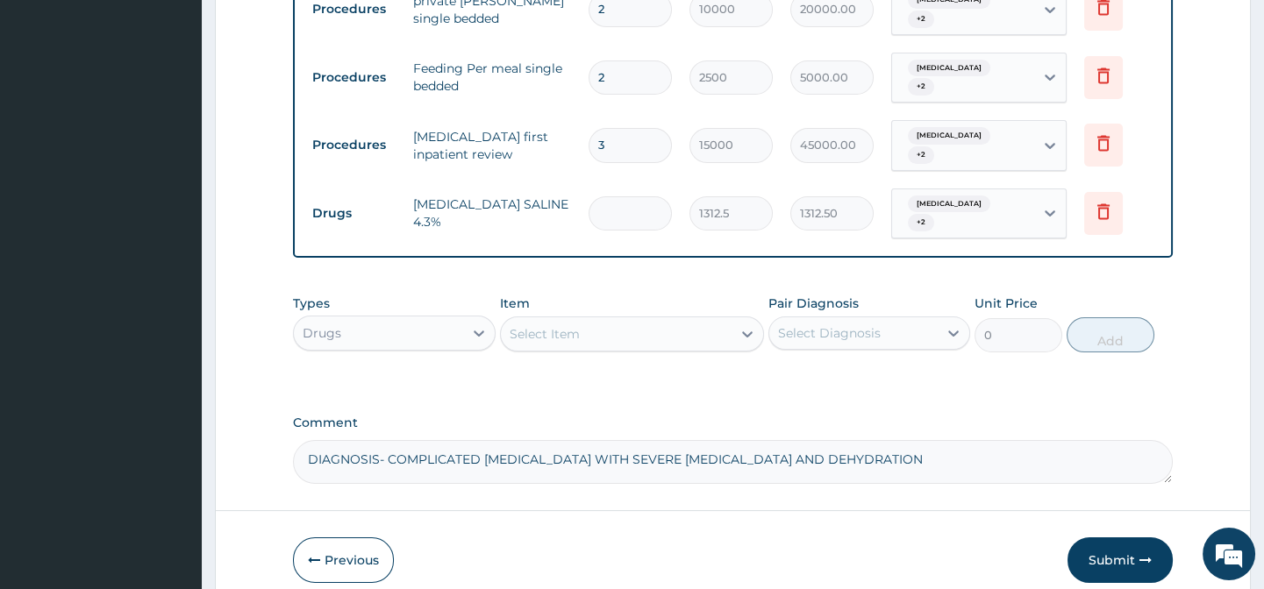
type input "0.00"
type input "6"
type input "7875.00"
type input "6"
click at [609, 329] on div "Select Item" at bounding box center [616, 334] width 231 height 28
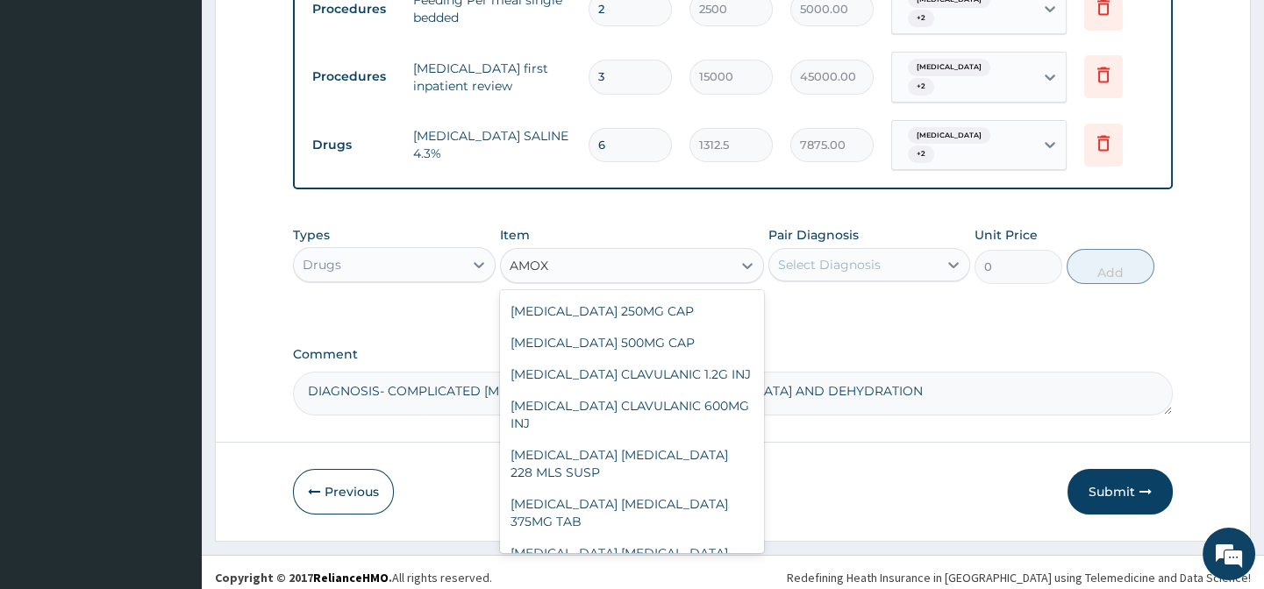
scroll to position [0, 0]
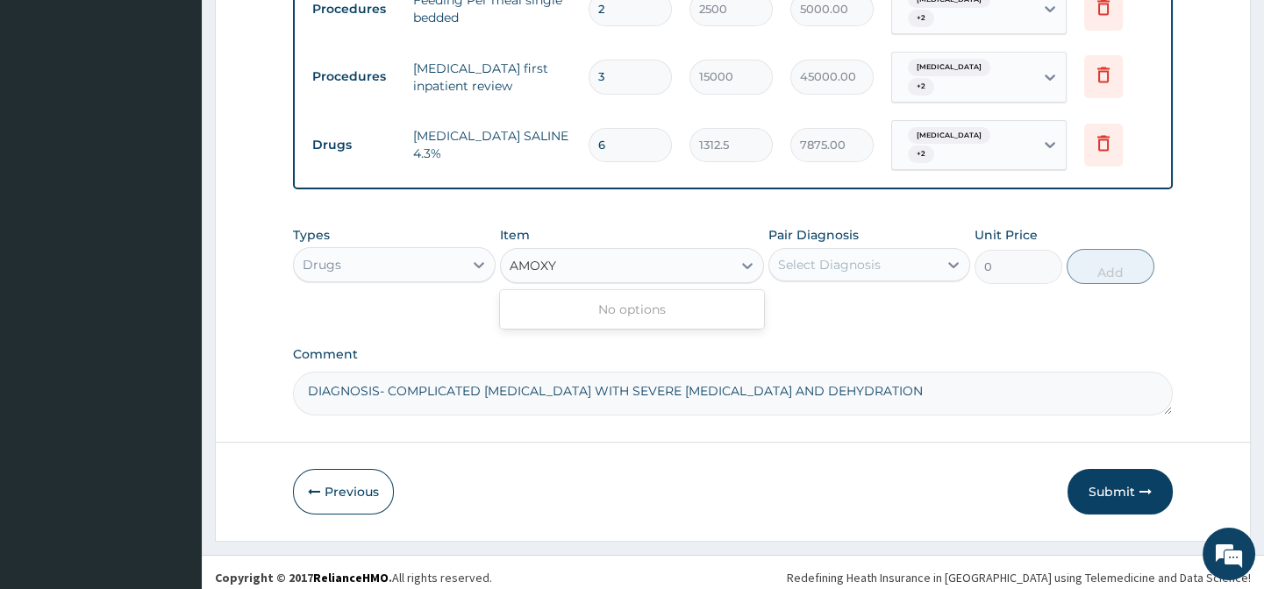
type input "AMOX"
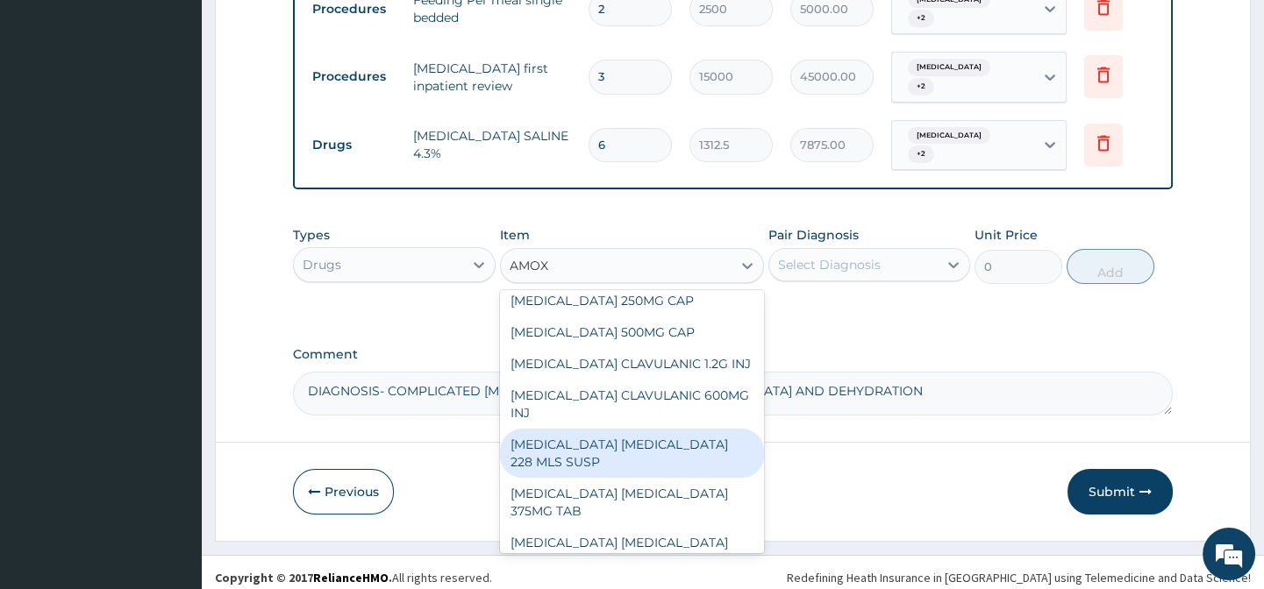
scroll to position [87, 0]
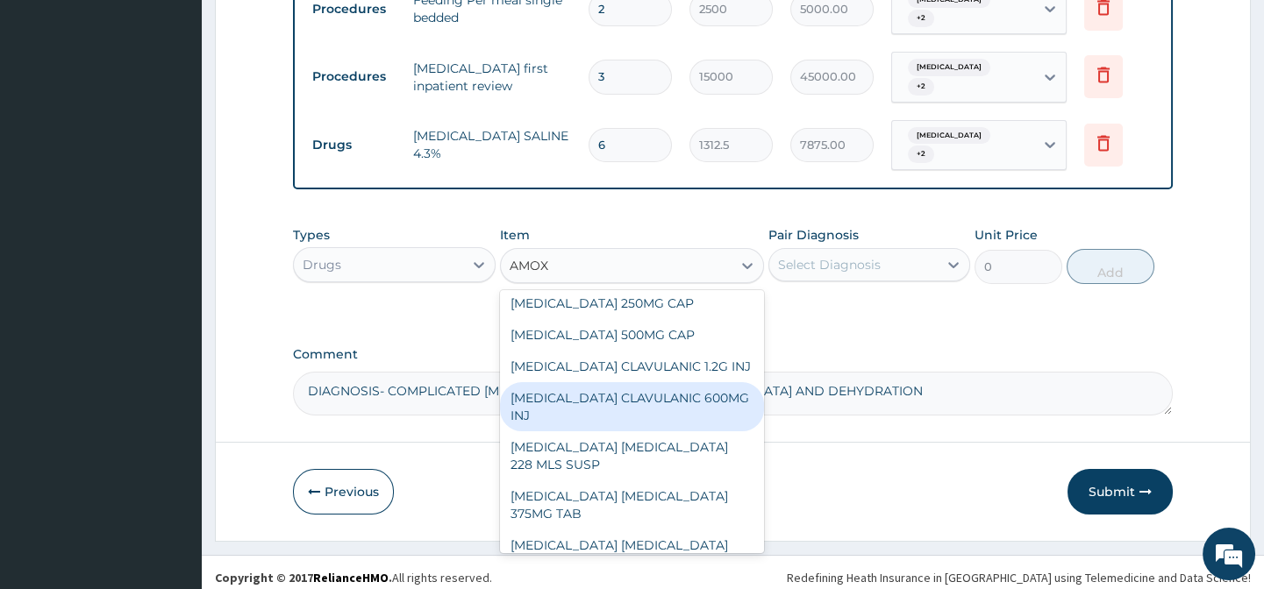
click at [670, 397] on div "AMOXICILLIN CLAVULANIC 600MG INJ" at bounding box center [632, 406] width 264 height 49
type input "1400"
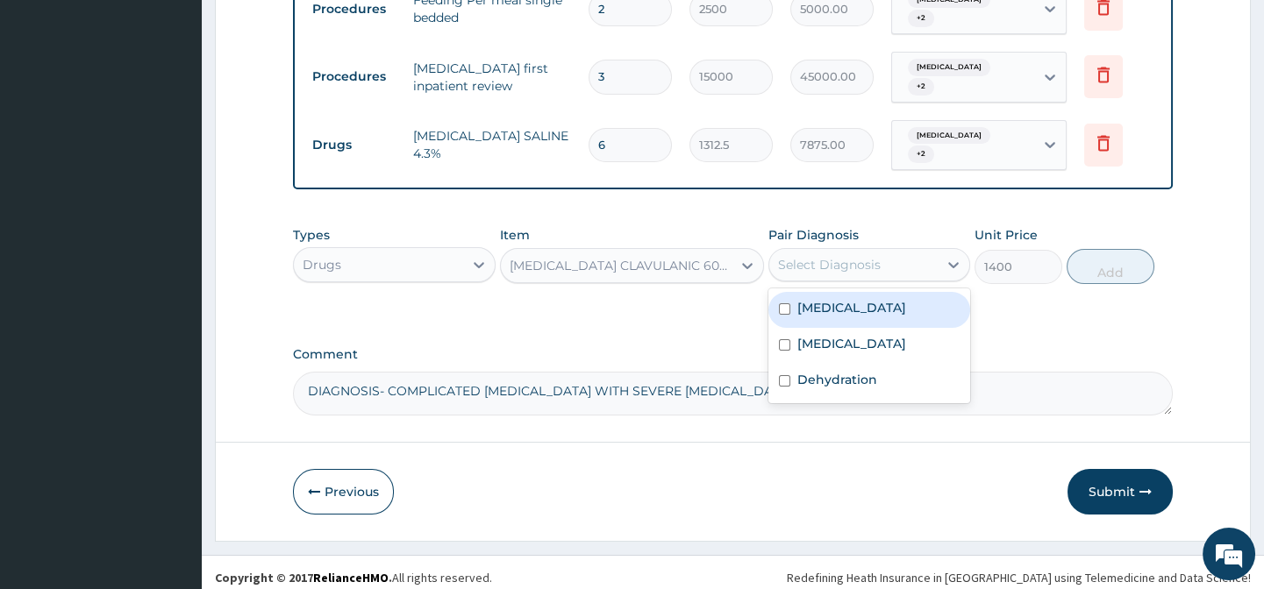
click at [843, 256] on div "Select Diagnosis" at bounding box center [829, 265] width 103 height 18
click at [844, 299] on label "Acute gastroenteritis" at bounding box center [851, 308] width 109 height 18
checkbox input "true"
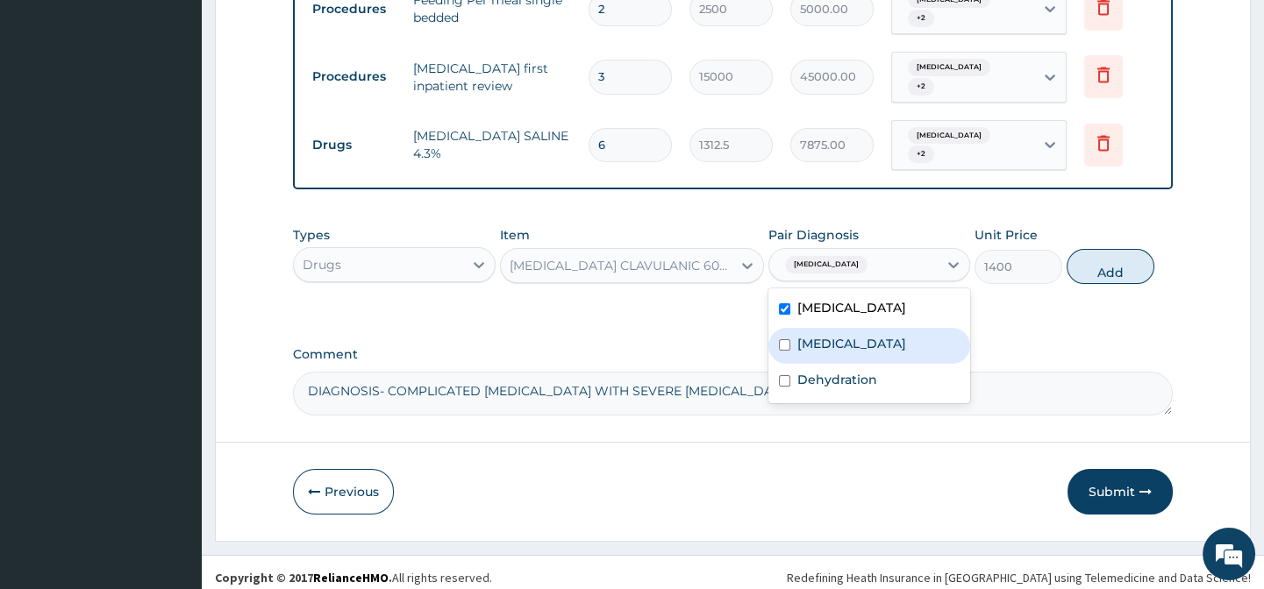
click at [844, 323] on div "Acute gastroenteritis Malaria Dehydration" at bounding box center [869, 345] width 202 height 115
click at [844, 329] on div "Malaria" at bounding box center [869, 346] width 202 height 36
checkbox input "true"
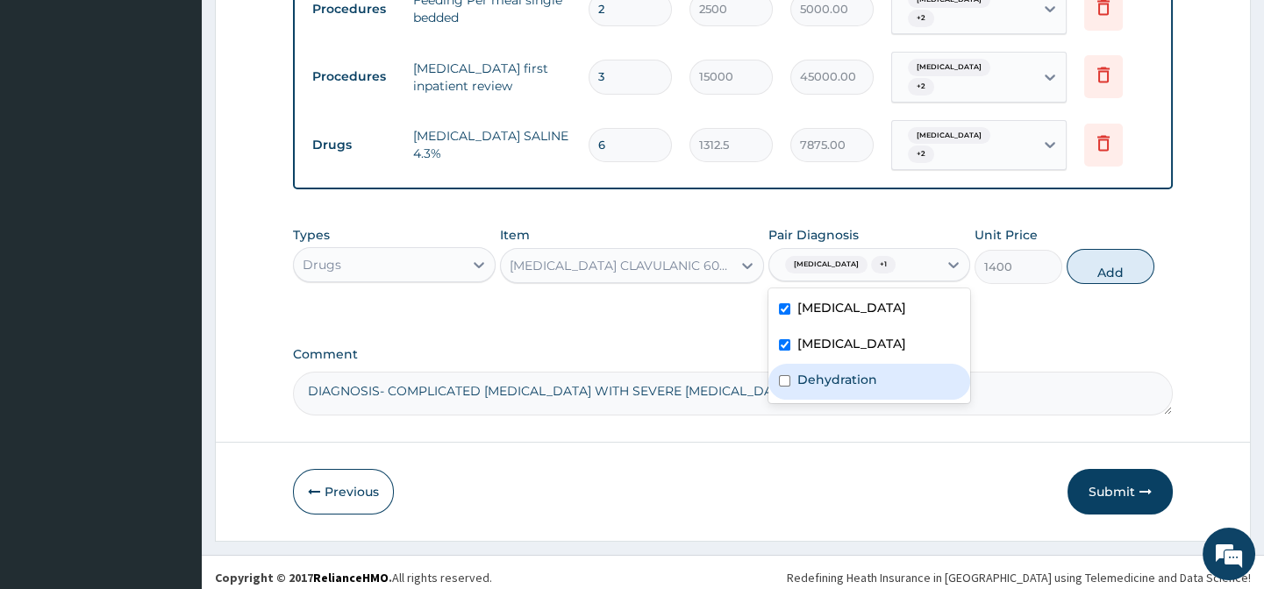
click at [848, 371] on label "Dehydration" at bounding box center [837, 380] width 80 height 18
checkbox input "true"
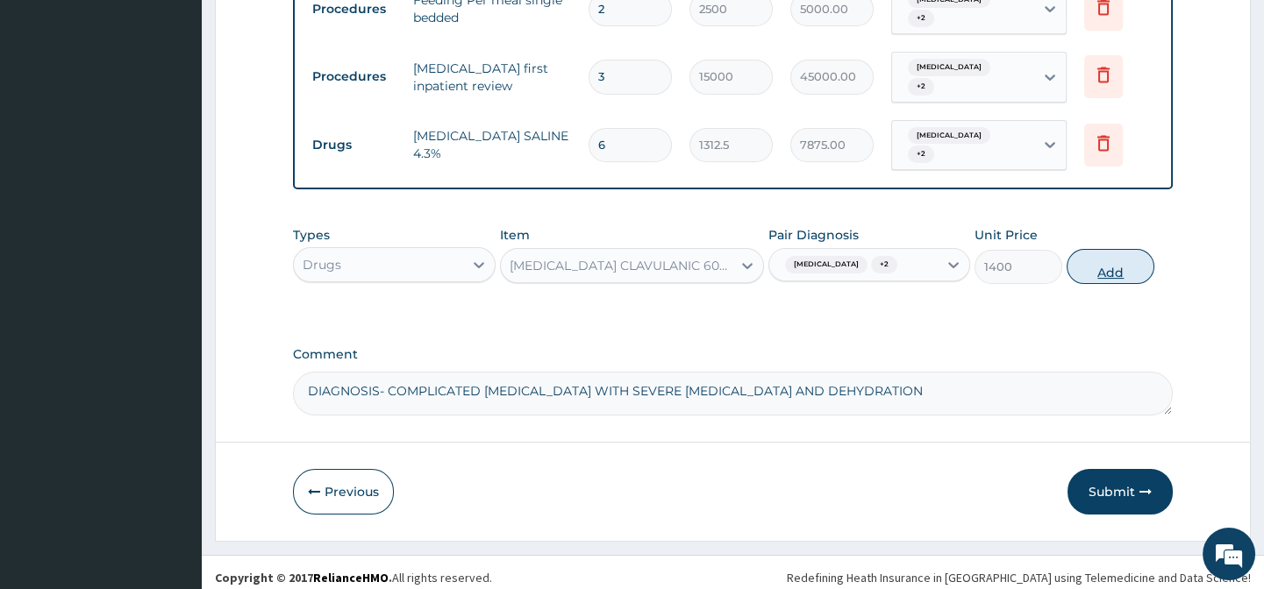
click at [1101, 260] on button "Add" at bounding box center [1110, 266] width 88 height 35
type input "0"
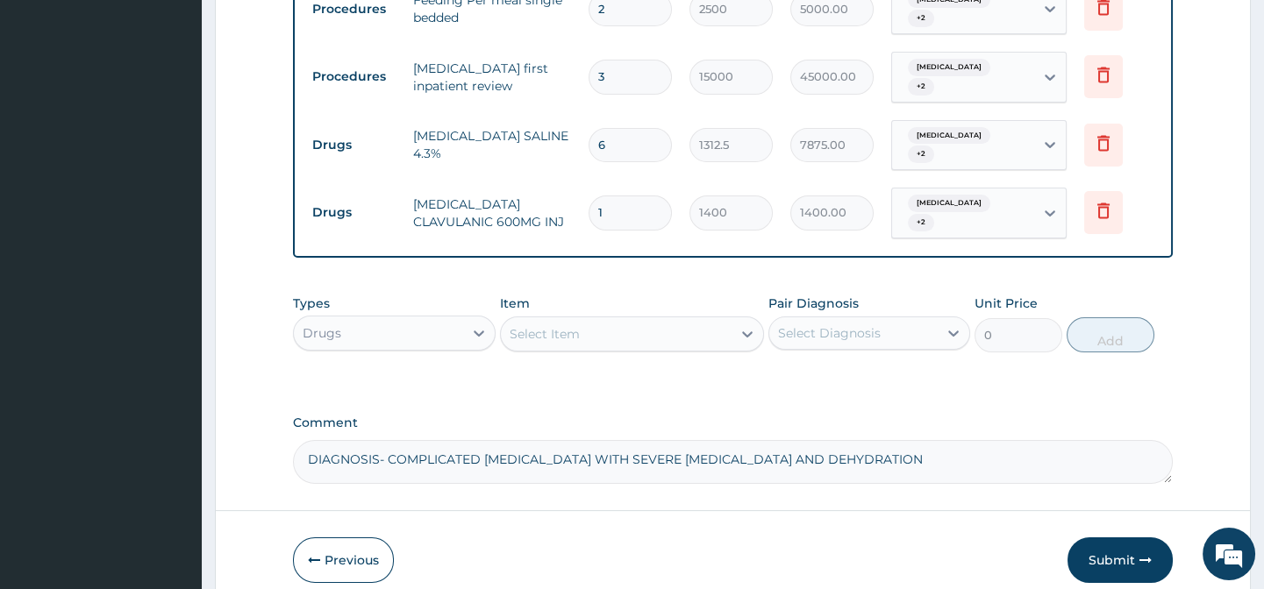
scroll to position [944, 0]
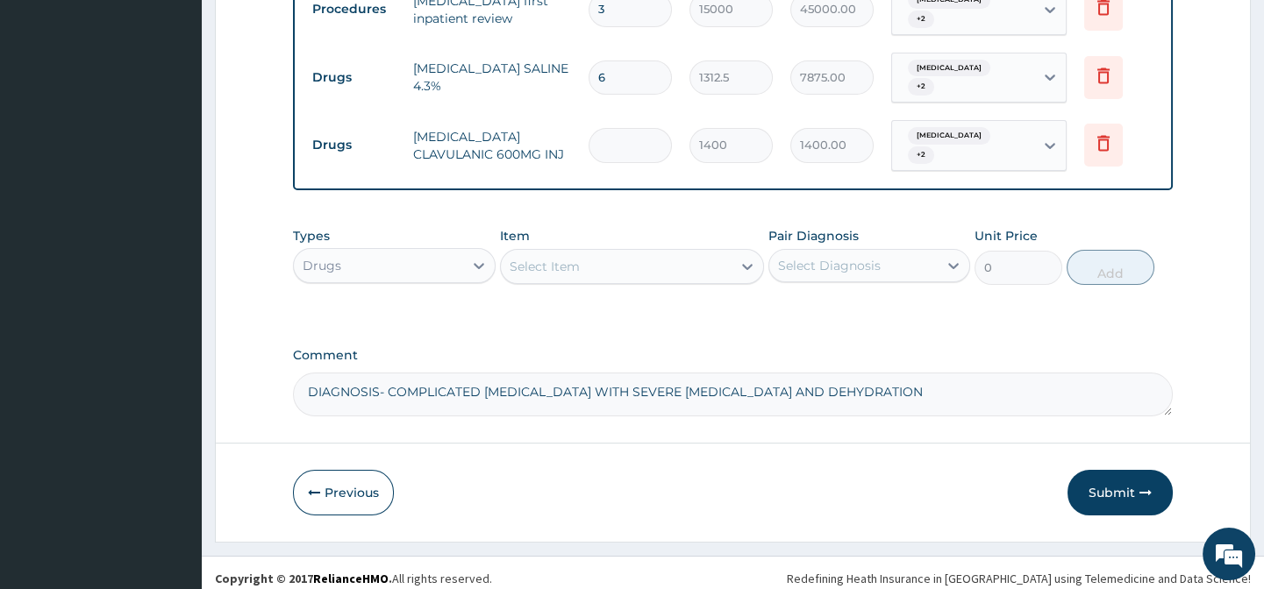
type input "0.00"
type input "5"
type input "7000.00"
type input "5"
click at [537, 258] on div "Select Item" at bounding box center [544, 267] width 70 height 18
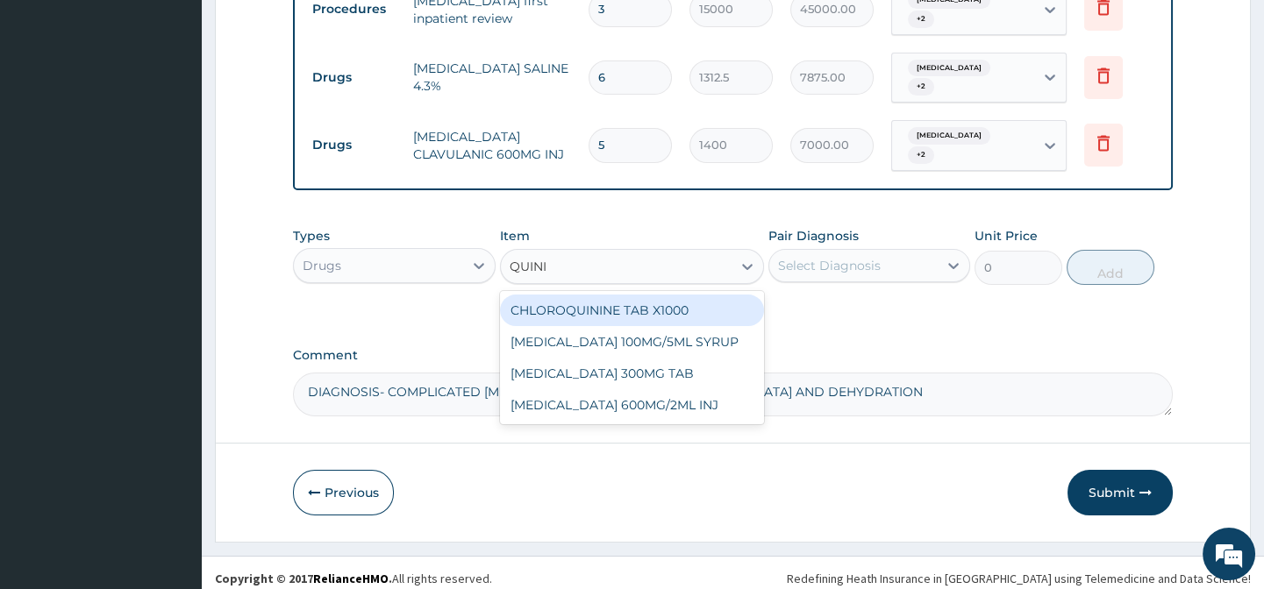
type input "QUININ"
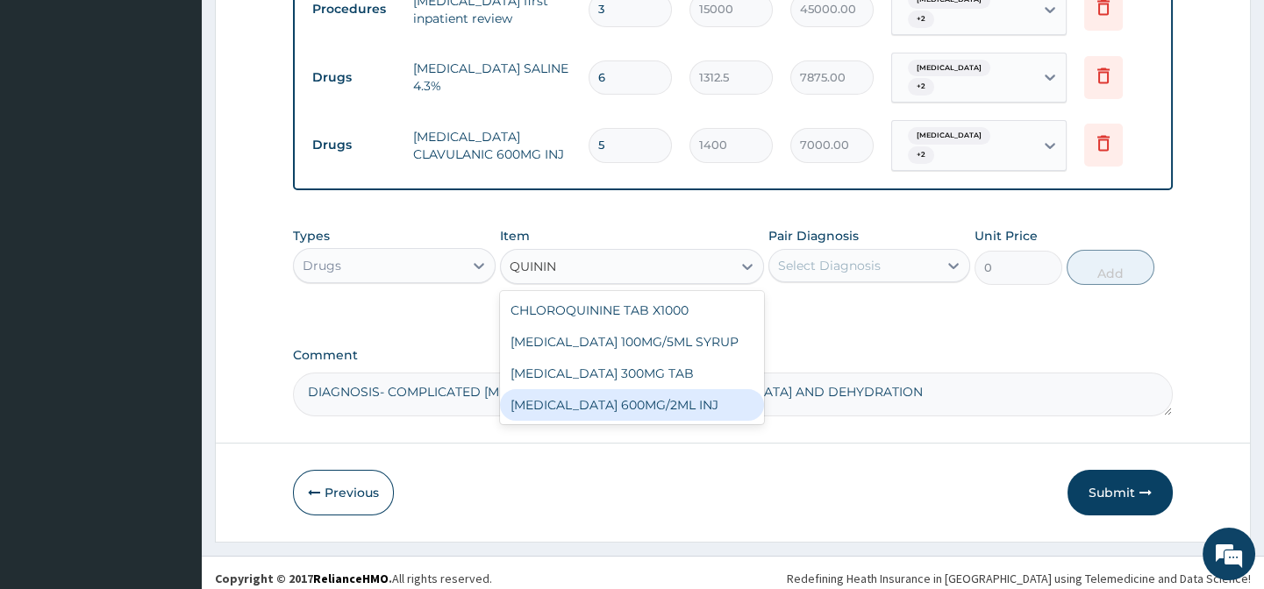
click at [611, 392] on div "[MEDICAL_DATA] 600MG/2ML INJ" at bounding box center [632, 405] width 264 height 32
type input "2100"
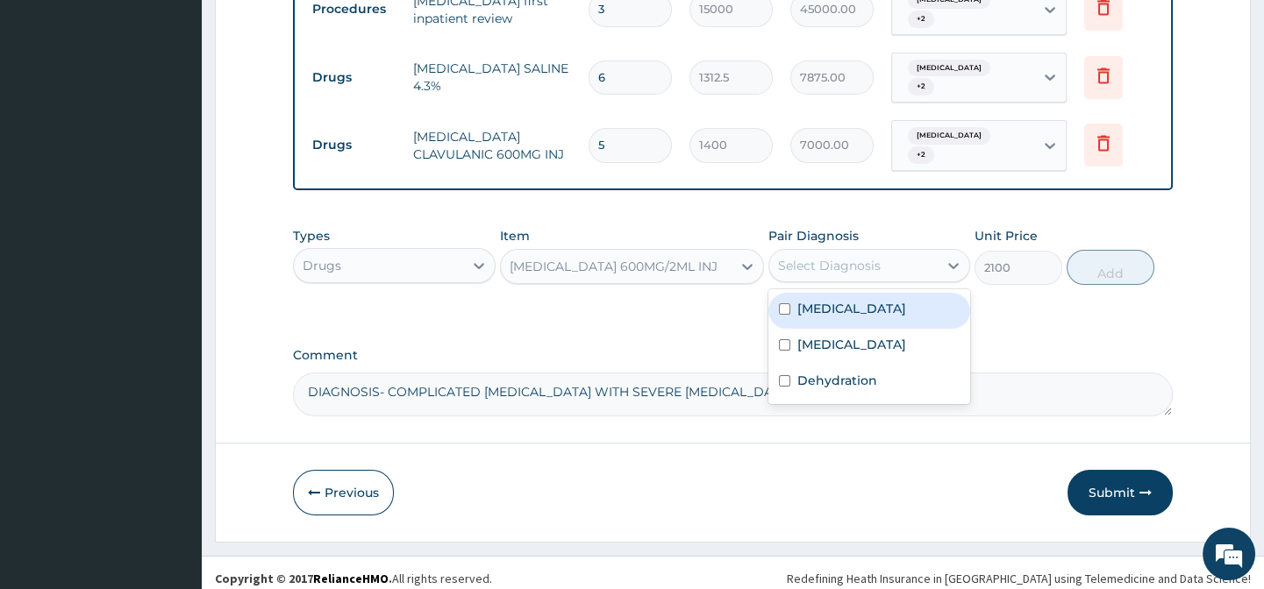
click at [815, 257] on div "Select Diagnosis" at bounding box center [829, 266] width 103 height 18
drag, startPoint x: 834, startPoint y: 288, endPoint x: 835, endPoint y: 307, distance: 18.4
click at [834, 300] on label "Acute gastroenteritis" at bounding box center [851, 309] width 109 height 18
checkbox input "true"
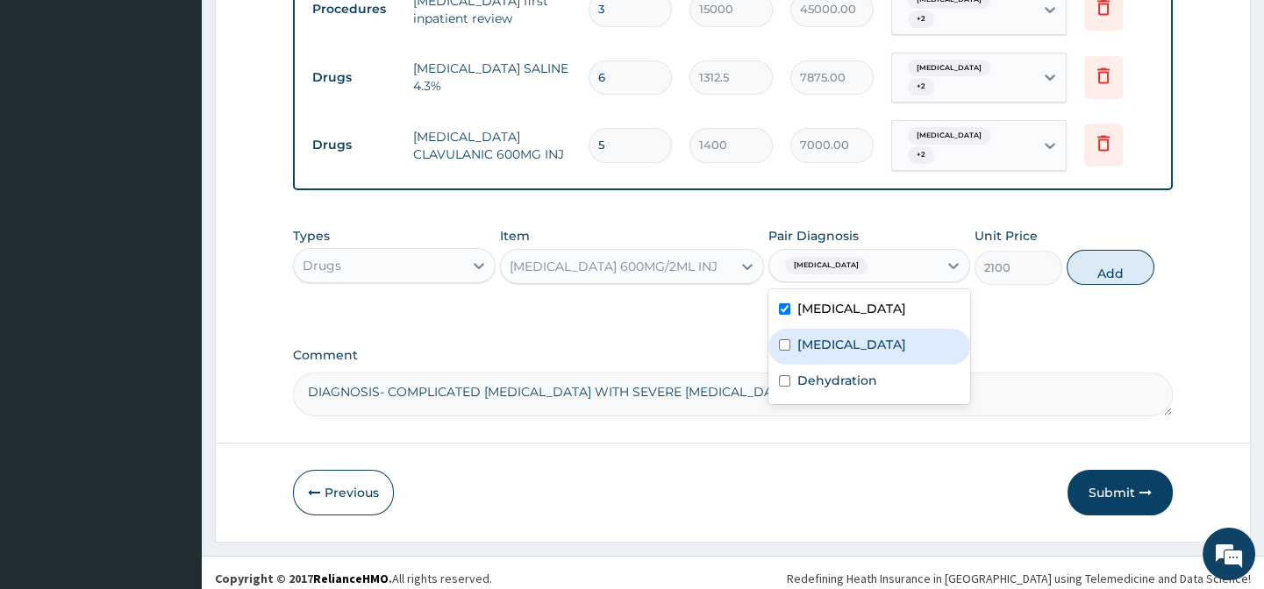
drag, startPoint x: 834, startPoint y: 328, endPoint x: 834, endPoint y: 376, distance: 48.2
click at [834, 337] on label "Malaria" at bounding box center [851, 345] width 109 height 18
checkbox input "true"
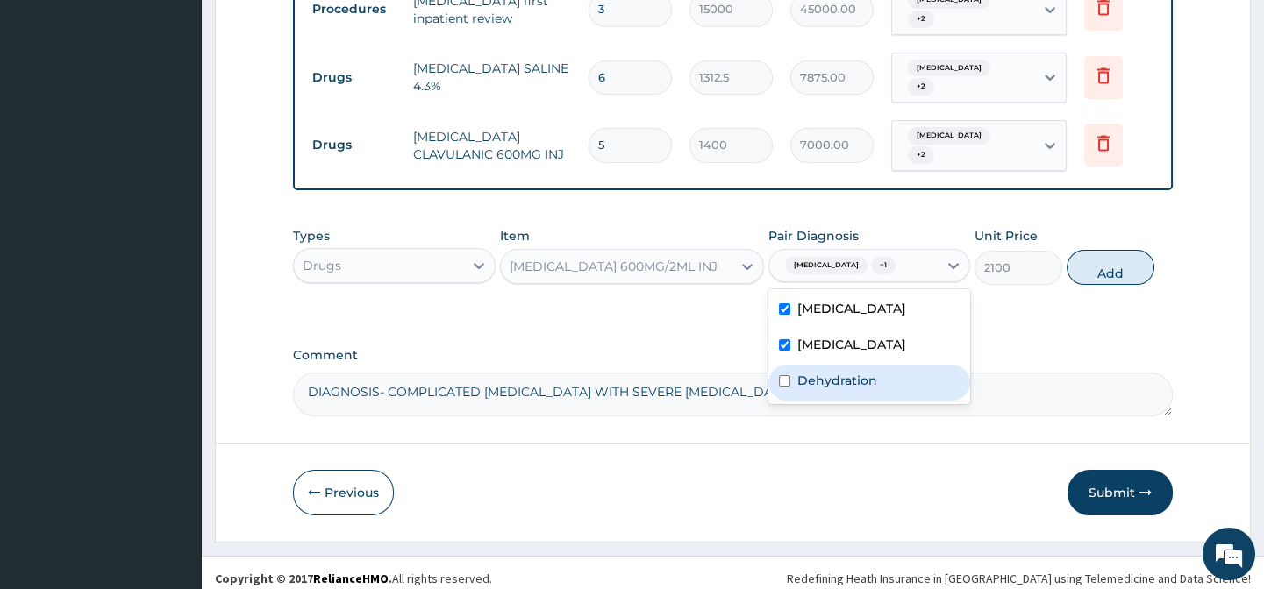
click at [841, 372] on label "Dehydration" at bounding box center [837, 381] width 80 height 18
checkbox input "true"
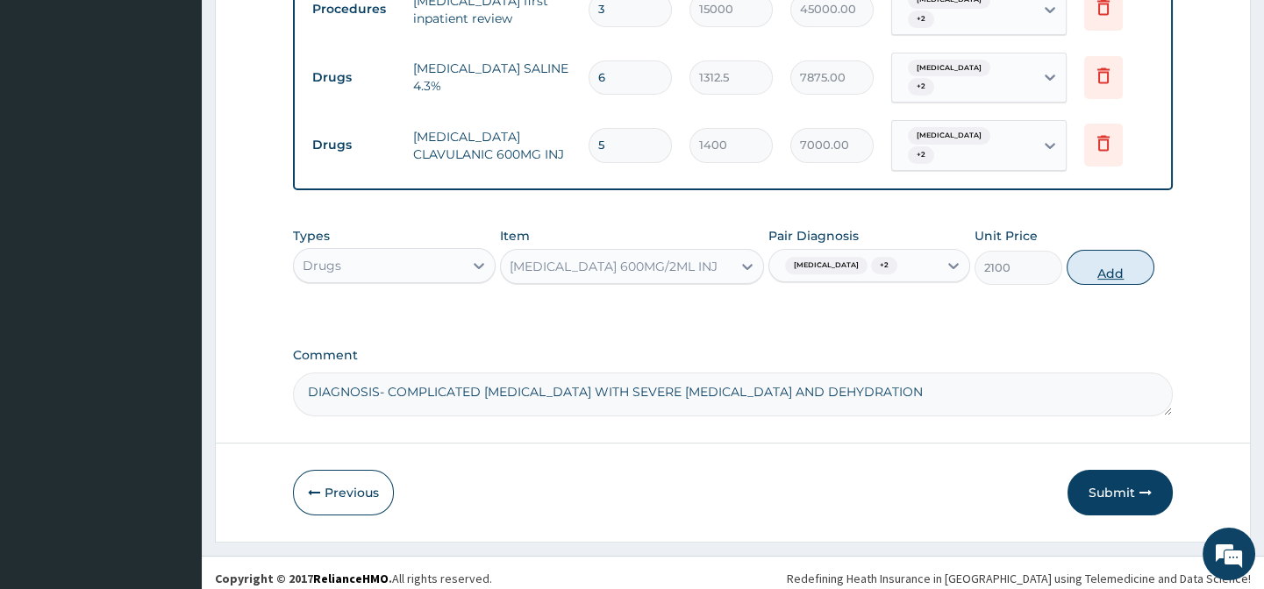
click at [1093, 253] on button "Add" at bounding box center [1110, 267] width 88 height 35
type input "0"
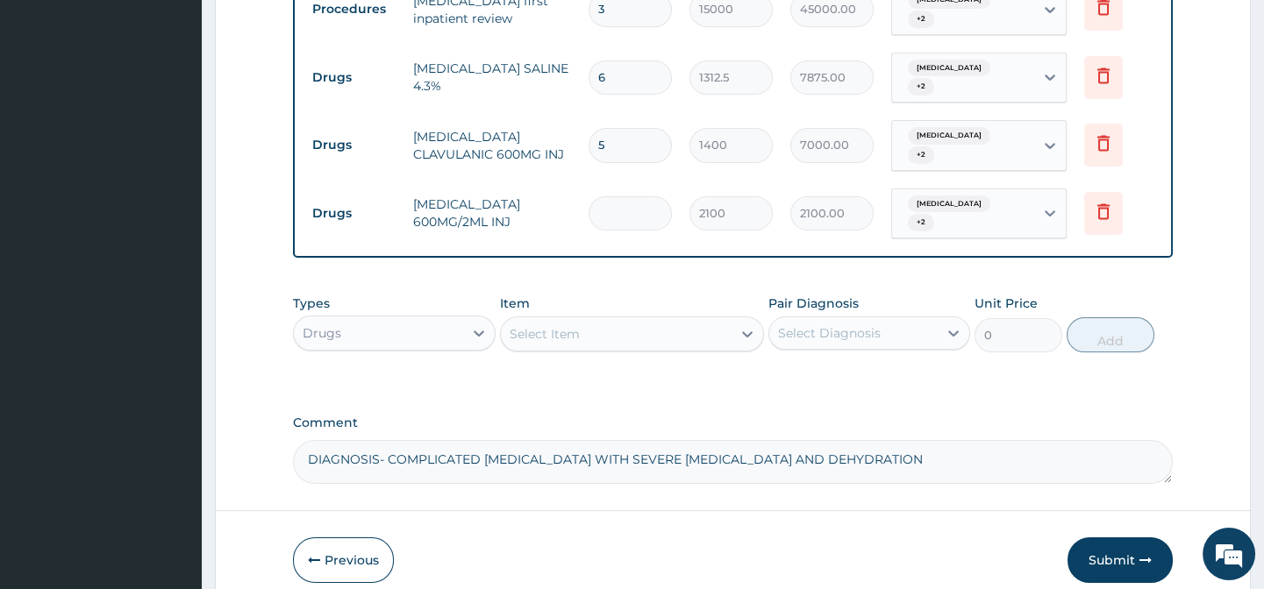
type input "0.00"
type input "3"
type input "6300.00"
type input "3"
click at [536, 325] on div "Select Item" at bounding box center [544, 334] width 70 height 18
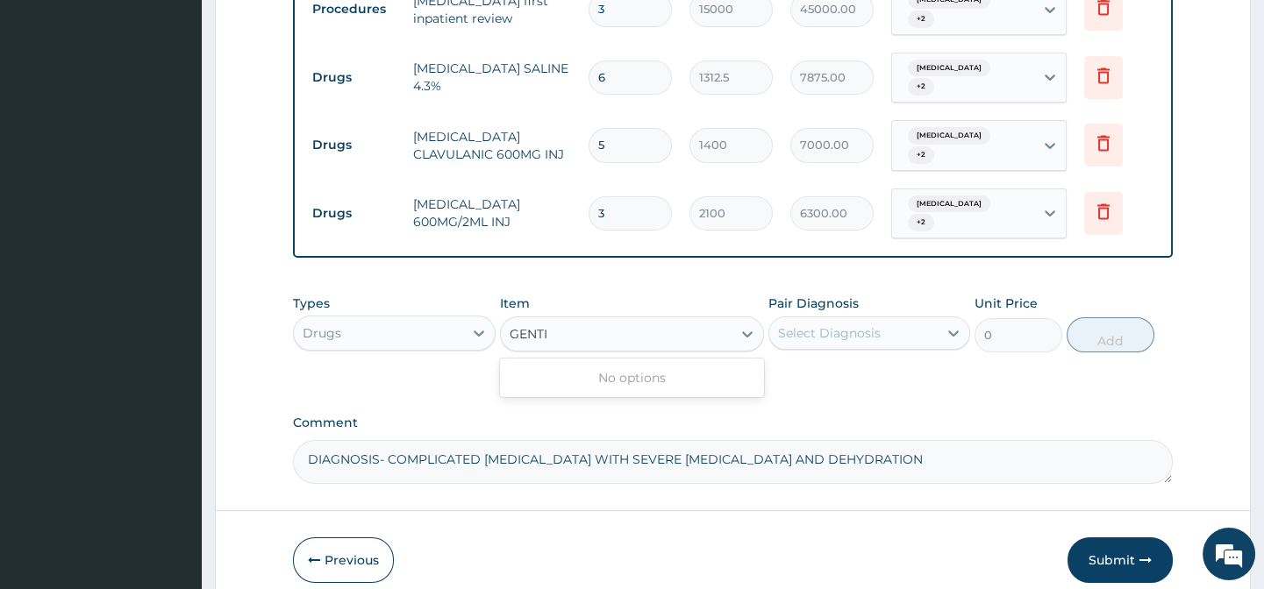
type input "GENT"
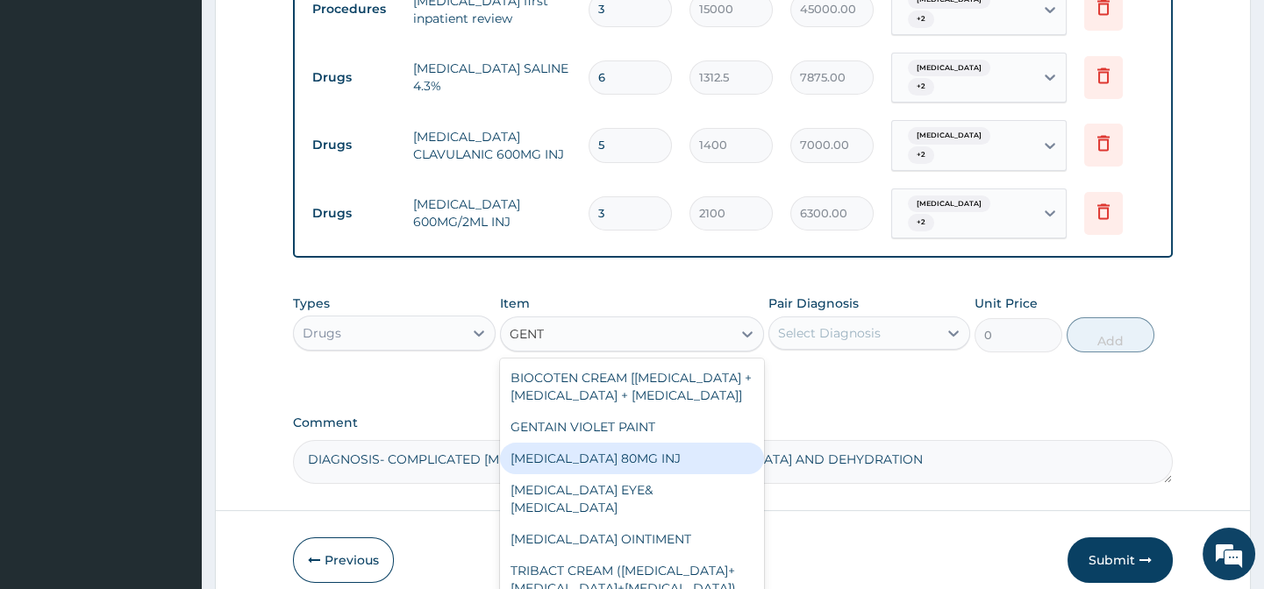
click at [631, 452] on div "[MEDICAL_DATA] 80MG INJ" at bounding box center [632, 459] width 264 height 32
type input "700"
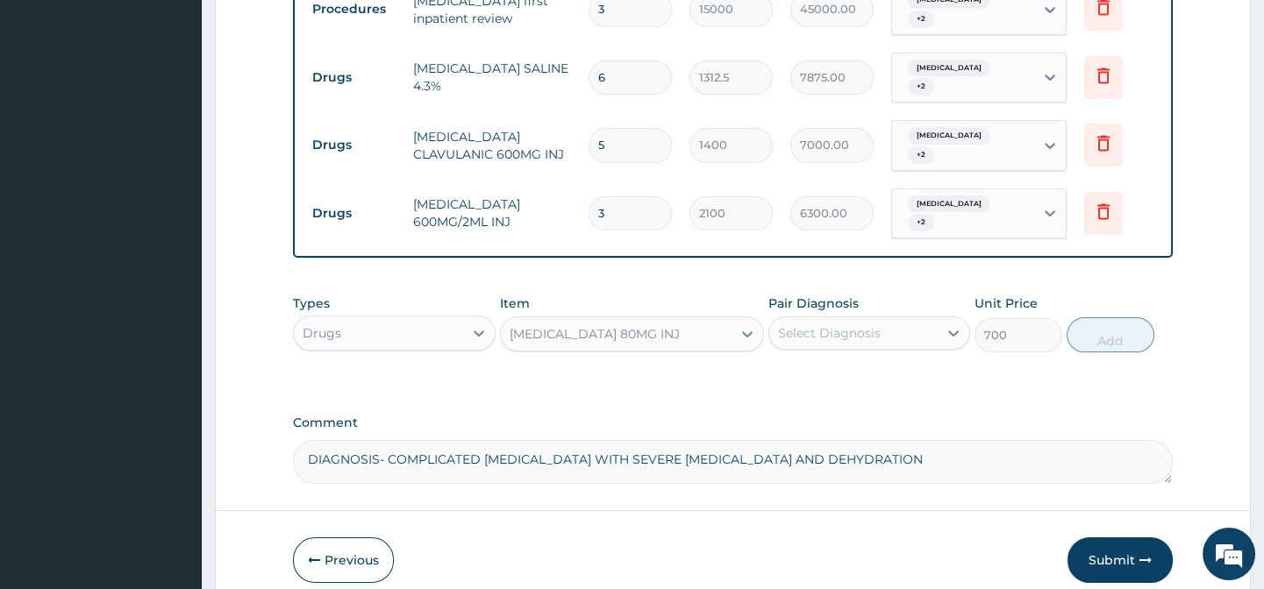
click at [831, 324] on div "Select Diagnosis" at bounding box center [829, 333] width 103 height 18
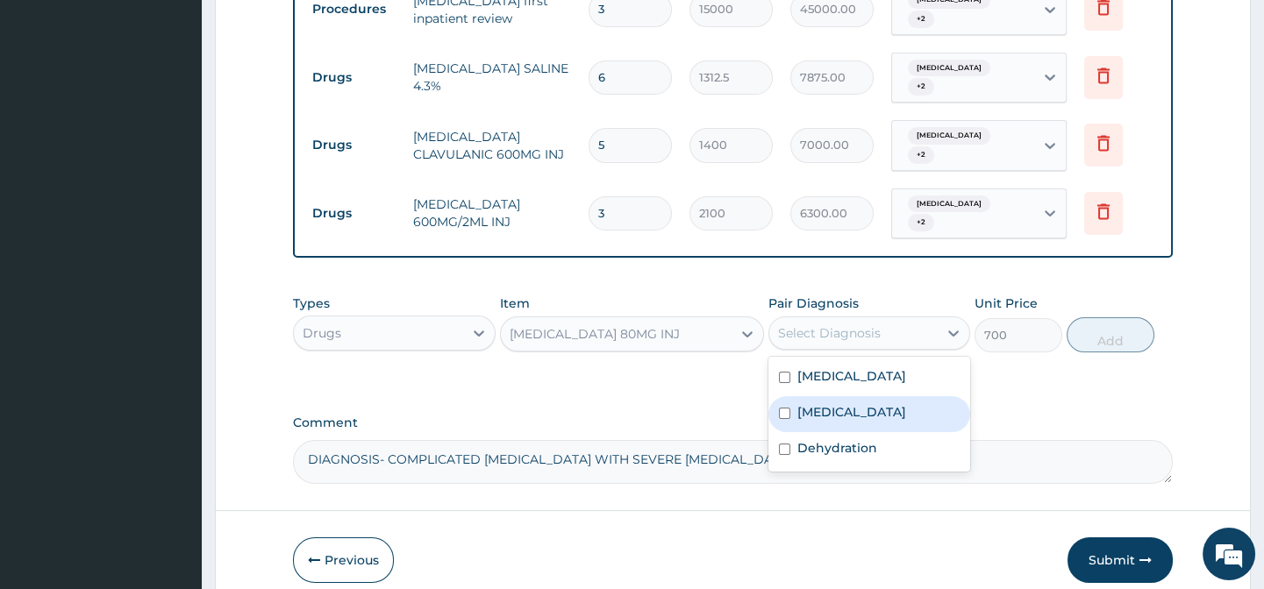
drag, startPoint x: 873, startPoint y: 404, endPoint x: 880, endPoint y: 422, distance: 18.9
click at [872, 404] on div "Malaria" at bounding box center [869, 414] width 202 height 36
checkbox input "true"
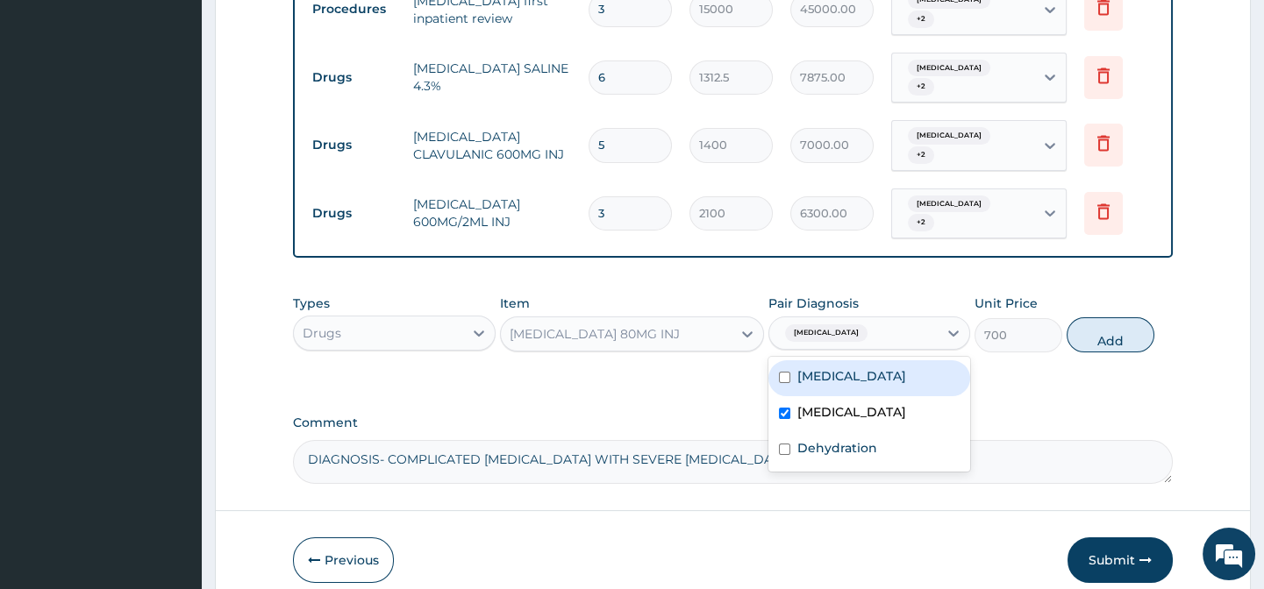
drag, startPoint x: 900, startPoint y: 368, endPoint x: 887, endPoint y: 420, distance: 53.4
click at [896, 368] on label "Acute gastroenteritis" at bounding box center [851, 376] width 109 height 18
checkbox input "true"
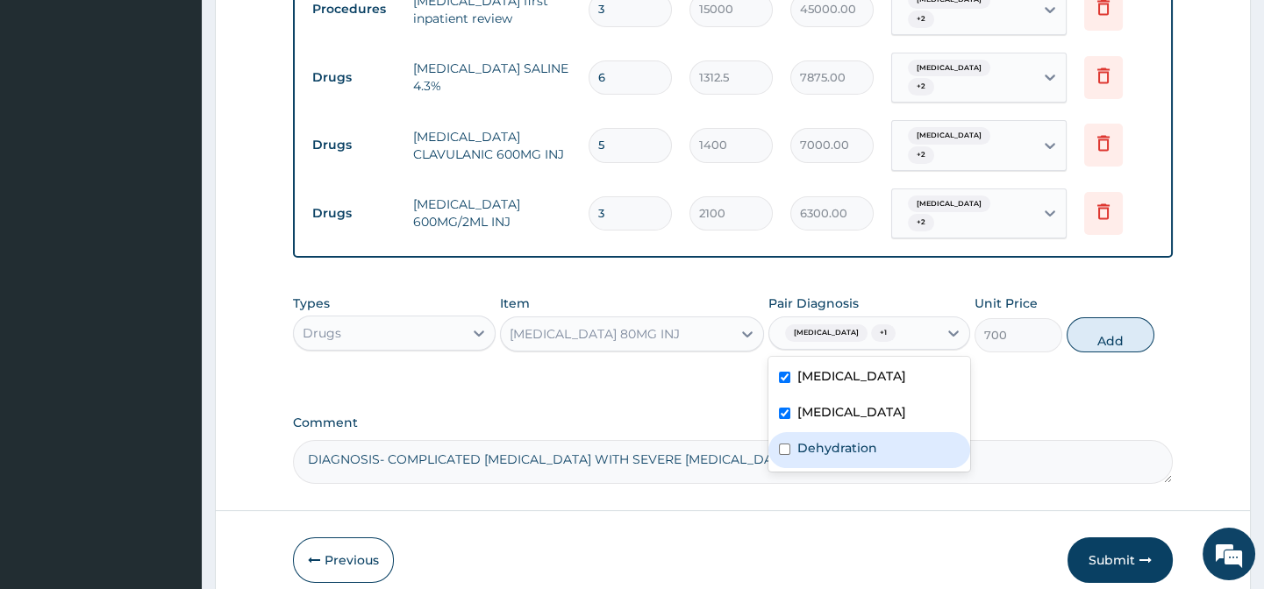
click at [885, 441] on div "Dehydration" at bounding box center [869, 450] width 202 height 36
checkbox input "true"
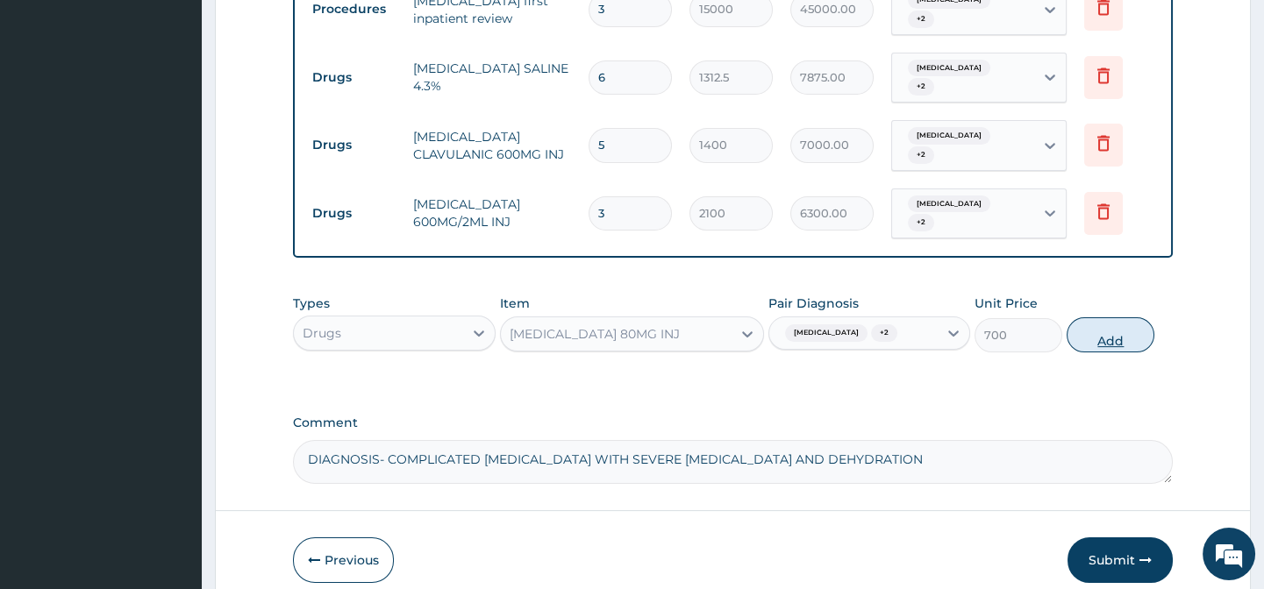
click at [1088, 329] on button "Add" at bounding box center [1110, 334] width 88 height 35
type input "0"
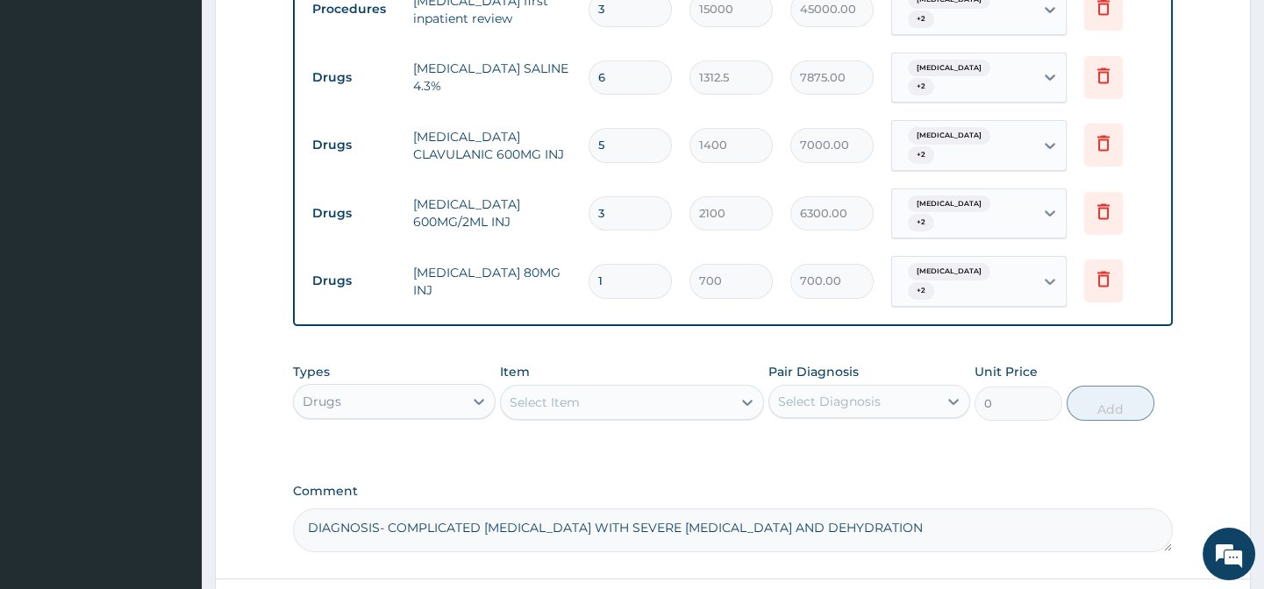
type input "0.00"
type input "6"
type input "4200.00"
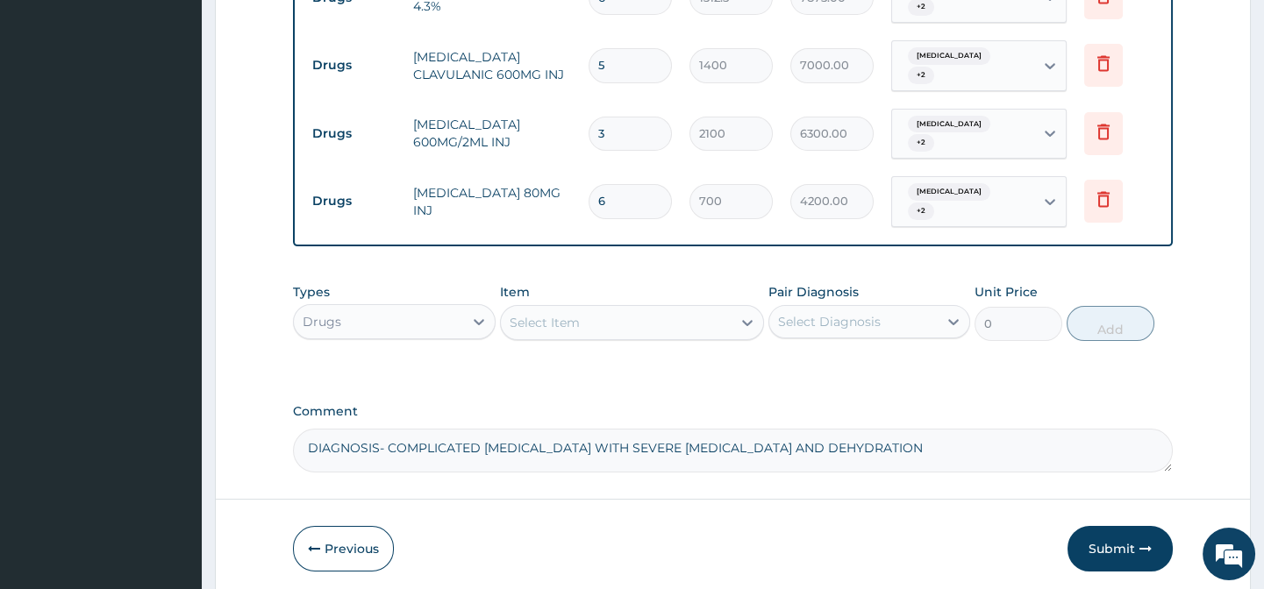
type input "6"
click at [545, 314] on div "Select Item" at bounding box center [544, 323] width 70 height 18
type input "F"
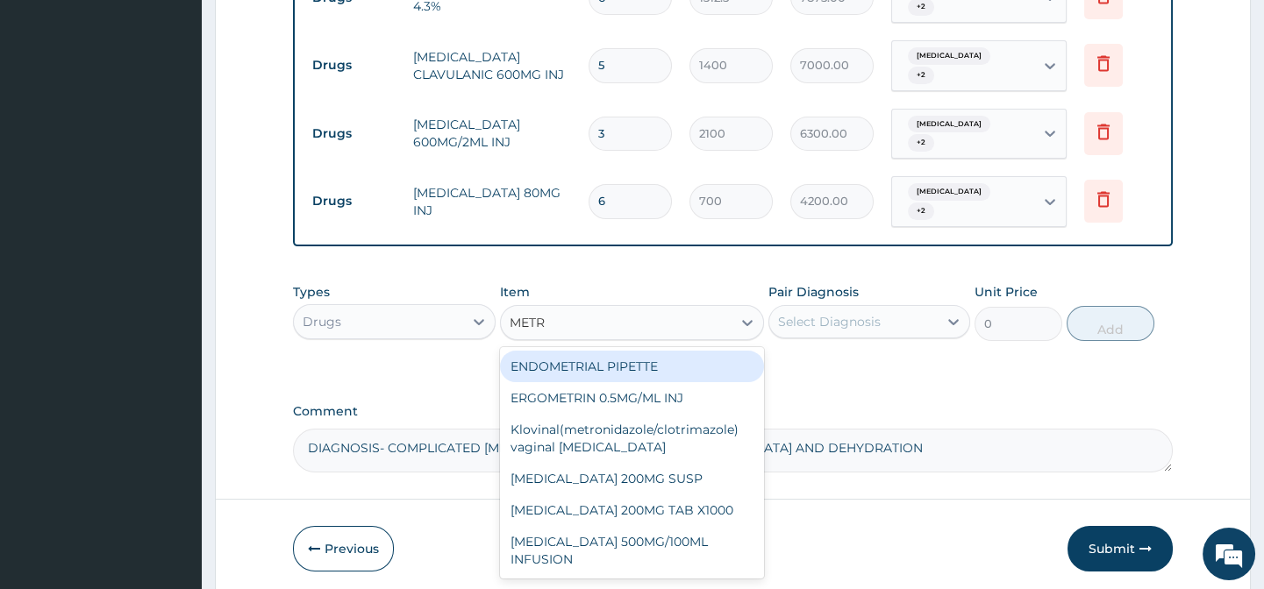
type input "METRO"
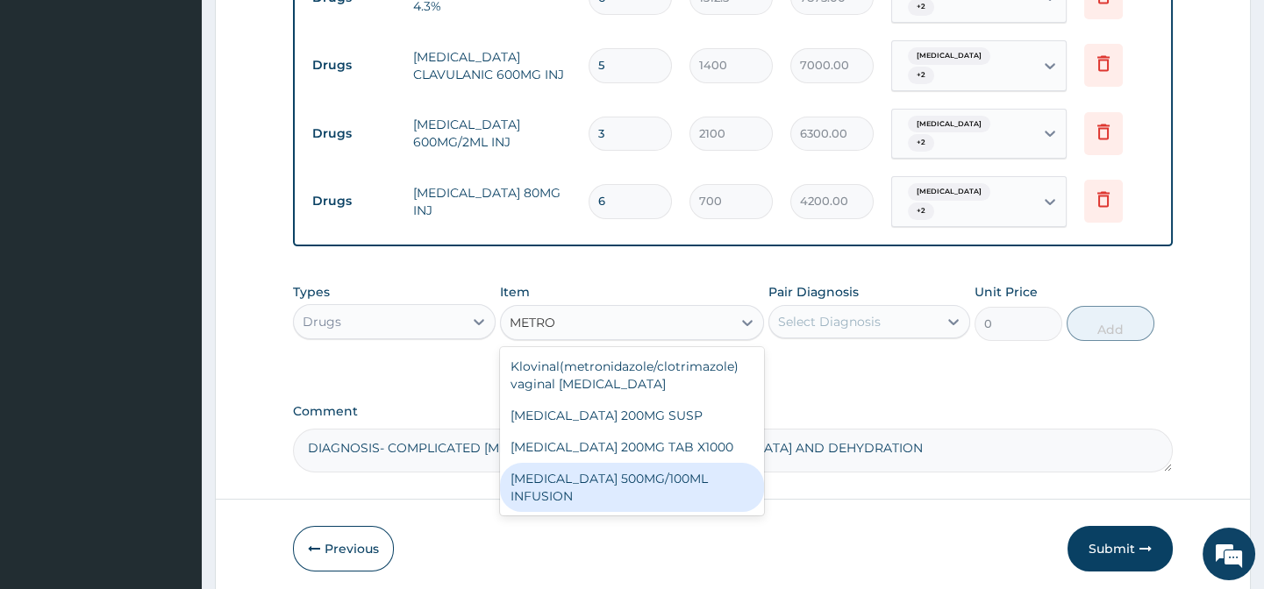
click at [696, 465] on div "[MEDICAL_DATA] 500MG/100ML INFUSION" at bounding box center [632, 487] width 264 height 49
type input "1050"
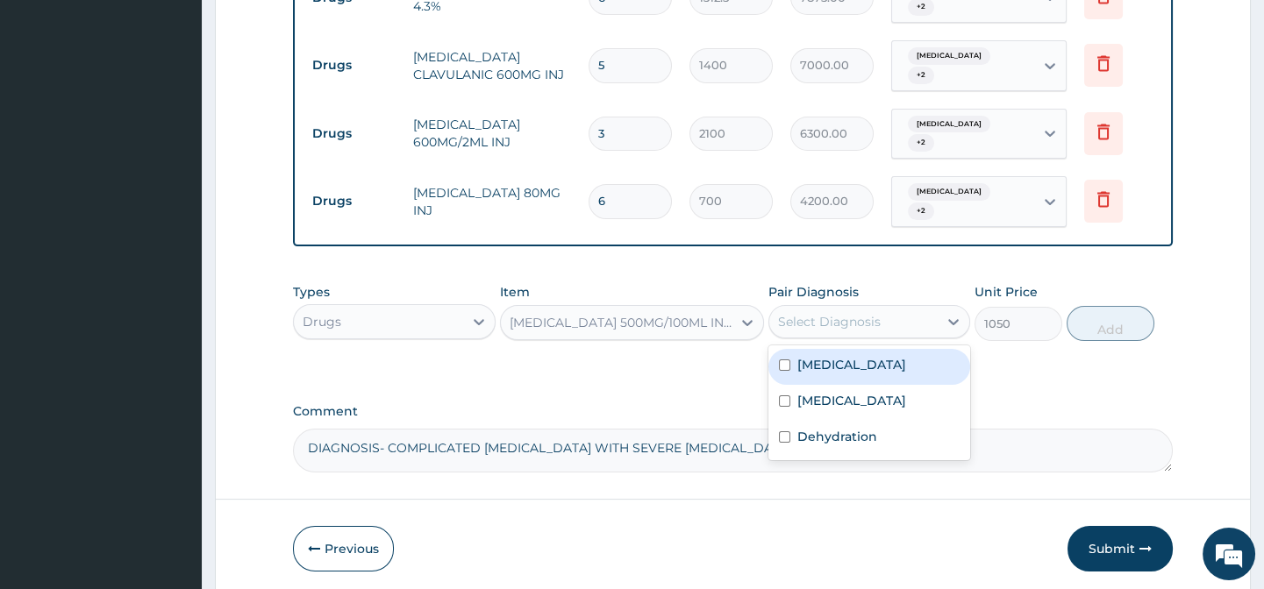
click at [845, 313] on div "Select Diagnosis" at bounding box center [829, 322] width 103 height 18
click at [832, 356] on label "Acute gastroenteritis" at bounding box center [851, 365] width 109 height 18
checkbox input "true"
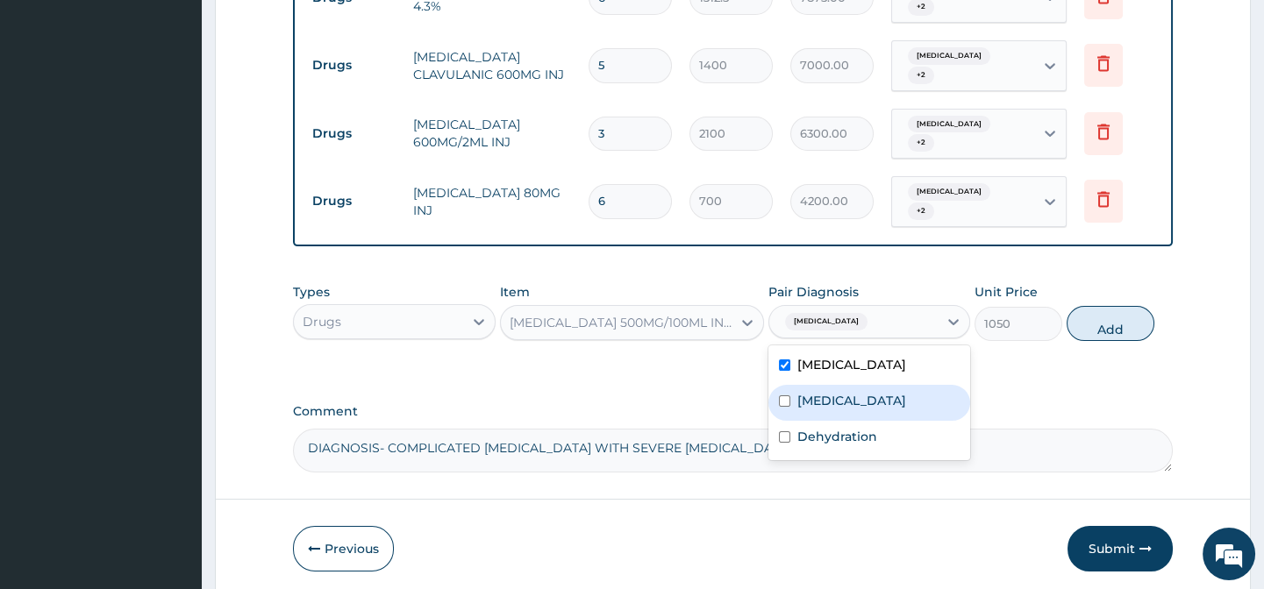
click at [816, 392] on label "Malaria" at bounding box center [851, 401] width 109 height 18
checkbox input "true"
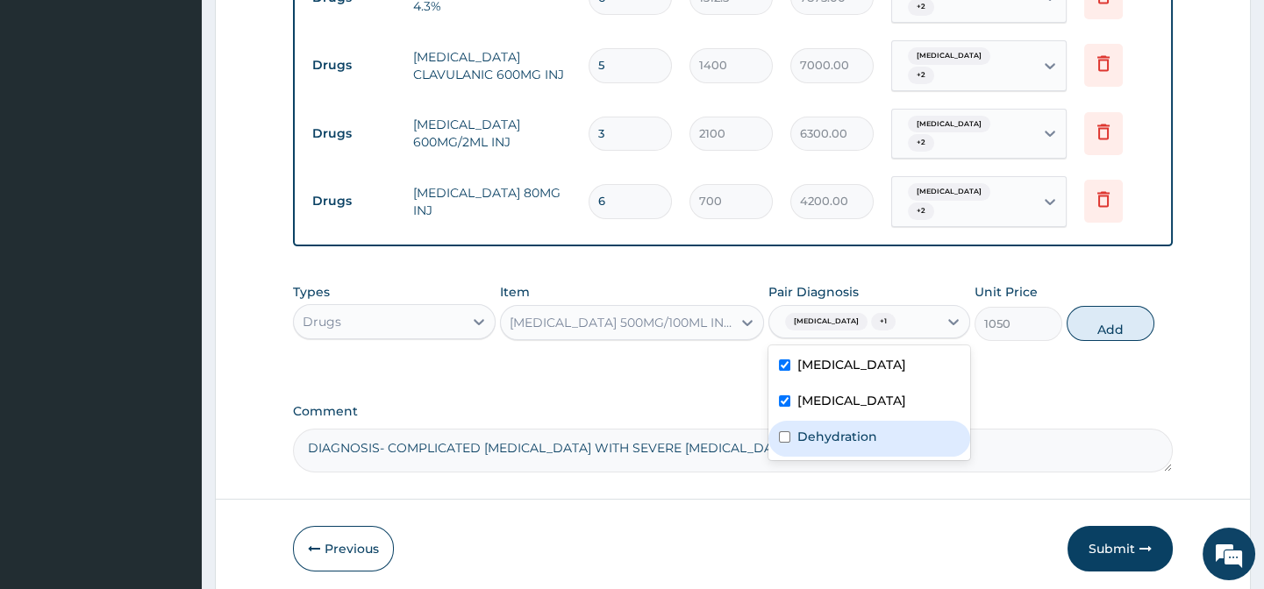
click at [823, 428] on label "Dehydration" at bounding box center [837, 437] width 80 height 18
checkbox input "true"
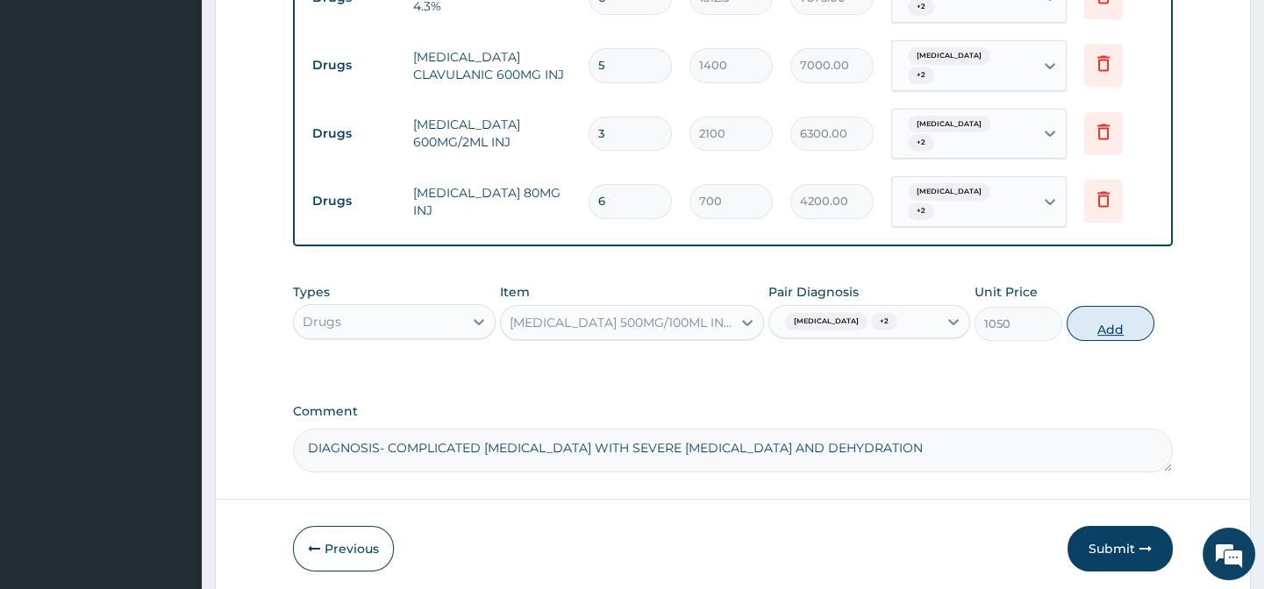
click at [1092, 309] on button "Add" at bounding box center [1110, 323] width 88 height 35
type input "0"
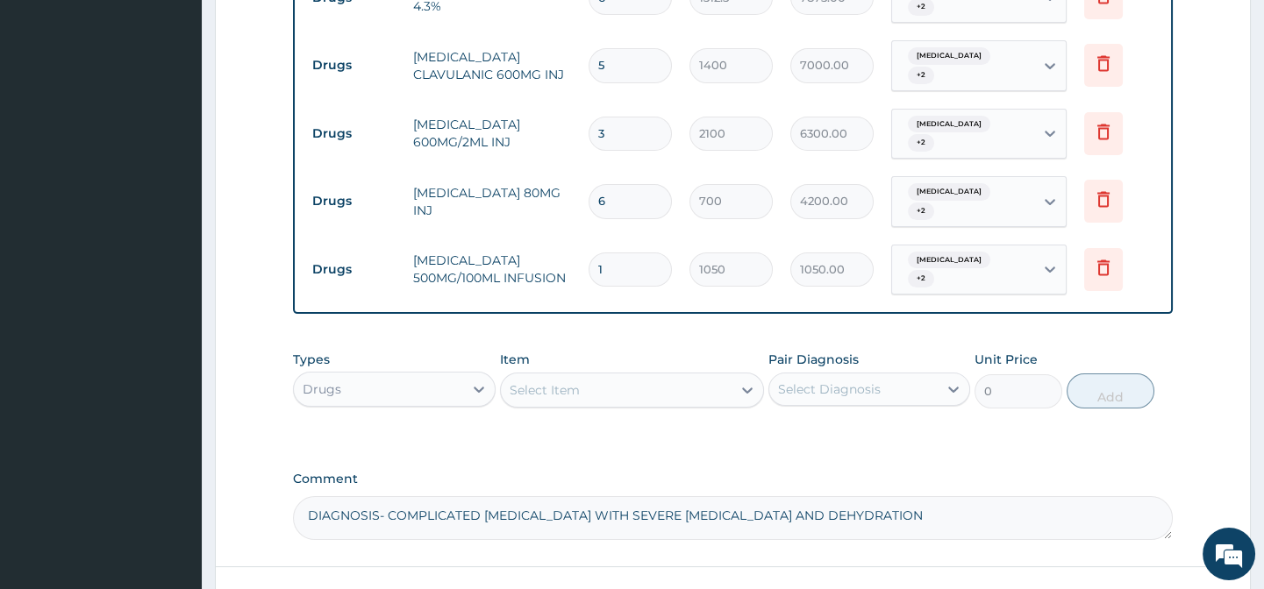
click at [558, 381] on div "Select Item" at bounding box center [544, 390] width 70 height 18
type input "P"
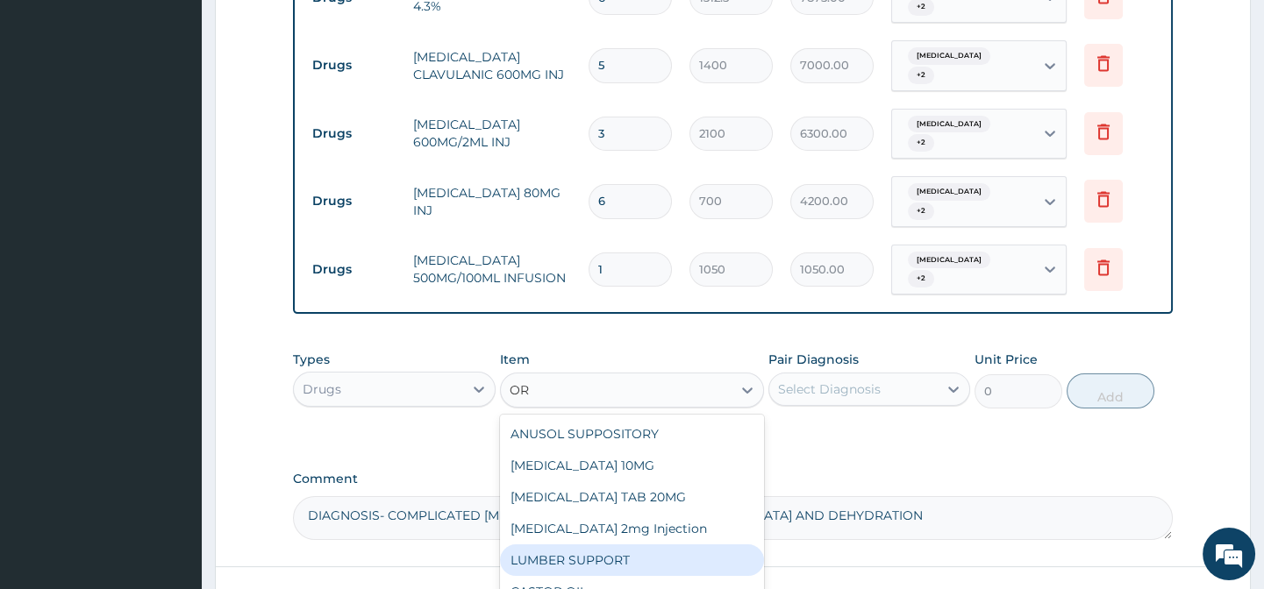
type input "ORS"
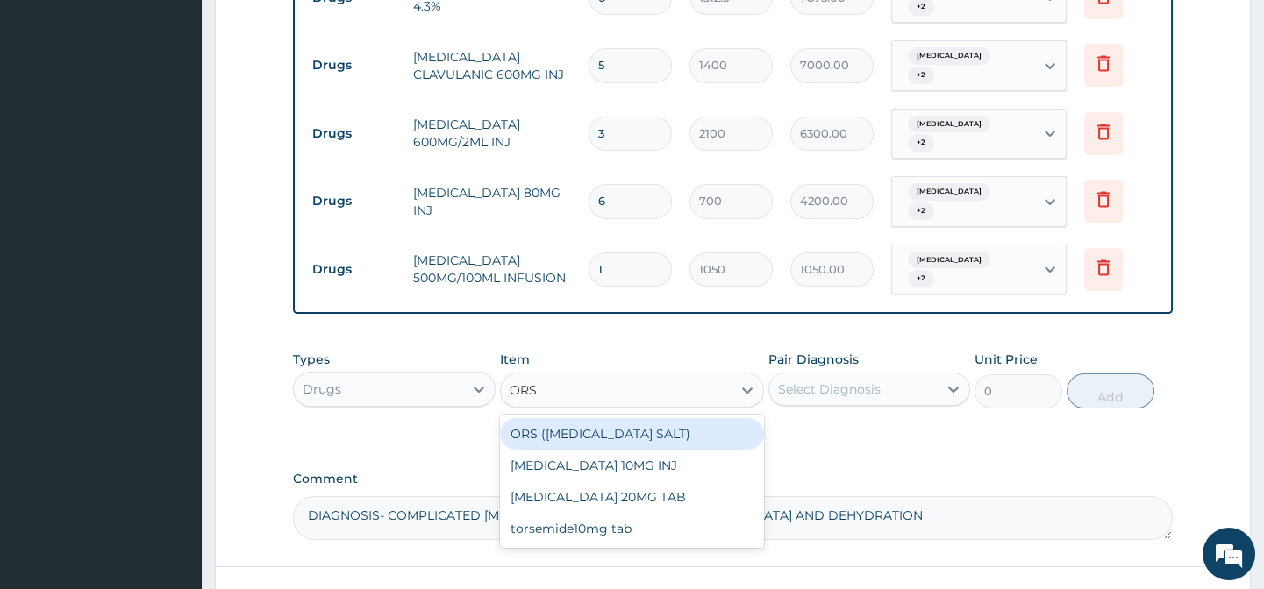
click at [568, 418] on div "ORS ([MEDICAL_DATA] SALT)" at bounding box center [632, 434] width 264 height 32
type input "210"
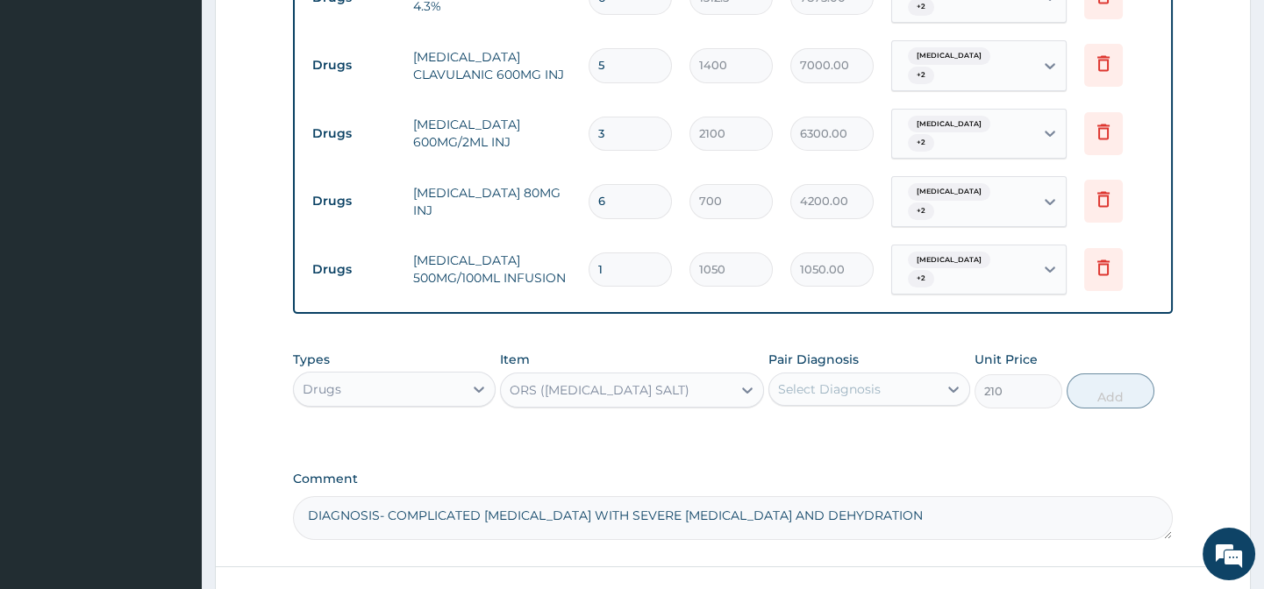
click at [831, 381] on div "Select Diagnosis" at bounding box center [829, 390] width 103 height 18
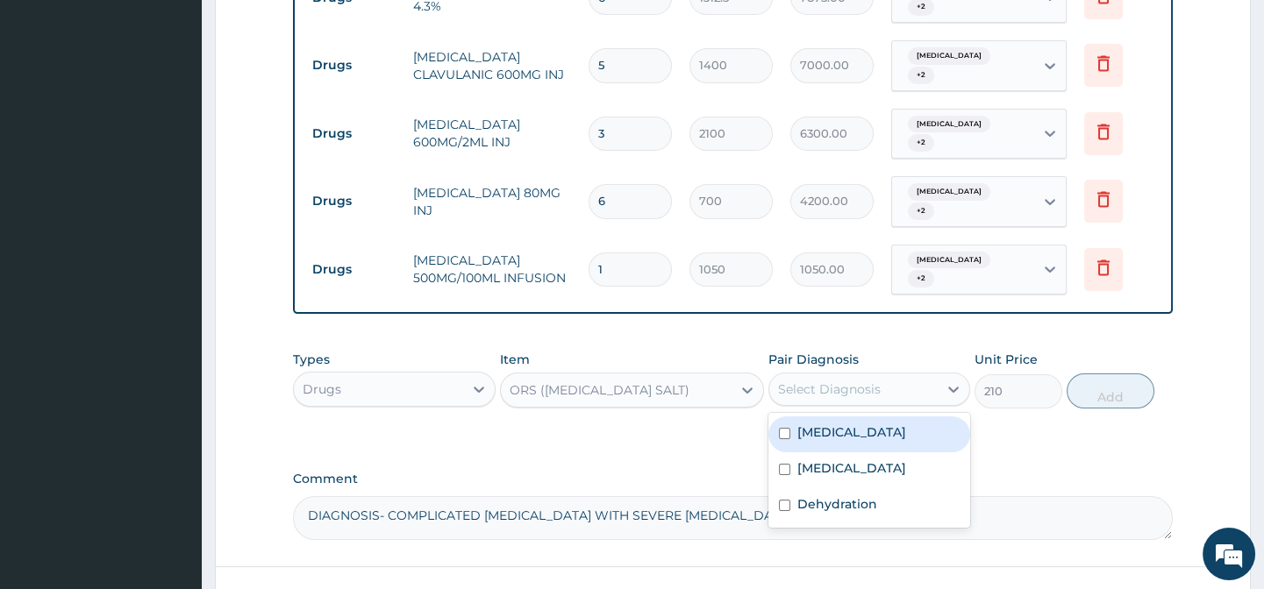
click at [822, 424] on label "Acute gastroenteritis" at bounding box center [851, 433] width 109 height 18
checkbox input "true"
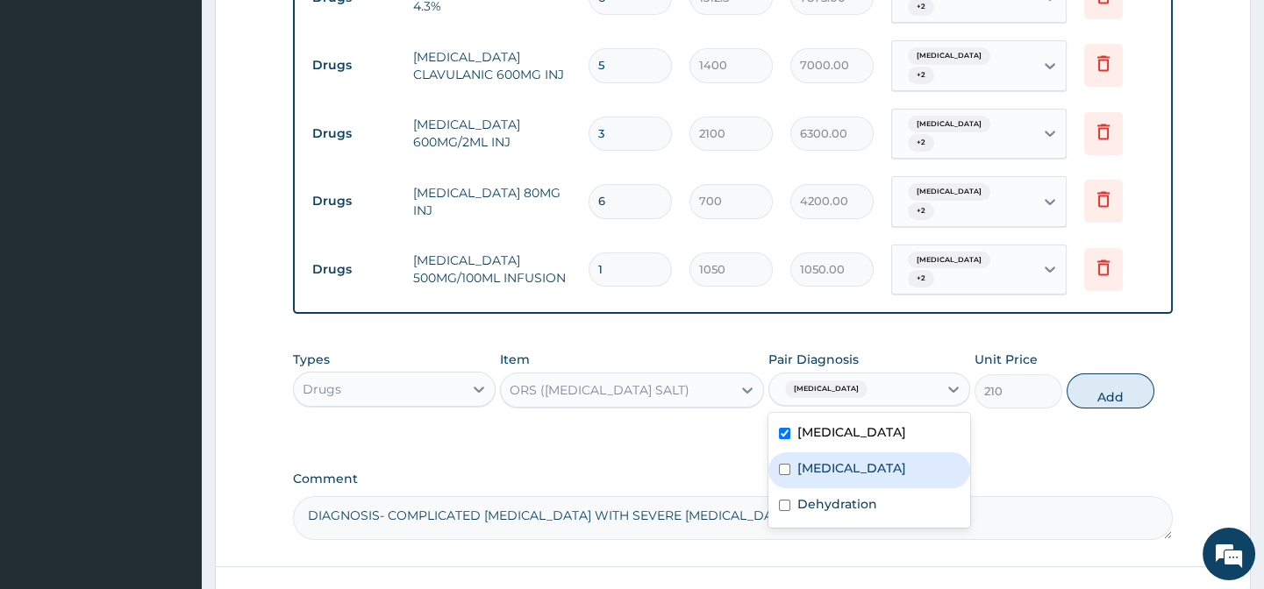
click at [825, 459] on label "Malaria" at bounding box center [851, 468] width 109 height 18
checkbox input "true"
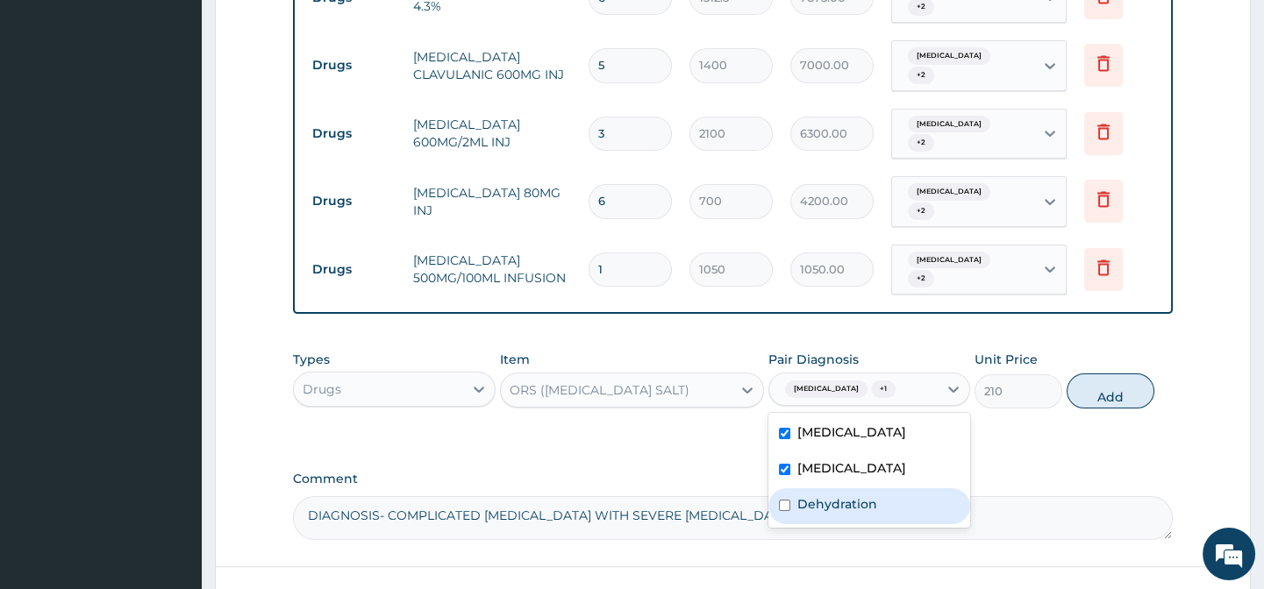
click at [853, 504] on div "Dehydration" at bounding box center [869, 506] width 202 height 36
checkbox input "true"
click at [1109, 374] on button "Add" at bounding box center [1110, 391] width 88 height 35
type input "0"
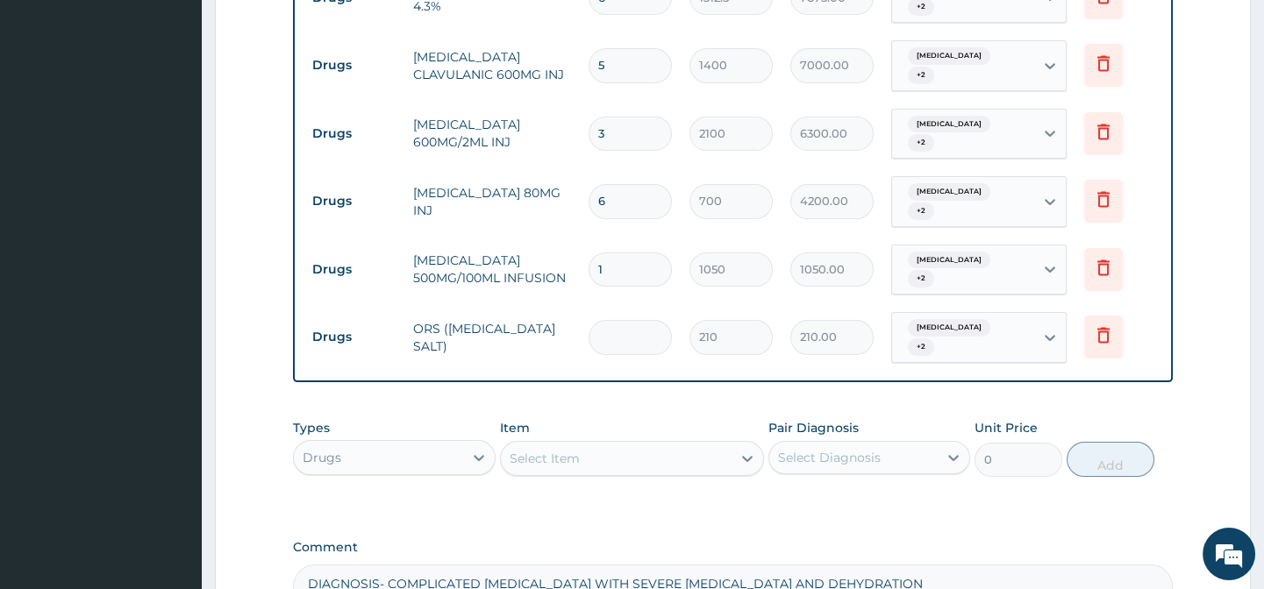
type input "0.00"
type input "6"
type input "1260.00"
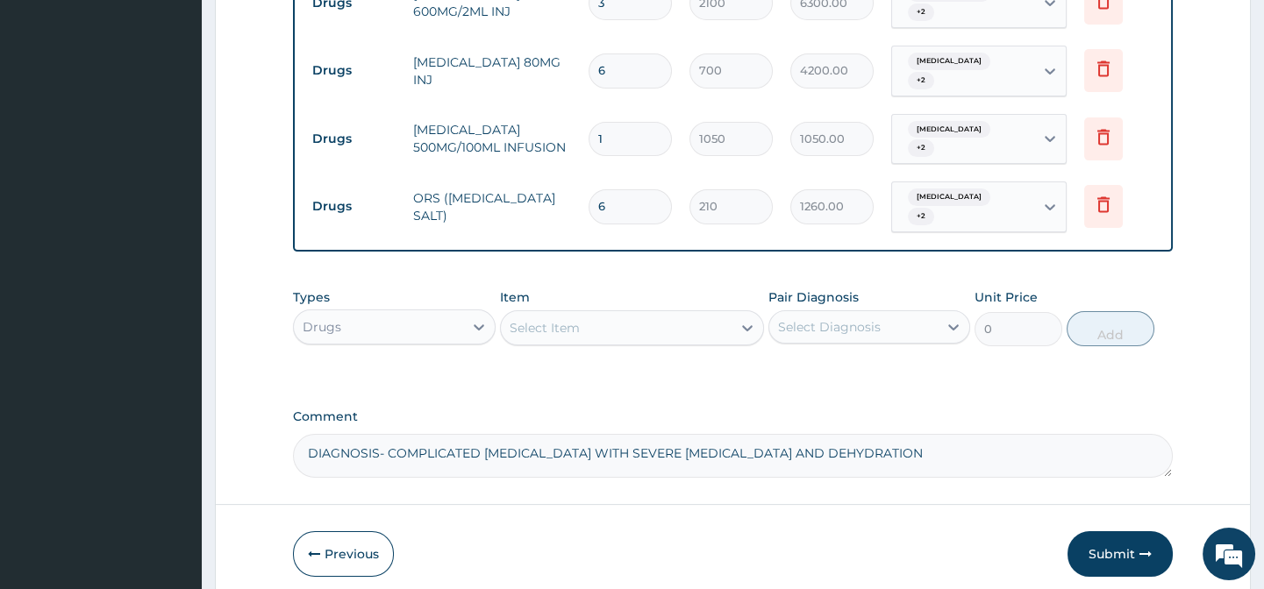
scroll to position [1183, 0]
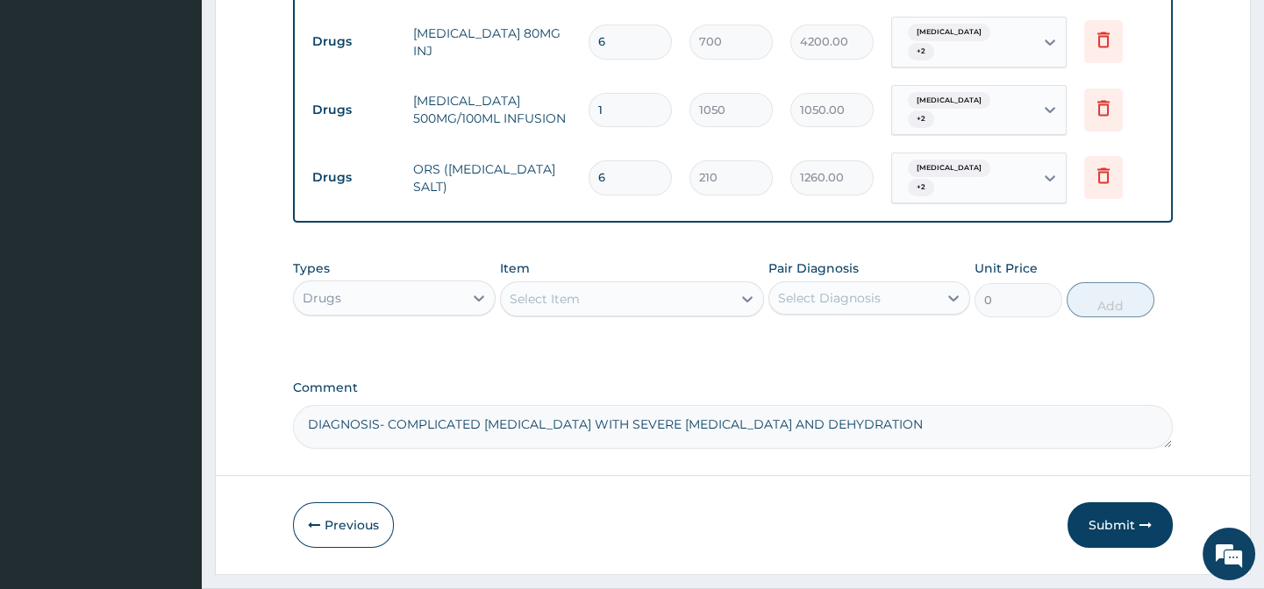
type input "6"
click at [534, 290] on div "Select Item" at bounding box center [544, 299] width 70 height 18
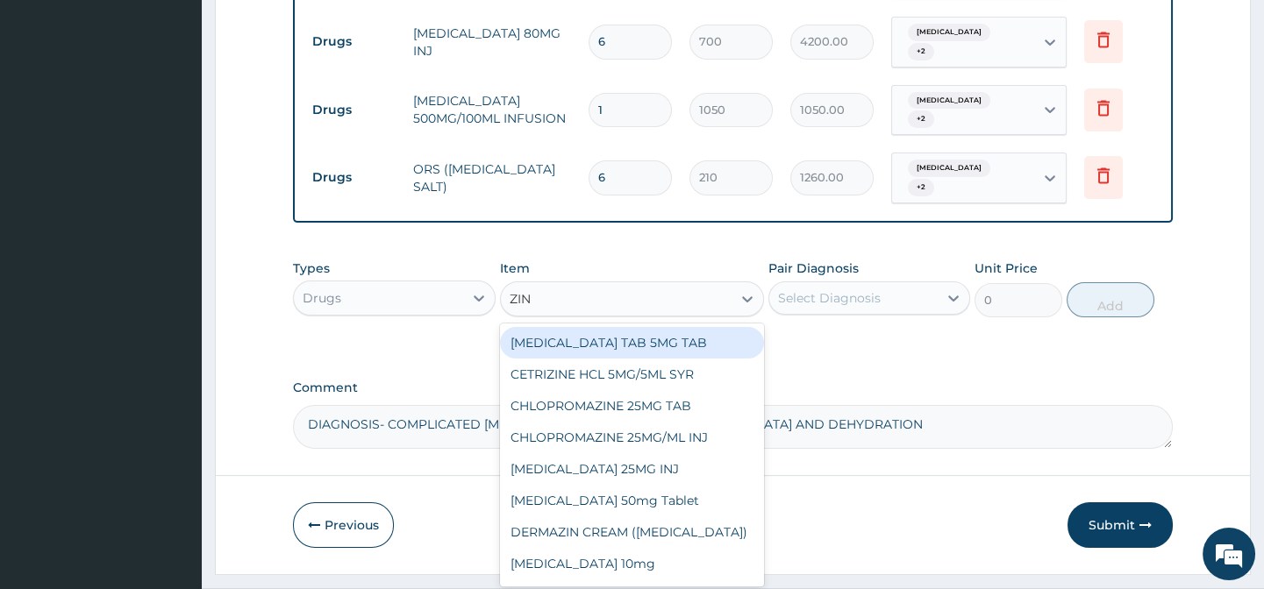
type input "ZINC"
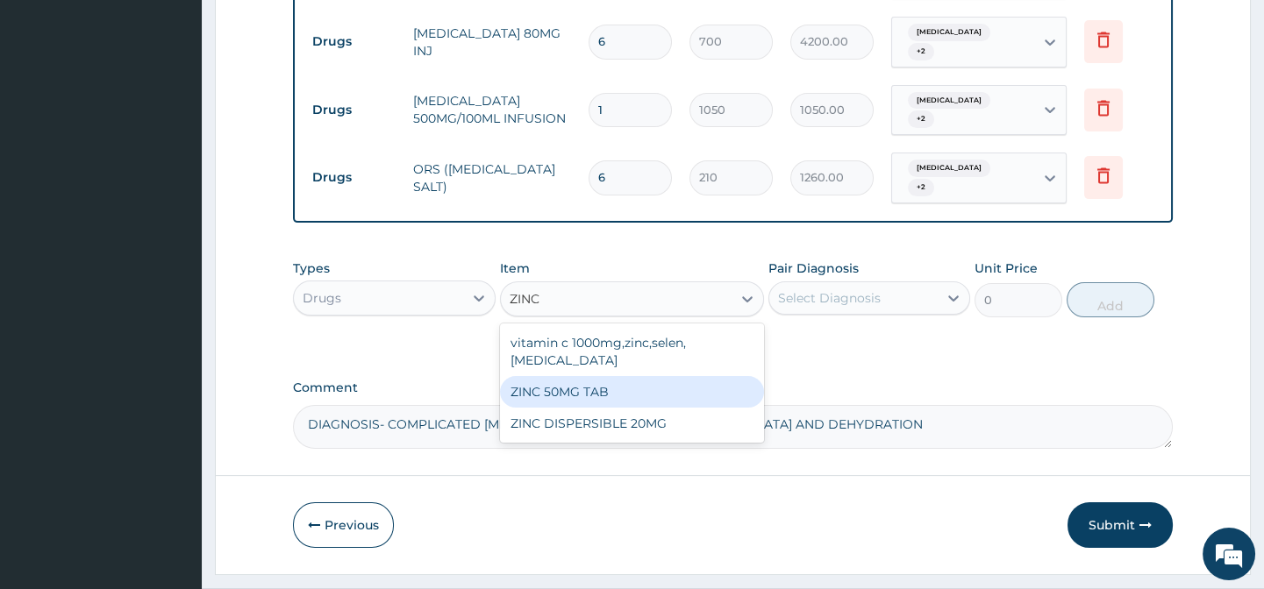
click at [670, 376] on div "ZINC 50MG TAB" at bounding box center [632, 392] width 264 height 32
type input "63"
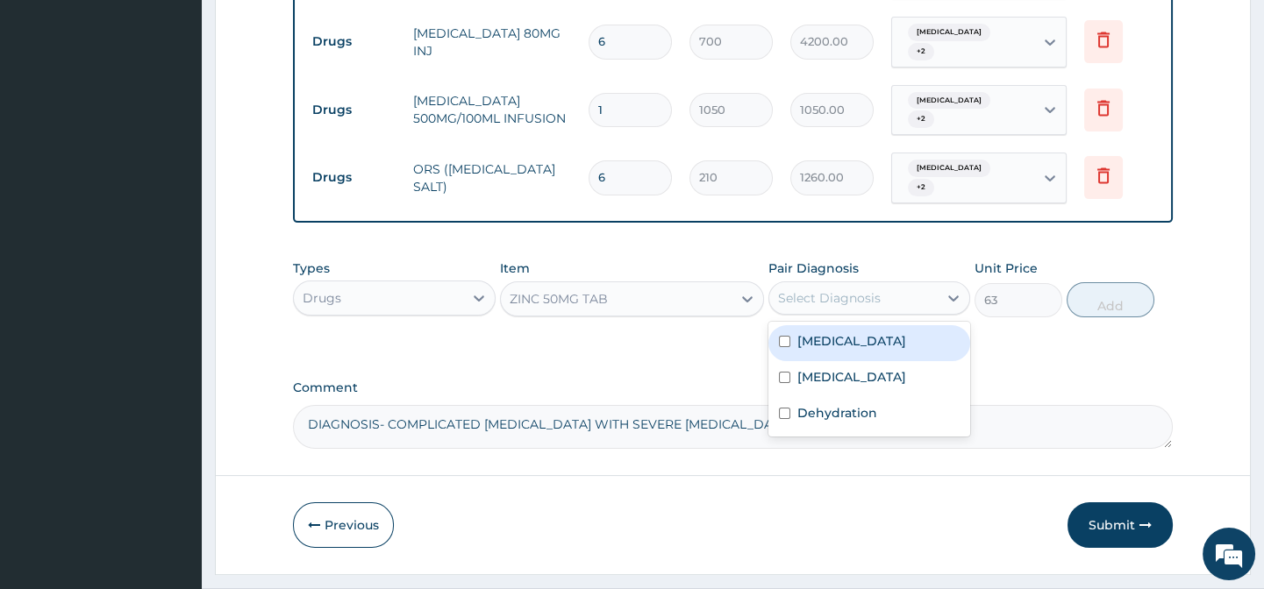
click at [830, 289] on div "Select Diagnosis" at bounding box center [829, 298] width 103 height 18
click at [865, 331] on div "Acute gastroenteritis" at bounding box center [869, 343] width 202 height 36
checkbox input "true"
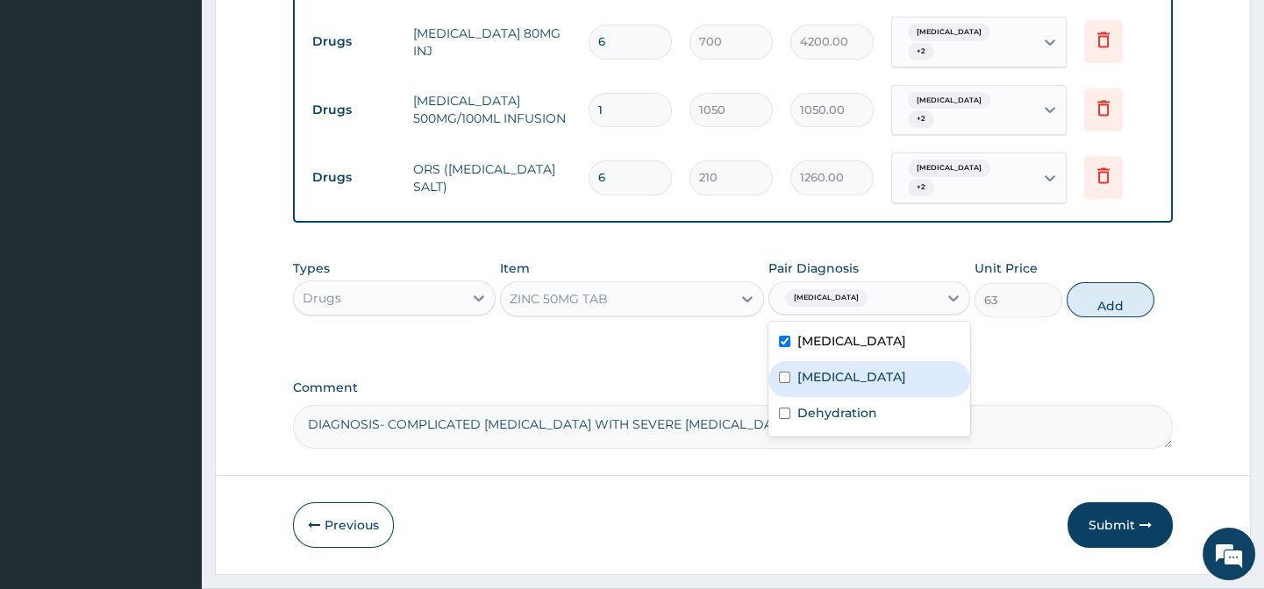
click at [859, 361] on div "Malaria" at bounding box center [869, 379] width 202 height 36
checkbox input "true"
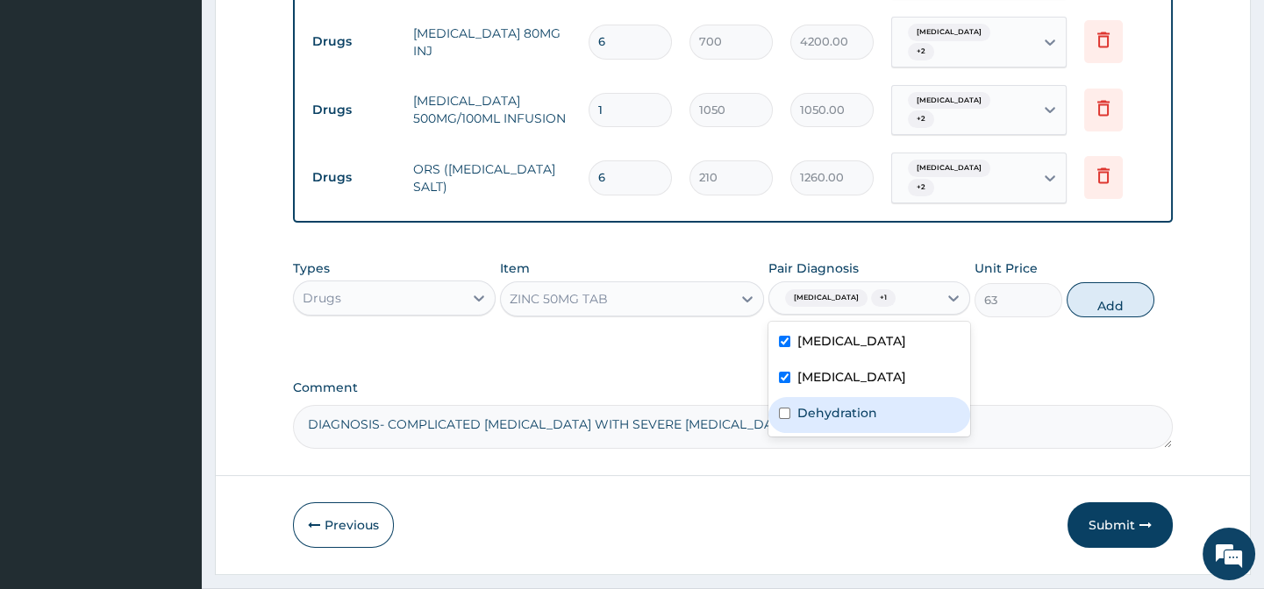
drag, startPoint x: 858, startPoint y: 388, endPoint x: 982, endPoint y: 328, distance: 137.7
click at [858, 404] on label "Dehydration" at bounding box center [837, 413] width 80 height 18
checkbox input "true"
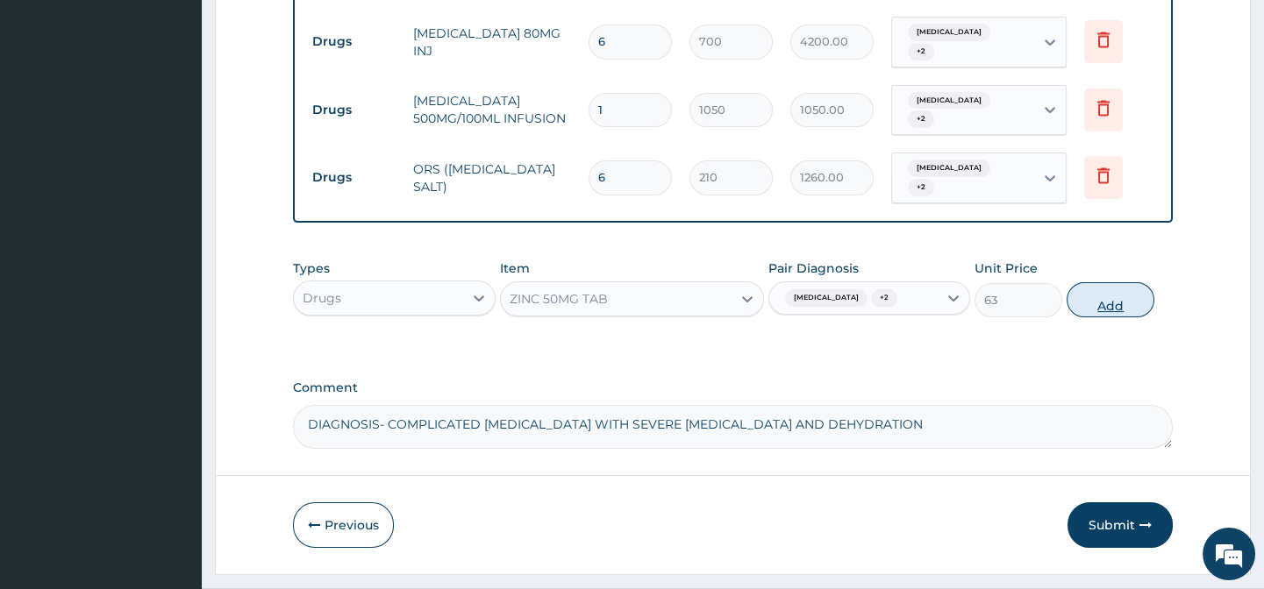
click at [1140, 282] on button "Add" at bounding box center [1110, 299] width 88 height 35
type input "0"
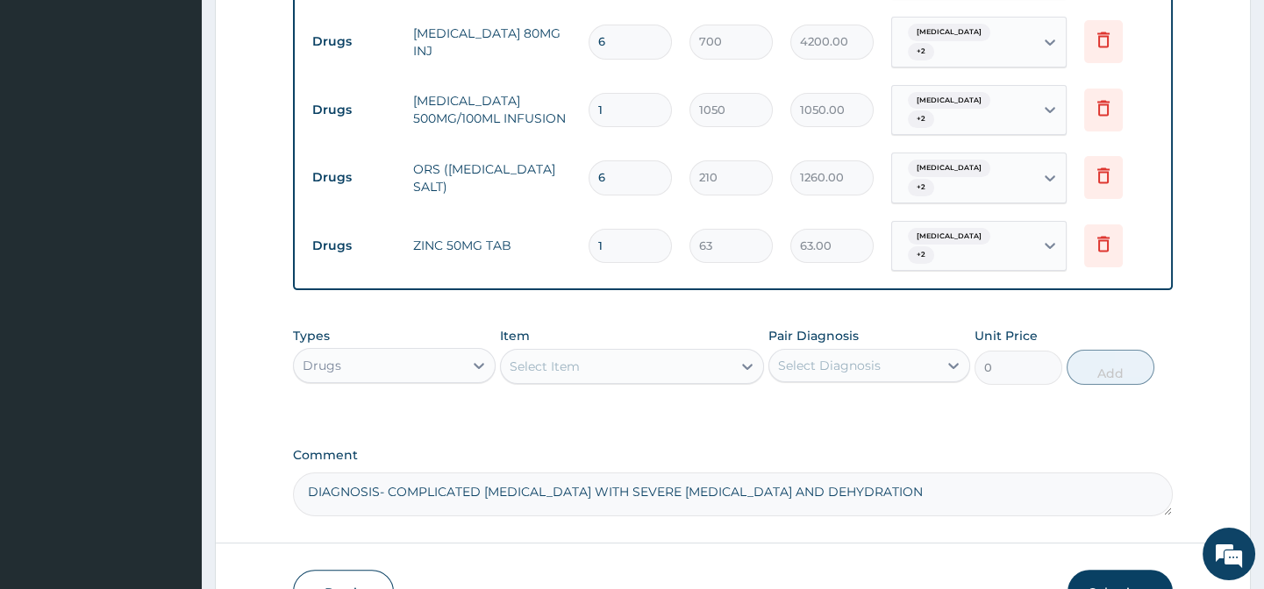
type input "10"
type input "630.00"
type input "10"
click at [572, 358] on div "Select Item" at bounding box center [544, 367] width 70 height 18
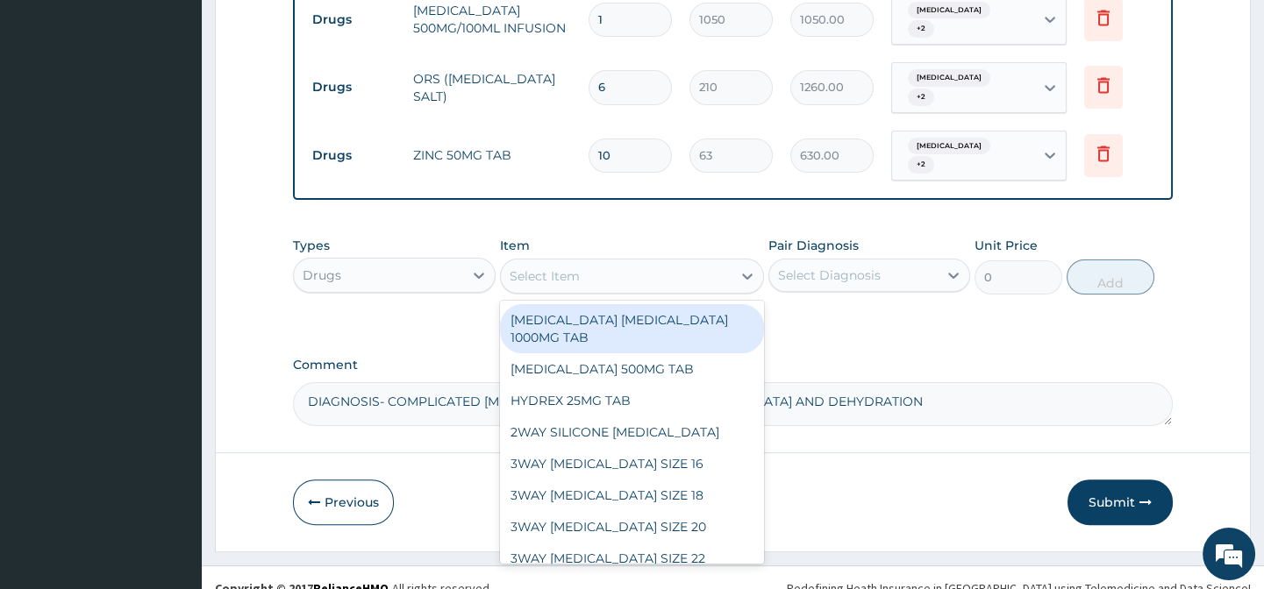
scroll to position [1275, 0]
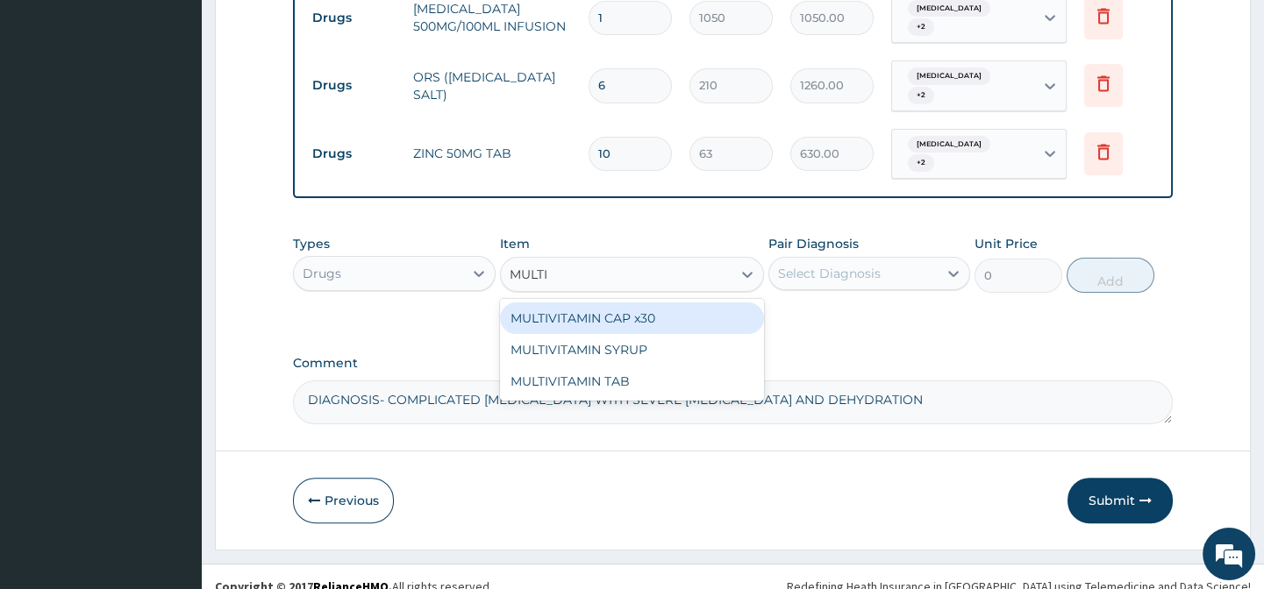
type input "MULTIV"
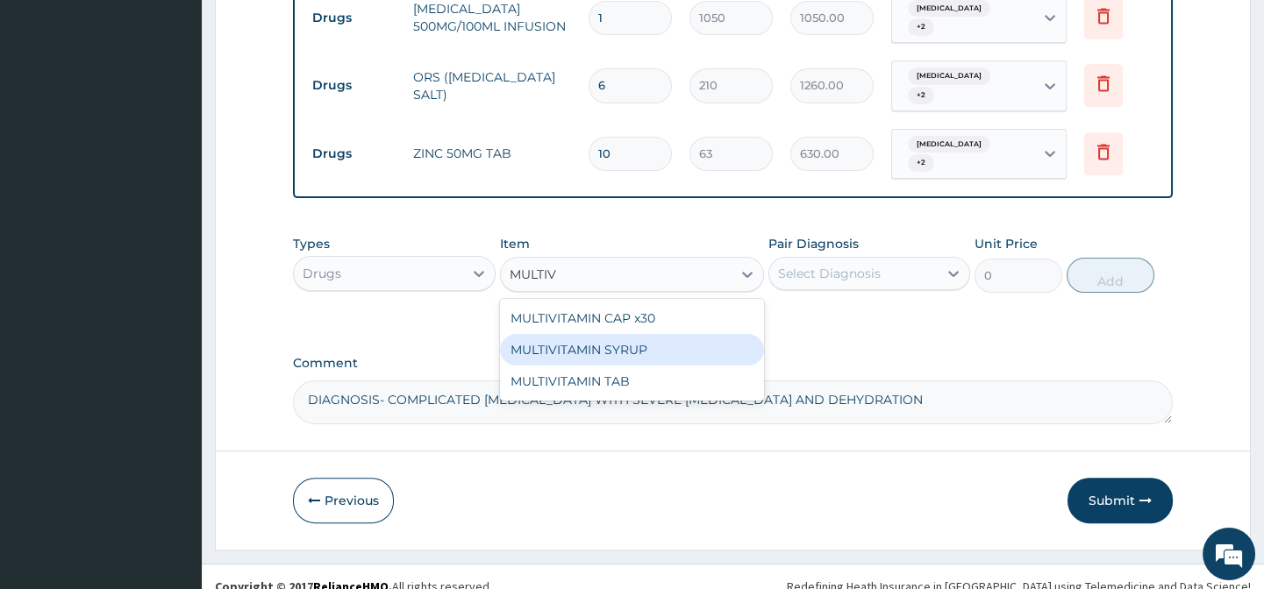
click at [589, 334] on div "MULTIVITAMIN SYRUP" at bounding box center [632, 350] width 264 height 32
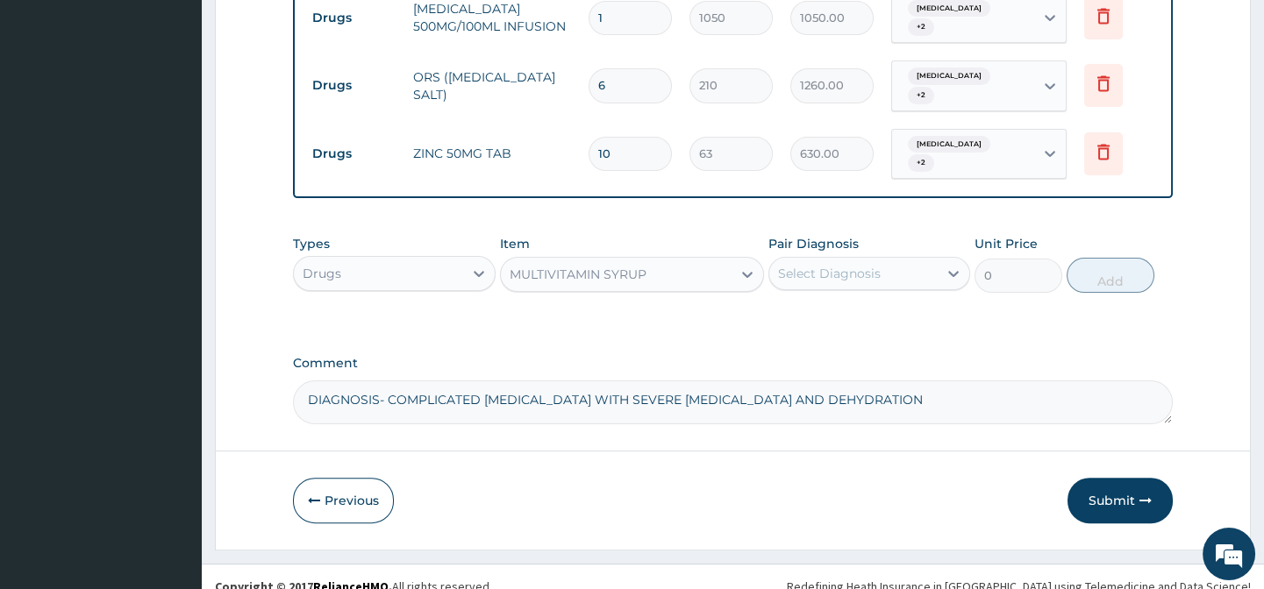
type input "525"
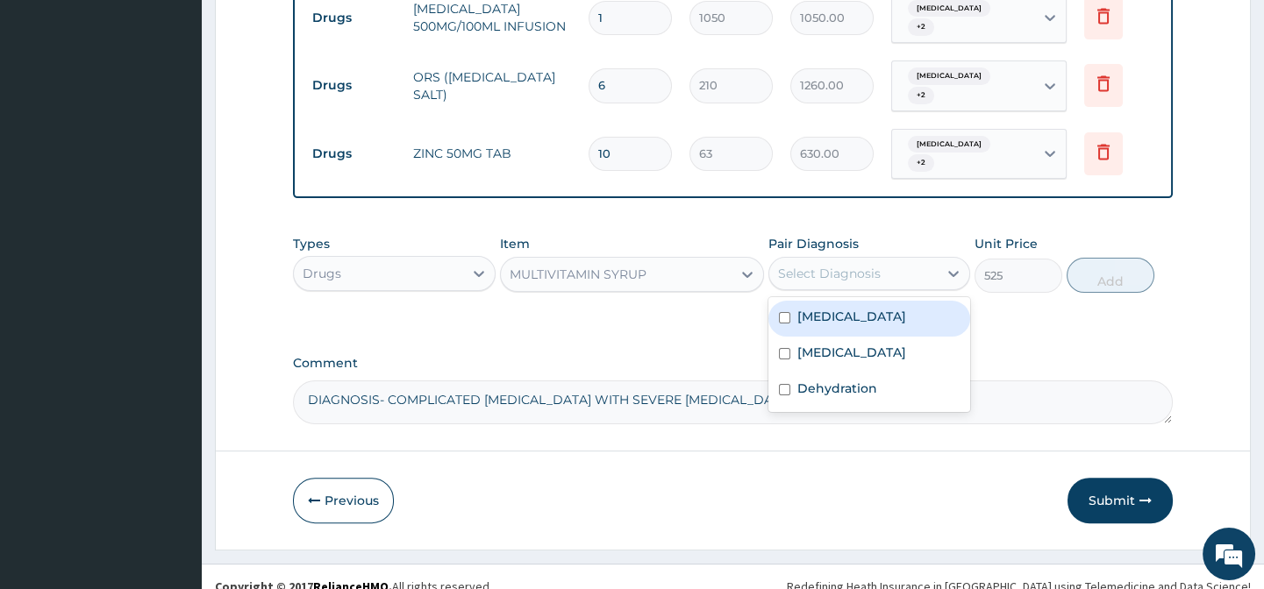
drag, startPoint x: 892, startPoint y: 255, endPoint x: 883, endPoint y: 268, distance: 15.8
click at [891, 260] on div "Select Diagnosis" at bounding box center [853, 274] width 168 height 28
click at [873, 308] on label "Acute gastroenteritis" at bounding box center [851, 317] width 109 height 18
checkbox input "true"
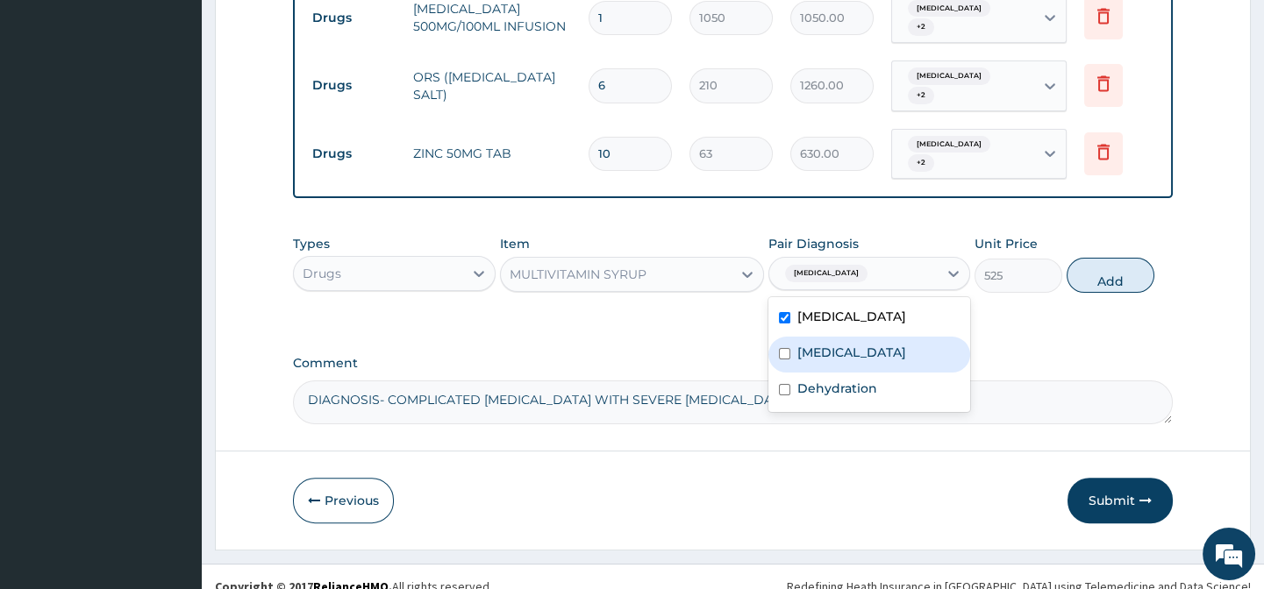
click at [856, 337] on div "Malaria" at bounding box center [869, 355] width 202 height 36
checkbox input "true"
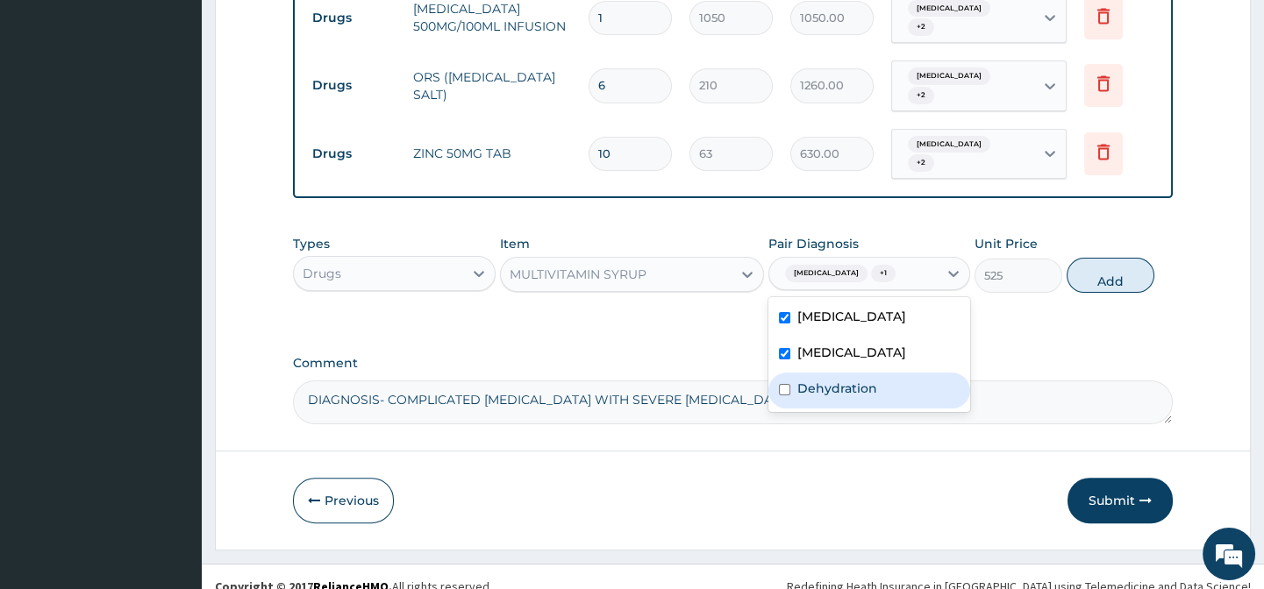
click at [852, 380] on label "Dehydration" at bounding box center [837, 389] width 80 height 18
checkbox input "true"
click at [1095, 258] on button "Add" at bounding box center [1110, 275] width 88 height 35
type input "0"
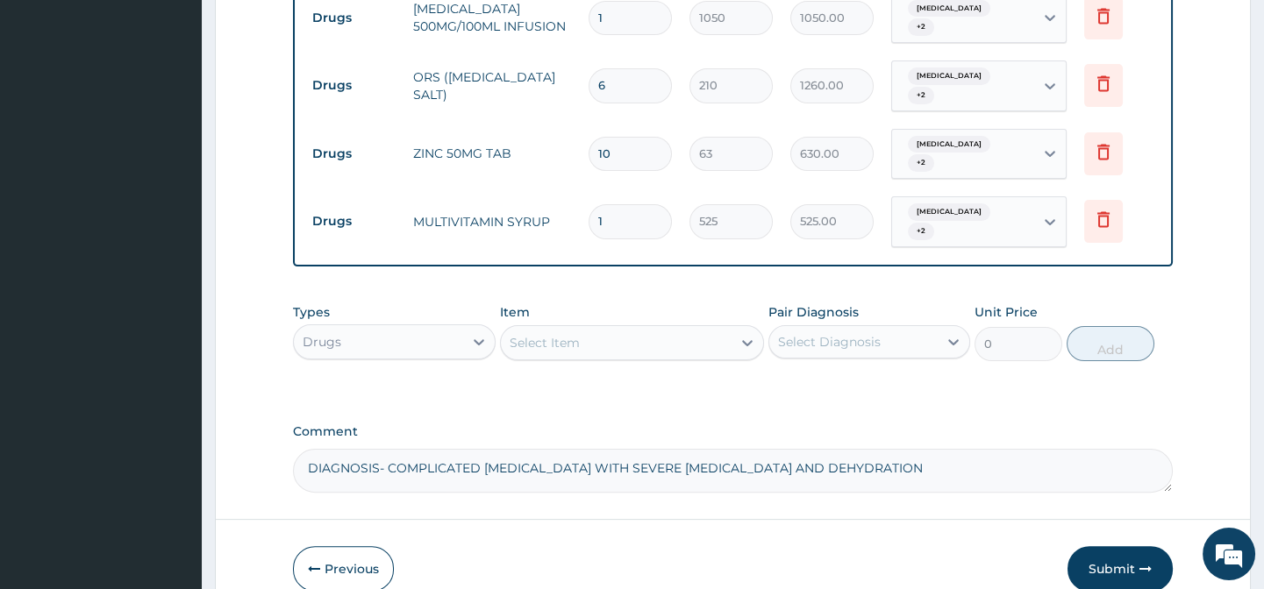
click at [573, 334] on div "Select Item" at bounding box center [544, 343] width 70 height 18
type input "F"
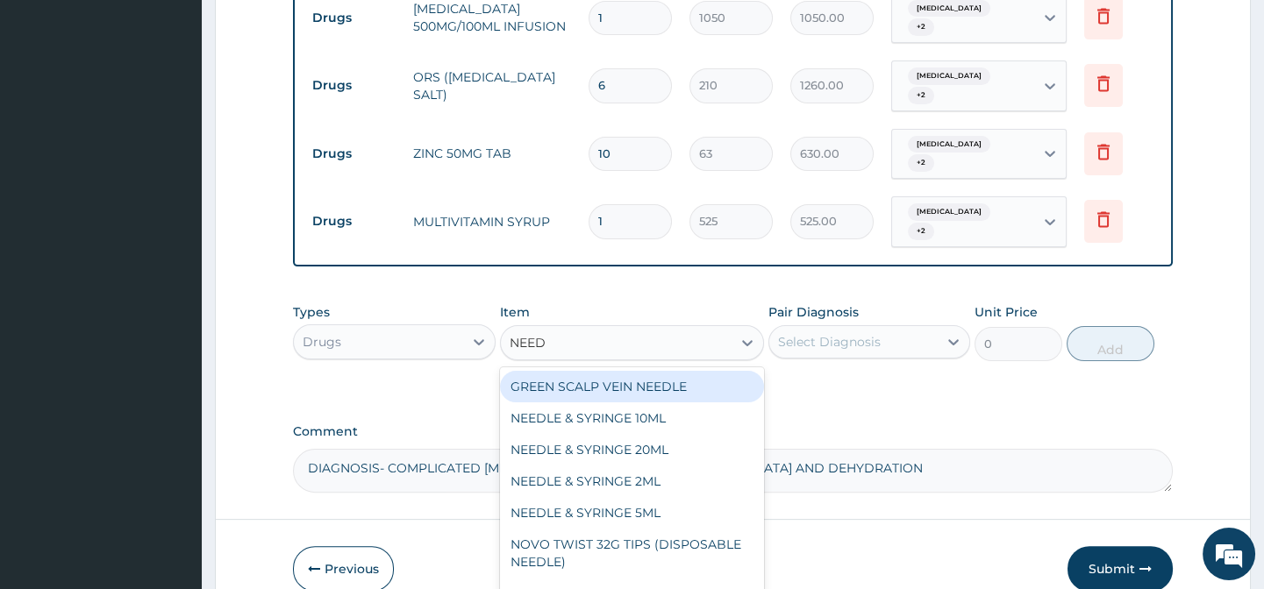
type input "NEEDL"
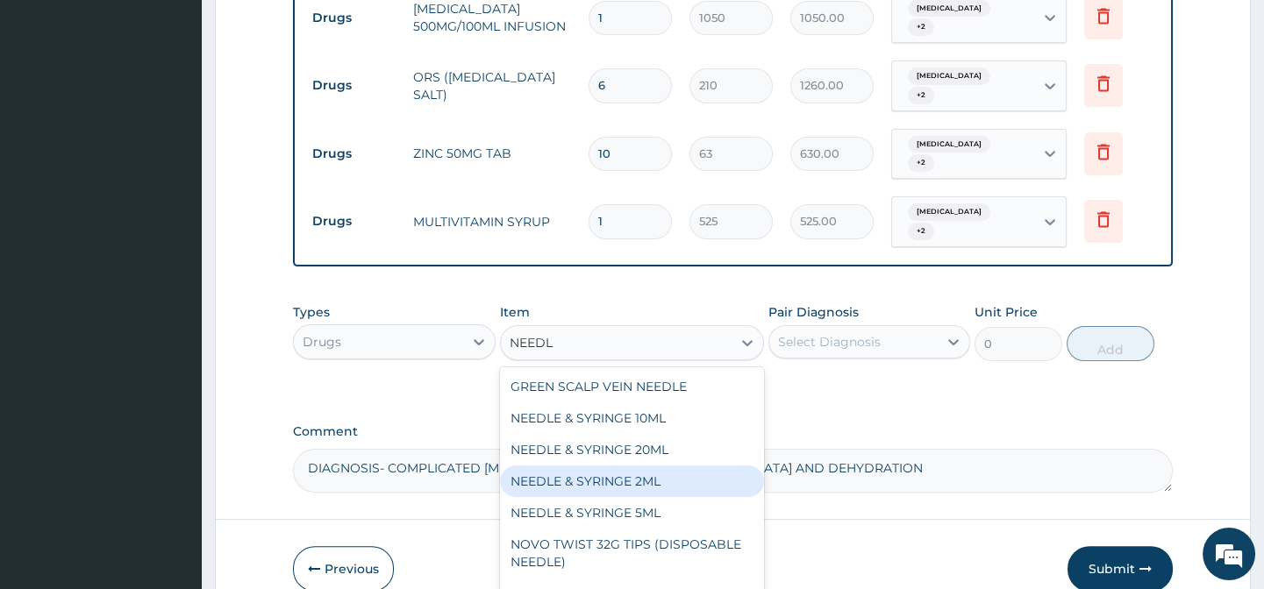
drag, startPoint x: 623, startPoint y: 464, endPoint x: 635, endPoint y: 455, distance: 15.1
click at [623, 466] on div "NEEDLE & SYRINGE 2ML" at bounding box center [632, 482] width 264 height 32
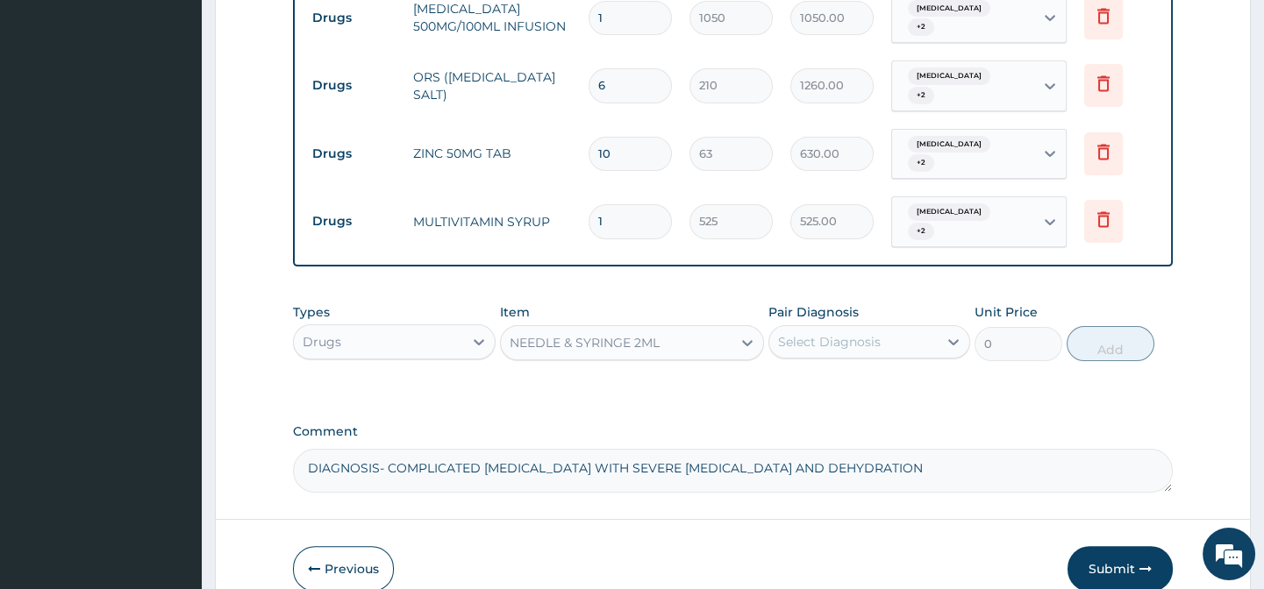
type input "100"
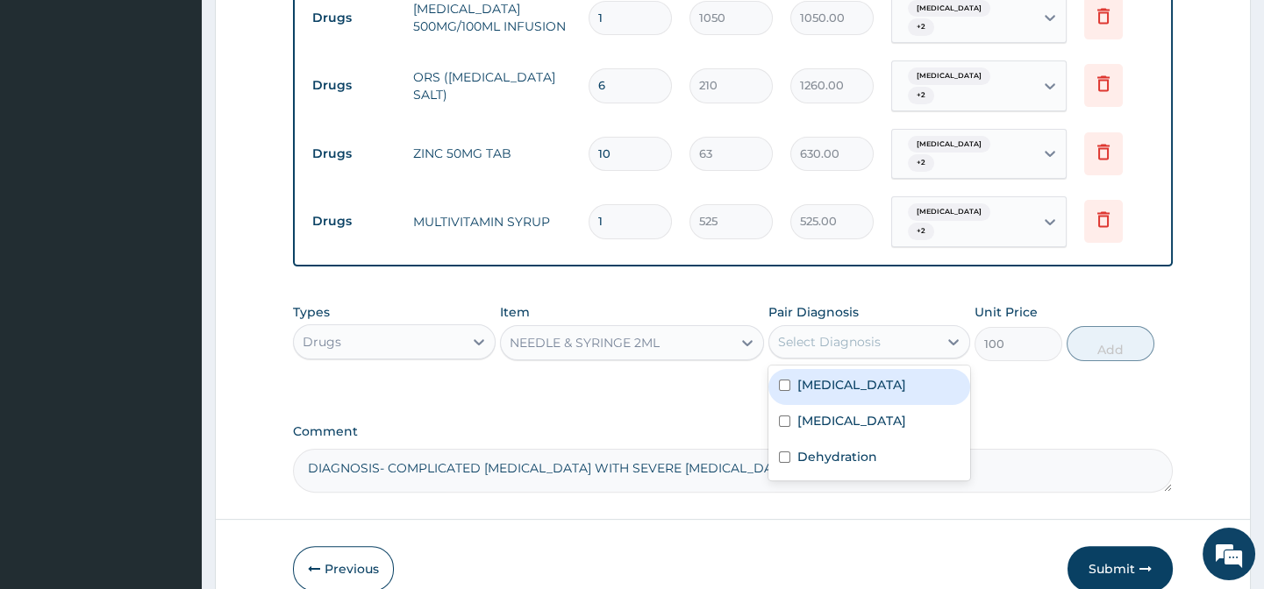
click at [823, 333] on div "Select Diagnosis" at bounding box center [829, 342] width 103 height 18
click at [825, 376] on label "Acute gastroenteritis" at bounding box center [851, 385] width 109 height 18
checkbox input "true"
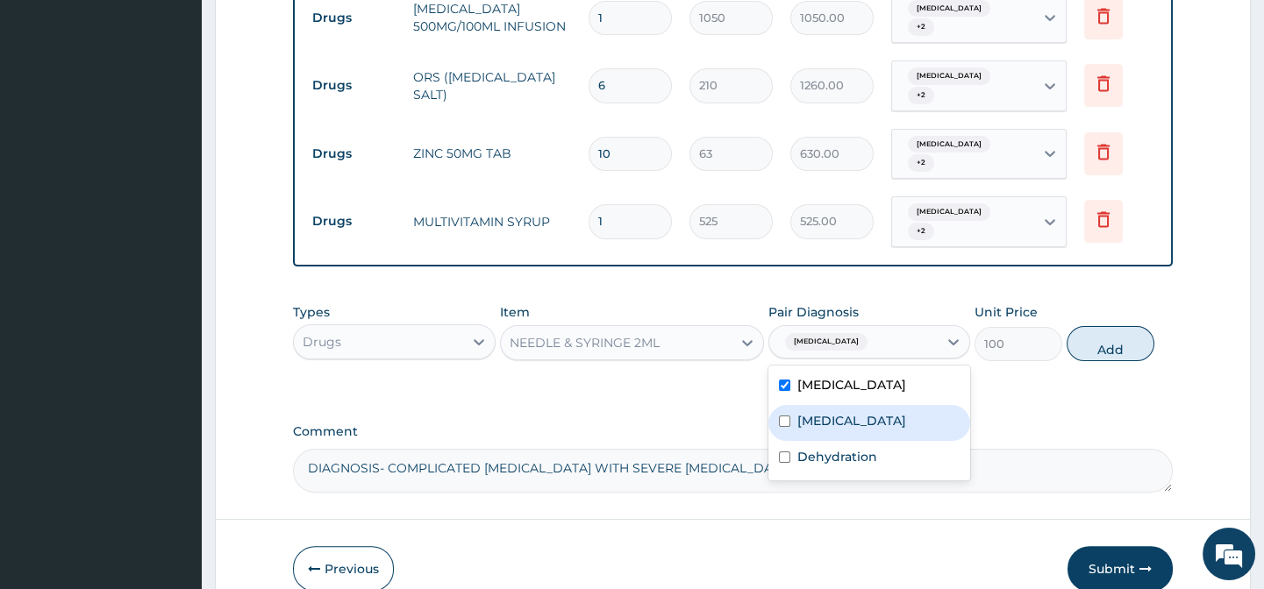
click at [826, 412] on label "Malaria" at bounding box center [851, 421] width 109 height 18
checkbox input "true"
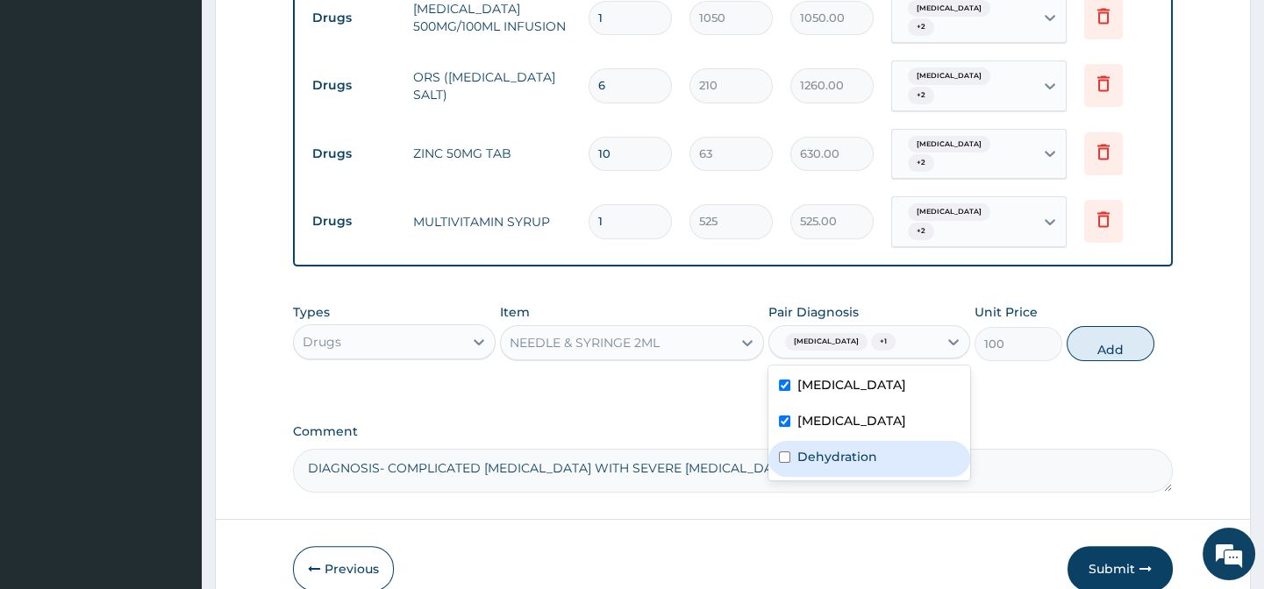
click at [831, 441] on div "Dehydration" at bounding box center [869, 459] width 202 height 36
checkbox input "true"
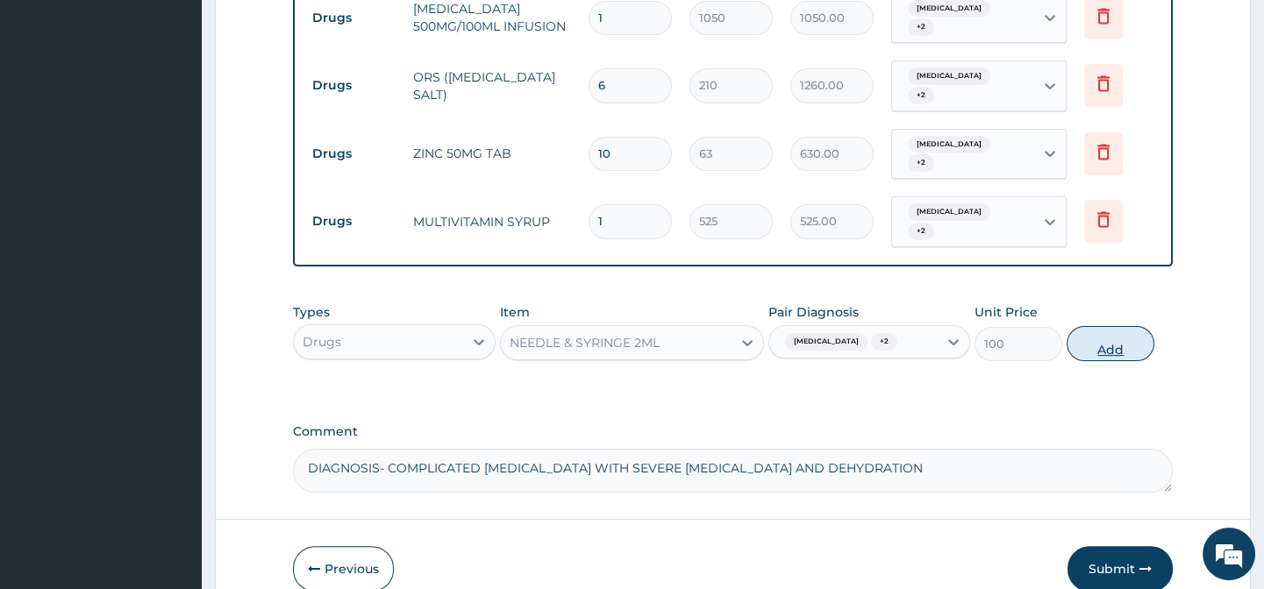
click at [1129, 326] on button "Add" at bounding box center [1110, 343] width 88 height 35
type input "0"
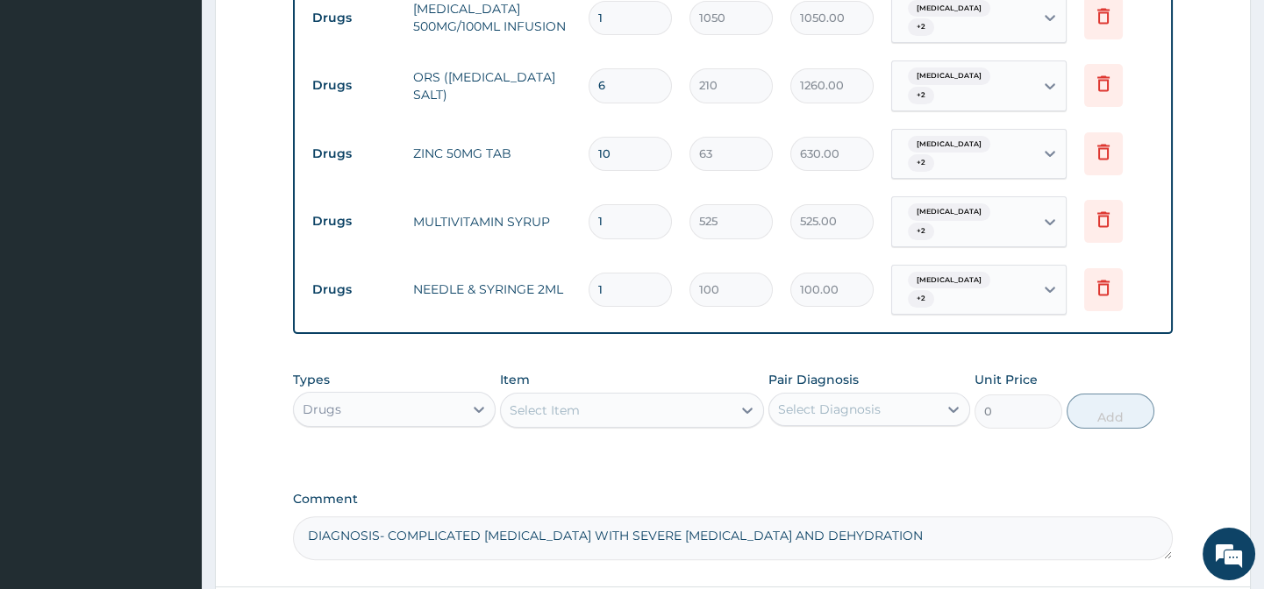
type input "11"
type input "1100.00"
type input "11"
click at [586, 396] on div "Select Item" at bounding box center [616, 410] width 231 height 28
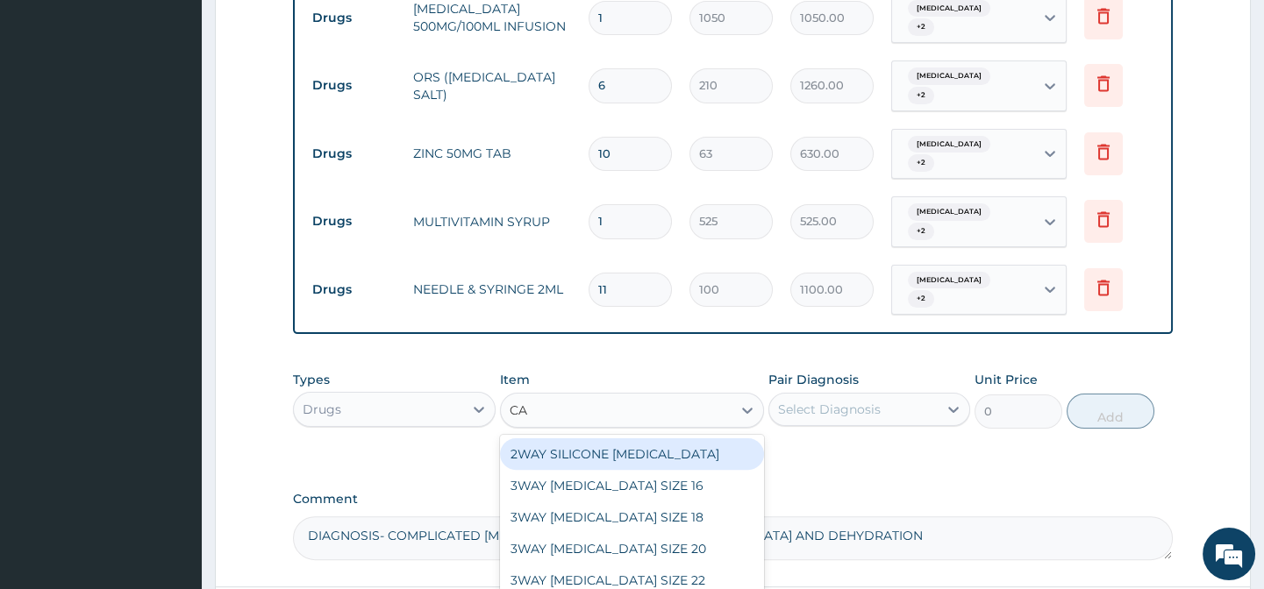
type input "CAN"
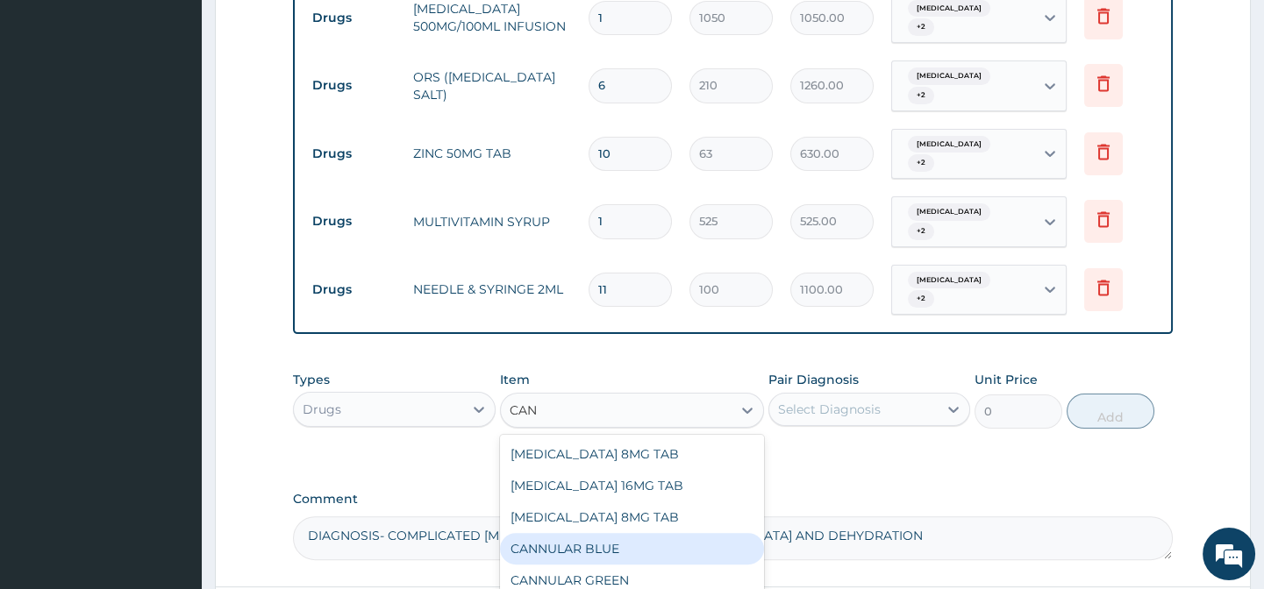
click at [603, 535] on div "CANNULAR BLUE" at bounding box center [632, 549] width 264 height 32
type input "525"
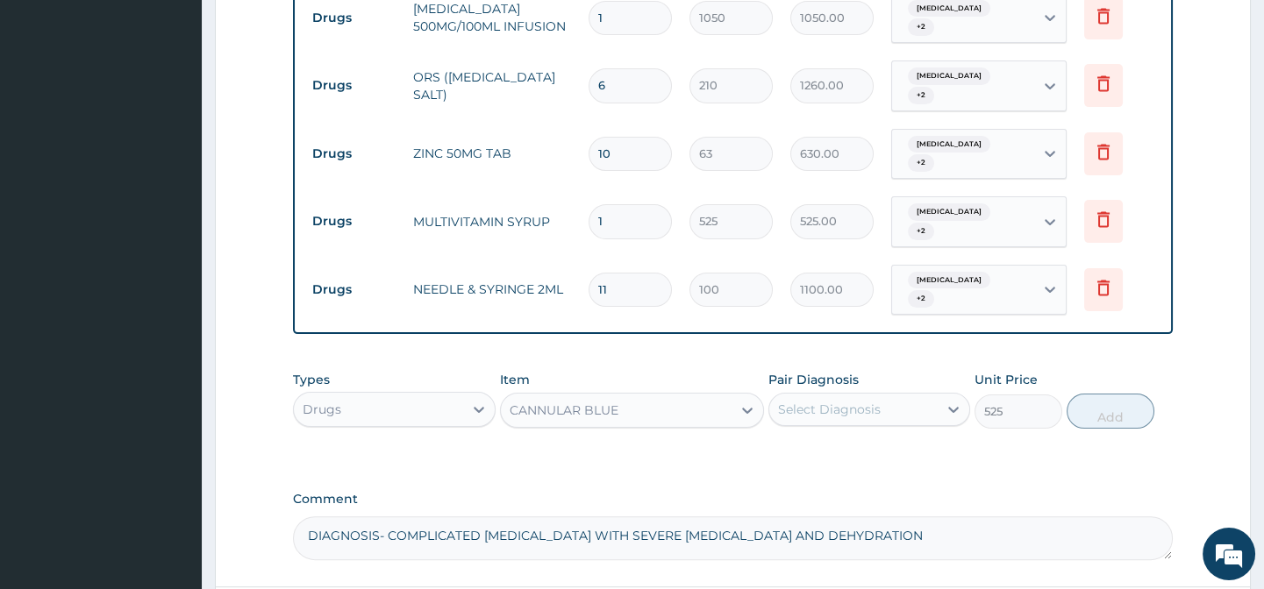
click at [847, 401] on div "Select Diagnosis" at bounding box center [829, 410] width 103 height 18
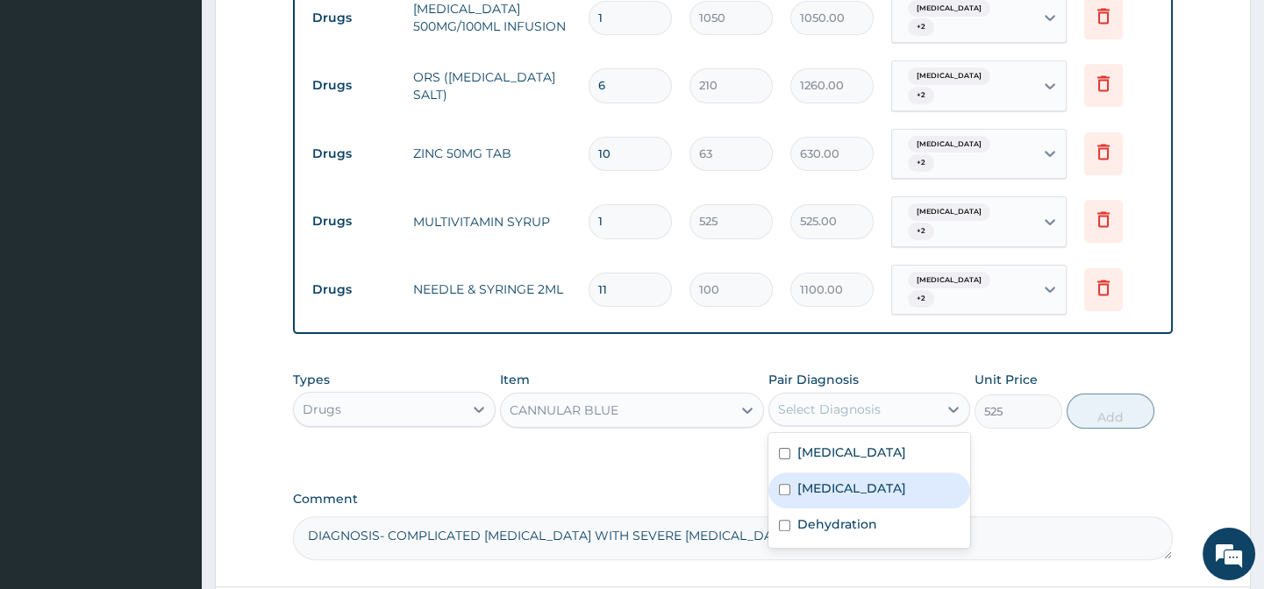
drag, startPoint x: 813, startPoint y: 466, endPoint x: 827, endPoint y: 422, distance: 46.0
click at [814, 480] on label "Malaria" at bounding box center [851, 489] width 109 height 18
checkbox input "true"
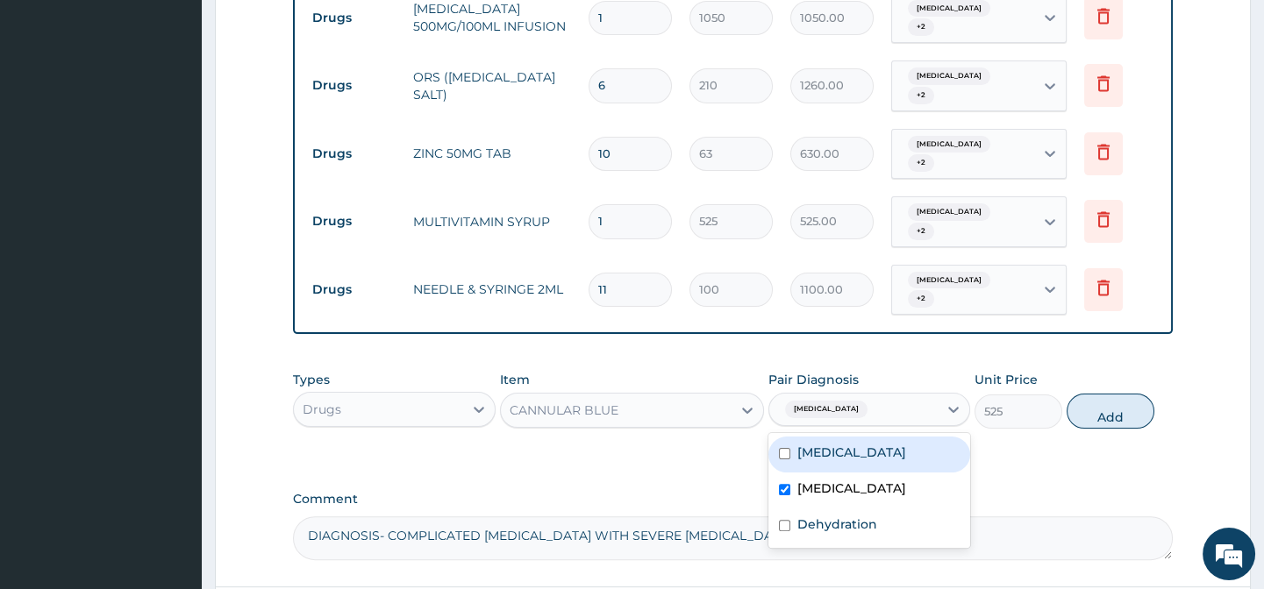
click at [827, 437] on div "Acute gastroenteritis" at bounding box center [869, 455] width 202 height 36
checkbox input "true"
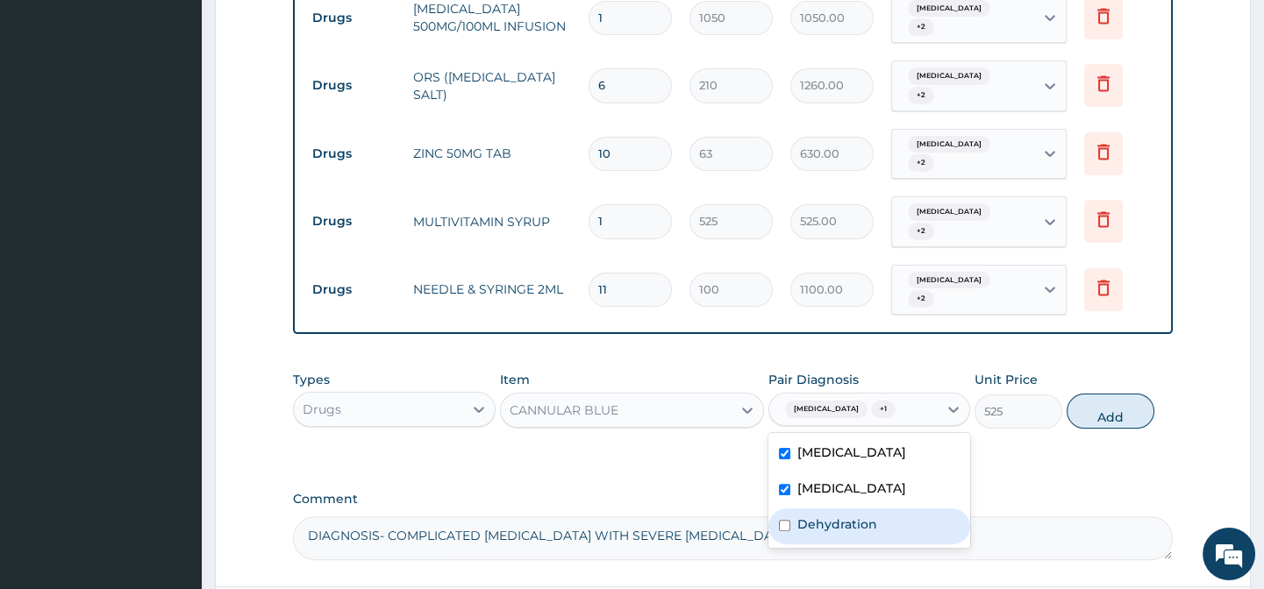
drag, startPoint x: 819, startPoint y: 517, endPoint x: 943, endPoint y: 488, distance: 127.2
click at [824, 509] on div "Dehydration" at bounding box center [869, 527] width 202 height 36
checkbox input "true"
click at [1080, 398] on button "Add" at bounding box center [1110, 411] width 88 height 35
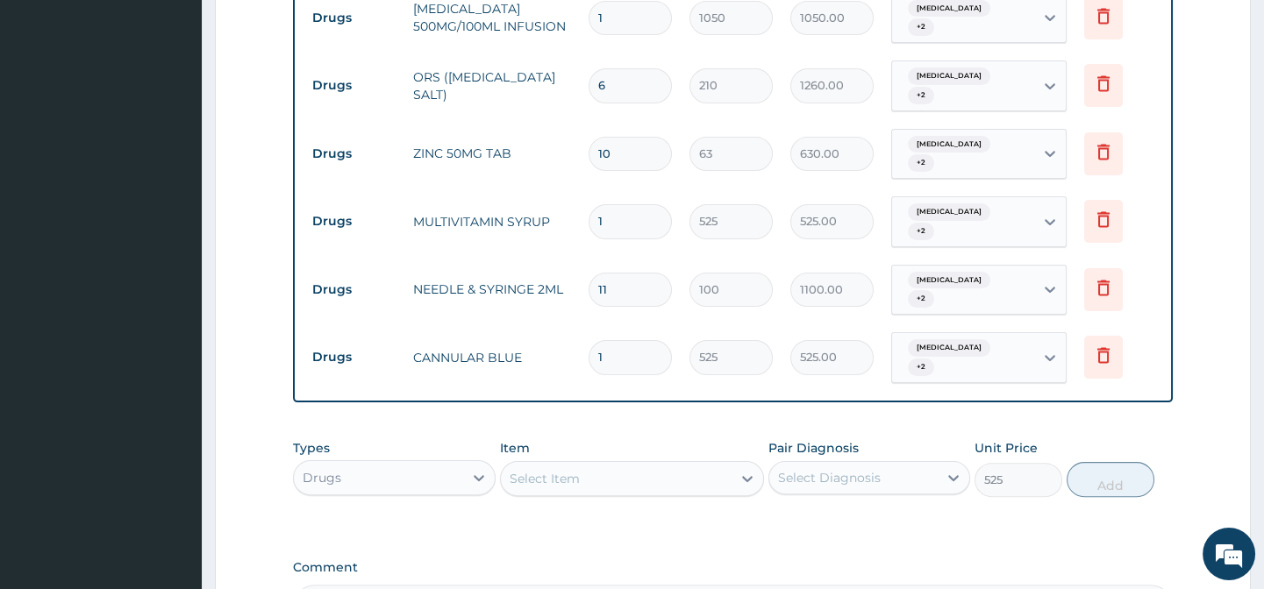
type input "0"
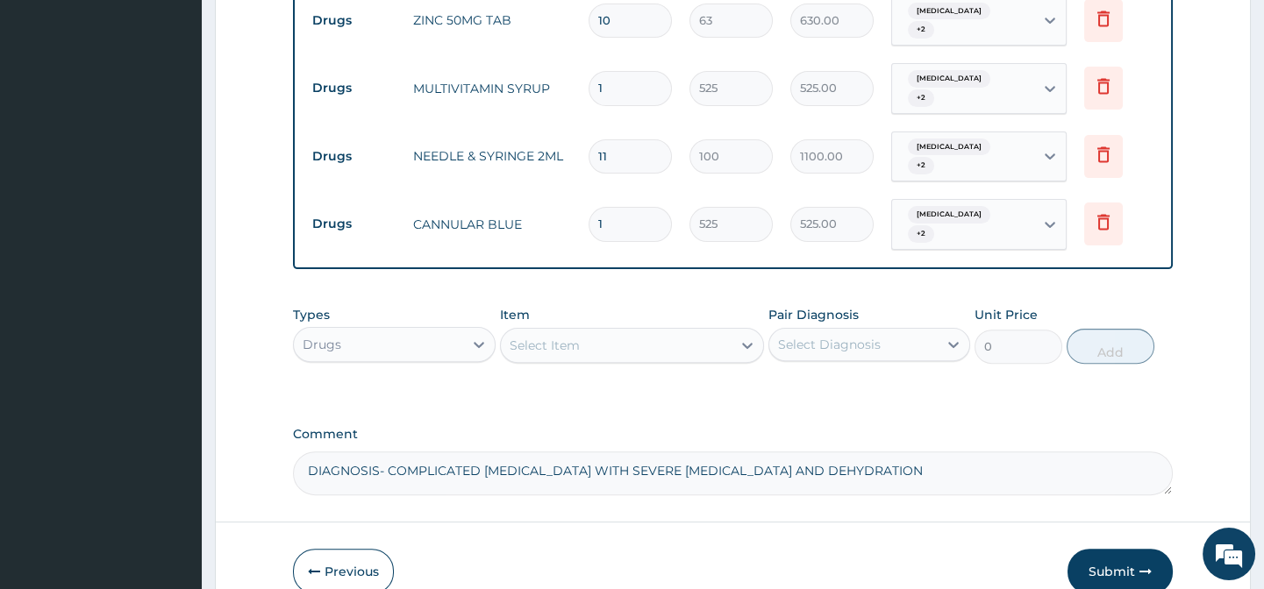
scroll to position [1435, 0]
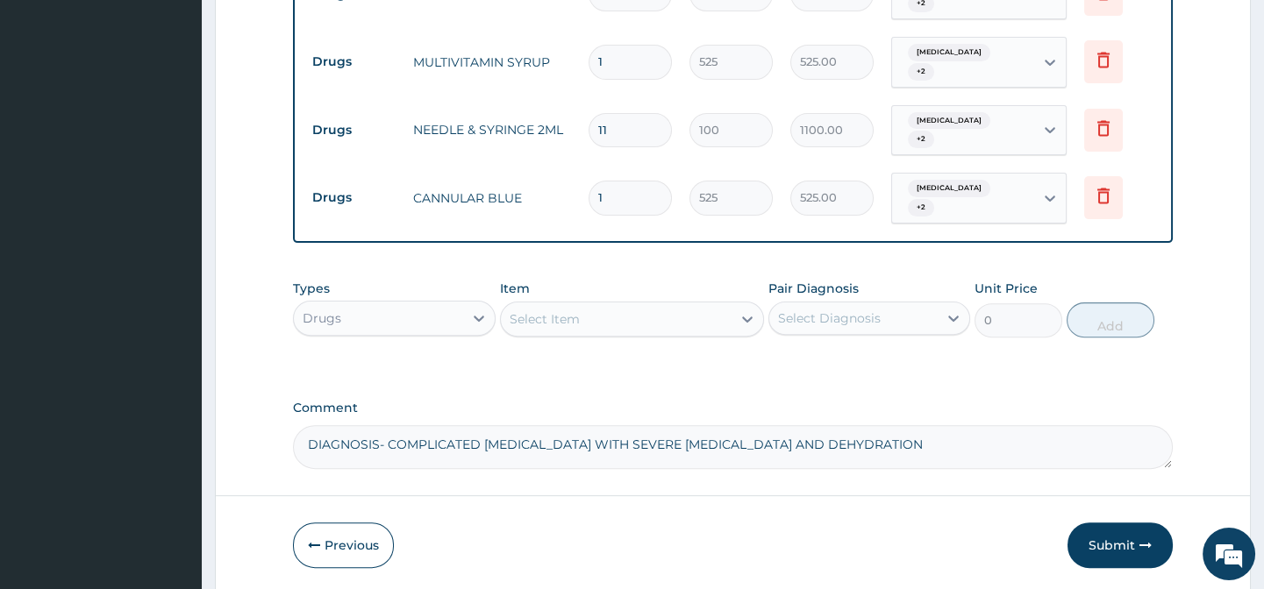
click at [570, 310] on div "Select Item" at bounding box center [544, 319] width 70 height 18
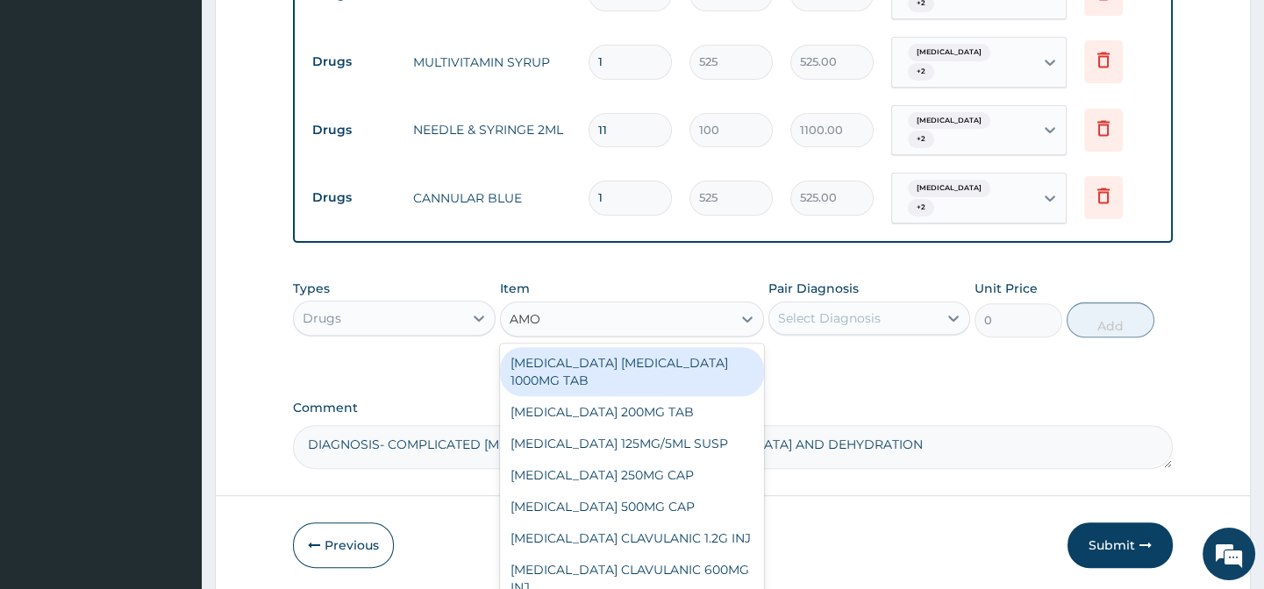
type input "AMOX"
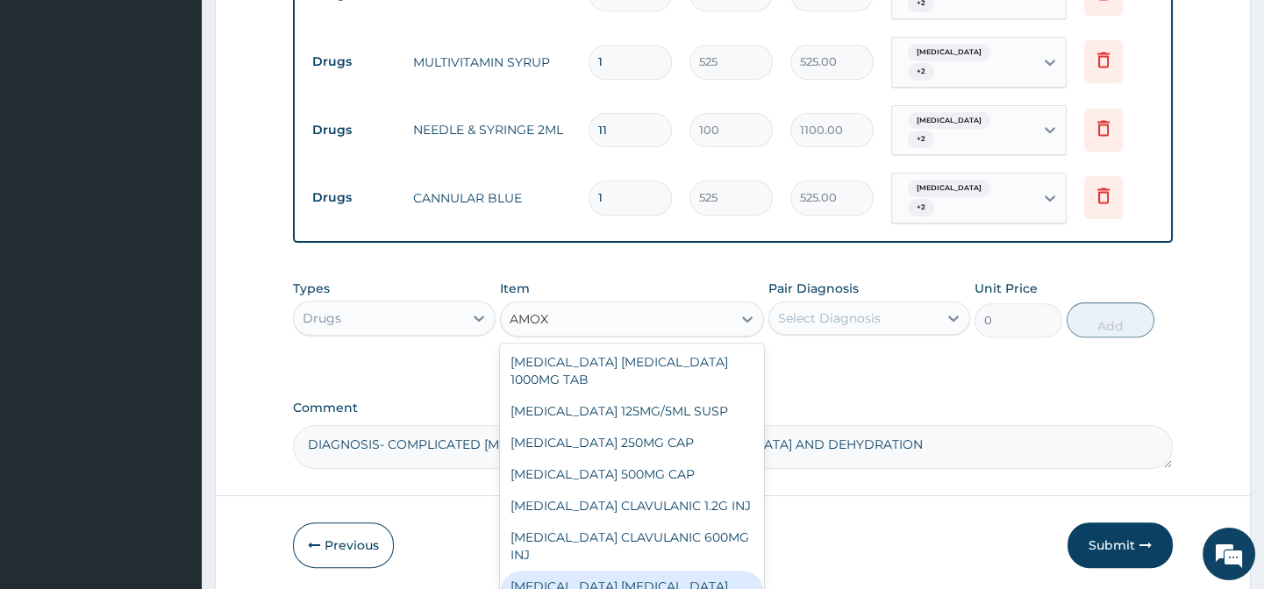
scroll to position [0, 0]
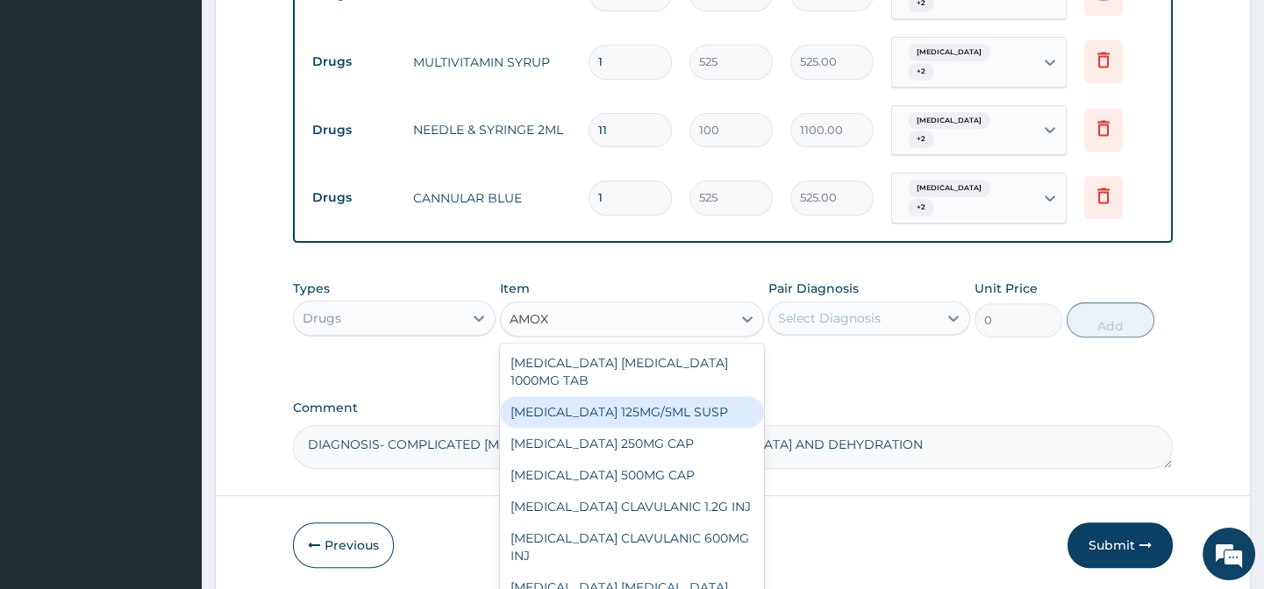
click at [673, 396] on div "[MEDICAL_DATA] 125MG/5ML SUSP" at bounding box center [632, 412] width 264 height 32
type input "840"
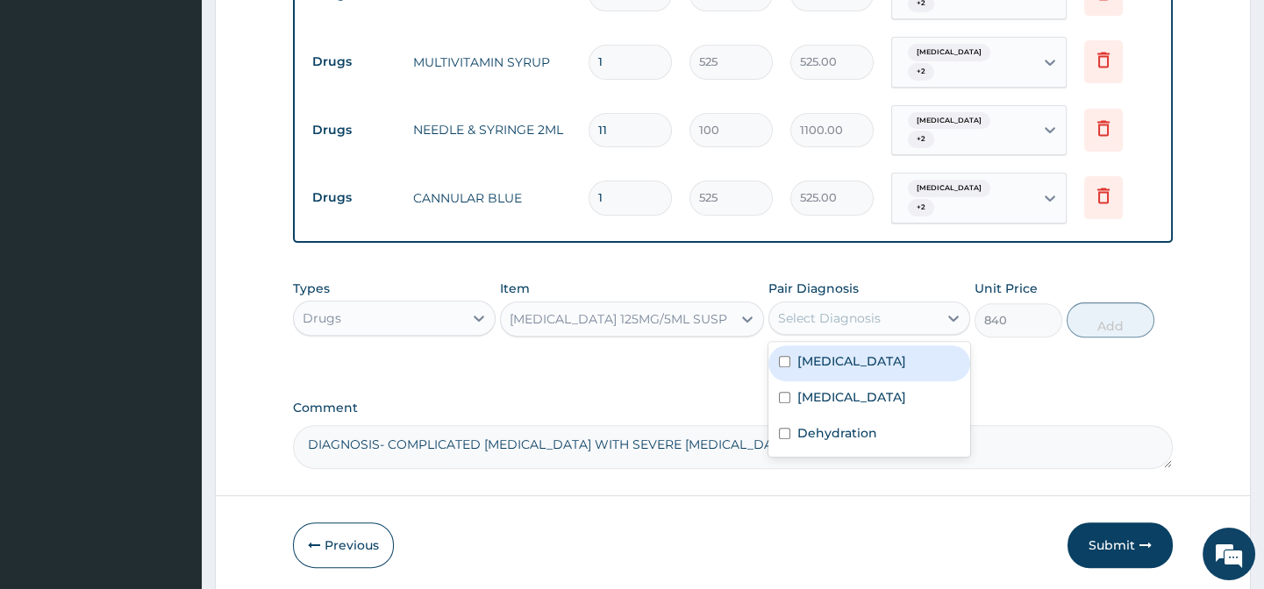
click at [823, 304] on div "Select Diagnosis" at bounding box center [853, 318] width 168 height 28
click at [841, 353] on label "Acute gastroenteritis" at bounding box center [851, 362] width 109 height 18
checkbox input "true"
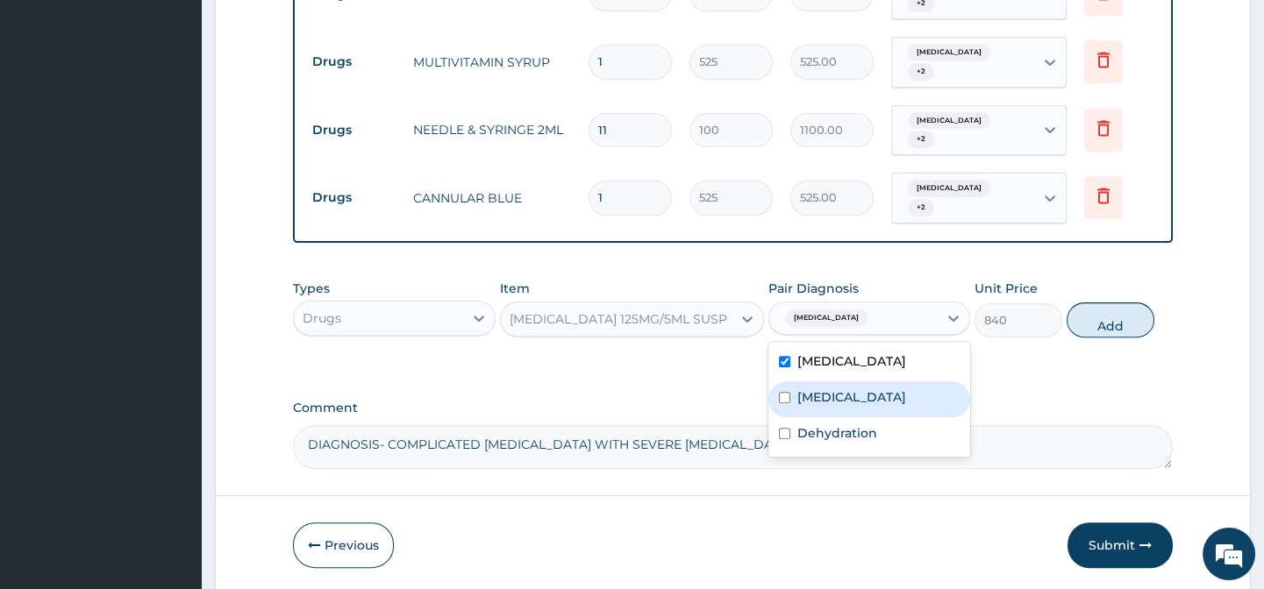
click at [832, 388] on label "Malaria" at bounding box center [851, 397] width 109 height 18
checkbox input "true"
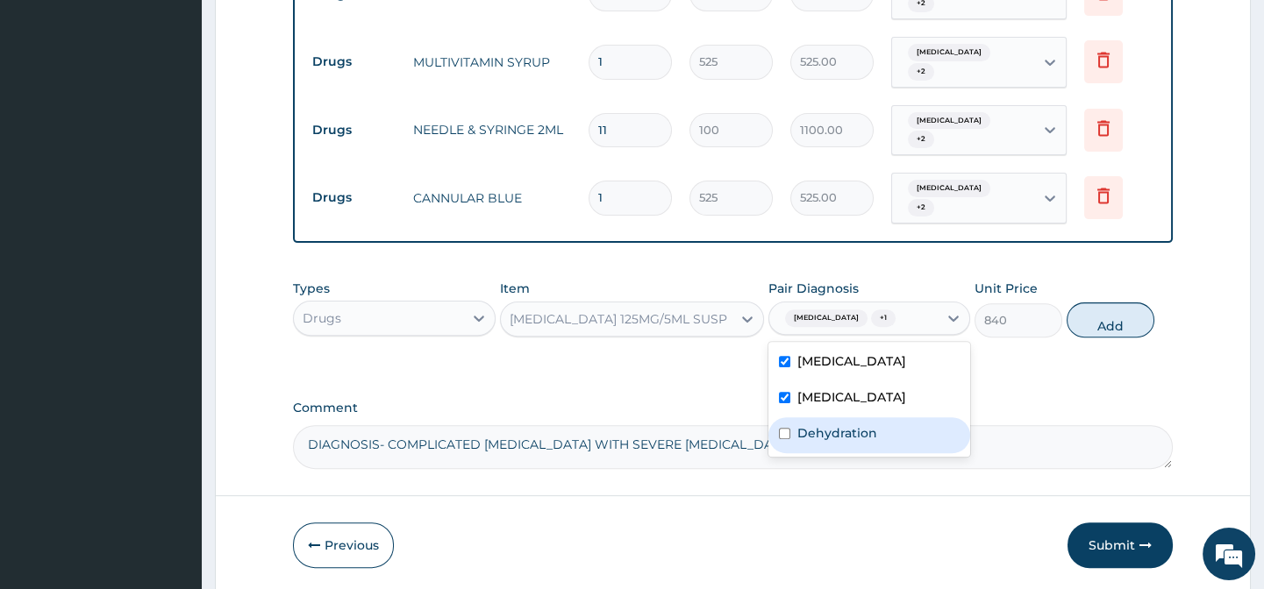
click at [841, 424] on label "Dehydration" at bounding box center [837, 433] width 80 height 18
checkbox input "true"
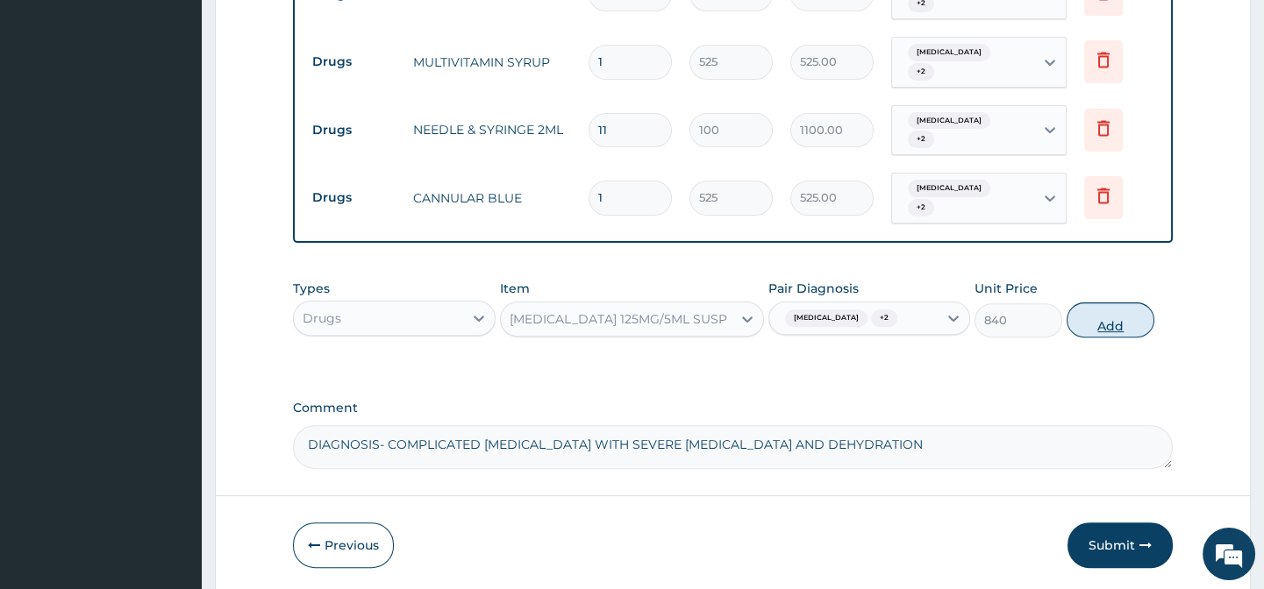
click at [1112, 303] on button "Add" at bounding box center [1110, 320] width 88 height 35
type input "0"
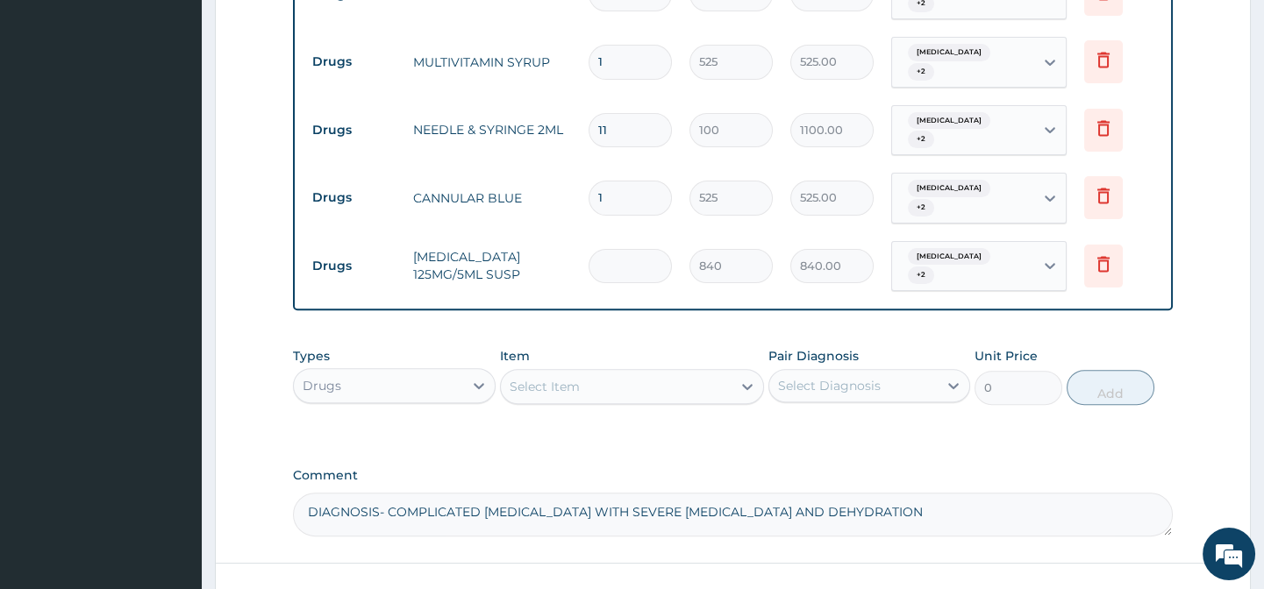
type input "0.00"
type input "2"
type input "1680.00"
type input "2"
click at [522, 378] on div "Select Item" at bounding box center [544, 387] width 70 height 18
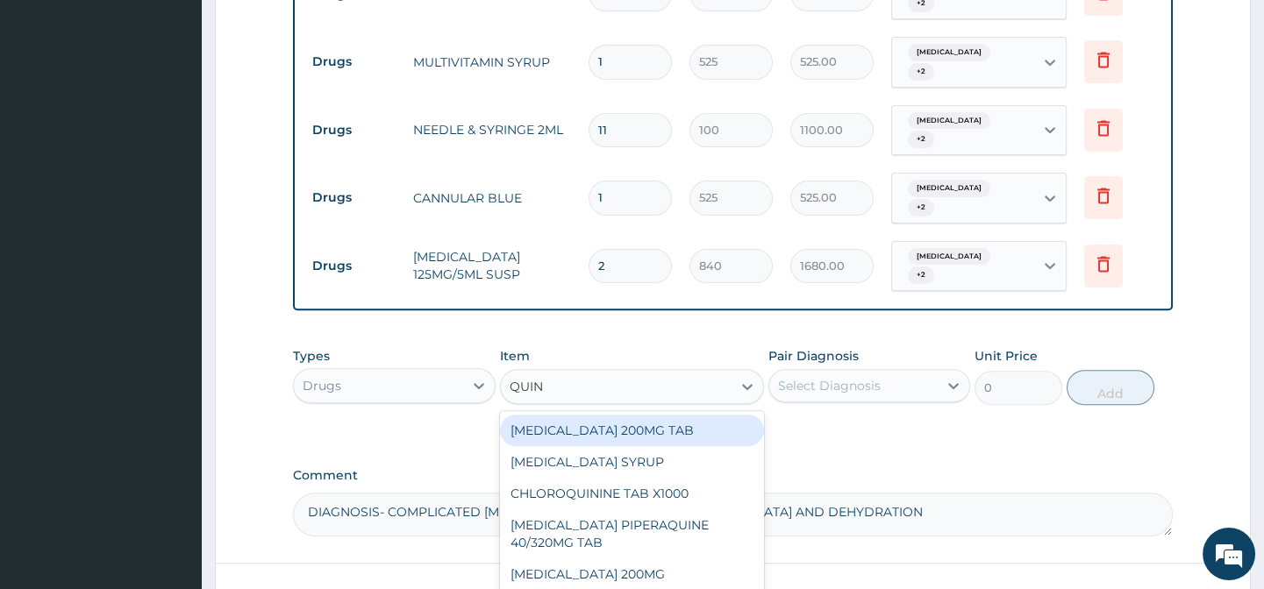
type input "QUINI"
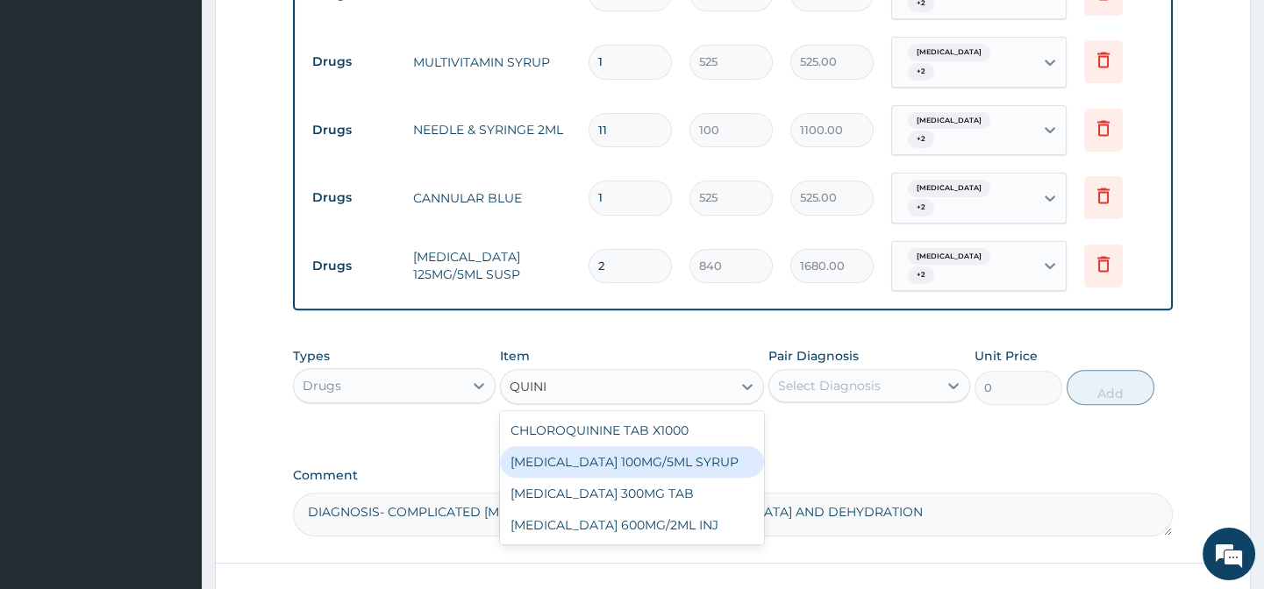
click at [641, 446] on div "[MEDICAL_DATA] 100MG/5ML SYRUP" at bounding box center [632, 462] width 264 height 32
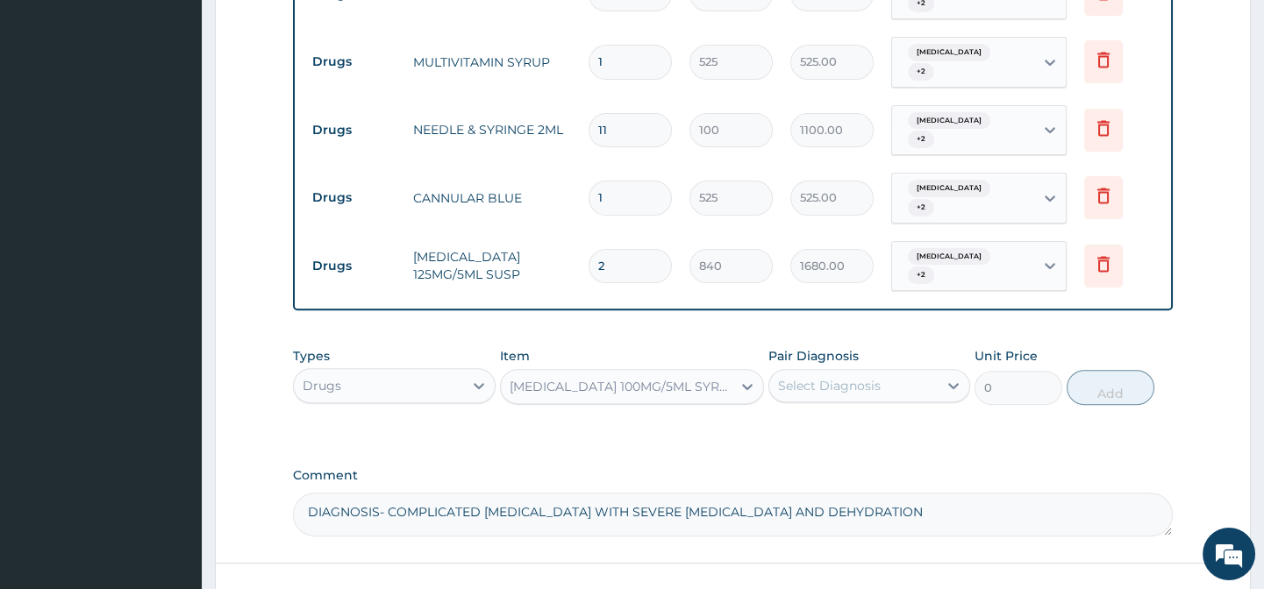
type input "1575"
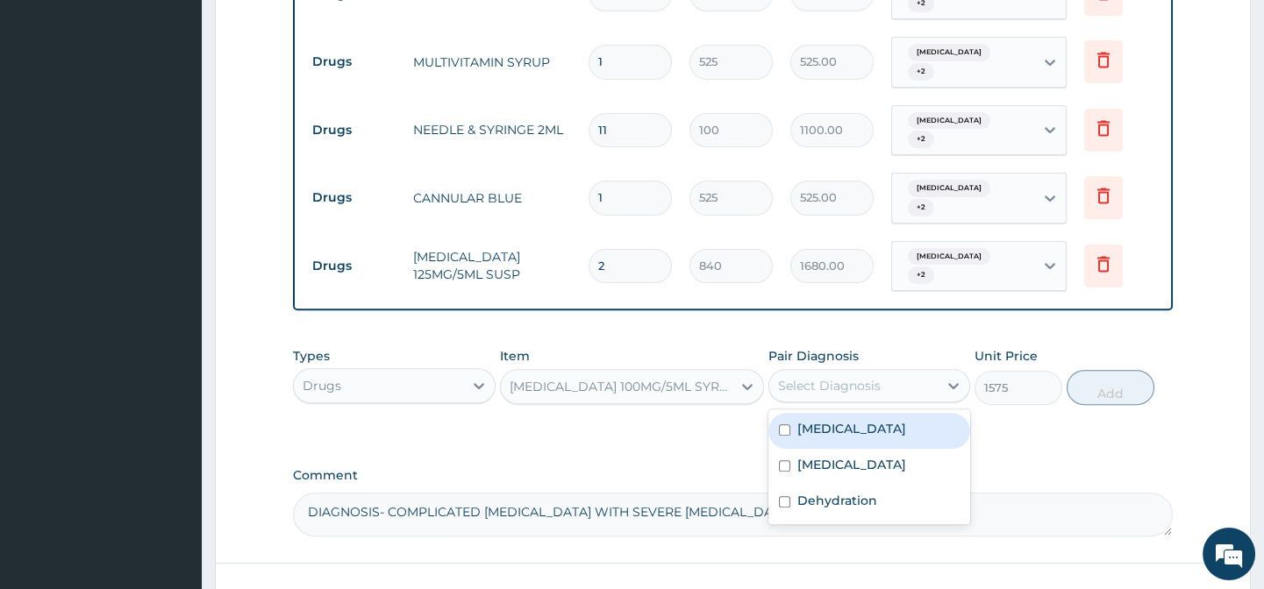
drag, startPoint x: 887, startPoint y: 357, endPoint x: 876, endPoint y: 369, distance: 16.8
click at [887, 372] on div "Select Diagnosis" at bounding box center [853, 386] width 168 height 28
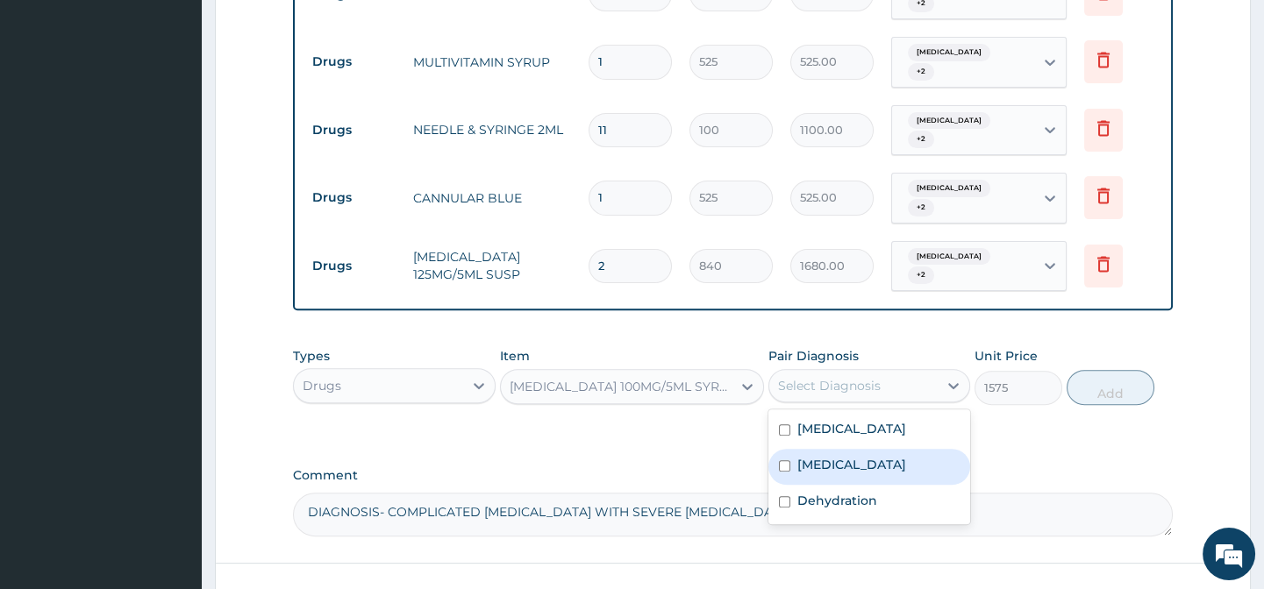
click at [867, 449] on div "Malaria" at bounding box center [869, 467] width 202 height 36
checkbox input "true"
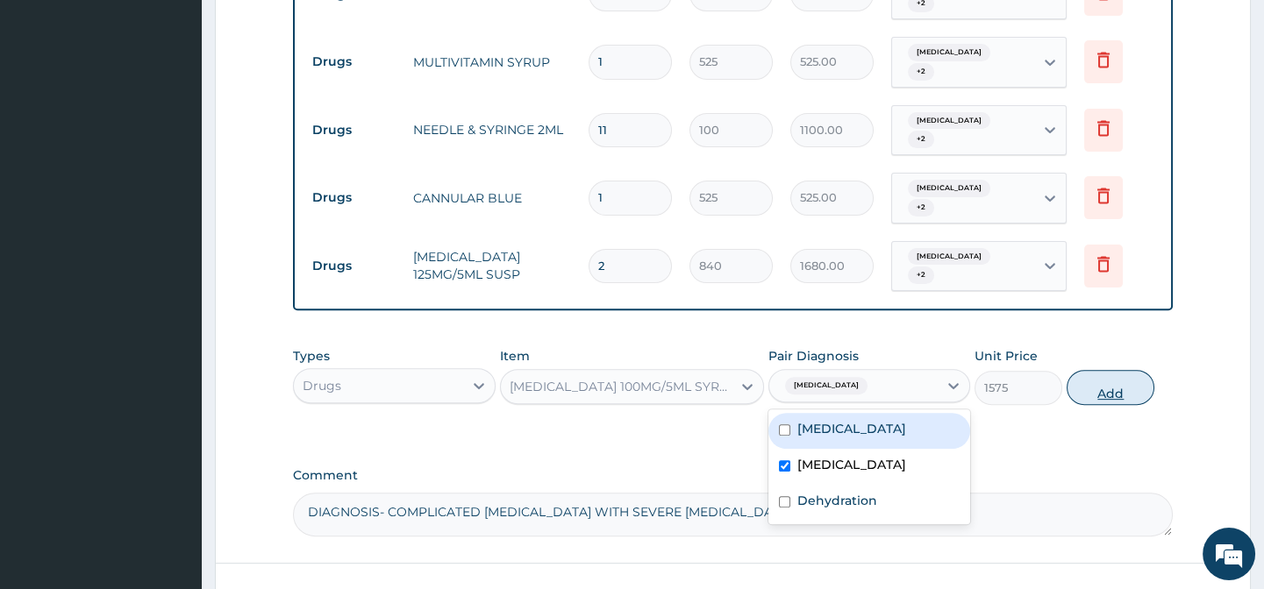
click at [1087, 370] on button "Add" at bounding box center [1110, 387] width 88 height 35
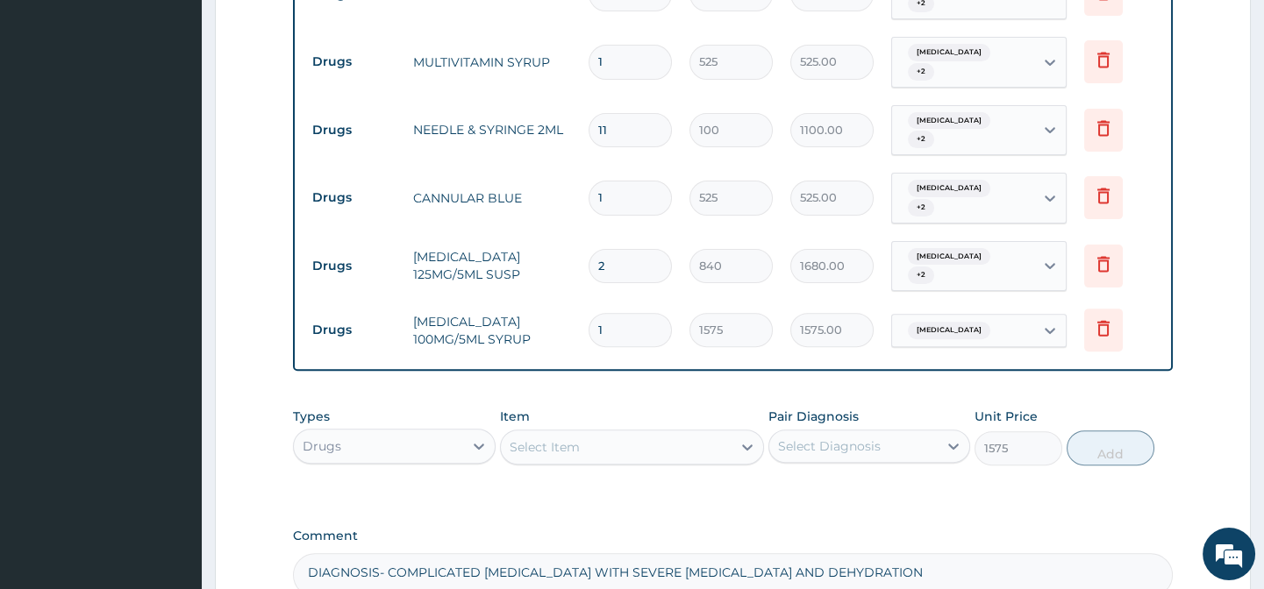
type input "0"
click at [566, 438] on div "Select Item" at bounding box center [544, 447] width 70 height 18
click at [413, 432] on div "Drugs" at bounding box center [378, 446] width 168 height 28
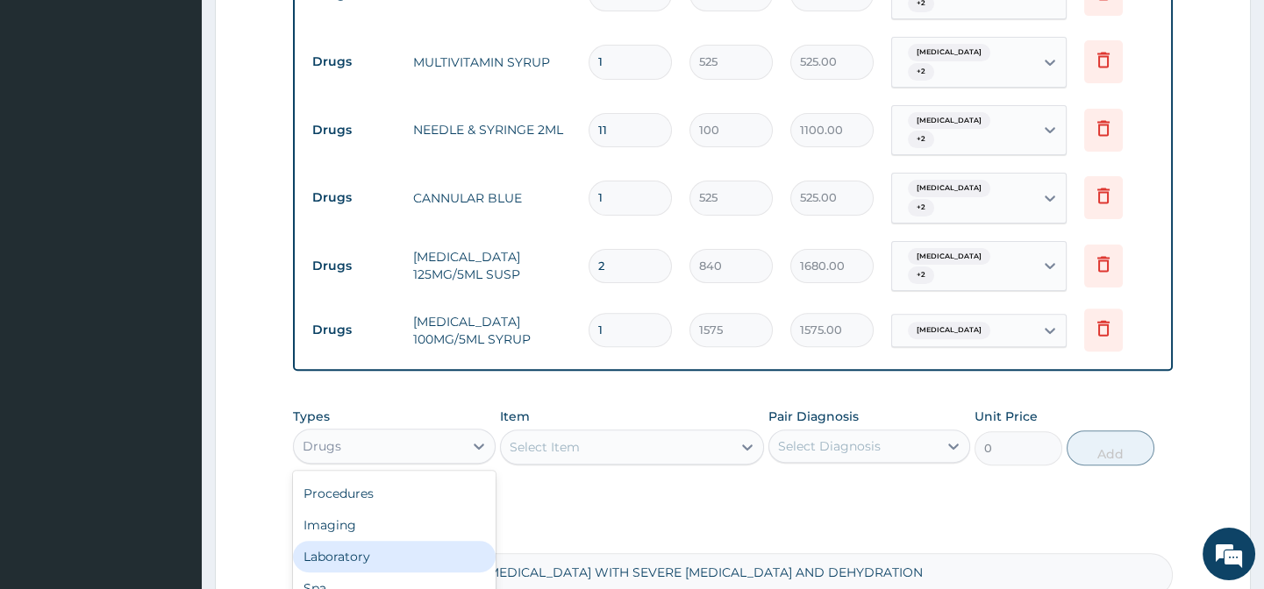
click at [340, 541] on div "Laboratory" at bounding box center [394, 557] width 202 height 32
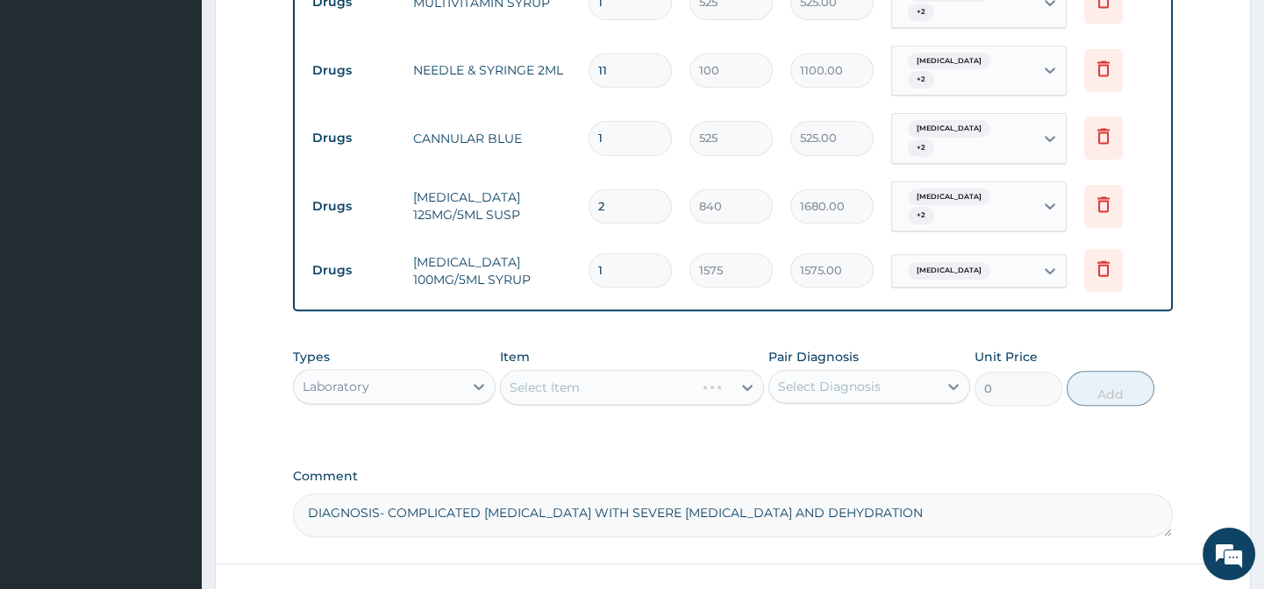
scroll to position [1600, 0]
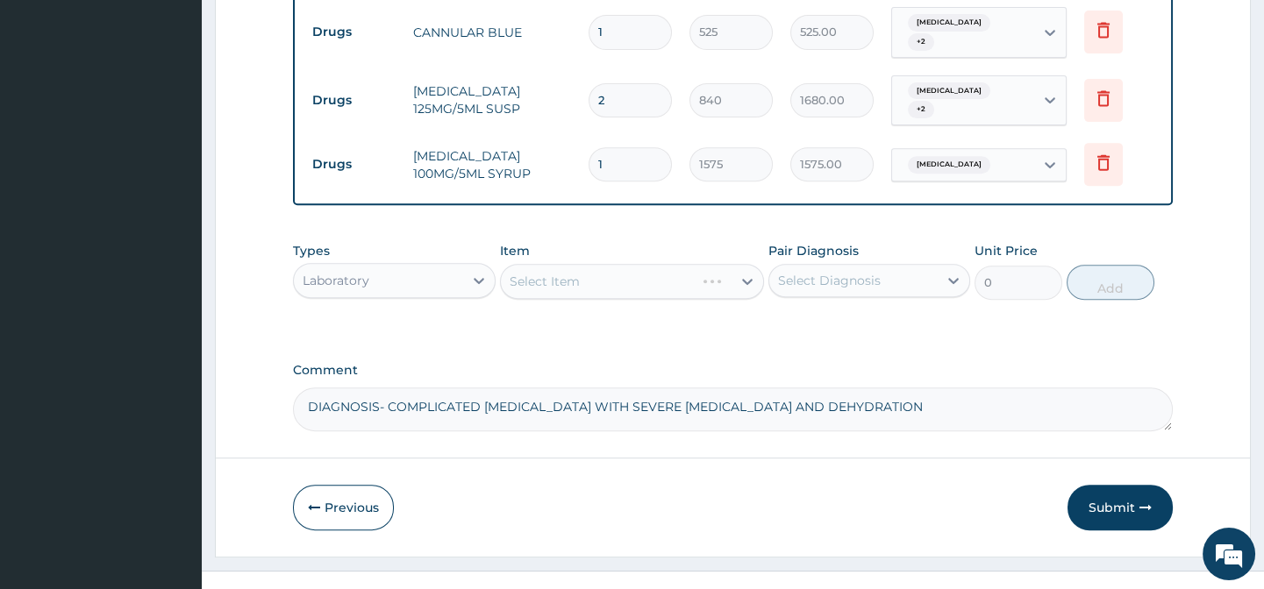
click at [603, 264] on div "Select Item" at bounding box center [632, 281] width 264 height 35
click at [602, 264] on div "Select Item" at bounding box center [632, 281] width 264 height 35
click at [602, 267] on div "Select Item" at bounding box center [616, 281] width 231 height 28
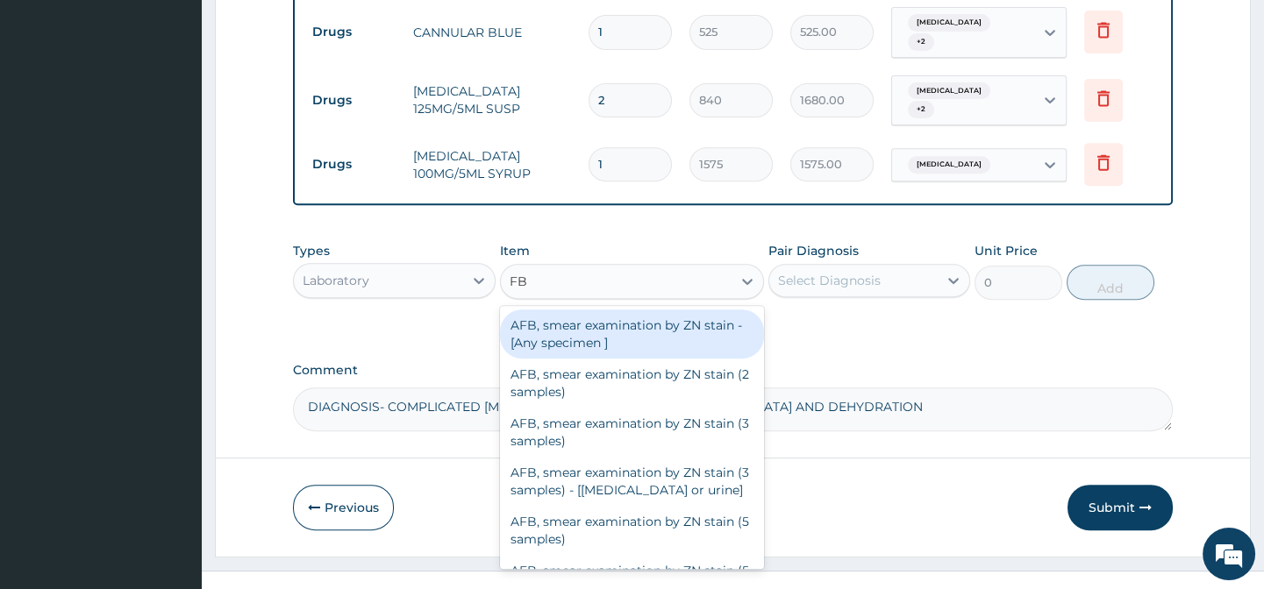
type input "FBC"
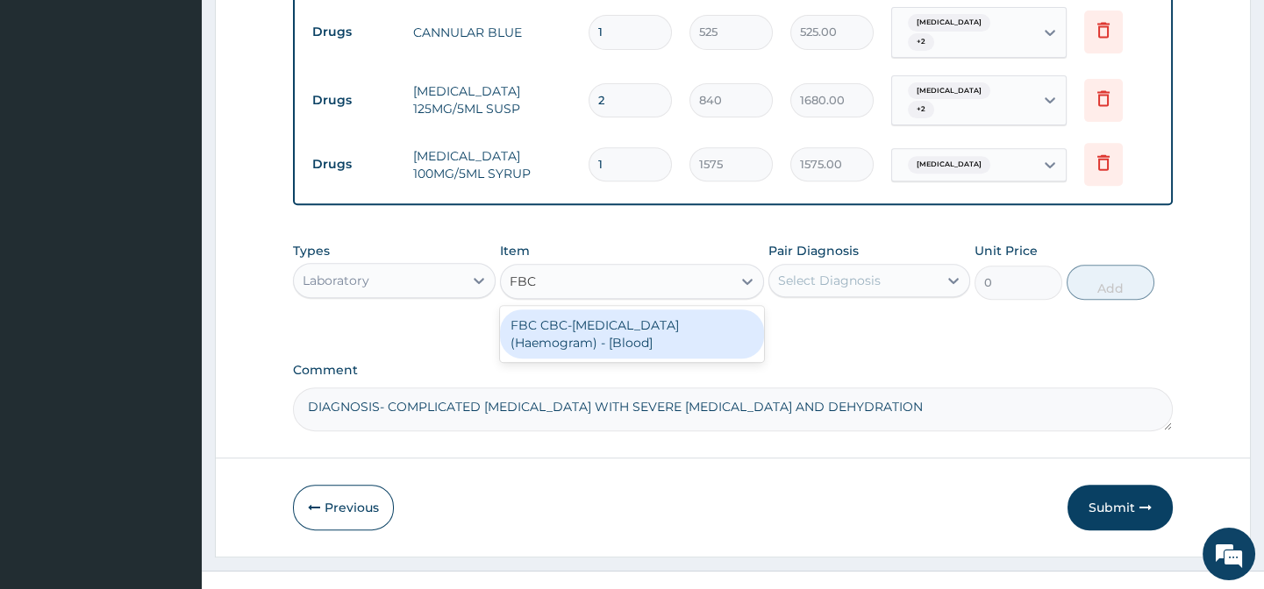
click at [575, 310] on div "FBC CBC-[MEDICAL_DATA] (Haemogram) - [Blood]" at bounding box center [632, 334] width 264 height 49
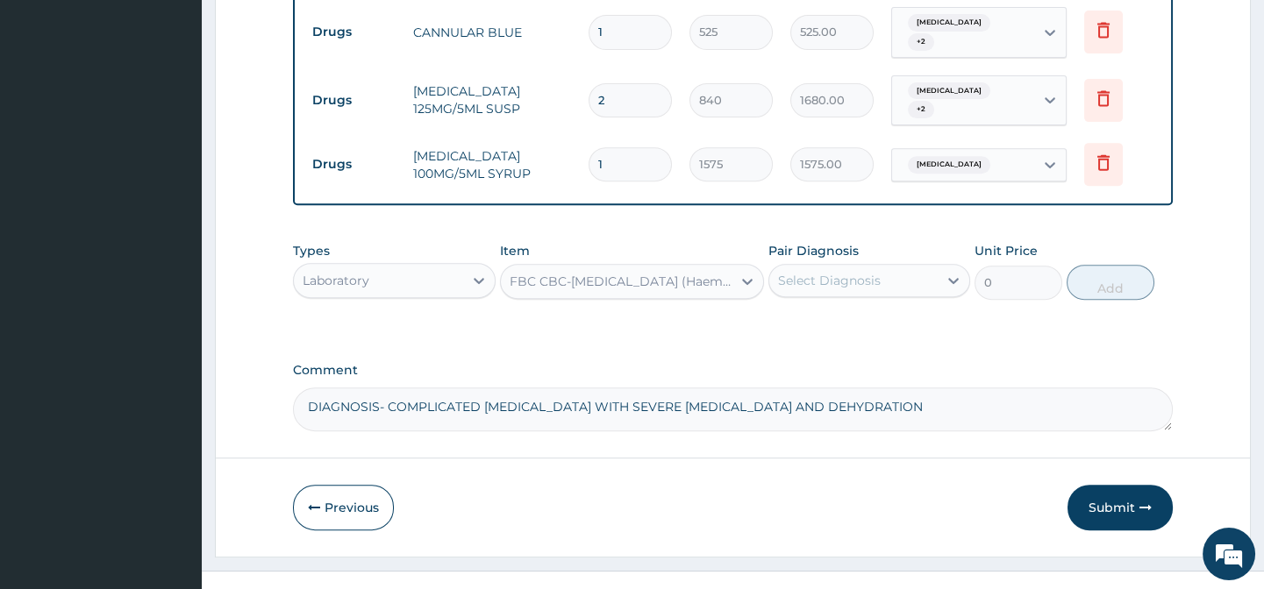
type input "3000"
click at [824, 272] on div "Select Diagnosis" at bounding box center [829, 281] width 103 height 18
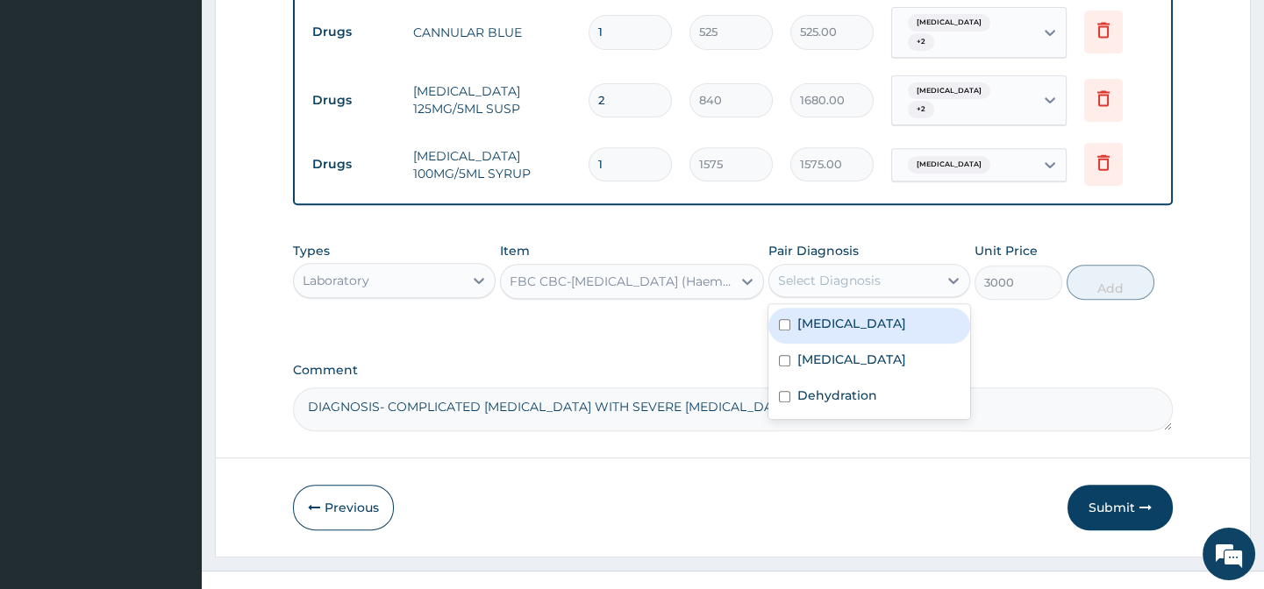
drag, startPoint x: 833, startPoint y: 294, endPoint x: 826, endPoint y: 316, distance: 23.0
click at [832, 315] on label "Acute gastroenteritis" at bounding box center [851, 324] width 109 height 18
checkbox input "true"
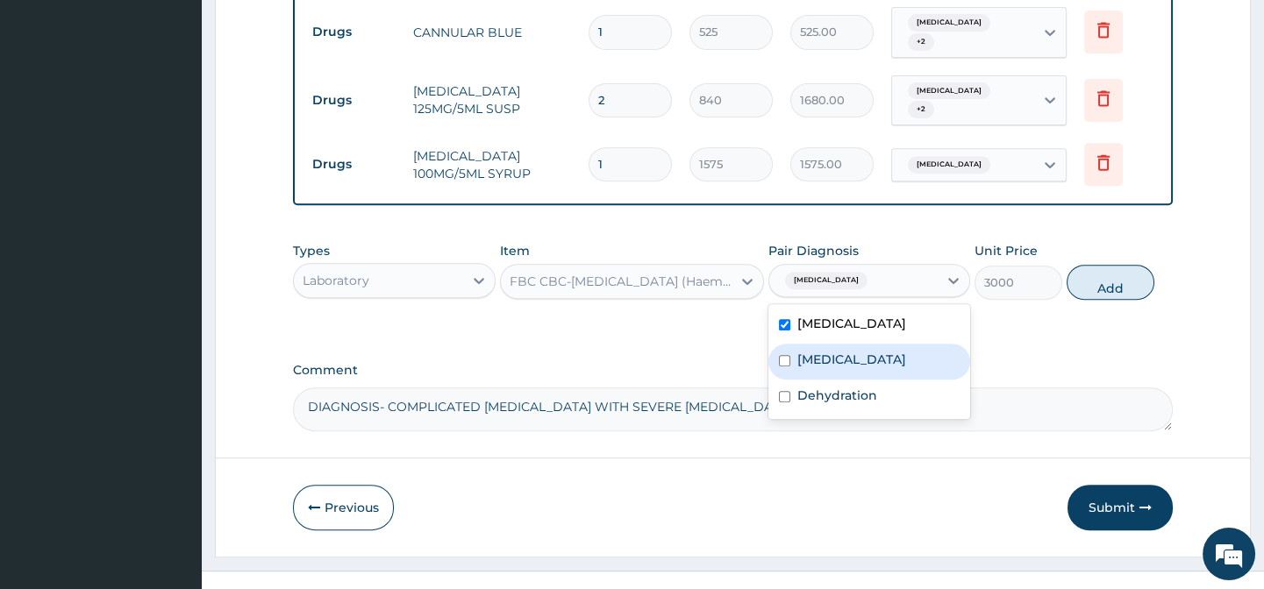
drag, startPoint x: 820, startPoint y: 330, endPoint x: 815, endPoint y: 351, distance: 21.7
click at [820, 351] on label "Malaria" at bounding box center [851, 360] width 109 height 18
checkbox input "true"
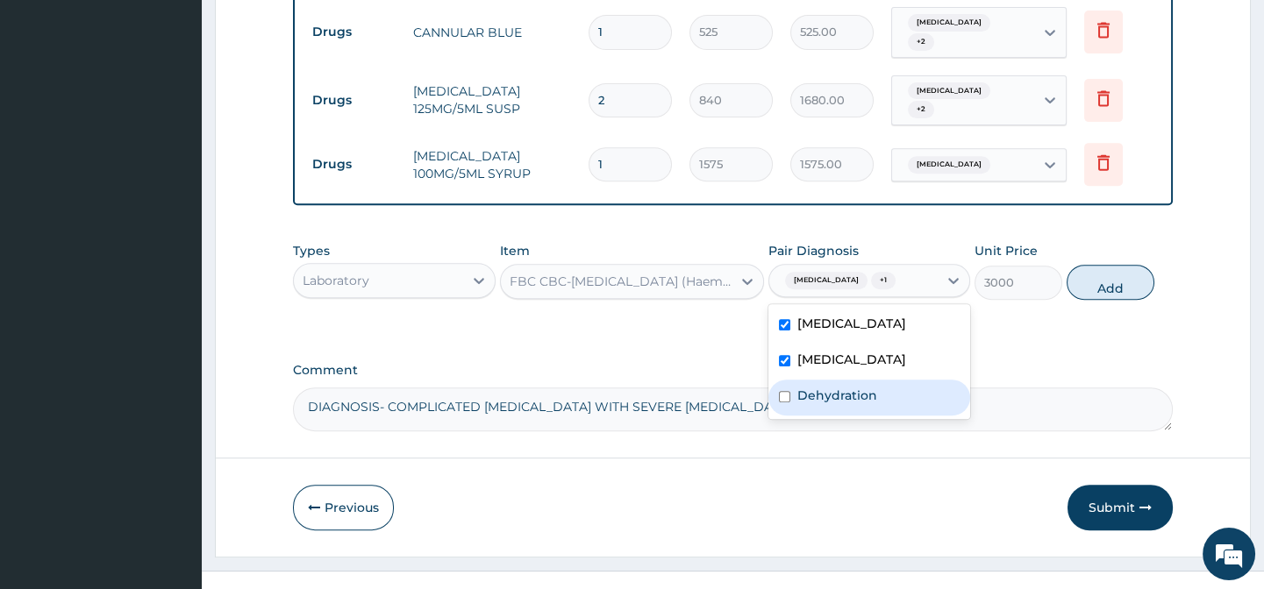
drag, startPoint x: 813, startPoint y: 376, endPoint x: 826, endPoint y: 365, distance: 17.4
click at [811, 387] on label "Dehydration" at bounding box center [837, 396] width 80 height 18
checkbox input "true"
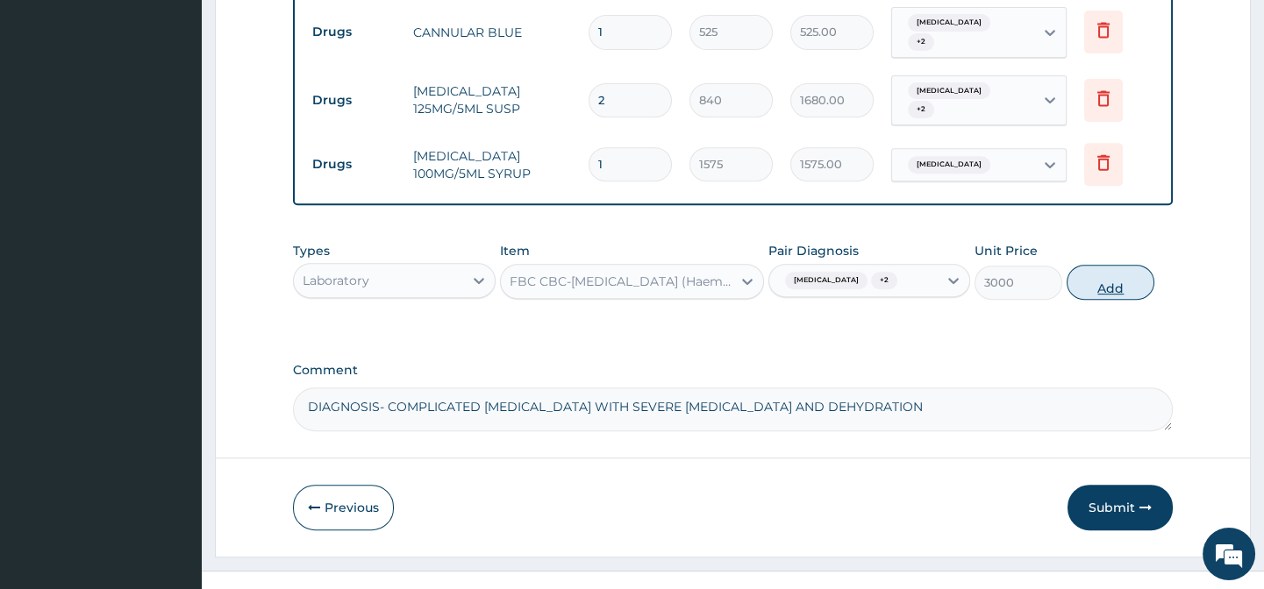
click at [1097, 265] on button "Add" at bounding box center [1110, 282] width 88 height 35
type input "0"
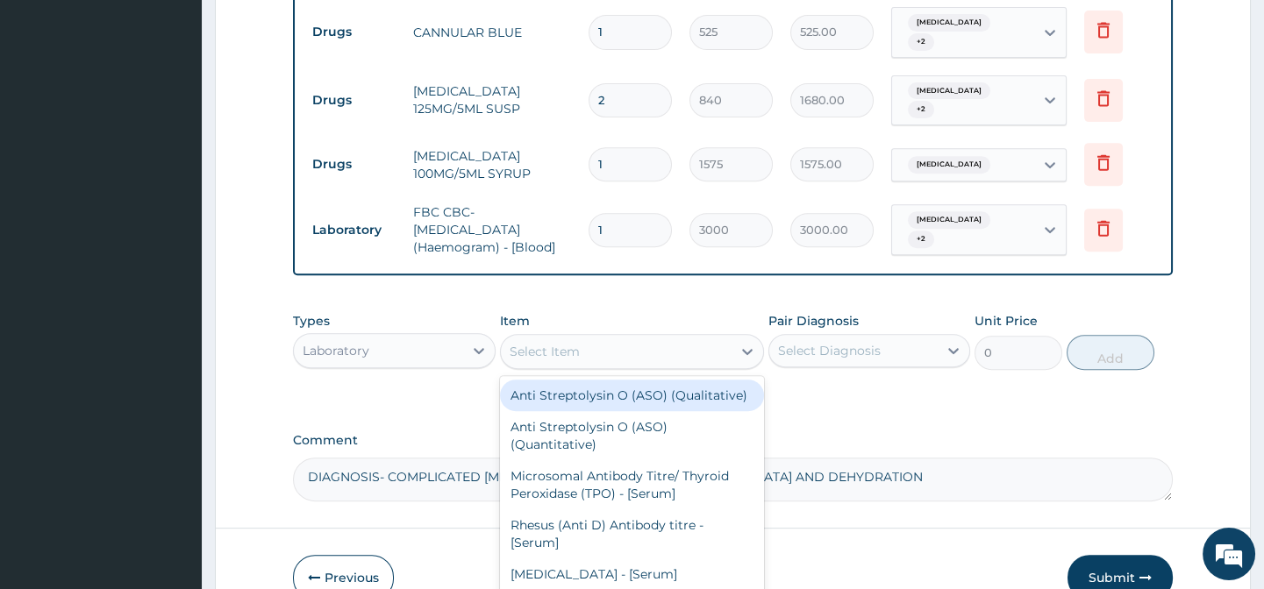
click at [586, 338] on div "Select Item" at bounding box center [616, 352] width 231 height 28
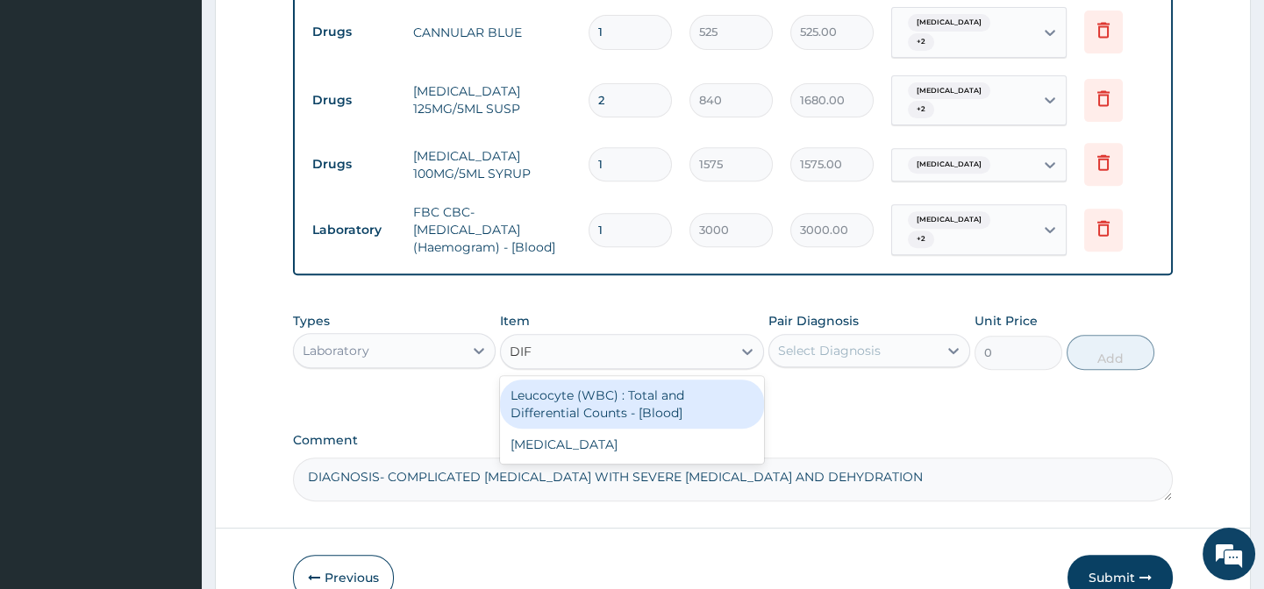
type input "DIFF"
click at [627, 380] on div "Leucocyte (WBC) : Total and Differential Counts - [Blood]" at bounding box center [632, 404] width 264 height 49
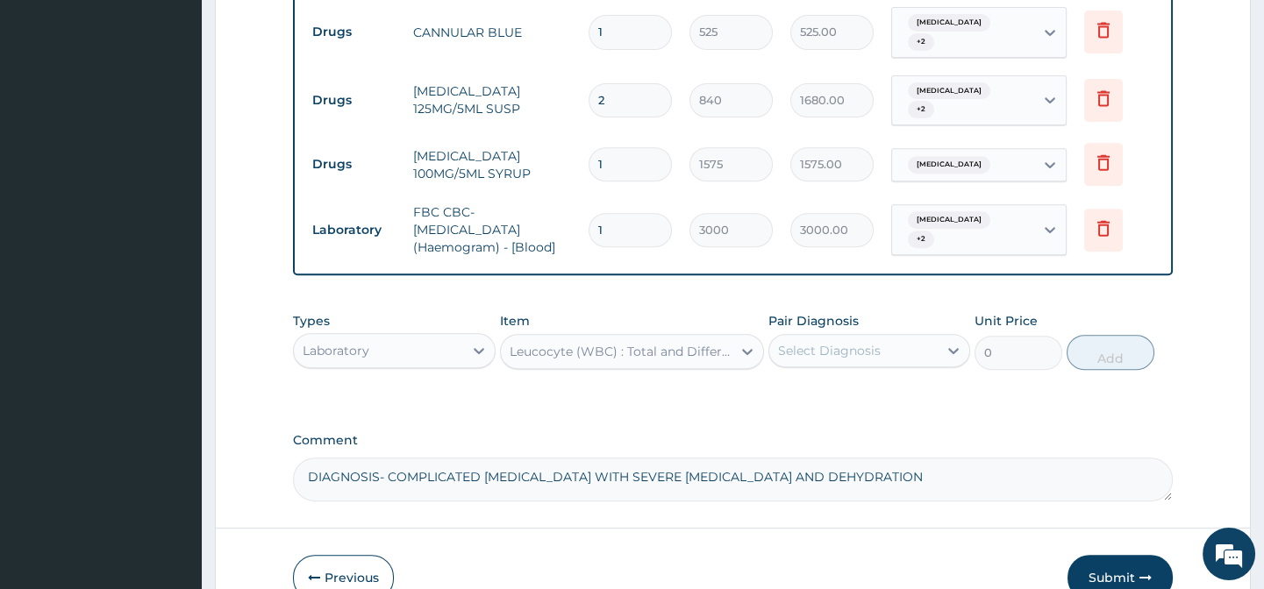
type input "2000"
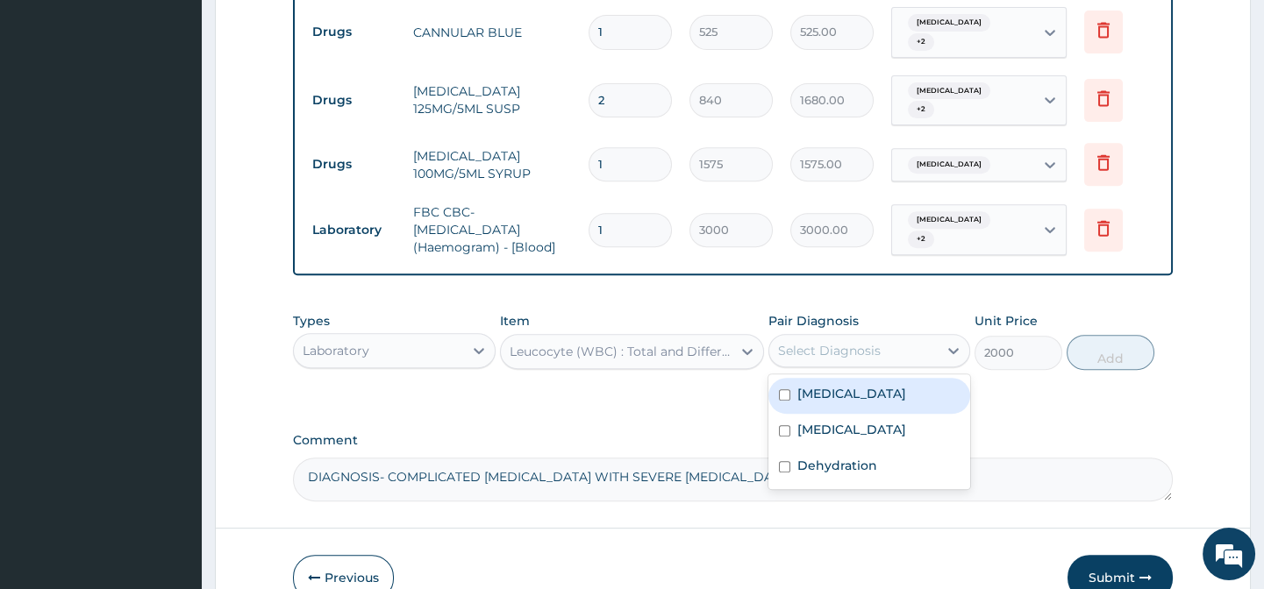
click at [845, 342] on div "Select Diagnosis" at bounding box center [829, 351] width 103 height 18
drag, startPoint x: 828, startPoint y: 369, endPoint x: 819, endPoint y: 400, distance: 31.9
click at [830, 385] on label "Acute gastroenteritis" at bounding box center [851, 394] width 109 height 18
checkbox input "true"
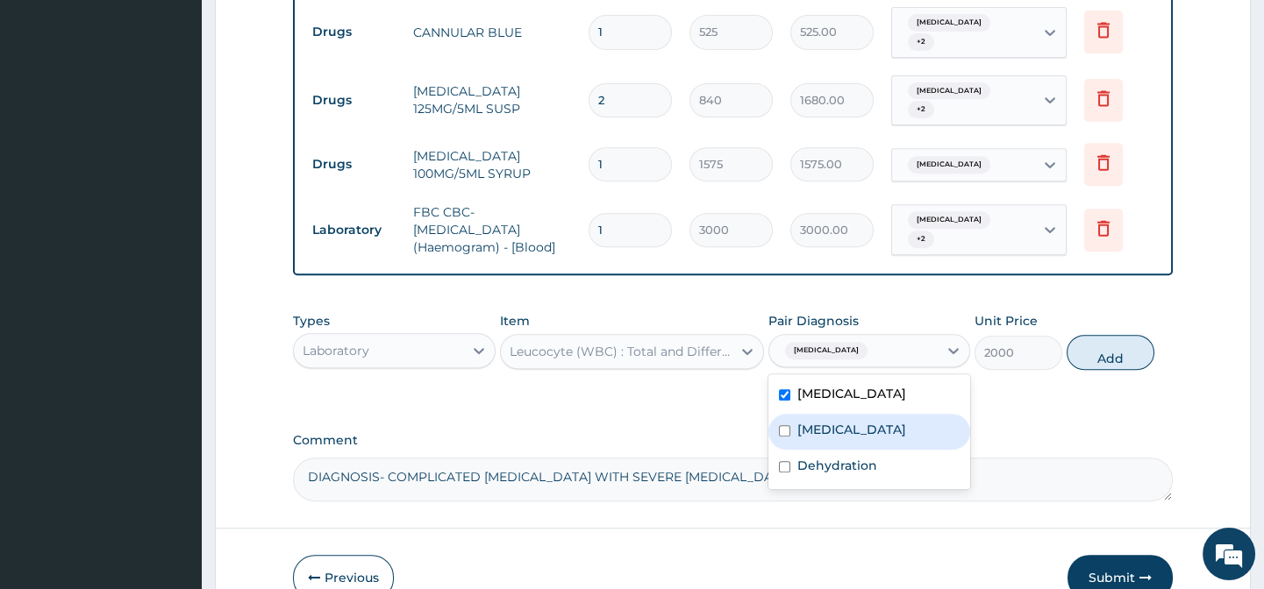
click at [814, 421] on label "Malaria" at bounding box center [851, 430] width 109 height 18
checkbox input "true"
drag, startPoint x: 830, startPoint y: 364, endPoint x: 843, endPoint y: 437, distance: 73.8
click at [832, 385] on label "Acute gastroenteritis" at bounding box center [851, 394] width 109 height 18
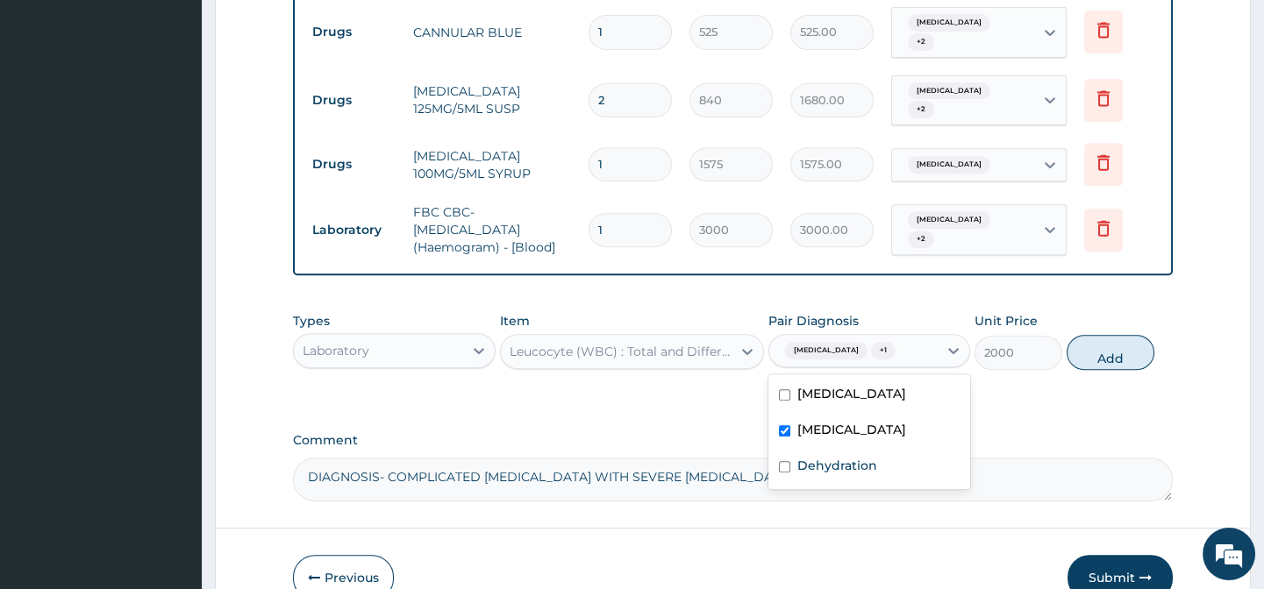
checkbox input "false"
click at [851, 457] on label "Dehydration" at bounding box center [837, 466] width 80 height 18
checkbox input "true"
click at [1132, 335] on button "Add" at bounding box center [1110, 352] width 88 height 35
type input "0"
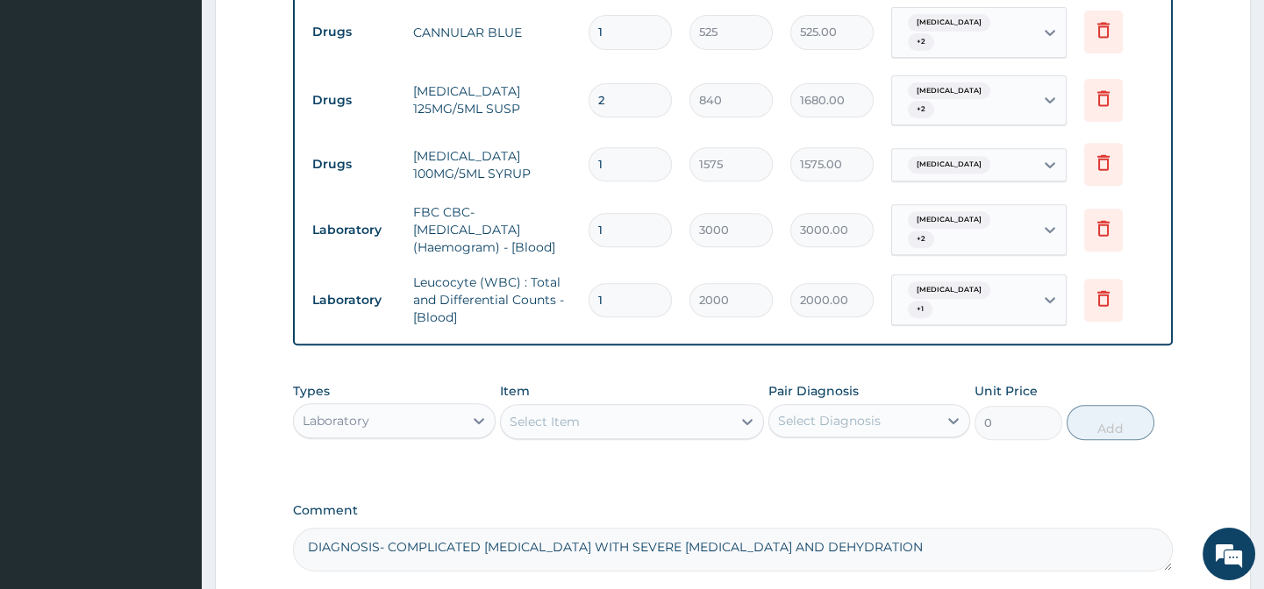
click at [631, 408] on div "Select Item" at bounding box center [616, 422] width 231 height 28
click at [634, 408] on div "Select Item" at bounding box center [616, 422] width 231 height 28
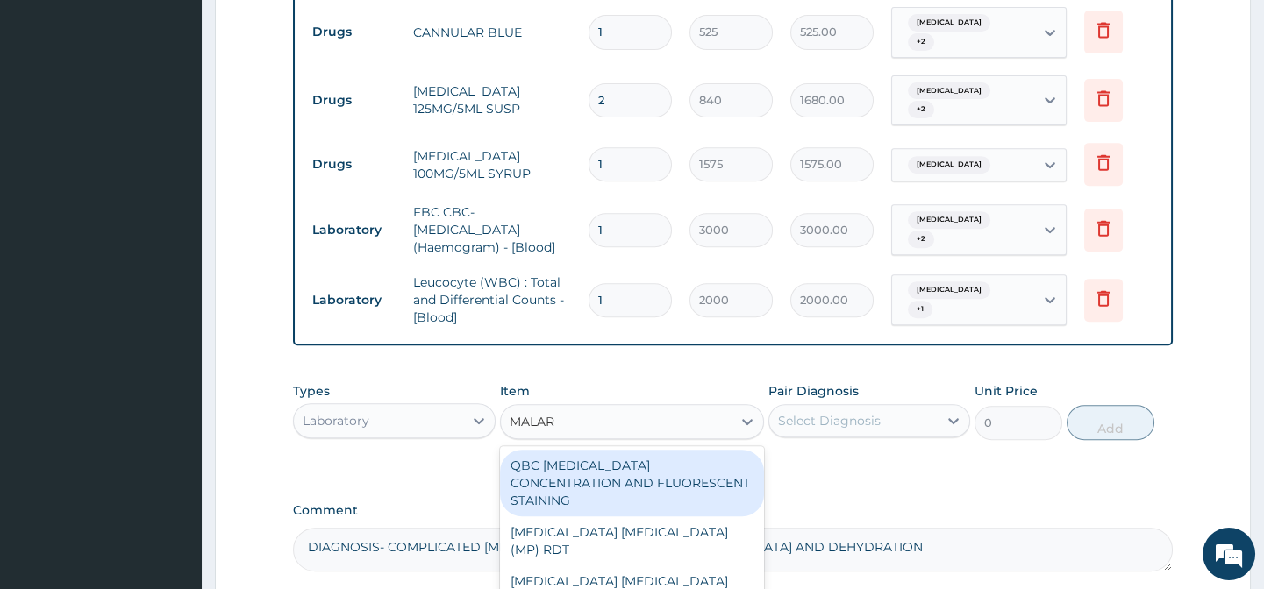
type input "MALARI"
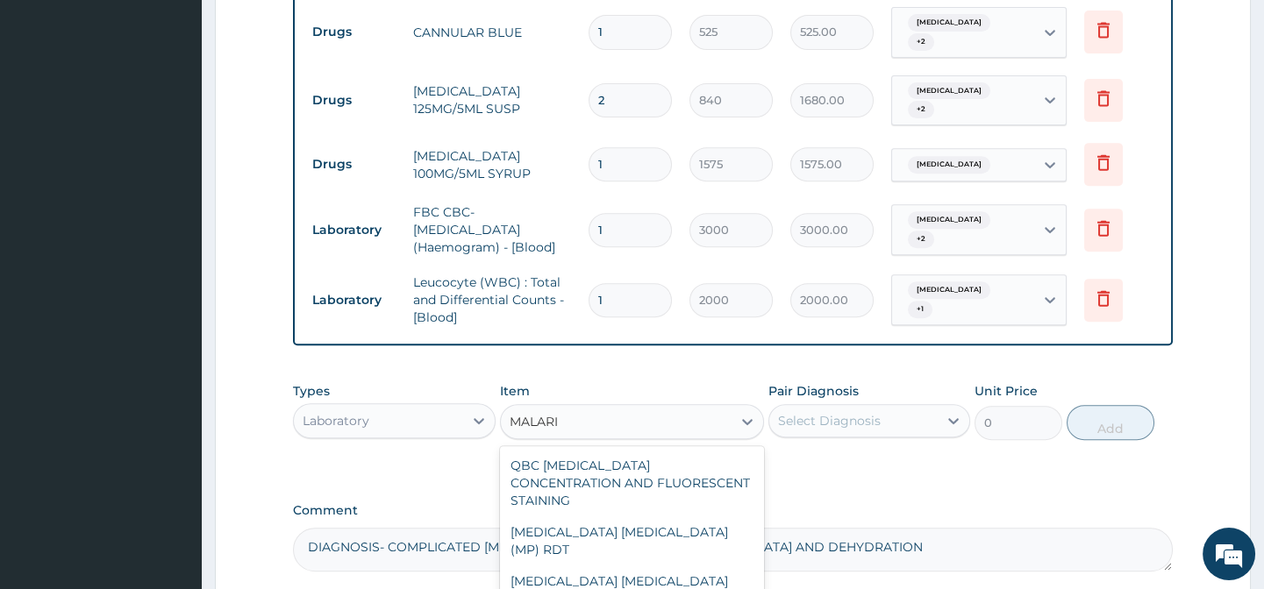
type input "1500"
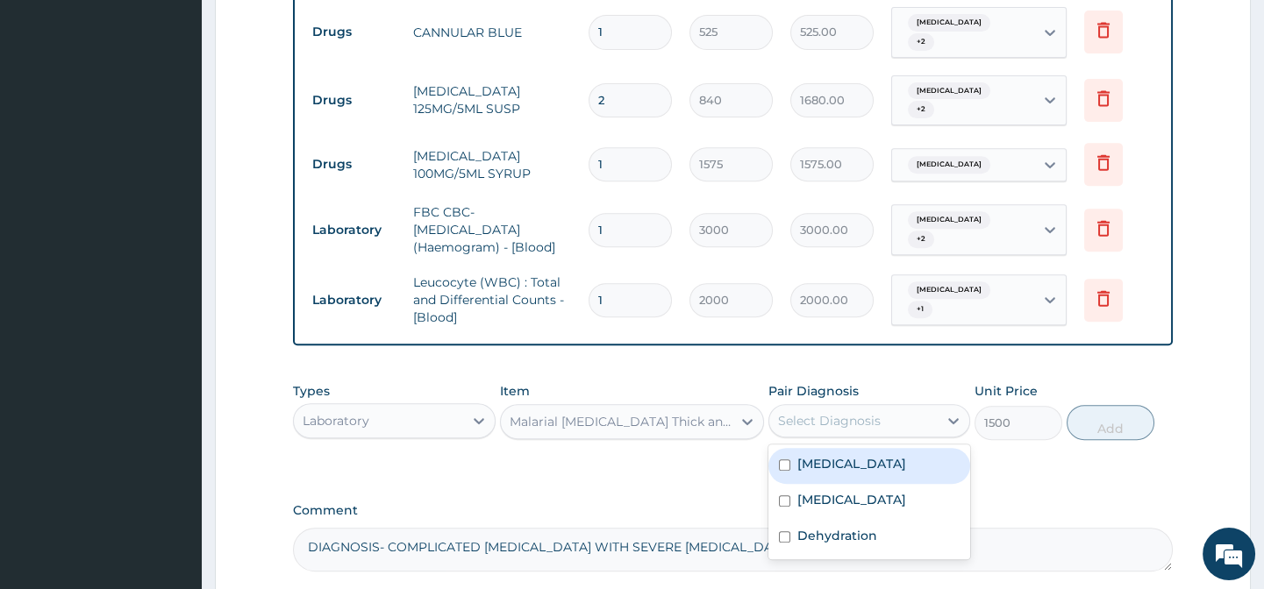
click at [783, 412] on div "Select Diagnosis" at bounding box center [829, 421] width 103 height 18
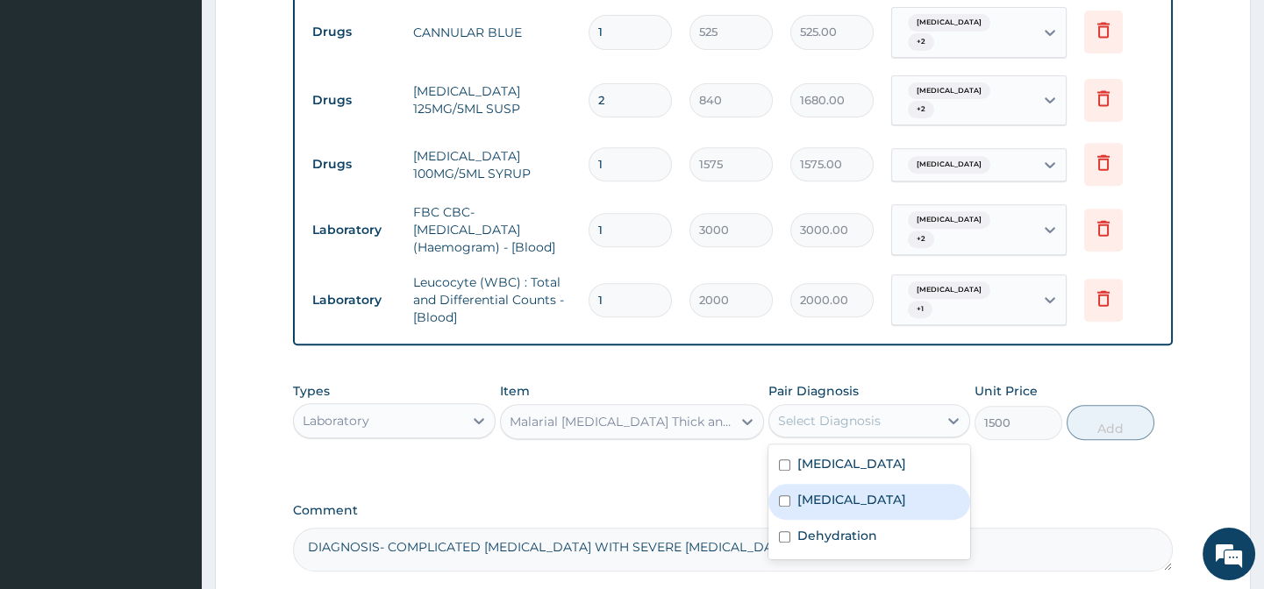
click at [797, 491] on label "Malaria" at bounding box center [851, 500] width 109 height 18
checkbox input "true"
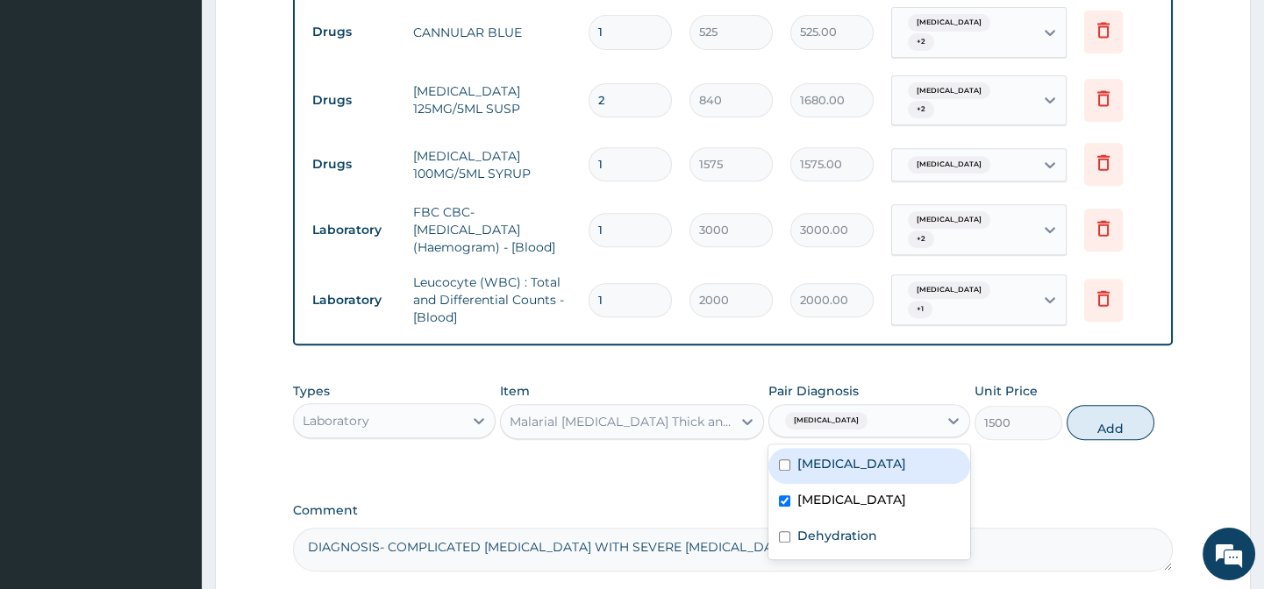
click at [817, 455] on label "Acute gastroenteritis" at bounding box center [851, 464] width 109 height 18
checkbox input "true"
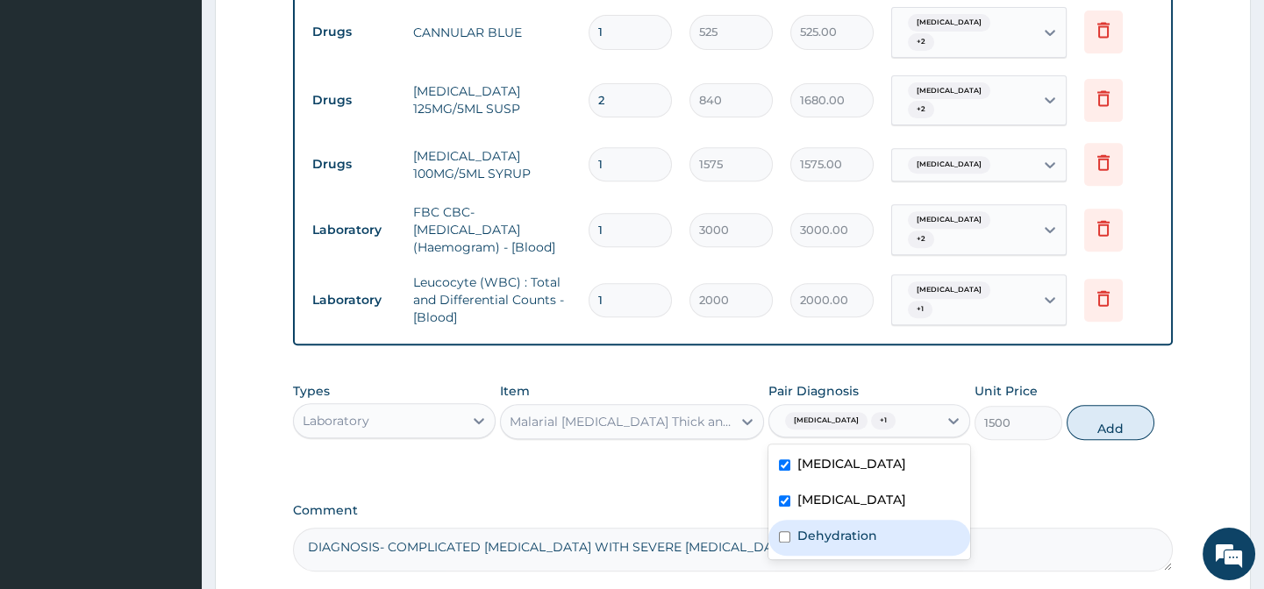
click at [812, 520] on div "Dehydration" at bounding box center [869, 538] width 202 height 36
checkbox input "true"
drag, startPoint x: 823, startPoint y: 431, endPoint x: 1021, endPoint y: 403, distance: 199.3
click at [826, 455] on label "Acute gastroenteritis" at bounding box center [851, 464] width 109 height 18
checkbox input "false"
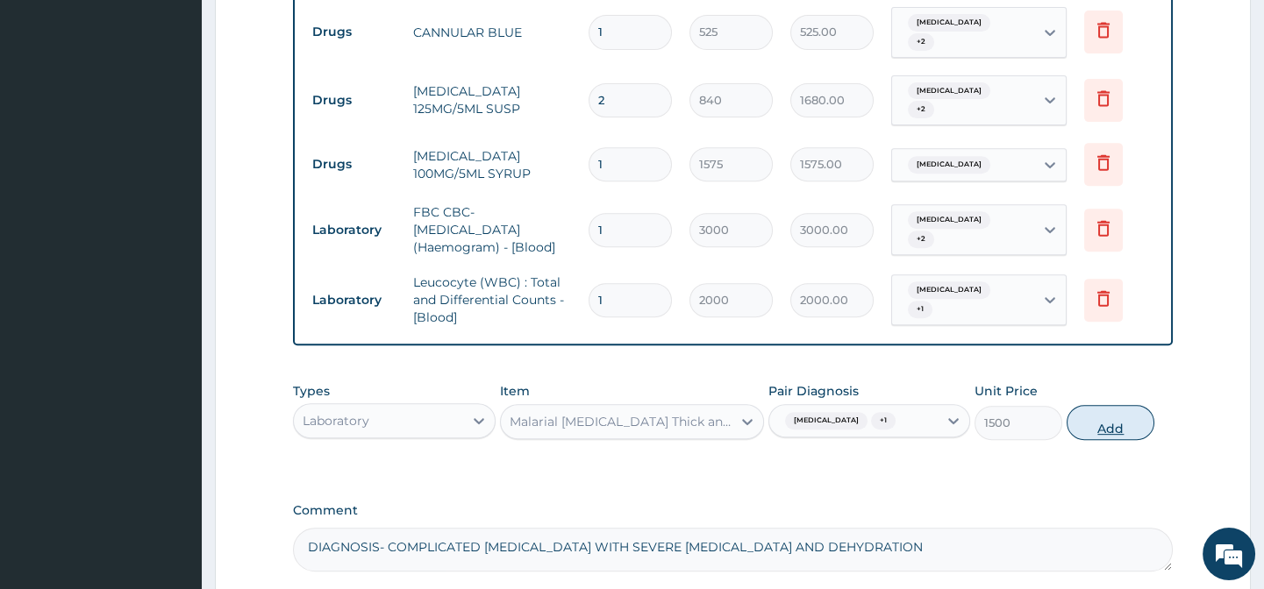
click at [1107, 405] on button "Add" at bounding box center [1110, 422] width 88 height 35
type input "0"
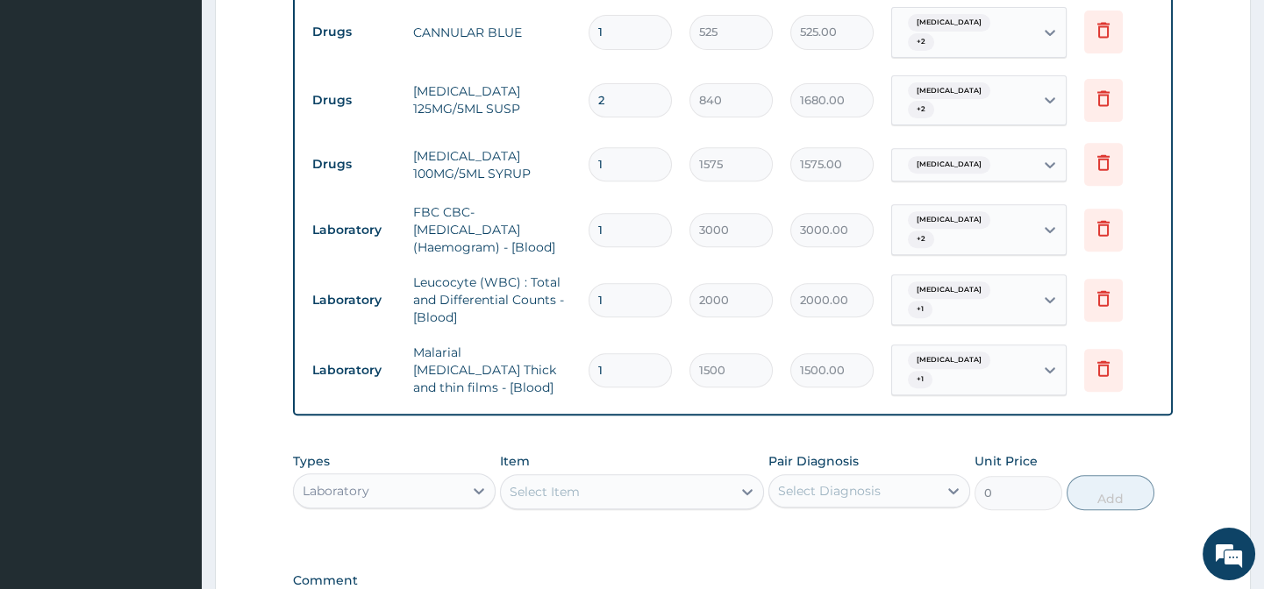
click at [571, 483] on div "Select Item" at bounding box center [544, 492] width 70 height 18
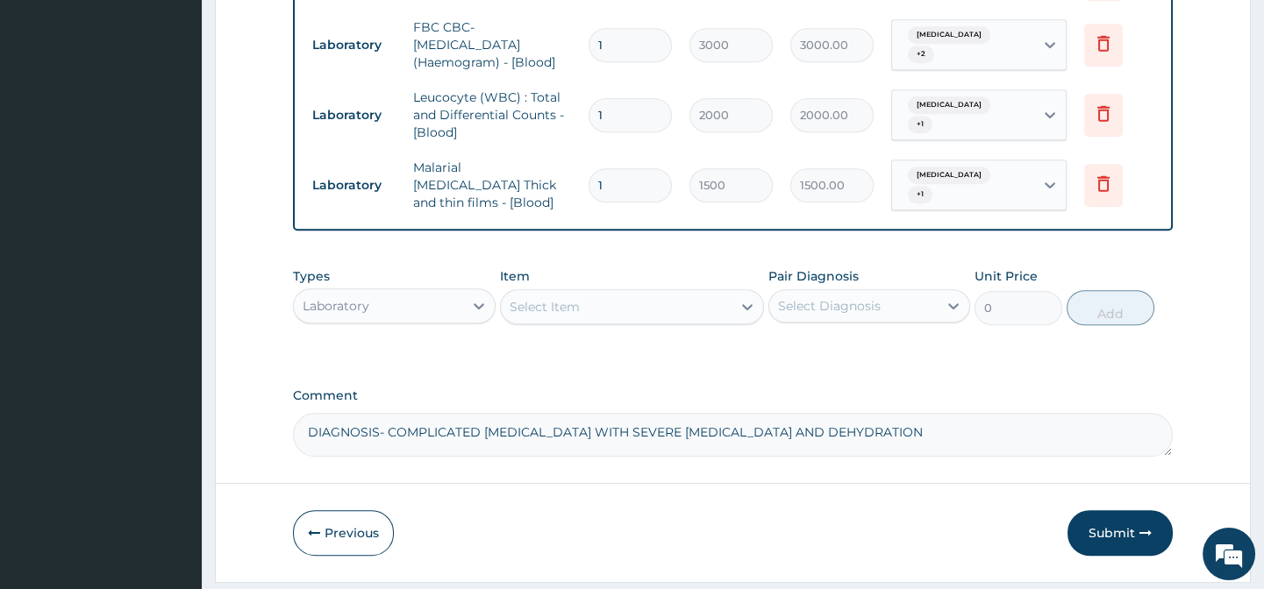
scroll to position [1801, 0]
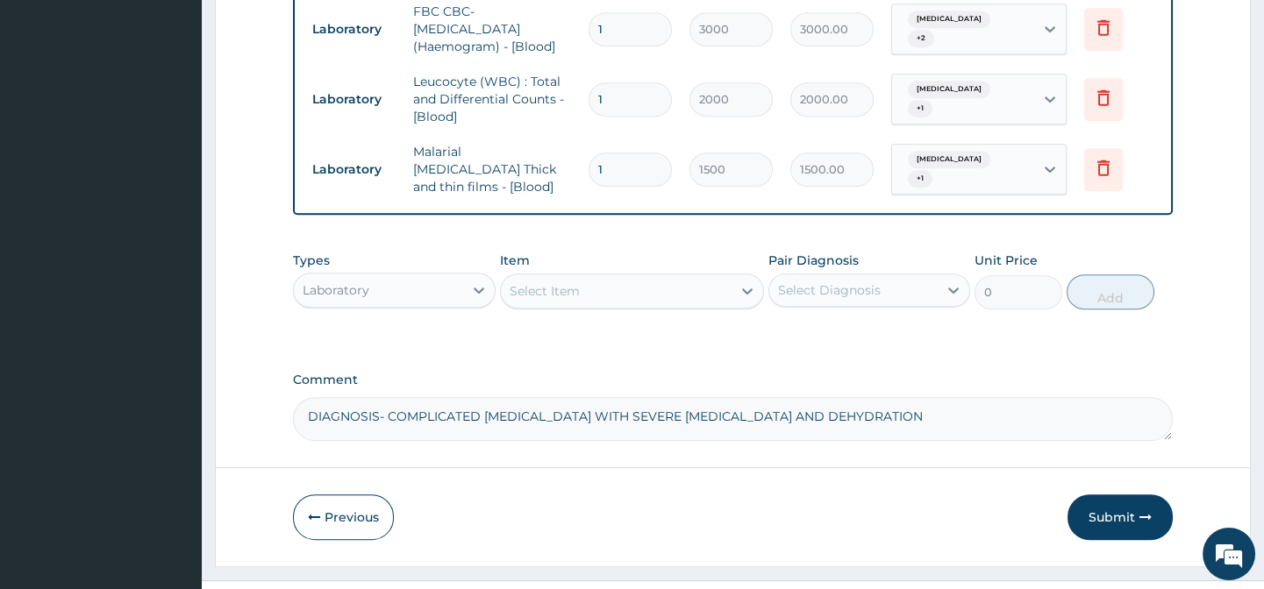
click at [940, 397] on textarea "DIAGNOSIS- COMPLICATED MALARIA WITH SEVERE ACUTE GASTROENTERITIS AND DEHYDRATION" at bounding box center [732, 419] width 879 height 44
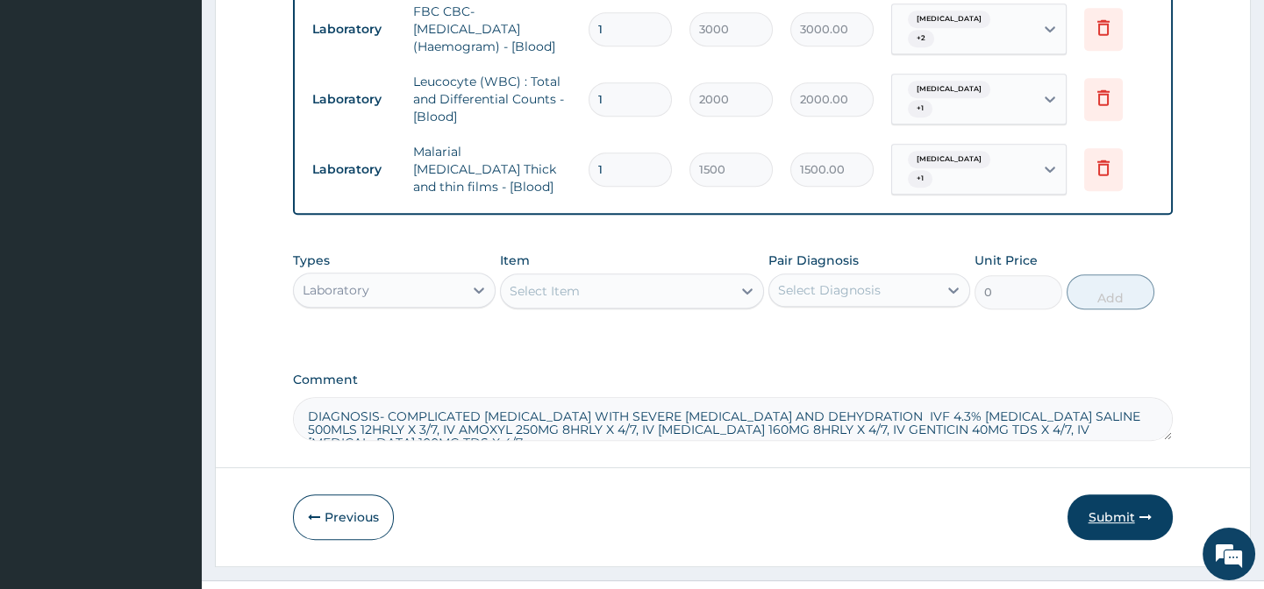
type textarea "DIAGNOSIS- COMPLICATED MALARIA WITH SEVERE ACUTE GASTROENTERITIS AND DEHYDRATIO…"
click at [1118, 495] on button "Submit" at bounding box center [1119, 518] width 105 height 46
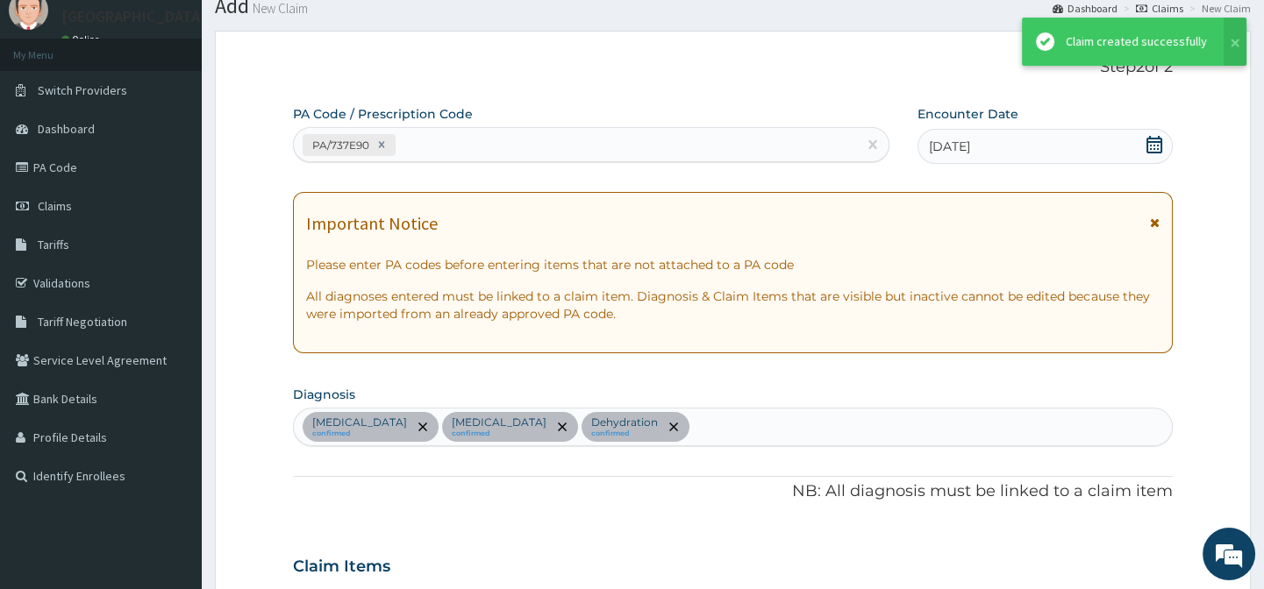
scroll to position [1785, 0]
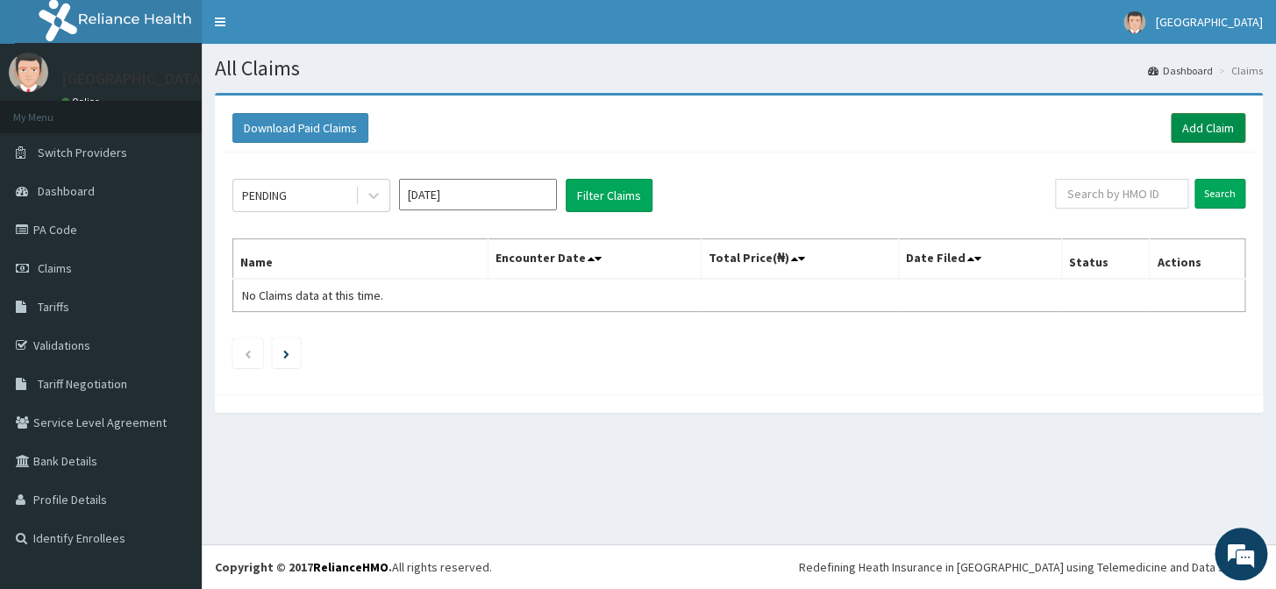
click at [1215, 132] on link "Add Claim" at bounding box center [1208, 128] width 75 height 30
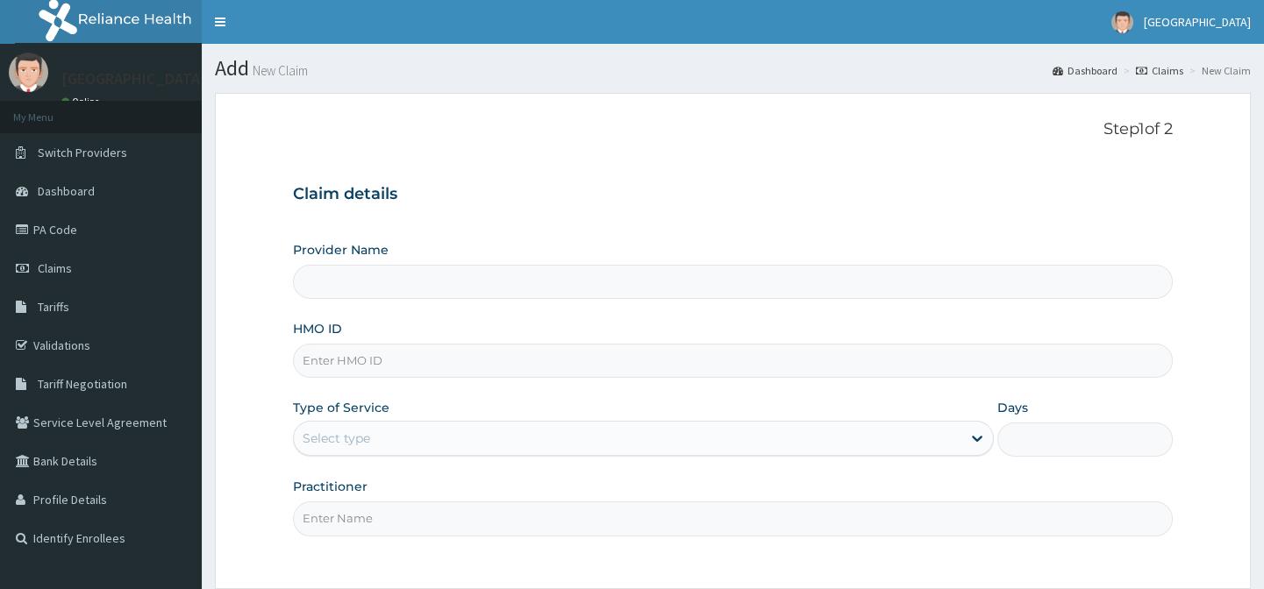
type input "Horeb Specialist Hospital Ltd."
click at [379, 364] on input "HMO ID" at bounding box center [732, 361] width 879 height 34
type input "ENP/10312/A"
click at [326, 438] on div "Select type" at bounding box center [337, 439] width 68 height 18
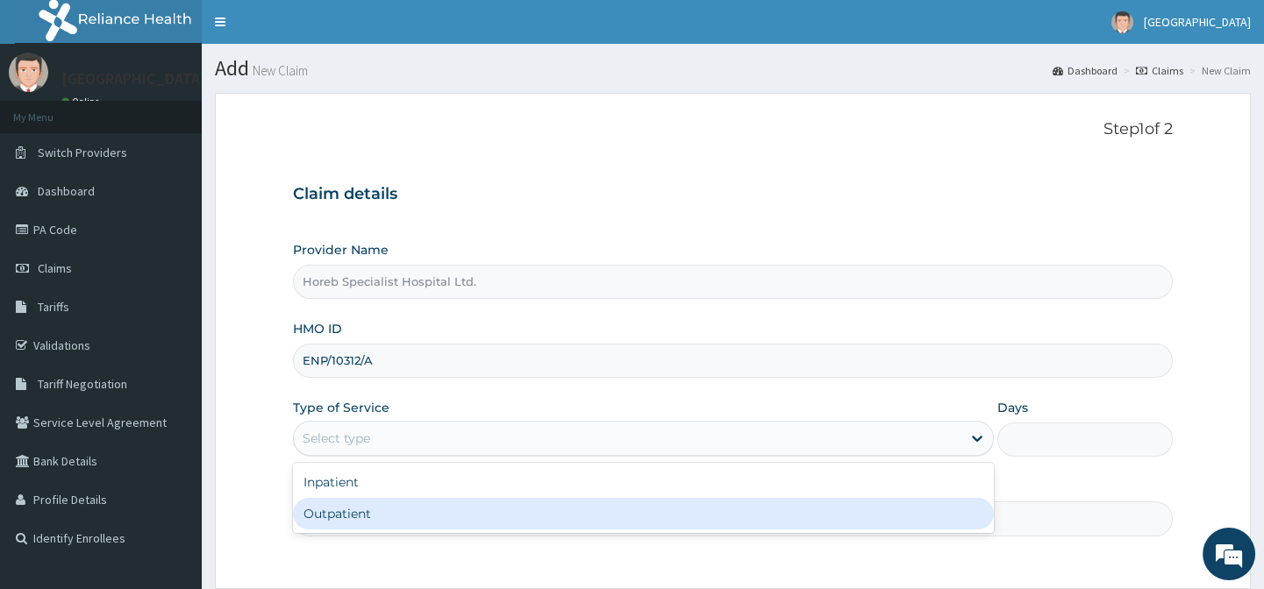
click at [324, 514] on div "Outpatient" at bounding box center [643, 514] width 701 height 32
type input "1"
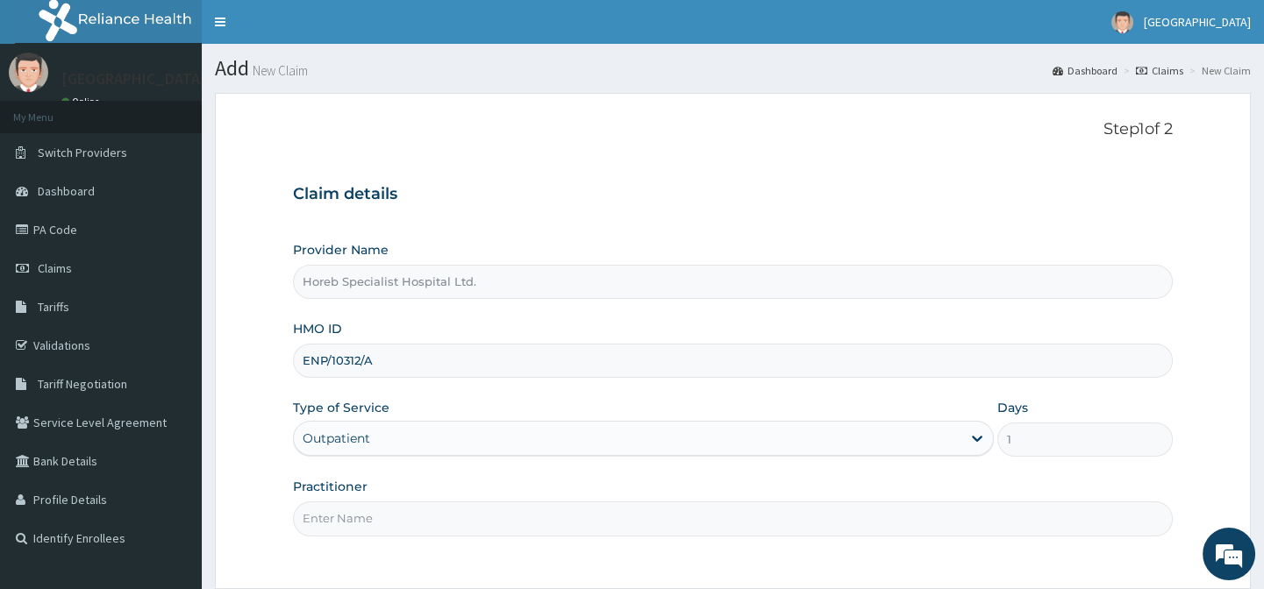
drag, startPoint x: 351, startPoint y: 520, endPoint x: 353, endPoint y: 531, distance: 11.7
click at [351, 520] on input "Practitioner" at bounding box center [732, 519] width 879 height 34
type input "DR [PERSON_NAME]"
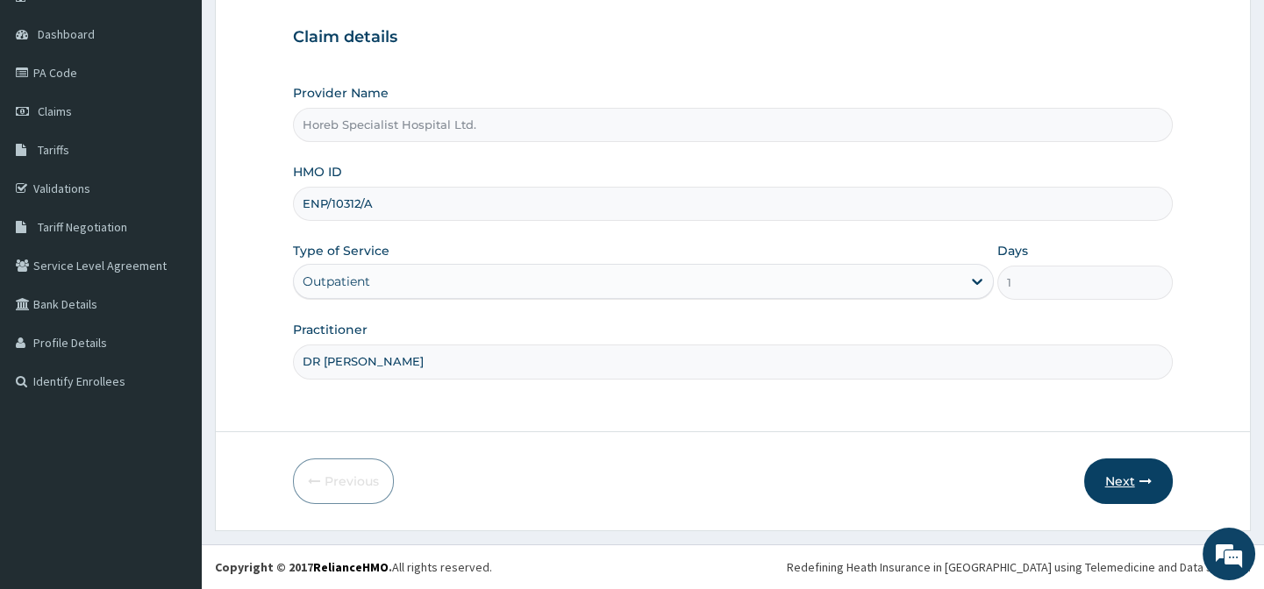
click at [1117, 485] on button "Next" at bounding box center [1128, 482] width 89 height 46
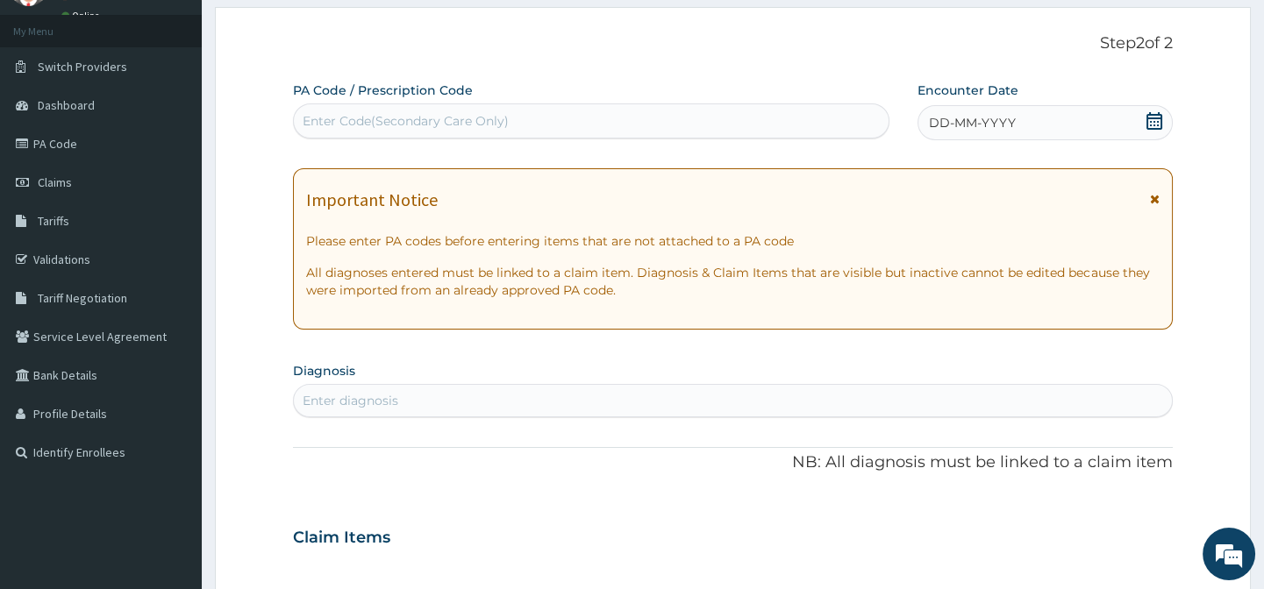
scroll to position [0, 0]
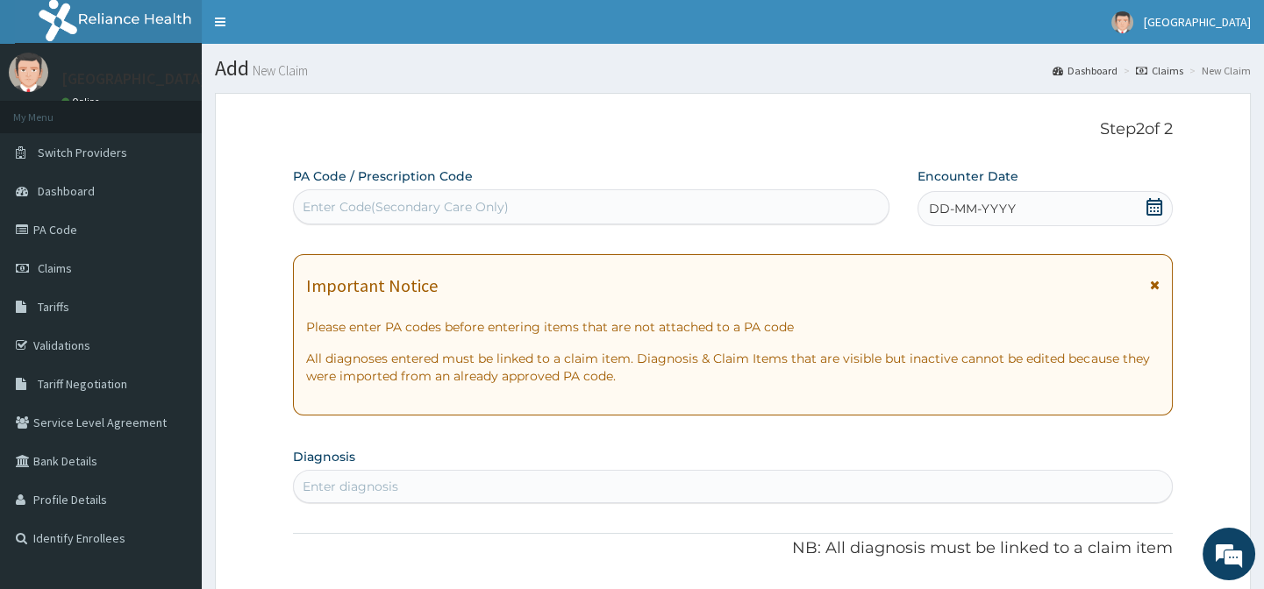
click at [388, 201] on div "Enter Code(Secondary Care Only)" at bounding box center [406, 207] width 206 height 18
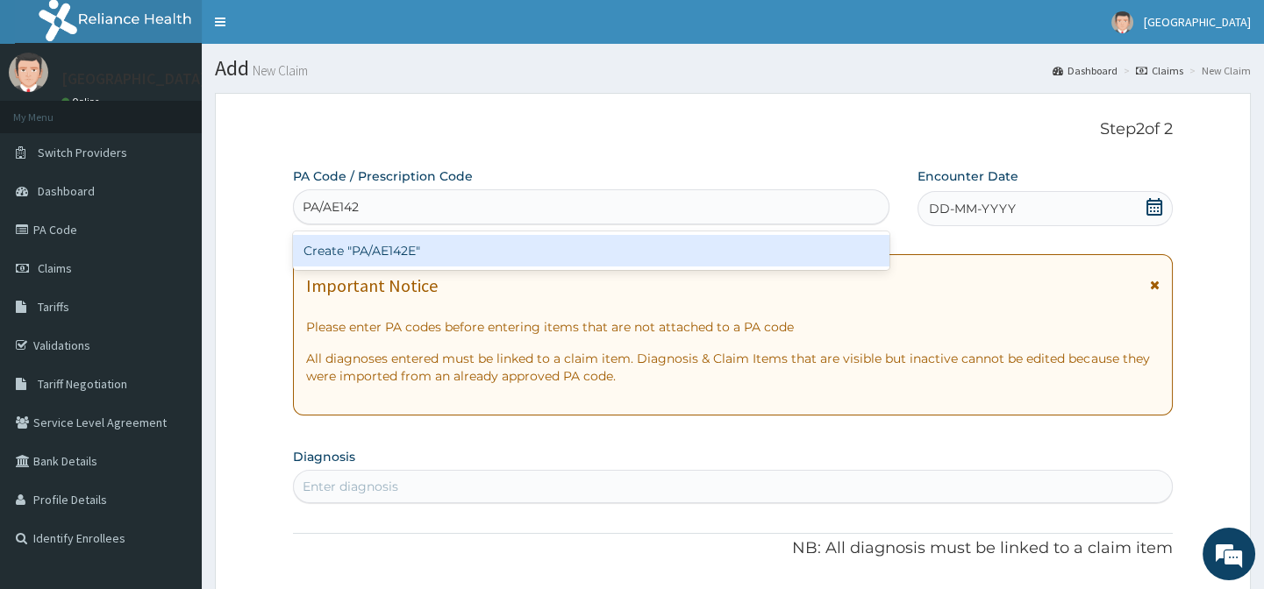
type input "PA/AE142E"
click at [429, 247] on div "Create "PA/AE142E"" at bounding box center [590, 251] width 595 height 32
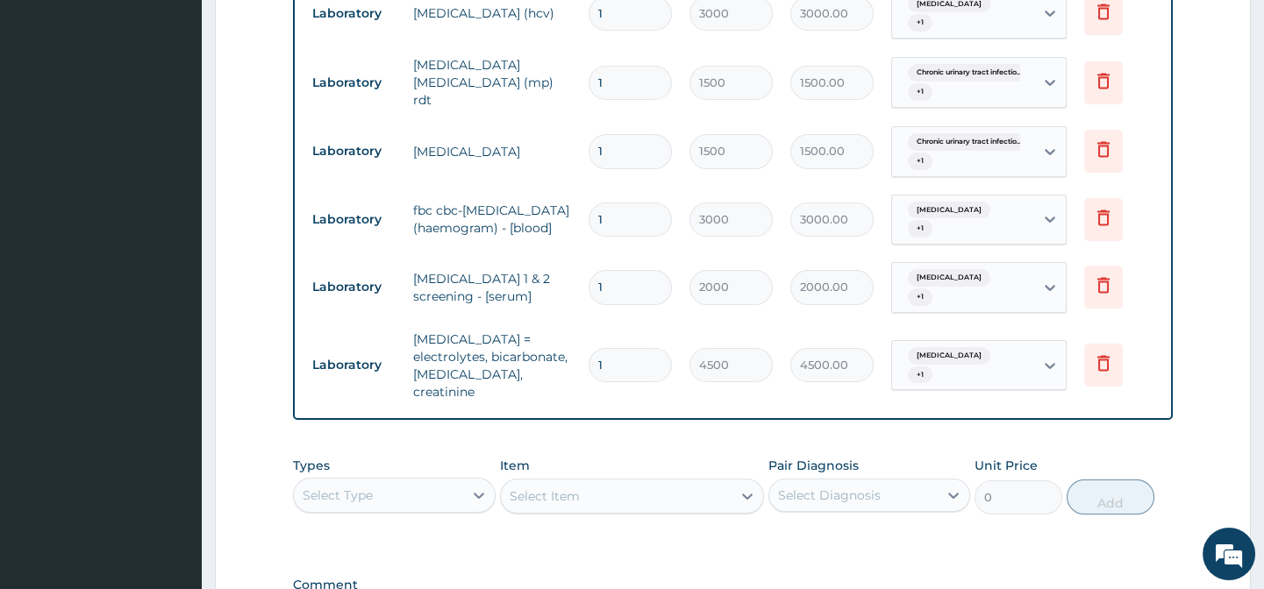
scroll to position [926, 0]
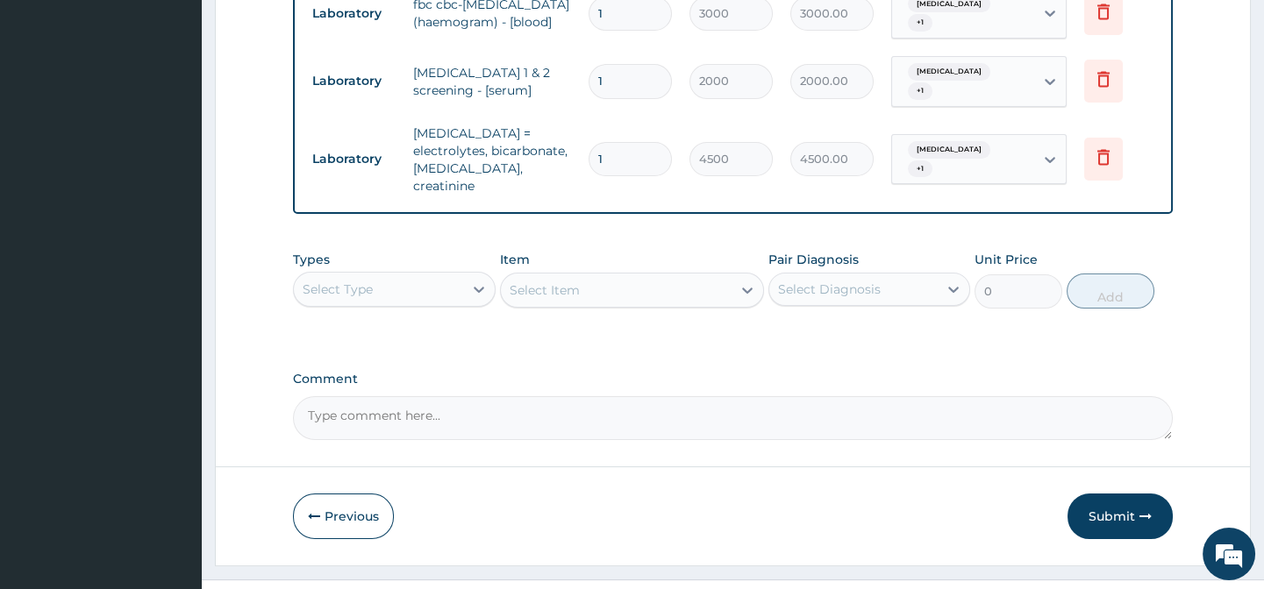
click at [1123, 495] on button "Submit" at bounding box center [1119, 517] width 105 height 46
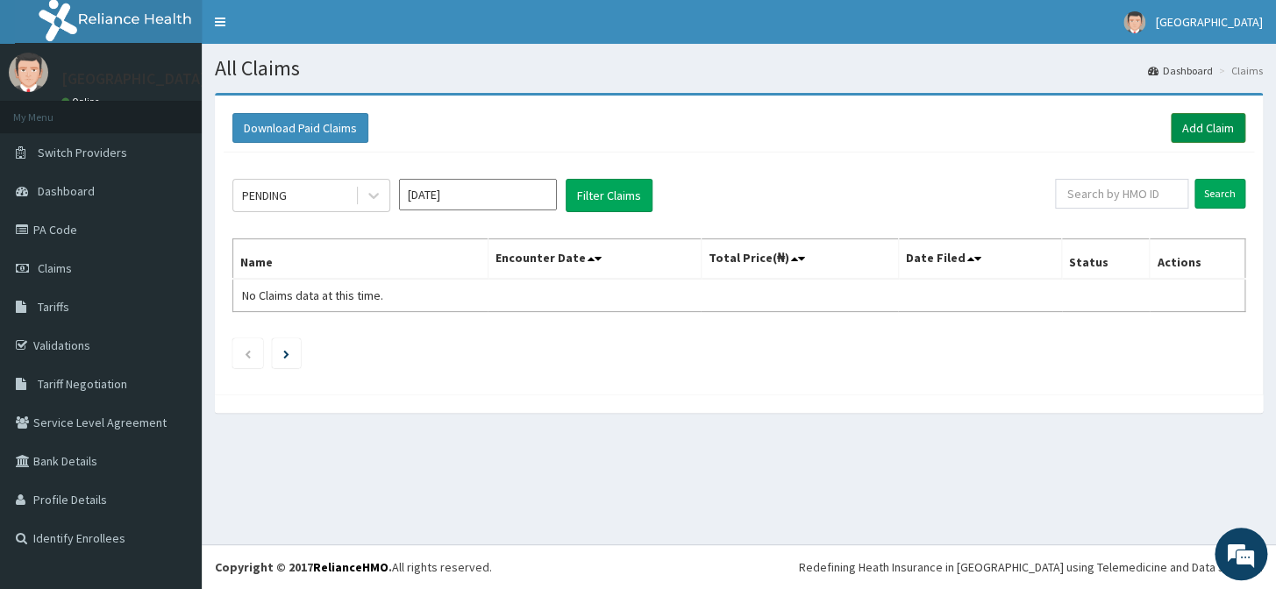
click at [1210, 132] on link "Add Claim" at bounding box center [1208, 128] width 75 height 30
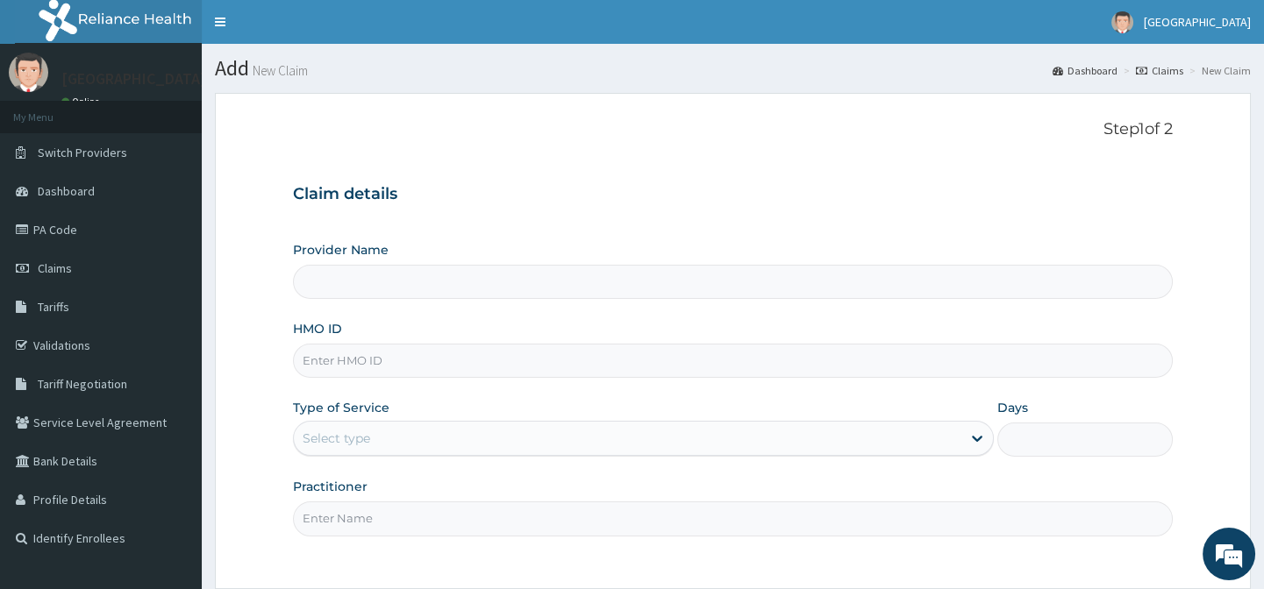
type input "Horeb Specialist Hospital Ltd."
click at [316, 364] on input "HMO ID" at bounding box center [732, 361] width 879 height 34
type input "GBI/10082/E"
click at [448, 439] on div "Select type" at bounding box center [627, 438] width 667 height 28
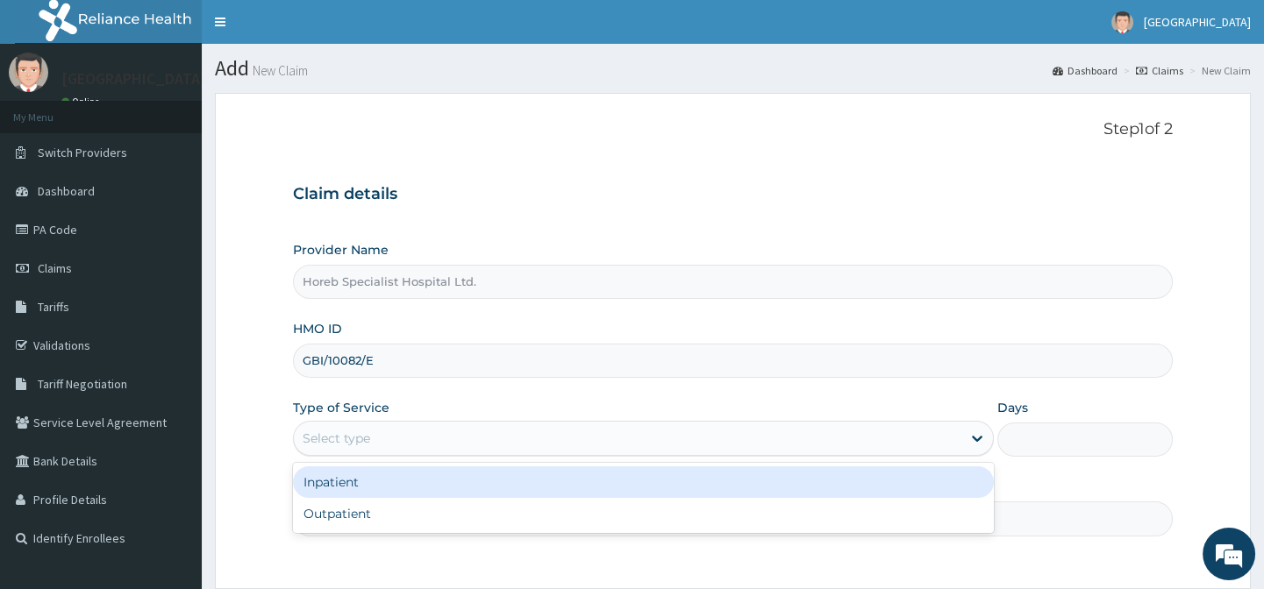
drag, startPoint x: 407, startPoint y: 475, endPoint x: 587, endPoint y: 456, distance: 180.8
click at [407, 476] on div "Inpatient" at bounding box center [643, 483] width 701 height 32
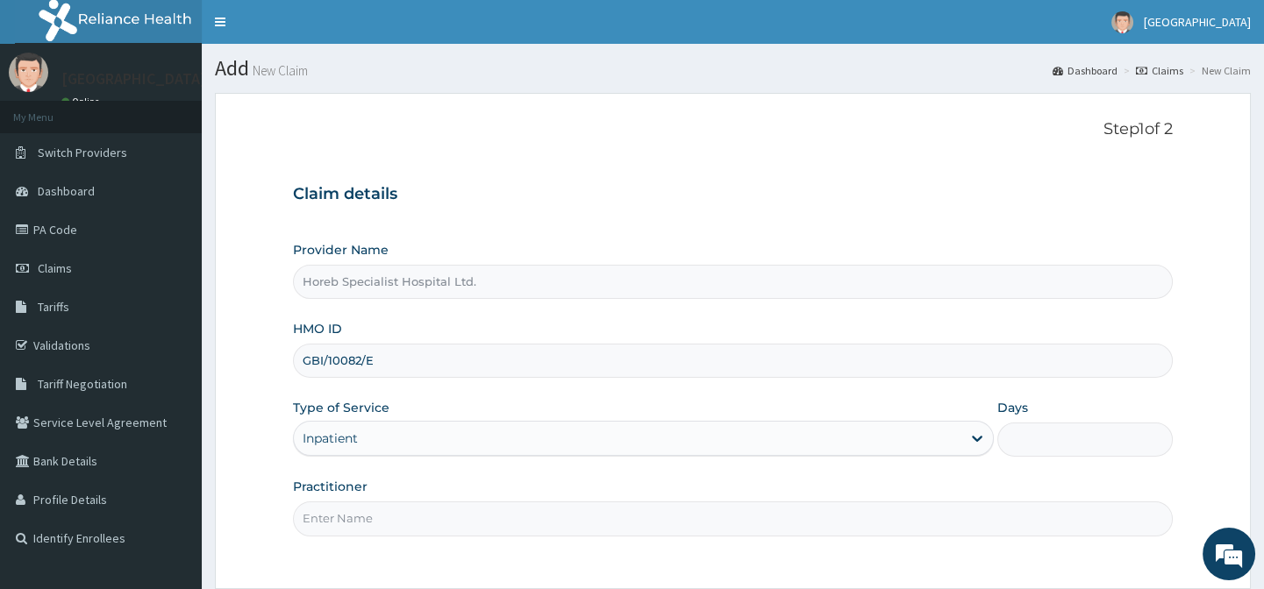
click at [551, 532] on input "Practitioner" at bounding box center [732, 519] width 879 height 34
click at [416, 518] on input "Practitioner" at bounding box center [732, 519] width 879 height 34
type input "DR [PERSON_NAME]"
click at [1084, 442] on input "Days" at bounding box center [1084, 440] width 175 height 34
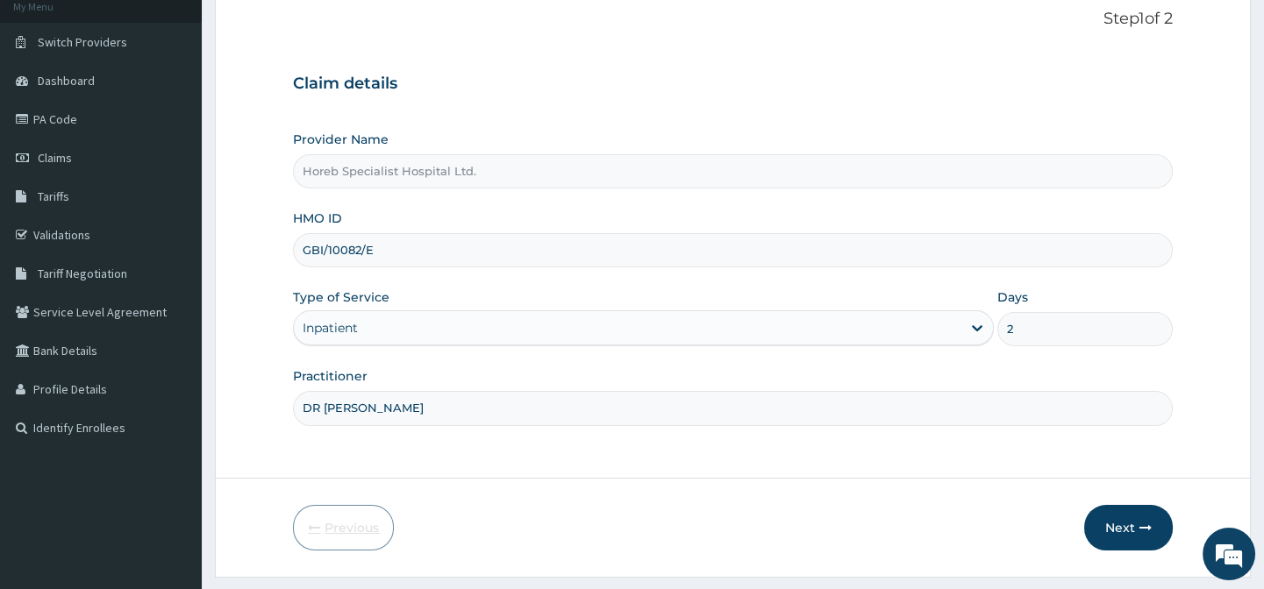
scroll to position [157, 0]
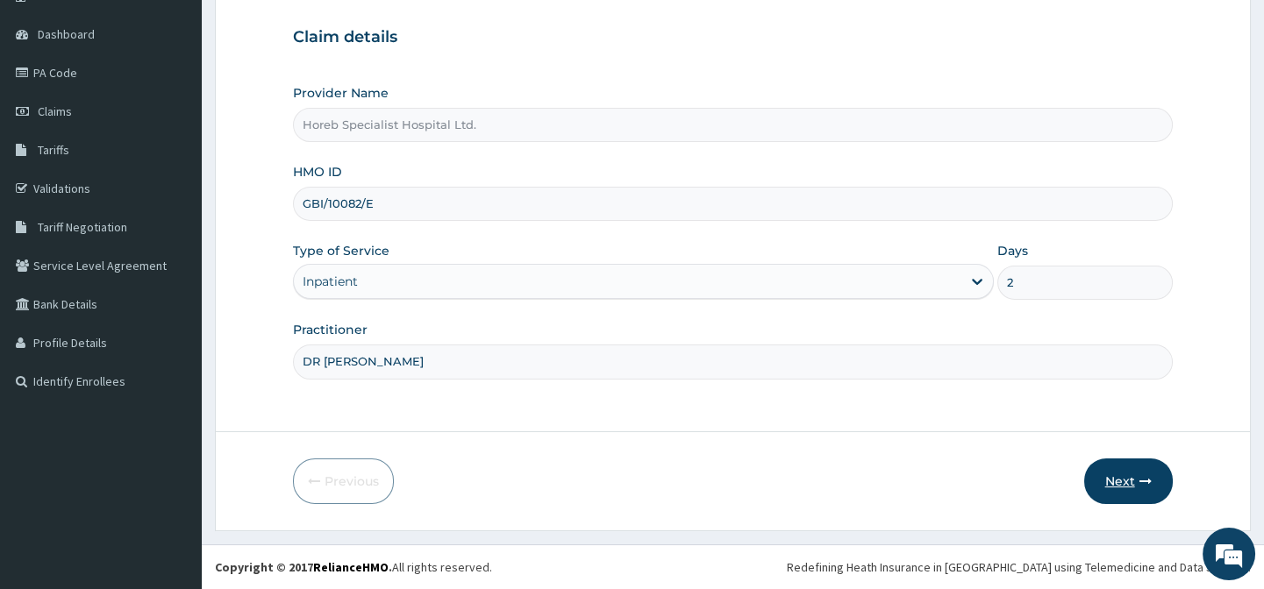
type input "2"
click at [1107, 484] on button "Next" at bounding box center [1128, 482] width 89 height 46
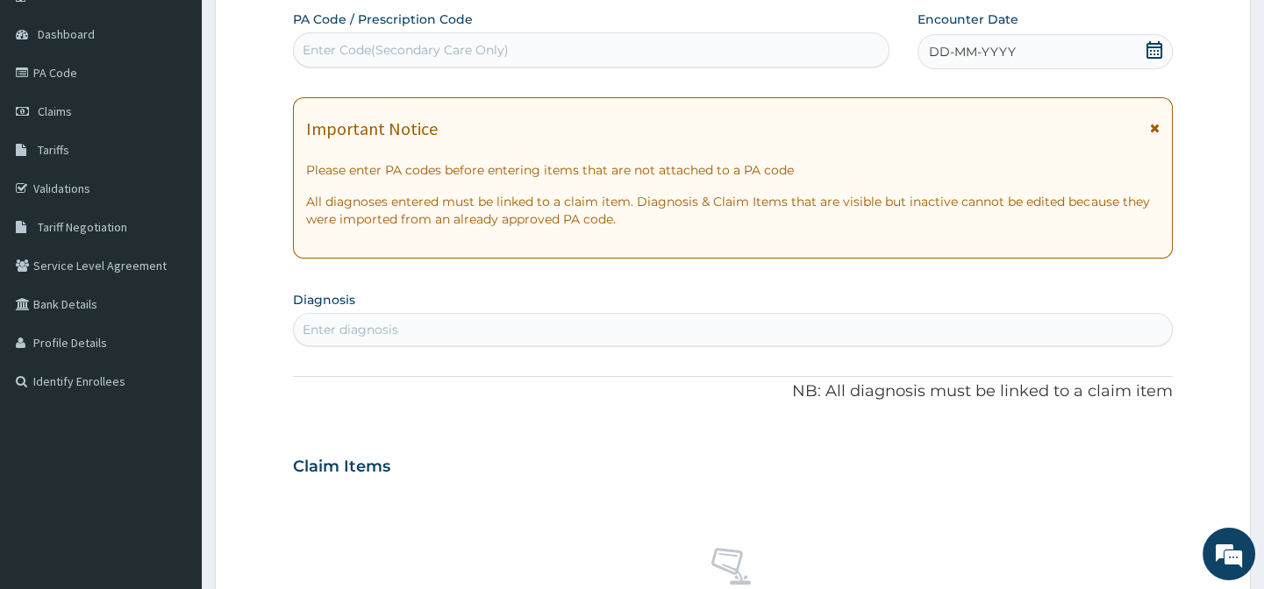
click at [468, 45] on div "Enter Code(Secondary Care Only)" at bounding box center [406, 50] width 206 height 18
type input "PA/2941A6"
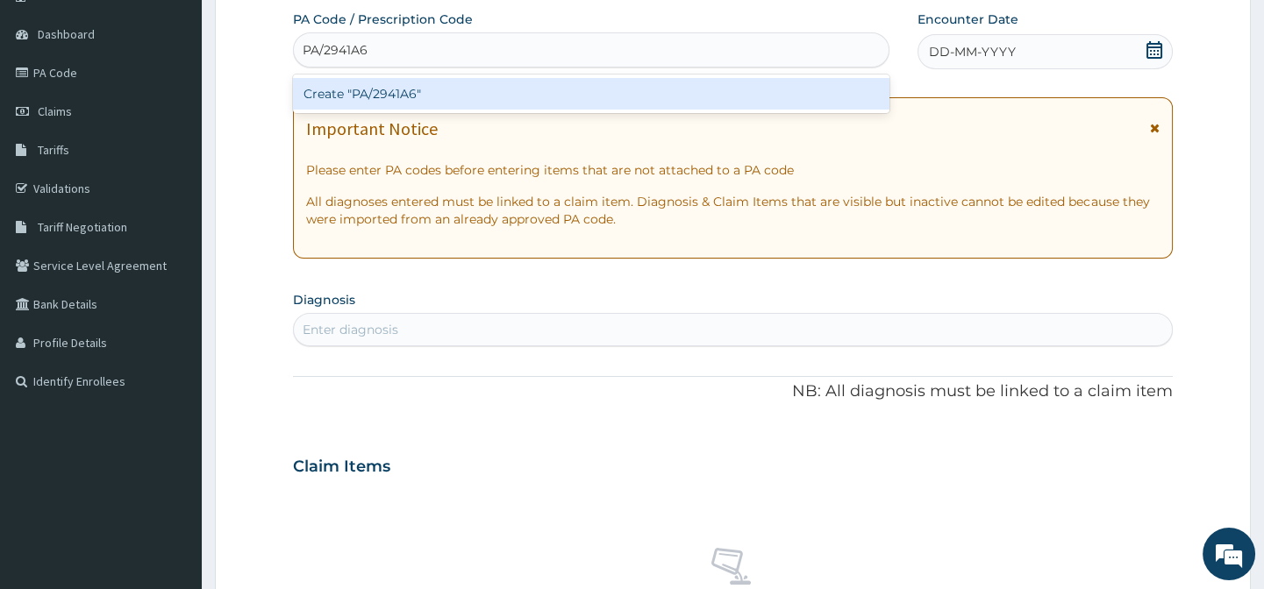
click at [409, 91] on div "Create "PA/2941A6"" at bounding box center [590, 94] width 595 height 32
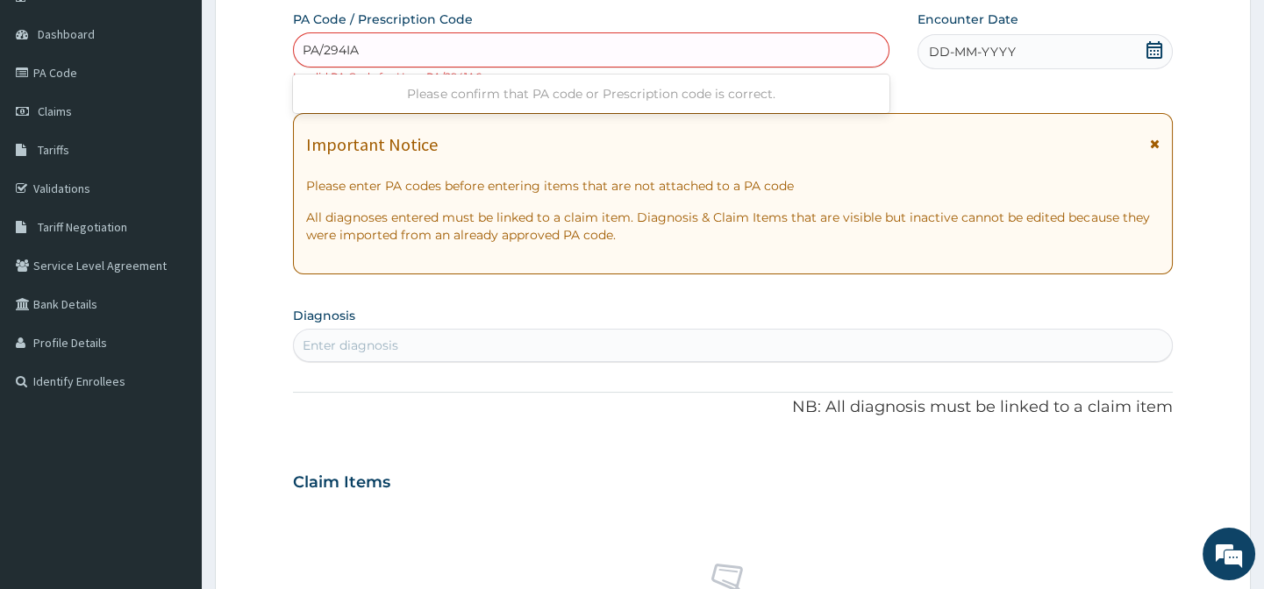
type input "PA/294IA6"
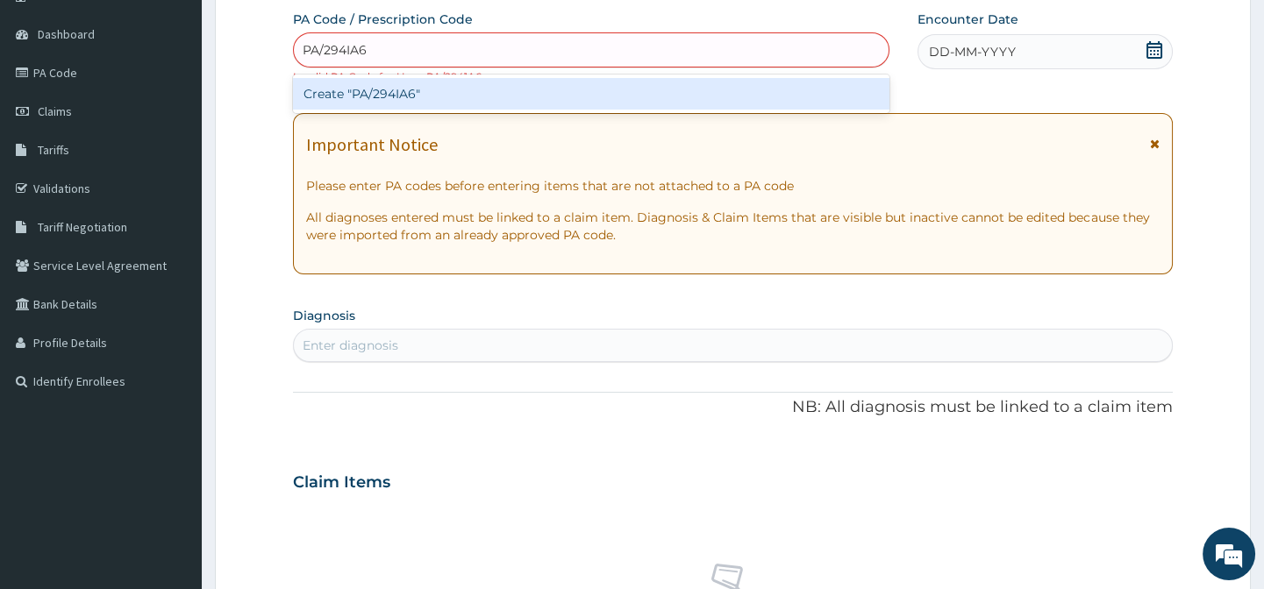
click at [417, 93] on div "Create "PA/294IA6"" at bounding box center [590, 94] width 595 height 32
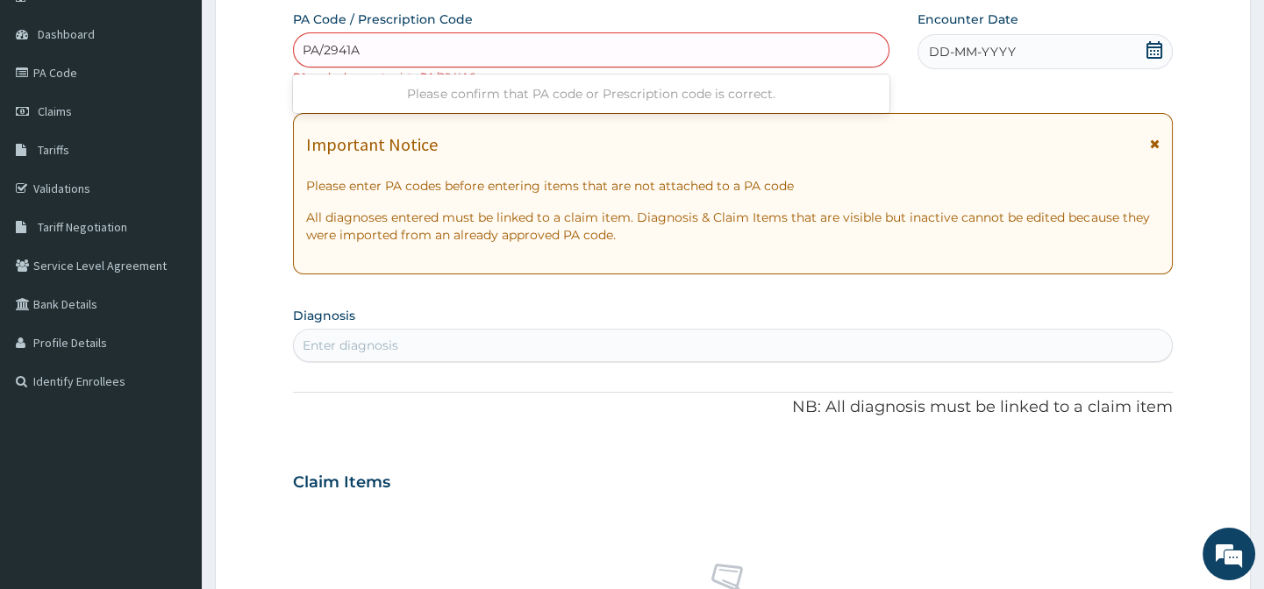
type input "PA/2941A6"
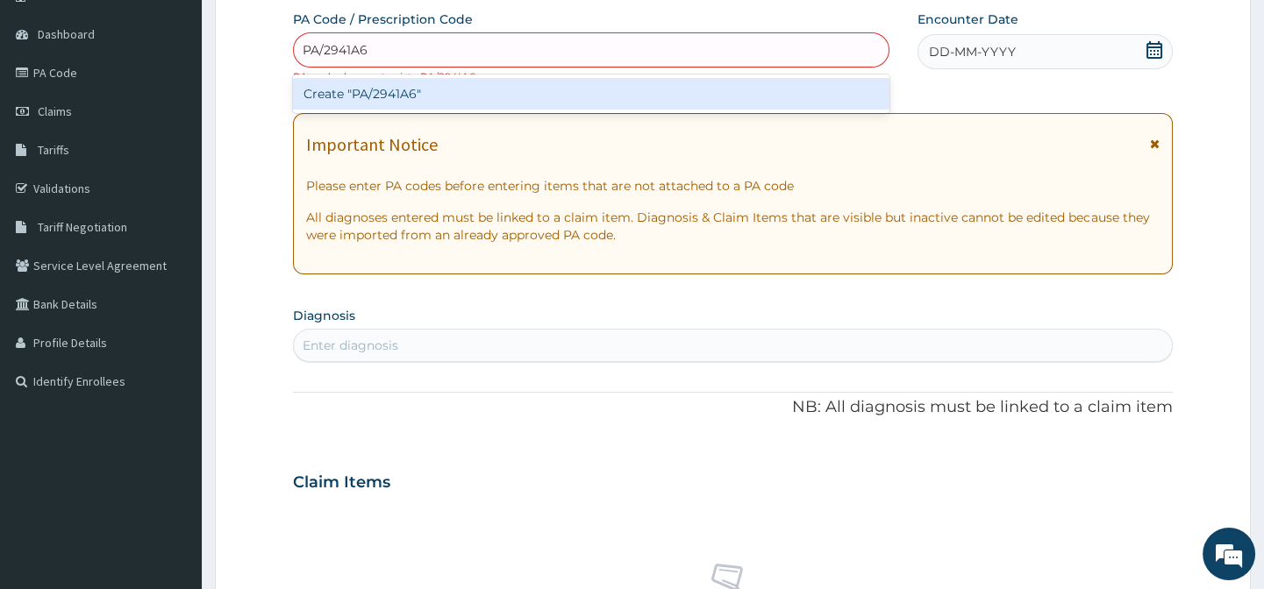
click at [325, 97] on div "Create "PA/2941A6"" at bounding box center [590, 94] width 595 height 32
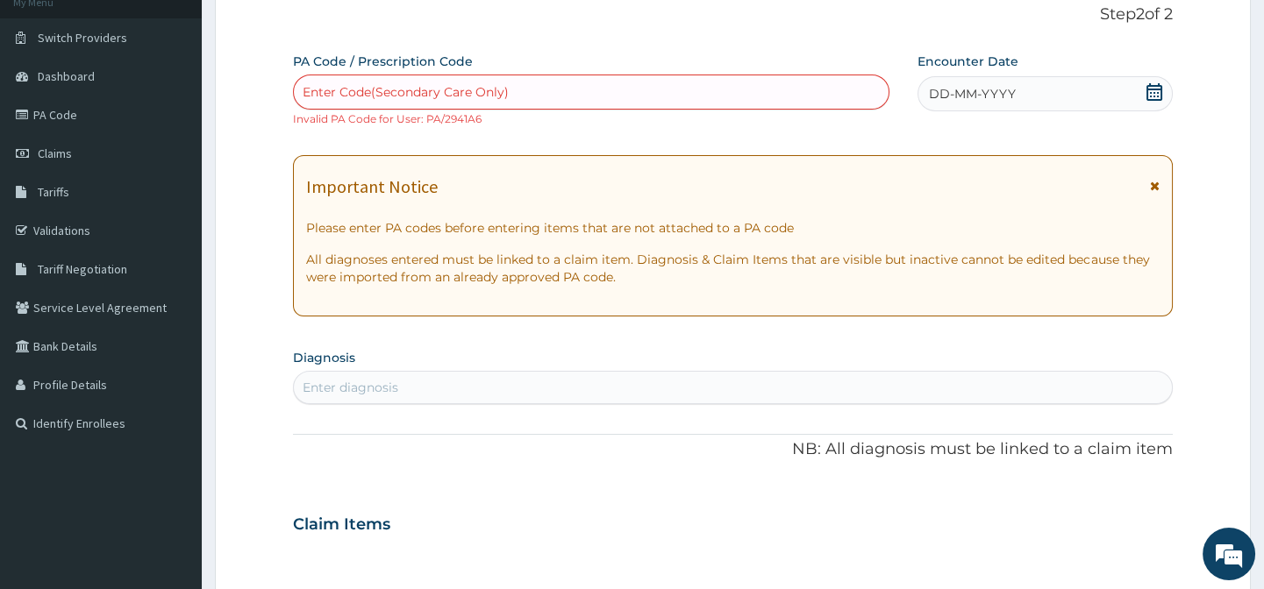
scroll to position [77, 0]
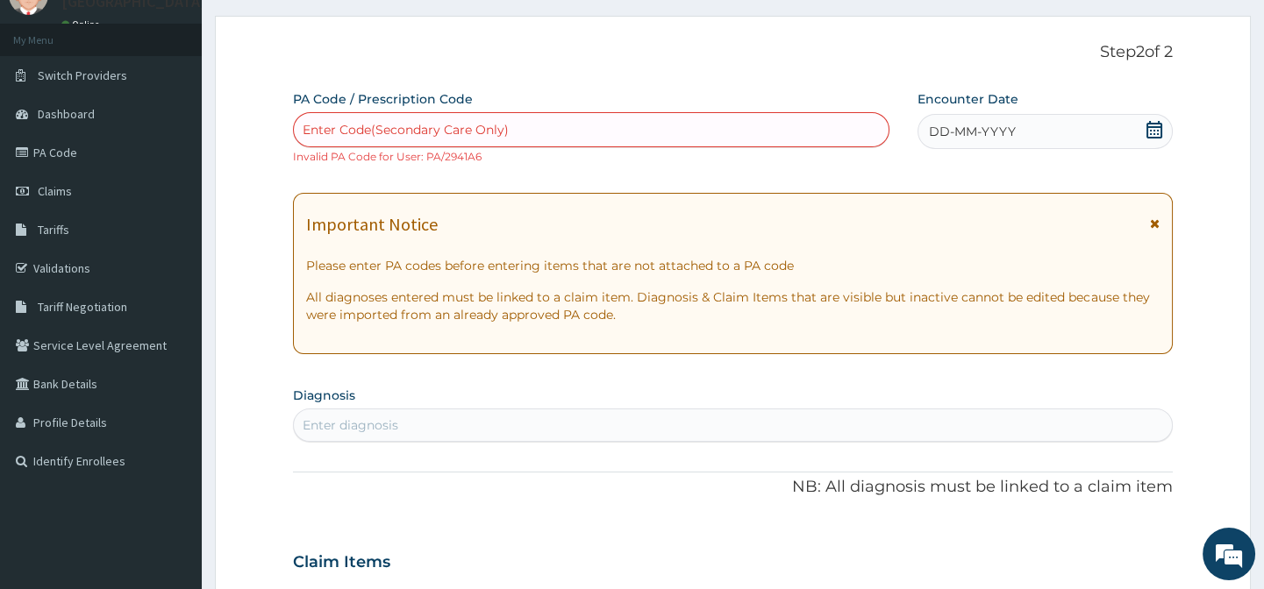
click at [1001, 124] on span "DD-MM-YYYY" at bounding box center [972, 132] width 87 height 18
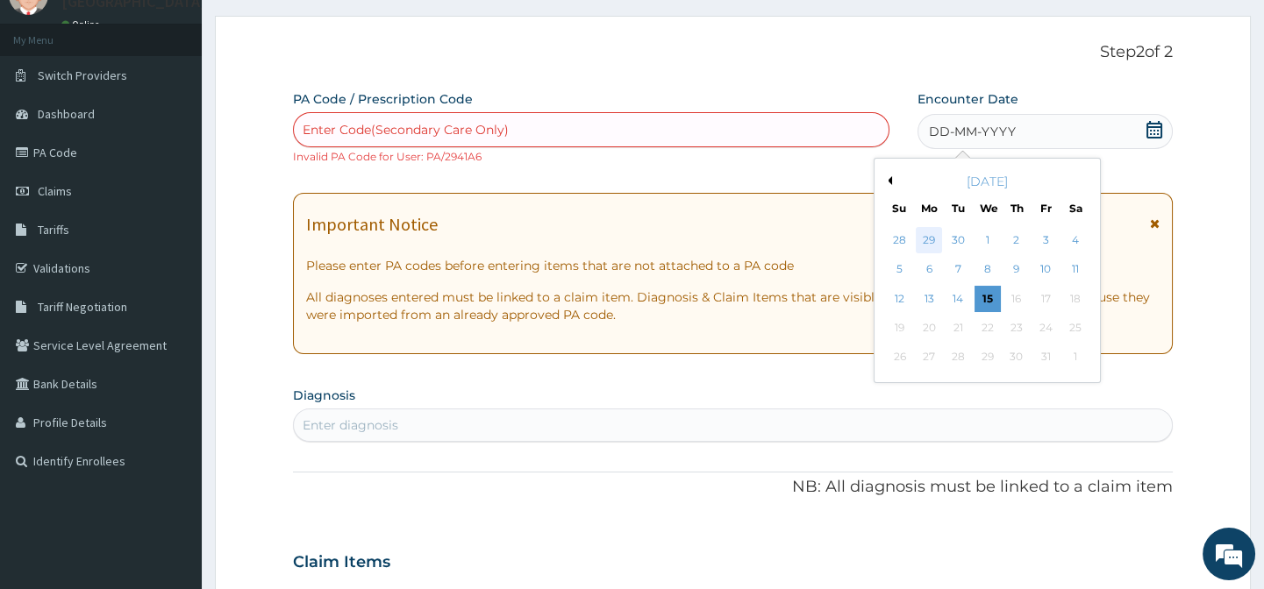
click at [930, 239] on div "29" at bounding box center [928, 240] width 26 height 26
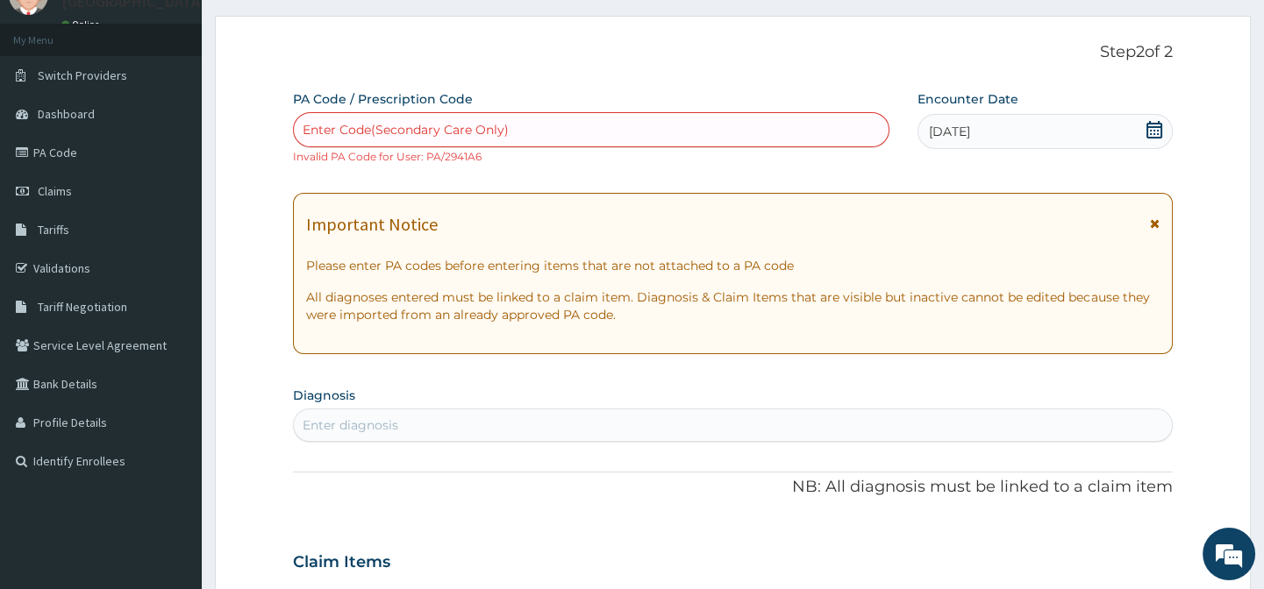
click at [783, 129] on div "Enter Code(Secondary Care Only)" at bounding box center [591, 130] width 594 height 28
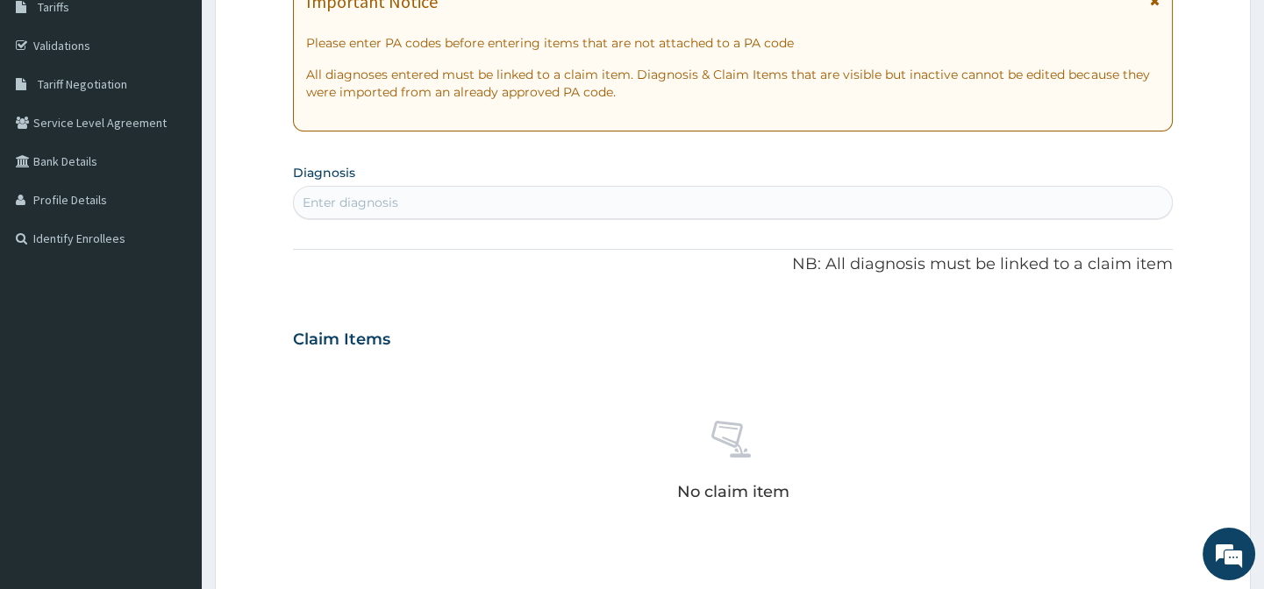
scroll to position [316, 0]
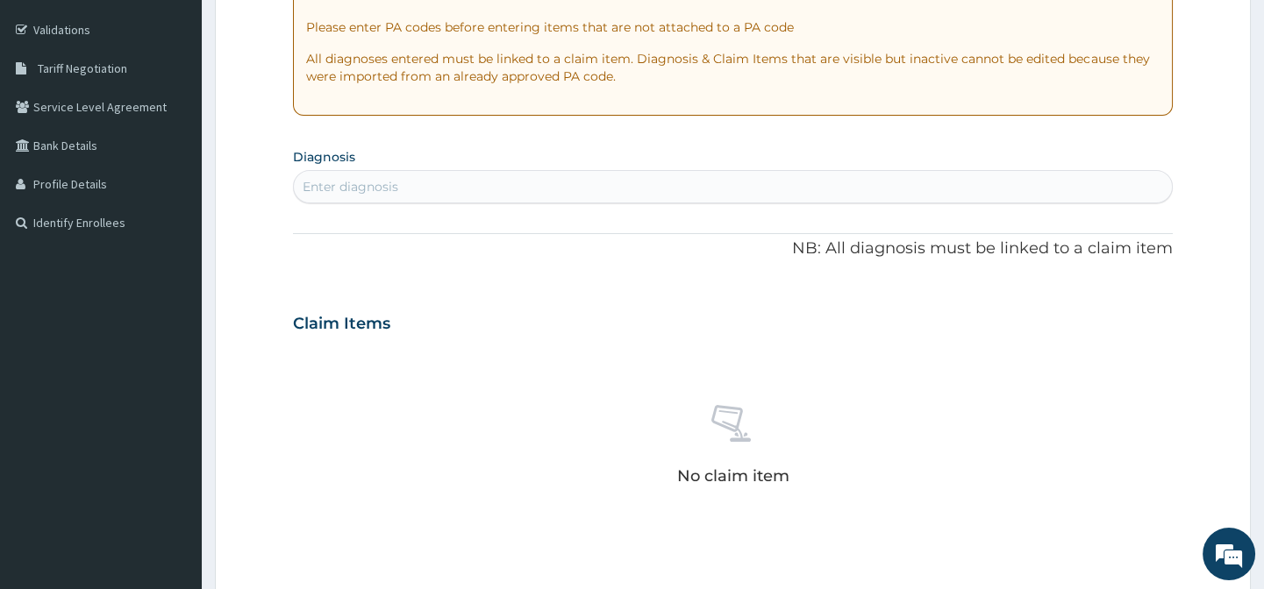
click at [620, 182] on div "Enter diagnosis" at bounding box center [732, 187] width 877 height 28
type input "C"
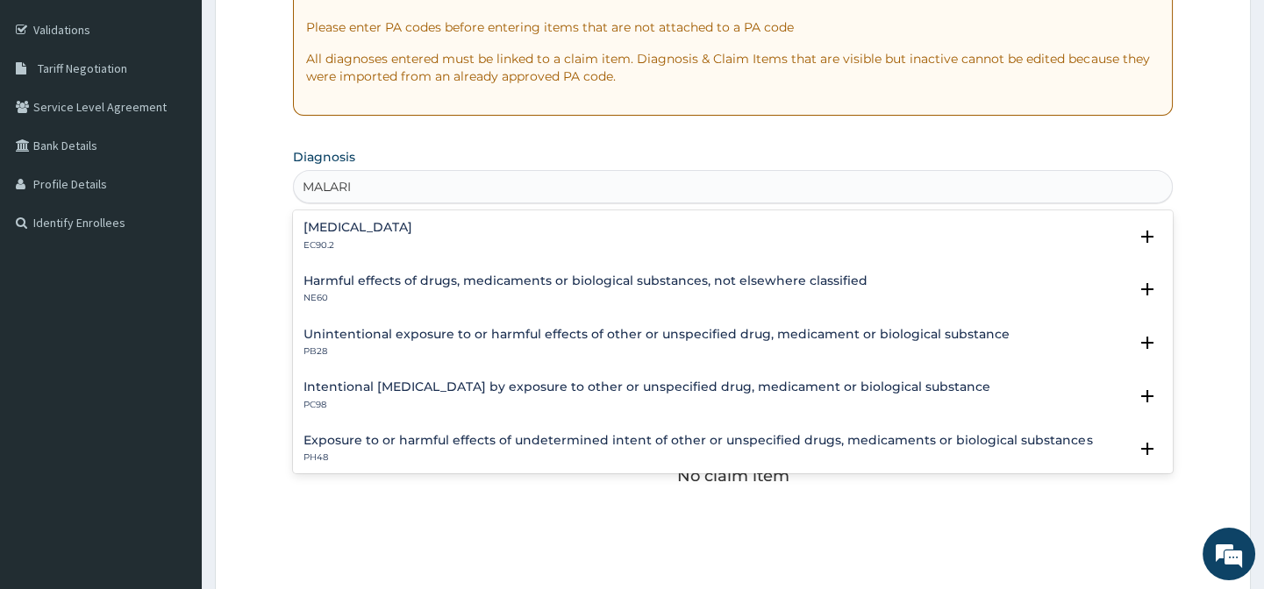
type input "[MEDICAL_DATA]"
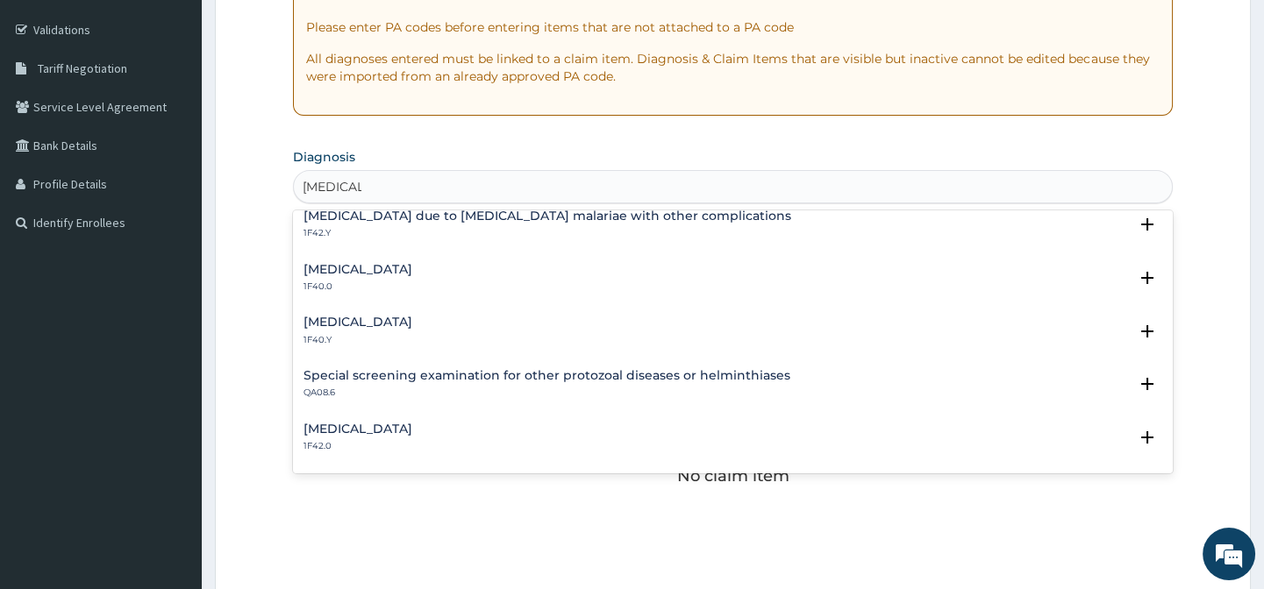
scroll to position [543, 0]
click at [412, 272] on h4 "[MEDICAL_DATA]" at bounding box center [357, 270] width 109 height 13
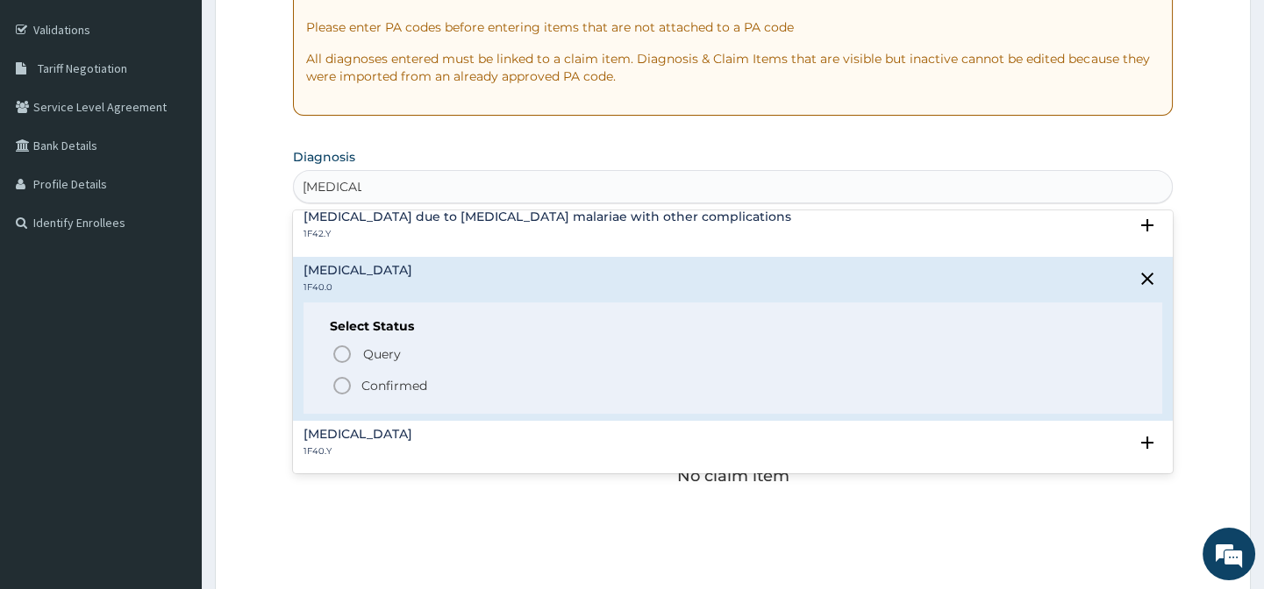
click at [345, 381] on icon "status option filled" at bounding box center [341, 385] width 21 height 21
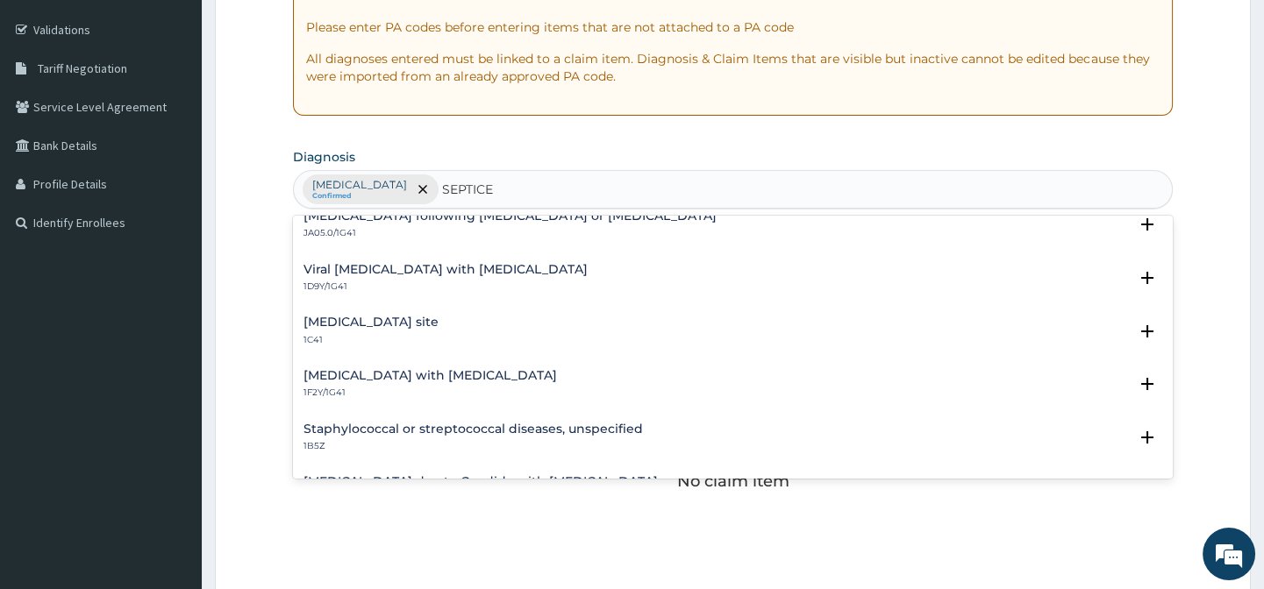
scroll to position [2152, 0]
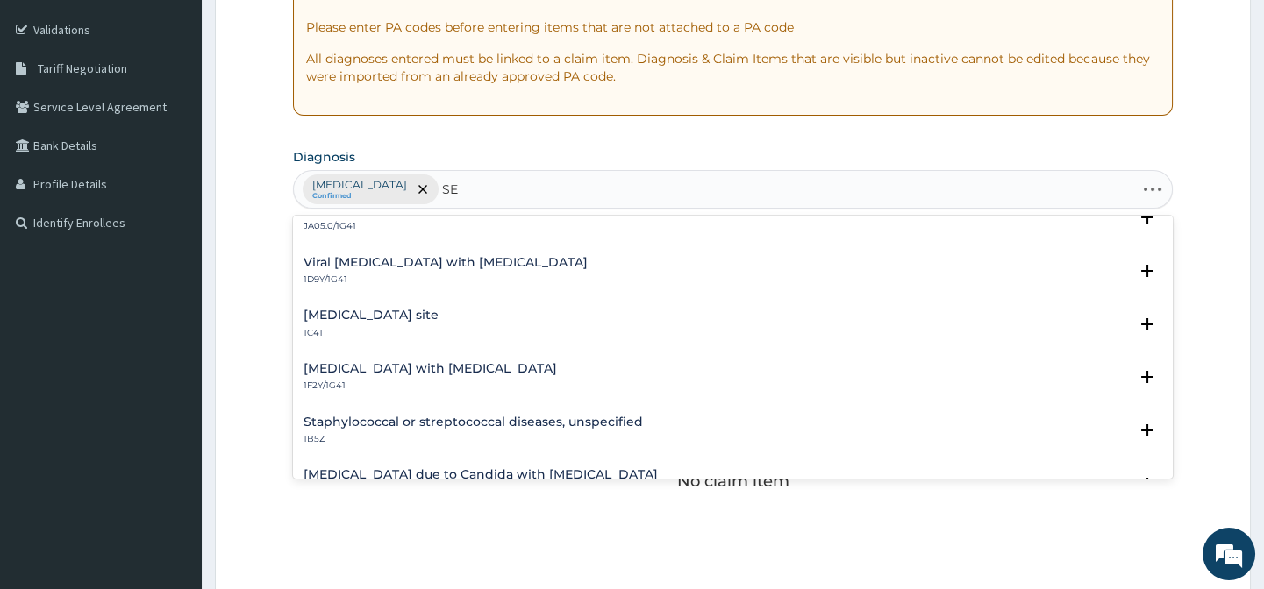
type input "S"
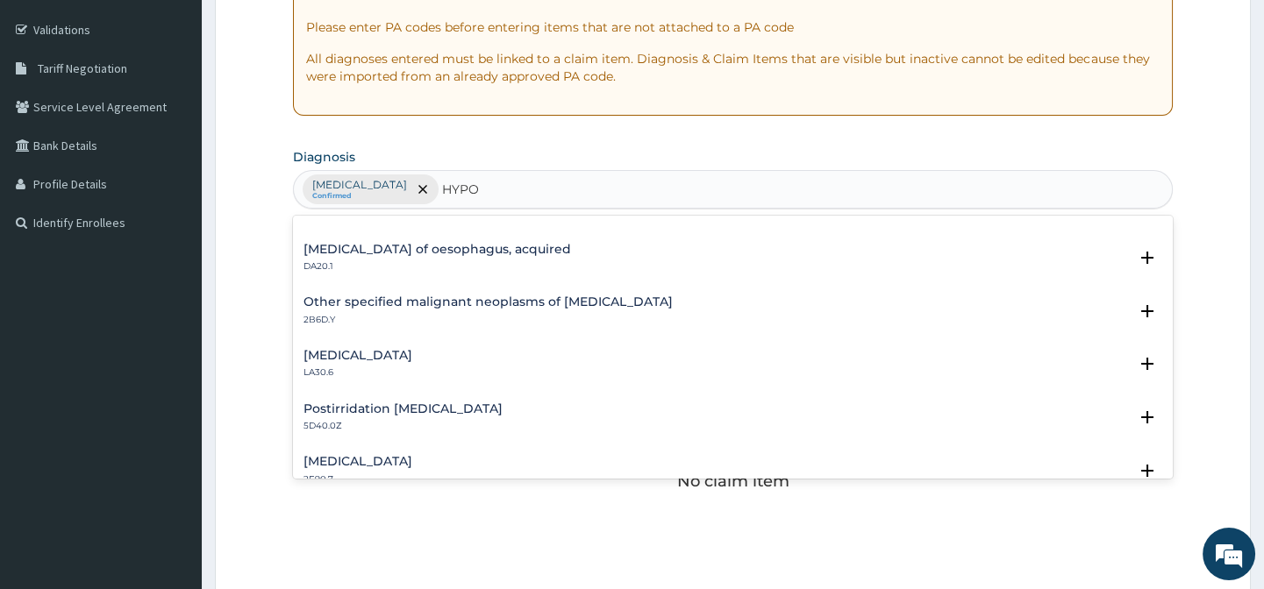
scroll to position [2404, 0]
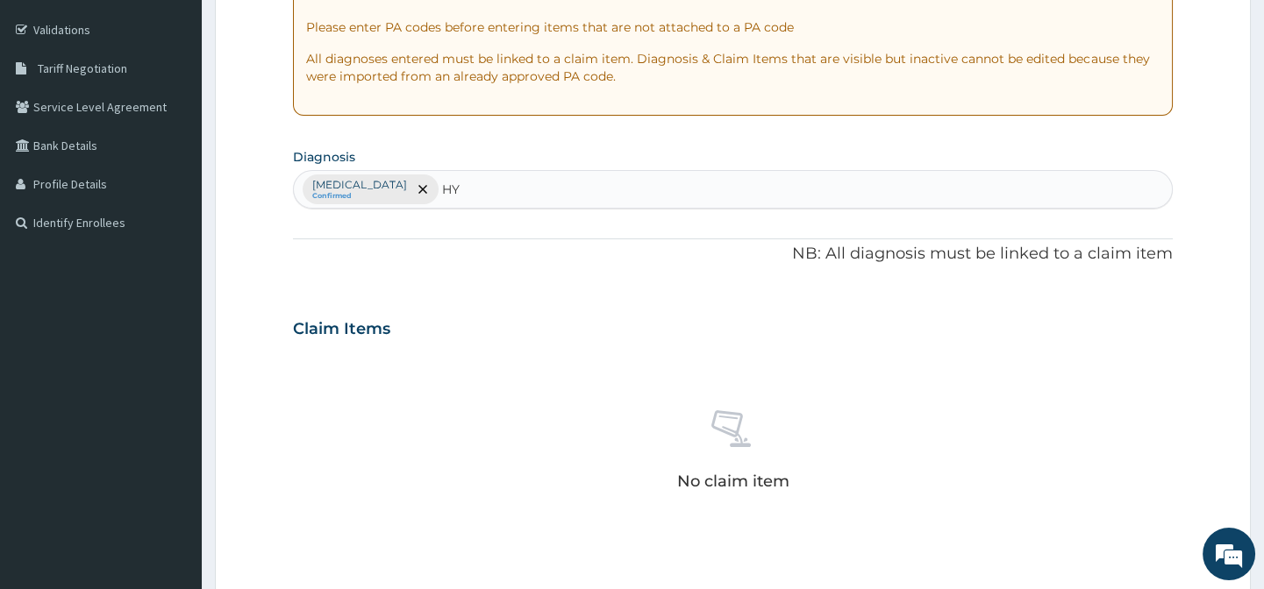
type input "H"
type input "SEIZURE"
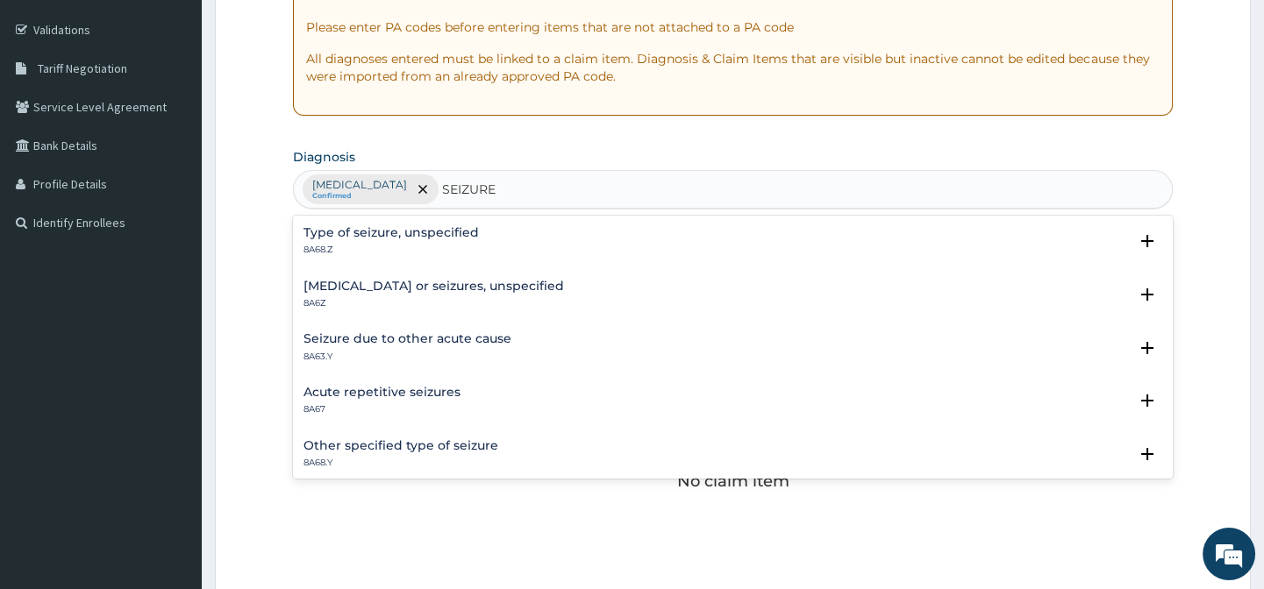
click at [423, 389] on h4 "Acute repetitive seizures" at bounding box center [381, 392] width 157 height 13
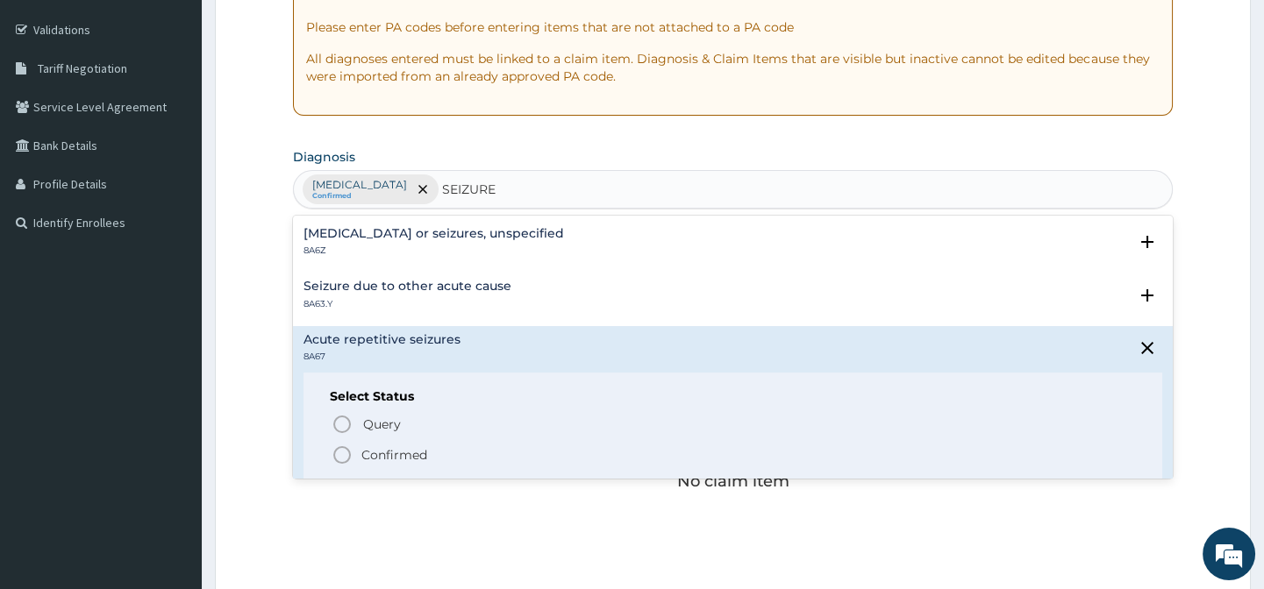
scroll to position [79, 0]
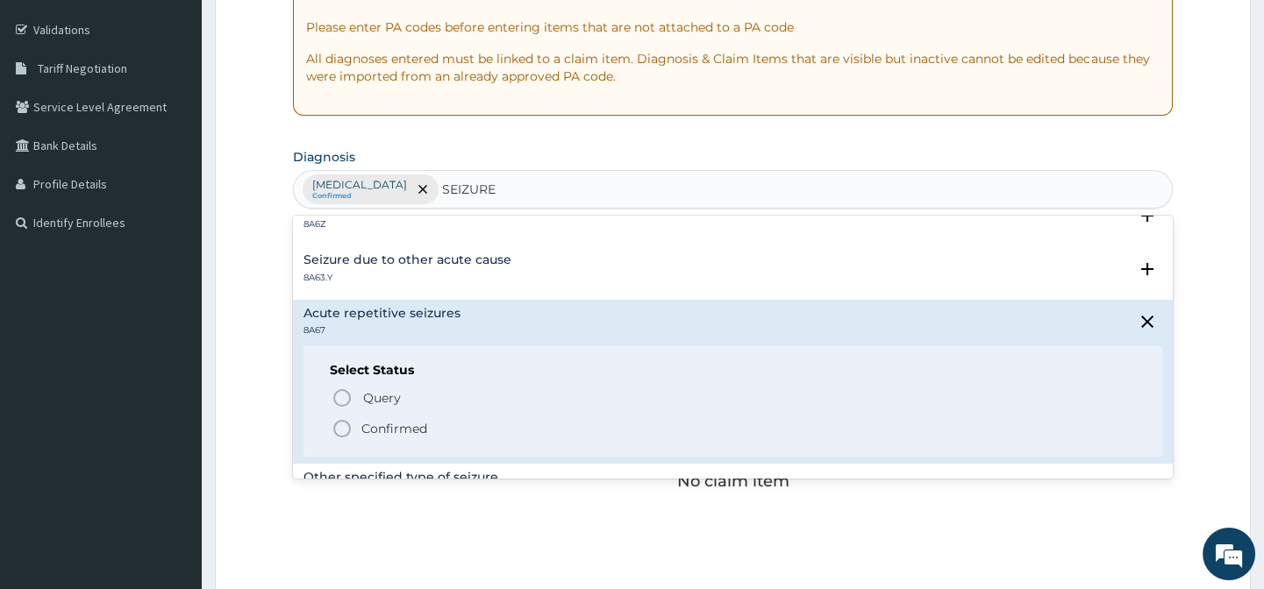
click at [345, 421] on icon "status option filled" at bounding box center [341, 428] width 21 height 21
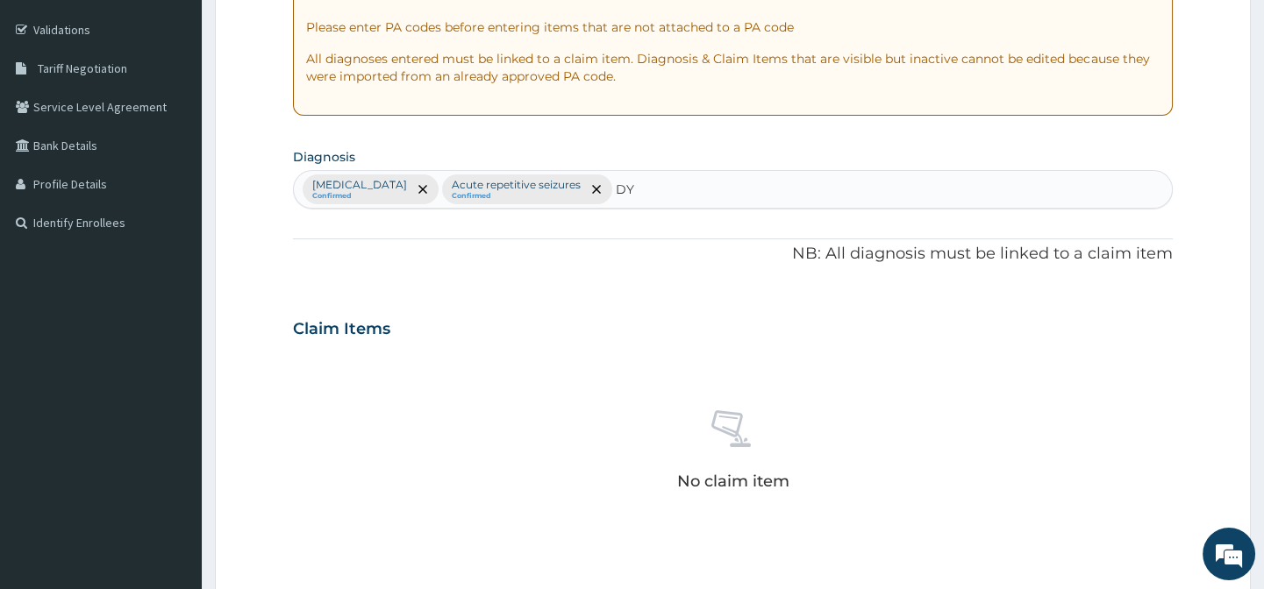
type input "D"
type input "SEP"
click at [853, 178] on div "[MEDICAL_DATA] Confirmed Acute repetitive seizures Confirmed" at bounding box center [732, 189] width 877 height 37
type input "S"
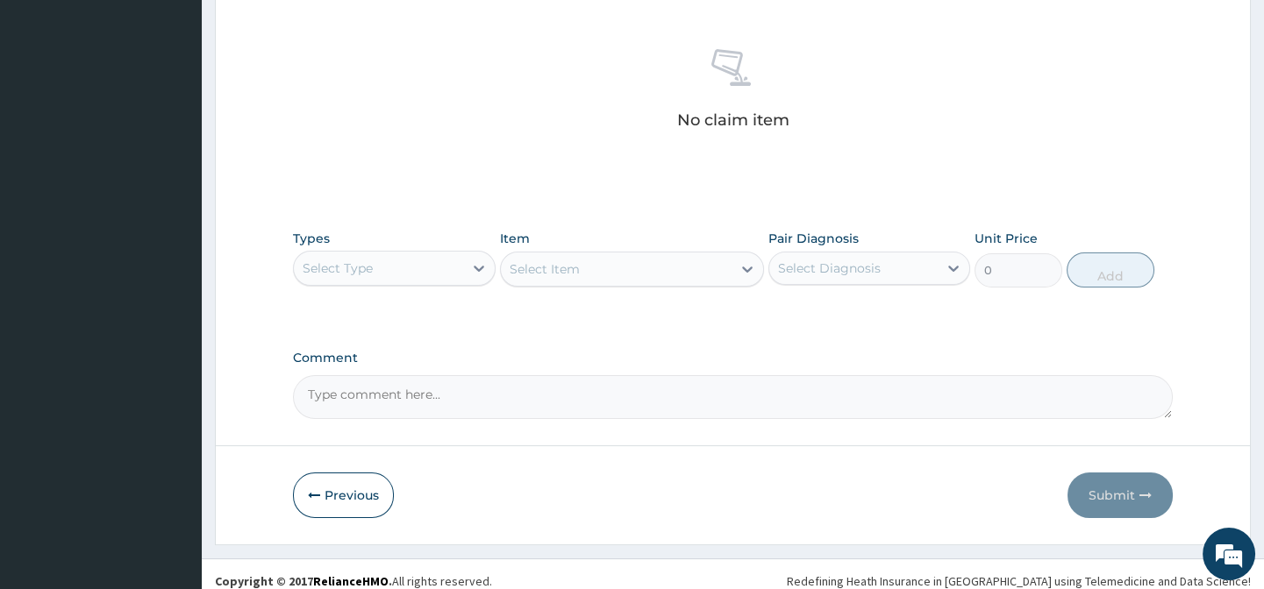
scroll to position [690, 0]
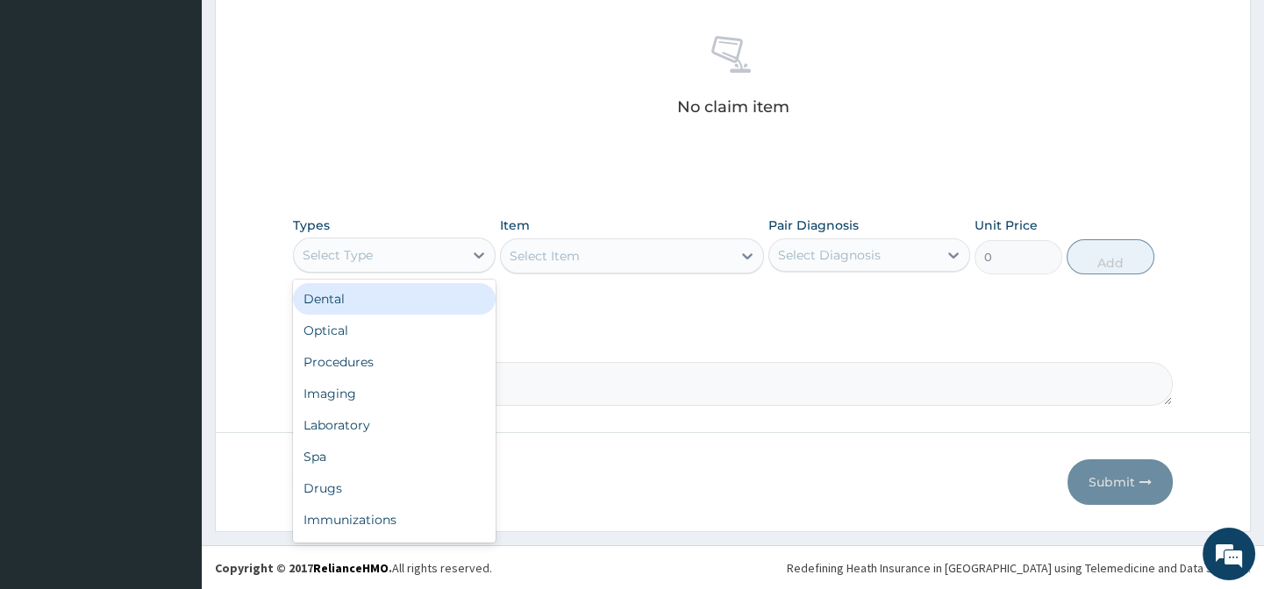
click at [352, 252] on div "Select Type" at bounding box center [338, 255] width 70 height 18
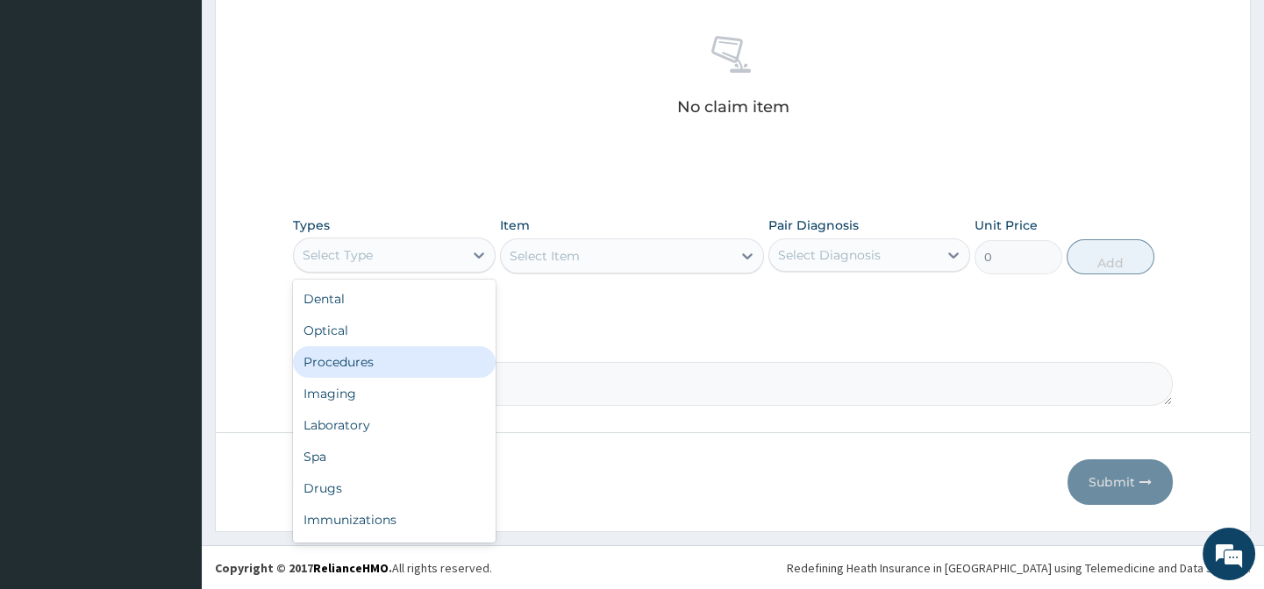
click at [351, 364] on div "Procedures" at bounding box center [394, 362] width 202 height 32
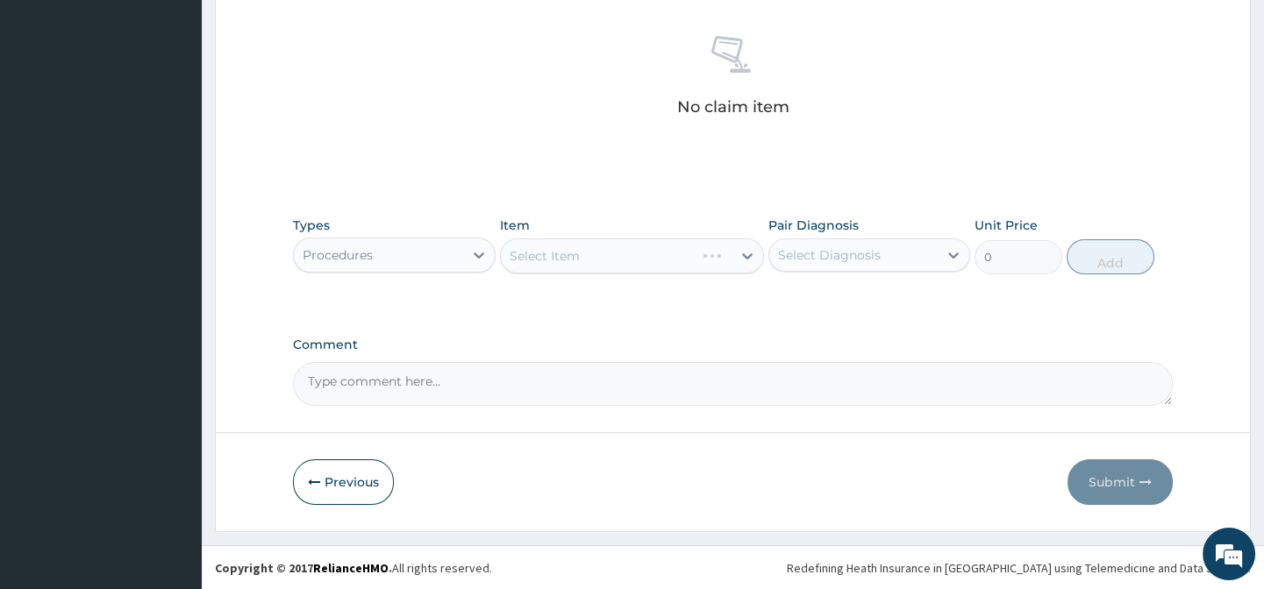
click at [509, 246] on div "Select Item" at bounding box center [632, 256] width 264 height 35
click at [517, 259] on div "Select Item" at bounding box center [632, 256] width 264 height 35
click at [424, 381] on textarea "Comment" at bounding box center [732, 384] width 879 height 44
click at [637, 254] on div "Select Item" at bounding box center [632, 256] width 264 height 35
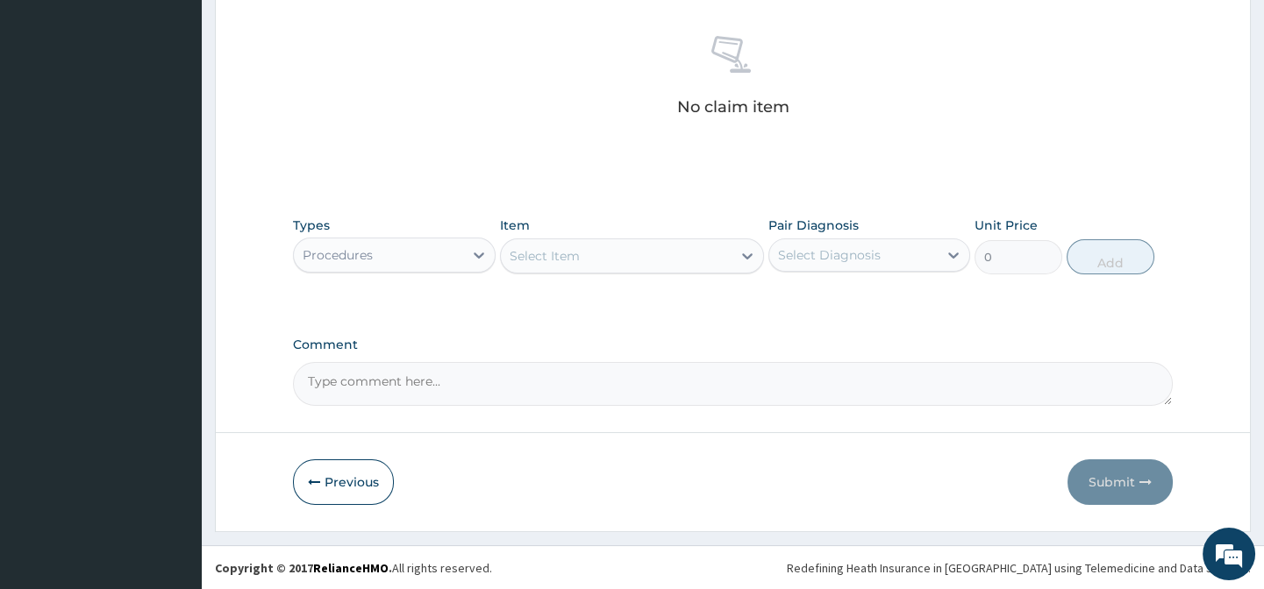
click at [593, 243] on div "Select Item" at bounding box center [616, 256] width 231 height 28
click at [591, 250] on div "Select Item" at bounding box center [616, 256] width 231 height 28
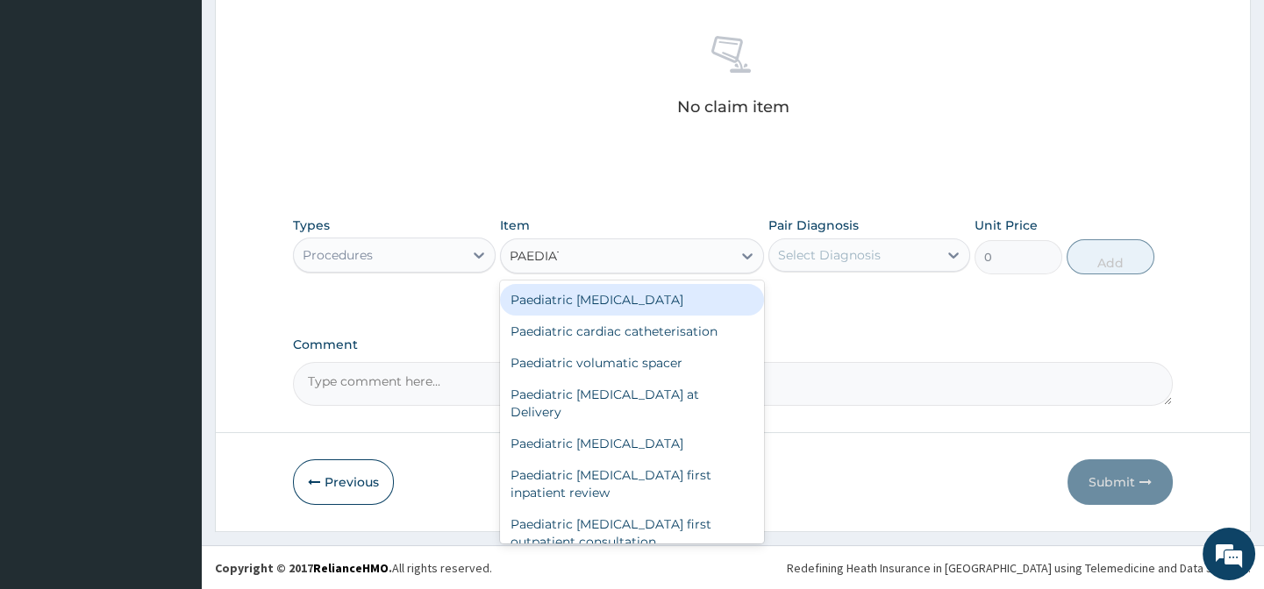
type input "PAEDIATR"
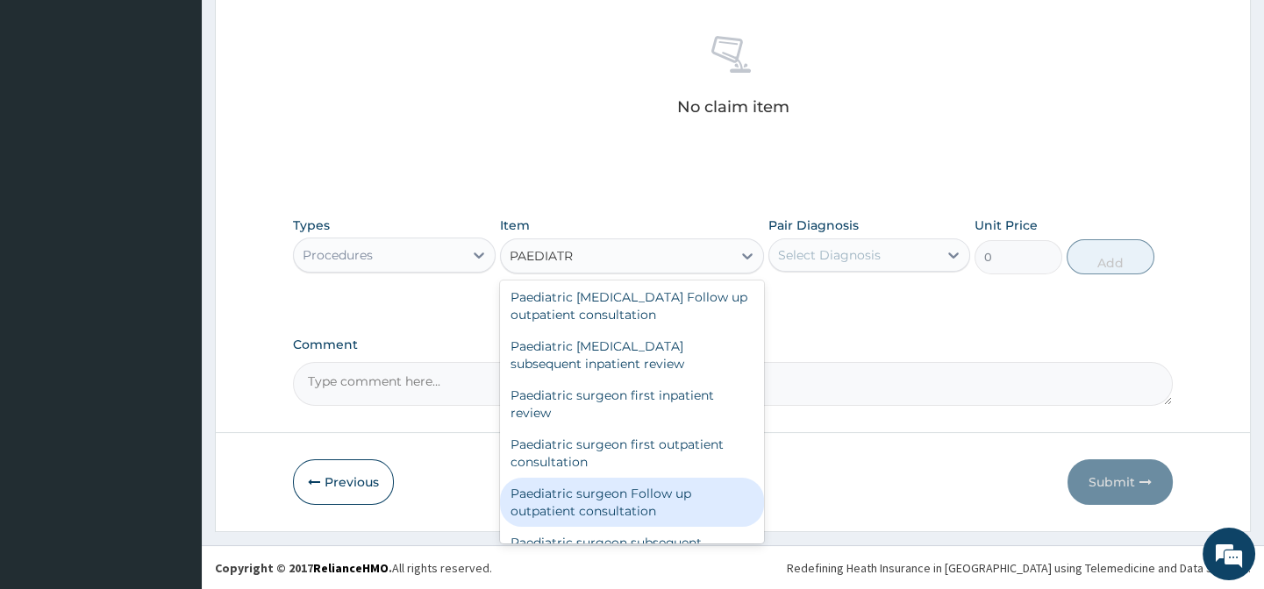
scroll to position [866, 0]
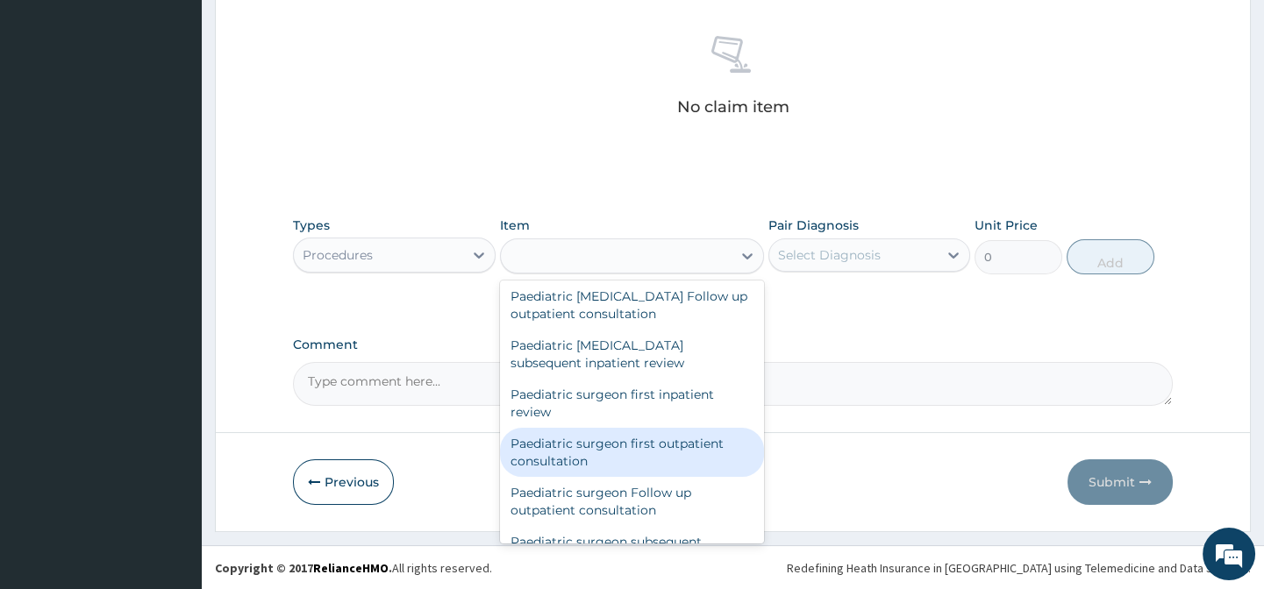
drag, startPoint x: 616, startPoint y: 250, endPoint x: 660, endPoint y: 270, distance: 49.1
click at [616, 250] on div "PAEDIATR" at bounding box center [616, 256] width 231 height 28
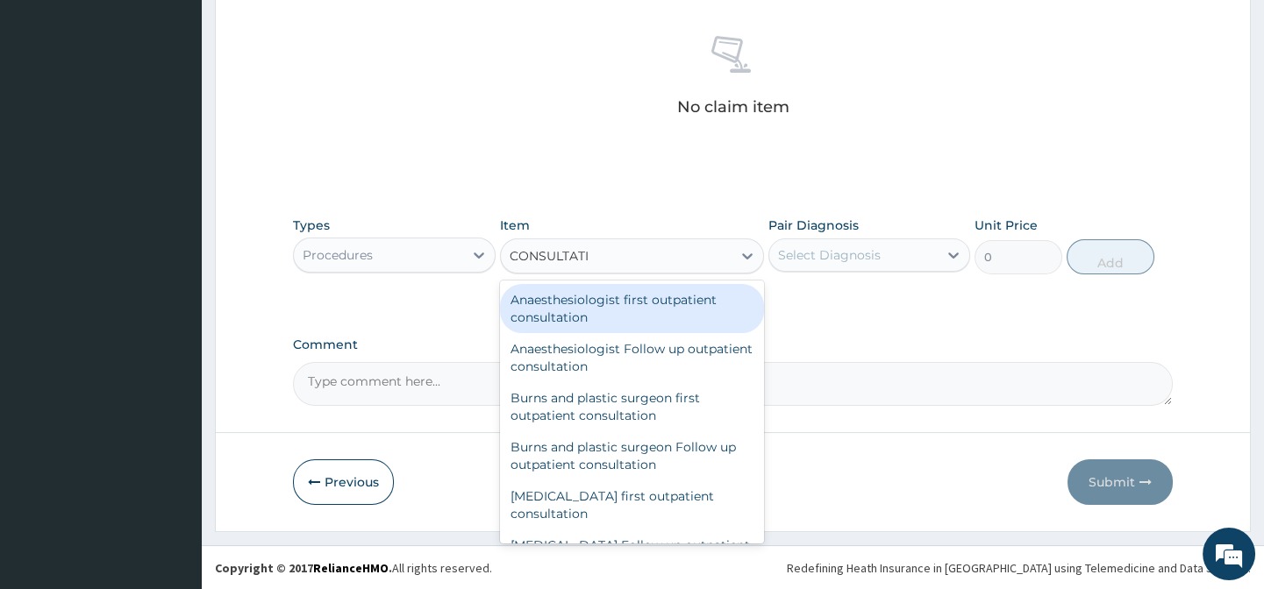
type input "CONSULTATIO"
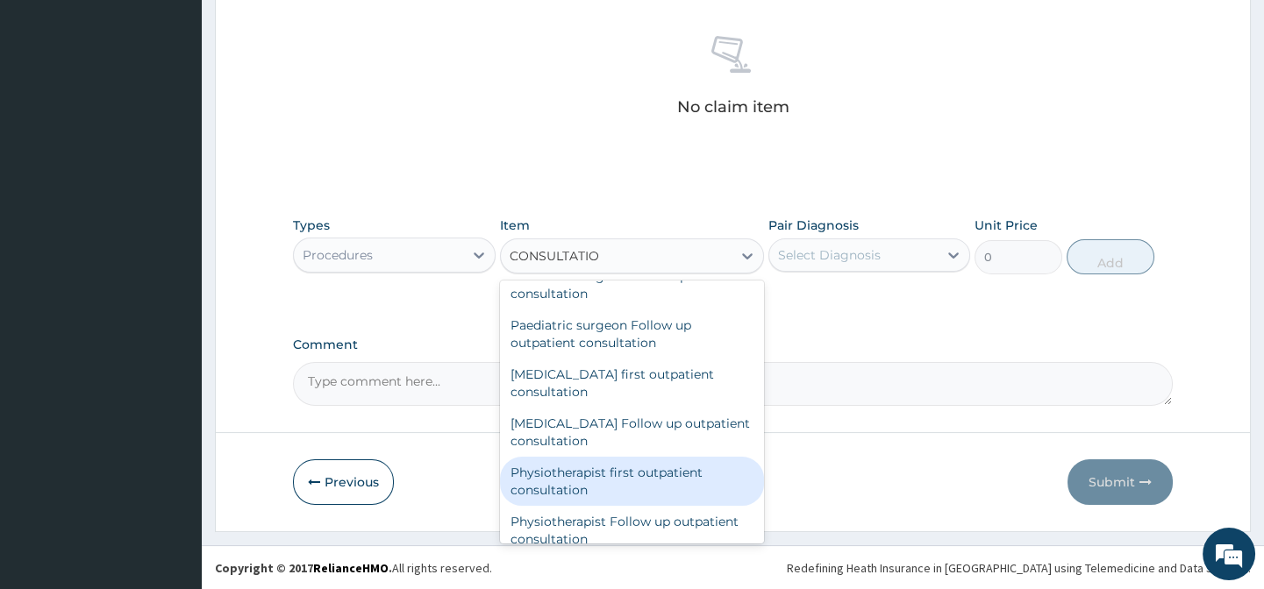
scroll to position [2631, 0]
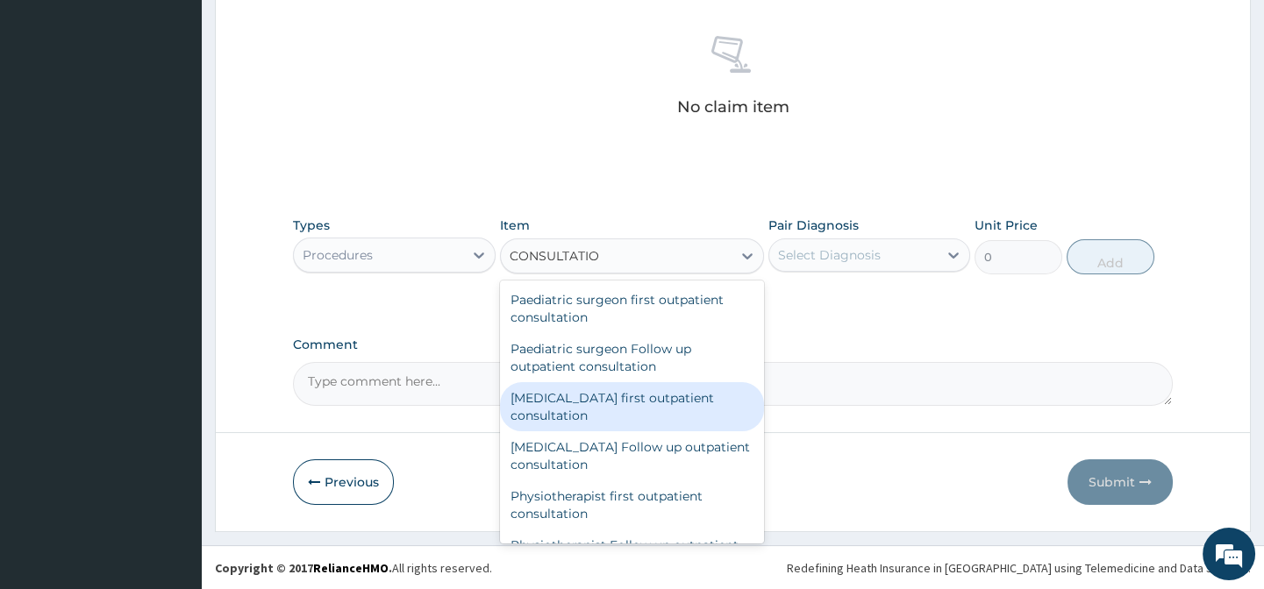
click at [568, 408] on div "[MEDICAL_DATA] first outpatient consultation" at bounding box center [632, 406] width 264 height 49
type input "15000"
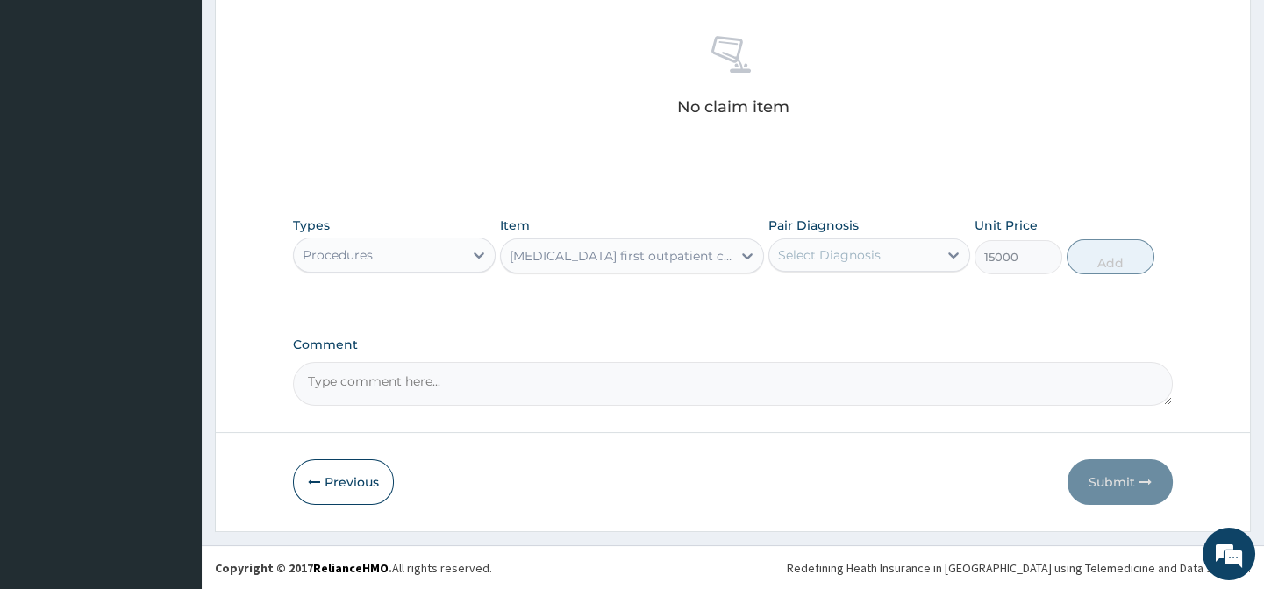
click at [801, 254] on div "Select Diagnosis" at bounding box center [829, 255] width 103 height 18
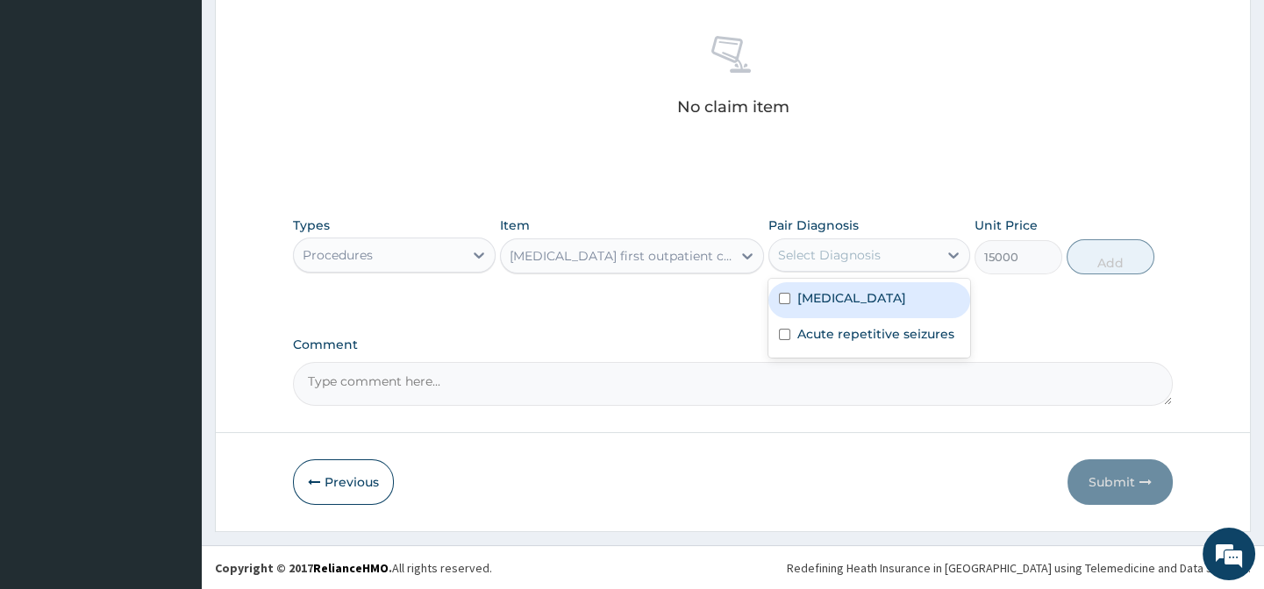
drag, startPoint x: 823, startPoint y: 298, endPoint x: 825, endPoint y: 355, distance: 57.0
click at [825, 307] on label "[MEDICAL_DATA]" at bounding box center [851, 298] width 109 height 18
checkbox input "true"
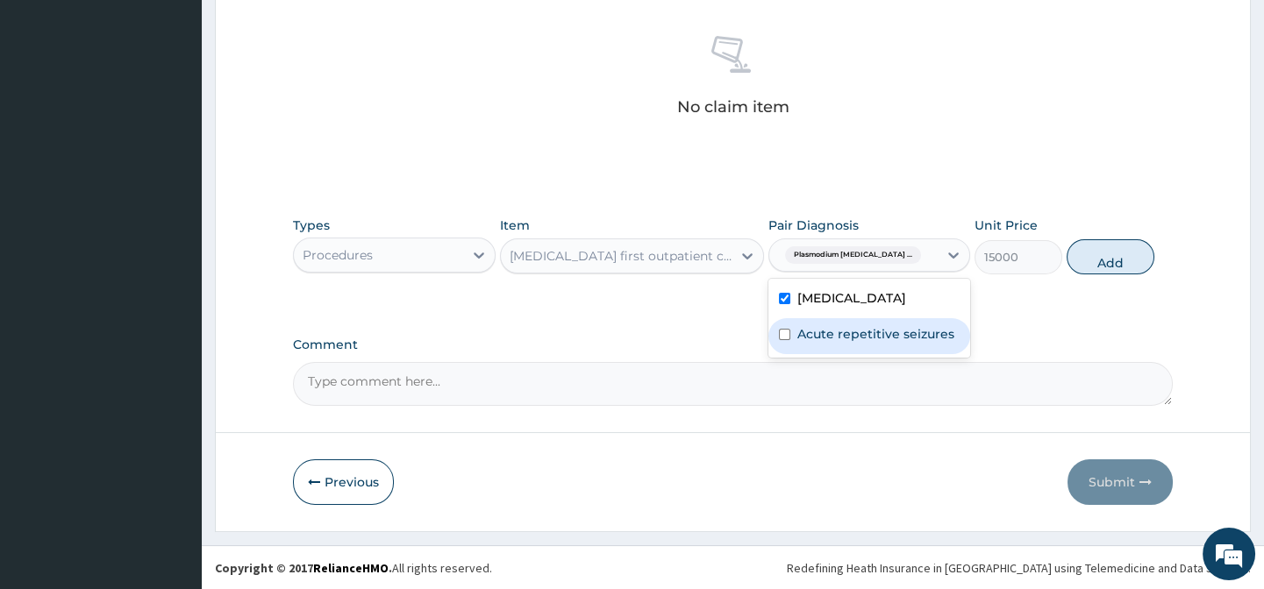
drag, startPoint x: 832, startPoint y: 374, endPoint x: 1071, endPoint y: 312, distance: 246.3
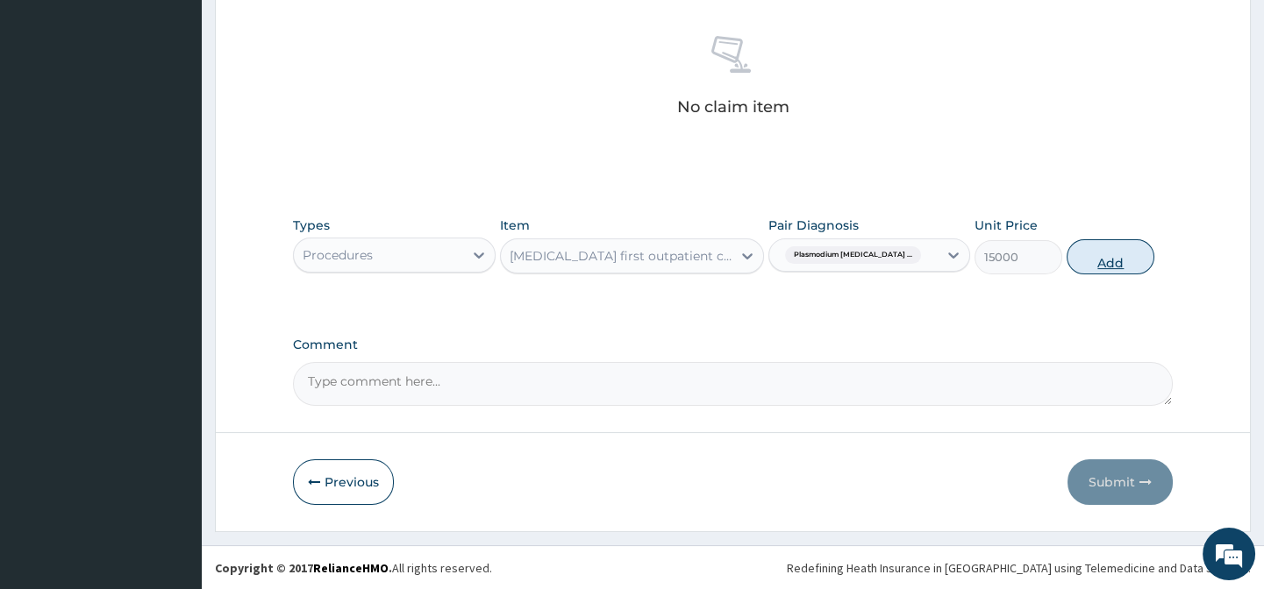
click at [1091, 259] on button "Add" at bounding box center [1110, 256] width 88 height 35
type input "0"
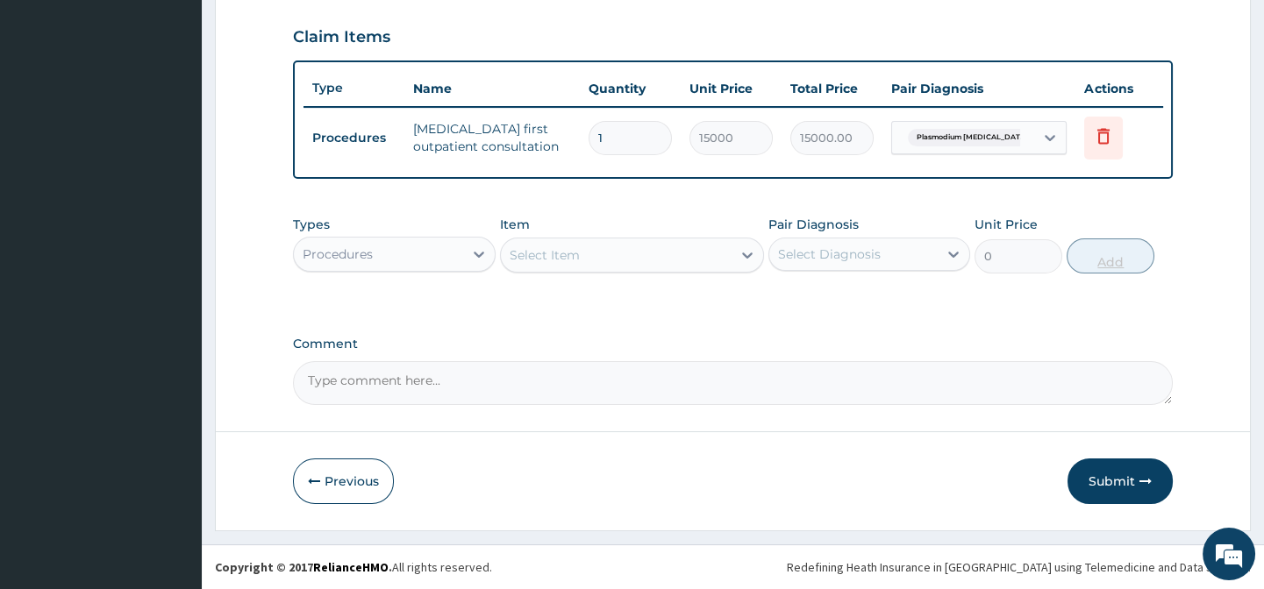
scroll to position [618, 0]
click at [555, 255] on div "Select Item" at bounding box center [544, 255] width 70 height 18
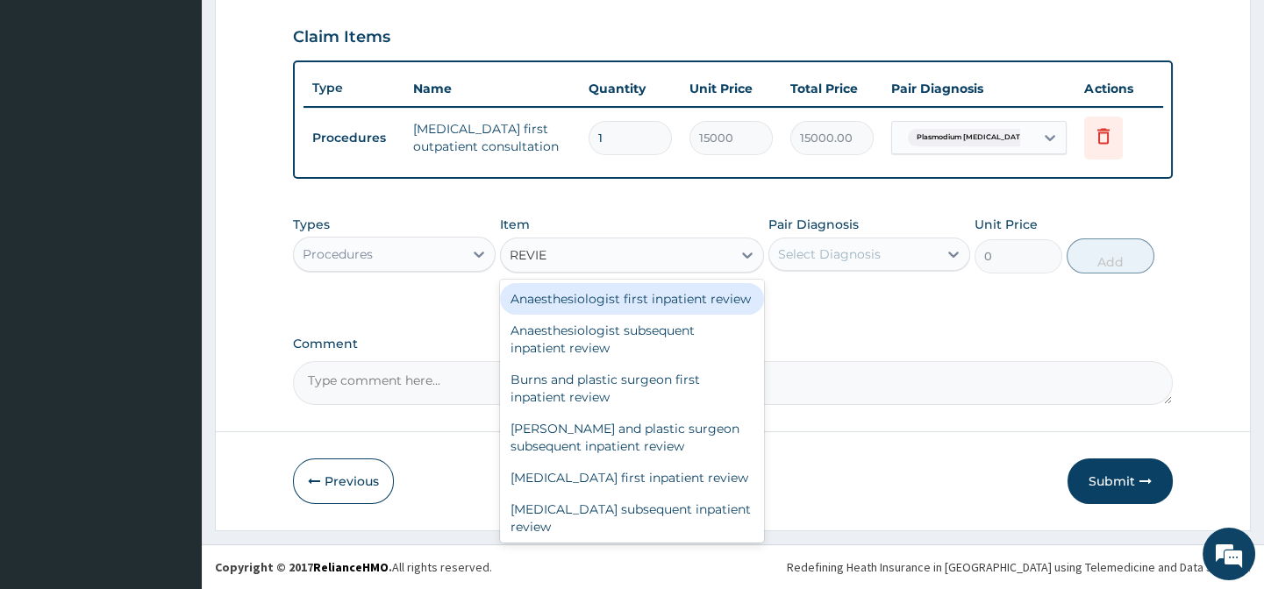
type input "REVIEW"
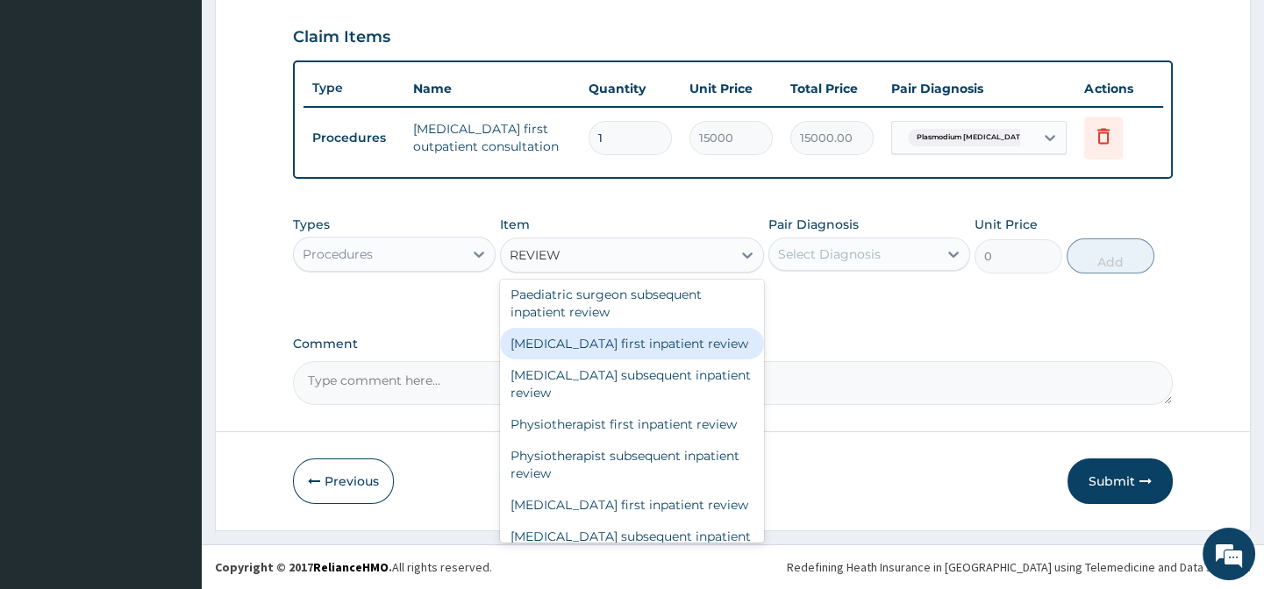
scroll to position [2096, 0]
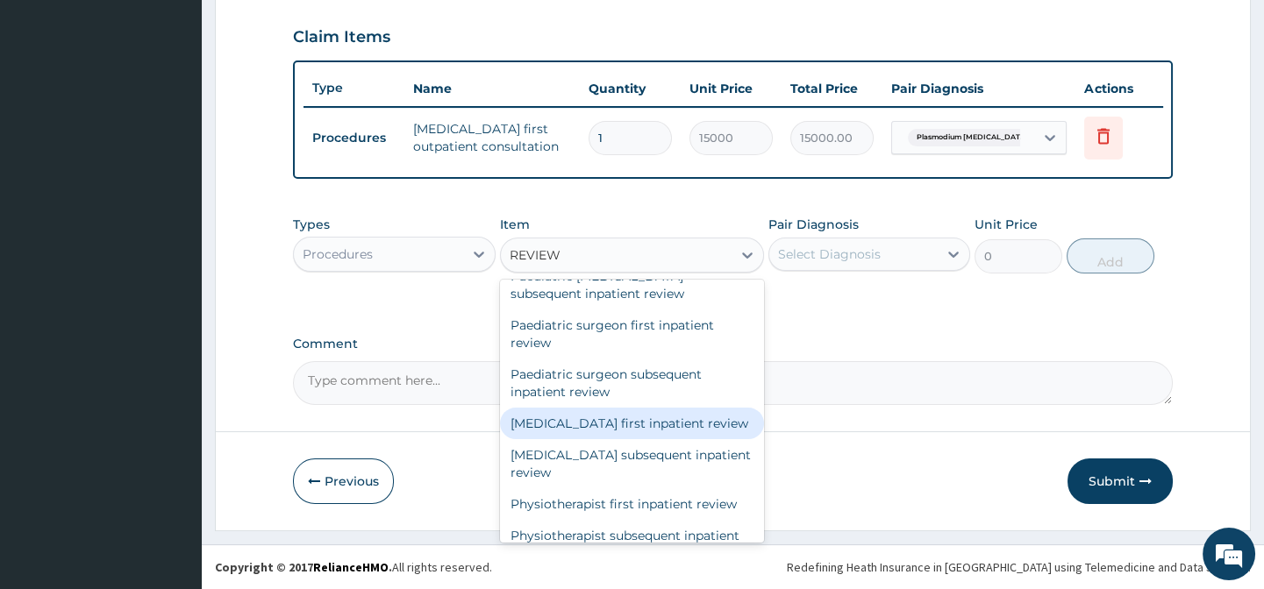
click at [540, 438] on div "Pediatrician first inpatient review" at bounding box center [632, 424] width 264 height 32
type input "15000"
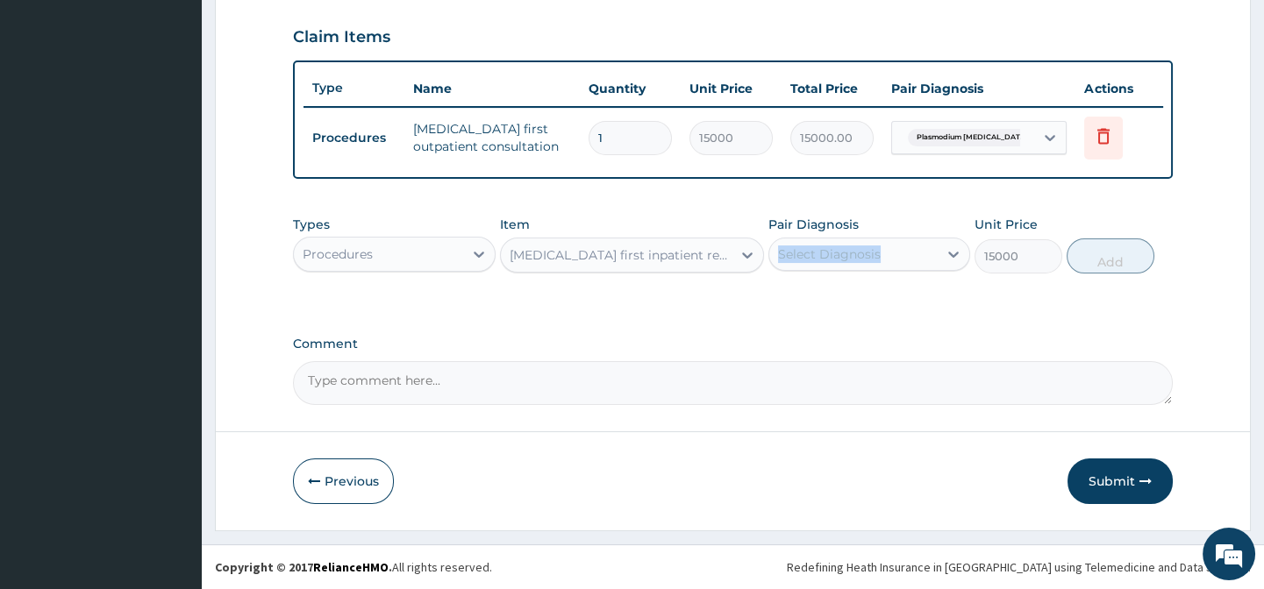
click at [803, 239] on div "Pair Diagnosis Select Diagnosis" at bounding box center [869, 245] width 202 height 58
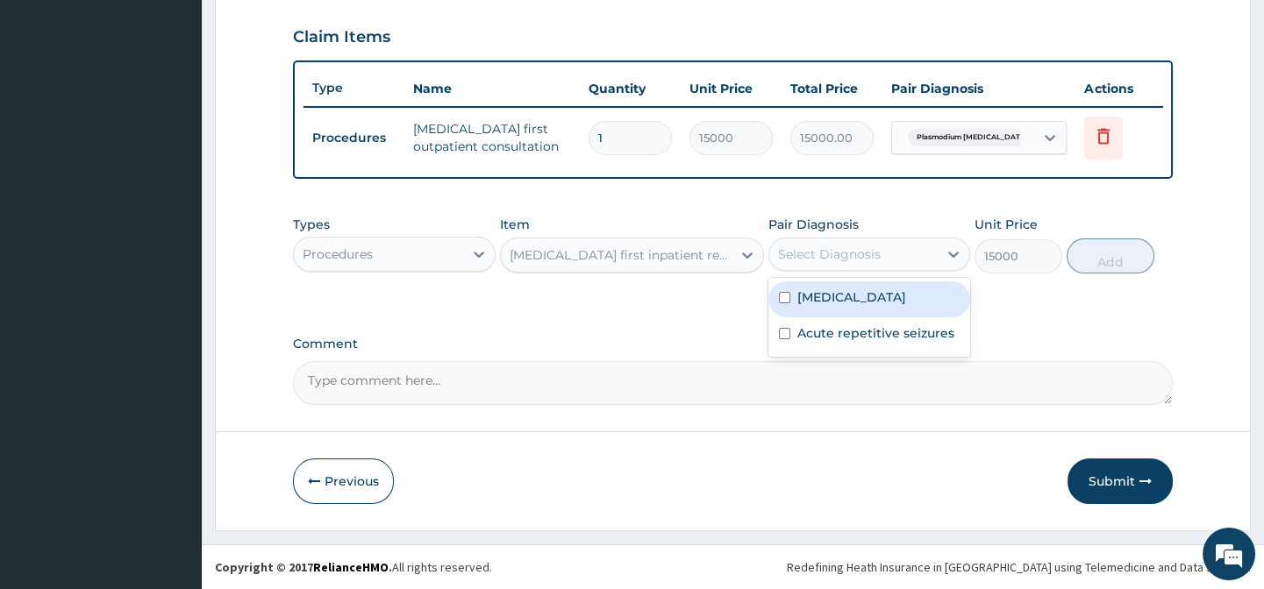
click at [837, 255] on div "Select Diagnosis" at bounding box center [829, 255] width 103 height 18
click at [809, 303] on label "Plasmodium falciparum malaria with cerebral complications" at bounding box center [851, 297] width 109 height 18
checkbox input "true"
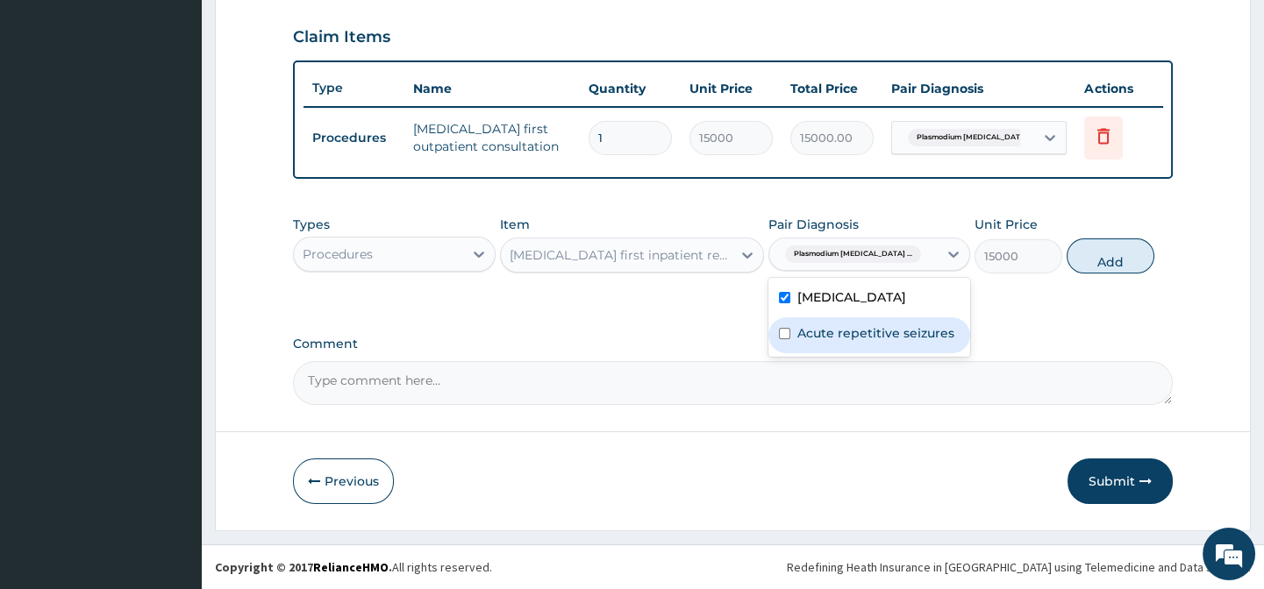
click at [814, 342] on label "Acute repetitive seizures" at bounding box center [875, 333] width 157 height 18
checkbox input "true"
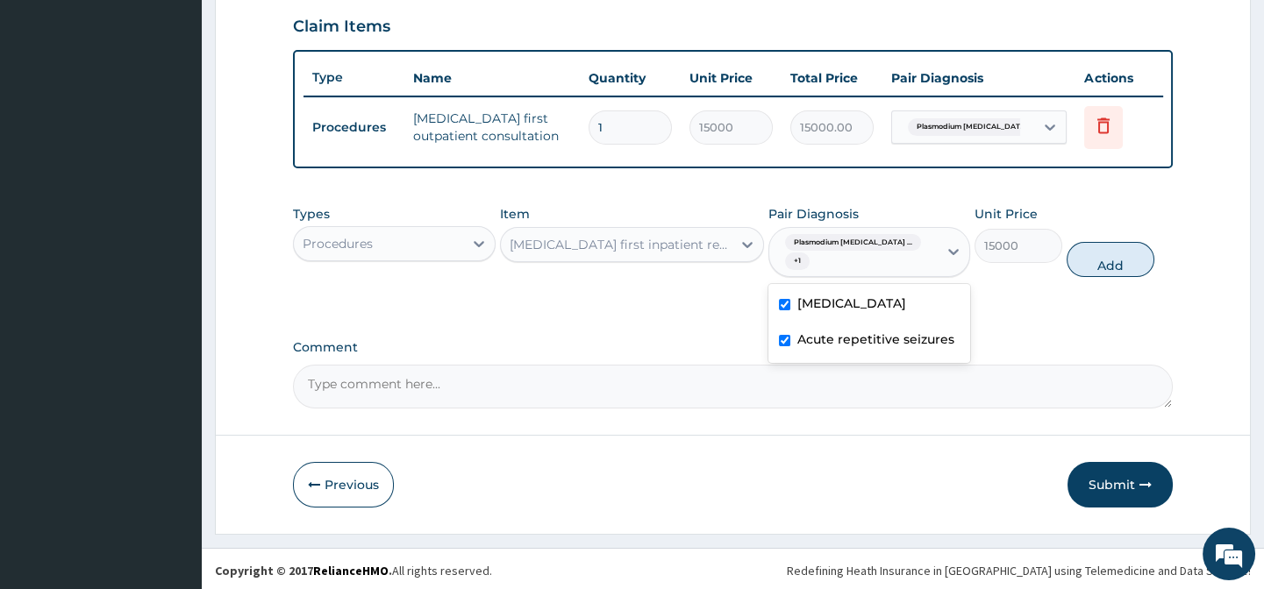
drag, startPoint x: 1099, startPoint y: 270, endPoint x: 836, endPoint y: 279, distance: 263.2
click at [1101, 269] on button "Add" at bounding box center [1110, 259] width 88 height 35
type input "0"
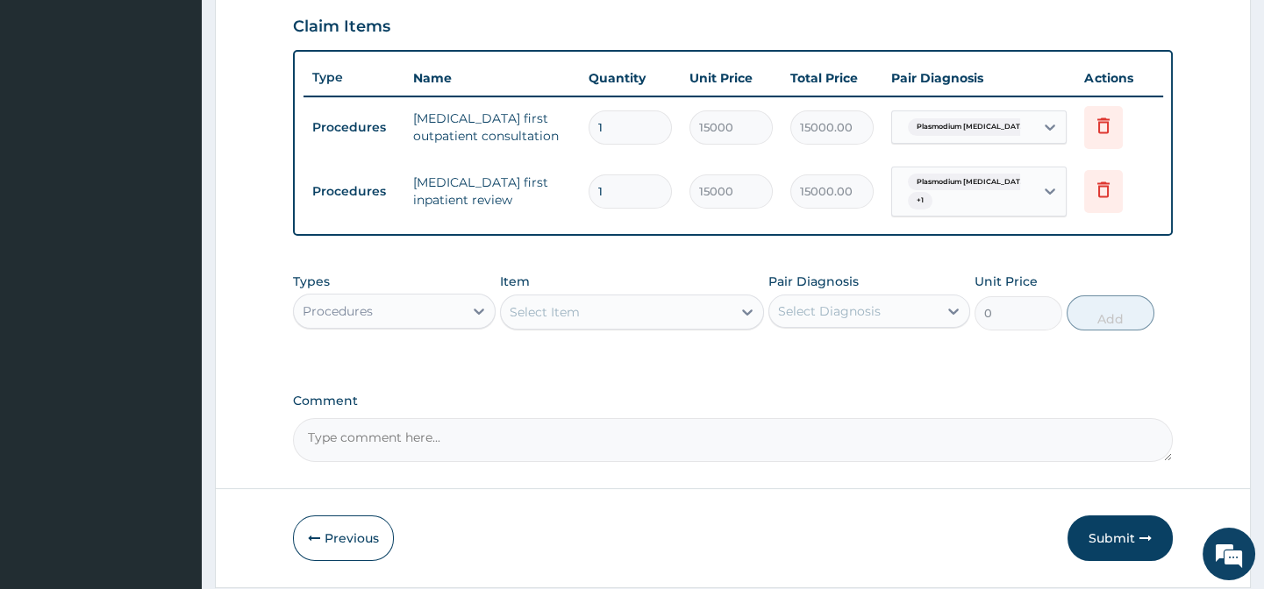
click at [563, 326] on div "Select Item" at bounding box center [616, 312] width 231 height 28
click at [559, 318] on div "Select Item" at bounding box center [544, 312] width 70 height 18
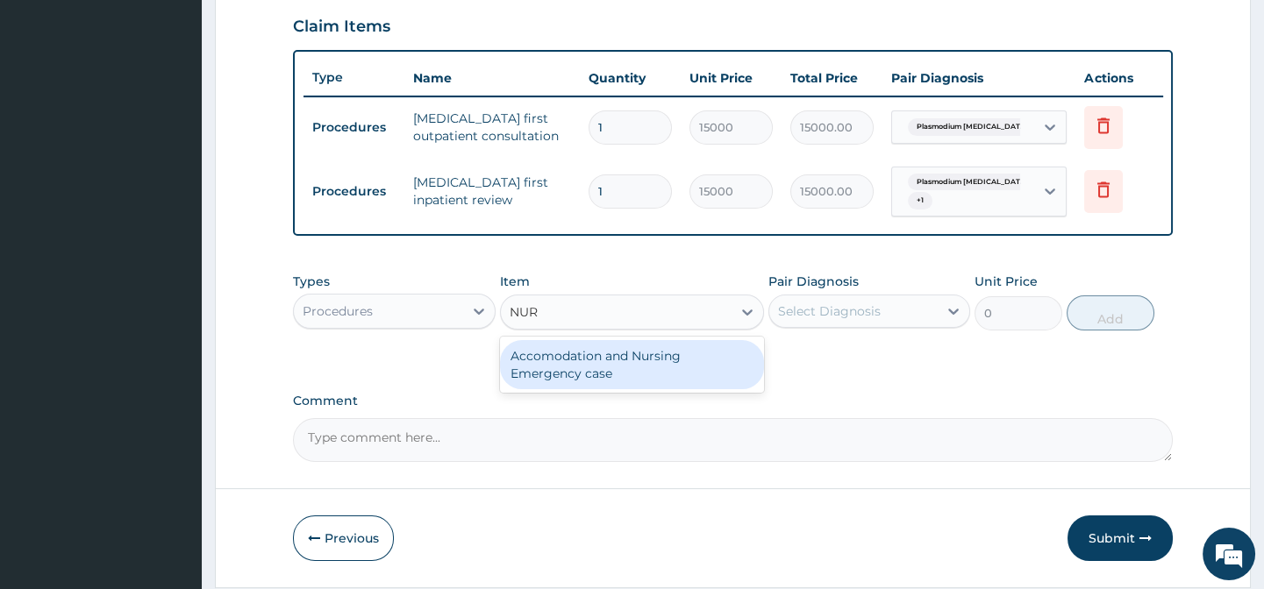
type input "NURS"
drag, startPoint x: 579, startPoint y: 381, endPoint x: 597, endPoint y: 376, distance: 18.9
click at [580, 380] on div "Accomodation and Nursing Emergency case" at bounding box center [632, 364] width 264 height 49
type input "9435"
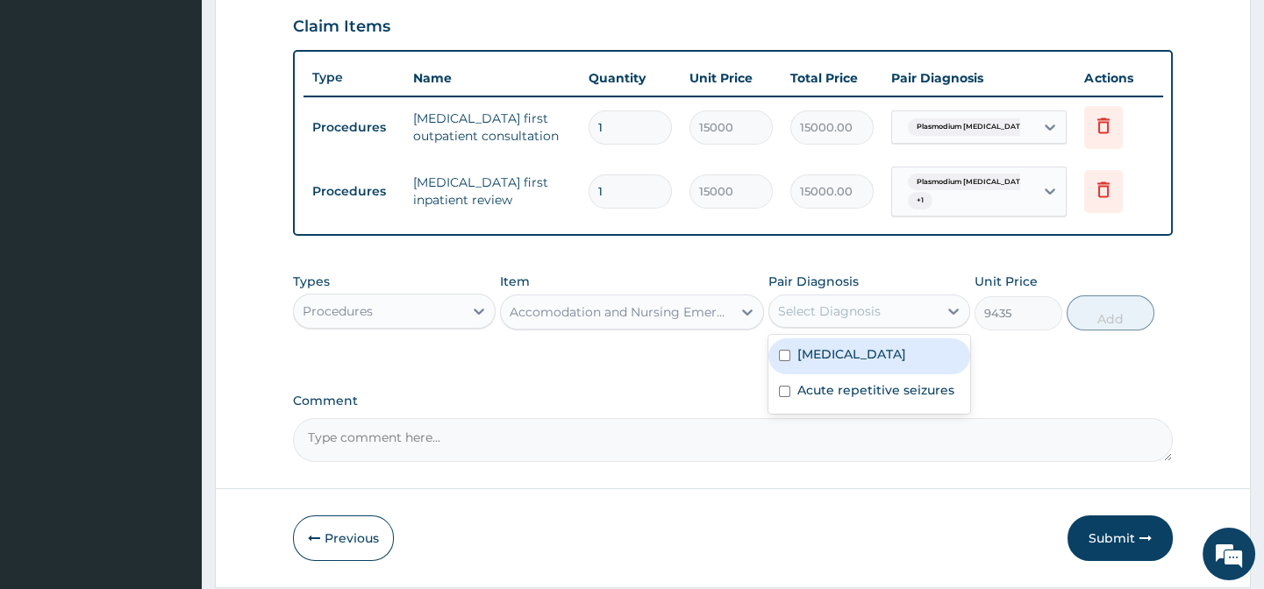
click at [781, 320] on div "Select Diagnosis" at bounding box center [829, 312] width 103 height 18
click at [788, 368] on div "Plasmodium falciparum malaria with cerebral complications" at bounding box center [869, 356] width 202 height 36
checkbox input "true"
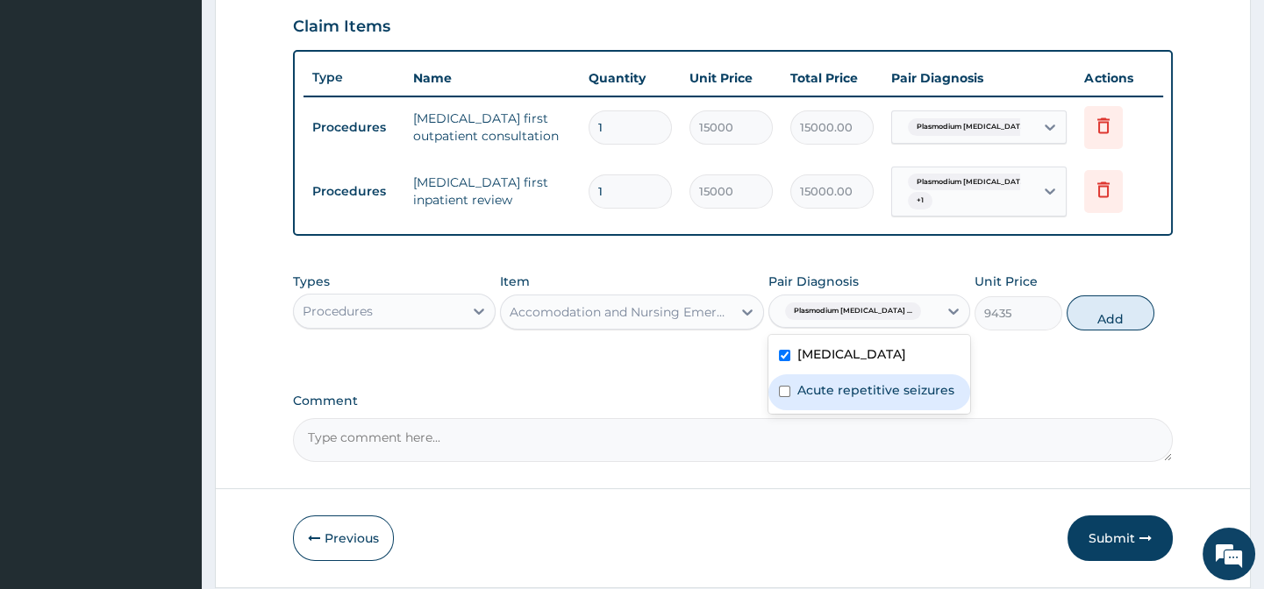
drag, startPoint x: 799, startPoint y: 433, endPoint x: 991, endPoint y: 373, distance: 201.3
click at [808, 410] on div "Acute repetitive seizures" at bounding box center [869, 392] width 202 height 36
checkbox input "true"
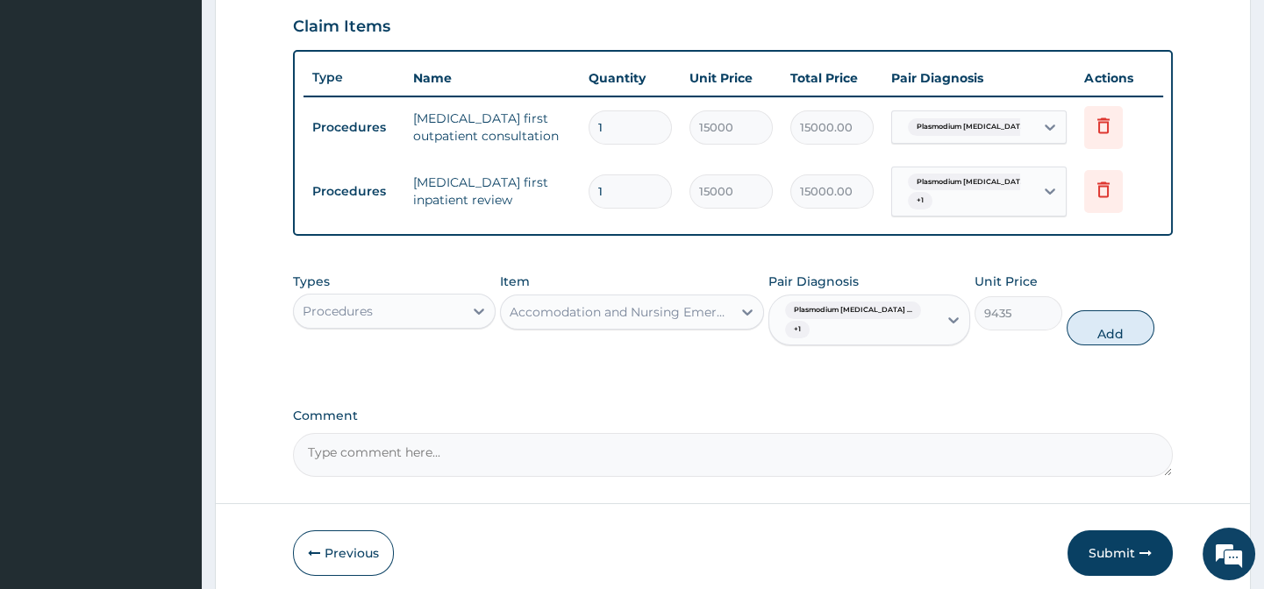
drag, startPoint x: 1089, startPoint y: 331, endPoint x: 843, endPoint y: 431, distance: 266.2
click at [1091, 331] on button "Add" at bounding box center [1110, 327] width 88 height 35
type input "0"
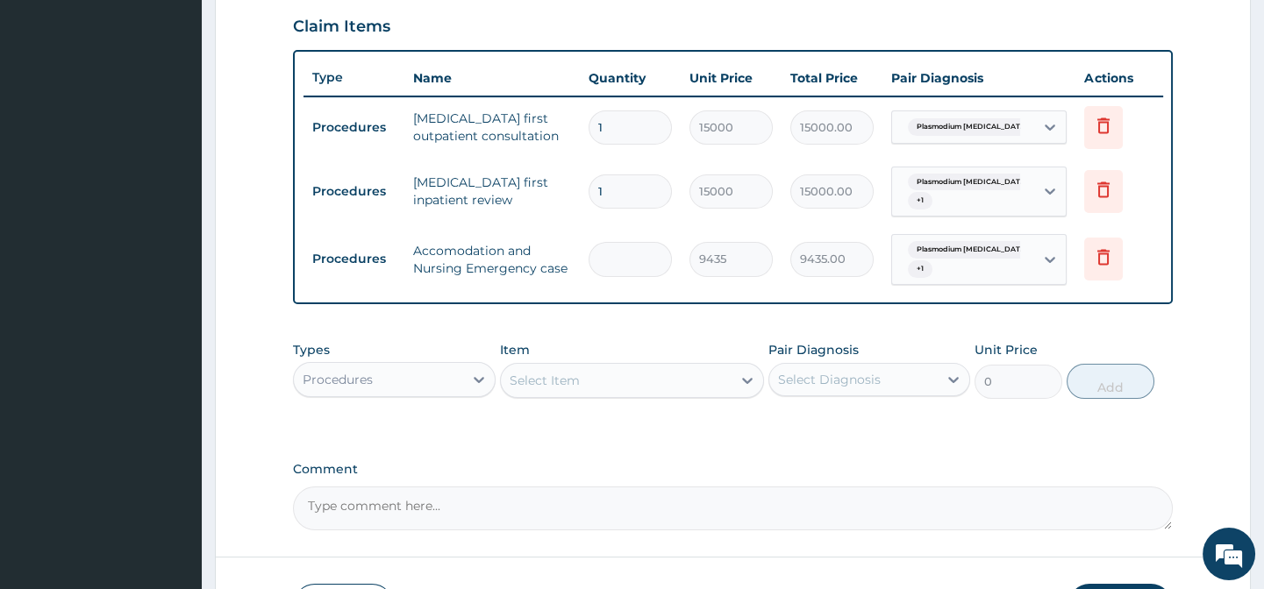
type input "0.00"
type input "2"
type input "18870.00"
type input "2"
click at [599, 394] on div "Select Item" at bounding box center [616, 381] width 231 height 28
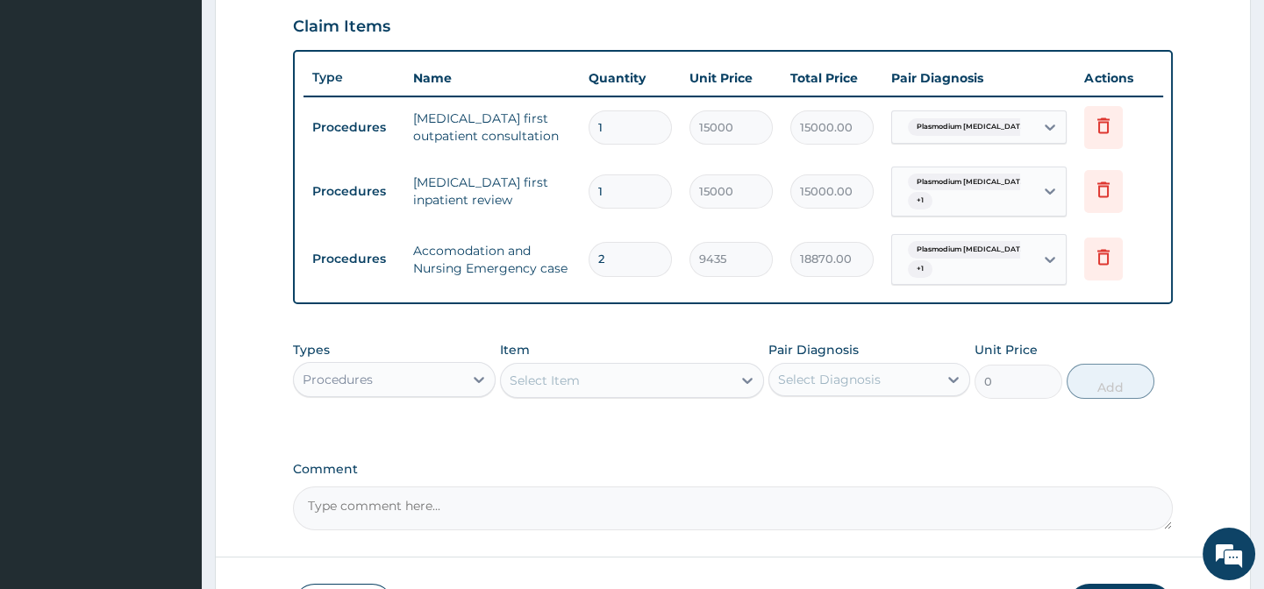
click at [384, 390] on div "Procedures" at bounding box center [378, 380] width 168 height 28
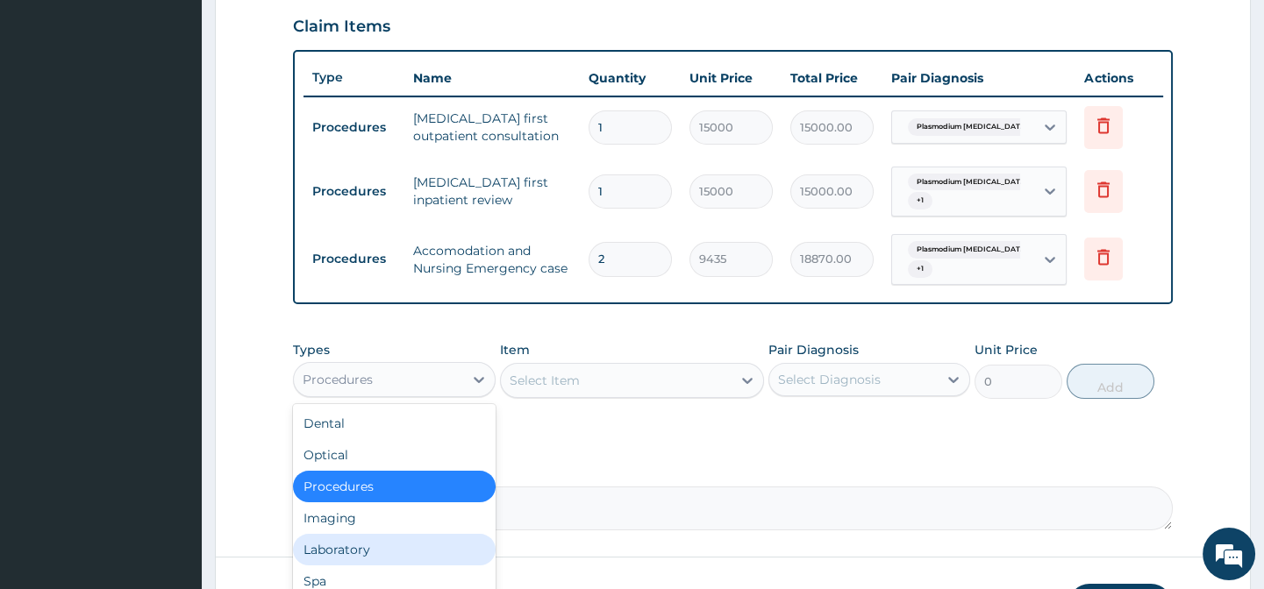
scroll to position [60, 0]
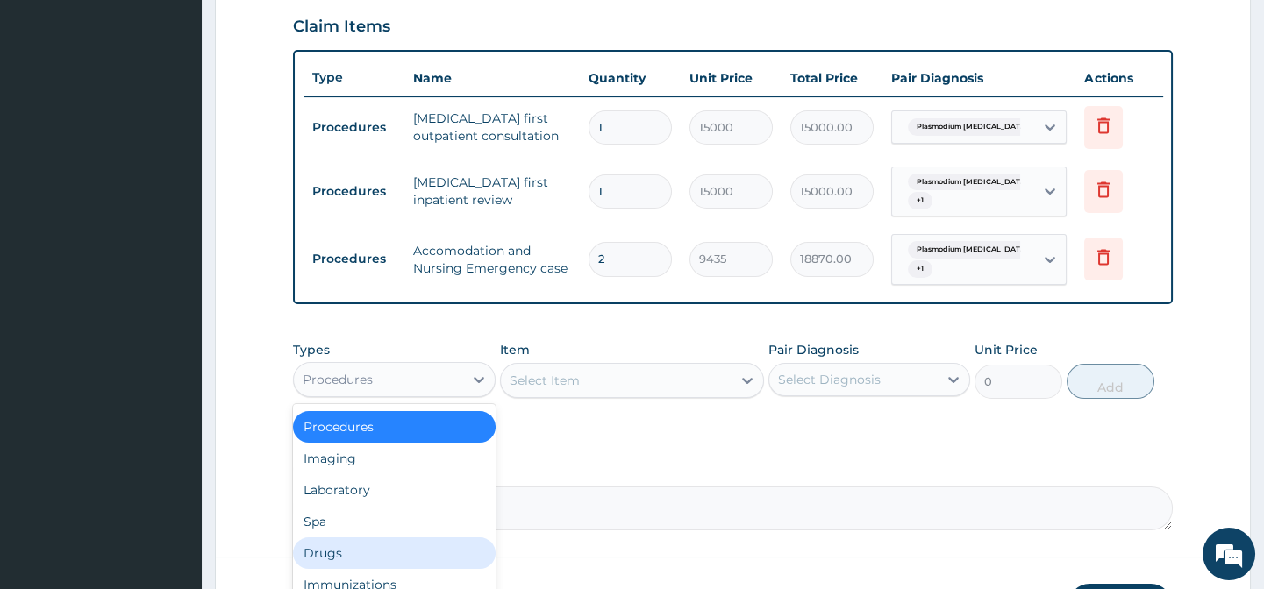
click at [346, 561] on div "Drugs" at bounding box center [394, 554] width 202 height 32
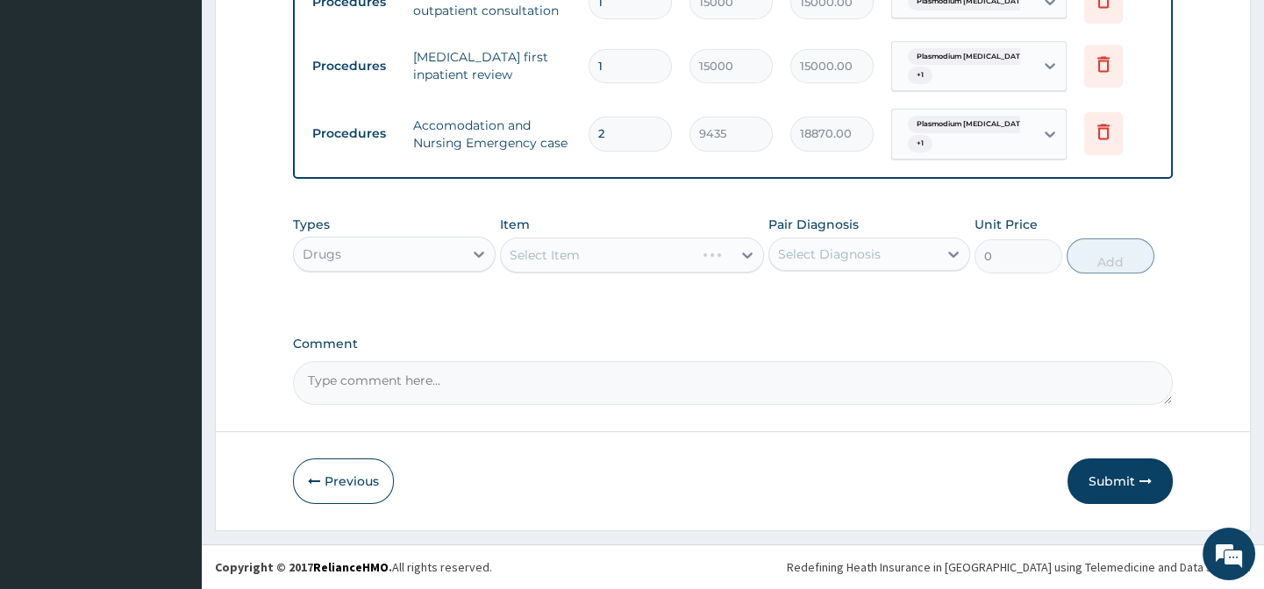
scroll to position [754, 0]
click at [572, 260] on div "Select Item" at bounding box center [632, 255] width 264 height 35
click at [402, 391] on textarea "Comment" at bounding box center [732, 383] width 879 height 44
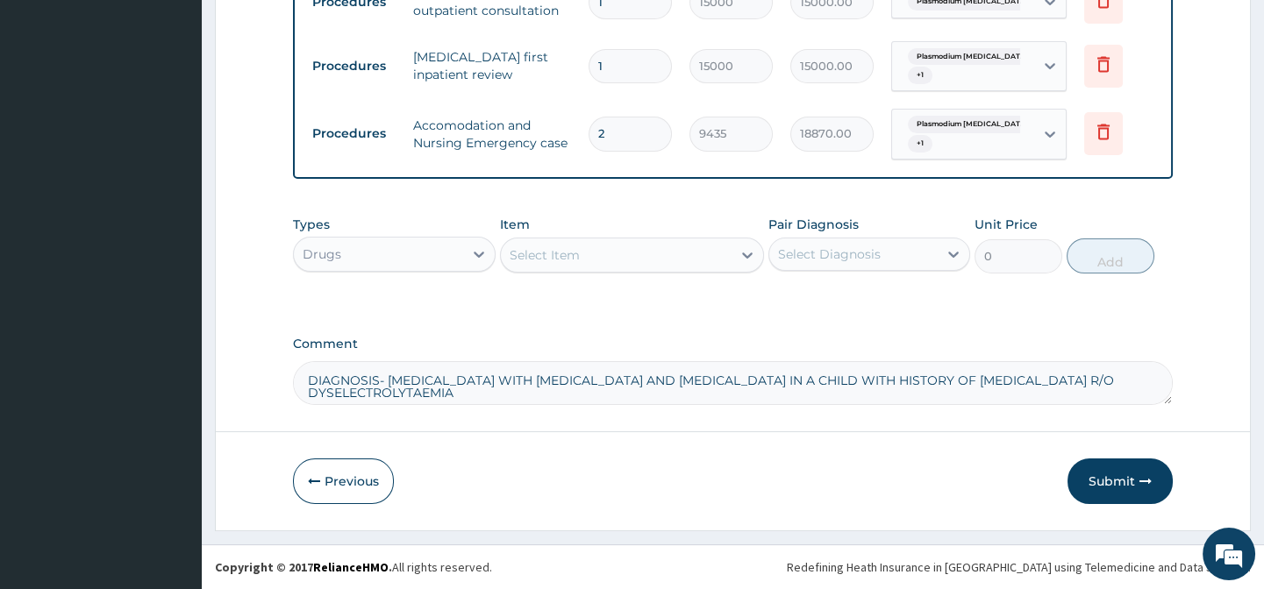
type textarea "DIAGNOSIS- CEREBRAL MALARIA WITH SEPTICEMIA AND HYPOGLYCEMIA IN A CHILD WITH HI…"
click at [544, 261] on div "Select Item" at bounding box center [544, 255] width 70 height 18
click at [547, 257] on div "Select Item" at bounding box center [544, 255] width 70 height 18
click at [545, 256] on div "Select Item" at bounding box center [544, 255] width 70 height 18
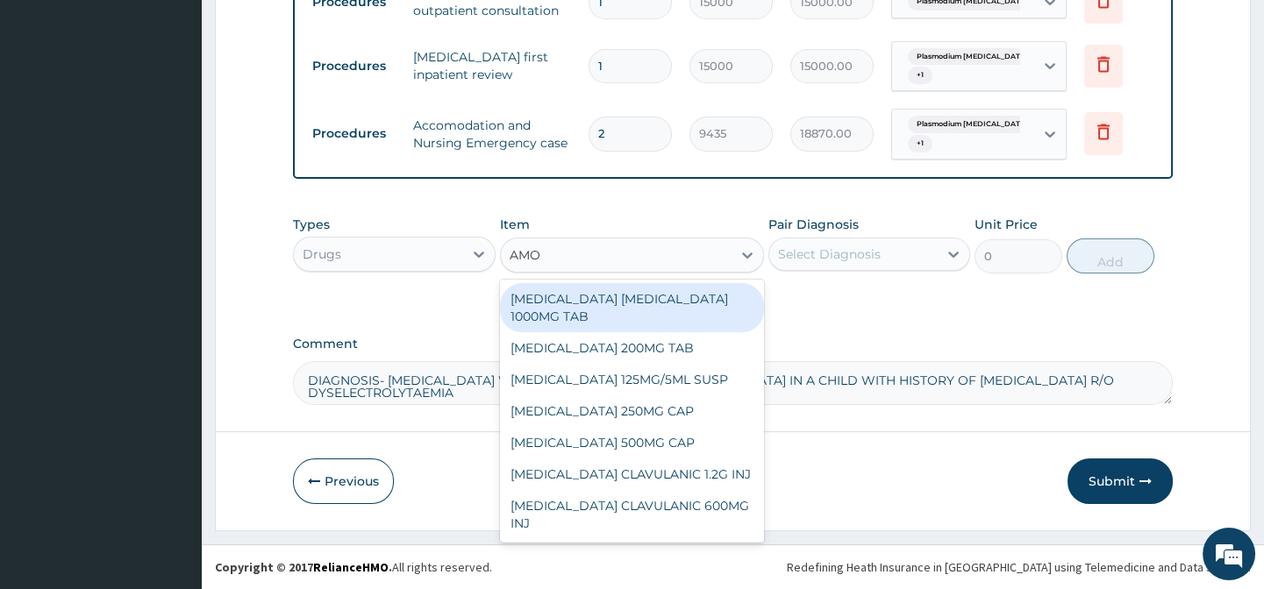
type input "AMOX"
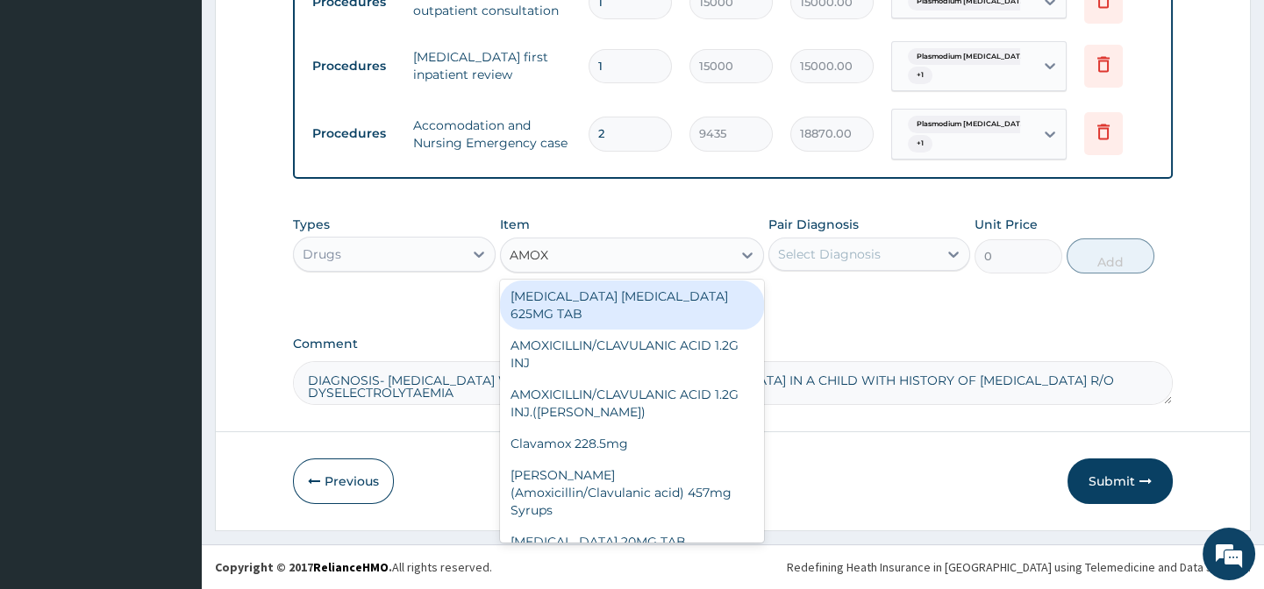
scroll to position [167, 0]
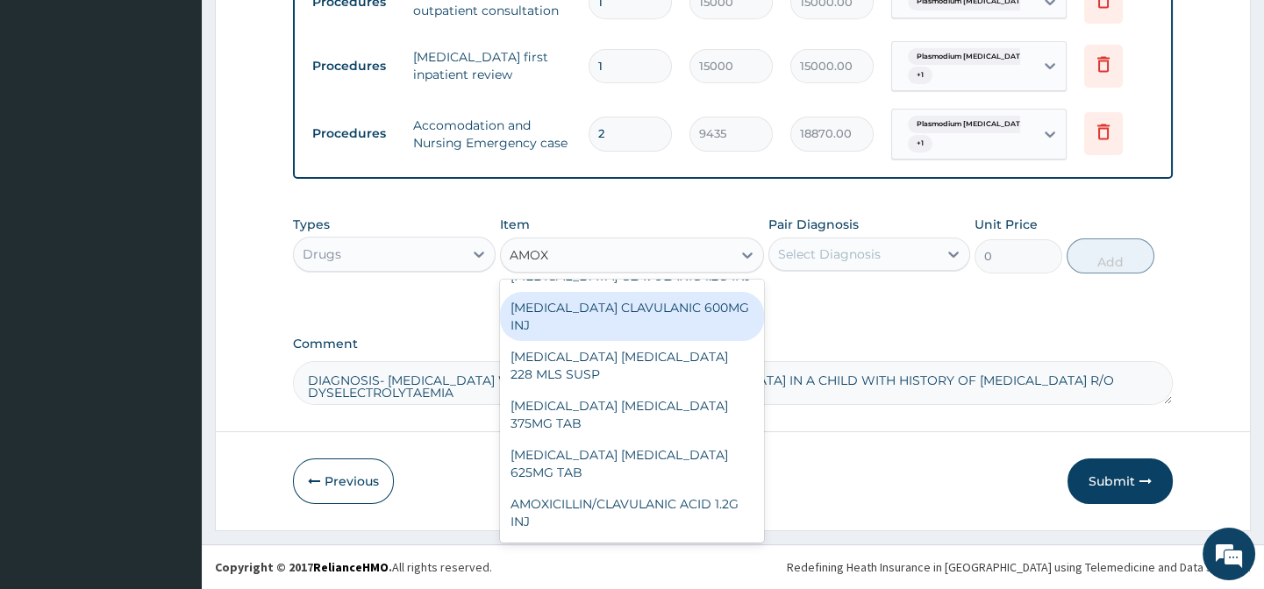
click at [602, 313] on div "AMOXICILLIN CLAVULANIC 600MG INJ" at bounding box center [632, 316] width 264 height 49
type input "1400"
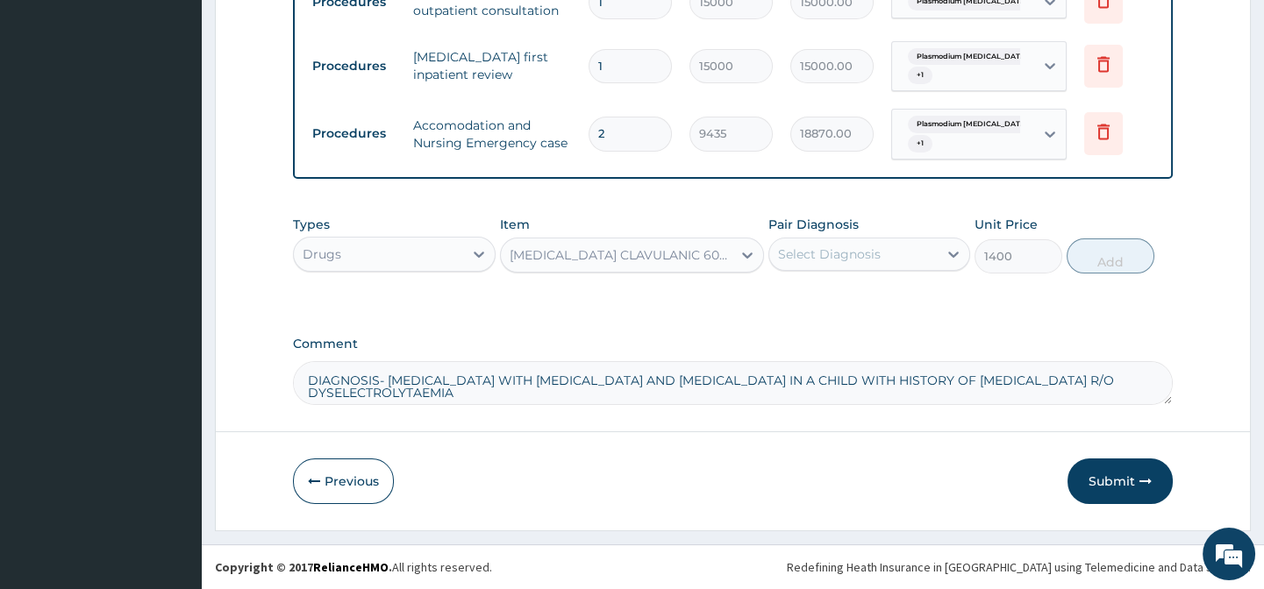
click at [818, 257] on div "Select Diagnosis" at bounding box center [829, 255] width 103 height 18
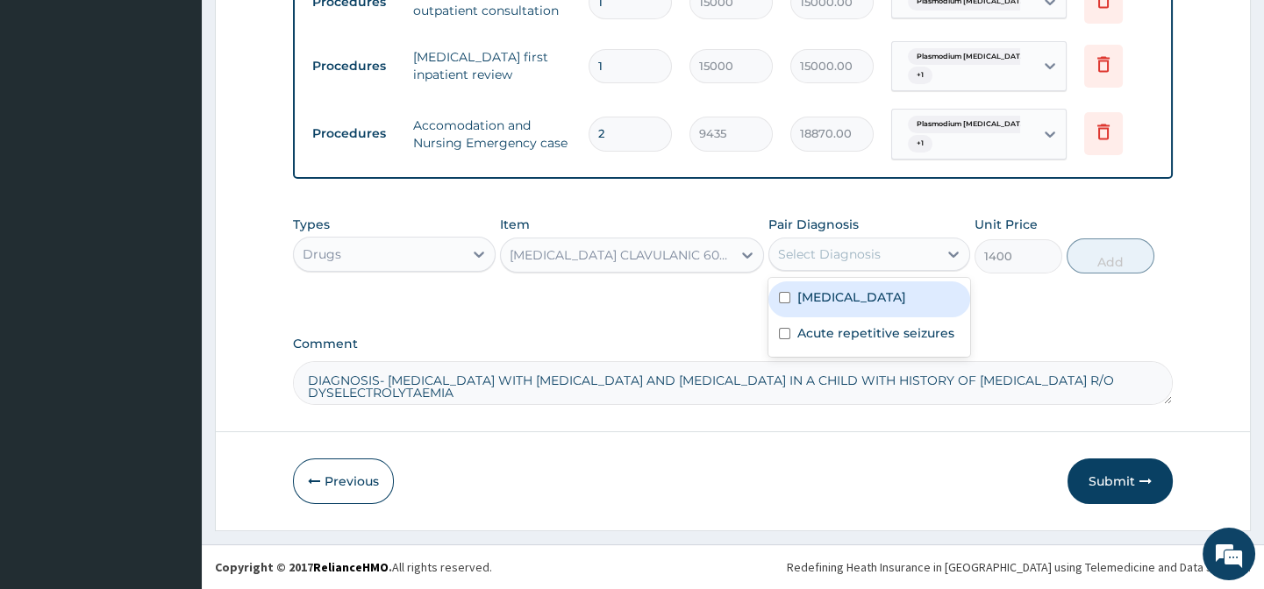
drag, startPoint x: 821, startPoint y: 310, endPoint x: 822, endPoint y: 367, distance: 57.0
click at [821, 306] on label "Plasmodium falciparum malaria with cerebral complications" at bounding box center [851, 297] width 109 height 18
checkbox input "true"
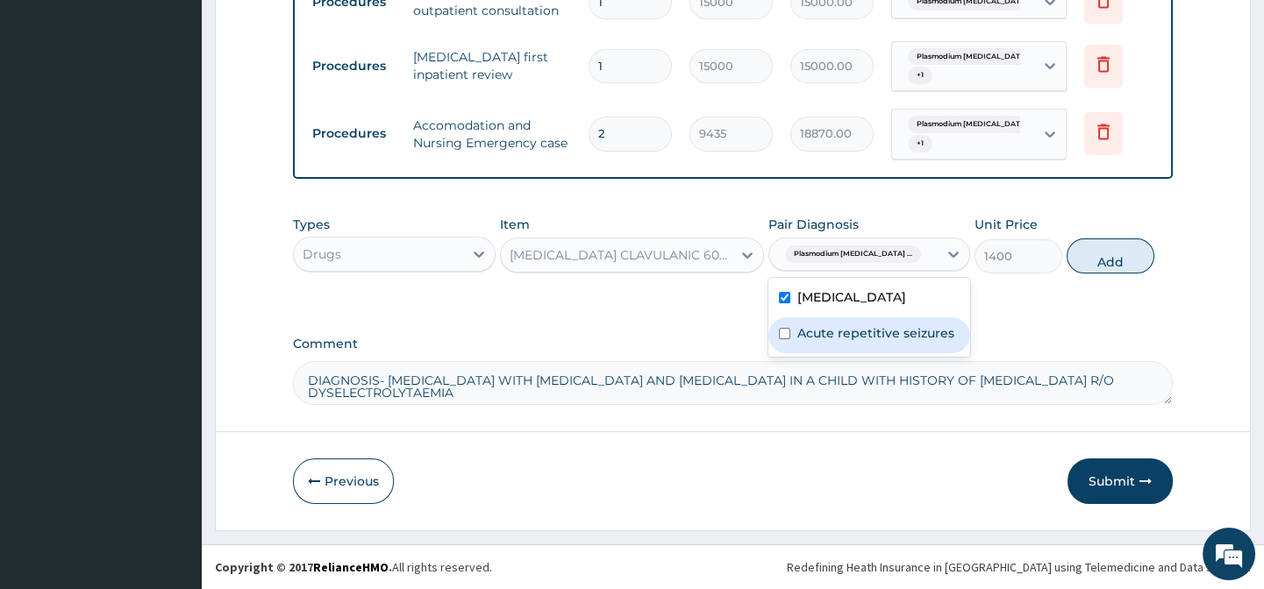
drag, startPoint x: 828, startPoint y: 368, endPoint x: 864, endPoint y: 351, distance: 40.0
click at [829, 342] on label "Acute repetitive seizures" at bounding box center [875, 333] width 157 height 18
checkbox input "true"
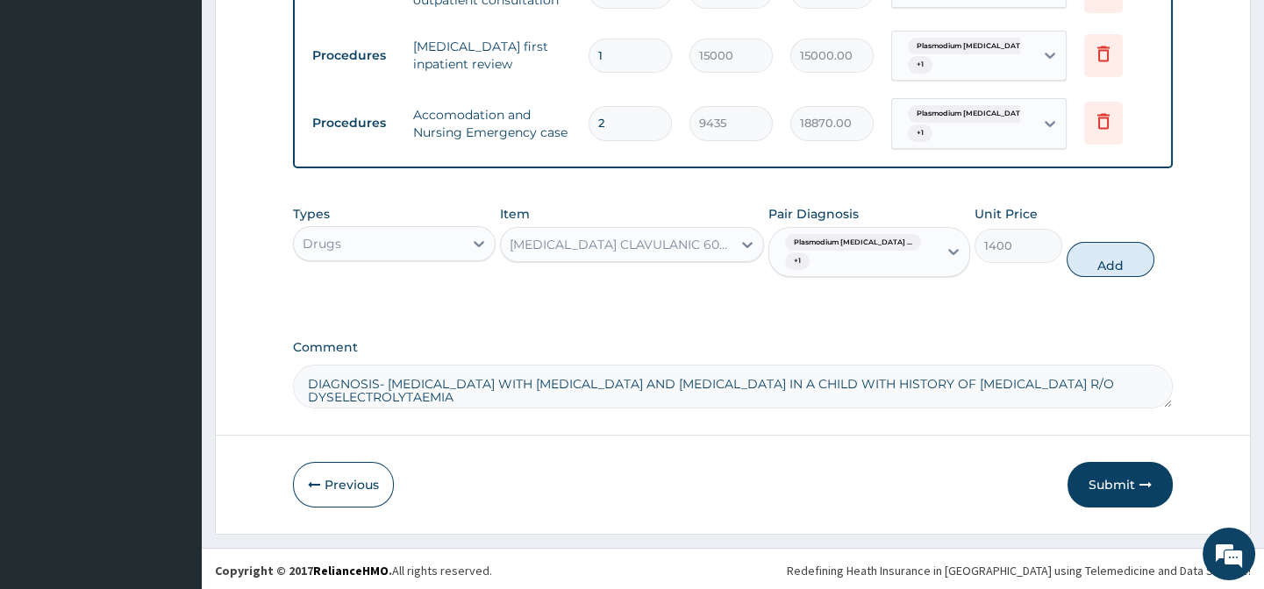
click at [1093, 276] on button "Add" at bounding box center [1110, 259] width 88 height 35
type input "0"
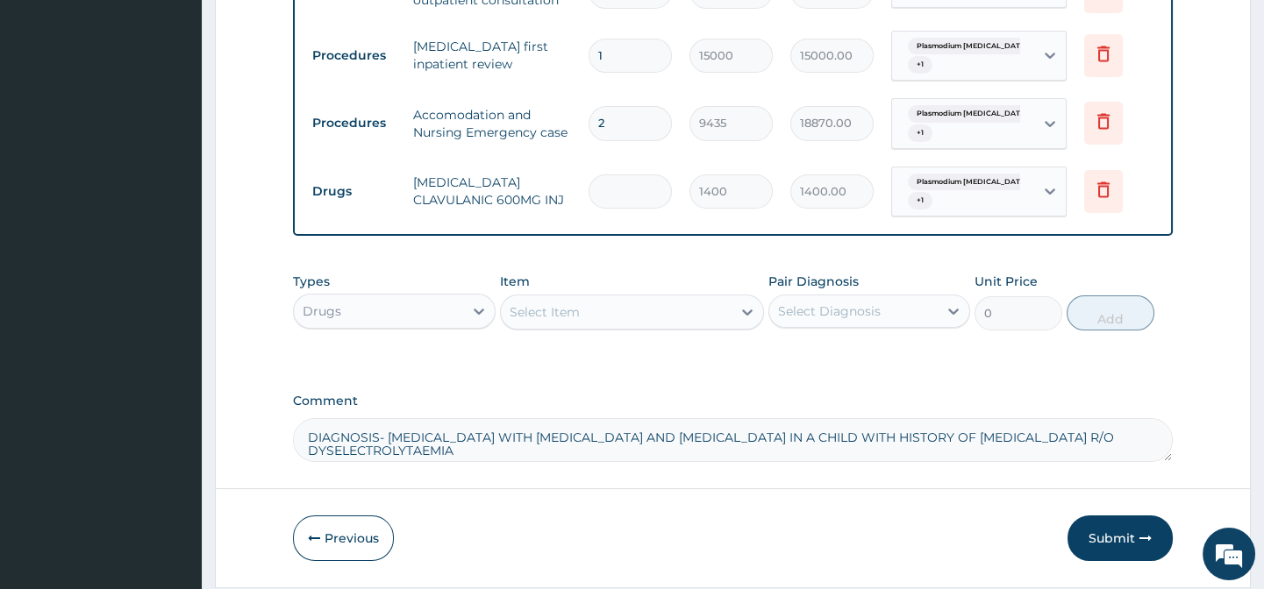
type input "0.00"
type input "3"
type input "4200.00"
type input "3"
click at [614, 324] on div "Select Item" at bounding box center [616, 312] width 231 height 28
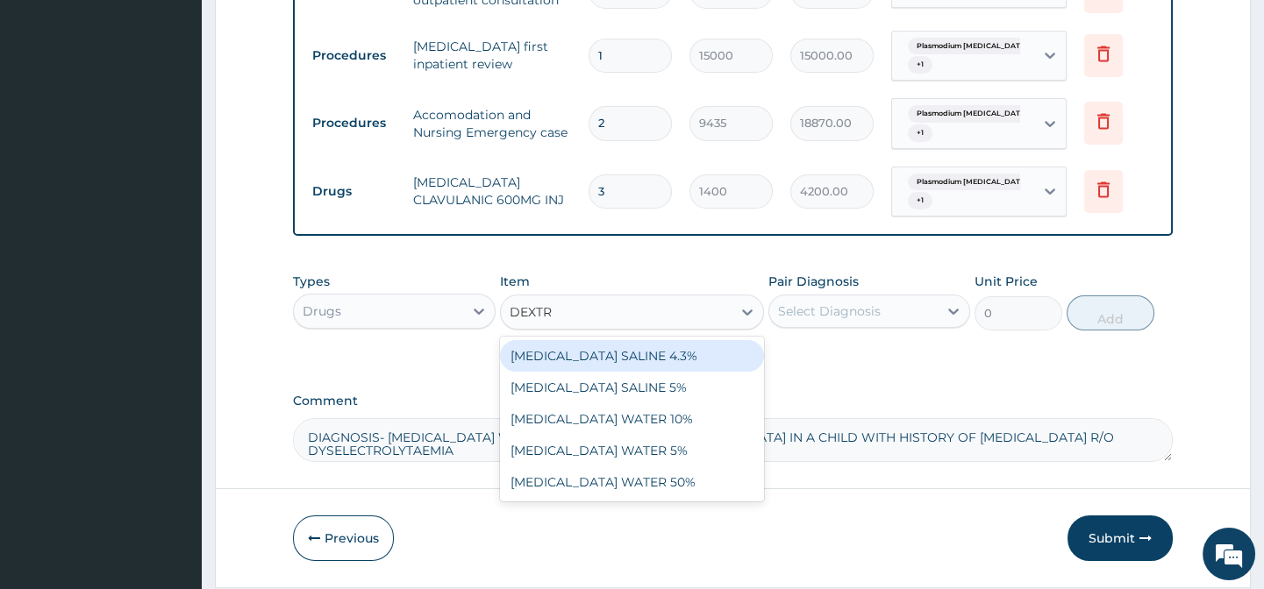
type input "DEXTRO"
click at [604, 369] on div "DEXTROSE SALINE 4.3%" at bounding box center [632, 356] width 264 height 32
type input "1312.5"
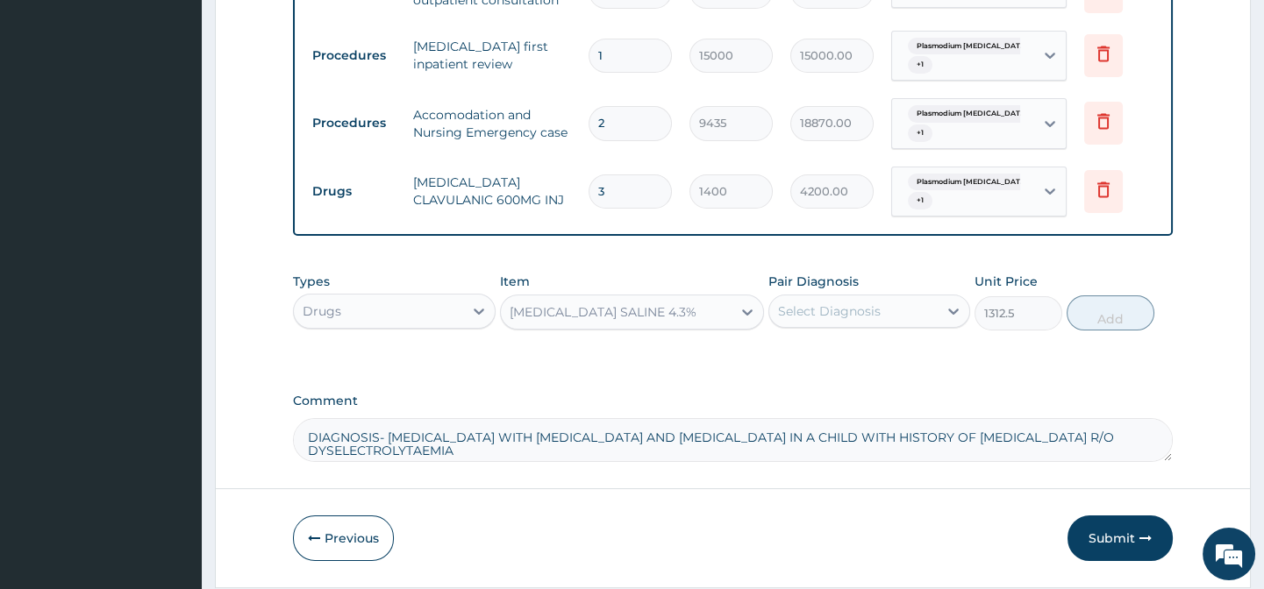
click at [816, 318] on div "Select Diagnosis" at bounding box center [829, 312] width 103 height 18
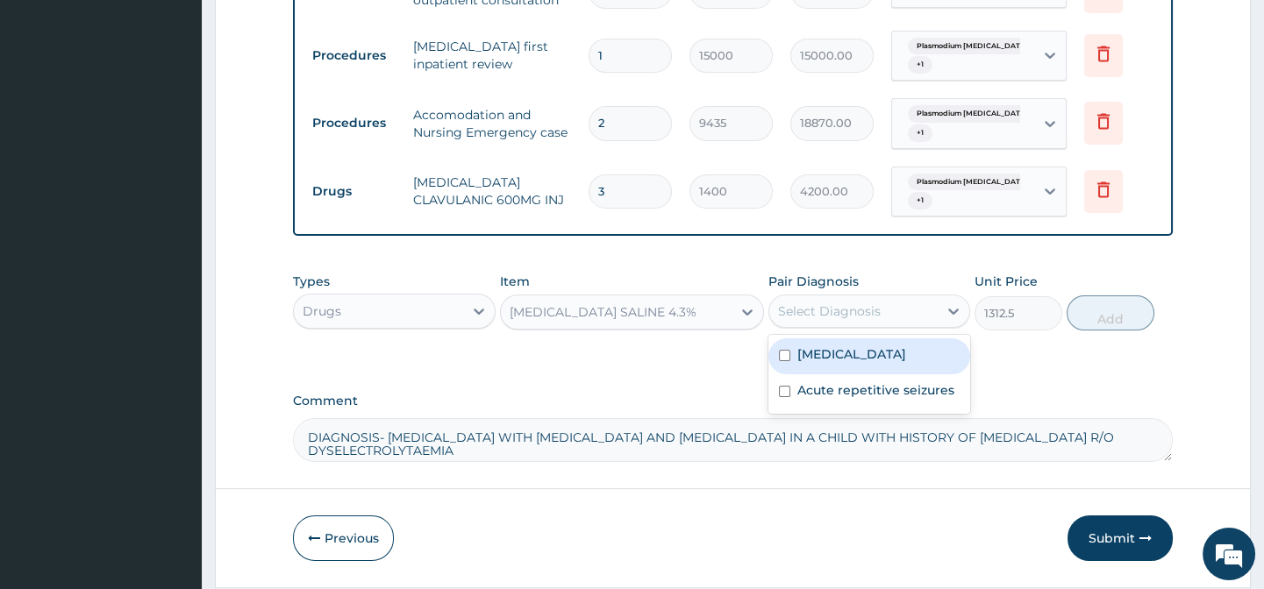
drag, startPoint x: 824, startPoint y: 382, endPoint x: 850, endPoint y: 438, distance: 60.8
click at [825, 363] on label "Plasmodium falciparum malaria with cerebral complications" at bounding box center [851, 354] width 109 height 18
checkbox input "true"
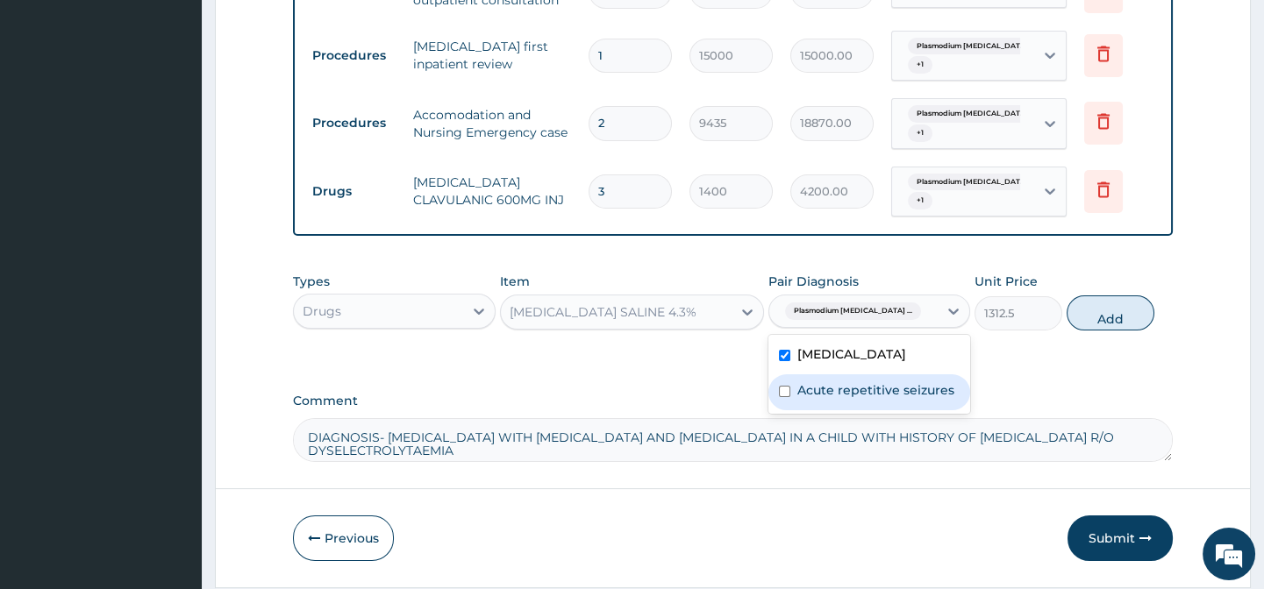
click at [851, 399] on label "Acute repetitive seizures" at bounding box center [875, 390] width 157 height 18
checkbox input "true"
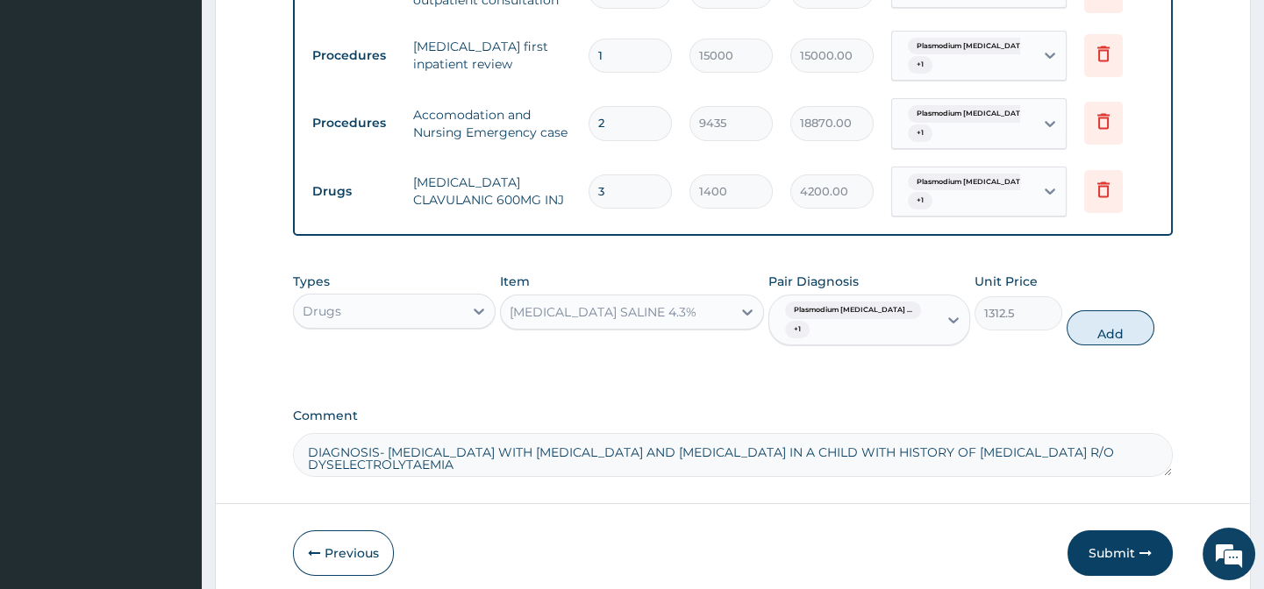
click at [1118, 342] on button "Add" at bounding box center [1110, 327] width 88 height 35
type input "0"
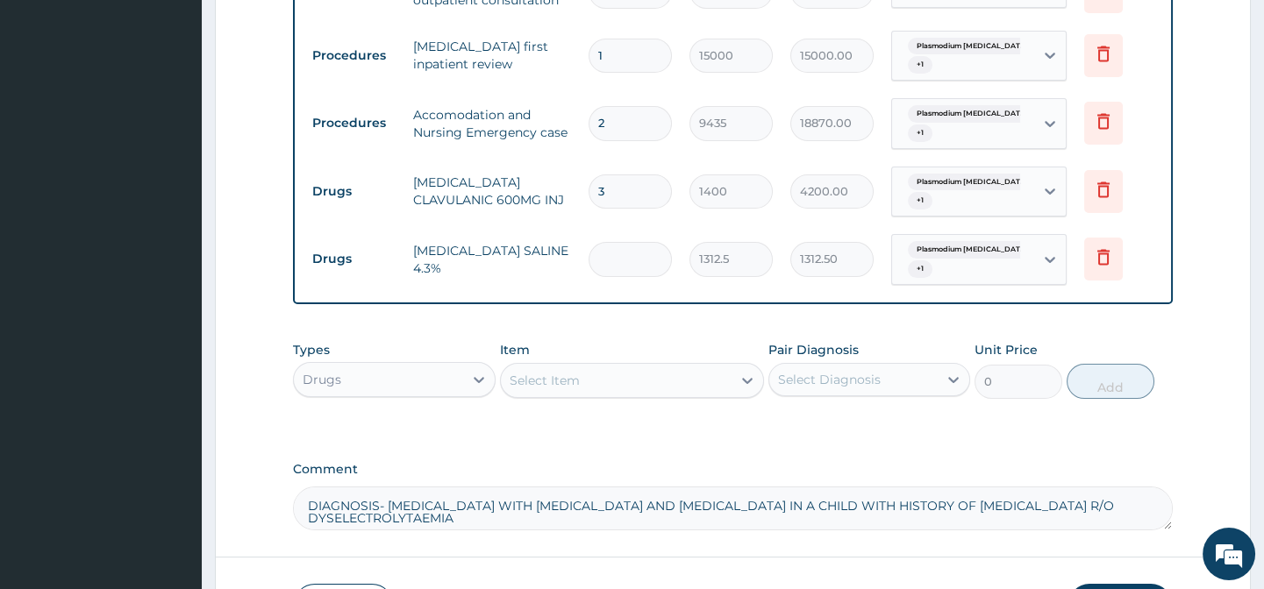
type input "0.00"
type input "4"
type input "5250.00"
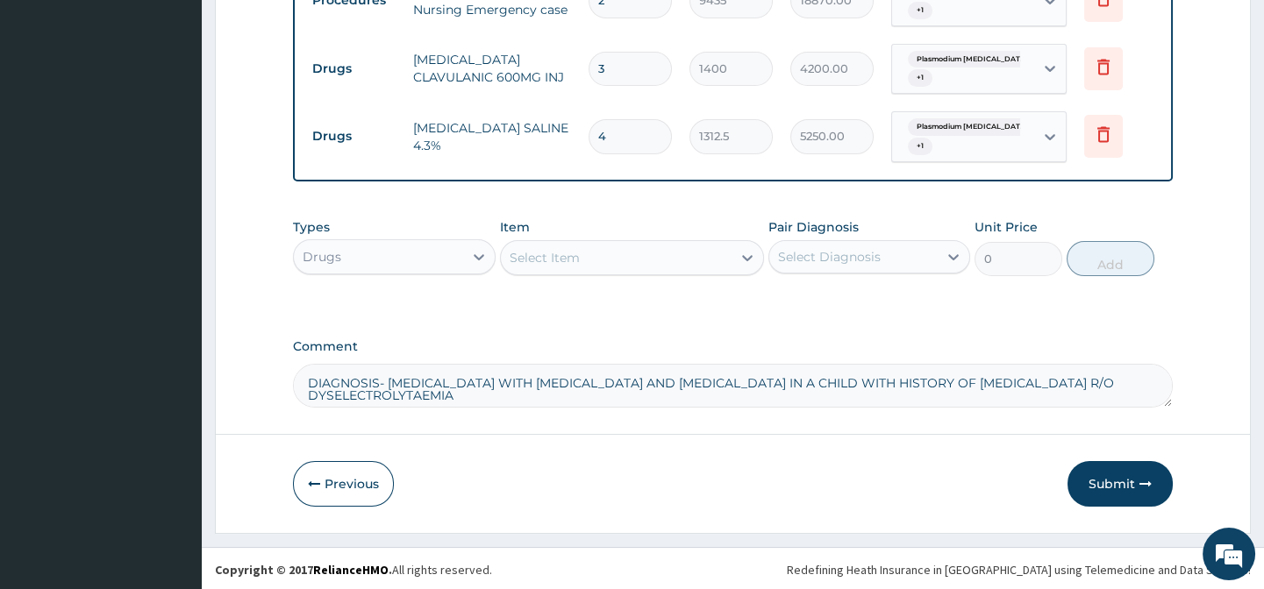
scroll to position [889, 0]
type input "4"
click at [566, 247] on div "Select Item" at bounding box center [544, 255] width 70 height 18
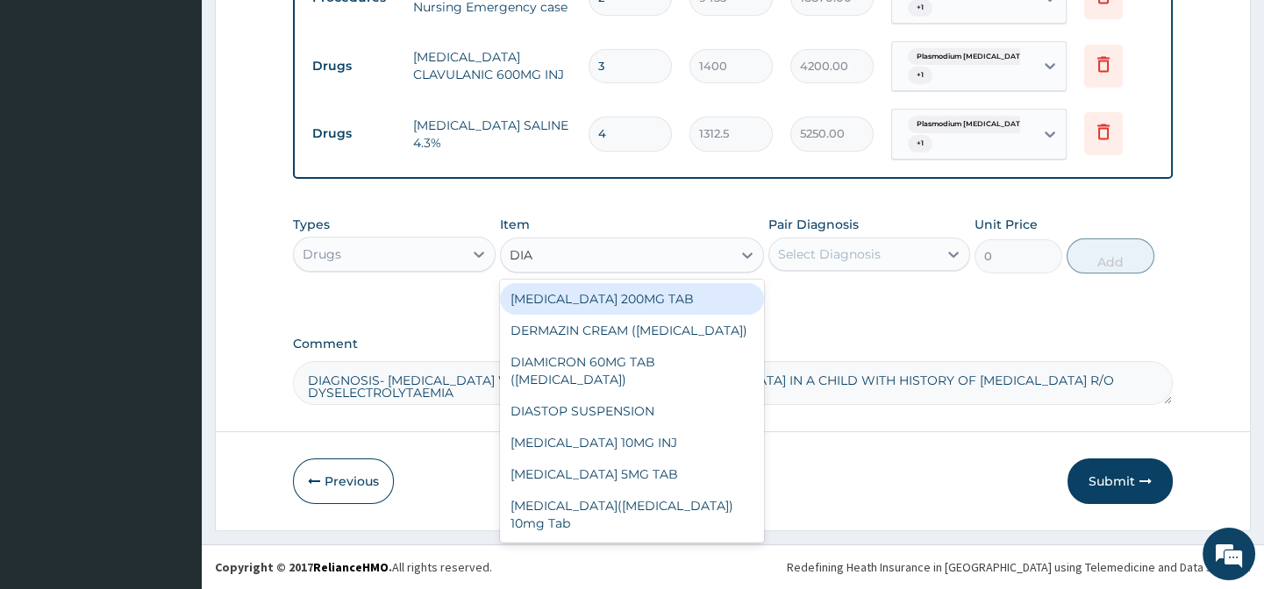
type input "DIAZ"
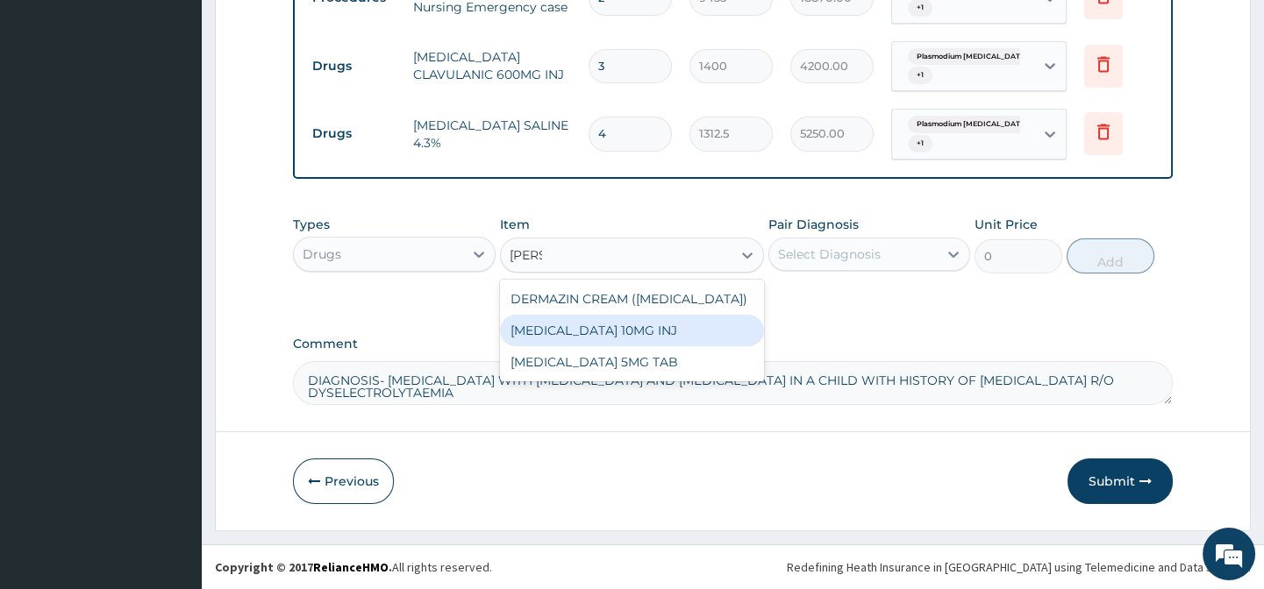
click at [620, 346] on div "DIAZEPAM 10MG INJ" at bounding box center [632, 331] width 264 height 32
type input "1050"
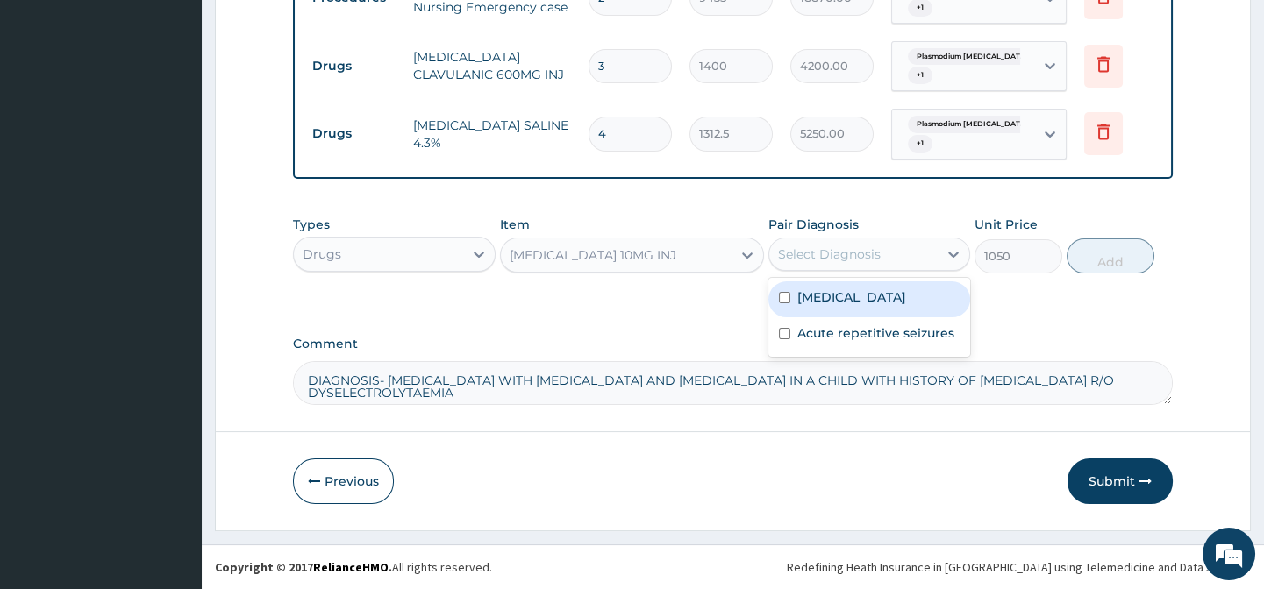
click at [867, 255] on div "Select Diagnosis" at bounding box center [829, 255] width 103 height 18
drag, startPoint x: 885, startPoint y: 327, endPoint x: 886, endPoint y: 364, distance: 36.8
click at [885, 306] on label "Plasmodium falciparum malaria with cerebral complications" at bounding box center [851, 297] width 109 height 18
checkbox input "true"
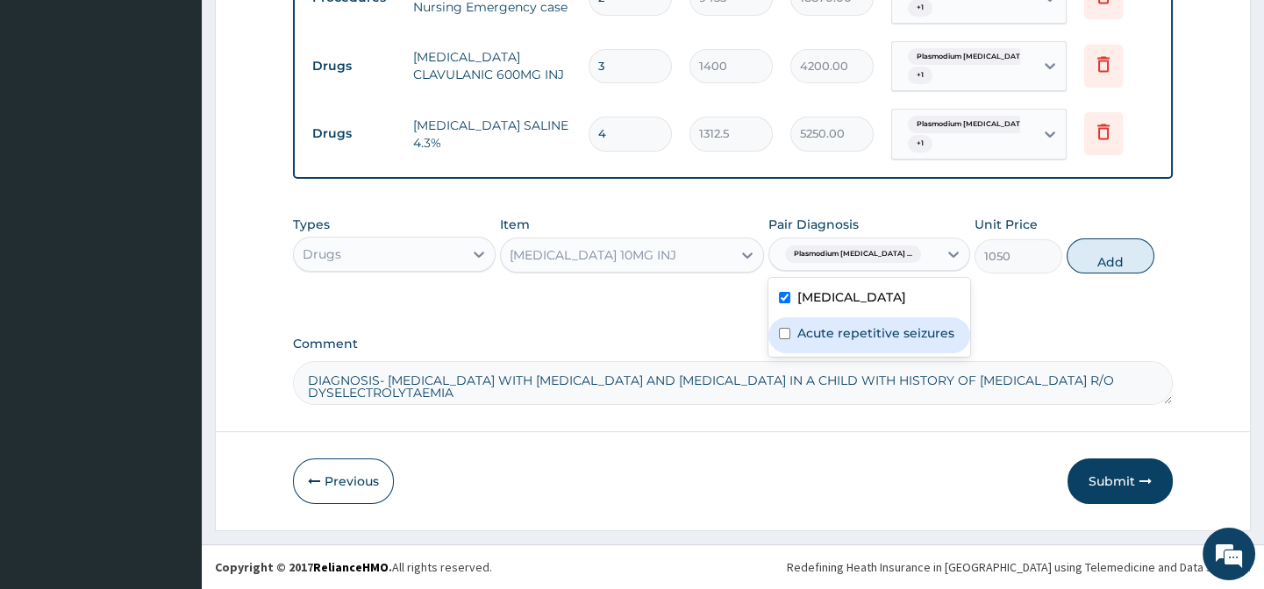
drag, startPoint x: 886, startPoint y: 365, endPoint x: 1012, endPoint y: 293, distance: 145.3
click at [893, 342] on label "Acute repetitive seizures" at bounding box center [875, 333] width 157 height 18
checkbox input "true"
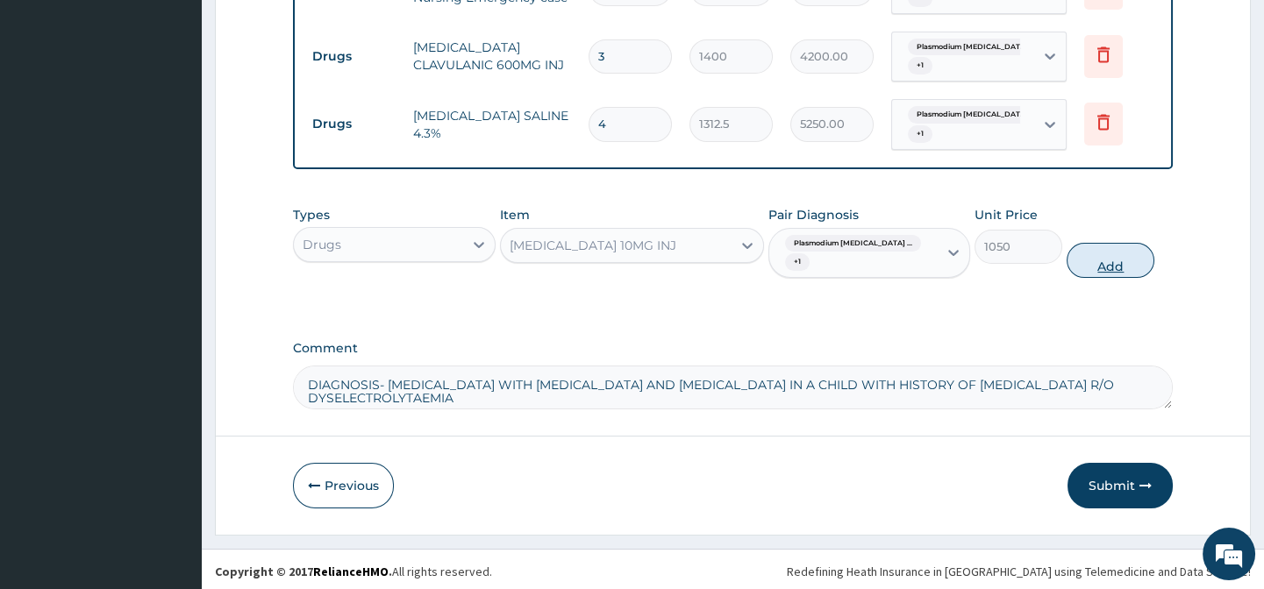
click at [1137, 257] on button "Add" at bounding box center [1110, 260] width 88 height 35
type input "0"
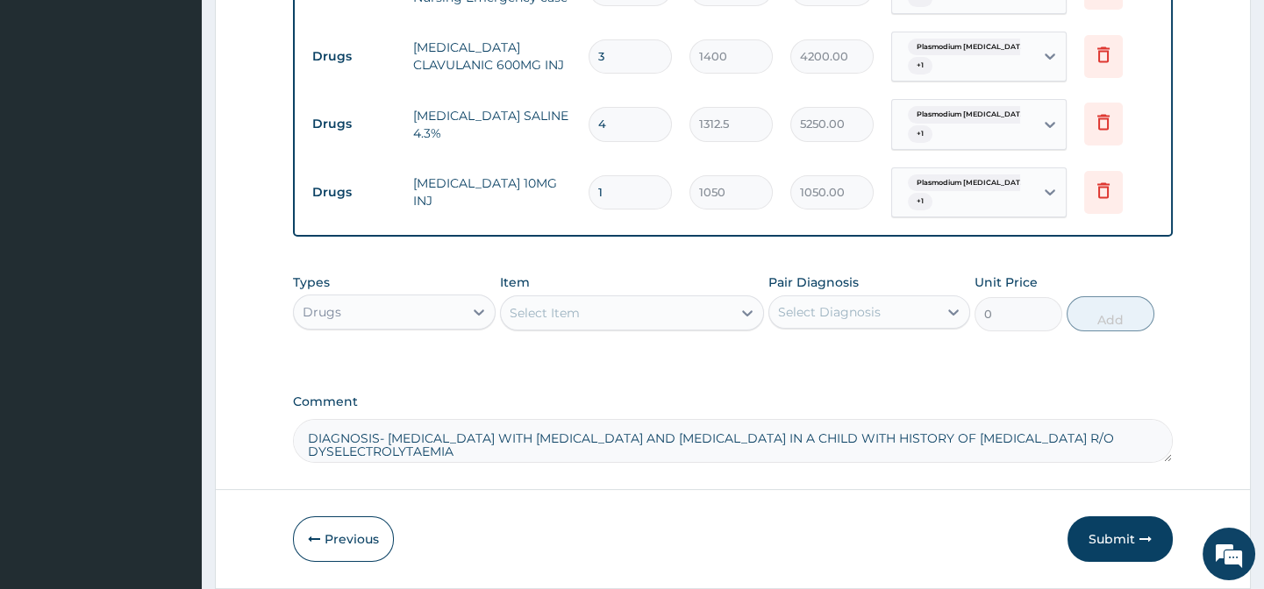
drag, startPoint x: 545, startPoint y: 332, endPoint x: 553, endPoint y: 321, distance: 13.9
click at [550, 327] on div "Select Item" at bounding box center [616, 313] width 231 height 28
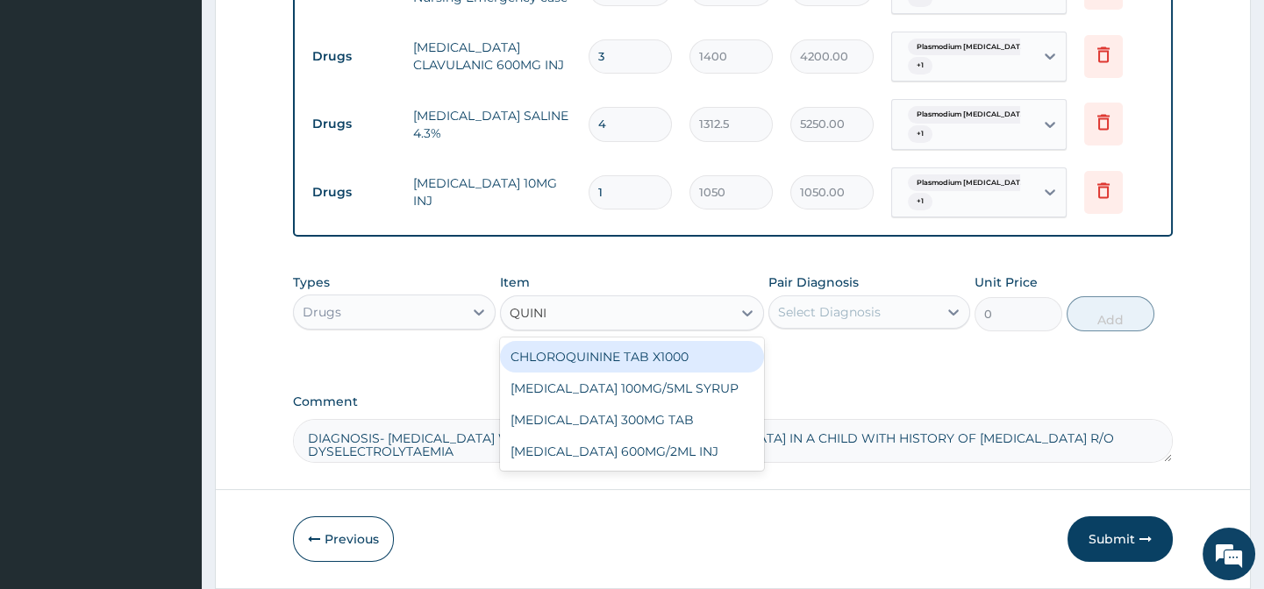
type input "QUININ"
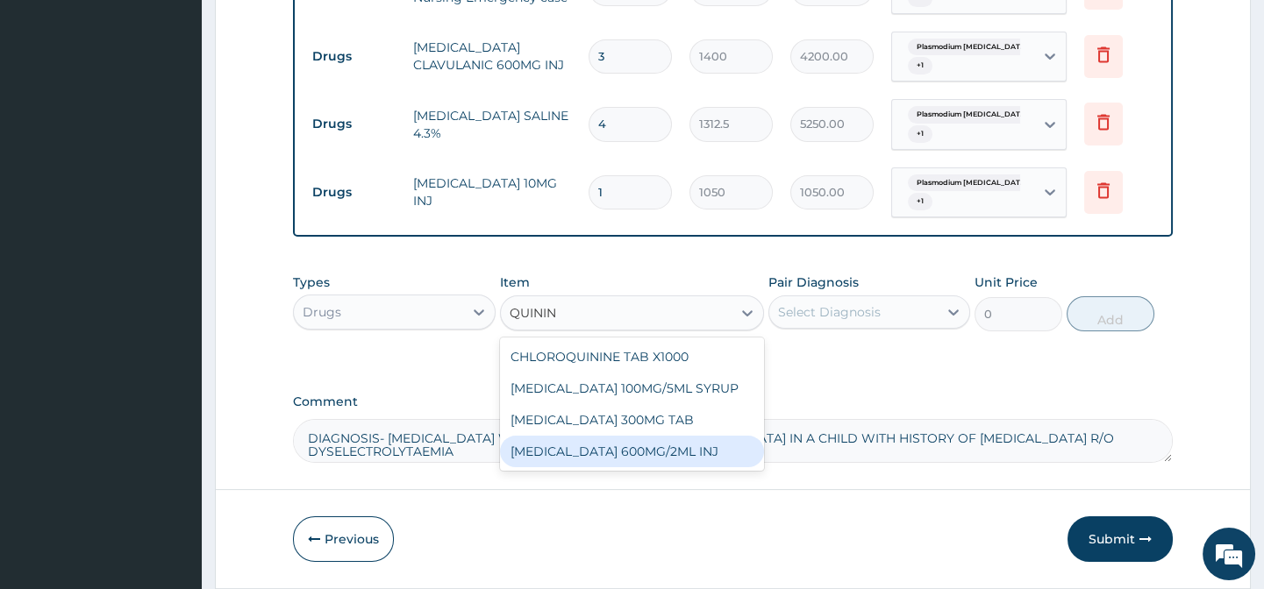
click at [584, 459] on div "QUININE 600MG/2ML INJ" at bounding box center [632, 452] width 264 height 32
type input "2100"
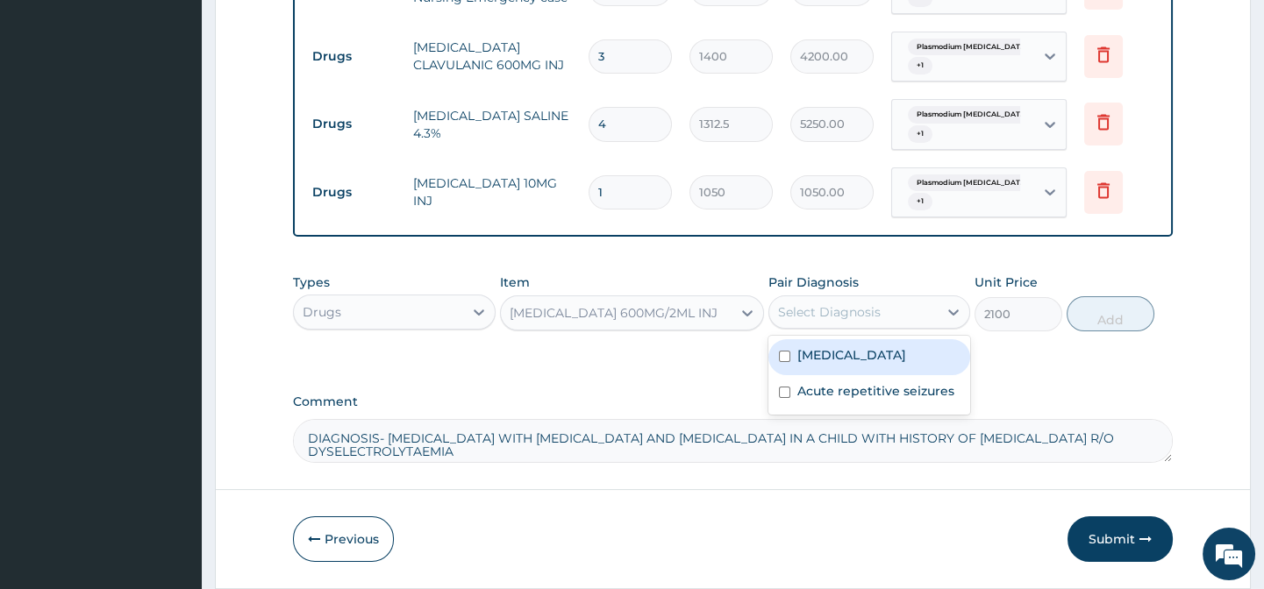
click at [823, 321] on div "Select Diagnosis" at bounding box center [829, 312] width 103 height 18
click at [848, 364] on label "Plasmodium falciparum malaria with cerebral complications" at bounding box center [851, 355] width 109 height 18
checkbox input "true"
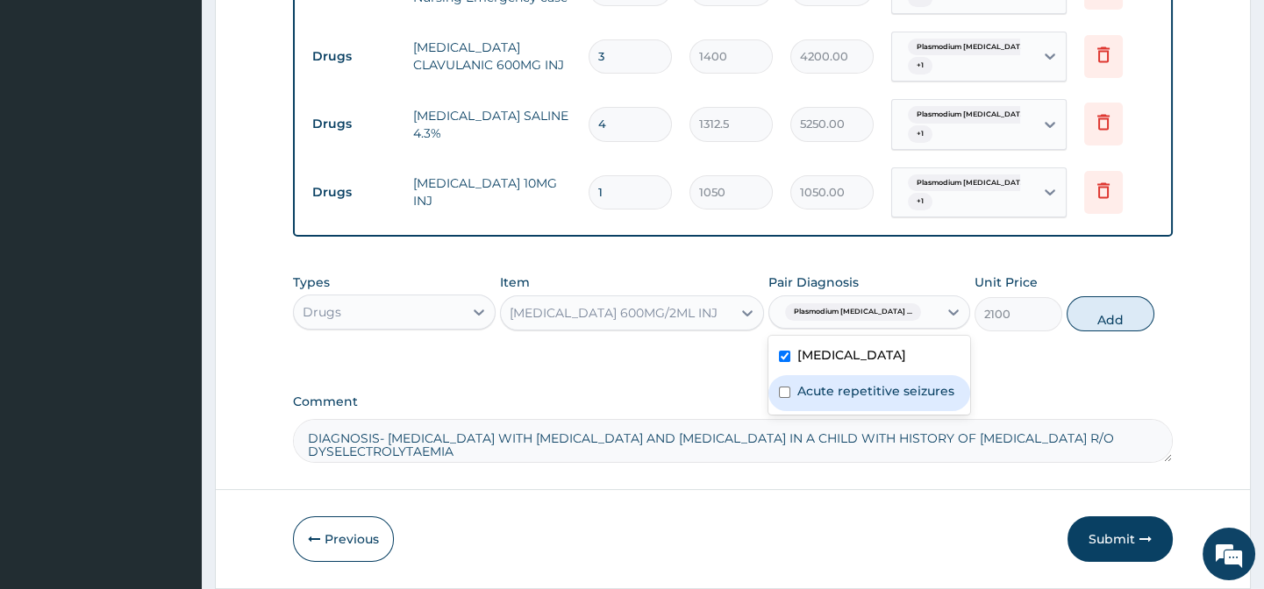
click at [864, 400] on label "Acute repetitive seizures" at bounding box center [875, 391] width 157 height 18
checkbox input "true"
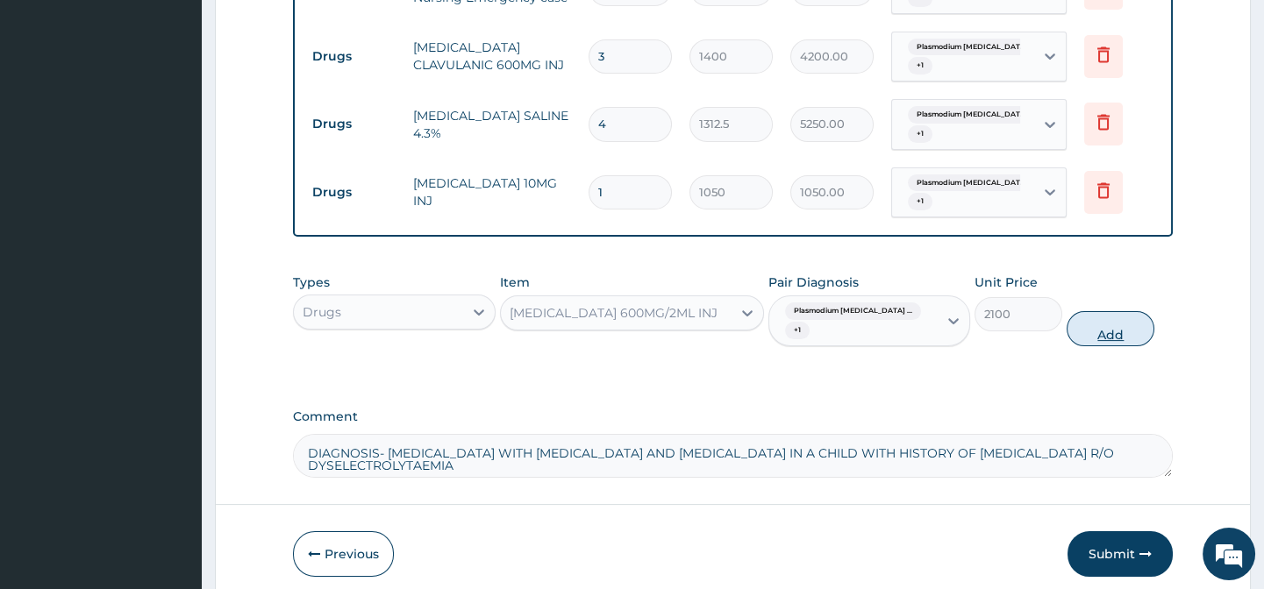
click at [1101, 336] on button "Add" at bounding box center [1110, 328] width 88 height 35
type input "0"
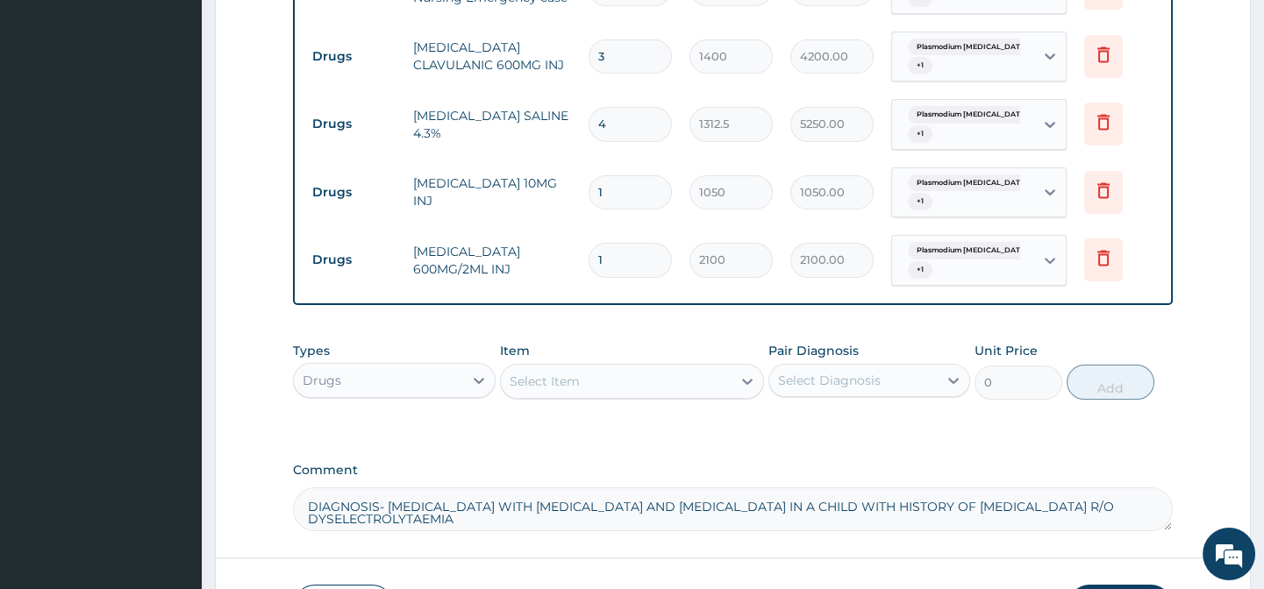
click at [546, 387] on div "Select Item" at bounding box center [544, 382] width 70 height 18
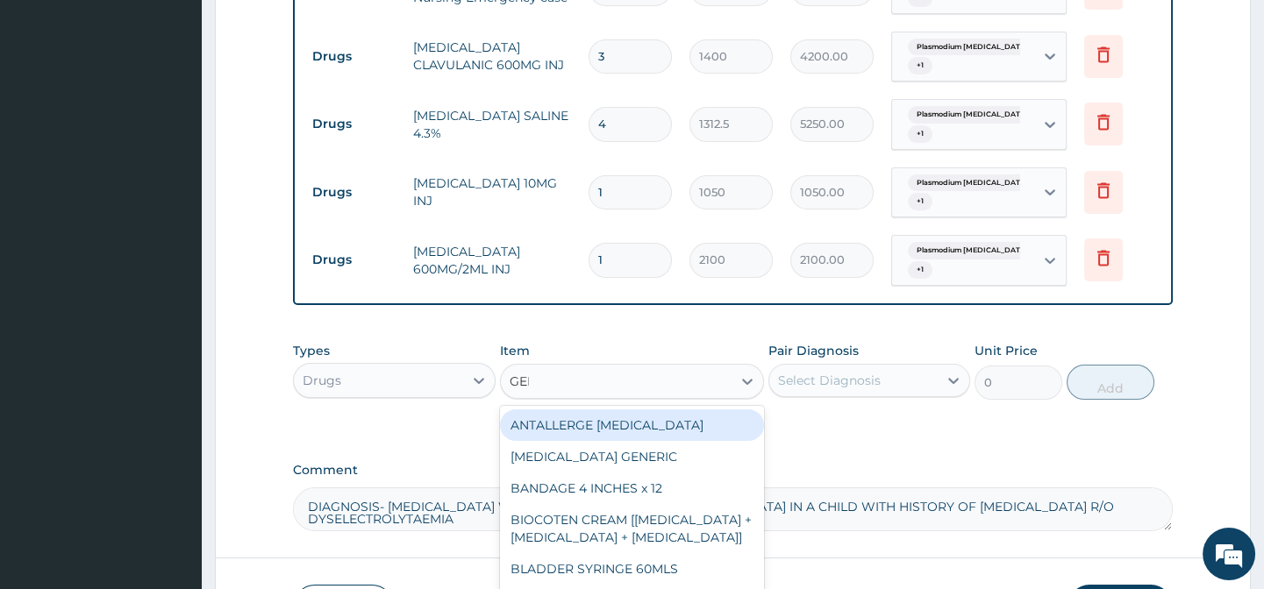
type input "GENTA"
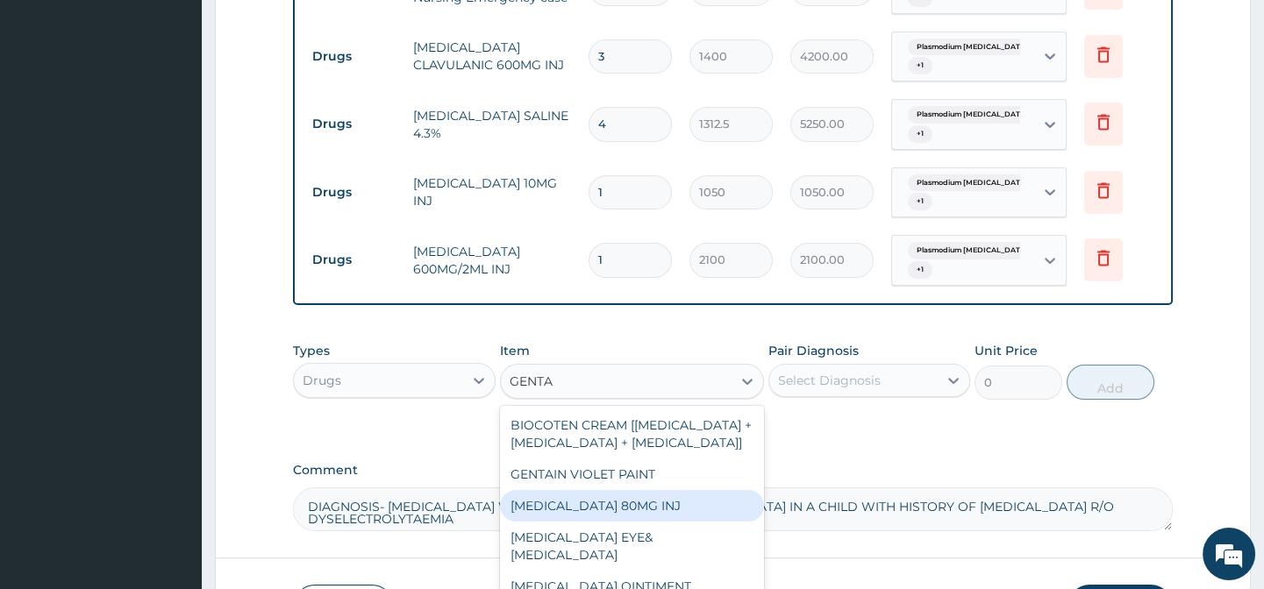
click at [567, 515] on div "GENTAMICIN 80MG INJ" at bounding box center [632, 506] width 264 height 32
type input "700"
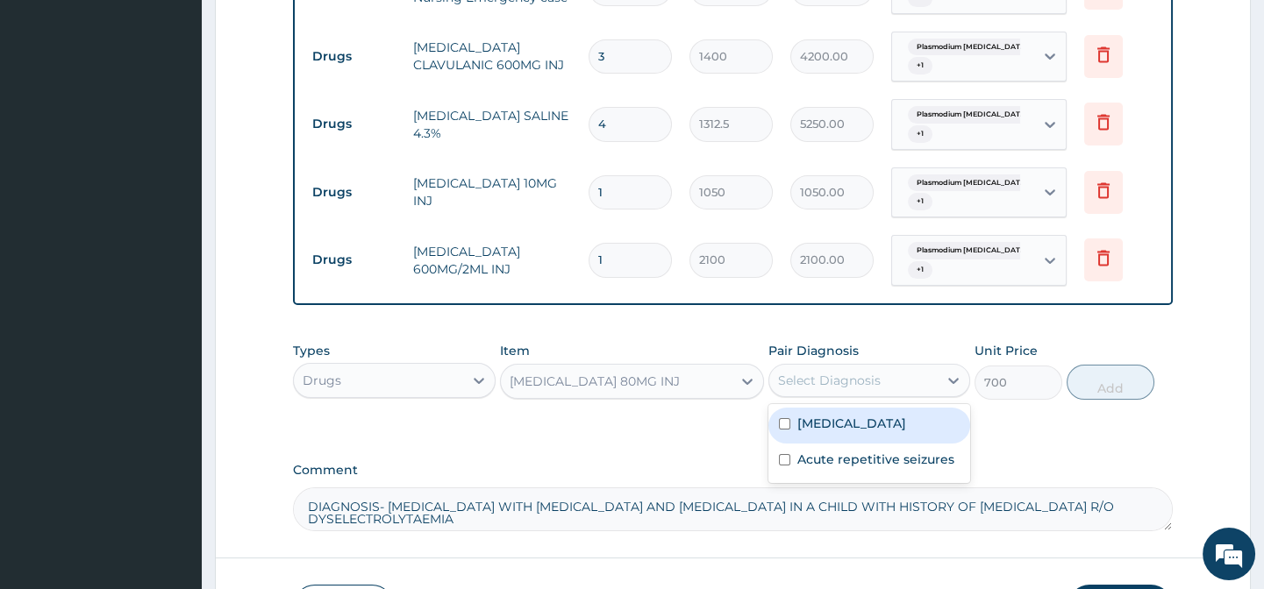
click at [828, 389] on div "Select Diagnosis" at bounding box center [829, 381] width 103 height 18
drag, startPoint x: 852, startPoint y: 438, endPoint x: 867, endPoint y: 487, distance: 51.3
click at [854, 432] on label "Plasmodium falciparum malaria with cerebral complications" at bounding box center [851, 424] width 109 height 18
checkbox input "true"
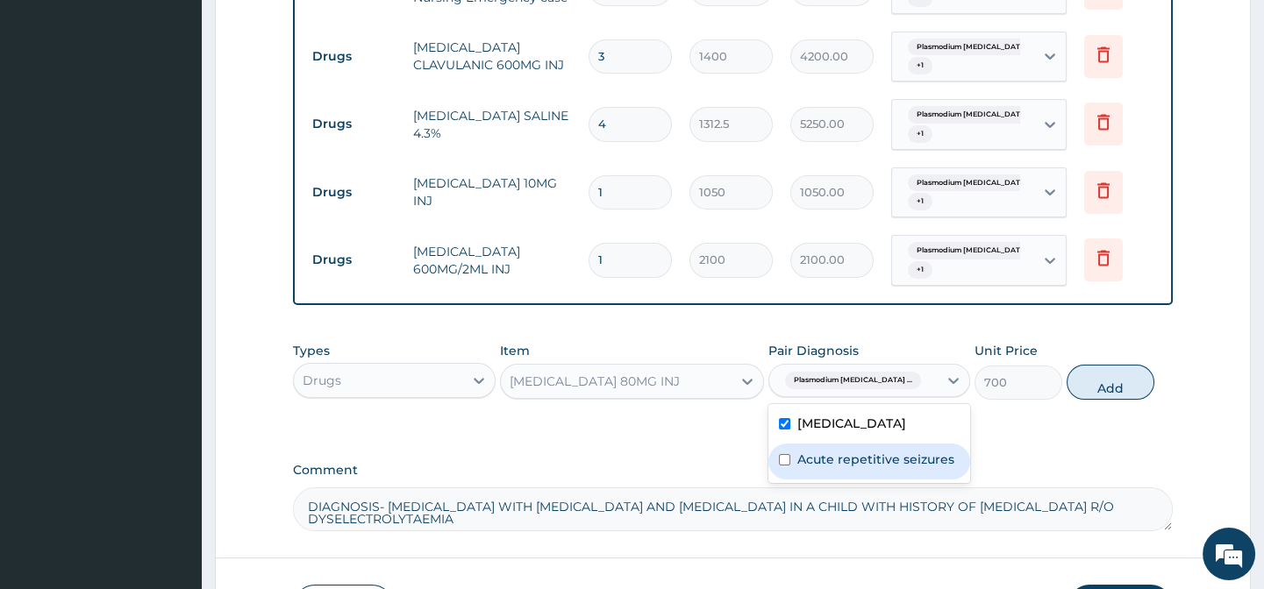
click at [873, 468] on label "Acute repetitive seizures" at bounding box center [875, 460] width 157 height 18
checkbox input "true"
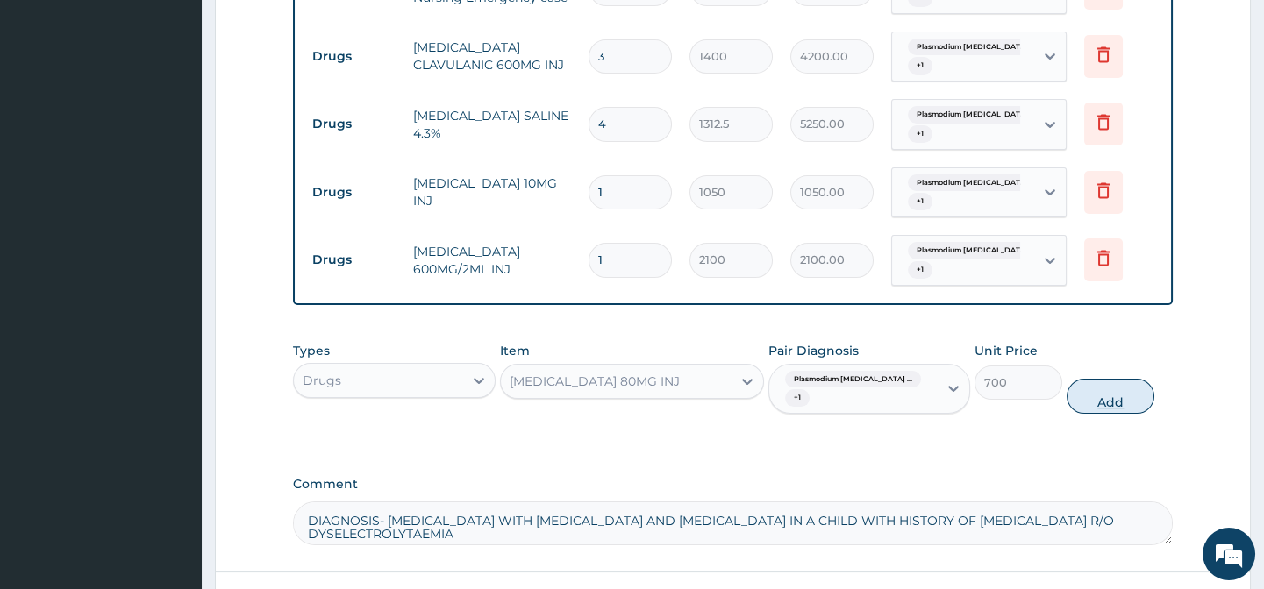
click at [1088, 402] on button "Add" at bounding box center [1110, 396] width 88 height 35
type input "0"
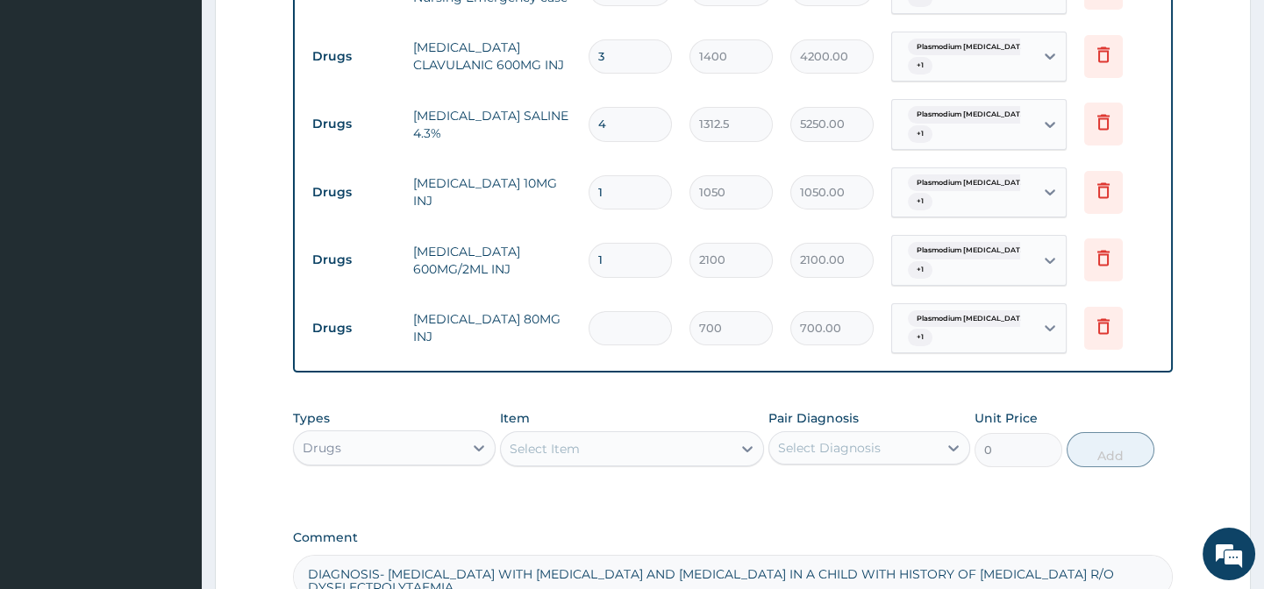
type input "0.00"
type input "2"
type input "1400.00"
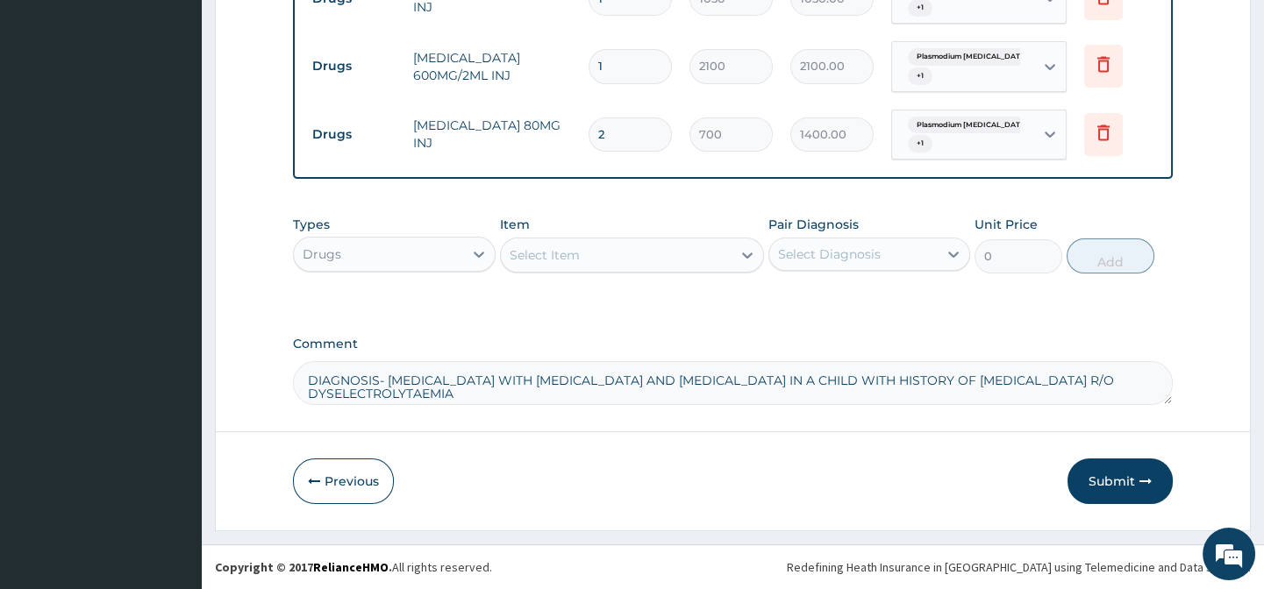
scroll to position [1093, 0]
type input "2"
click at [578, 257] on div "Select Item" at bounding box center [616, 255] width 231 height 28
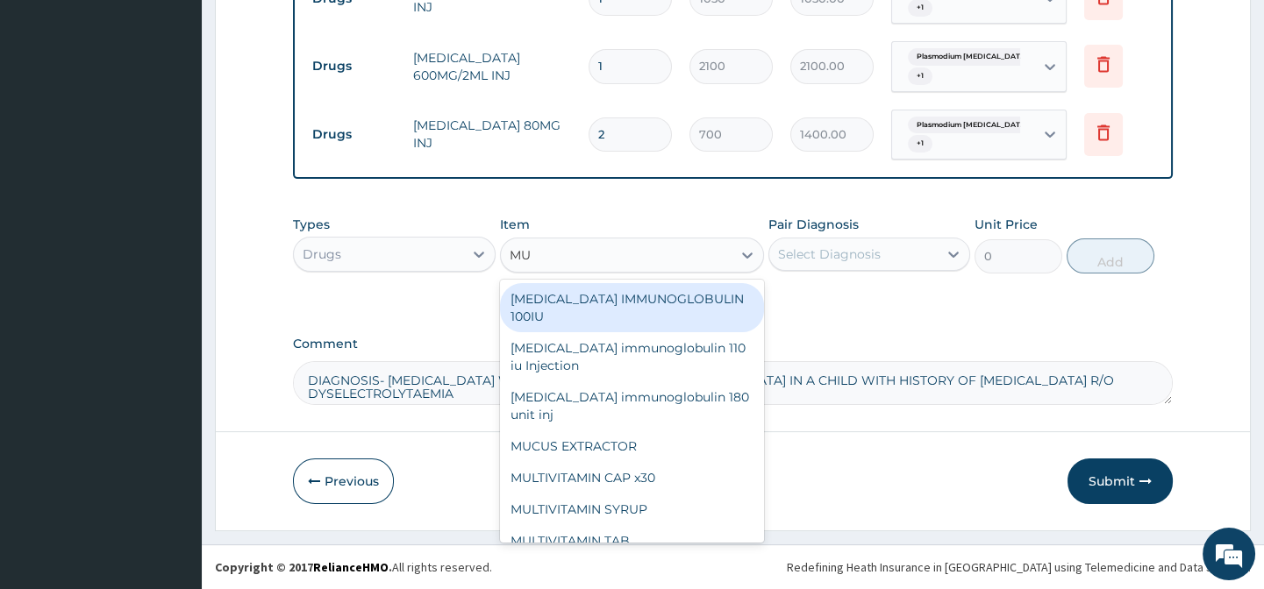
type input "MUL"
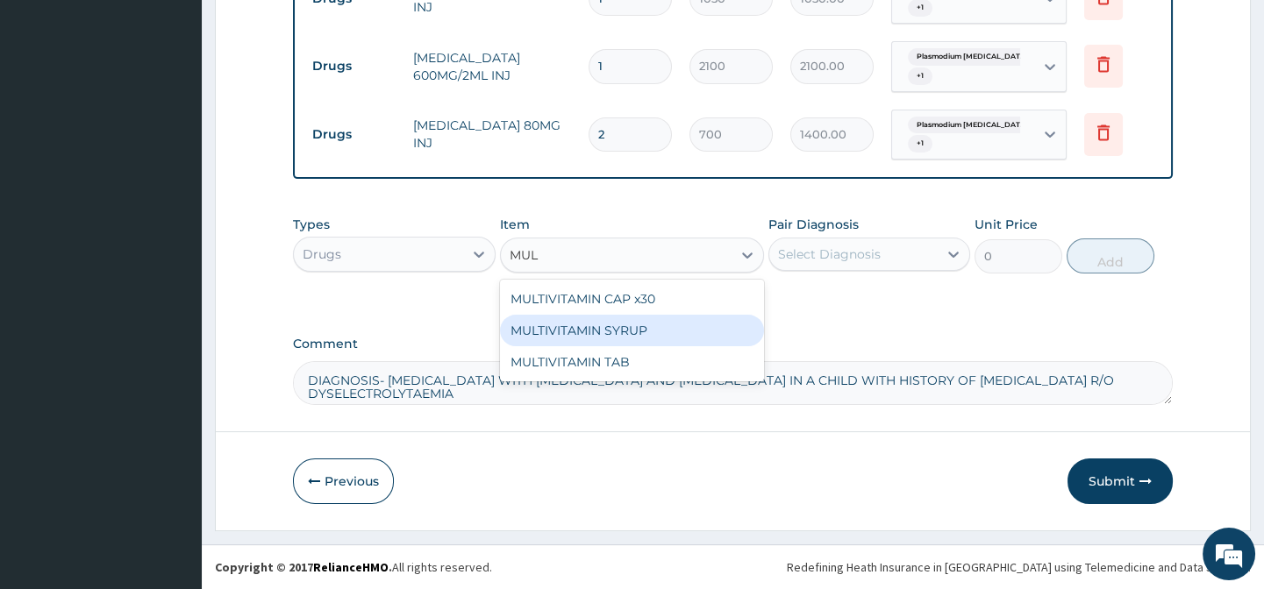
click at [593, 324] on div "MULTIVITAMIN SYRUP" at bounding box center [632, 331] width 264 height 32
type input "525"
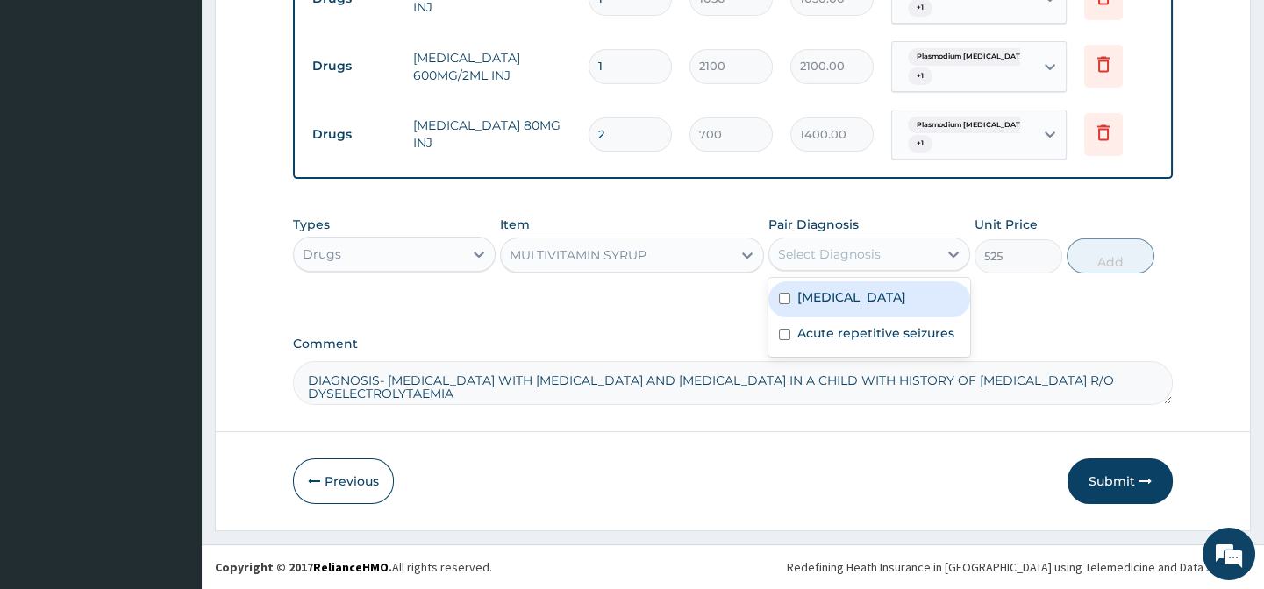
click at [825, 247] on div "Select Diagnosis" at bounding box center [829, 255] width 103 height 18
drag, startPoint x: 828, startPoint y: 317, endPoint x: 837, endPoint y: 356, distance: 39.8
click at [830, 306] on label "Plasmodium falciparum malaria with cerebral complications" at bounding box center [851, 297] width 109 height 18
checkbox input "true"
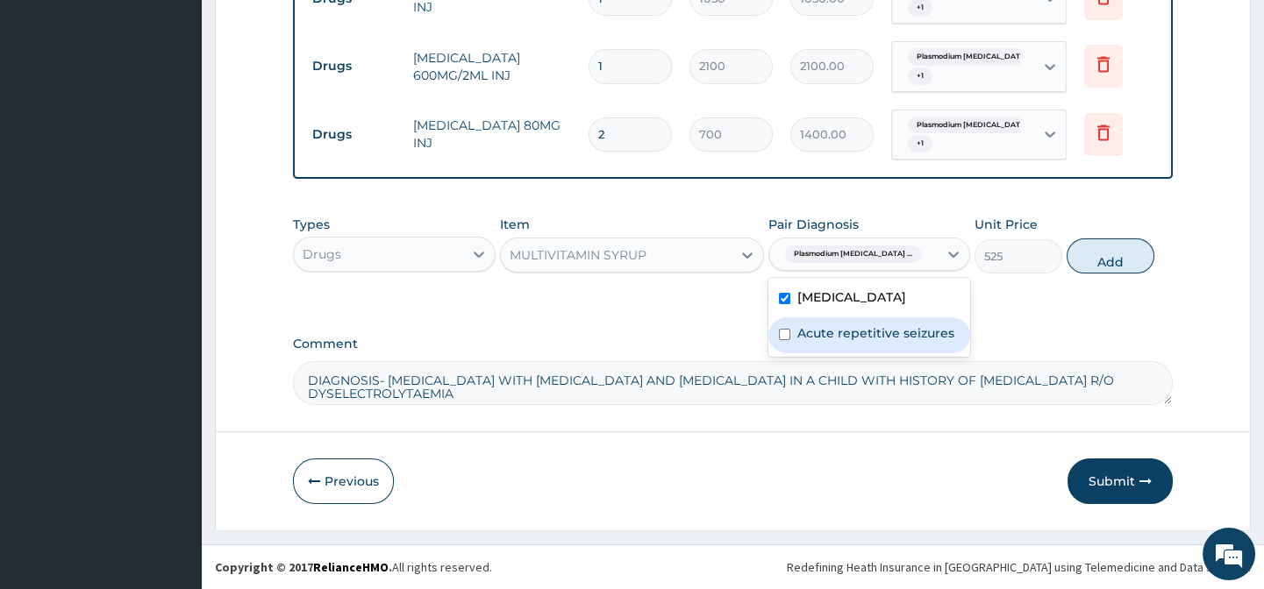
click at [840, 342] on label "Acute repetitive seizures" at bounding box center [875, 333] width 157 height 18
checkbox input "true"
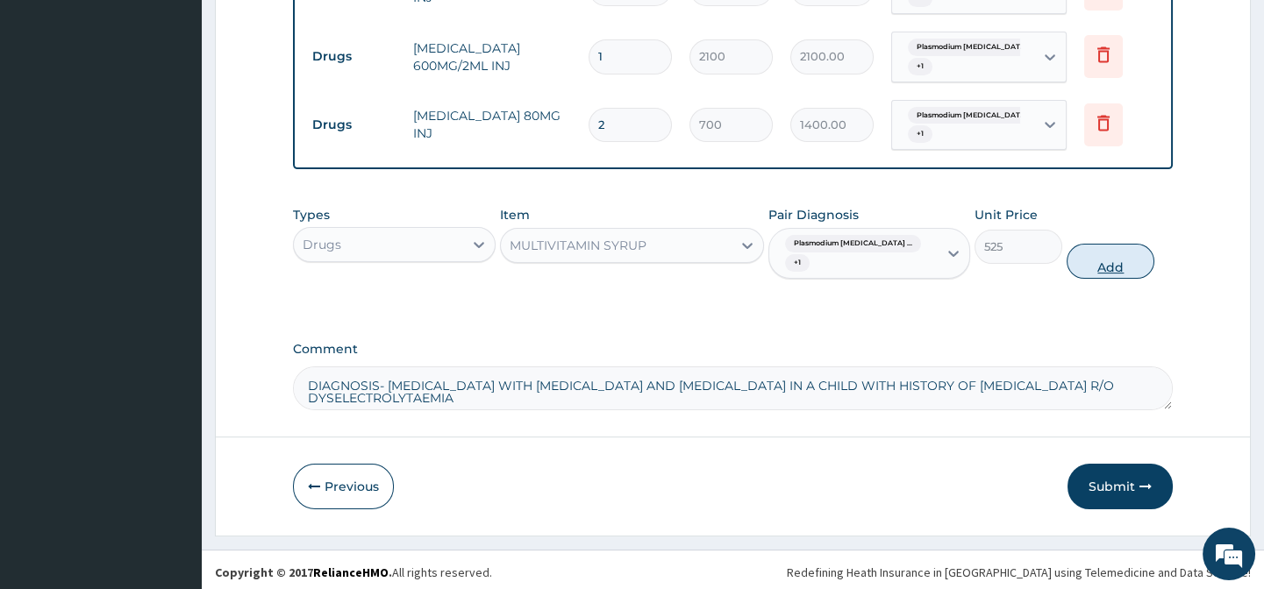
click at [1105, 279] on button "Add" at bounding box center [1110, 261] width 88 height 35
type input "0"
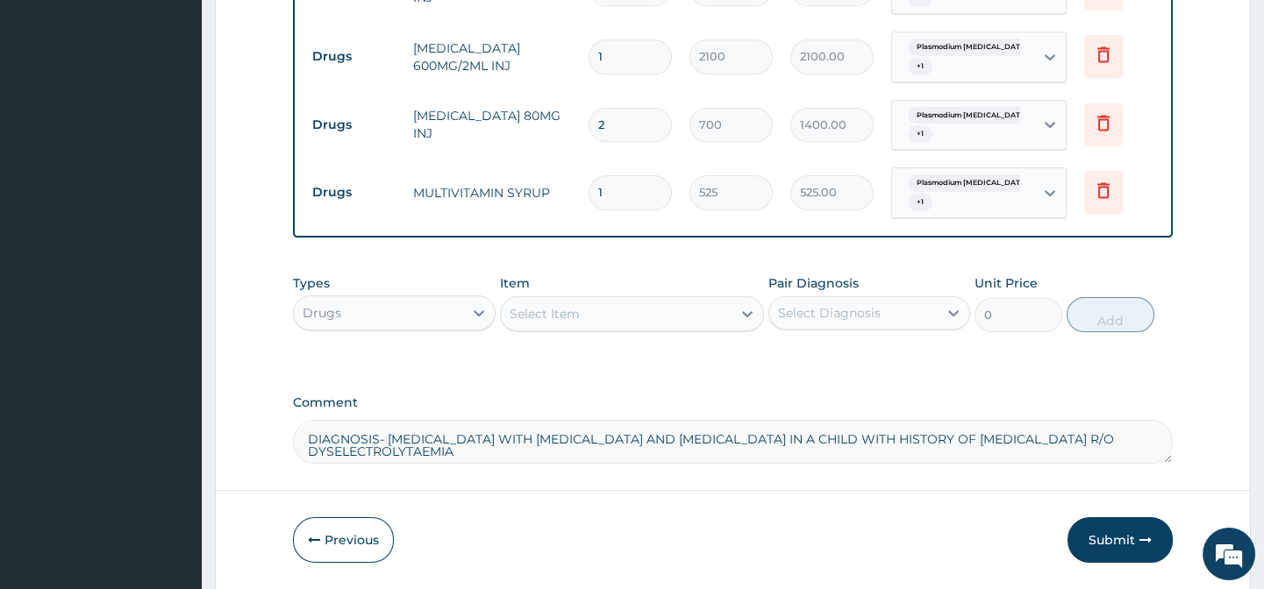
click at [627, 322] on div "Select Item" at bounding box center [616, 314] width 231 height 28
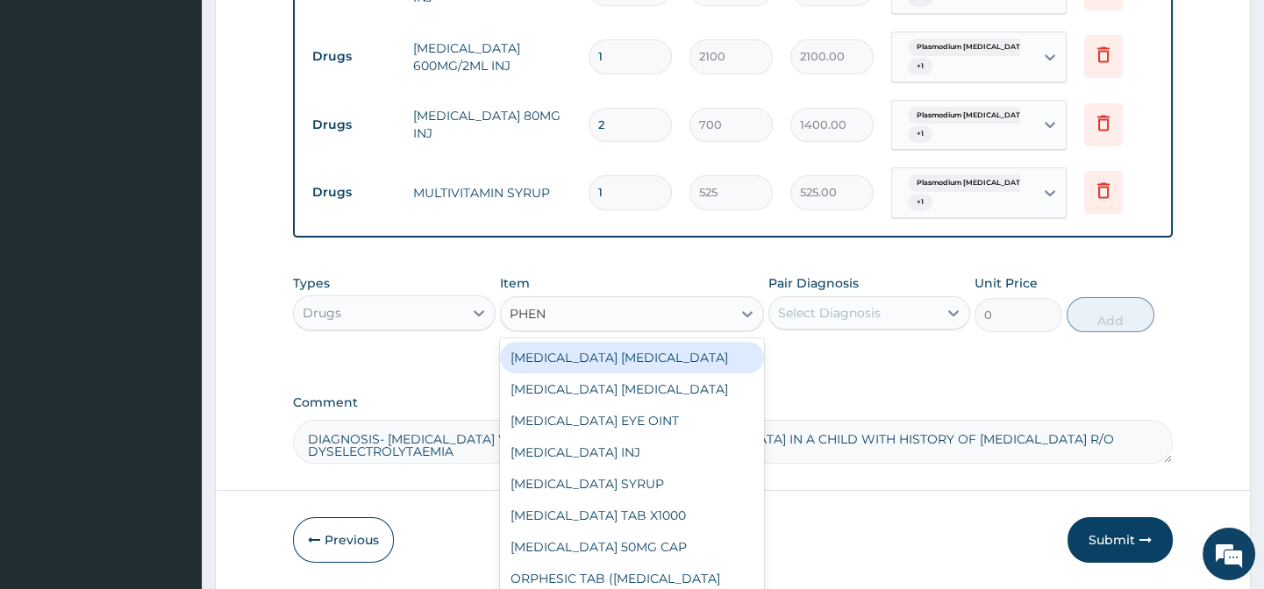
type input "PHENO"
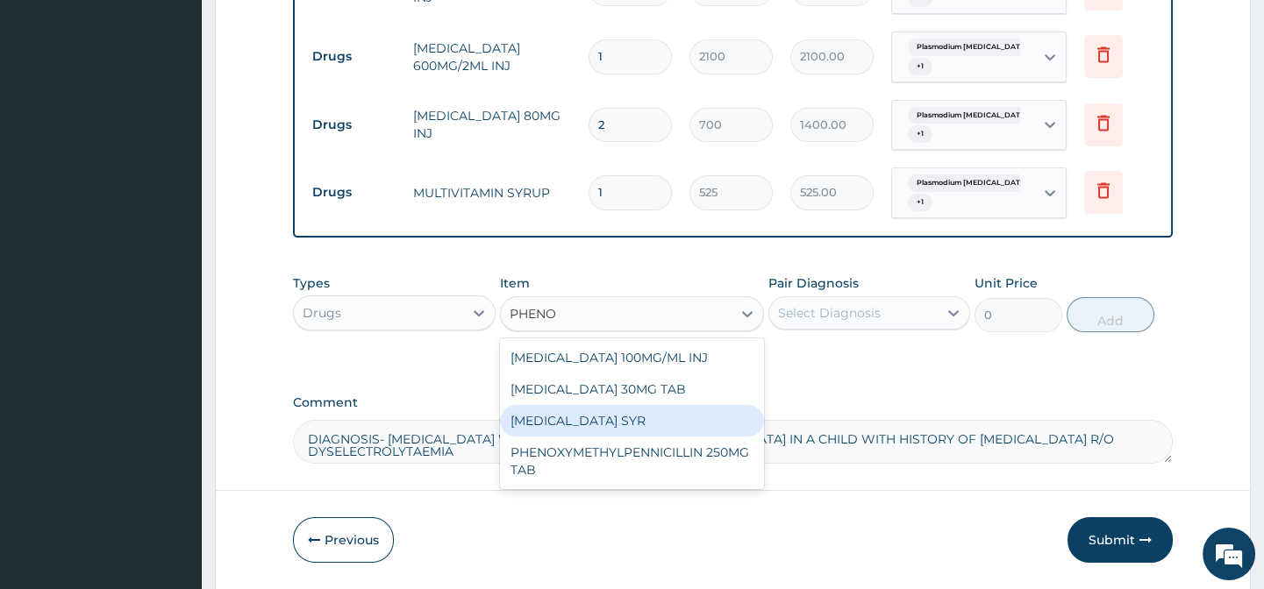
click at [645, 431] on div "PHENOBARBITONE SYR" at bounding box center [632, 421] width 264 height 32
type input "700"
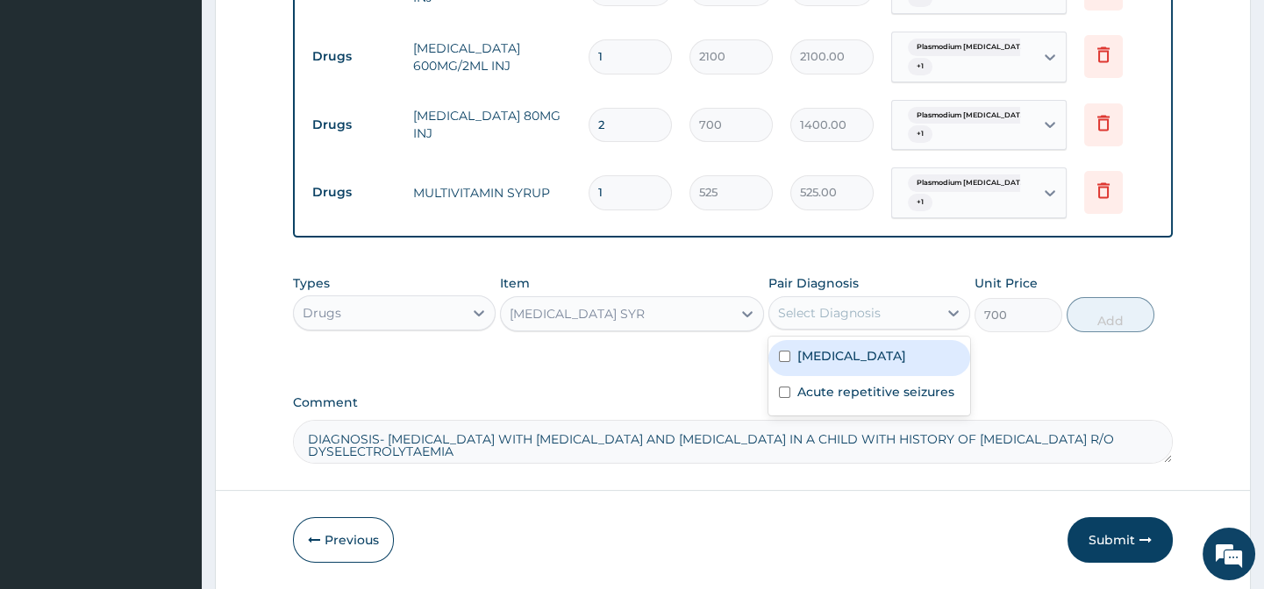
click at [823, 322] on div "Select Diagnosis" at bounding box center [829, 313] width 103 height 18
drag, startPoint x: 823, startPoint y: 385, endPoint x: 816, endPoint y: 438, distance: 53.1
click at [823, 365] on label "Plasmodium falciparum malaria with cerebral complications" at bounding box center [851, 356] width 109 height 18
checkbox input "true"
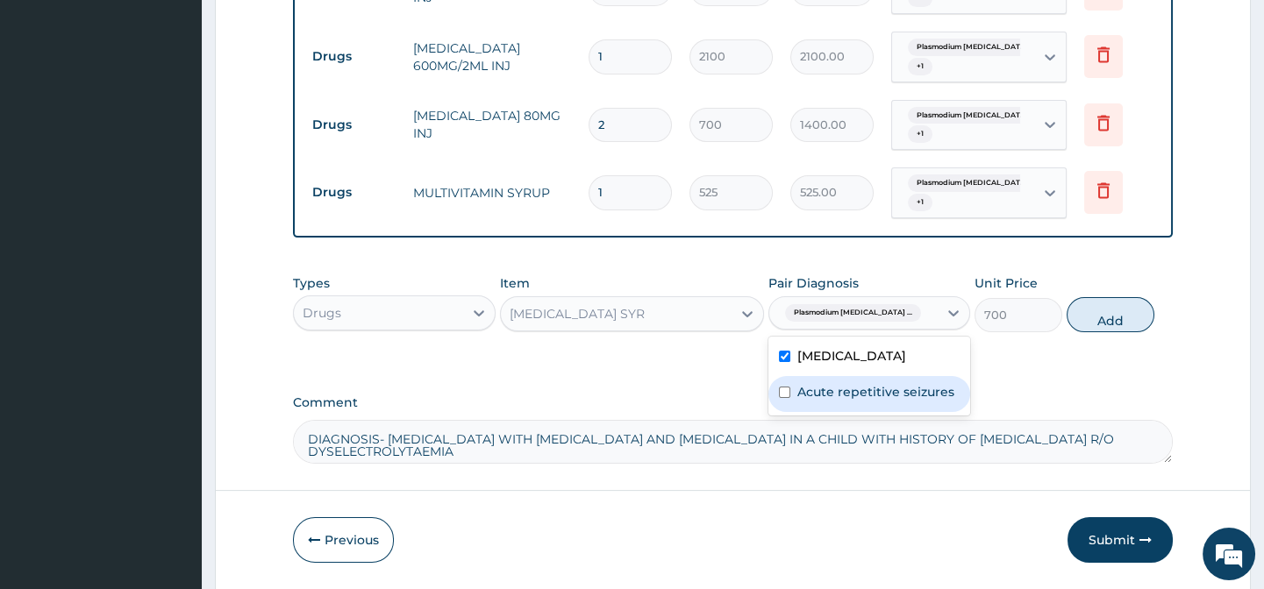
drag, startPoint x: 818, startPoint y: 444, endPoint x: 935, endPoint y: 395, distance: 126.2
click at [820, 401] on label "Acute repetitive seizures" at bounding box center [875, 392] width 157 height 18
checkbox input "true"
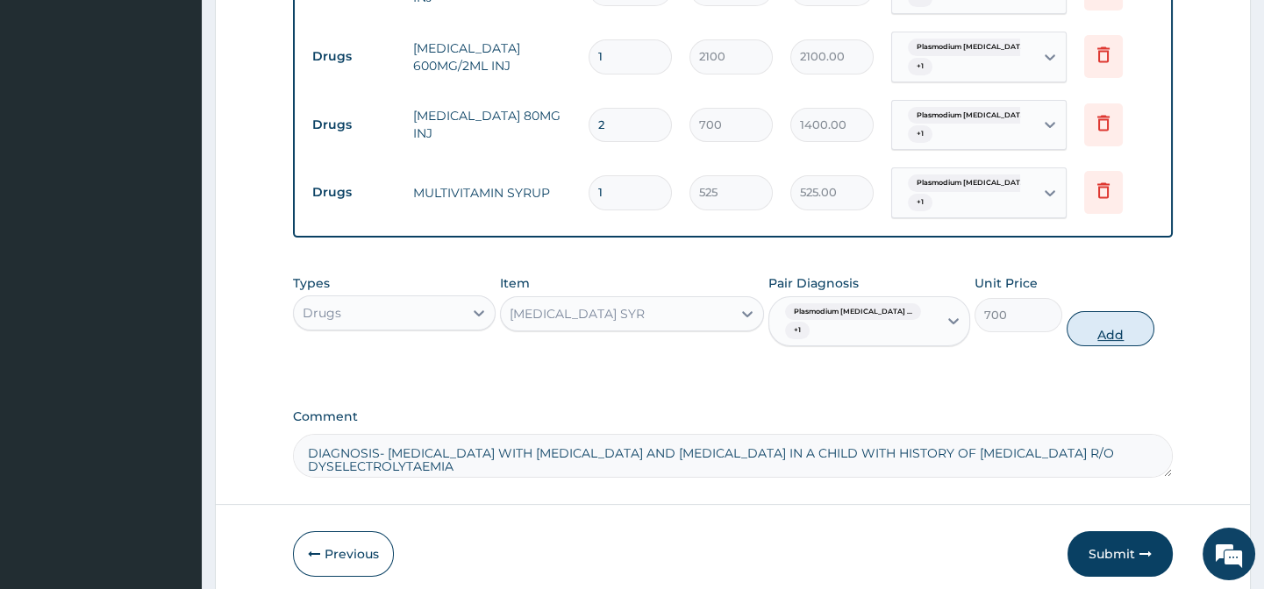
click at [1118, 333] on button "Add" at bounding box center [1110, 328] width 88 height 35
type input "0"
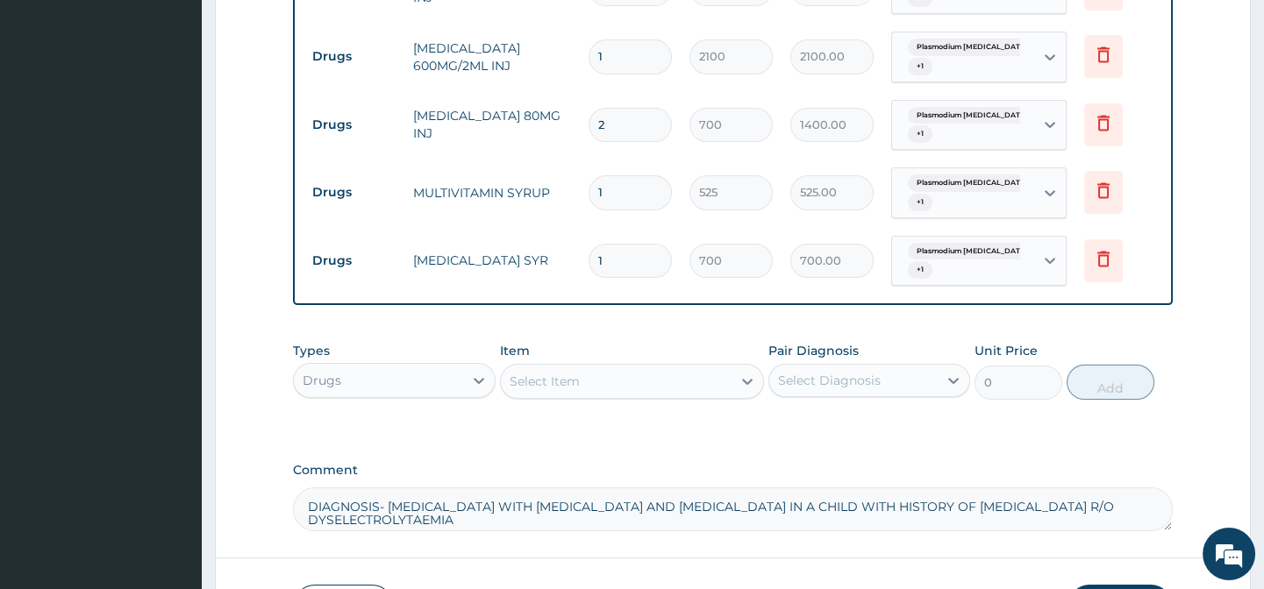
click at [541, 389] on div "Select Item" at bounding box center [544, 382] width 70 height 18
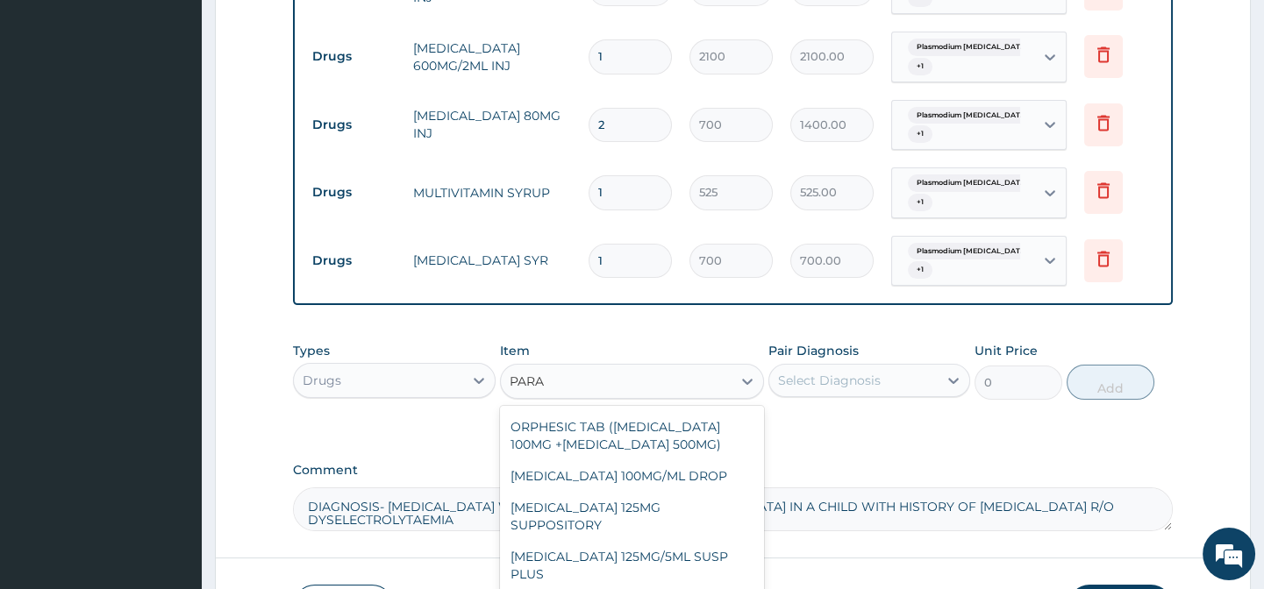
scroll to position [0, 0]
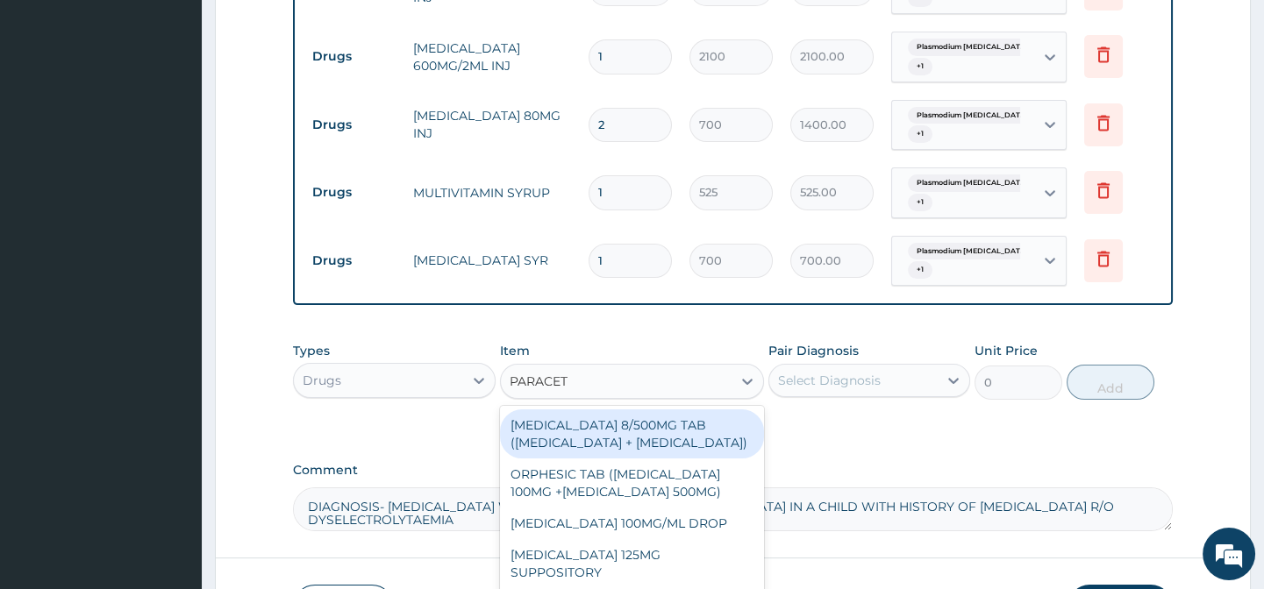
type input "PARACETA"
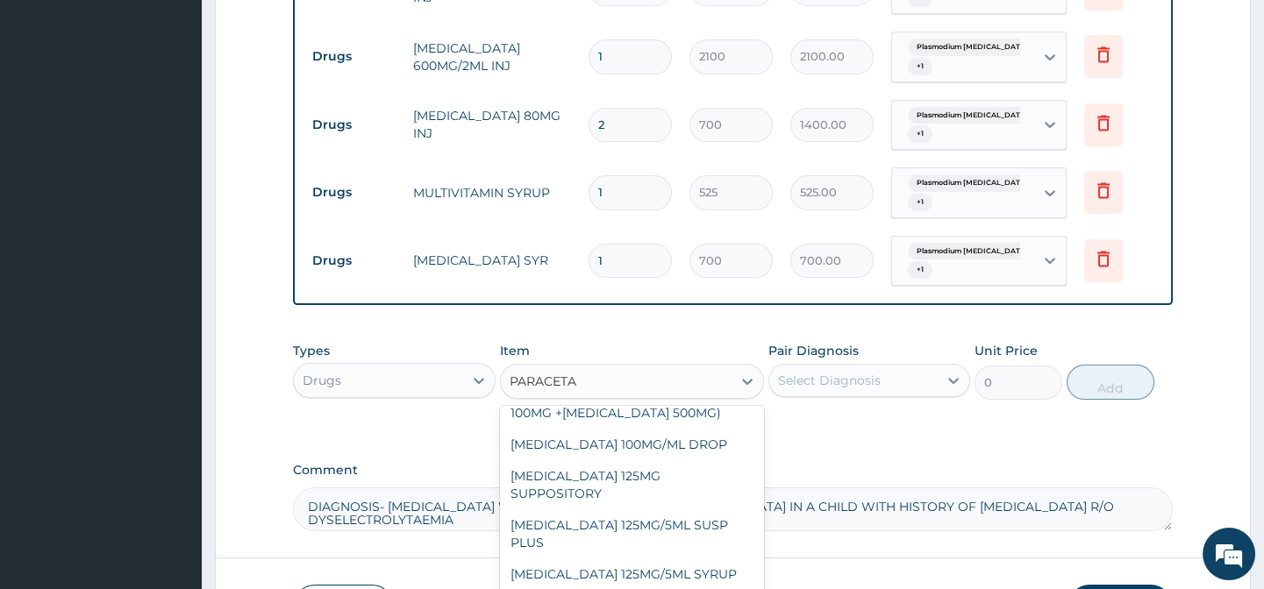
scroll to position [147, 0]
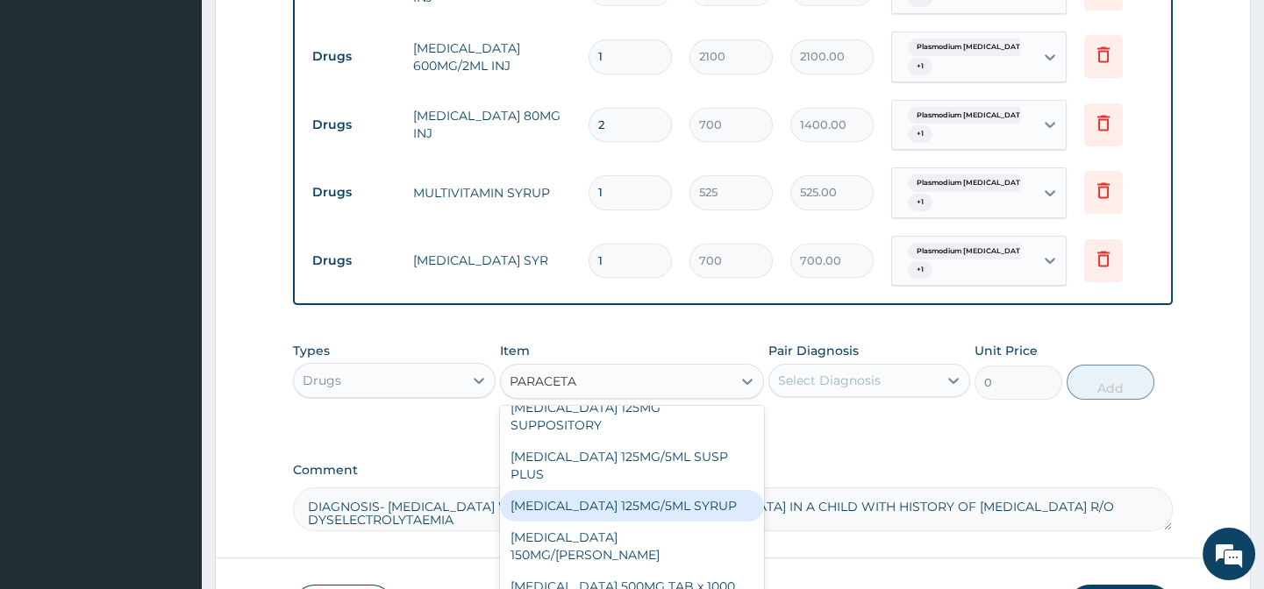
click at [666, 515] on div "PARACETAMOL 125MG/5ML SYRUP" at bounding box center [632, 506] width 264 height 32
type input "525"
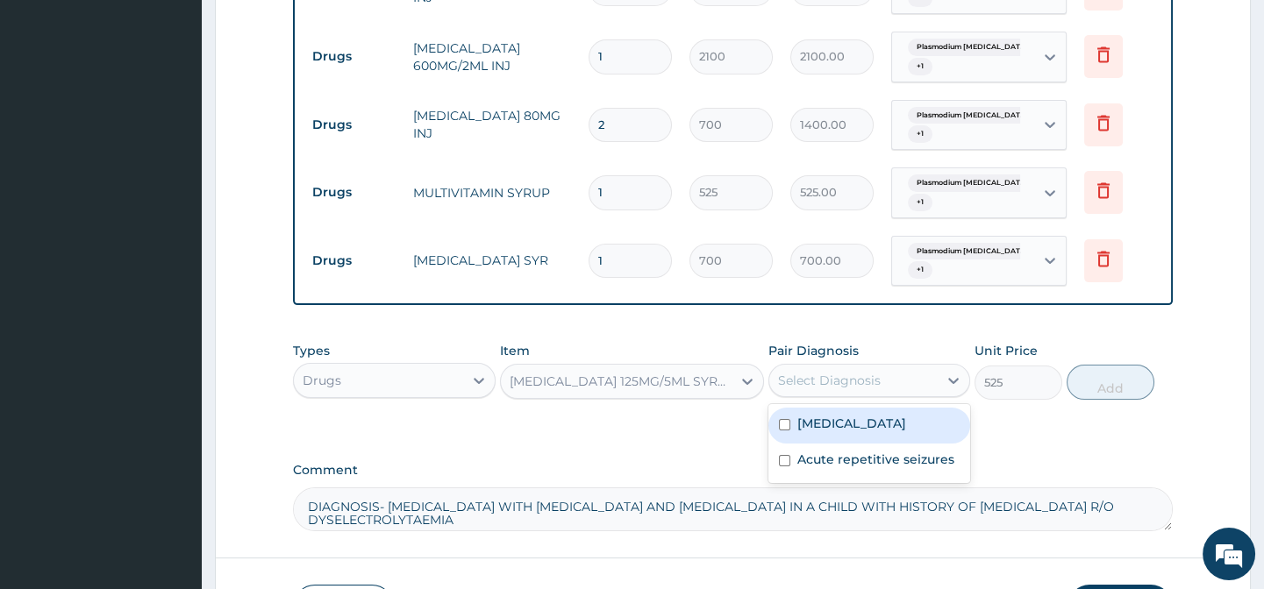
click at [883, 387] on div "Select Diagnosis" at bounding box center [853, 381] width 168 height 28
click at [858, 431] on label "Plasmodium falciparum malaria with cerebral complications" at bounding box center [851, 424] width 109 height 18
checkbox input "true"
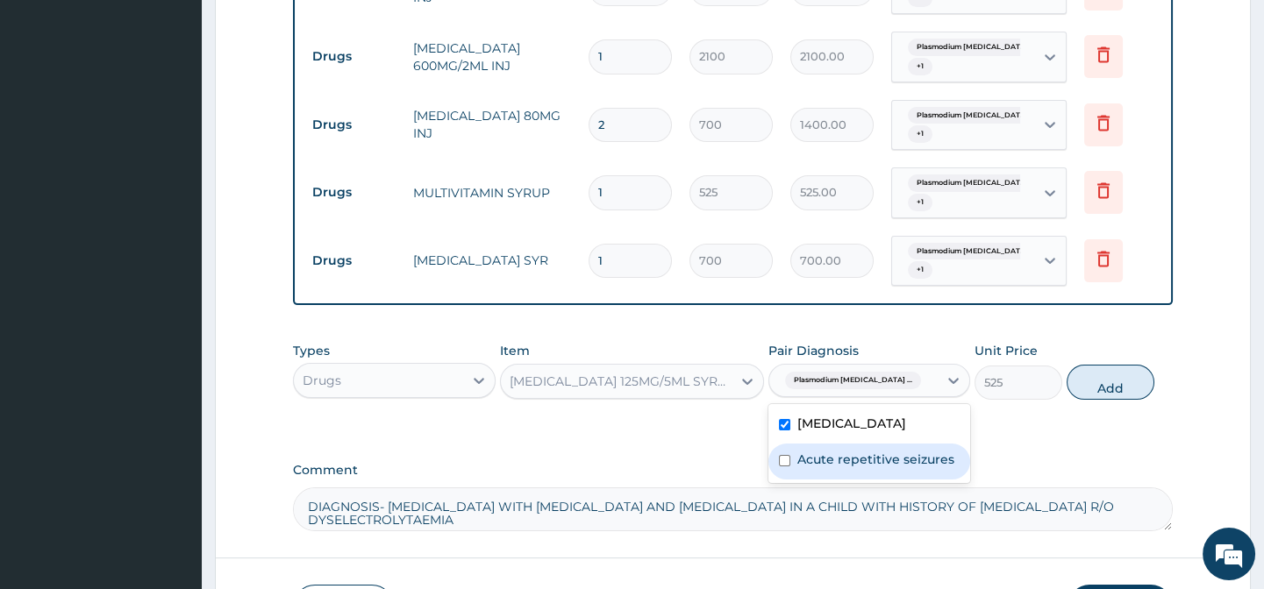
drag, startPoint x: 872, startPoint y: 509, endPoint x: 1024, endPoint y: 438, distance: 168.3
click at [874, 468] on label "Acute repetitive seizures" at bounding box center [875, 460] width 157 height 18
checkbox input "true"
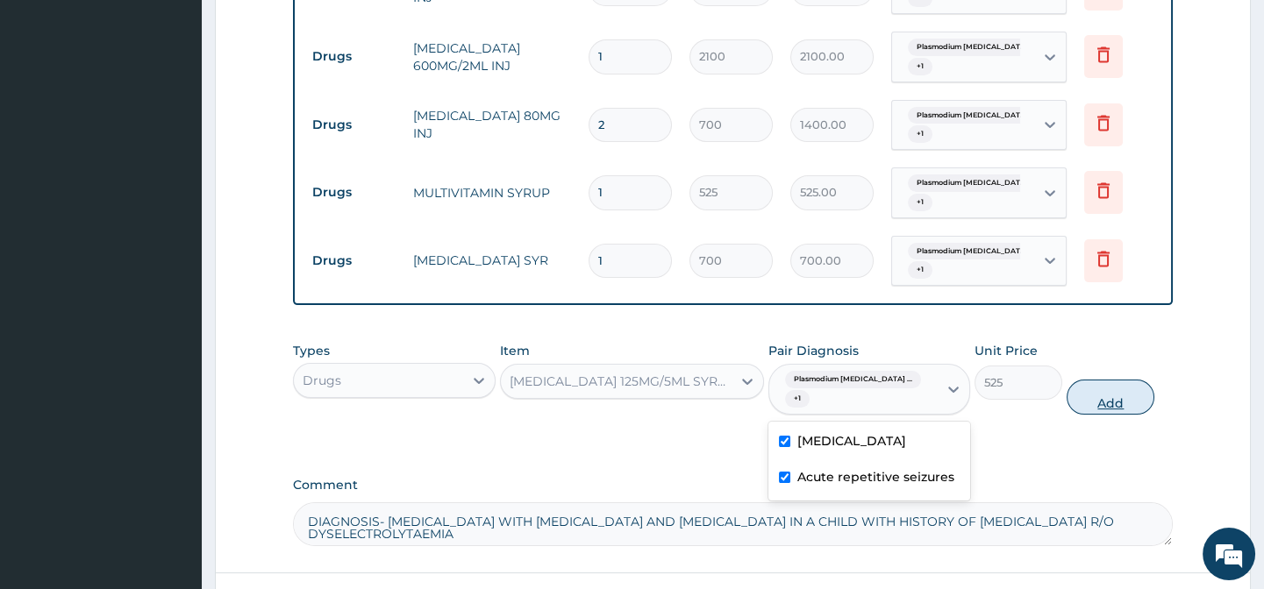
click at [1114, 402] on button "Add" at bounding box center [1110, 397] width 88 height 35
type input "0"
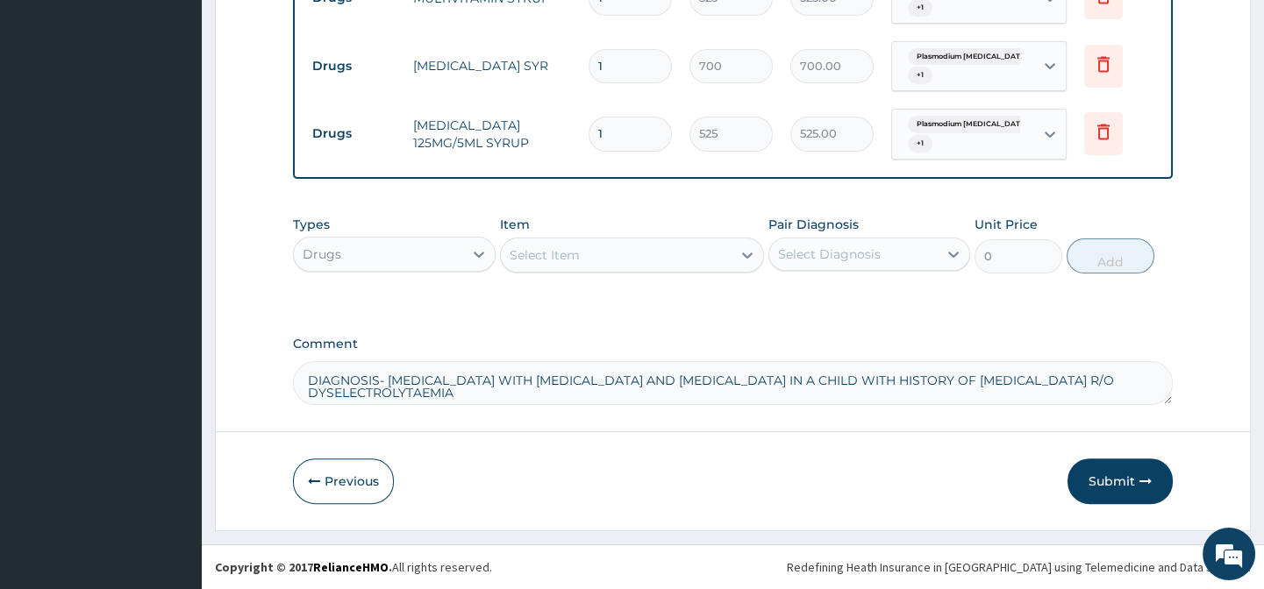
scroll to position [1296, 0]
click at [538, 249] on div "Select Item" at bounding box center [544, 255] width 70 height 18
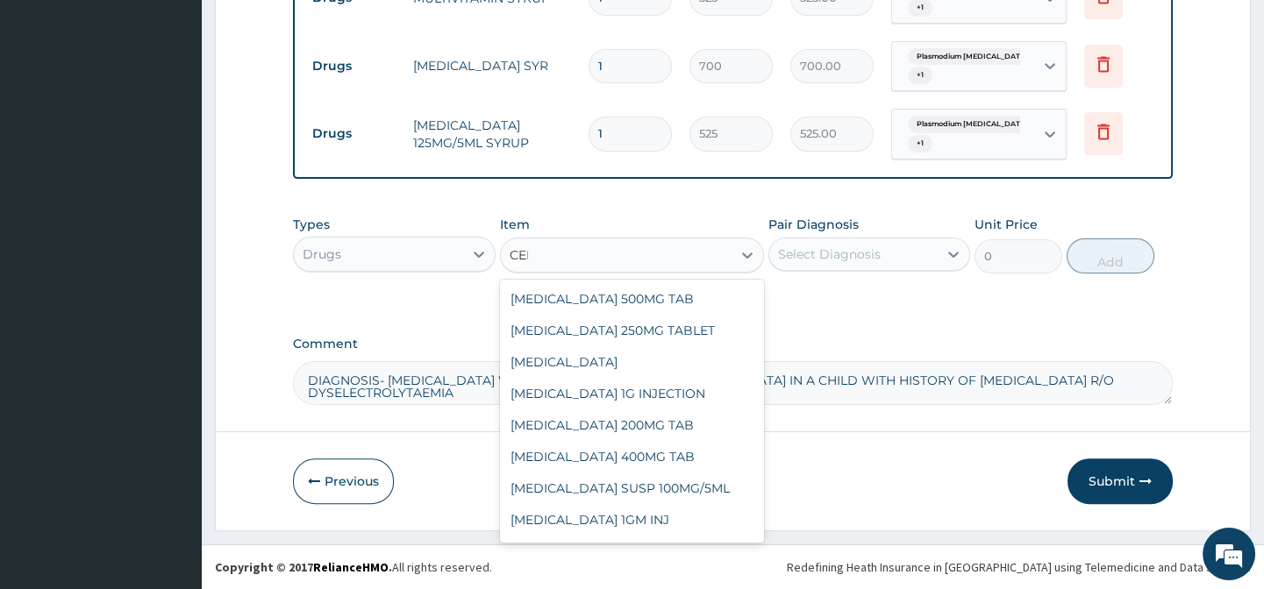
type input "CEFTR"
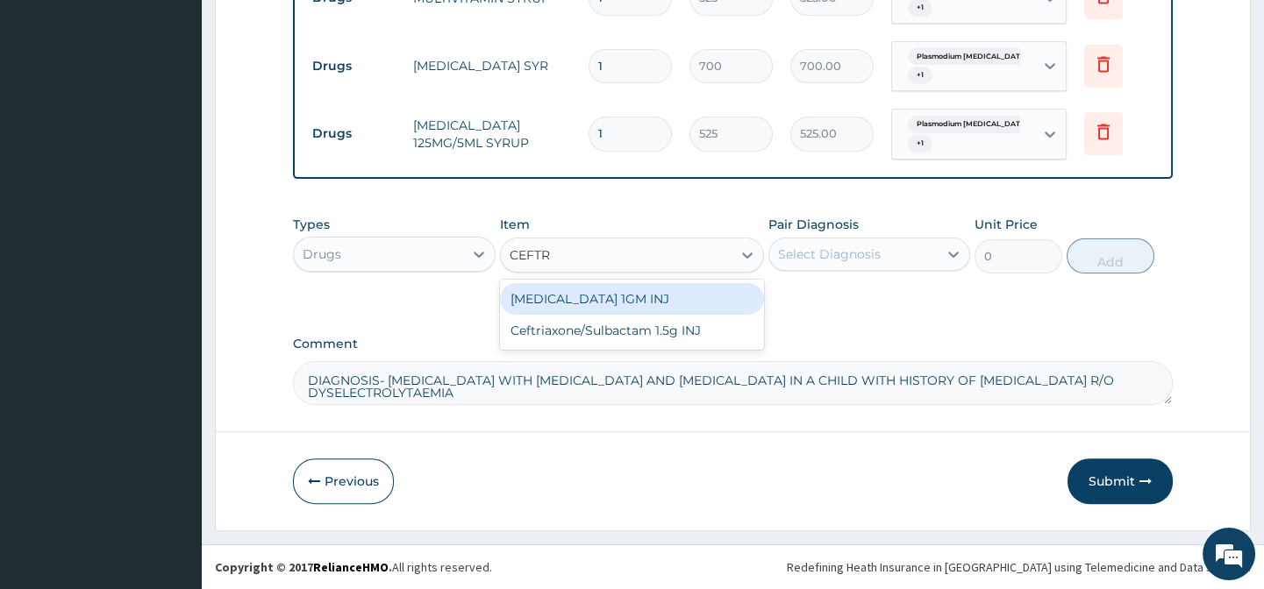
click at [596, 298] on div "CEFTRIAXONE 1GM INJ" at bounding box center [632, 299] width 264 height 32
type input "1400"
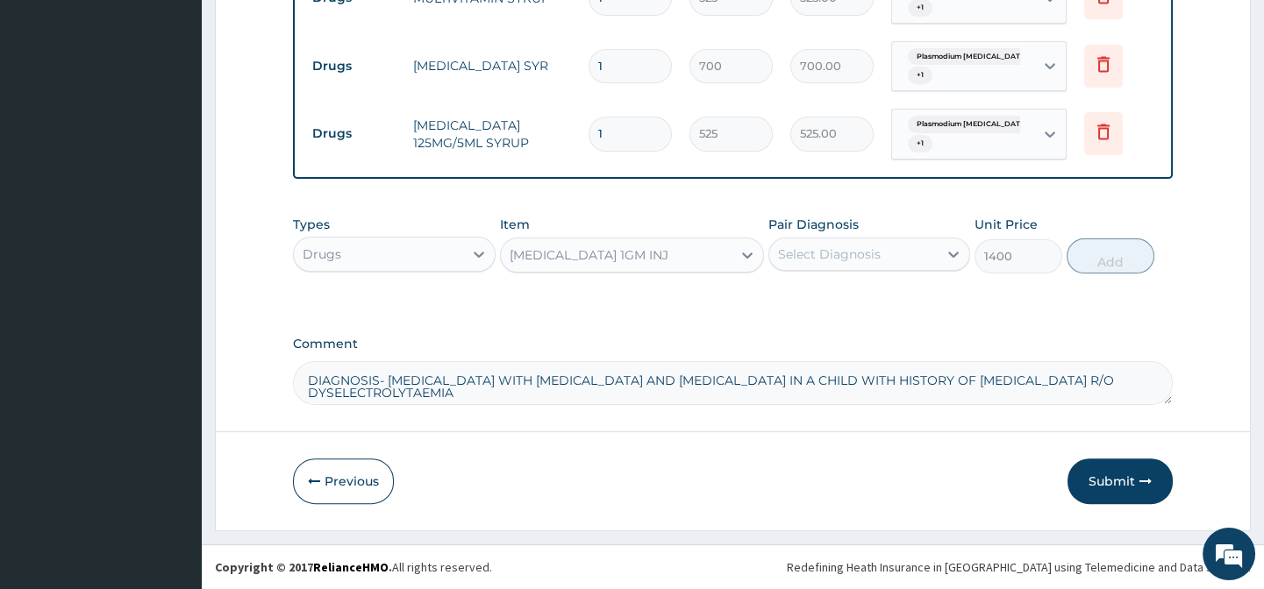
click at [840, 254] on div "Select Diagnosis" at bounding box center [829, 255] width 103 height 18
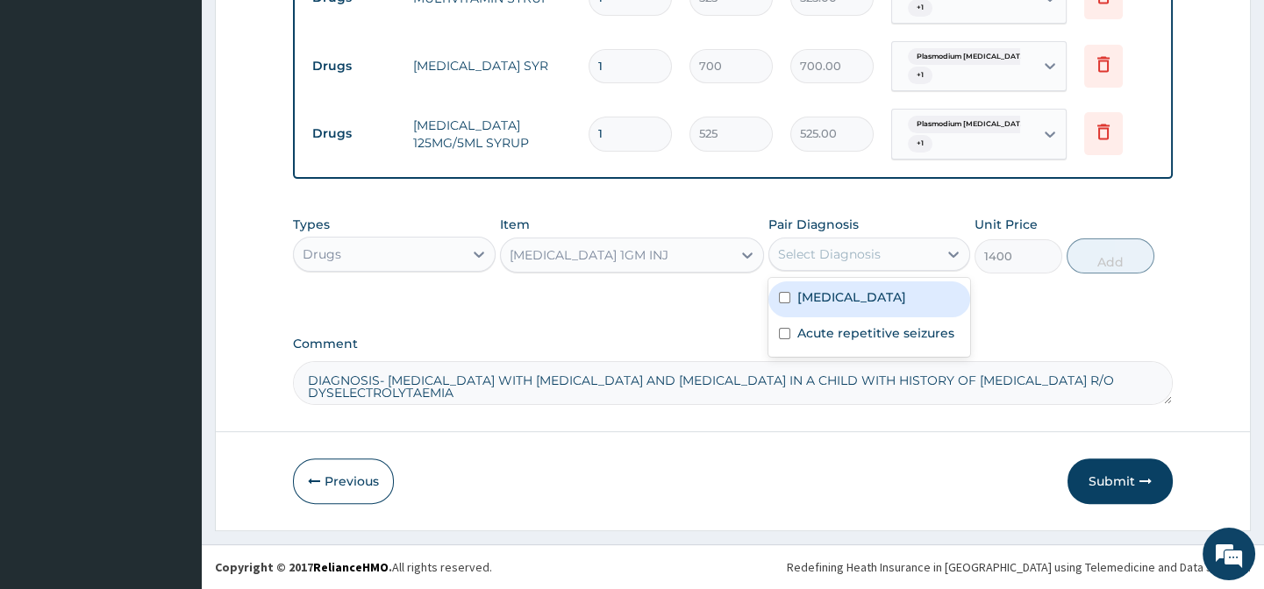
drag, startPoint x: 865, startPoint y: 324, endPoint x: 871, endPoint y: 348, distance: 24.5
click at [865, 306] on label "Plasmodium falciparum malaria with cerebral complications" at bounding box center [851, 297] width 109 height 18
checkbox input "true"
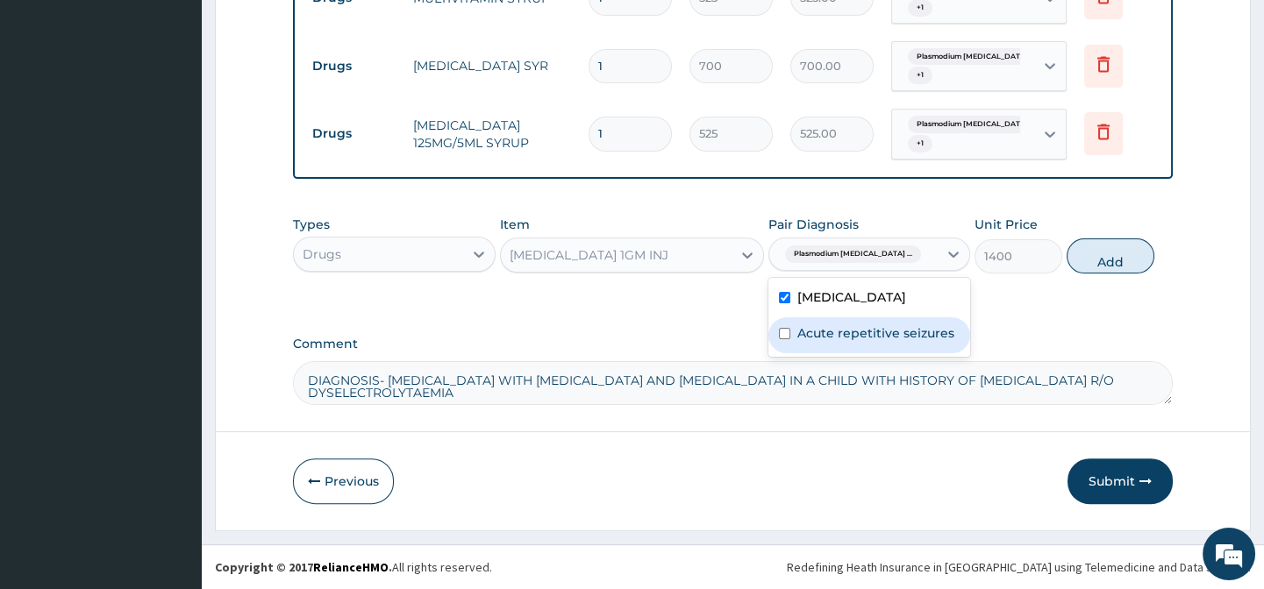
drag, startPoint x: 877, startPoint y: 373, endPoint x: 1051, endPoint y: 310, distance: 185.3
click at [891, 342] on label "Acute repetitive seizures" at bounding box center [875, 333] width 157 height 18
checkbox input "true"
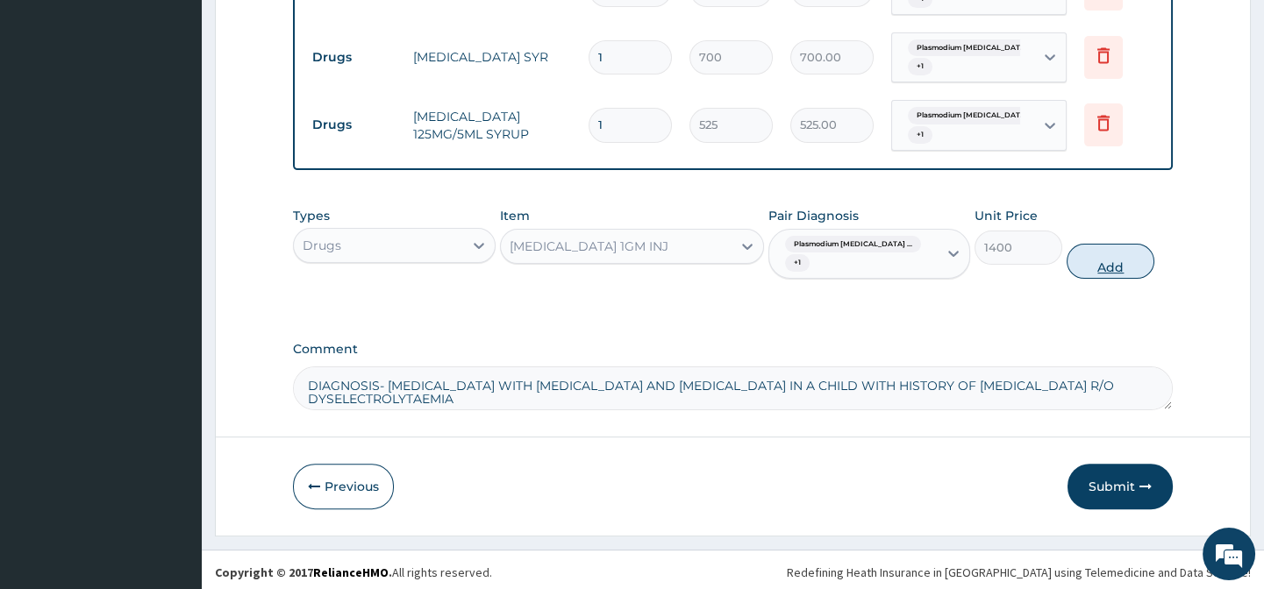
click at [1136, 260] on button "Add" at bounding box center [1110, 261] width 88 height 35
type input "0"
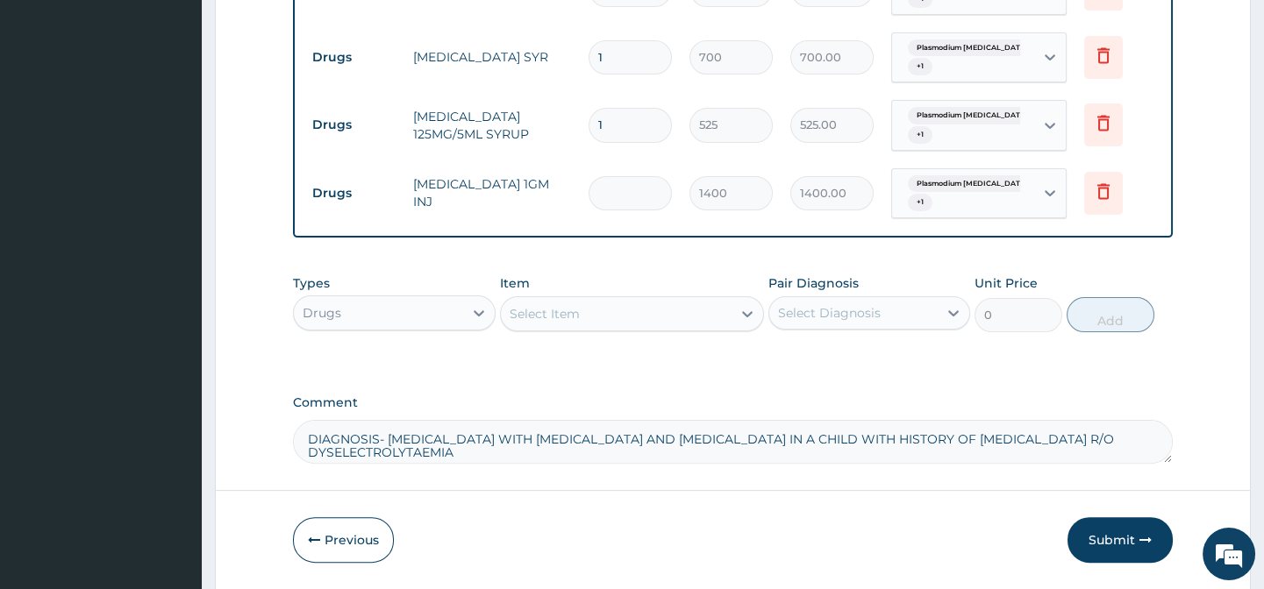
type input "0.00"
type input "3"
type input "4200.00"
type input "3"
click at [667, 325] on div "Select Item" at bounding box center [616, 314] width 231 height 28
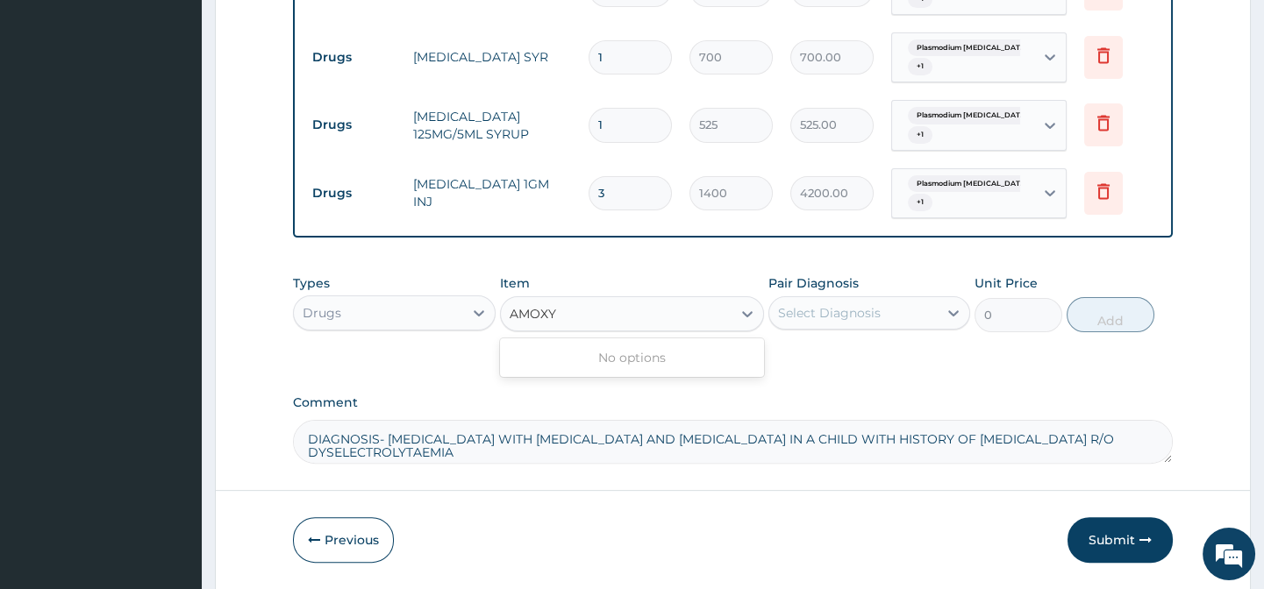
type input "AMOX"
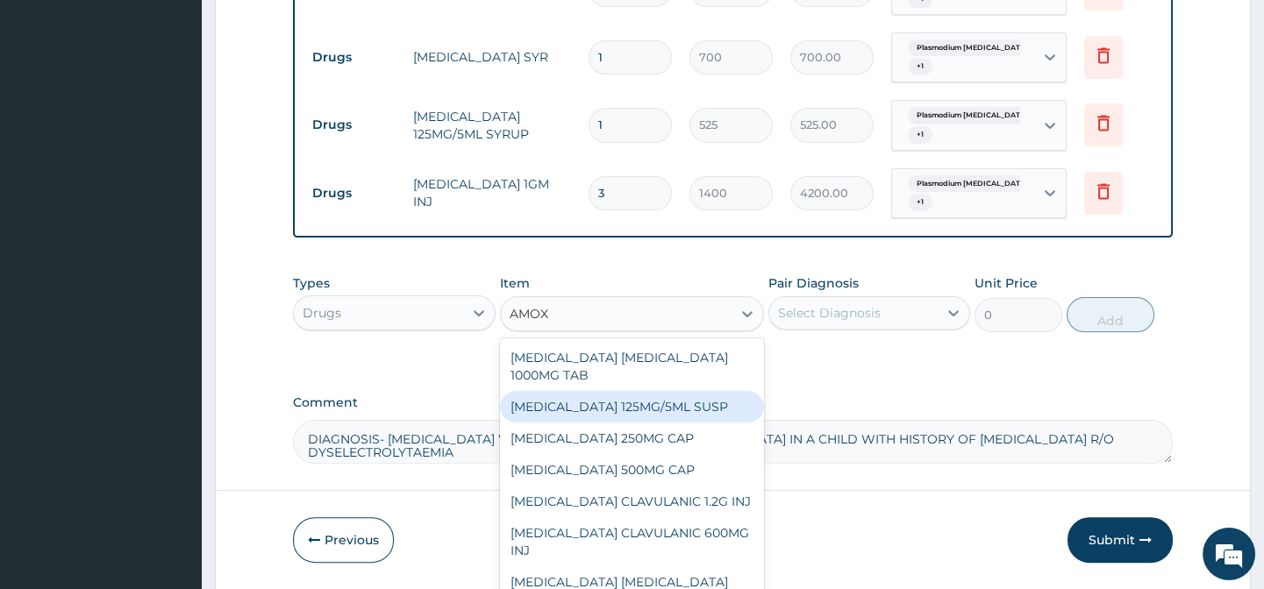
drag, startPoint x: 647, startPoint y: 420, endPoint x: 801, endPoint y: 420, distance: 153.5
click at [648, 420] on div "AMOXICILLIN 125MG/5ML SUSP" at bounding box center [632, 407] width 264 height 32
type input "840"
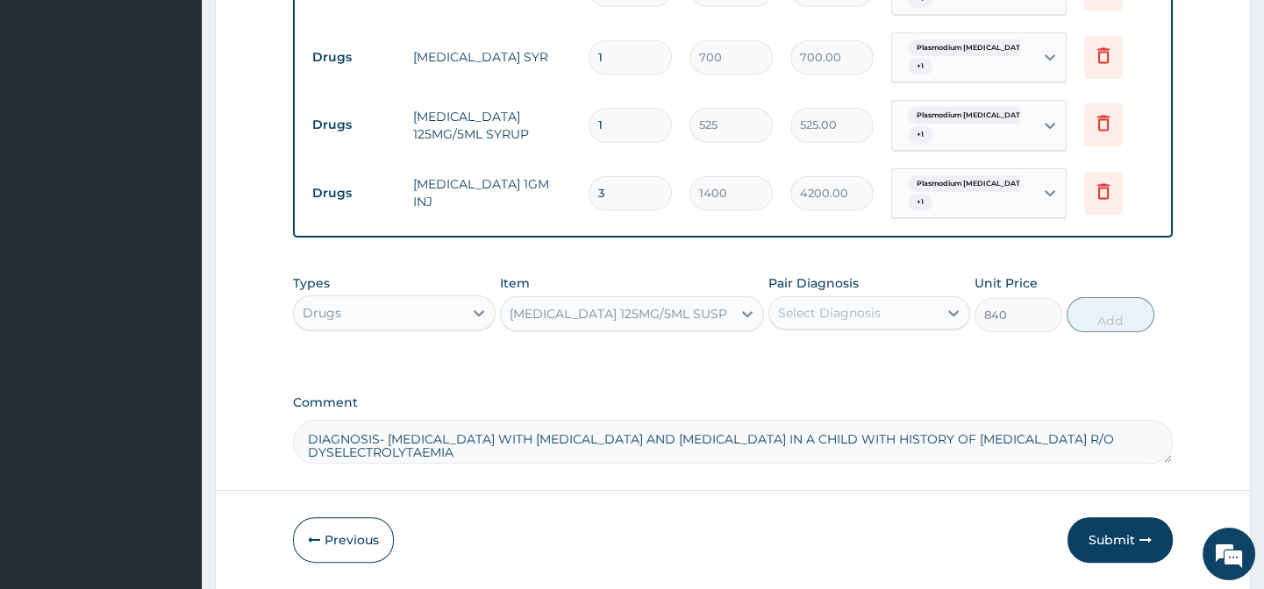
click at [840, 322] on div "Select Diagnosis" at bounding box center [829, 313] width 103 height 18
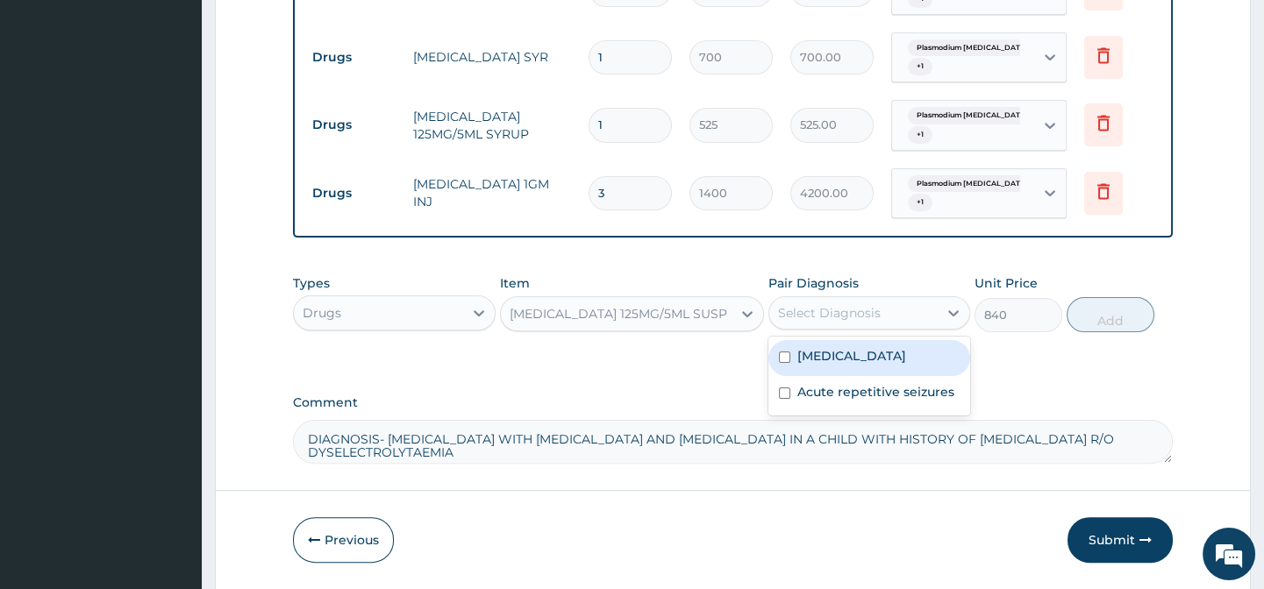
drag, startPoint x: 845, startPoint y: 372, endPoint x: 842, endPoint y: 426, distance: 54.5
click at [843, 365] on label "Plasmodium falciparum malaria with cerebral complications" at bounding box center [851, 356] width 109 height 18
checkbox input "true"
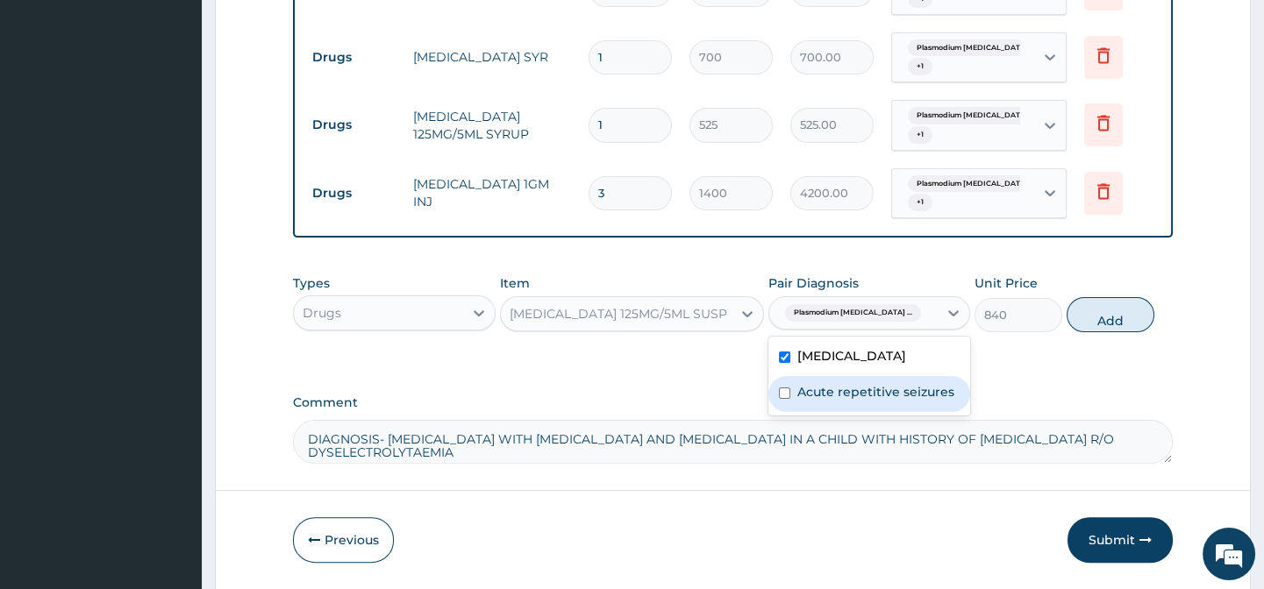
click at [842, 401] on label "Acute repetitive seizures" at bounding box center [875, 392] width 157 height 18
checkbox input "true"
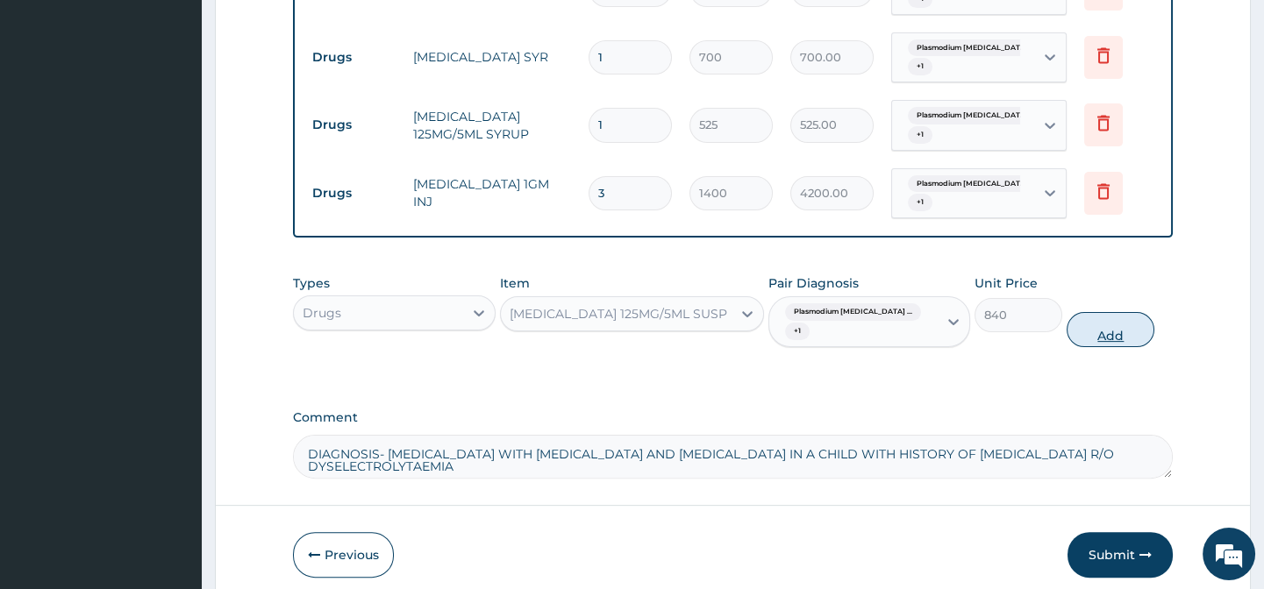
click at [1079, 337] on button "Add" at bounding box center [1110, 329] width 88 height 35
type input "0"
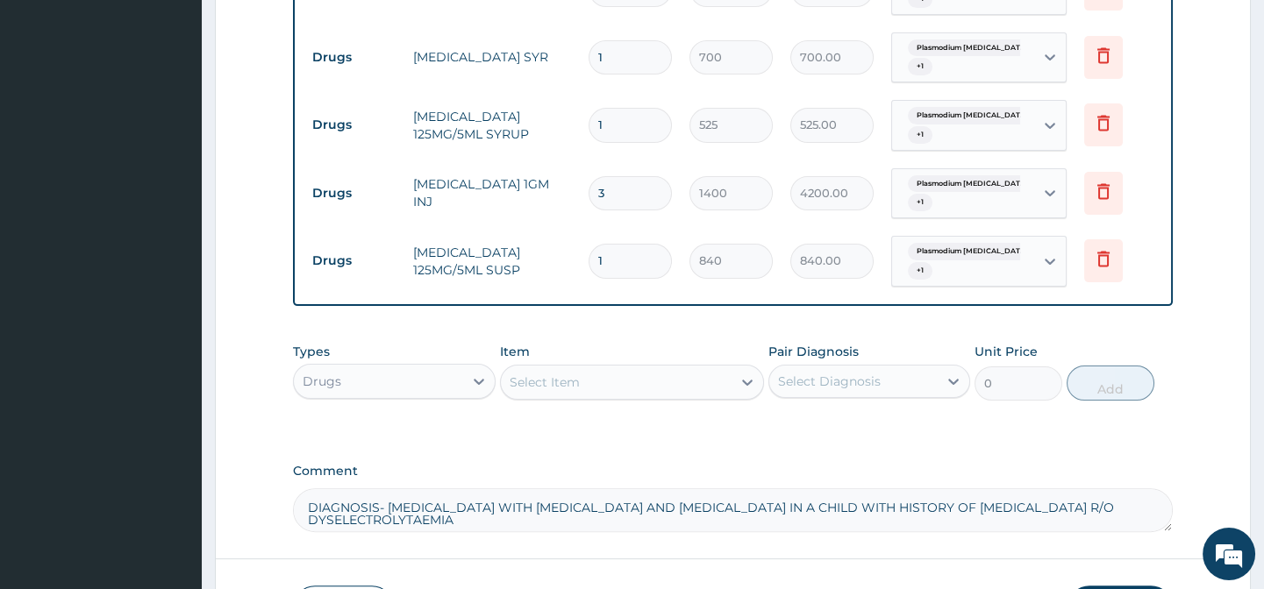
type input "0.00"
type input "2"
type input "1680.00"
type input "2"
click at [639, 388] on div "Select Item" at bounding box center [616, 382] width 231 height 28
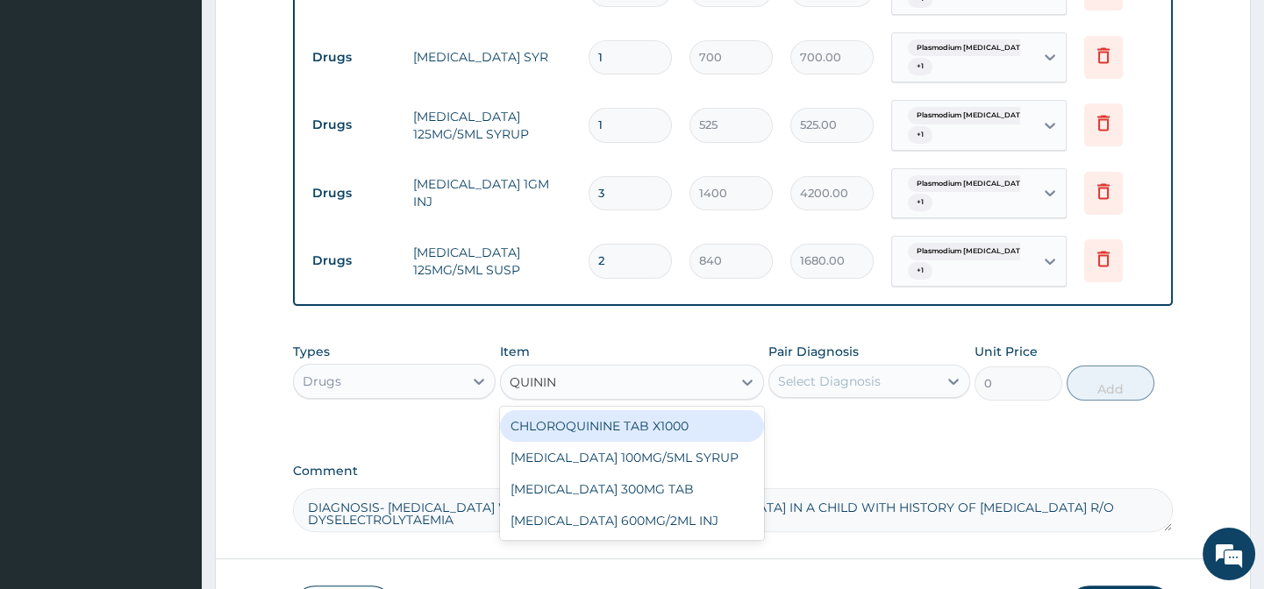
type input "QUININE"
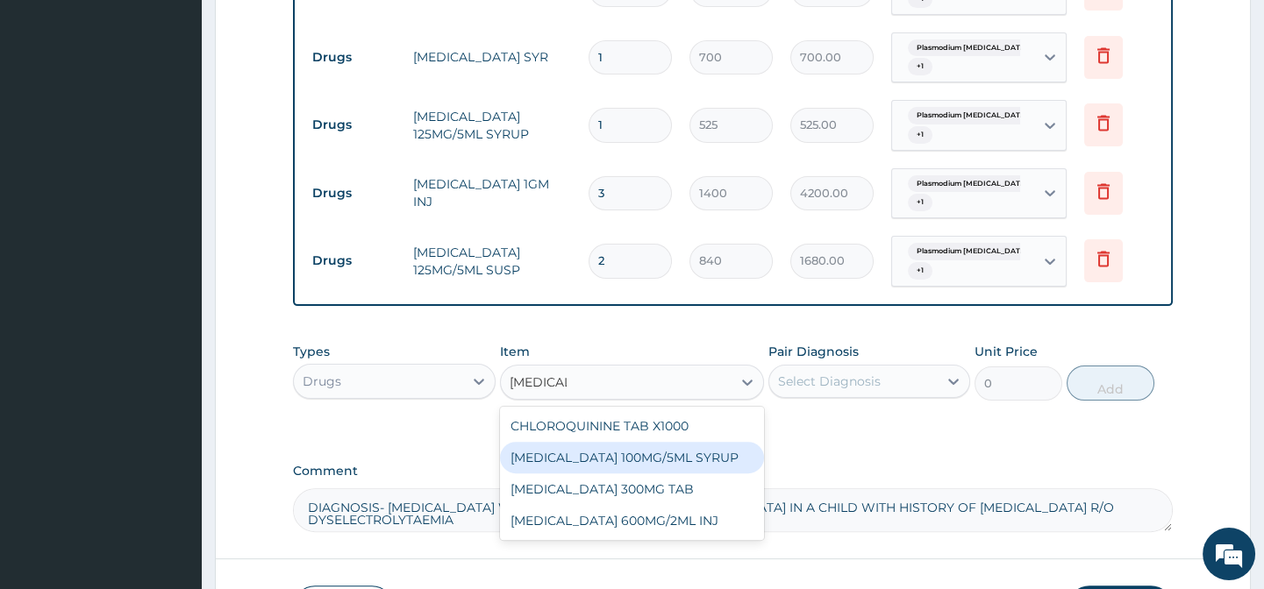
click at [563, 463] on div "QUININE 100MG/5ML SYRUP" at bounding box center [632, 458] width 264 height 32
type input "1575"
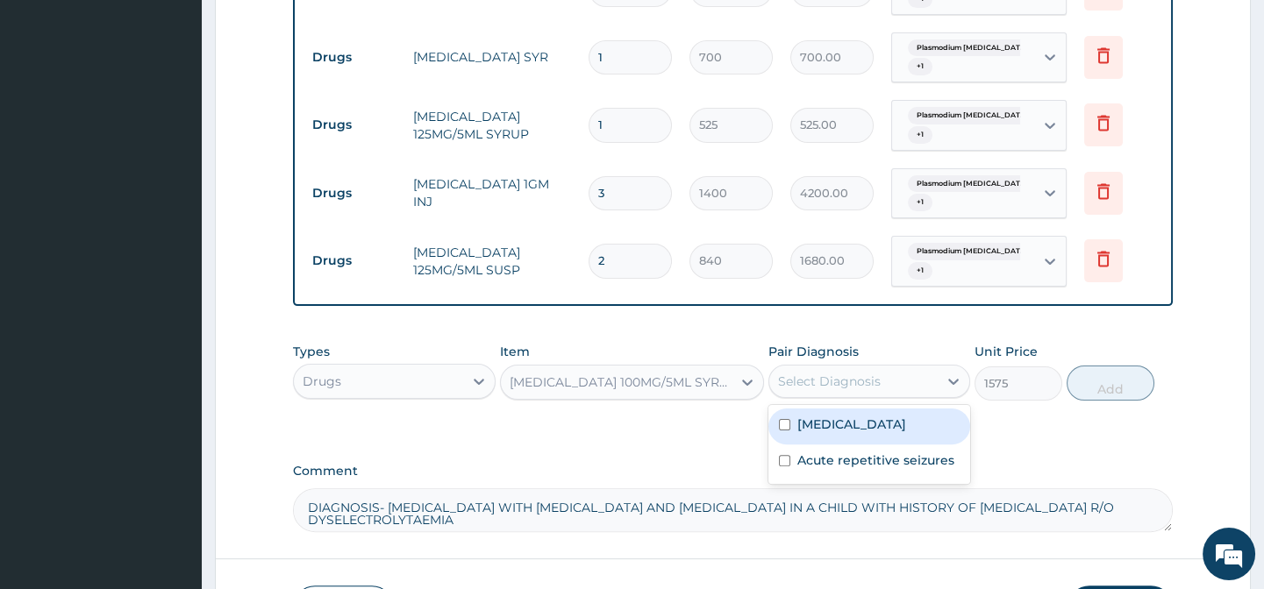
click at [853, 390] on div "Select Diagnosis" at bounding box center [829, 382] width 103 height 18
click at [830, 433] on label "Plasmodium falciparum malaria with cerebral complications" at bounding box center [851, 425] width 109 height 18
checkbox input "true"
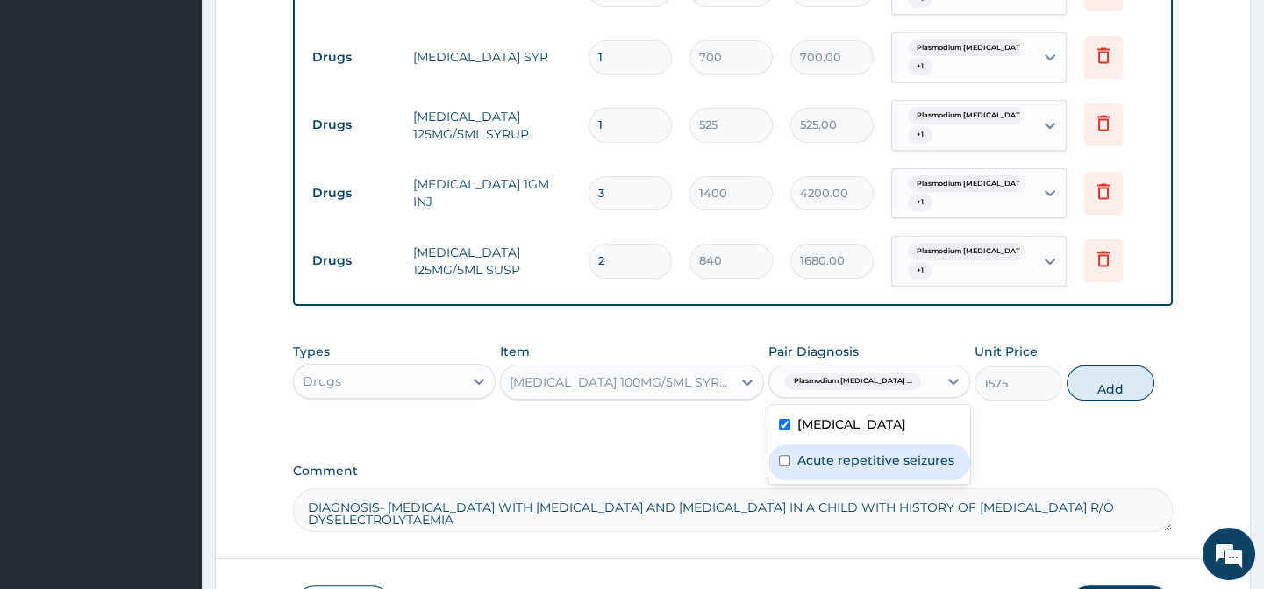
click at [819, 469] on label "Acute repetitive seizures" at bounding box center [875, 461] width 157 height 18
checkbox input "true"
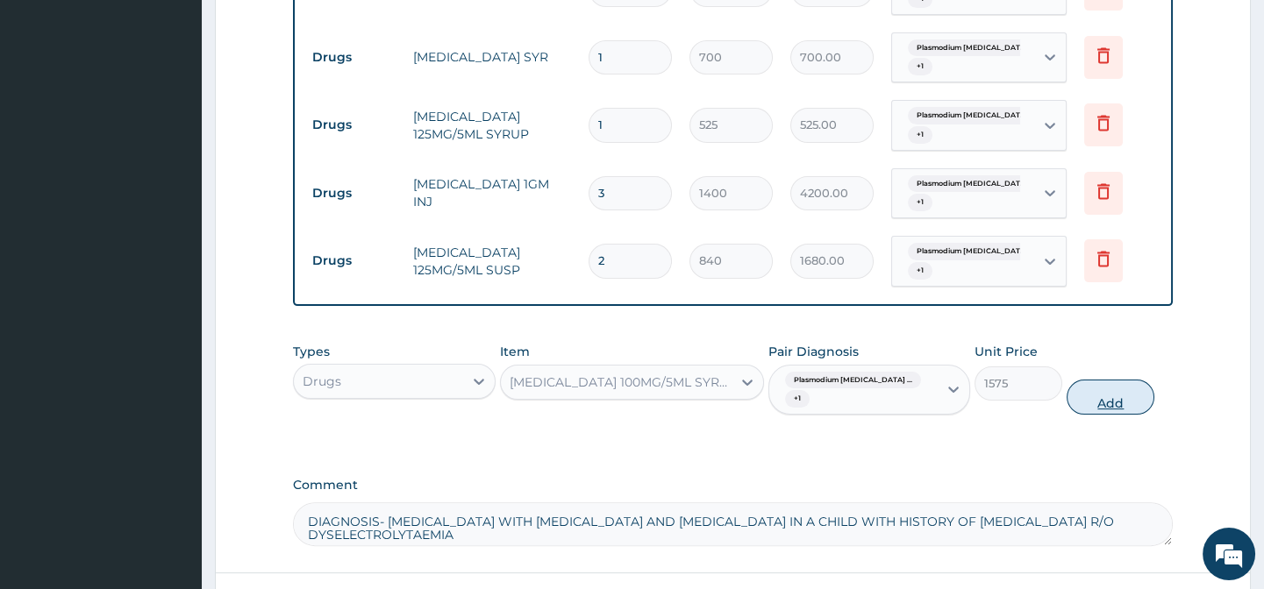
click at [1093, 407] on button "Add" at bounding box center [1110, 397] width 88 height 35
type input "0"
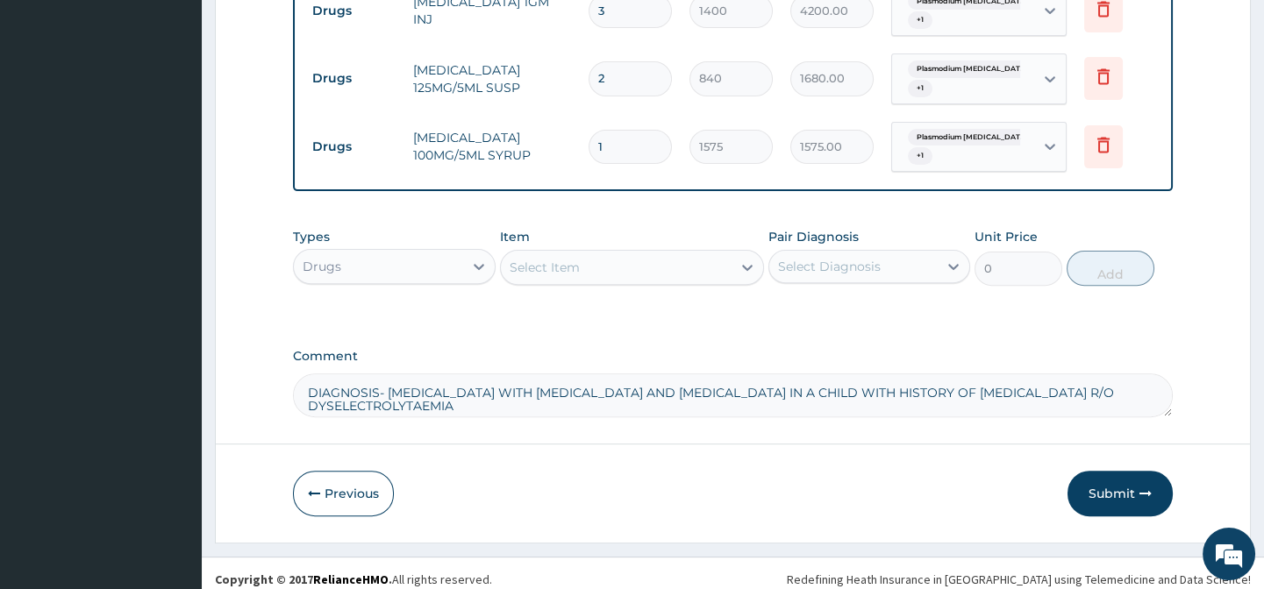
scroll to position [1499, 0]
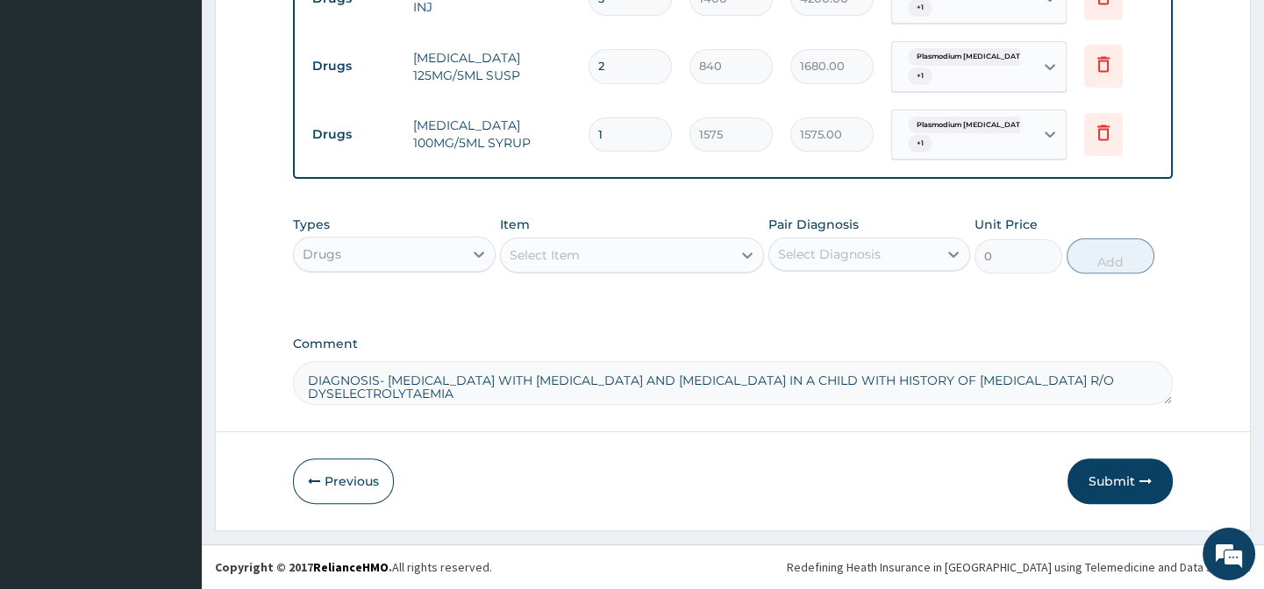
click at [384, 254] on div "Drugs" at bounding box center [378, 254] width 168 height 28
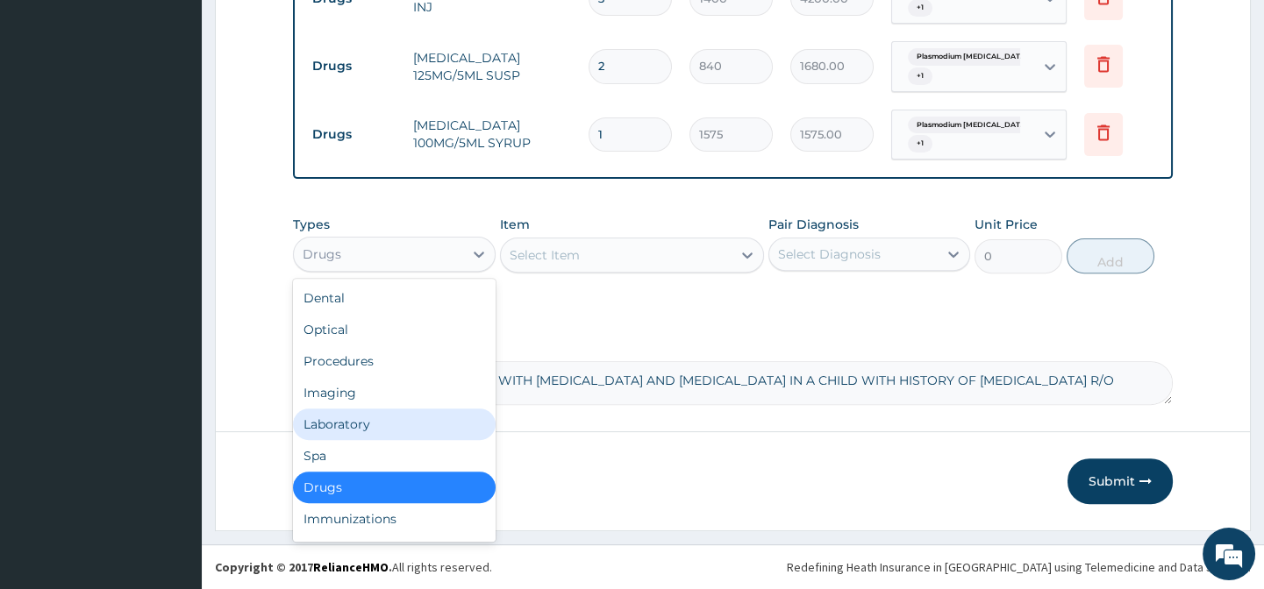
click at [428, 430] on div "Laboratory" at bounding box center [394, 425] width 202 height 32
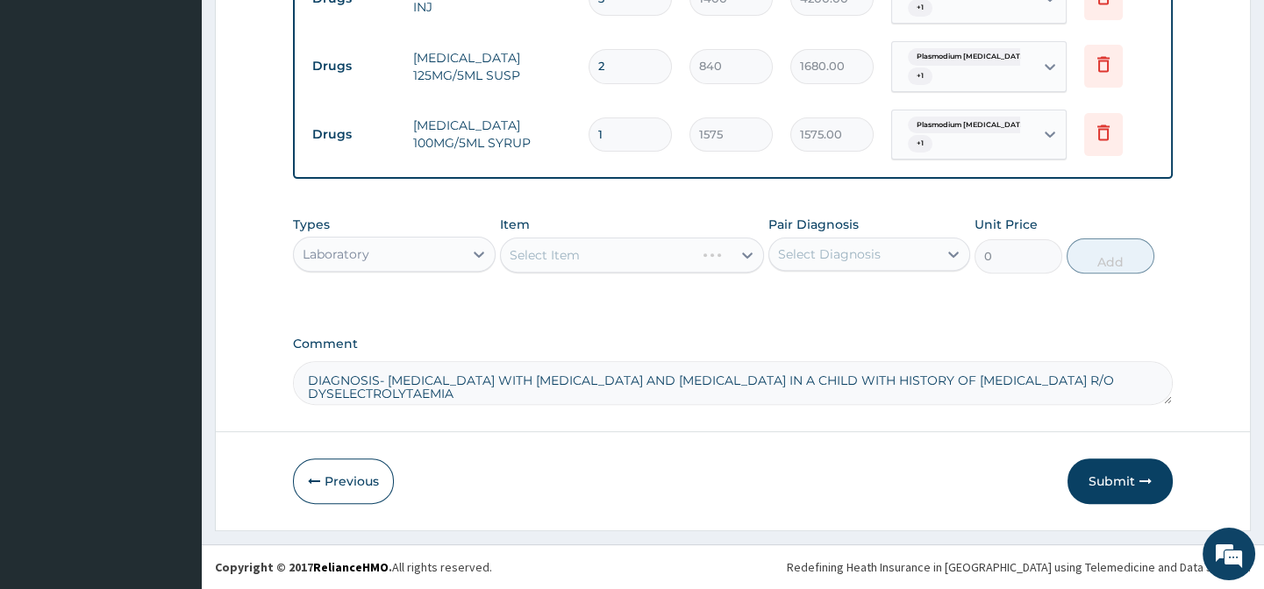
click at [557, 264] on div "Select Item" at bounding box center [632, 255] width 264 height 35
click at [539, 254] on div "Select Item" at bounding box center [544, 255] width 70 height 18
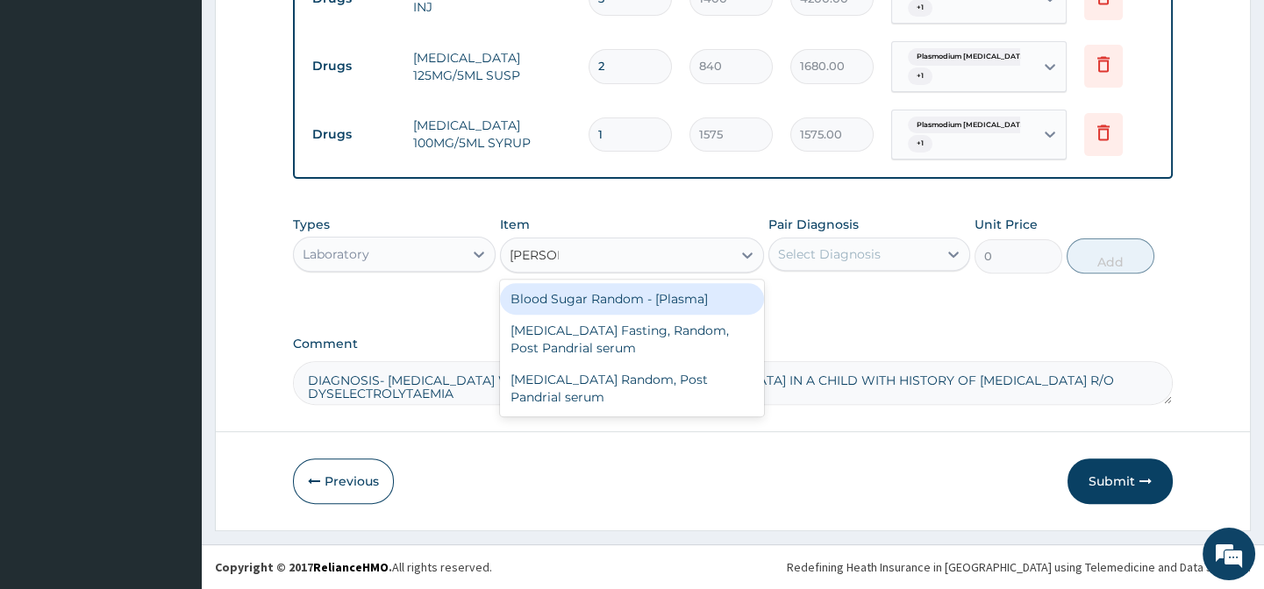
type input "RANDOM"
click at [653, 307] on div "Blood Sugar Random - [Plasma]" at bounding box center [632, 299] width 264 height 32
type input "1500"
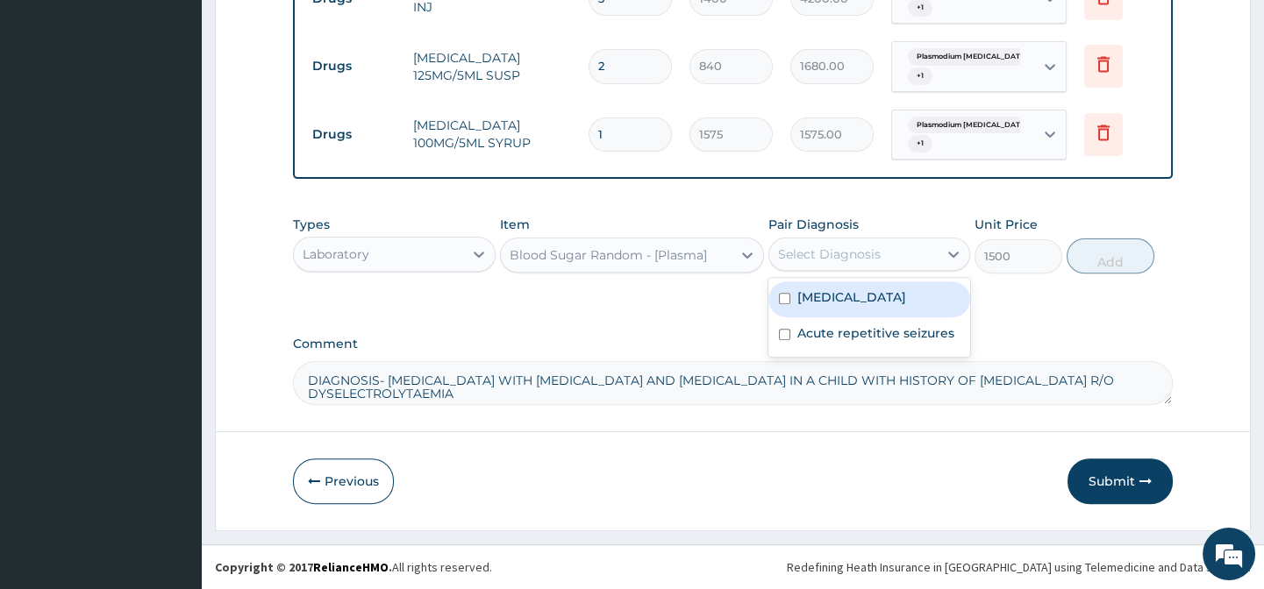
click at [794, 257] on div "Select Diagnosis" at bounding box center [829, 255] width 103 height 18
drag, startPoint x: 827, startPoint y: 298, endPoint x: 841, endPoint y: 338, distance: 42.7
click at [828, 299] on label "Plasmodium falciparum malaria with cerebral complications" at bounding box center [851, 297] width 109 height 18
checkbox input "true"
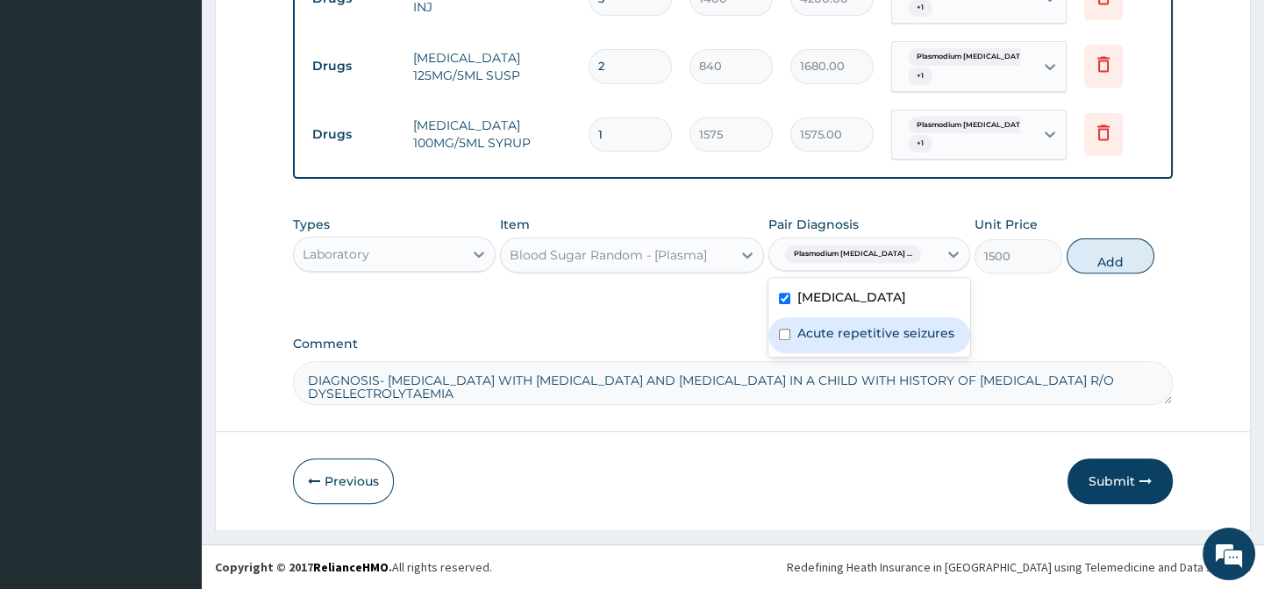
click at [848, 342] on label "Acute repetitive seizures" at bounding box center [875, 333] width 157 height 18
checkbox input "true"
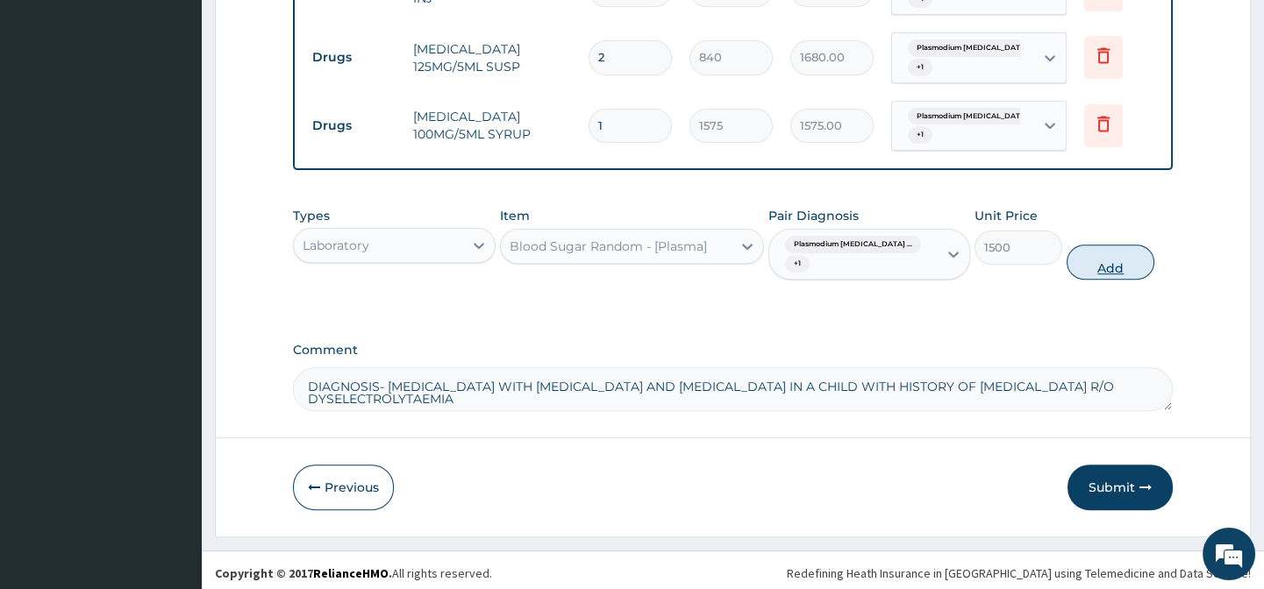
click at [1110, 260] on button "Add" at bounding box center [1110, 262] width 88 height 35
type input "0"
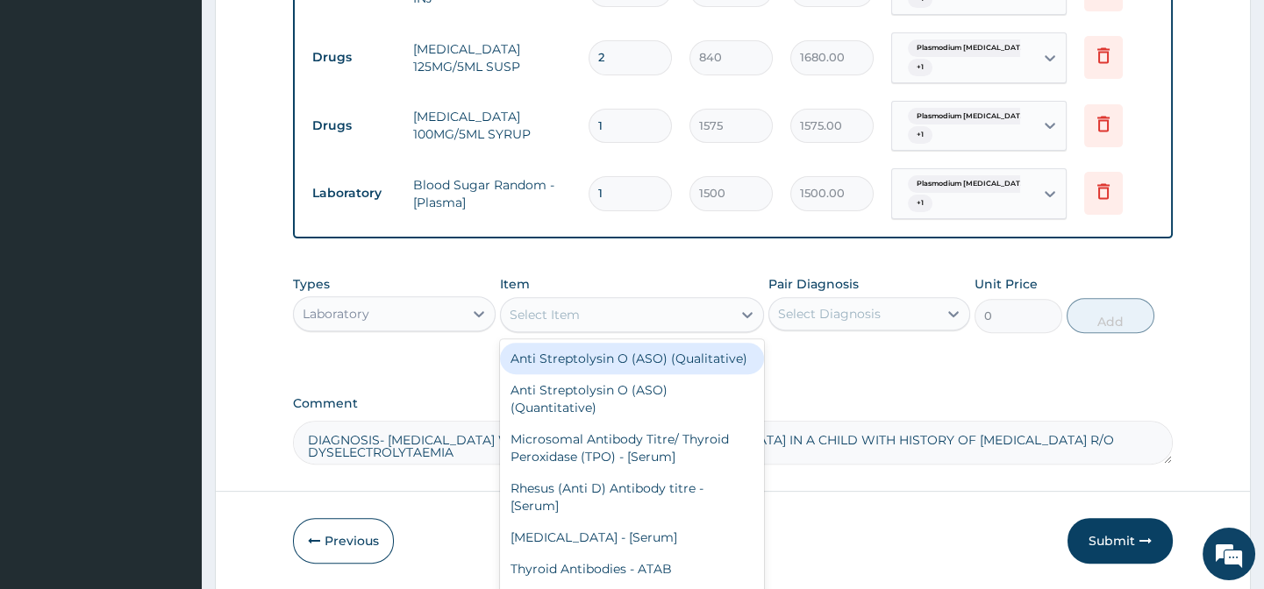
click at [572, 321] on div "Select Item" at bounding box center [544, 315] width 70 height 18
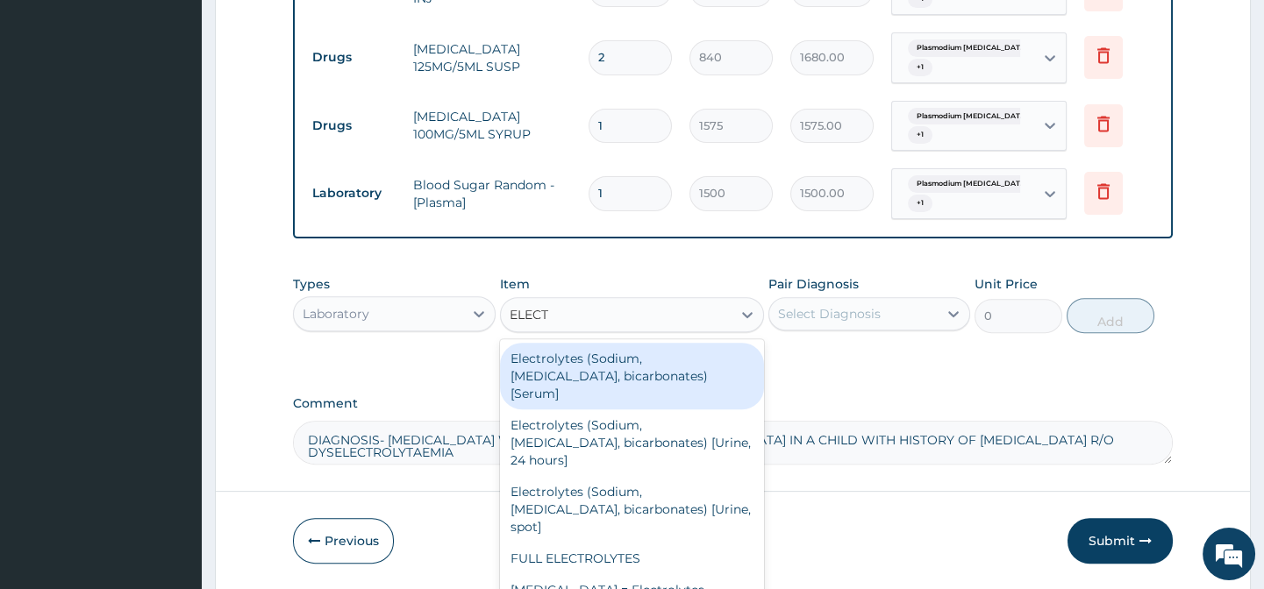
type input "ELECTR"
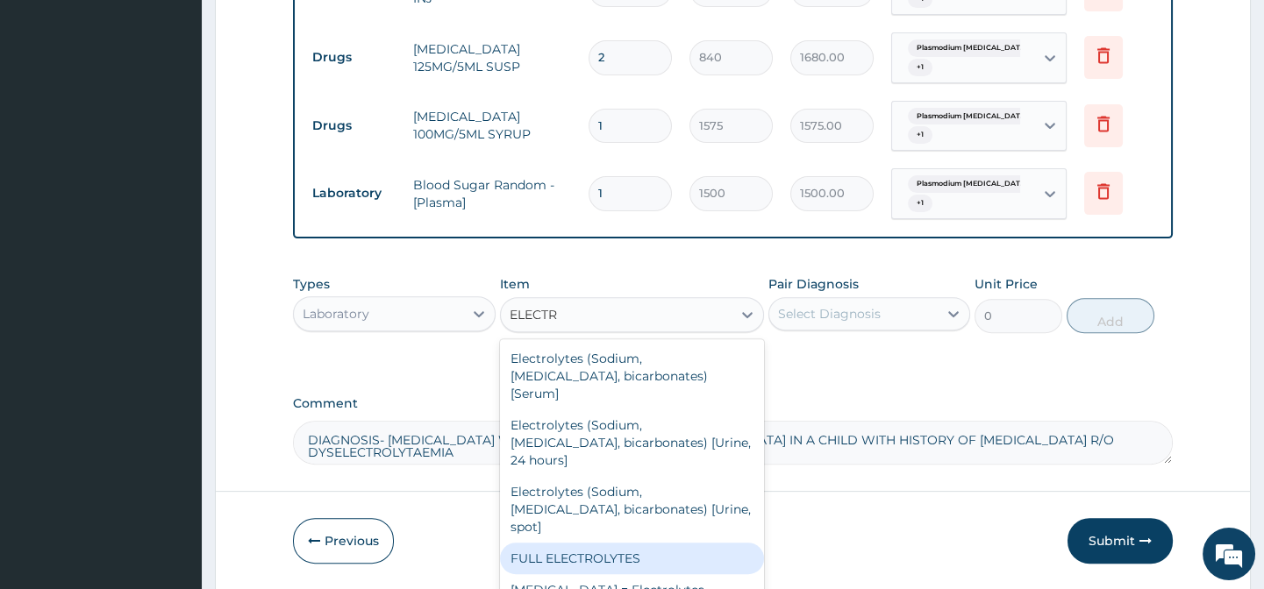
scroll to position [20, 0]
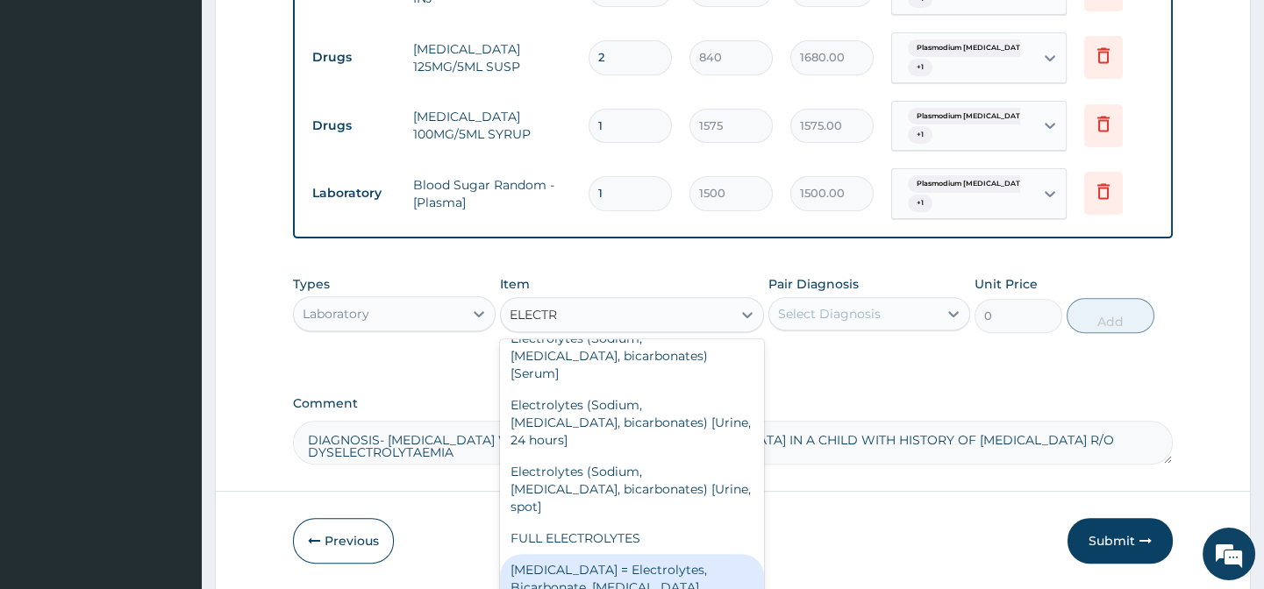
click at [657, 554] on div "Renal Function Tests = Electrolytes, Bicarbonate, Urea, Creatinine" at bounding box center [632, 587] width 264 height 67
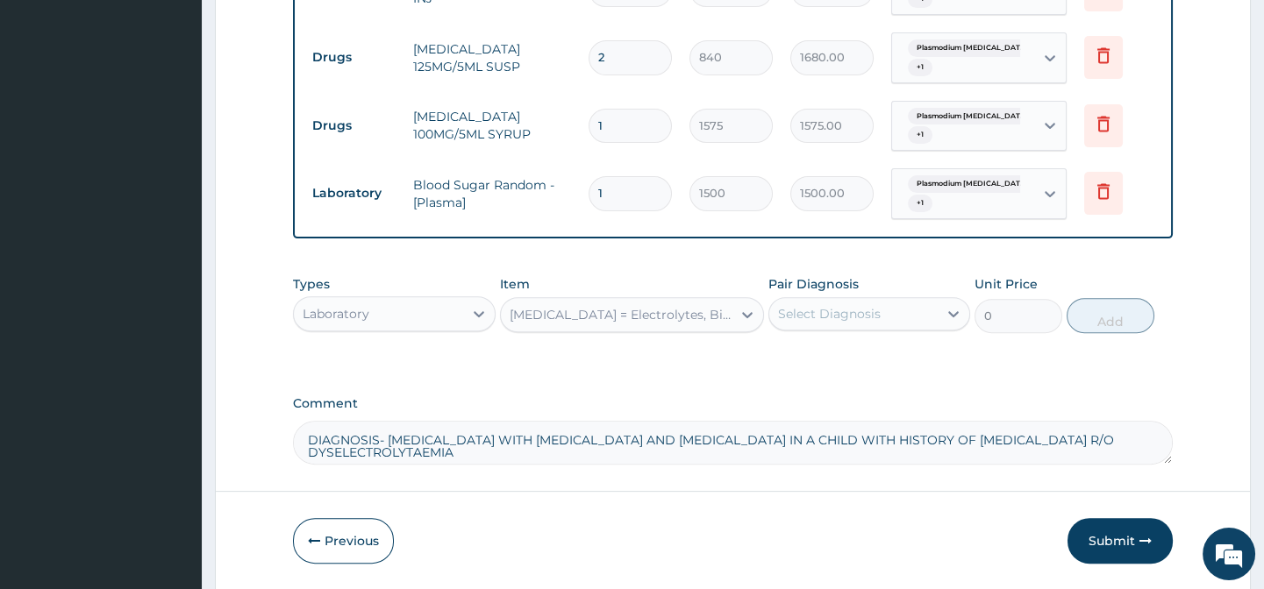
type input "4500"
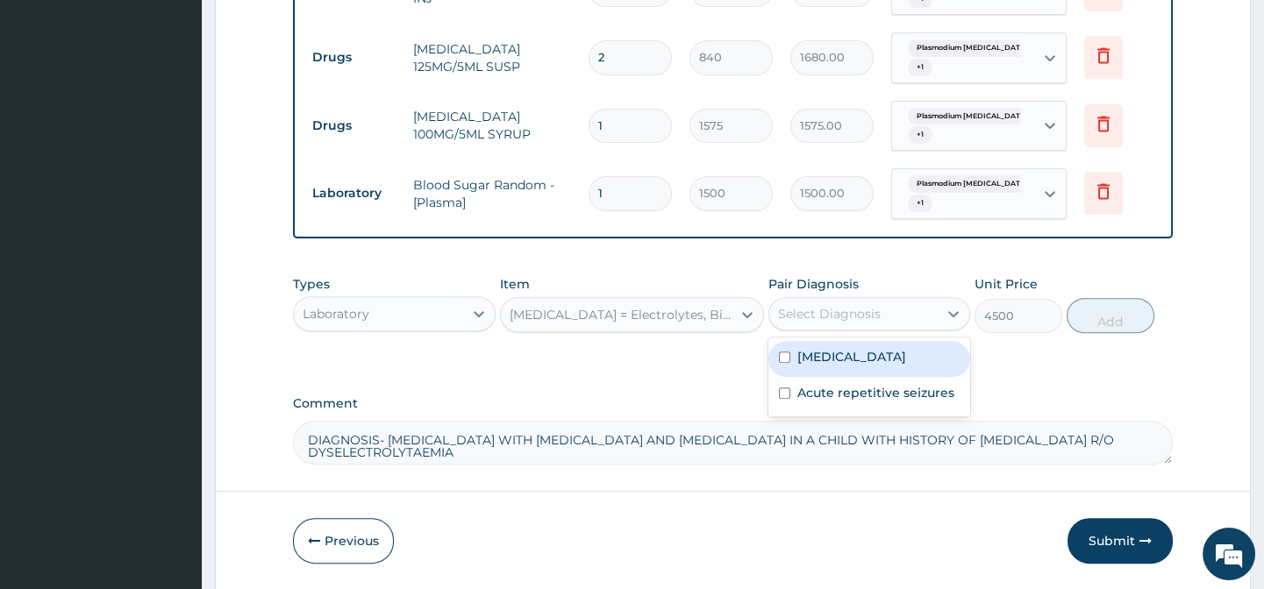
click at [815, 323] on div "Select Diagnosis" at bounding box center [829, 314] width 103 height 18
drag, startPoint x: 824, startPoint y: 379, endPoint x: 836, endPoint y: 425, distance: 47.9
click at [825, 366] on label "Plasmodium falciparum malaria with cerebral complications" at bounding box center [851, 357] width 109 height 18
checkbox input "true"
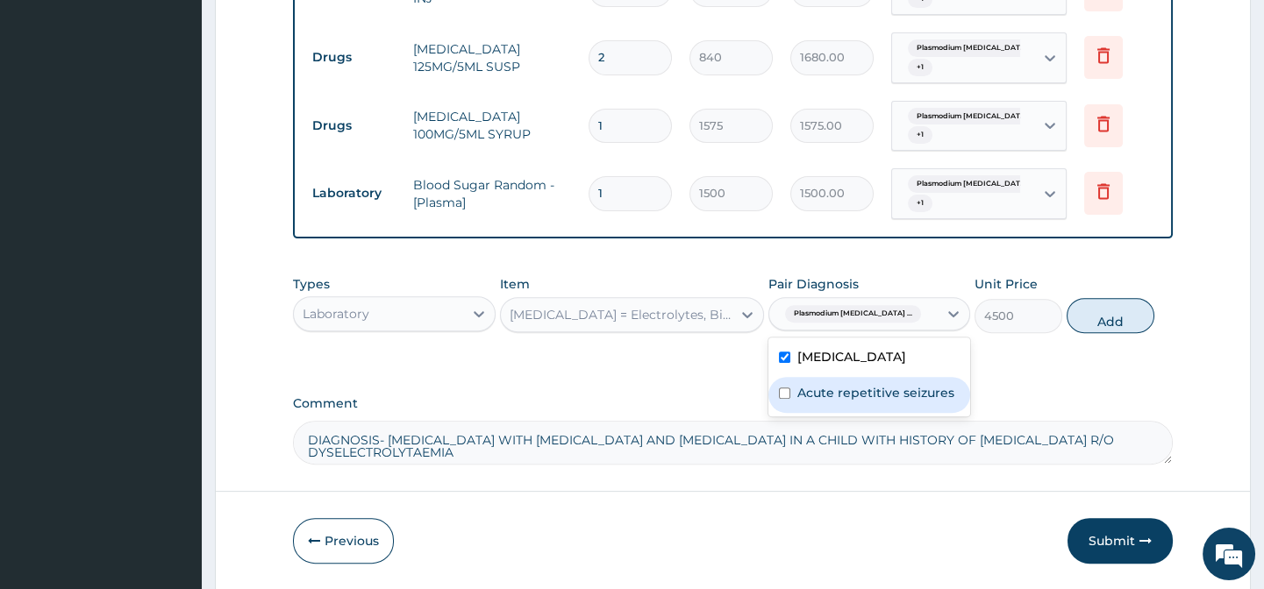
drag, startPoint x: 840, startPoint y: 435, endPoint x: 1024, endPoint y: 352, distance: 202.1
click at [866, 417] on div "Plasmodium falciparum malaria with cerebral complications Acute repetitive seiz…" at bounding box center [869, 377] width 202 height 79
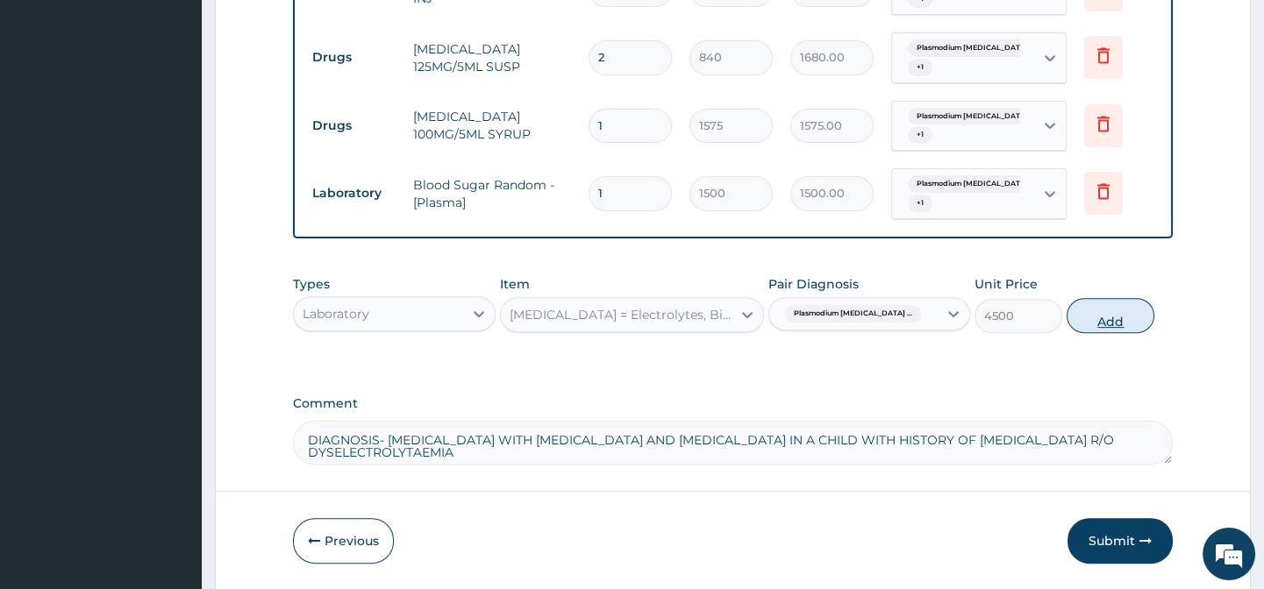
click at [1087, 317] on button "Add" at bounding box center [1110, 315] width 88 height 35
type input "0"
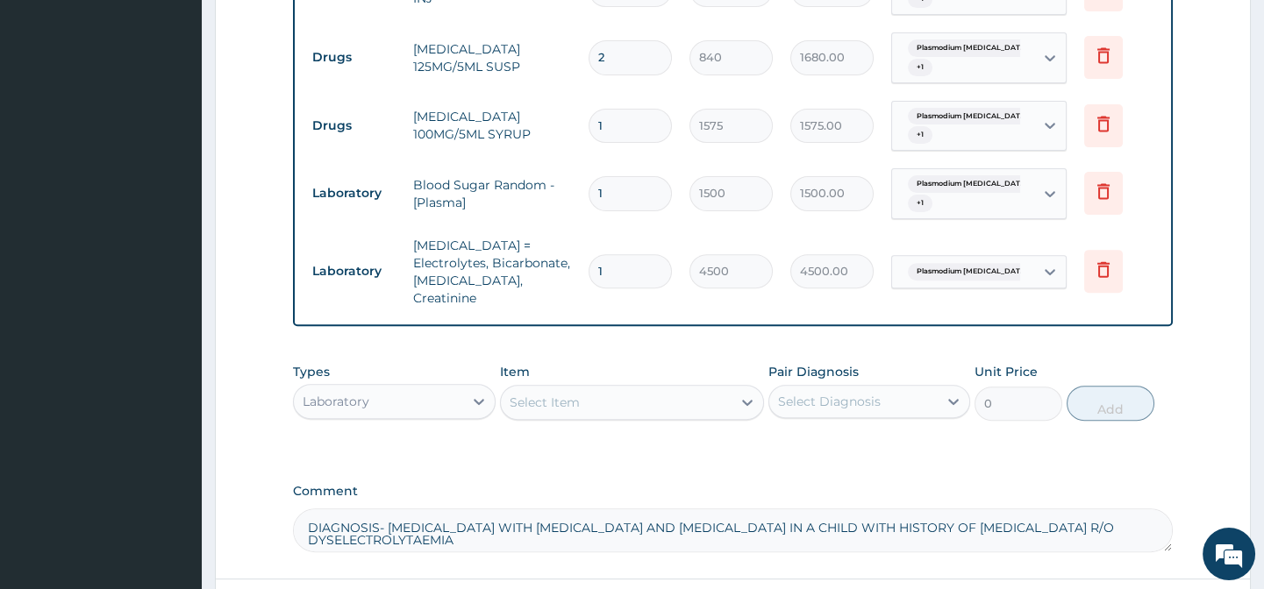
click at [538, 394] on div "Select Item" at bounding box center [544, 403] width 70 height 18
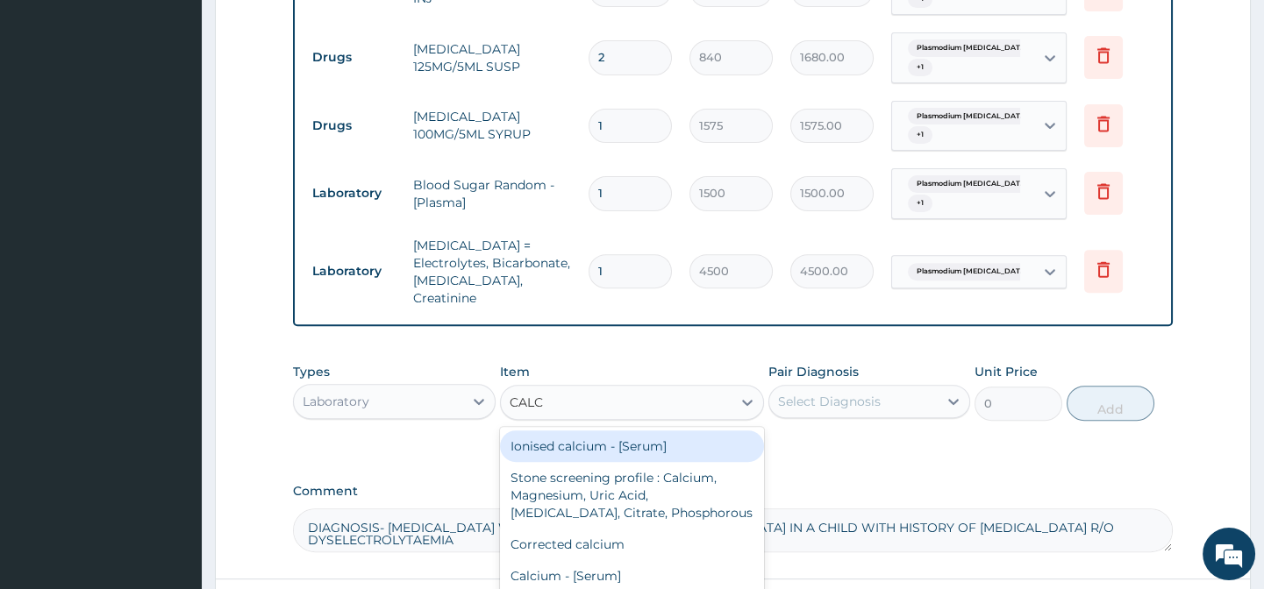
type input "CALCI"
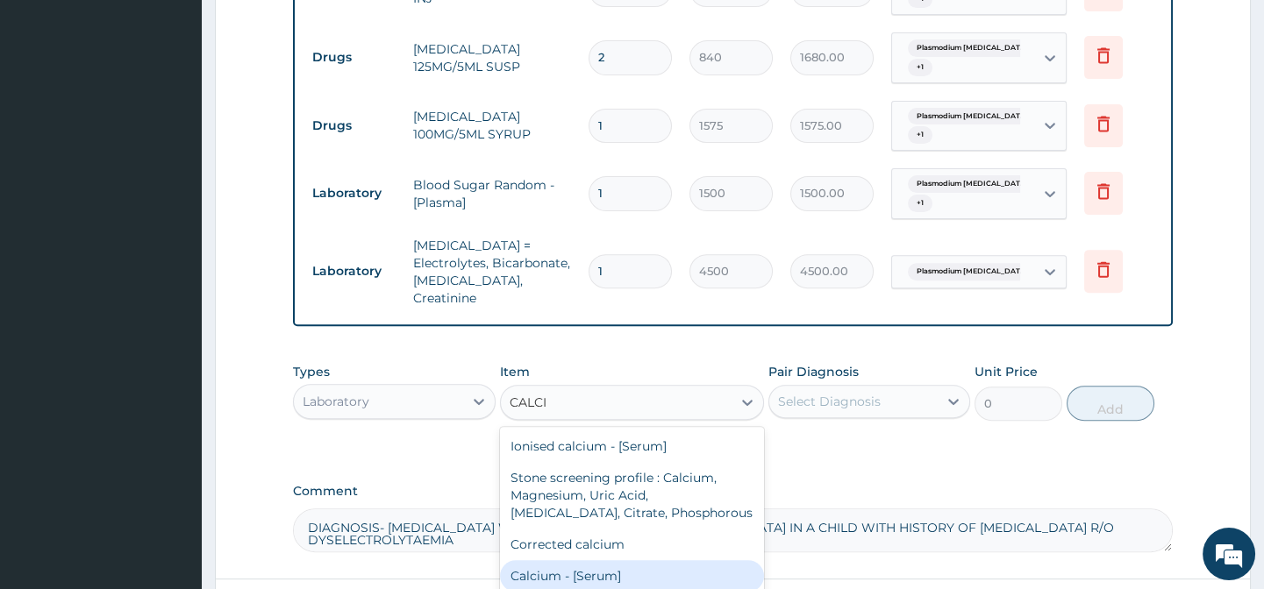
click at [643, 576] on div "Calcium - [Serum]" at bounding box center [632, 576] width 264 height 32
type input "2000"
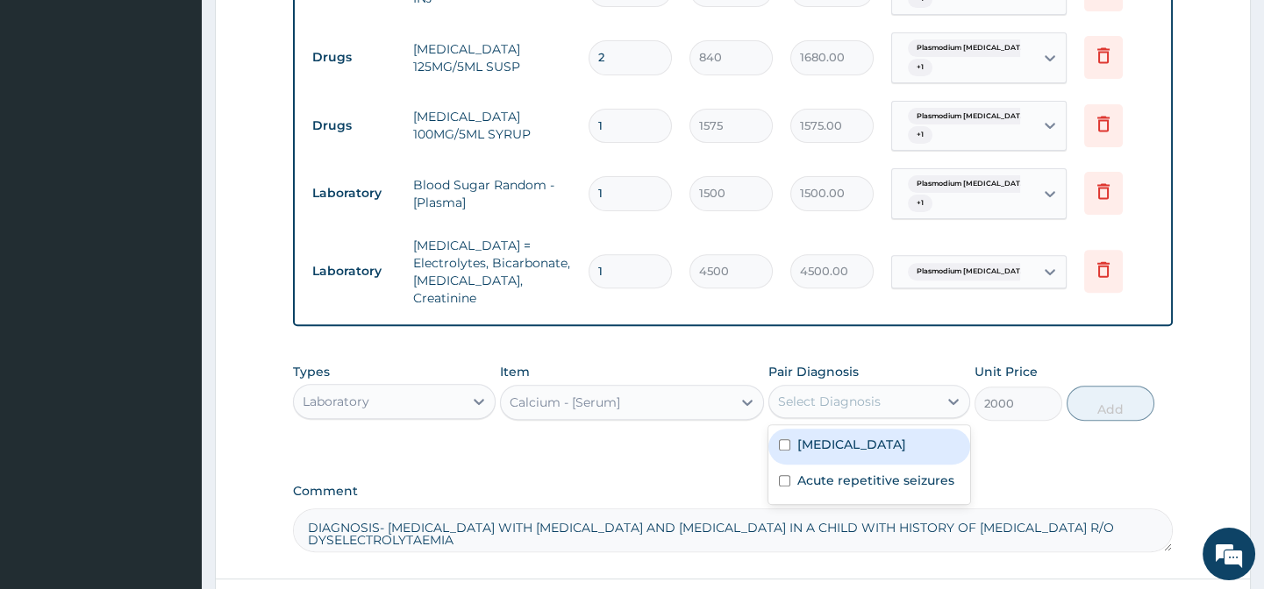
click at [827, 393] on div "Select Diagnosis" at bounding box center [829, 402] width 103 height 18
drag, startPoint x: 844, startPoint y: 448, endPoint x: 849, endPoint y: 519, distance: 71.2
click at [845, 453] on label "Plasmodium falciparum malaria with cerebral complications" at bounding box center [851, 445] width 109 height 18
checkbox input "true"
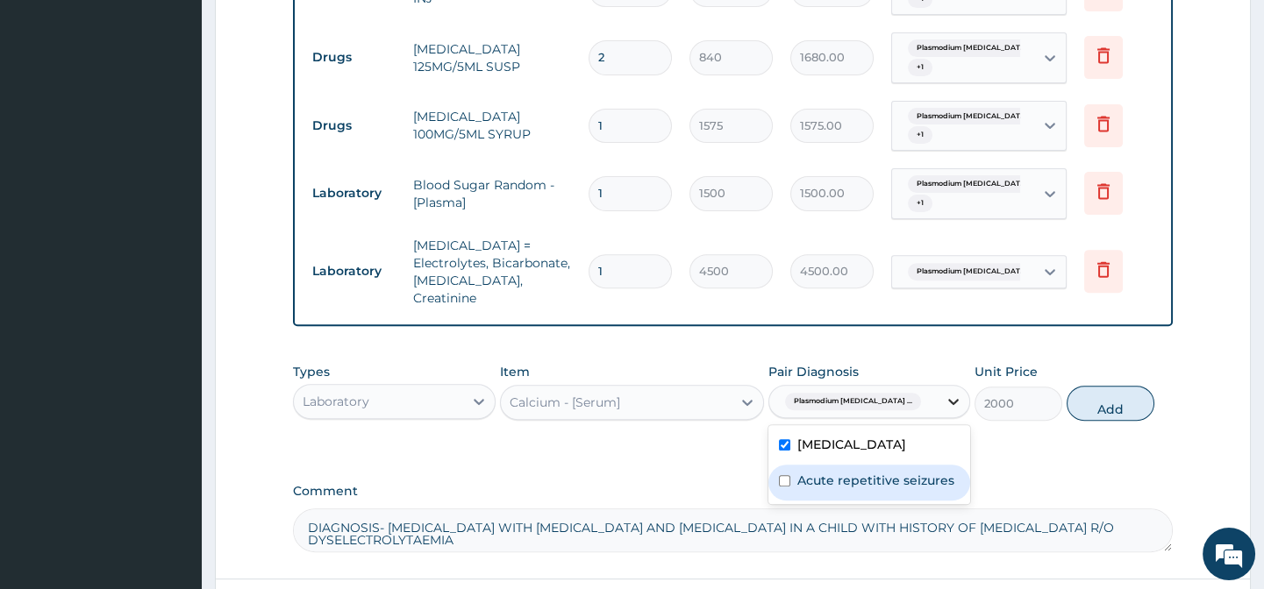
drag, startPoint x: 850, startPoint y: 503, endPoint x: 949, endPoint y: 409, distance: 137.1
click at [850, 489] on label "Acute repetitive seizures" at bounding box center [875, 481] width 157 height 18
checkbox input "true"
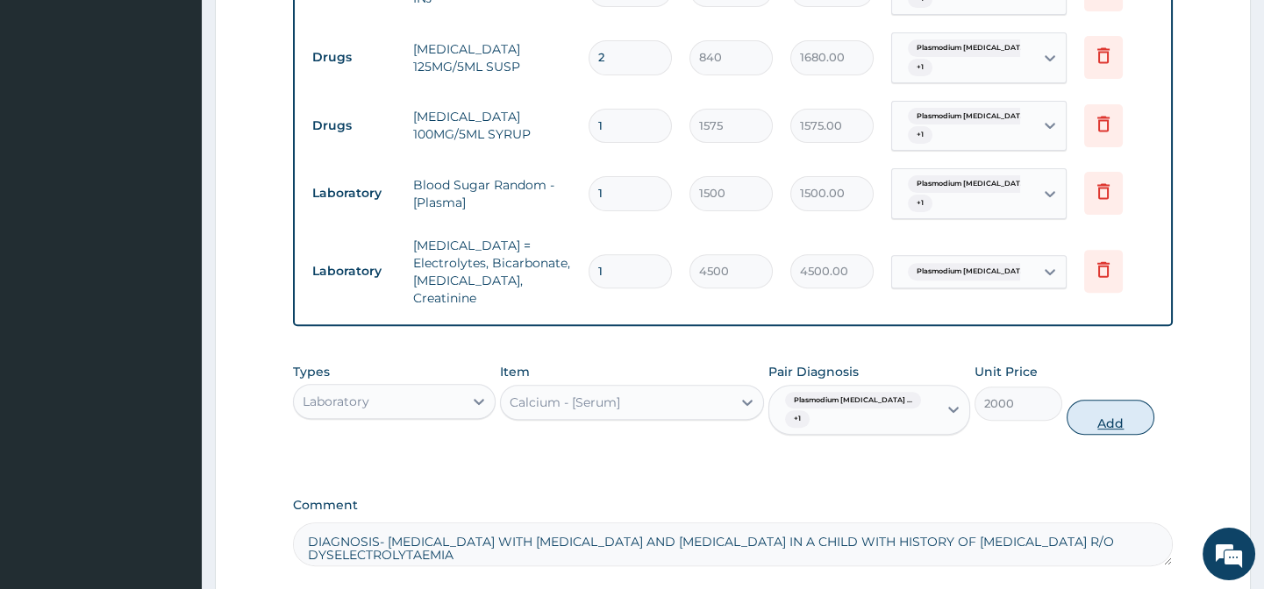
click at [1091, 409] on button "Add" at bounding box center [1110, 417] width 88 height 35
type input "0"
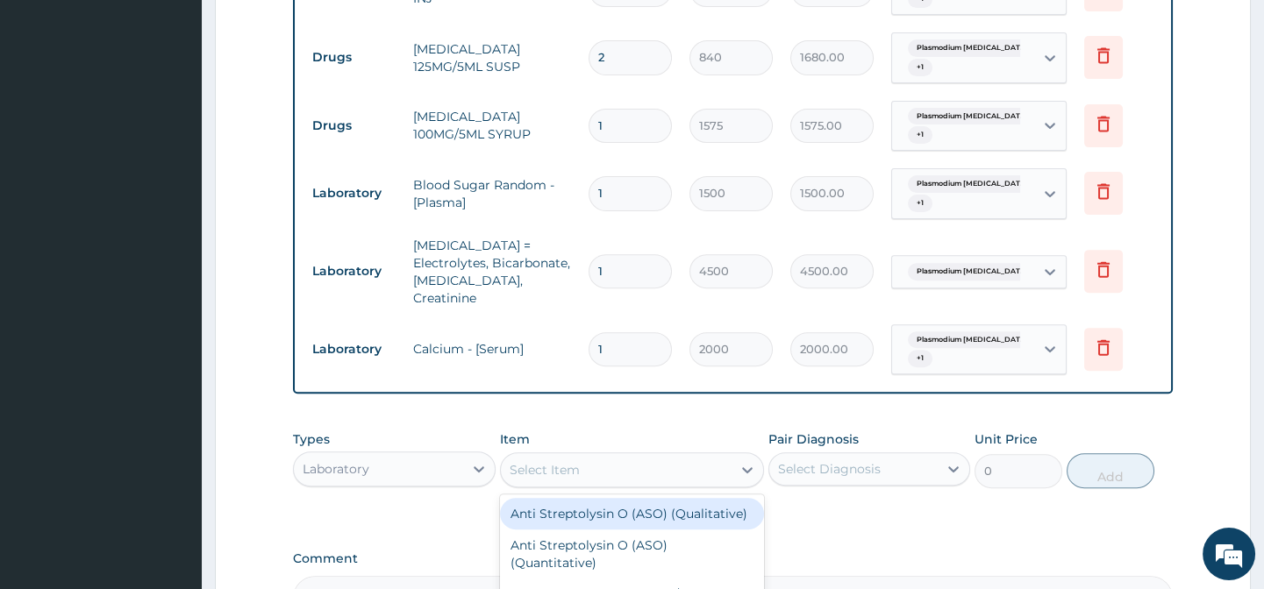
click at [545, 461] on div "Select Item" at bounding box center [544, 470] width 70 height 18
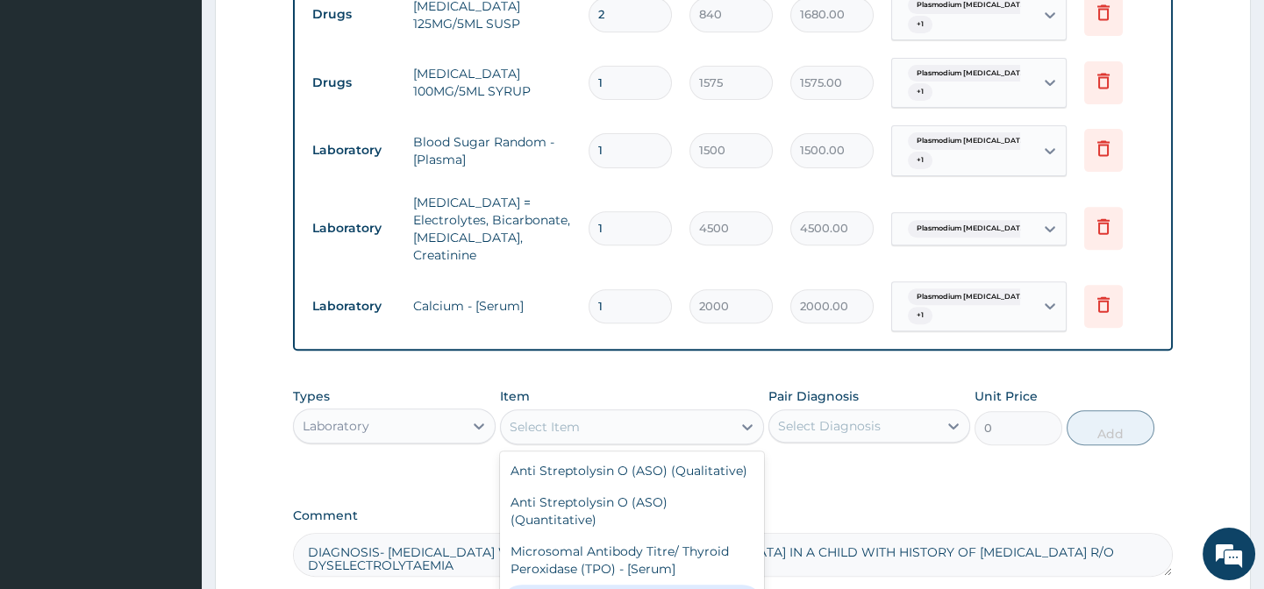
scroll to position [1705, 0]
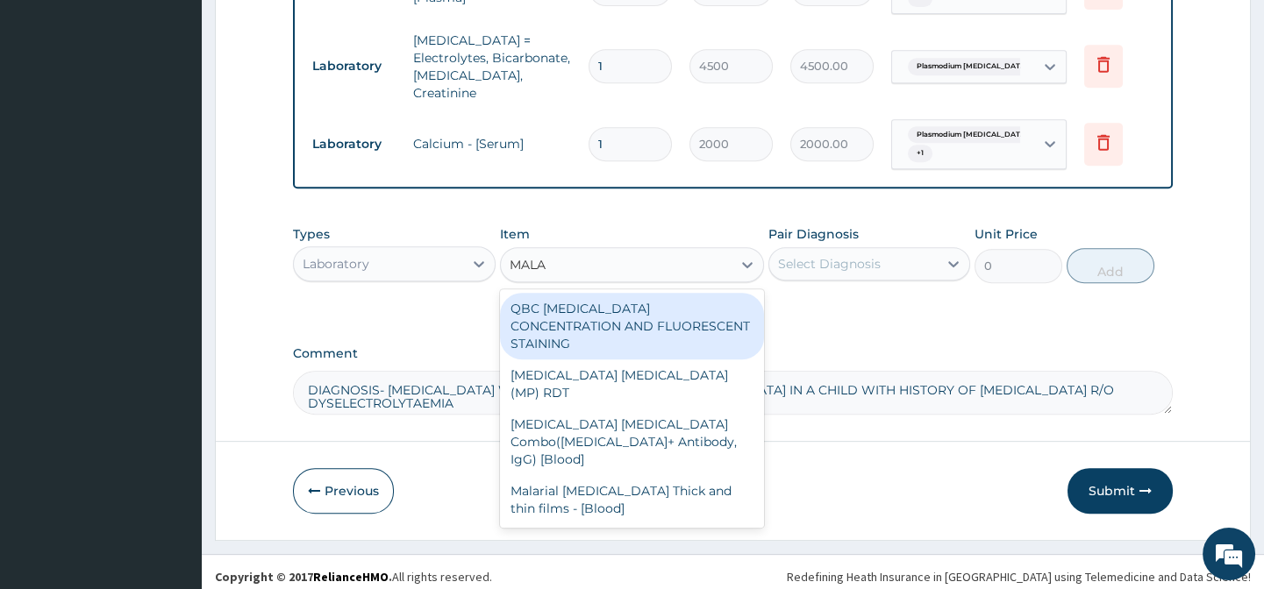
type input "MALAR"
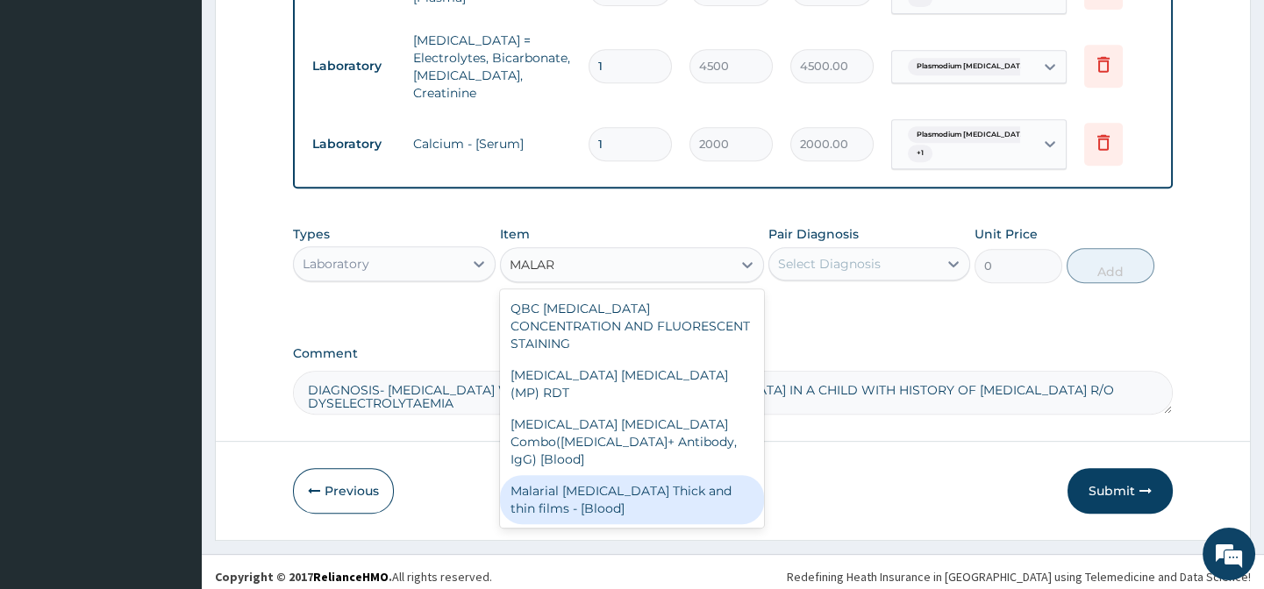
drag, startPoint x: 531, startPoint y: 428, endPoint x: 716, endPoint y: 307, distance: 221.8
click at [535, 475] on div "Malarial Parasite Thick and thin films - [Blood]" at bounding box center [632, 499] width 264 height 49
type input "1500"
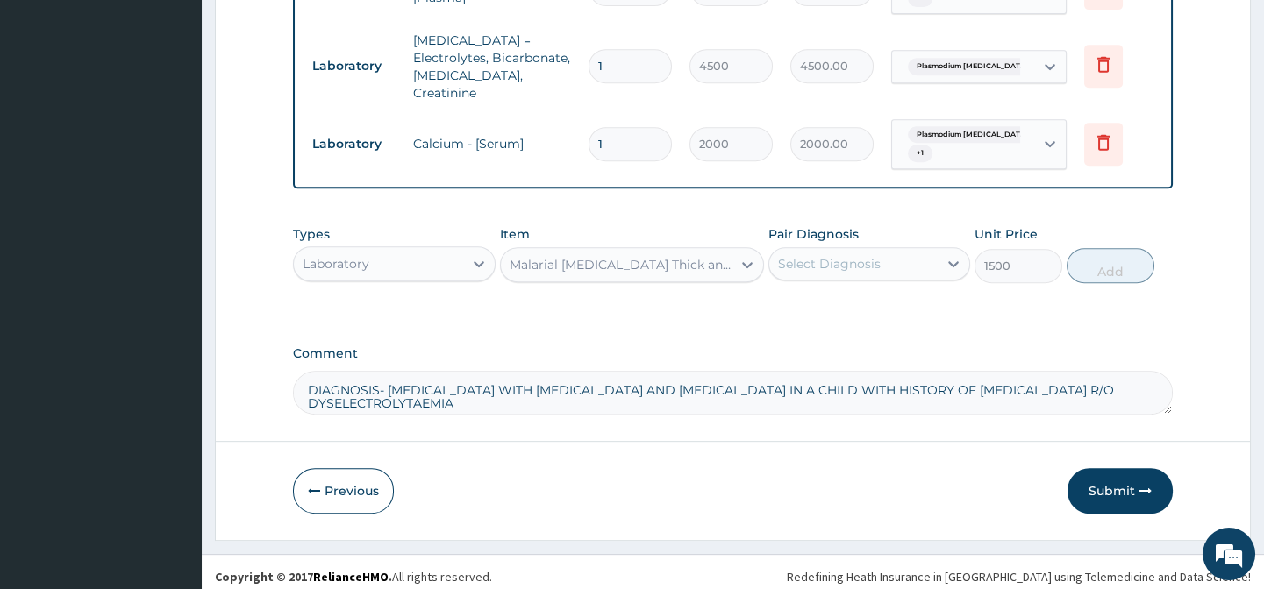
click at [795, 250] on div "Select Diagnosis" at bounding box center [853, 264] width 168 height 28
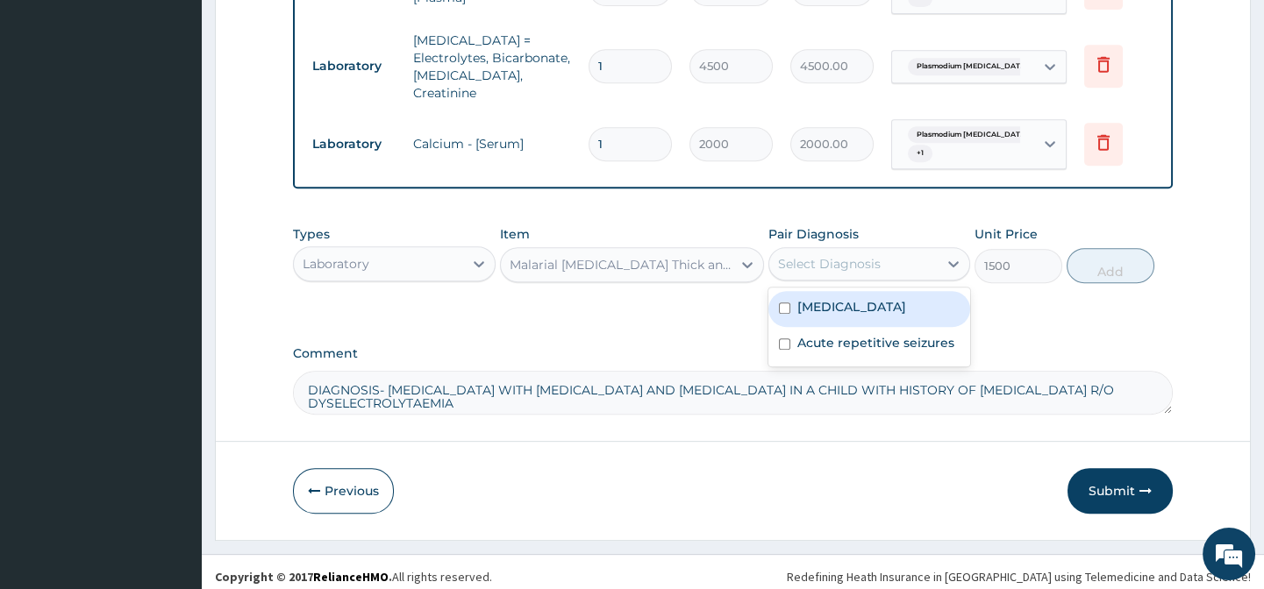
drag, startPoint x: 802, startPoint y: 310, endPoint x: 830, endPoint y: 372, distance: 67.1
click at [802, 310] on label "Plasmodium falciparum malaria with cerebral complications" at bounding box center [851, 307] width 109 height 18
checkbox input "true"
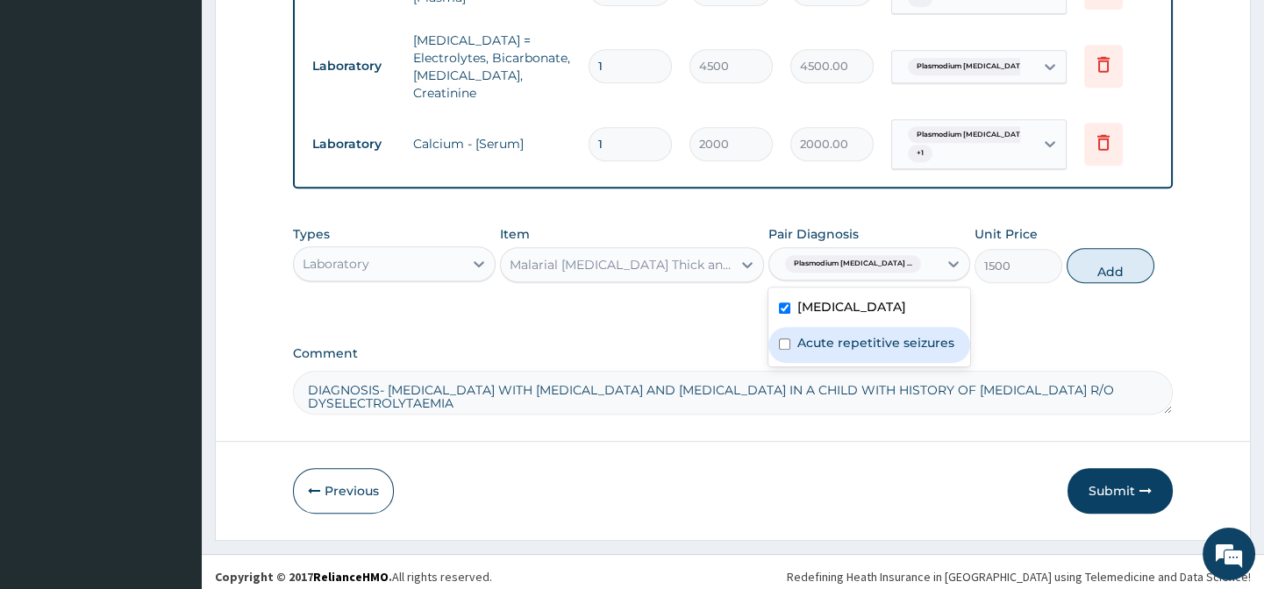
click at [838, 352] on label "Acute repetitive seizures" at bounding box center [875, 343] width 157 height 18
checkbox input "true"
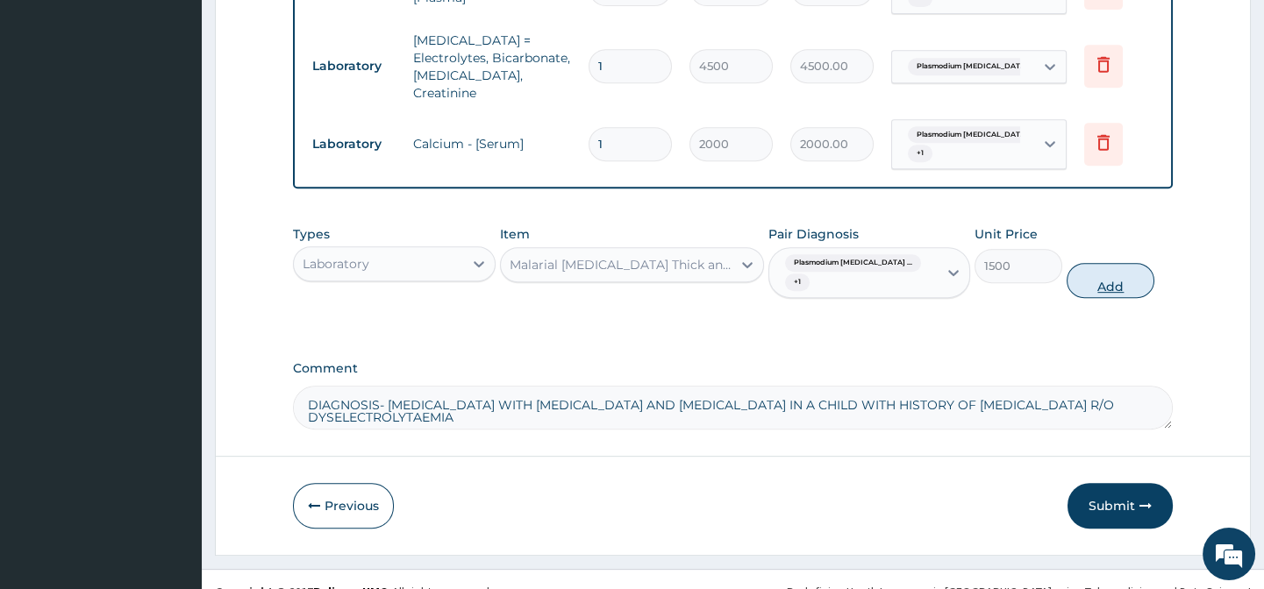
click at [1090, 264] on button "Add" at bounding box center [1110, 280] width 88 height 35
type input "0"
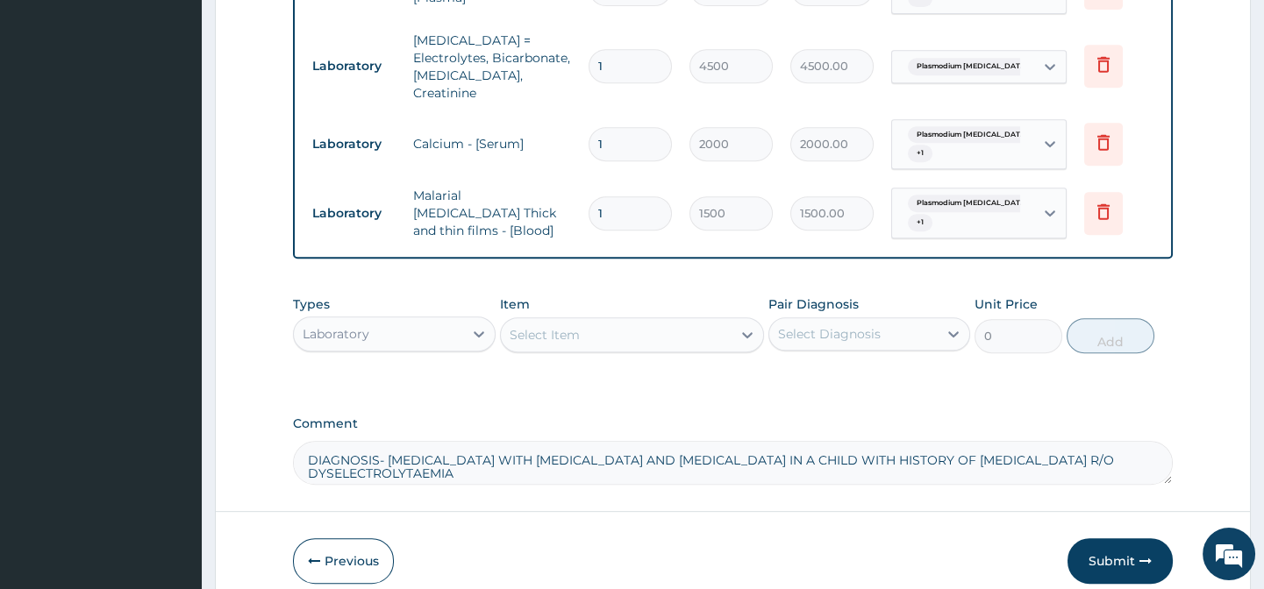
drag, startPoint x: 594, startPoint y: 323, endPoint x: 595, endPoint y: 337, distance: 14.1
click at [594, 323] on div "Select Item" at bounding box center [616, 335] width 231 height 28
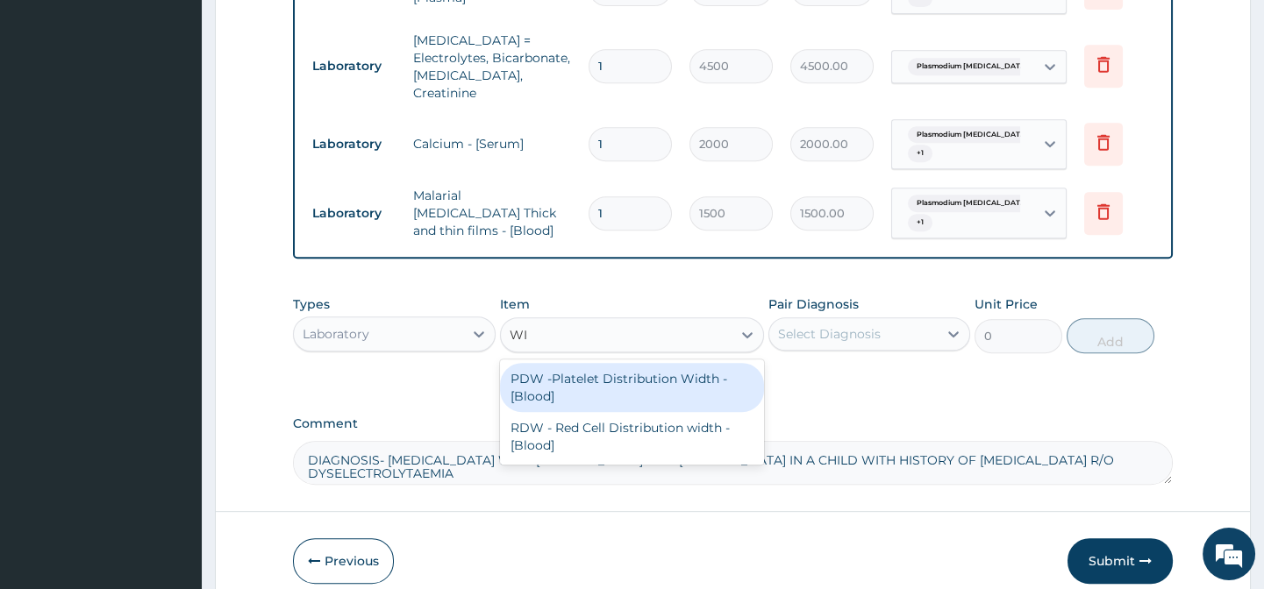
type input "W"
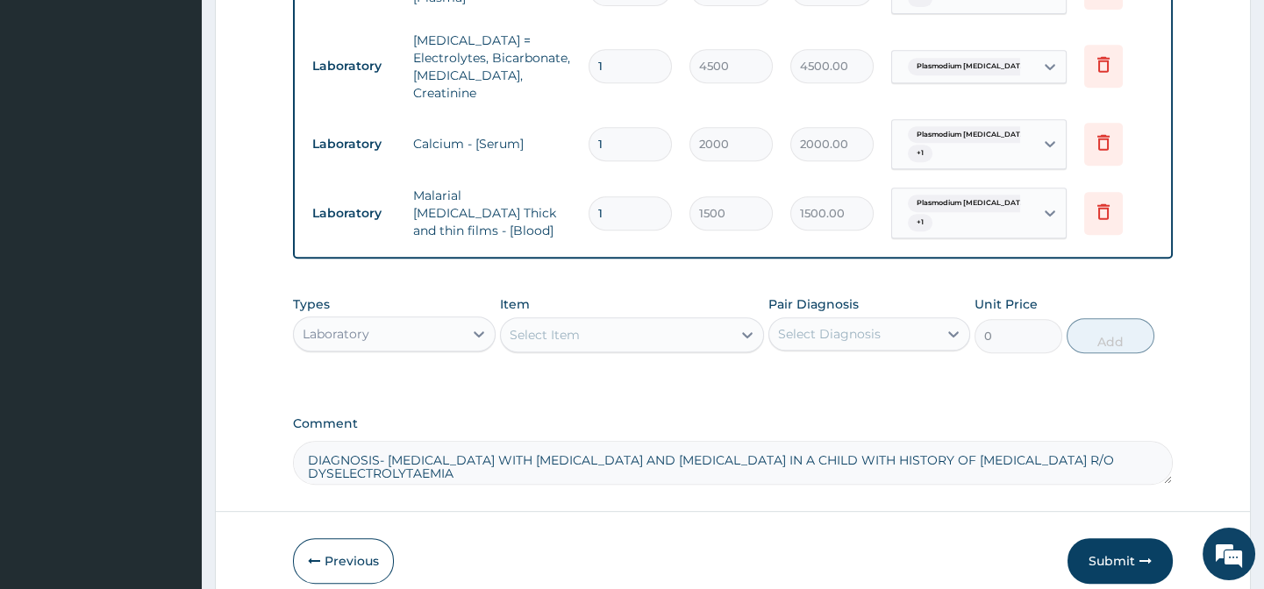
click at [814, 464] on textarea "DIAGNOSIS- CEREBRAL MALARIA WITH SEPTICEMIA AND HYPOGLYCEMIA IN A CHILD WITH HI…" at bounding box center [732, 463] width 879 height 44
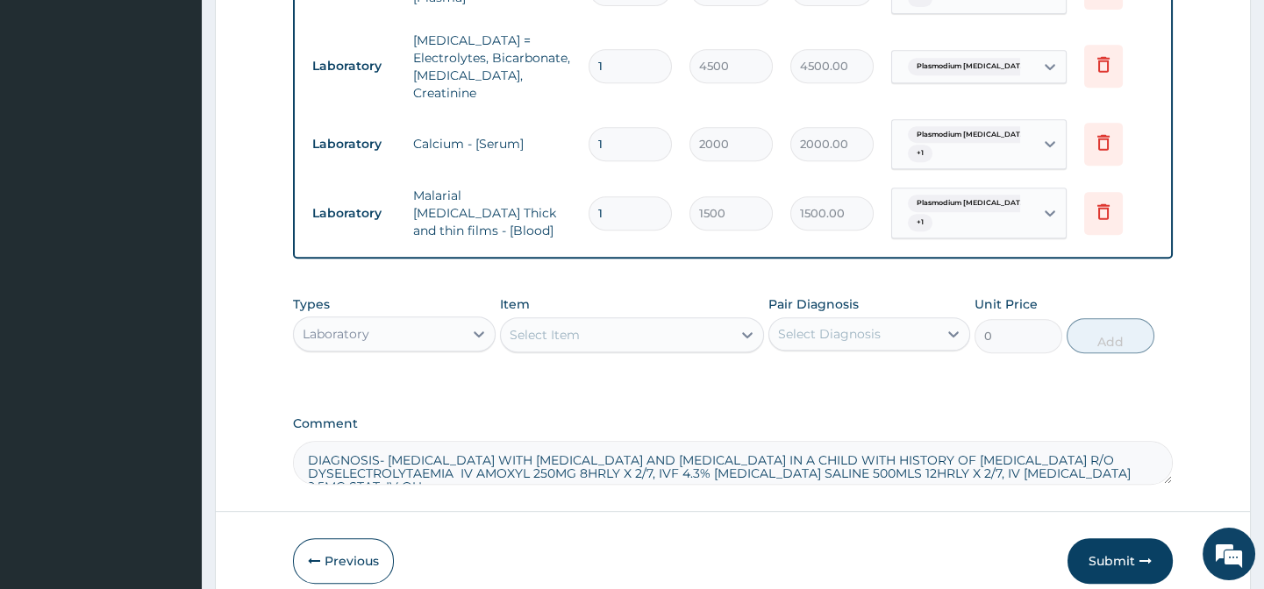
scroll to position [9, 0]
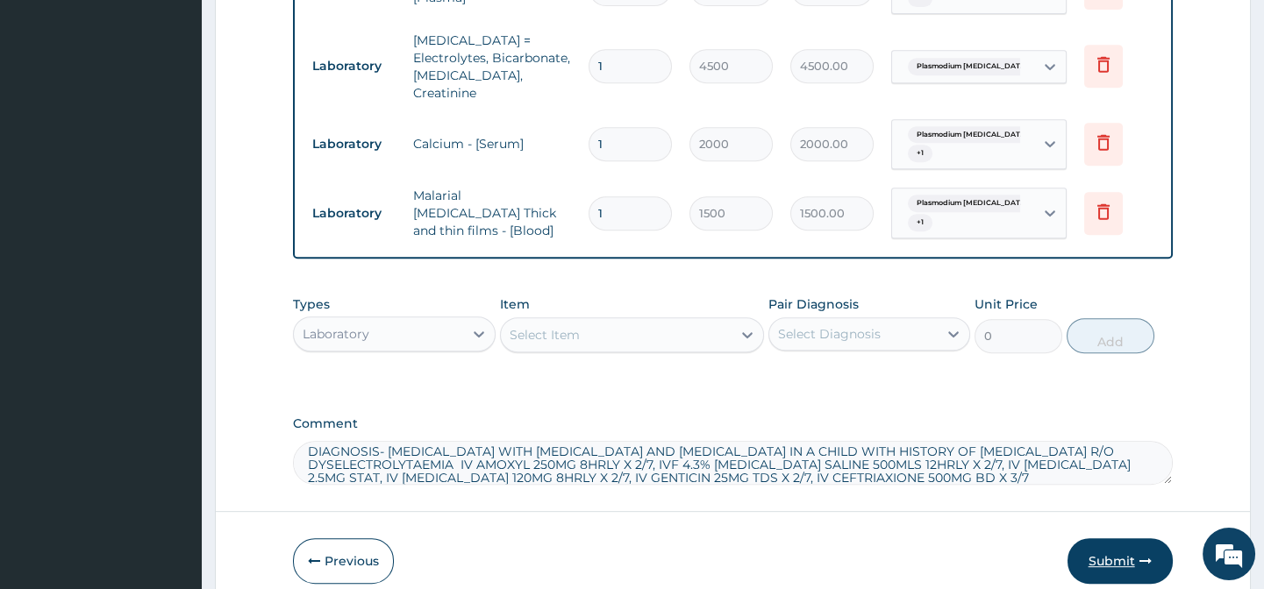
type textarea "DIAGNOSIS- CEREBRAL MALARIA WITH SEPTICEMIA AND HYPOGLYCEMIA IN A CHILD WITH HI…"
click at [1103, 538] on button "Submit" at bounding box center [1119, 561] width 105 height 46
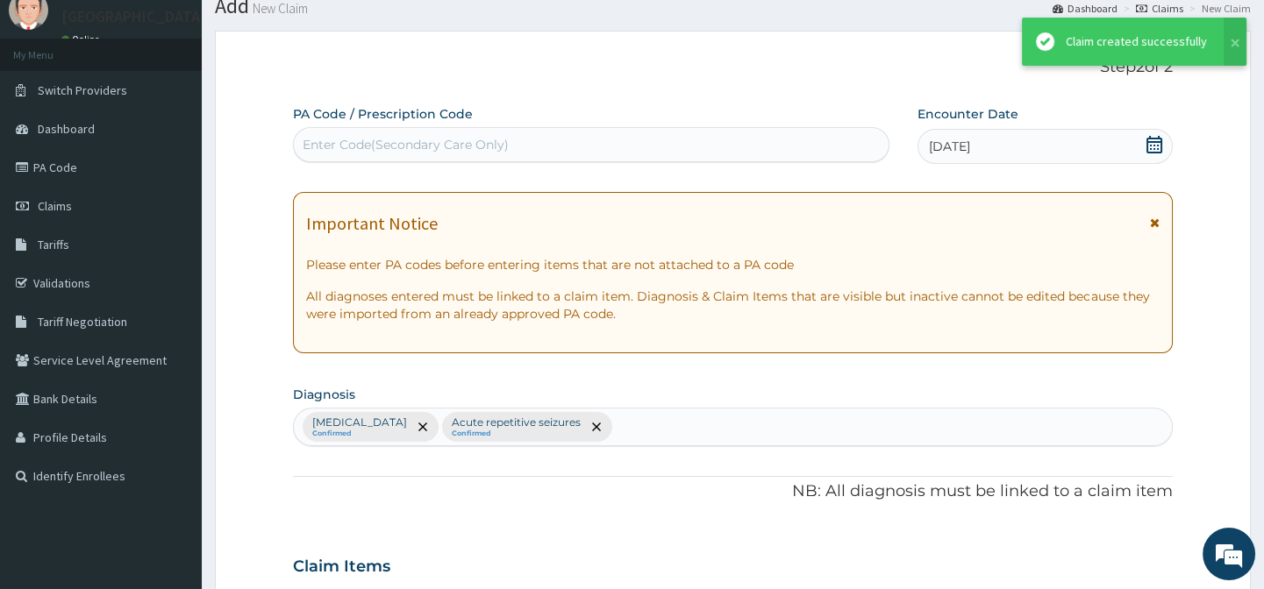
scroll to position [1705, 0]
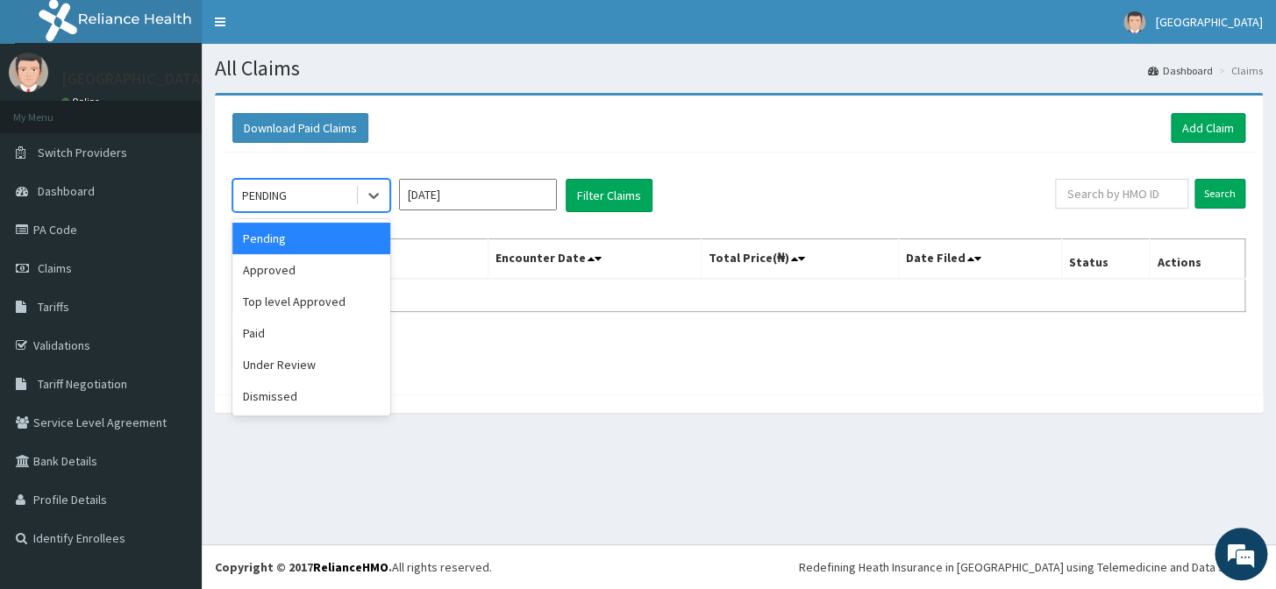
click at [333, 197] on div "PENDING" at bounding box center [294, 196] width 122 height 28
click at [324, 270] on div "Approved" at bounding box center [311, 270] width 158 height 32
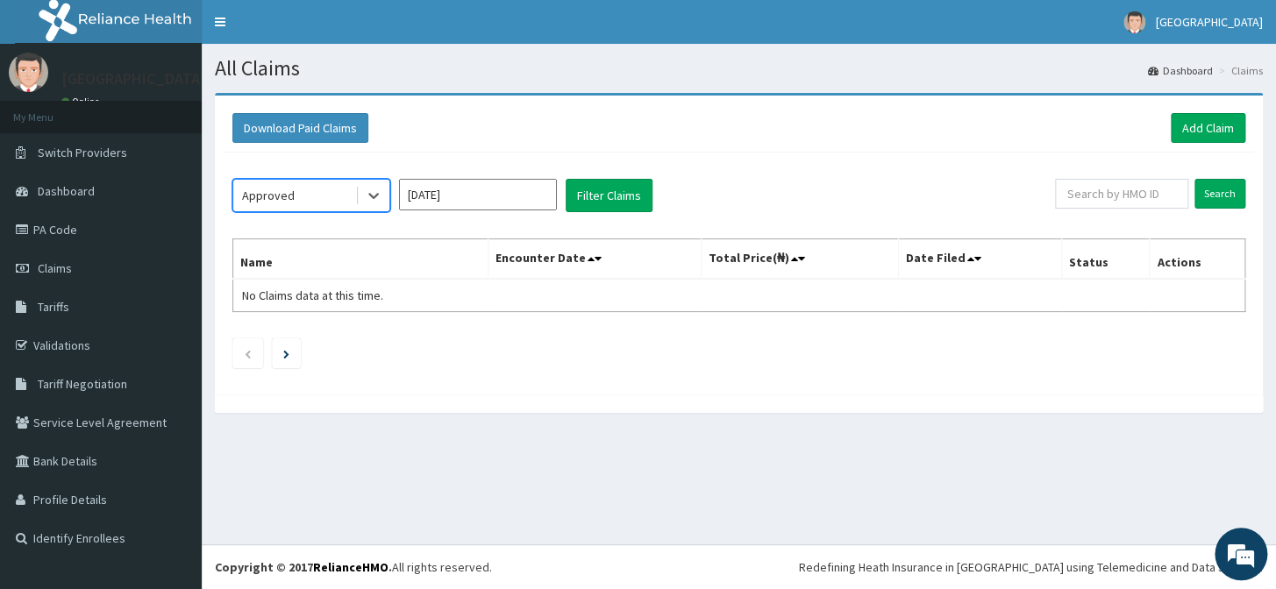
click at [488, 192] on input "[DATE]" at bounding box center [478, 195] width 158 height 32
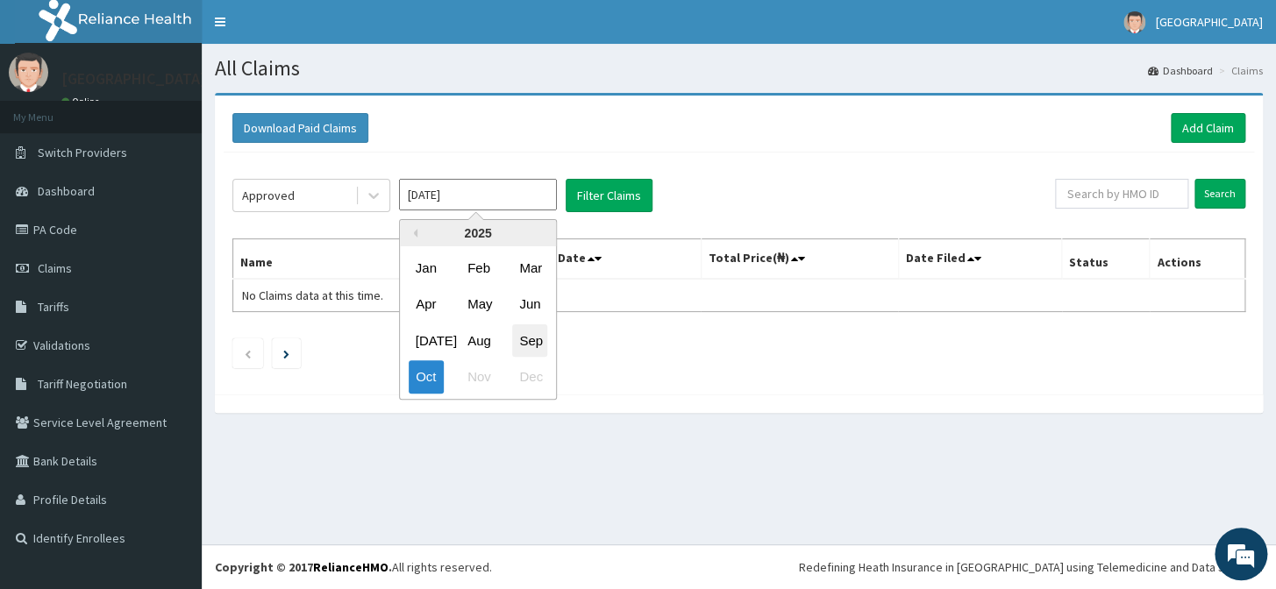
click at [524, 333] on div "Sep" at bounding box center [529, 340] width 35 height 32
type input "[DATE]"
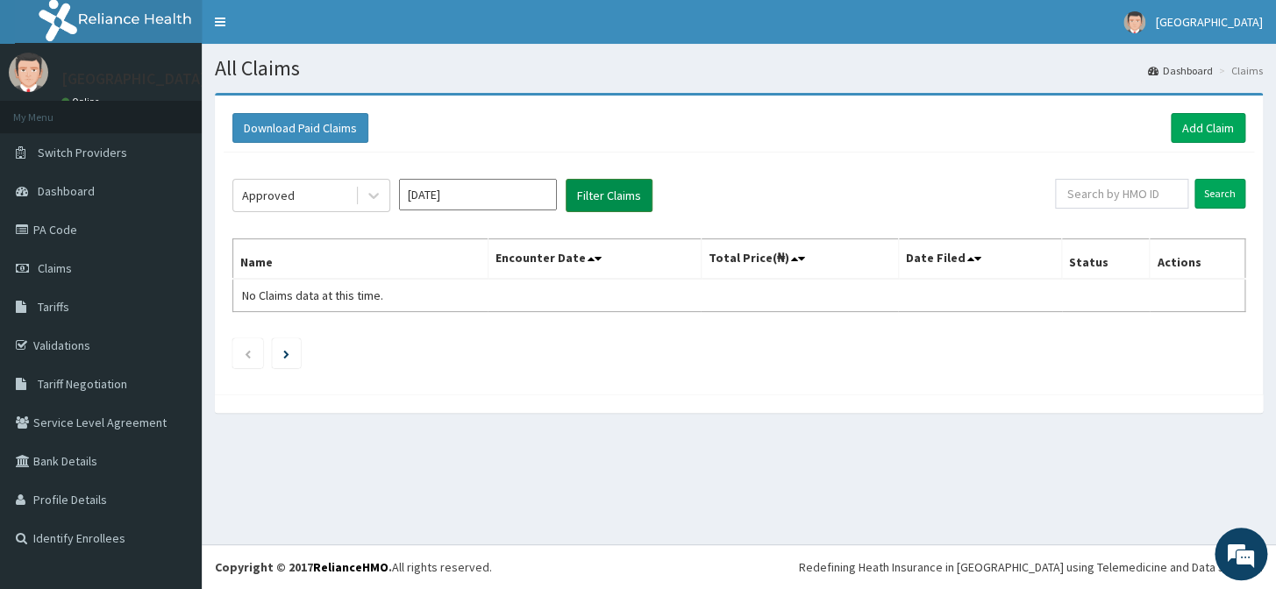
click at [594, 198] on button "Filter Claims" at bounding box center [609, 195] width 87 height 33
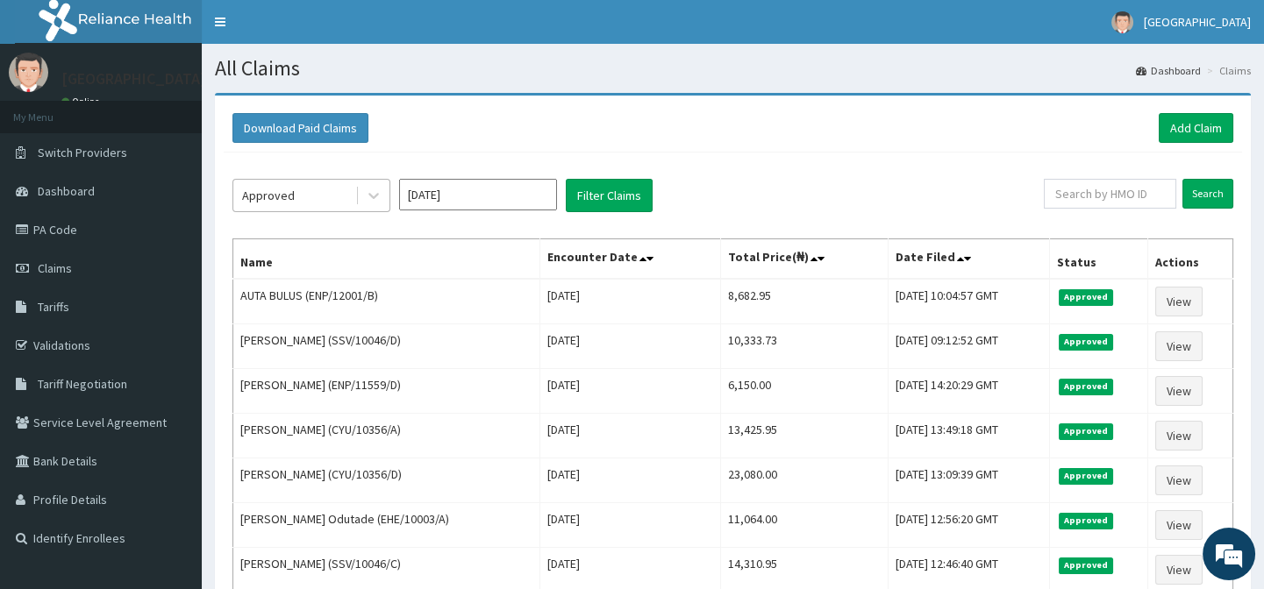
click at [304, 196] on div "Approved" at bounding box center [294, 196] width 122 height 28
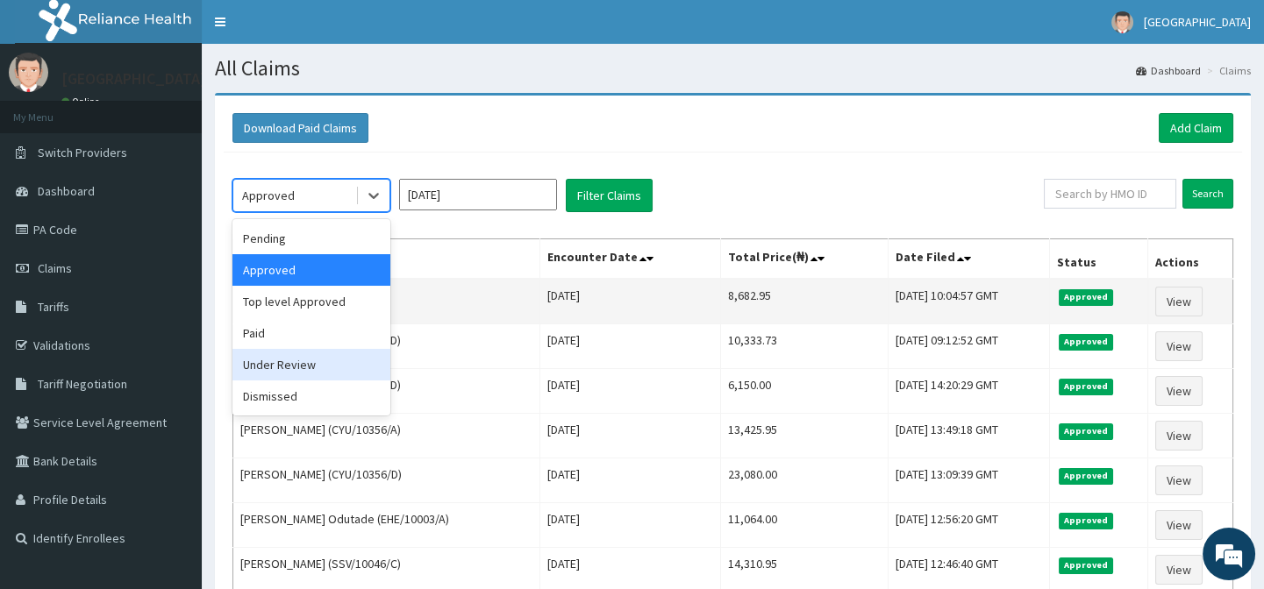
drag, startPoint x: 331, startPoint y: 366, endPoint x: 448, endPoint y: 300, distance: 134.7
click at [337, 361] on div "Under Review" at bounding box center [311, 365] width 158 height 32
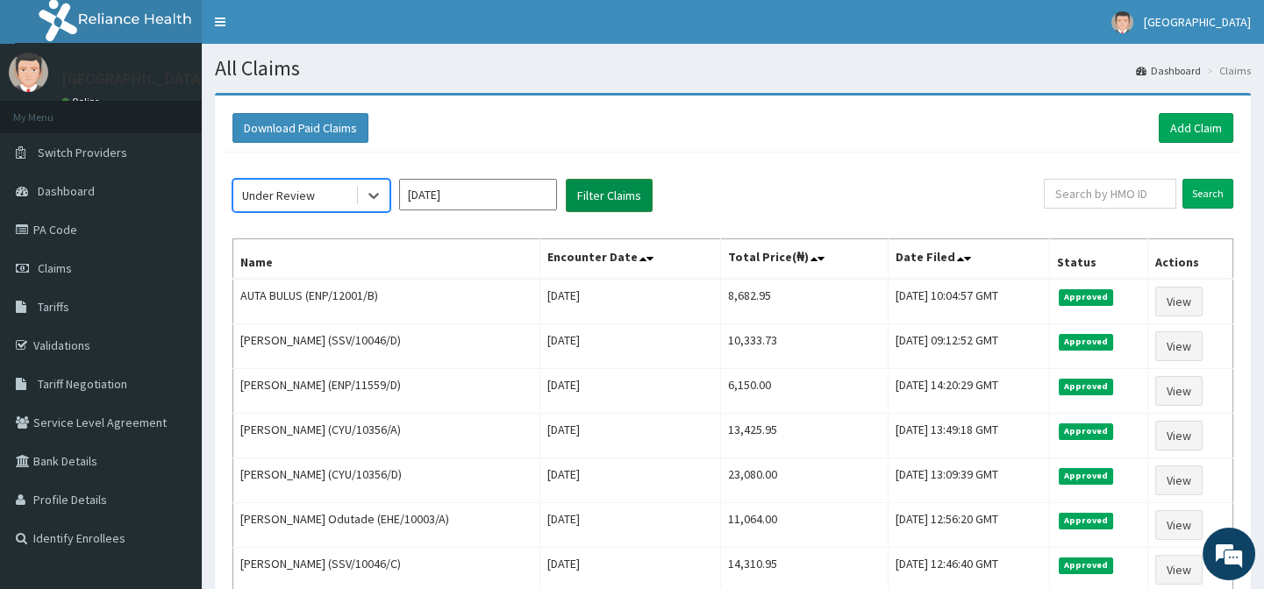
click at [588, 199] on button "Filter Claims" at bounding box center [609, 195] width 87 height 33
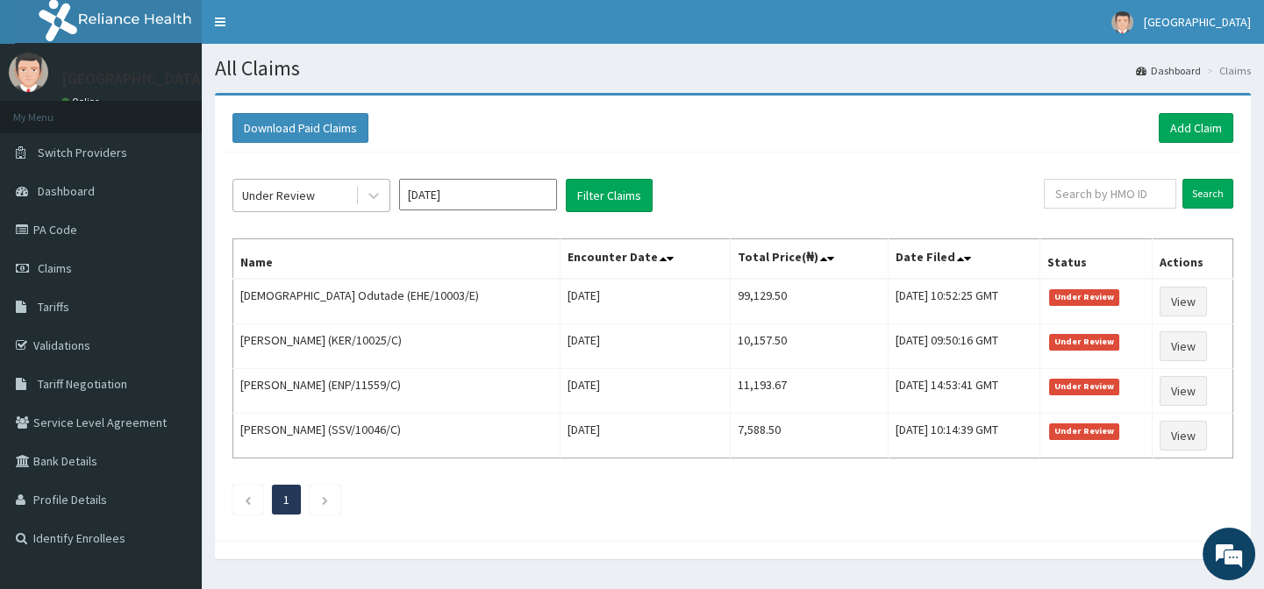
click at [318, 193] on div "Under Review" at bounding box center [294, 196] width 122 height 28
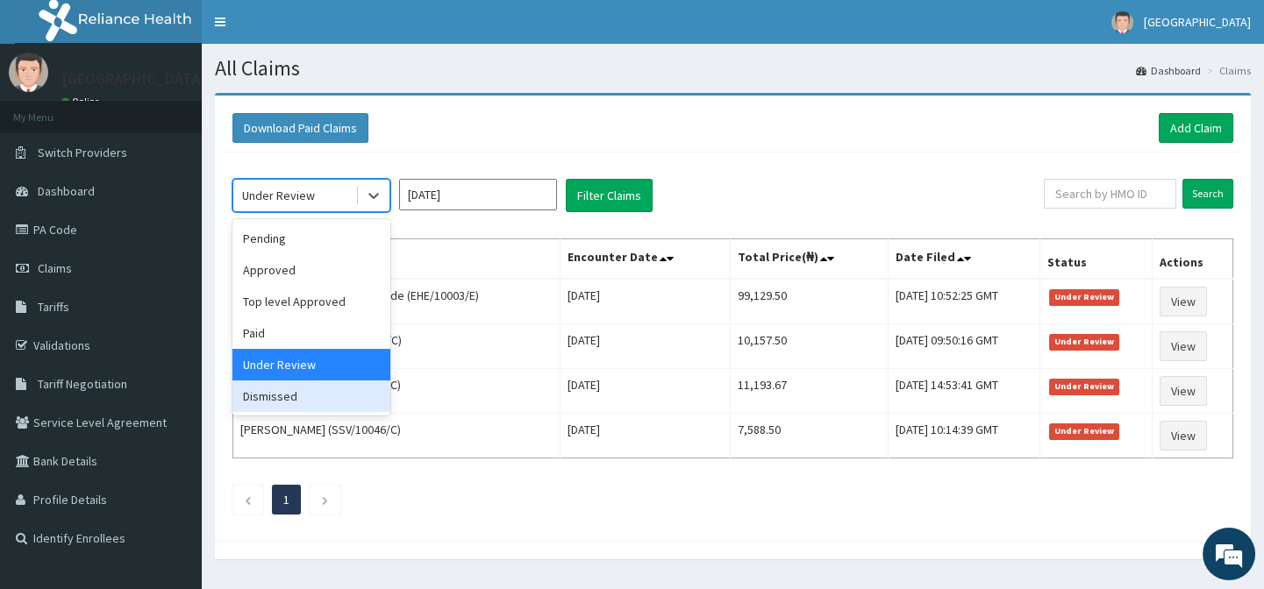
click at [316, 396] on div "Dismissed" at bounding box center [311, 397] width 158 height 32
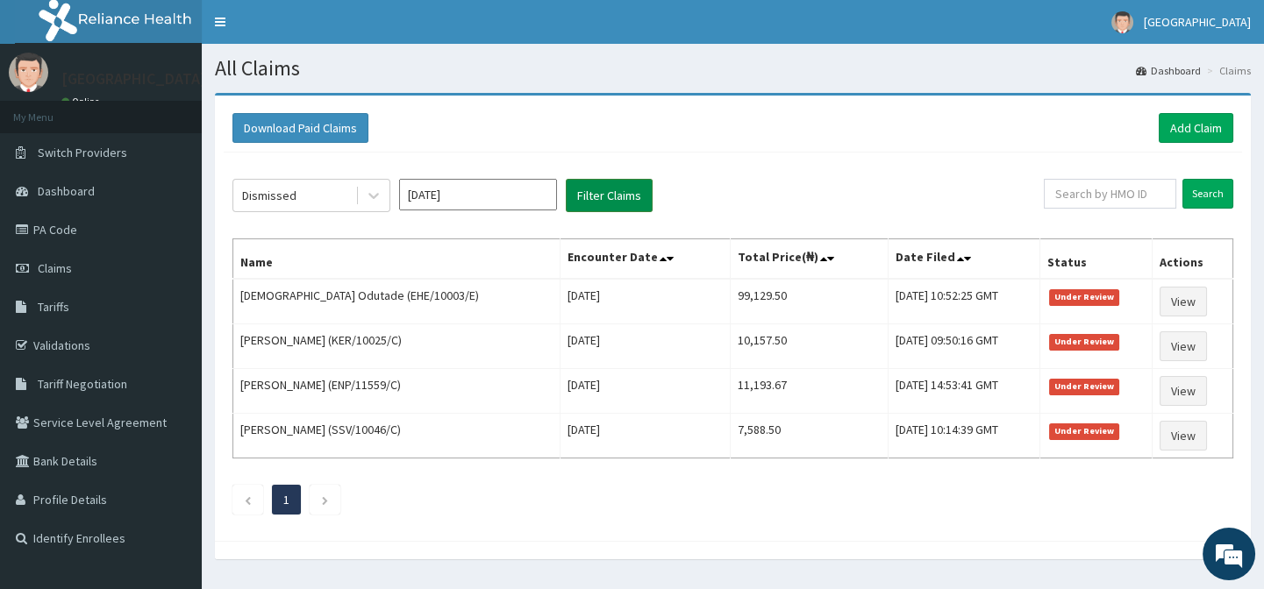
click at [594, 191] on button "Filter Claims" at bounding box center [609, 195] width 87 height 33
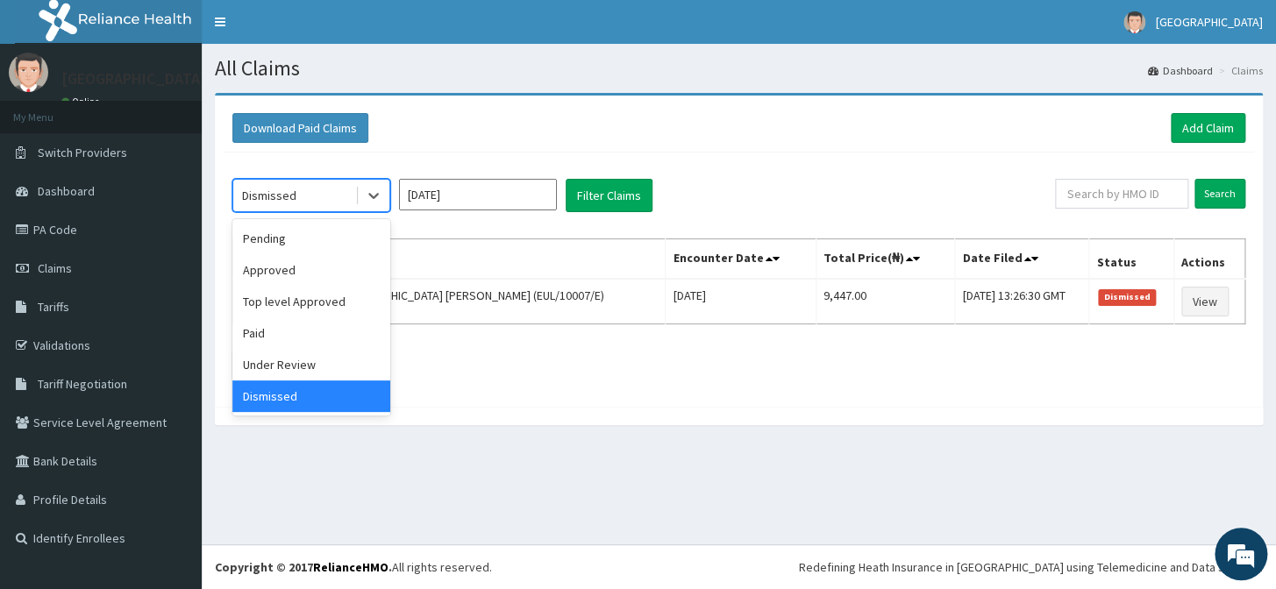
click at [306, 193] on div "Dismissed" at bounding box center [294, 196] width 122 height 28
click at [317, 235] on div "Pending" at bounding box center [311, 239] width 158 height 32
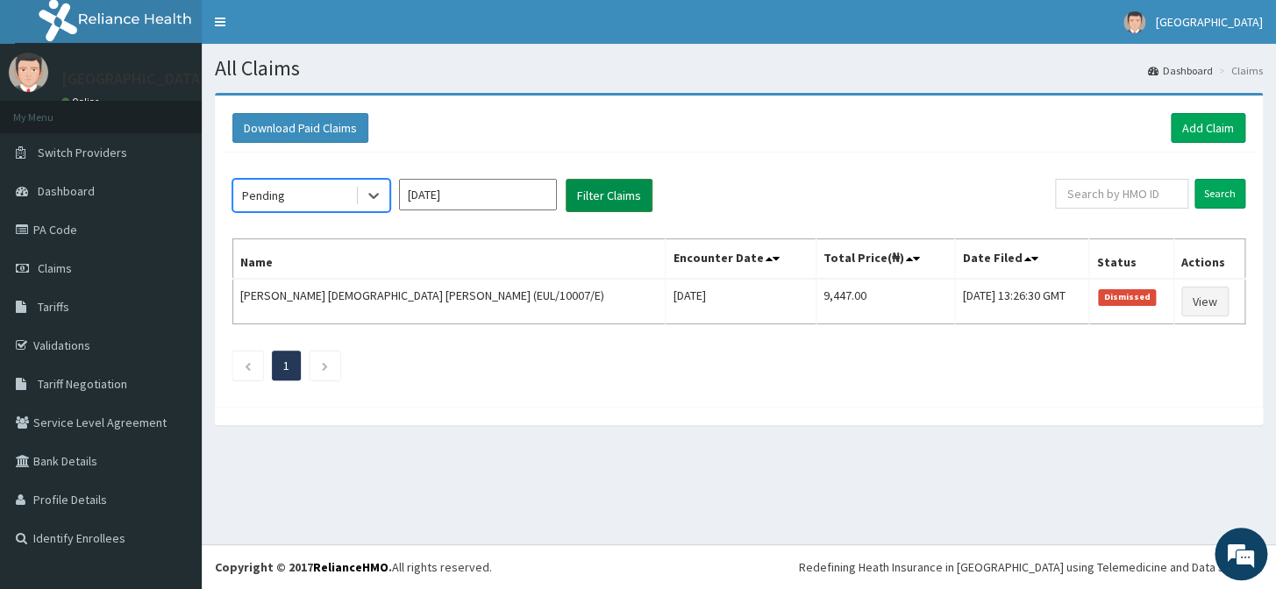
click at [596, 199] on button "Filter Claims" at bounding box center [609, 195] width 87 height 33
